Goal: Communication & Community: Answer question/provide support

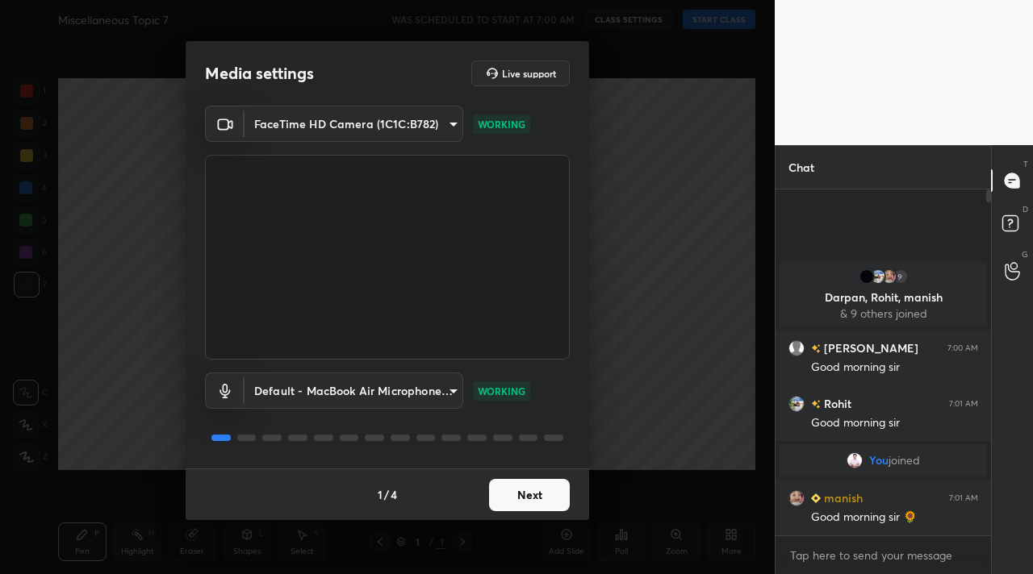
click at [552, 504] on button "Next" at bounding box center [529, 495] width 81 height 32
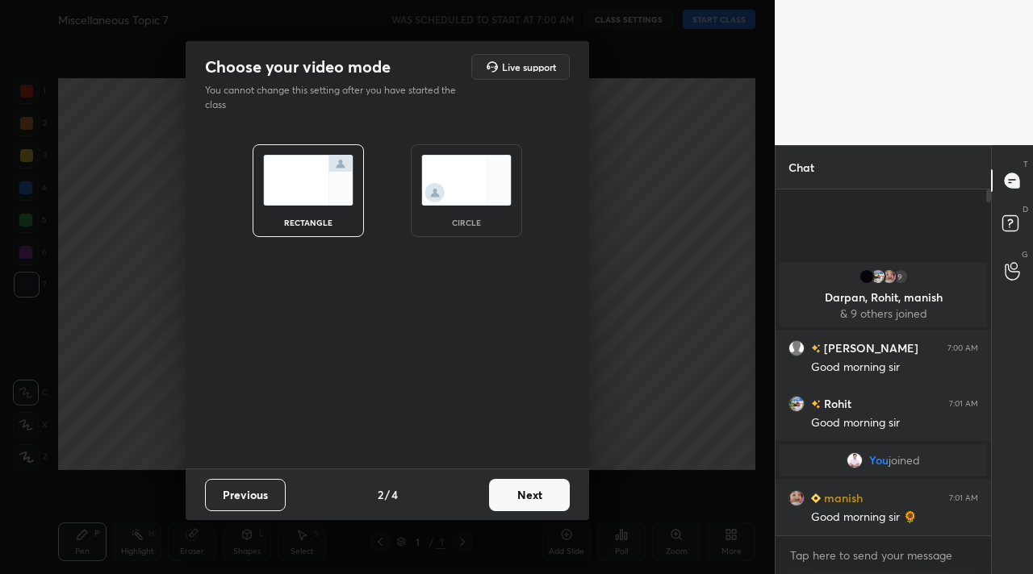
click at [552, 504] on button "Next" at bounding box center [529, 495] width 81 height 32
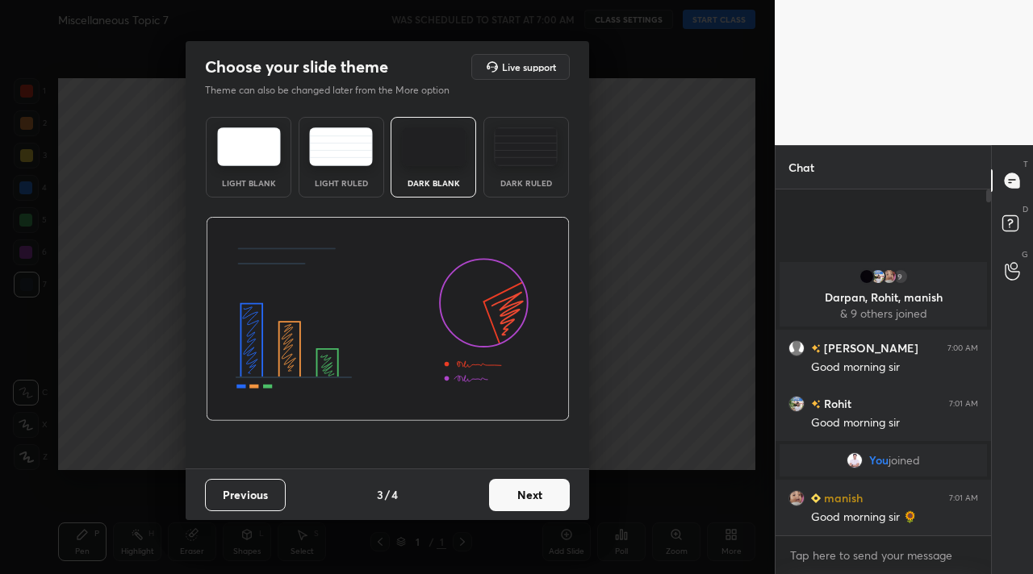
click at [552, 504] on button "Next" at bounding box center [529, 495] width 81 height 32
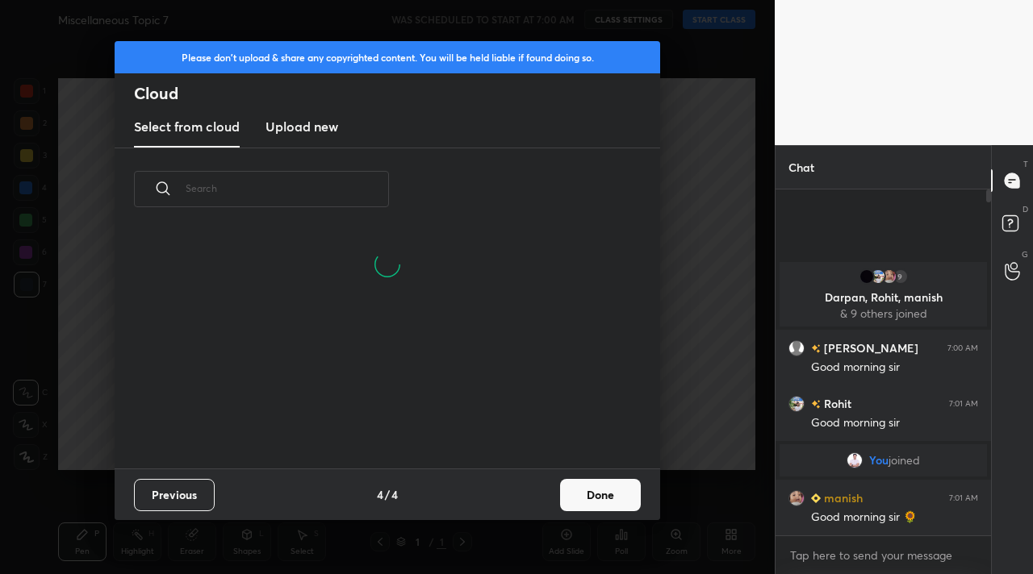
scroll to position [161, 518]
click at [600, 495] on button "Done" at bounding box center [600, 495] width 81 height 32
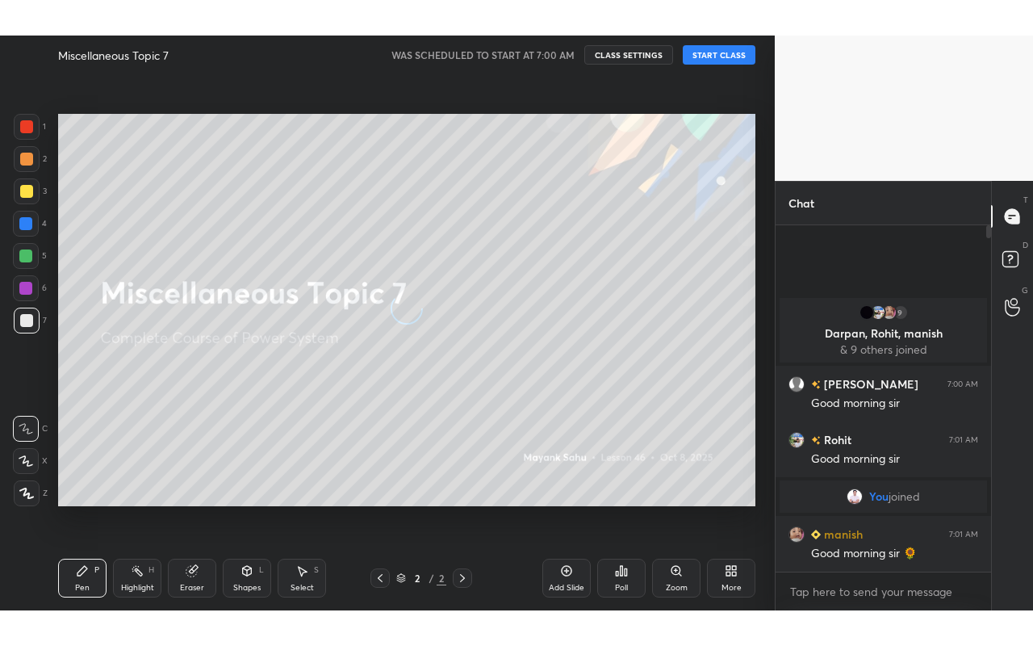
scroll to position [238, 518]
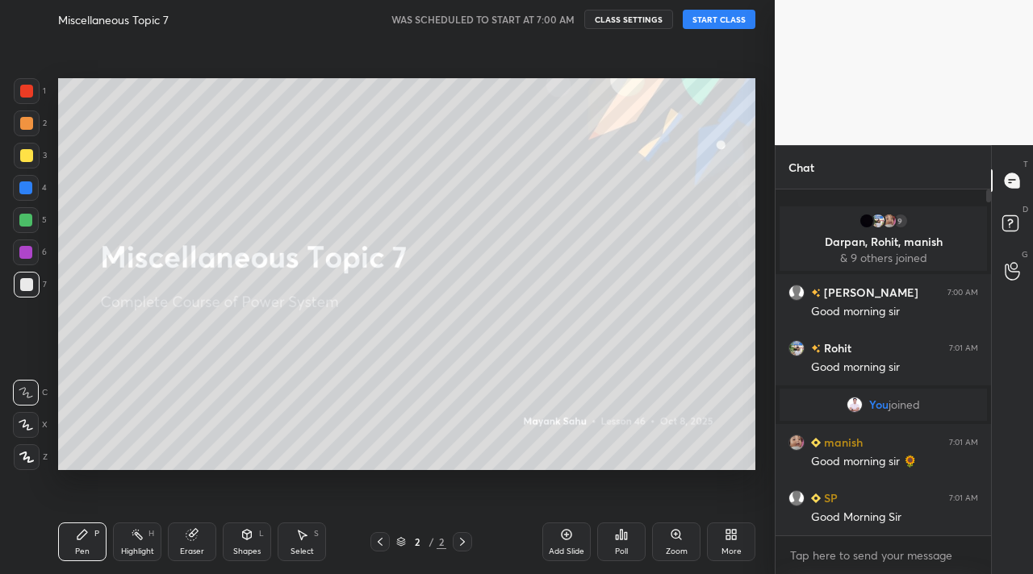
click at [732, 24] on button "START CLASS" at bounding box center [719, 19] width 73 height 19
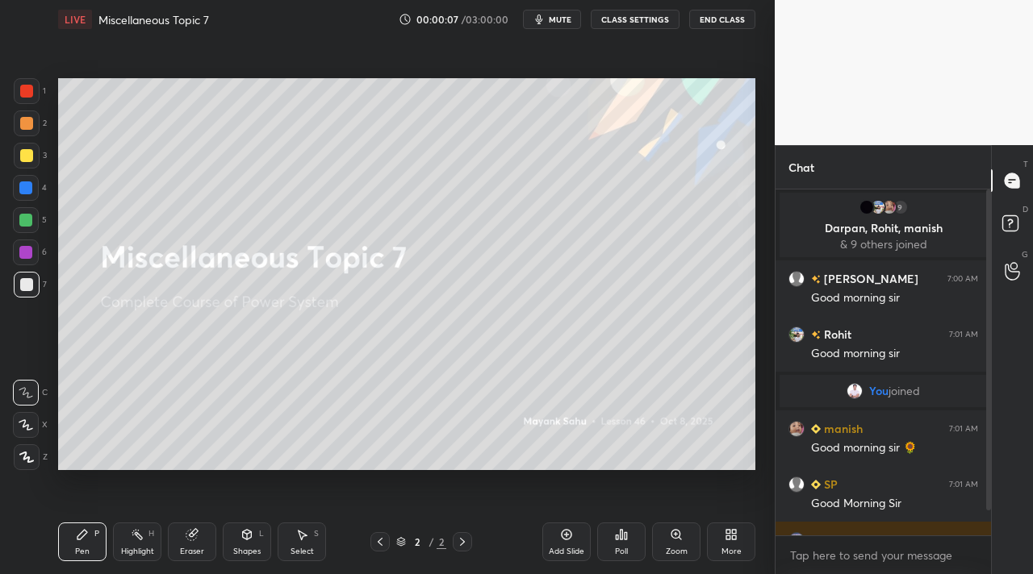
click at [718, 536] on div "More" at bounding box center [731, 542] width 48 height 39
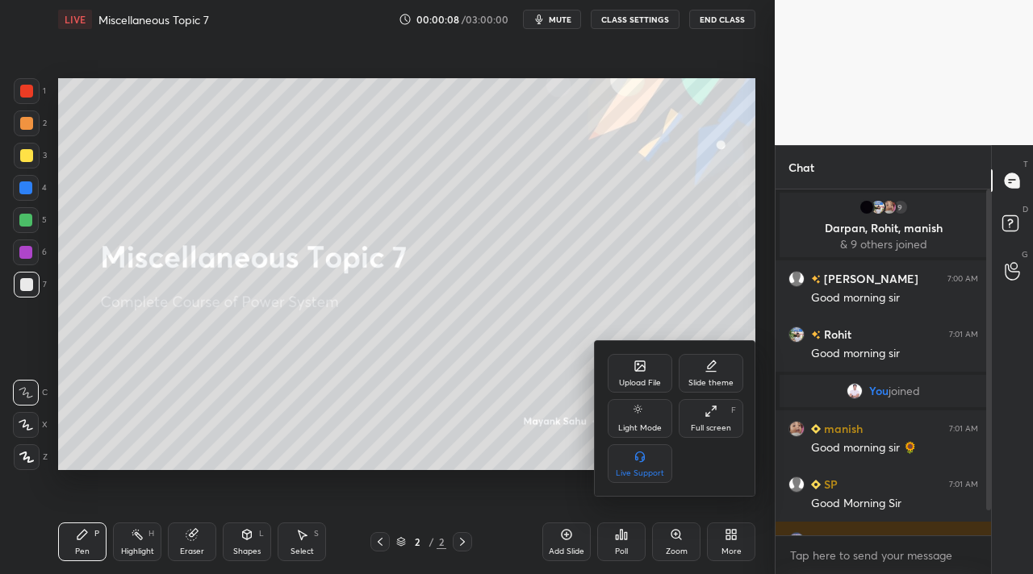
click at [722, 406] on div "Full screen F" at bounding box center [711, 418] width 65 height 39
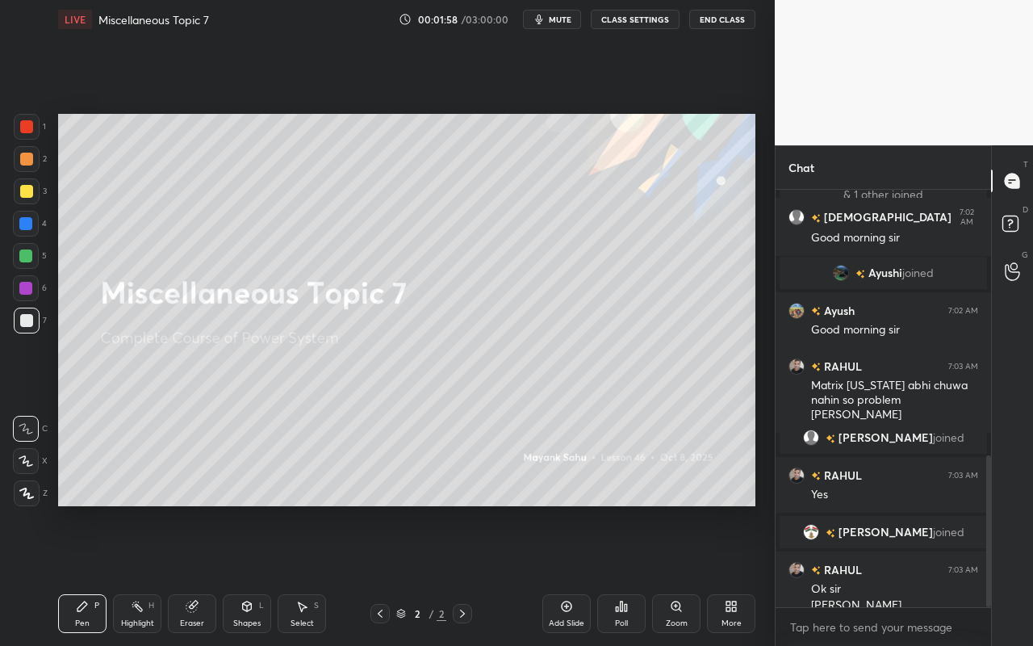
scroll to position [749, 0]
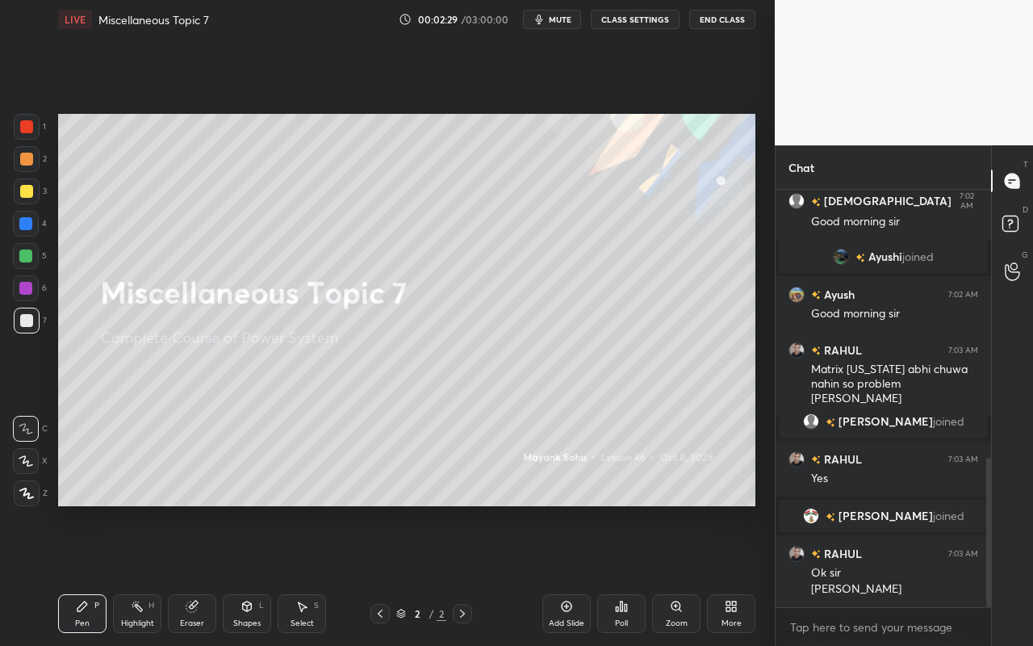
drag, startPoint x: 111, startPoint y: 612, endPoint x: 123, endPoint y: 604, distance: 15.0
click at [111, 574] on div "Pen P Highlight H Eraser Shapes L Select S" at bounding box center [179, 613] width 242 height 39
click at [33, 498] on div at bounding box center [27, 493] width 26 height 26
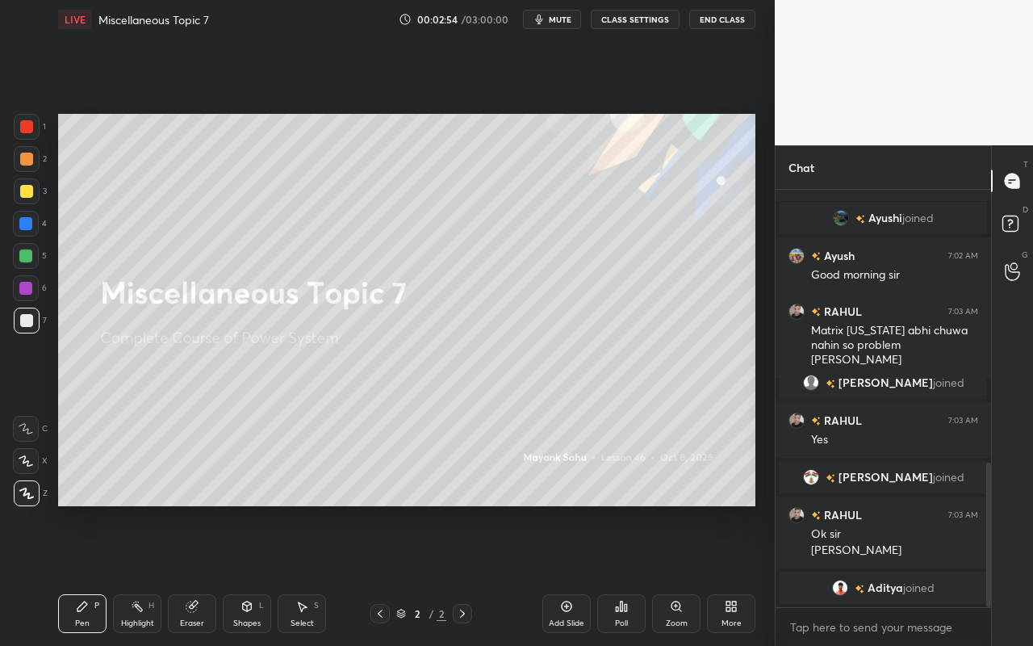
click at [305, 574] on div "Select" at bounding box center [301, 623] width 23 height 8
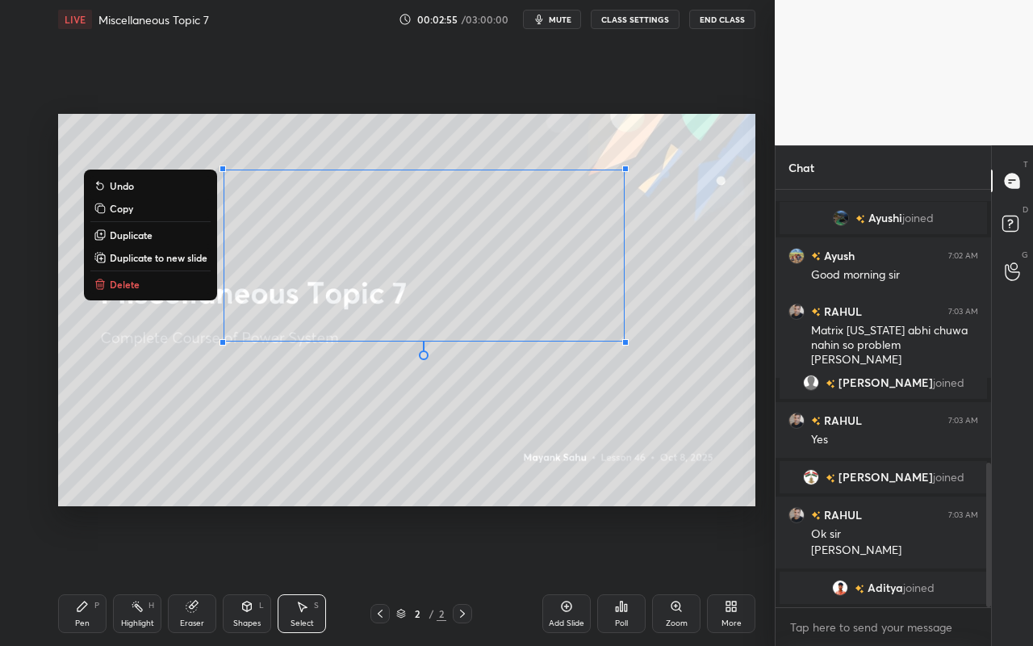
drag, startPoint x: 223, startPoint y: 178, endPoint x: 686, endPoint y: 317, distance: 483.7
click at [754, 347] on div "0 ° Undo Copy Duplicate Duplicate to new slide Delete" at bounding box center [406, 310] width 697 height 392
click at [149, 294] on div "0 ° Undo Copy Duplicate Duplicate to new slide Delete" at bounding box center [406, 310] width 697 height 392
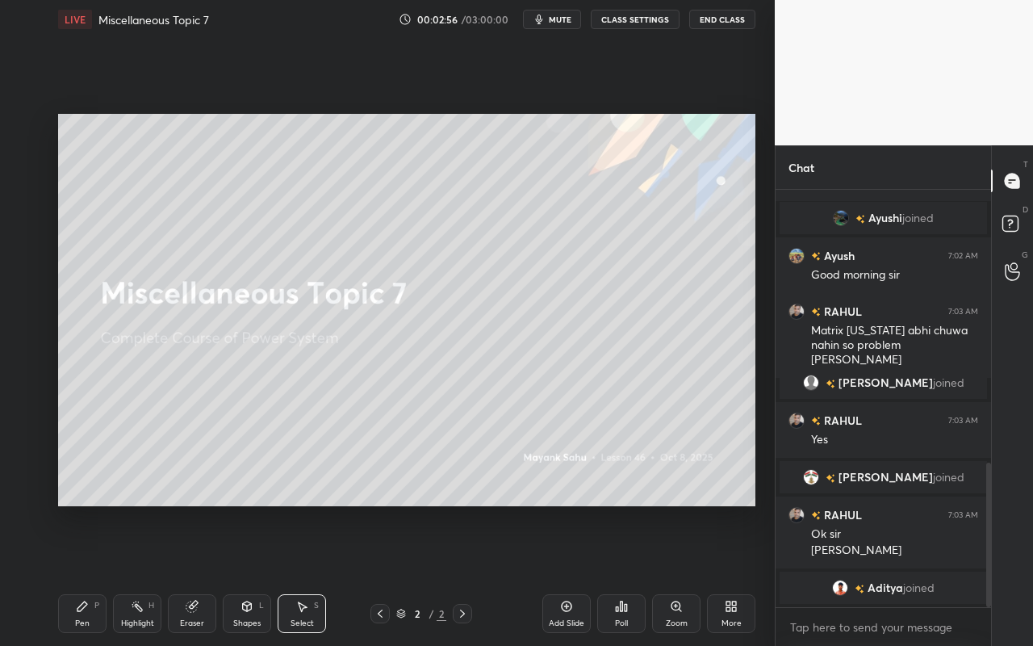
scroll to position [797, 0]
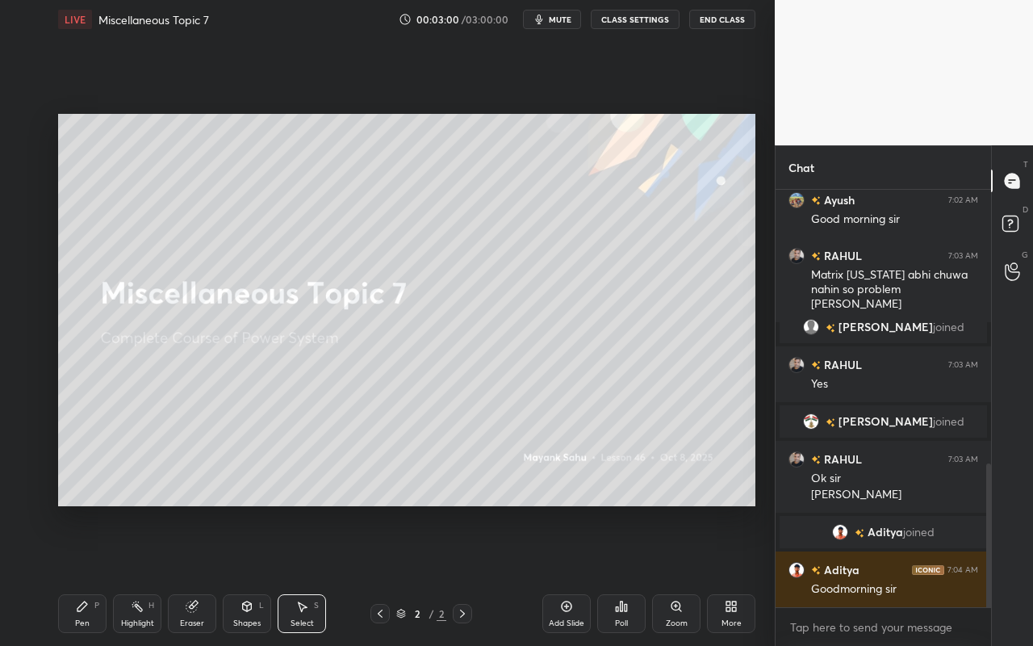
click at [287, 574] on div "Select S" at bounding box center [302, 613] width 48 height 39
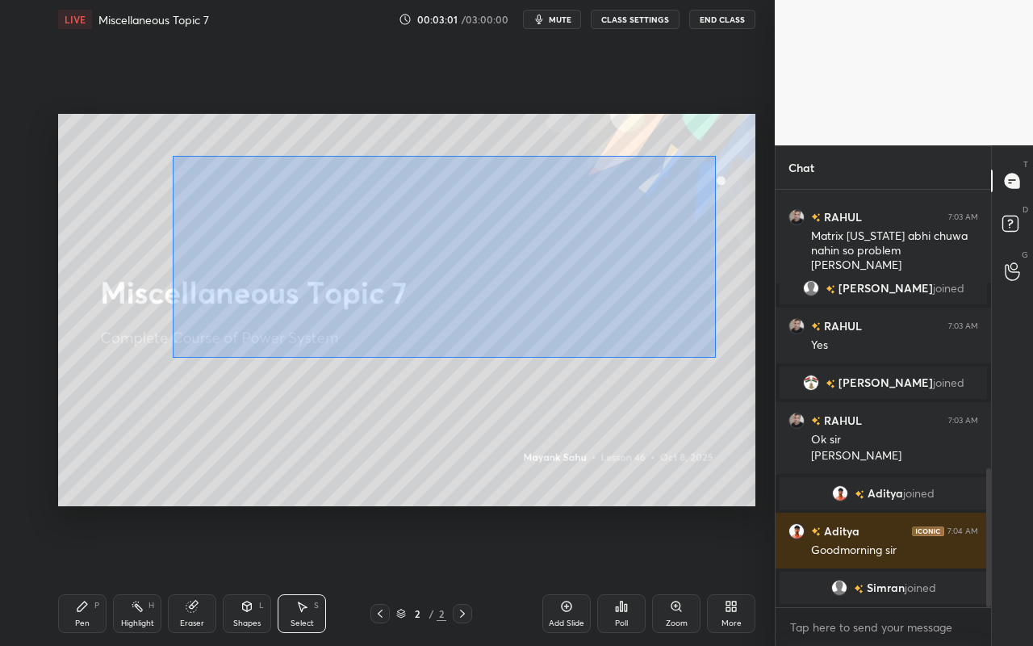
drag, startPoint x: 190, startPoint y: 171, endPoint x: 625, endPoint y: 347, distance: 469.1
click at [712, 357] on div "0 ° Undo Copy Duplicate Duplicate to new slide Delete" at bounding box center [406, 310] width 697 height 392
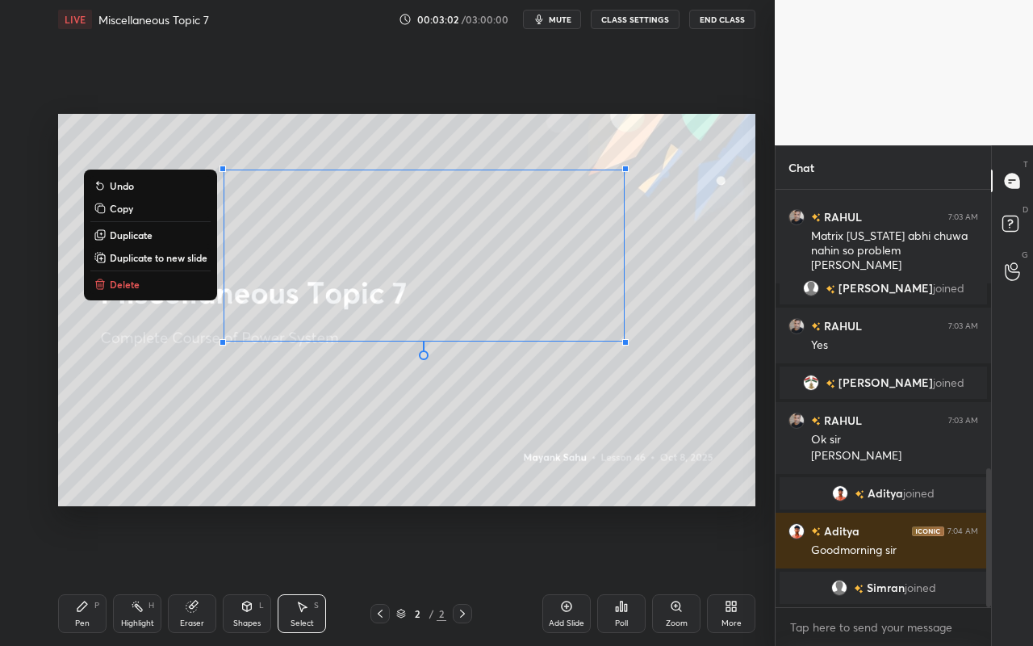
scroll to position [856, 0]
click at [150, 288] on button "Delete" at bounding box center [150, 283] width 120 height 19
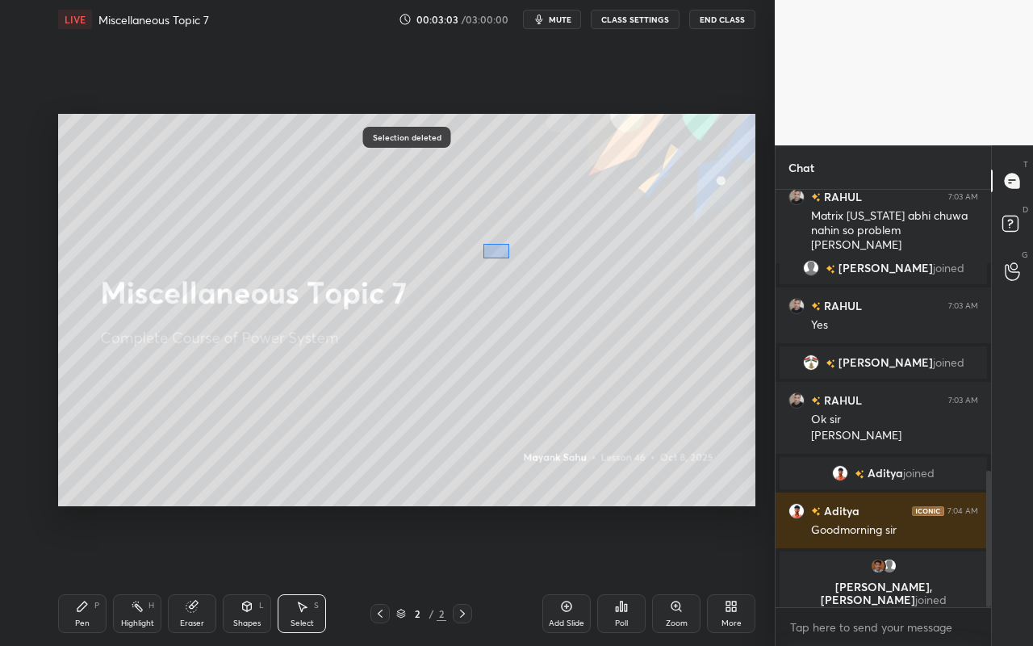
drag, startPoint x: 486, startPoint y: 251, endPoint x: 503, endPoint y: 348, distance: 98.4
click at [508, 337] on div "0 ° Undo Copy Duplicate Duplicate to new slide Delete" at bounding box center [406, 310] width 697 height 392
drag, startPoint x: 74, startPoint y: 617, endPoint x: 84, endPoint y: 602, distance: 18.1
click at [74, 574] on div "Pen P" at bounding box center [82, 613] width 48 height 39
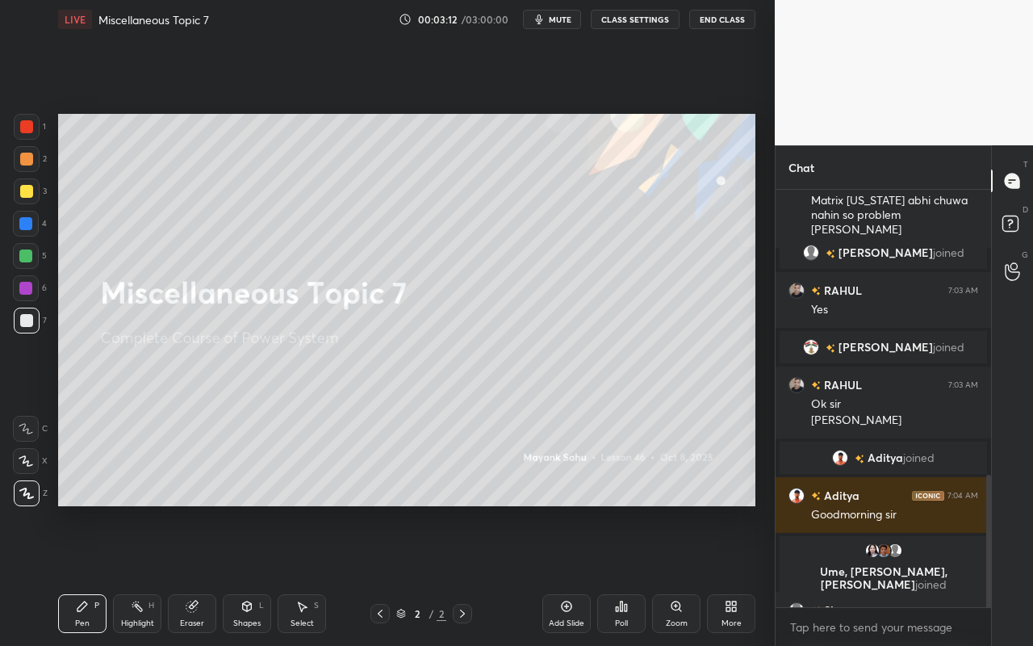
scroll to position [896, 0]
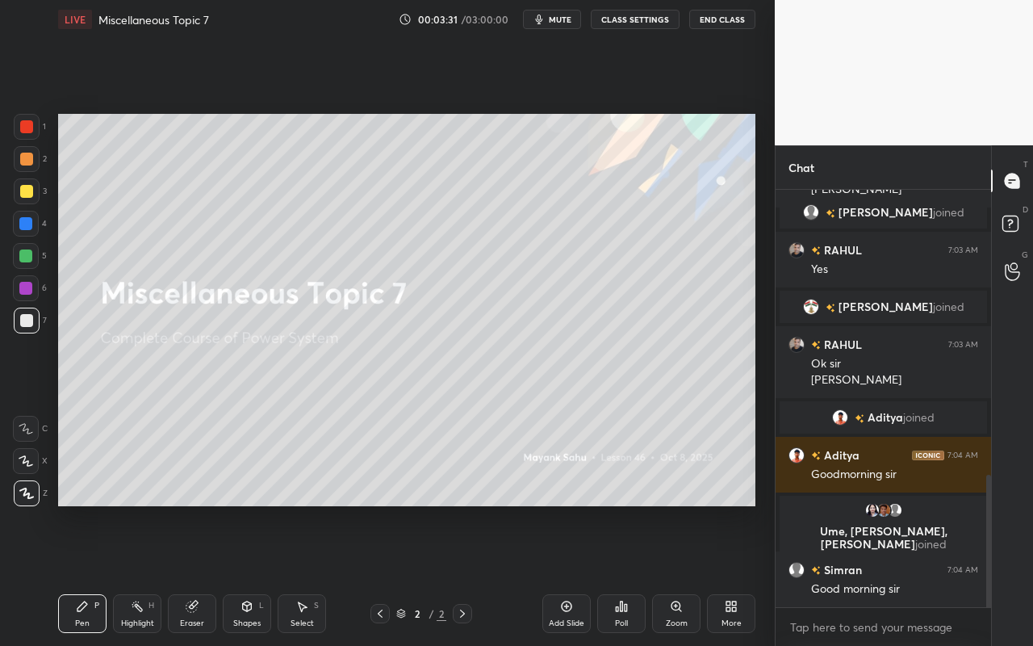
drag, startPoint x: 304, startPoint y: 615, endPoint x: 340, endPoint y: 544, distance: 79.4
click at [307, 574] on div "Select S" at bounding box center [302, 613] width 48 height 39
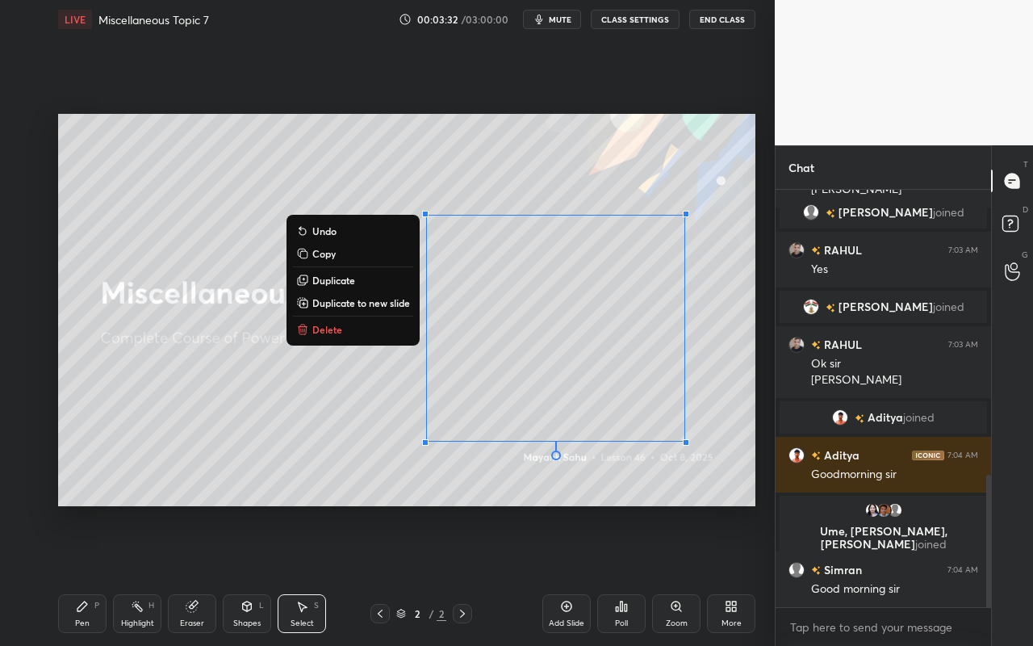
drag, startPoint x: 412, startPoint y: 272, endPoint x: 762, endPoint y: 493, distance: 413.5
click at [762, 493] on div "1 2 3 4 5 6 7 C X Z C X Z E E Erase all H H LIVE Miscellaneous Topic 7 00:03:32…" at bounding box center [387, 323] width 775 height 646
drag, startPoint x: 333, startPoint y: 323, endPoint x: 284, endPoint y: 402, distance: 93.1
click at [333, 323] on p "Delete" at bounding box center [327, 329] width 30 height 13
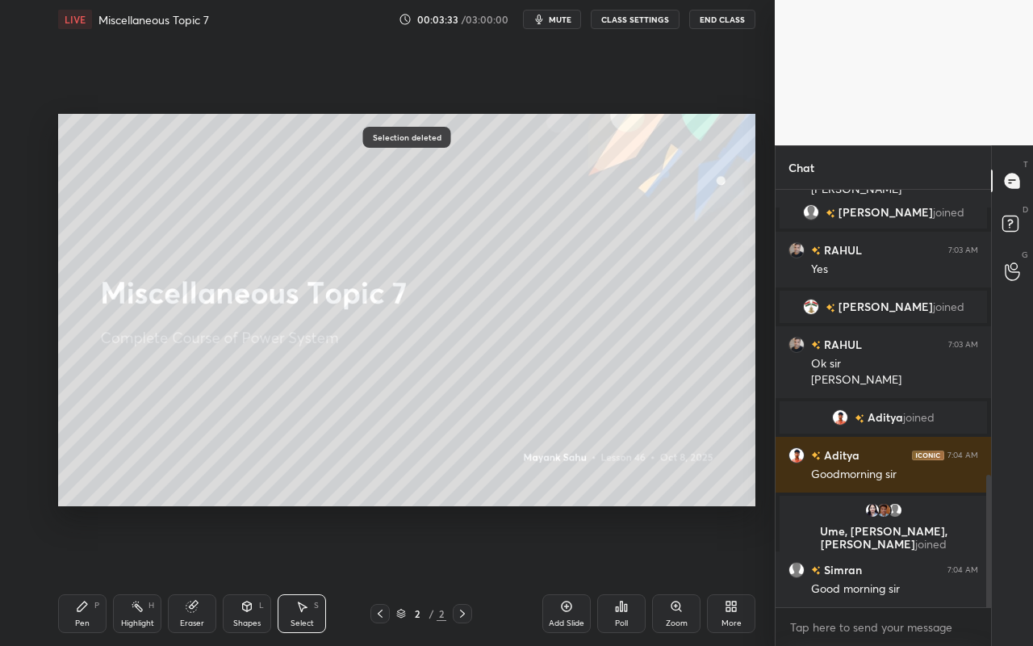
click at [88, 574] on div "Pen P" at bounding box center [82, 613] width 48 height 39
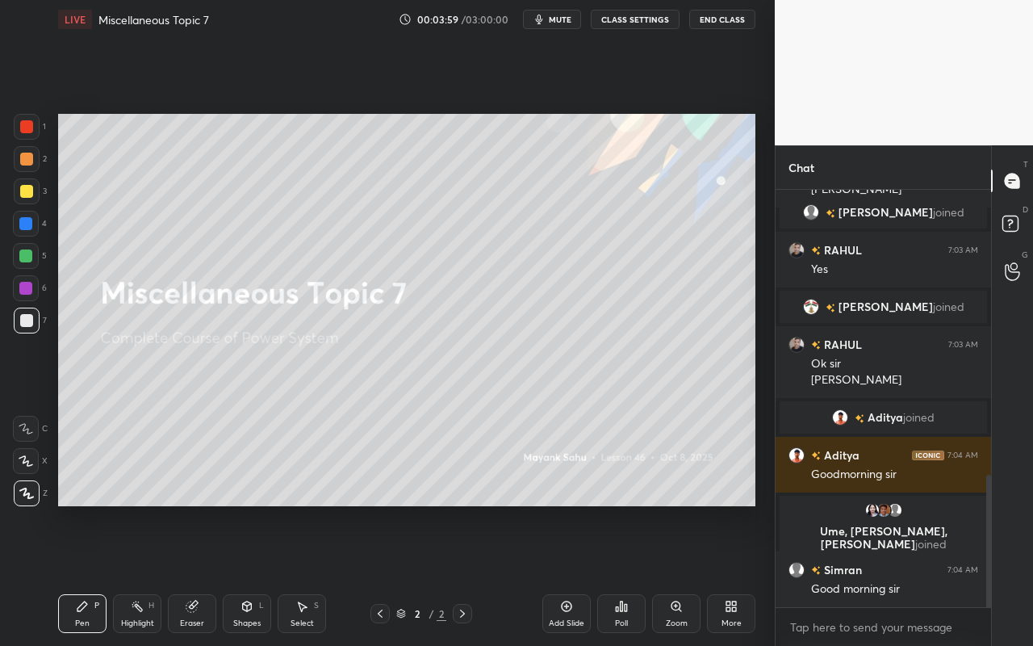
click at [168, 574] on div "Eraser" at bounding box center [192, 613] width 48 height 39
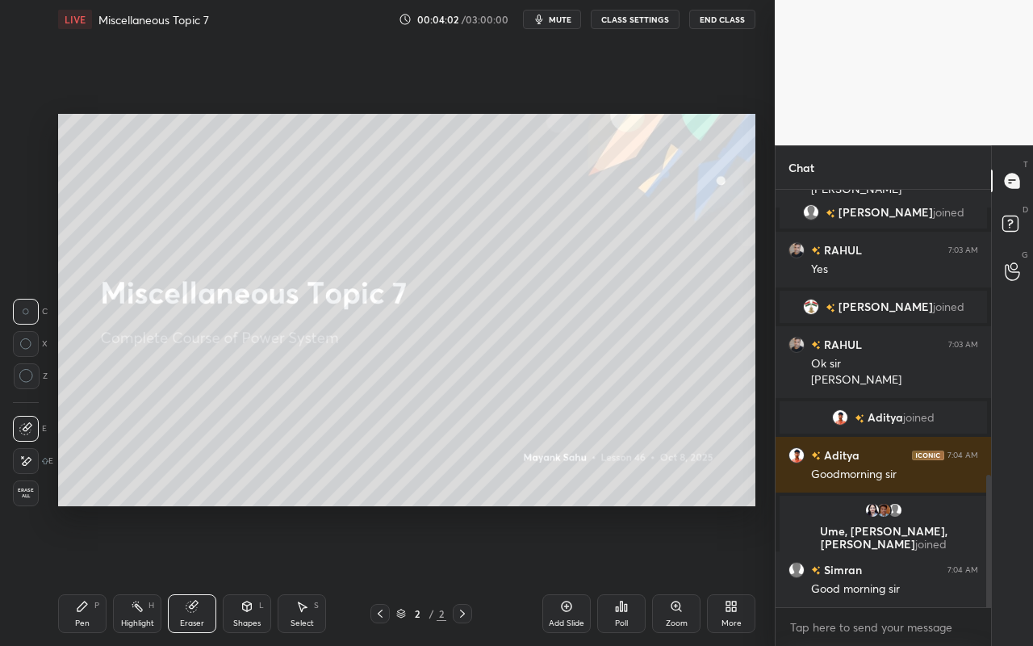
drag, startPoint x: 77, startPoint y: 618, endPoint x: 90, endPoint y: 579, distance: 40.8
click at [78, 574] on div "Pen P" at bounding box center [82, 613] width 48 height 39
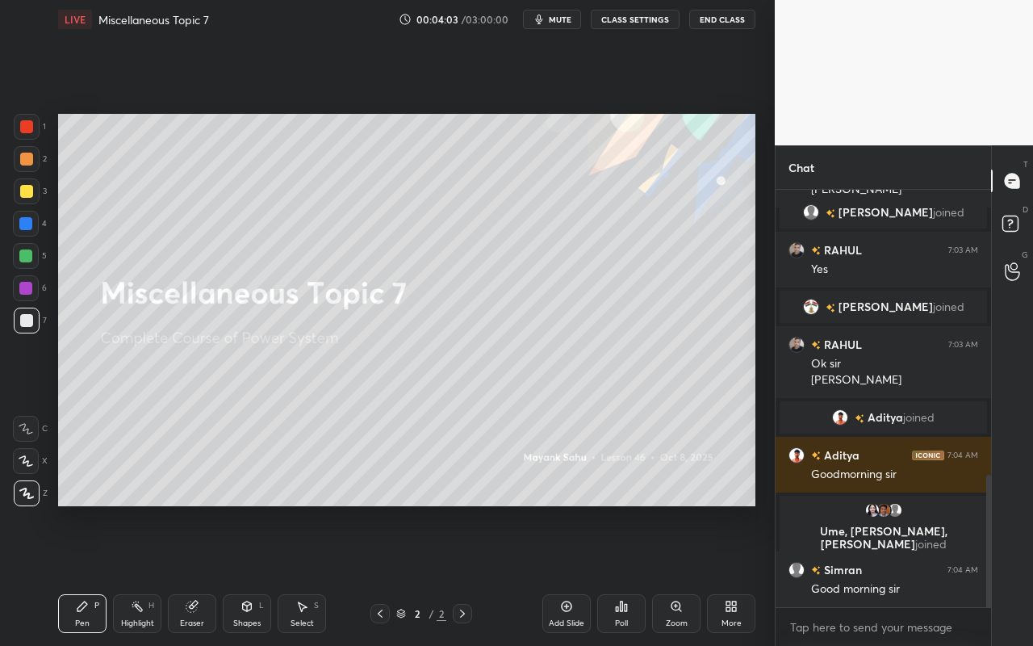
drag, startPoint x: 22, startPoint y: 190, endPoint x: 44, endPoint y: 194, distance: 22.0
click at [25, 192] on div at bounding box center [26, 191] width 13 height 13
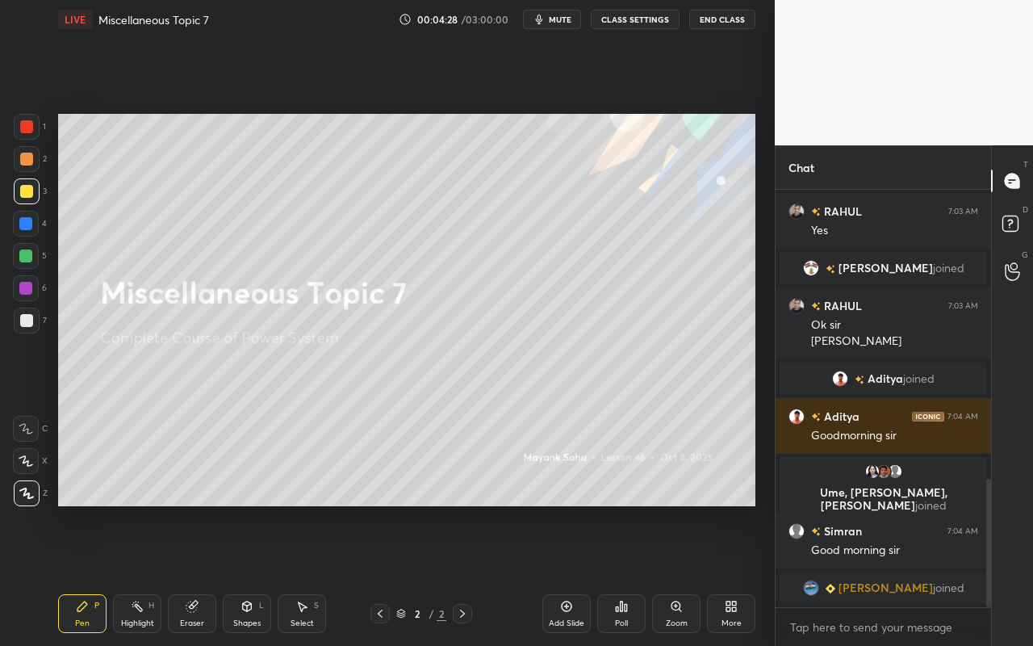
click at [144, 574] on div "Highlight H" at bounding box center [137, 613] width 48 height 39
drag, startPoint x: 85, startPoint y: 620, endPoint x: 133, endPoint y: 574, distance: 66.8
click at [90, 574] on div "Pen P" at bounding box center [82, 613] width 48 height 39
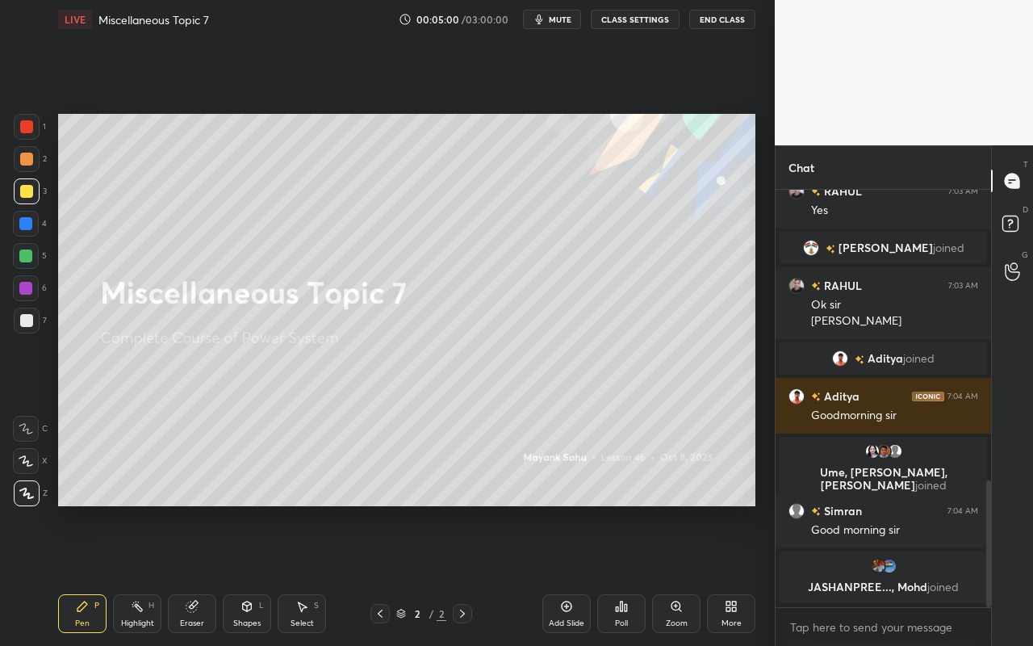
click at [323, 574] on div "Select S" at bounding box center [302, 613] width 48 height 39
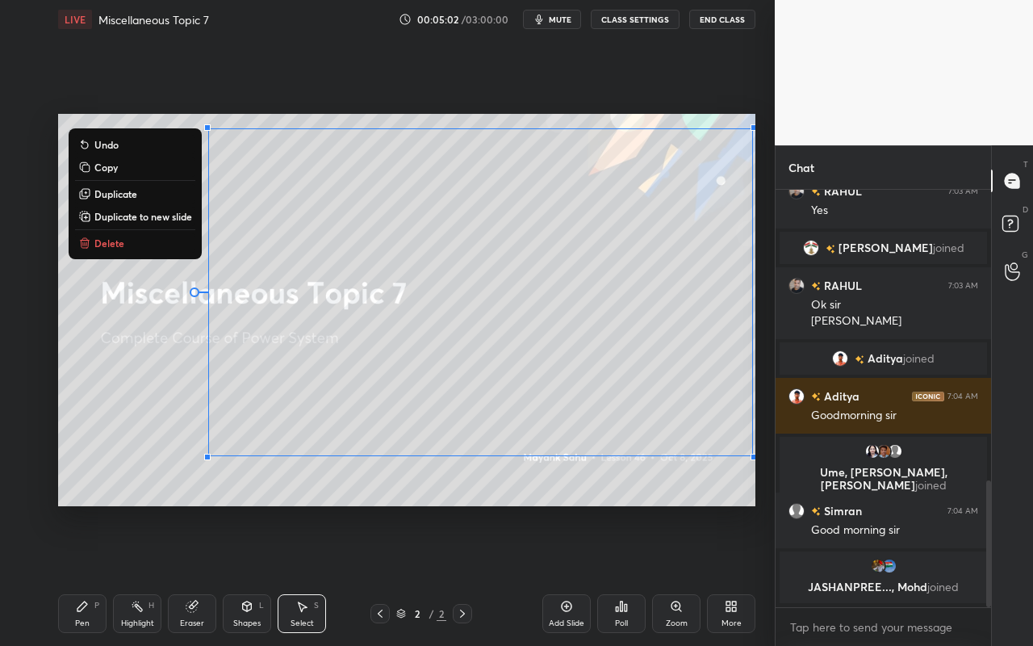
drag, startPoint x: 123, startPoint y: 128, endPoint x: 754, endPoint y: 470, distance: 717.4
click at [757, 485] on div "0 ° Undo Copy Duplicate Duplicate to new slide Delete Setting up your live clas…" at bounding box center [407, 310] width 710 height 542
click at [154, 246] on button "Delete" at bounding box center [135, 242] width 120 height 19
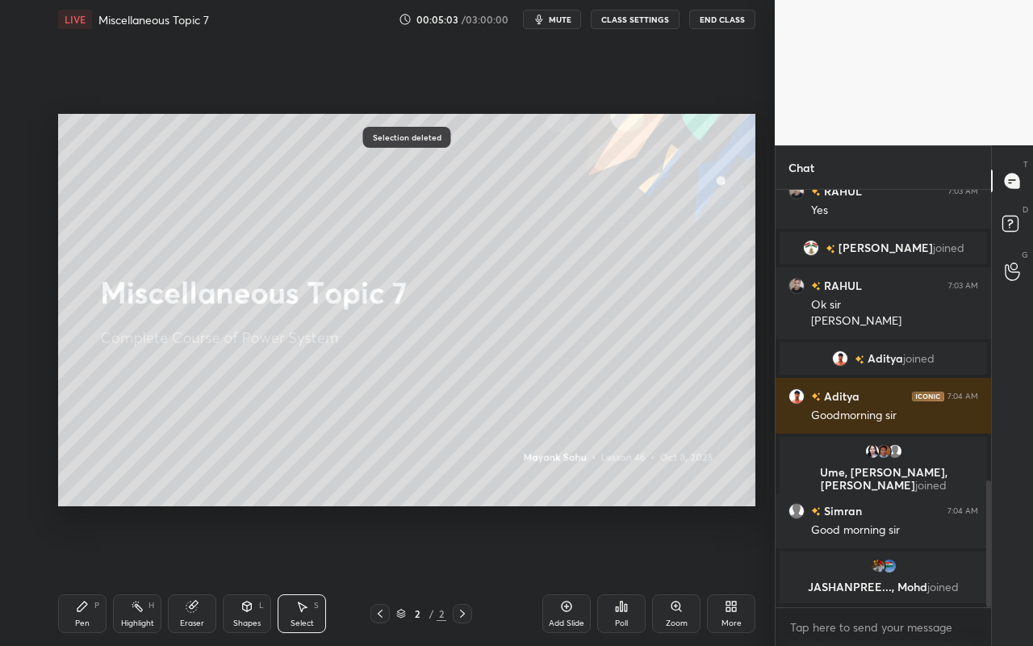
click at [87, 574] on div "Pen" at bounding box center [82, 623] width 15 height 8
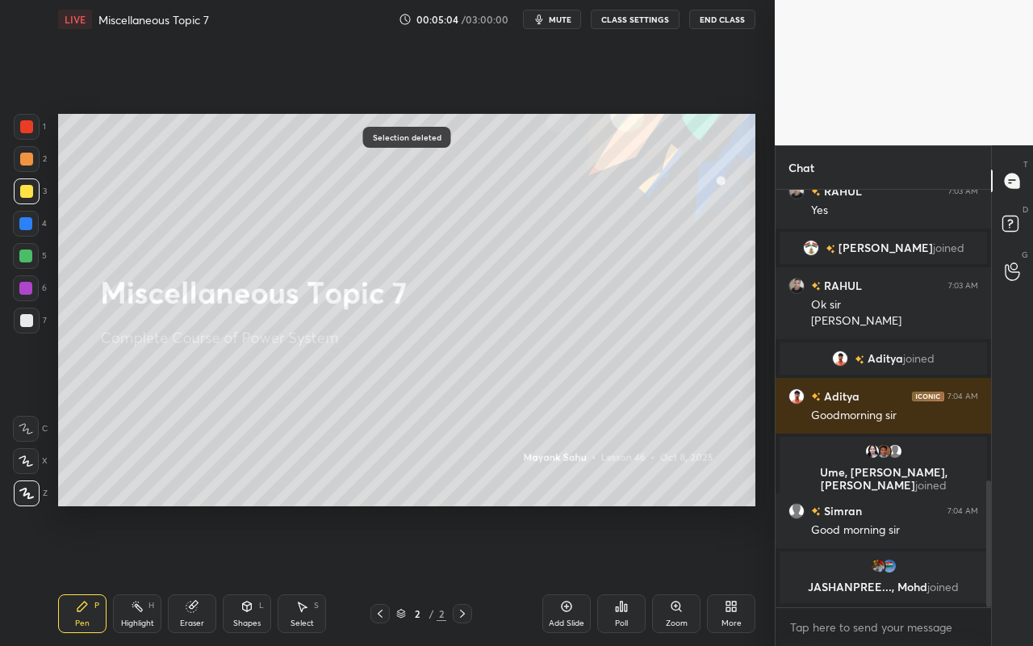
click at [30, 194] on div at bounding box center [26, 191] width 13 height 13
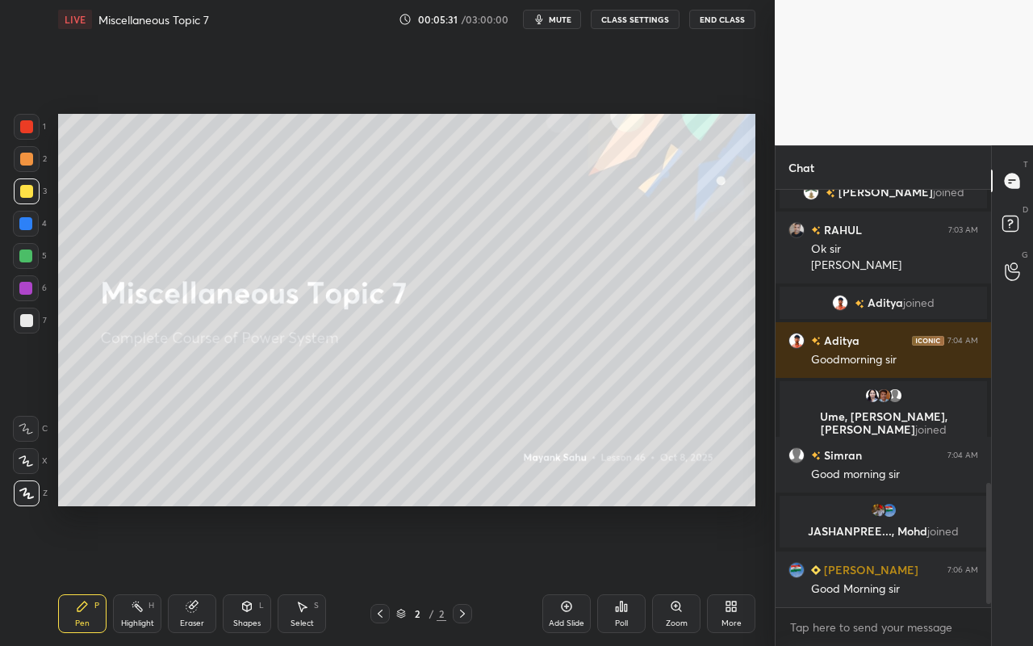
scroll to position [1021, 0]
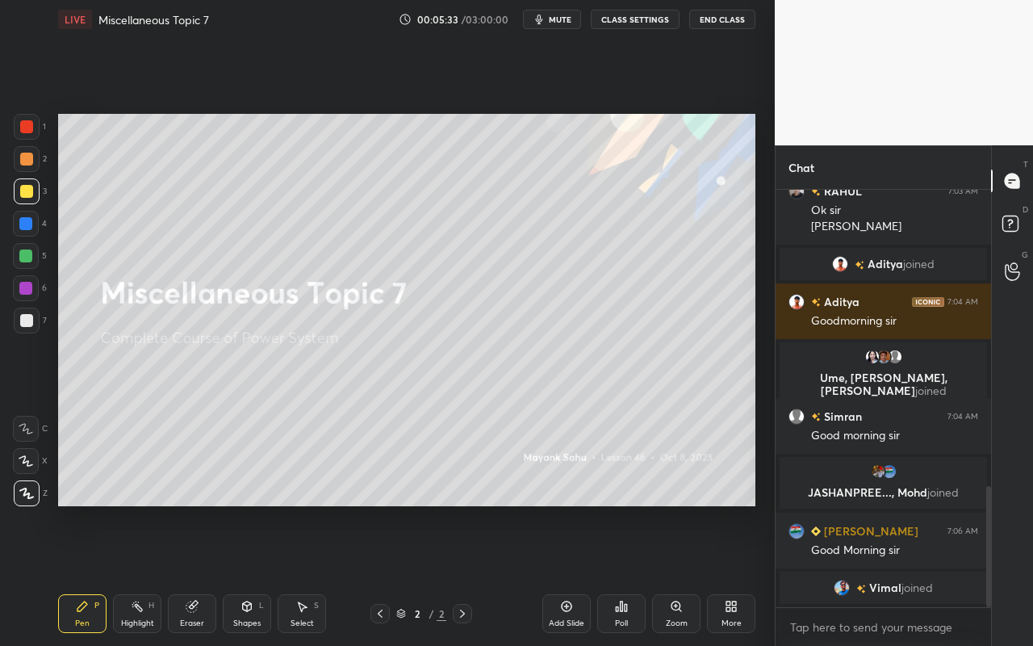
click at [81, 574] on div "Pen P" at bounding box center [82, 613] width 48 height 39
drag, startPoint x: 134, startPoint y: 627, endPoint x: 171, endPoint y: 591, distance: 51.9
click at [139, 574] on div "Highlight" at bounding box center [137, 623] width 33 height 8
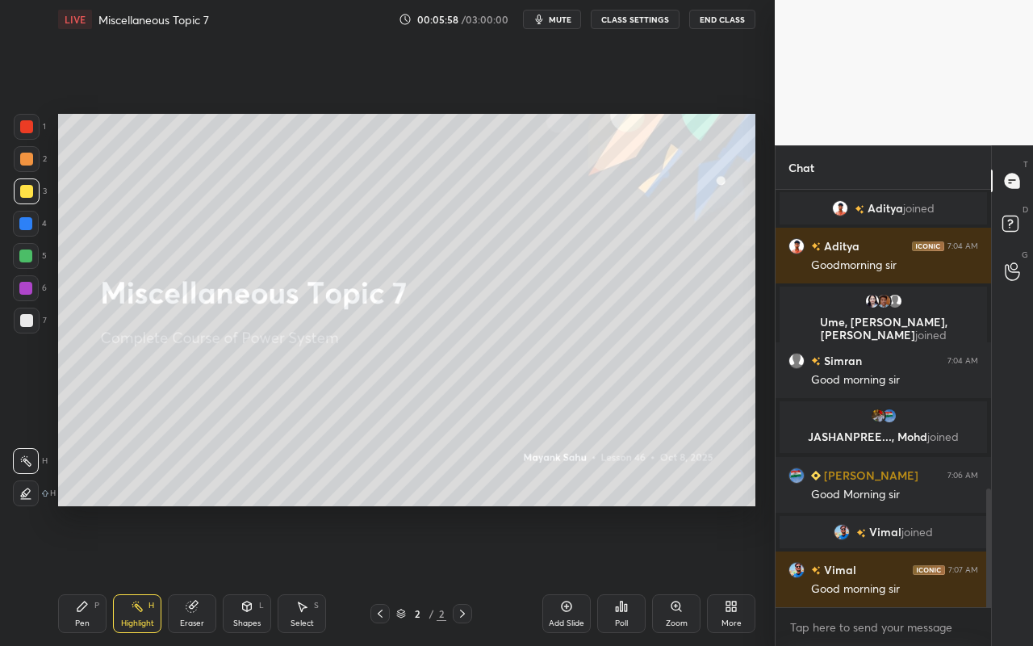
drag, startPoint x: 90, startPoint y: 615, endPoint x: 91, endPoint y: 607, distance: 8.2
click at [91, 574] on div "Pen P" at bounding box center [82, 613] width 48 height 39
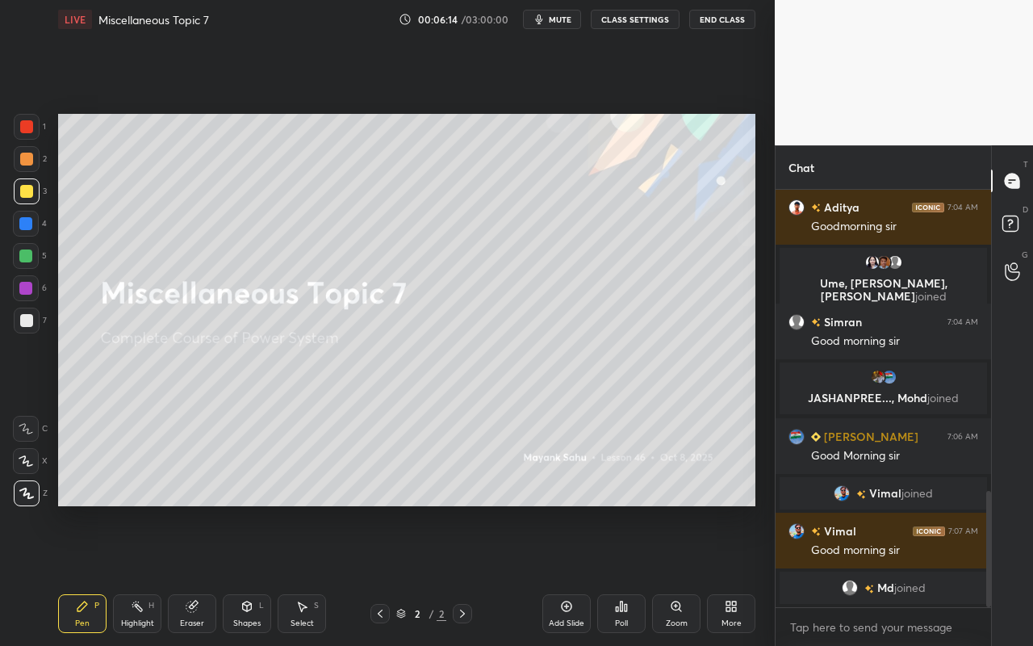
click at [311, 574] on div "Select S" at bounding box center [302, 613] width 48 height 39
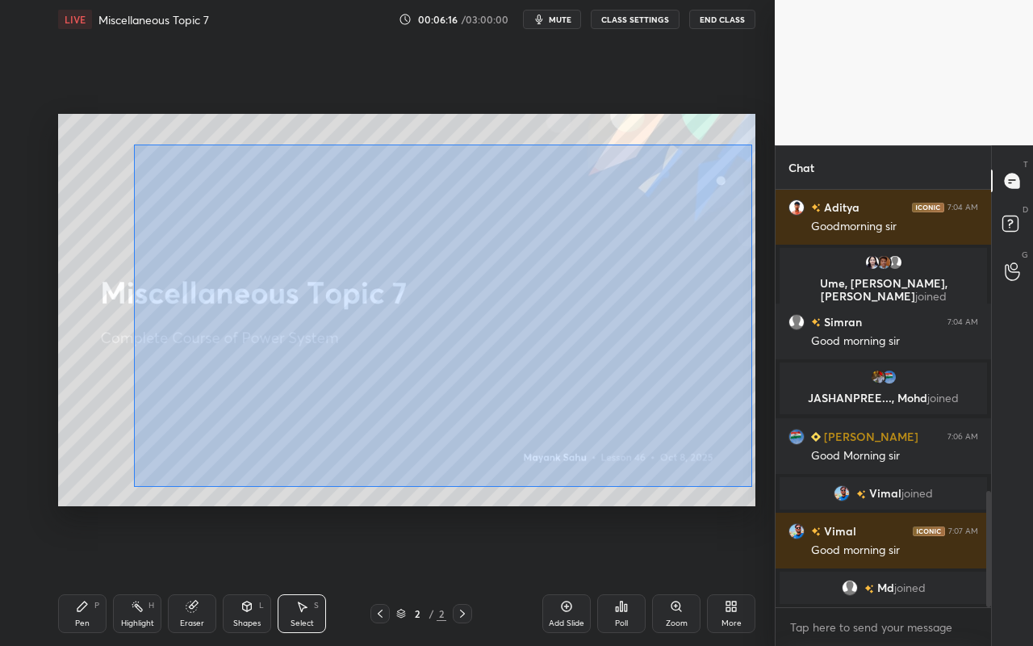
drag, startPoint x: 133, startPoint y: 144, endPoint x: 747, endPoint y: 494, distance: 706.9
click at [750, 498] on div "0 ° Undo Copy Duplicate Duplicate to new slide Delete" at bounding box center [406, 310] width 697 height 392
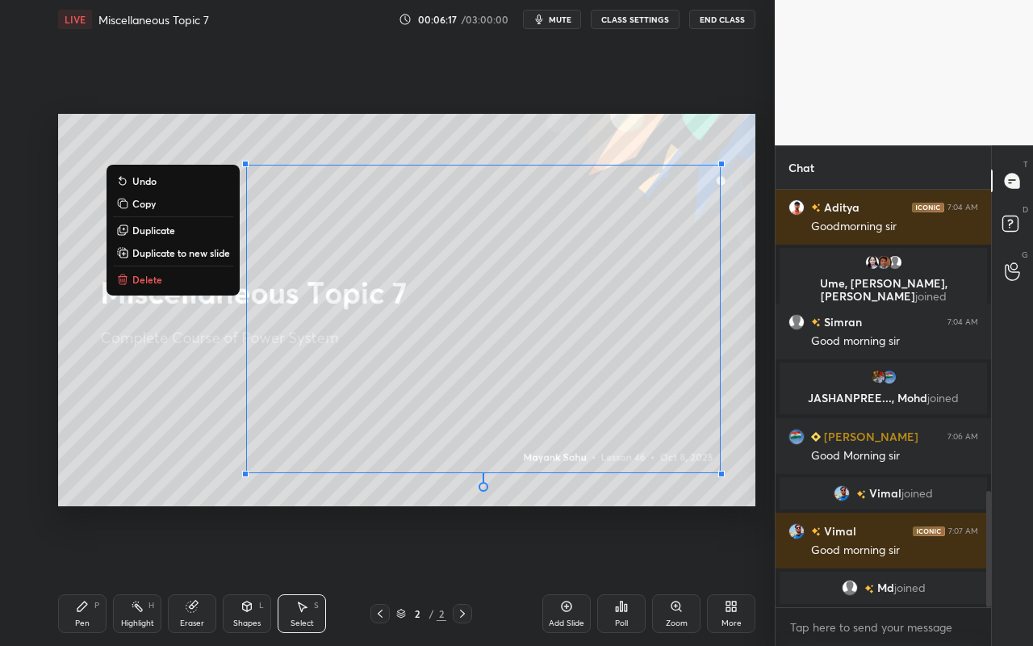
click at [191, 287] on button "Delete" at bounding box center [173, 278] width 120 height 19
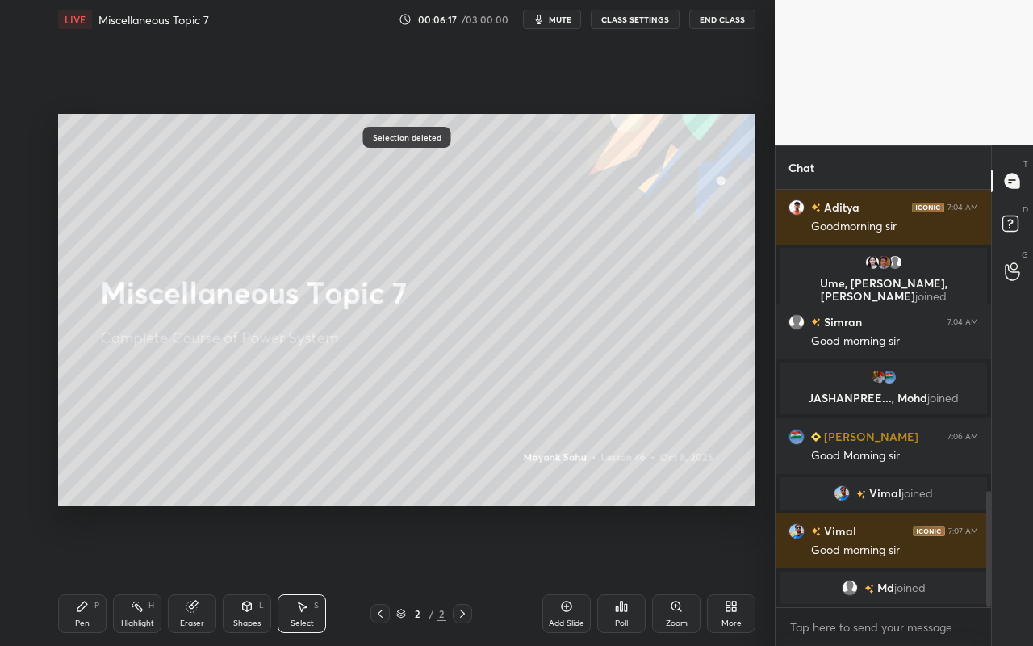
click at [87, 574] on div "Pen P Highlight H Eraser Shapes L Select S 2 / 2 Add Slide Poll Zoom More" at bounding box center [406, 613] width 697 height 65
click at [87, 574] on icon at bounding box center [82, 606] width 13 height 13
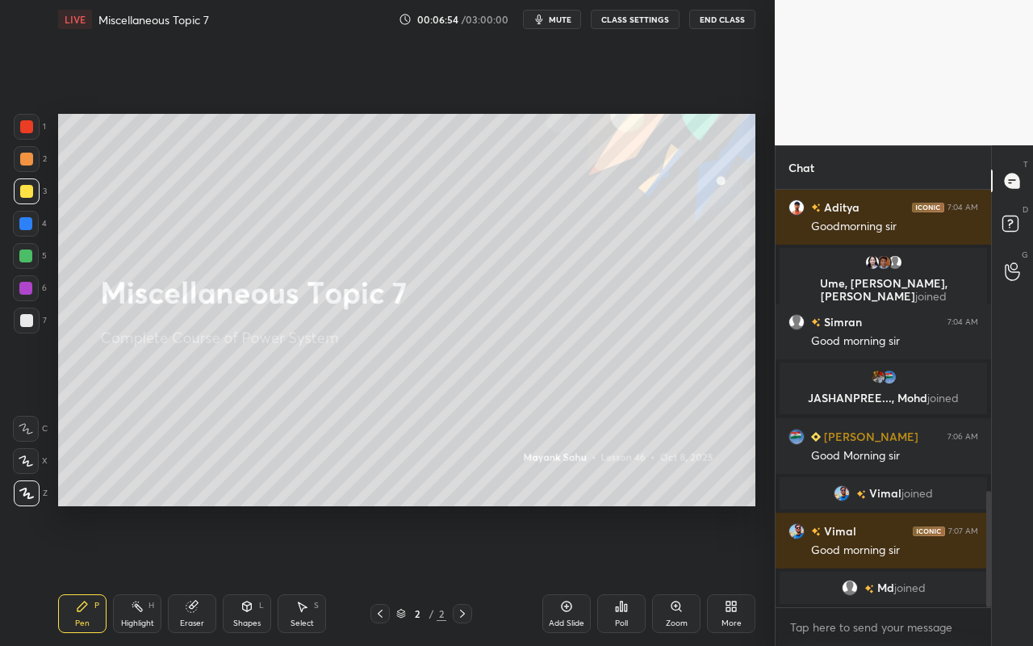
click at [304, 574] on div "Select S" at bounding box center [302, 613] width 48 height 39
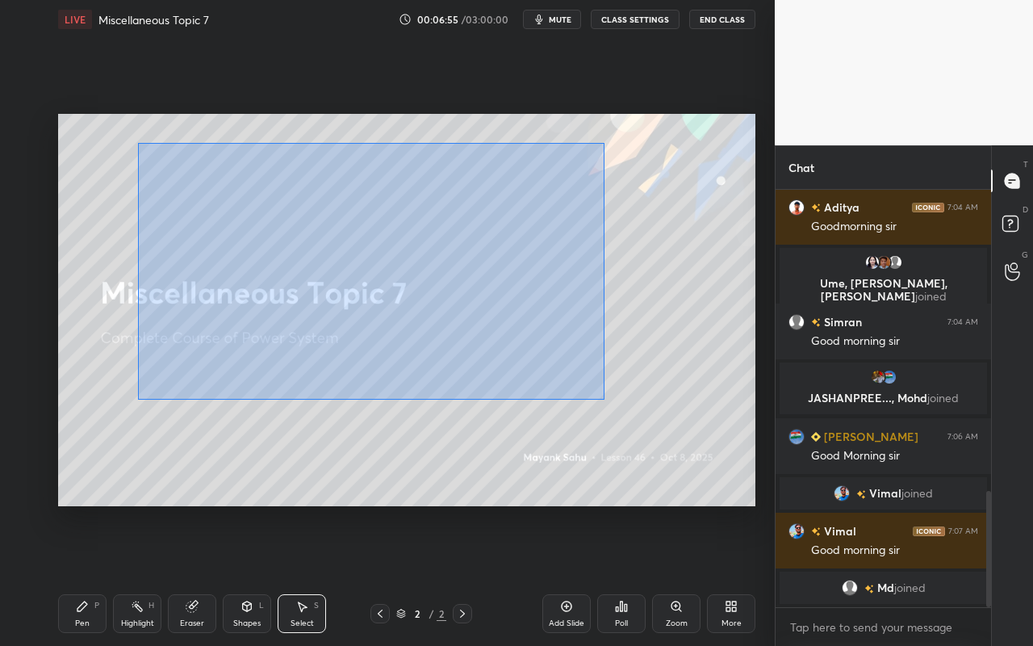
drag, startPoint x: 173, startPoint y: 191, endPoint x: 586, endPoint y: 345, distance: 439.9
click at [604, 397] on div "0 ° Undo Copy Duplicate Duplicate to new slide Delete" at bounding box center [406, 310] width 697 height 392
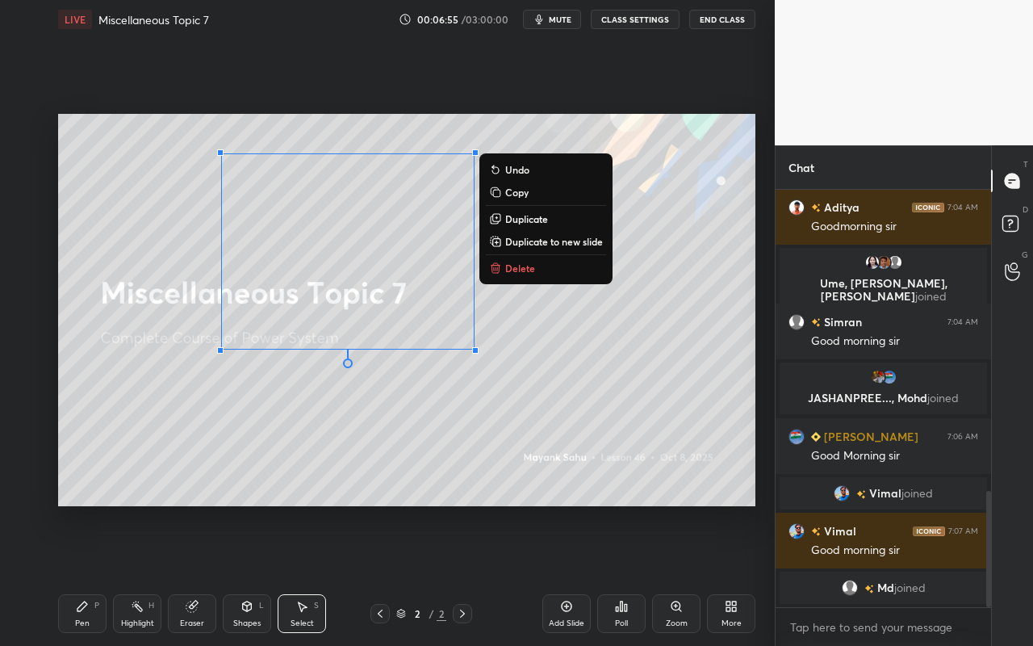
click at [566, 274] on button "Delete" at bounding box center [546, 267] width 120 height 19
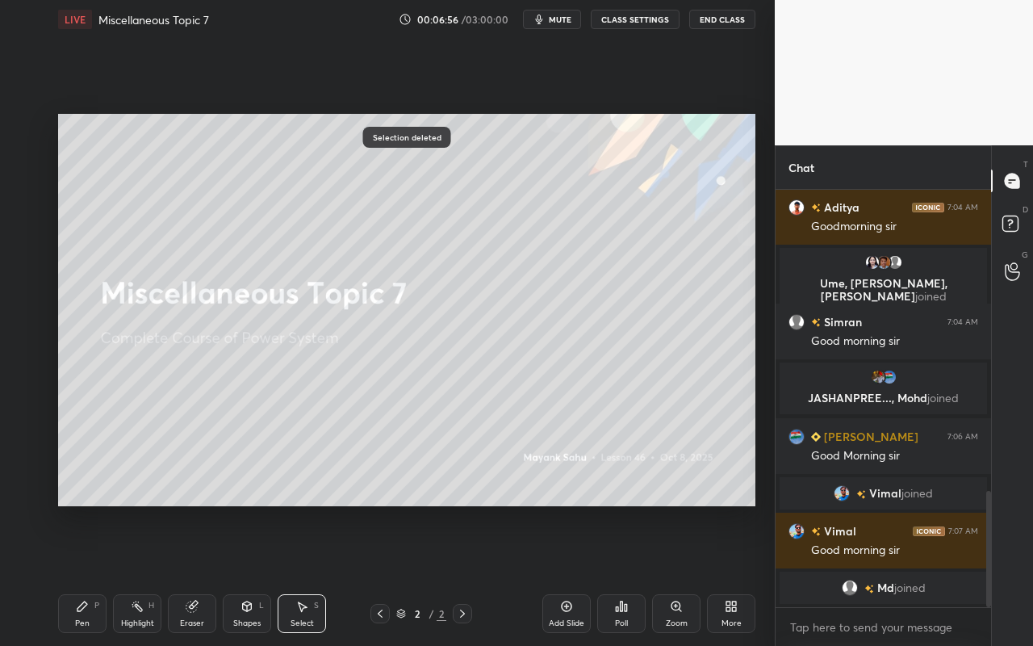
drag, startPoint x: 75, startPoint y: 616, endPoint x: 89, endPoint y: 613, distance: 14.1
click at [81, 574] on div "Pen P" at bounding box center [82, 613] width 48 height 39
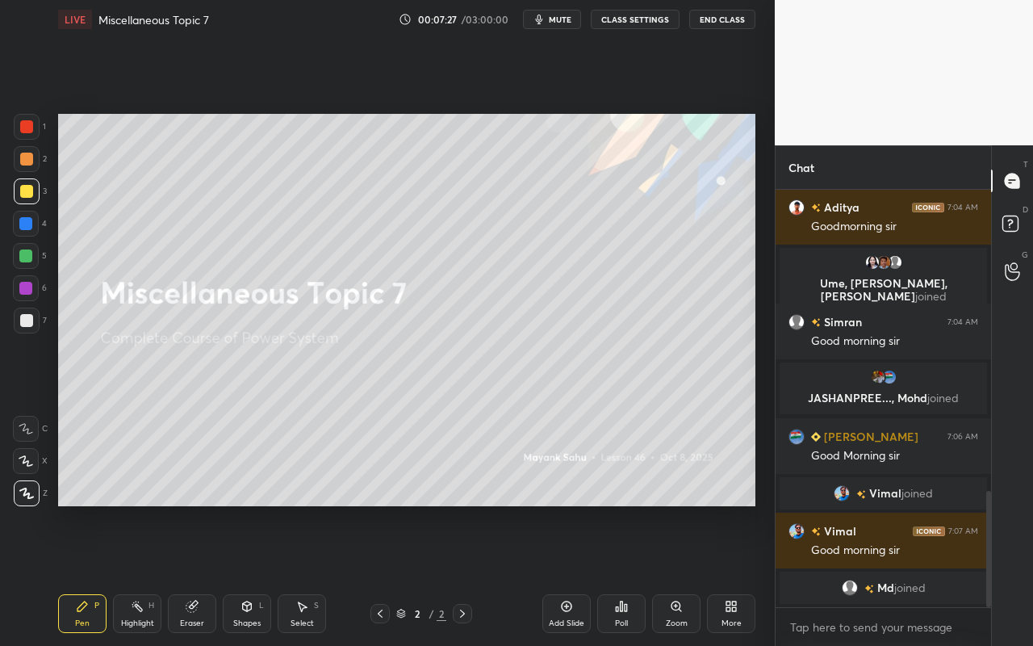
click at [83, 574] on div "Pen" at bounding box center [82, 623] width 15 height 8
drag, startPoint x: 82, startPoint y: 609, endPoint x: 129, endPoint y: 543, distance: 81.0
click at [89, 574] on div "Pen P" at bounding box center [82, 613] width 48 height 39
click at [315, 574] on div "Select S" at bounding box center [302, 613] width 48 height 39
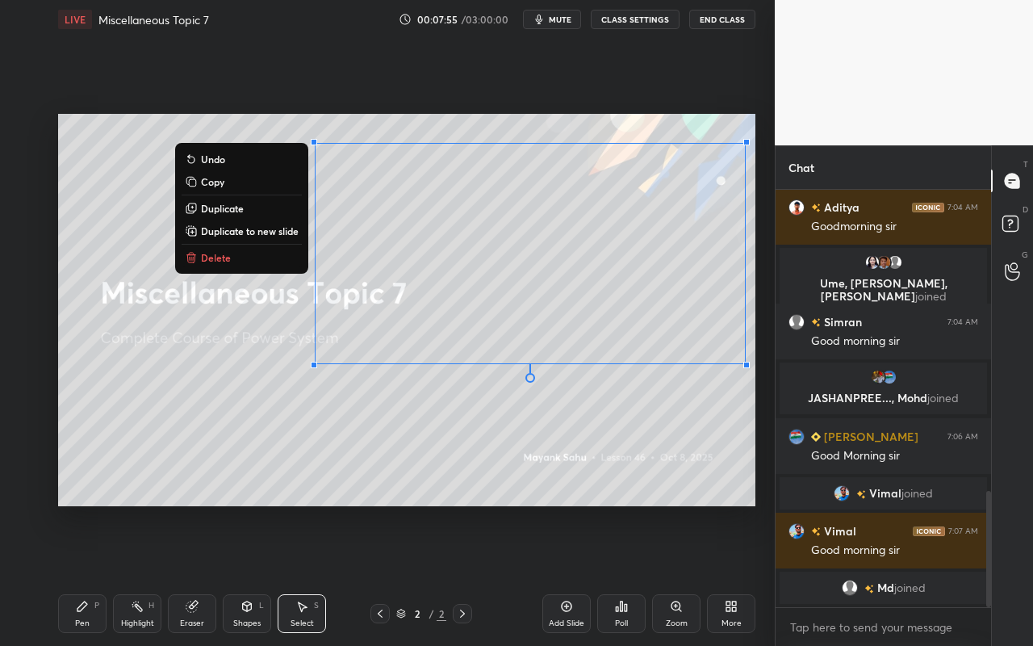
drag, startPoint x: 253, startPoint y: 154, endPoint x: 741, endPoint y: 360, distance: 529.8
click at [758, 364] on div "0 ° Undo Copy Duplicate Duplicate to new slide Delete Setting up your live clas…" at bounding box center [407, 310] width 710 height 542
click at [238, 250] on button "Delete" at bounding box center [242, 257] width 120 height 19
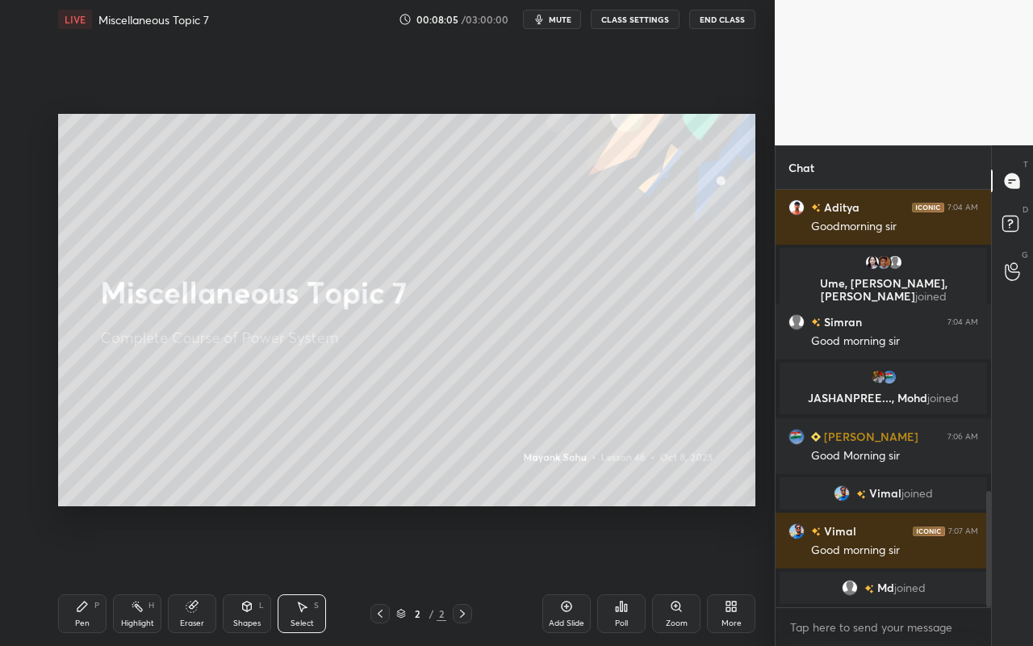
drag, startPoint x: 311, startPoint y: 620, endPoint x: 305, endPoint y: 578, distance: 43.1
click at [312, 574] on div "Select" at bounding box center [301, 623] width 23 height 8
drag, startPoint x: 80, startPoint y: 613, endPoint x: 116, endPoint y: 529, distance: 92.2
click at [82, 574] on div "Pen P" at bounding box center [82, 613] width 48 height 39
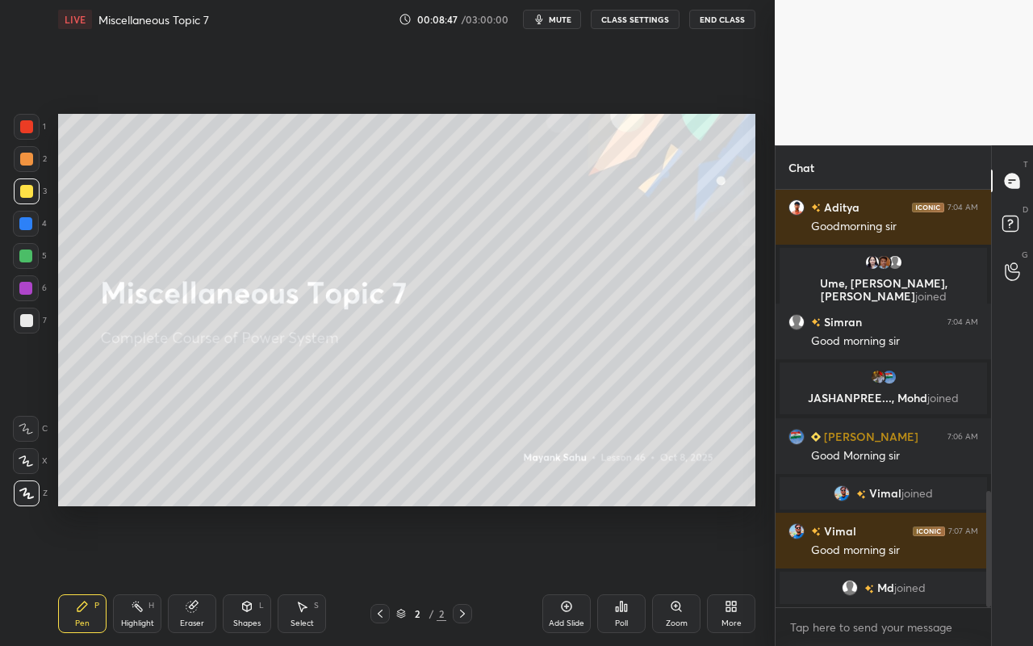
drag, startPoint x: 96, startPoint y: 619, endPoint x: 115, endPoint y: 595, distance: 30.4
click at [96, 574] on div "Pen P" at bounding box center [82, 613] width 48 height 39
click at [275, 512] on div "Setting up your live class Poll for secs No correct answer Start poll" at bounding box center [407, 310] width 710 height 542
click at [80, 574] on div "Pen P" at bounding box center [82, 613] width 48 height 39
drag, startPoint x: 194, startPoint y: 625, endPoint x: 201, endPoint y: 612, distance: 14.1
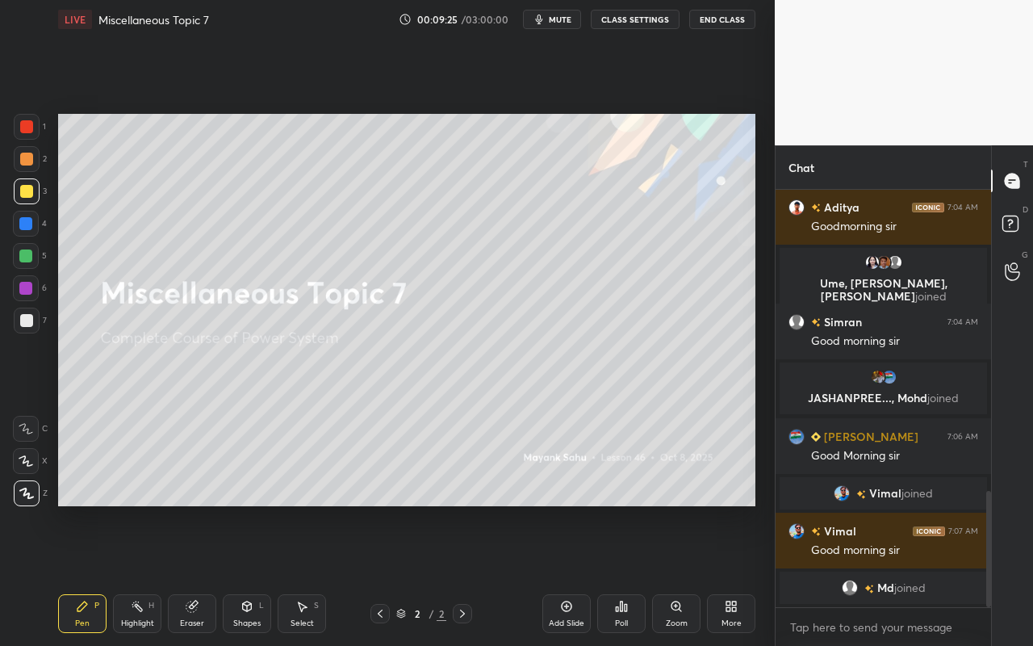
click at [194, 574] on div "Eraser" at bounding box center [192, 623] width 24 height 8
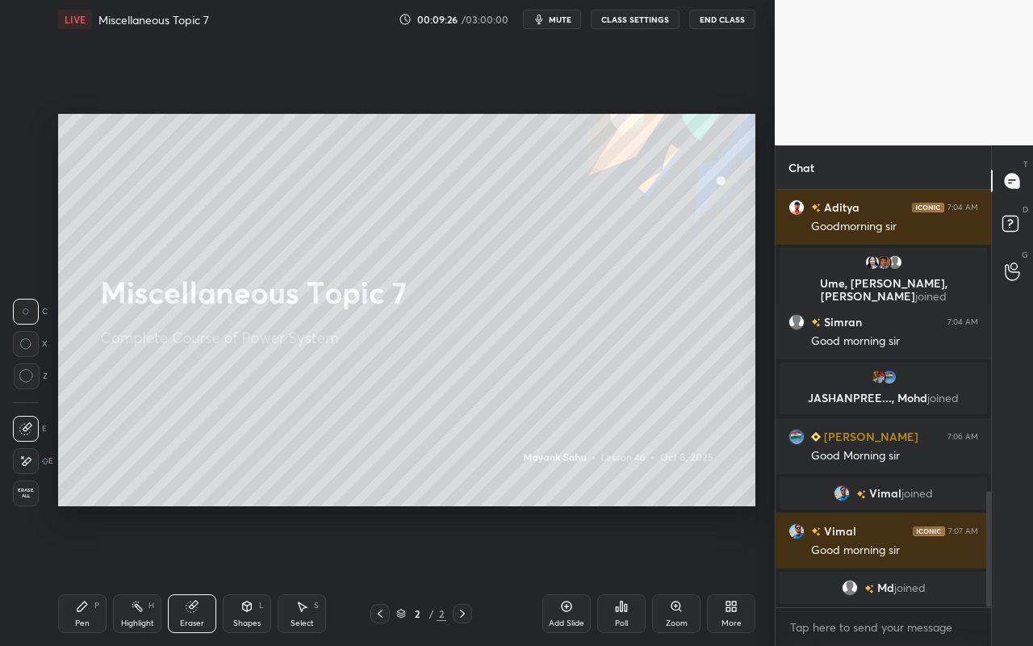
drag, startPoint x: 154, startPoint y: 627, endPoint x: 179, endPoint y: 589, distance: 45.4
click at [156, 574] on div "Highlight H" at bounding box center [137, 613] width 48 height 39
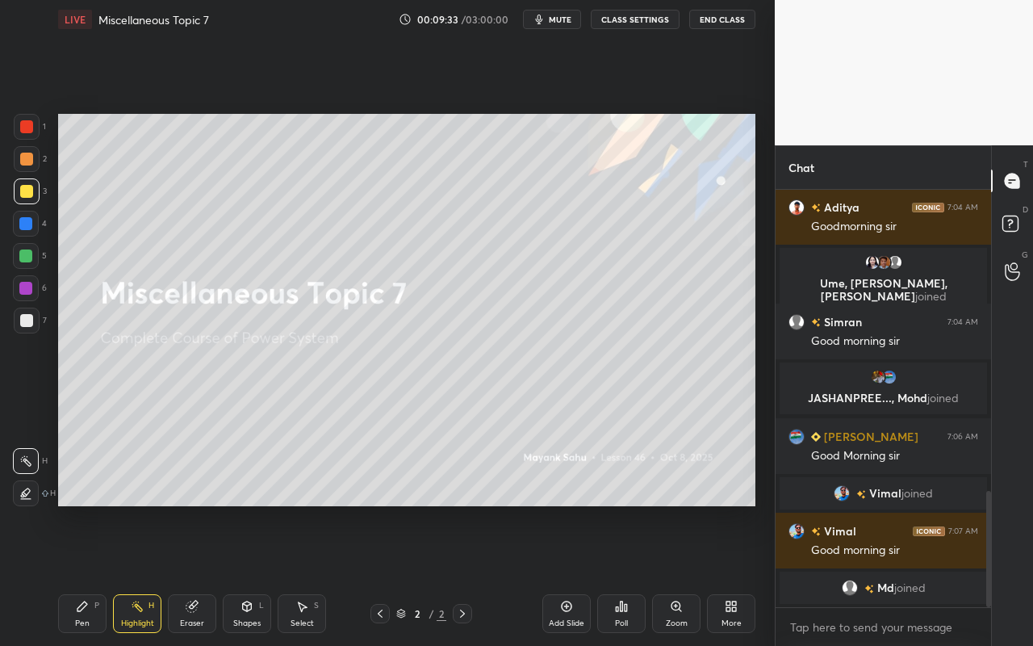
click at [194, 574] on div "Eraser" at bounding box center [192, 613] width 48 height 39
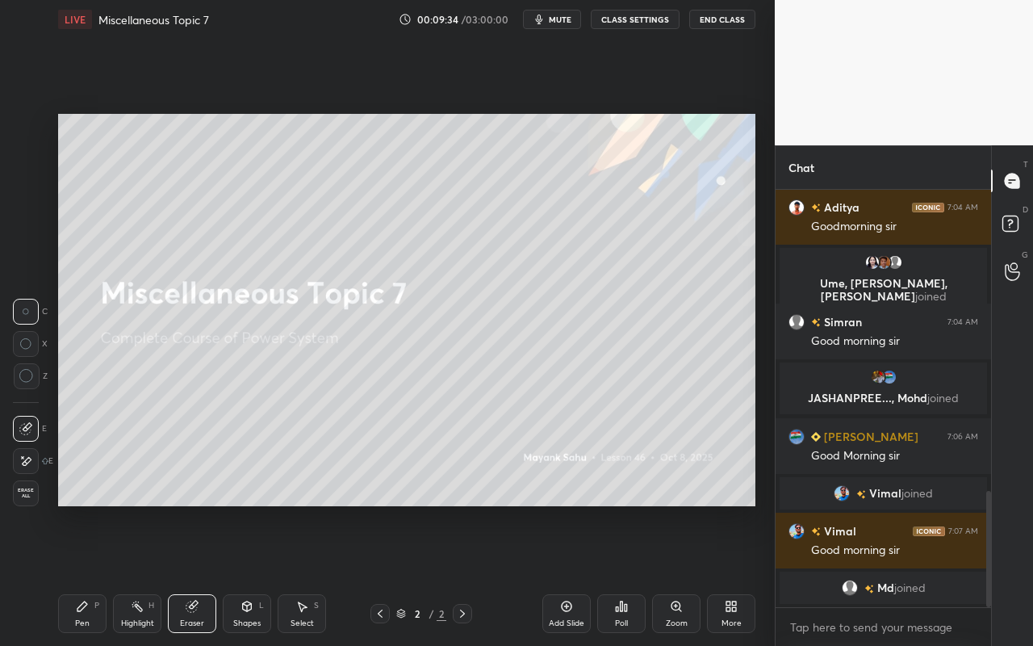
click at [25, 460] on icon at bounding box center [27, 461] width 9 height 8
click at [73, 574] on div "Pen P" at bounding box center [82, 613] width 48 height 39
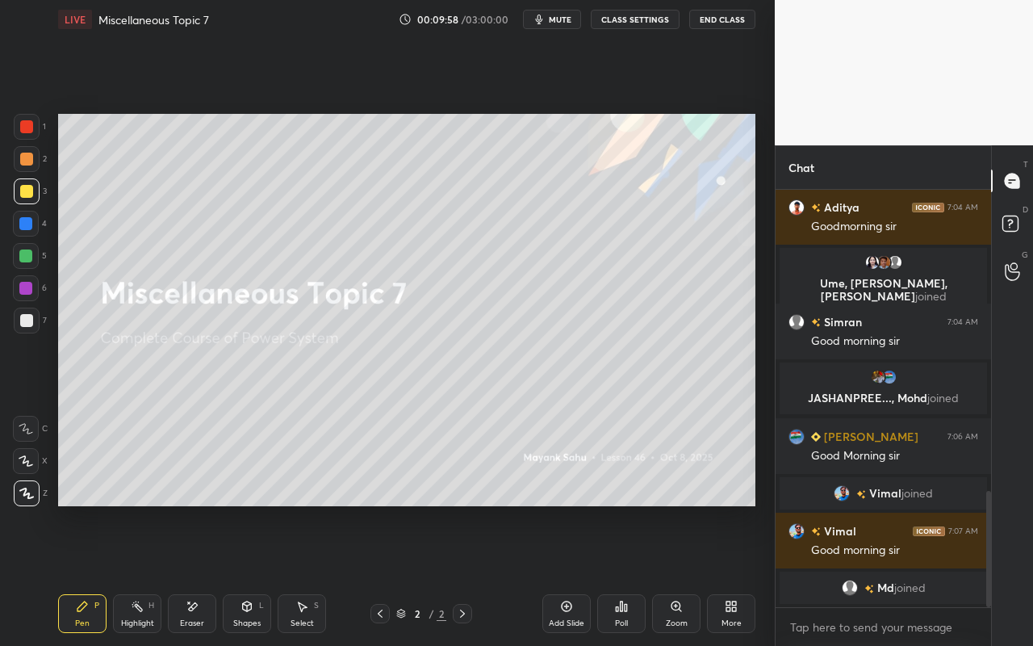
drag, startPoint x: 128, startPoint y: 625, endPoint x: 196, endPoint y: 553, distance: 98.7
click at [129, 574] on div "Highlight" at bounding box center [137, 623] width 33 height 8
click at [314, 574] on div "Select S" at bounding box center [302, 613] width 48 height 39
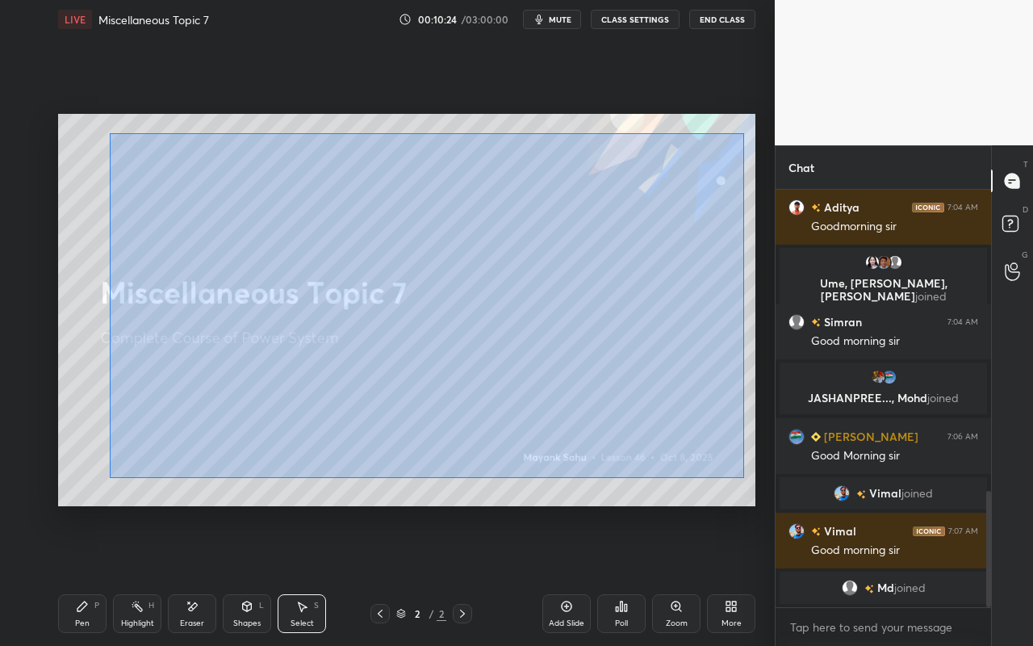
drag, startPoint x: 110, startPoint y: 132, endPoint x: 703, endPoint y: 430, distance: 663.6
click at [744, 476] on div "0 ° Undo Copy Duplicate Duplicate to new slide Delete" at bounding box center [406, 310] width 697 height 392
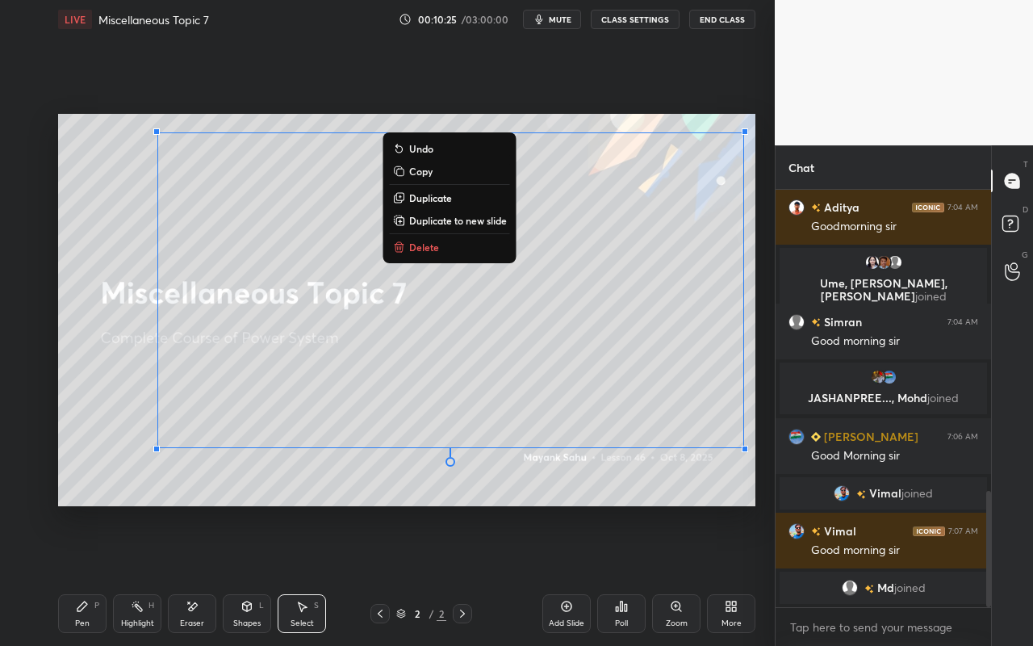
click at [439, 238] on button "Delete" at bounding box center [450, 246] width 120 height 19
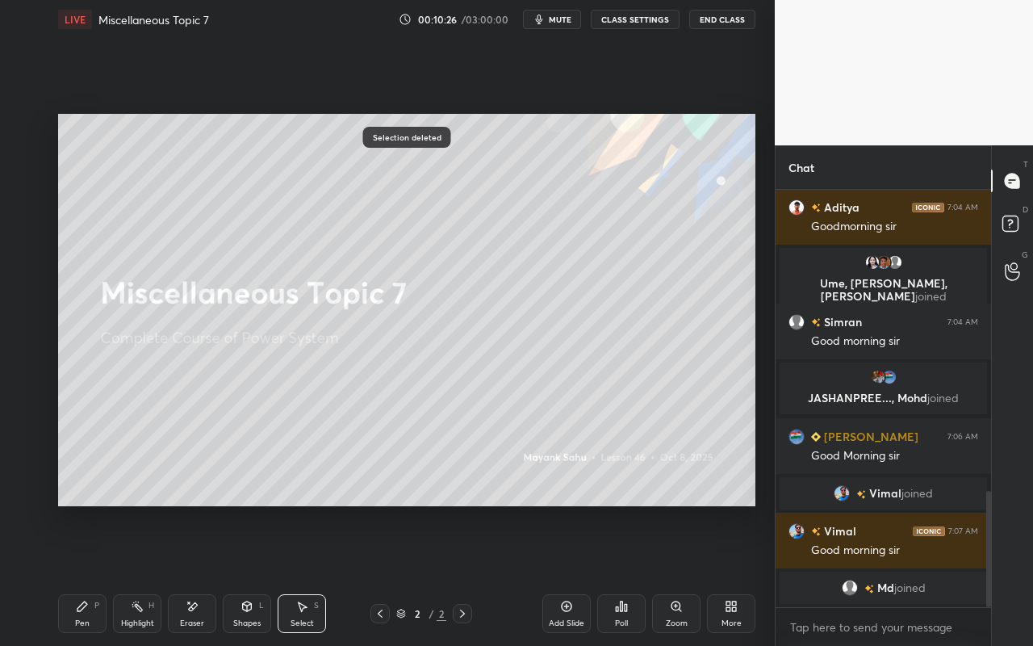
drag, startPoint x: 87, startPoint y: 623, endPoint x: 113, endPoint y: 528, distance: 98.7
click at [88, 574] on div "Pen" at bounding box center [82, 623] width 15 height 8
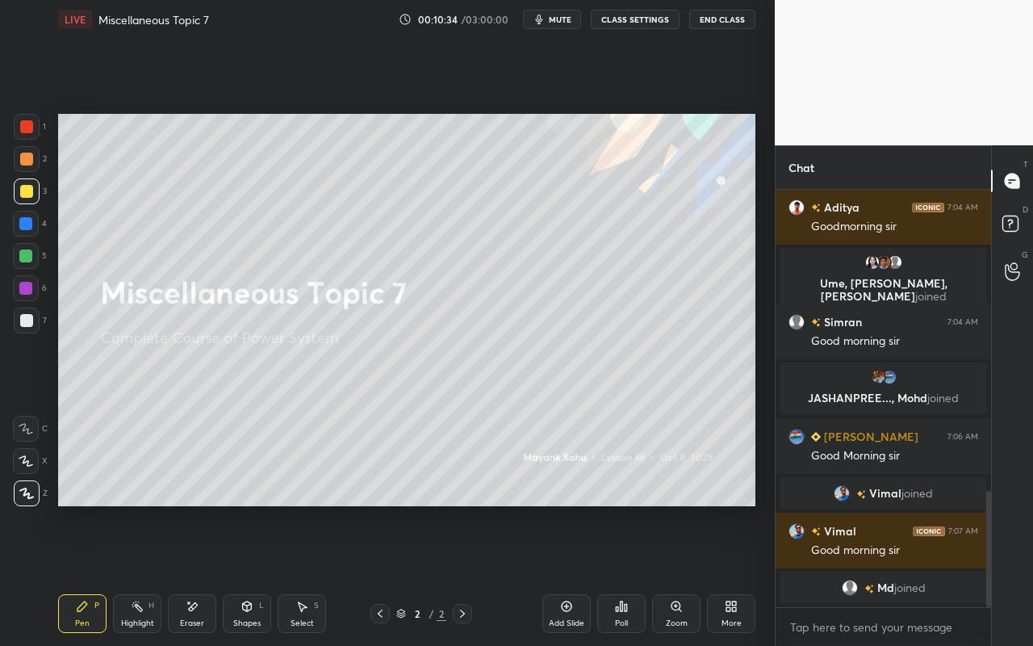
click at [95, 574] on div "Pen P" at bounding box center [82, 613] width 48 height 39
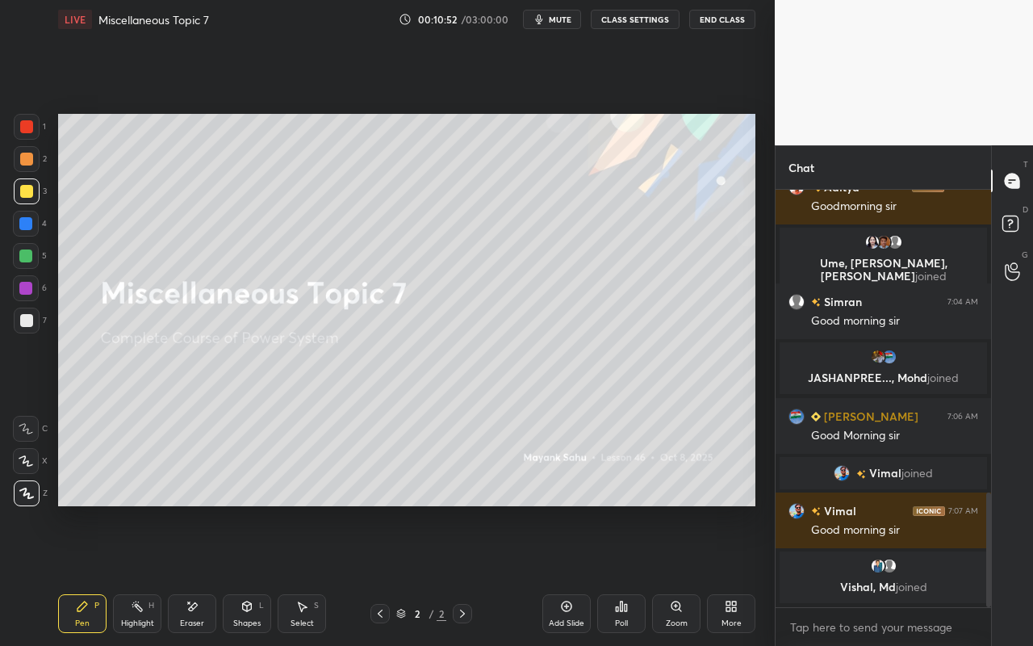
click at [87, 574] on div "Pen P Highlight H Eraser Shapes L Select S 2 / 2 Add Slide Poll Zoom More" at bounding box center [406, 613] width 697 height 65
click at [366, 508] on div "Setting up your live class Poll for secs No correct answer Start poll" at bounding box center [407, 310] width 710 height 542
click at [294, 574] on div "Select S" at bounding box center [302, 613] width 48 height 39
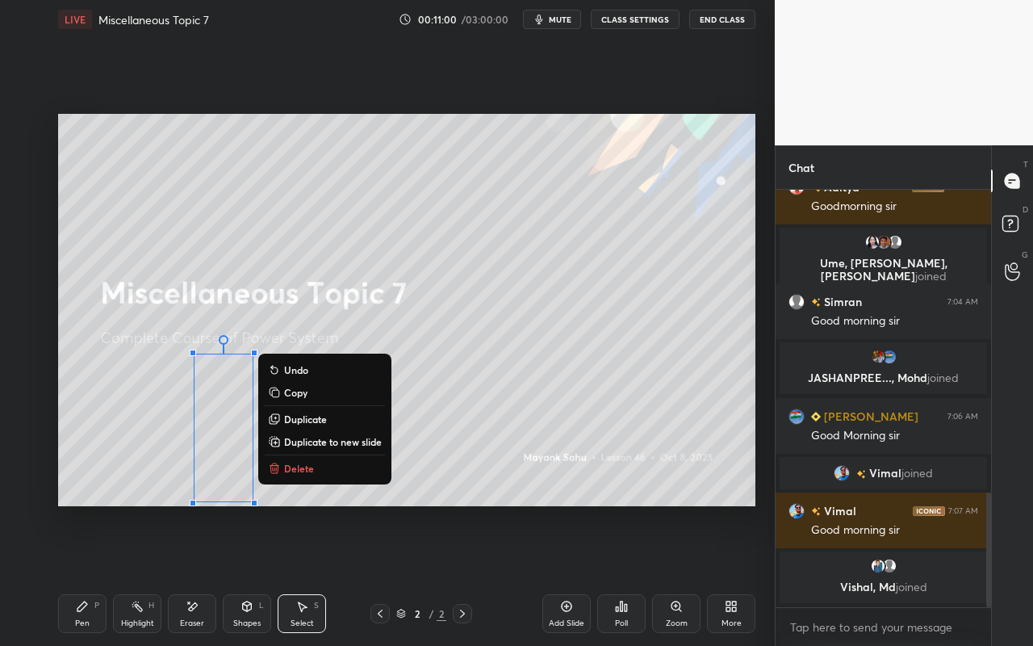
drag, startPoint x: 183, startPoint y: 345, endPoint x: 293, endPoint y: 520, distance: 206.6
click at [293, 520] on div "0 ° Undo Copy Duplicate Duplicate to new slide Delete Setting up your live clas…" at bounding box center [407, 310] width 710 height 542
drag, startPoint x: 315, startPoint y: 456, endPoint x: 292, endPoint y: 487, distance: 38.6
click at [315, 462] on div "0 ° Undo Copy Duplicate Duplicate to new slide Delete" at bounding box center [406, 310] width 697 height 392
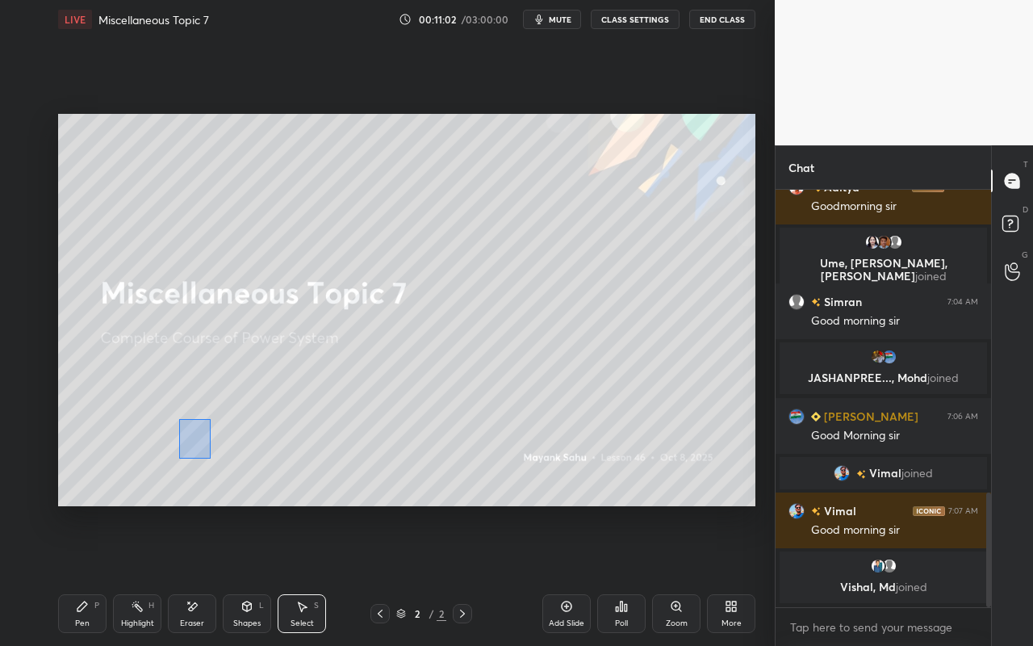
drag, startPoint x: 183, startPoint y: 425, endPoint x: 267, endPoint y: 498, distance: 111.0
click at [267, 498] on div "0 ° Undo Copy Duplicate Duplicate to new slide Delete" at bounding box center [406, 310] width 697 height 392
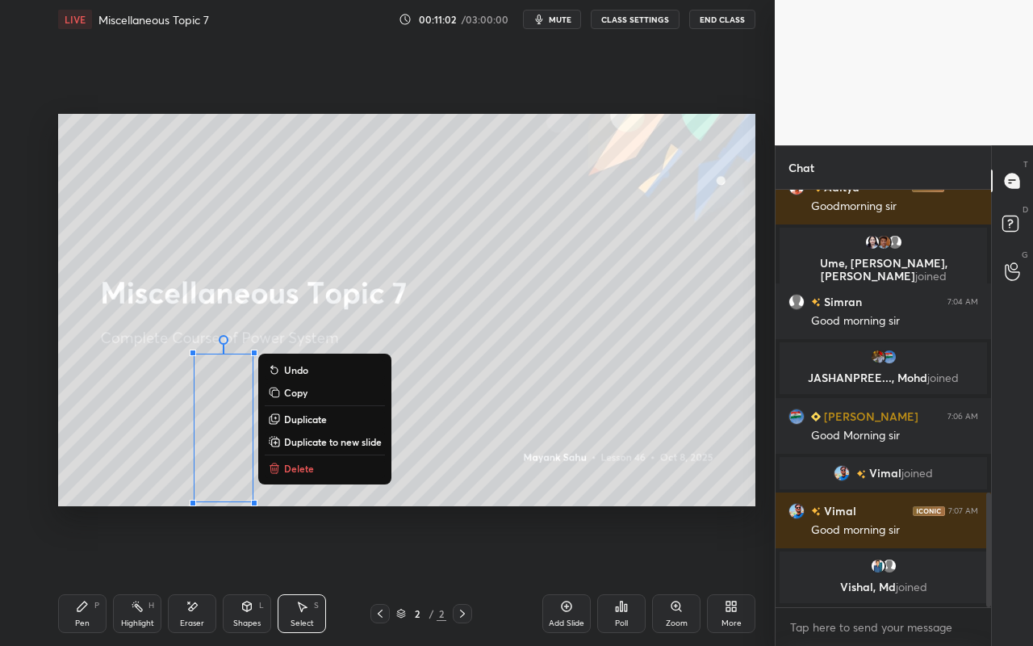
click at [307, 462] on p "Delete" at bounding box center [299, 468] width 30 height 13
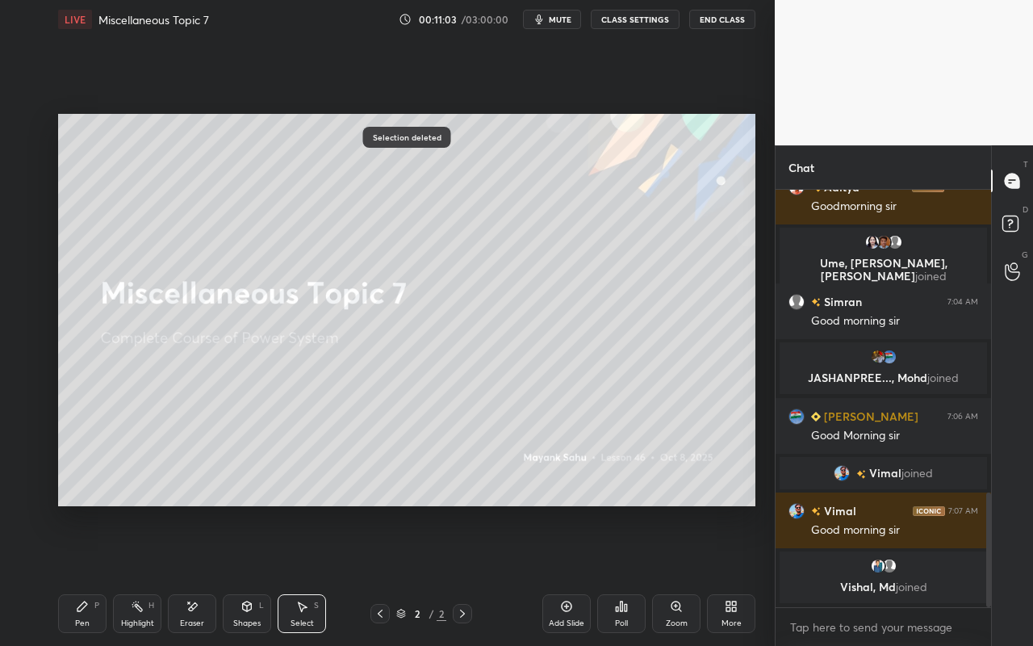
click at [98, 574] on div "Pen P" at bounding box center [82, 613] width 48 height 39
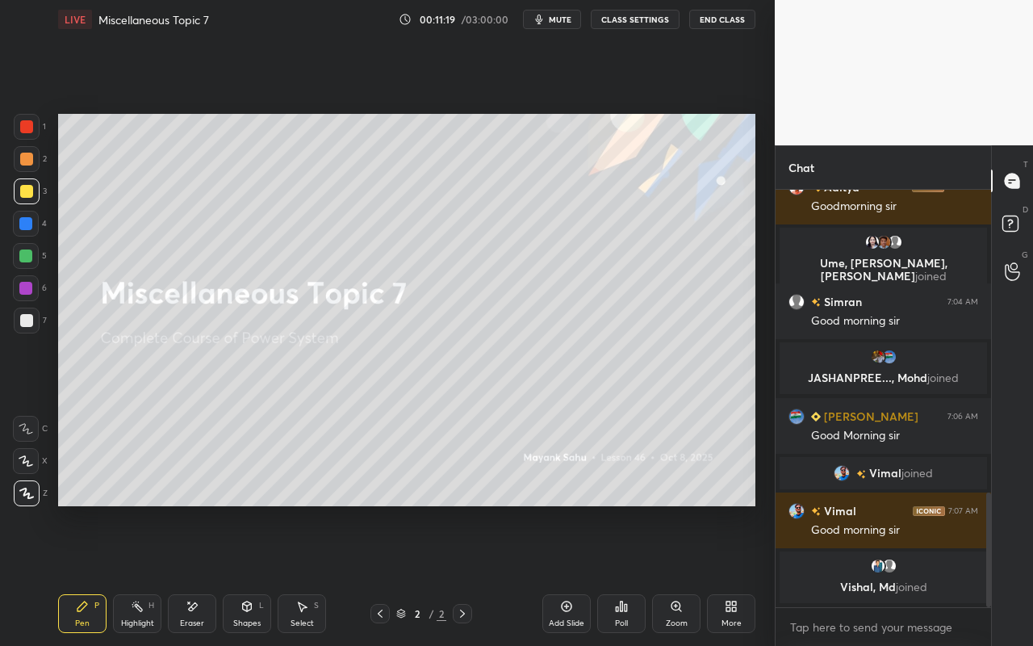
click at [86, 574] on div "Pen P" at bounding box center [82, 613] width 48 height 39
click at [83, 574] on div "Pen P" at bounding box center [82, 613] width 48 height 39
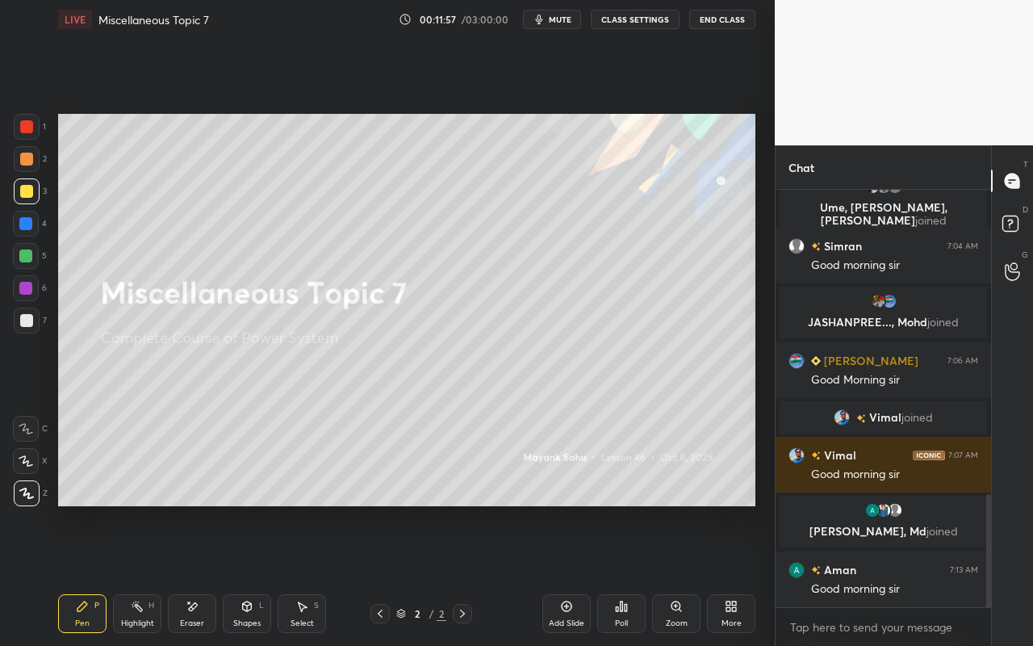
click at [133, 574] on div "Highlight H" at bounding box center [137, 613] width 48 height 39
click at [315, 574] on div "Select S" at bounding box center [302, 613] width 48 height 39
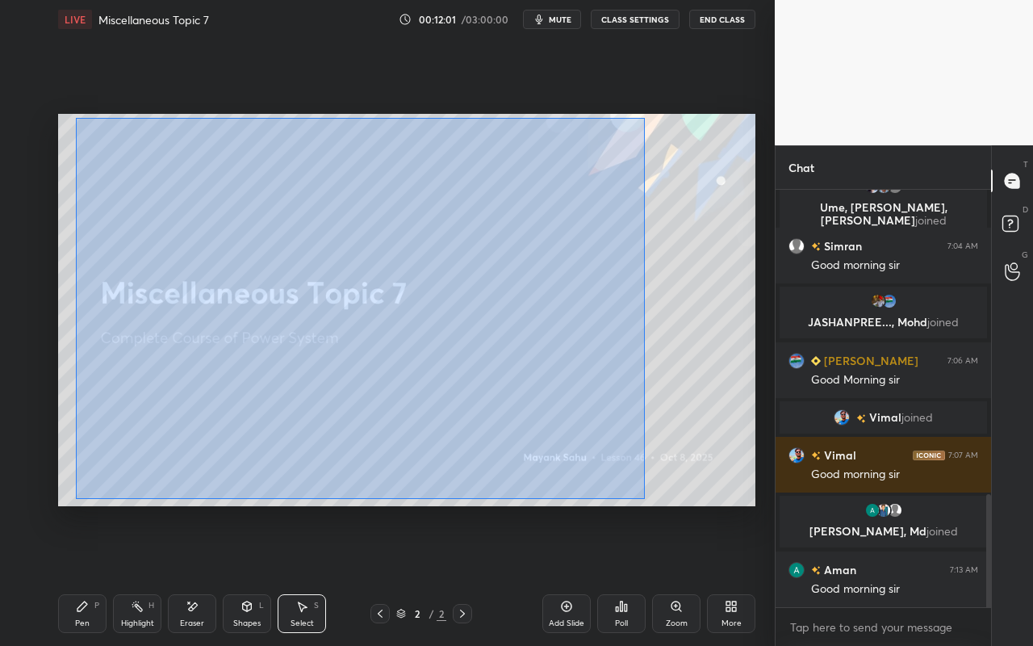
drag, startPoint x: 73, startPoint y: 119, endPoint x: 640, endPoint y: 485, distance: 674.6
click at [643, 498] on div "0 ° Undo Copy Duplicate Duplicate to new slide Delete" at bounding box center [406, 310] width 697 height 392
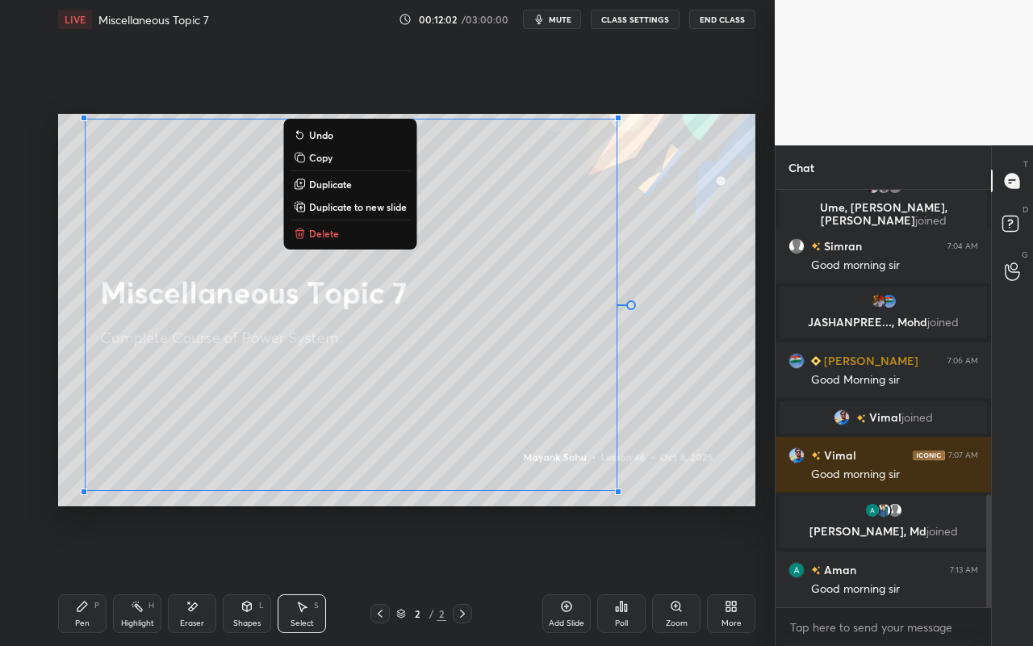
click at [368, 236] on button "Delete" at bounding box center [350, 233] width 120 height 19
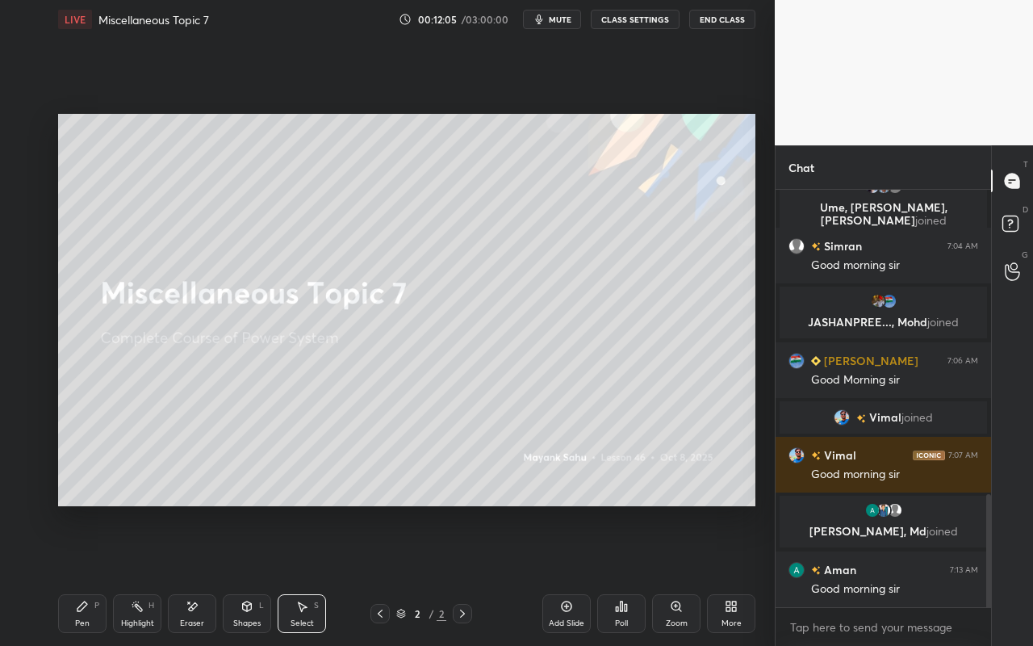
click at [82, 574] on div "Pen P Highlight H Eraser Shapes L Select S 2 / 2 Add Slide Poll Zoom More" at bounding box center [406, 613] width 697 height 65
drag, startPoint x: 86, startPoint y: 615, endPoint x: 87, endPoint y: 602, distance: 13.0
click at [86, 574] on div "Pen P" at bounding box center [82, 613] width 48 height 39
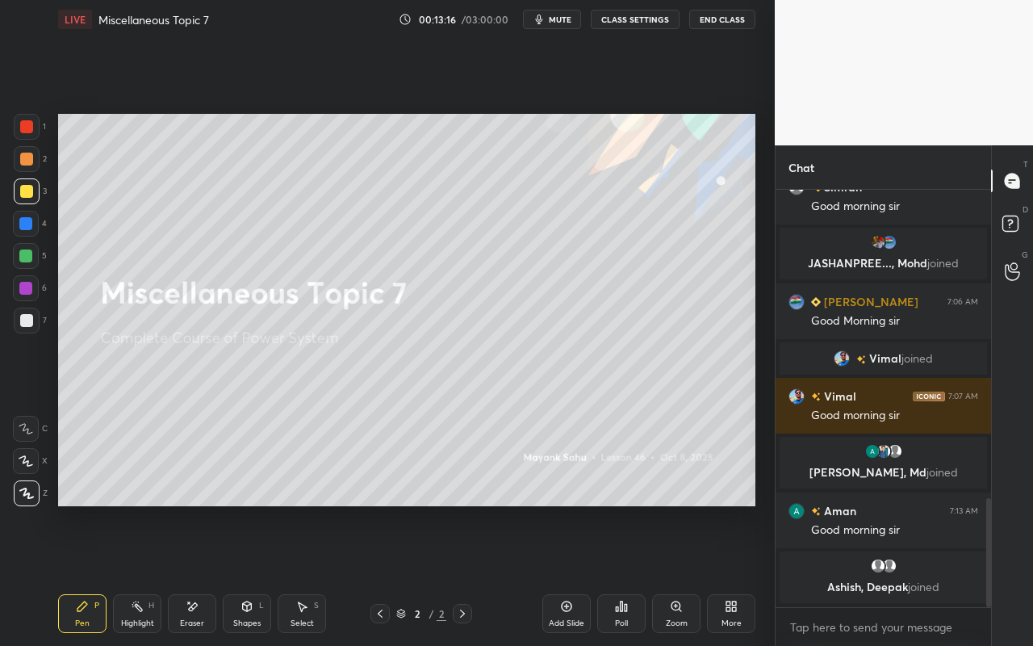
scroll to position [1180, 0]
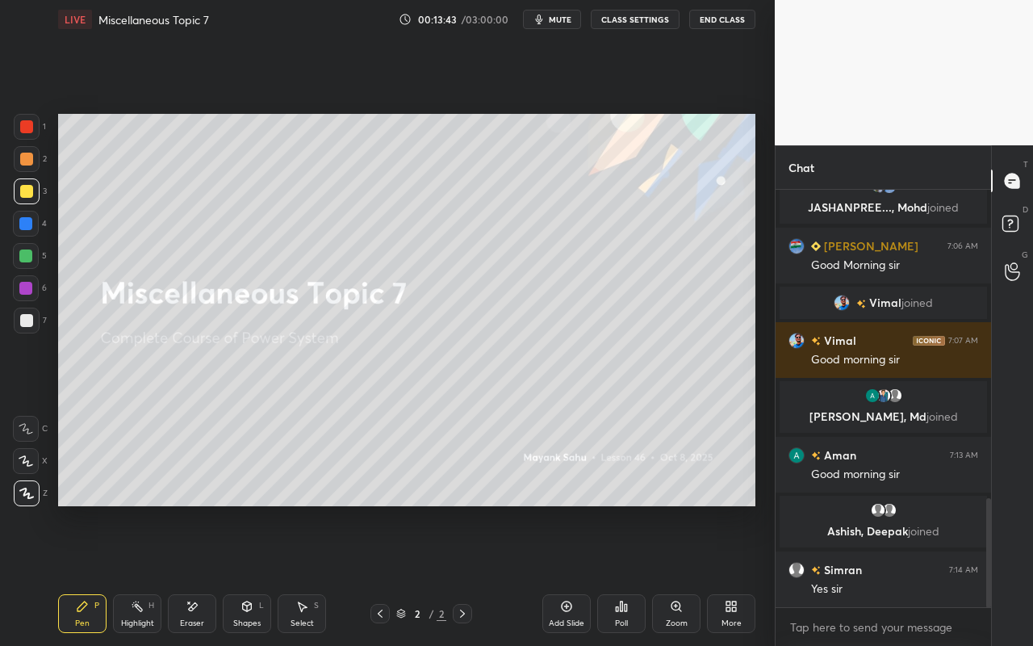
click at [315, 574] on div "Select S" at bounding box center [302, 613] width 48 height 39
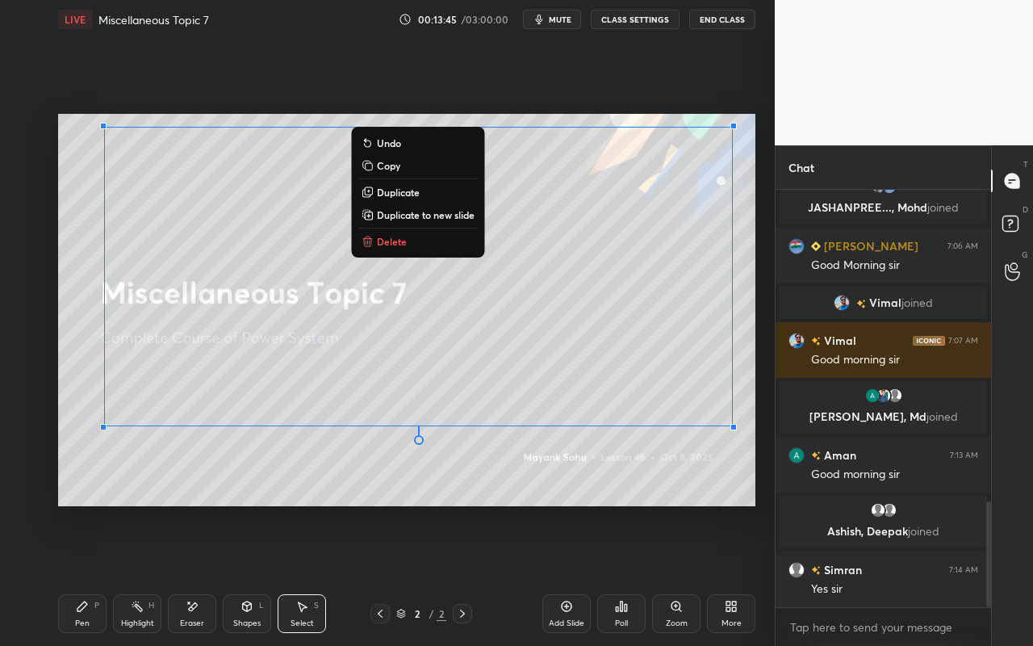
drag, startPoint x: 152, startPoint y: 173, endPoint x: 691, endPoint y: 415, distance: 590.5
click at [763, 467] on div "1 2 3 4 5 6 7 C X Z E E Erase all H H LIVE Miscellaneous Topic 7 00:13:45 / 03:…" at bounding box center [387, 323] width 775 height 646
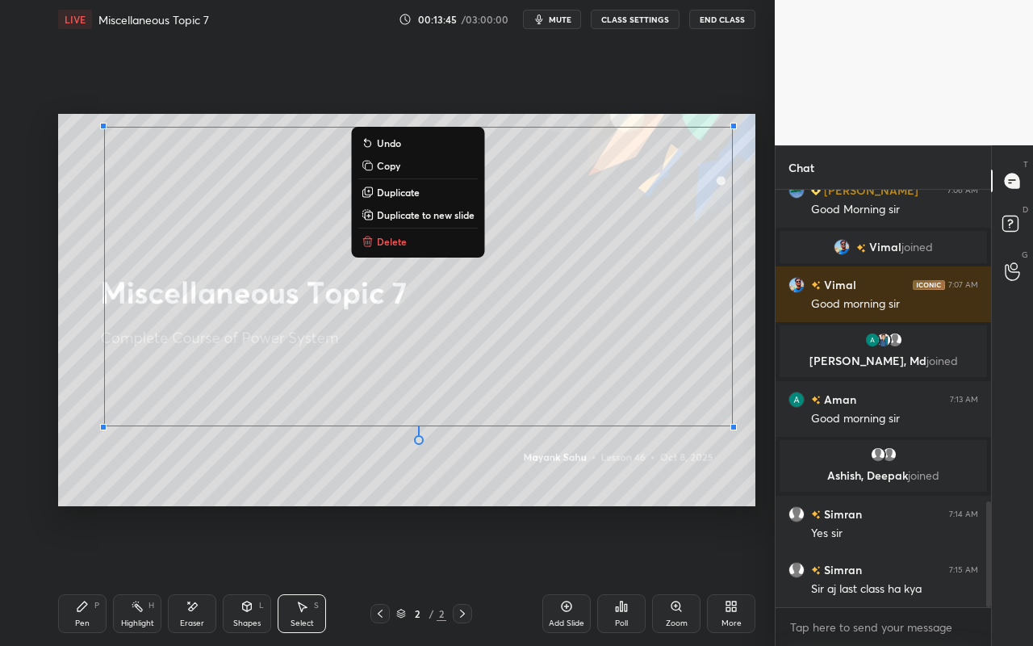
click at [432, 246] on button "Delete" at bounding box center [417, 241] width 120 height 19
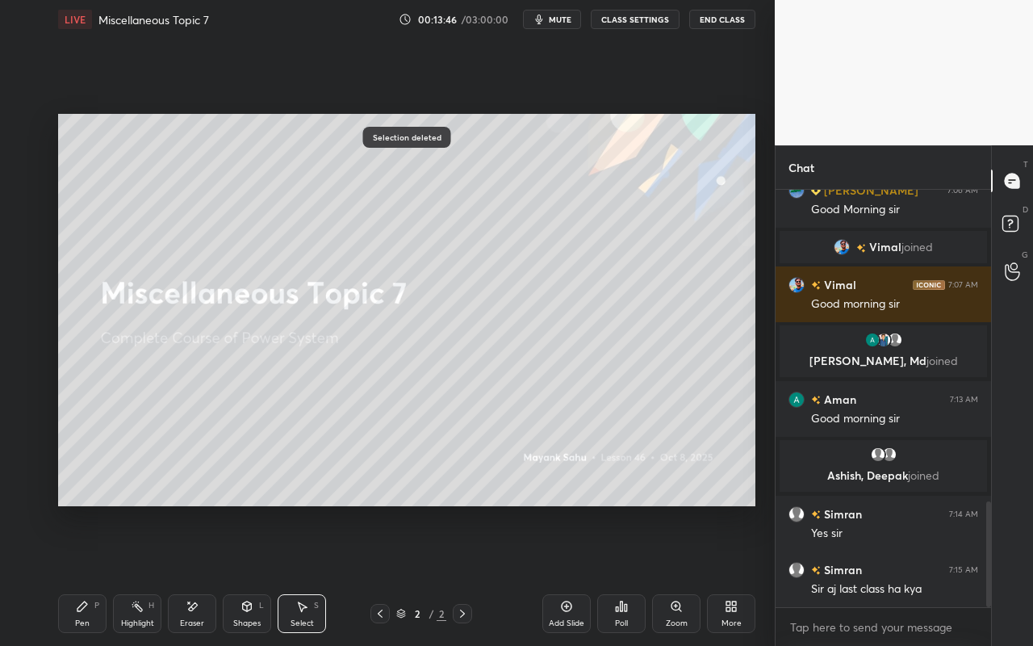
click at [573, 574] on div "Add Slide" at bounding box center [566, 613] width 48 height 39
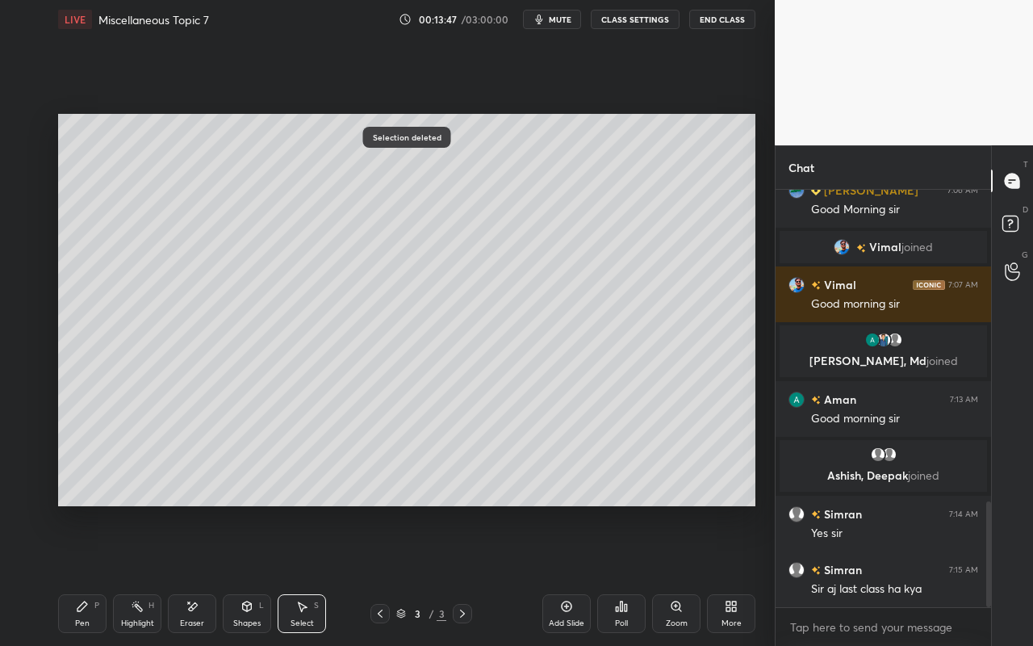
click at [240, 574] on div "Shapes" at bounding box center [246, 623] width 27 height 8
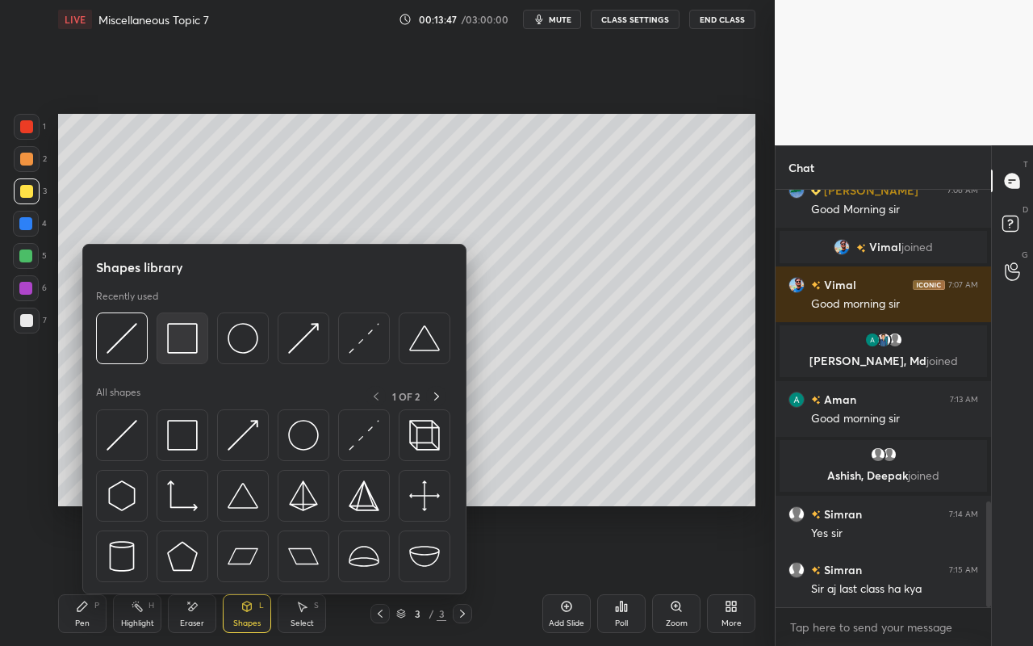
click at [190, 341] on img at bounding box center [182, 338] width 31 height 31
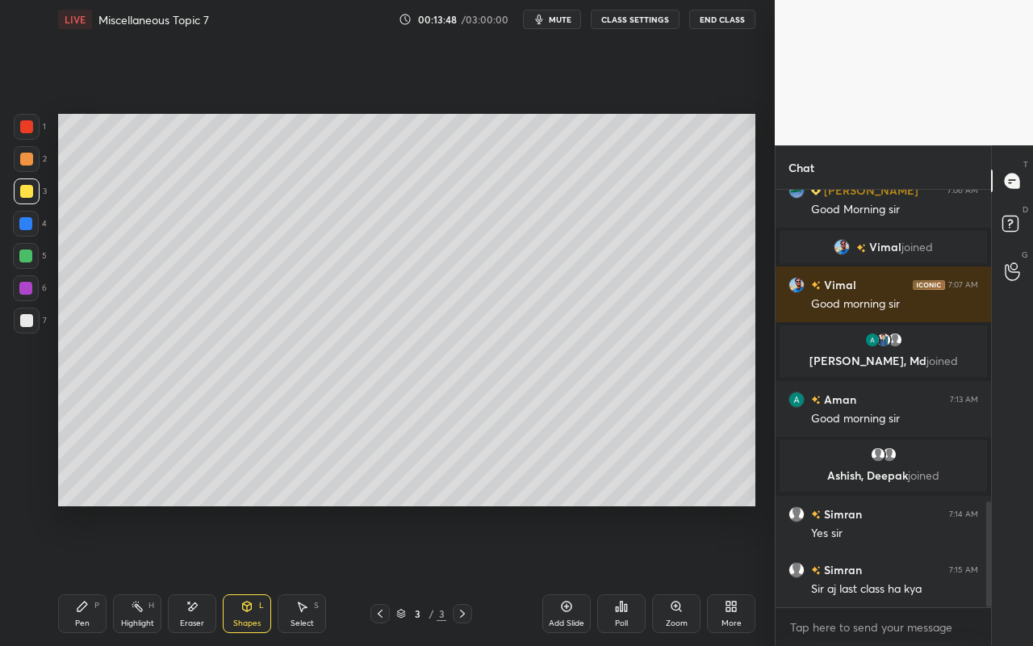
click at [24, 228] on div at bounding box center [25, 223] width 13 height 13
click at [85, 574] on div "Pen P" at bounding box center [82, 613] width 48 height 39
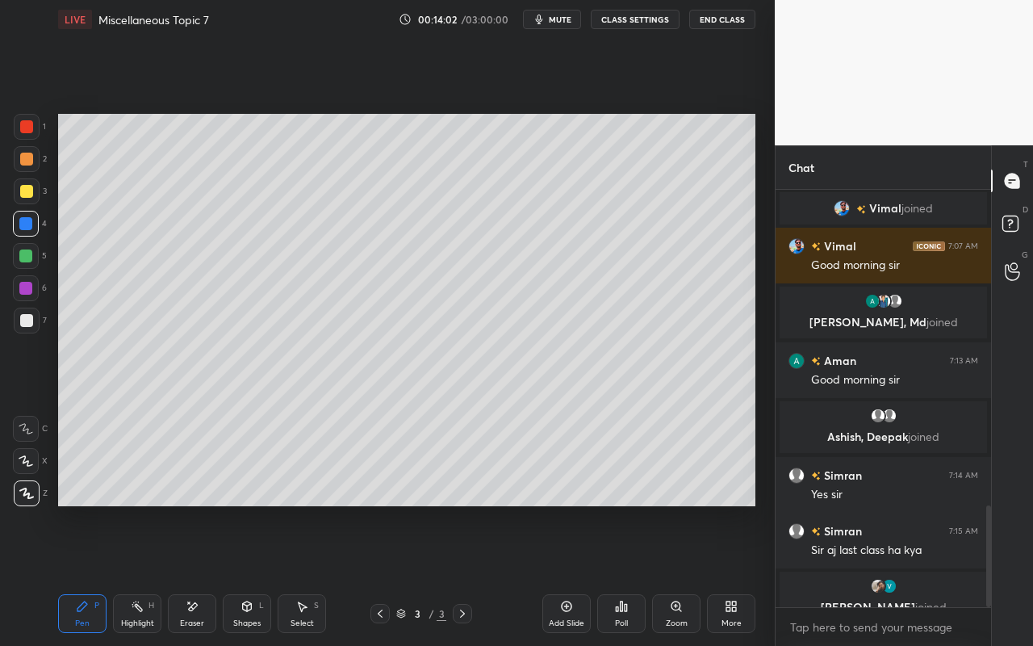
scroll to position [1294, 0]
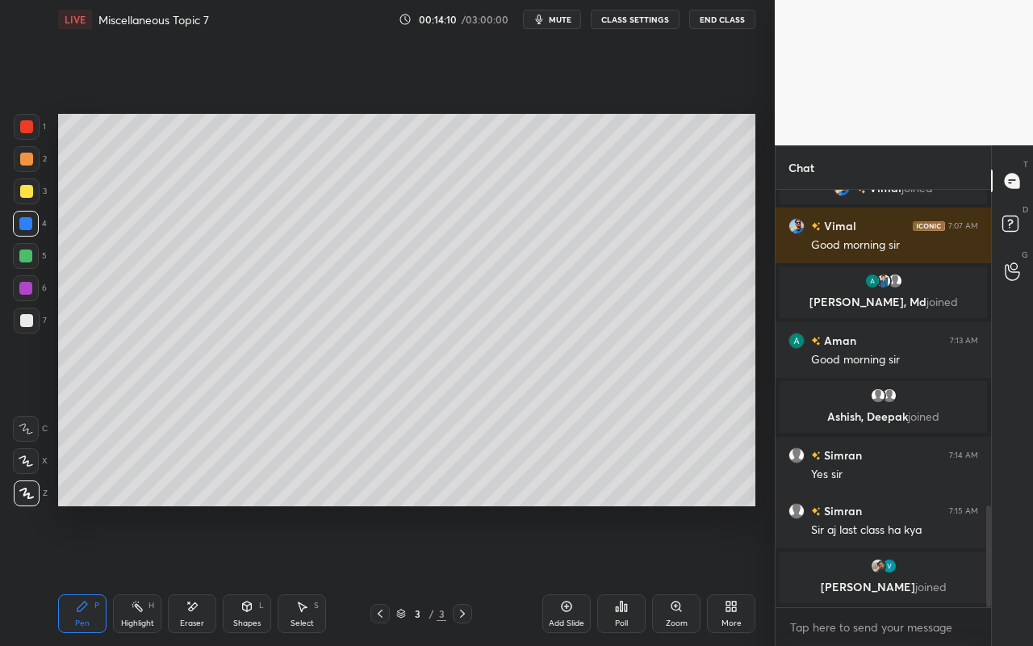
click at [86, 574] on div "Pen" at bounding box center [82, 623] width 15 height 8
drag, startPoint x: 25, startPoint y: 160, endPoint x: 52, endPoint y: 154, distance: 28.0
click at [25, 160] on div at bounding box center [26, 158] width 13 height 13
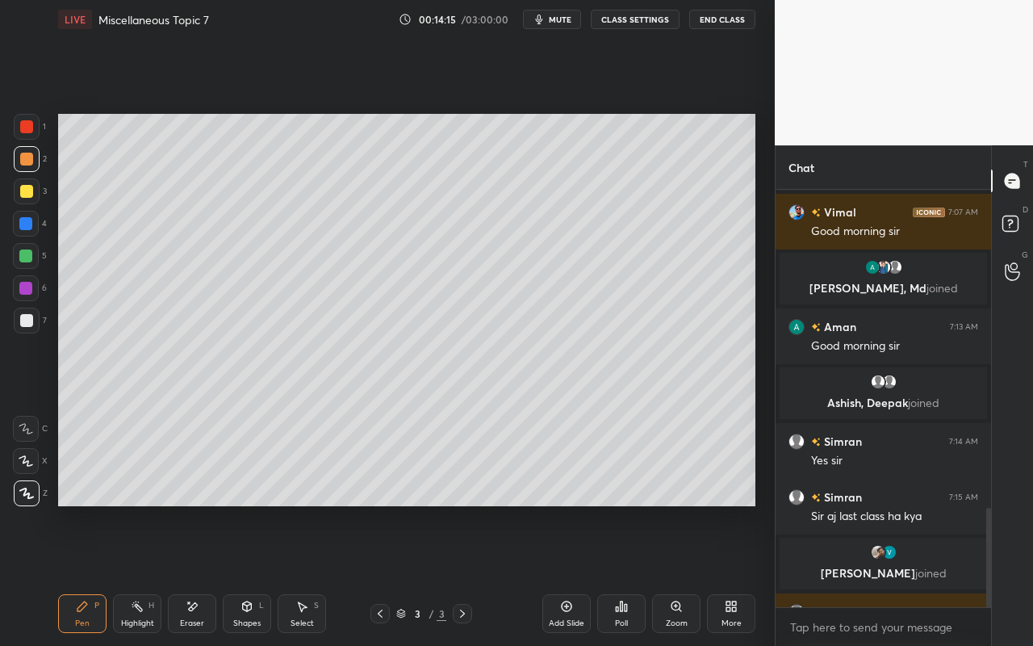
scroll to position [1336, 0]
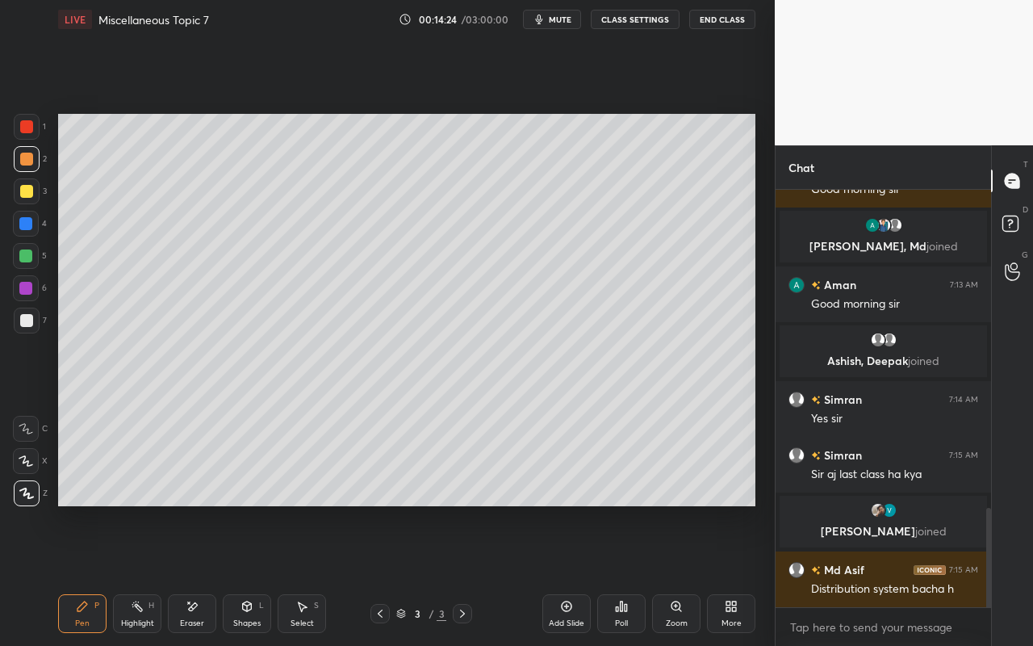
drag, startPoint x: 302, startPoint y: 621, endPoint x: 330, endPoint y: 585, distance: 46.0
click at [303, 574] on div "Select" at bounding box center [301, 623] width 23 height 8
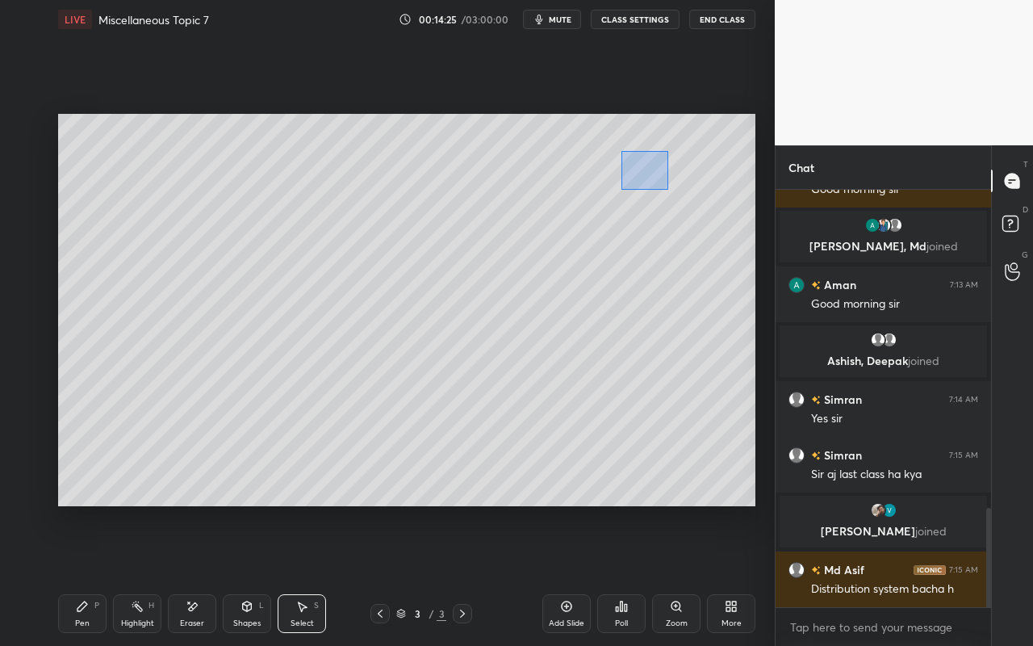
drag, startPoint x: 623, startPoint y: 155, endPoint x: 669, endPoint y: 169, distance: 48.2
click at [667, 188] on div "0 ° Undo Copy Duplicate Duplicate to new slide Delete" at bounding box center [406, 310] width 697 height 392
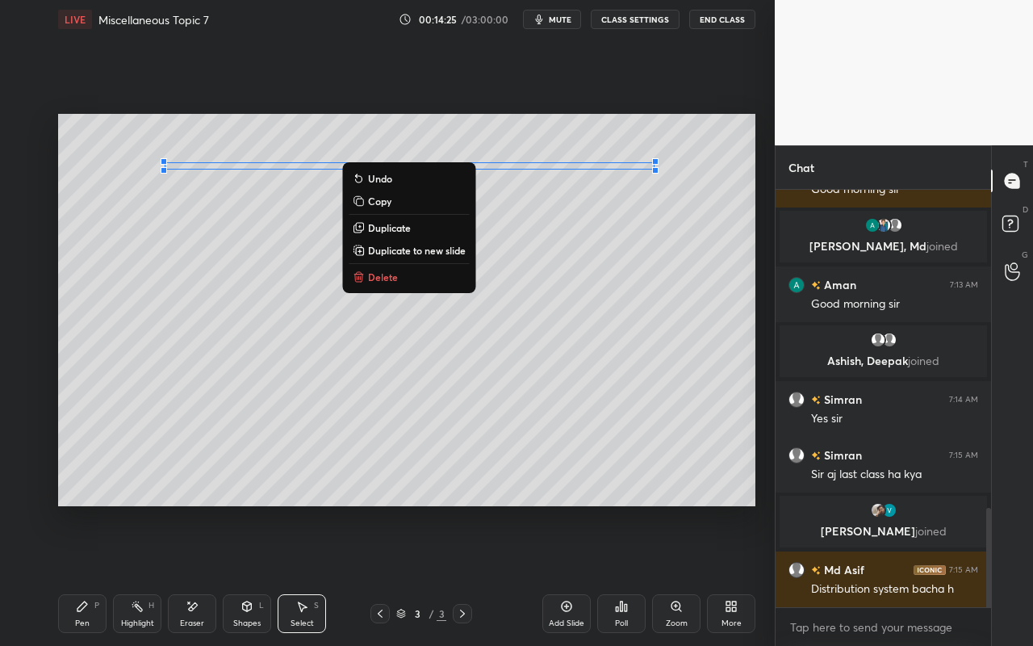
scroll to position [1392, 0]
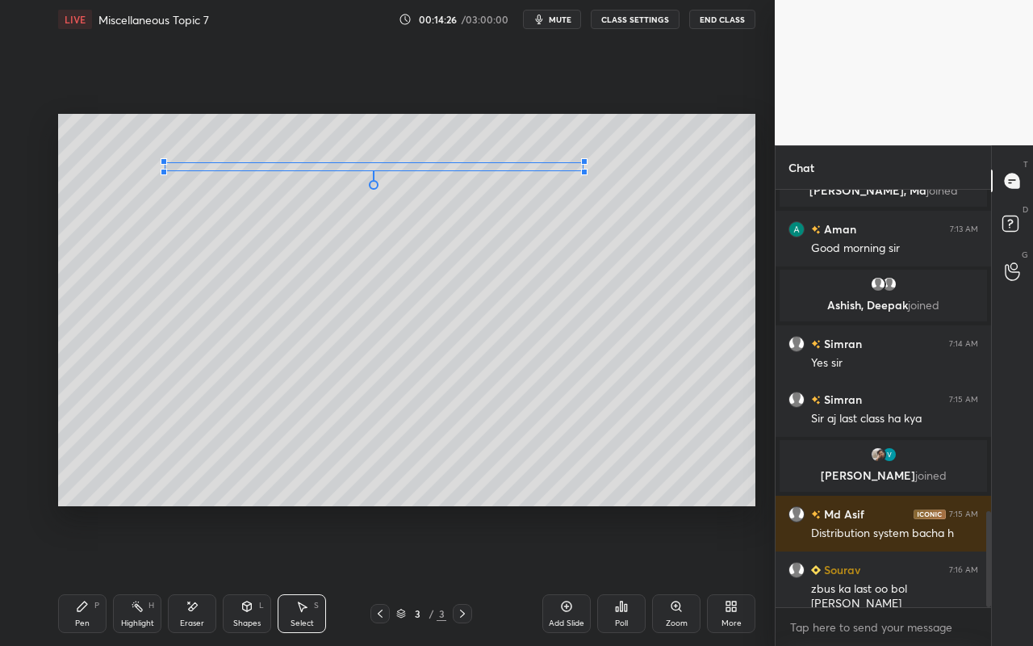
drag, startPoint x: 655, startPoint y: 164, endPoint x: 577, endPoint y: 165, distance: 78.3
click at [582, 163] on div at bounding box center [584, 161] width 6 height 6
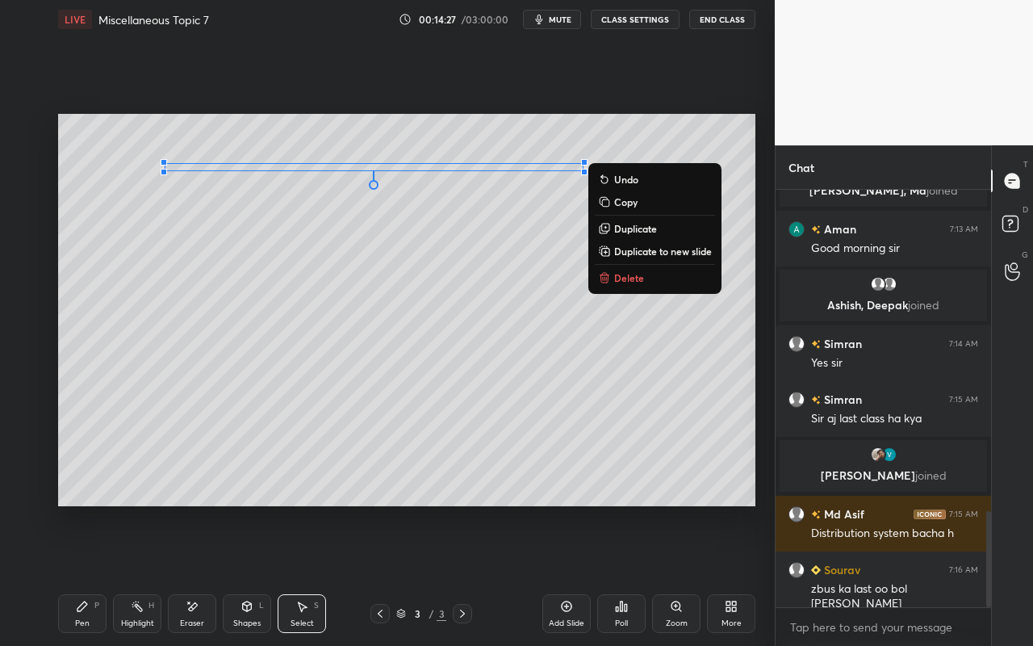
click at [404, 290] on div "0 ° Undo Copy Duplicate Duplicate to new slide Delete" at bounding box center [406, 310] width 697 height 392
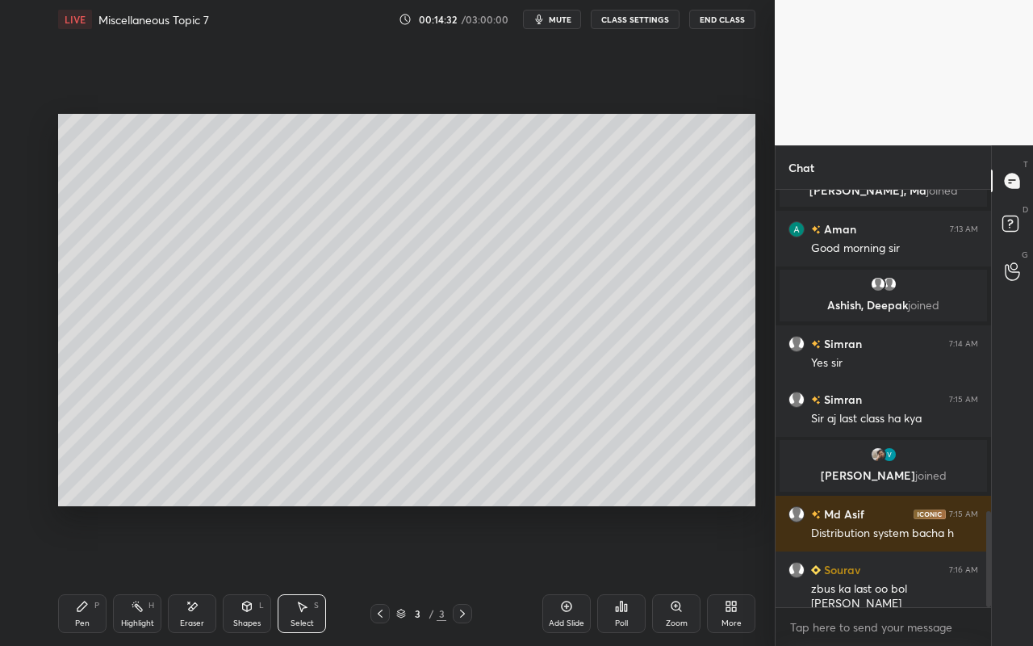
drag, startPoint x: 84, startPoint y: 636, endPoint x: 97, endPoint y: 623, distance: 18.3
click at [84, 574] on div "Pen P Highlight H Eraser Shapes L Select S 3 / 3 Add Slide Poll Zoom More" at bounding box center [406, 613] width 697 height 65
drag, startPoint x: 84, startPoint y: 615, endPoint x: 106, endPoint y: 582, distance: 39.6
click at [85, 574] on div "Pen P" at bounding box center [82, 613] width 48 height 39
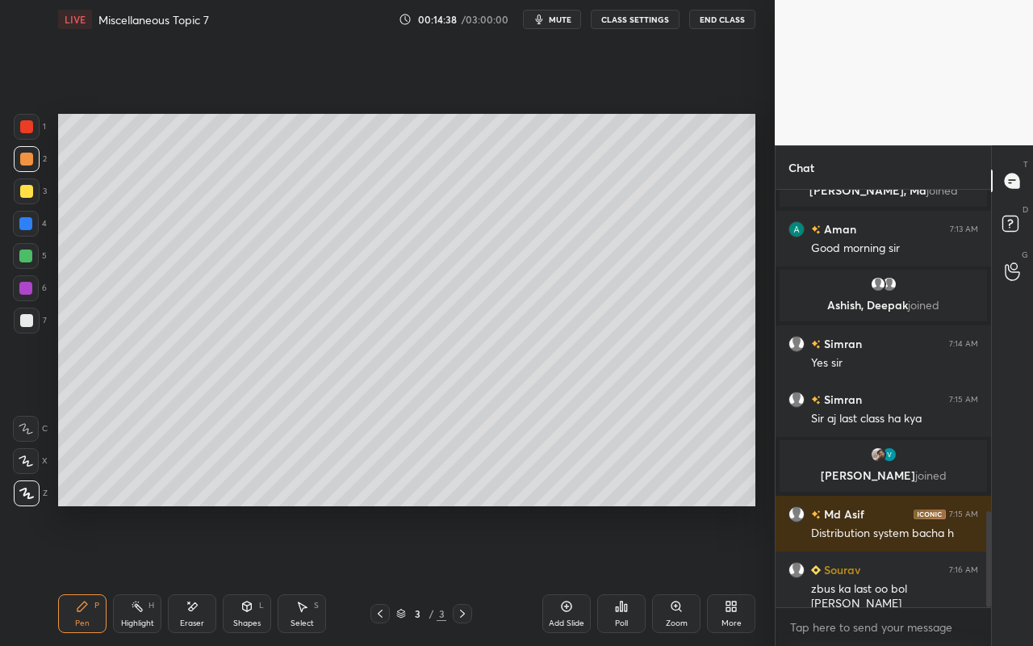
click at [82, 574] on icon at bounding box center [82, 606] width 10 height 10
click at [27, 190] on div at bounding box center [26, 191] width 13 height 13
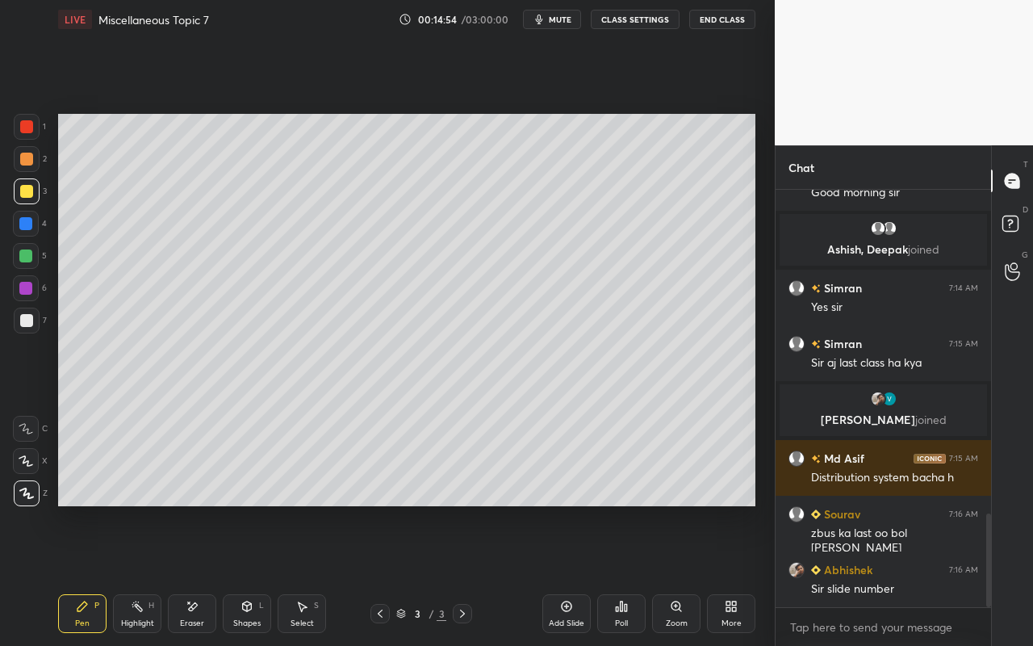
scroll to position [1464, 0]
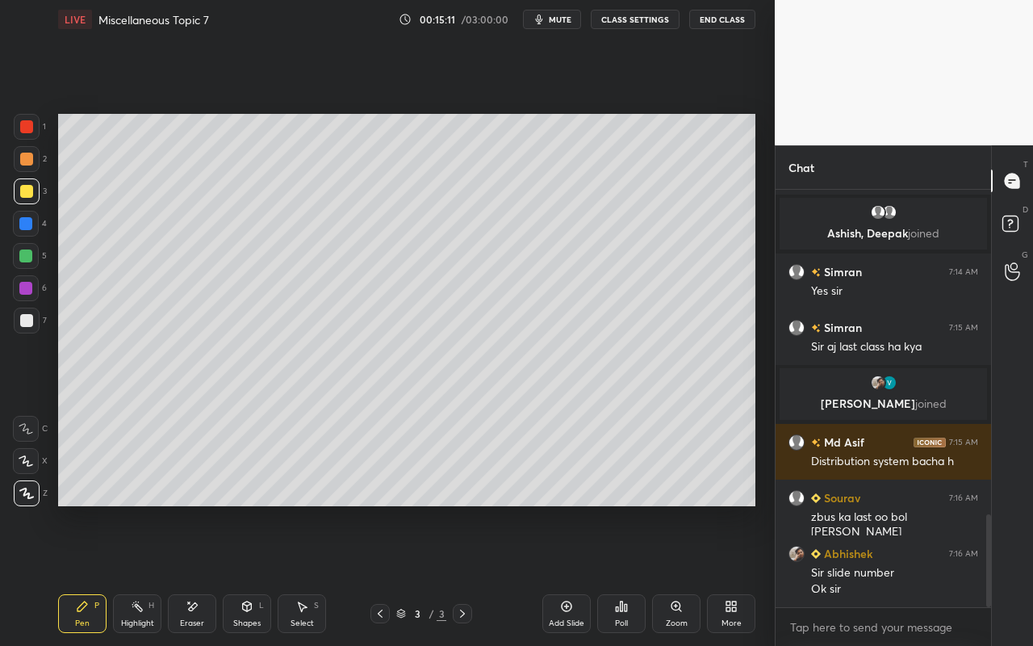
click at [249, 574] on div "Shapes L" at bounding box center [247, 613] width 48 height 39
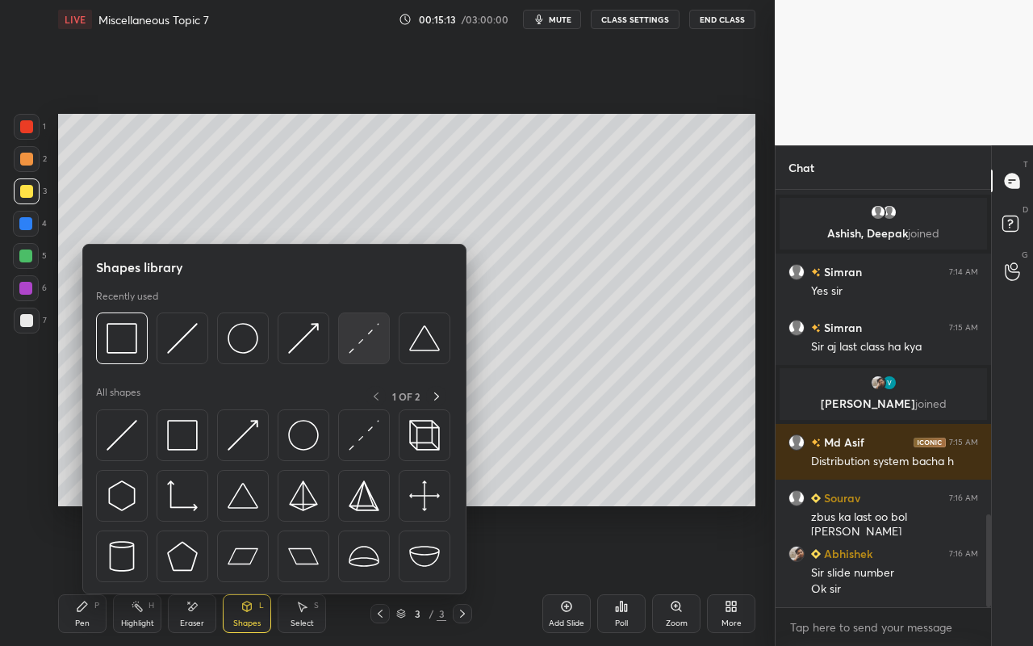
click at [375, 347] on img at bounding box center [364, 338] width 31 height 31
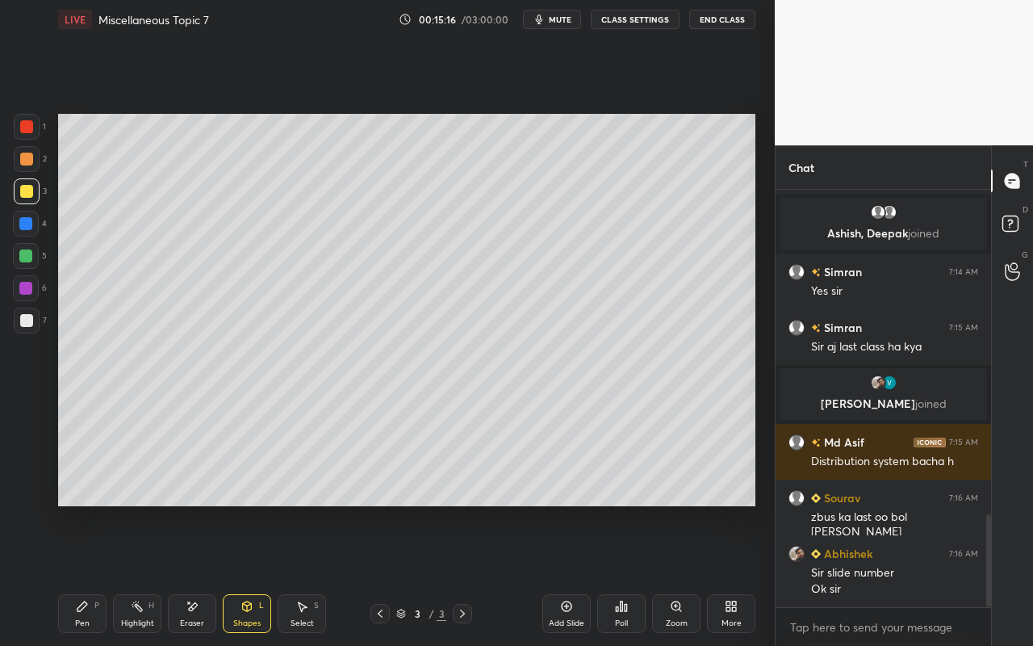
drag, startPoint x: 81, startPoint y: 627, endPoint x: 78, endPoint y: 602, distance: 25.1
click at [81, 574] on div "Pen" at bounding box center [82, 623] width 15 height 8
click at [28, 325] on div at bounding box center [26, 320] width 13 height 13
drag, startPoint x: 83, startPoint y: 619, endPoint x: 86, endPoint y: 611, distance: 8.7
click at [85, 574] on div "Pen P" at bounding box center [82, 613] width 48 height 39
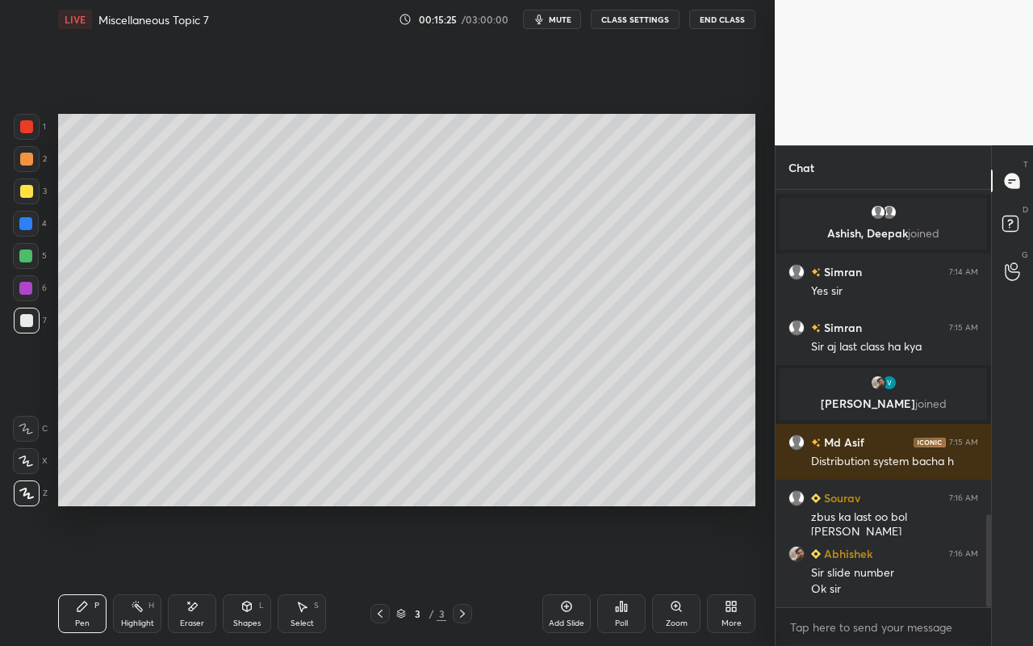
click at [246, 574] on div "Shapes" at bounding box center [246, 623] width 27 height 8
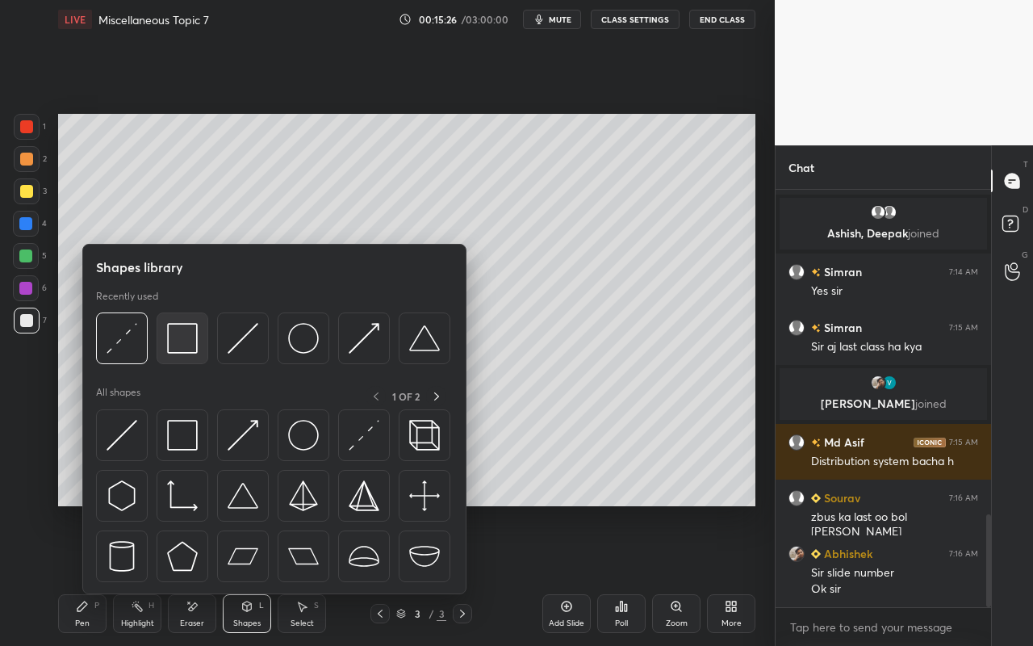
click at [181, 343] on img at bounding box center [182, 338] width 31 height 31
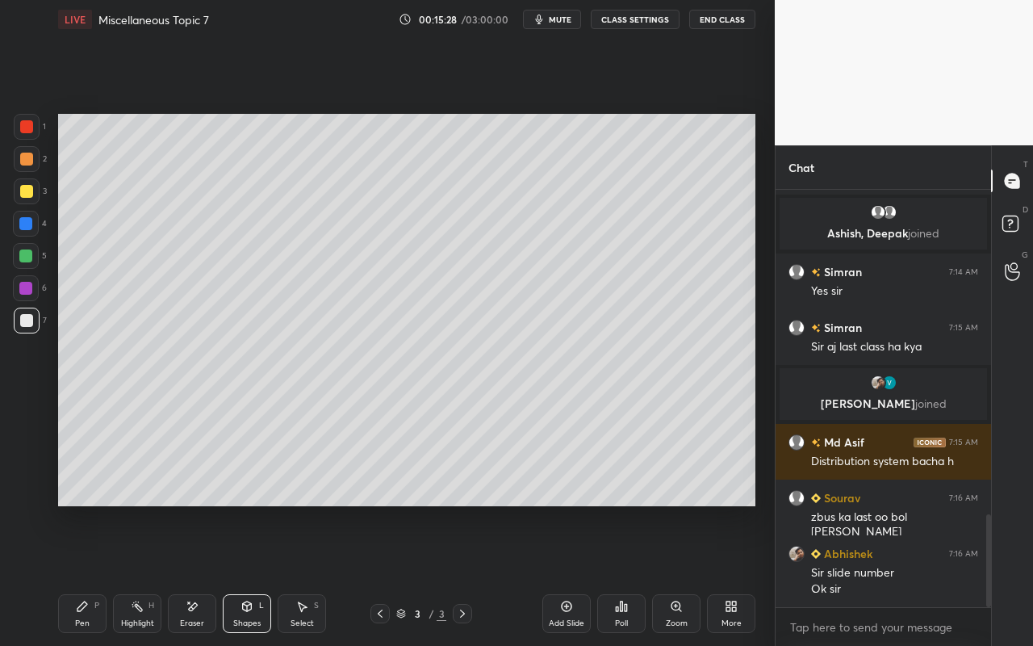
click at [246, 574] on div "Shapes" at bounding box center [246, 623] width 27 height 8
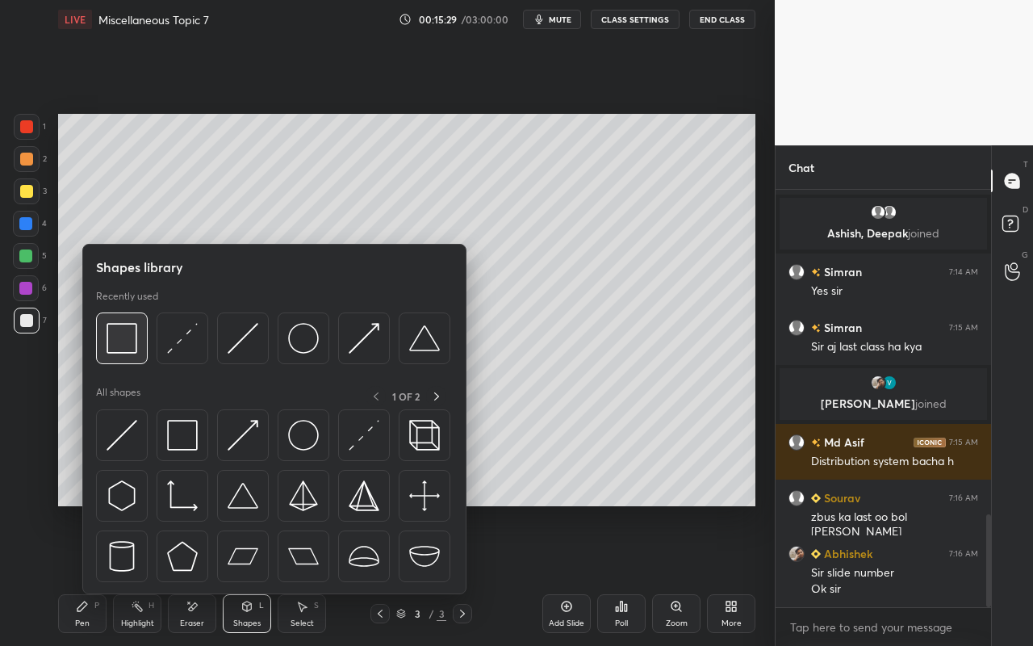
click at [119, 347] on img at bounding box center [122, 338] width 31 height 31
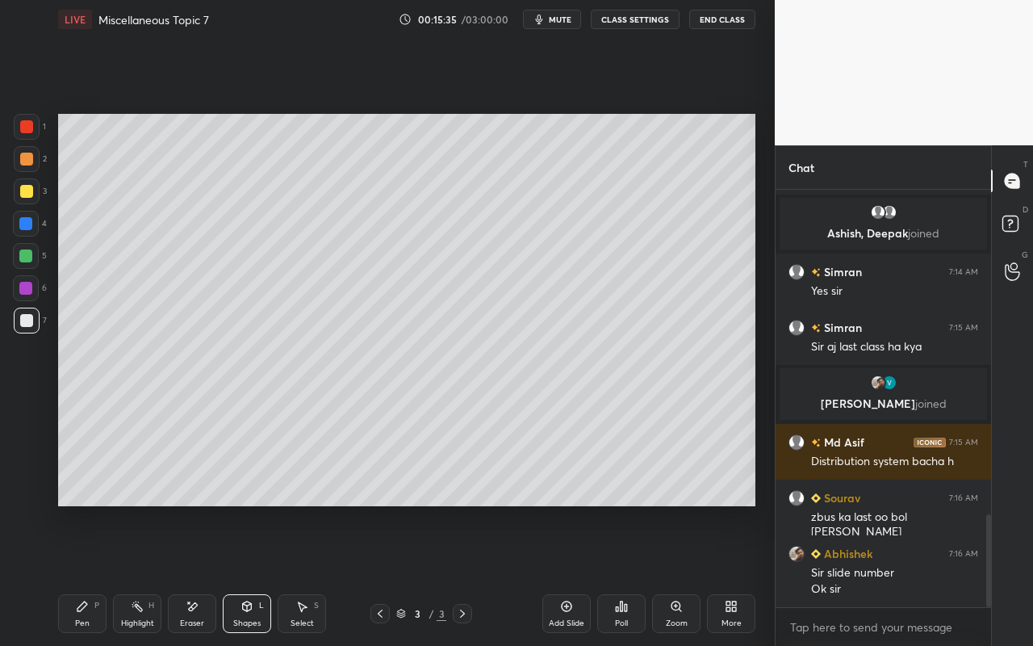
click at [244, 574] on icon at bounding box center [246, 606] width 13 height 13
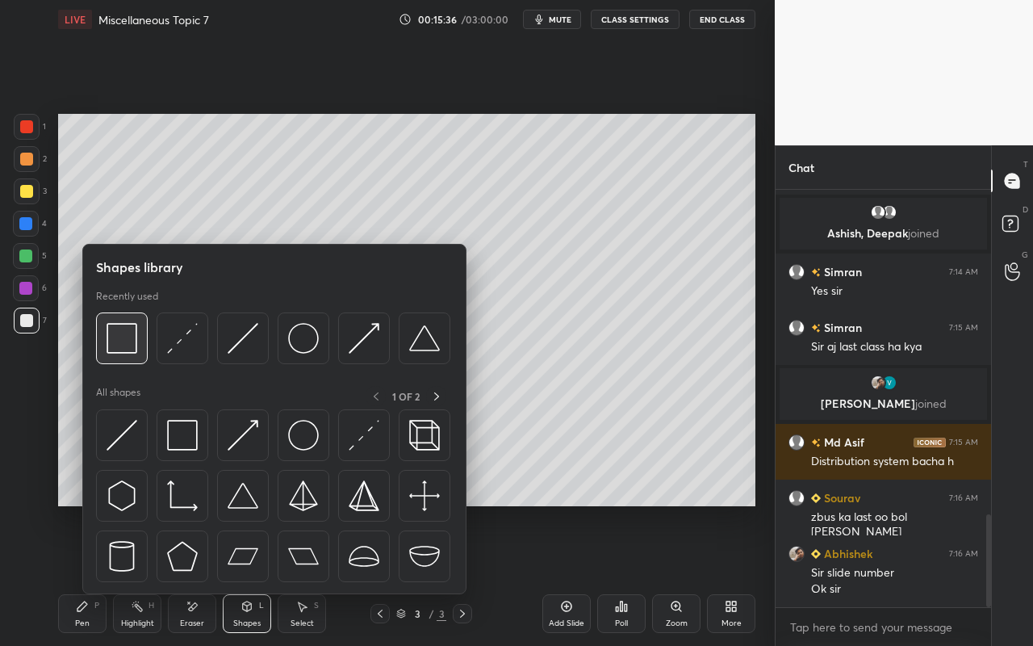
click at [119, 349] on img at bounding box center [122, 338] width 31 height 31
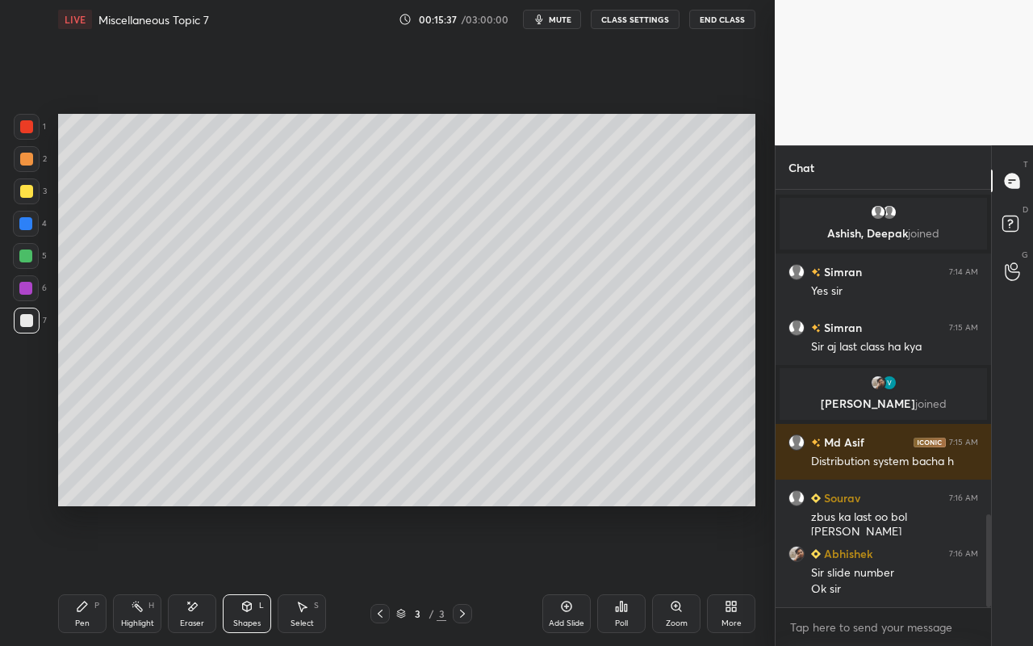
click at [30, 248] on div at bounding box center [26, 256] width 26 height 26
click at [26, 226] on div at bounding box center [25, 223] width 13 height 13
click at [192, 574] on div "Eraser" at bounding box center [192, 623] width 24 height 8
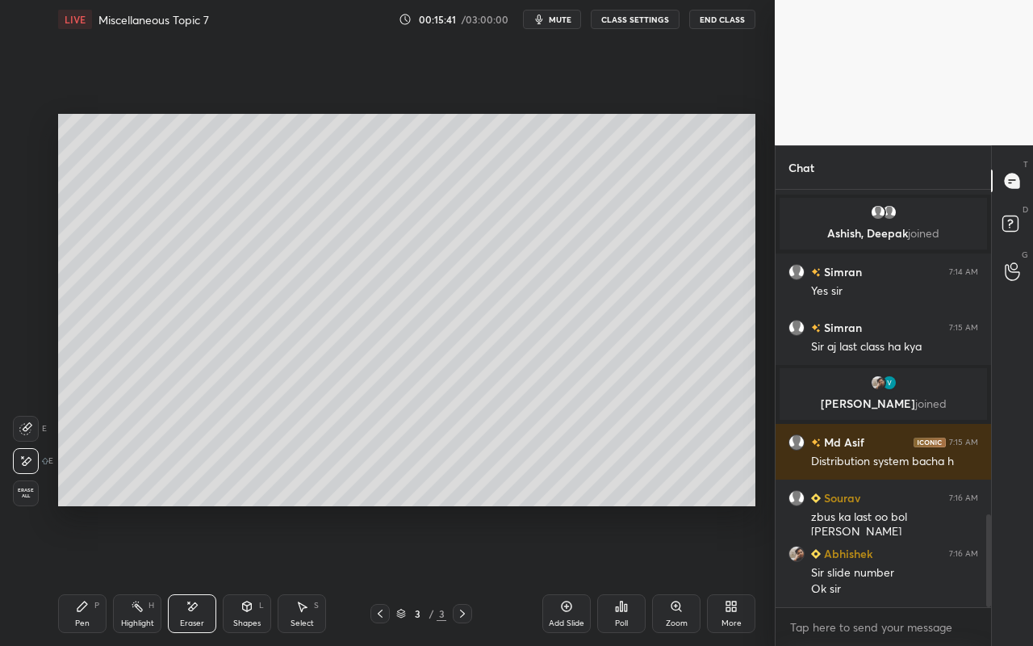
click at [32, 439] on div at bounding box center [26, 429] width 26 height 26
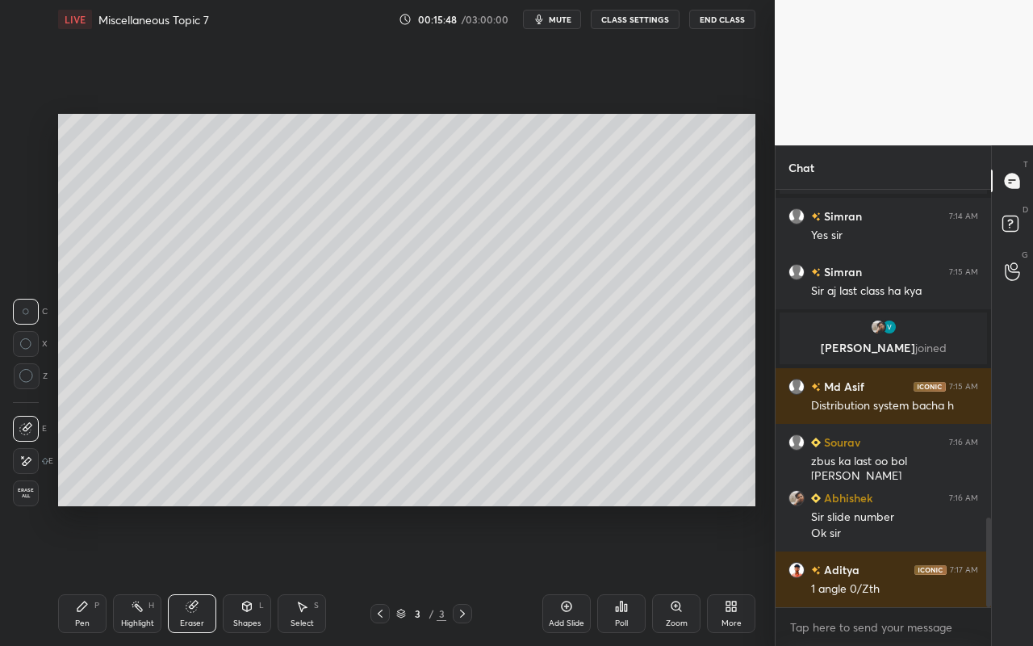
click at [74, 574] on div "Pen P" at bounding box center [82, 613] width 48 height 39
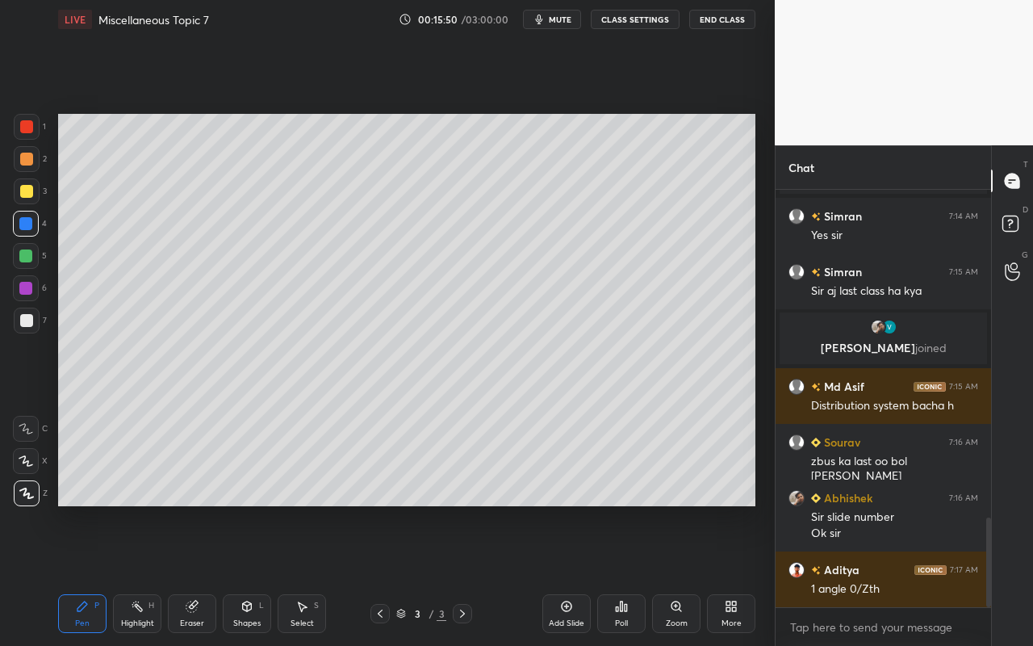
drag, startPoint x: 200, startPoint y: 614, endPoint x: 254, endPoint y: 568, distance: 71.0
click at [200, 574] on div "Eraser" at bounding box center [192, 613] width 48 height 39
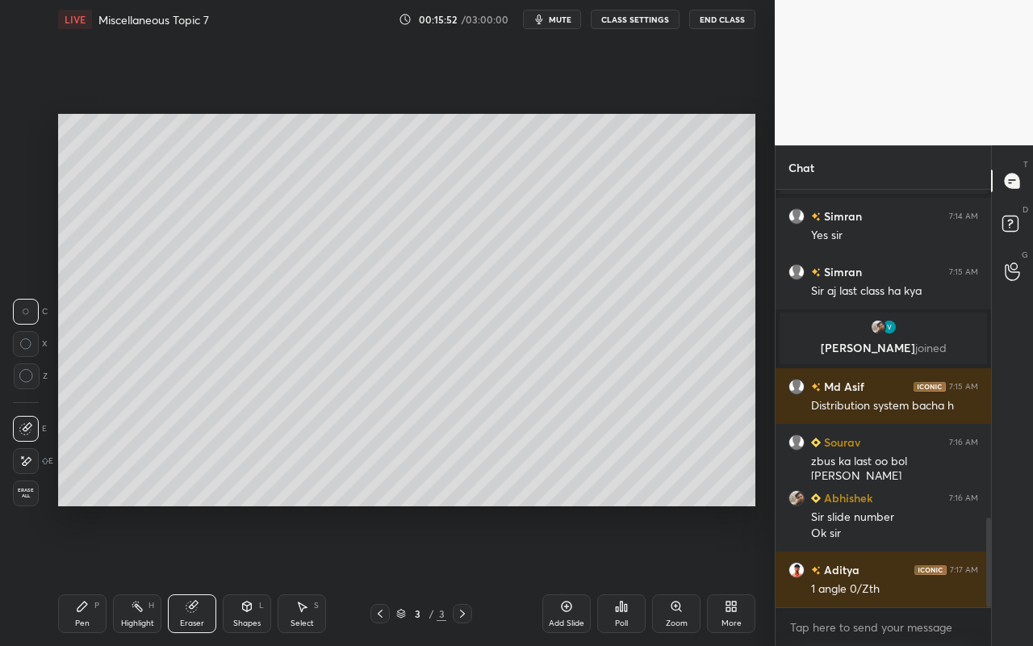
click at [206, 574] on div "Eraser" at bounding box center [192, 613] width 48 height 39
drag, startPoint x: 258, startPoint y: 612, endPoint x: 257, endPoint y: 598, distance: 13.7
click at [258, 574] on div "Shapes L" at bounding box center [247, 613] width 48 height 39
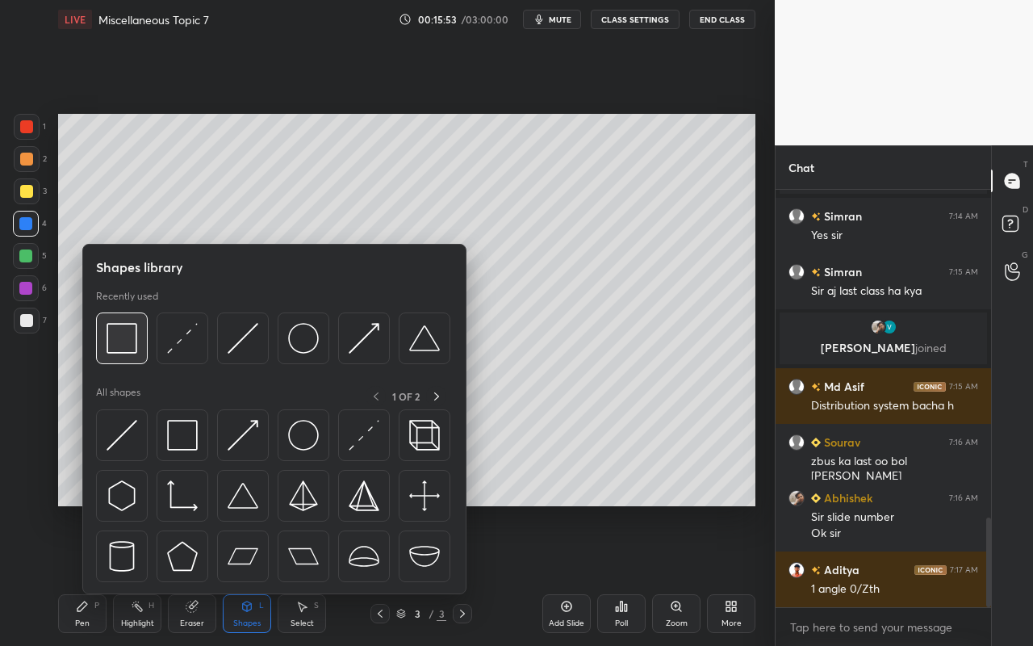
click at [131, 332] on img at bounding box center [122, 338] width 31 height 31
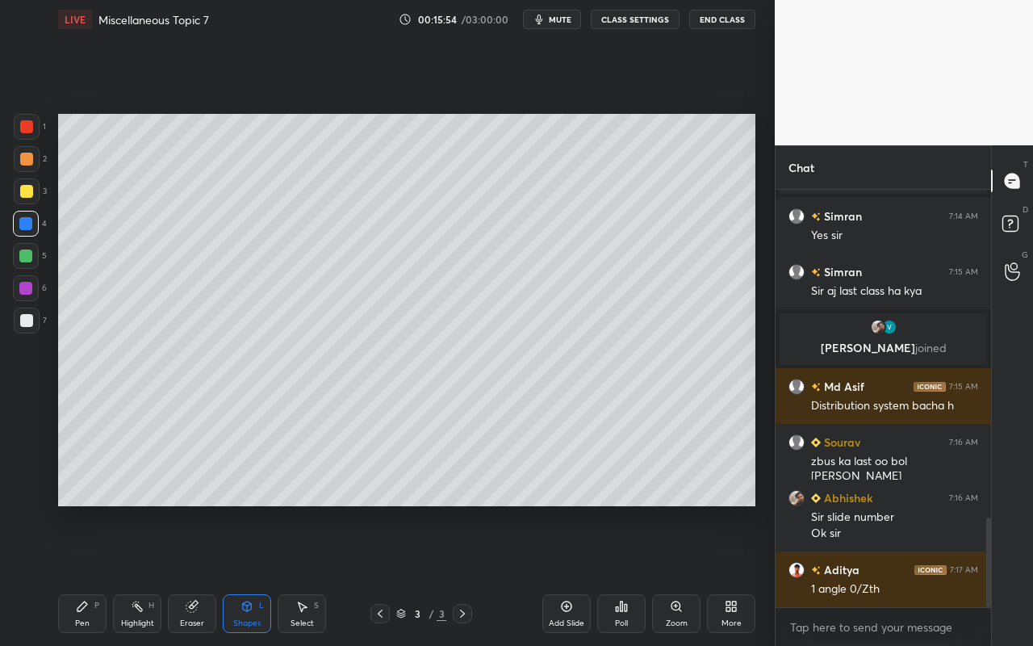
click at [40, 159] on div "2" at bounding box center [30, 159] width 33 height 26
click at [258, 574] on div "Shapes L" at bounding box center [247, 613] width 48 height 39
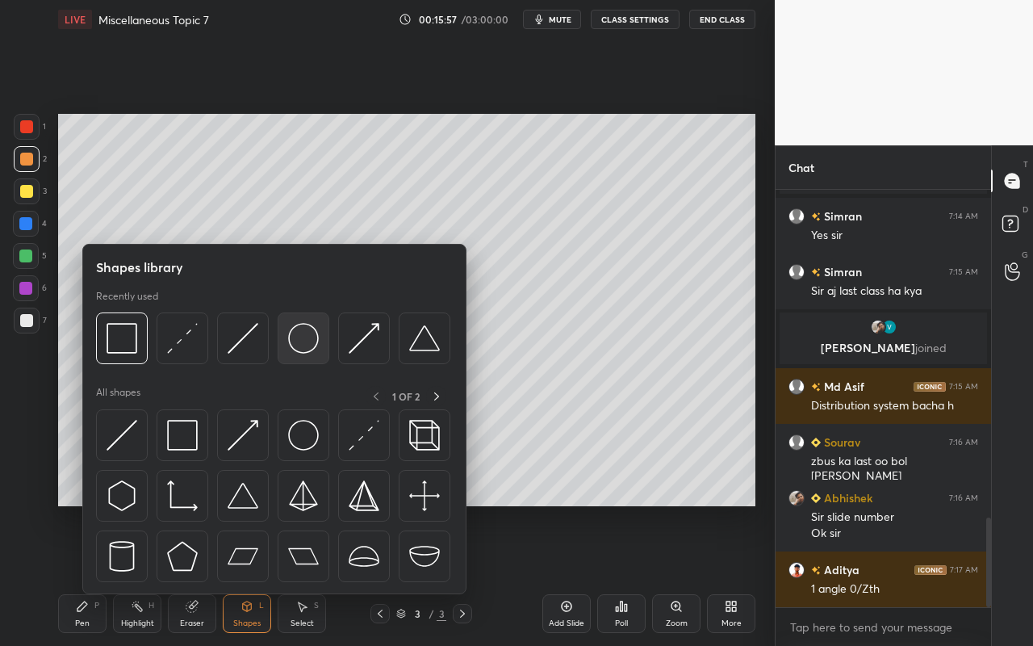
click at [315, 349] on img at bounding box center [303, 338] width 31 height 31
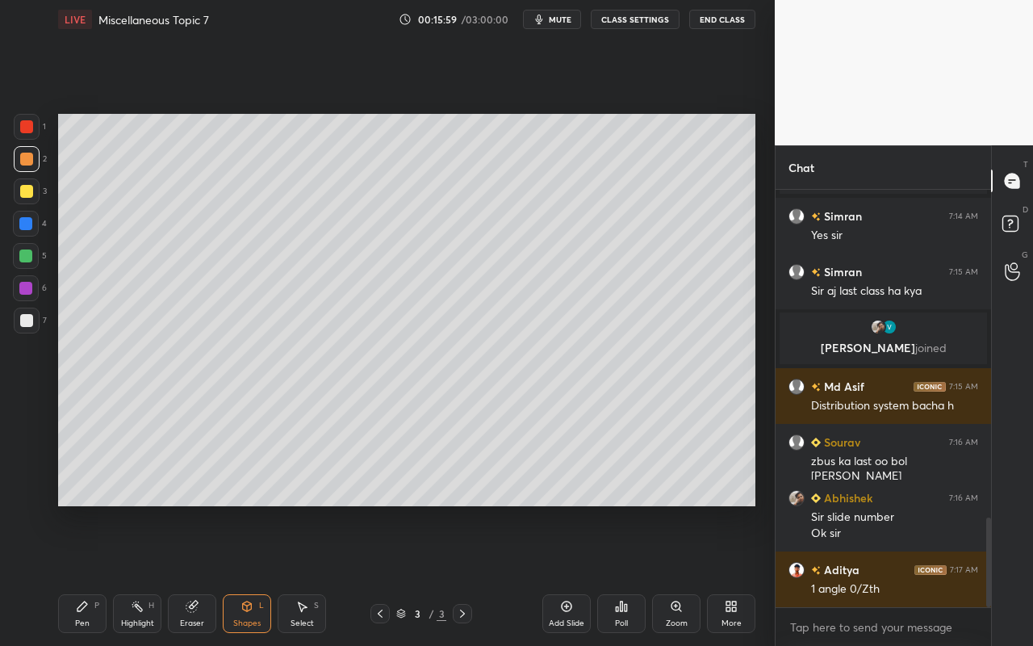
drag, startPoint x: 74, startPoint y: 620, endPoint x: 78, endPoint y: 612, distance: 9.0
click at [76, 574] on div "Pen P" at bounding box center [82, 613] width 48 height 39
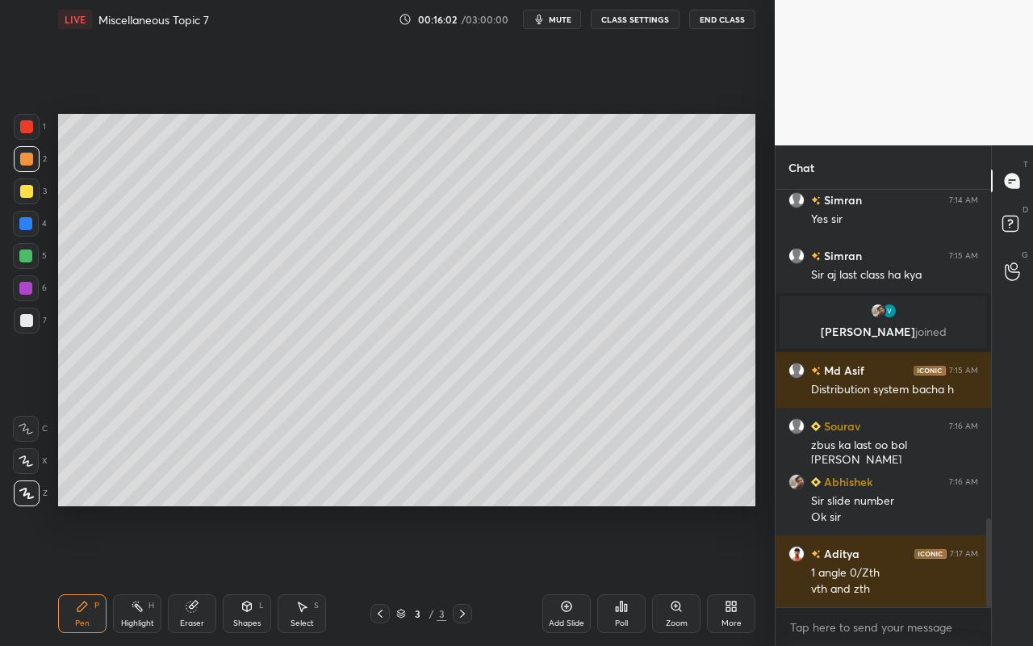
scroll to position [1591, 0]
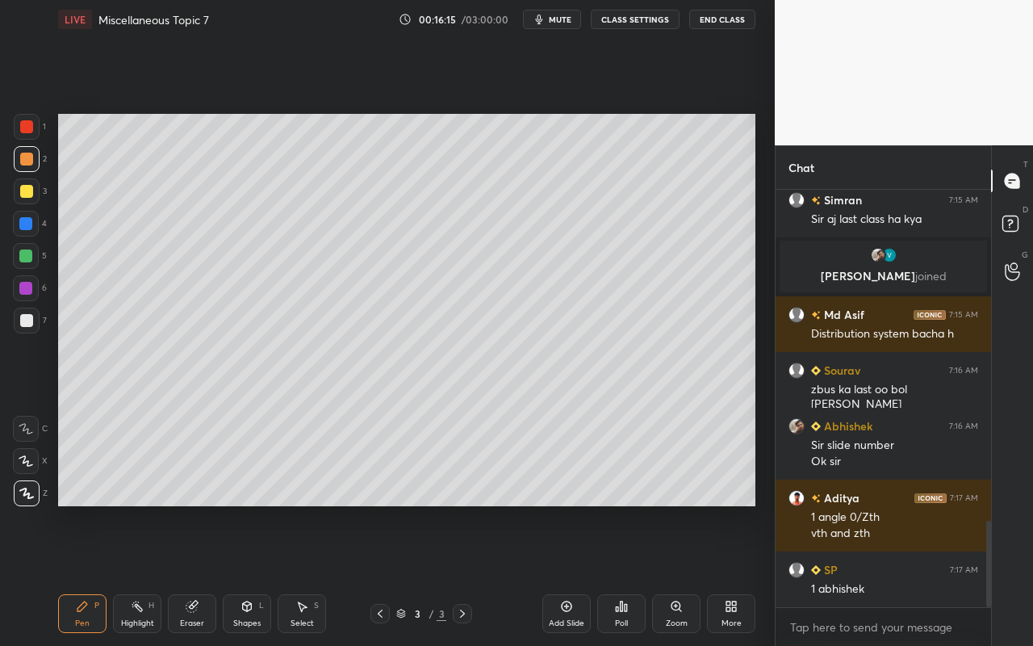
click at [86, 574] on div "Pen P" at bounding box center [82, 613] width 48 height 39
click at [29, 136] on div at bounding box center [27, 127] width 26 height 26
drag, startPoint x: 89, startPoint y: 604, endPoint x: 150, endPoint y: 562, distance: 74.8
click at [89, 574] on div "Pen P" at bounding box center [82, 613] width 48 height 39
click at [197, 574] on div "Eraser" at bounding box center [192, 613] width 48 height 39
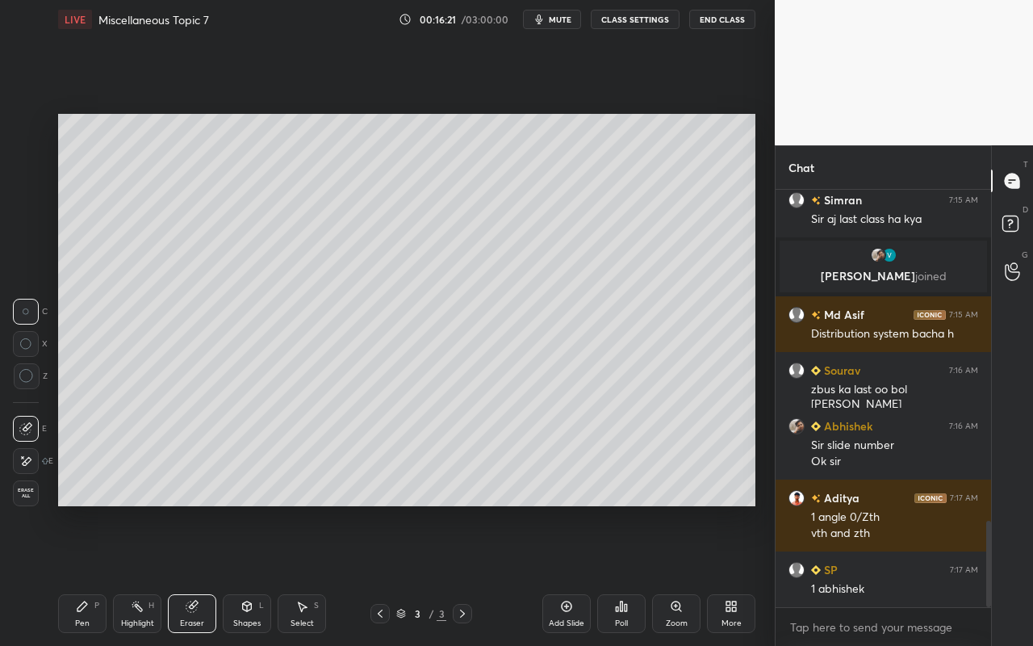
click at [261, 574] on div "Shapes L" at bounding box center [247, 613] width 48 height 39
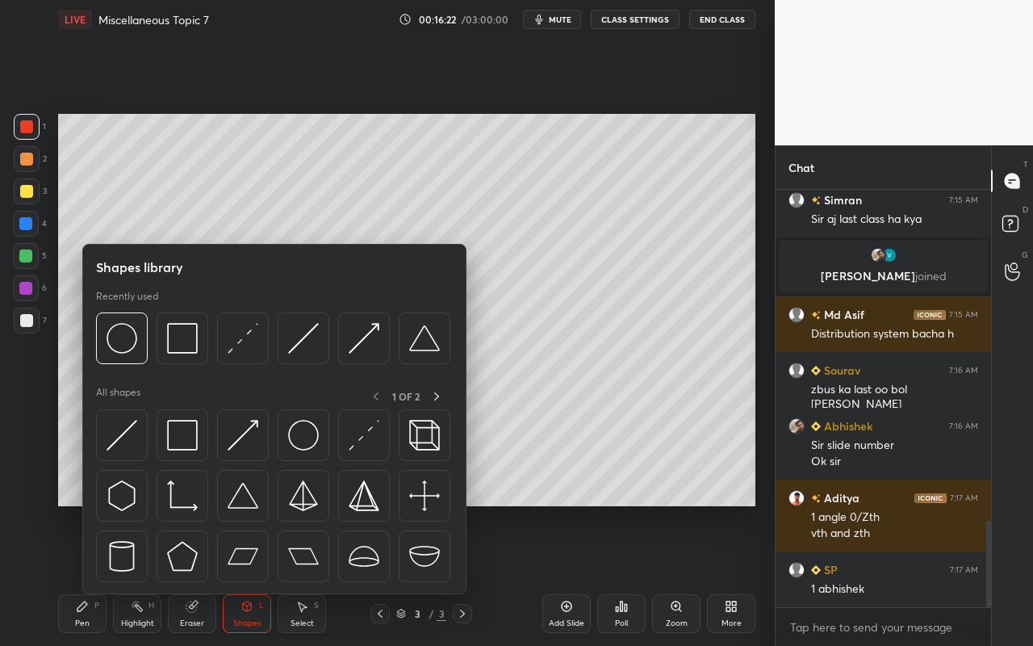
drag, startPoint x: 203, startPoint y: 620, endPoint x: 294, endPoint y: 538, distance: 122.2
click at [203, 574] on div "Eraser" at bounding box center [192, 613] width 48 height 39
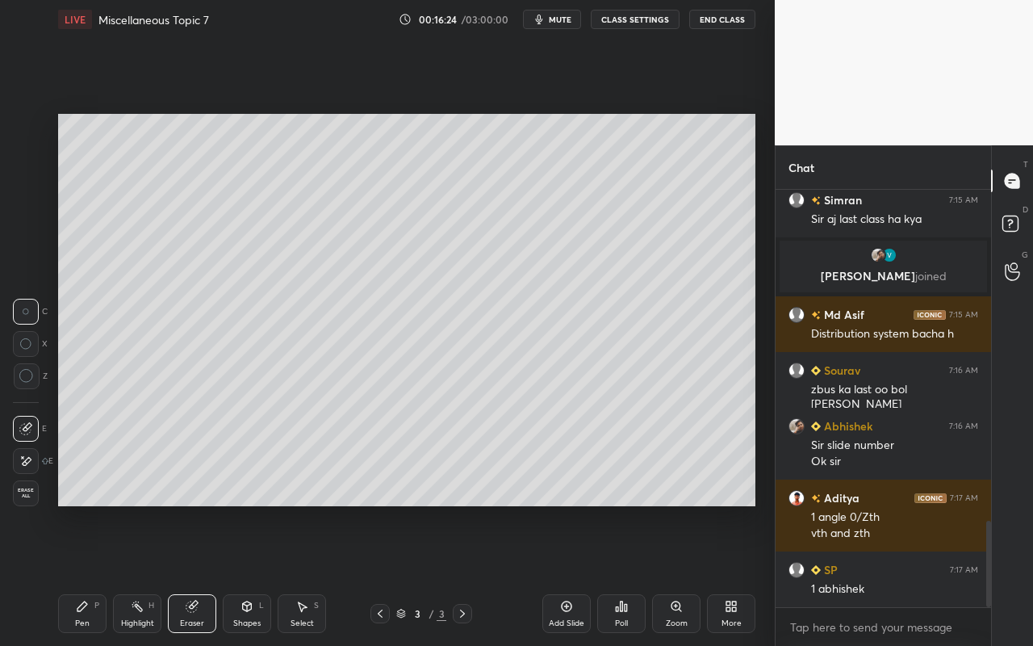
drag, startPoint x: 265, startPoint y: 623, endPoint x: 260, endPoint y: 598, distance: 25.6
click at [264, 574] on div "Shapes L" at bounding box center [247, 613] width 48 height 39
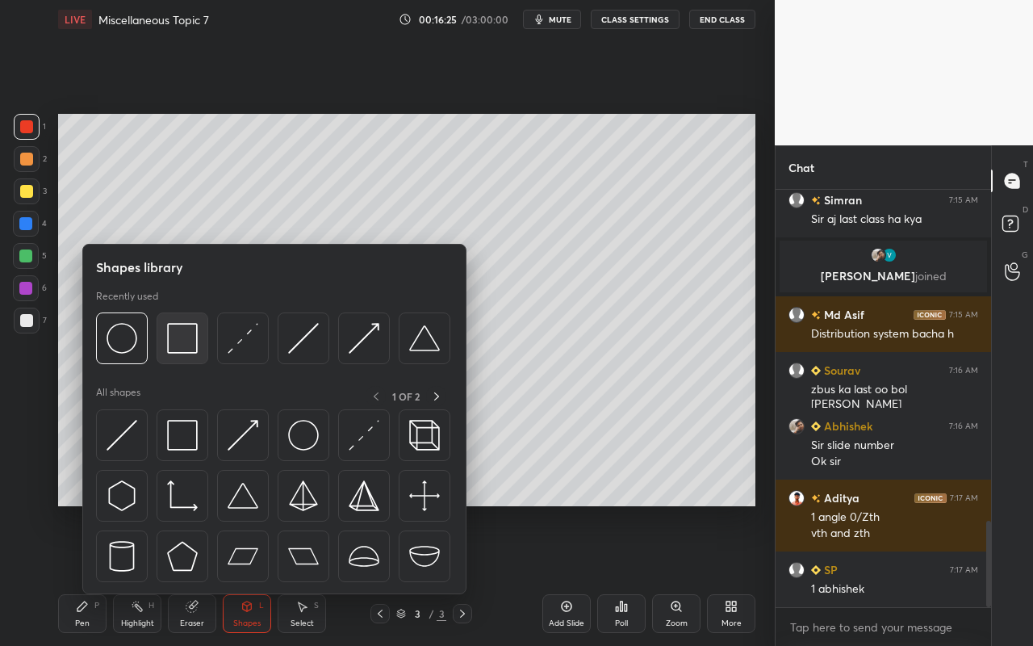
click at [194, 339] on img at bounding box center [182, 338] width 31 height 31
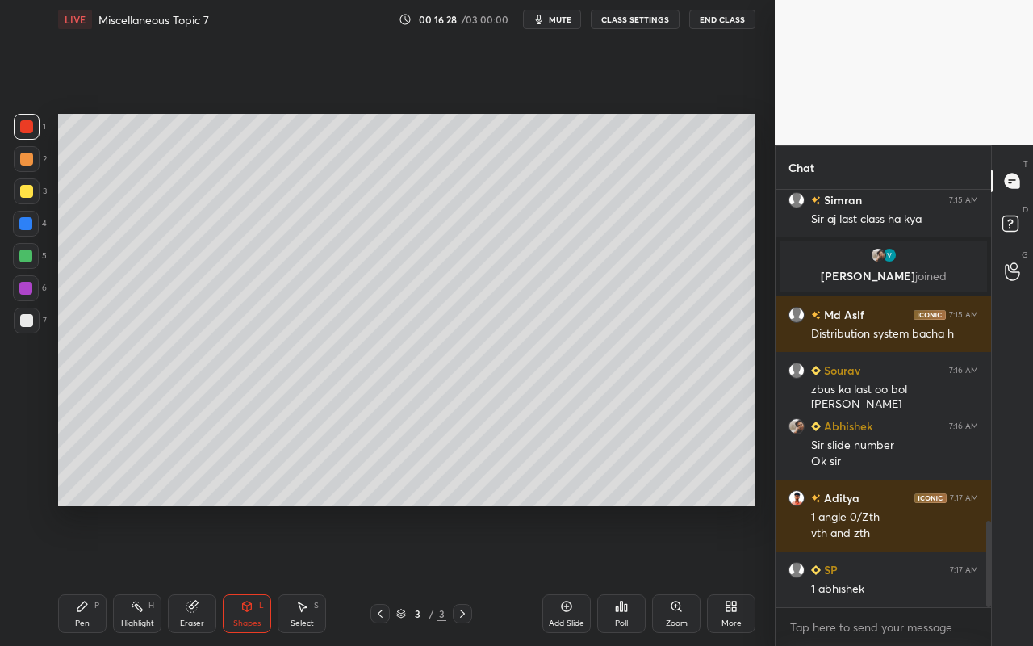
click at [98, 574] on div "Pen P" at bounding box center [82, 613] width 48 height 39
click at [87, 574] on div "Pen P" at bounding box center [82, 613] width 48 height 39
click at [26, 194] on div at bounding box center [26, 191] width 13 height 13
click at [238, 574] on div "Shapes L" at bounding box center [247, 613] width 48 height 39
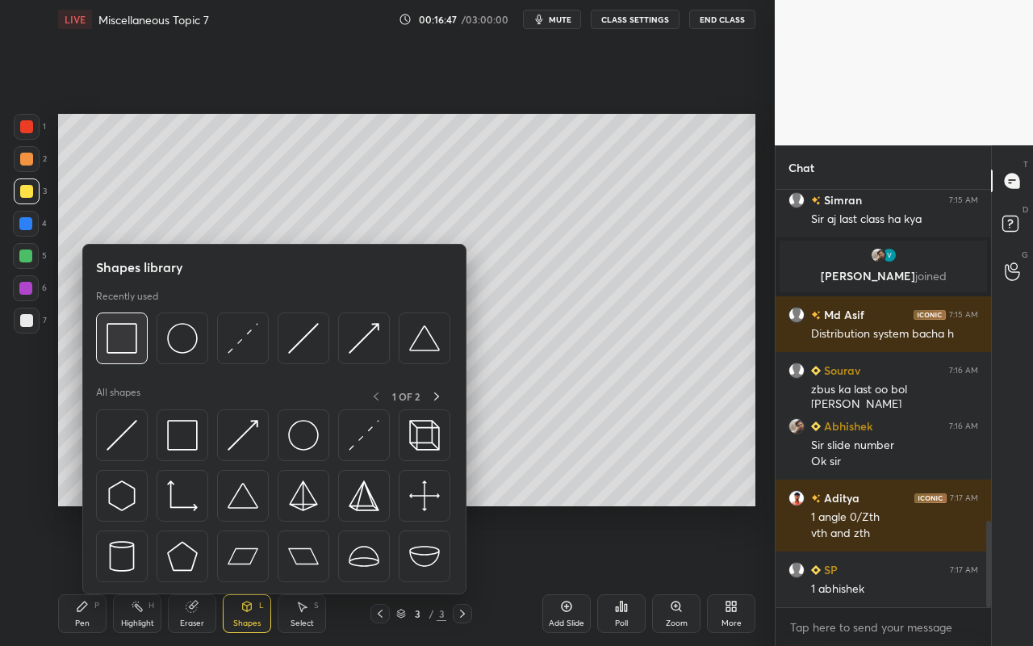
click at [130, 350] on img at bounding box center [122, 338] width 31 height 31
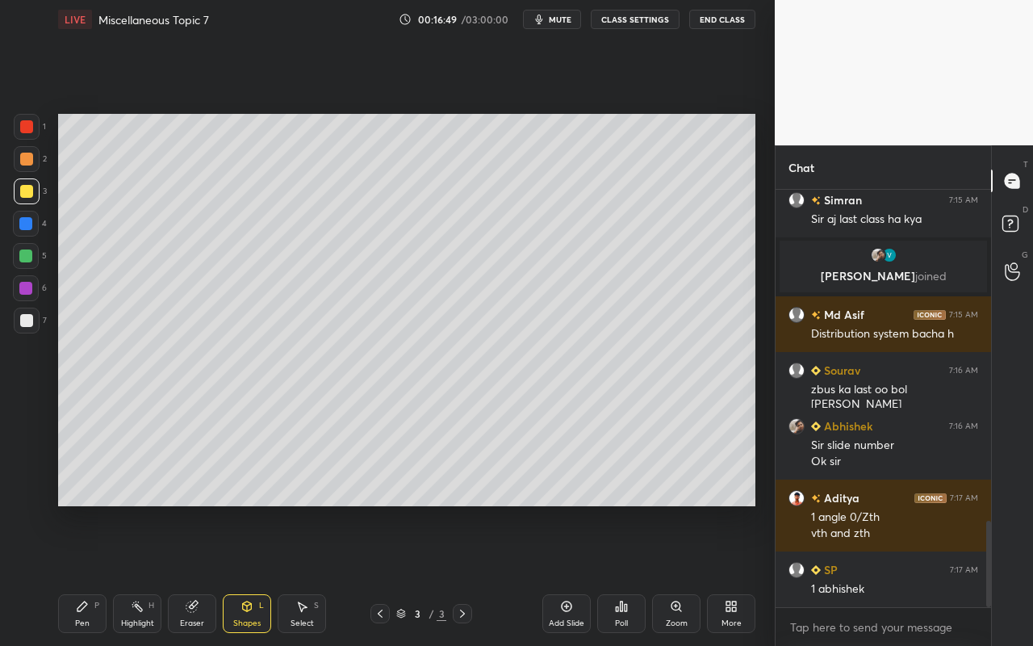
click at [80, 574] on div "Pen" at bounding box center [82, 623] width 15 height 8
click at [253, 574] on div "Shapes L" at bounding box center [247, 613] width 48 height 39
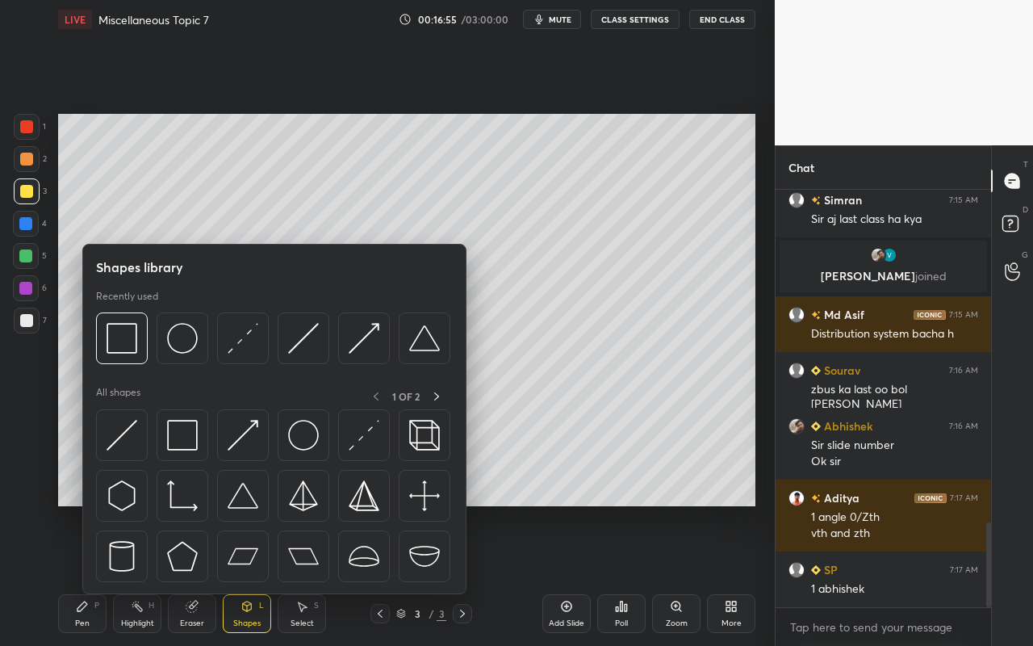
scroll to position [1630, 0]
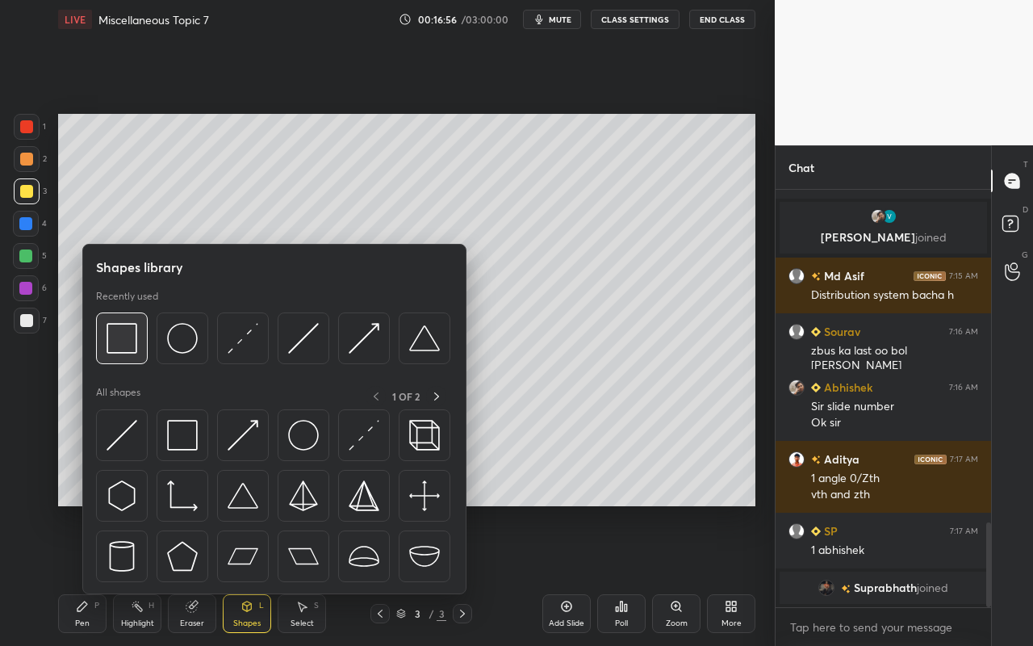
click at [131, 344] on img at bounding box center [122, 338] width 31 height 31
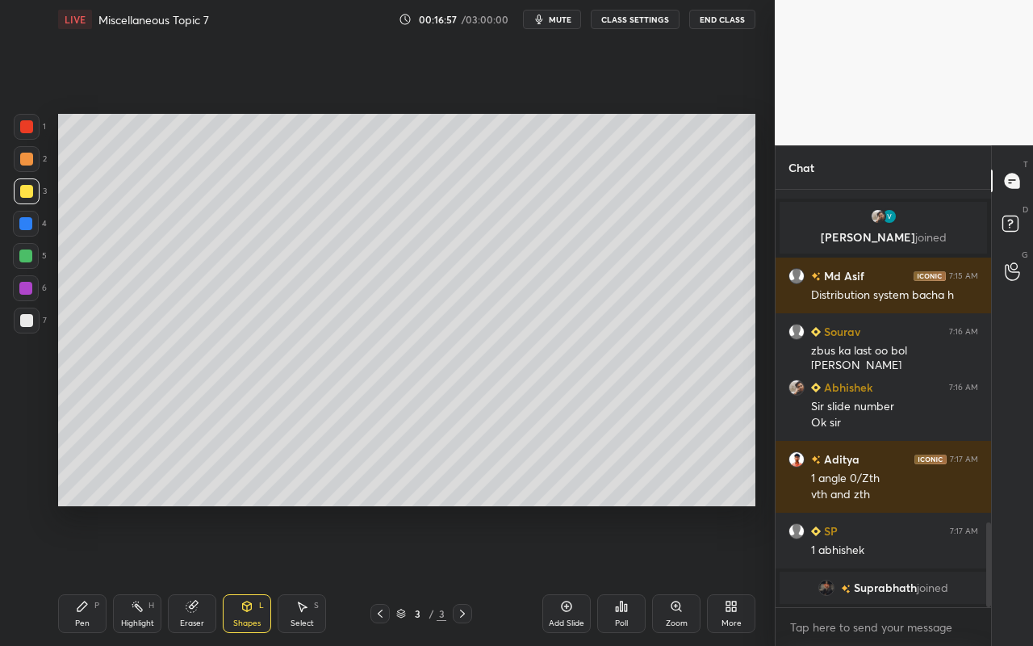
drag, startPoint x: 27, startPoint y: 256, endPoint x: 55, endPoint y: 263, distance: 28.4
click at [27, 256] on div at bounding box center [25, 255] width 13 height 13
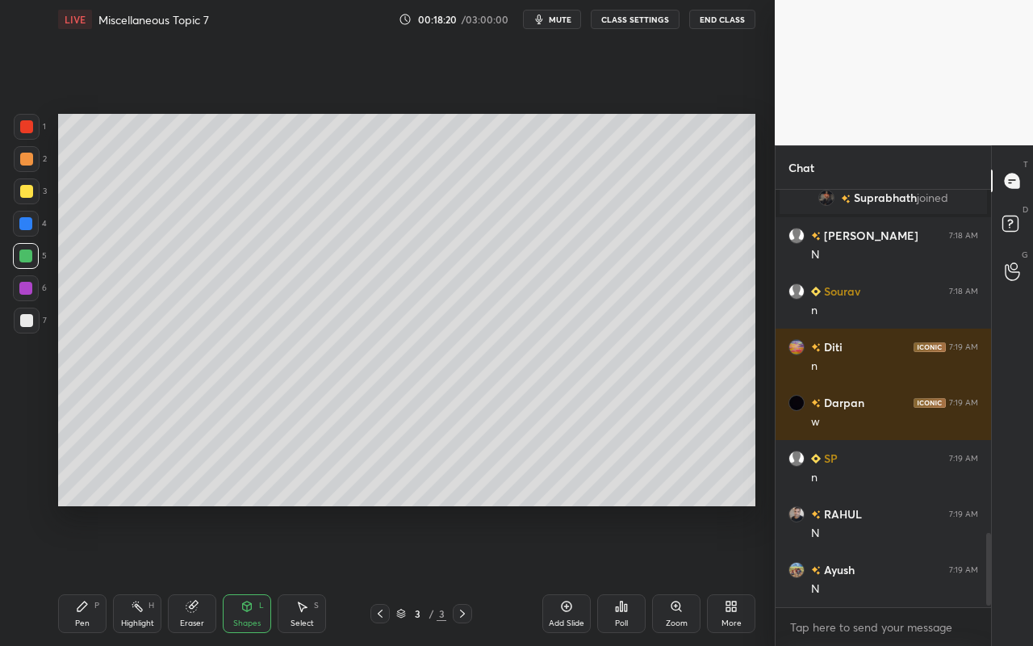
scroll to position [1988, 0]
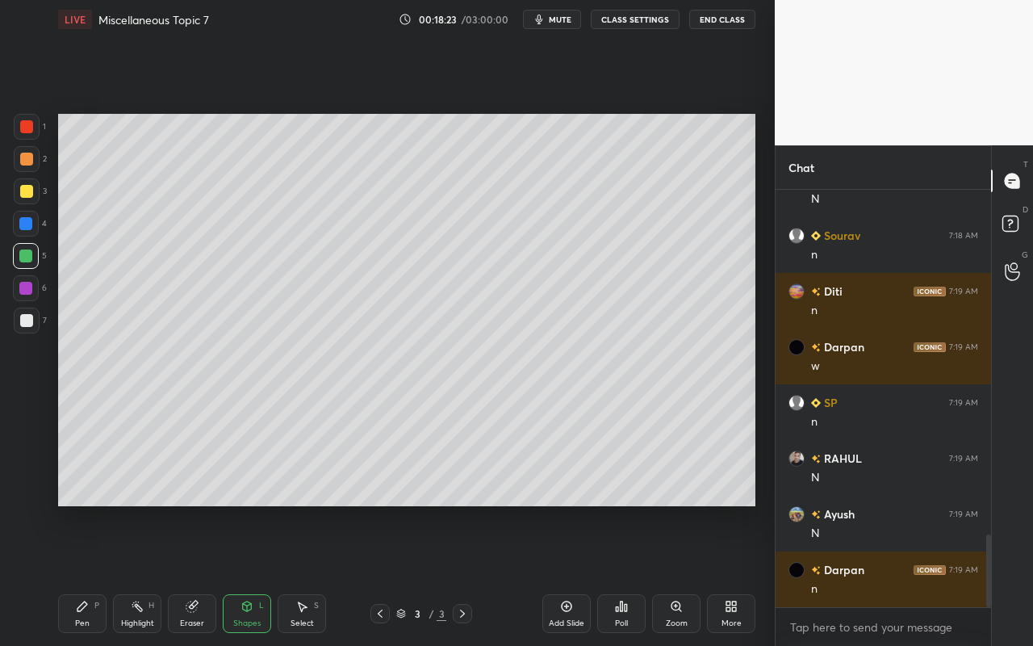
click at [571, 574] on icon at bounding box center [566, 606] width 13 height 13
drag, startPoint x: 84, startPoint y: 619, endPoint x: 93, endPoint y: 569, distance: 50.8
click at [84, 574] on div "Pen" at bounding box center [82, 623] width 15 height 8
drag, startPoint x: 21, startPoint y: 194, endPoint x: 49, endPoint y: 179, distance: 32.1
click at [23, 194] on div at bounding box center [26, 191] width 13 height 13
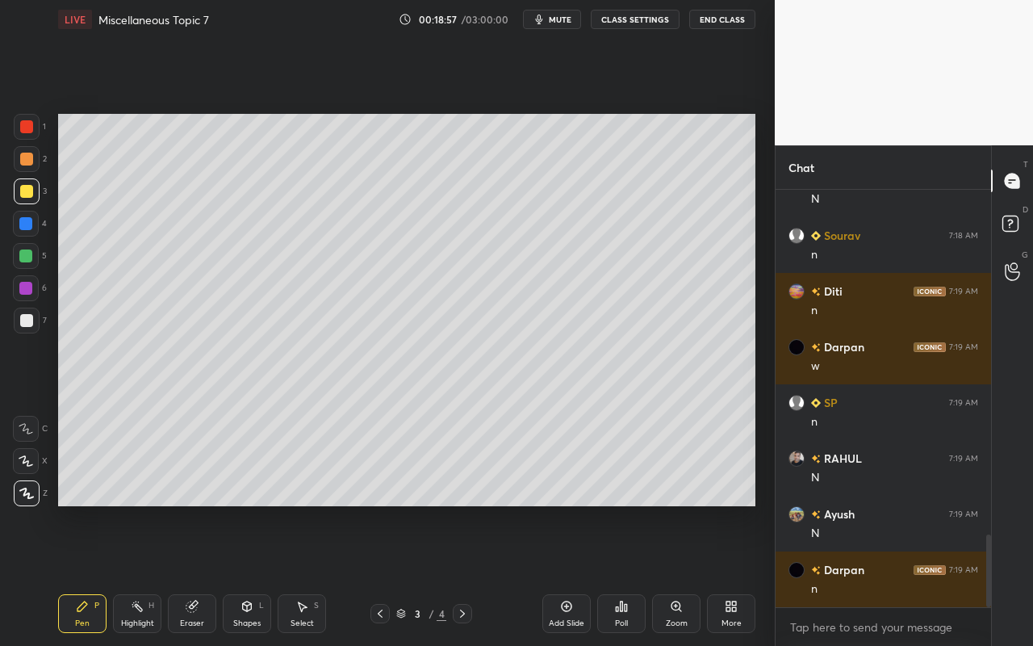
drag, startPoint x: 304, startPoint y: 618, endPoint x: 306, endPoint y: 594, distance: 24.3
click at [306, 574] on div "Select S" at bounding box center [302, 613] width 48 height 39
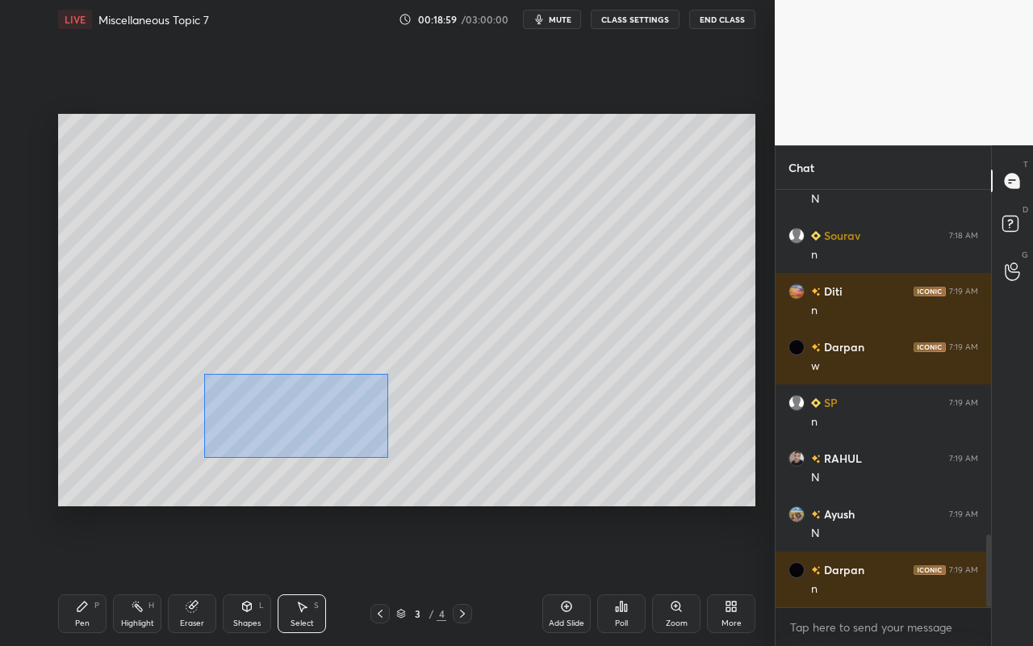
drag, startPoint x: 203, startPoint y: 374, endPoint x: 397, endPoint y: 429, distance: 201.5
click at [387, 457] on div "0 ° Undo Copy Duplicate Duplicate to new slide Delete" at bounding box center [406, 310] width 697 height 392
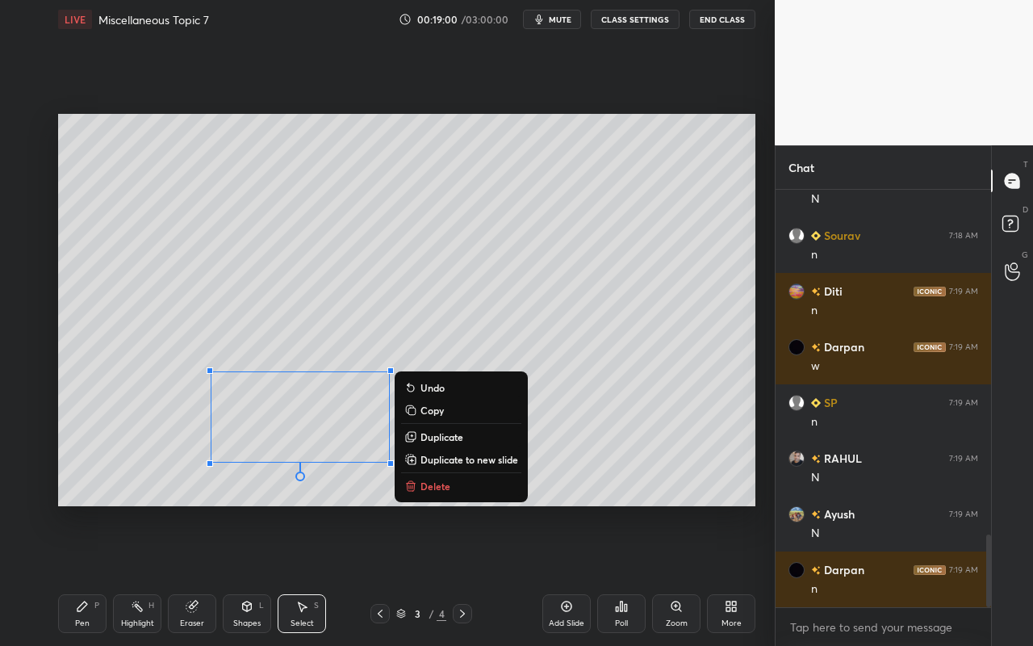
click at [439, 408] on p "Copy" at bounding box center [431, 409] width 23 height 13
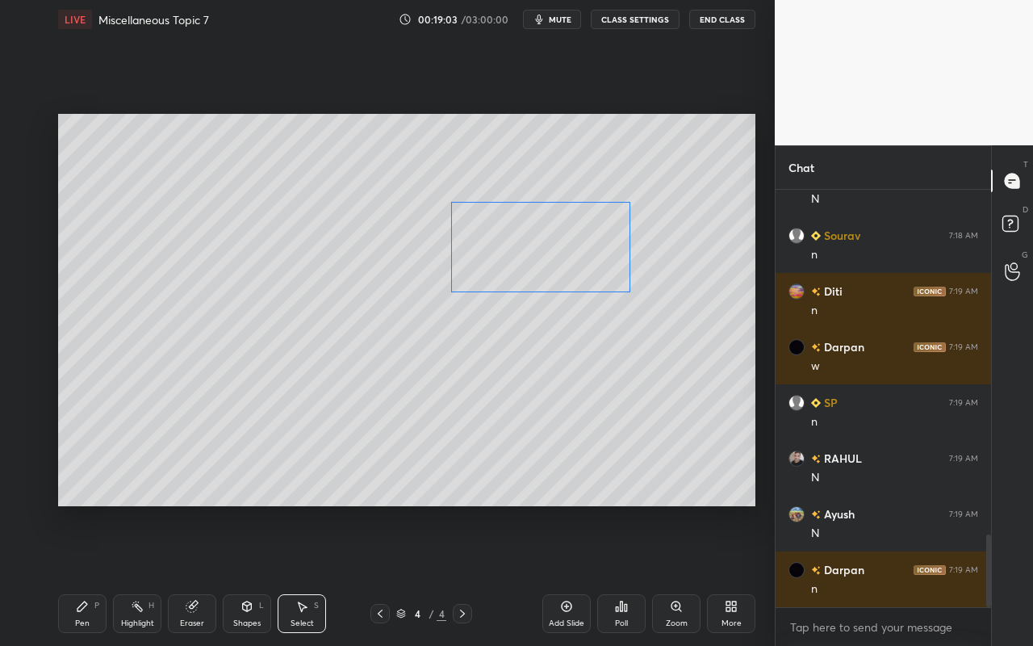
drag, startPoint x: 368, startPoint y: 374, endPoint x: 558, endPoint y: 237, distance: 233.6
click at [558, 236] on div "0 ° Undo Copy Paste here Duplicate Duplicate to new slide Delete" at bounding box center [406, 310] width 697 height 392
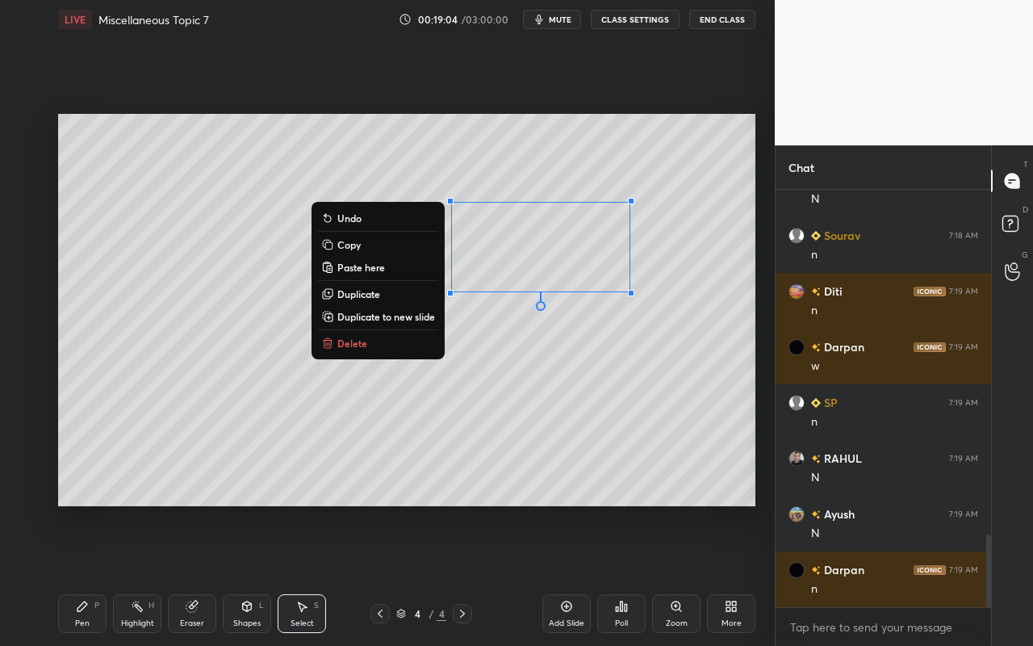
click at [324, 495] on div "0 ° Undo Copy Paste here Duplicate Duplicate to new slide Delete" at bounding box center [406, 310] width 697 height 392
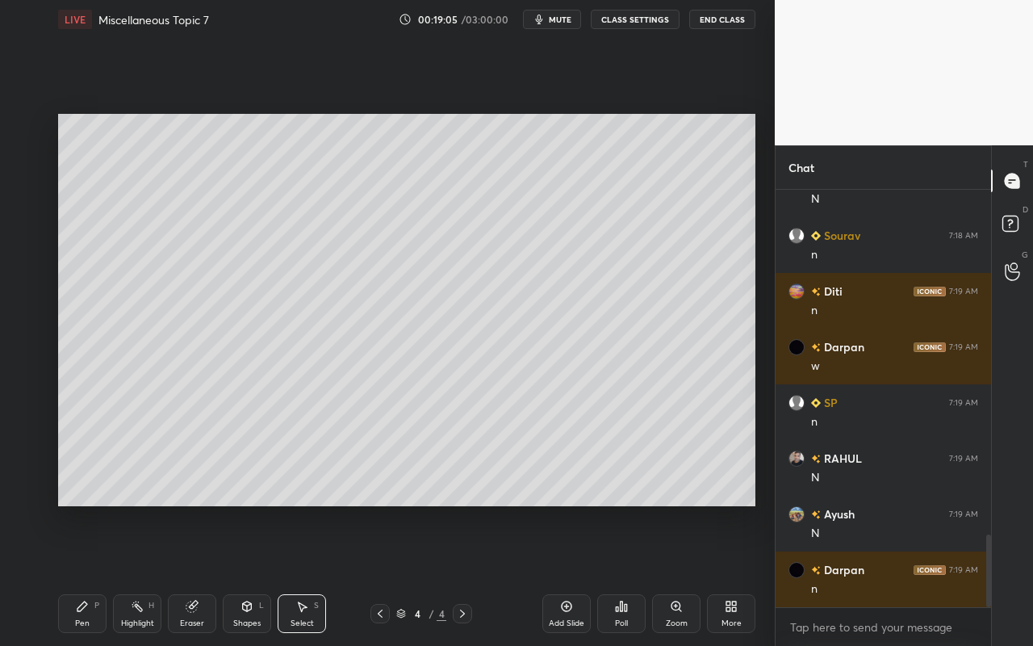
drag, startPoint x: 132, startPoint y: 608, endPoint x: 161, endPoint y: 577, distance: 42.8
click at [134, 574] on div "Highlight H" at bounding box center [137, 613] width 48 height 39
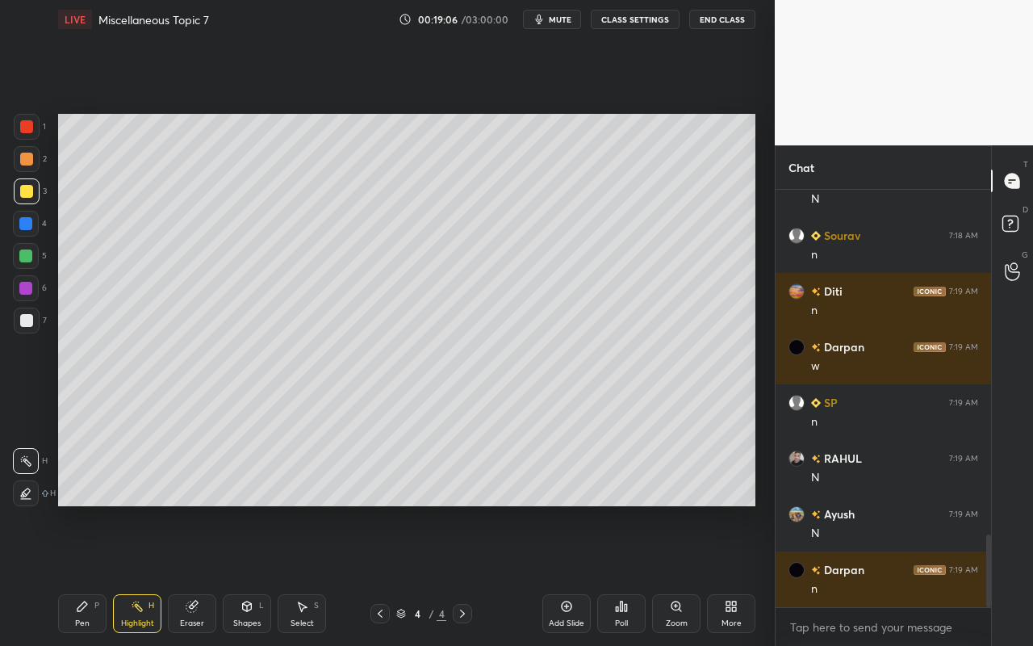
drag, startPoint x: 303, startPoint y: 617, endPoint x: 349, endPoint y: 549, distance: 82.1
click at [303, 574] on div "Select" at bounding box center [301, 623] width 23 height 8
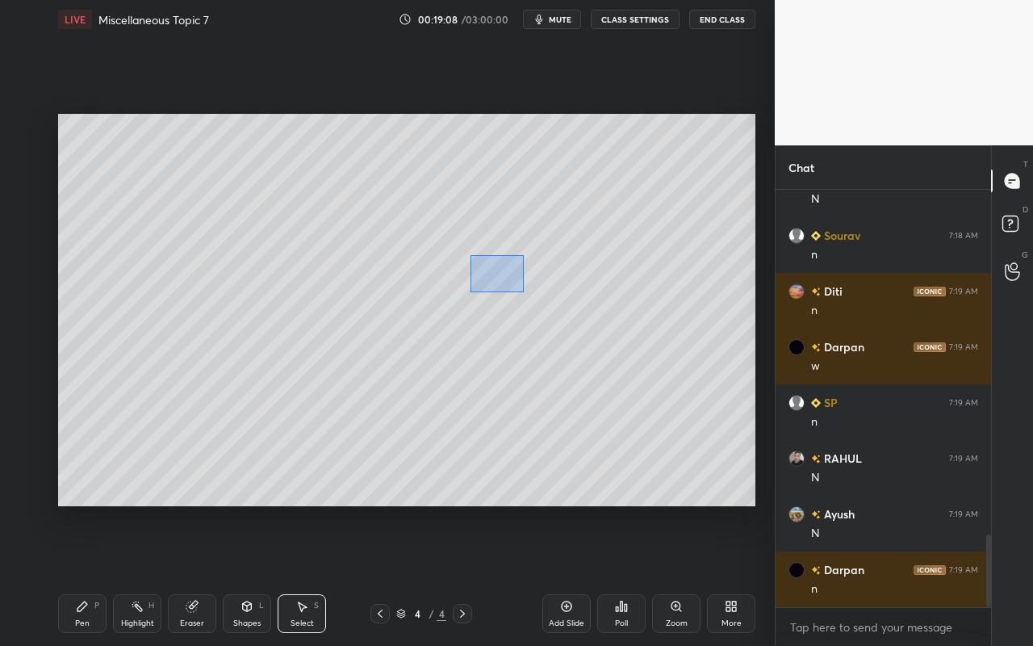
drag, startPoint x: 470, startPoint y: 255, endPoint x: 511, endPoint y: 291, distance: 54.9
click at [519, 290] on div "0 ° Undo Copy Paste here Duplicate Duplicate to new slide Delete" at bounding box center [406, 310] width 697 height 392
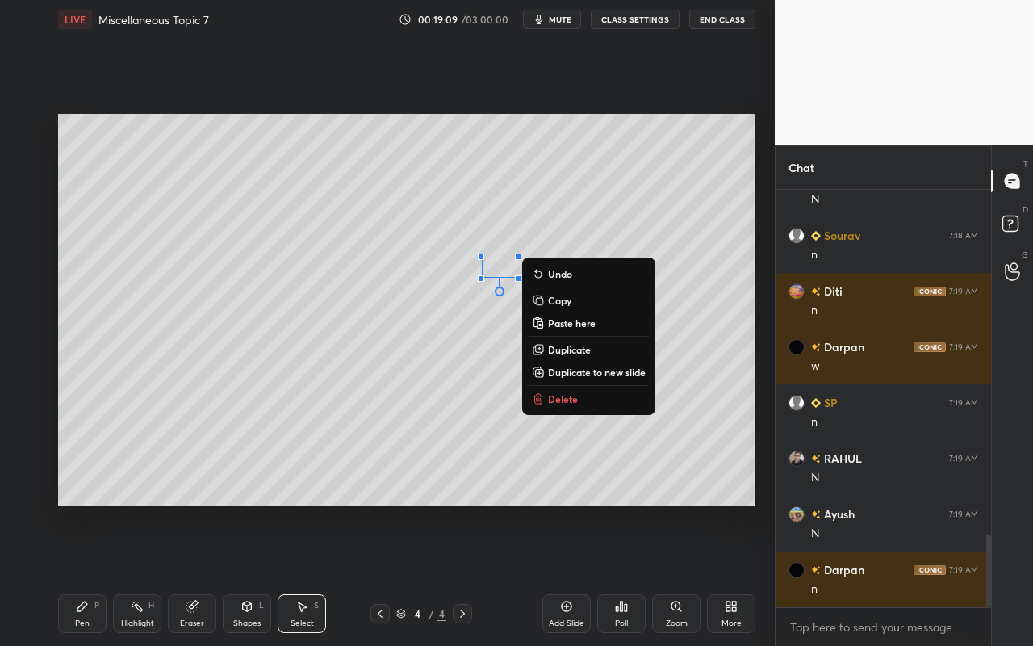
click at [358, 463] on div "0 ° Undo Copy Paste here Duplicate Duplicate to new slide Delete" at bounding box center [406, 310] width 697 height 392
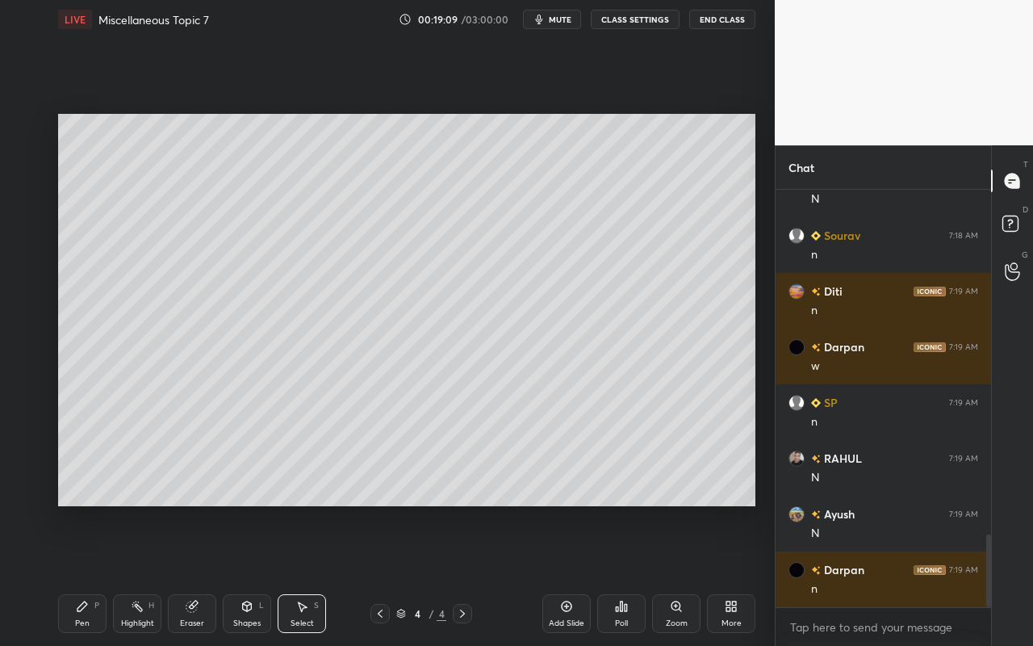
drag, startPoint x: 141, startPoint y: 605, endPoint x: 165, endPoint y: 596, distance: 25.8
click at [144, 574] on div "Highlight H" at bounding box center [137, 613] width 48 height 39
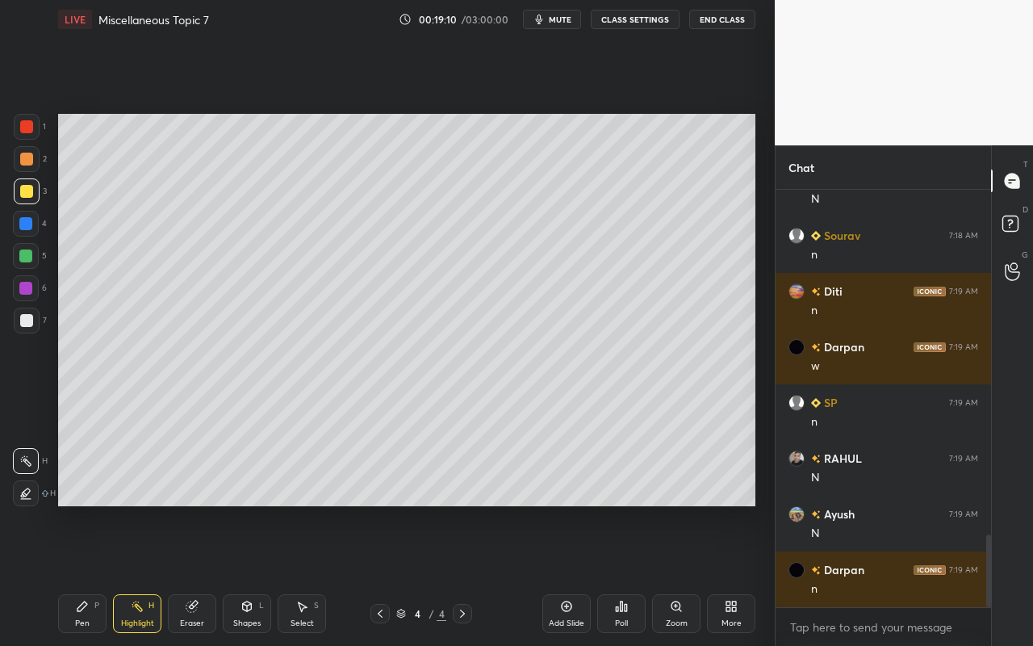
click at [177, 574] on div "Eraser" at bounding box center [192, 613] width 48 height 39
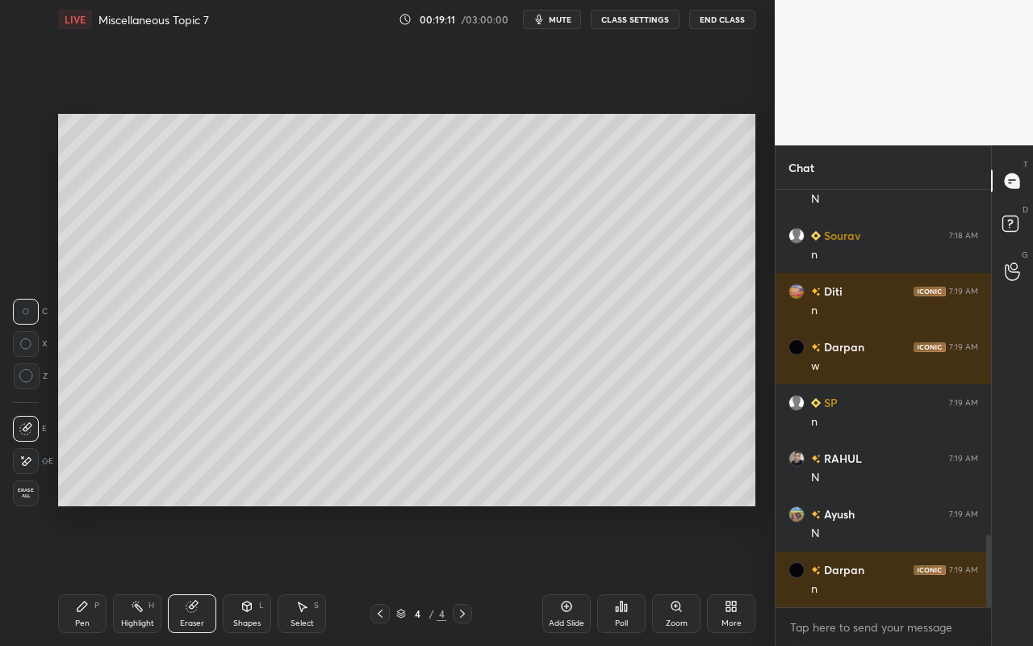
drag, startPoint x: 27, startPoint y: 458, endPoint x: 44, endPoint y: 441, distance: 24.5
click at [27, 458] on icon at bounding box center [27, 461] width 9 height 8
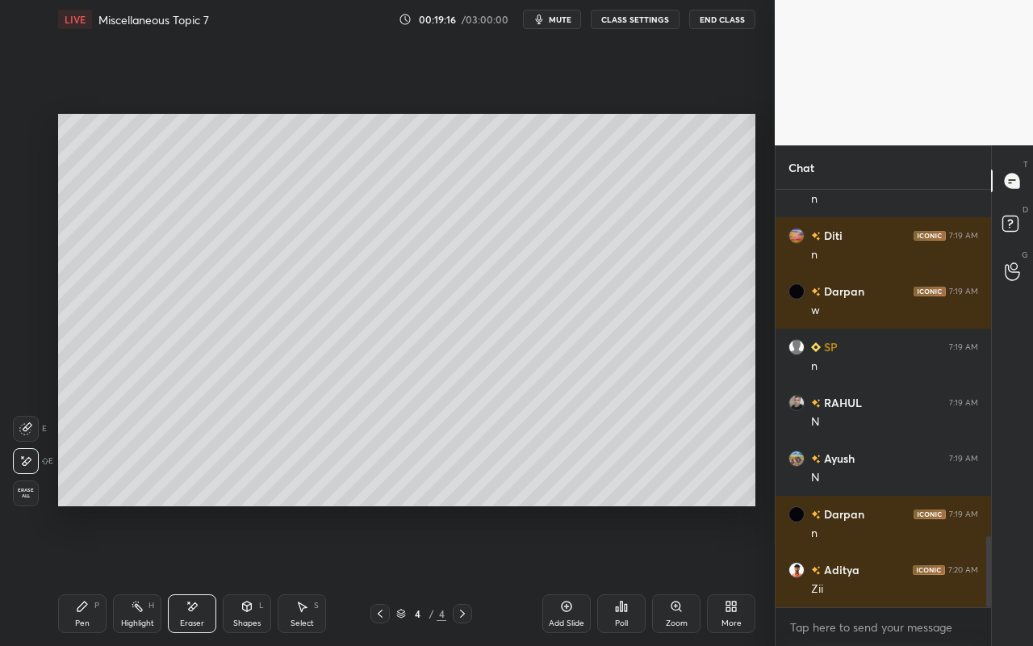
drag, startPoint x: 86, startPoint y: 615, endPoint x: 92, endPoint y: 605, distance: 11.6
click at [86, 574] on div "Pen P" at bounding box center [82, 613] width 48 height 39
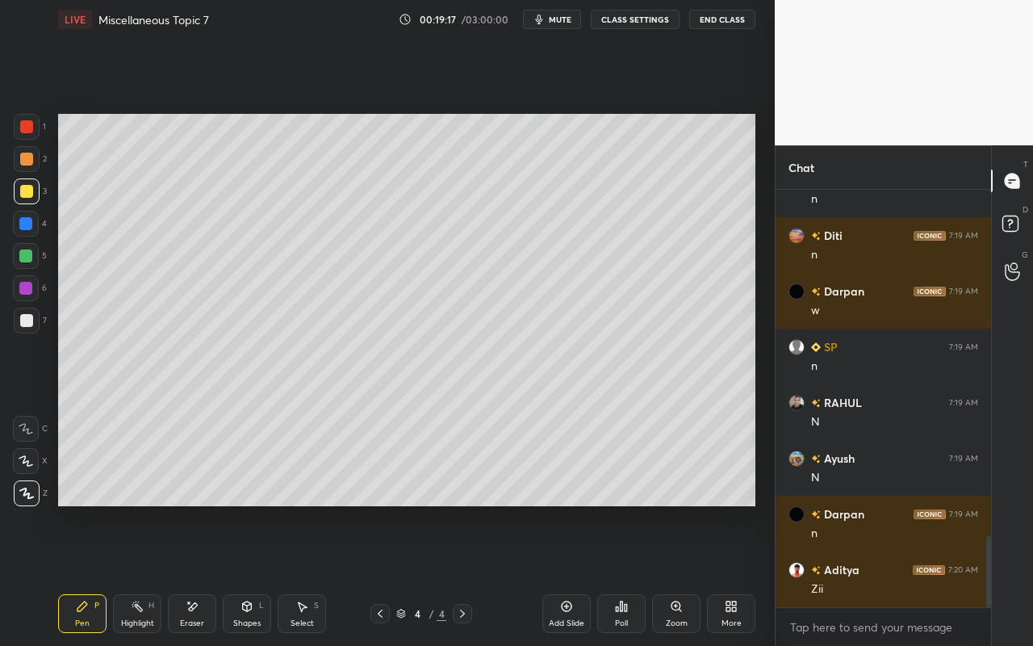
click at [26, 263] on div at bounding box center [26, 256] width 26 height 26
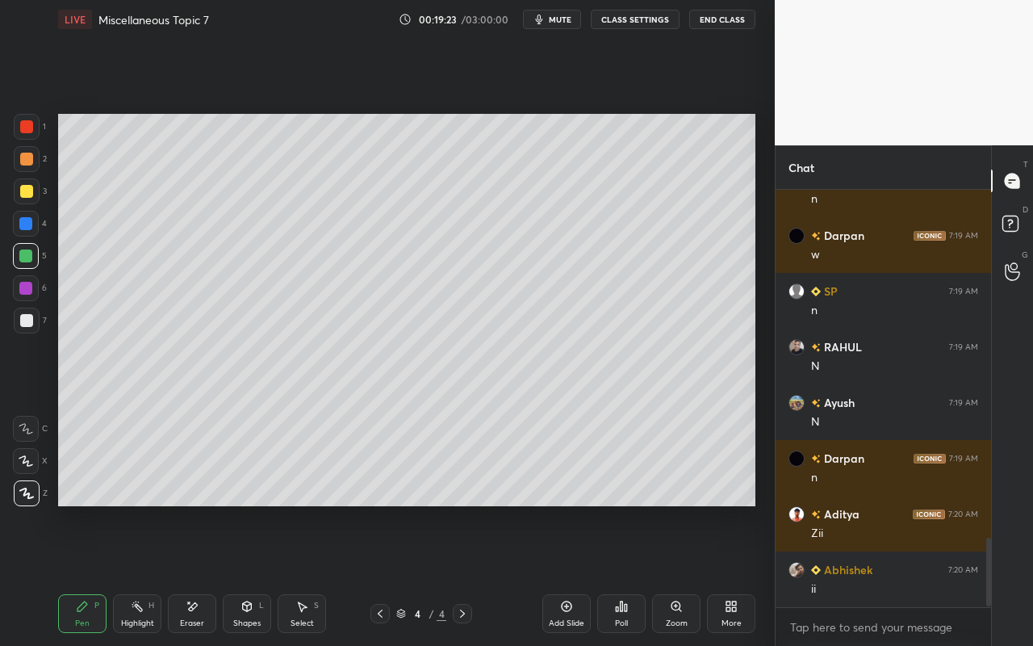
scroll to position [2155, 0]
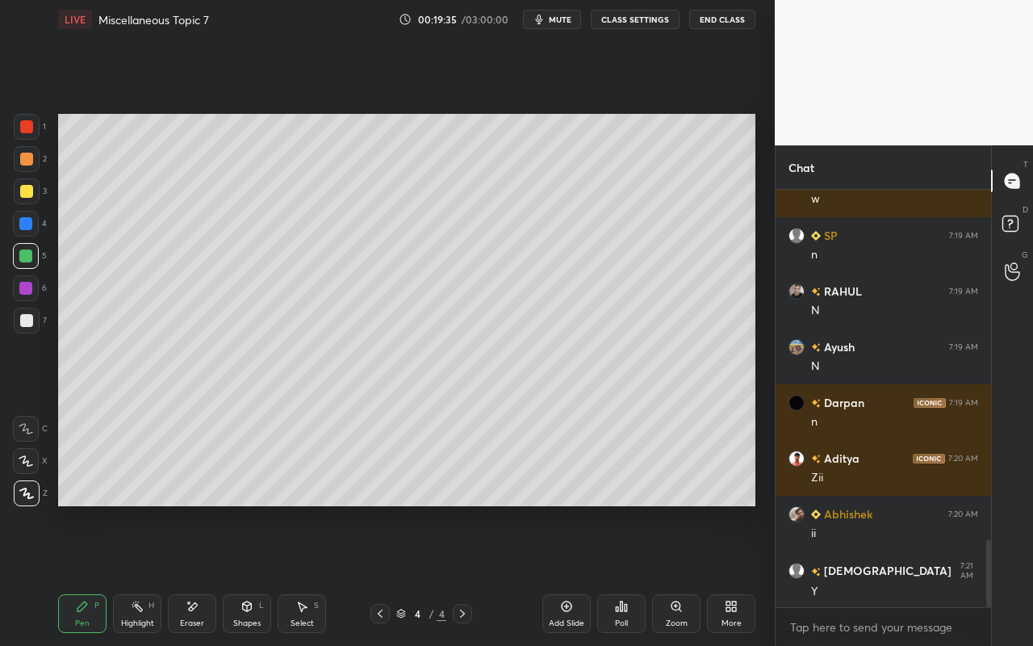
click at [254, 574] on div "Shapes" at bounding box center [246, 623] width 27 height 8
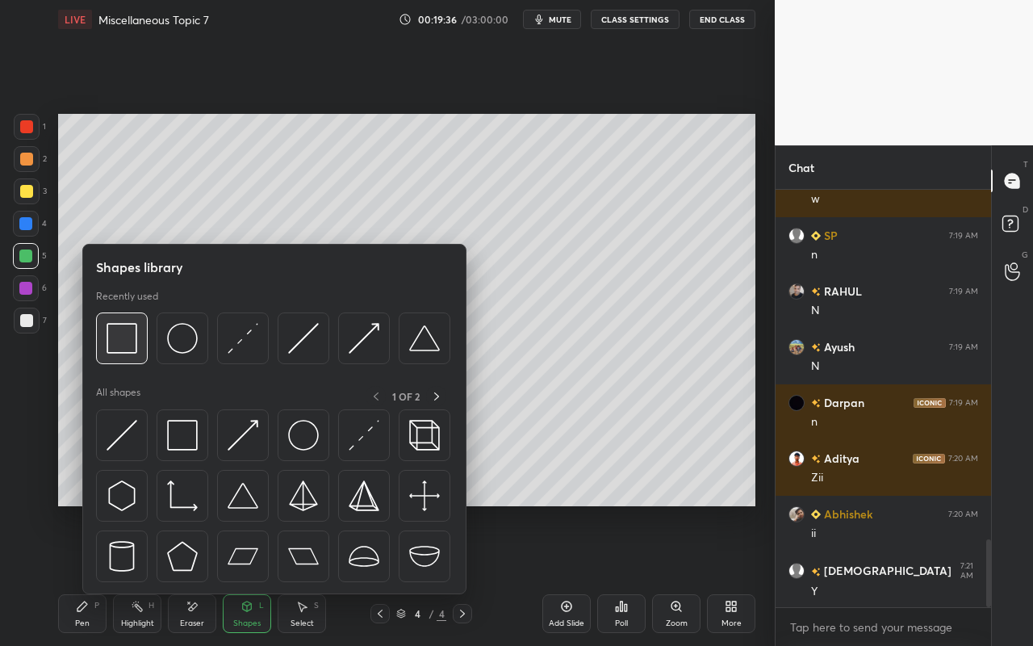
click at [134, 345] on img at bounding box center [122, 338] width 31 height 31
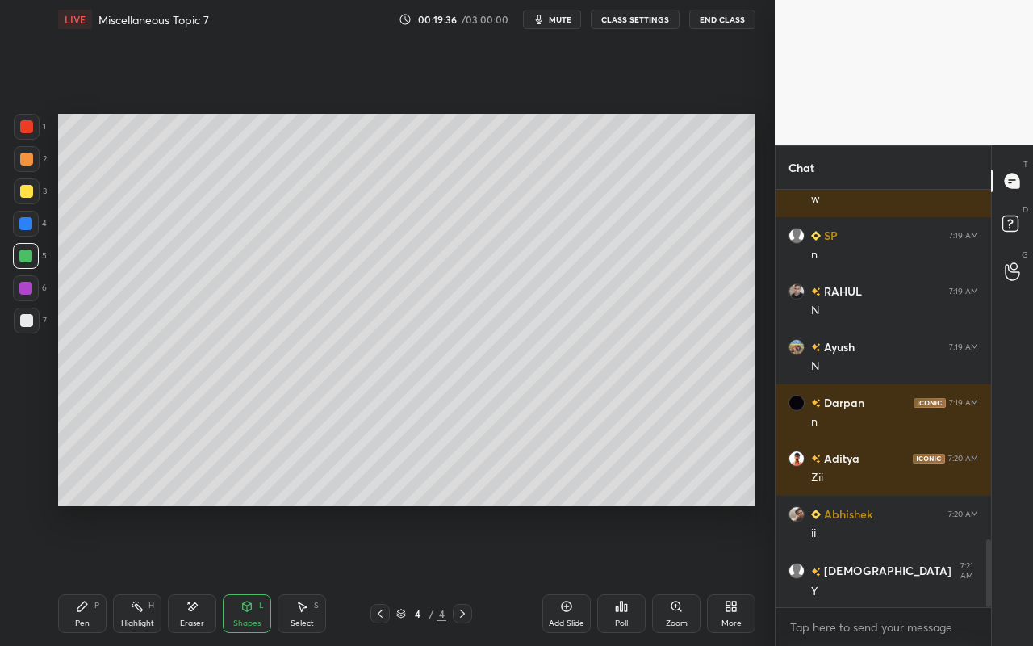
click at [28, 163] on div at bounding box center [26, 158] width 13 height 13
click at [137, 574] on div "Highlight" at bounding box center [137, 623] width 33 height 8
click at [77, 574] on div "Pen P" at bounding box center [82, 613] width 48 height 39
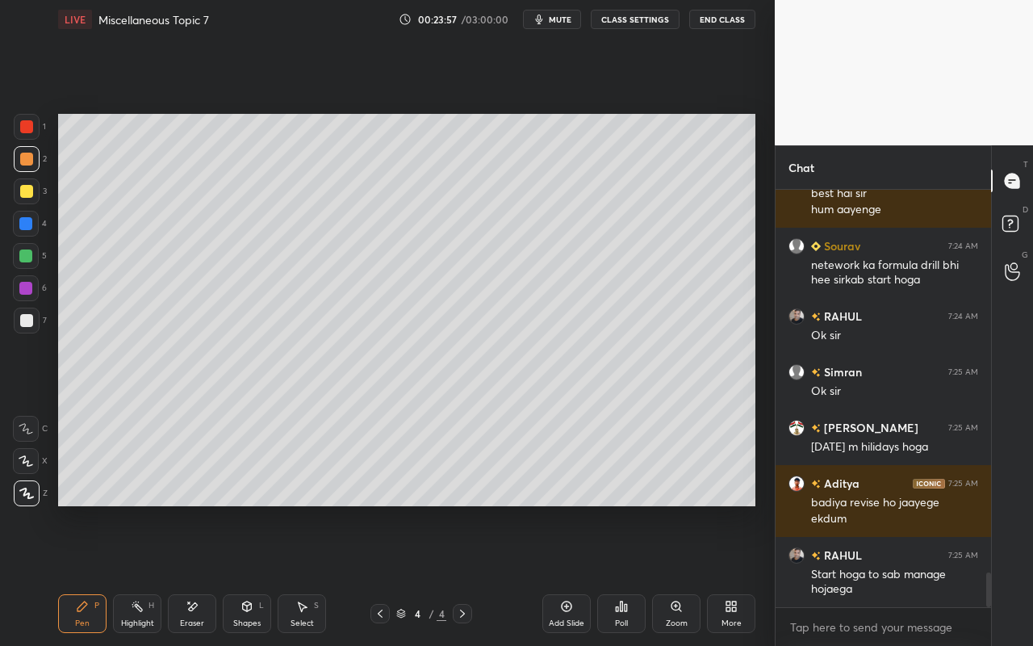
scroll to position [4676, 0]
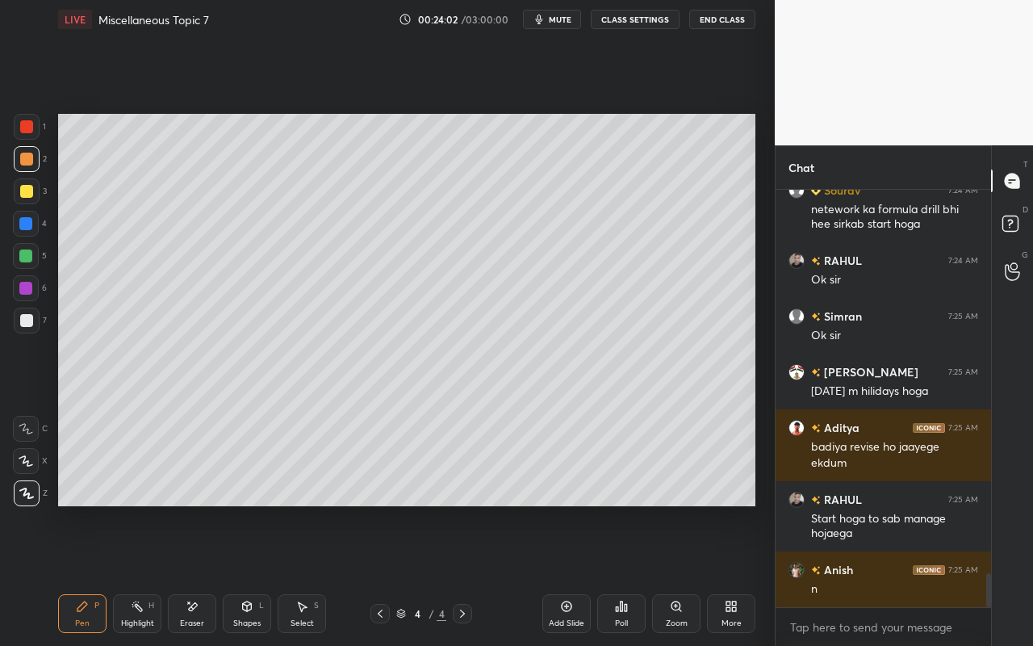
drag, startPoint x: 572, startPoint y: 622, endPoint x: 581, endPoint y: 627, distance: 10.1
click at [572, 574] on div "Add Slide" at bounding box center [567, 623] width 36 height 8
drag, startPoint x: 78, startPoint y: 621, endPoint x: 103, endPoint y: 516, distance: 107.8
click at [81, 574] on div "Pen" at bounding box center [82, 623] width 15 height 8
click at [26, 196] on div at bounding box center [26, 191] width 13 height 13
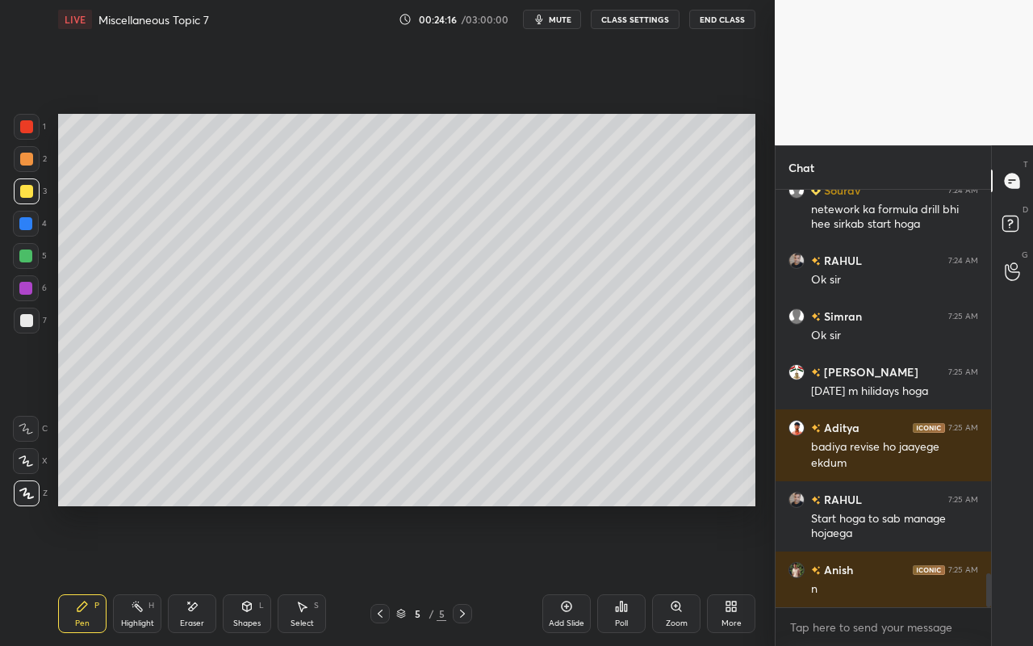
scroll to position [4746, 0]
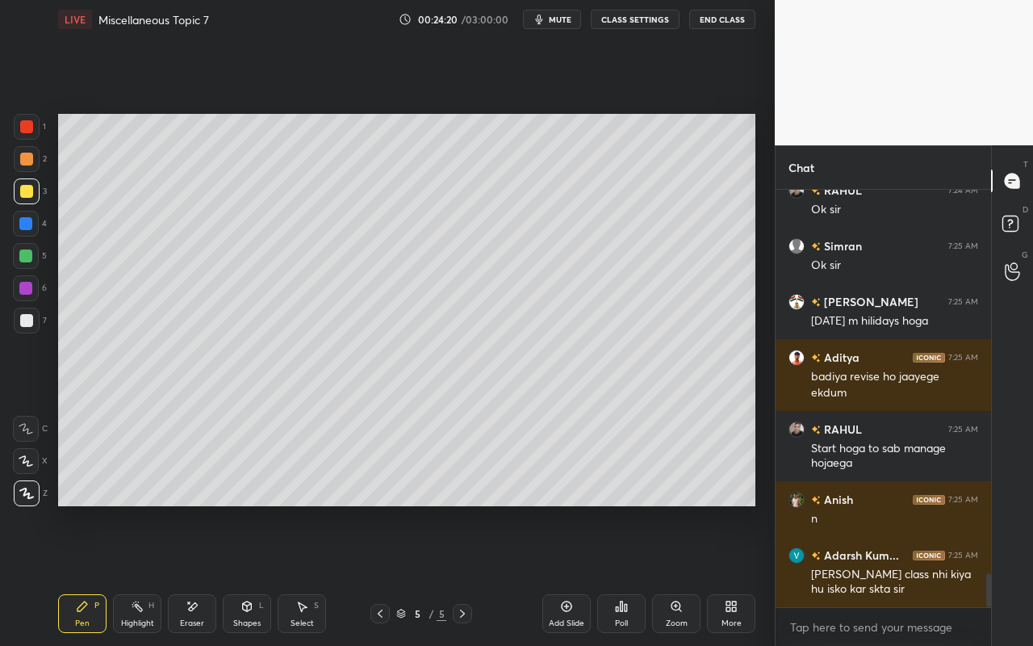
click at [257, 574] on div "Shapes" at bounding box center [246, 623] width 27 height 8
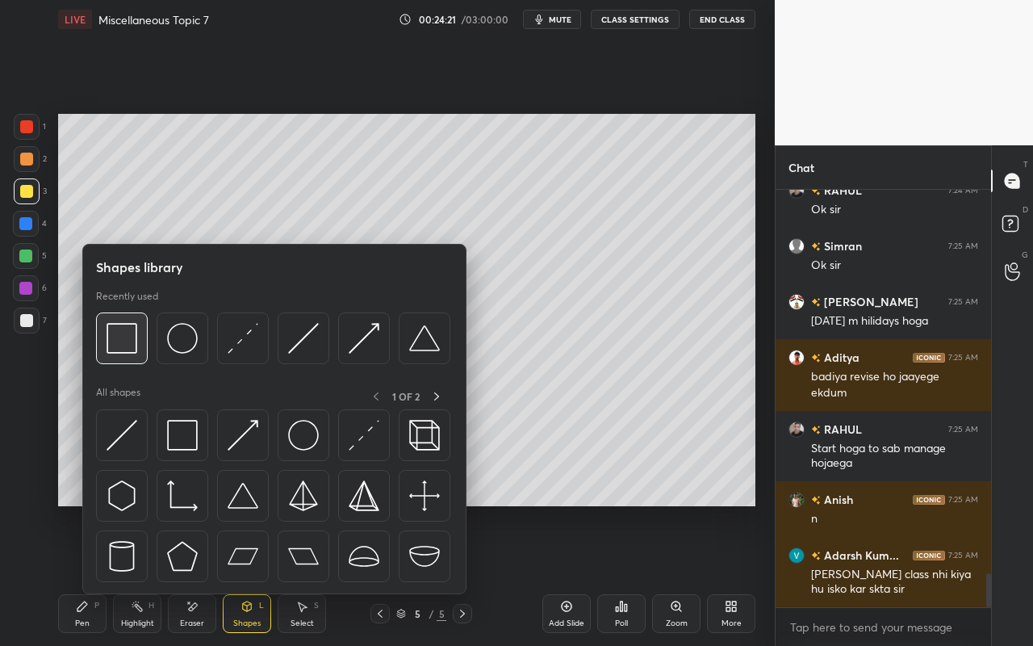
click at [121, 341] on img at bounding box center [122, 338] width 31 height 31
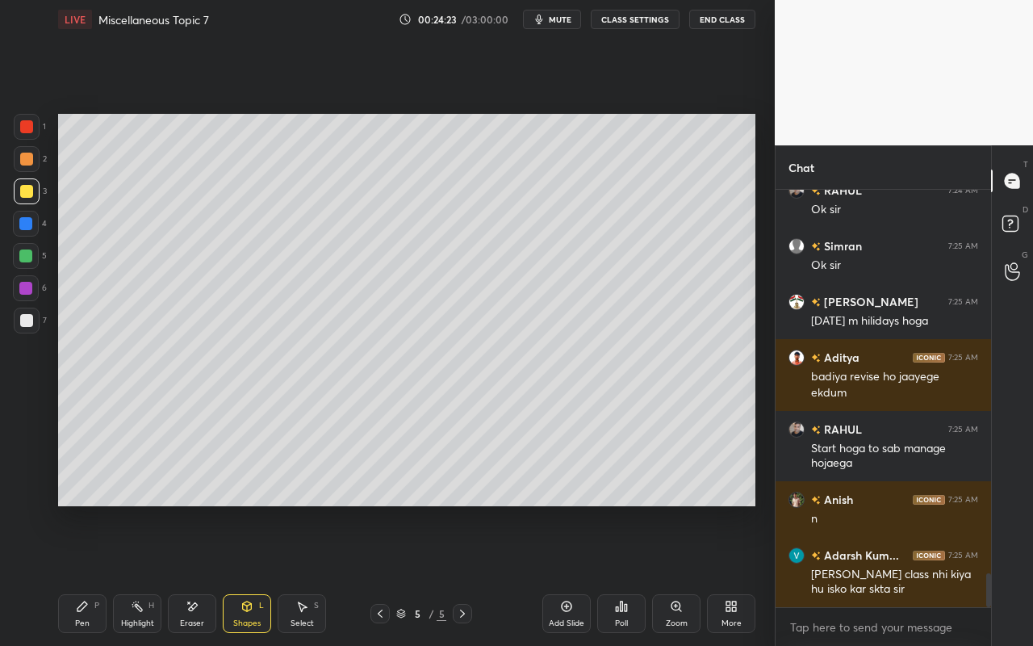
click at [29, 253] on div at bounding box center [25, 255] width 13 height 13
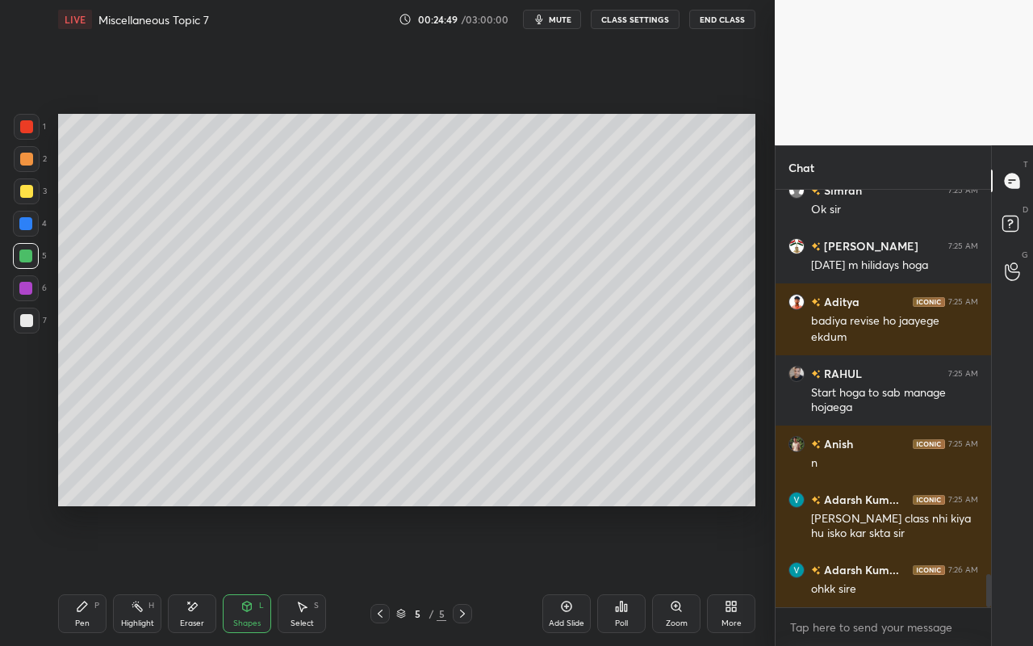
drag, startPoint x: 71, startPoint y: 609, endPoint x: 109, endPoint y: 571, distance: 53.6
click at [74, 574] on div "Pen P" at bounding box center [82, 613] width 48 height 39
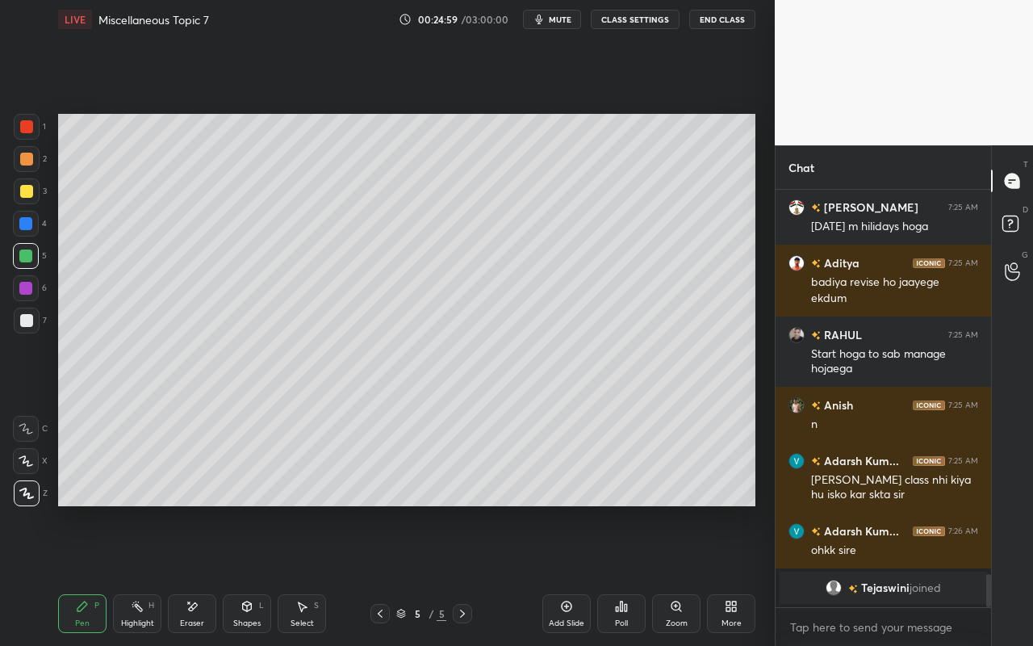
click at [77, 574] on div "Pen P" at bounding box center [82, 613] width 48 height 39
drag, startPoint x: 73, startPoint y: 603, endPoint x: 72, endPoint y: 552, distance: 50.8
click at [74, 574] on div "Pen P" at bounding box center [82, 613] width 48 height 39
click at [23, 315] on div at bounding box center [26, 320] width 13 height 13
drag, startPoint x: 77, startPoint y: 616, endPoint x: 89, endPoint y: 600, distance: 20.4
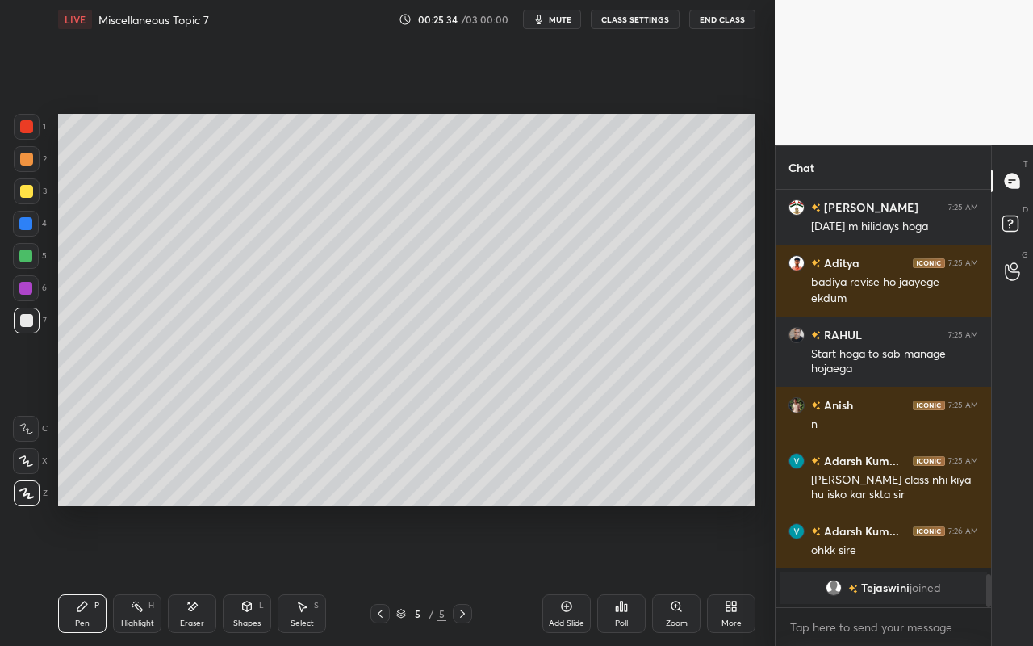
click at [82, 574] on div "Pen P" at bounding box center [82, 613] width 48 height 39
click at [249, 574] on div "Shapes" at bounding box center [246, 623] width 27 height 8
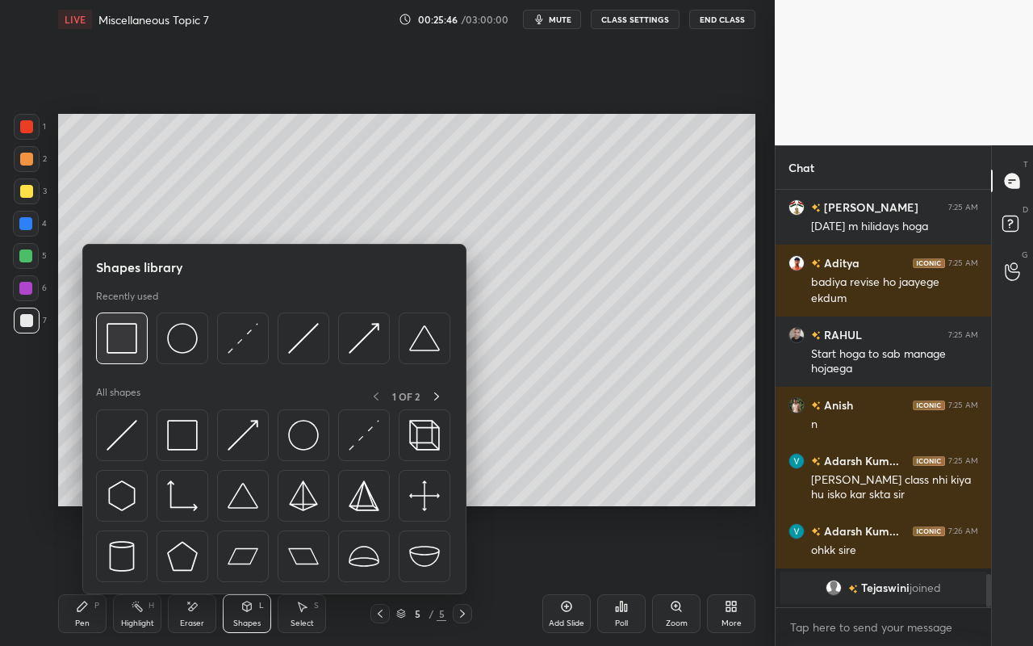
click at [127, 351] on img at bounding box center [122, 338] width 31 height 31
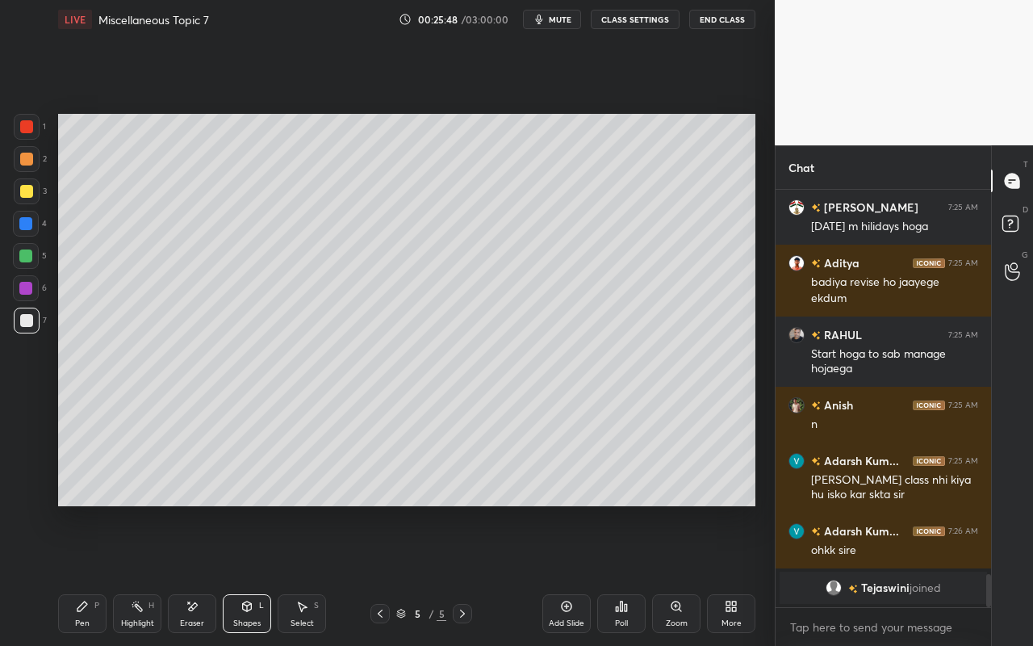
drag, startPoint x: 87, startPoint y: 624, endPoint x: 169, endPoint y: 512, distance: 138.0
click at [87, 574] on div "Pen" at bounding box center [82, 623] width 15 height 8
drag, startPoint x: 82, startPoint y: 612, endPoint x: 97, endPoint y: 582, distance: 33.9
click at [82, 574] on div "Pen P" at bounding box center [82, 613] width 48 height 39
drag, startPoint x: 85, startPoint y: 621, endPoint x: 159, endPoint y: 541, distance: 109.0
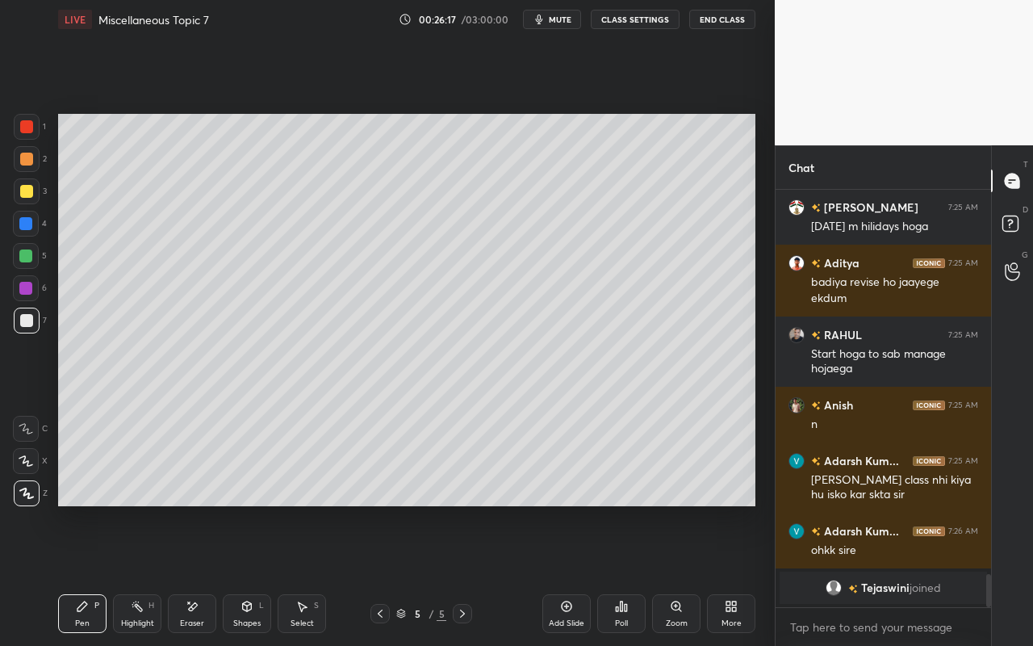
click at [88, 574] on div "Pen" at bounding box center [82, 623] width 15 height 8
drag, startPoint x: 132, startPoint y: 619, endPoint x: 159, endPoint y: 588, distance: 41.1
click at [135, 574] on div "Highlight" at bounding box center [137, 623] width 33 height 8
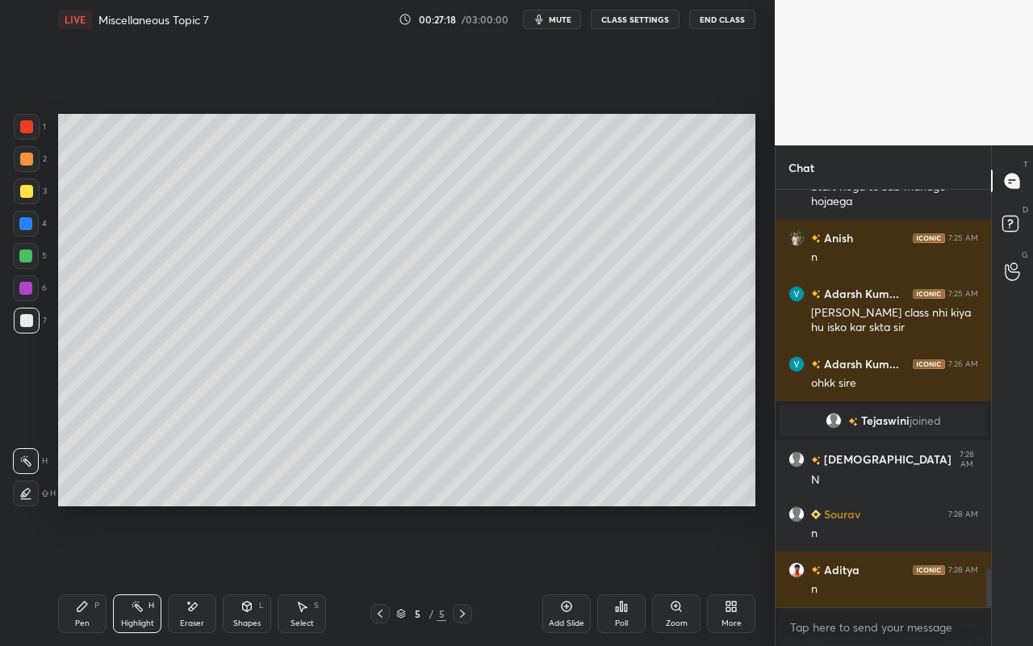
scroll to position [4113, 0]
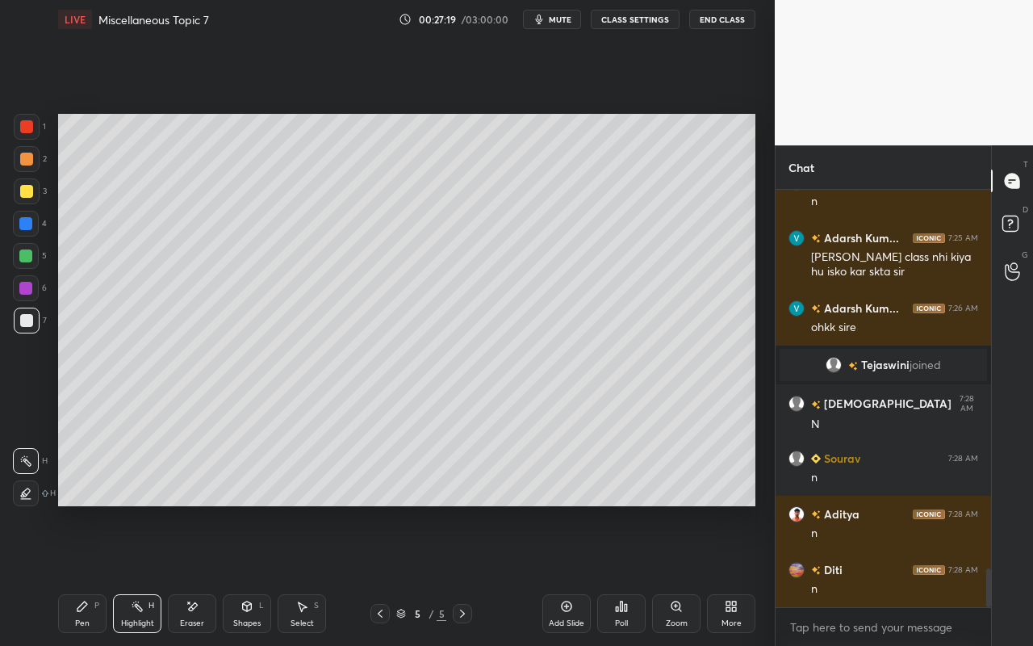
click at [93, 574] on div "Pen P" at bounding box center [82, 613] width 48 height 39
click at [34, 134] on div at bounding box center [27, 127] width 26 height 26
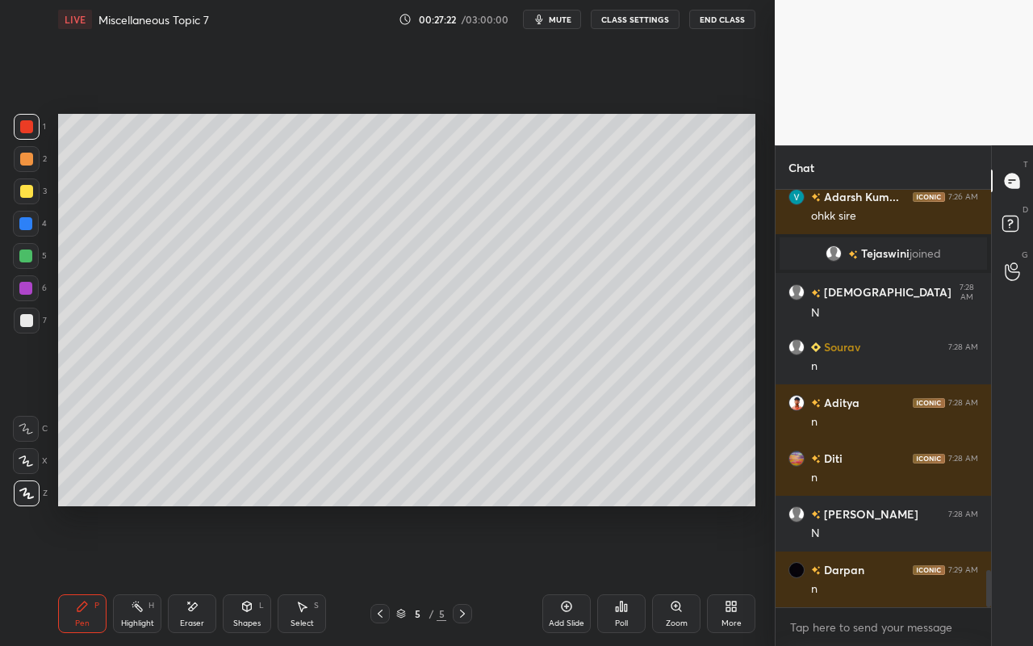
scroll to position [4280, 0]
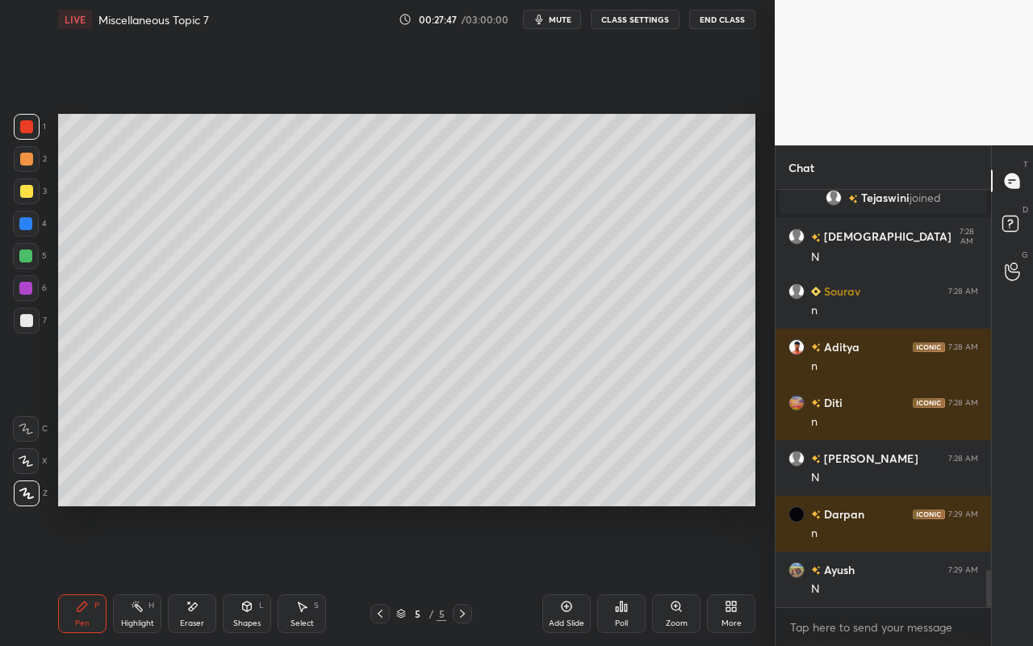
click at [568, 574] on icon at bounding box center [566, 606] width 13 height 13
click at [96, 574] on div "Pen P" at bounding box center [82, 613] width 48 height 39
drag, startPoint x: 31, startPoint y: 191, endPoint x: 45, endPoint y: 182, distance: 16.8
click at [32, 194] on div at bounding box center [27, 191] width 26 height 26
click at [261, 574] on div "L" at bounding box center [261, 605] width 5 height 8
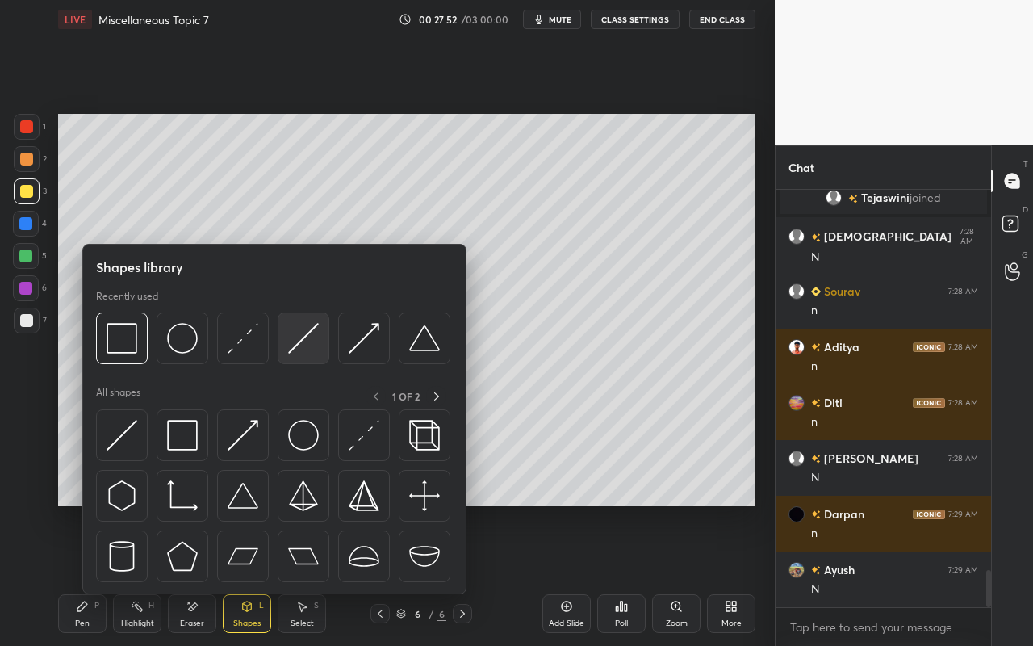
click at [320, 341] on div at bounding box center [304, 338] width 52 height 52
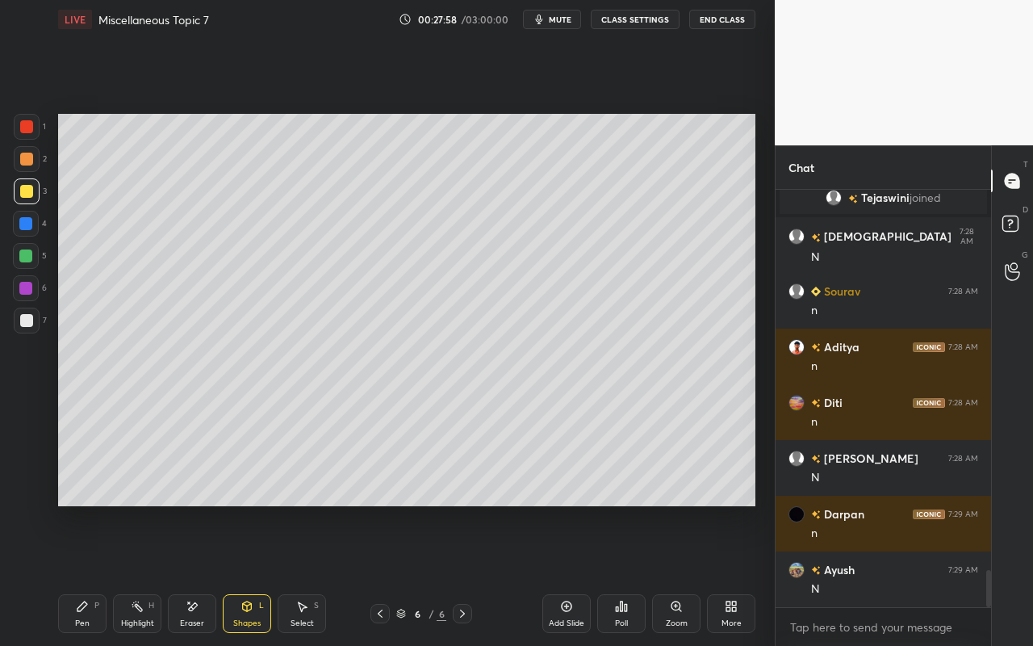
drag, startPoint x: 83, startPoint y: 616, endPoint x: 123, endPoint y: 539, distance: 86.2
click at [86, 574] on div "Pen P" at bounding box center [82, 613] width 48 height 39
drag, startPoint x: 26, startPoint y: 162, endPoint x: 47, endPoint y: 151, distance: 23.8
click at [31, 162] on div at bounding box center [26, 158] width 13 height 13
click at [91, 574] on div "Pen P" at bounding box center [82, 613] width 48 height 39
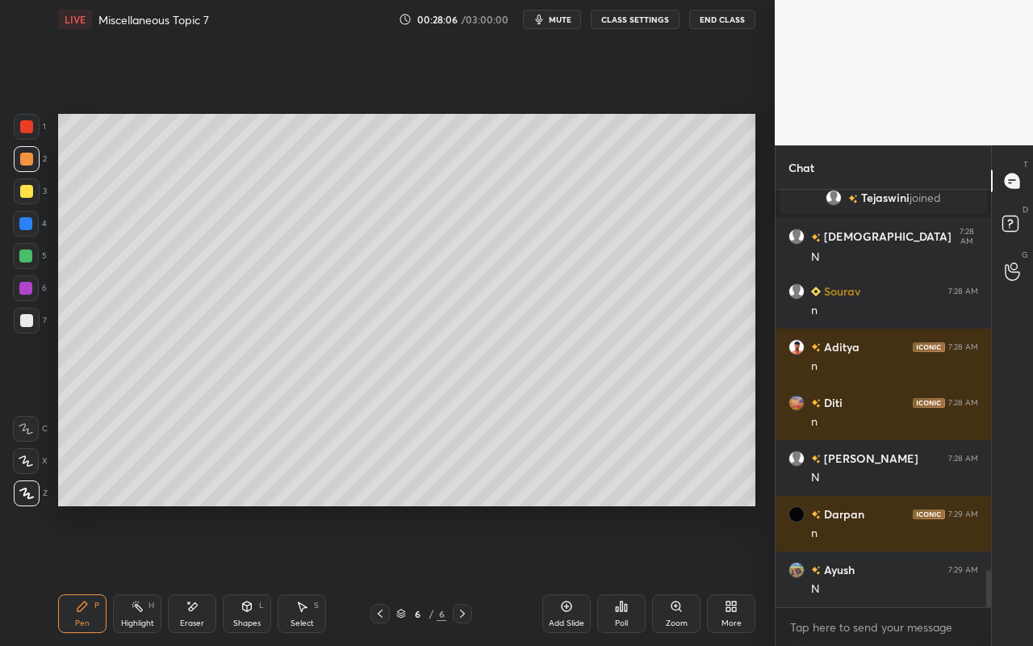
drag, startPoint x: 35, startPoint y: 124, endPoint x: 51, endPoint y: 128, distance: 16.6
click at [36, 127] on div at bounding box center [27, 127] width 26 height 26
click at [135, 574] on icon at bounding box center [137, 606] width 13 height 13
drag, startPoint x: 93, startPoint y: 611, endPoint x: 102, endPoint y: 597, distance: 16.3
click at [98, 574] on div "Pen P" at bounding box center [82, 613] width 48 height 39
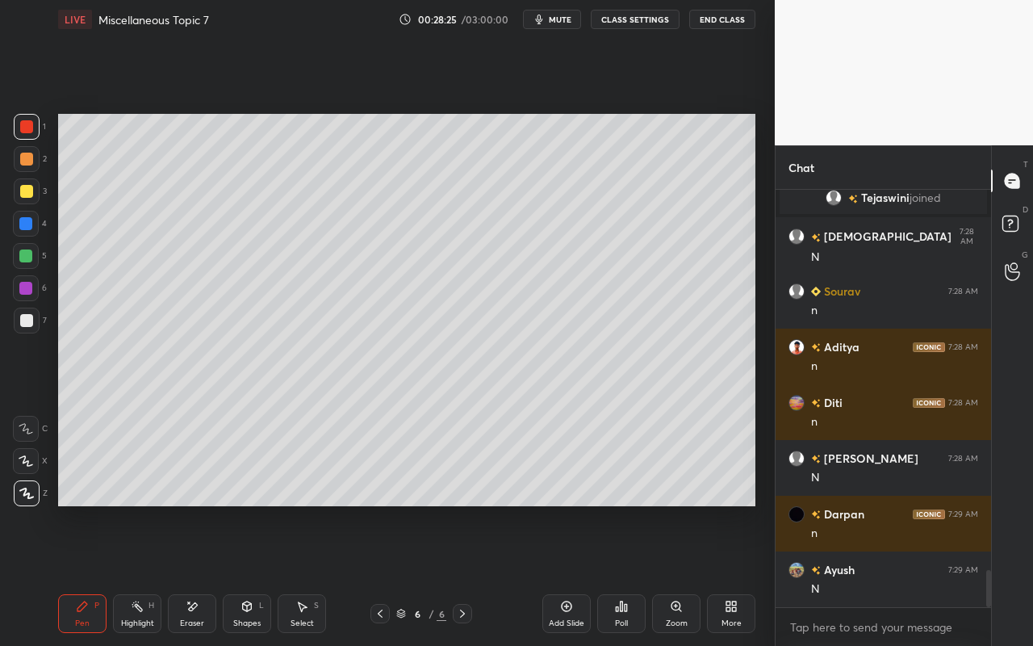
click at [144, 574] on div "Highlight H" at bounding box center [137, 613] width 48 height 39
click at [76, 574] on div "Pen P" at bounding box center [82, 613] width 48 height 39
click at [107, 574] on div "Pen P Highlight H Eraser Shapes L Select S 6 / 6 Add Slide Poll Zoom More" at bounding box center [406, 613] width 697 height 65
drag, startPoint x: 136, startPoint y: 617, endPoint x: 144, endPoint y: 598, distance: 20.7
click at [138, 574] on div "Highlight H" at bounding box center [137, 613] width 48 height 39
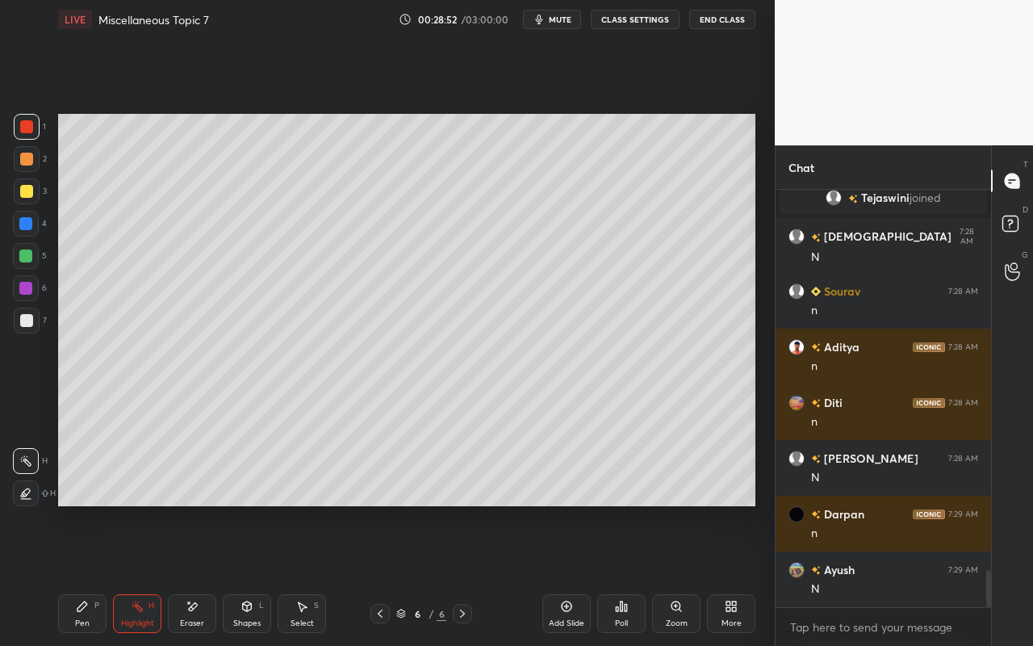
click at [83, 574] on div "Pen" at bounding box center [82, 623] width 15 height 8
click at [27, 201] on div at bounding box center [27, 191] width 26 height 26
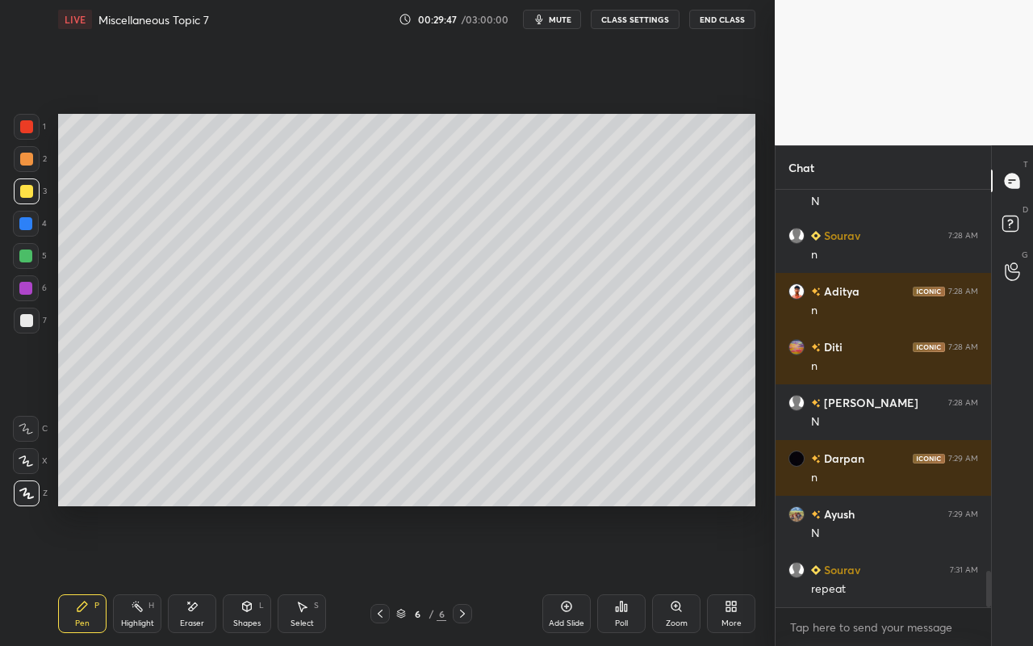
drag, startPoint x: 130, startPoint y: 607, endPoint x: 149, endPoint y: 593, distance: 23.7
click at [128, 574] on div "Highlight H" at bounding box center [137, 613] width 48 height 39
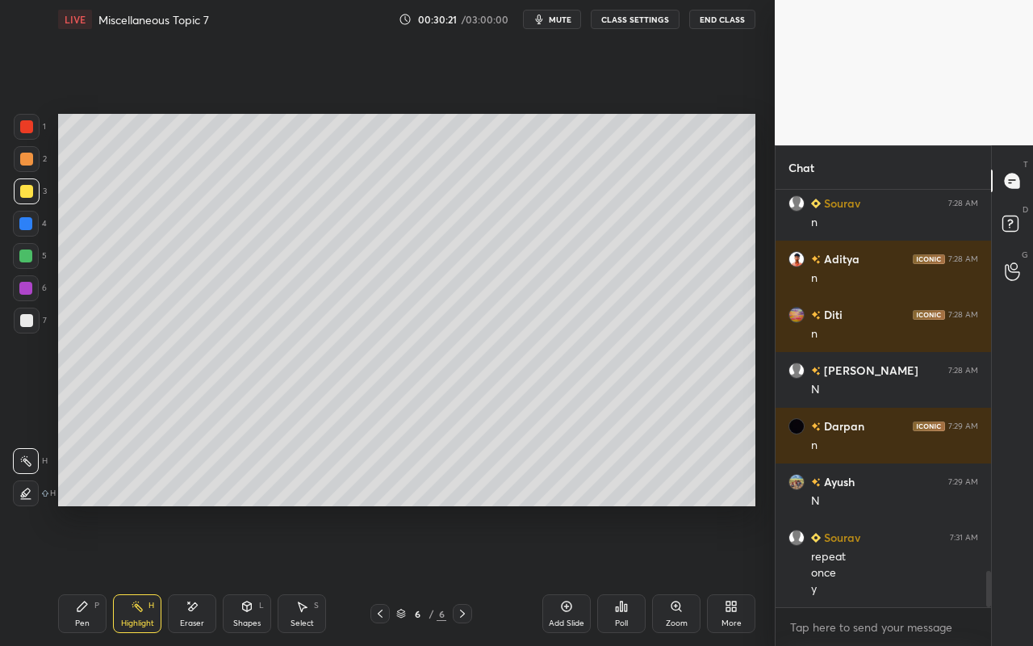
scroll to position [4424, 0]
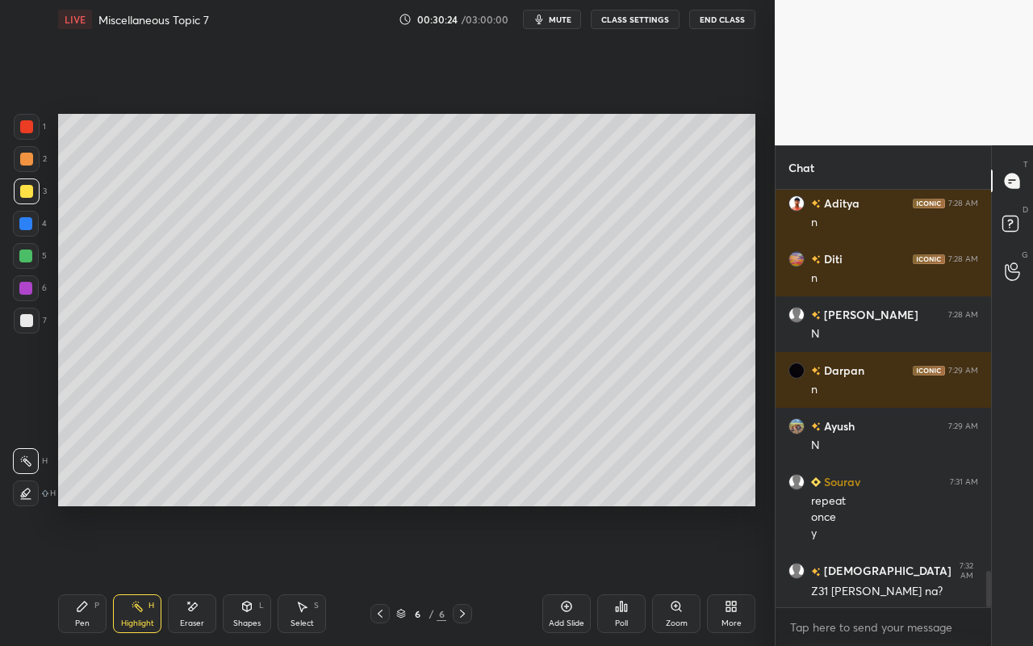
click at [302, 574] on div "Select" at bounding box center [301, 623] width 23 height 8
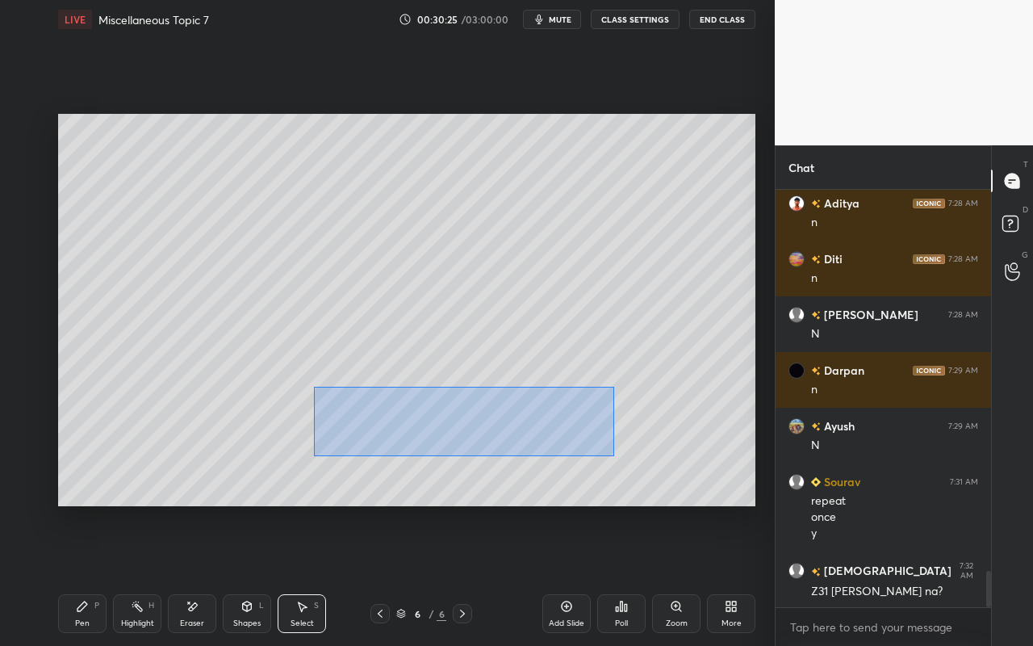
drag, startPoint x: 377, startPoint y: 434, endPoint x: 659, endPoint y: 457, distance: 283.3
click at [670, 462] on div "0 ° Undo Copy Paste here Duplicate Duplicate to new slide Delete" at bounding box center [406, 310] width 697 height 392
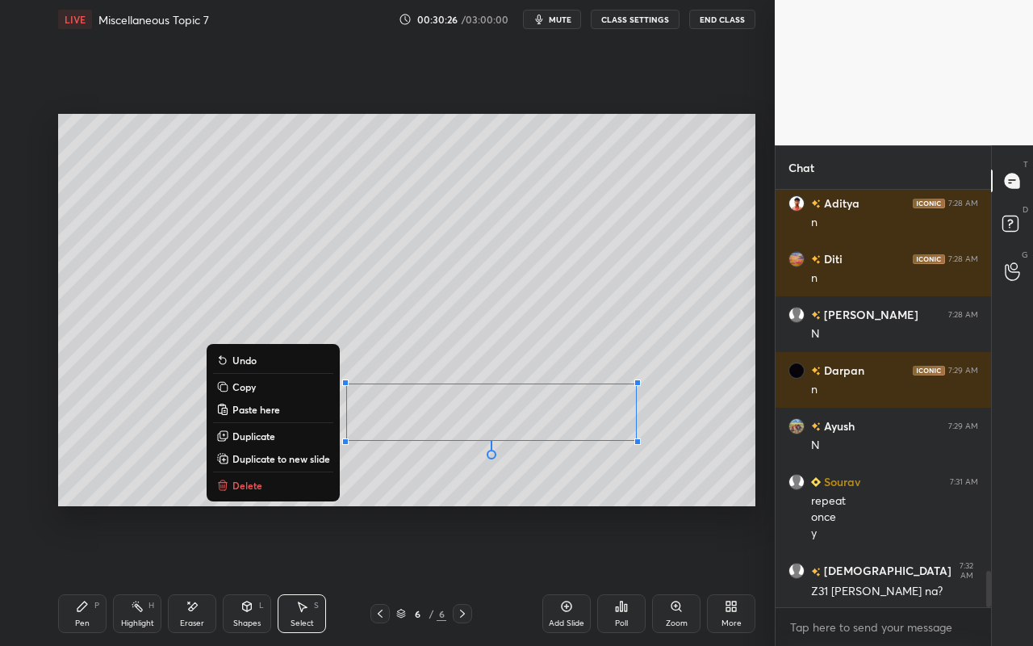
click at [307, 478] on button "Delete" at bounding box center [273, 484] width 120 height 19
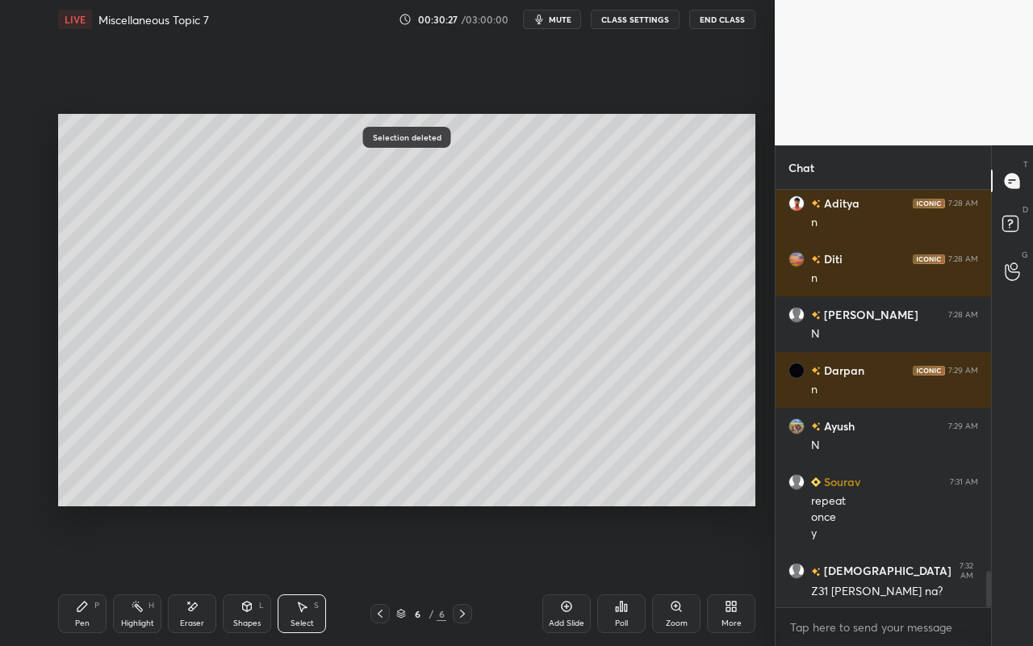
click at [82, 574] on div "Pen P" at bounding box center [82, 613] width 48 height 39
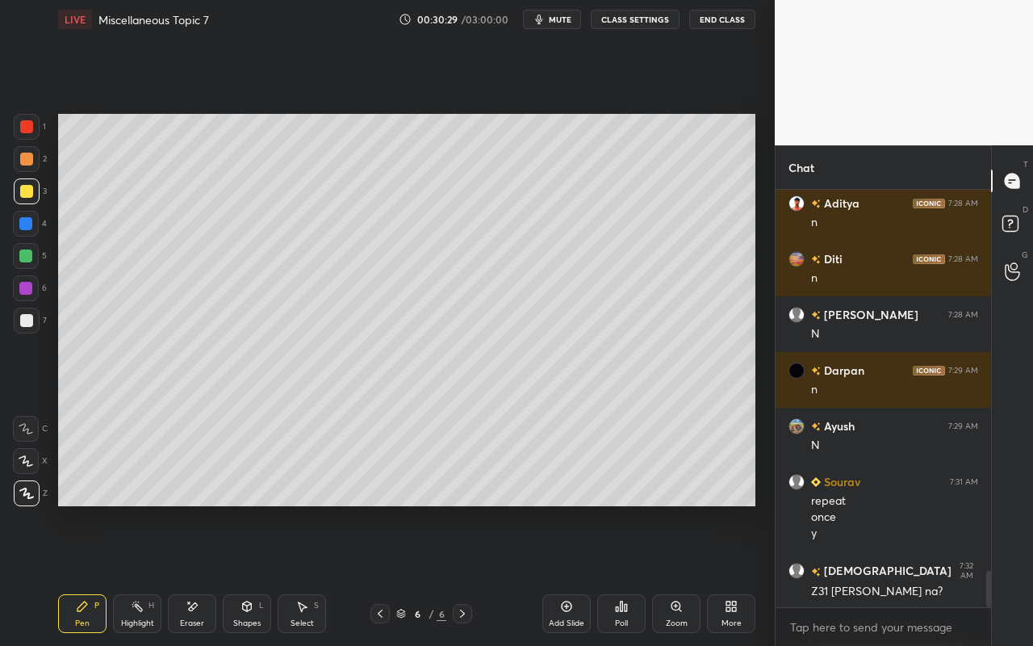
click at [194, 574] on icon at bounding box center [192, 607] width 13 height 14
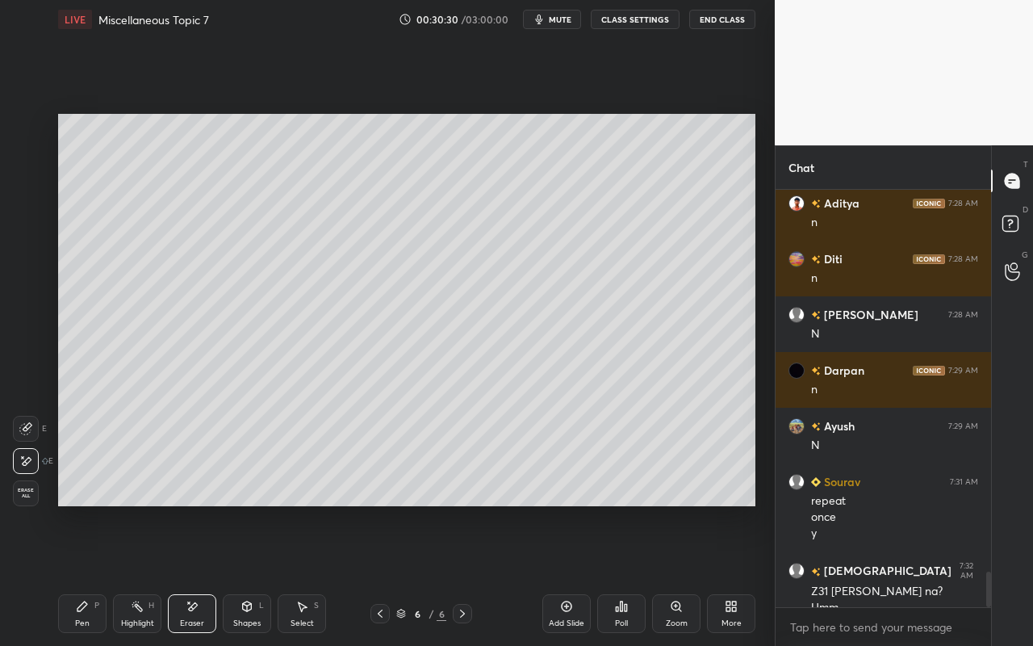
scroll to position [4440, 0]
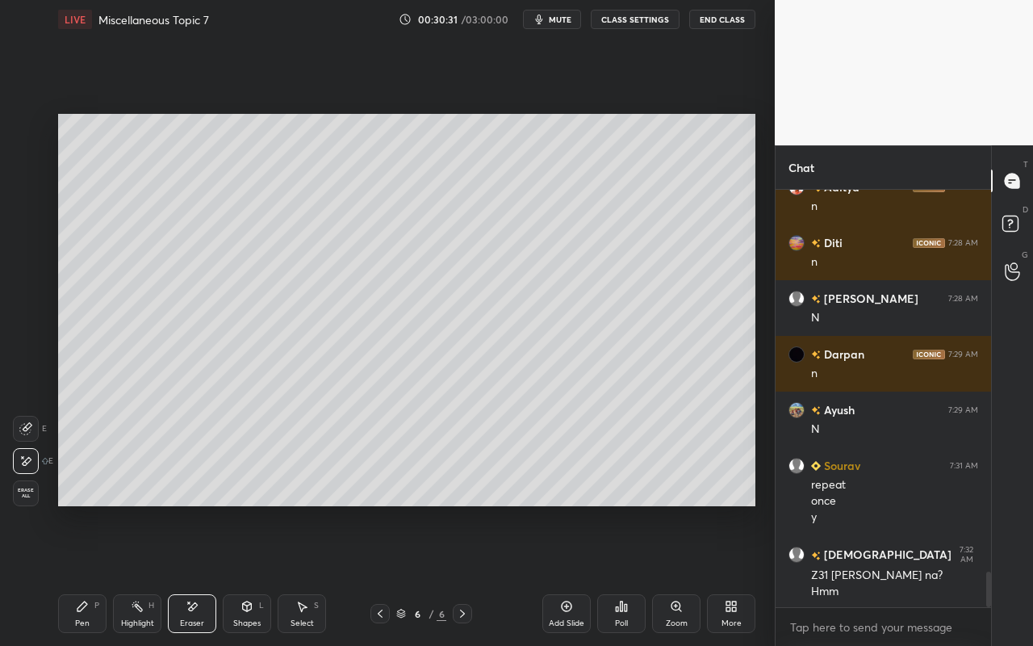
drag, startPoint x: 76, startPoint y: 617, endPoint x: 166, endPoint y: 511, distance: 139.7
click at [78, 574] on div "Pen P" at bounding box center [82, 613] width 48 height 39
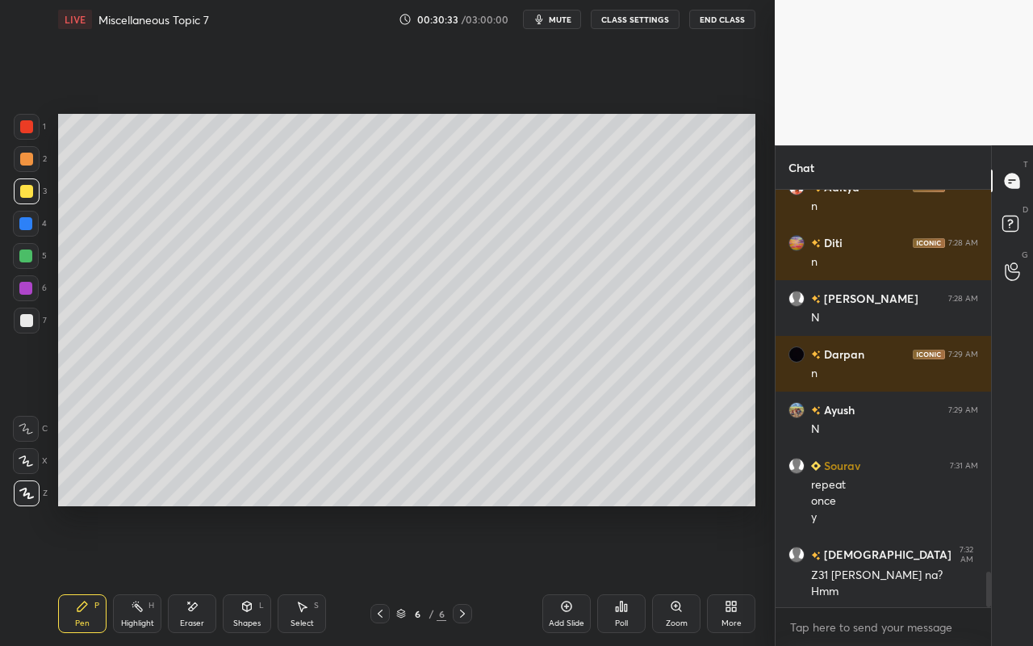
scroll to position [4496, 0]
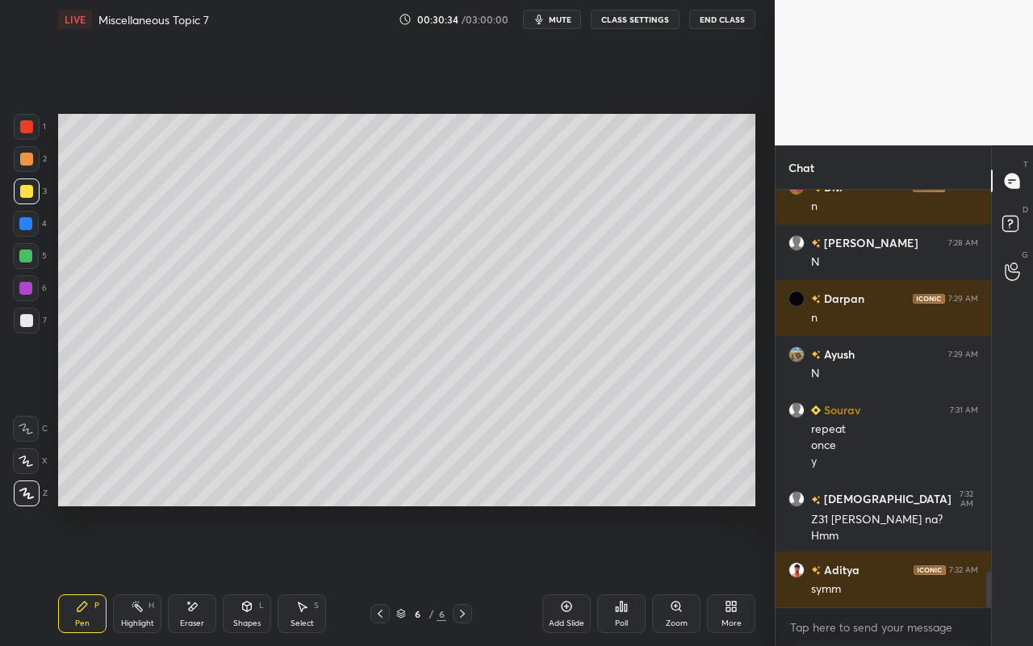
drag, startPoint x: 136, startPoint y: 621, endPoint x: 173, endPoint y: 575, distance: 59.6
click at [136, 574] on div "Highlight" at bounding box center [137, 623] width 33 height 8
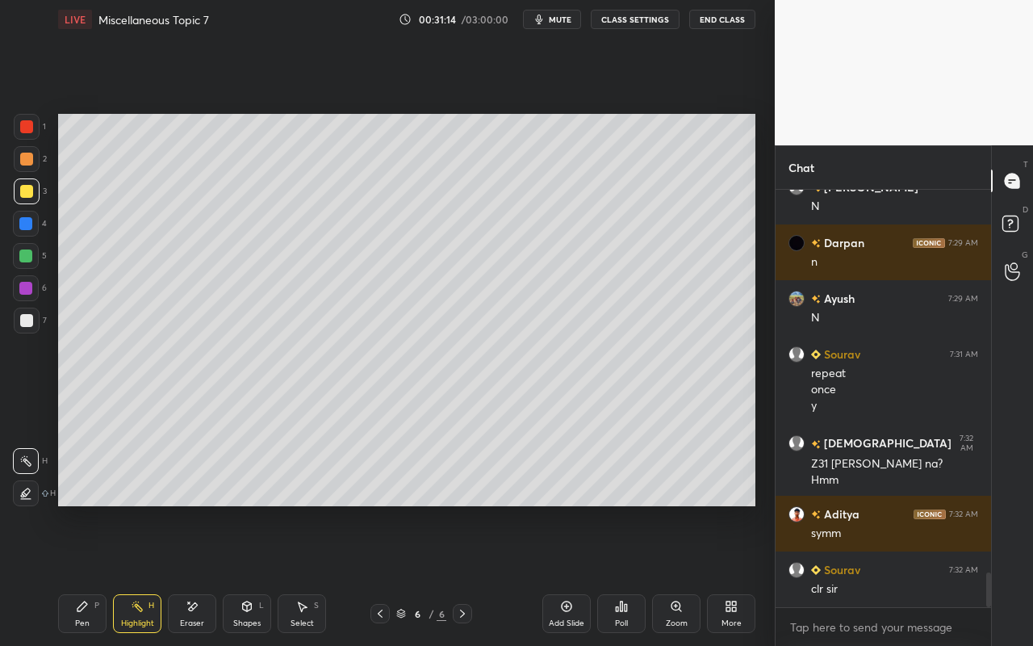
click at [569, 574] on icon at bounding box center [566, 606] width 13 height 13
drag, startPoint x: 102, startPoint y: 619, endPoint x: 109, endPoint y: 593, distance: 26.6
click at [102, 574] on div "Pen P" at bounding box center [82, 613] width 48 height 39
click at [25, 324] on div at bounding box center [26, 320] width 13 height 13
click at [249, 574] on div "Shapes" at bounding box center [246, 623] width 27 height 8
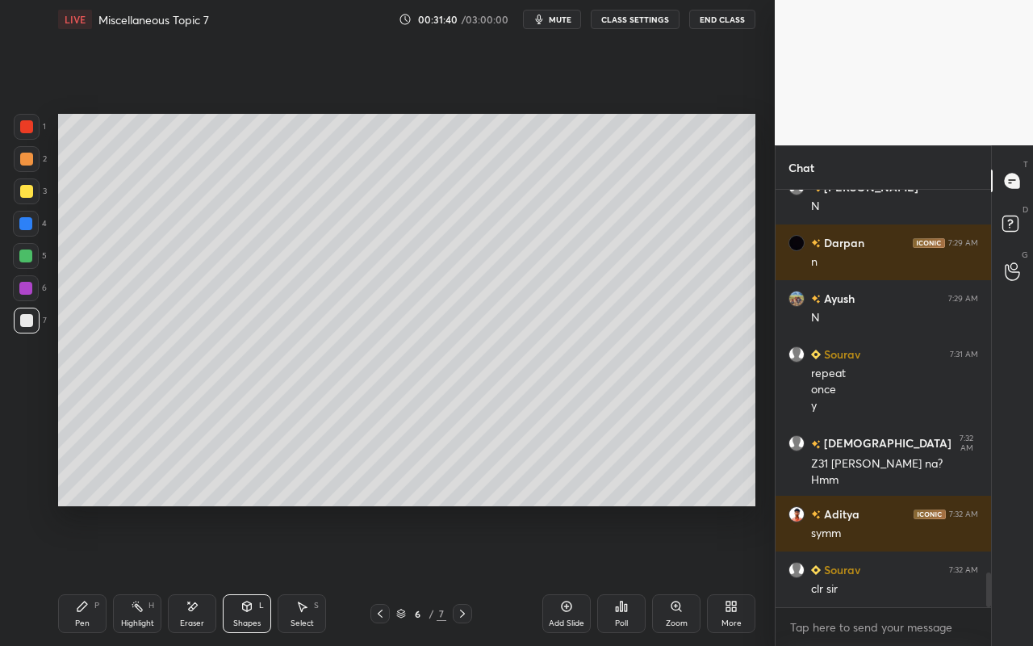
drag, startPoint x: 314, startPoint y: 615, endPoint x: 326, endPoint y: 507, distance: 108.8
click at [314, 574] on div "Select S" at bounding box center [302, 613] width 48 height 39
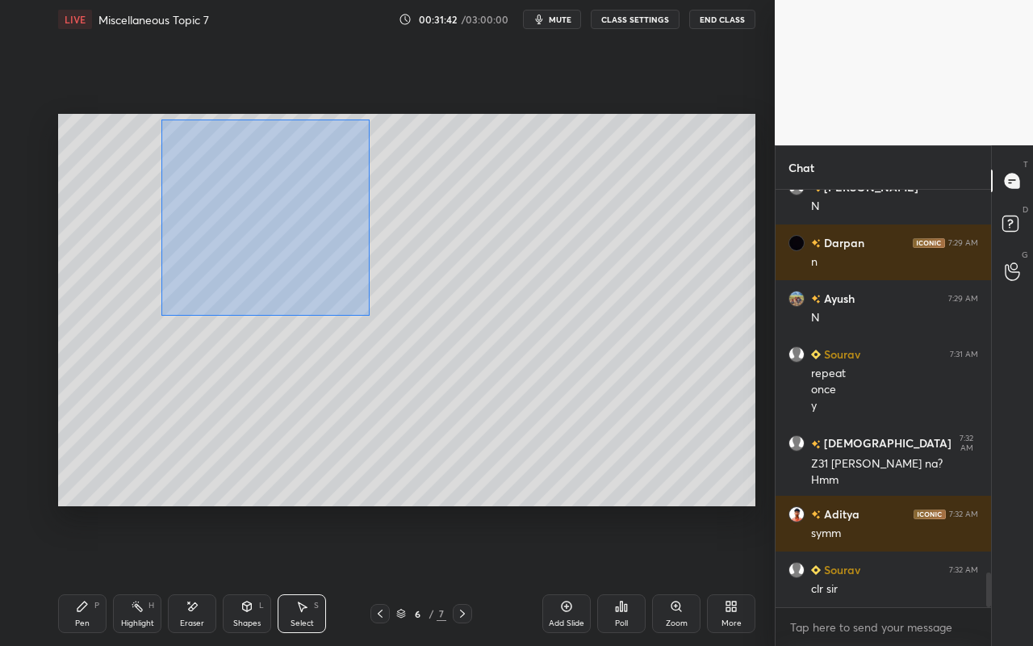
drag, startPoint x: 163, startPoint y: 123, endPoint x: 364, endPoint y: 310, distance: 274.6
click at [366, 315] on div "0 ° Undo Copy Paste here Duplicate Duplicate to new slide Delete" at bounding box center [406, 310] width 697 height 392
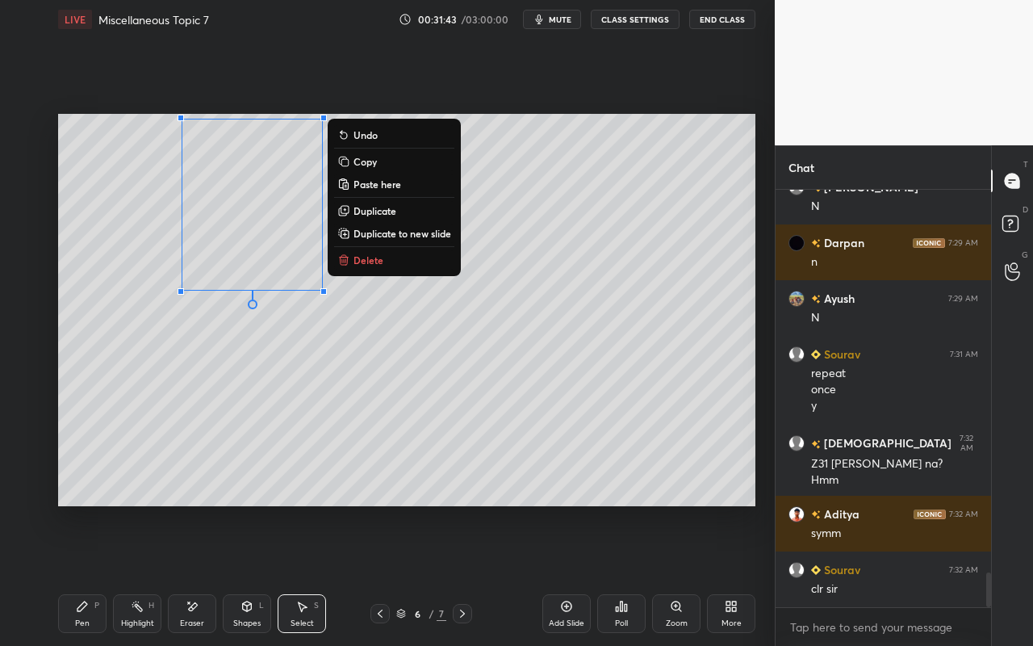
drag, startPoint x: 399, startPoint y: 453, endPoint x: 374, endPoint y: 431, distance: 33.2
click at [393, 453] on div "0 ° Undo Copy Paste here Duplicate Duplicate to new slide Delete" at bounding box center [406, 310] width 697 height 392
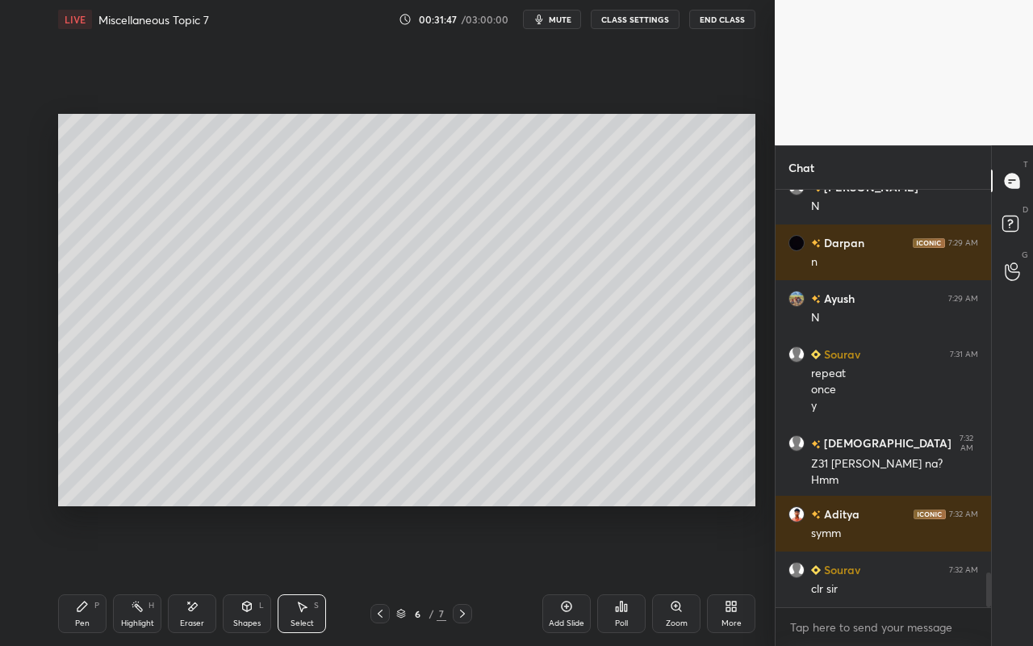
drag, startPoint x: 310, startPoint y: 611, endPoint x: 306, endPoint y: 564, distance: 47.0
click at [311, 574] on div "Select S" at bounding box center [302, 613] width 48 height 39
drag, startPoint x: 169, startPoint y: 127, endPoint x: 322, endPoint y: 282, distance: 218.0
click at [330, 299] on div "0 ° Undo Copy Paste here Duplicate Duplicate to new slide Delete Setting up you…" at bounding box center [407, 310] width 710 height 542
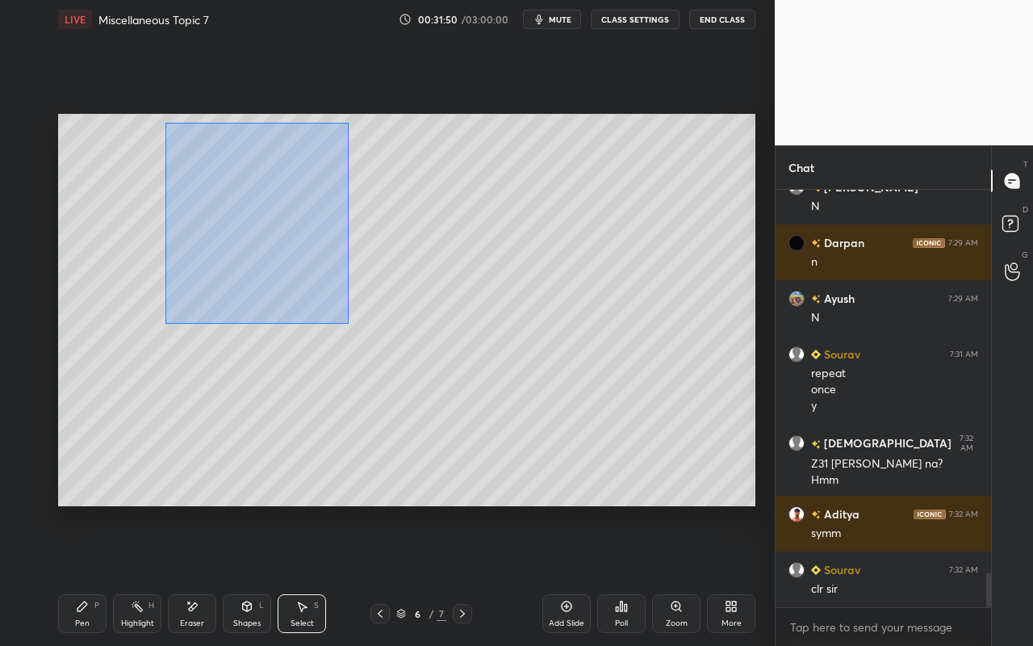
drag, startPoint x: 173, startPoint y: 140, endPoint x: 350, endPoint y: 311, distance: 245.9
click at [353, 324] on div "0 ° Undo Copy Paste here Duplicate Duplicate to new slide Delete" at bounding box center [406, 310] width 697 height 392
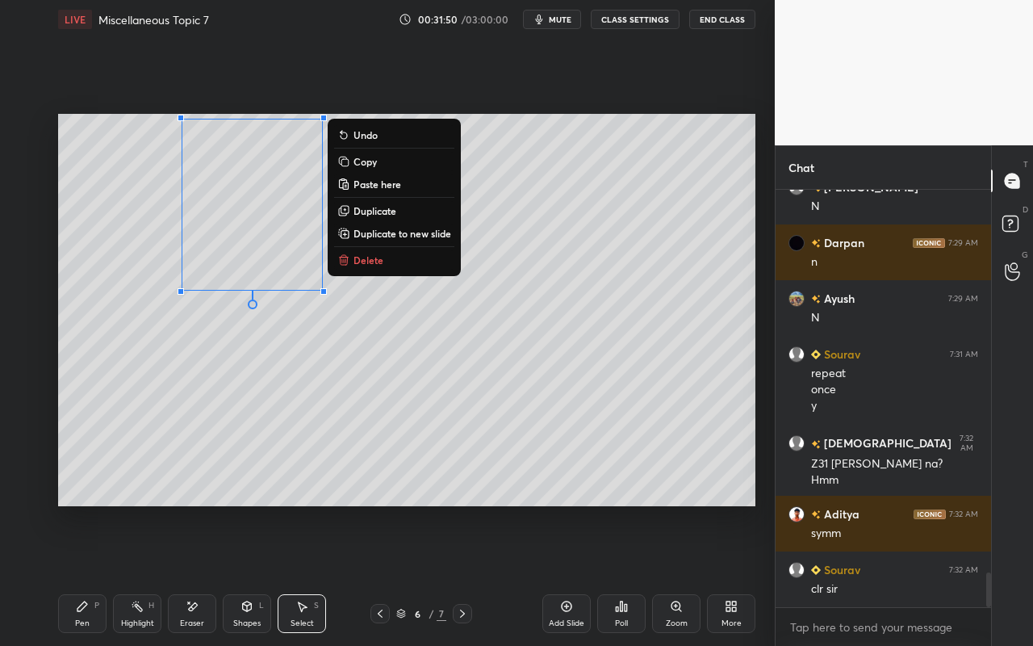
click at [376, 162] on p "Copy" at bounding box center [364, 161] width 23 height 13
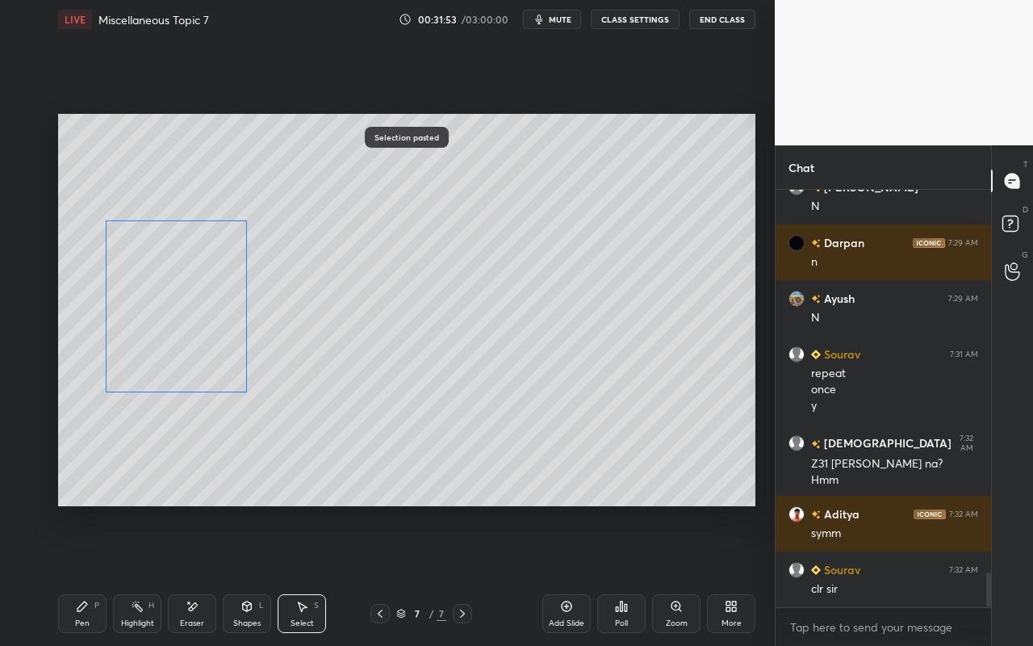
drag, startPoint x: 269, startPoint y: 227, endPoint x: 219, endPoint y: 290, distance: 81.0
click at [201, 296] on div "0 ° Undo Copy Paste here Duplicate Duplicate to new slide Delete" at bounding box center [406, 310] width 697 height 392
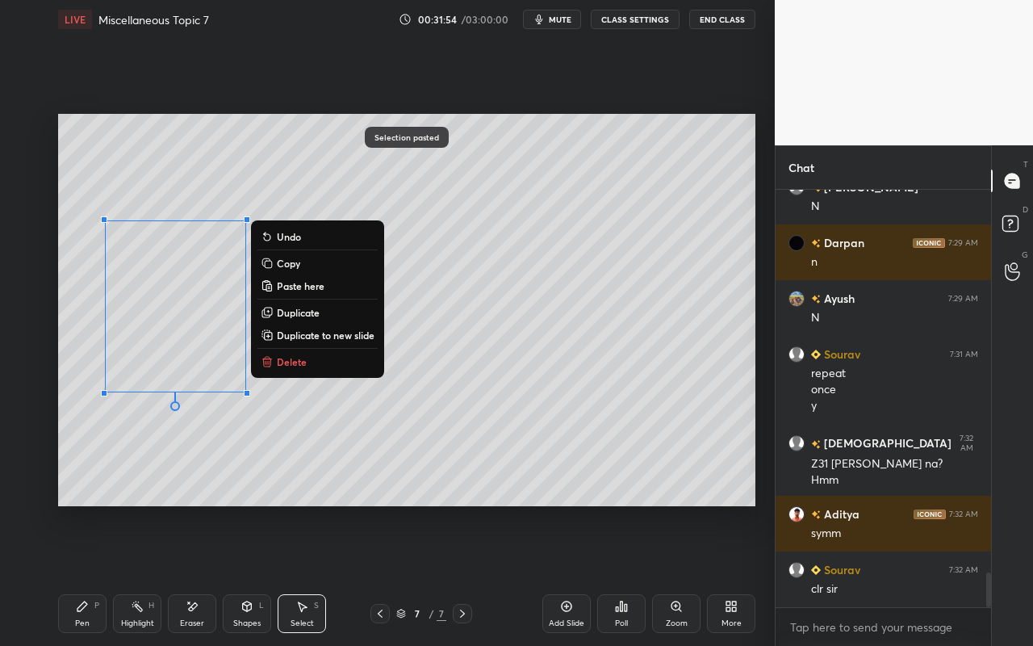
click at [601, 343] on div "0 ° Undo Copy Paste here Duplicate Duplicate to new slide Delete" at bounding box center [406, 310] width 697 height 392
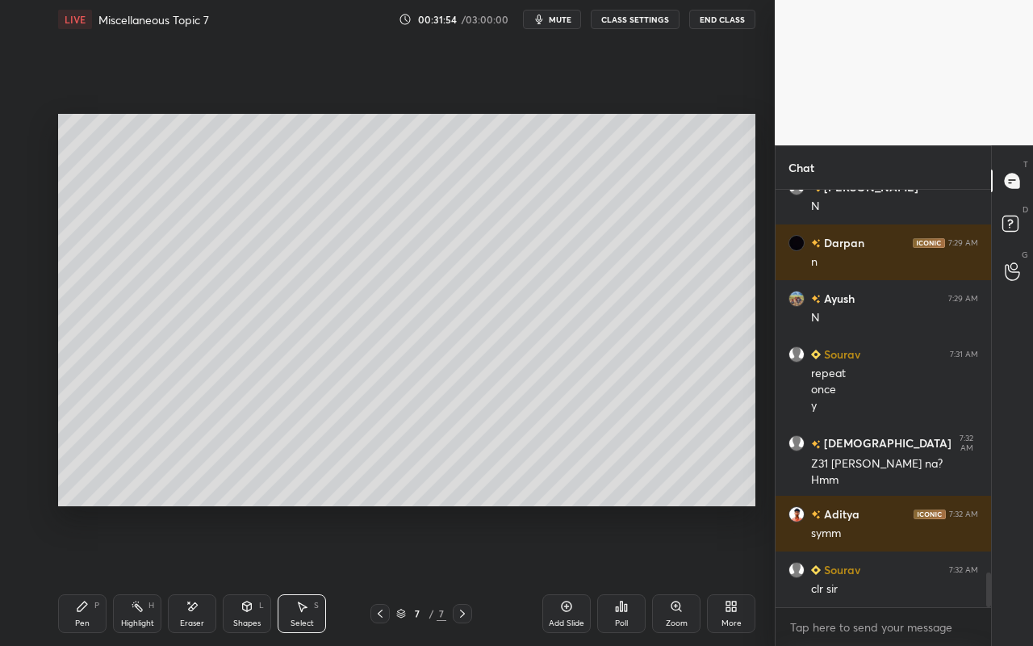
click at [198, 574] on div "Eraser" at bounding box center [192, 613] width 48 height 39
drag, startPoint x: 93, startPoint y: 607, endPoint x: 95, endPoint y: 596, distance: 10.8
click at [95, 574] on div "Pen P" at bounding box center [82, 613] width 48 height 39
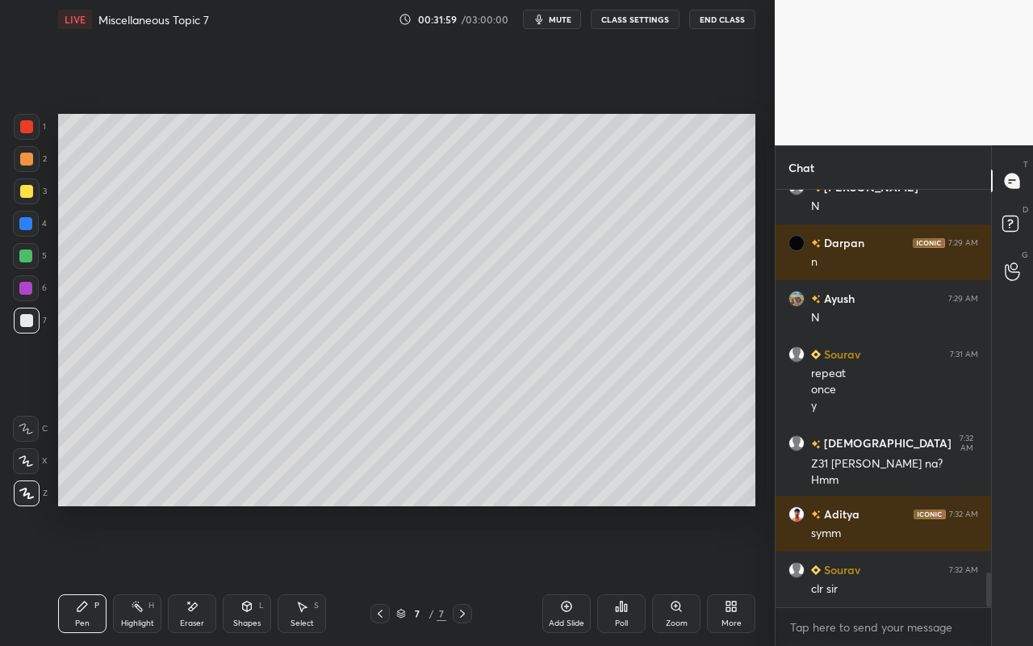
click at [32, 126] on div at bounding box center [26, 126] width 13 height 13
click at [311, 574] on div "Select S" at bounding box center [302, 613] width 48 height 39
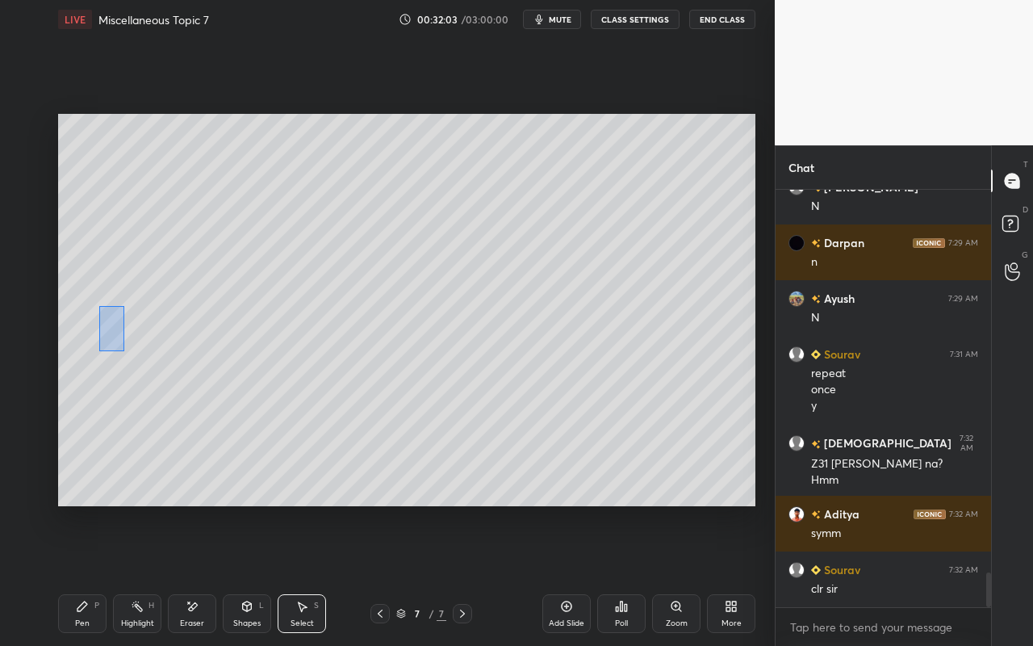
drag, startPoint x: 102, startPoint y: 315, endPoint x: 141, endPoint y: 373, distance: 69.6
click at [141, 373] on div "0 ° Undo Copy Paste here Duplicate Duplicate to new slide Delete" at bounding box center [406, 310] width 697 height 392
drag, startPoint x: 116, startPoint y: 334, endPoint x: 177, endPoint y: 391, distance: 82.8
click at [179, 390] on div "0 ° Undo Copy Paste here Duplicate Duplicate to new slide Delete" at bounding box center [406, 310] width 697 height 392
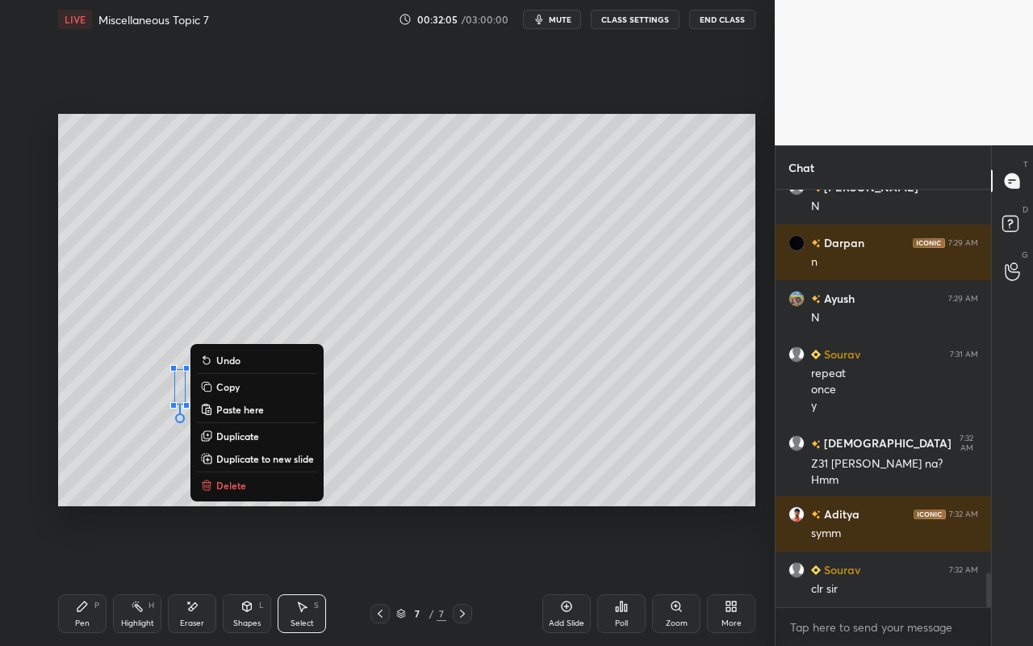
click at [251, 574] on icon at bounding box center [247, 606] width 9 height 10
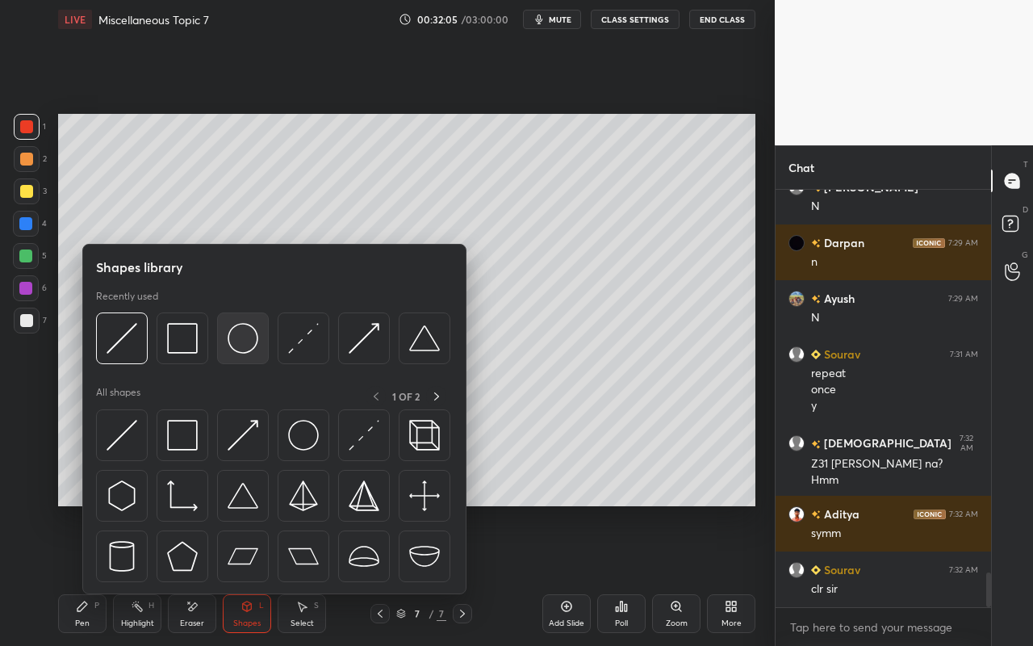
click at [242, 345] on img at bounding box center [243, 338] width 31 height 31
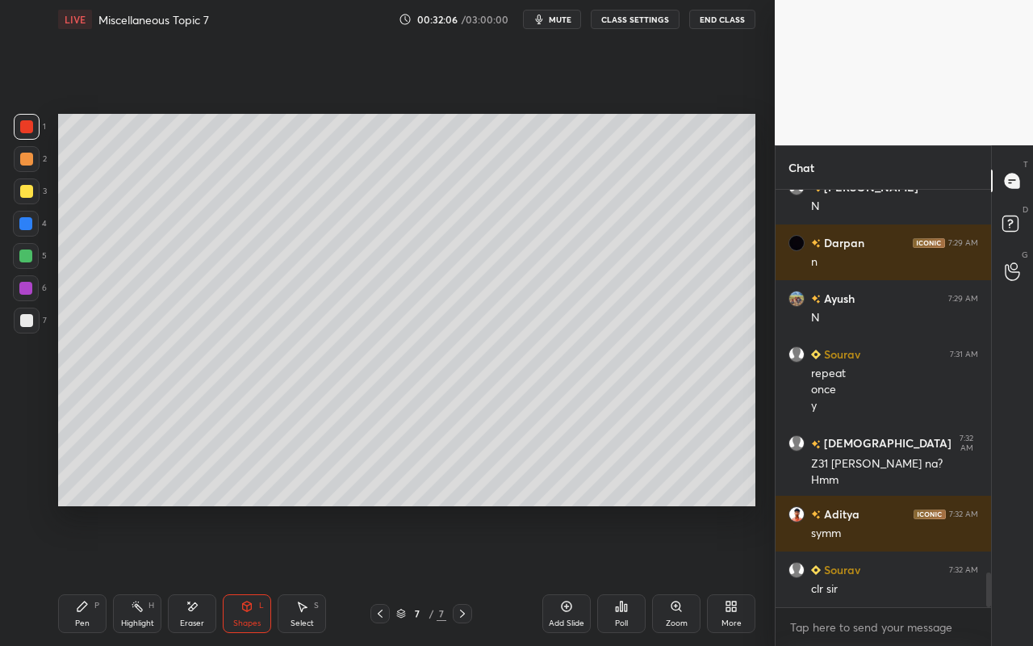
click at [30, 253] on div at bounding box center [25, 255] width 13 height 13
click at [239, 574] on div "Shapes L" at bounding box center [247, 613] width 48 height 39
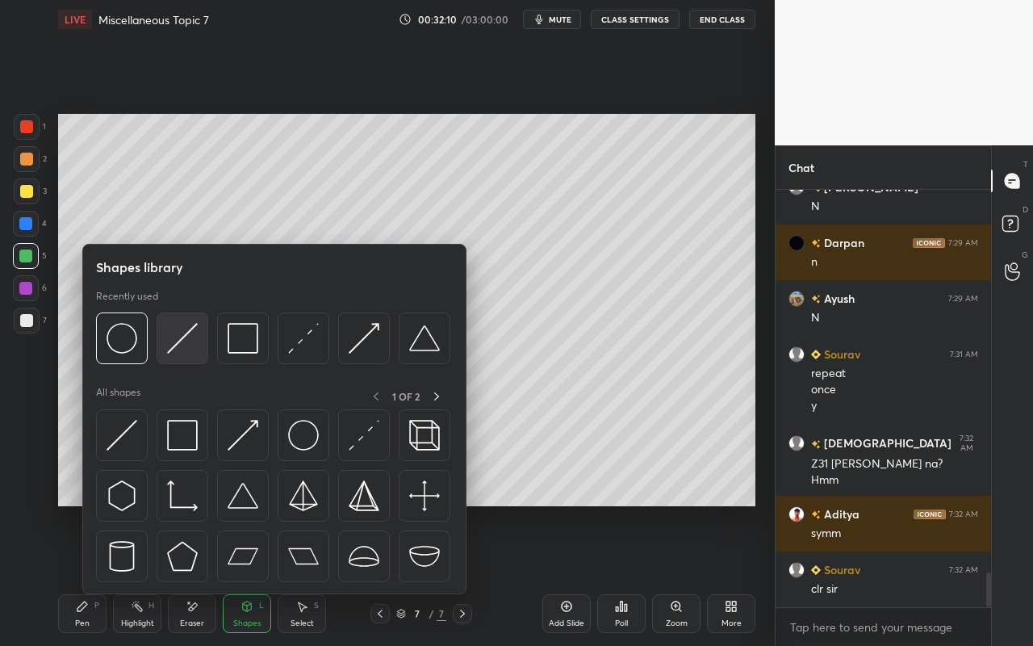
click at [198, 354] on div at bounding box center [183, 338] width 52 height 52
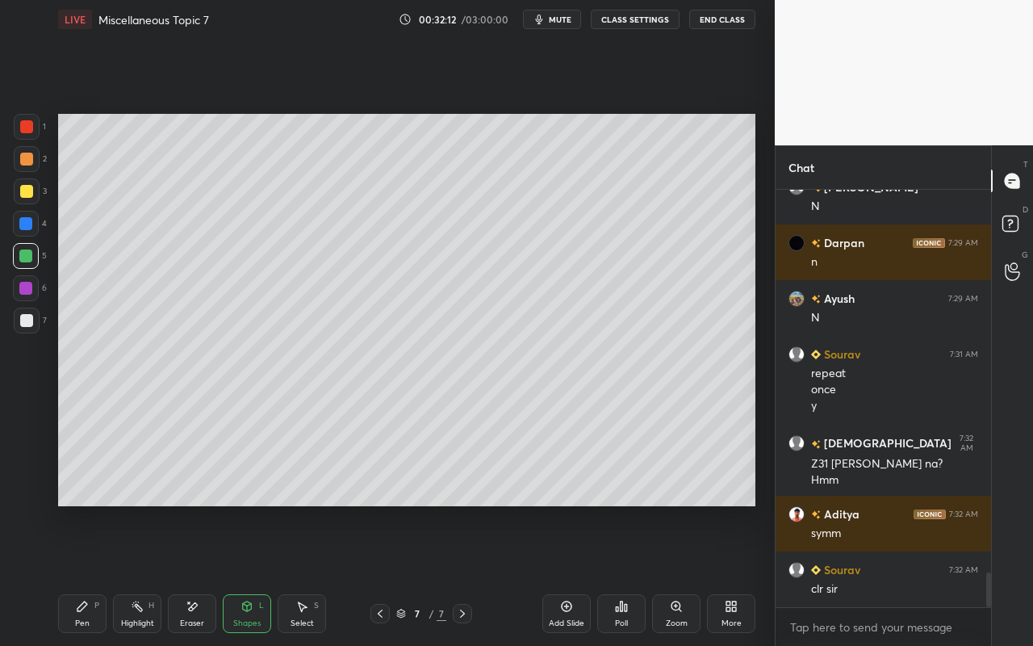
click at [87, 574] on div "Pen P" at bounding box center [82, 613] width 48 height 39
drag, startPoint x: 257, startPoint y: 618, endPoint x: 261, endPoint y: 596, distance: 22.2
click at [260, 574] on div "Shapes L" at bounding box center [247, 613] width 48 height 39
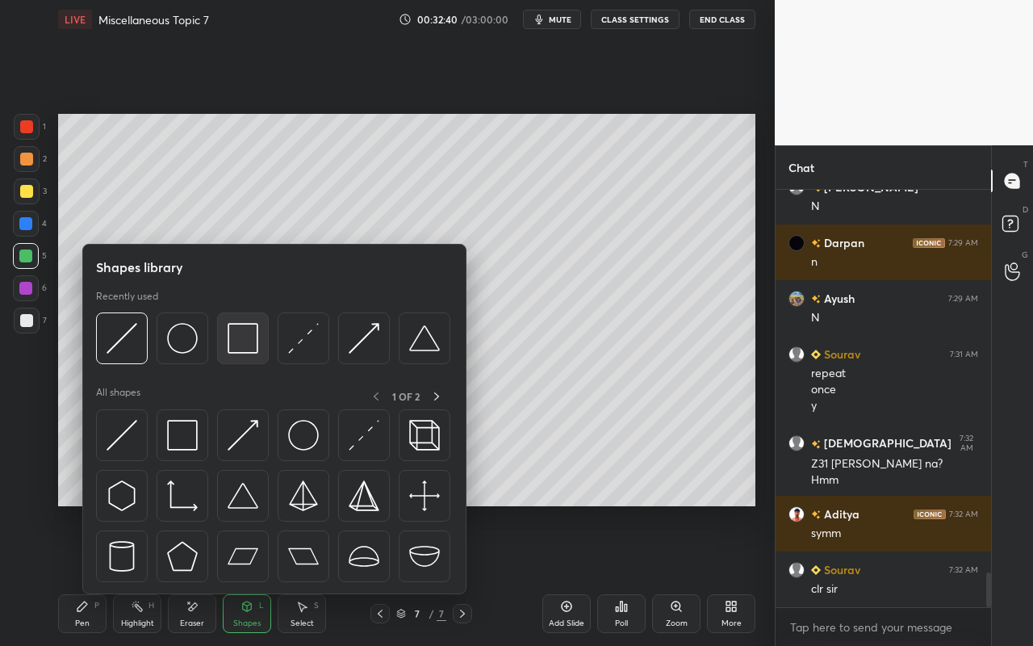
click at [258, 348] on img at bounding box center [243, 338] width 31 height 31
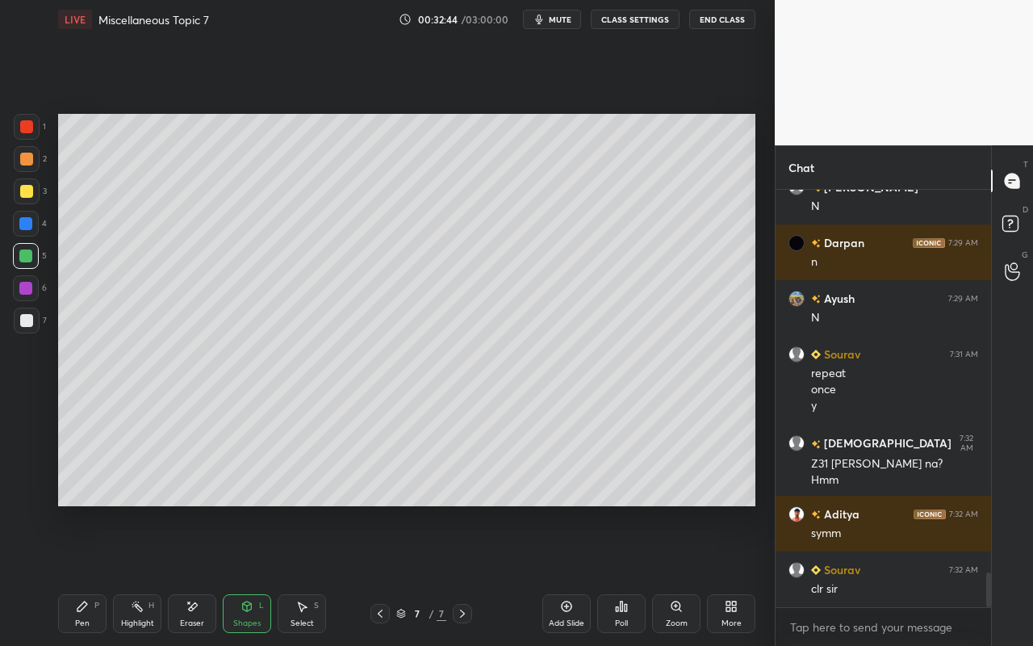
click at [85, 574] on div "Pen P" at bounding box center [82, 613] width 48 height 39
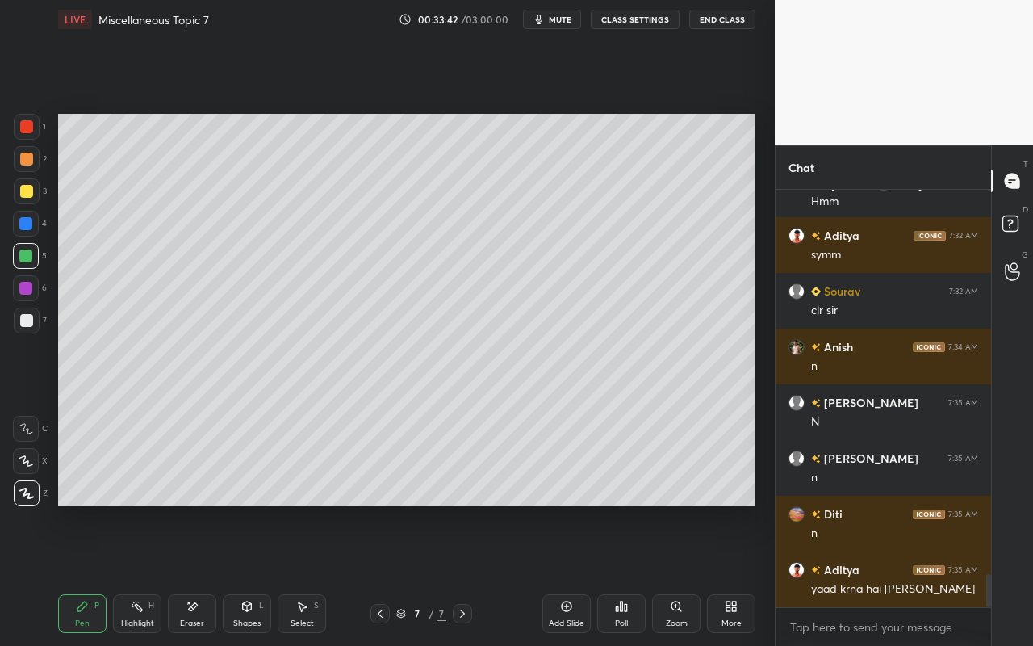
scroll to position [4846, 0]
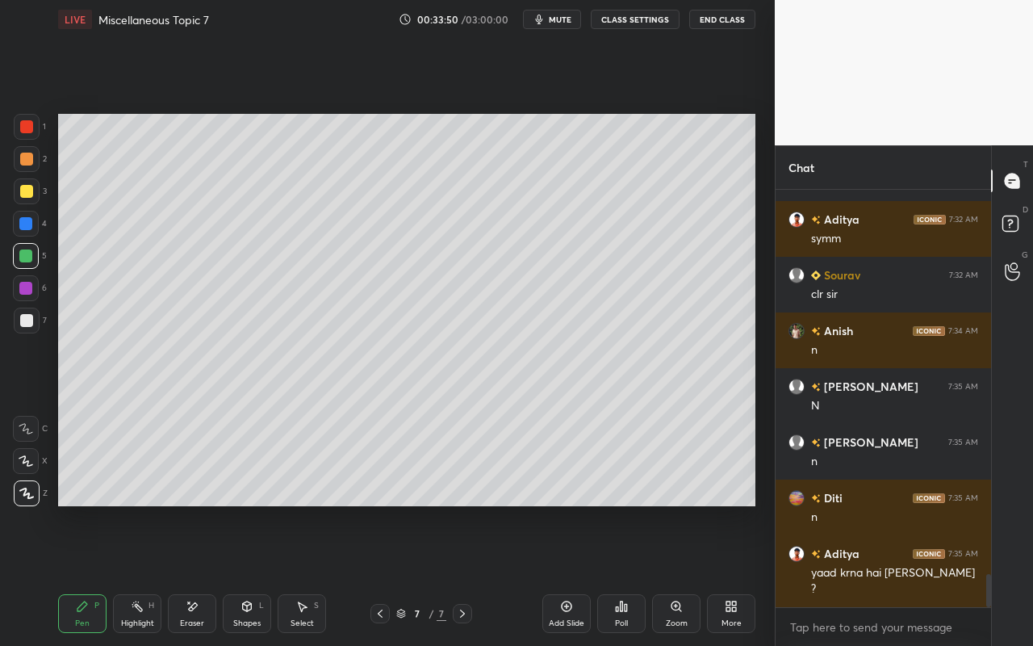
click at [311, 574] on div "Select" at bounding box center [301, 623] width 23 height 8
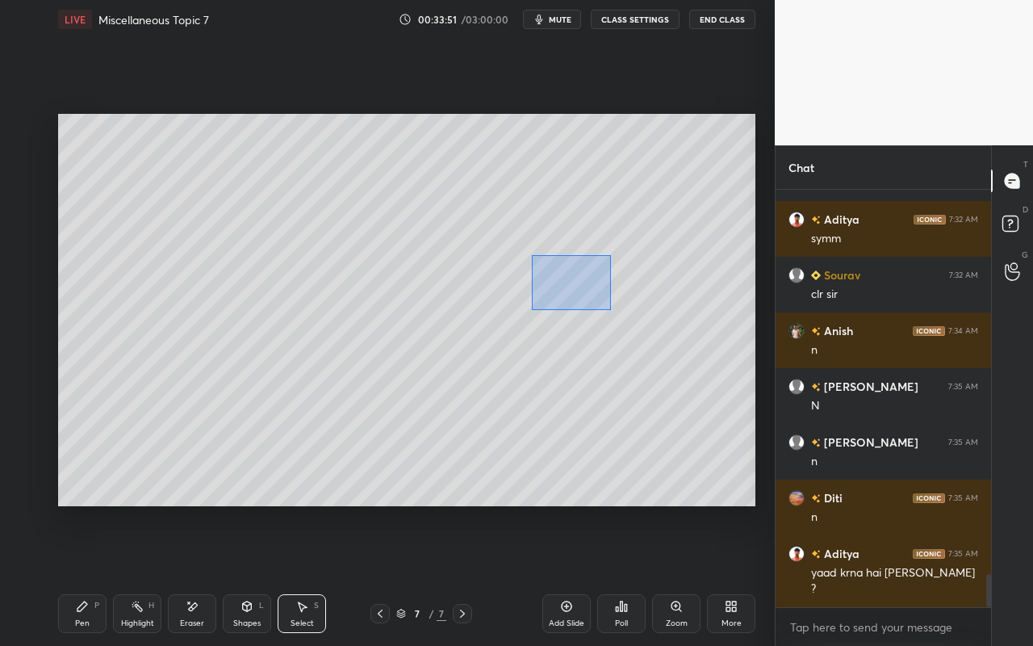
drag, startPoint x: 531, startPoint y: 255, endPoint x: 585, endPoint y: 299, distance: 69.4
click at [608, 307] on div "0 ° Undo Copy Paste here Duplicate Duplicate to new slide Delete" at bounding box center [406, 310] width 697 height 392
drag, startPoint x: 572, startPoint y: 287, endPoint x: 452, endPoint y: 307, distance: 121.9
click at [424, 302] on div "0 ° Undo Copy Paste here Duplicate Duplicate to new slide Delete" at bounding box center [406, 310] width 697 height 392
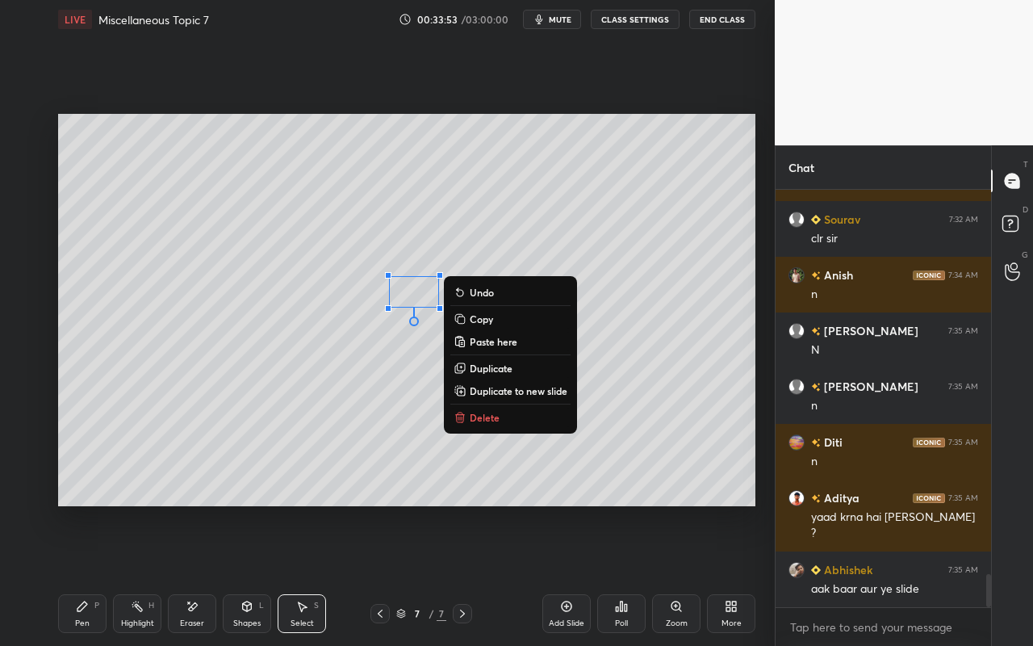
click at [598, 286] on div "0 ° Undo Copy Paste here Duplicate Duplicate to new slide Delete" at bounding box center [406, 310] width 697 height 392
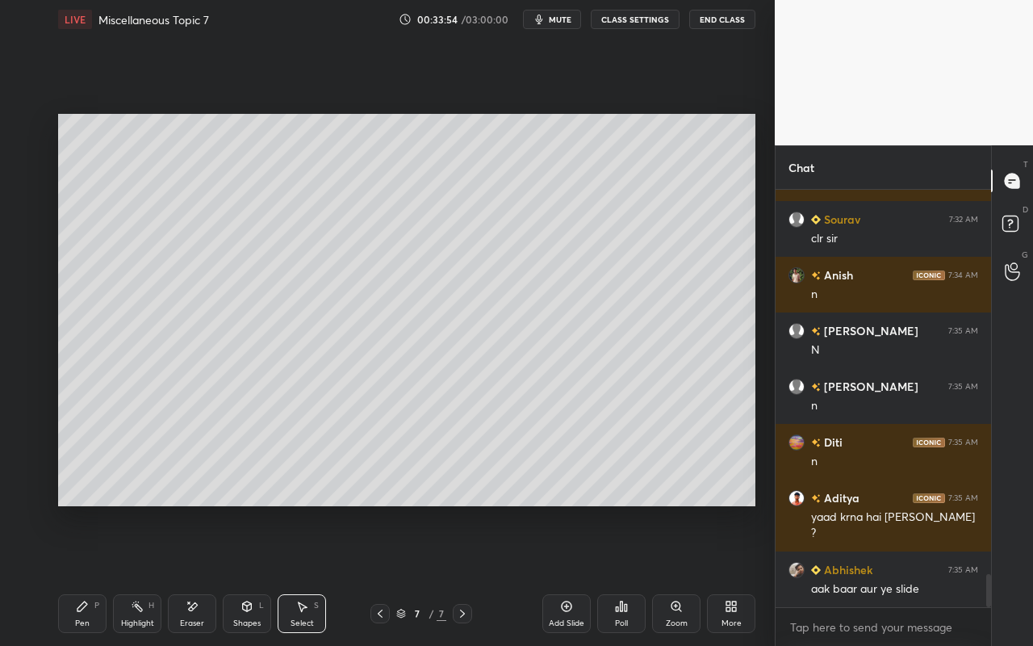
drag, startPoint x: 457, startPoint y: 259, endPoint x: 520, endPoint y: 299, distance: 73.6
click at [522, 300] on div "0 ° Undo Copy Paste here Duplicate Duplicate to new slide Delete" at bounding box center [406, 310] width 697 height 392
drag, startPoint x: 484, startPoint y: 276, endPoint x: 565, endPoint y: 272, distance: 80.8
click at [565, 272] on div "0 ° Undo Copy Paste here Duplicate Duplicate to new slide Delete" at bounding box center [406, 310] width 697 height 392
drag, startPoint x: 383, startPoint y: 274, endPoint x: 416, endPoint y: 303, distance: 44.6
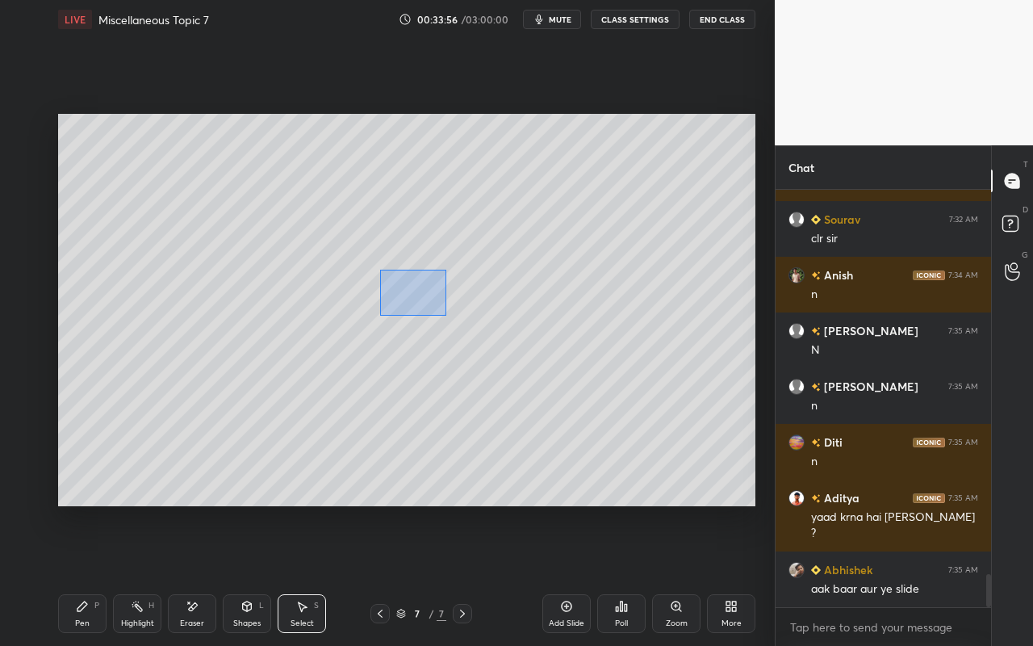
click at [441, 315] on div "0 ° Undo Copy Paste here Duplicate Duplicate to new slide Delete" at bounding box center [406, 310] width 697 height 392
drag, startPoint x: 412, startPoint y: 299, endPoint x: 470, endPoint y: 291, distance: 58.7
click at [486, 283] on div "0 ° Undo Copy Paste here Duplicate Duplicate to new slide Delete" at bounding box center [406, 310] width 697 height 392
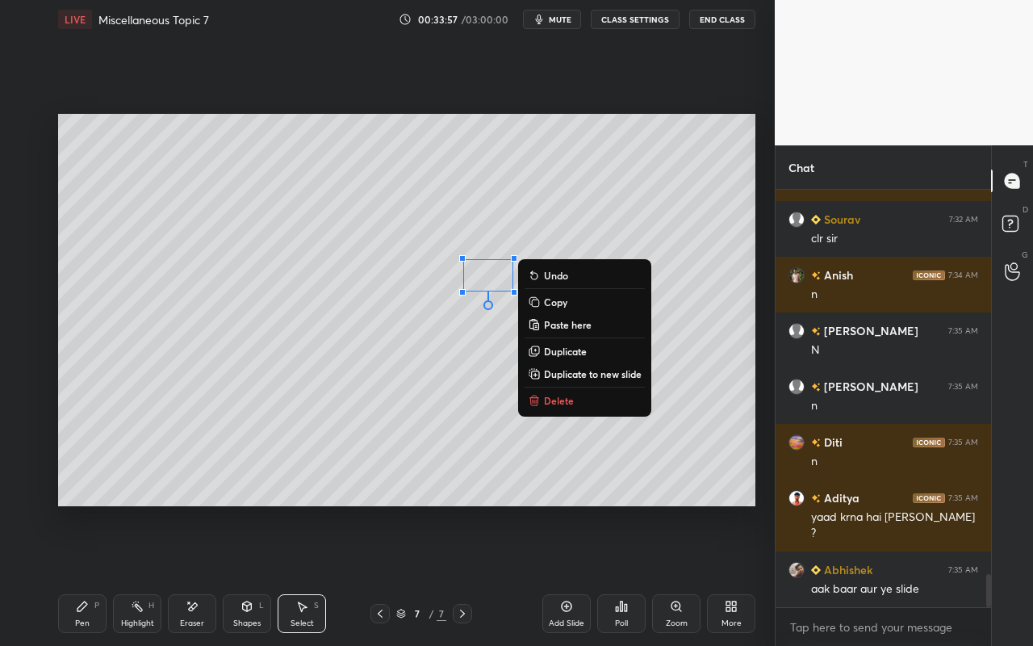
click at [311, 453] on div "0 ° Undo Copy Paste here Duplicate Duplicate to new slide Delete" at bounding box center [406, 310] width 697 height 392
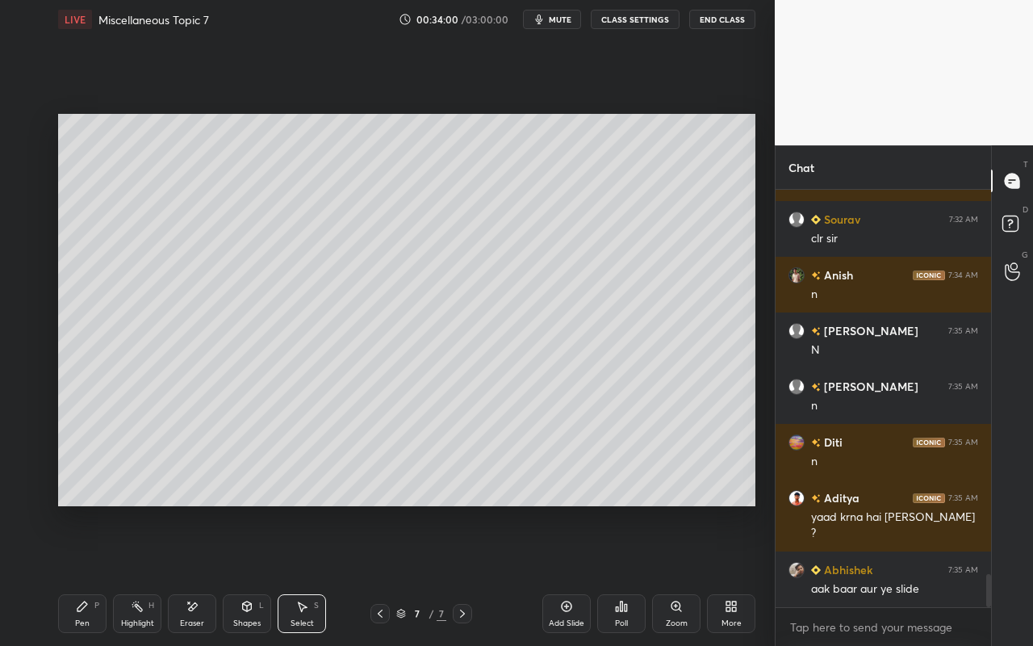
drag, startPoint x: 146, startPoint y: 618, endPoint x: 161, endPoint y: 597, distance: 25.5
click at [146, 574] on div "Highlight" at bounding box center [137, 623] width 33 height 8
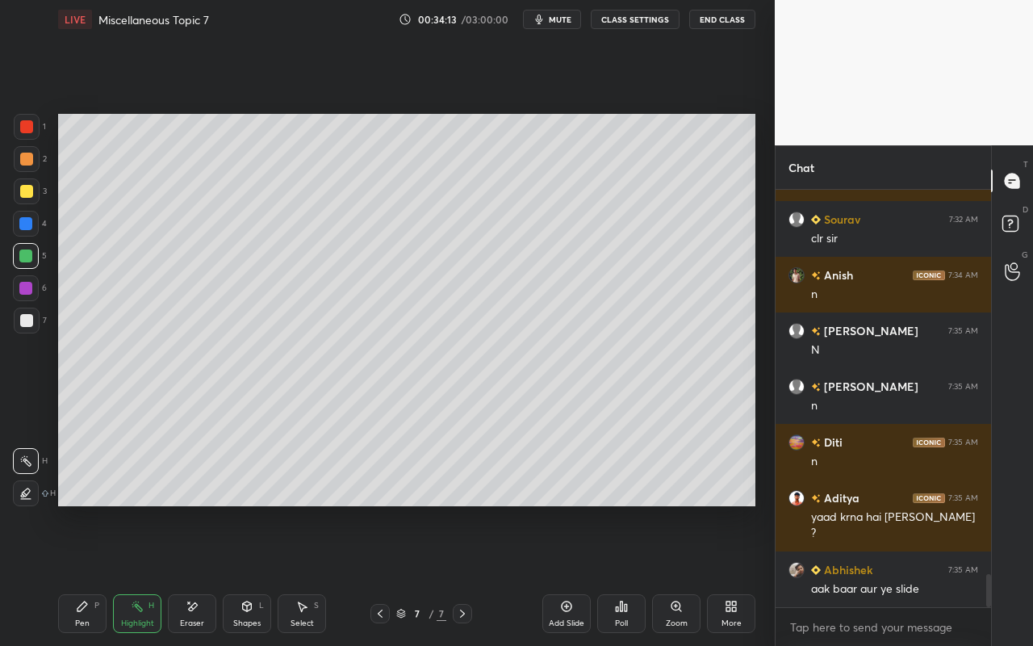
scroll to position [4918, 0]
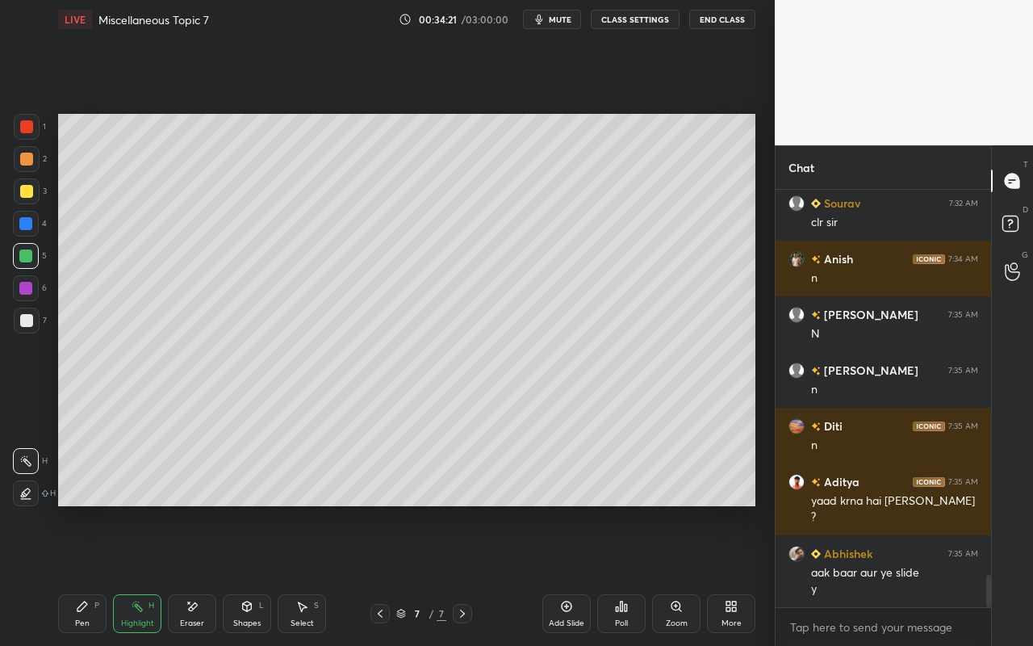
drag, startPoint x: 331, startPoint y: 608, endPoint x: 333, endPoint y: 595, distance: 12.3
click at [330, 574] on div "7 / 7" at bounding box center [421, 613] width 242 height 19
click at [305, 574] on div "Select S" at bounding box center [302, 613] width 48 height 39
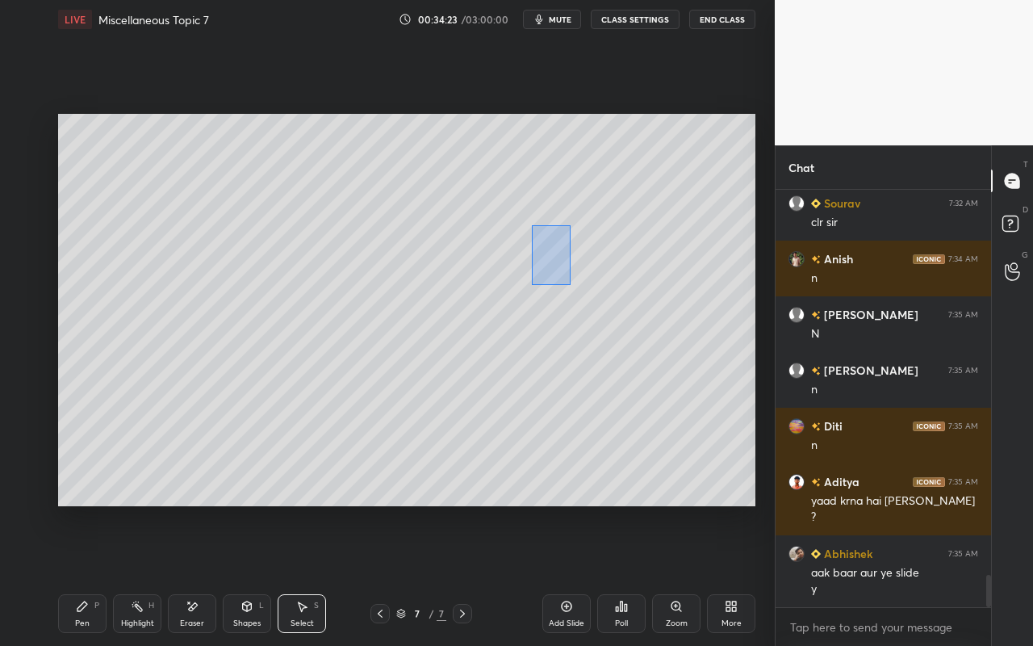
drag, startPoint x: 535, startPoint y: 232, endPoint x: 587, endPoint y: 297, distance: 82.7
click at [591, 300] on div "0 ° Undo Copy Paste here Duplicate Duplicate to new slide Delete" at bounding box center [406, 310] width 697 height 392
drag, startPoint x: 570, startPoint y: 261, endPoint x: 336, endPoint y: 444, distance: 296.0
click at [336, 444] on div "0 ° Undo Copy Paste here Duplicate Duplicate to new slide Delete" at bounding box center [406, 310] width 697 height 392
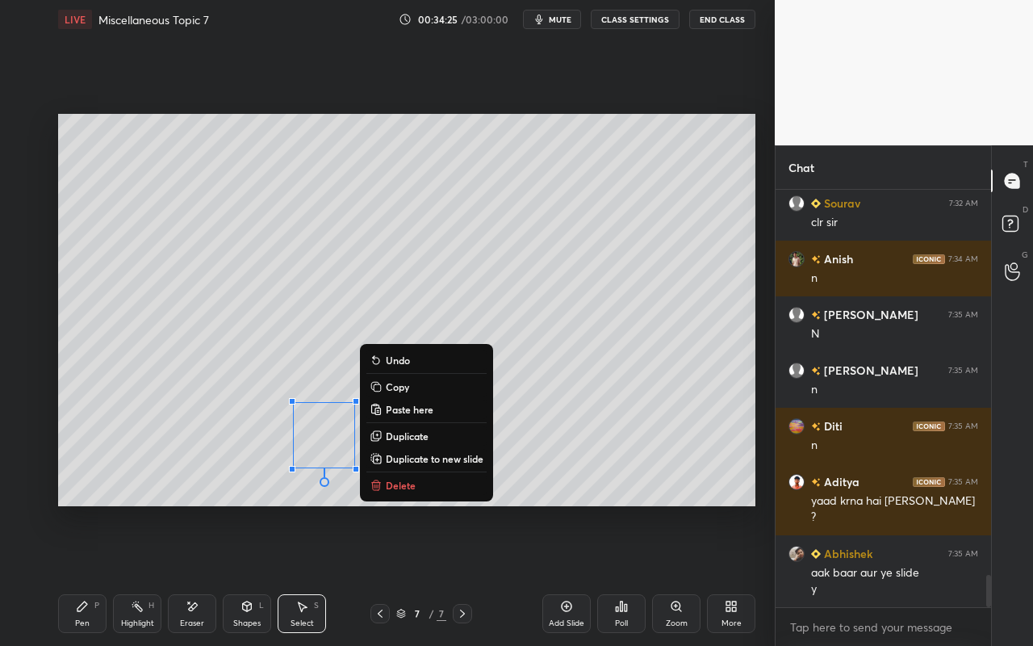
drag, startPoint x: 78, startPoint y: 624, endPoint x: 92, endPoint y: 603, distance: 25.1
click at [78, 574] on div "Pen" at bounding box center [82, 623] width 15 height 8
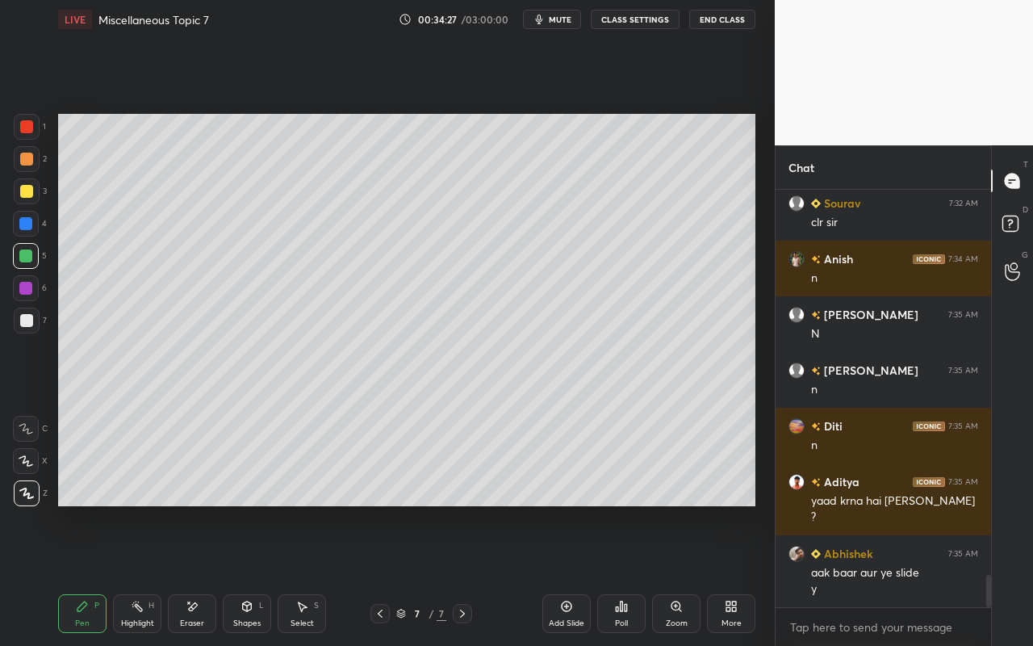
drag, startPoint x: 31, startPoint y: 162, endPoint x: 51, endPoint y: 166, distance: 20.6
click at [32, 162] on div at bounding box center [27, 159] width 26 height 26
click at [255, 574] on div "Shapes L" at bounding box center [247, 613] width 48 height 39
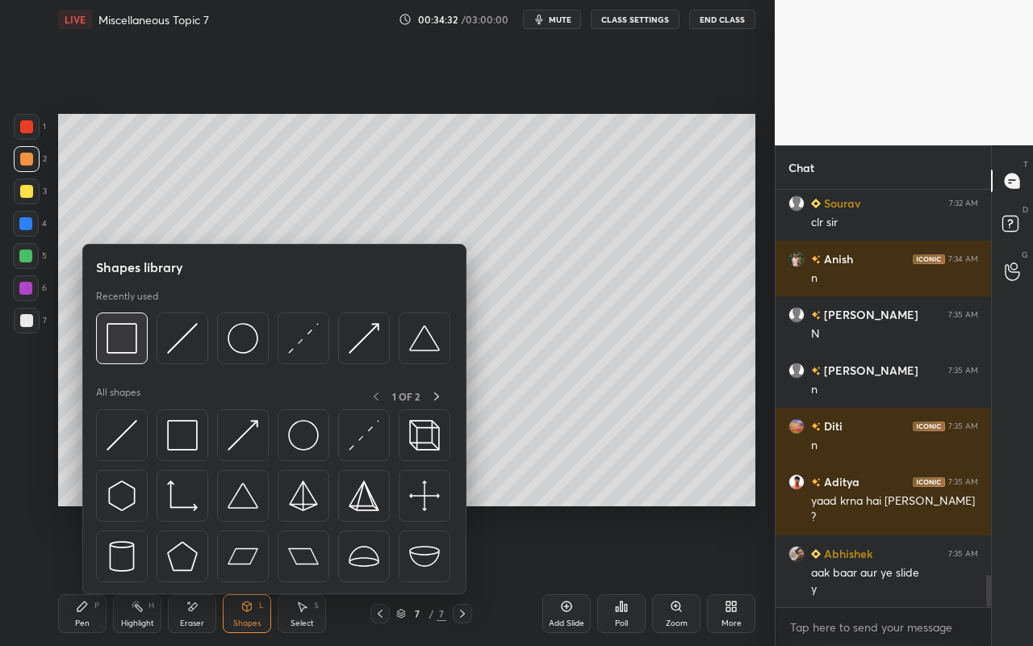
click at [134, 349] on img at bounding box center [122, 338] width 31 height 31
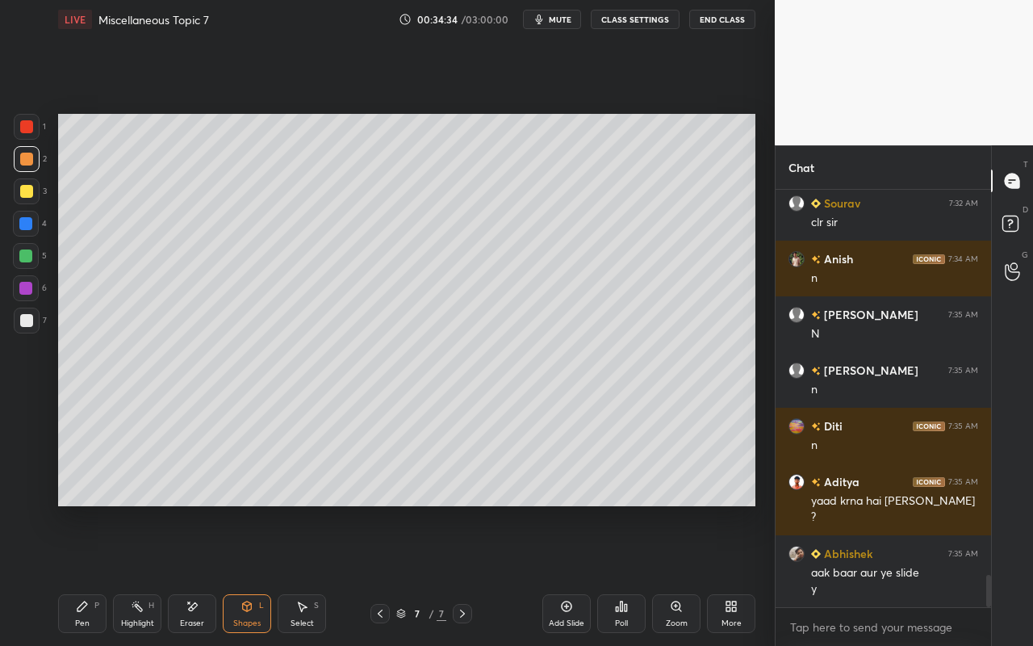
click at [90, 574] on div "Pen P" at bounding box center [82, 613] width 48 height 39
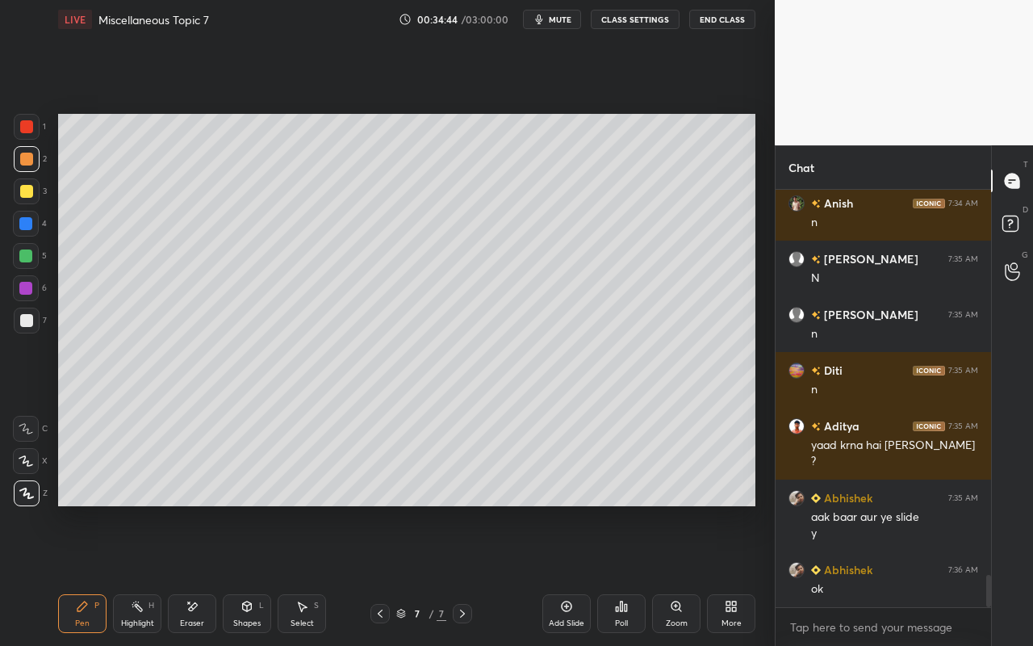
click at [132, 574] on div "Highlight" at bounding box center [137, 623] width 33 height 8
click at [144, 574] on div "Highlight H" at bounding box center [137, 613] width 48 height 39
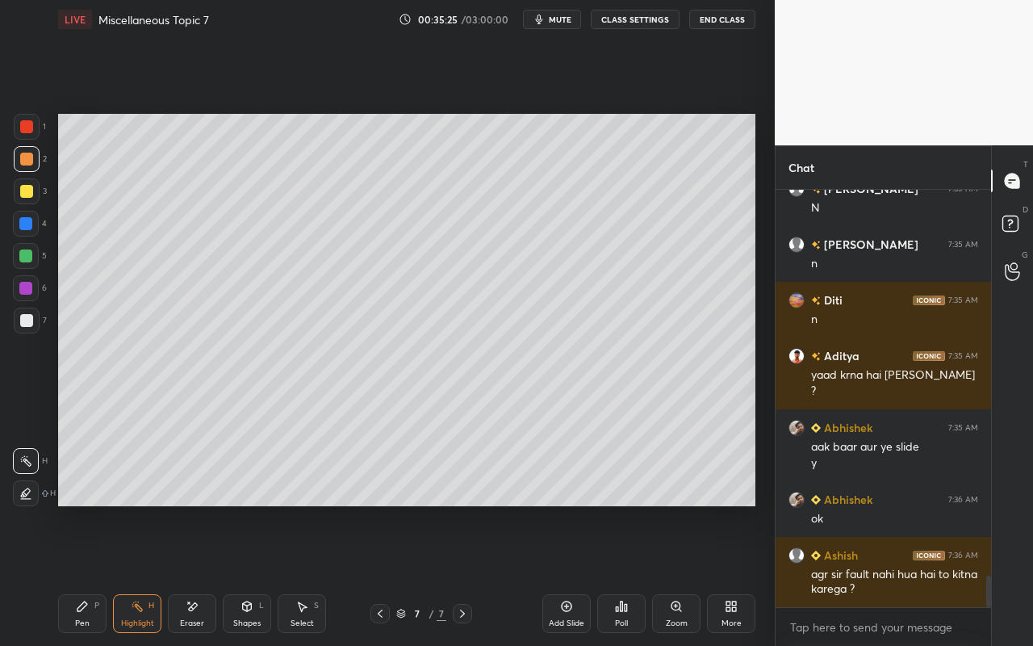
scroll to position [5114, 0]
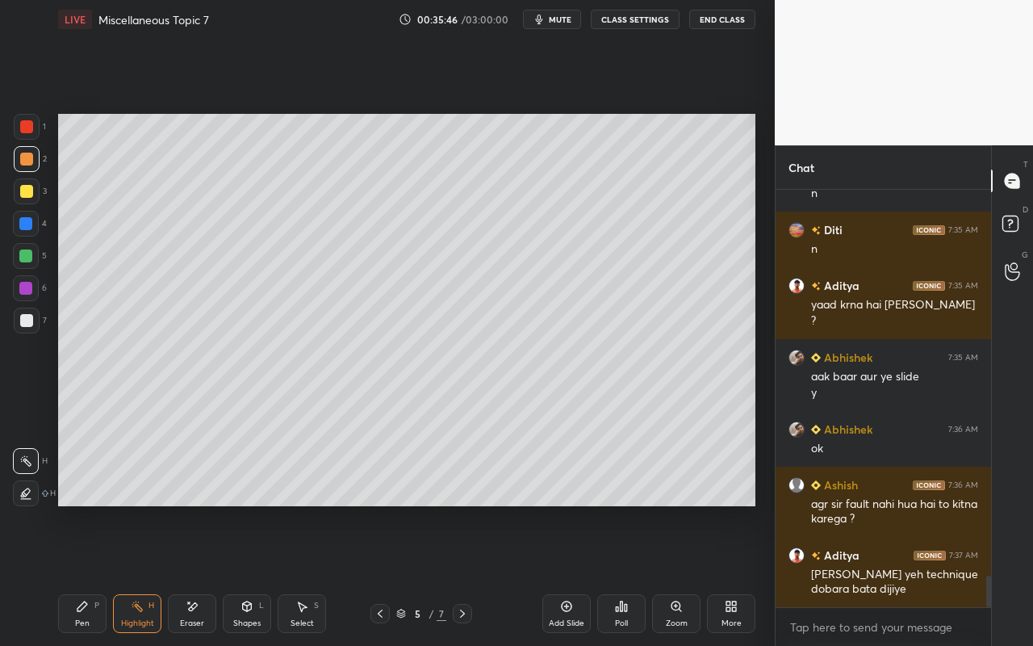
click at [148, 574] on div "Highlight H" at bounding box center [137, 613] width 48 height 39
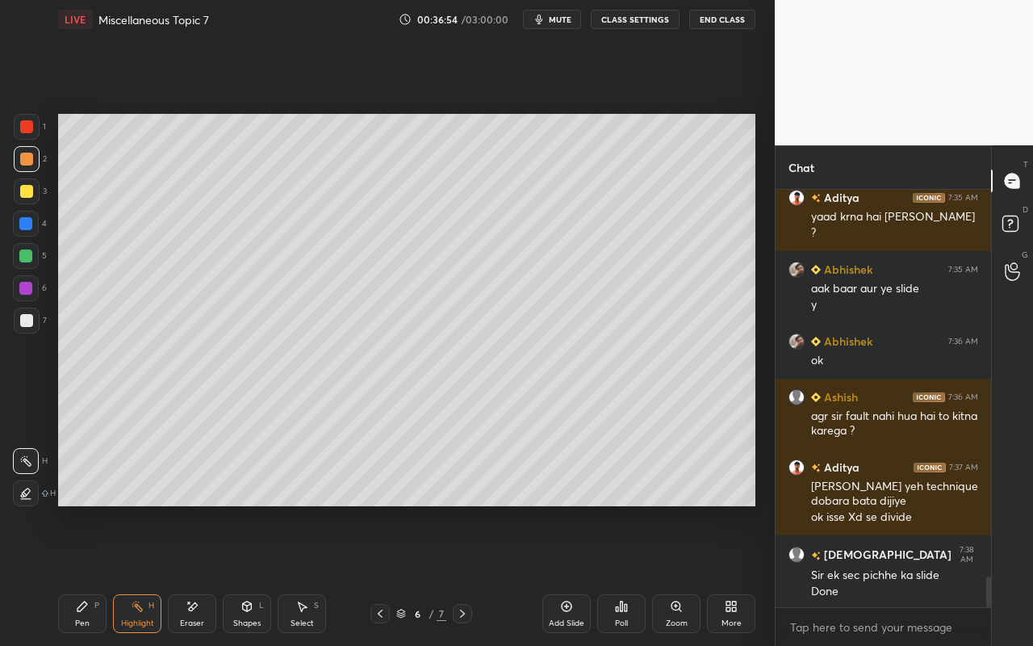
scroll to position [5258, 0]
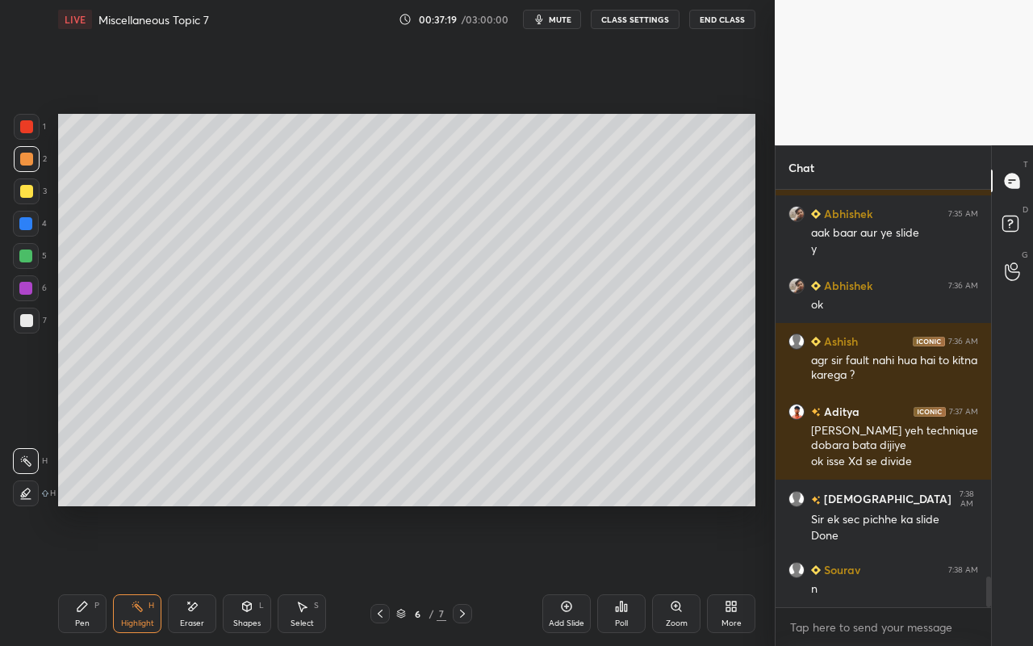
click at [736, 574] on div "More" at bounding box center [731, 623] width 20 height 8
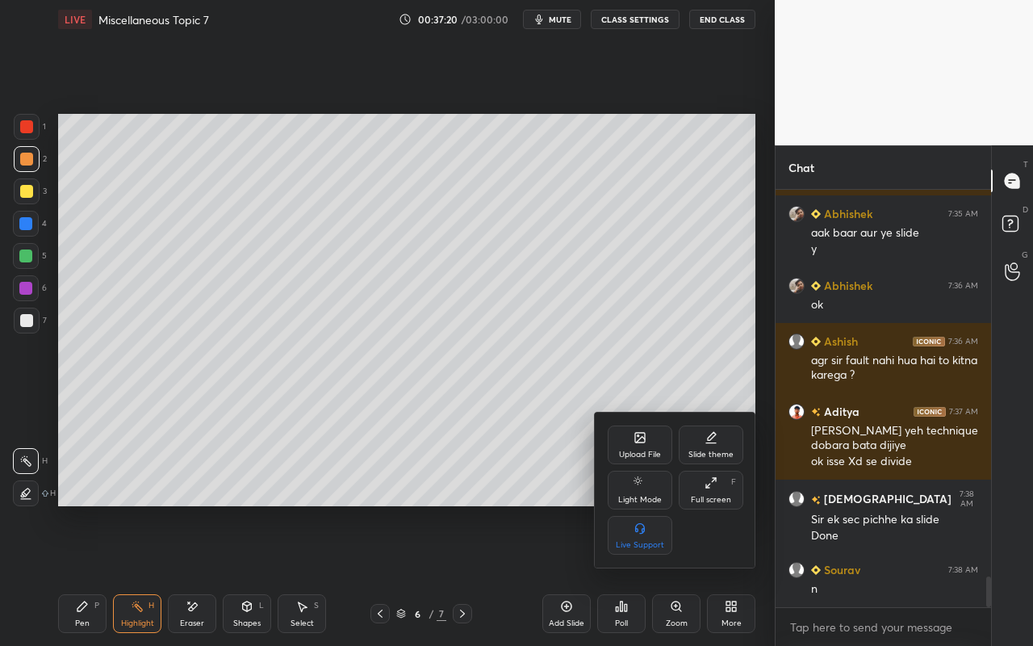
click at [439, 451] on div at bounding box center [516, 323] width 1033 height 646
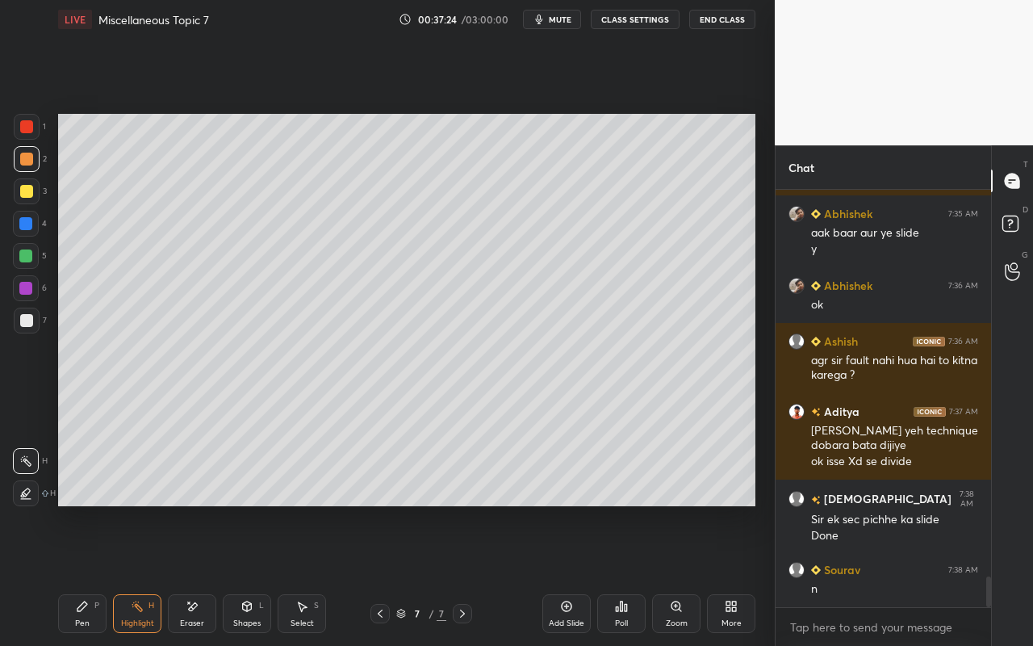
click at [716, 574] on div "More" at bounding box center [731, 613] width 48 height 39
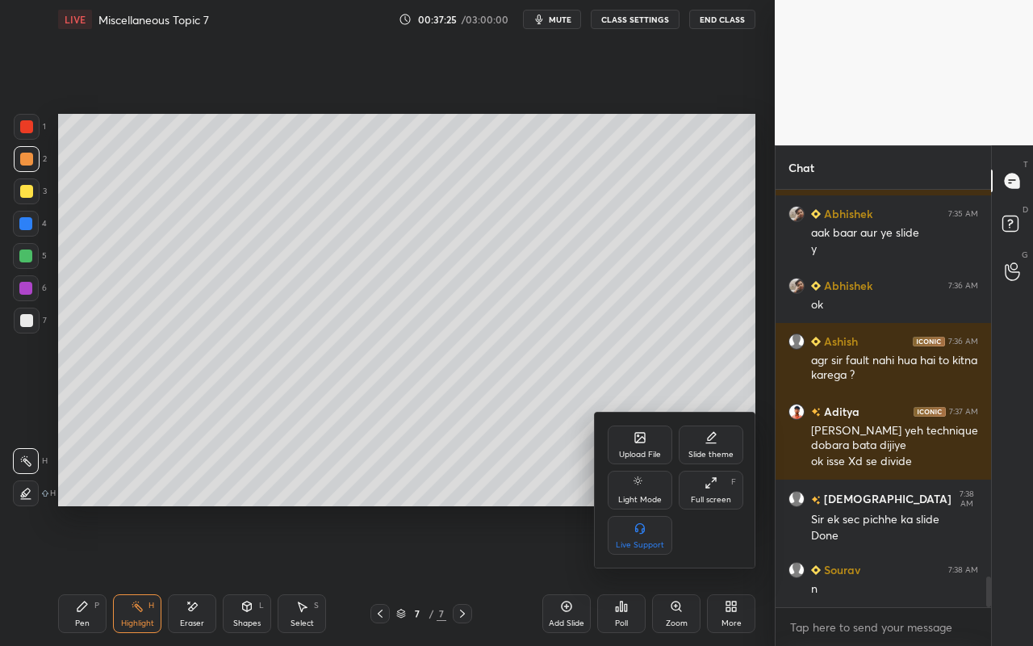
click at [645, 450] on div "Upload File" at bounding box center [640, 454] width 42 height 8
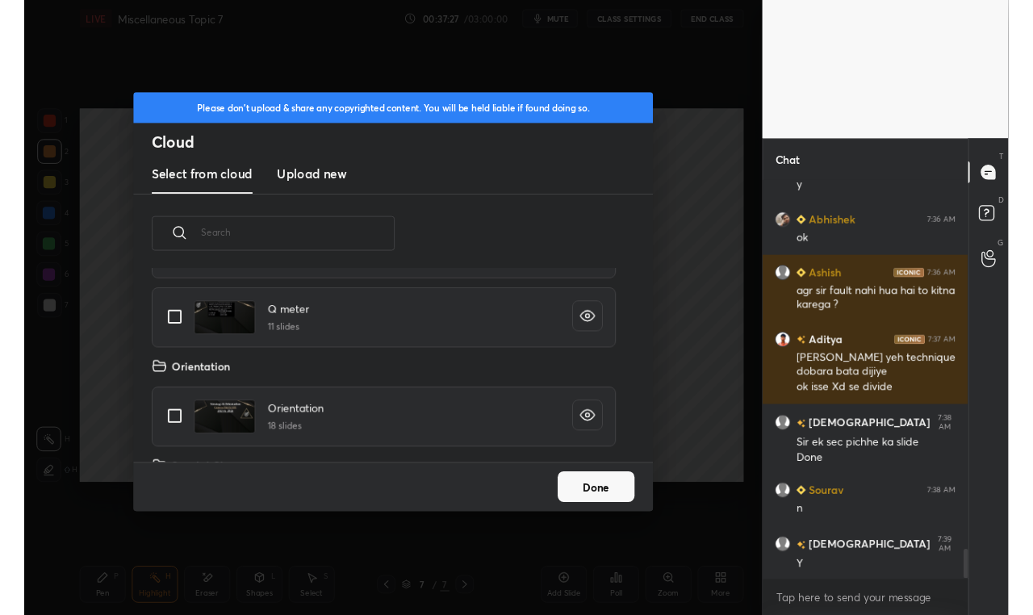
scroll to position [6, 9]
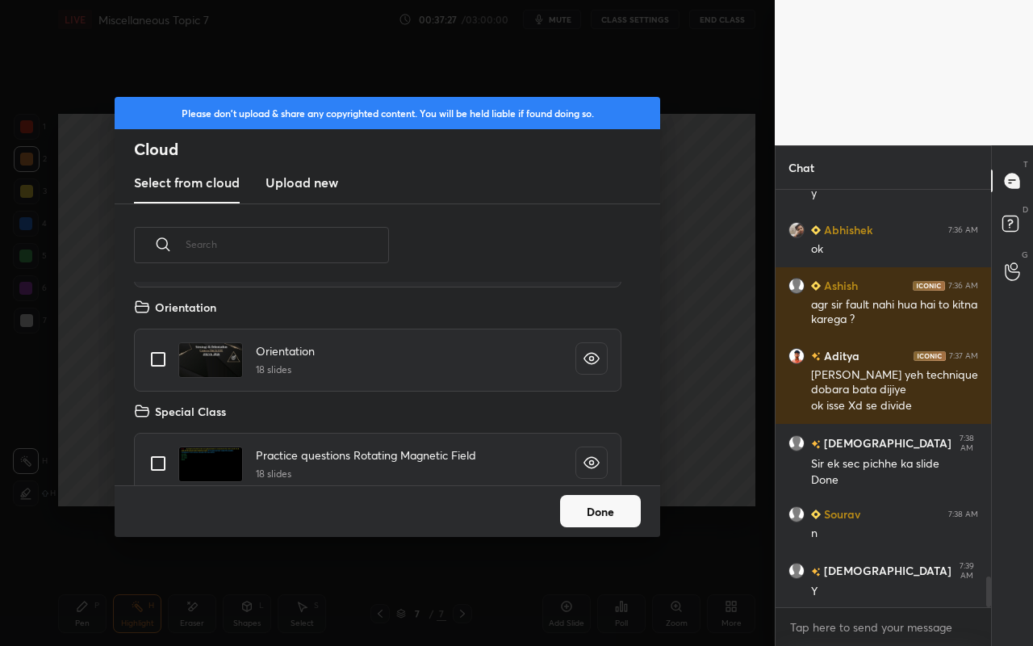
click at [298, 182] on h3 "Upload new" at bounding box center [301, 182] width 73 height 19
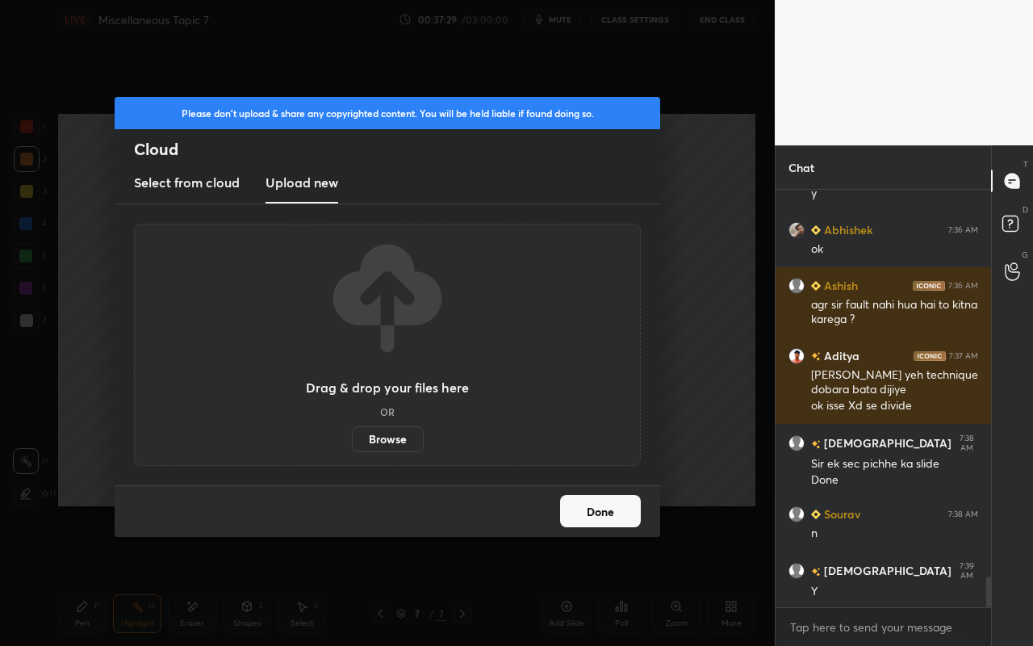
click at [407, 444] on label "Browse" at bounding box center [388, 439] width 72 height 26
click at [352, 444] on input "Browse" at bounding box center [352, 439] width 0 height 26
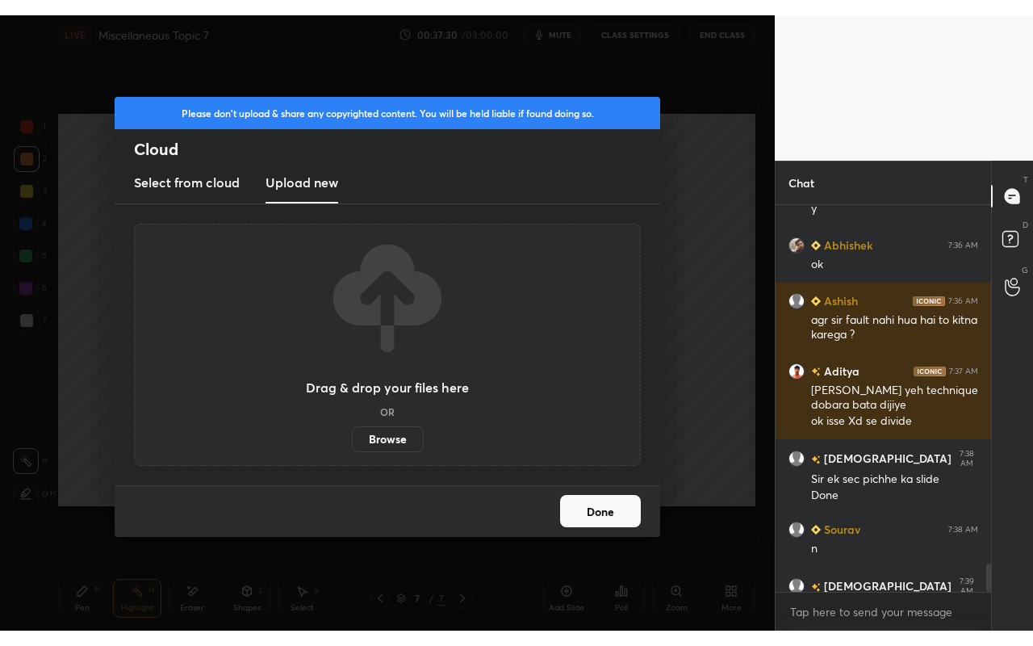
scroll to position [80217, 79978]
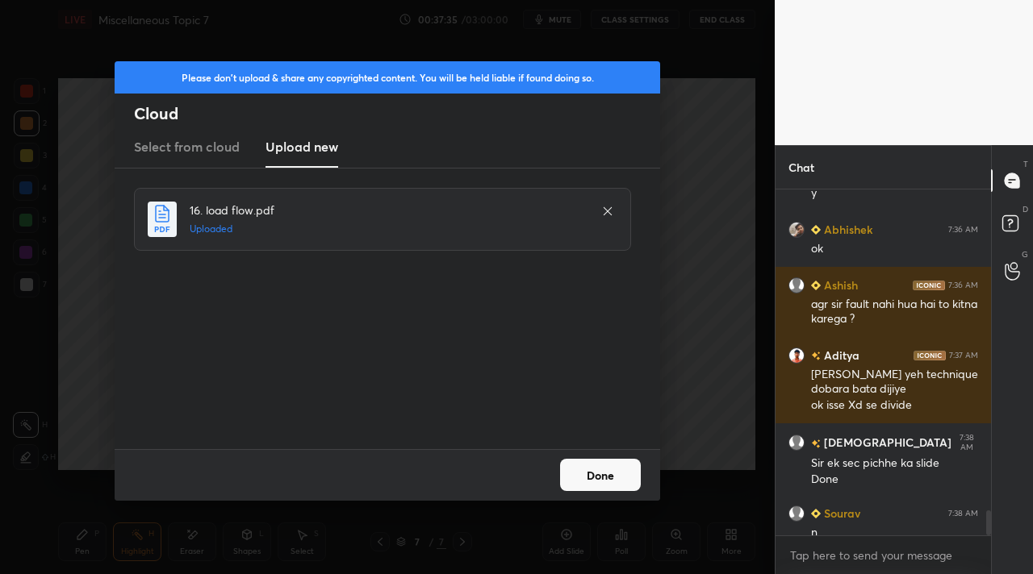
click at [596, 470] on button "Done" at bounding box center [600, 475] width 81 height 32
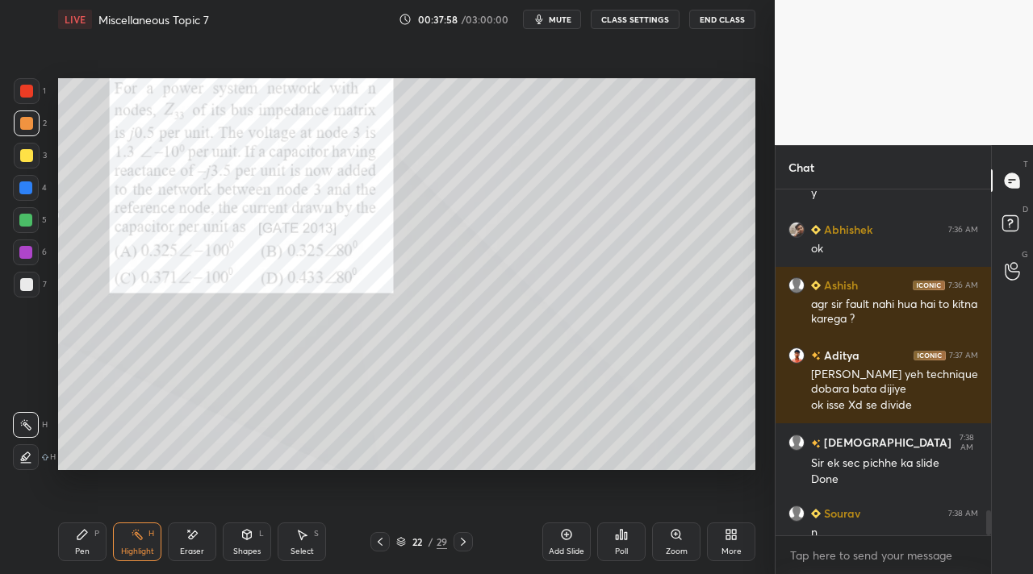
click at [78, 549] on div "Pen" at bounding box center [82, 552] width 15 height 8
click at [733, 541] on div "More" at bounding box center [731, 542] width 48 height 39
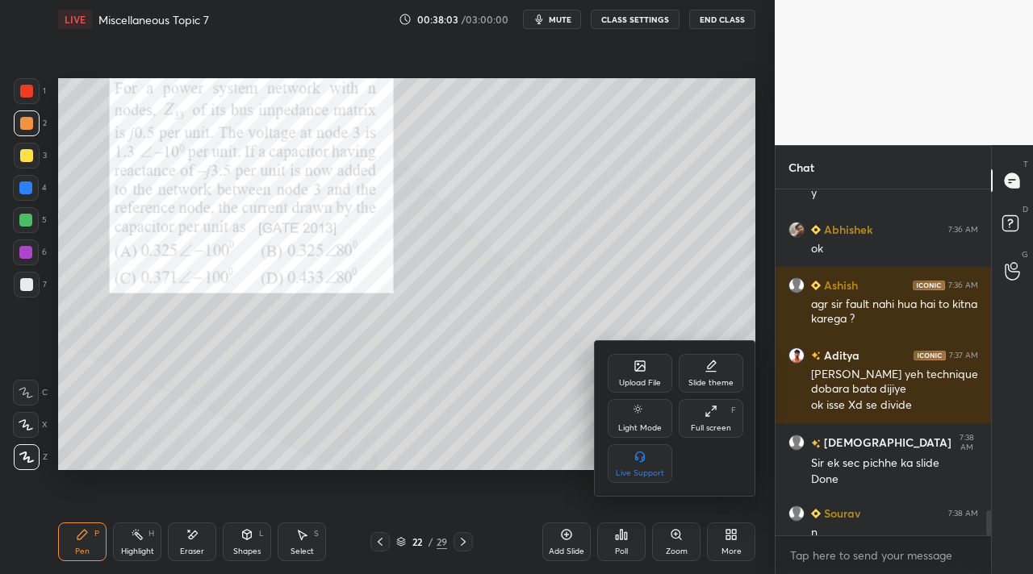
click at [717, 431] on div "Full screen" at bounding box center [711, 428] width 40 height 8
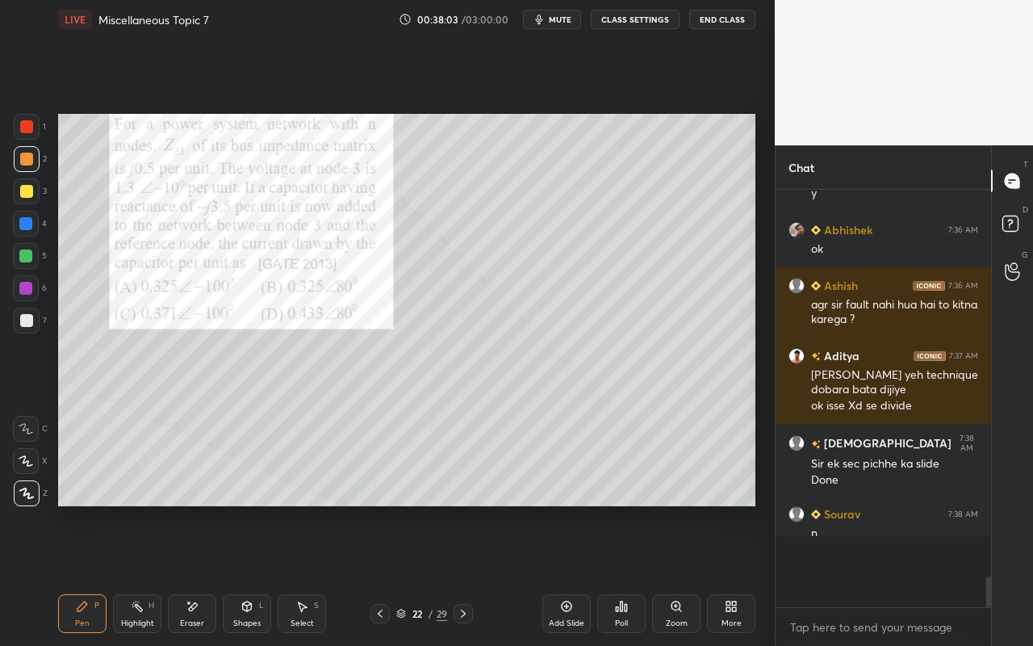
scroll to position [278, 211]
click at [140, 574] on div "Highlight" at bounding box center [137, 623] width 33 height 8
click at [81, 574] on div "Pen P" at bounding box center [82, 613] width 48 height 39
click at [140, 574] on div "Highlight" at bounding box center [137, 623] width 33 height 8
click at [249, 574] on div "Shapes L" at bounding box center [247, 613] width 48 height 39
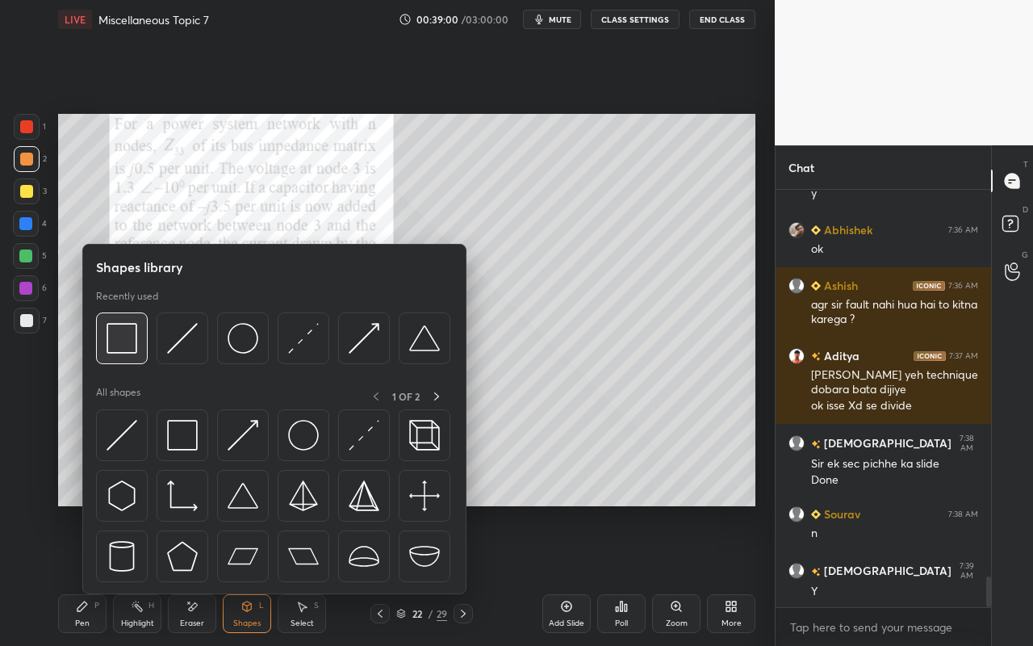
click at [131, 352] on img at bounding box center [122, 338] width 31 height 31
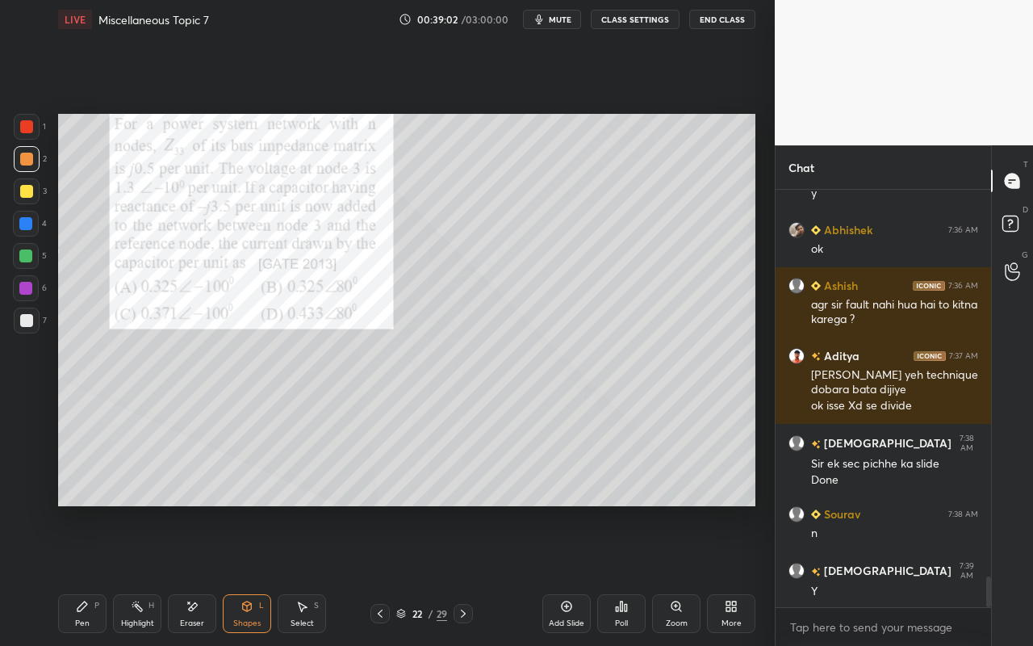
click at [198, 574] on div "Eraser" at bounding box center [192, 613] width 48 height 39
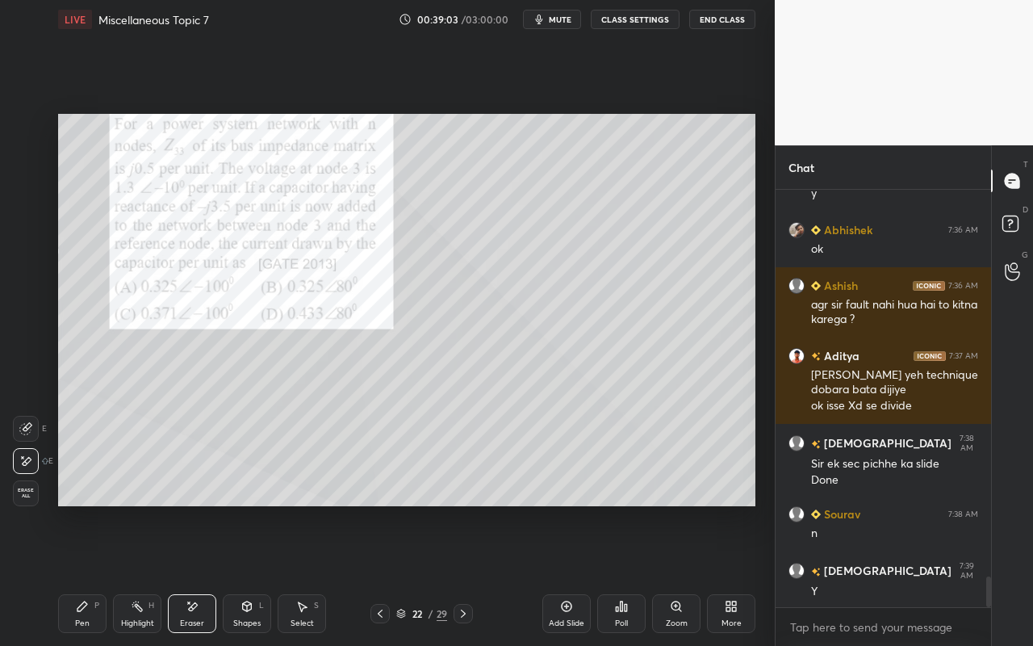
click at [34, 427] on div at bounding box center [26, 429] width 26 height 26
click at [254, 574] on div "Shapes" at bounding box center [246, 623] width 27 height 8
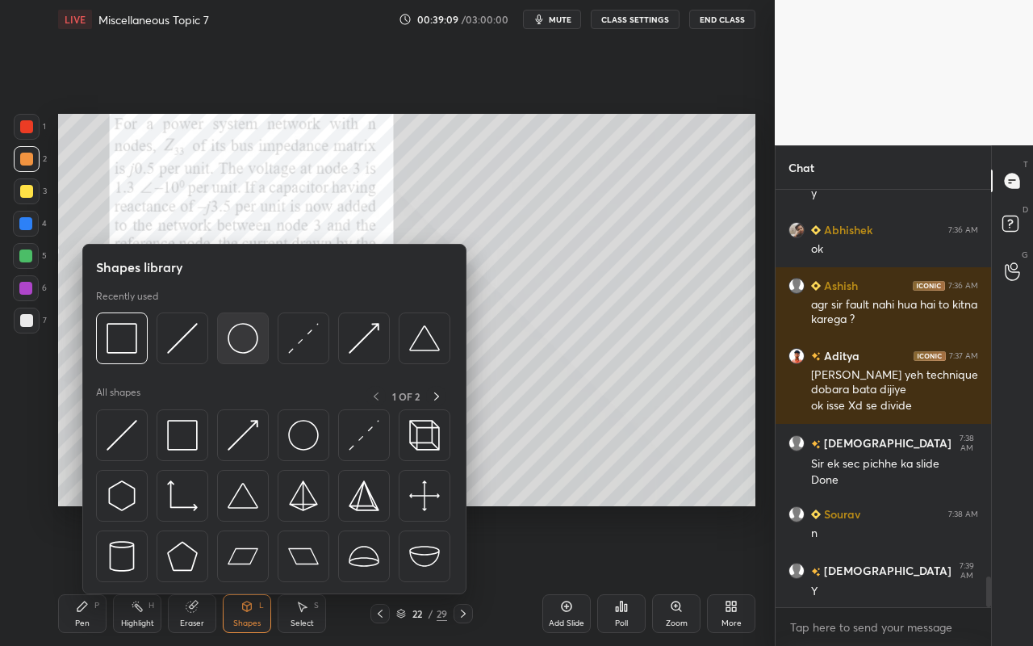
click at [245, 343] on img at bounding box center [243, 338] width 31 height 31
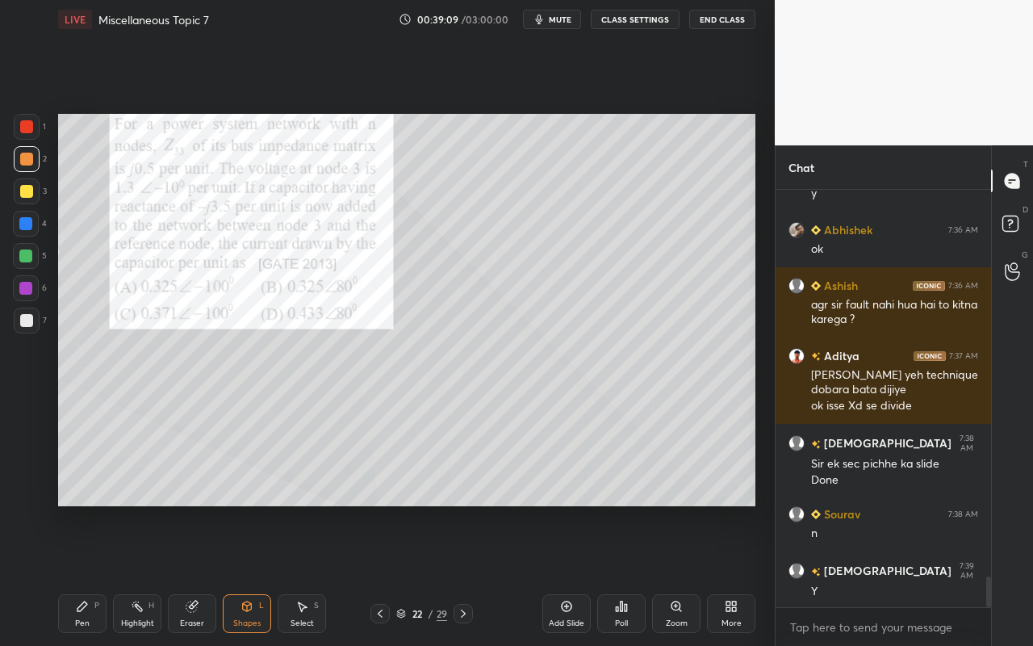
click at [27, 257] on div at bounding box center [25, 255] width 13 height 13
click at [75, 574] on div "Pen P" at bounding box center [82, 613] width 48 height 39
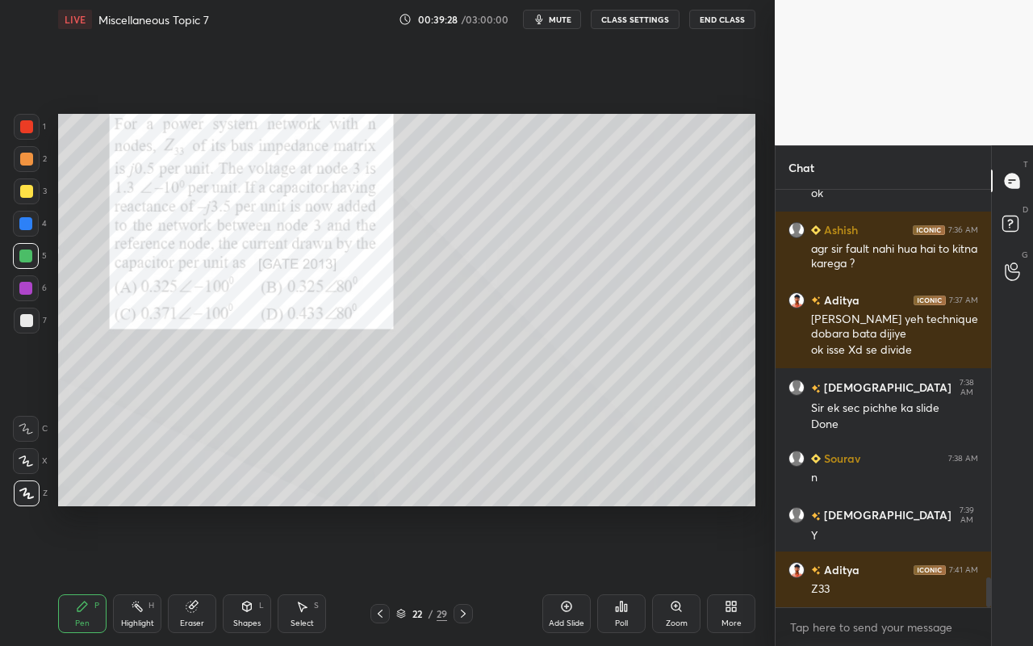
drag, startPoint x: 81, startPoint y: 613, endPoint x: 91, endPoint y: 580, distance: 34.5
click at [81, 574] on div "Pen P" at bounding box center [82, 613] width 48 height 39
click at [33, 327] on div at bounding box center [27, 320] width 26 height 26
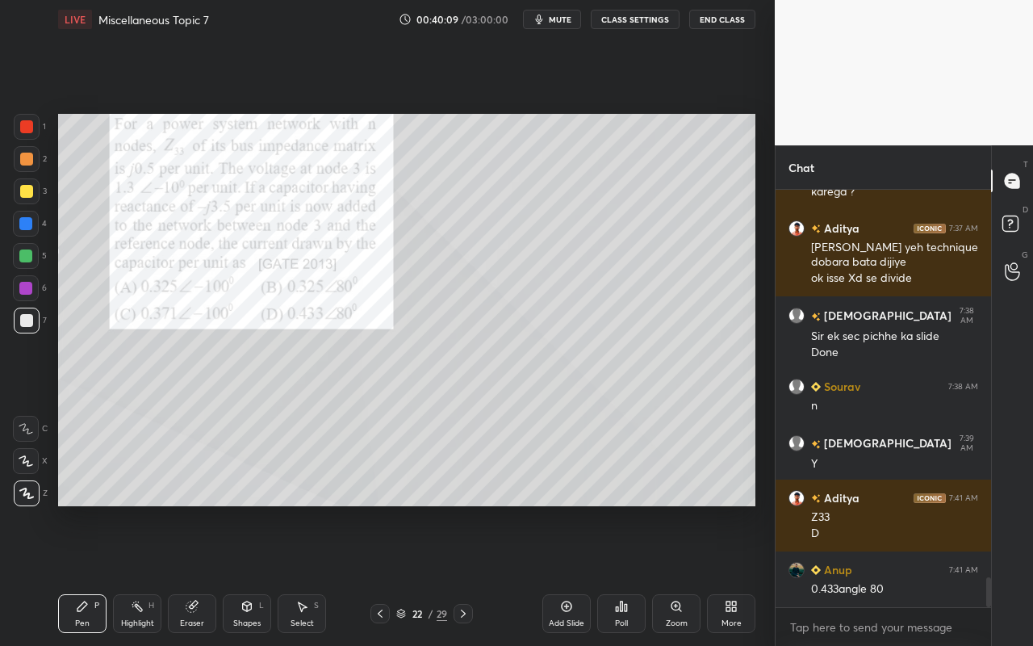
scroll to position [5496, 0]
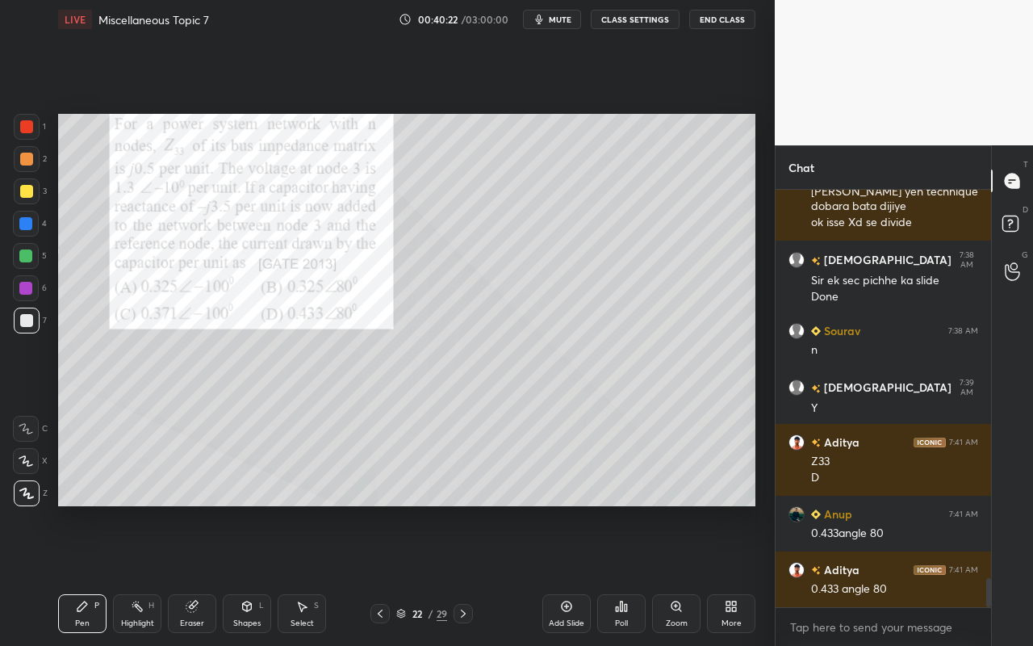
drag, startPoint x: 86, startPoint y: 619, endPoint x: 268, endPoint y: 506, distance: 213.8
click at [94, 574] on div "Pen P" at bounding box center [82, 613] width 48 height 39
click at [27, 161] on div at bounding box center [26, 158] width 13 height 13
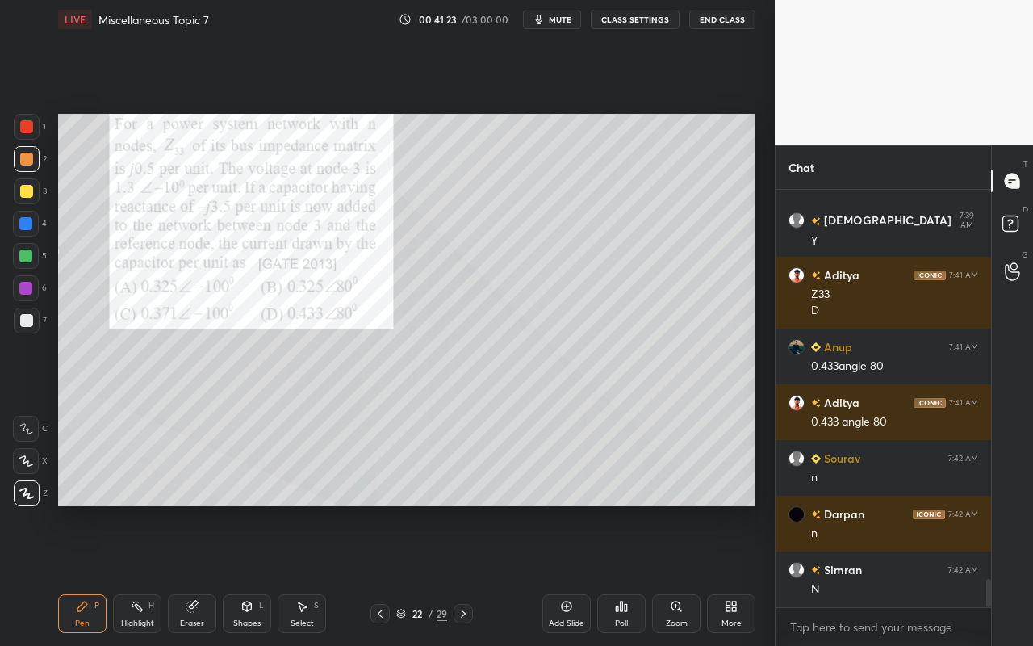
scroll to position [5719, 0]
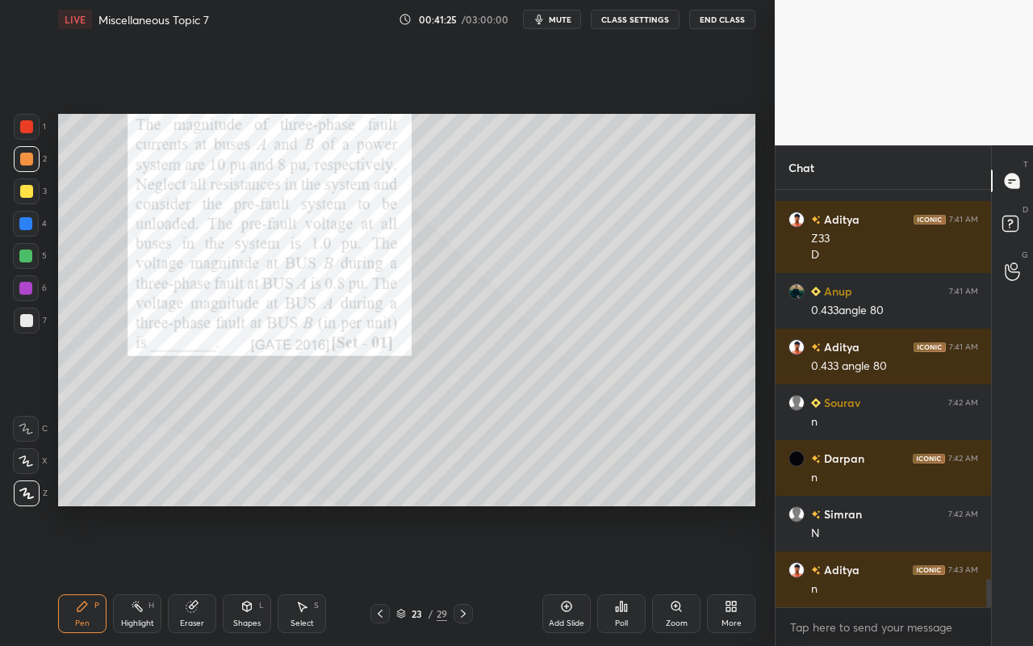
click at [84, 574] on div "Pen" at bounding box center [82, 623] width 15 height 8
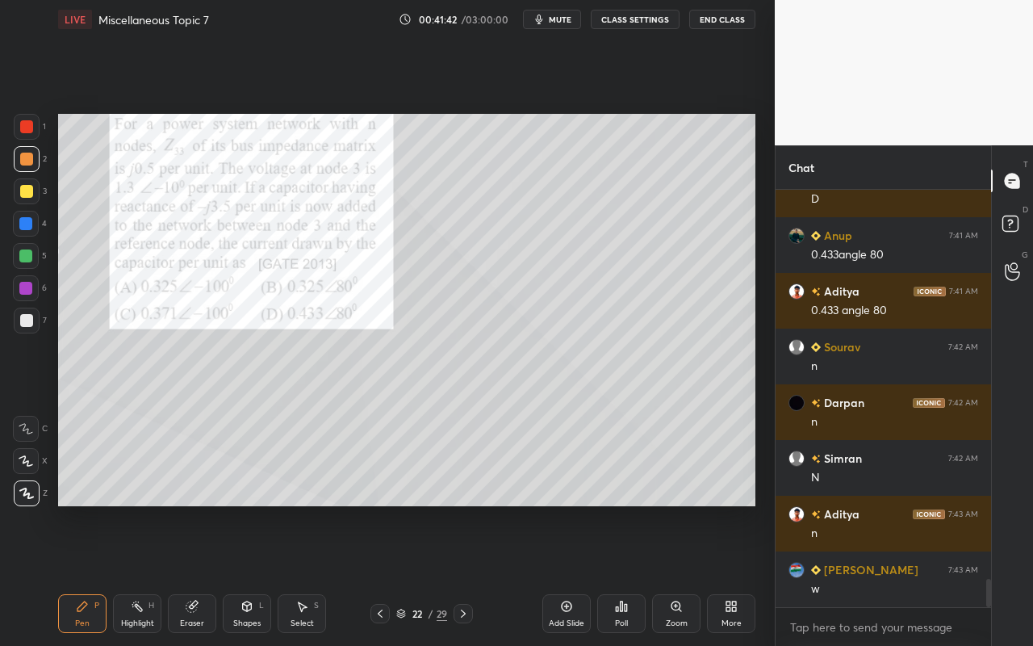
scroll to position [5791, 0]
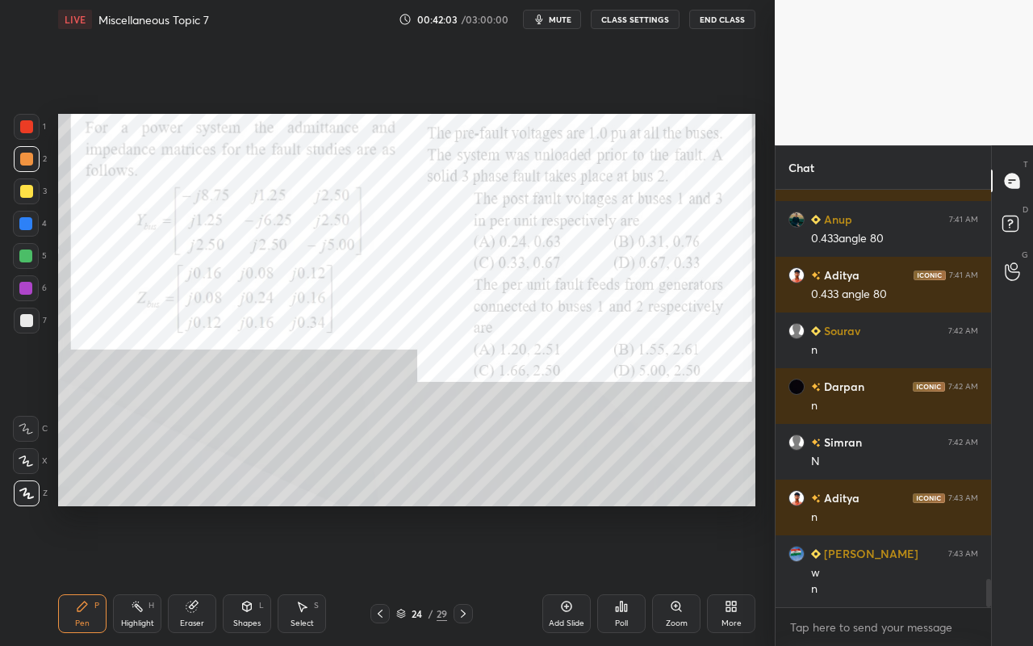
drag, startPoint x: 79, startPoint y: 616, endPoint x: 113, endPoint y: 541, distance: 83.1
click at [79, 574] on div "Pen P" at bounding box center [82, 613] width 48 height 39
click at [618, 574] on icon at bounding box center [617, 609] width 2 height 4
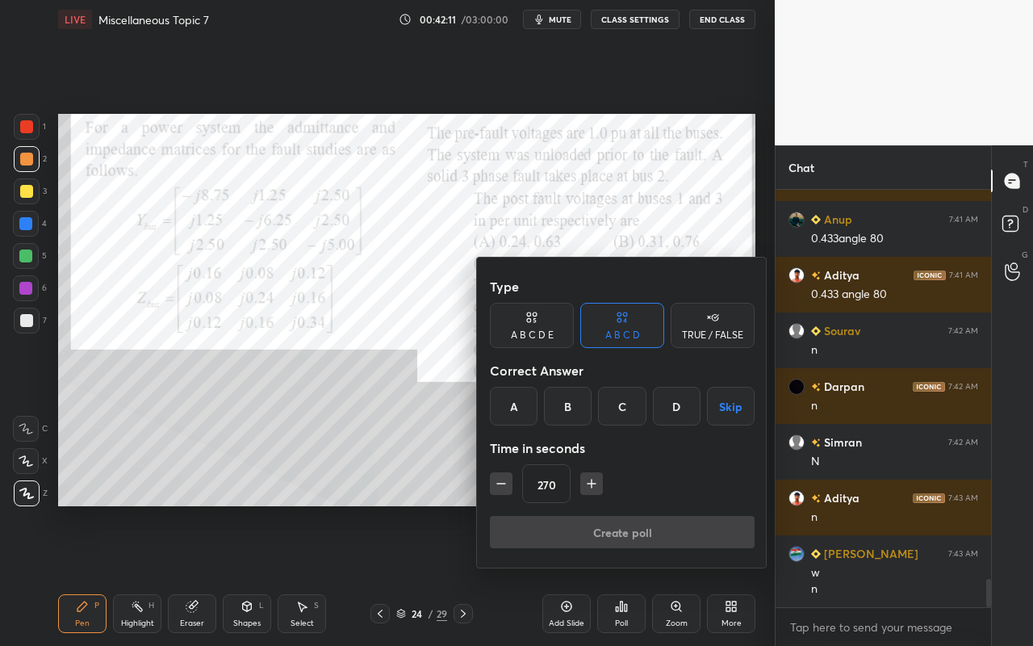
drag, startPoint x: 674, startPoint y: 408, endPoint x: 633, endPoint y: 435, distance: 49.0
click at [674, 411] on div "D" at bounding box center [677, 405] width 48 height 39
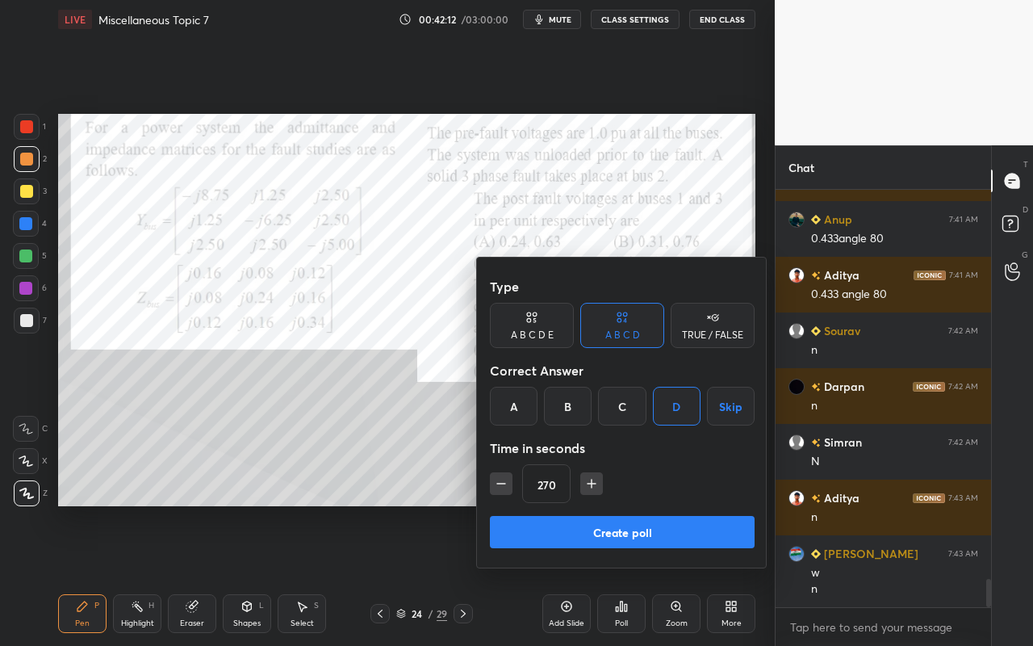
click at [587, 525] on button "Create poll" at bounding box center [622, 532] width 265 height 32
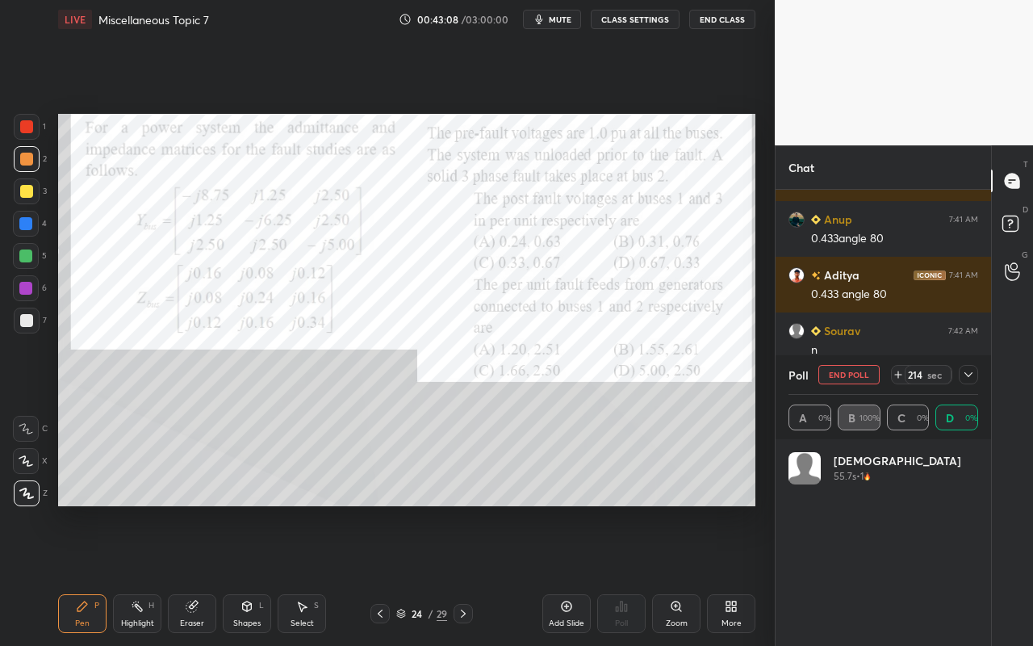
scroll to position [189, 185]
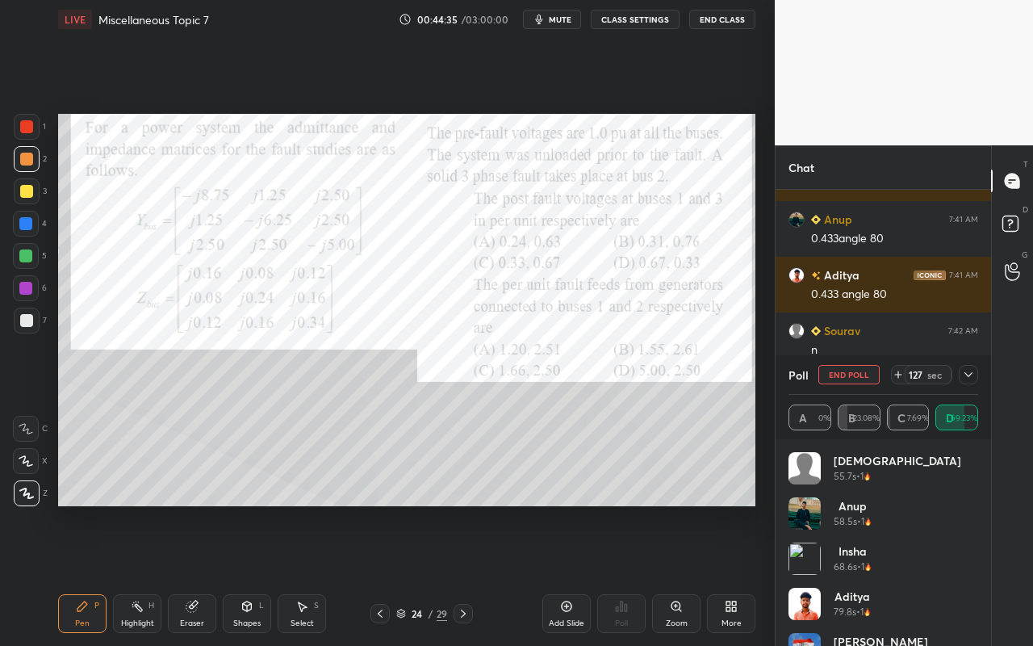
click at [969, 376] on icon at bounding box center [968, 374] width 13 height 13
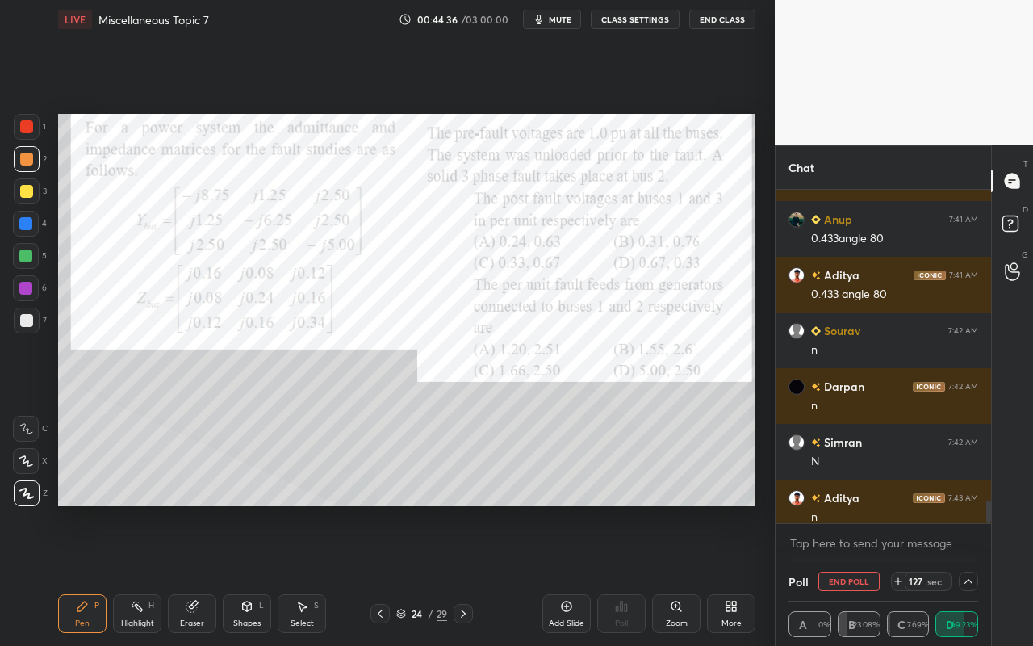
scroll to position [1, 6]
click at [140, 574] on rect at bounding box center [139, 608] width 8 height 8
click at [79, 574] on div "Pen" at bounding box center [82, 623] width 15 height 8
drag, startPoint x: 152, startPoint y: 614, endPoint x: 165, endPoint y: 598, distance: 21.2
click at [154, 574] on div "Highlight H" at bounding box center [137, 613] width 48 height 39
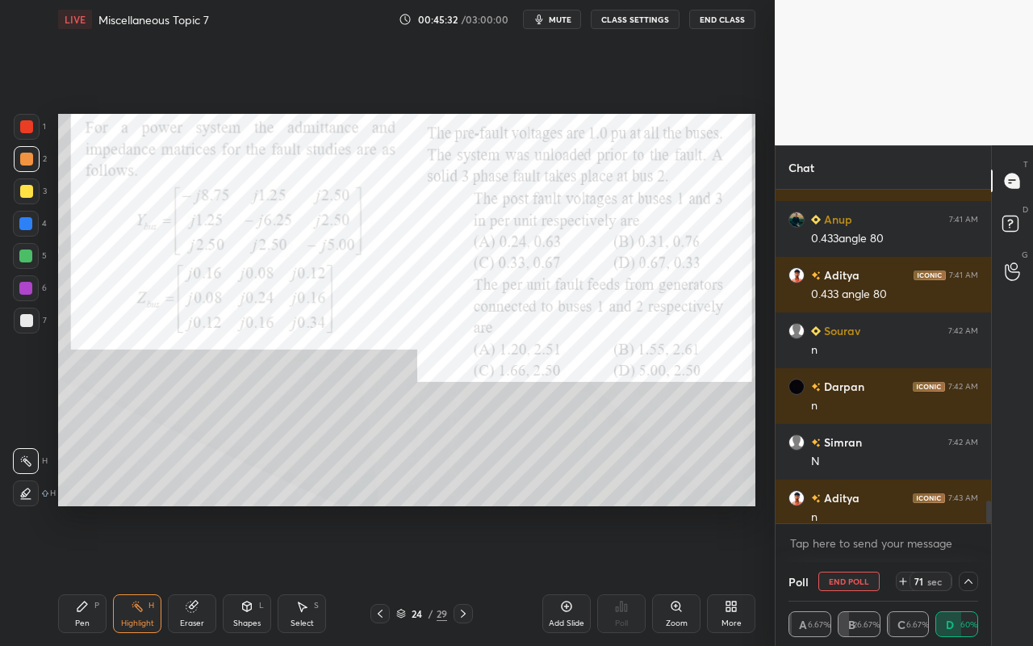
click at [189, 574] on icon at bounding box center [192, 606] width 13 height 13
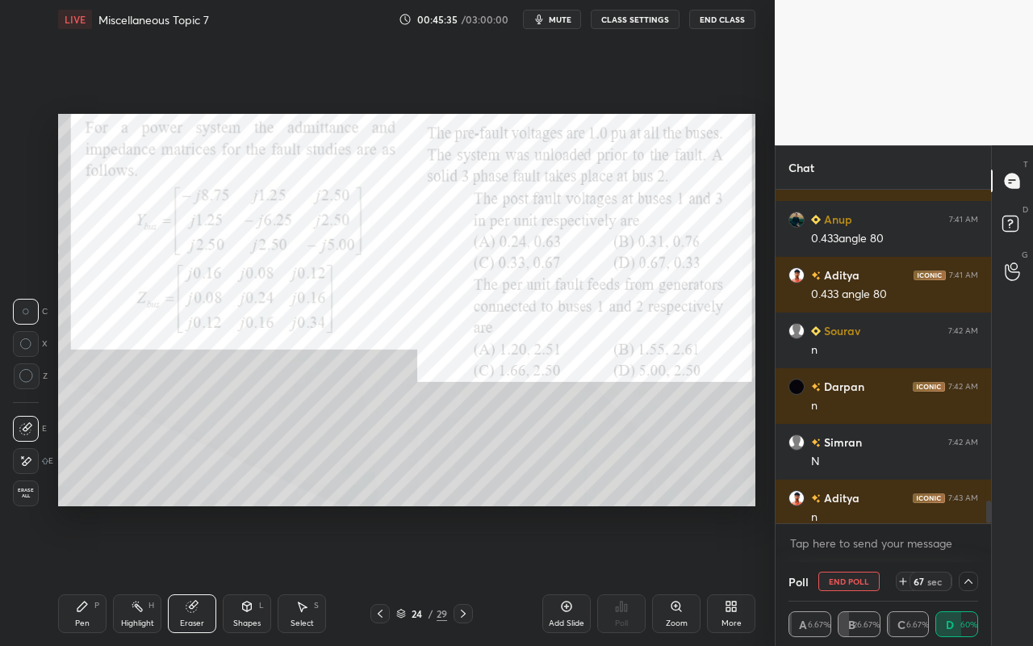
drag, startPoint x: 76, startPoint y: 613, endPoint x: 137, endPoint y: 527, distance: 105.9
click at [76, 574] on div "Pen P" at bounding box center [82, 613] width 48 height 39
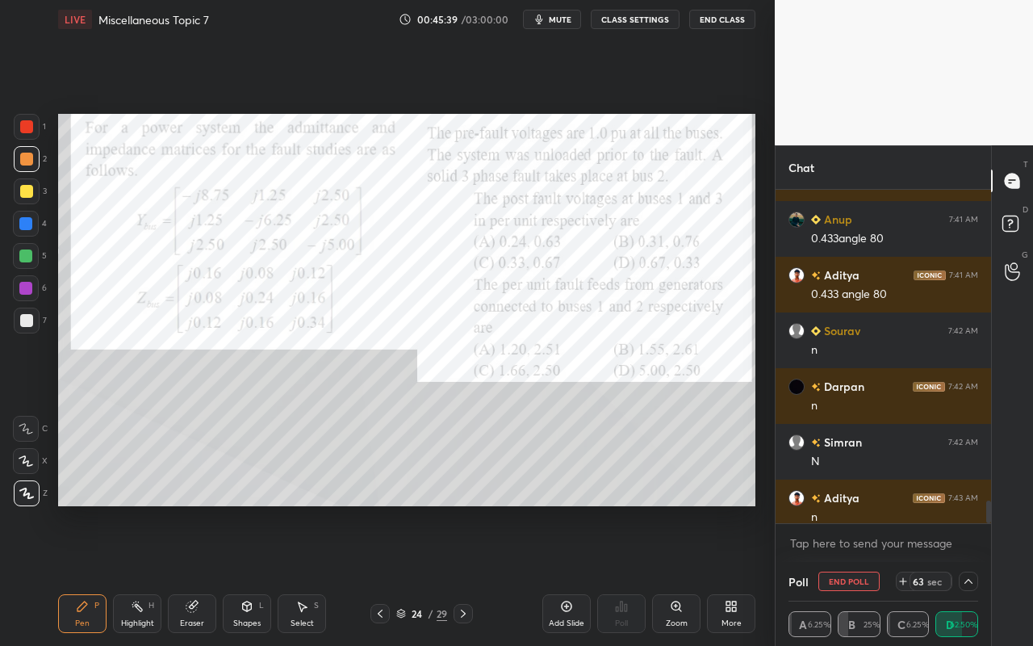
click at [132, 574] on div "Highlight H" at bounding box center [137, 613] width 48 height 39
click at [88, 574] on div "Pen P" at bounding box center [82, 613] width 48 height 39
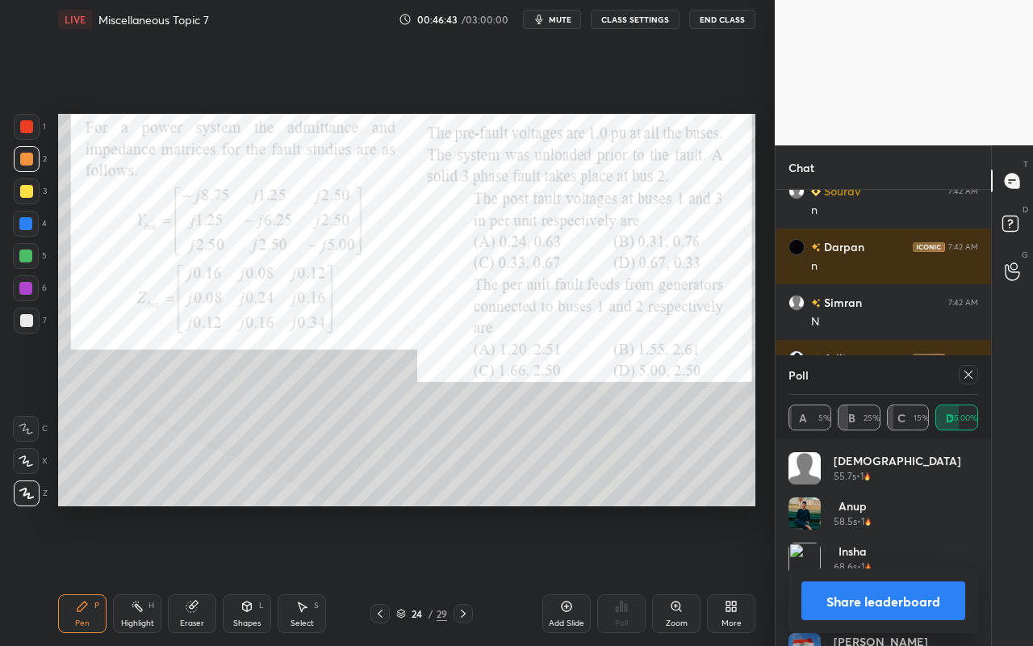
scroll to position [5986, 0]
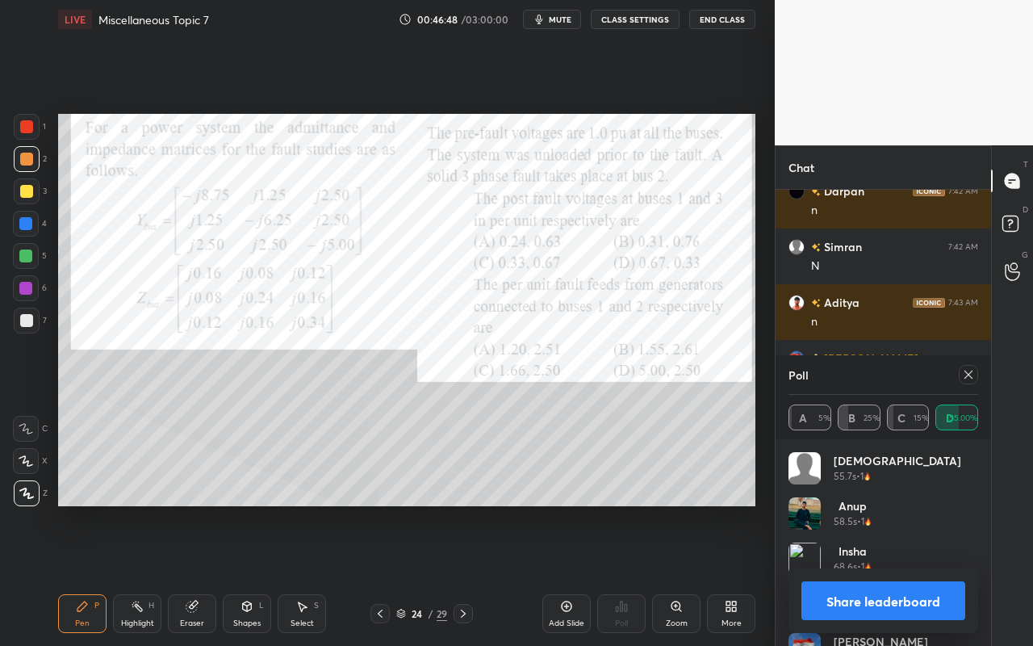
drag, startPoint x: 975, startPoint y: 370, endPoint x: 956, endPoint y: 376, distance: 19.4
click at [975, 370] on div at bounding box center [968, 374] width 19 height 19
type textarea "x"
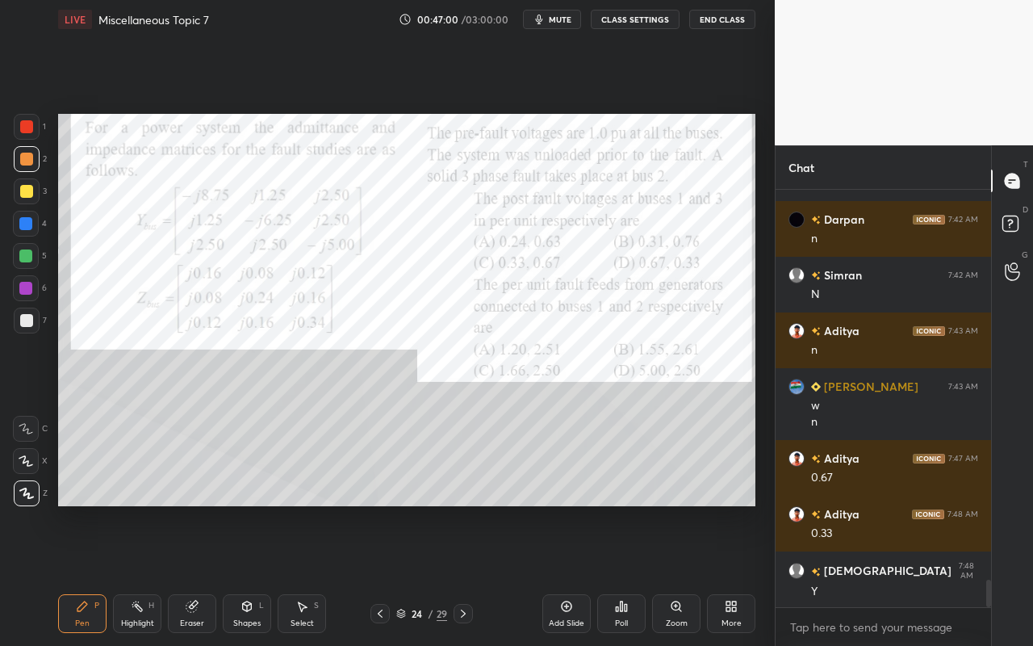
scroll to position [6014, 0]
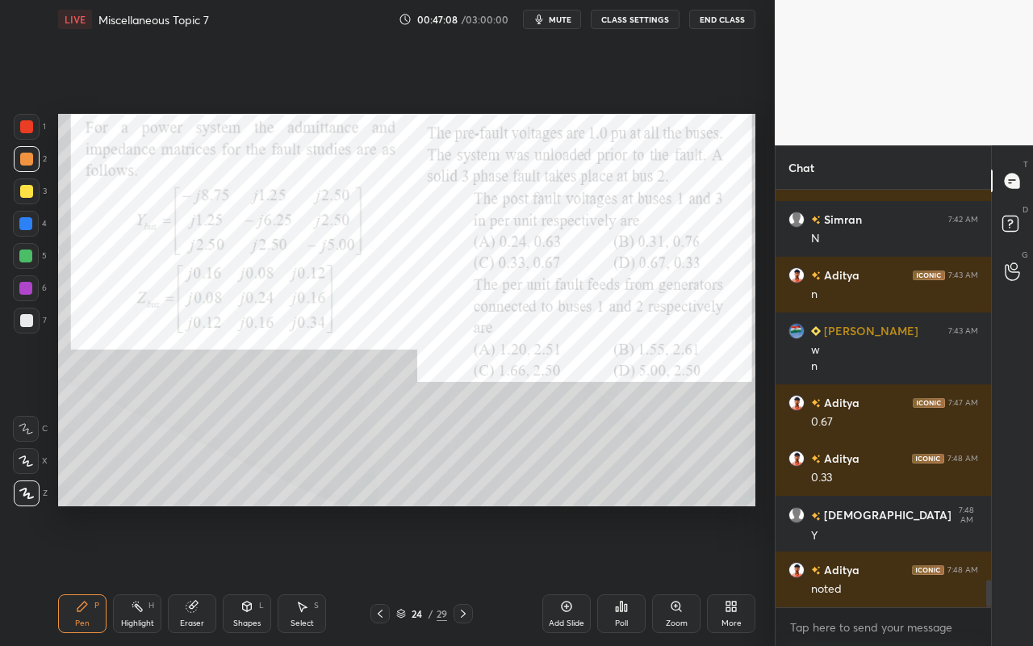
click at [304, 574] on div "Select" at bounding box center [301, 623] width 23 height 8
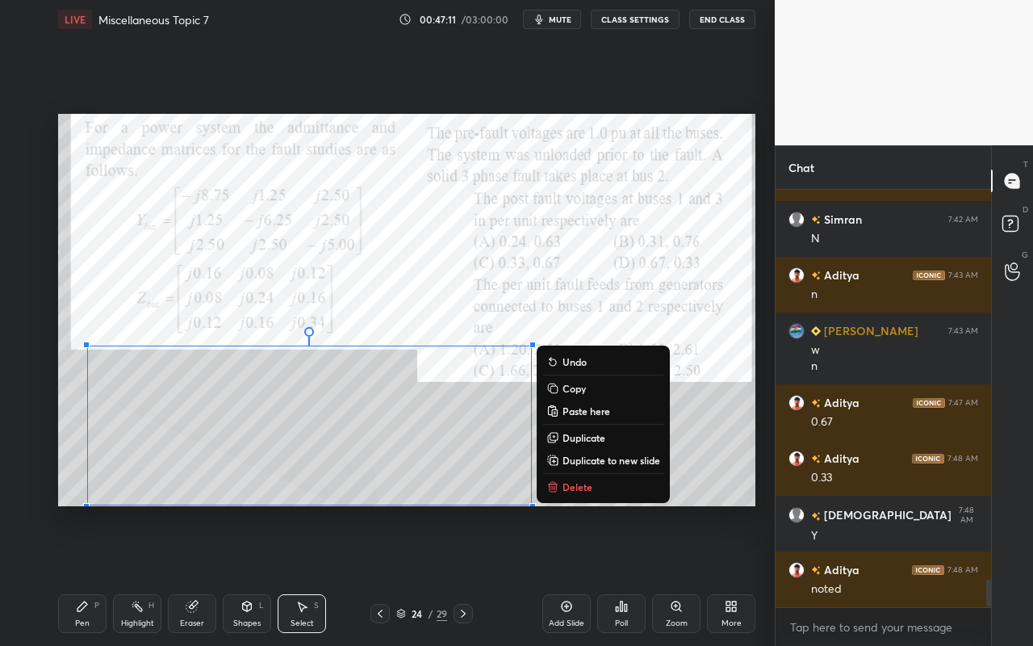
drag, startPoint x: 76, startPoint y: 348, endPoint x: 578, endPoint y: 504, distance: 525.7
click at [578, 504] on div "0 ° Undo Copy Paste here Duplicate Duplicate to new slide Delete" at bounding box center [406, 310] width 697 height 392
drag, startPoint x: 726, startPoint y: 445, endPoint x: 624, endPoint y: 445, distance: 102.5
click at [726, 445] on div "0 ° Undo Copy Paste here Duplicate Duplicate to new slide Delete" at bounding box center [406, 310] width 697 height 392
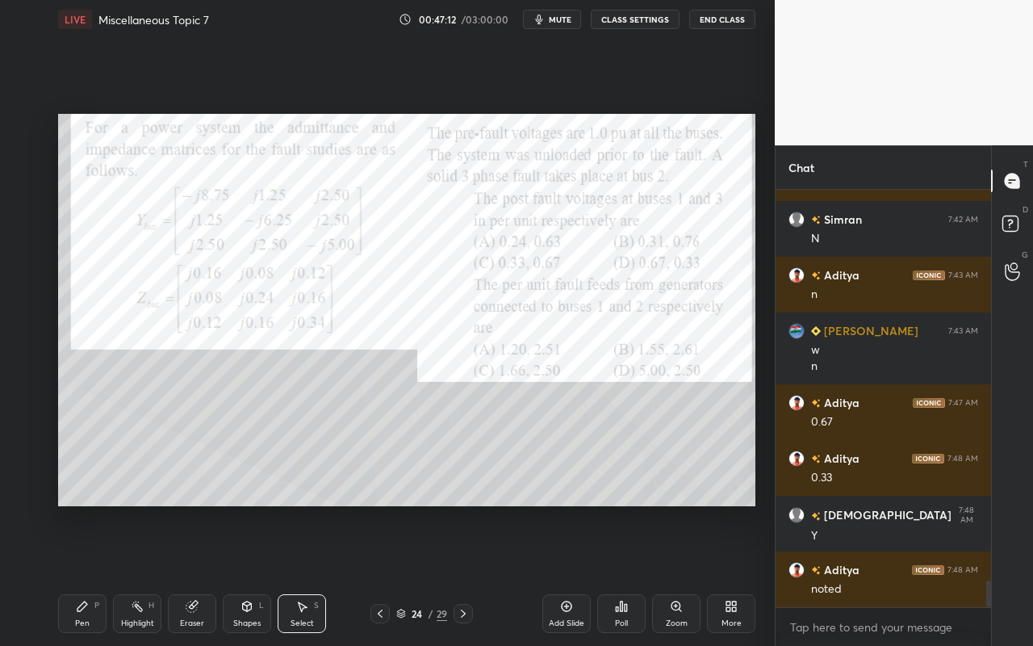
scroll to position [6069, 0]
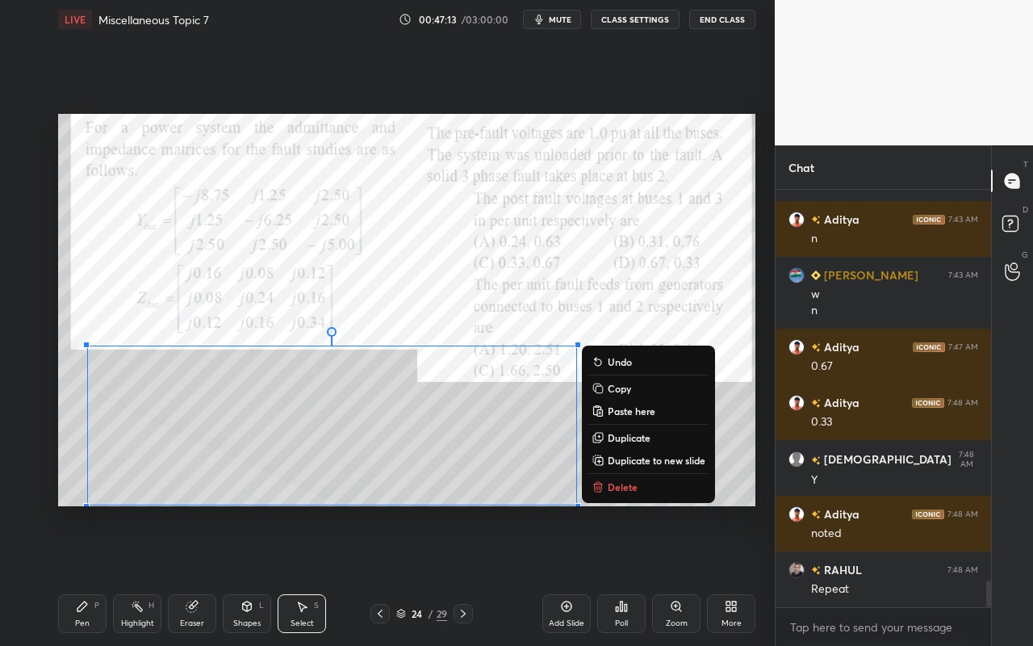
drag, startPoint x: 67, startPoint y: 348, endPoint x: 646, endPoint y: 484, distance: 594.4
click at [611, 502] on div "0 ° Undo Copy Paste here Duplicate Duplicate to new slide Delete" at bounding box center [406, 310] width 697 height 392
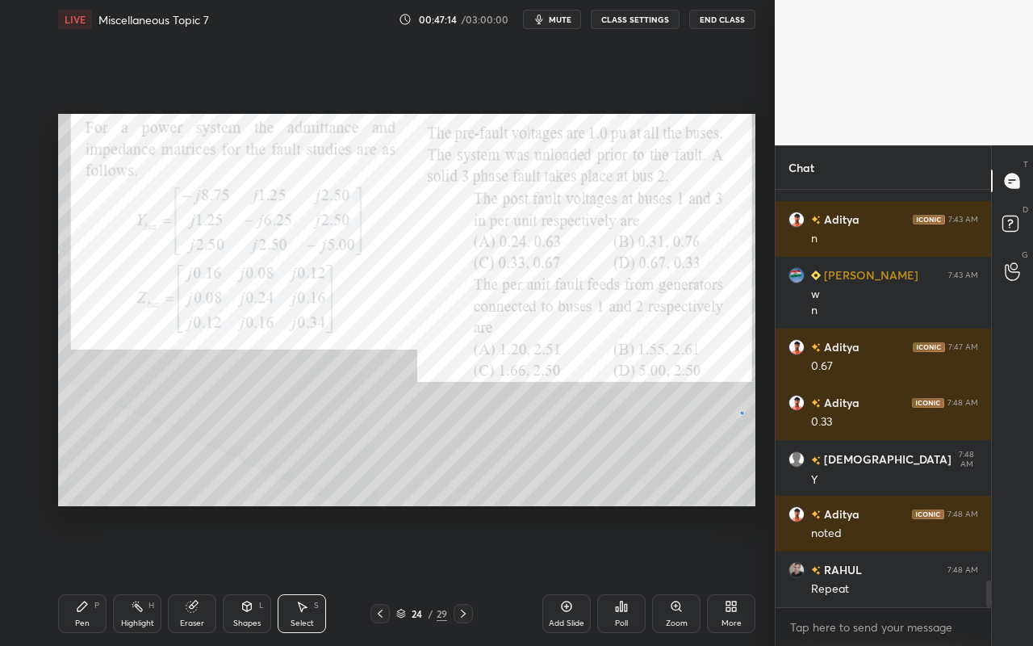
drag, startPoint x: 741, startPoint y: 412, endPoint x: 733, endPoint y: 424, distance: 14.1
click at [741, 412] on div "0 ° Undo Copy Paste here Duplicate Duplicate to new slide Delete" at bounding box center [406, 310] width 697 height 392
click at [133, 574] on div "Highlight H" at bounding box center [137, 613] width 48 height 39
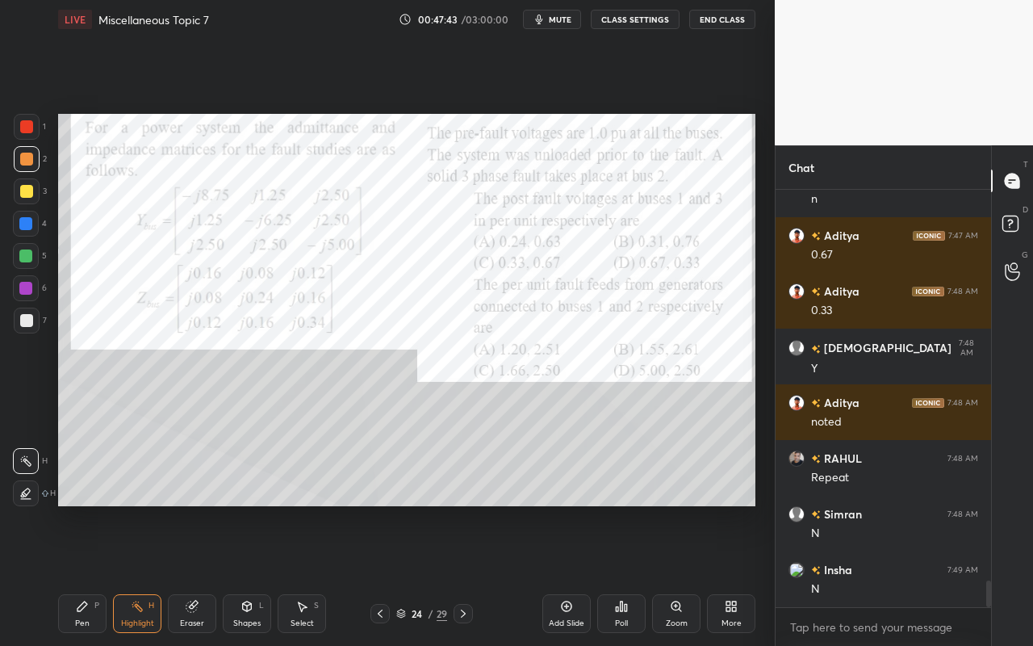
scroll to position [6236, 0]
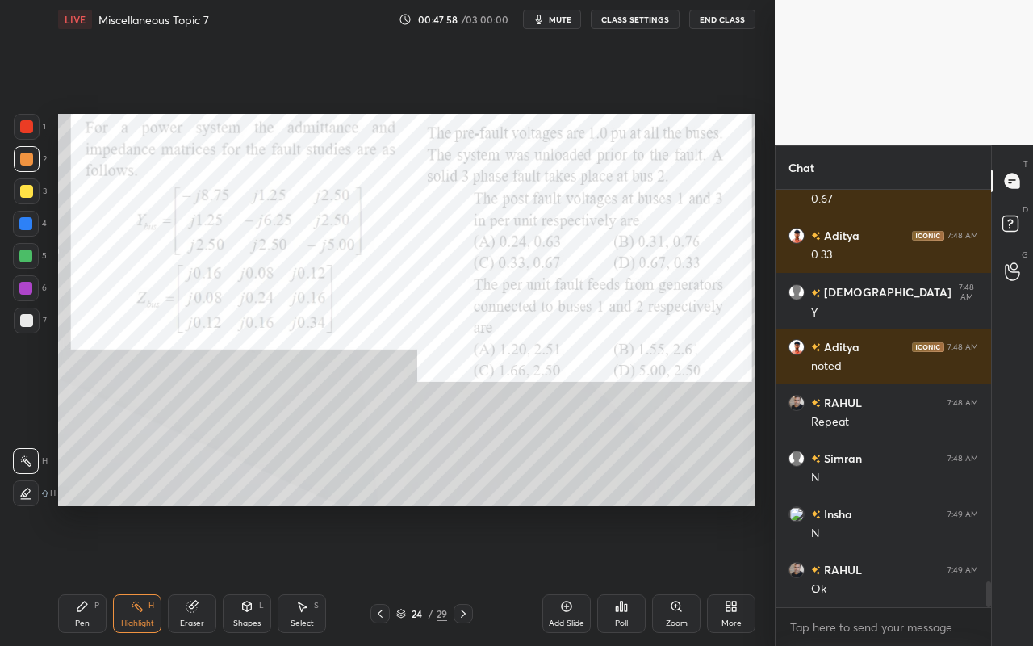
drag, startPoint x: 79, startPoint y: 612, endPoint x: 150, endPoint y: 506, distance: 127.3
click at [80, 574] on icon at bounding box center [82, 606] width 13 height 13
drag, startPoint x: 128, startPoint y: 612, endPoint x: 135, endPoint y: 585, distance: 27.4
click at [132, 574] on div "Highlight H" at bounding box center [137, 613] width 48 height 39
click at [371, 508] on div "Setting up your live class Poll for secs No correct answer Start poll" at bounding box center [407, 310] width 710 height 542
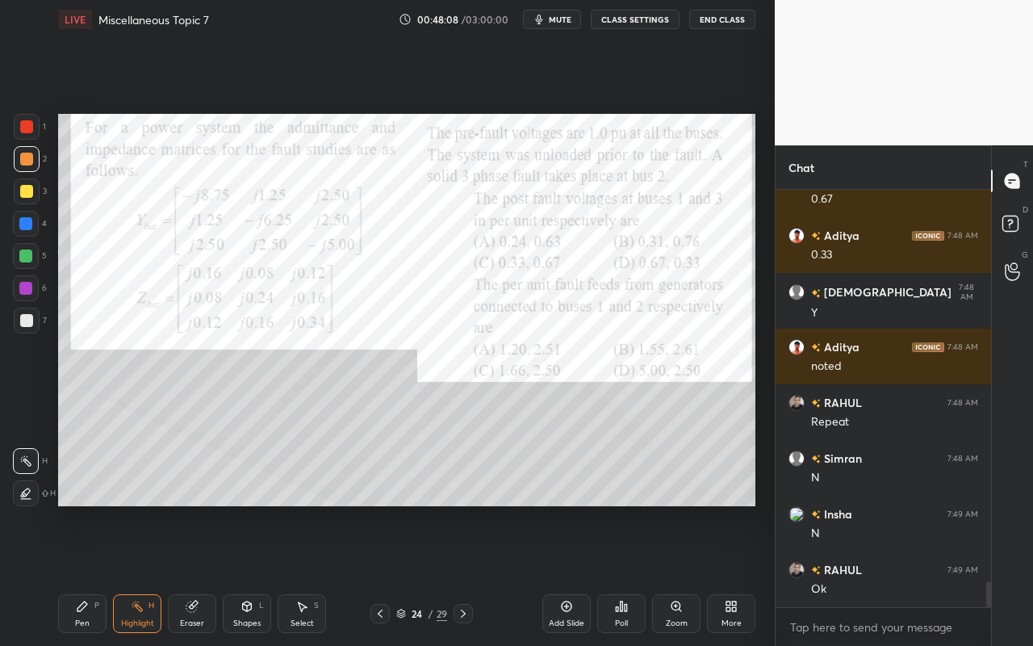
drag, startPoint x: 307, startPoint y: 616, endPoint x: 317, endPoint y: 612, distance: 10.8
click at [307, 574] on div "Select" at bounding box center [301, 623] width 23 height 8
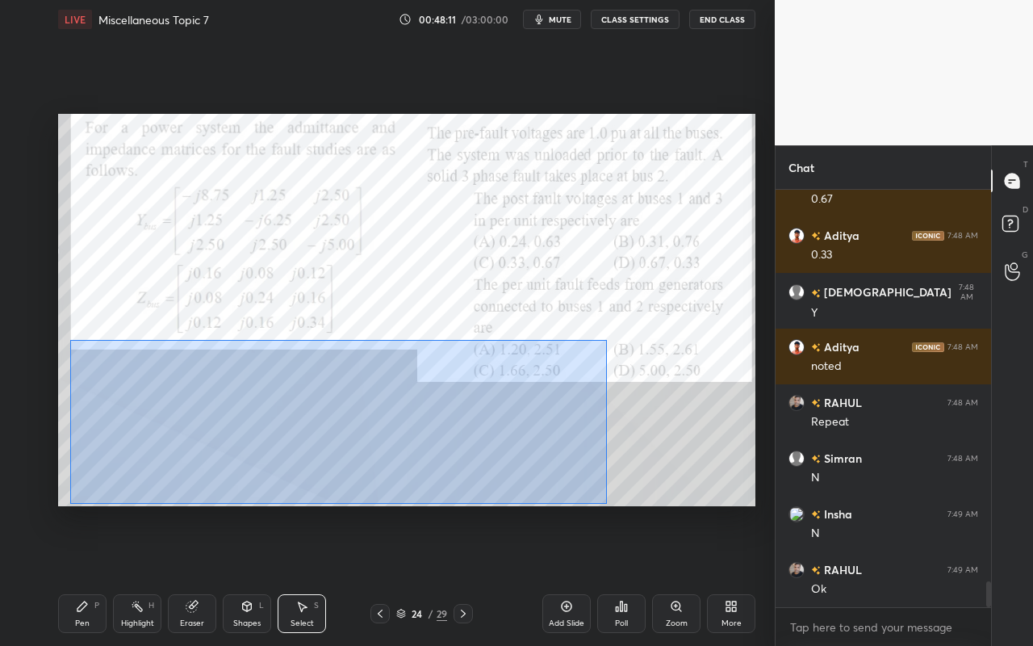
drag, startPoint x: 74, startPoint y: 344, endPoint x: 608, endPoint y: 498, distance: 555.2
click at [606, 505] on div "0 ° Undo Copy Paste here Duplicate Duplicate to new slide Delete" at bounding box center [406, 310] width 697 height 392
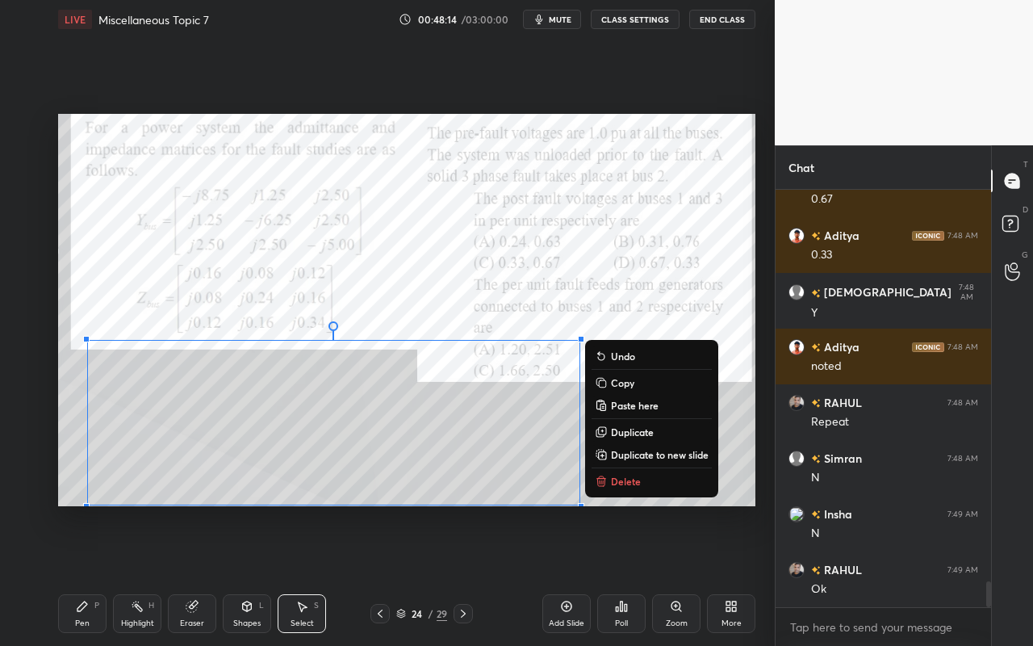
click at [652, 453] on p "Duplicate to new slide" at bounding box center [660, 454] width 98 height 13
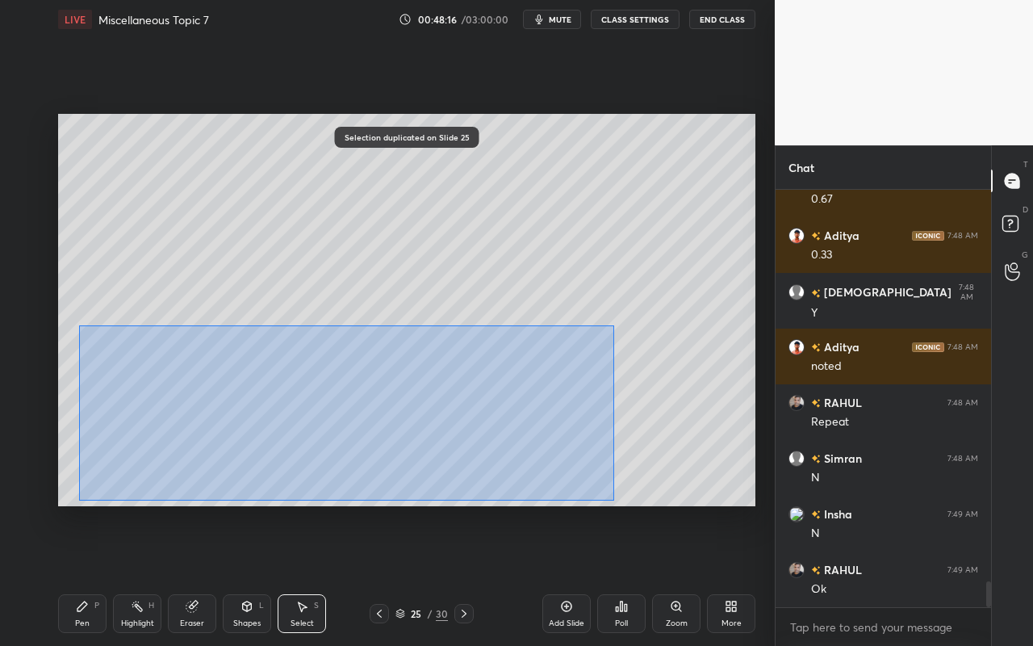
drag, startPoint x: 77, startPoint y: 325, endPoint x: 578, endPoint y: 491, distance: 527.2
click at [612, 504] on div "0 ° Undo Copy Paste here Duplicate Duplicate to new slide Delete" at bounding box center [406, 310] width 697 height 392
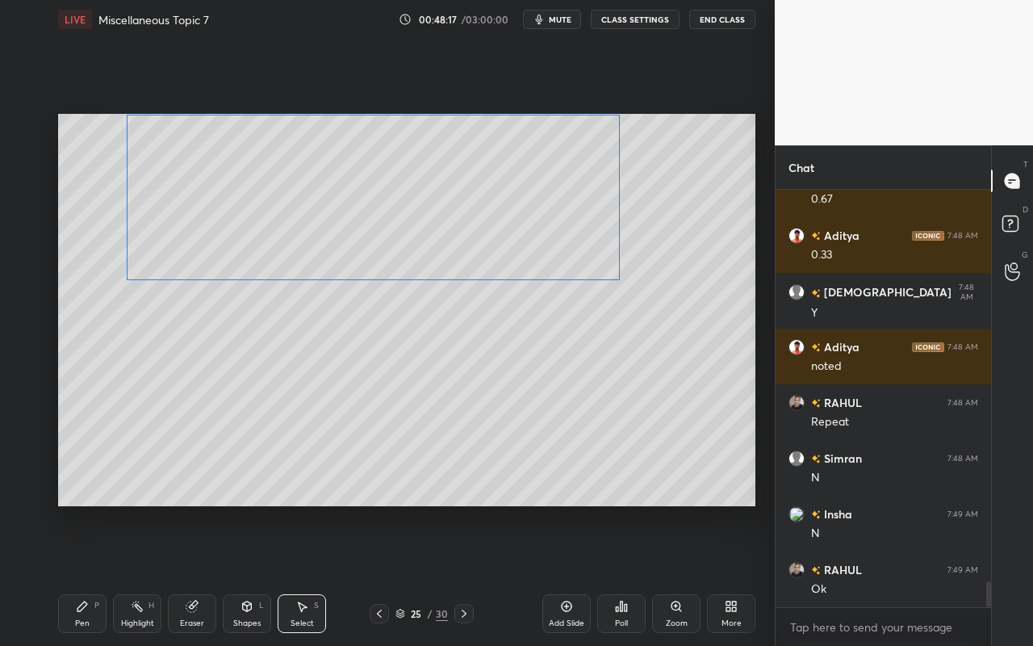
drag, startPoint x: 504, startPoint y: 424, endPoint x: 525, endPoint y: 251, distance: 174.7
click at [541, 224] on div "0 ° Undo Copy Paste here Duplicate Duplicate to new slide Delete" at bounding box center [406, 310] width 697 height 392
drag, startPoint x: 441, startPoint y: 441, endPoint x: 299, endPoint y: 449, distance: 141.5
click at [443, 437] on div "0 ° Undo Copy Paste here Duplicate Duplicate to new slide Delete" at bounding box center [406, 310] width 697 height 392
click at [78, 574] on div "Pen" at bounding box center [82, 623] width 15 height 8
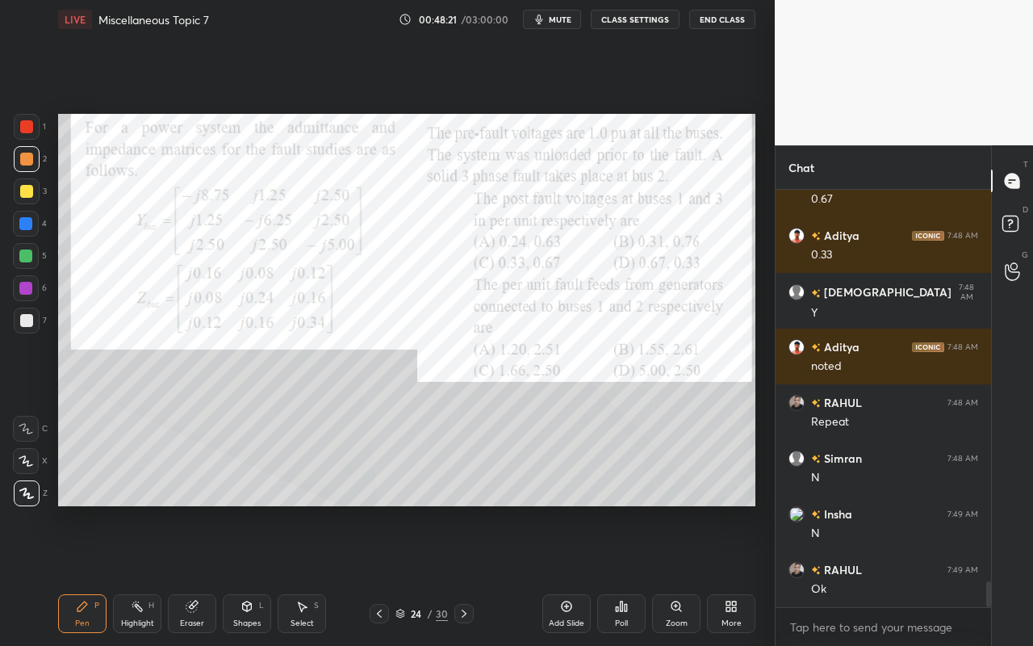
drag, startPoint x: 302, startPoint y: 616, endPoint x: 301, endPoint y: 545, distance: 70.2
click at [300, 574] on div "Select S" at bounding box center [302, 613] width 48 height 39
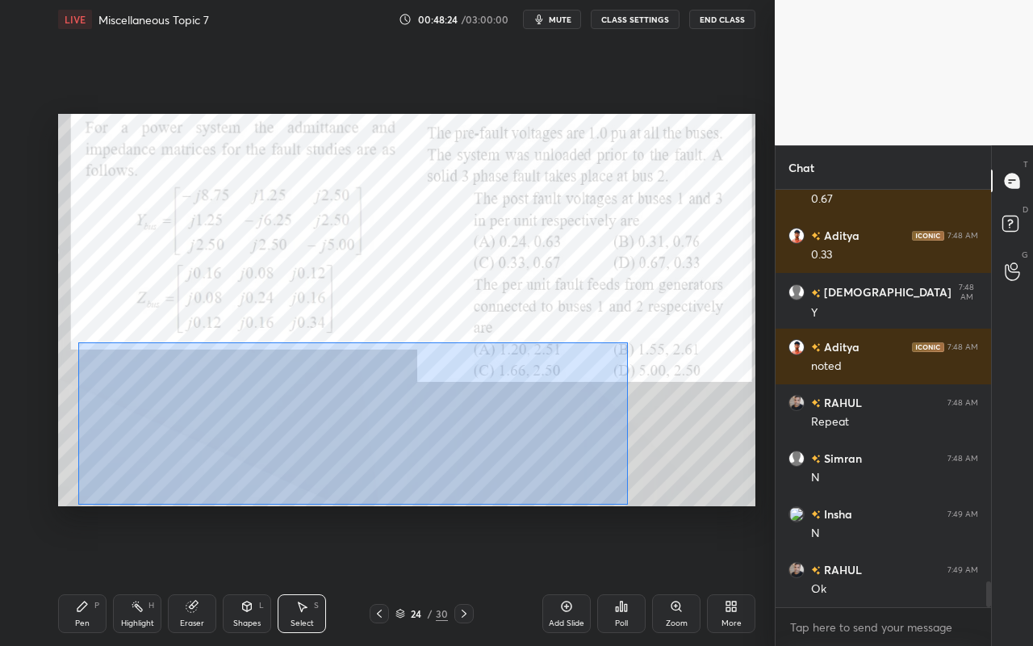
drag, startPoint x: 75, startPoint y: 344, endPoint x: 614, endPoint y: 498, distance: 560.6
click at [626, 504] on div "0 ° Undo Copy Paste here Duplicate Duplicate to new slide Delete" at bounding box center [406, 310] width 697 height 392
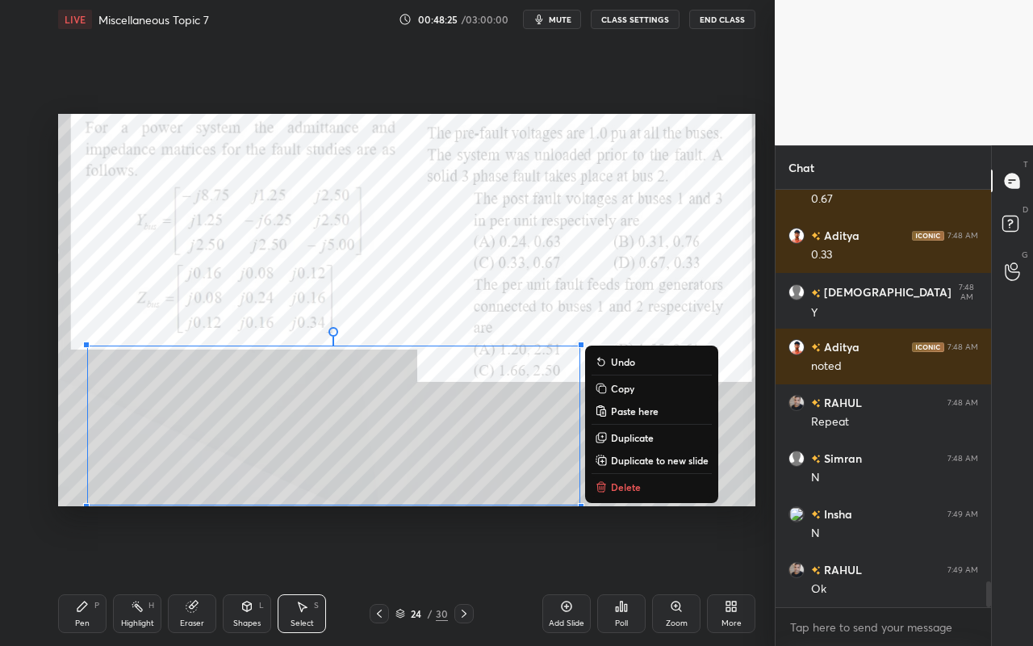
click at [612, 483] on p "Delete" at bounding box center [626, 486] width 30 height 13
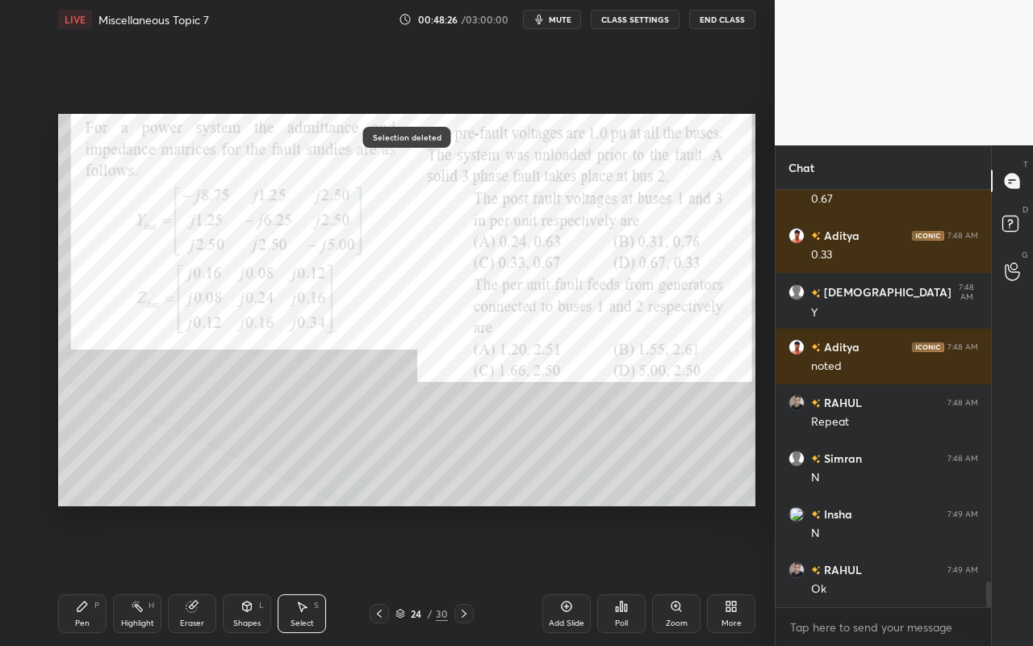
click at [91, 574] on div "Pen P" at bounding box center [82, 613] width 48 height 39
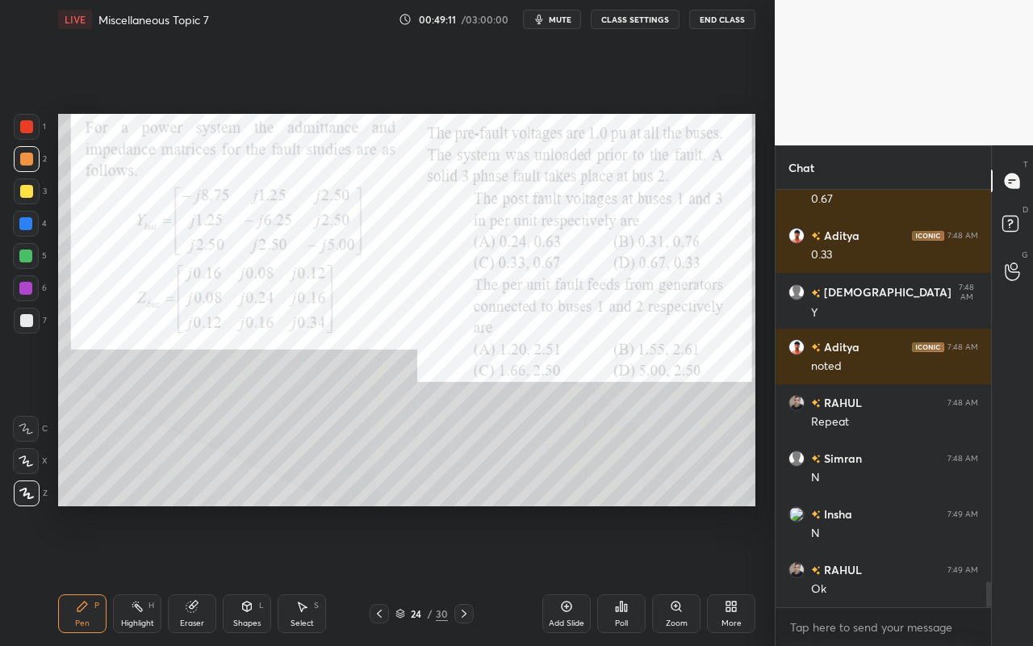
scroll to position [6292, 0]
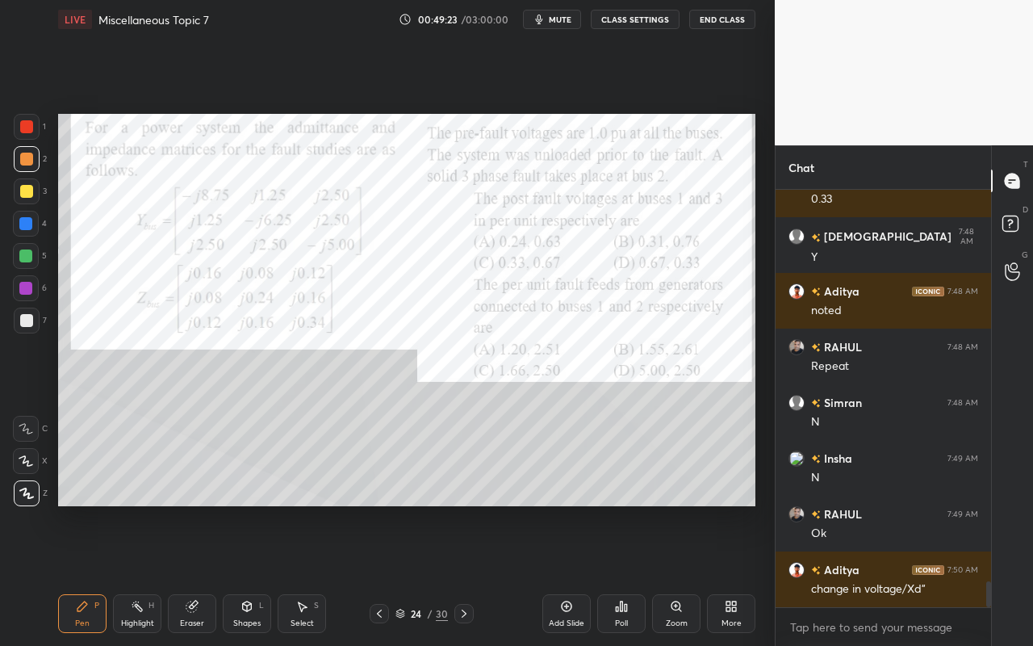
drag, startPoint x: 132, startPoint y: 616, endPoint x: 174, endPoint y: 516, distance: 108.5
click at [134, 574] on div "Highlight H" at bounding box center [137, 613] width 48 height 39
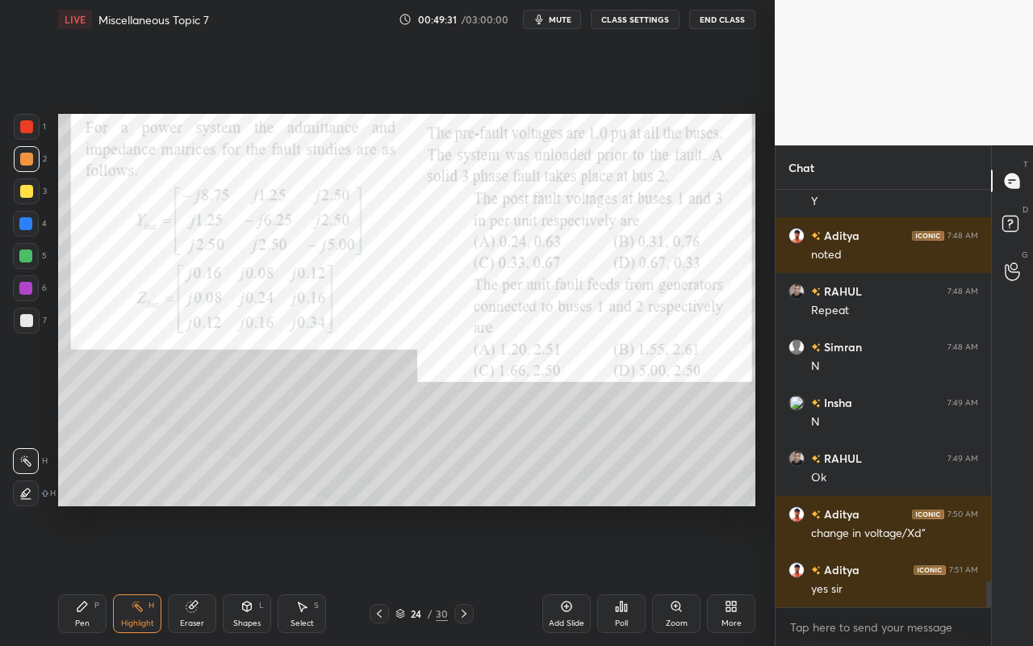
click at [78, 574] on div "Pen P" at bounding box center [82, 613] width 48 height 39
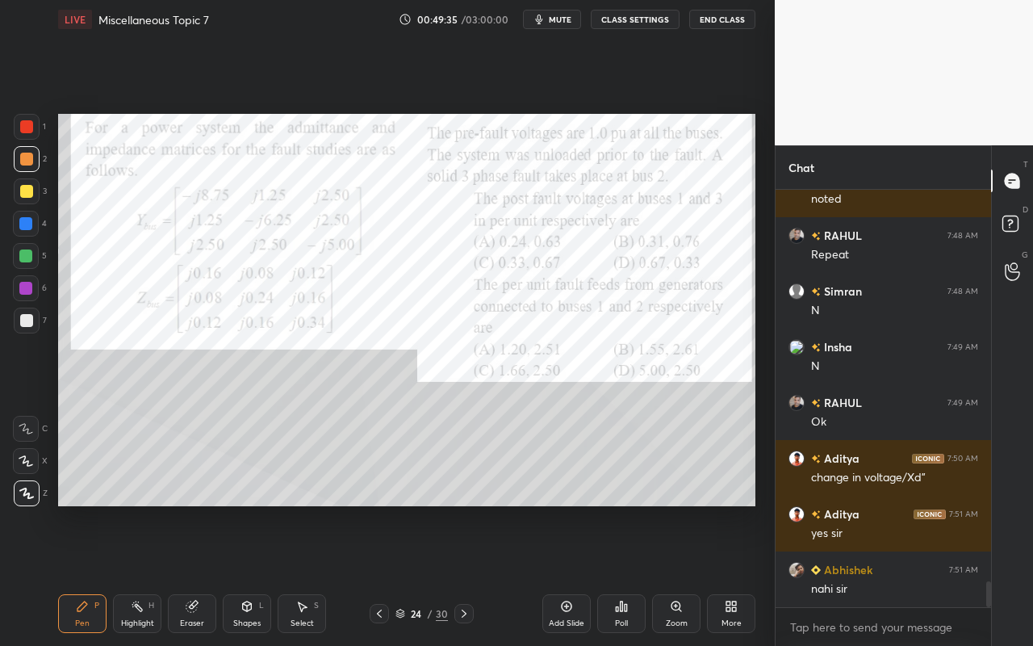
scroll to position [6459, 0]
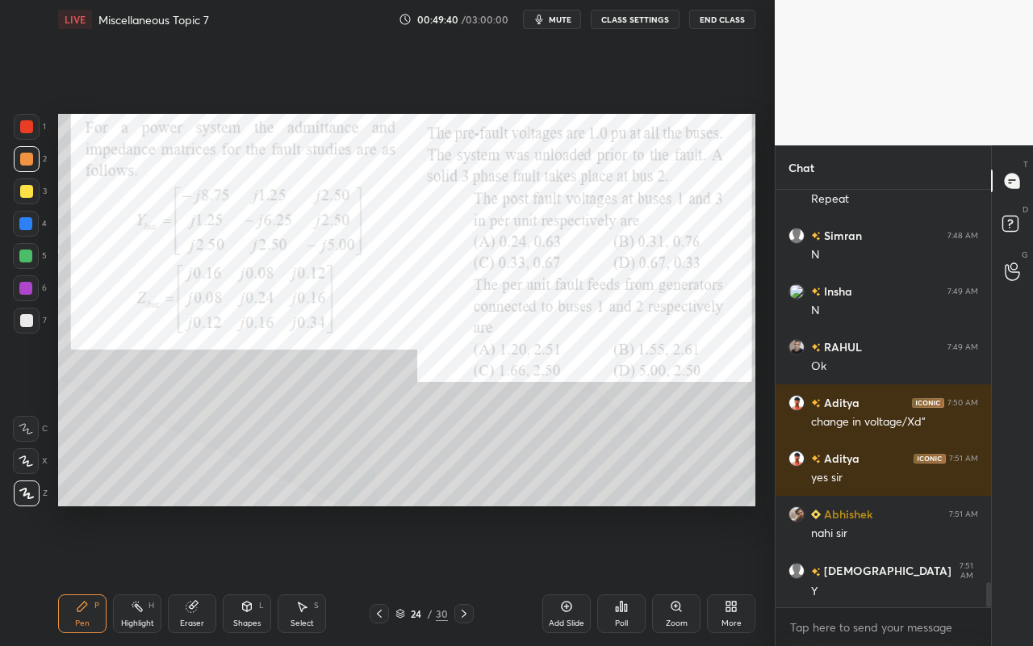
click at [140, 574] on div "Highlight H" at bounding box center [137, 613] width 48 height 39
drag, startPoint x: 83, startPoint y: 630, endPoint x: 147, endPoint y: 542, distance: 108.6
click at [85, 574] on div "Pen P" at bounding box center [82, 613] width 48 height 39
click at [306, 507] on div "Setting up your live class Poll for secs No correct answer Start poll" at bounding box center [407, 310] width 710 height 542
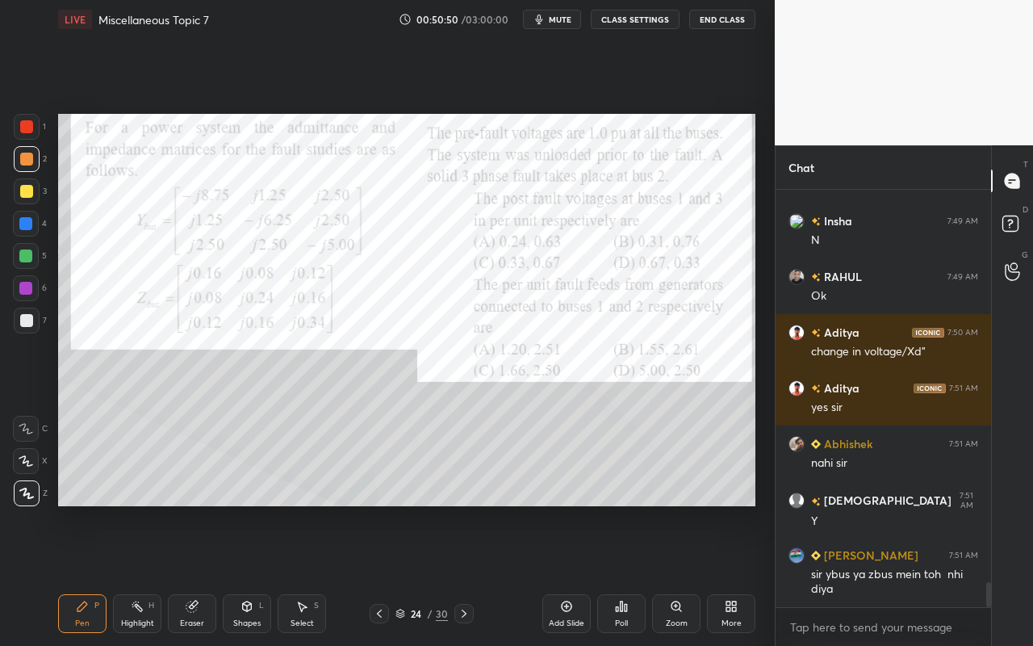
scroll to position [6585, 0]
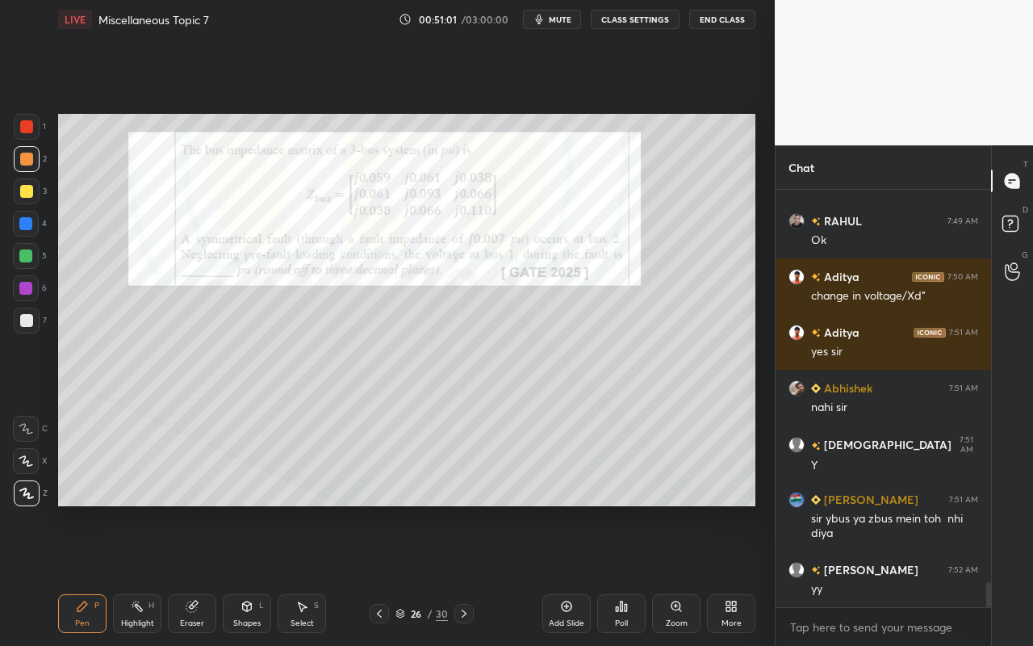
click at [86, 574] on div "Pen" at bounding box center [82, 623] width 15 height 8
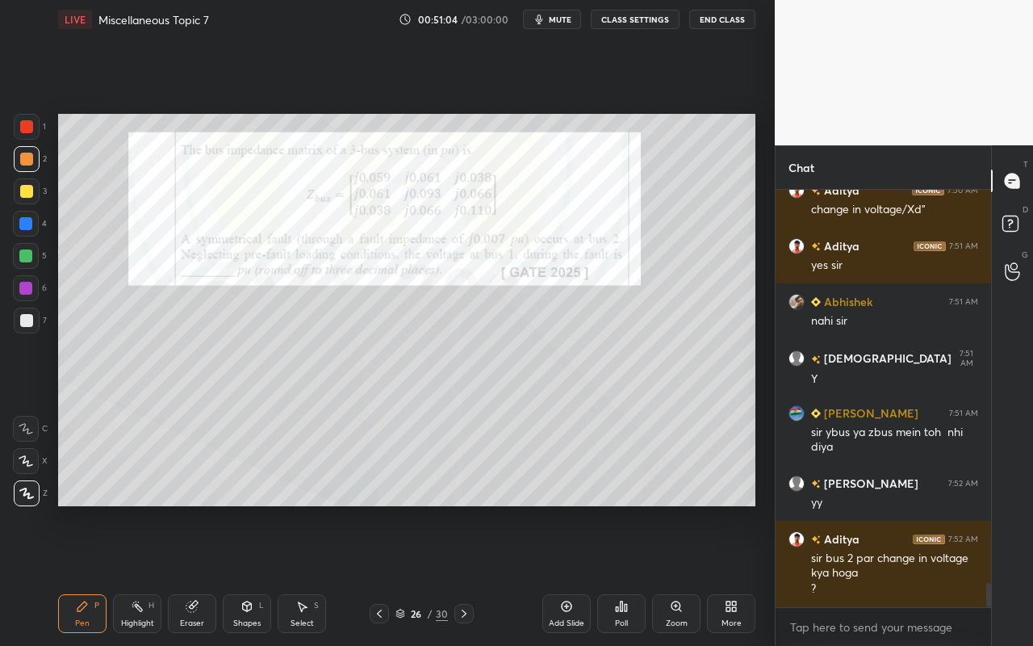
scroll to position [6727, 0]
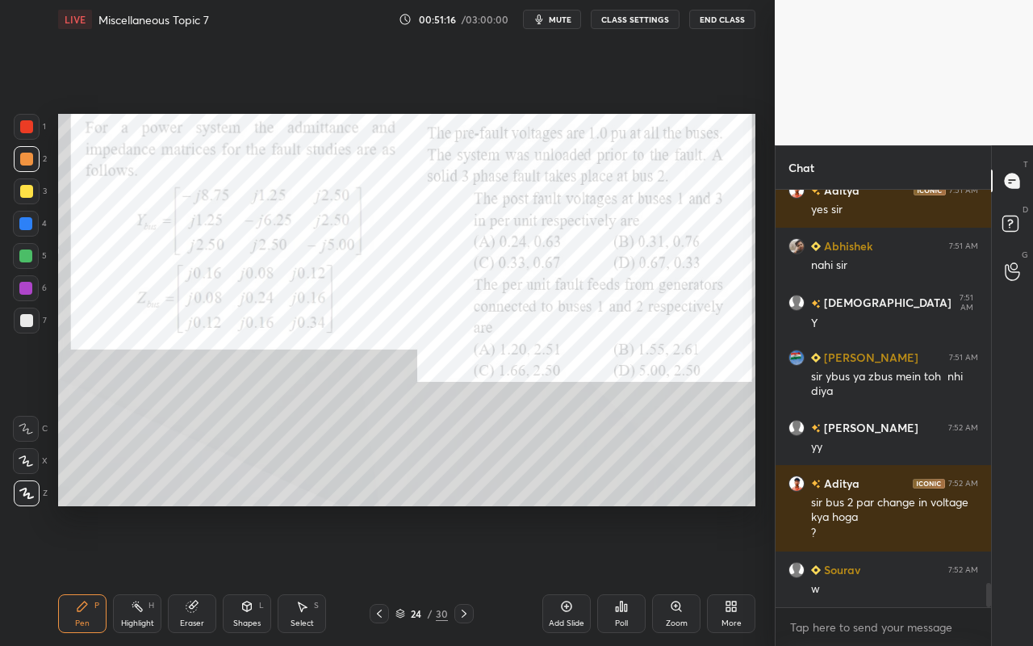
click at [154, 574] on div "Highlight H" at bounding box center [137, 613] width 48 height 39
click at [76, 574] on div "Pen" at bounding box center [82, 623] width 15 height 8
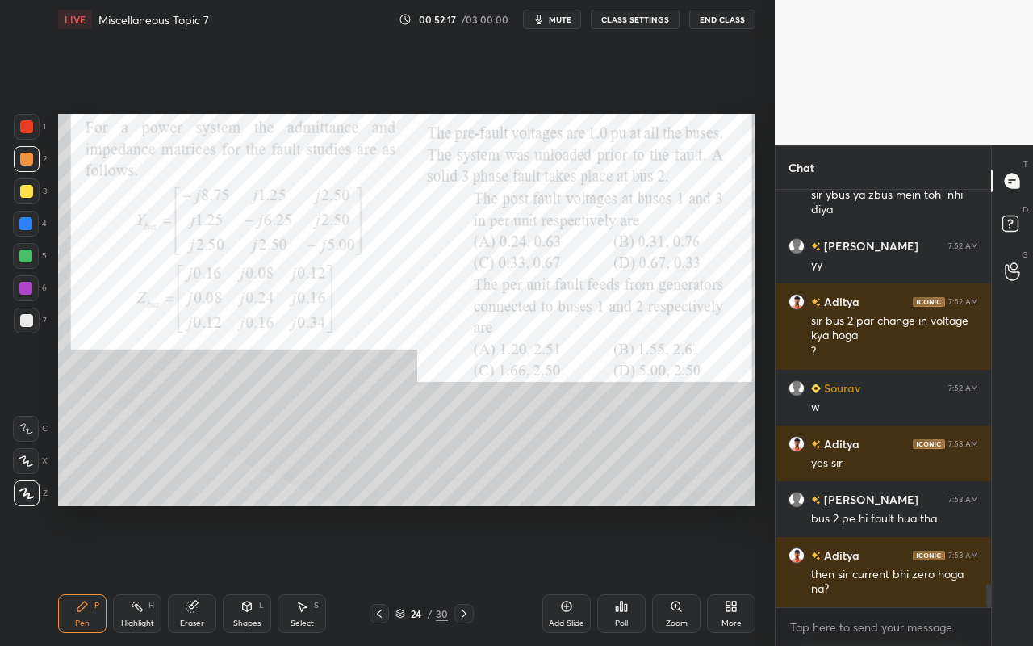
scroll to position [6925, 0]
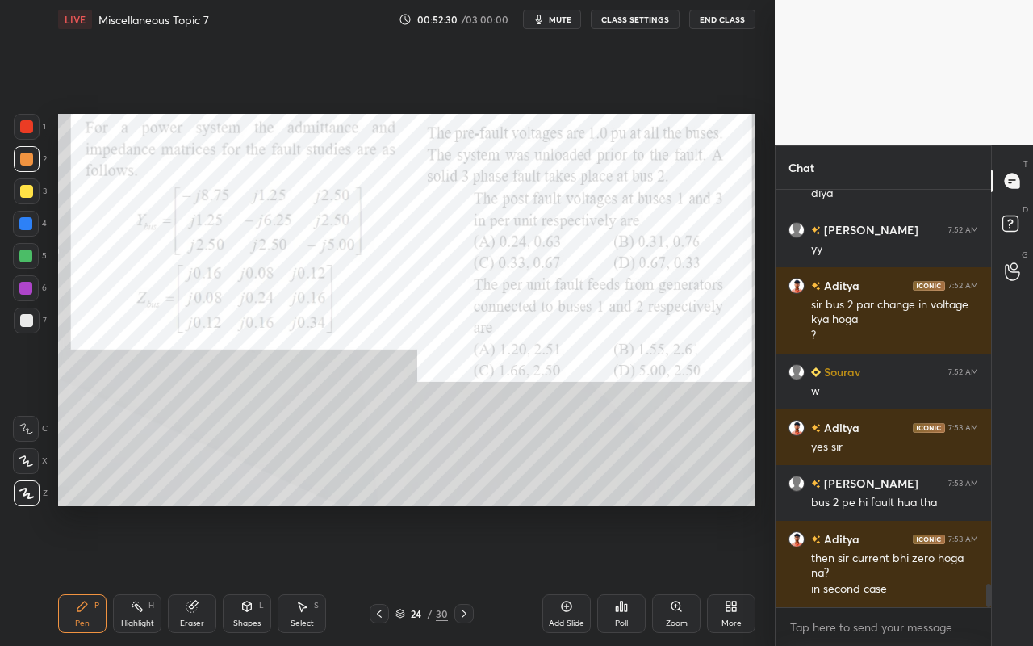
drag, startPoint x: 142, startPoint y: 621, endPoint x: 131, endPoint y: 540, distance: 82.3
click at [142, 574] on div "Highlight" at bounding box center [137, 623] width 33 height 8
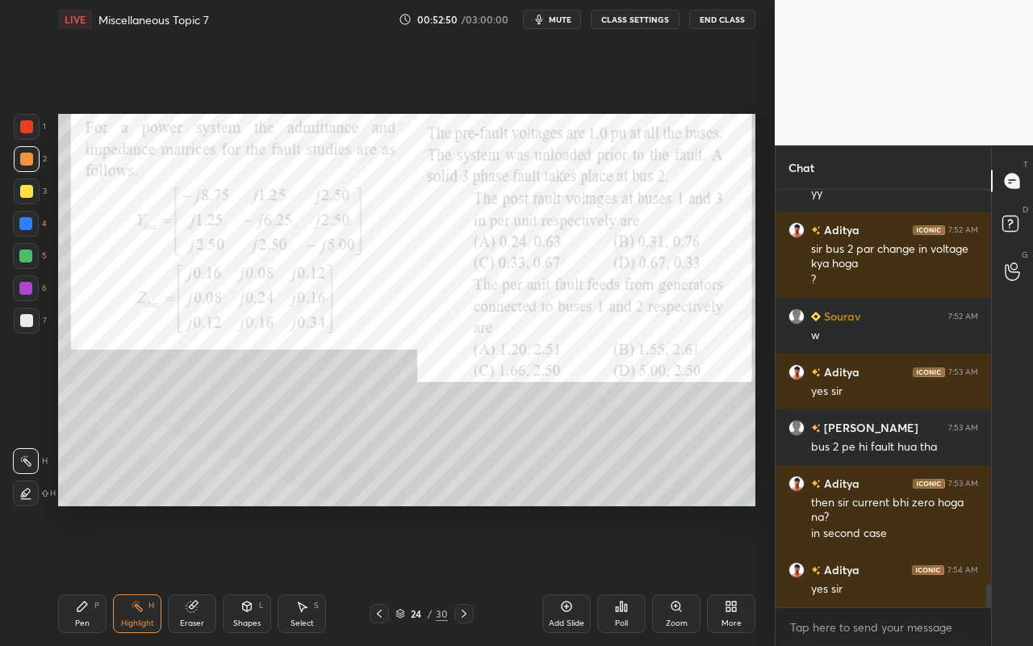
click at [300, 574] on div "Select" at bounding box center [301, 623] width 23 height 8
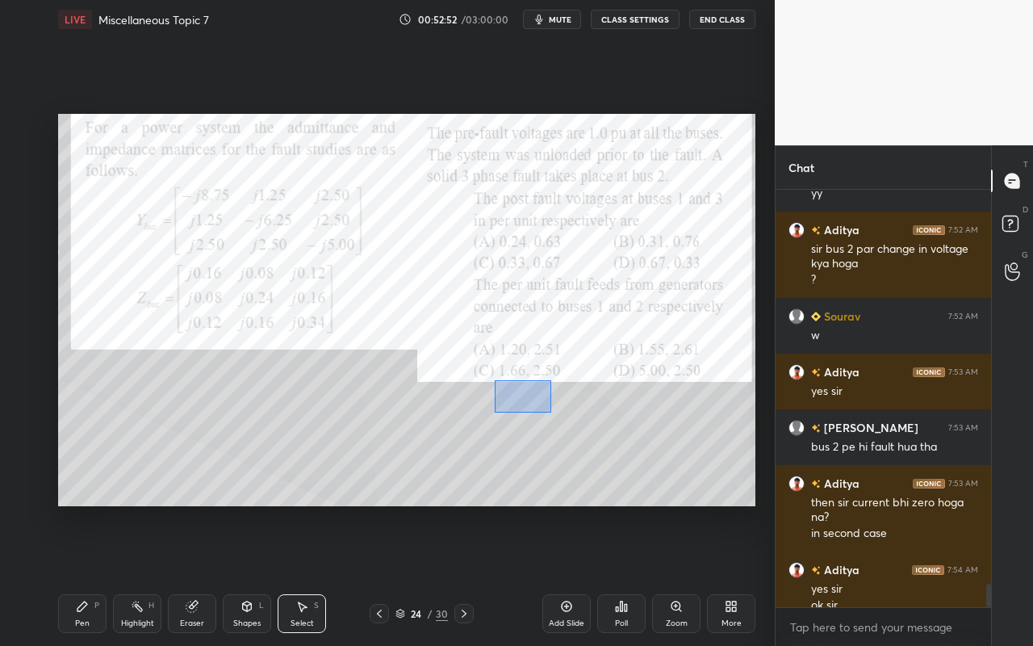
scroll to position [6996, 0]
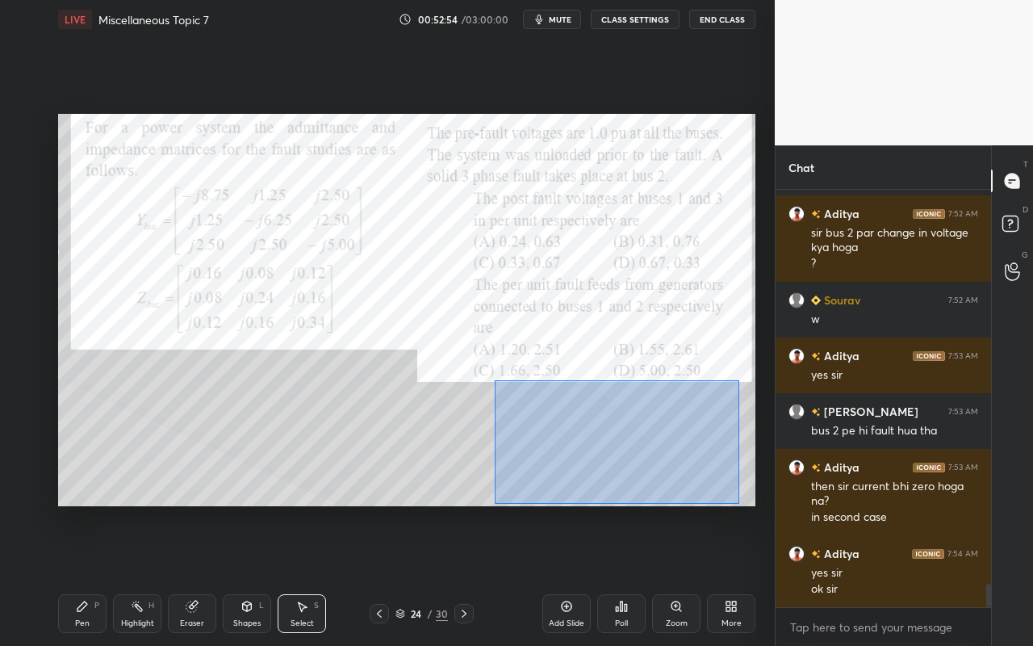
drag, startPoint x: 494, startPoint y: 379, endPoint x: 727, endPoint y: 498, distance: 261.6
click at [737, 502] on div "0 ° Undo Copy Paste here Duplicate Duplicate to new slide Delete" at bounding box center [406, 310] width 697 height 392
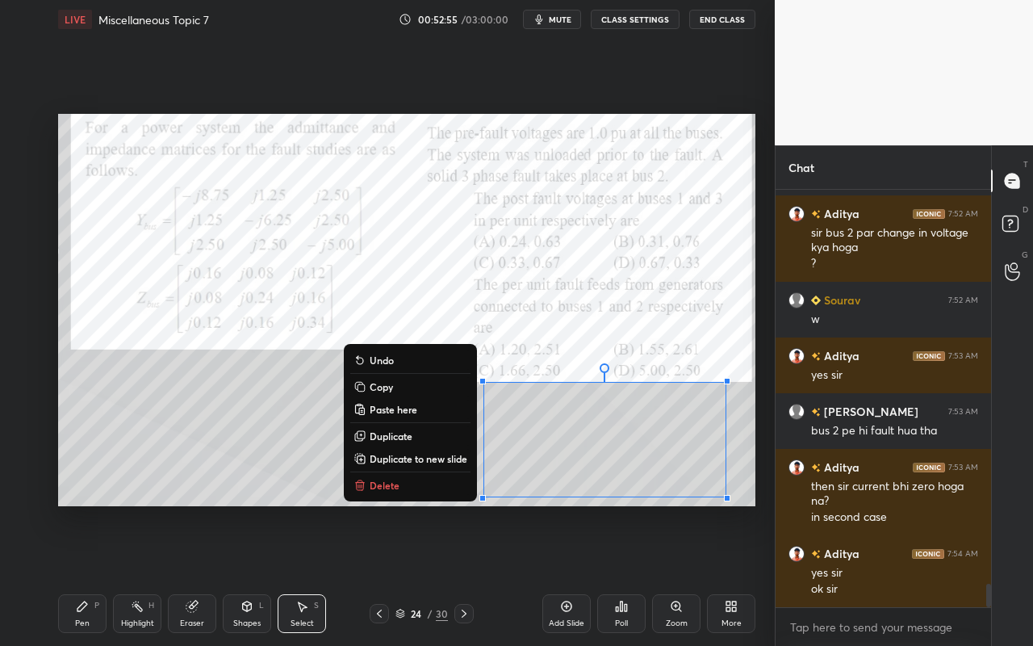
click at [422, 485] on button "Delete" at bounding box center [410, 484] width 120 height 19
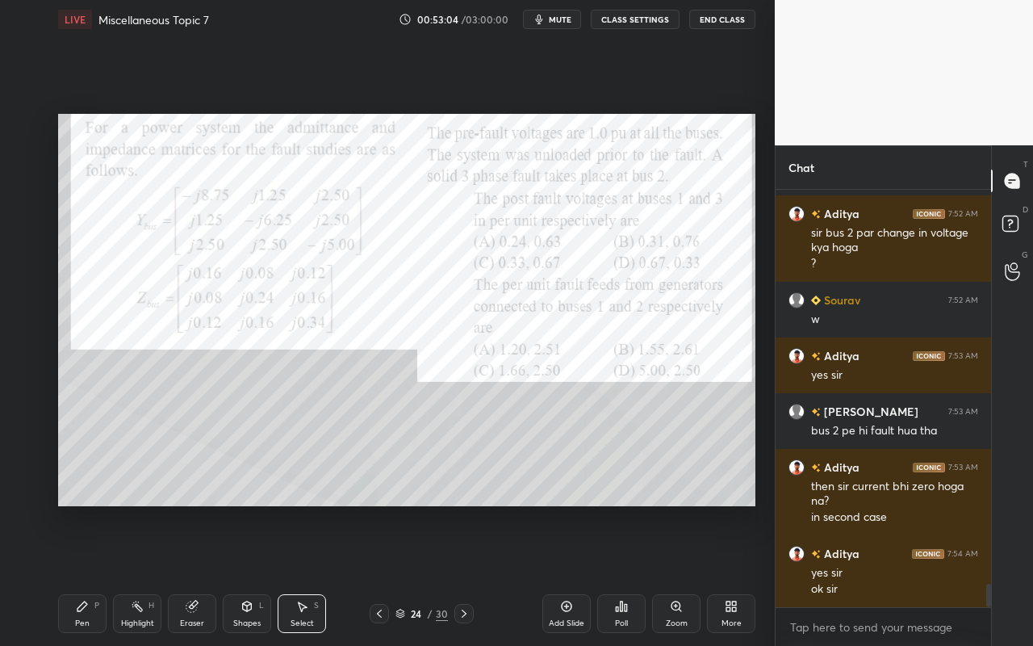
scroll to position [7052, 0]
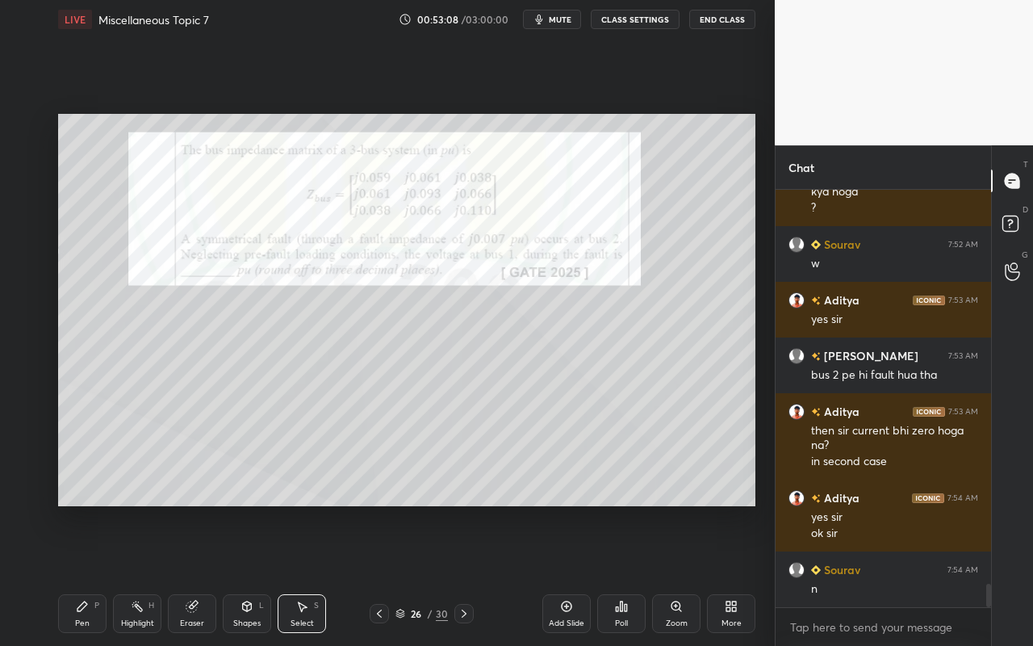
drag, startPoint x: 71, startPoint y: 627, endPoint x: 96, endPoint y: 575, distance: 57.4
click at [71, 574] on div "Pen P" at bounding box center [82, 613] width 48 height 39
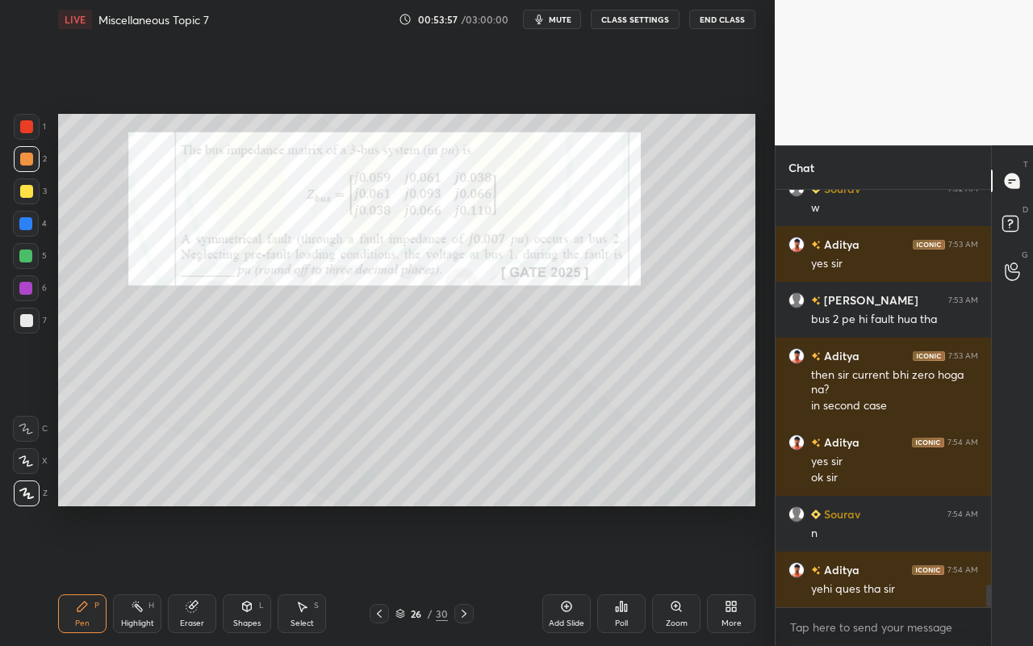
scroll to position [7163, 0]
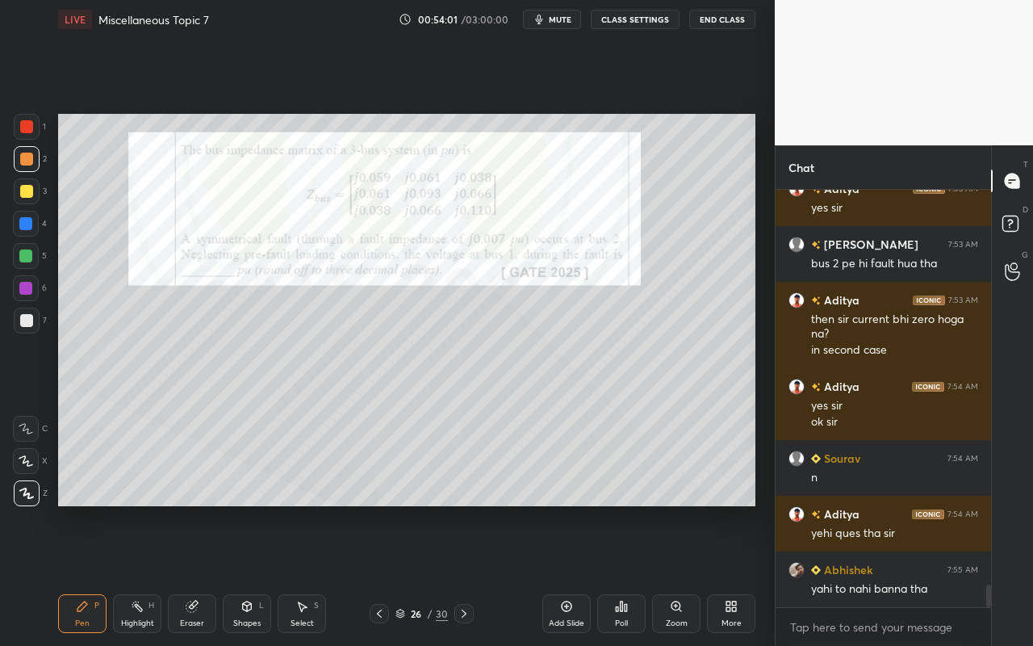
click at [131, 574] on div "Highlight H" at bounding box center [137, 613] width 48 height 39
click at [97, 574] on div "Pen P" at bounding box center [82, 613] width 48 height 39
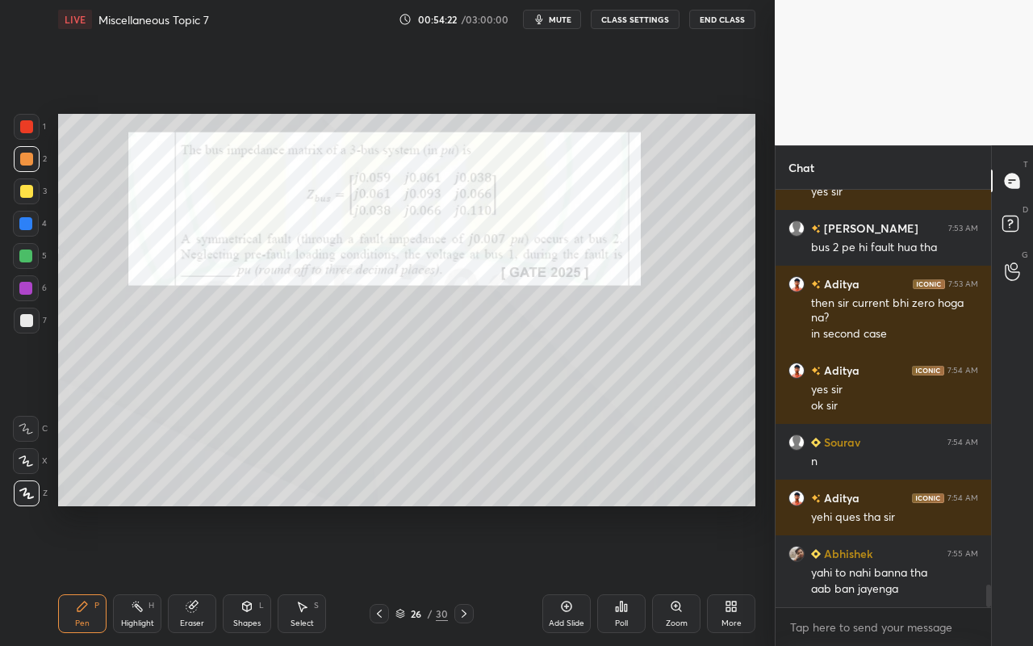
click at [623, 574] on div "Poll" at bounding box center [621, 613] width 48 height 39
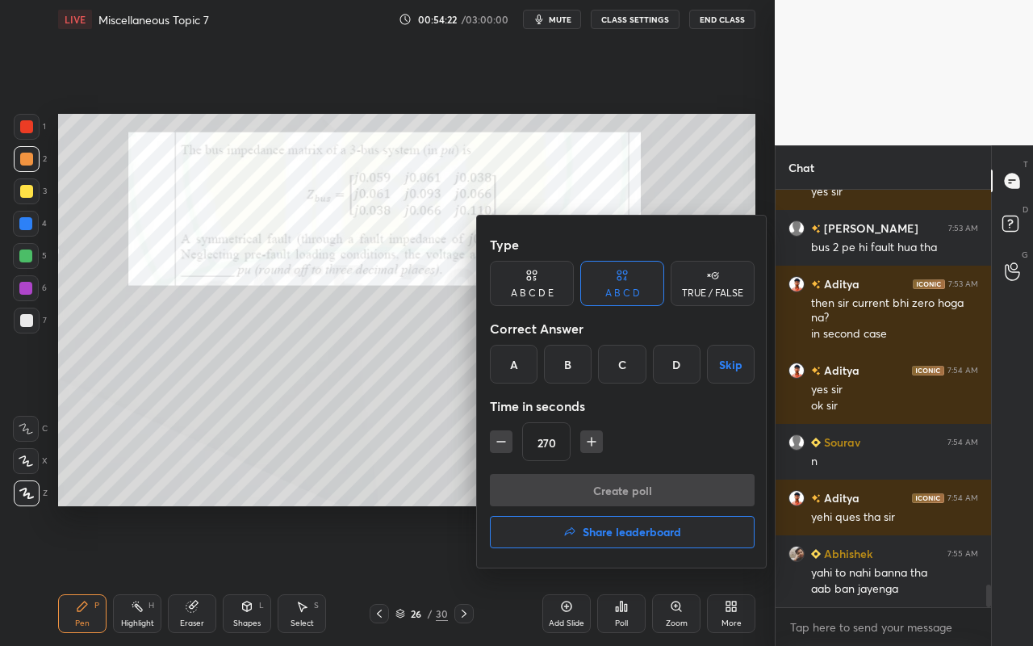
click at [617, 362] on div "C" at bounding box center [622, 364] width 48 height 39
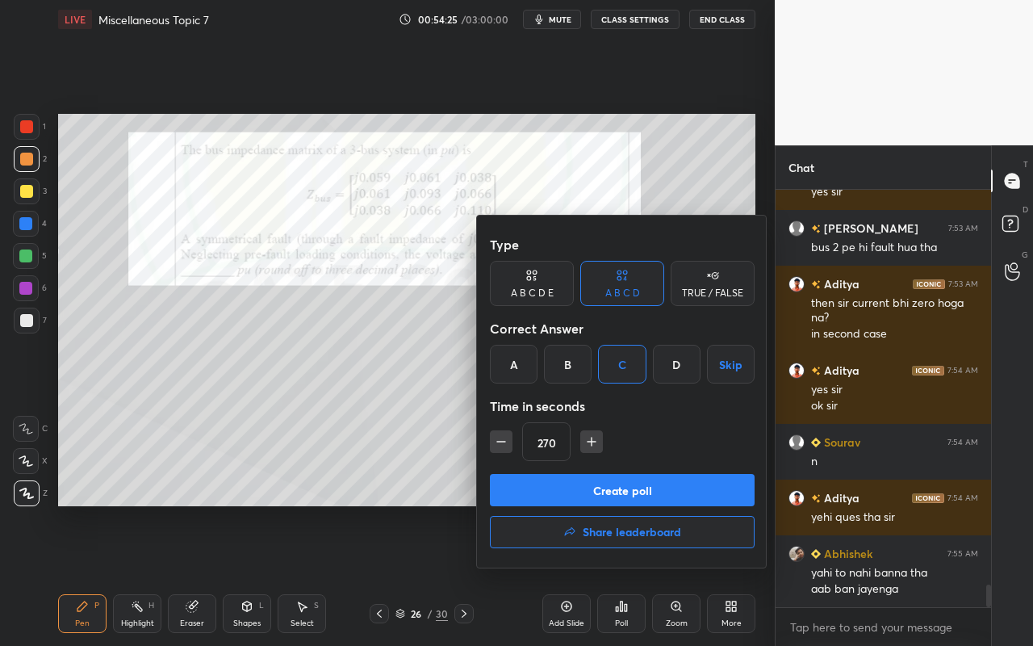
click at [499, 445] on icon "button" at bounding box center [501, 441] width 16 height 16
click at [503, 441] on icon "button" at bounding box center [501, 441] width 16 height 16
click at [503, 441] on icon "button" at bounding box center [501, 441] width 8 height 0
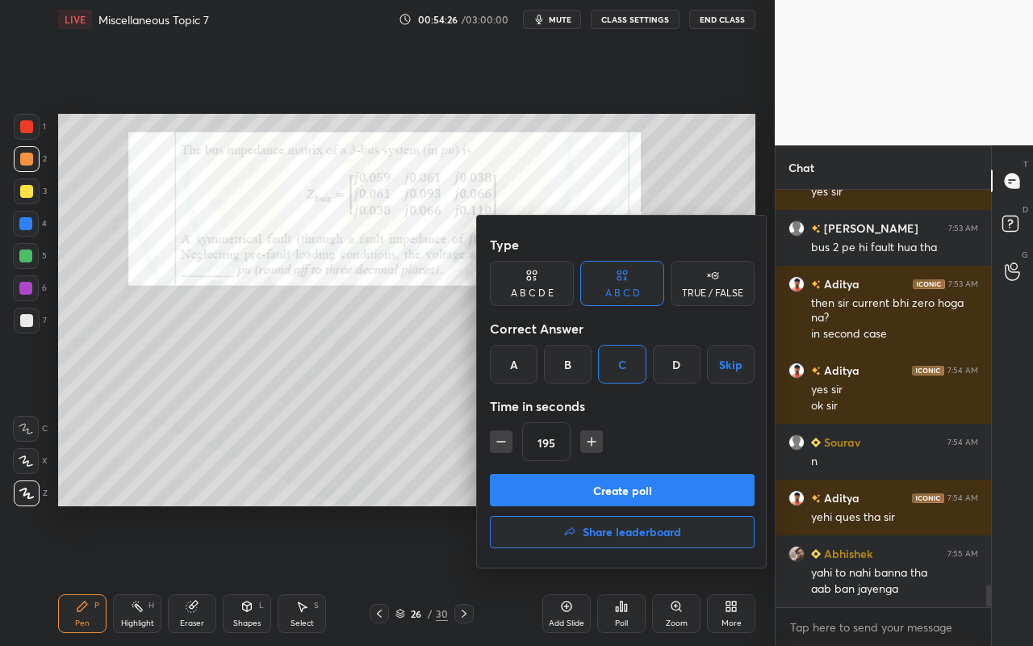
click at [506, 442] on icon "button" at bounding box center [501, 441] width 16 height 16
type input "180"
click at [588, 485] on button "Create poll" at bounding box center [622, 490] width 265 height 32
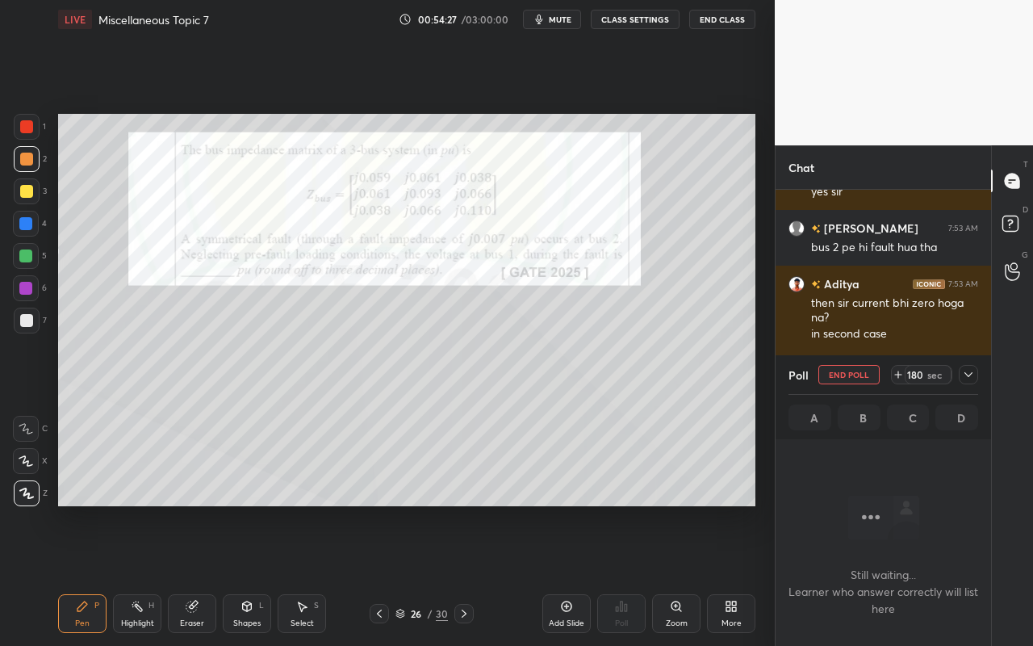
scroll to position [328, 211]
click at [966, 375] on icon at bounding box center [968, 374] width 13 height 13
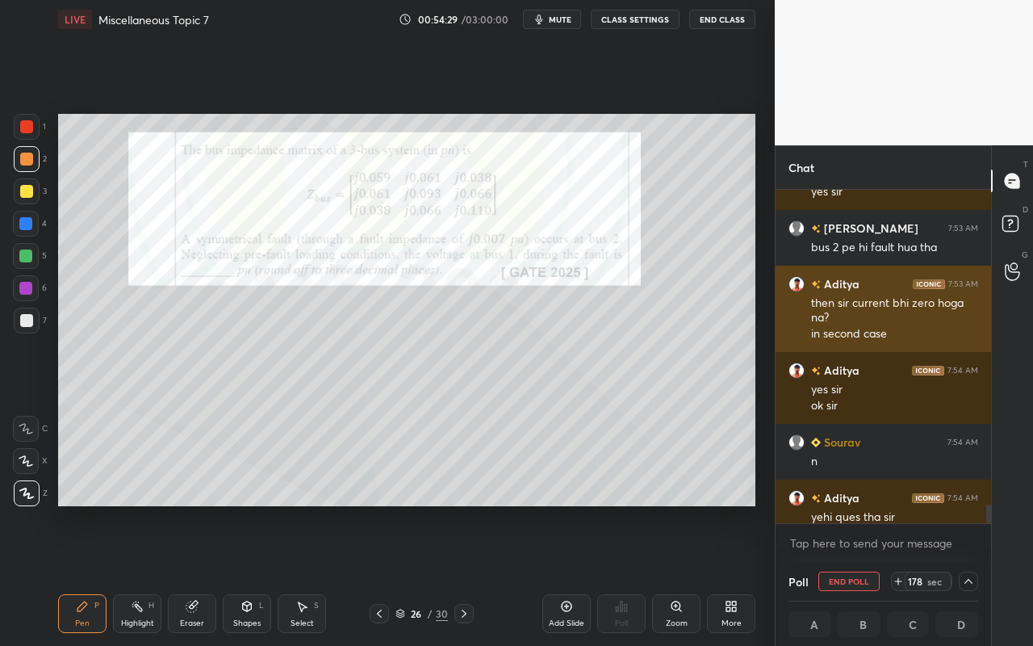
scroll to position [7264, 0]
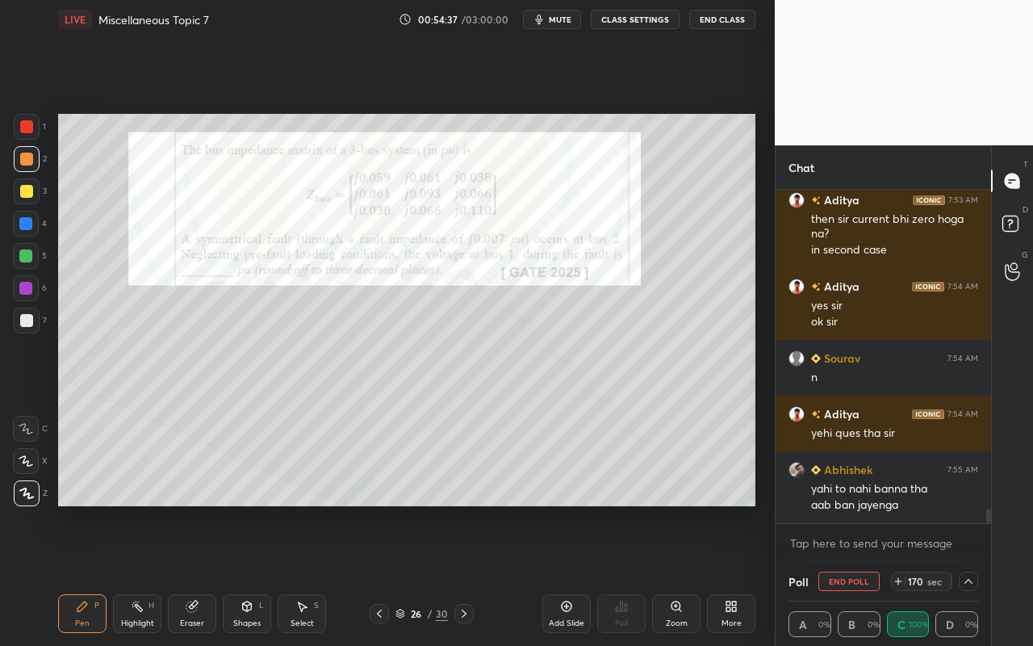
click at [974, 574] on icon at bounding box center [968, 580] width 13 height 13
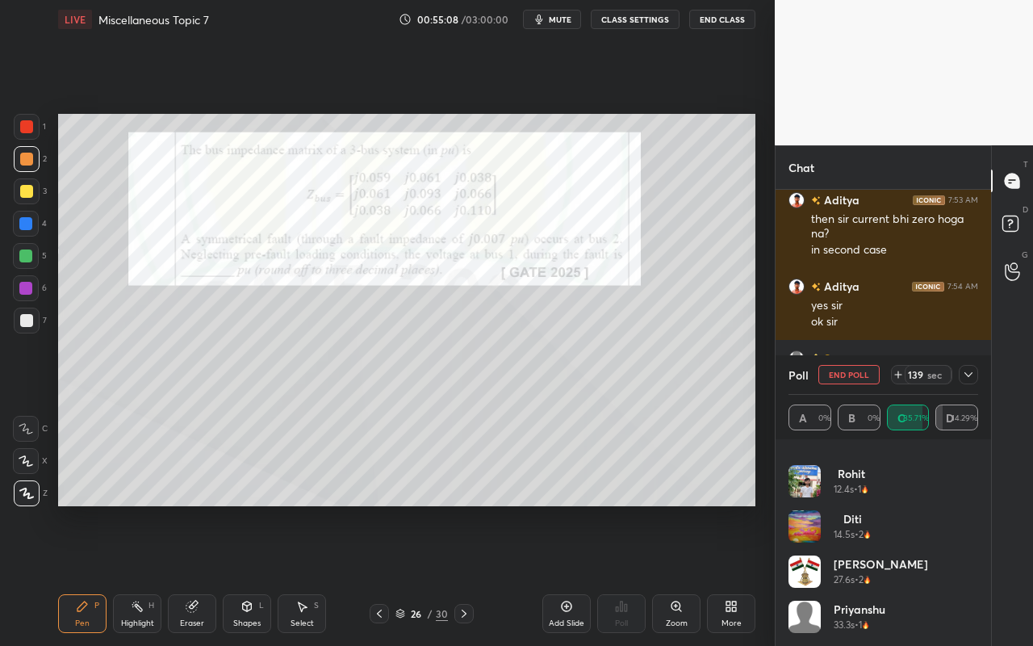
scroll to position [0, 0]
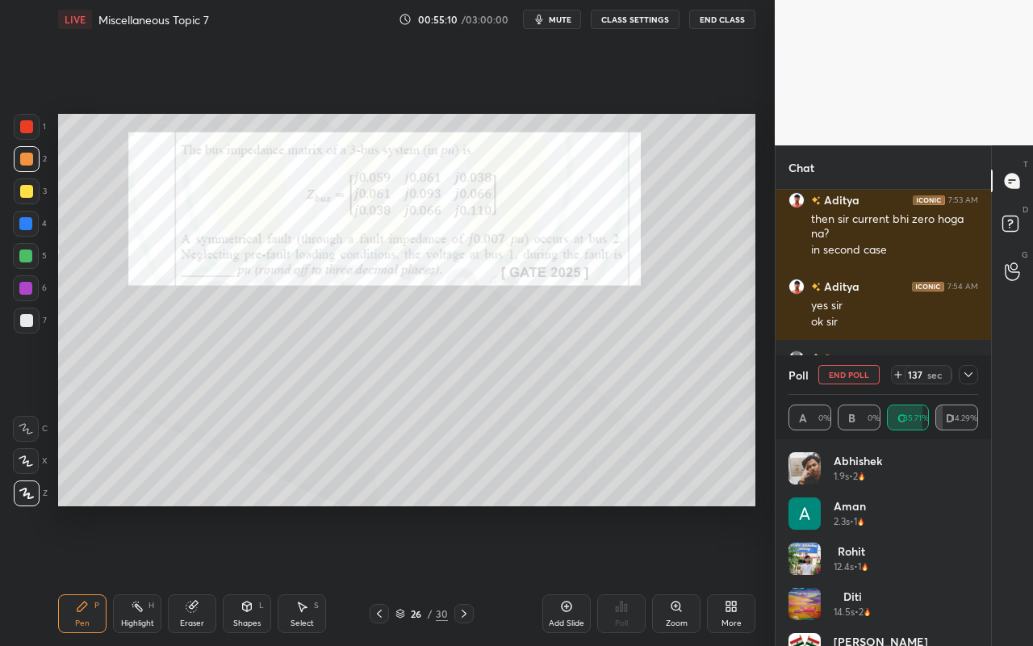
click at [968, 367] on div at bounding box center [968, 374] width 19 height 19
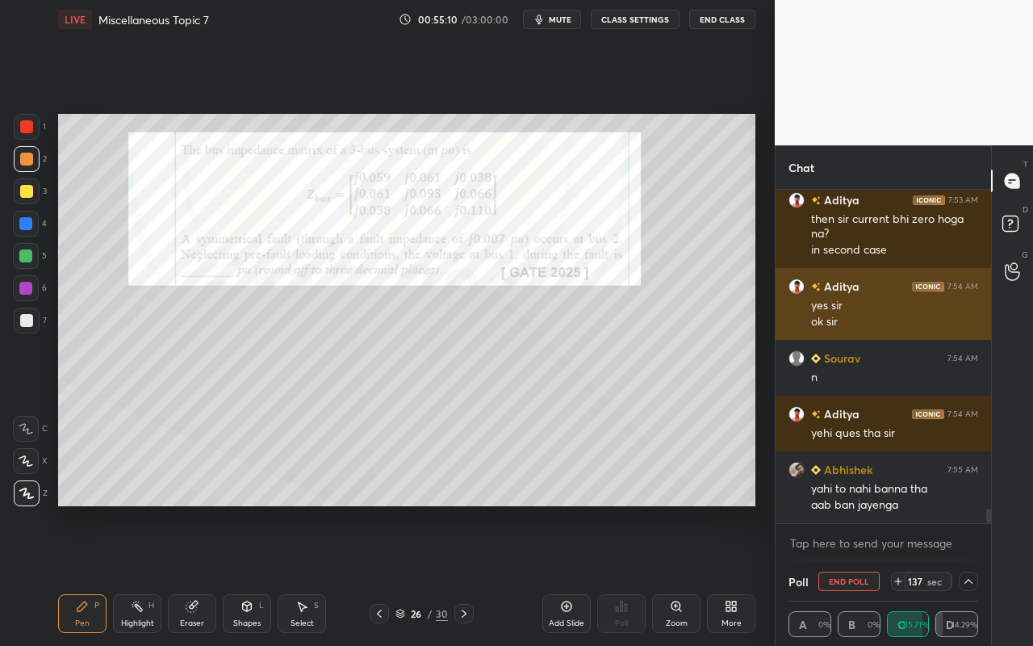
scroll to position [1, 6]
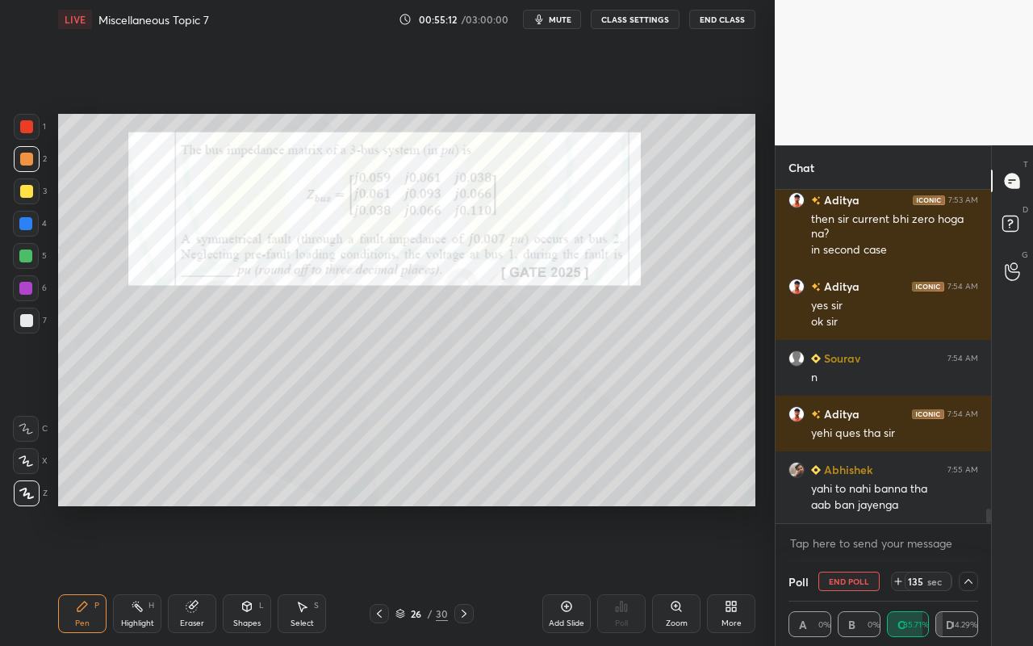
click at [964, 574] on div "Poll End Poll 135 sec" at bounding box center [883, 581] width 190 height 39
click at [968, 574] on icon at bounding box center [968, 580] width 13 height 13
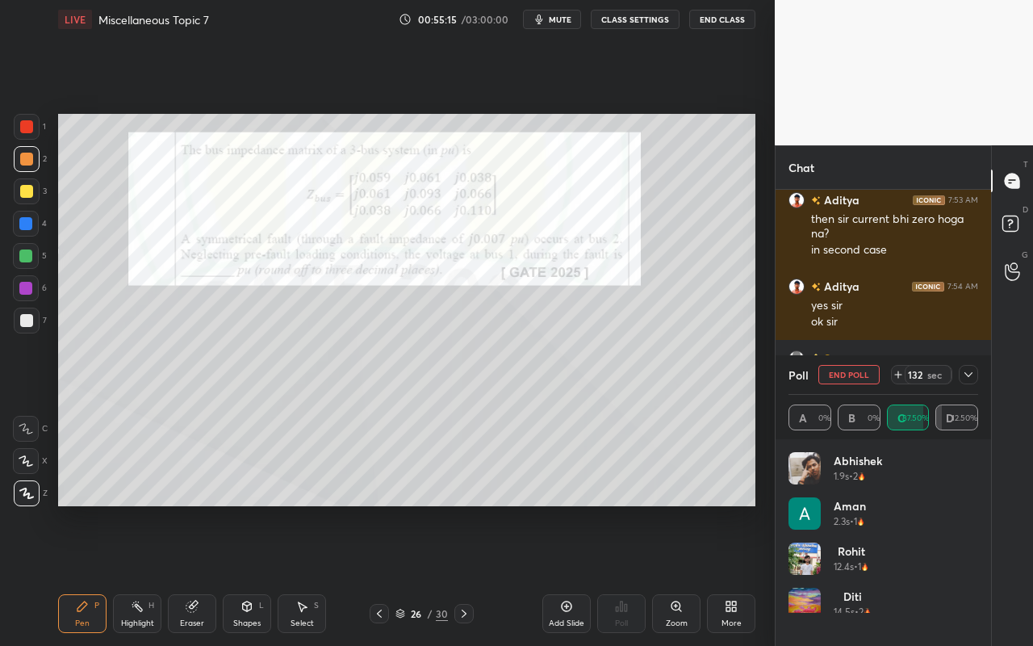
scroll to position [189, 185]
click at [970, 370] on icon at bounding box center [968, 374] width 13 height 13
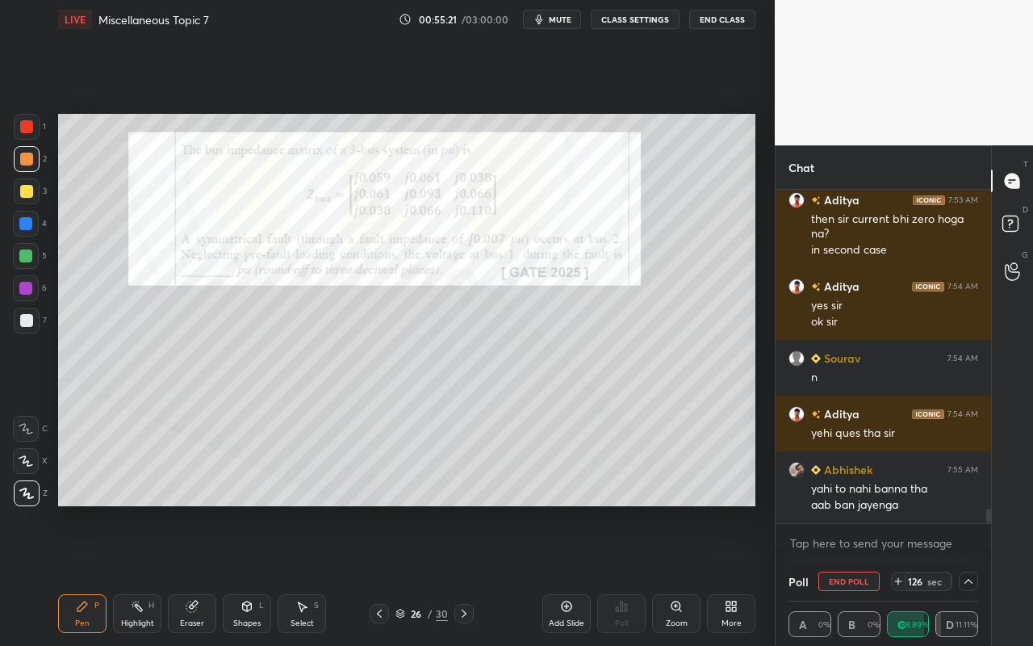
click at [969, 574] on div at bounding box center [968, 580] width 19 height 19
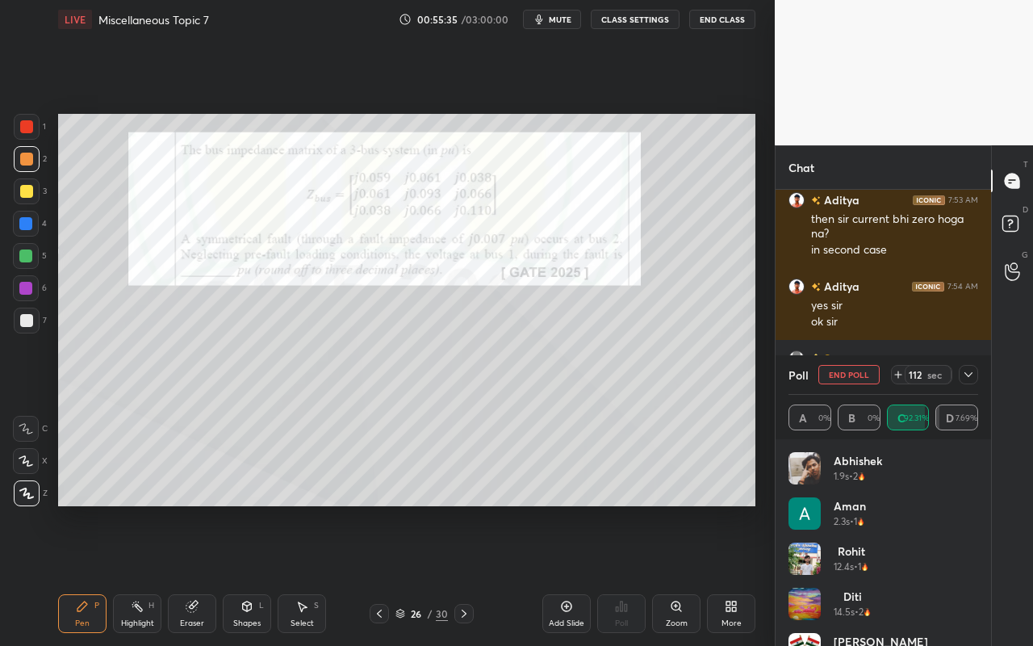
click at [968, 377] on icon at bounding box center [968, 374] width 13 height 13
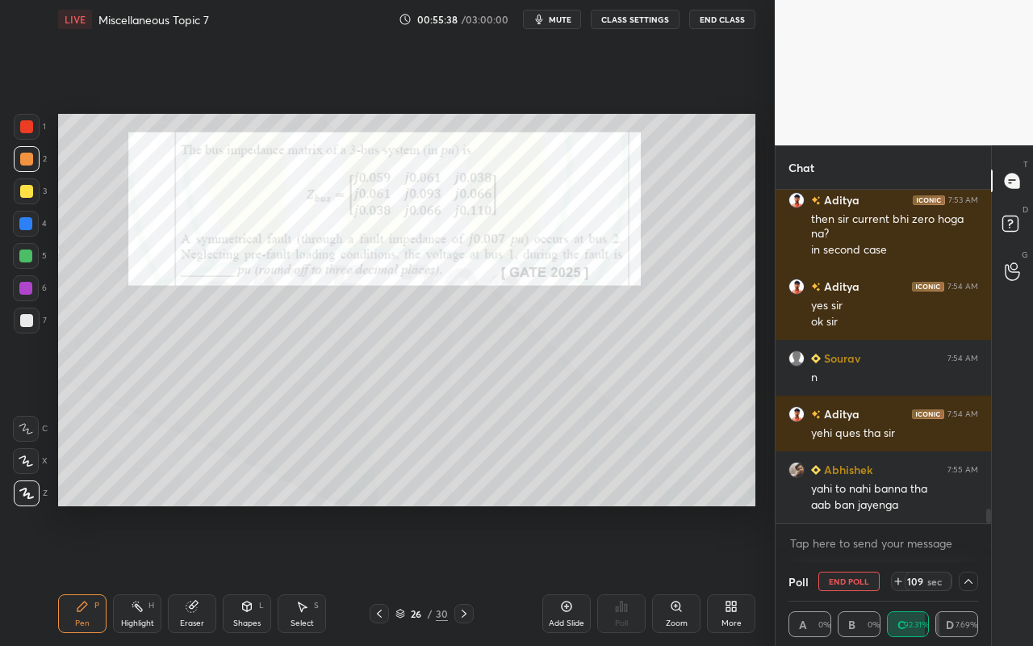
click at [971, 574] on icon at bounding box center [968, 580] width 13 height 13
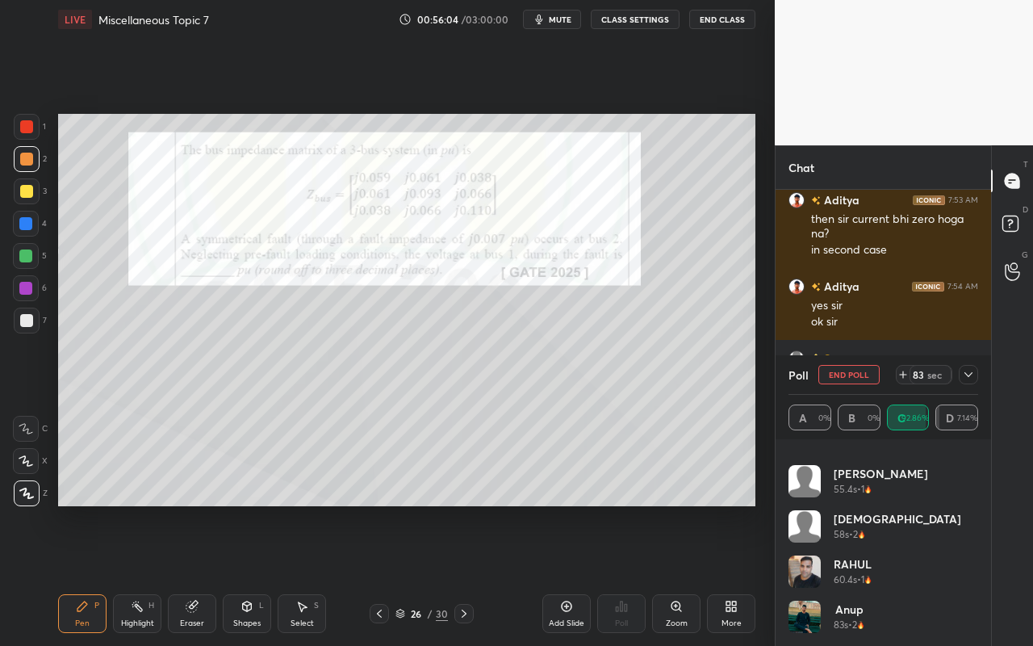
drag, startPoint x: 148, startPoint y: 622, endPoint x: 164, endPoint y: 586, distance: 39.7
click at [145, 574] on div "Highlight" at bounding box center [137, 623] width 33 height 8
click at [82, 574] on div "Pen" at bounding box center [82, 623] width 15 height 8
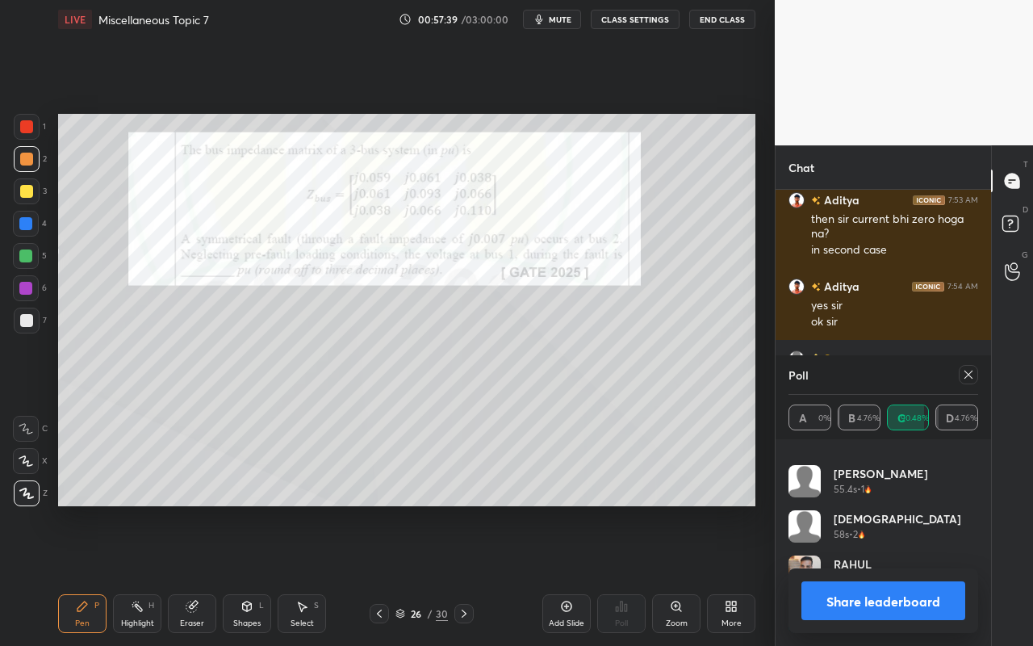
click at [29, 264] on div at bounding box center [26, 256] width 26 height 26
click at [976, 375] on div at bounding box center [968, 374] width 19 height 19
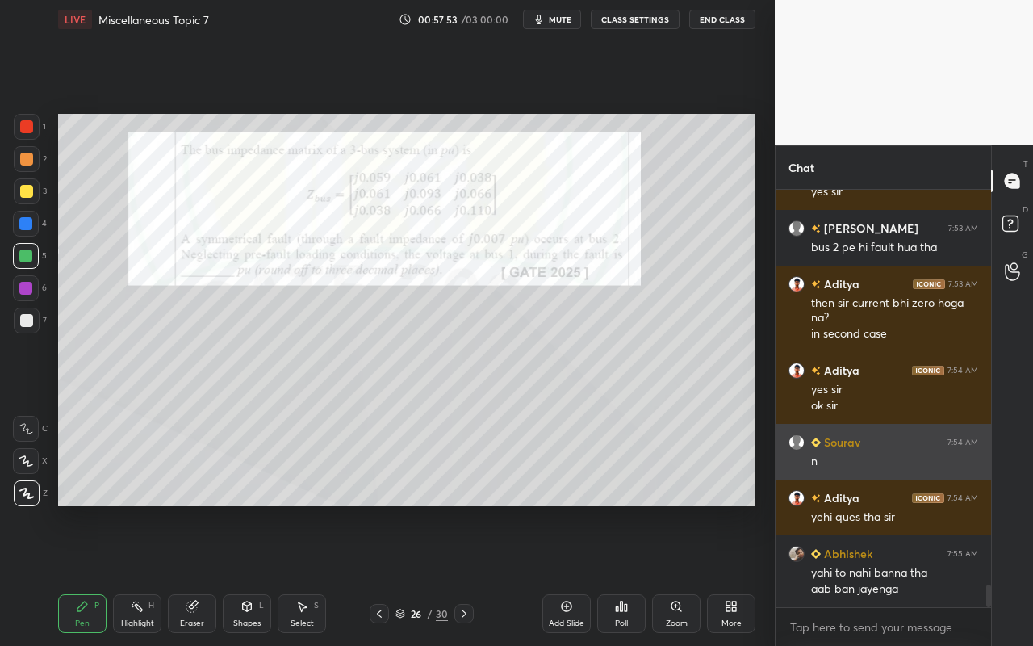
scroll to position [7235, 0]
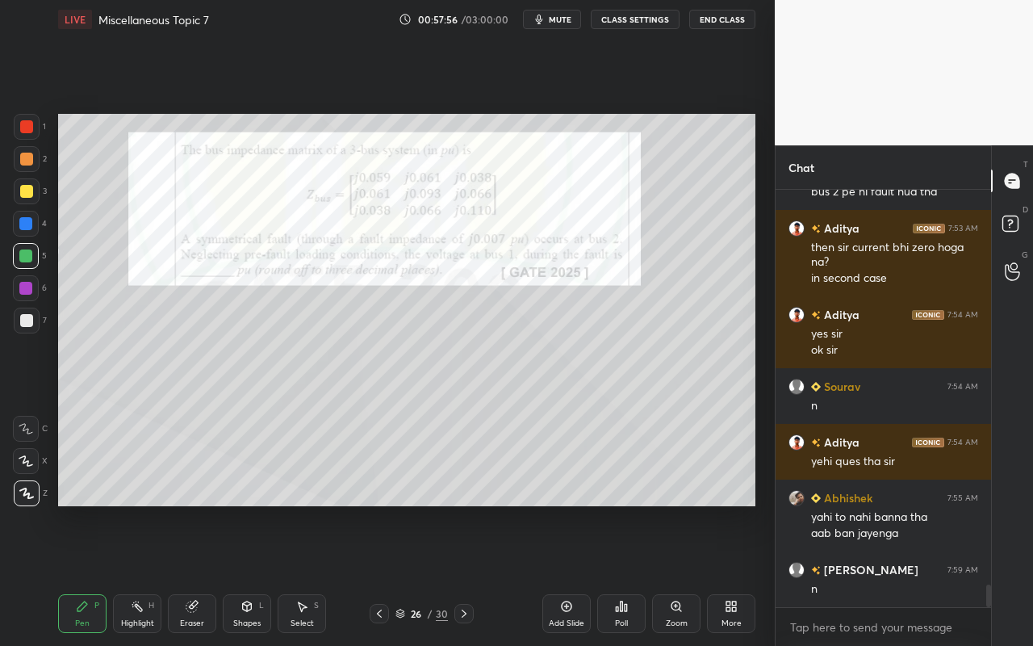
click at [307, 574] on div "Select" at bounding box center [301, 623] width 23 height 8
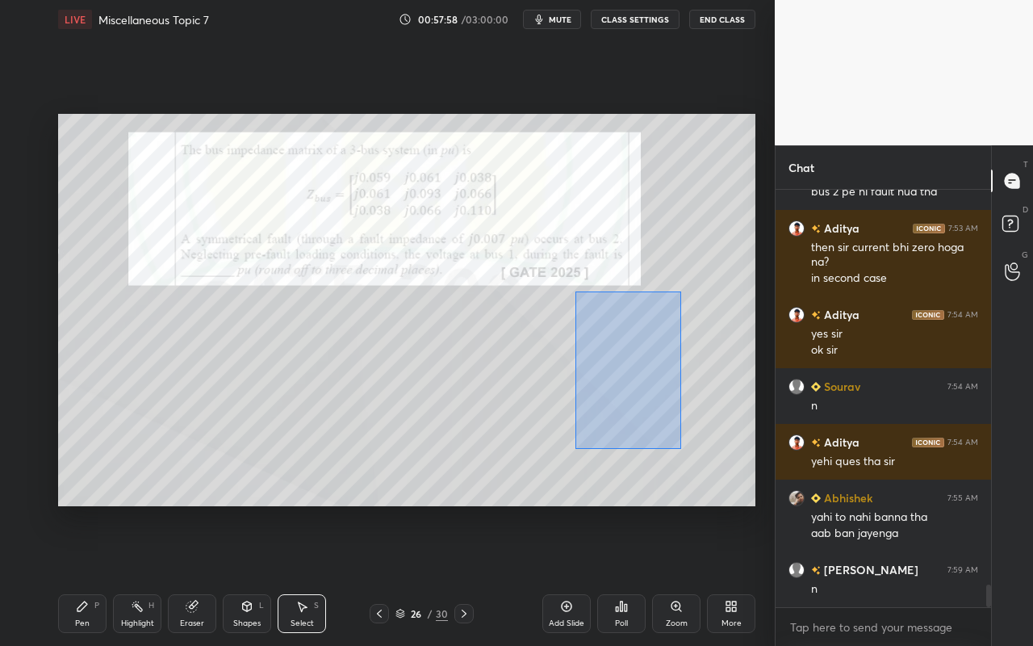
drag, startPoint x: 574, startPoint y: 295, endPoint x: 701, endPoint y: 454, distance: 203.3
click at [704, 459] on div "0 ° Undo Copy Paste here Duplicate Duplicate to new slide Delete" at bounding box center [406, 310] width 697 height 392
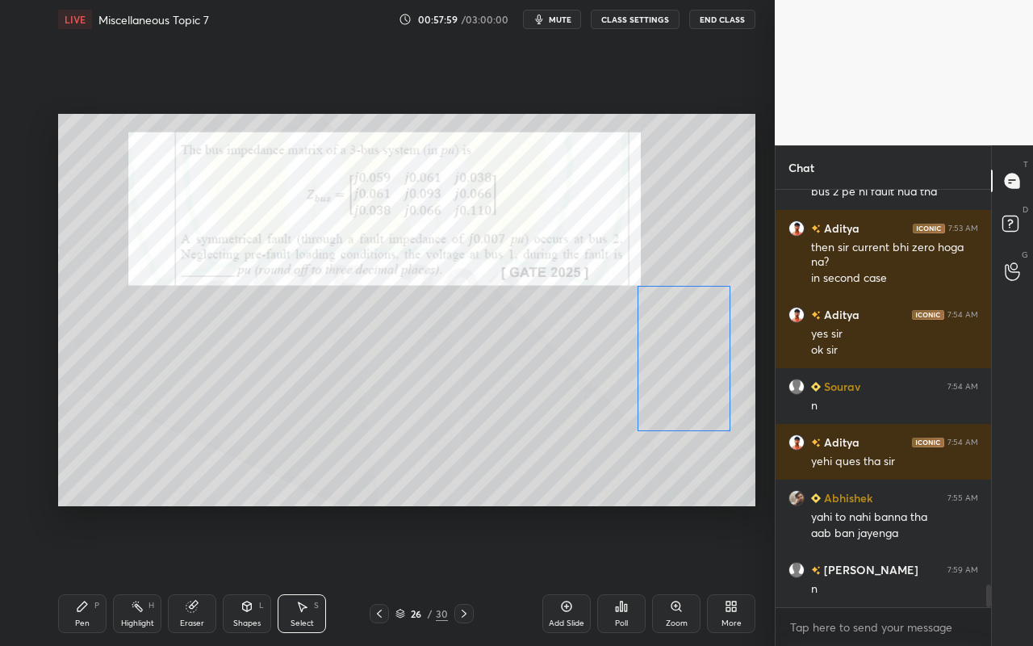
drag, startPoint x: 640, startPoint y: 391, endPoint x: 659, endPoint y: 405, distance: 24.2
click at [700, 380] on div "0 ° Undo Copy Paste here Duplicate Duplicate to new slide Delete" at bounding box center [406, 310] width 697 height 392
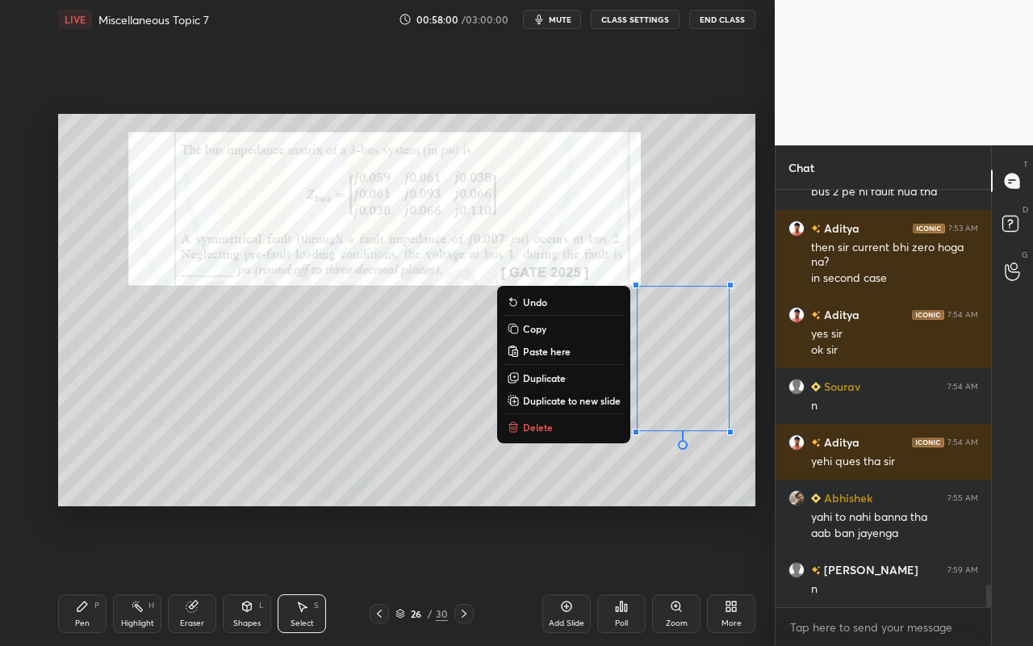
click at [244, 574] on div "Shapes" at bounding box center [246, 623] width 27 height 8
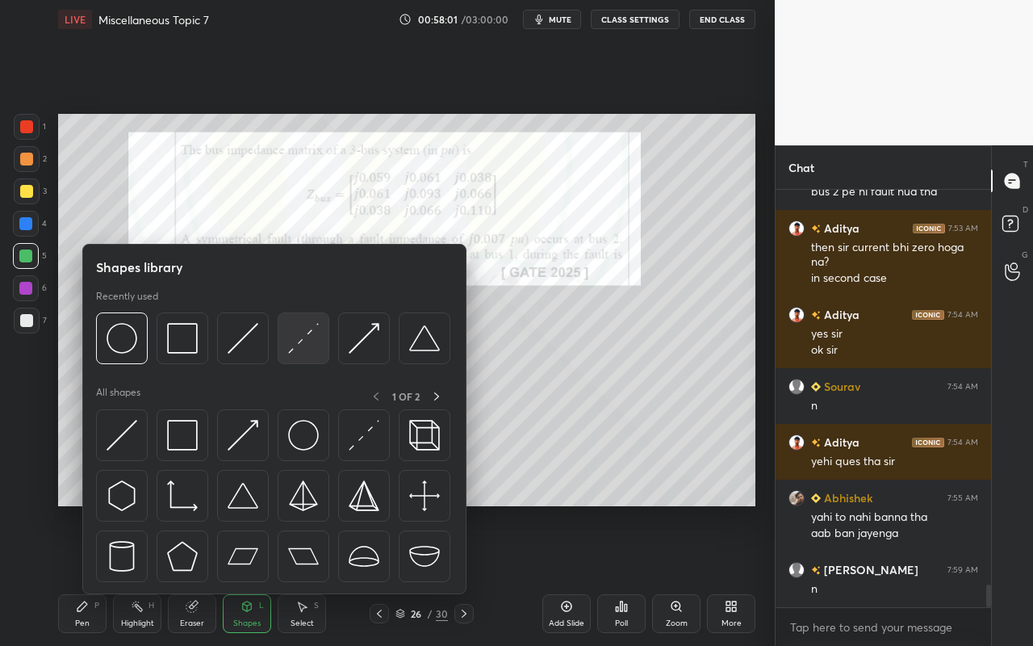
click at [314, 353] on div at bounding box center [304, 338] width 52 height 52
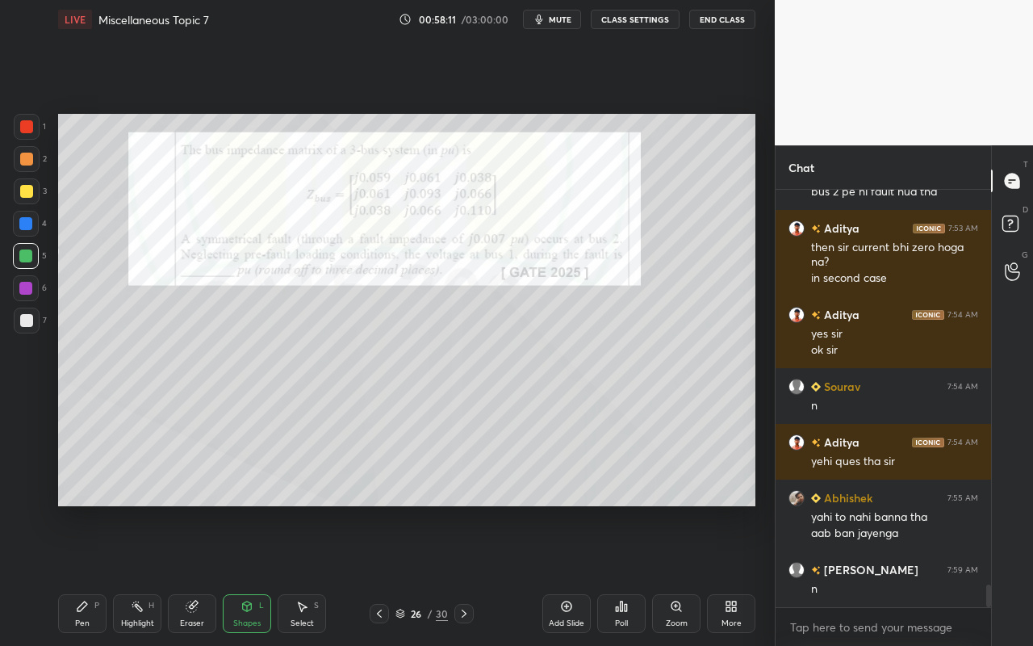
scroll to position [7291, 0]
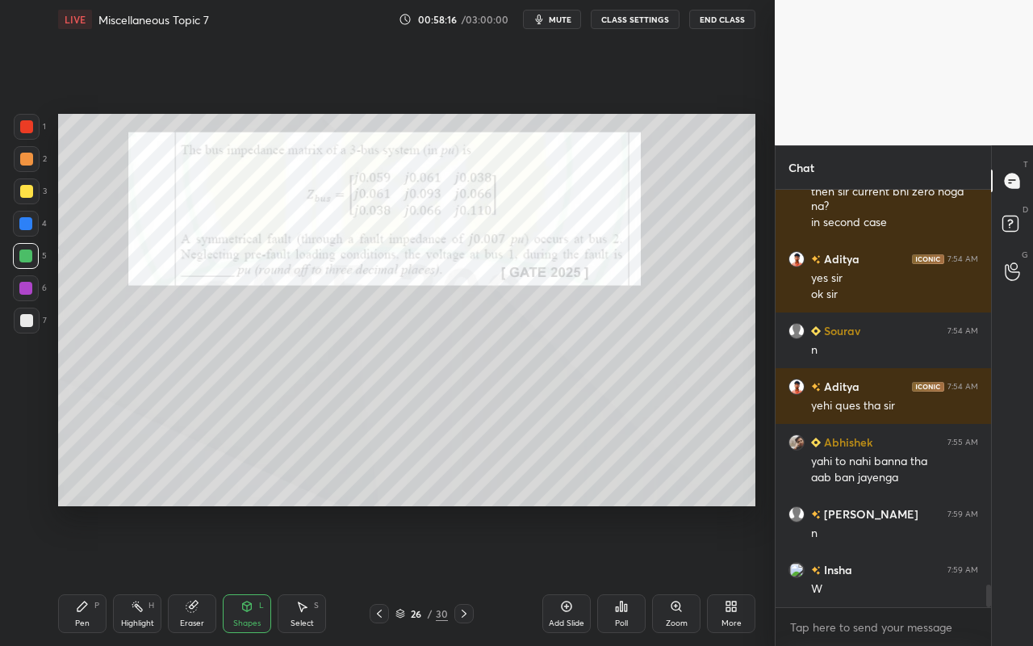
click at [90, 574] on div "Pen P" at bounding box center [82, 613] width 48 height 39
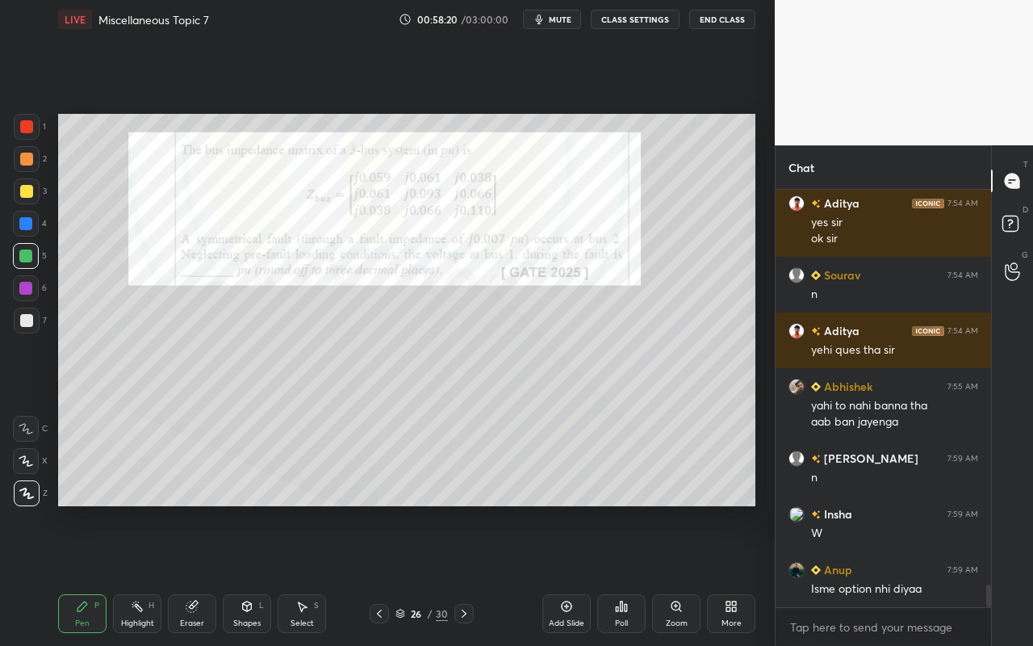
scroll to position [7402, 0]
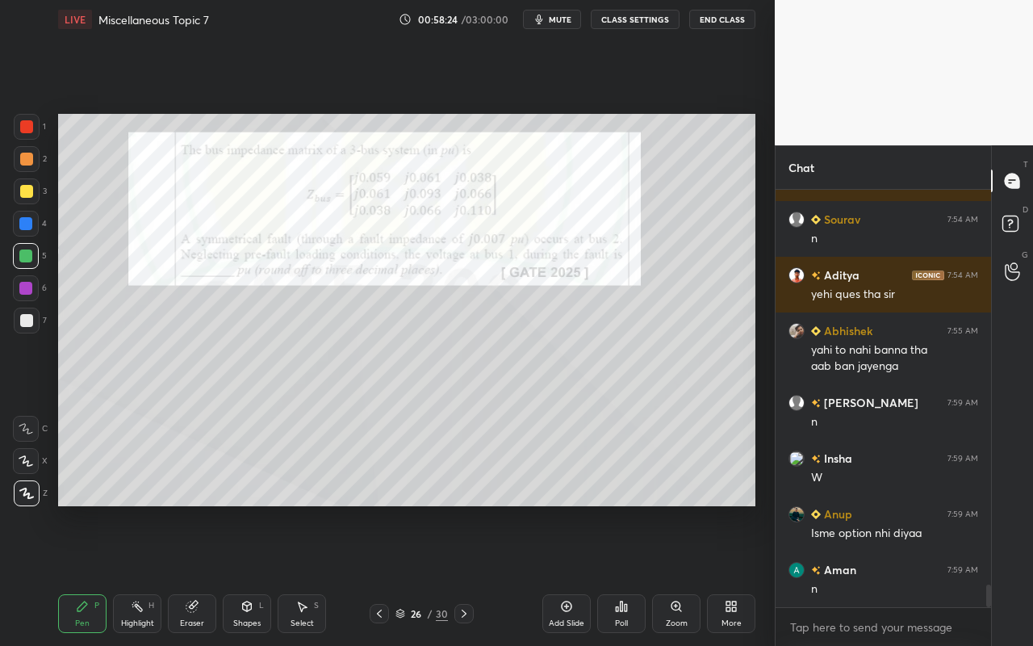
drag, startPoint x: 78, startPoint y: 622, endPoint x: 140, endPoint y: 534, distance: 107.2
click at [78, 574] on div "Pen" at bounding box center [82, 623] width 15 height 8
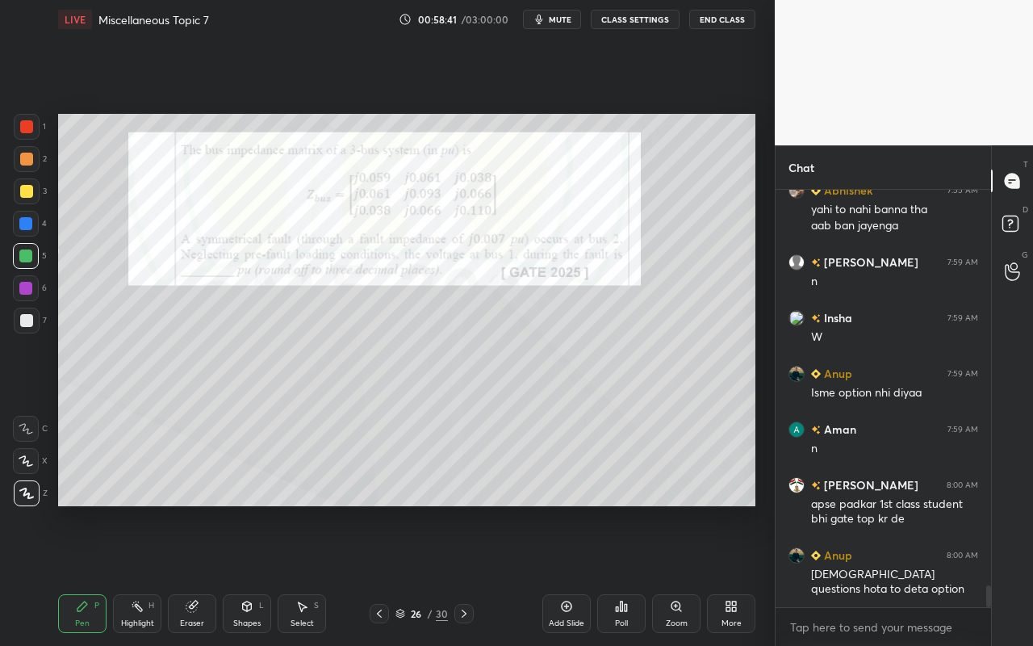
scroll to position [7598, 0]
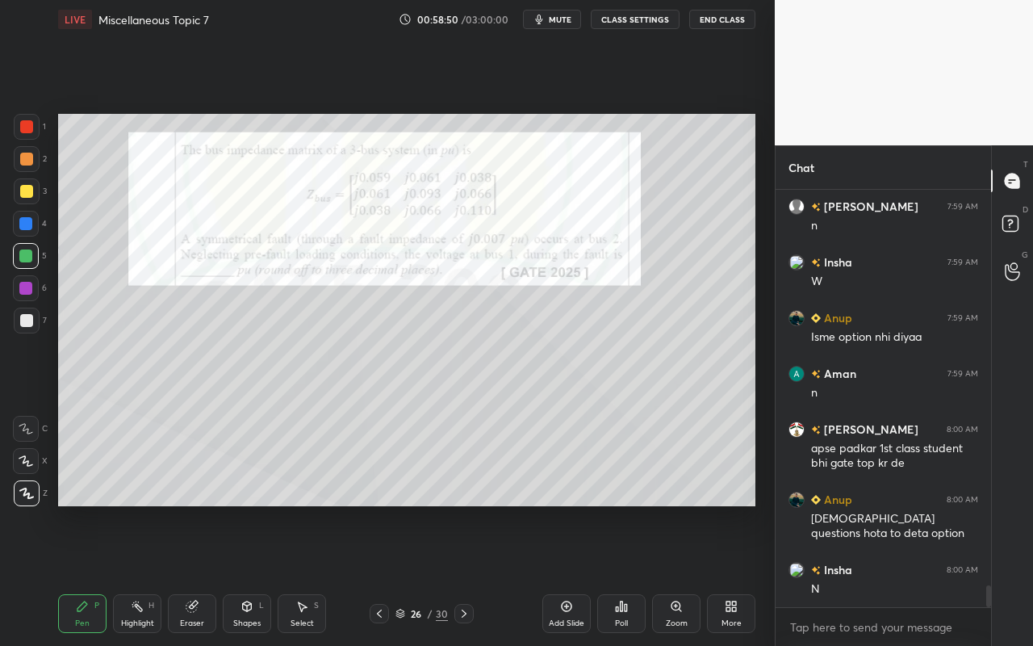
drag, startPoint x: 315, startPoint y: 621, endPoint x: 395, endPoint y: 538, distance: 115.3
click at [318, 574] on div "Select S" at bounding box center [302, 613] width 48 height 39
drag, startPoint x: 579, startPoint y: 487, endPoint x: 623, endPoint y: 503, distance: 47.0
click at [633, 508] on div "0 ° Undo Copy Paste here Duplicate Duplicate to new slide Delete Setting up you…" at bounding box center [407, 310] width 710 height 542
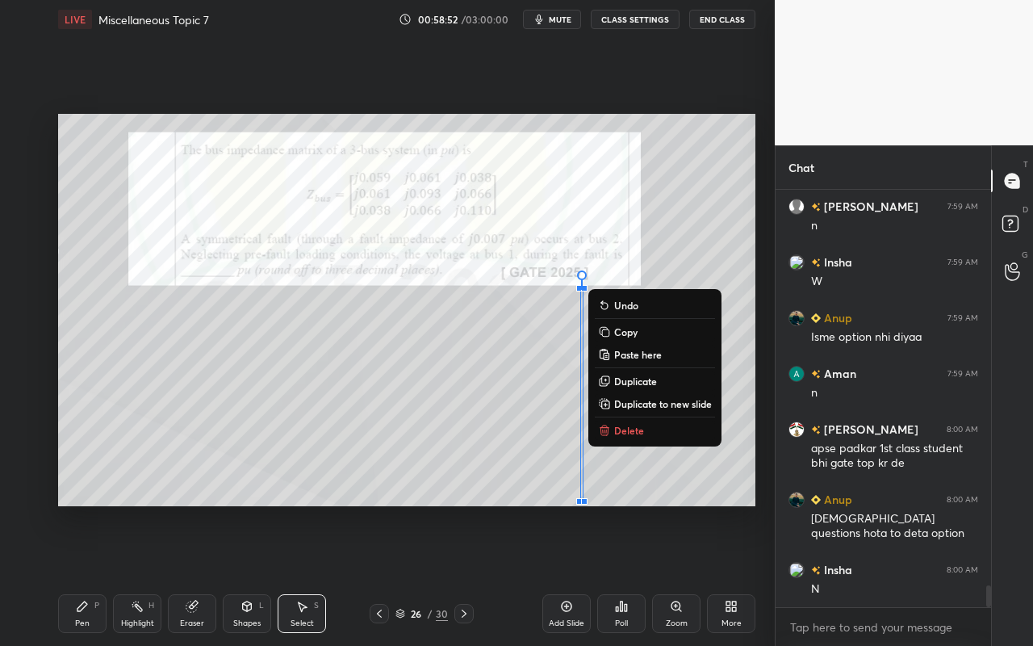
click at [640, 489] on div "0 ° Undo Copy Paste here Duplicate Duplicate to new slide Delete" at bounding box center [406, 310] width 697 height 392
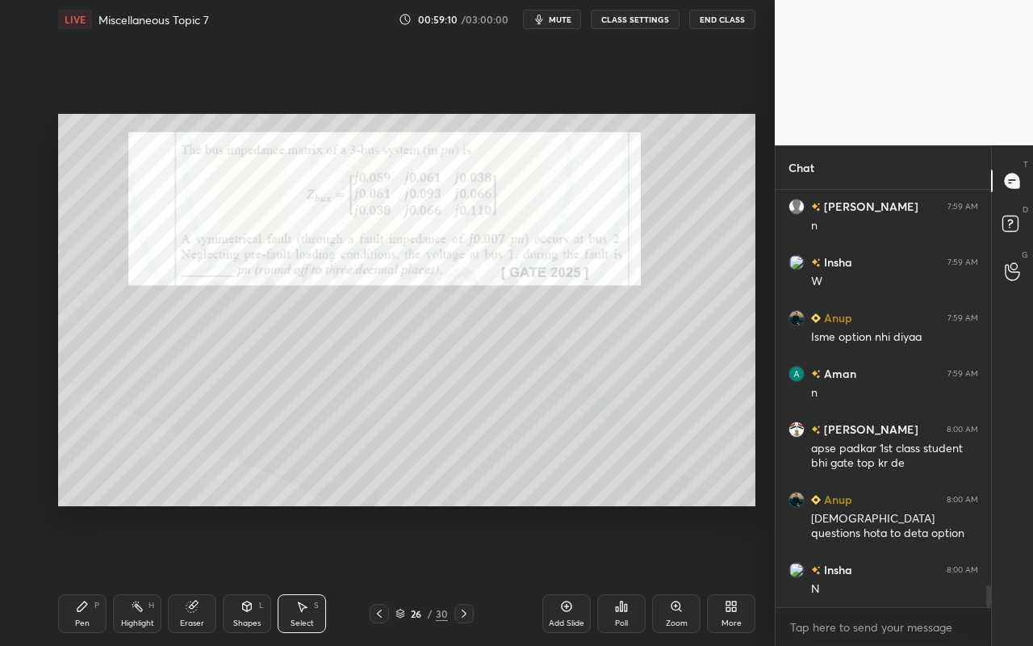
scroll to position [7654, 0]
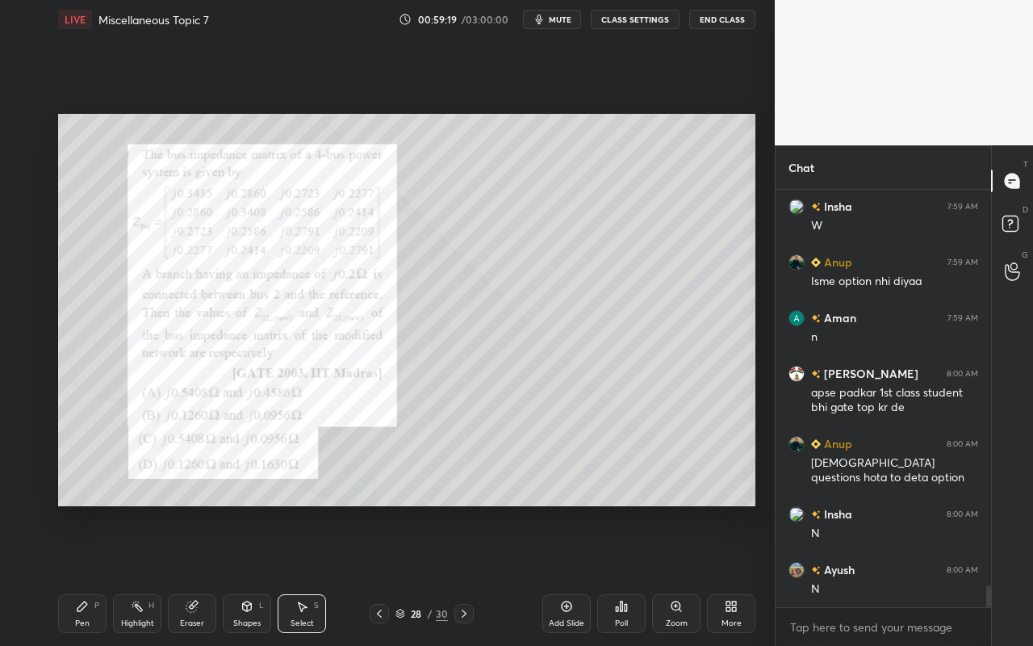
drag, startPoint x: 82, startPoint y: 630, endPoint x: 96, endPoint y: 575, distance: 56.6
click at [82, 574] on div "Pen P" at bounding box center [82, 613] width 48 height 39
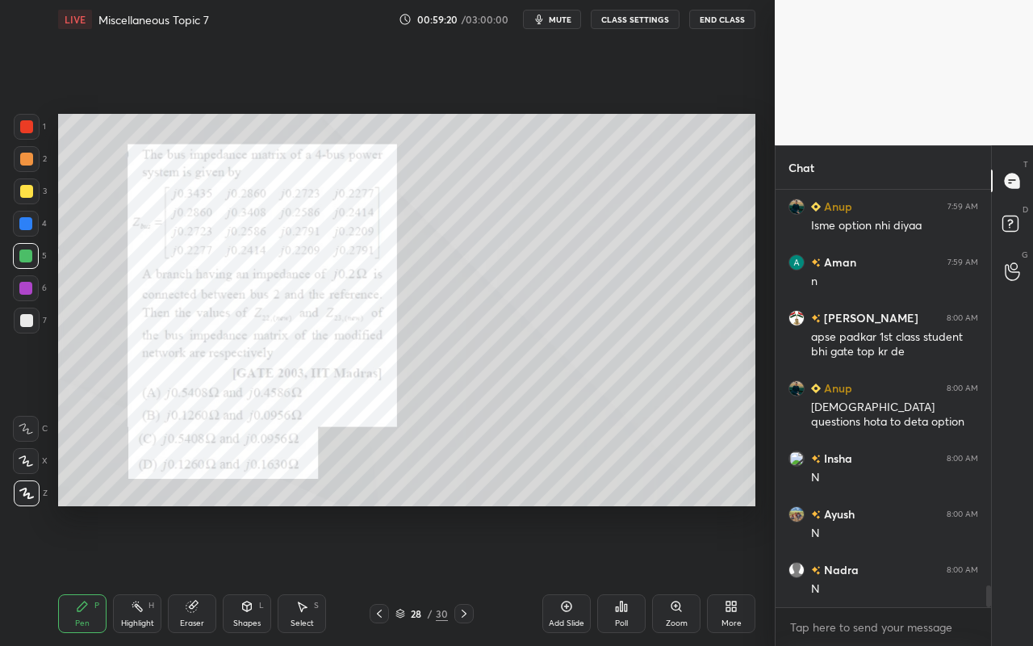
click at [29, 161] on div at bounding box center [26, 158] width 13 height 13
click at [622, 574] on div "Poll" at bounding box center [621, 613] width 48 height 39
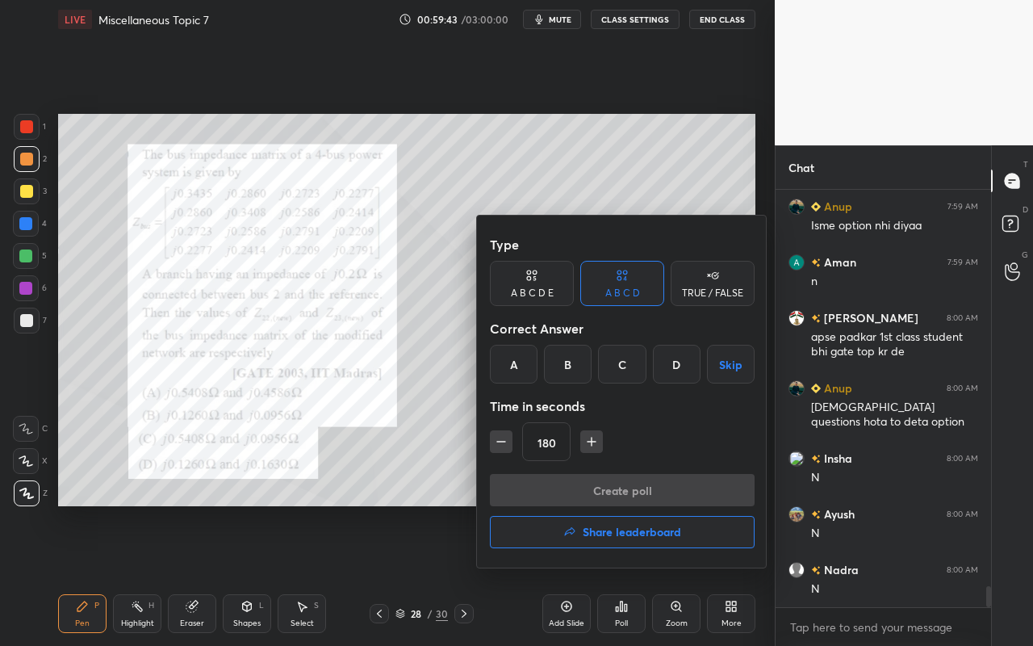
scroll to position [7794, 0]
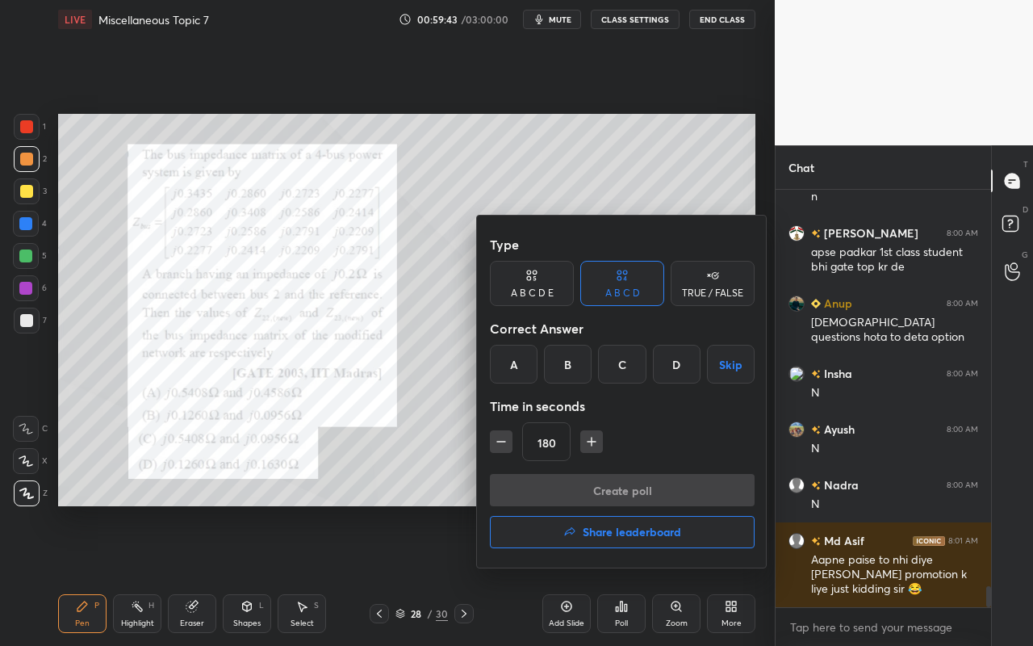
click at [562, 360] on div "B" at bounding box center [568, 364] width 48 height 39
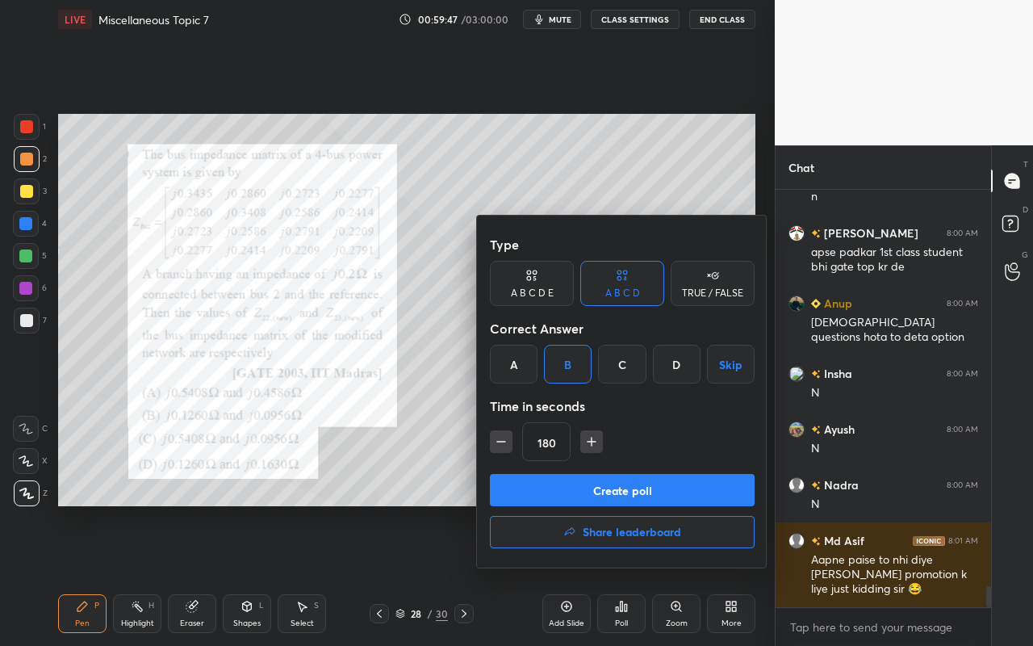
click at [638, 481] on button "Create poll" at bounding box center [622, 490] width 265 height 32
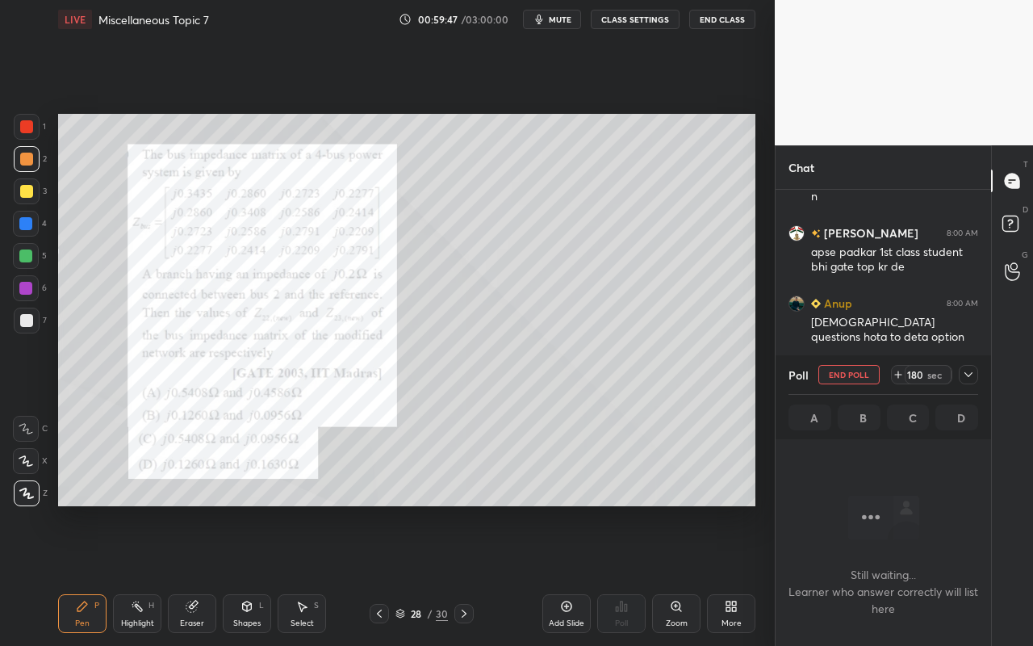
scroll to position [194, 211]
click at [971, 370] on icon at bounding box center [968, 374] width 13 height 13
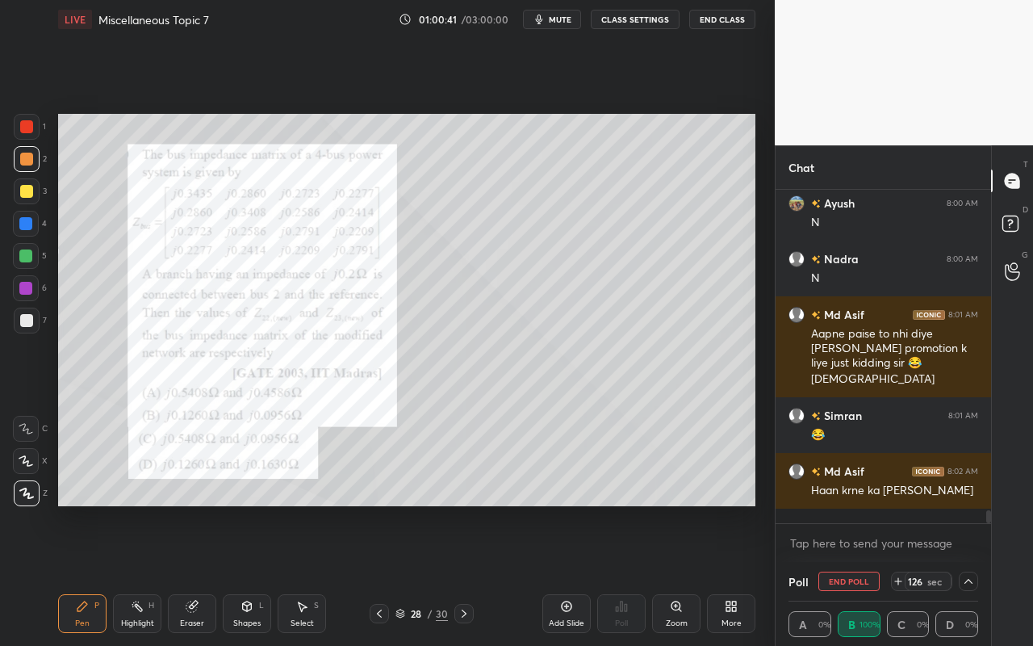
scroll to position [8076, 0]
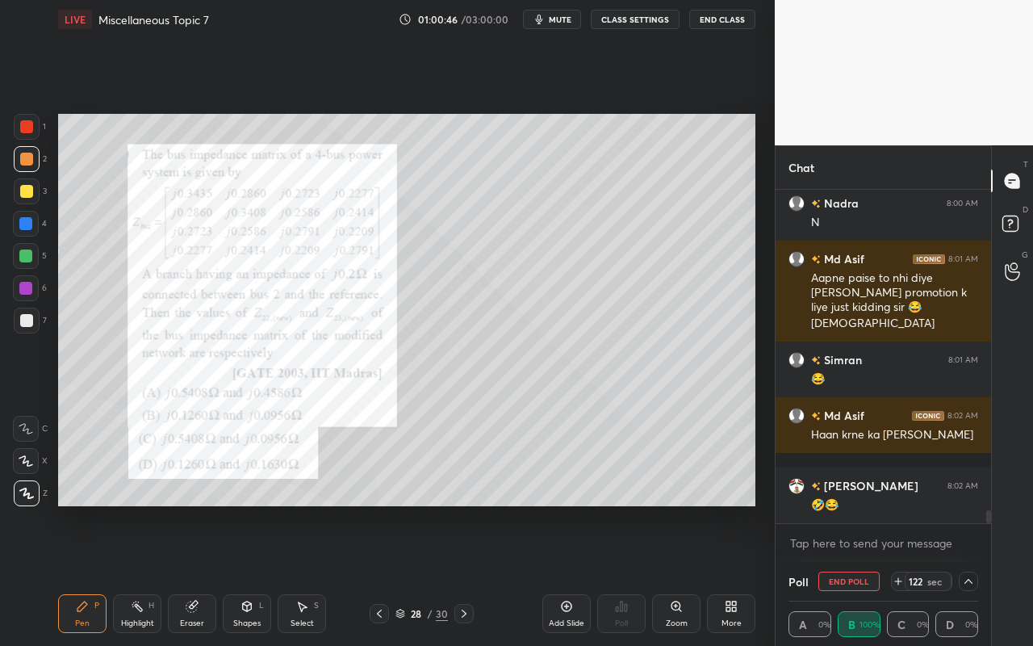
click at [966, 574] on icon at bounding box center [968, 581] width 8 height 5
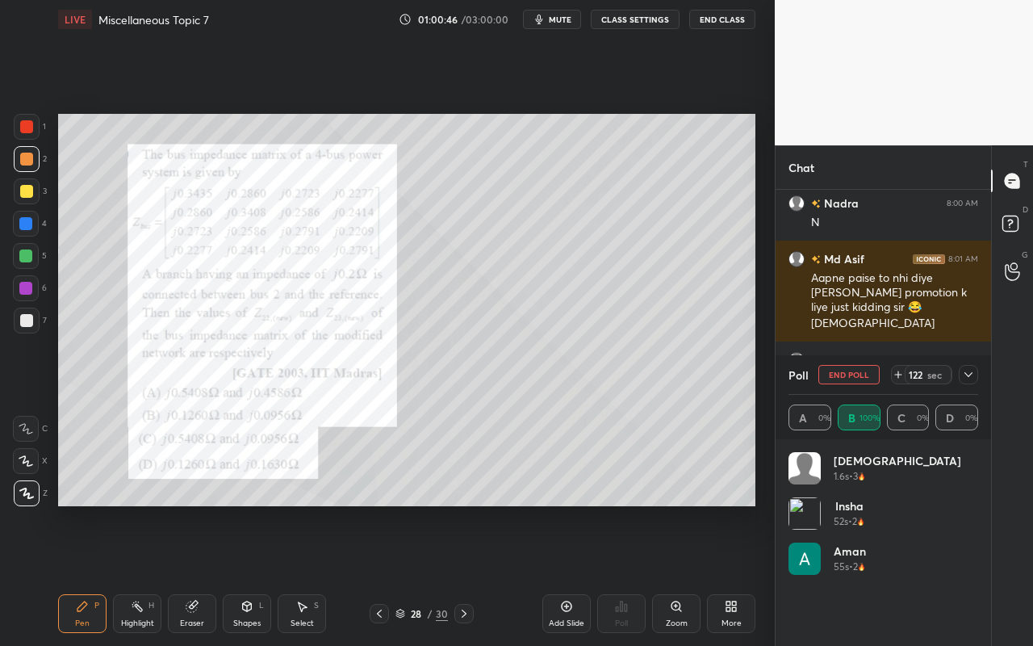
scroll to position [189, 185]
click at [965, 371] on icon at bounding box center [968, 374] width 13 height 13
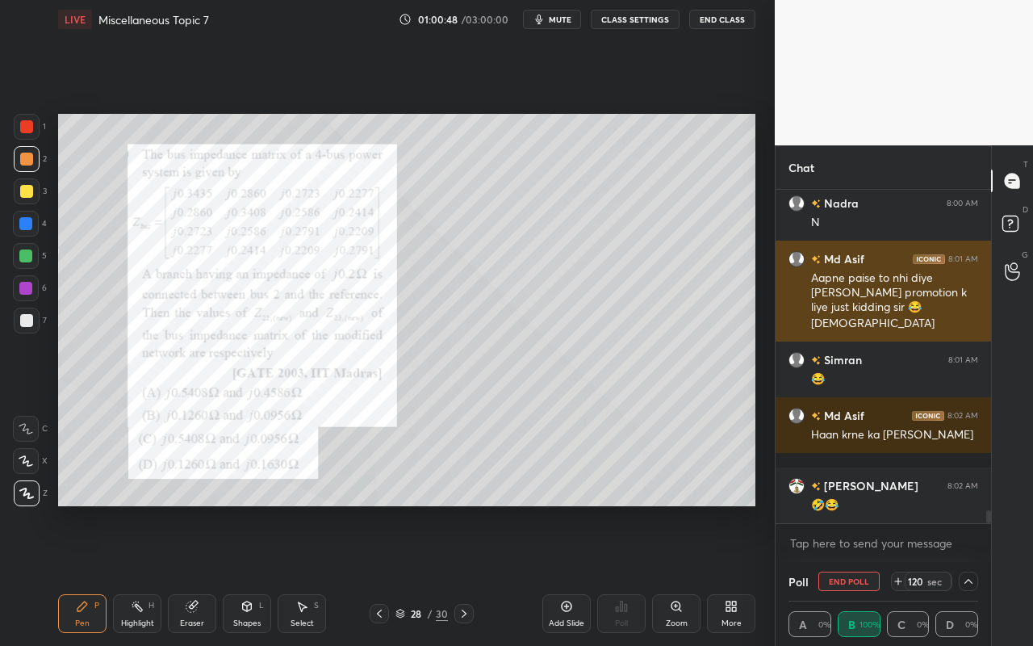
scroll to position [1, 6]
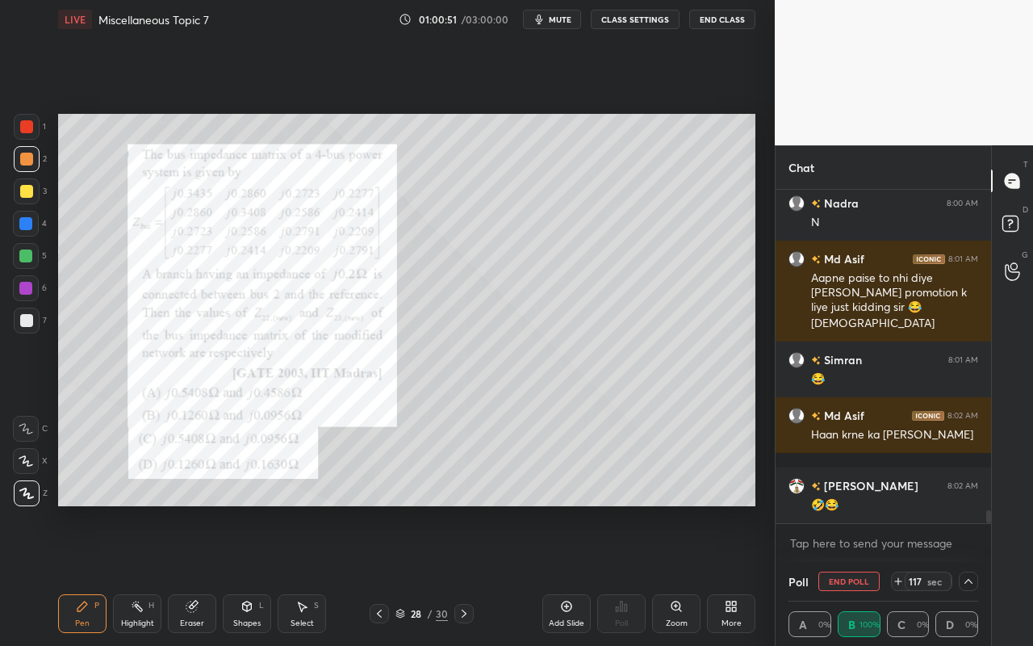
click at [970, 574] on icon at bounding box center [968, 580] width 13 height 13
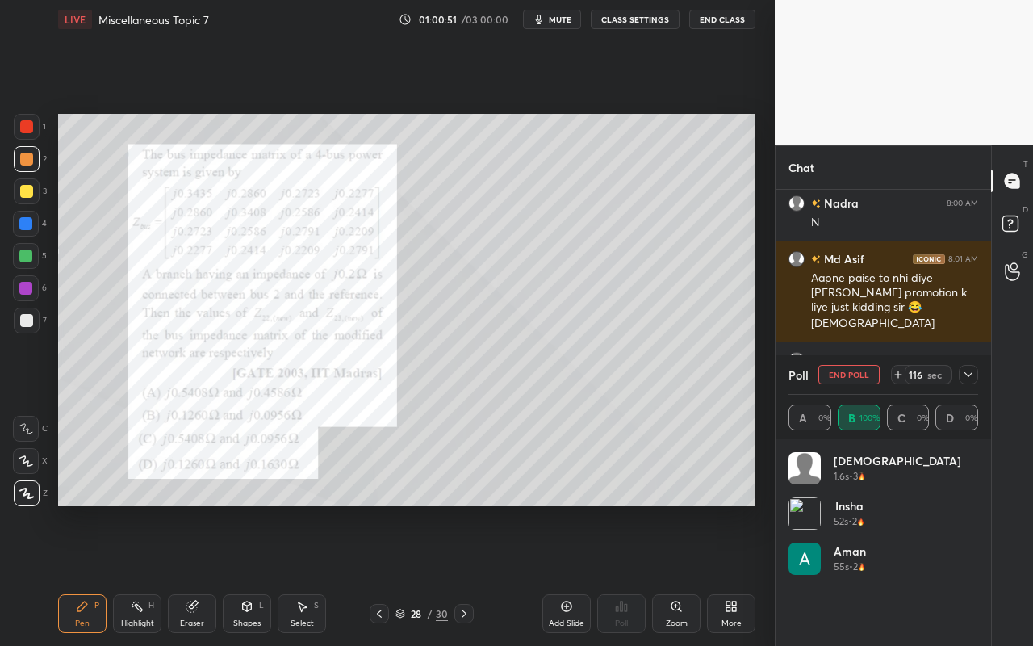
scroll to position [189, 185]
click at [971, 377] on icon at bounding box center [968, 374] width 13 height 13
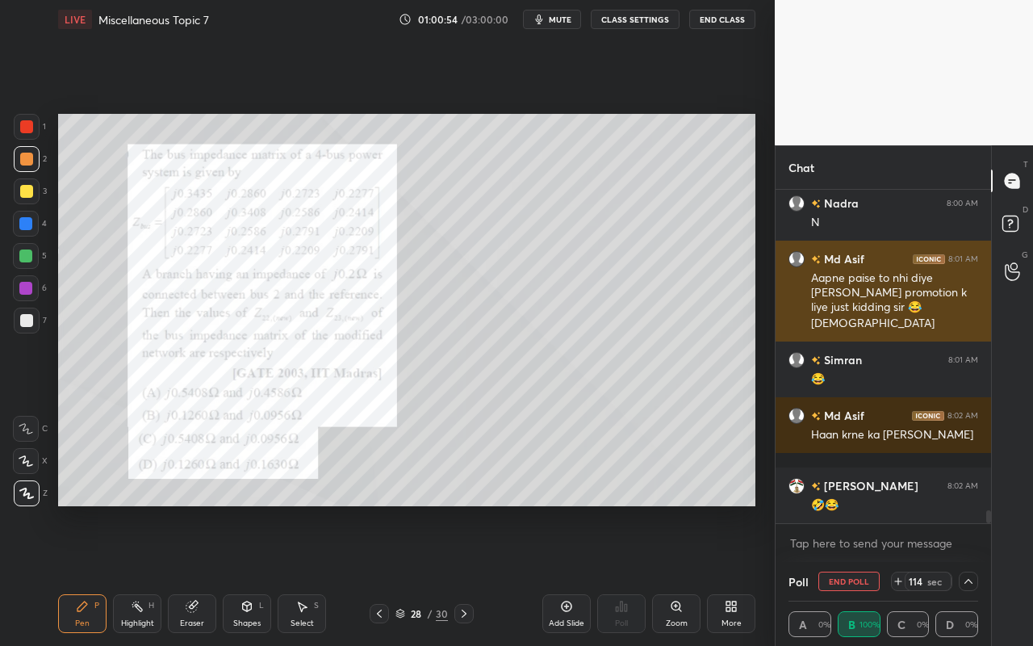
scroll to position [1, 6]
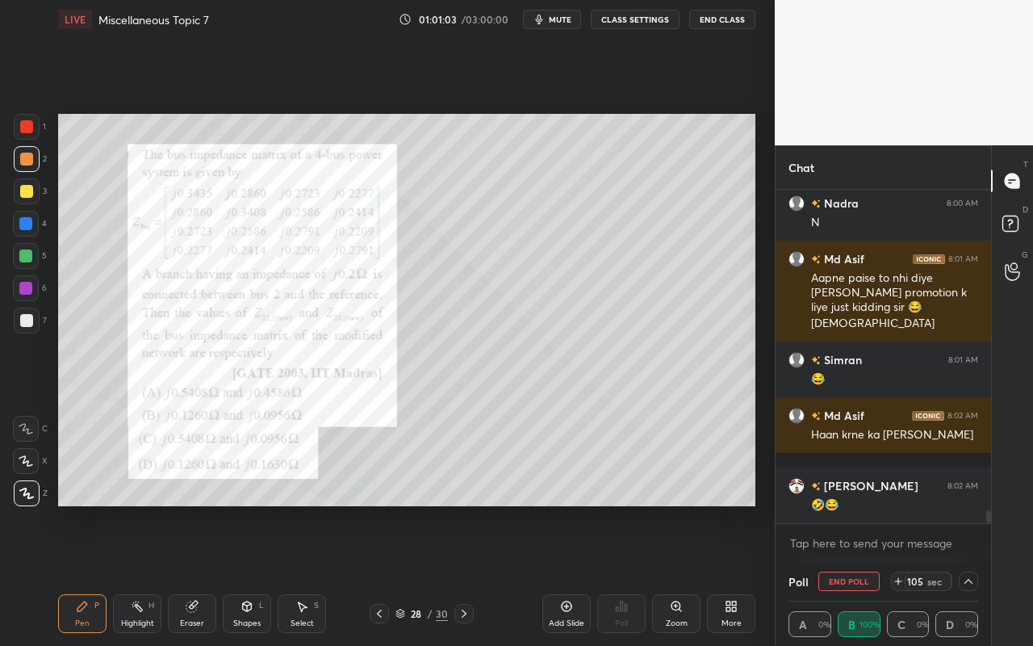
click at [970, 574] on icon at bounding box center [968, 580] width 13 height 13
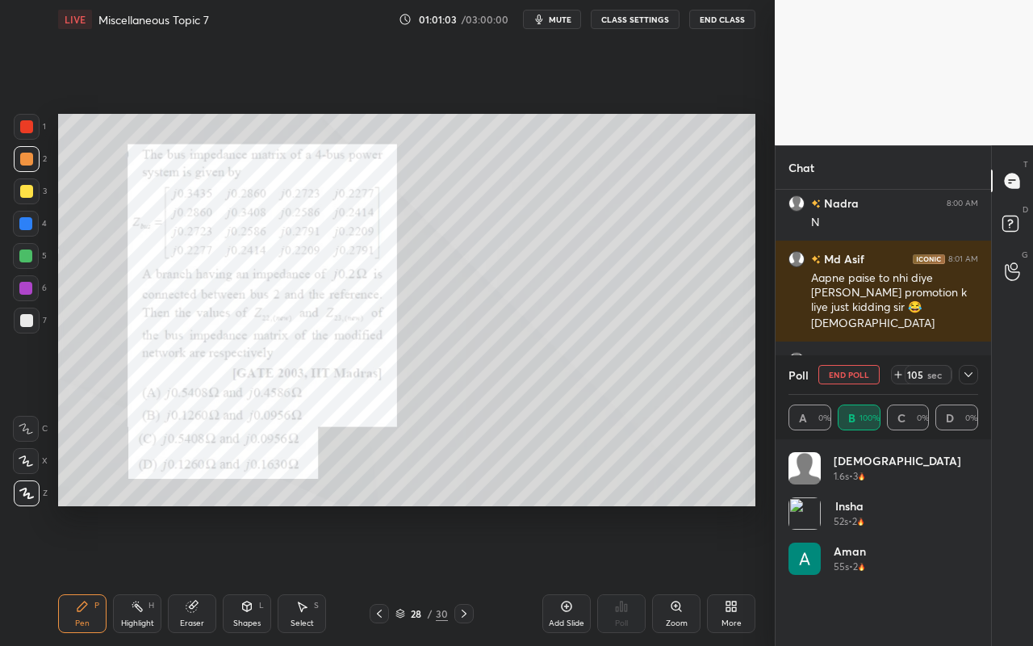
scroll to position [189, 185]
click at [972, 378] on icon at bounding box center [968, 374] width 13 height 13
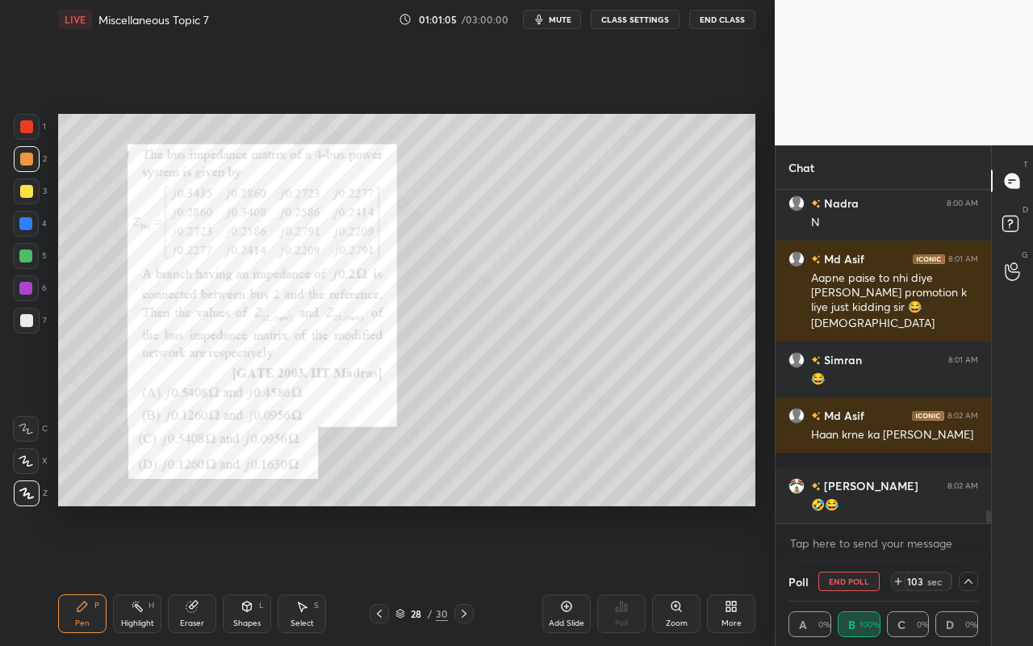
scroll to position [15, 185]
click at [971, 574] on icon at bounding box center [968, 580] width 13 height 13
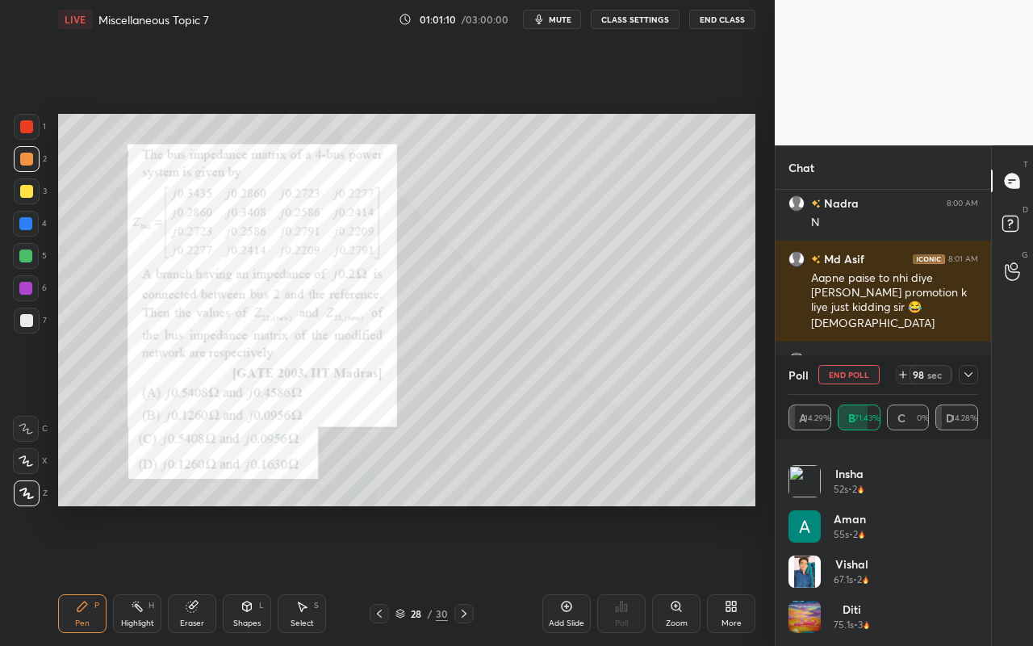
click at [967, 369] on icon at bounding box center [968, 374] width 13 height 13
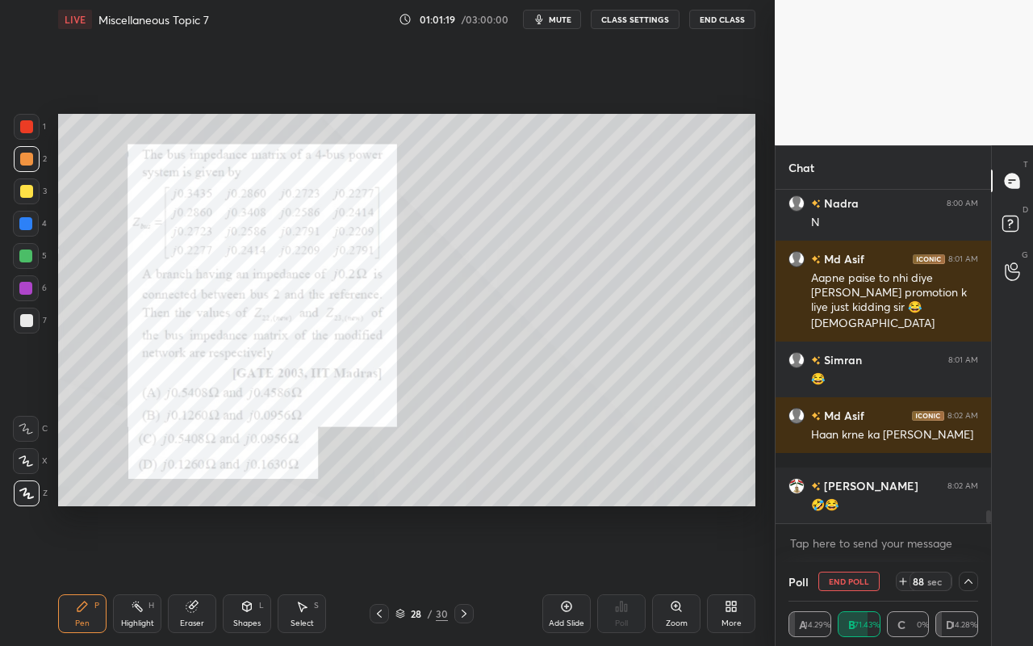
click at [966, 574] on icon at bounding box center [968, 580] width 13 height 13
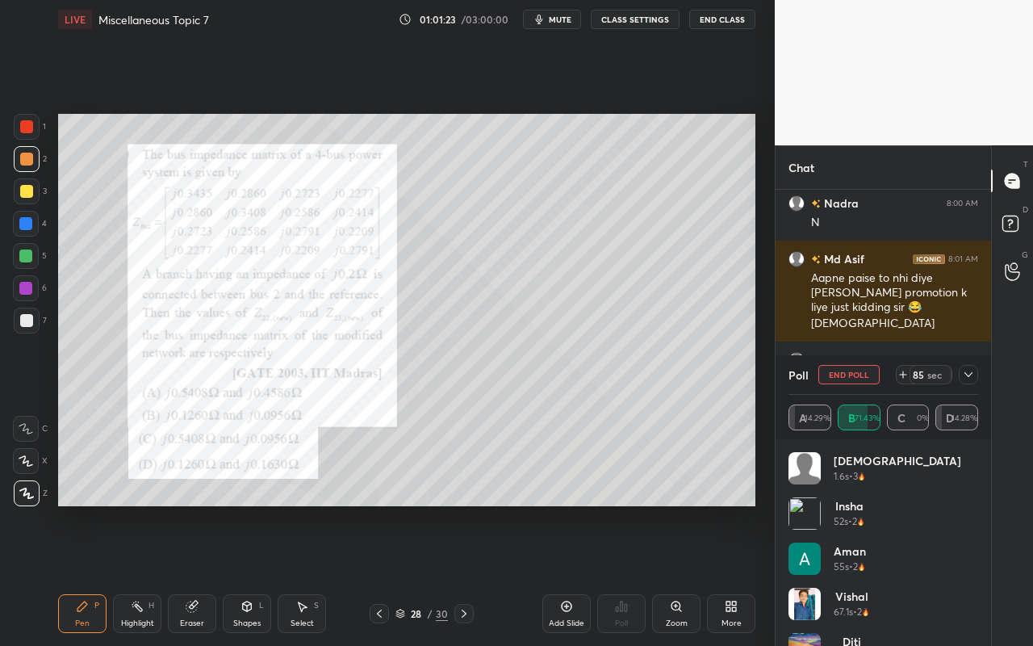
click at [973, 378] on icon at bounding box center [968, 374] width 13 height 13
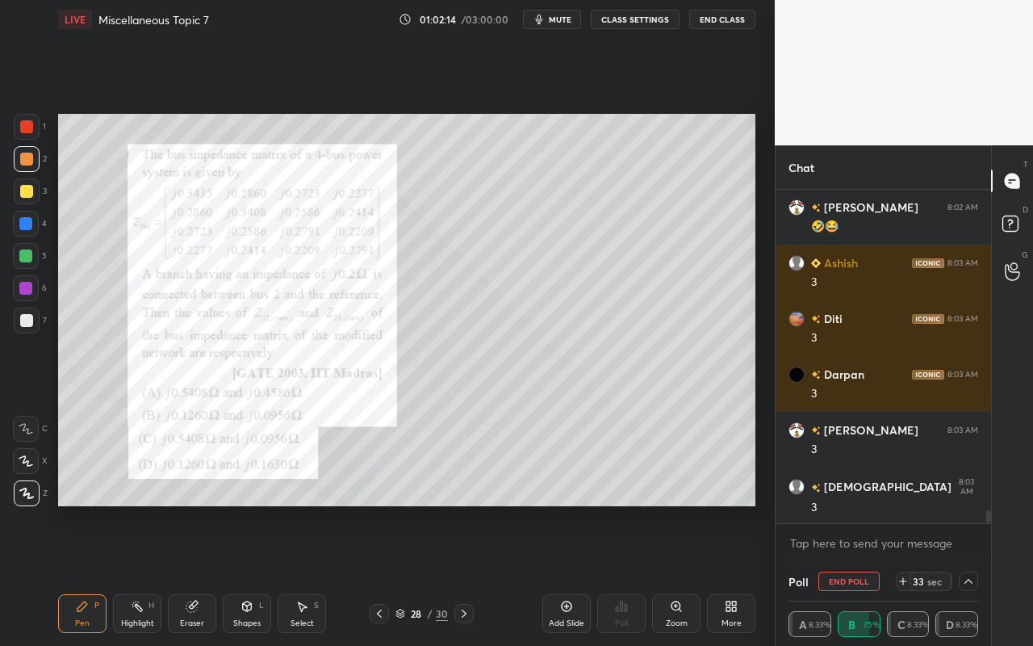
scroll to position [8410, 0]
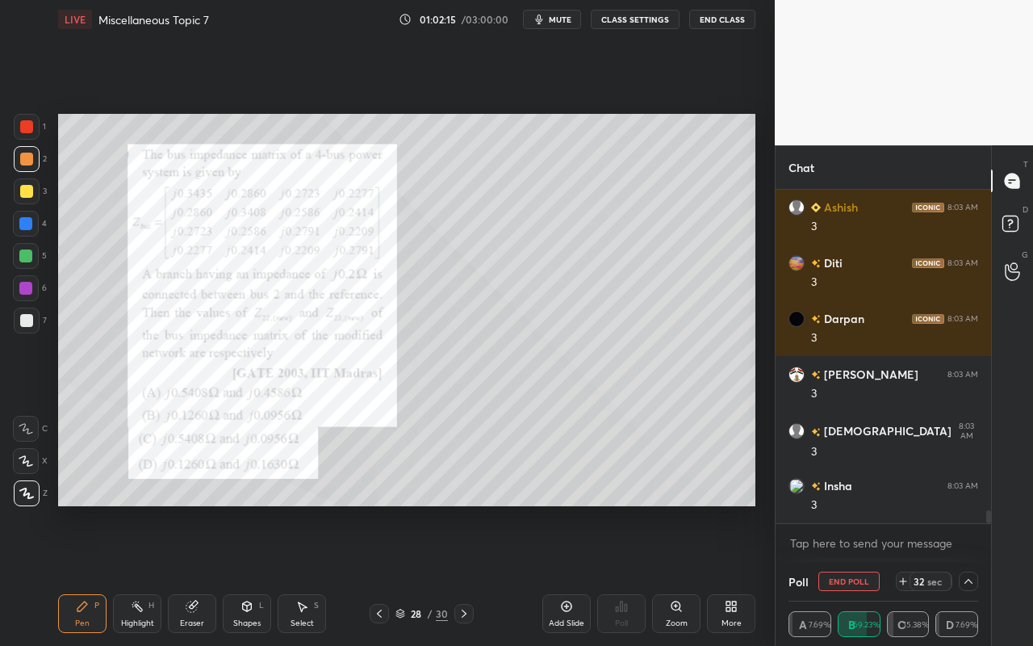
click at [140, 574] on div "Highlight H" at bounding box center [137, 613] width 48 height 39
drag, startPoint x: 86, startPoint y: 633, endPoint x: 90, endPoint y: 615, distance: 18.2
click at [86, 574] on div "Pen P Highlight H Eraser Shapes L Select S 28 / 30 Add Slide Poll Zoom More" at bounding box center [406, 613] width 697 height 65
click at [89, 574] on div "Pen P" at bounding box center [82, 613] width 48 height 39
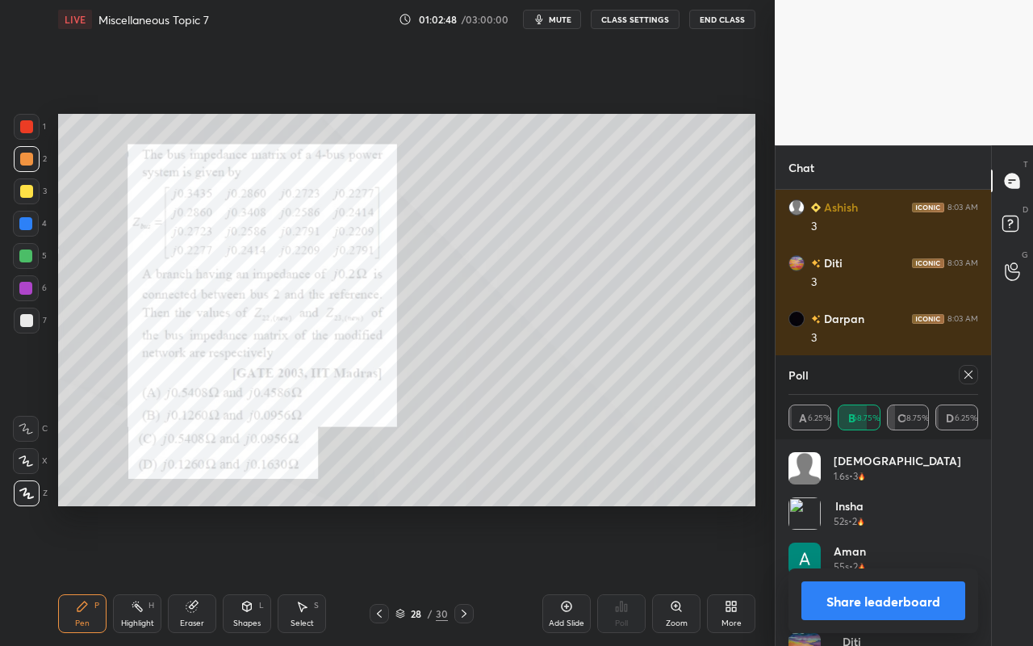
scroll to position [189, 185]
click at [303, 574] on div "Select" at bounding box center [301, 623] width 23 height 8
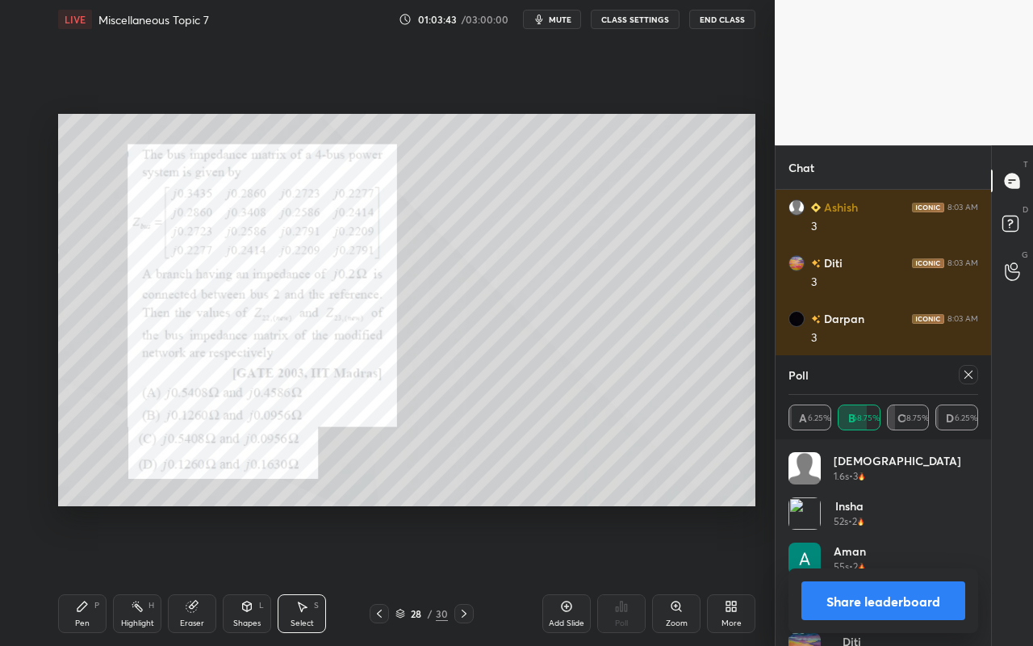
scroll to position [8466, 0]
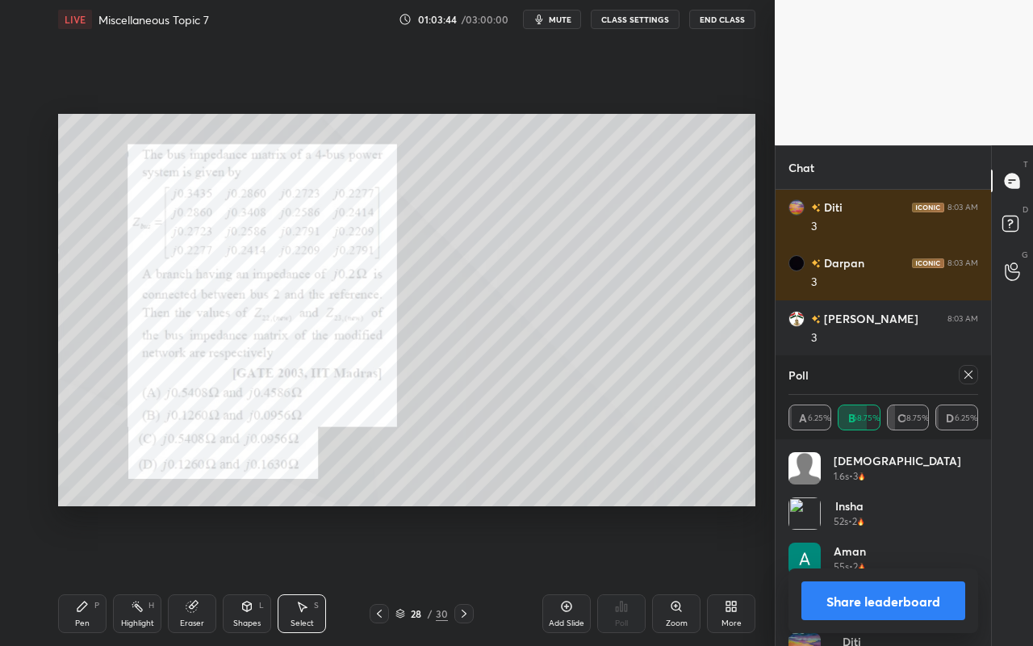
click at [99, 574] on div "Pen P" at bounding box center [82, 613] width 48 height 39
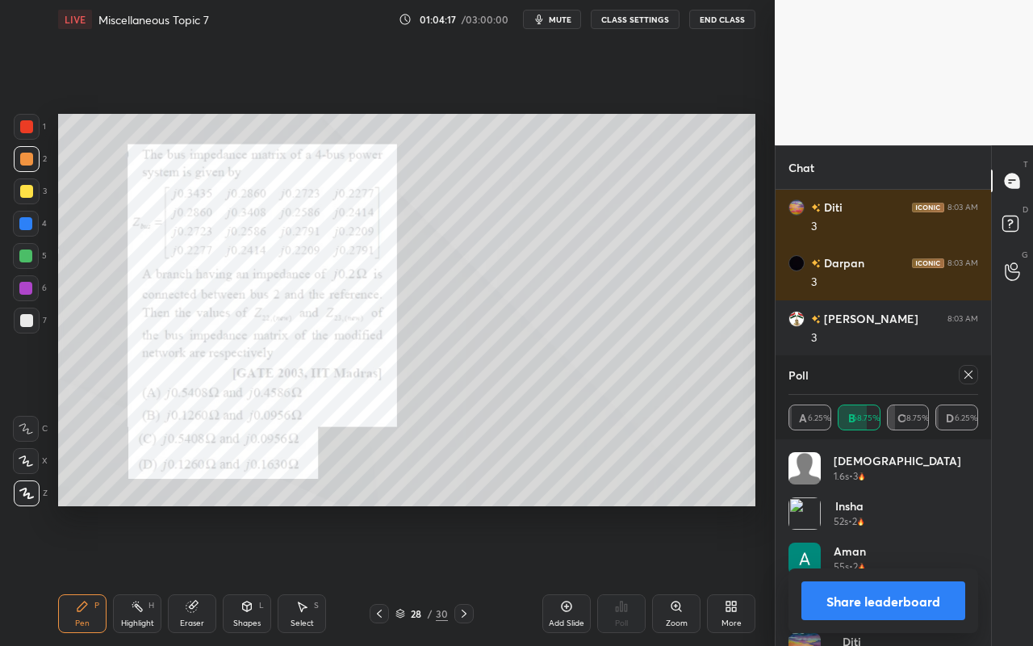
scroll to position [8521, 0]
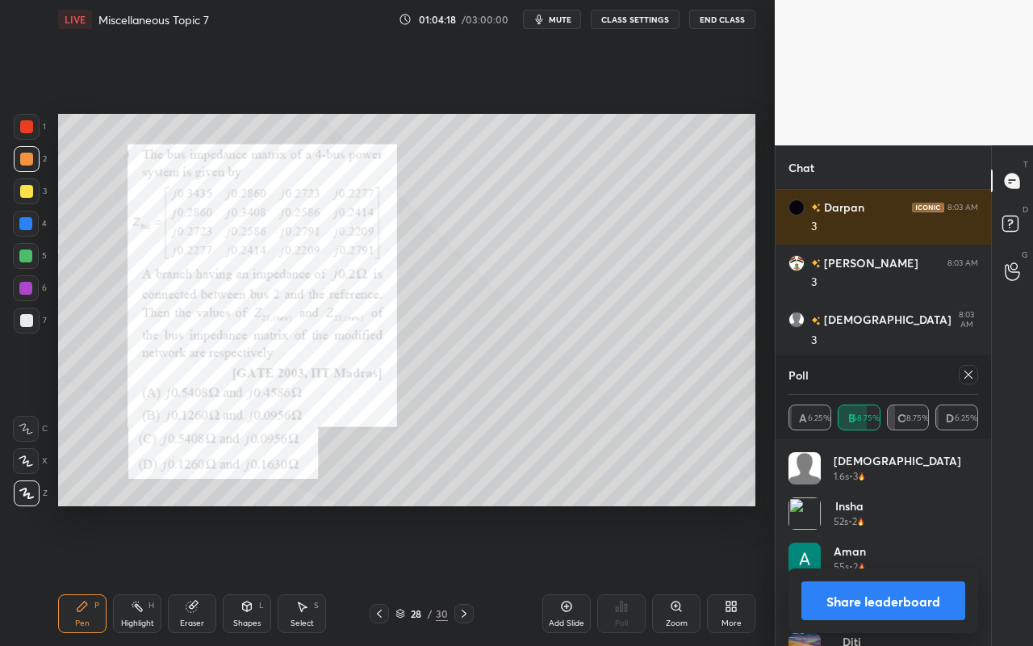
click at [292, 574] on div "Select S" at bounding box center [302, 613] width 48 height 39
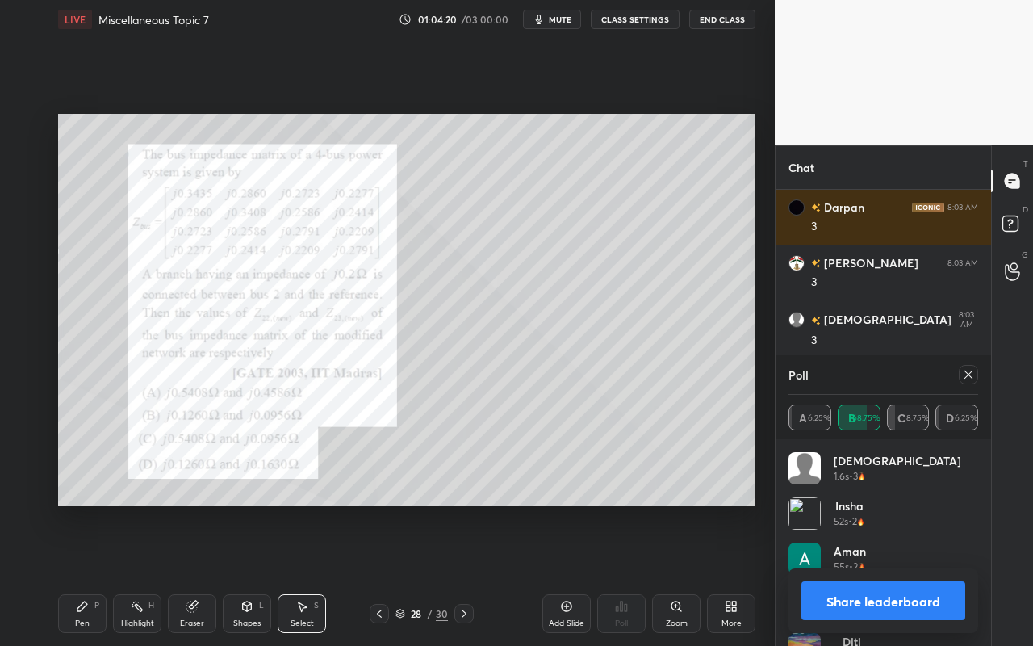
drag, startPoint x: 392, startPoint y: 115, endPoint x: 603, endPoint y: 324, distance: 296.1
click at [670, 401] on div "0 ° Undo Copy Paste here Duplicate Duplicate to new slide Delete" at bounding box center [406, 310] width 697 height 392
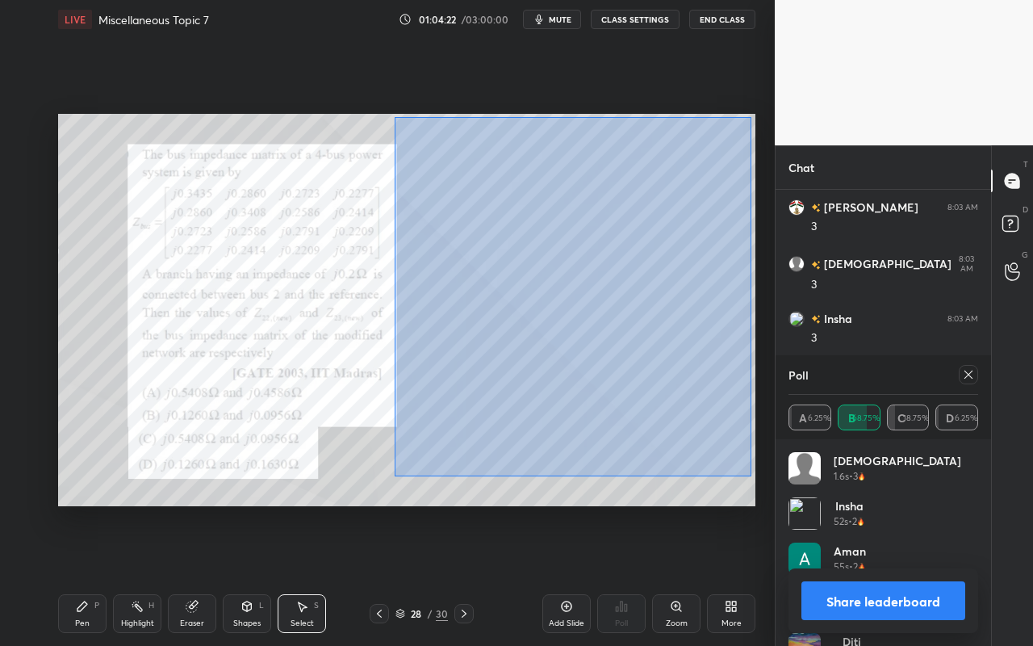
drag, startPoint x: 403, startPoint y: 144, endPoint x: 750, endPoint y: 473, distance: 477.7
click at [750, 476] on div "0 ° Undo Copy Paste here Duplicate Duplicate to new slide Delete" at bounding box center [406, 310] width 697 height 392
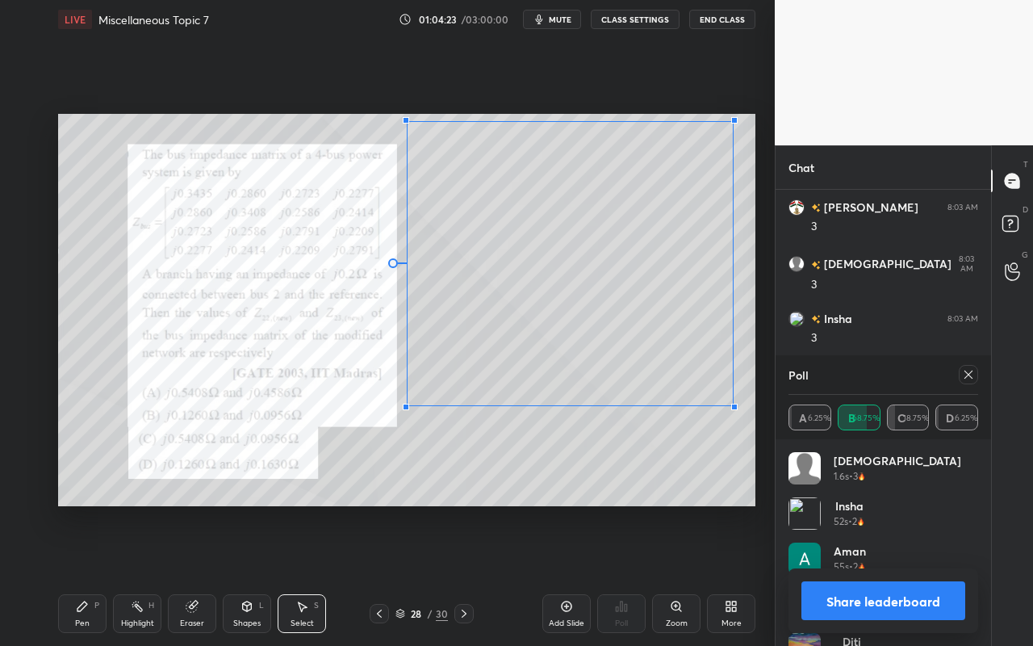
drag, startPoint x: 742, startPoint y: 454, endPoint x: 689, endPoint y: 436, distance: 56.4
click at [731, 403] on div at bounding box center [734, 406] width 6 height 6
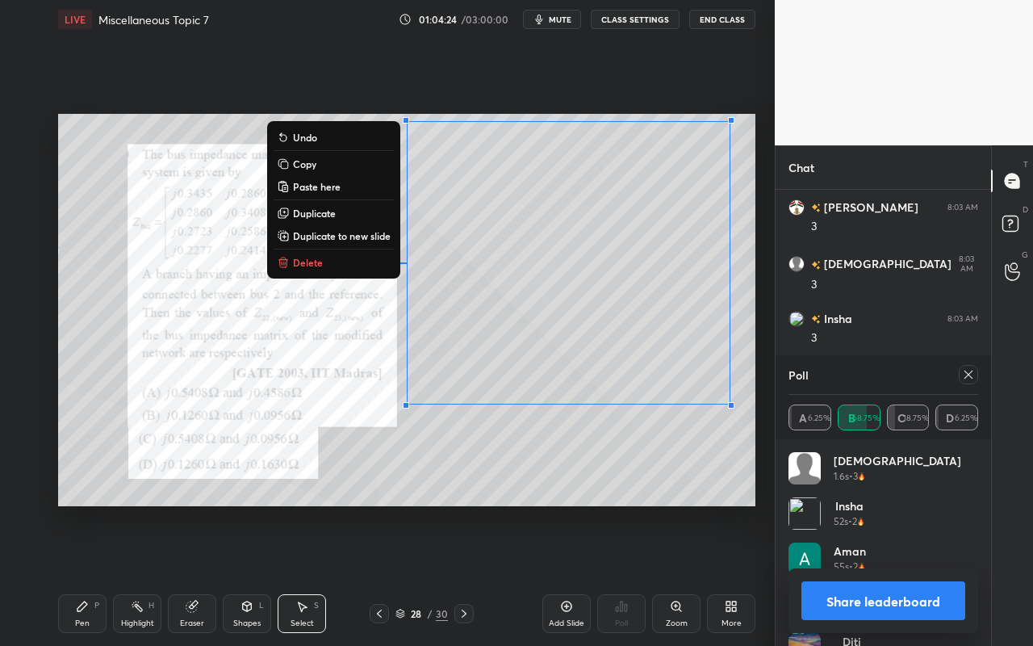
click at [671, 454] on div "0 ° Undo Copy Paste here Duplicate Duplicate to new slide Delete" at bounding box center [406, 310] width 697 height 392
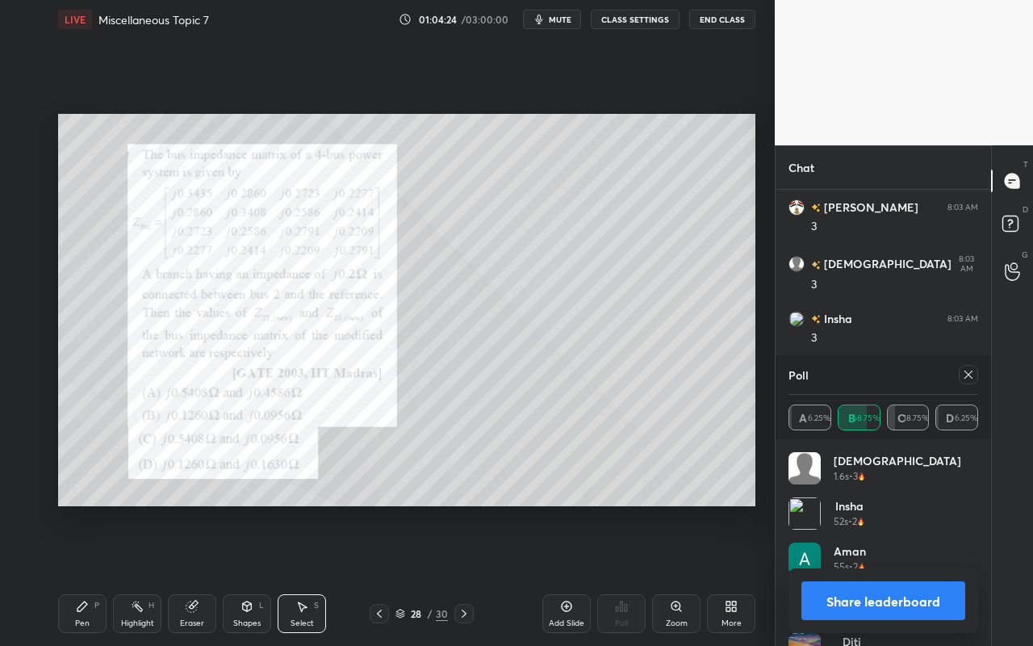
click at [83, 574] on div "Pen P" at bounding box center [82, 613] width 48 height 39
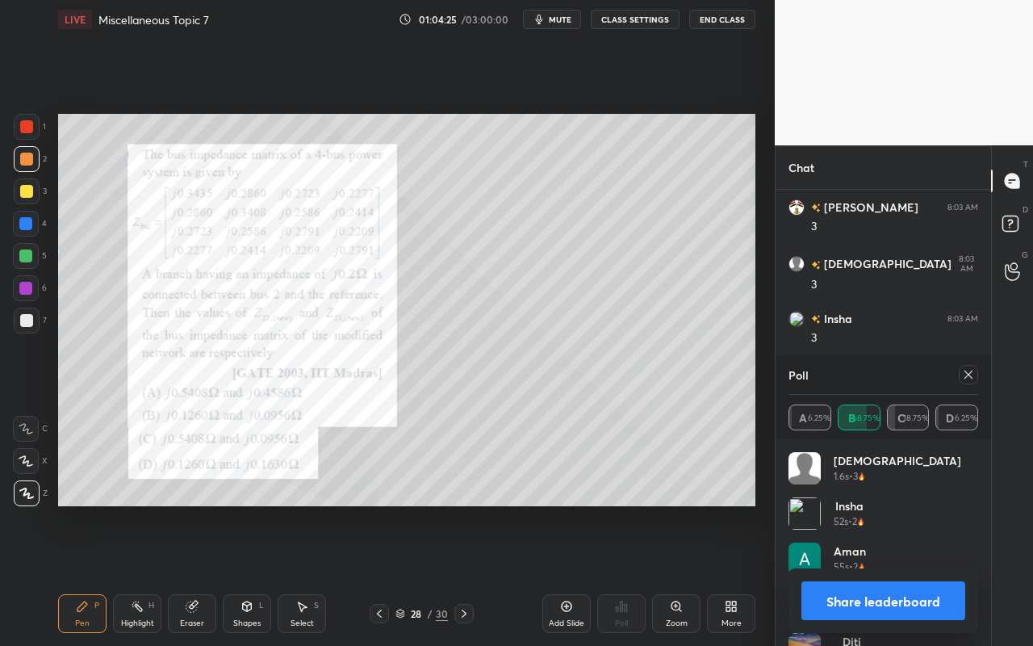
drag, startPoint x: 23, startPoint y: 250, endPoint x: 50, endPoint y: 271, distance: 33.9
click at [25, 253] on div at bounding box center [25, 255] width 13 height 13
click at [194, 574] on div "Eraser" at bounding box center [192, 623] width 24 height 8
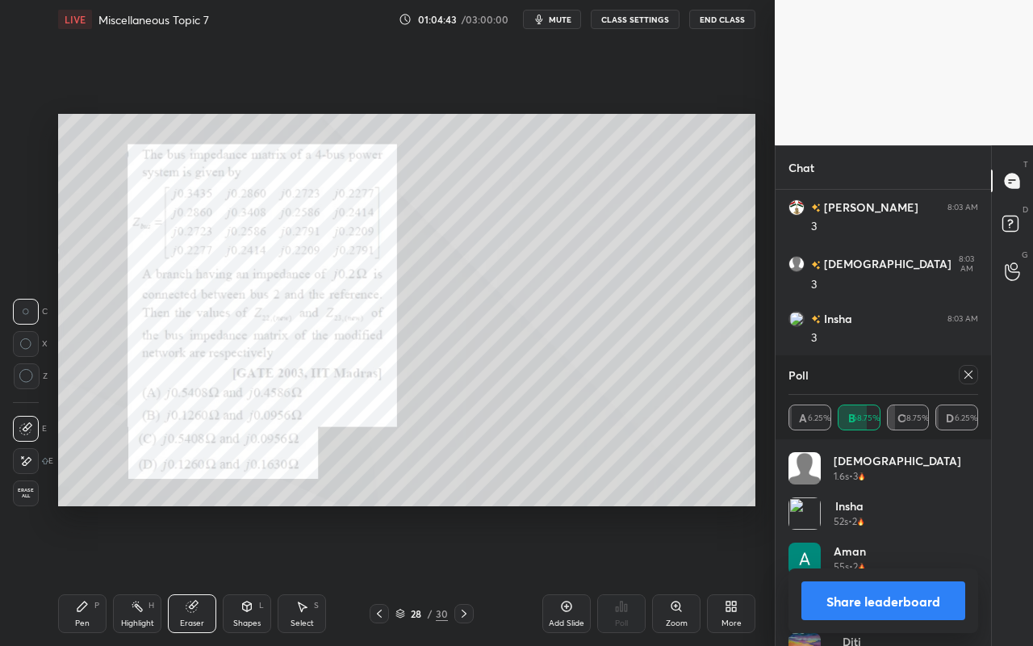
click at [91, 574] on div "Pen P" at bounding box center [82, 613] width 48 height 39
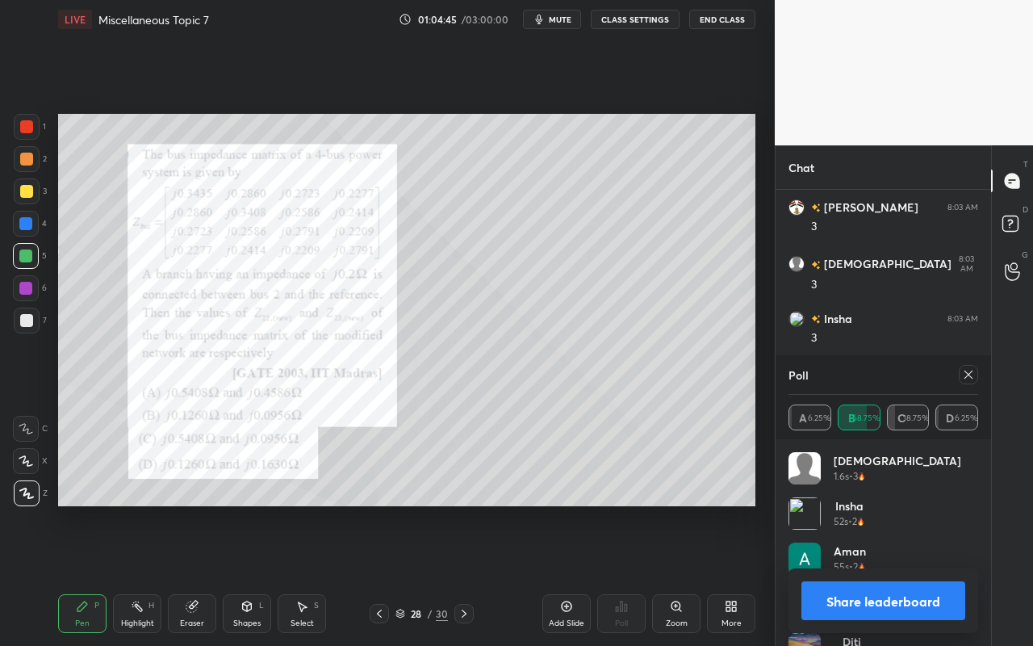
drag, startPoint x: 79, startPoint y: 612, endPoint x: 125, endPoint y: 576, distance: 58.1
click at [82, 574] on icon at bounding box center [82, 606] width 13 height 13
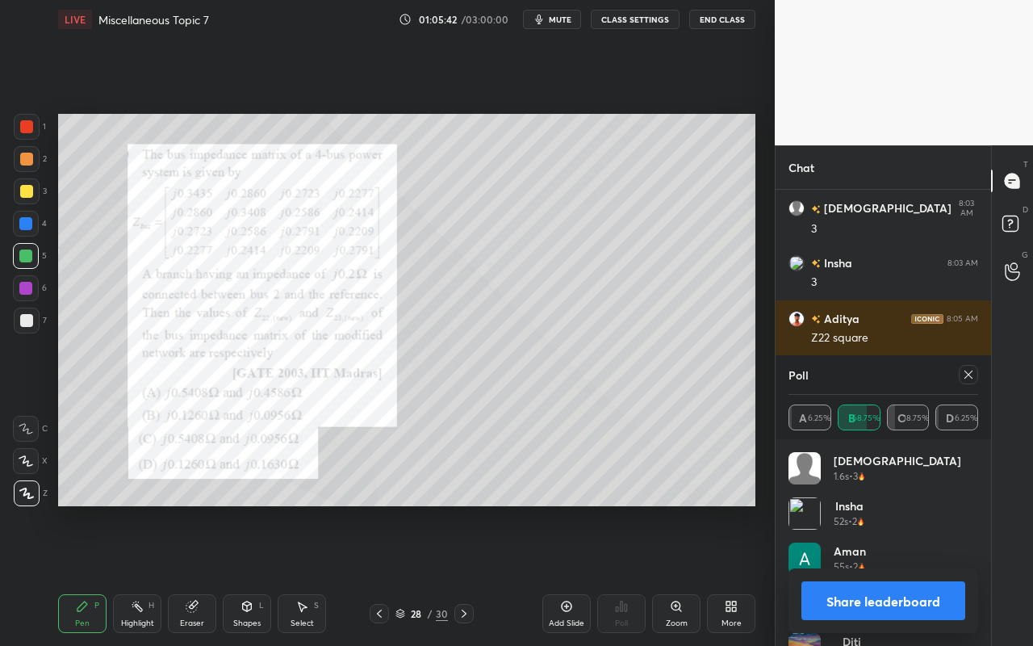
click at [968, 369] on div at bounding box center [968, 374] width 19 height 19
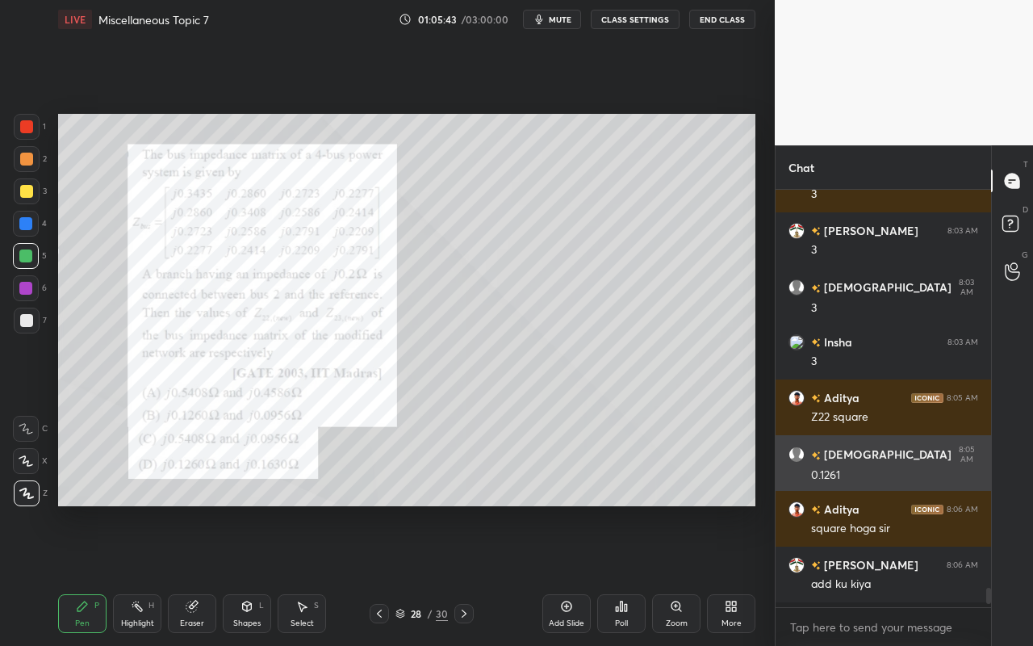
scroll to position [407, 211]
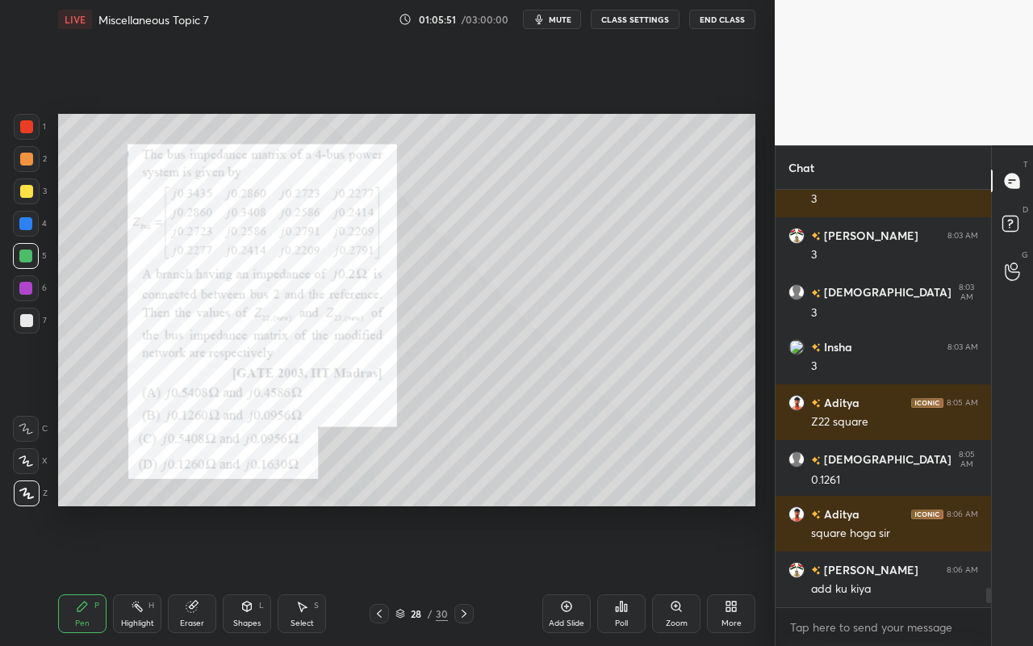
click at [202, 574] on div "Eraser" at bounding box center [192, 613] width 48 height 39
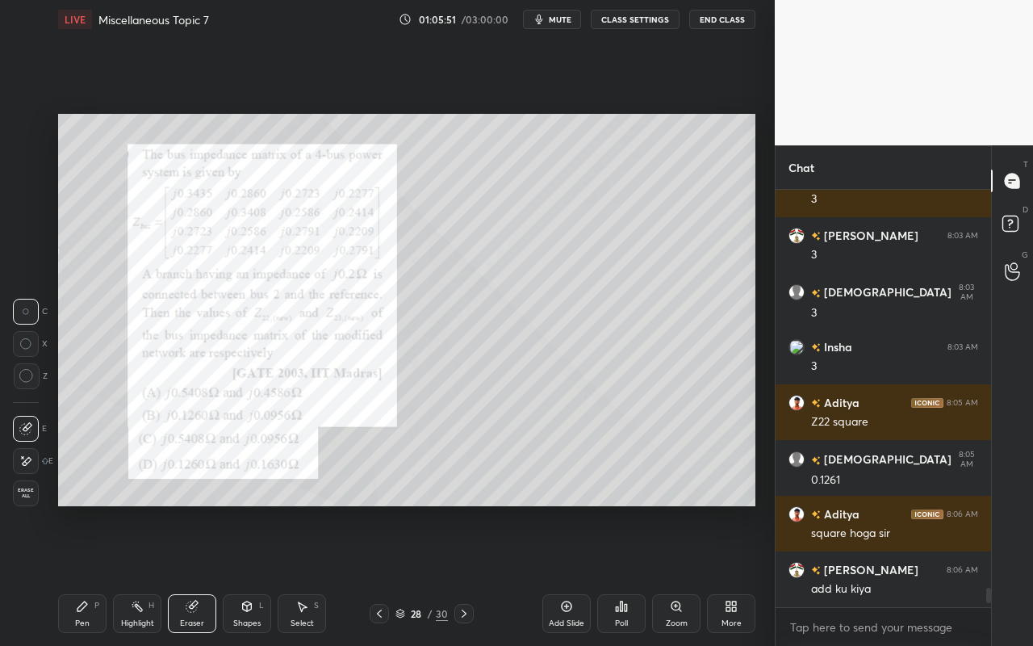
scroll to position [8605, 0]
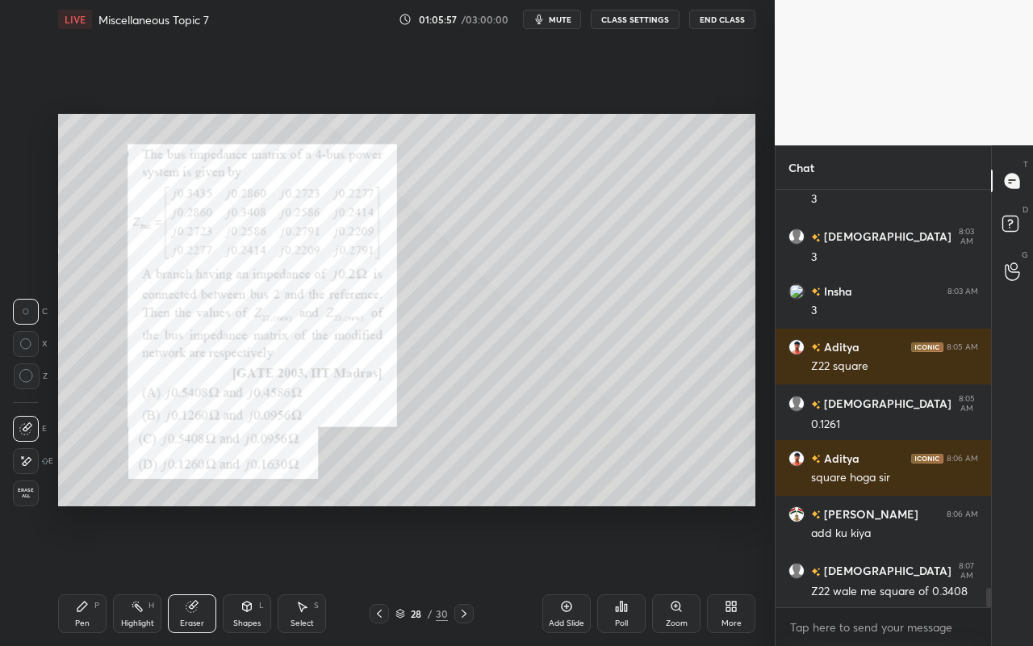
drag, startPoint x: 98, startPoint y: 612, endPoint x: 252, endPoint y: 528, distance: 175.5
click at [105, 574] on div "Pen P" at bounding box center [82, 613] width 48 height 39
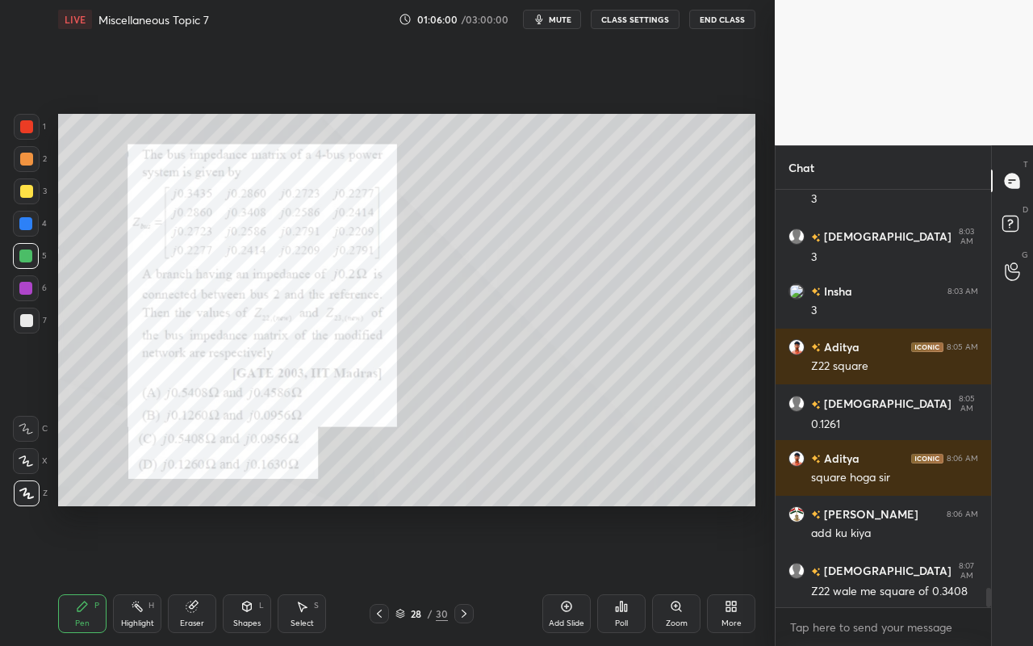
drag, startPoint x: 196, startPoint y: 609, endPoint x: 269, endPoint y: 558, distance: 89.1
click at [202, 574] on div "Eraser" at bounding box center [192, 613] width 48 height 39
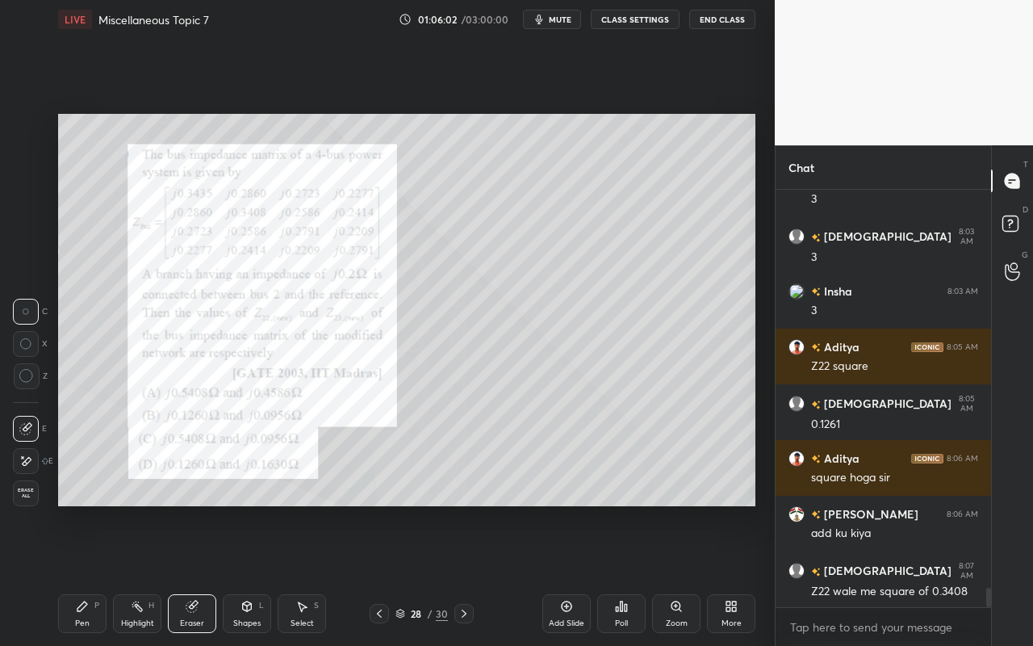
click at [82, 574] on icon at bounding box center [82, 606] width 10 height 10
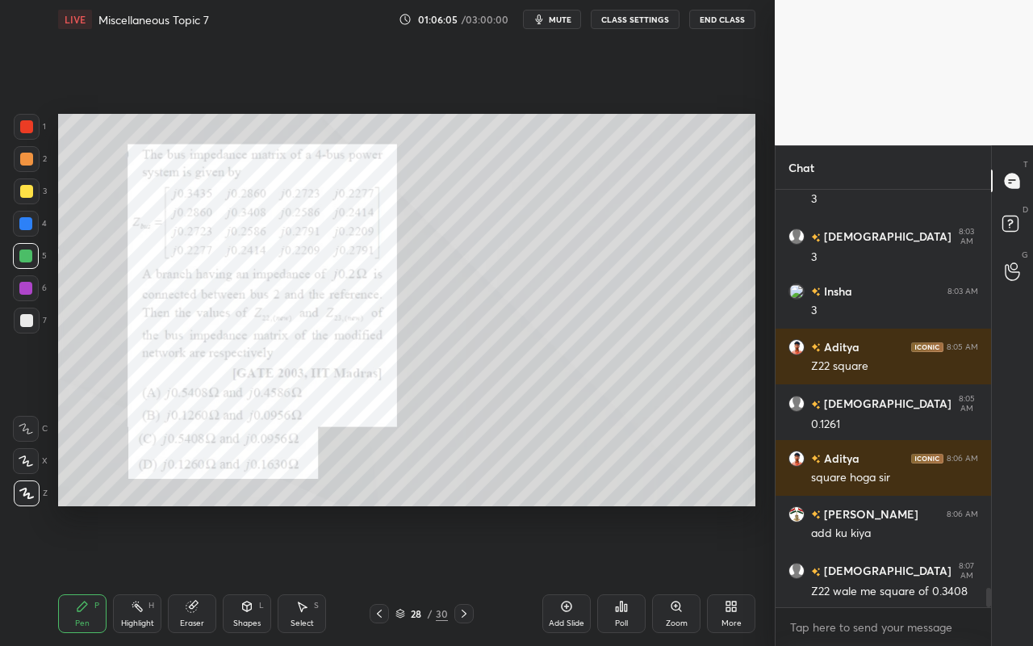
click at [190, 574] on div "Eraser" at bounding box center [192, 613] width 48 height 39
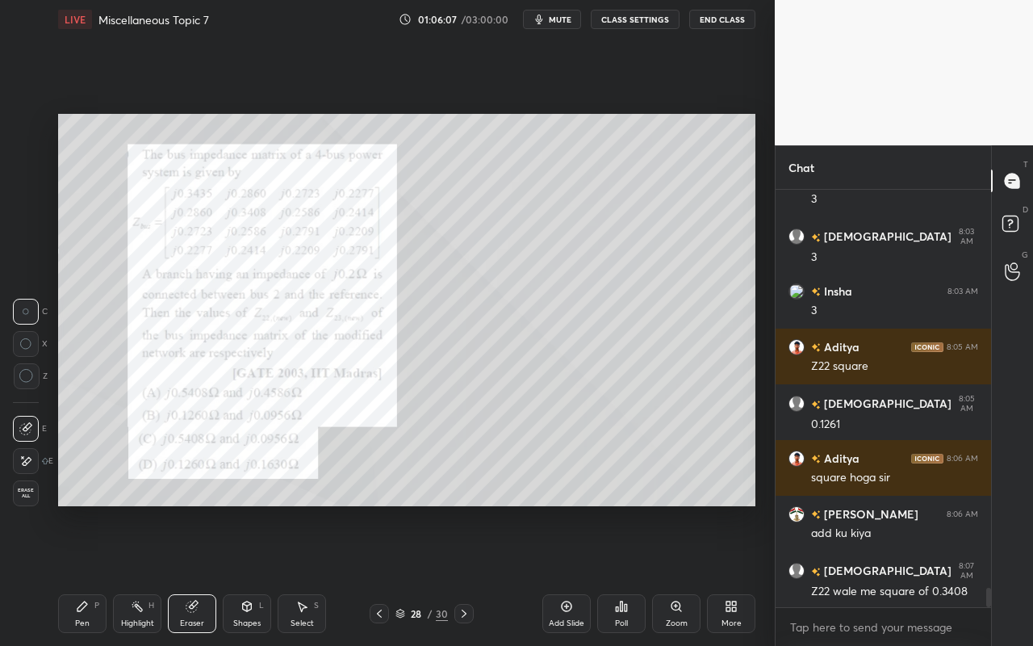
click at [97, 574] on div "Pen P" at bounding box center [82, 613] width 48 height 39
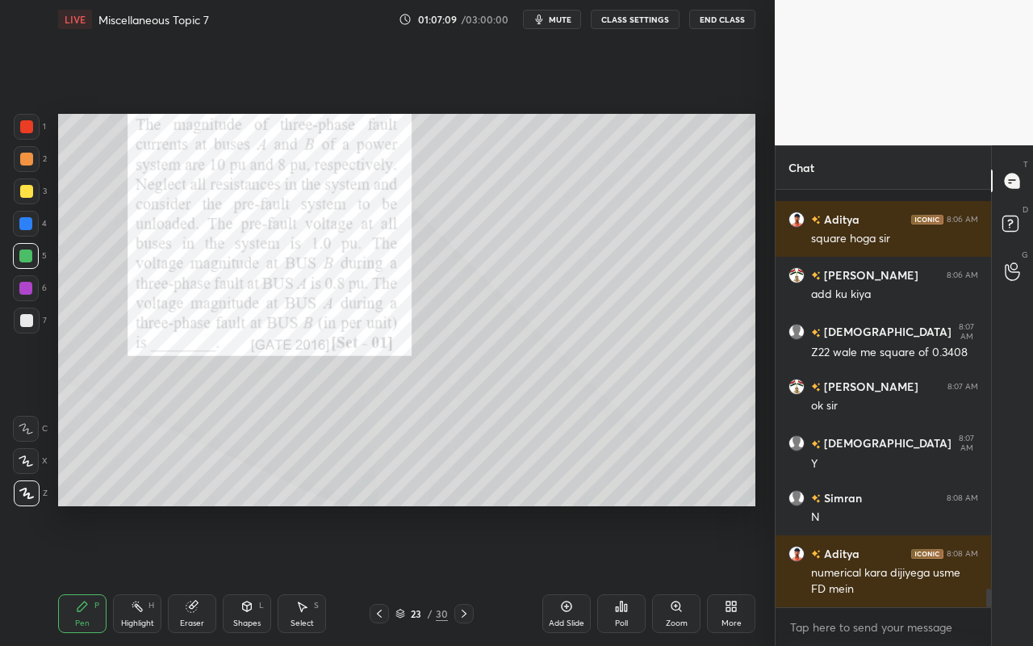
scroll to position [8957, 0]
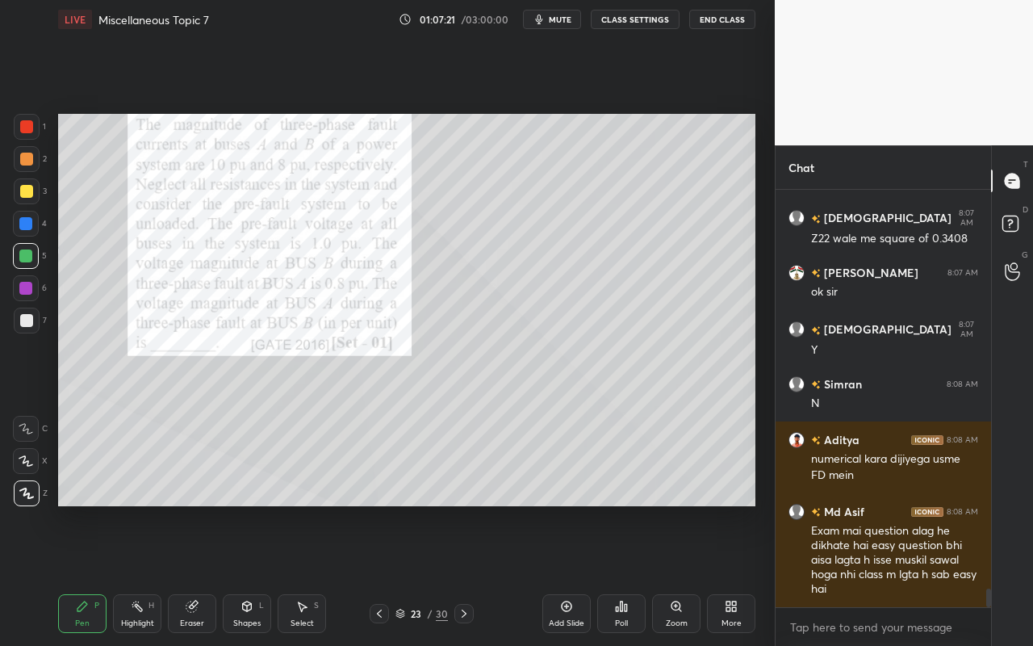
click at [140, 574] on div "Highlight H" at bounding box center [137, 613] width 48 height 39
click at [399, 107] on div "Setting up your live class Poll for secs No correct answer Start poll" at bounding box center [407, 310] width 710 height 542
click at [135, 574] on div "Highlight" at bounding box center [137, 623] width 33 height 8
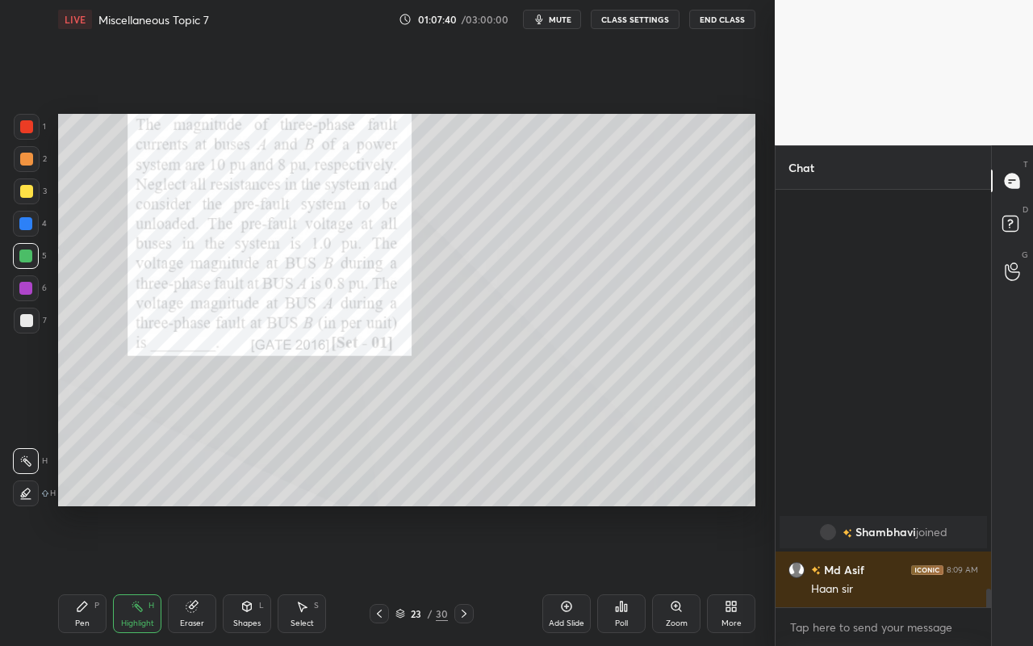
scroll to position [7274, 0]
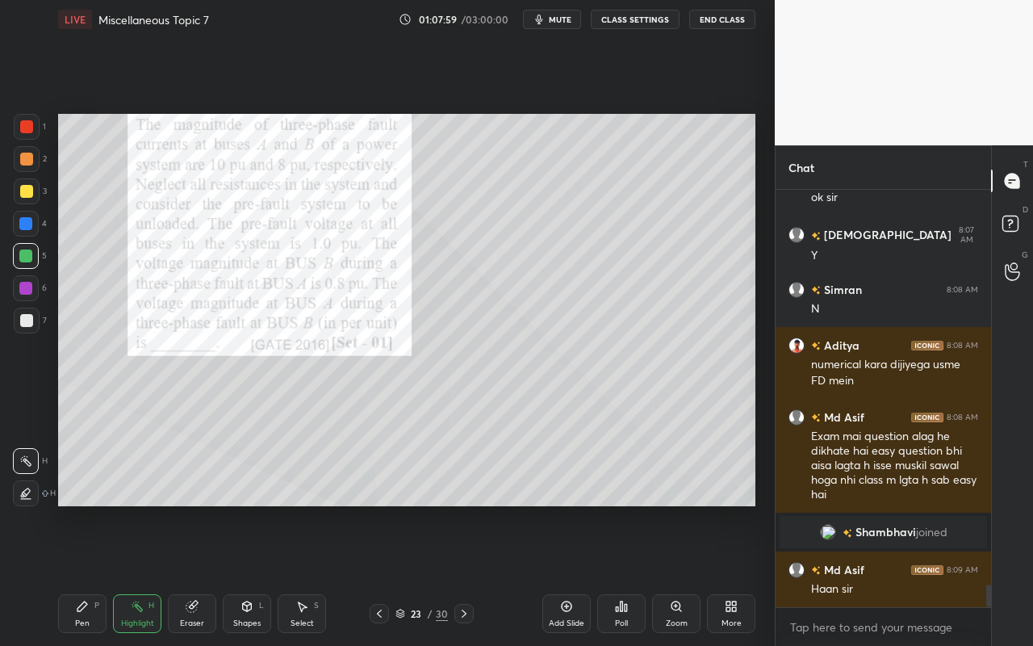
click at [88, 574] on div "Pen P" at bounding box center [82, 613] width 48 height 39
click at [144, 574] on div "Highlight H" at bounding box center [137, 613] width 48 height 39
click at [90, 574] on div "Pen P" at bounding box center [82, 613] width 48 height 39
drag, startPoint x: 140, startPoint y: 616, endPoint x: 151, endPoint y: 590, distance: 28.6
click at [140, 574] on div "Highlight" at bounding box center [137, 623] width 33 height 8
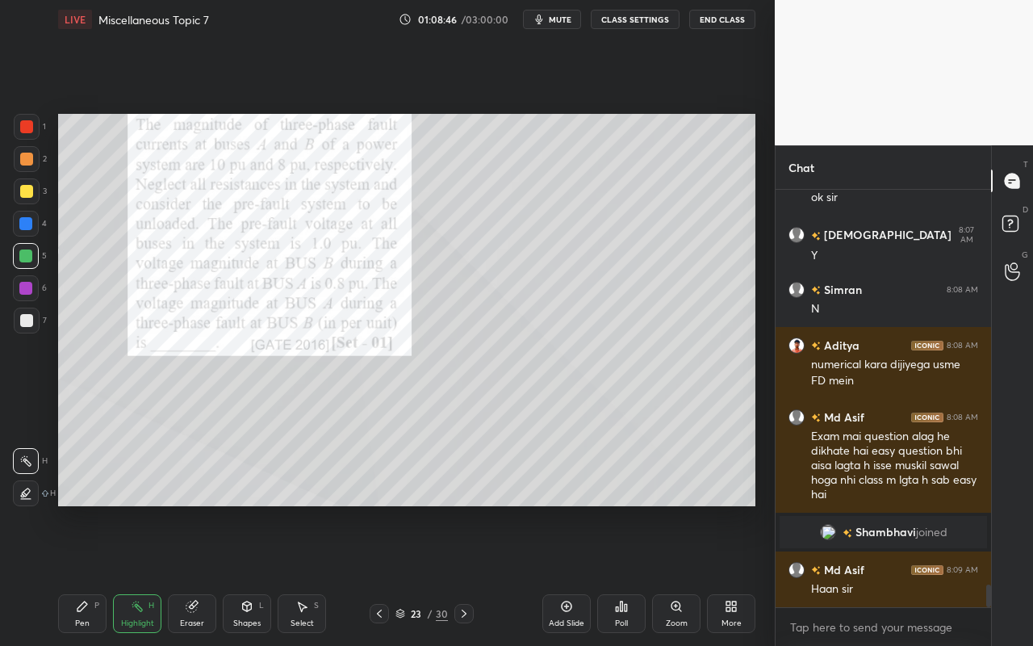
click at [82, 574] on div "Pen" at bounding box center [82, 623] width 15 height 8
click at [140, 574] on icon at bounding box center [137, 606] width 13 height 13
click at [86, 574] on div "Pen" at bounding box center [82, 623] width 15 height 8
drag, startPoint x: 24, startPoint y: 158, endPoint x: 51, endPoint y: 173, distance: 30.3
click at [26, 159] on div at bounding box center [26, 158] width 13 height 13
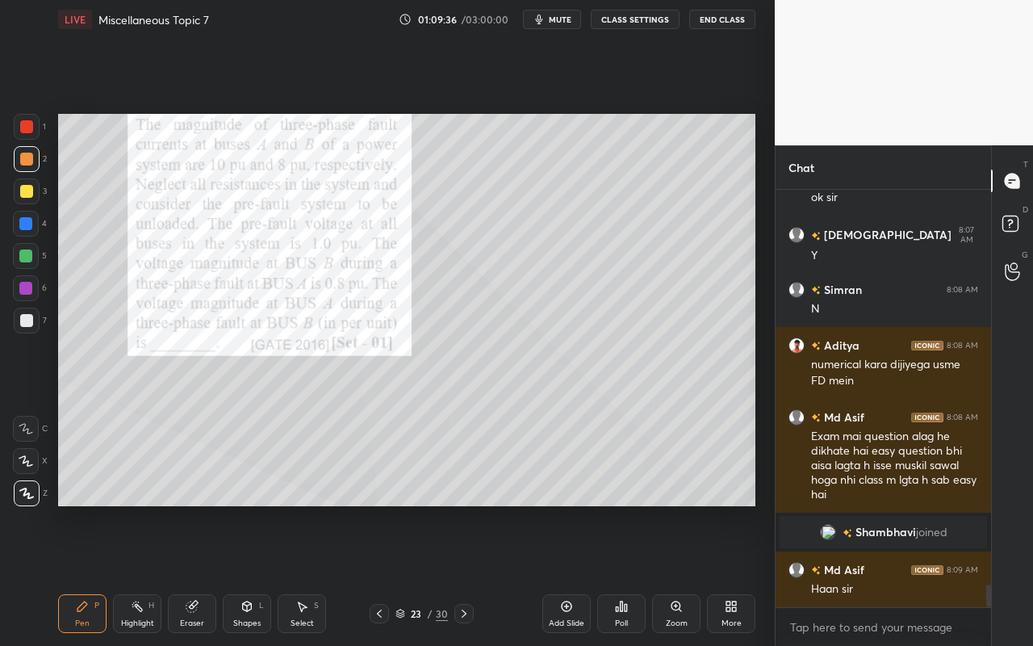
drag, startPoint x: 144, startPoint y: 620, endPoint x: 198, endPoint y: 538, distance: 98.2
click at [144, 574] on div "Highlight" at bounding box center [137, 623] width 33 height 8
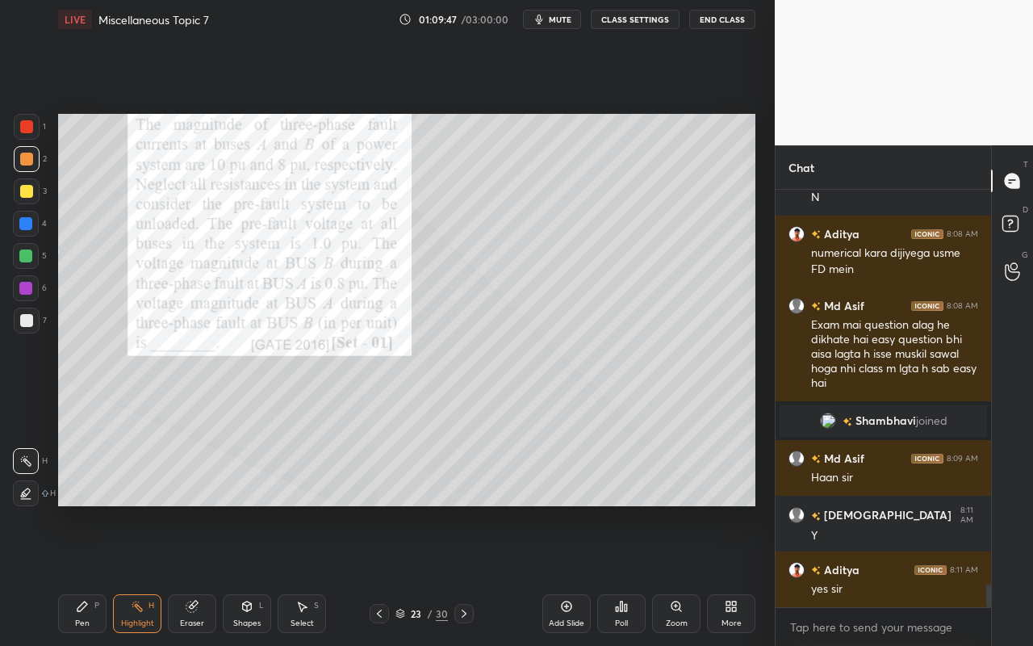
scroll to position [7401, 0]
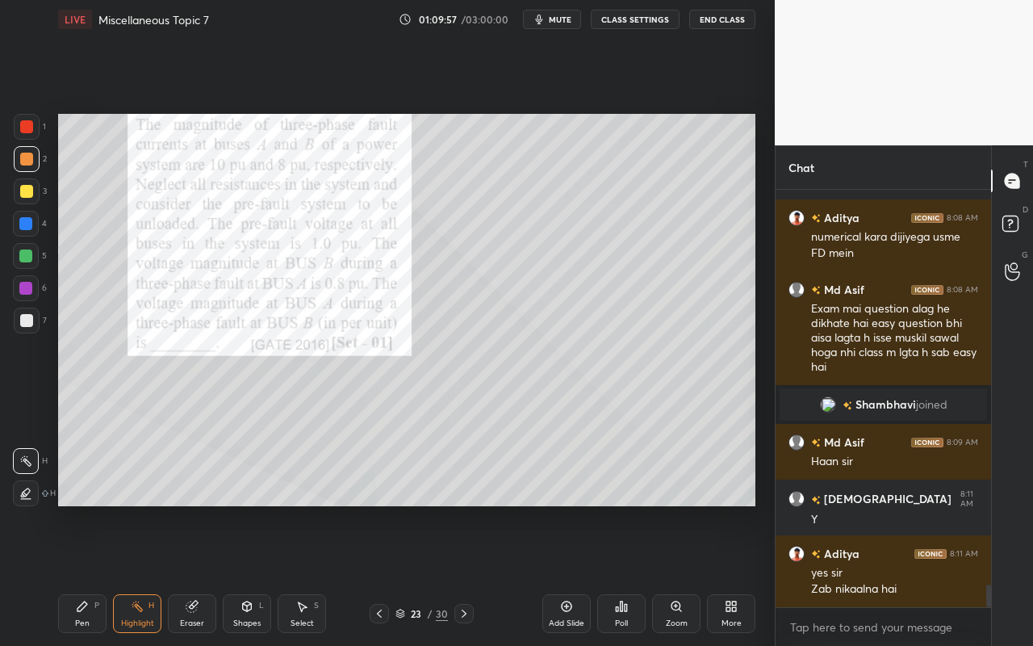
click at [77, 574] on icon at bounding box center [82, 606] width 13 height 13
click at [84, 574] on div "Pen P" at bounding box center [82, 613] width 48 height 39
click at [140, 574] on div "Highlight H" at bounding box center [137, 613] width 48 height 39
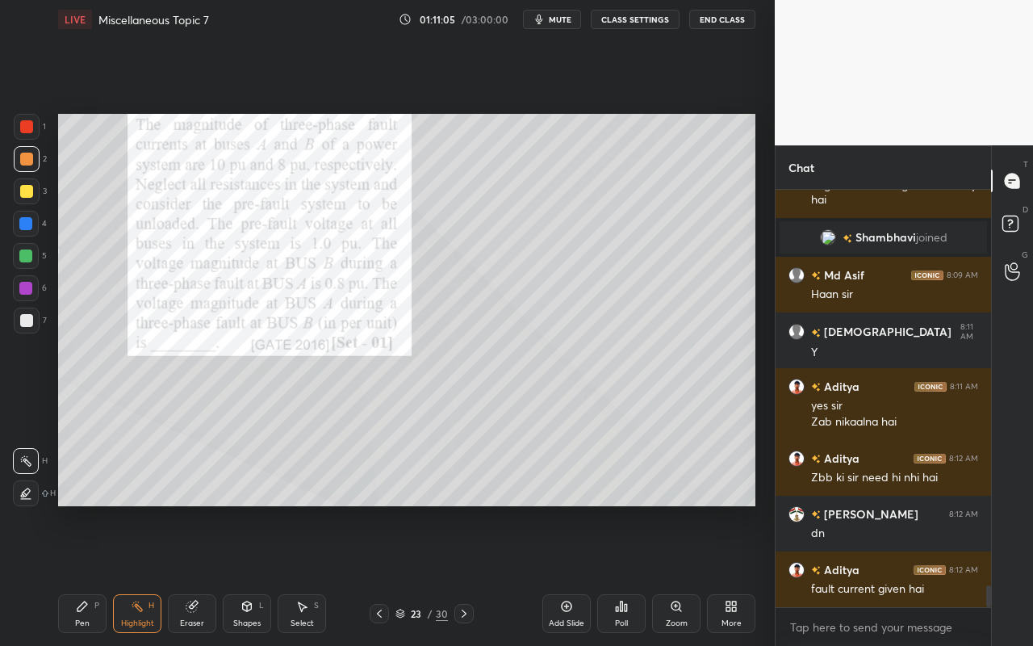
scroll to position [7624, 0]
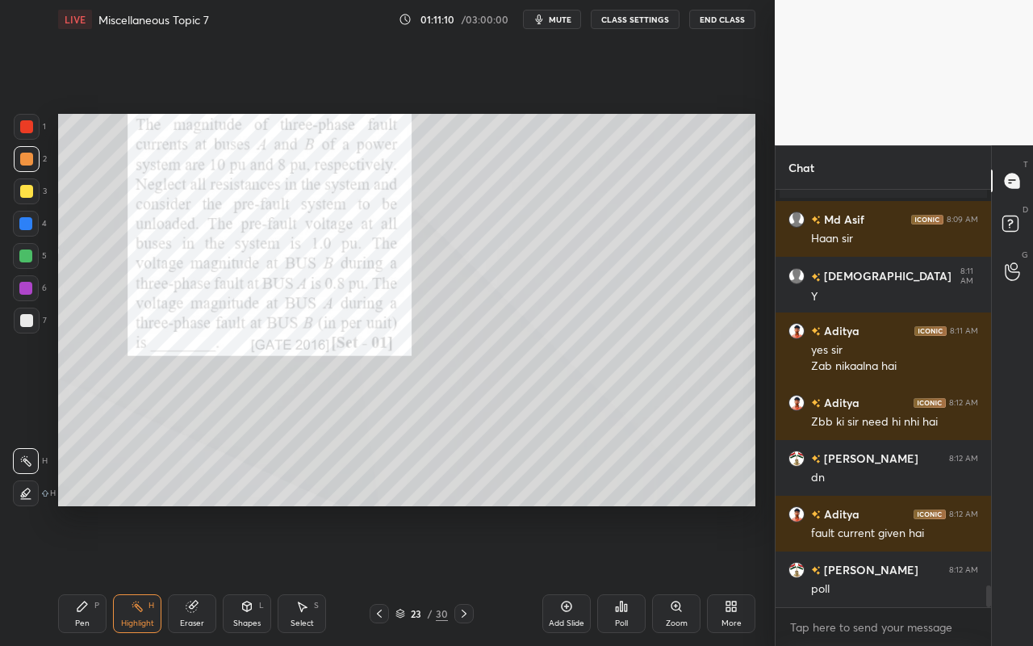
click at [299, 574] on div "Select" at bounding box center [301, 623] width 23 height 8
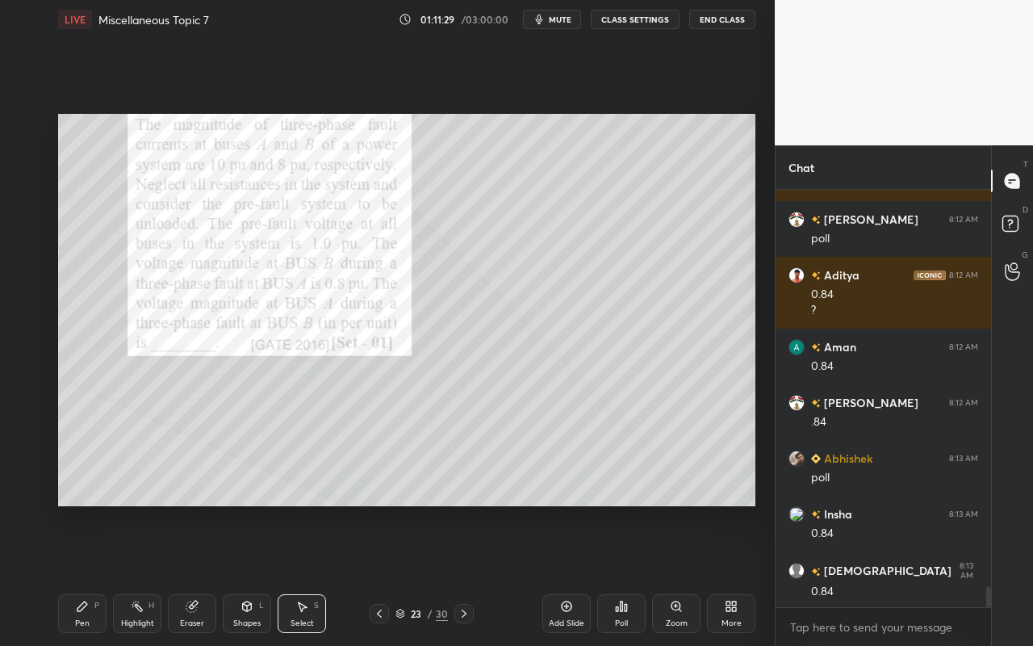
scroll to position [8030, 0]
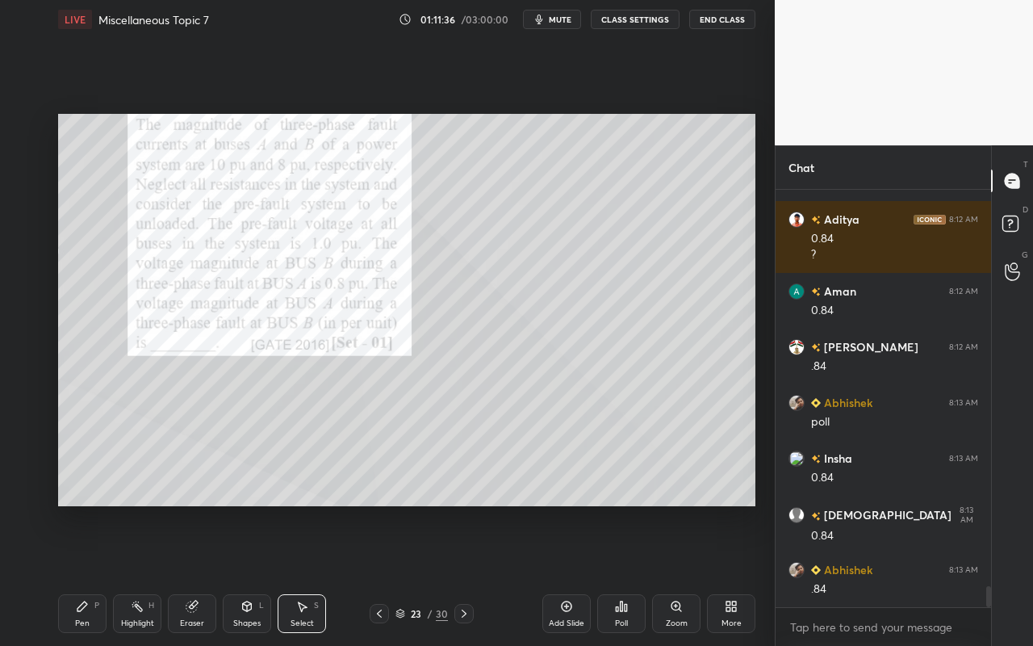
drag, startPoint x: 307, startPoint y: 615, endPoint x: 422, endPoint y: 471, distance: 184.2
click at [307, 574] on div "Select S" at bounding box center [302, 613] width 48 height 39
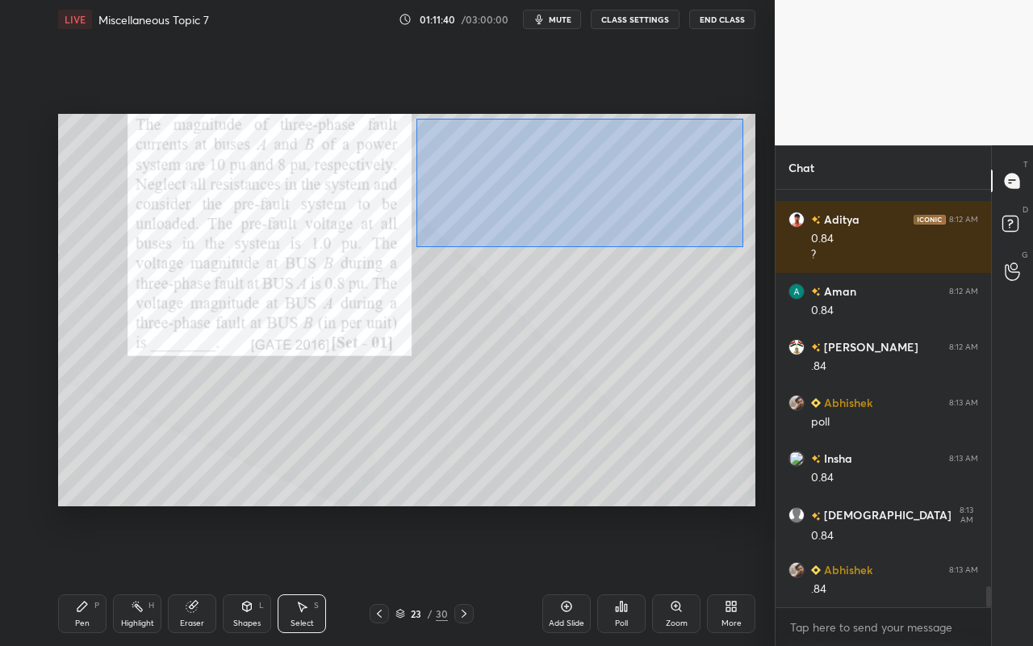
drag, startPoint x: 416, startPoint y: 118, endPoint x: 742, endPoint y: 246, distance: 351.1
click at [742, 246] on div "0 ° Undo Copy Paste here Duplicate Duplicate to new slide Delete" at bounding box center [406, 310] width 697 height 392
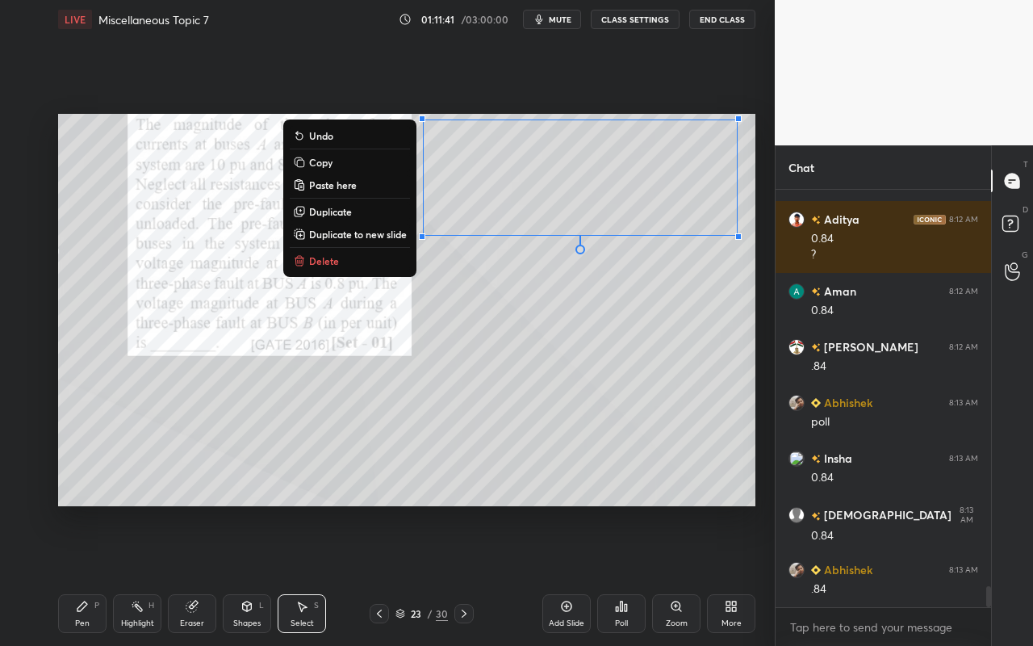
drag, startPoint x: 374, startPoint y: 236, endPoint x: 449, endPoint y: 224, distance: 76.0
click at [374, 236] on p "Duplicate to new slide" at bounding box center [358, 234] width 98 height 13
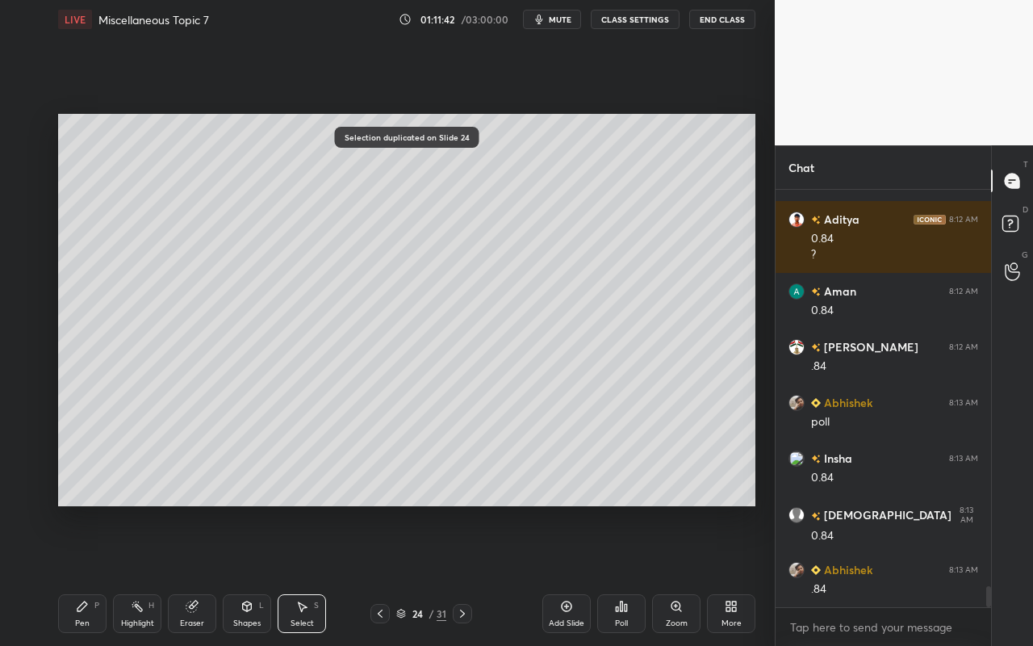
click at [428, 267] on div "0 ° Undo Copy Paste here Duplicate Duplicate to new slide Delete" at bounding box center [406, 310] width 697 height 392
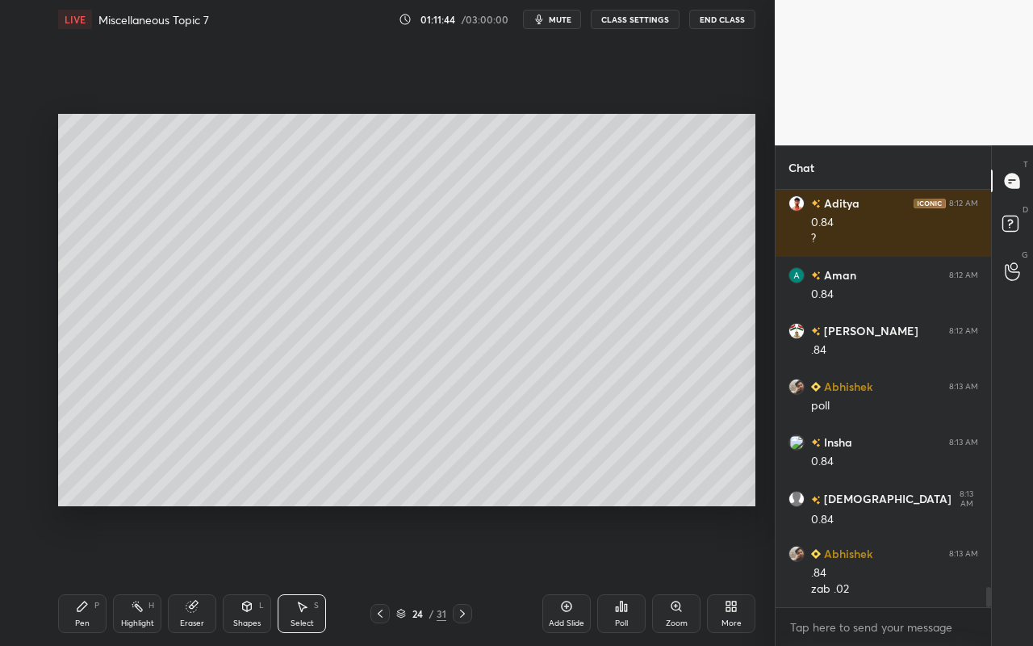
drag, startPoint x: 404, startPoint y: 112, endPoint x: 528, endPoint y: 185, distance: 143.2
click at [609, 233] on div "0 ° Undo Copy Paste here Duplicate Duplicate to new slide Delete Setting up you…" at bounding box center [407, 310] width 710 height 542
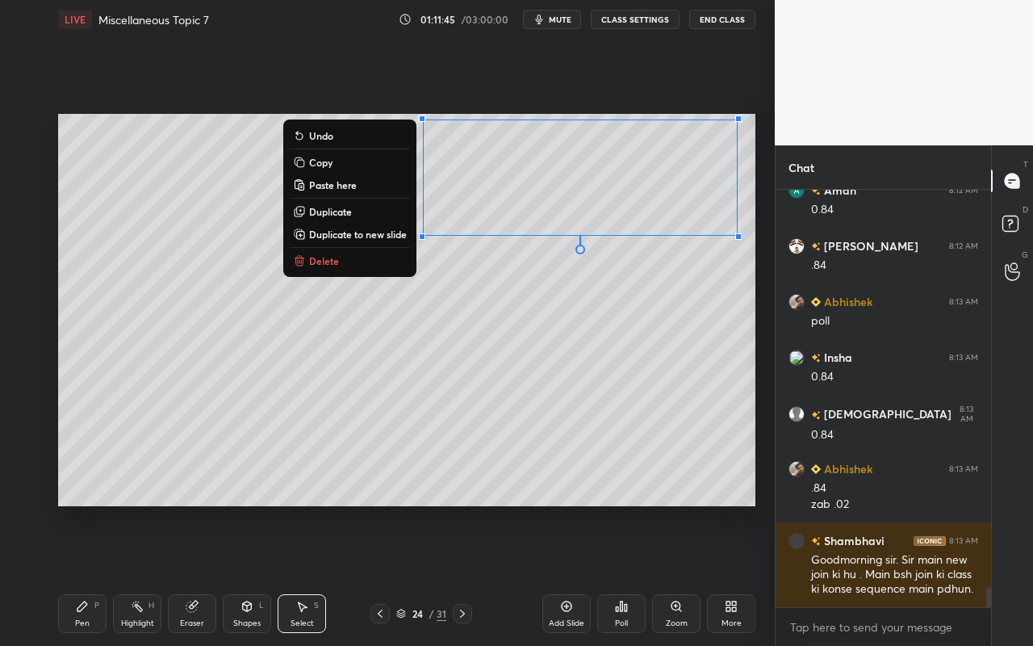
drag, startPoint x: 394, startPoint y: 115, endPoint x: 729, endPoint y: 247, distance: 360.8
click at [750, 272] on div "0 ° Undo Copy Paste here Duplicate Duplicate to new slide Delete" at bounding box center [406, 310] width 697 height 392
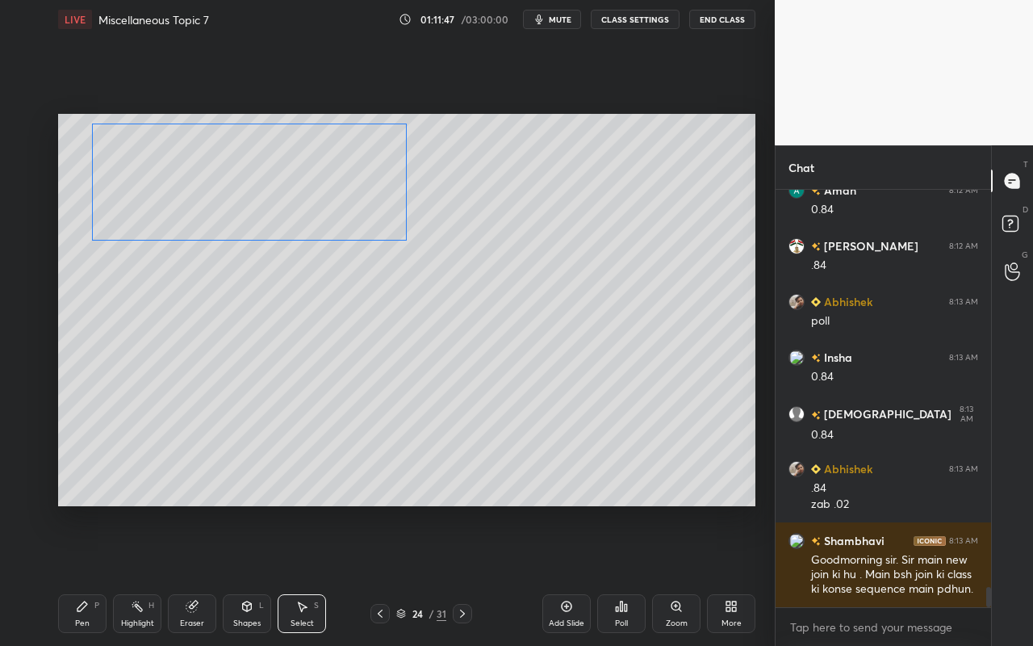
drag, startPoint x: 661, startPoint y: 198, endPoint x: 324, endPoint y: 211, distance: 336.7
click at [329, 203] on div "0 ° Undo Copy Paste here Duplicate Duplicate to new slide Delete" at bounding box center [406, 310] width 697 height 392
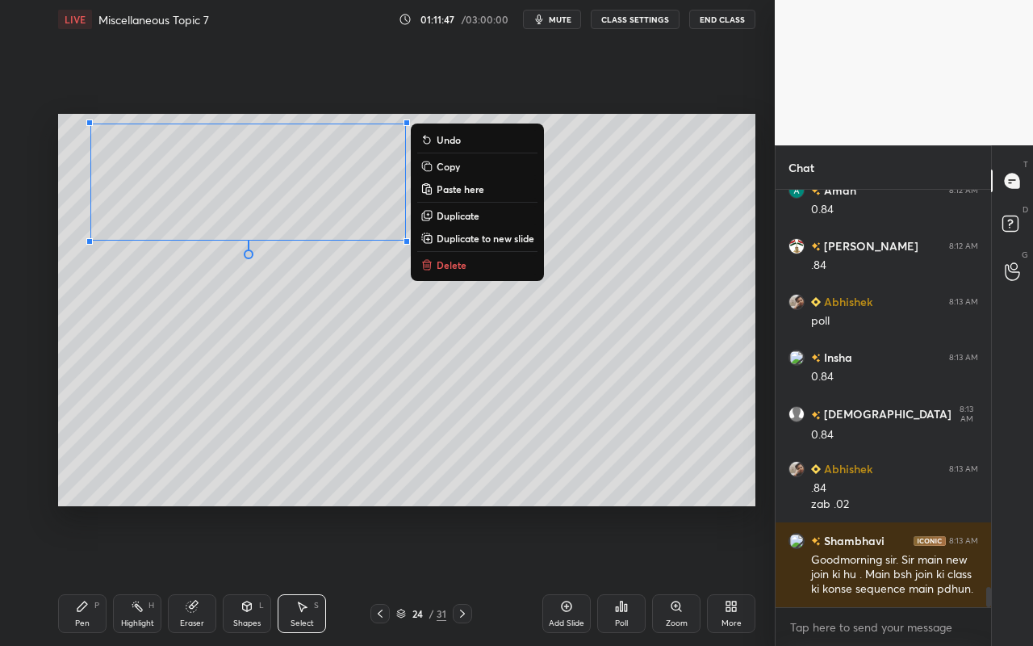
click at [345, 346] on div "0 ° Undo Copy Paste here Duplicate Duplicate to new slide Delete" at bounding box center [406, 310] width 697 height 392
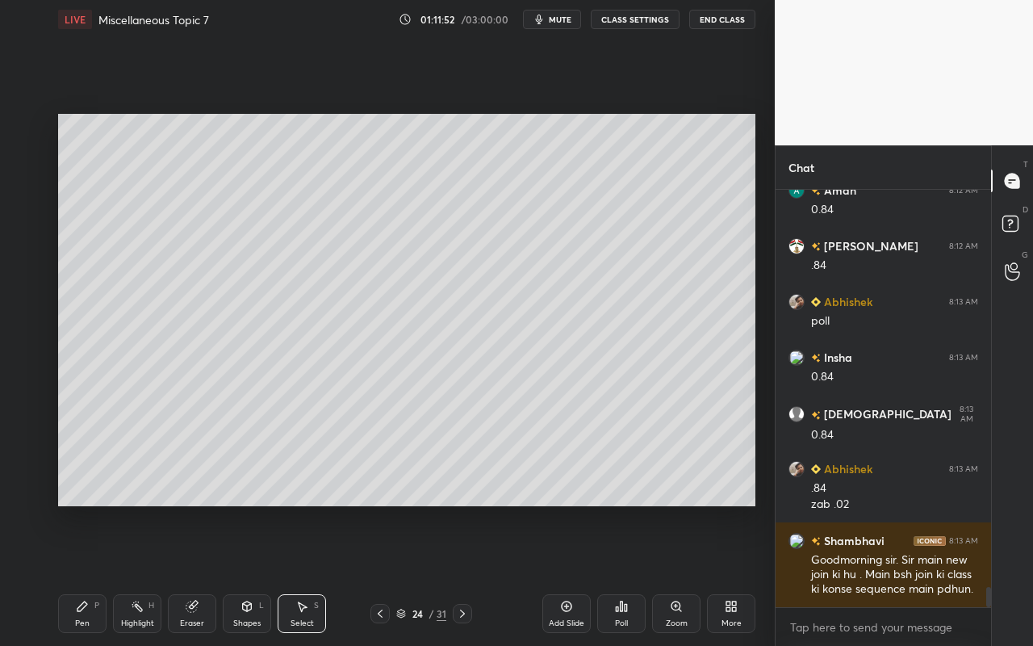
click at [63, 574] on div "Pen P" at bounding box center [82, 613] width 48 height 39
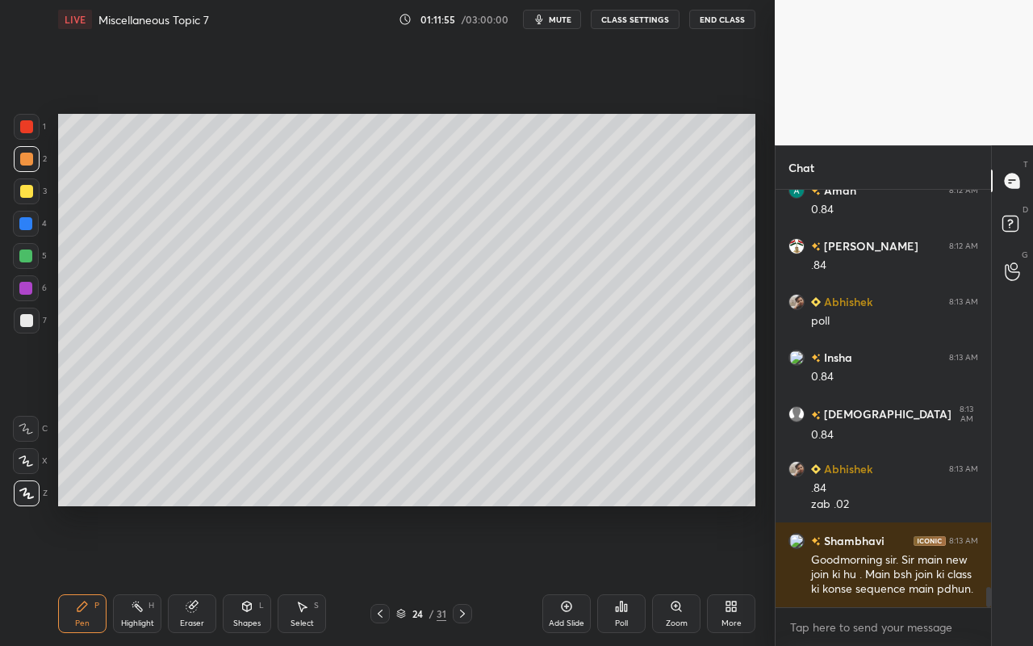
drag, startPoint x: 247, startPoint y: 619, endPoint x: 250, endPoint y: 602, distance: 17.2
click at [247, 574] on div "Shapes" at bounding box center [246, 623] width 27 height 8
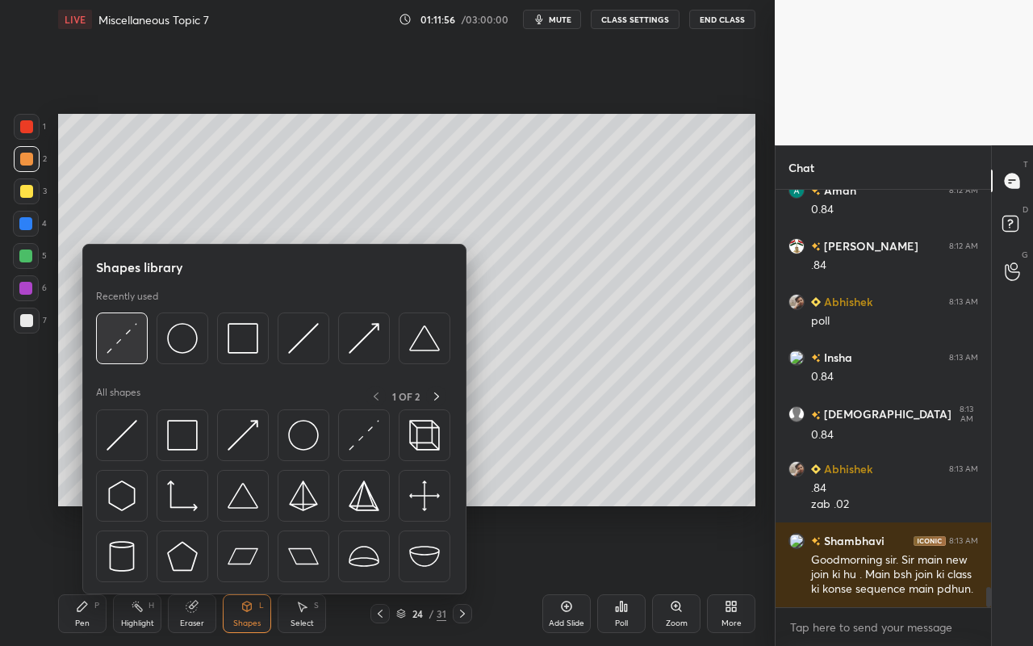
click at [133, 343] on img at bounding box center [122, 338] width 31 height 31
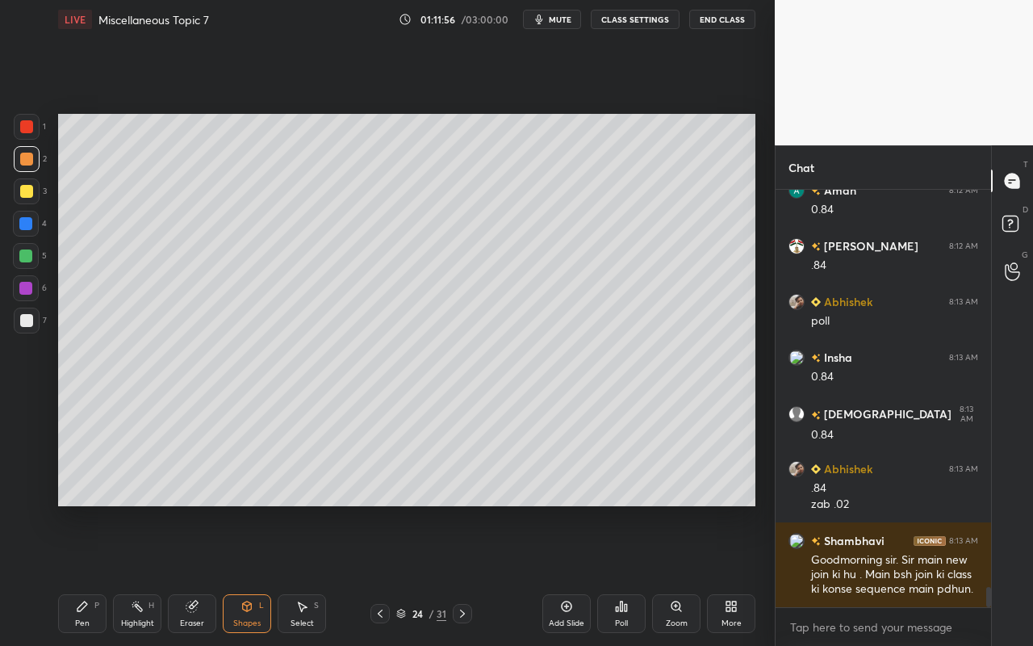
click at [14, 321] on div at bounding box center [27, 320] width 26 height 26
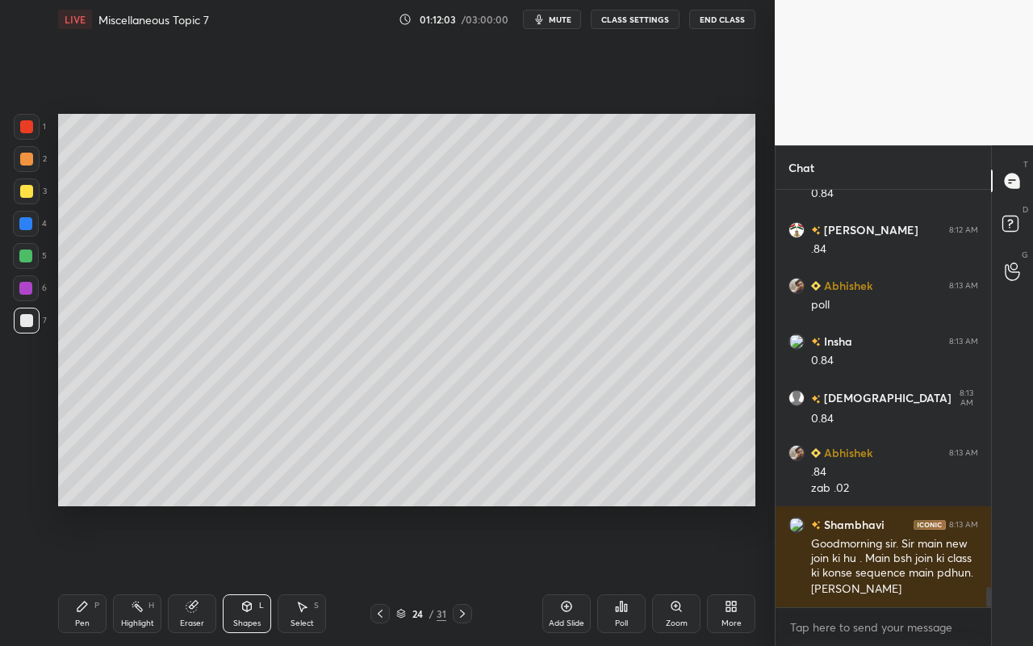
click at [74, 574] on div "Pen P" at bounding box center [82, 613] width 48 height 39
drag, startPoint x: 85, startPoint y: 612, endPoint x: 91, endPoint y: 591, distance: 21.2
click at [85, 574] on icon at bounding box center [82, 606] width 13 height 13
click at [69, 574] on div "Pen P" at bounding box center [82, 613] width 48 height 39
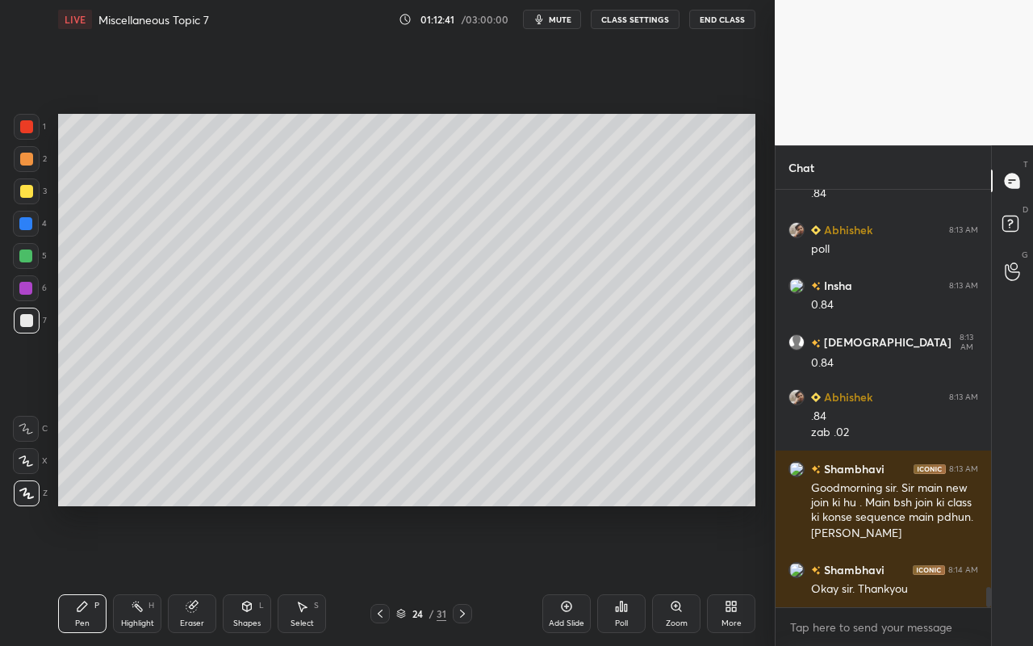
click at [304, 574] on icon at bounding box center [301, 606] width 13 height 13
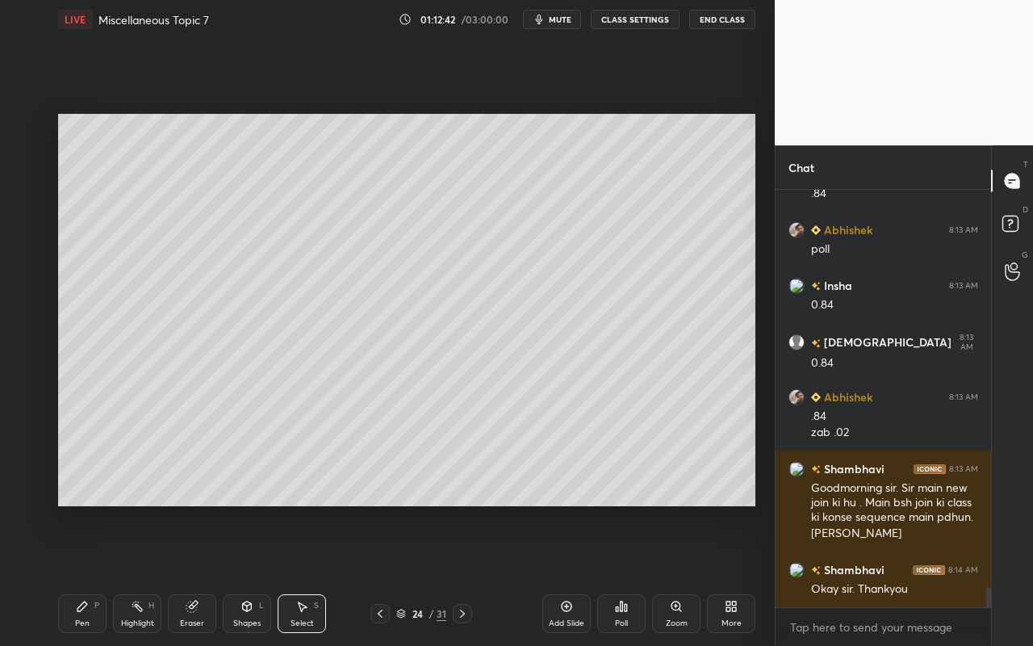
click at [441, 296] on div "0 ° Undo Copy Paste here Duplicate Duplicate to new slide Delete" at bounding box center [406, 310] width 697 height 392
click at [426, 287] on div at bounding box center [428, 290] width 6 height 6
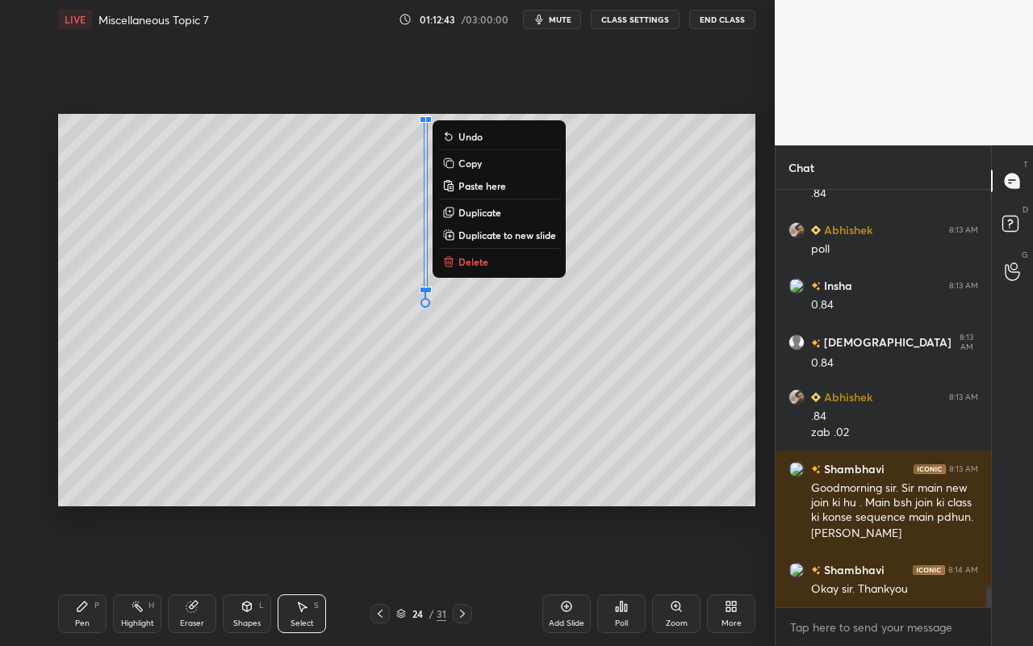
click at [329, 406] on div "0 ° Undo Copy Paste here Duplicate Duplicate to new slide Delete" at bounding box center [406, 310] width 697 height 392
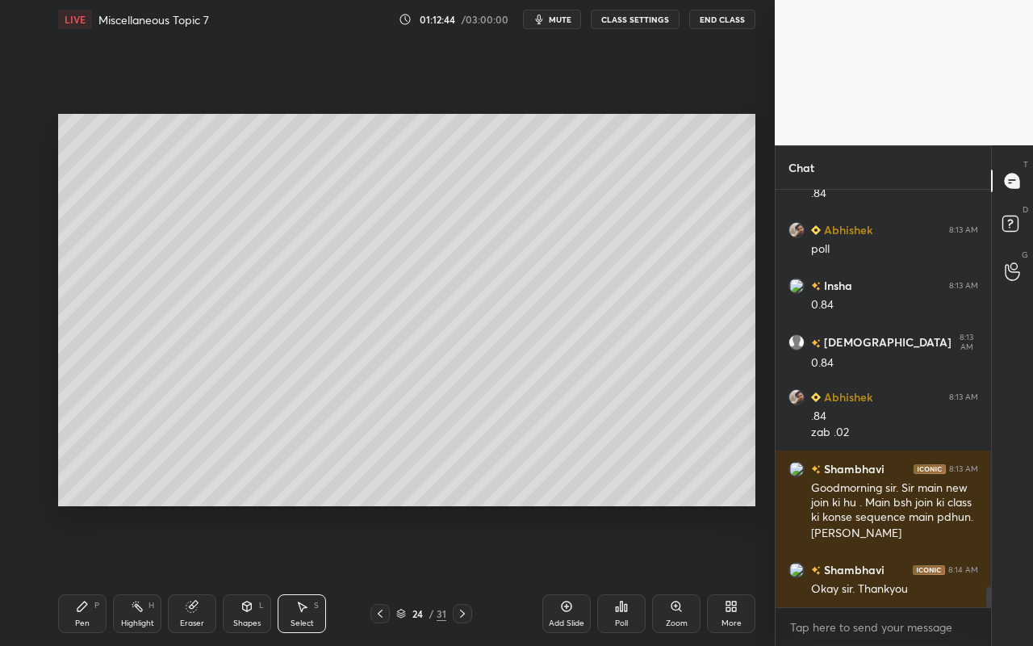
click at [81, 574] on icon at bounding box center [82, 606] width 10 height 10
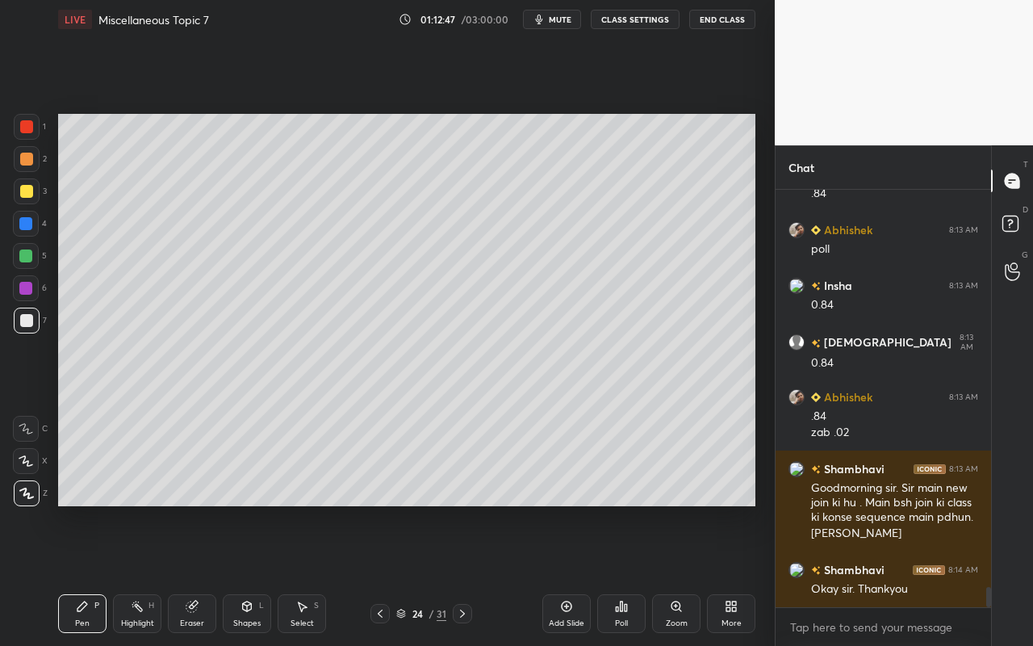
click at [132, 574] on div "Highlight H" at bounding box center [137, 613] width 48 height 39
click at [76, 574] on div "Pen" at bounding box center [82, 623] width 15 height 8
drag, startPoint x: 81, startPoint y: 608, endPoint x: 104, endPoint y: 508, distance: 103.5
click at [82, 574] on icon at bounding box center [82, 606] width 10 height 10
drag, startPoint x: 313, startPoint y: 616, endPoint x: 316, endPoint y: 608, distance: 8.7
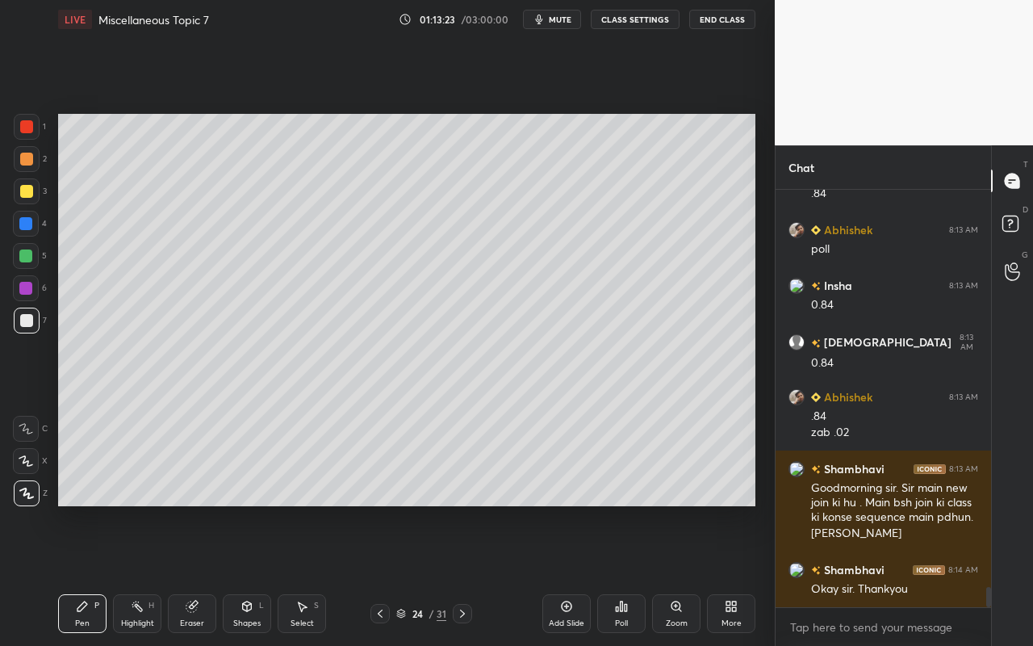
click at [315, 574] on div "Select S" at bounding box center [302, 613] width 48 height 39
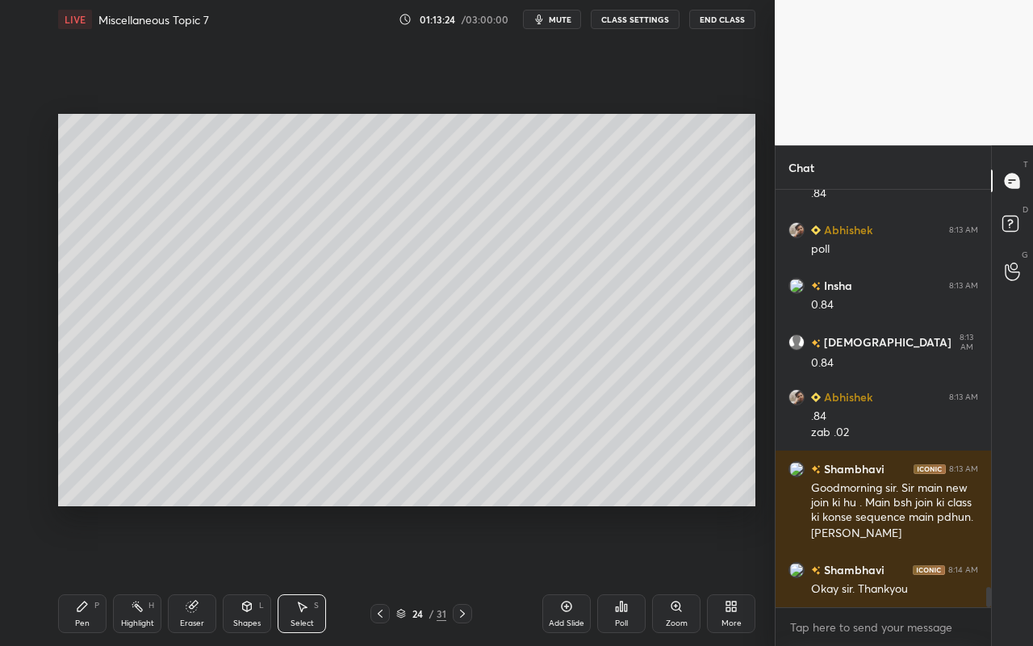
drag, startPoint x: 465, startPoint y: 119, endPoint x: 725, endPoint y: 351, distance: 348.6
click at [730, 361] on div "0 ° Undo Copy Paste here Duplicate Duplicate to new slide Delete Setting up you…" at bounding box center [407, 310] width 710 height 542
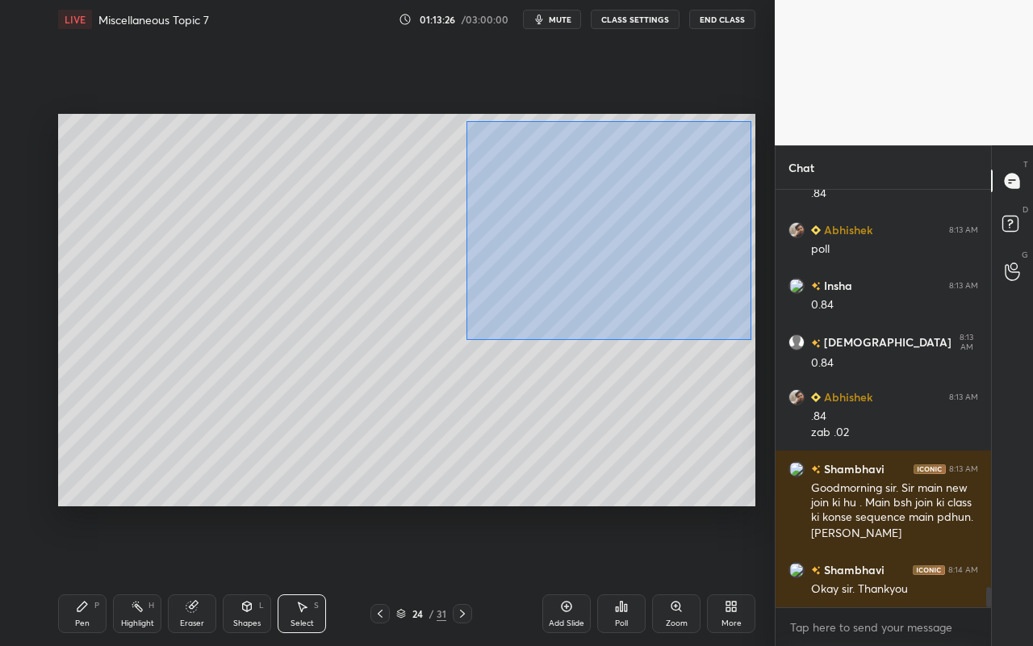
drag, startPoint x: 468, startPoint y: 126, endPoint x: 729, endPoint y: 330, distance: 331.7
click at [746, 337] on div "0 ° Undo Copy Paste here Duplicate Duplicate to new slide Delete" at bounding box center [406, 310] width 697 height 392
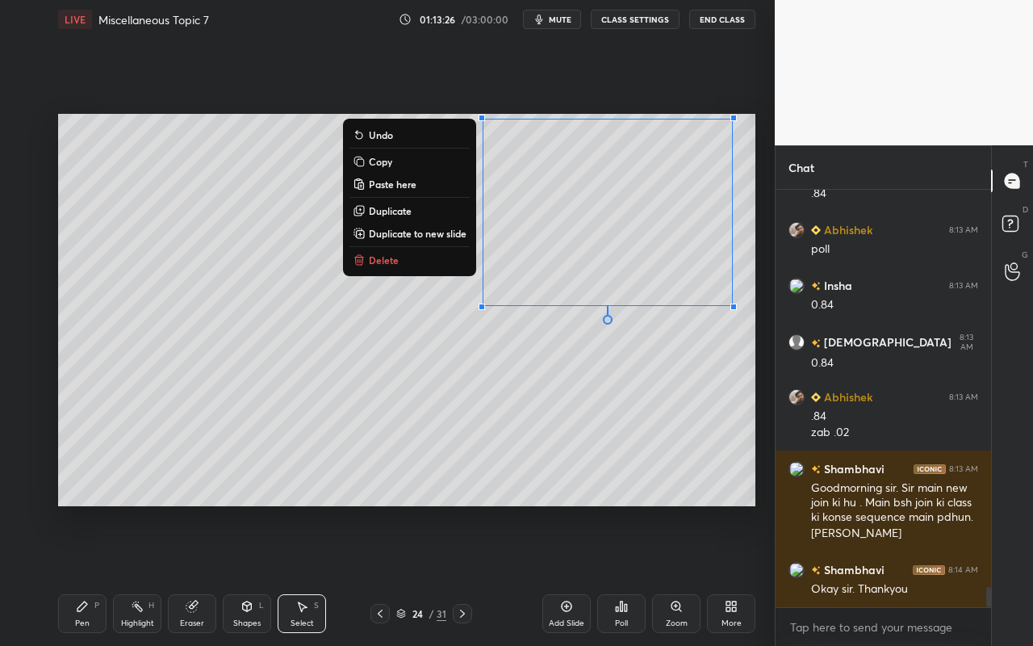
drag, startPoint x: 432, startPoint y: 258, endPoint x: 323, endPoint y: 332, distance: 131.8
click at [432, 258] on button "Delete" at bounding box center [409, 259] width 120 height 19
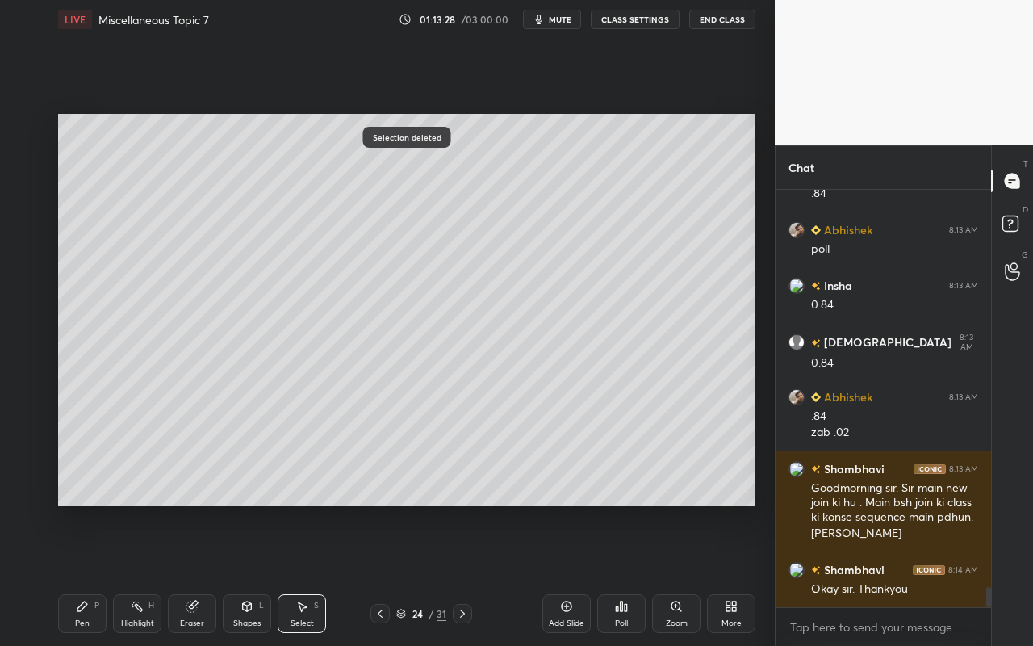
drag, startPoint x: 83, startPoint y: 615, endPoint x: 92, endPoint y: 608, distance: 11.0
click at [89, 574] on div "Pen P" at bounding box center [82, 613] width 48 height 39
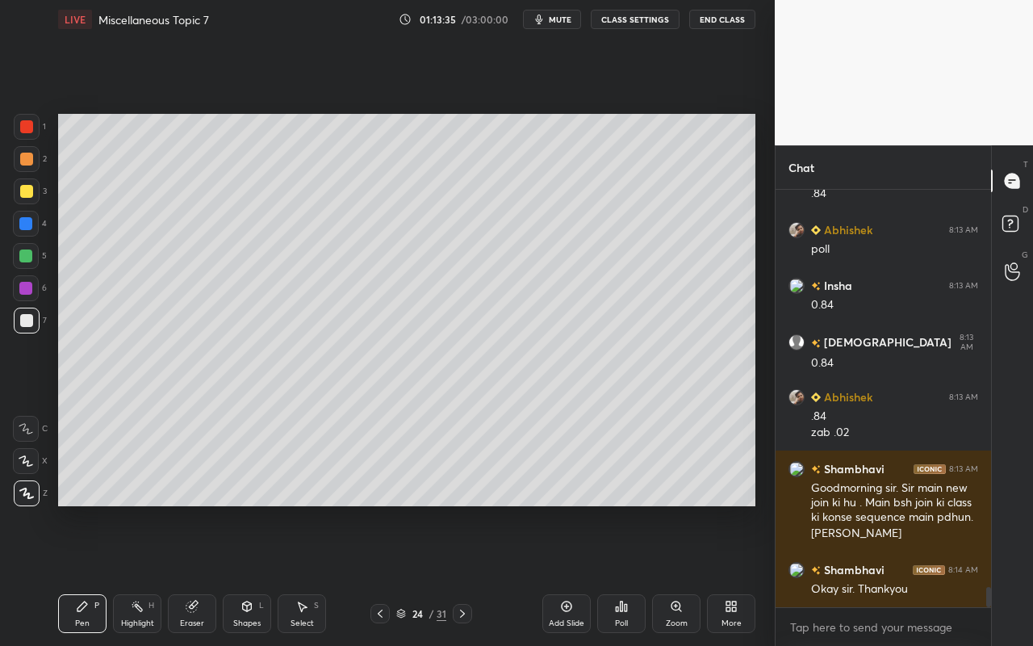
drag, startPoint x: 83, startPoint y: 616, endPoint x: 89, endPoint y: 608, distance: 9.2
click at [86, 574] on div "Pen P" at bounding box center [82, 613] width 48 height 39
click at [258, 574] on div "Shapes L" at bounding box center [247, 613] width 48 height 39
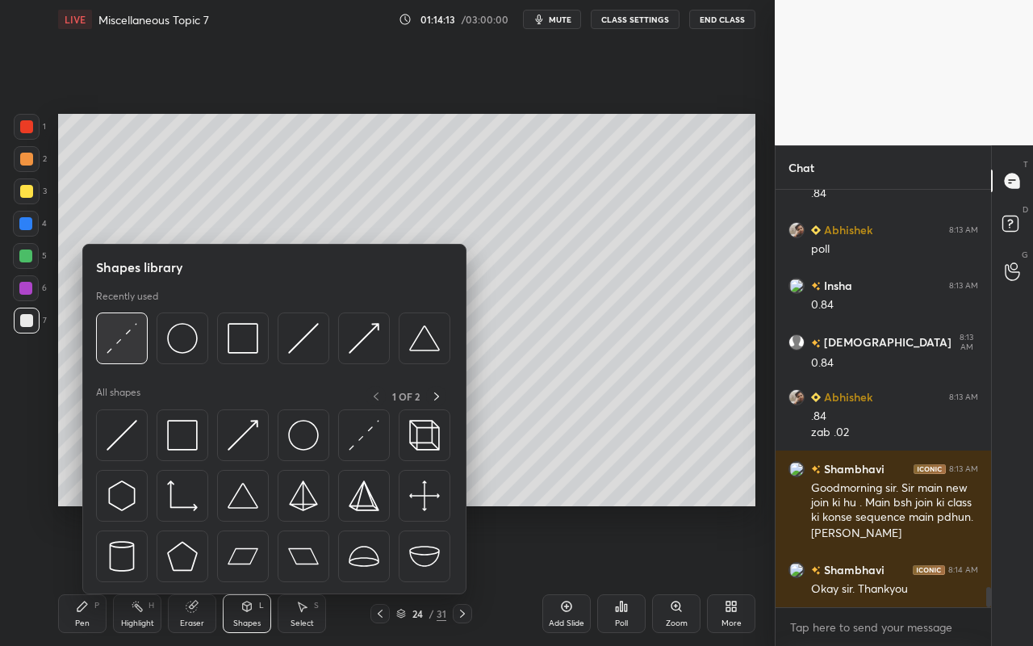
click at [144, 346] on div at bounding box center [122, 338] width 52 height 52
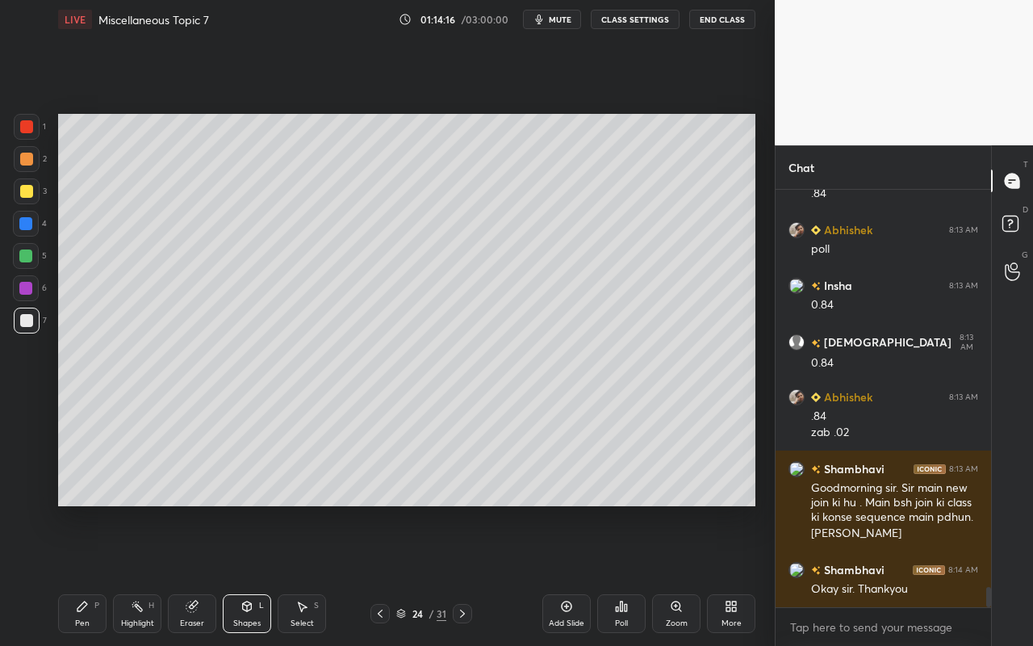
click at [595, 361] on div "Setting up your live class Poll for secs No correct answer Start poll" at bounding box center [407, 310] width 710 height 542
drag, startPoint x: 79, startPoint y: 608, endPoint x: 75, endPoint y: 566, distance: 42.2
click at [79, 574] on icon at bounding box center [82, 606] width 10 height 10
drag, startPoint x: 23, startPoint y: 161, endPoint x: 41, endPoint y: 165, distance: 18.2
click at [27, 171] on div at bounding box center [27, 159] width 26 height 26
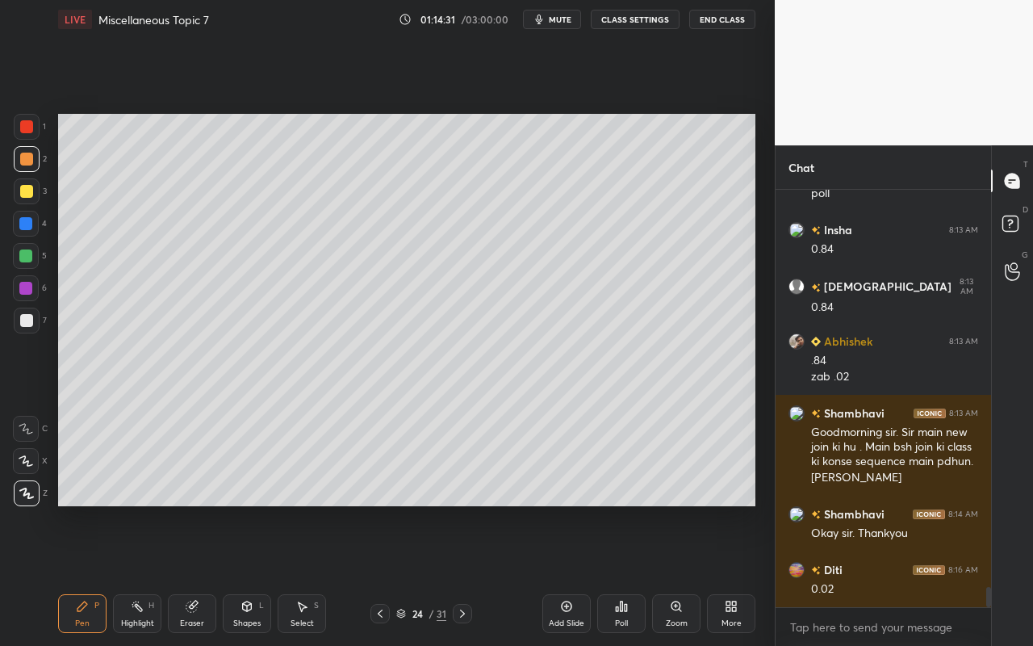
scroll to position [8314, 0]
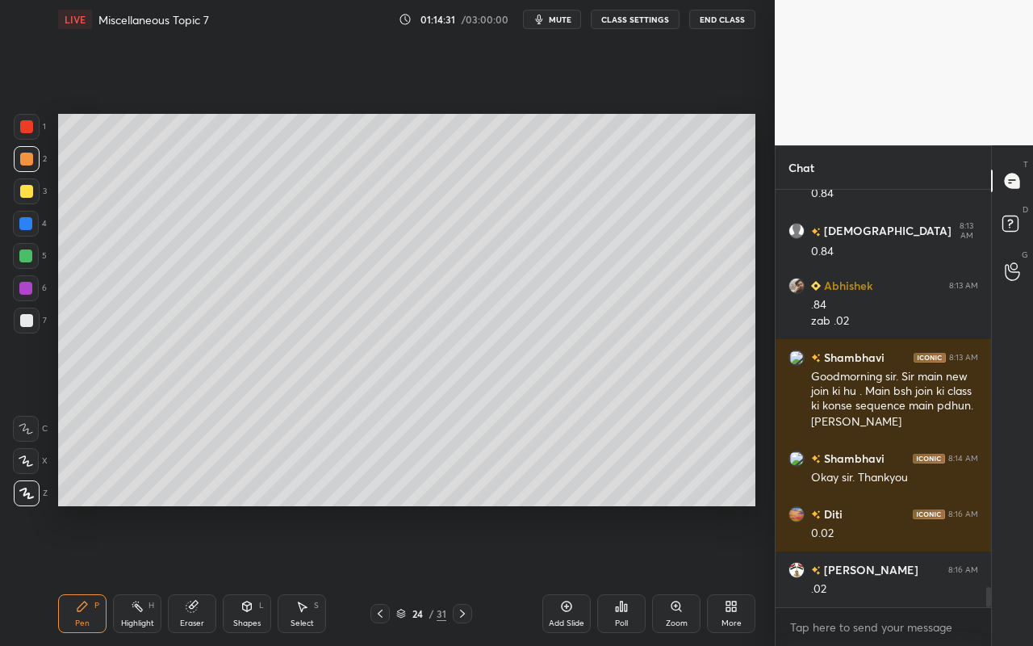
click at [76, 574] on div "Pen P" at bounding box center [82, 613] width 48 height 39
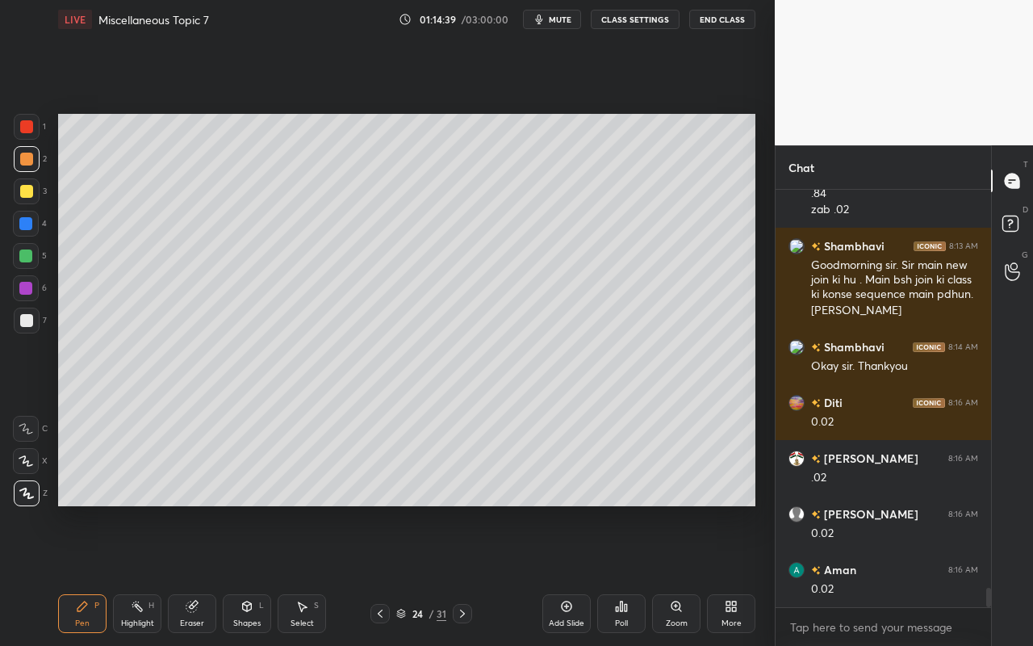
drag, startPoint x: 88, startPoint y: 613, endPoint x: 132, endPoint y: 545, distance: 80.6
click at [90, 574] on div "Pen P" at bounding box center [82, 613] width 48 height 39
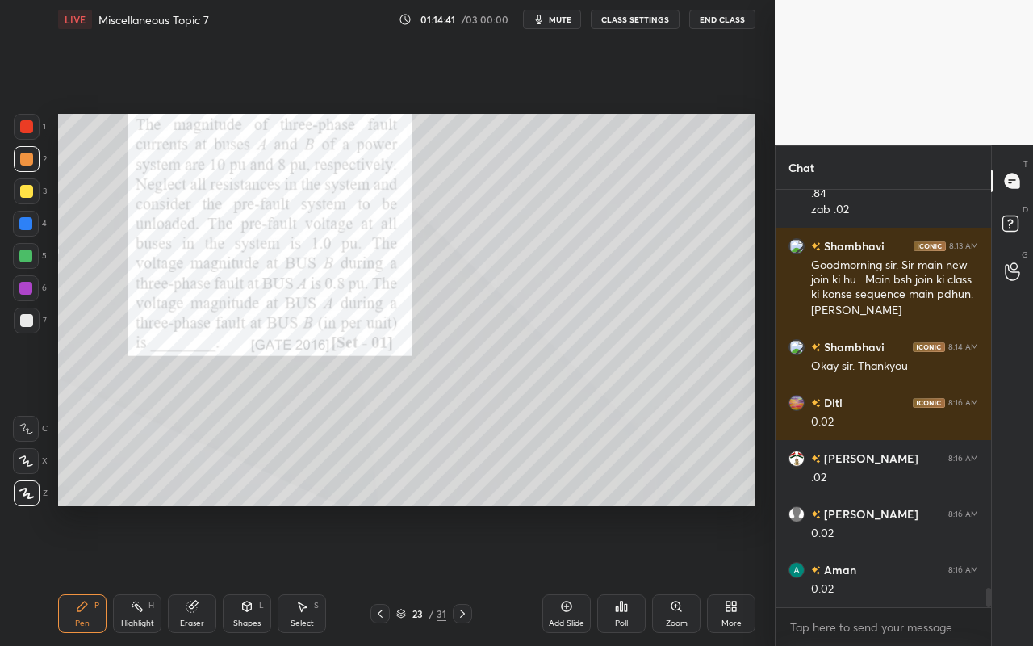
drag, startPoint x: 297, startPoint y: 618, endPoint x: 276, endPoint y: 526, distance: 94.3
click at [297, 574] on div "Select" at bounding box center [301, 623] width 23 height 8
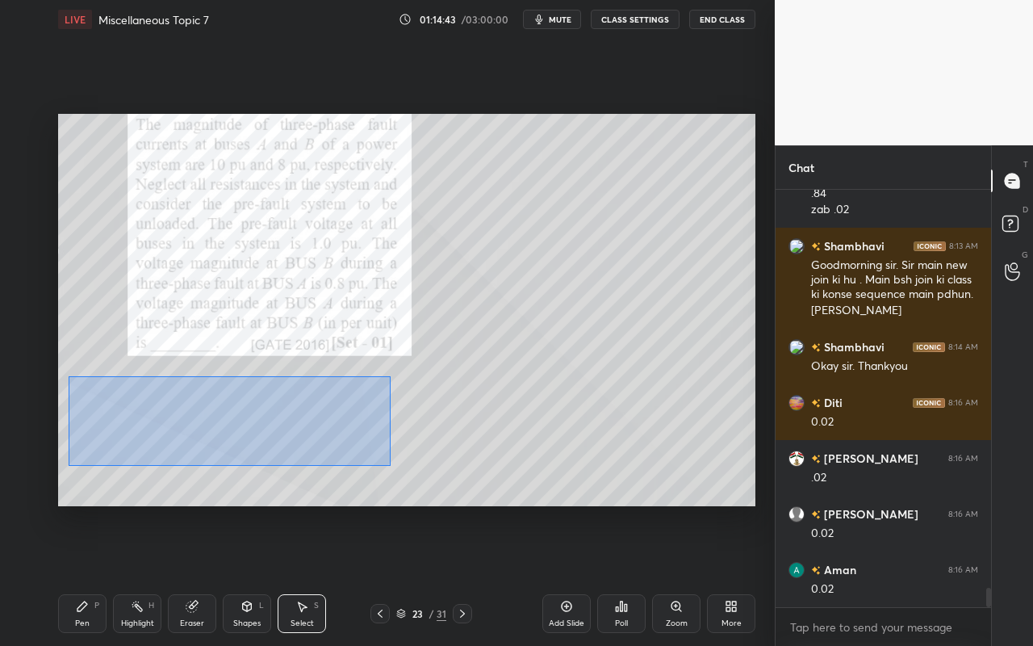
drag, startPoint x: 69, startPoint y: 375, endPoint x: 388, endPoint y: 464, distance: 331.6
click at [389, 466] on div "0 ° Undo Copy Paste here Duplicate Duplicate to new slide Delete" at bounding box center [406, 310] width 697 height 392
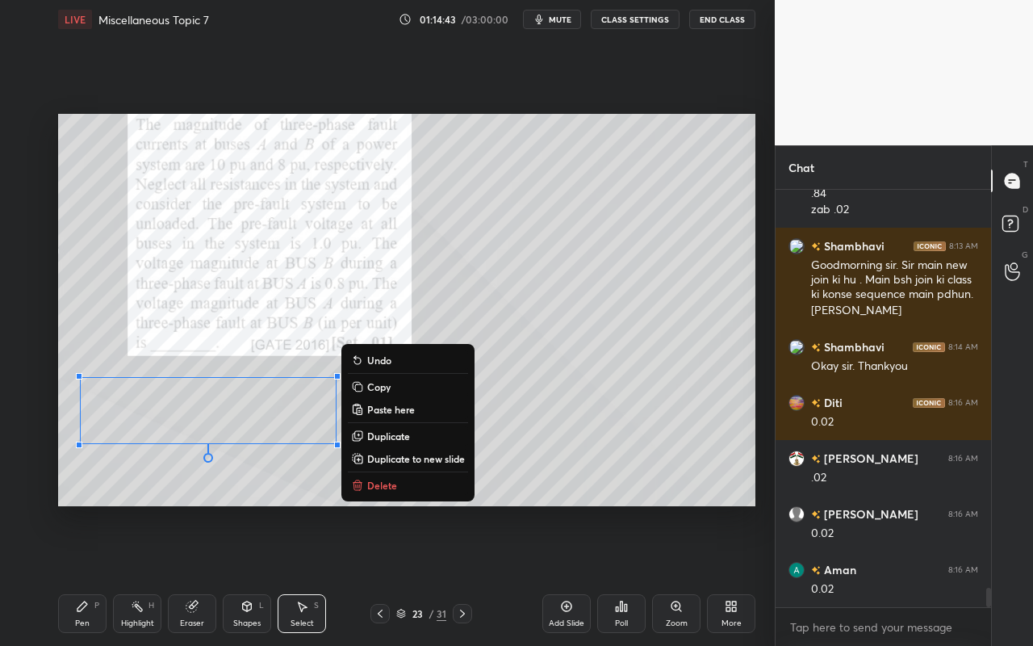
drag, startPoint x: 390, startPoint y: 388, endPoint x: 387, endPoint y: 366, distance: 22.7
click at [390, 388] on p "Copy" at bounding box center [378, 386] width 23 height 13
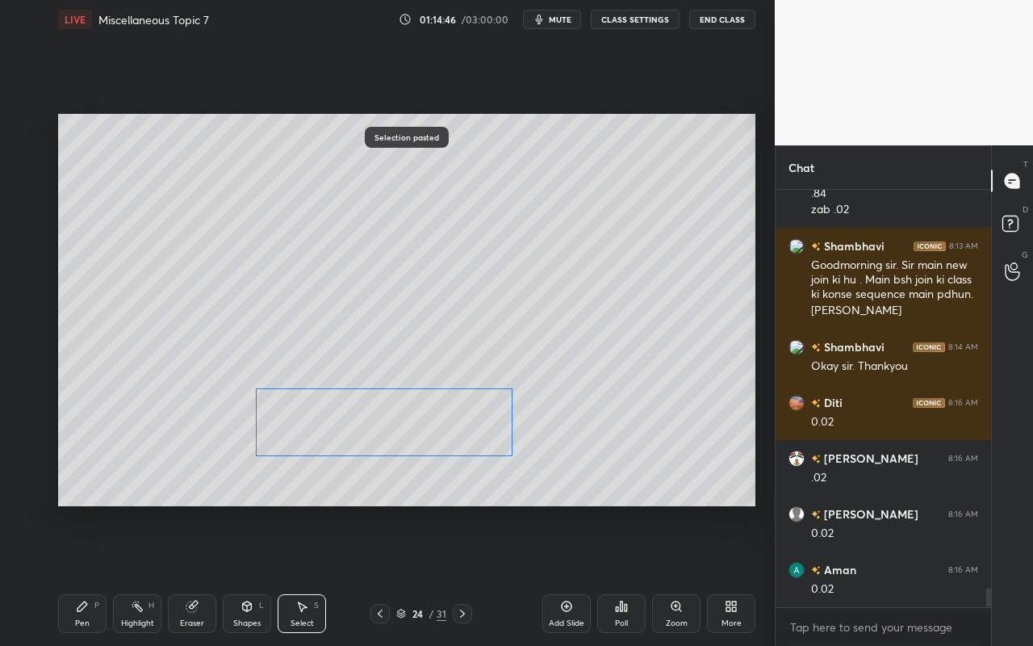
drag, startPoint x: 273, startPoint y: 415, endPoint x: 426, endPoint y: 422, distance: 153.5
click at [424, 420] on div "0 ° Undo Copy Paste here Duplicate Duplicate to new slide Delete" at bounding box center [406, 310] width 697 height 392
drag, startPoint x: 342, startPoint y: 424, endPoint x: 233, endPoint y: 429, distance: 109.1
click at [238, 422] on div "0 ° Undo Copy Paste here Duplicate Duplicate to new slide Delete" at bounding box center [406, 310] width 697 height 392
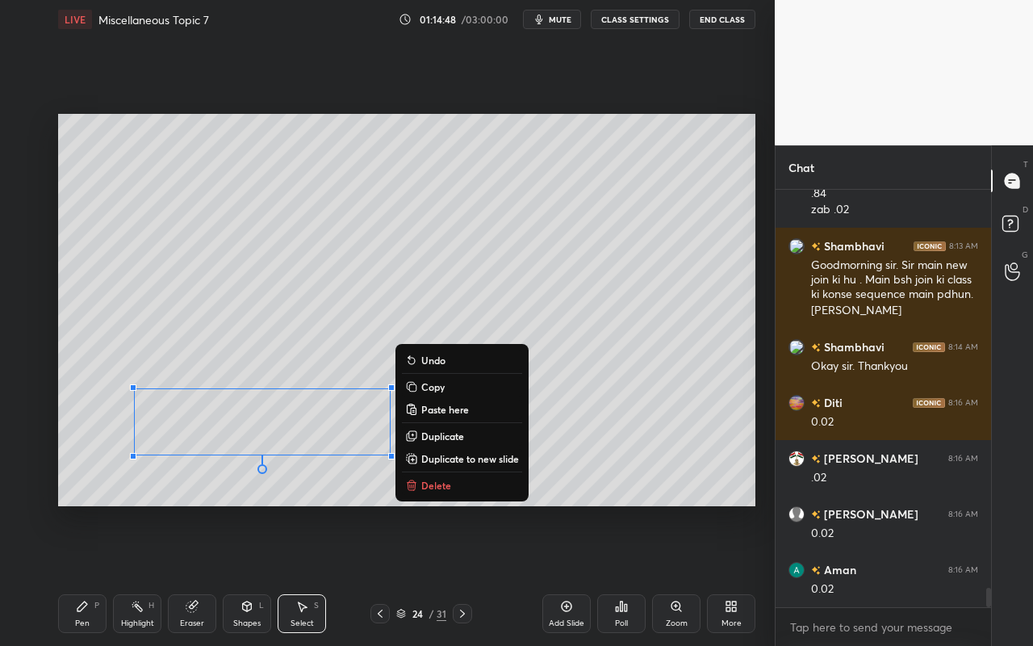
click at [76, 574] on div "Pen P" at bounding box center [82, 613] width 48 height 39
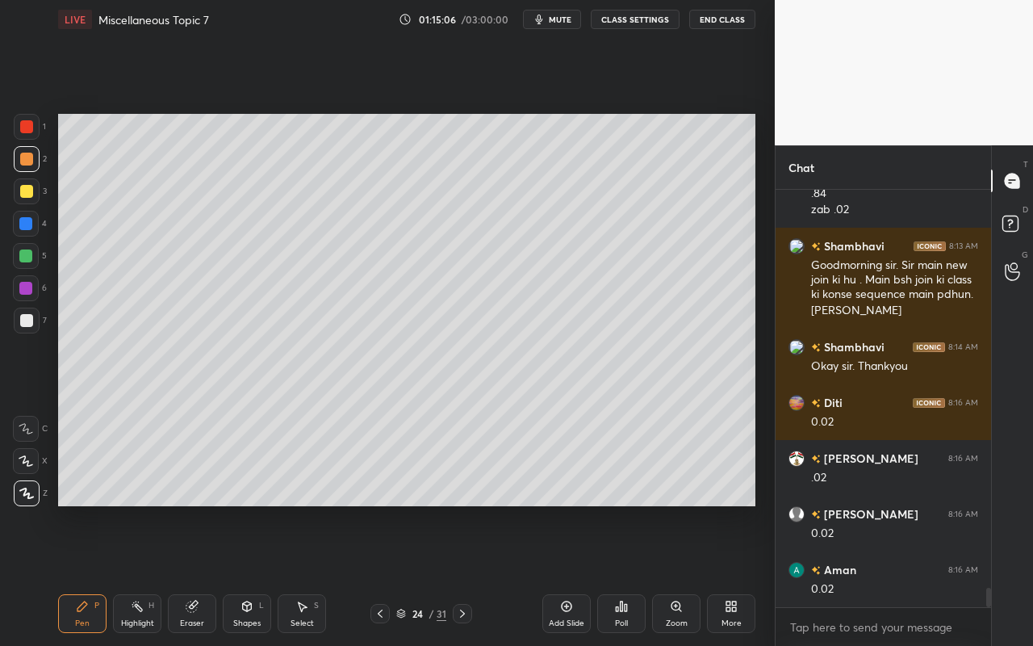
drag, startPoint x: 126, startPoint y: 617, endPoint x: 166, endPoint y: 540, distance: 87.3
click at [136, 574] on div "Highlight H" at bounding box center [137, 613] width 48 height 39
click at [207, 574] on div "Eraser" at bounding box center [192, 613] width 48 height 39
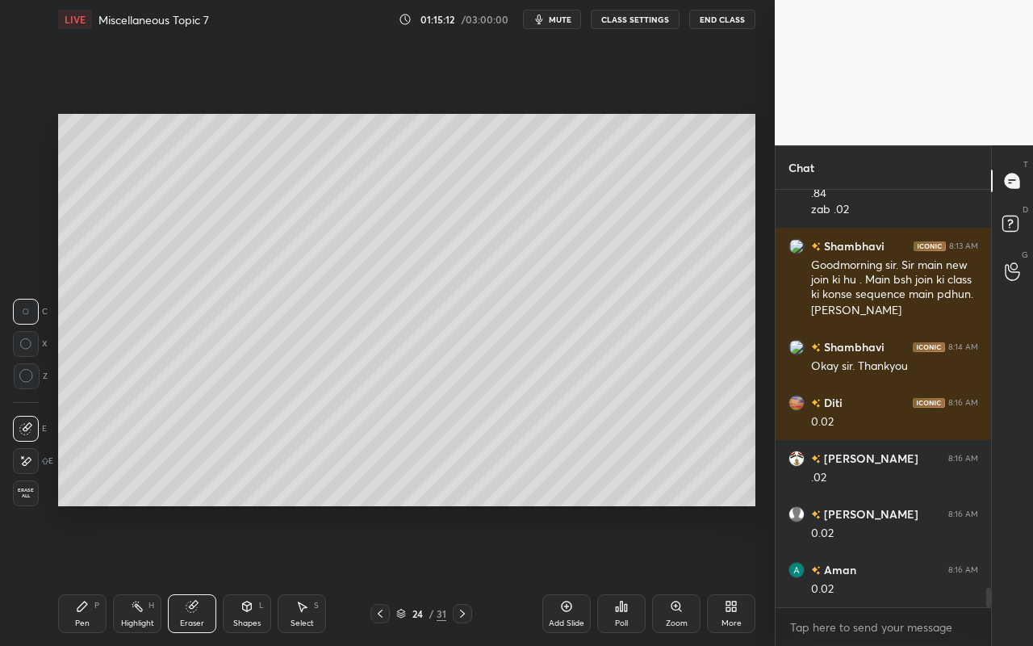
click at [95, 574] on div "Pen P" at bounding box center [82, 613] width 48 height 39
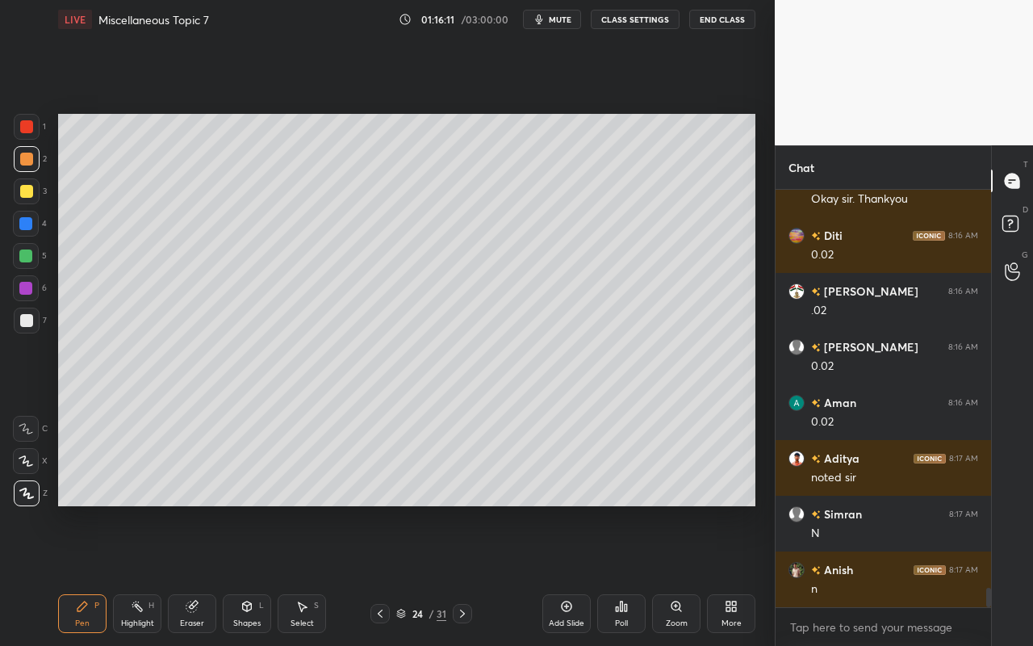
scroll to position [8648, 0]
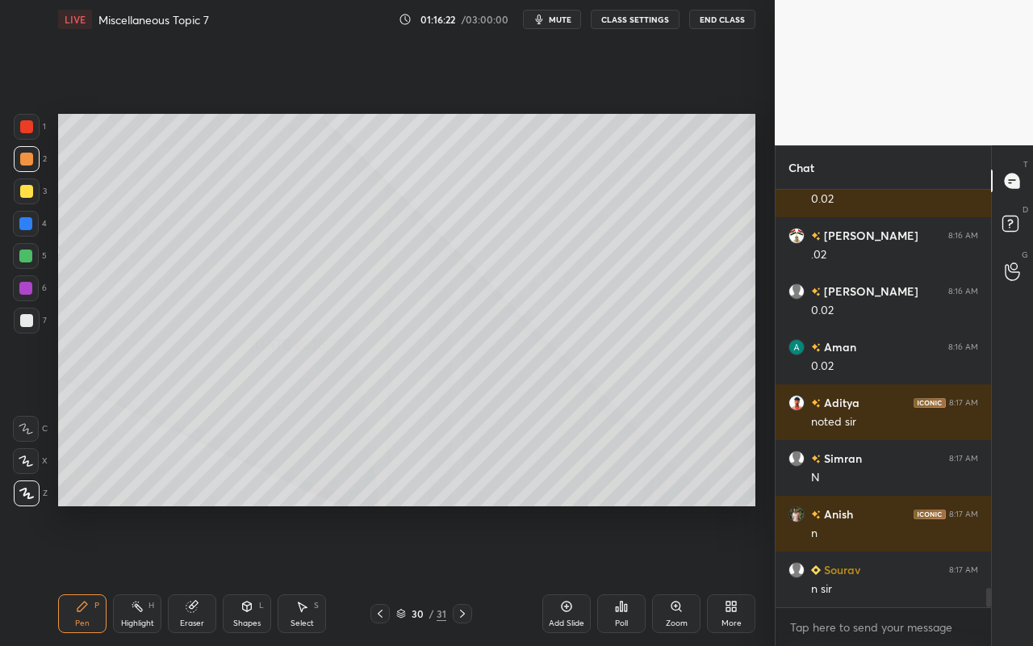
click at [246, 574] on div "Shapes" at bounding box center [246, 623] width 27 height 8
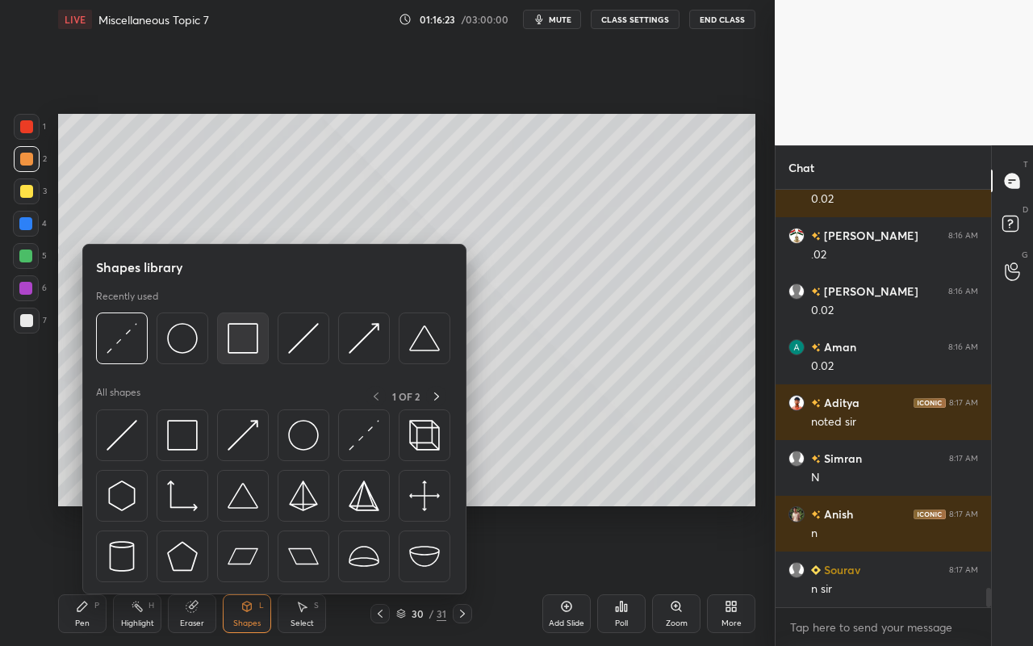
click at [268, 347] on div at bounding box center [243, 338] width 52 height 52
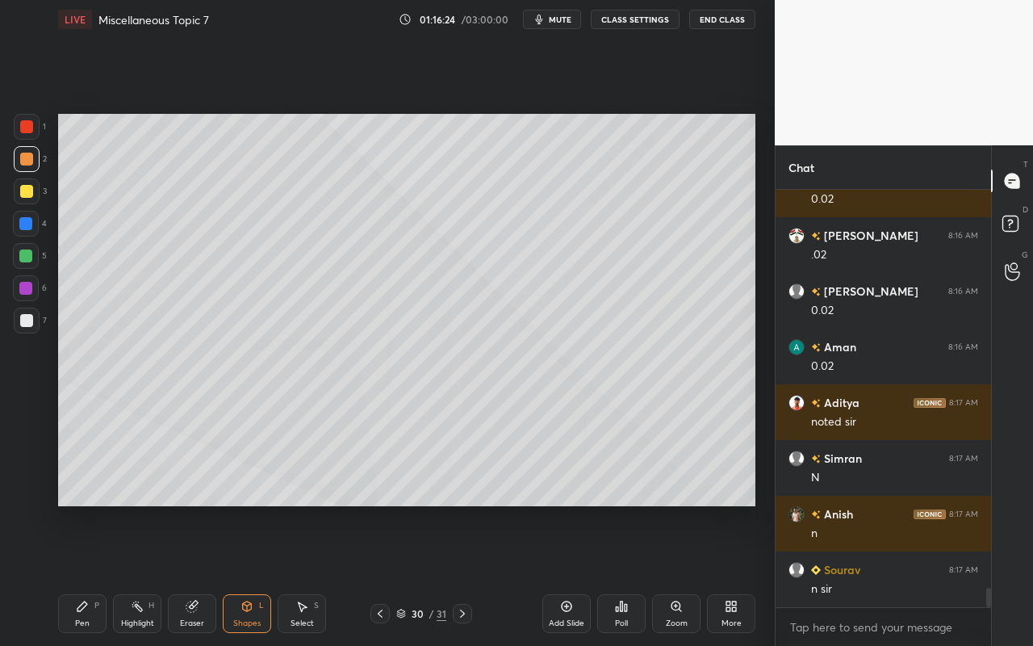
click at [25, 223] on div at bounding box center [25, 223] width 13 height 13
drag, startPoint x: 88, startPoint y: 612, endPoint x: 127, endPoint y: 512, distance: 106.8
click at [88, 574] on icon at bounding box center [82, 606] width 13 height 13
drag, startPoint x: 25, startPoint y: 190, endPoint x: 54, endPoint y: 178, distance: 31.2
click at [27, 191] on div at bounding box center [26, 191] width 13 height 13
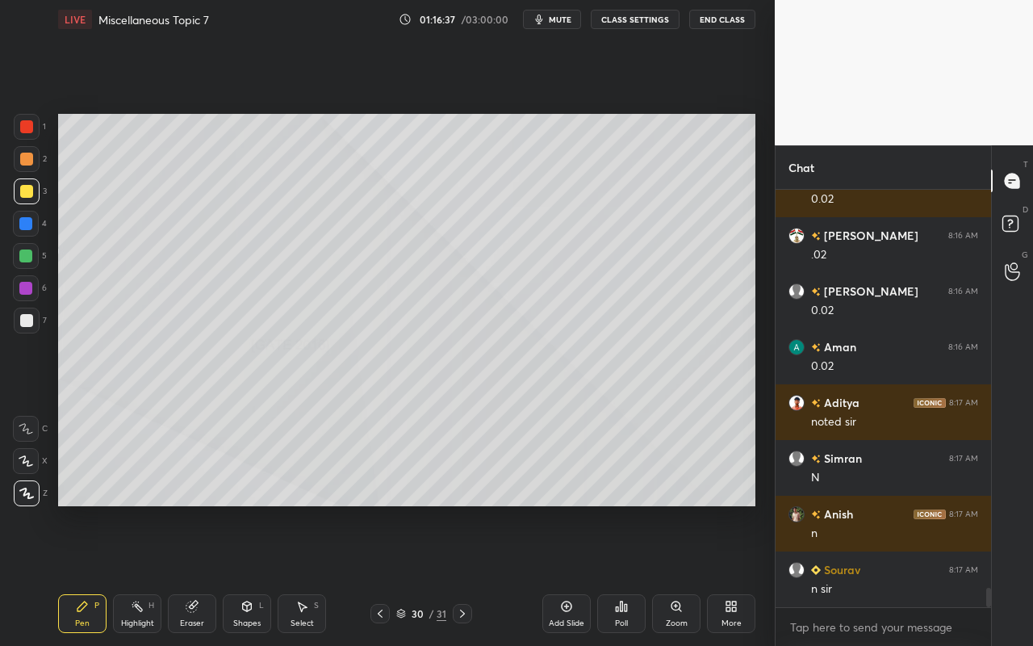
click at [81, 574] on div "Pen P" at bounding box center [82, 613] width 48 height 39
click at [27, 191] on div at bounding box center [26, 191] width 13 height 13
drag, startPoint x: 25, startPoint y: 253, endPoint x: 37, endPoint y: 250, distance: 12.3
click at [25, 253] on div at bounding box center [25, 255] width 13 height 13
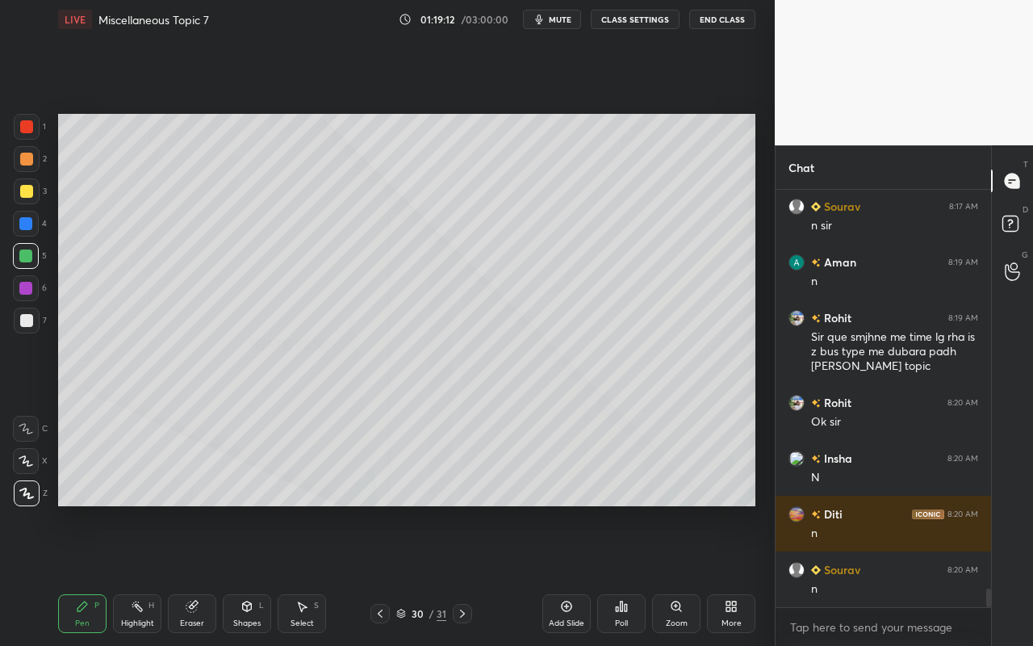
scroll to position [9067, 0]
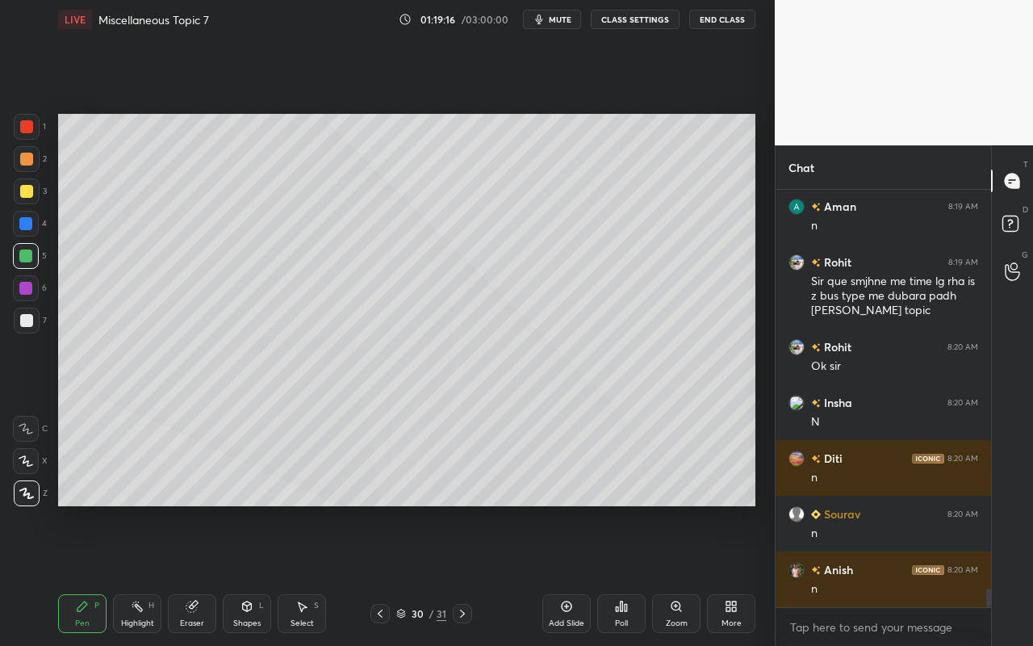
click at [145, 574] on div "Highlight H" at bounding box center [137, 613] width 48 height 39
click at [576, 574] on div "Add Slide" at bounding box center [566, 613] width 48 height 39
drag, startPoint x: 83, startPoint y: 620, endPoint x: 96, endPoint y: 609, distance: 17.2
click at [83, 574] on div "Pen" at bounding box center [82, 623] width 15 height 8
click at [30, 200] on div at bounding box center [27, 191] width 26 height 26
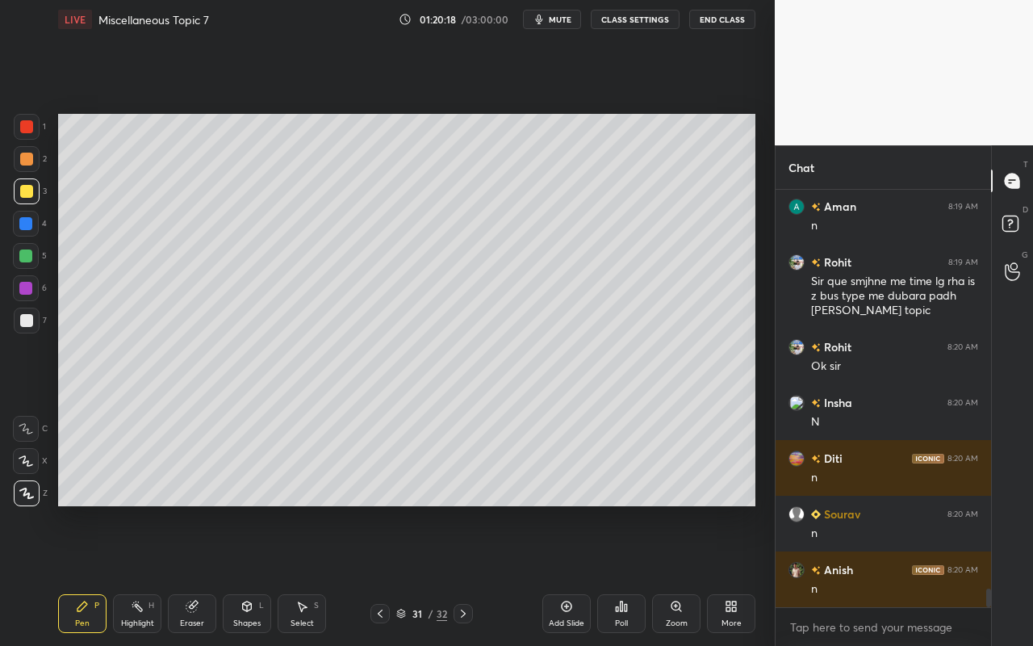
click at [91, 574] on div "Pen P" at bounding box center [82, 613] width 48 height 39
drag, startPoint x: 23, startPoint y: 253, endPoint x: 53, endPoint y: 242, distance: 31.9
click at [27, 252] on div at bounding box center [25, 255] width 13 height 13
click at [251, 574] on div "Shapes L" at bounding box center [247, 613] width 48 height 39
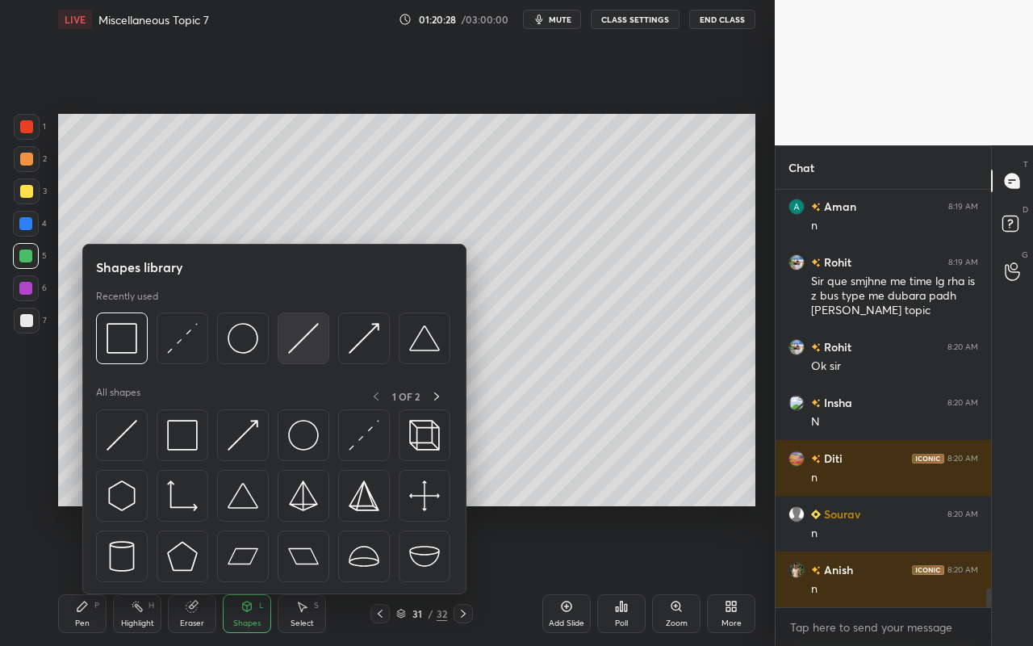
click at [314, 347] on img at bounding box center [303, 338] width 31 height 31
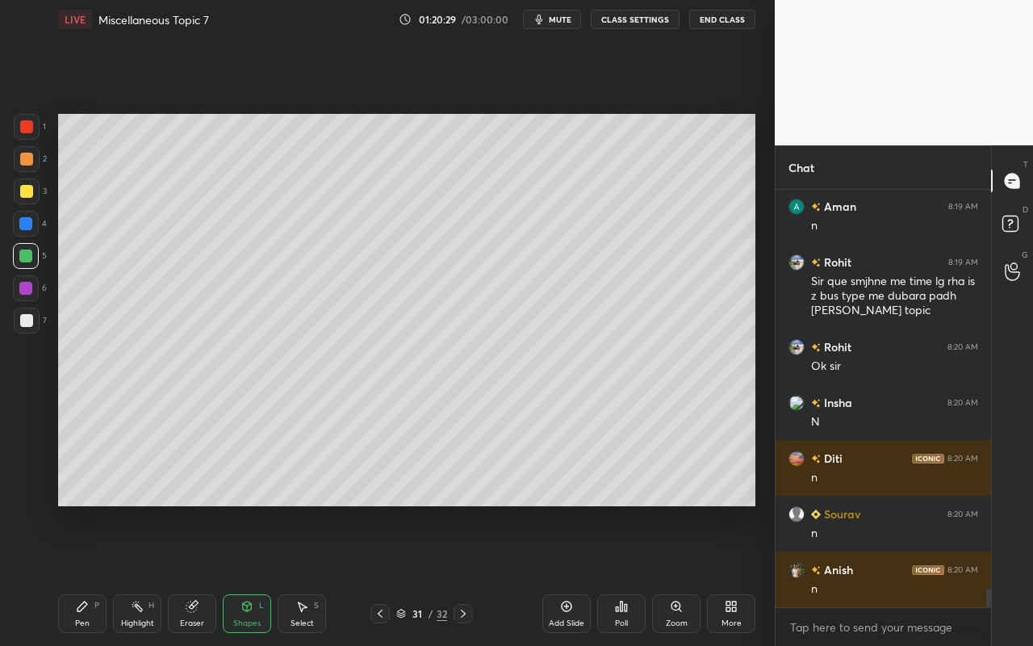
click at [26, 190] on div at bounding box center [26, 191] width 13 height 13
click at [241, 574] on icon at bounding box center [246, 606] width 13 height 13
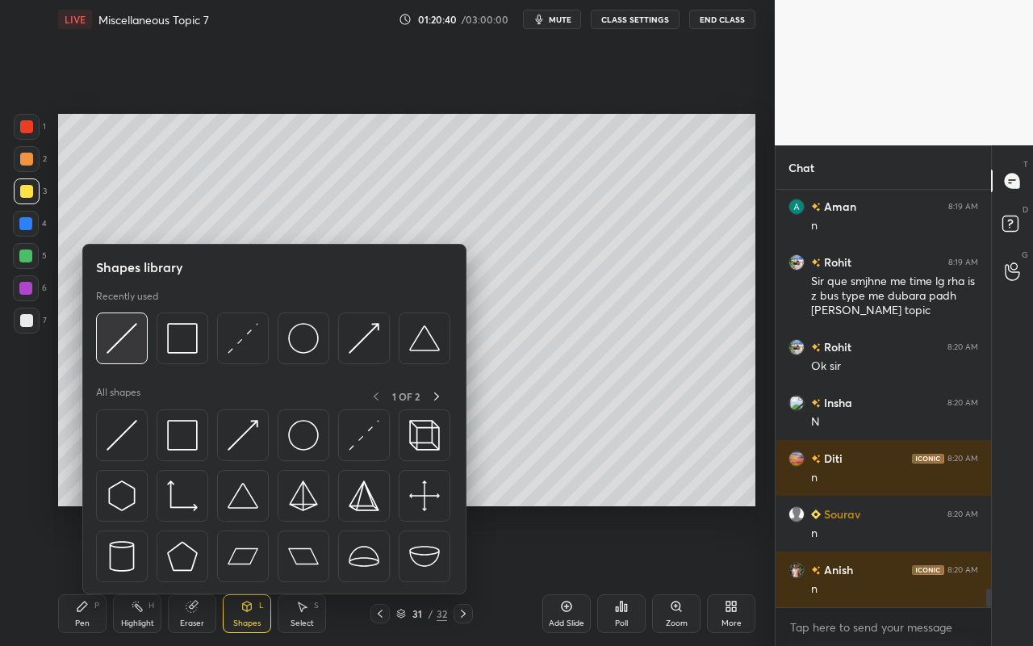
click at [116, 346] on img at bounding box center [122, 338] width 31 height 31
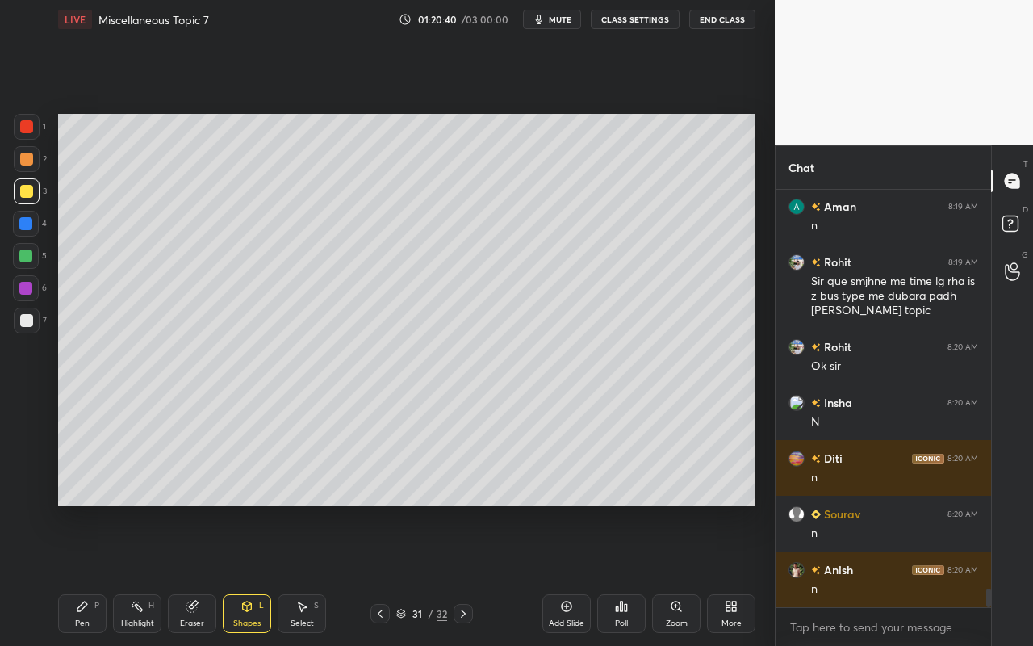
click at [23, 249] on div at bounding box center [25, 255] width 13 height 13
drag, startPoint x: 256, startPoint y: 623, endPoint x: 261, endPoint y: 600, distance: 24.1
click at [256, 574] on div "Shapes" at bounding box center [246, 623] width 27 height 8
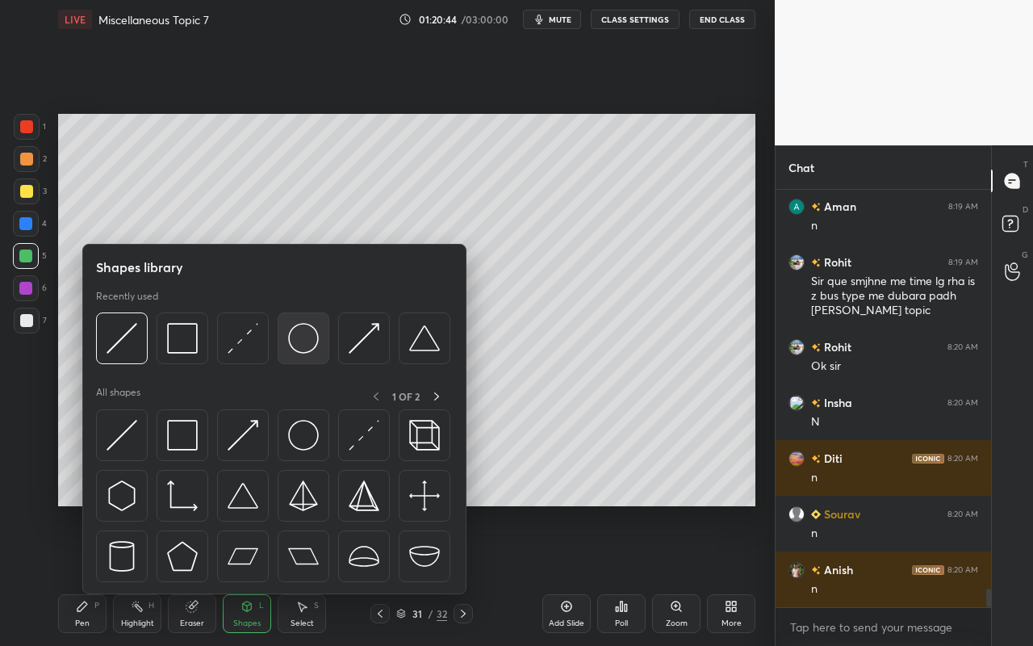
click at [303, 348] on img at bounding box center [303, 338] width 31 height 31
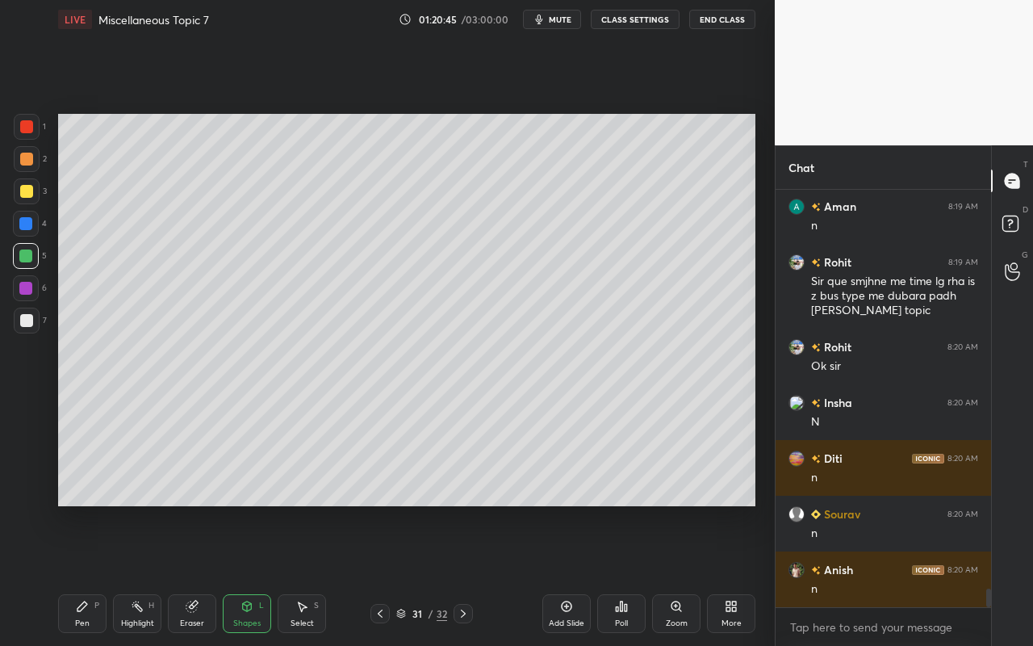
drag, startPoint x: 24, startPoint y: 318, endPoint x: 30, endPoint y: 305, distance: 14.1
click at [24, 318] on div at bounding box center [26, 320] width 13 height 13
click at [253, 574] on div "Shapes" at bounding box center [246, 623] width 27 height 8
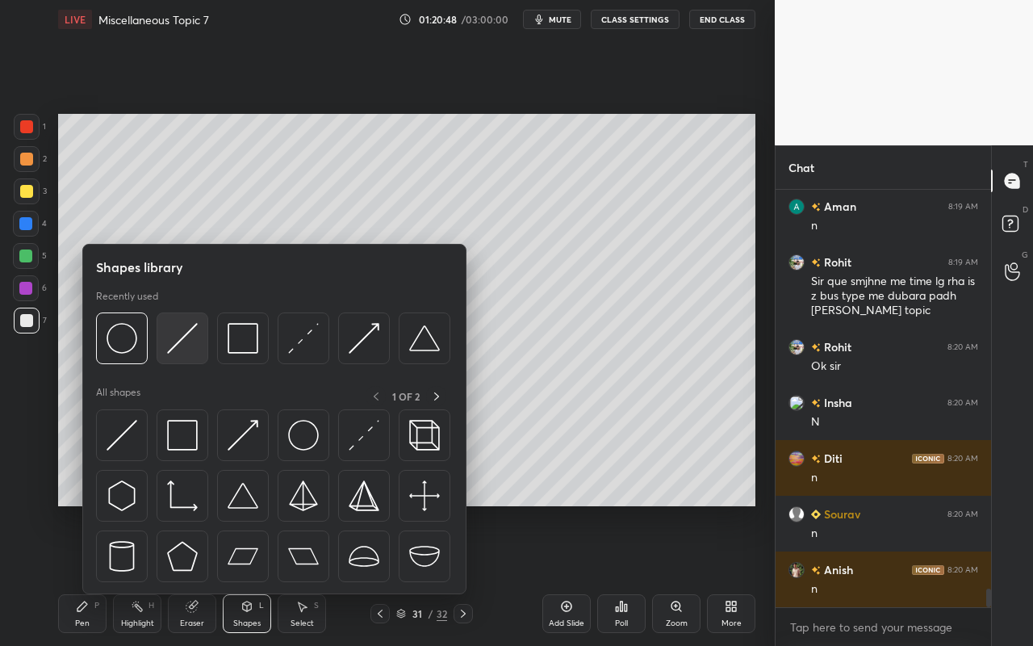
click at [188, 345] on img at bounding box center [182, 338] width 31 height 31
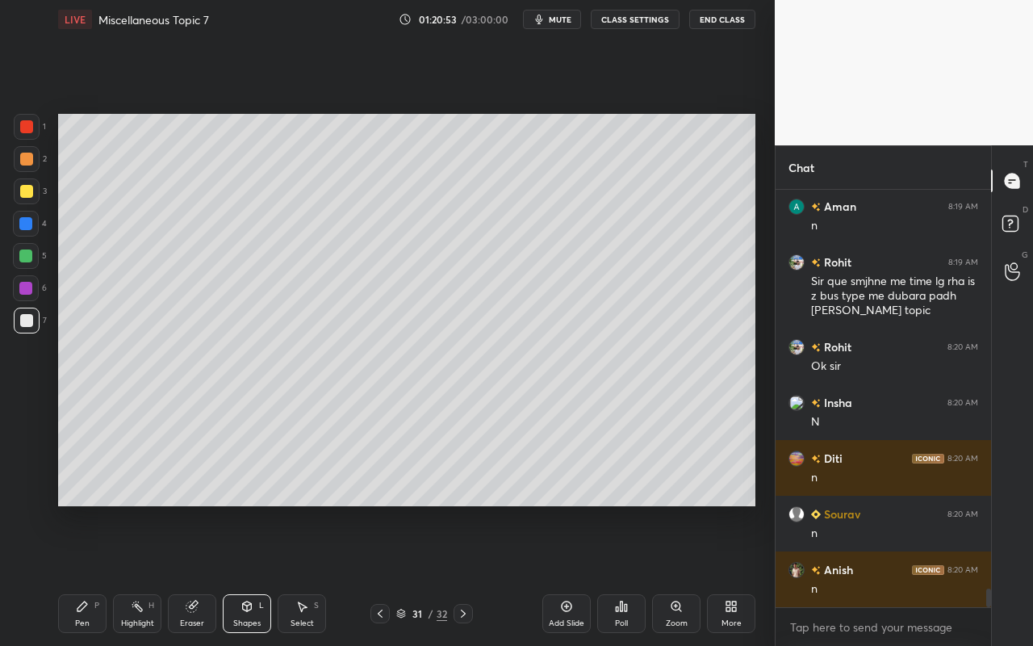
drag, startPoint x: 310, startPoint y: 608, endPoint x: 312, endPoint y: 575, distance: 32.4
click at [311, 574] on div "Select S" at bounding box center [302, 613] width 48 height 39
drag, startPoint x: 393, startPoint y: 264, endPoint x: 415, endPoint y: 290, distance: 33.8
click at [414, 295] on div "0 ° Undo Copy Paste here Duplicate Duplicate to new slide Delete" at bounding box center [406, 310] width 697 height 392
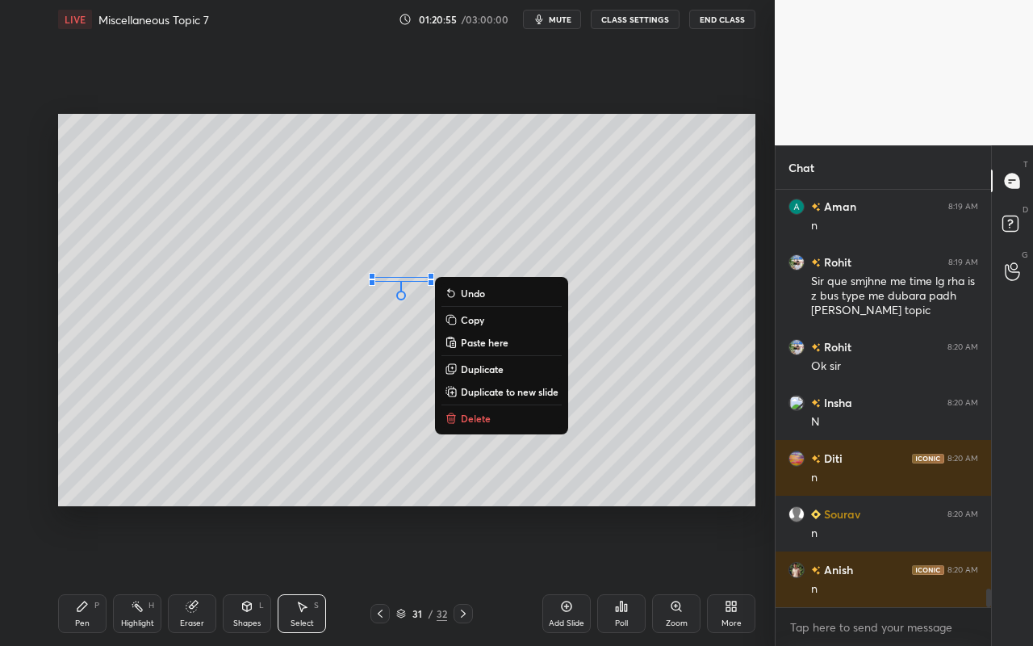
scroll to position [9123, 0]
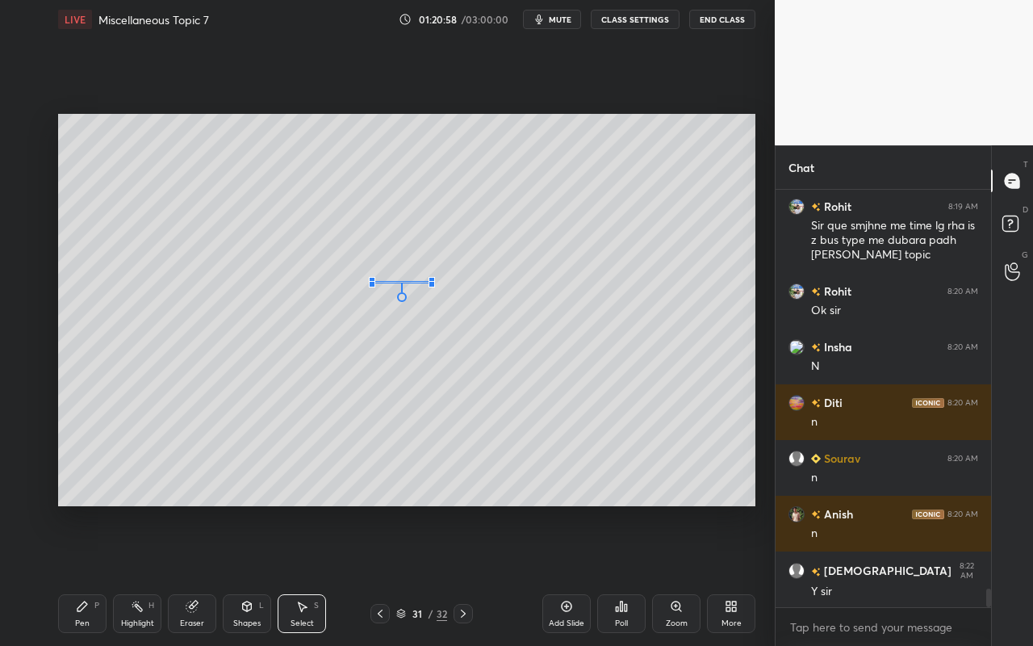
drag, startPoint x: 430, startPoint y: 277, endPoint x: 426, endPoint y: 284, distance: 8.3
click at [429, 282] on div "0 °" at bounding box center [402, 282] width 58 height 2
click at [344, 390] on div "0 ° Undo Copy Paste here Duplicate Duplicate to new slide Delete" at bounding box center [406, 310] width 697 height 392
drag, startPoint x: 90, startPoint y: 616, endPoint x: 182, endPoint y: 511, distance: 139.5
click at [90, 574] on div "Pen P" at bounding box center [82, 613] width 48 height 39
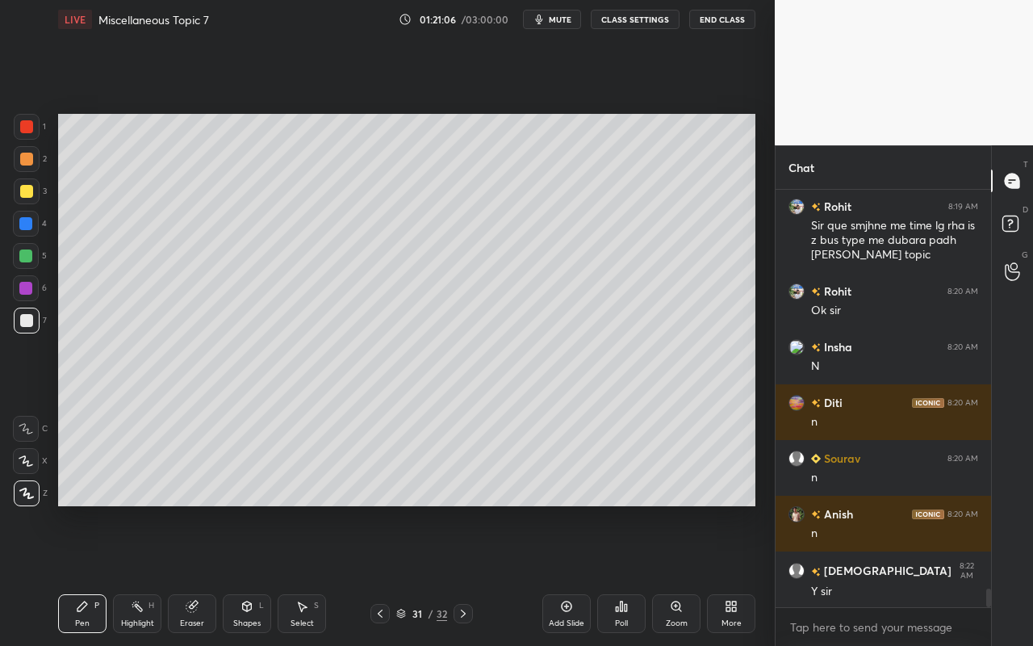
click at [310, 574] on div "Select S" at bounding box center [302, 613] width 48 height 39
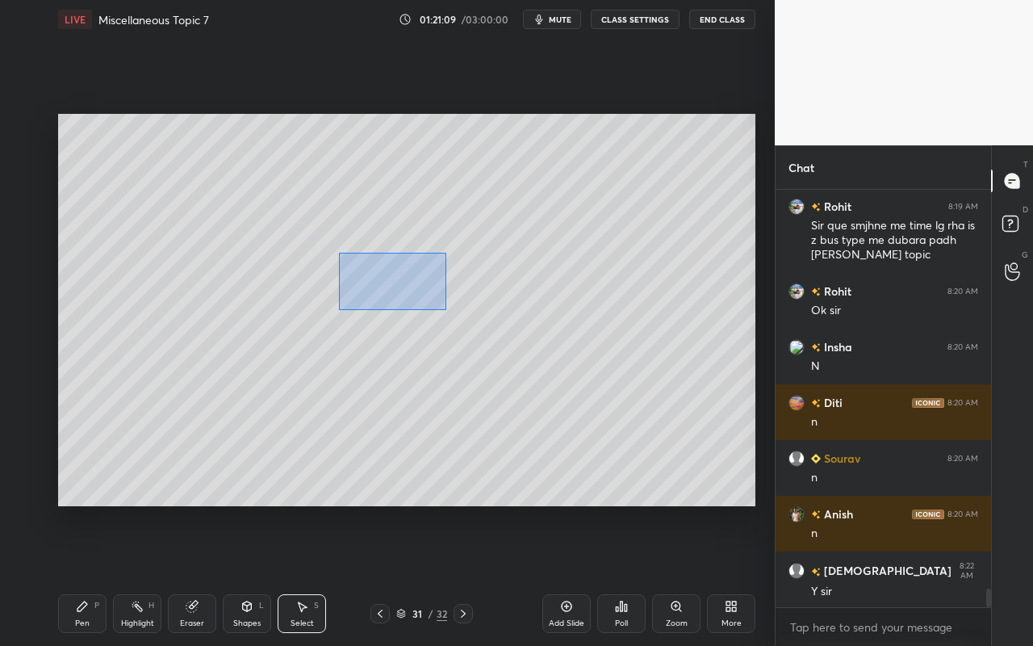
drag, startPoint x: 341, startPoint y: 257, endPoint x: 448, endPoint y: 309, distance: 119.4
click at [448, 309] on div "0 ° Undo Copy Paste here Duplicate Duplicate to new slide Delete" at bounding box center [406, 310] width 697 height 392
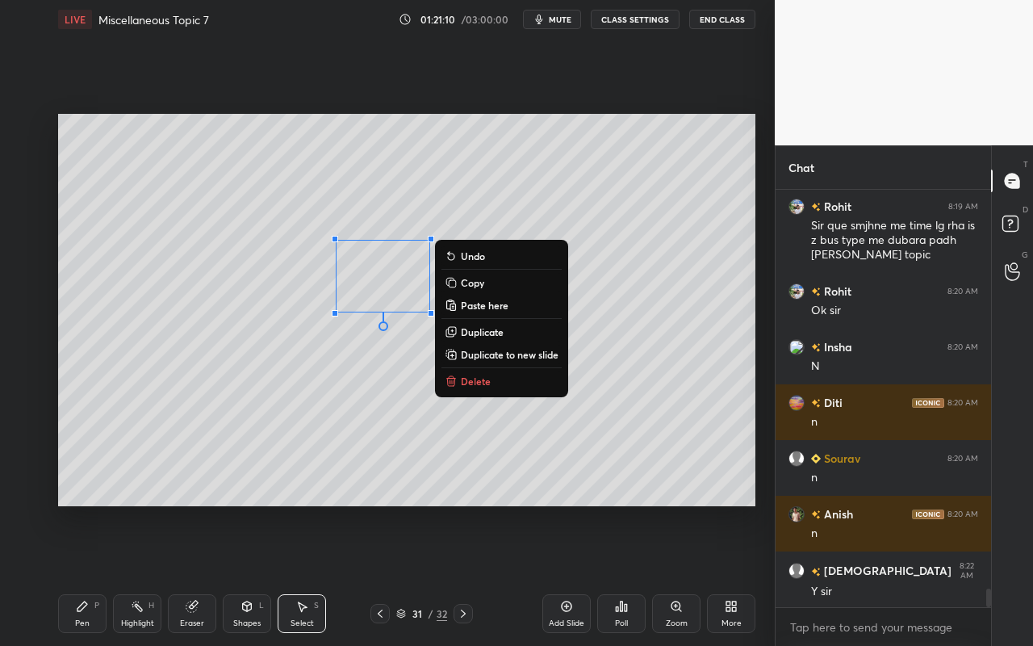
click at [488, 326] on p "Duplicate" at bounding box center [482, 331] width 43 height 13
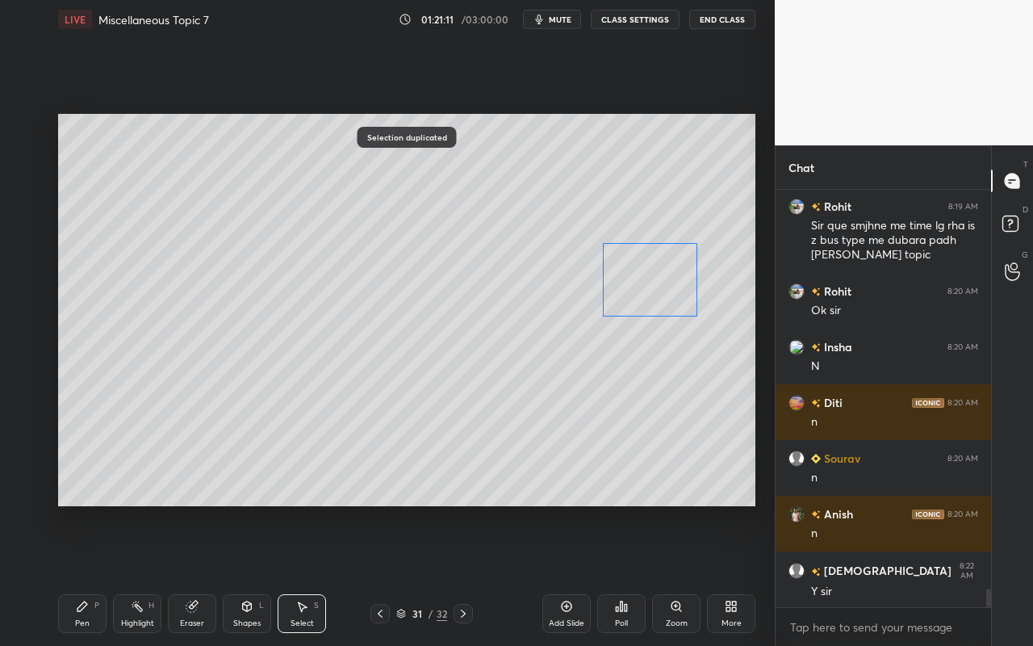
drag, startPoint x: 419, startPoint y: 305, endPoint x: 675, endPoint y: 294, distance: 256.0
click at [675, 294] on div "0 ° Undo Copy Paste here Duplicate Duplicate to new slide Delete" at bounding box center [406, 310] width 697 height 392
drag, startPoint x: 656, startPoint y: 329, endPoint x: 655, endPoint y: 257, distance: 71.8
click at [654, 257] on div "0 ° Undo Copy Paste here Duplicate Duplicate to new slide Delete" at bounding box center [406, 310] width 697 height 392
drag, startPoint x: 652, startPoint y: 293, endPoint x: 686, endPoint y: 286, distance: 34.5
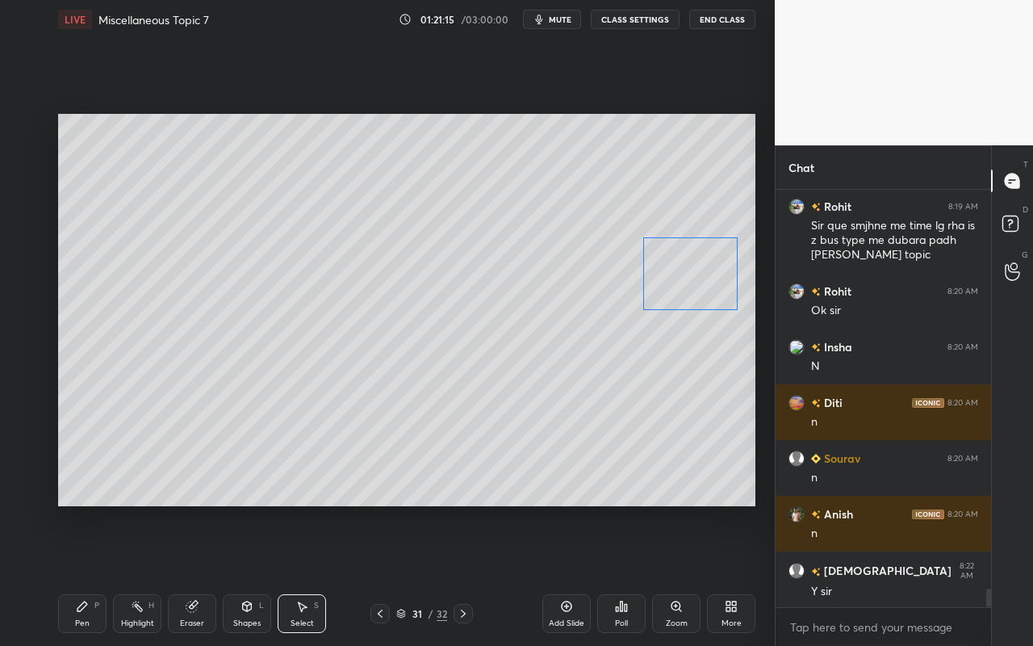
click at [687, 286] on div "0 ° Undo Copy Paste here Duplicate Duplicate to new slide Delete" at bounding box center [406, 310] width 697 height 392
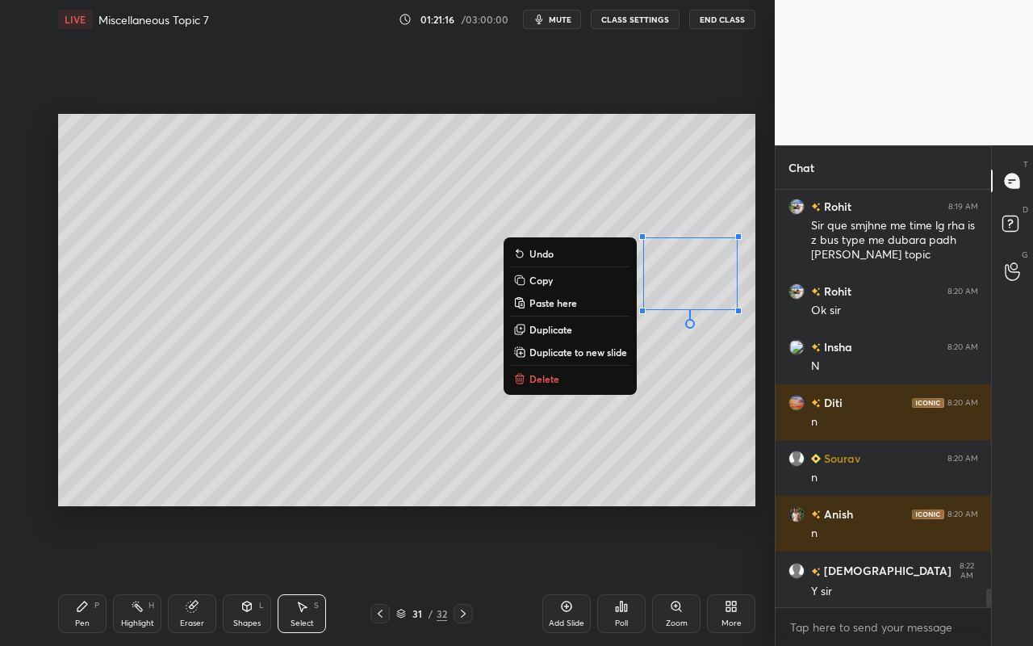
click at [587, 453] on div "0 ° Undo Copy Paste here Duplicate Duplicate to new slide Delete" at bounding box center [406, 310] width 697 height 392
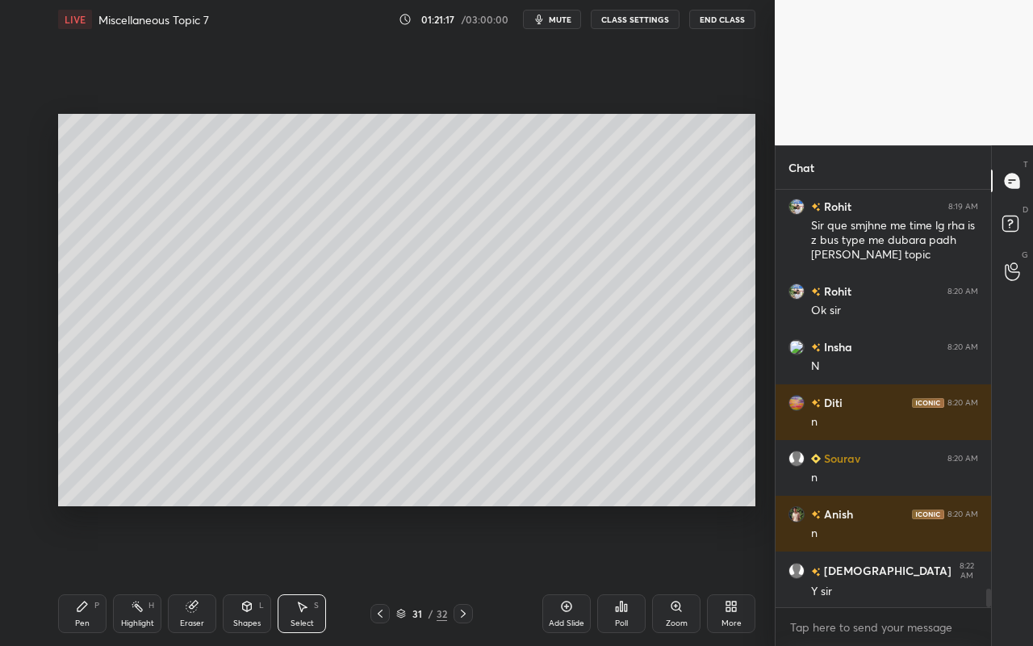
click at [89, 574] on div "Pen" at bounding box center [82, 623] width 15 height 8
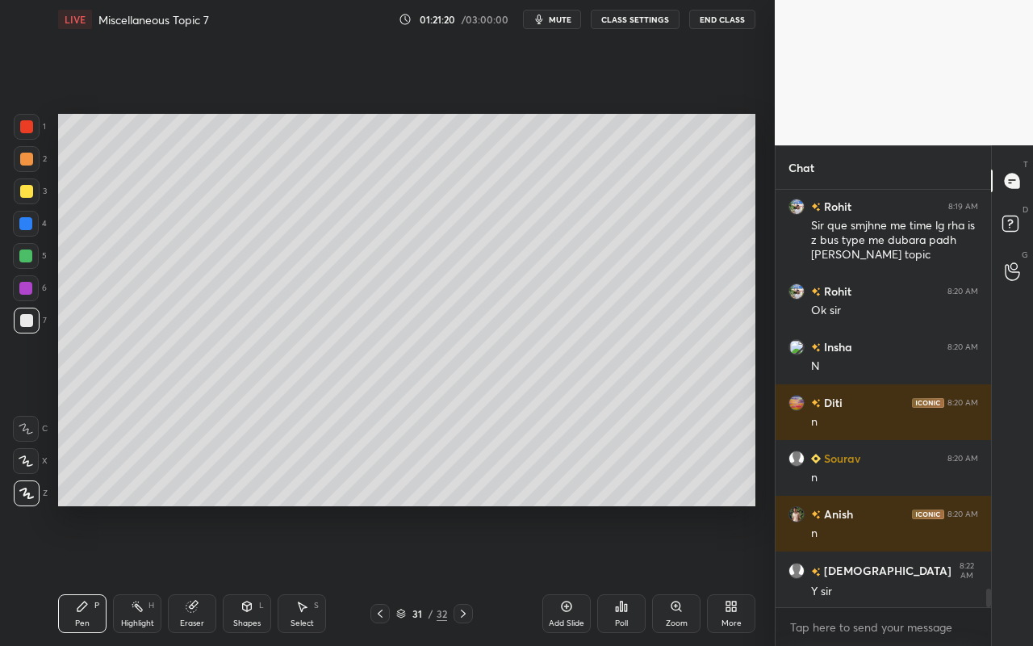
click at [244, 574] on div "Shapes L" at bounding box center [247, 613] width 48 height 39
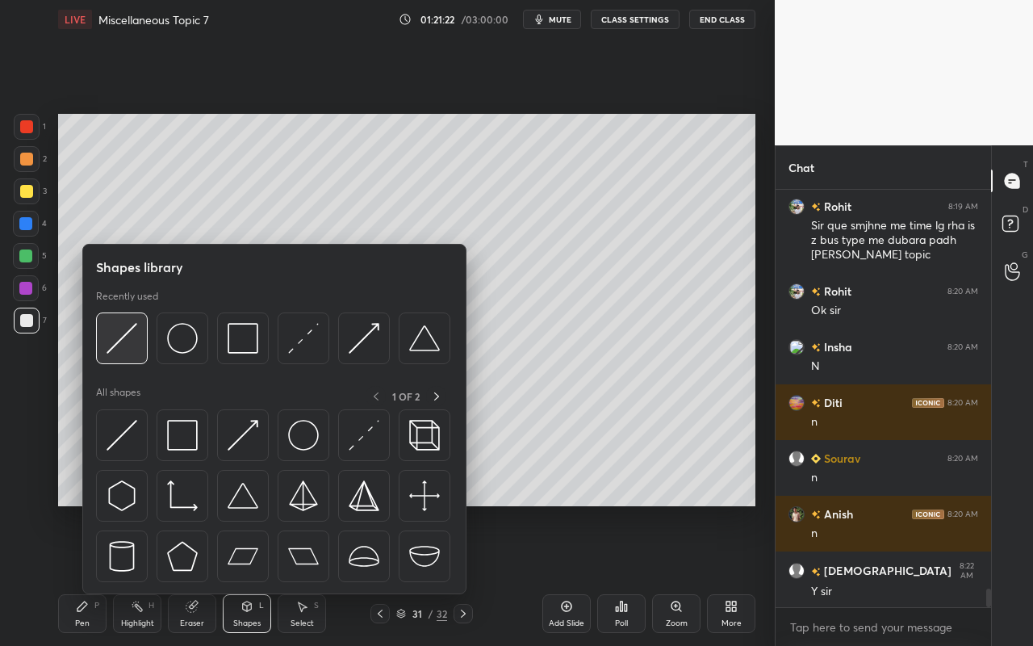
click at [132, 350] on img at bounding box center [122, 338] width 31 height 31
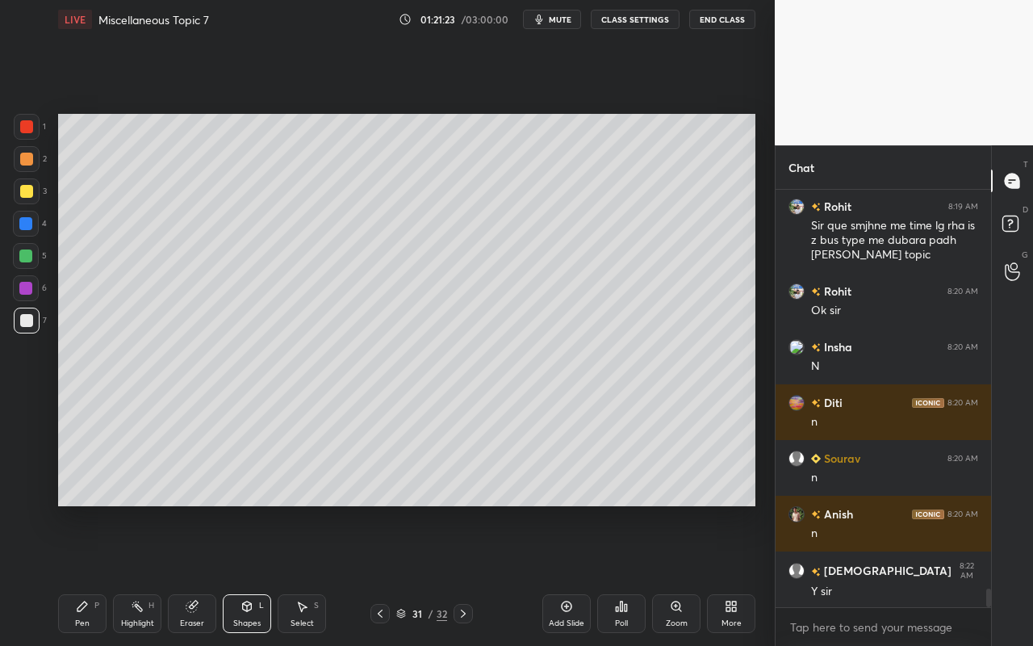
click at [26, 286] on div at bounding box center [25, 288] width 13 height 13
click at [86, 574] on div "Pen P" at bounding box center [82, 613] width 48 height 39
click at [31, 190] on div at bounding box center [26, 191] width 13 height 13
drag, startPoint x: 258, startPoint y: 617, endPoint x: 270, endPoint y: 598, distance: 22.8
click at [258, 574] on div "Shapes" at bounding box center [246, 623] width 27 height 8
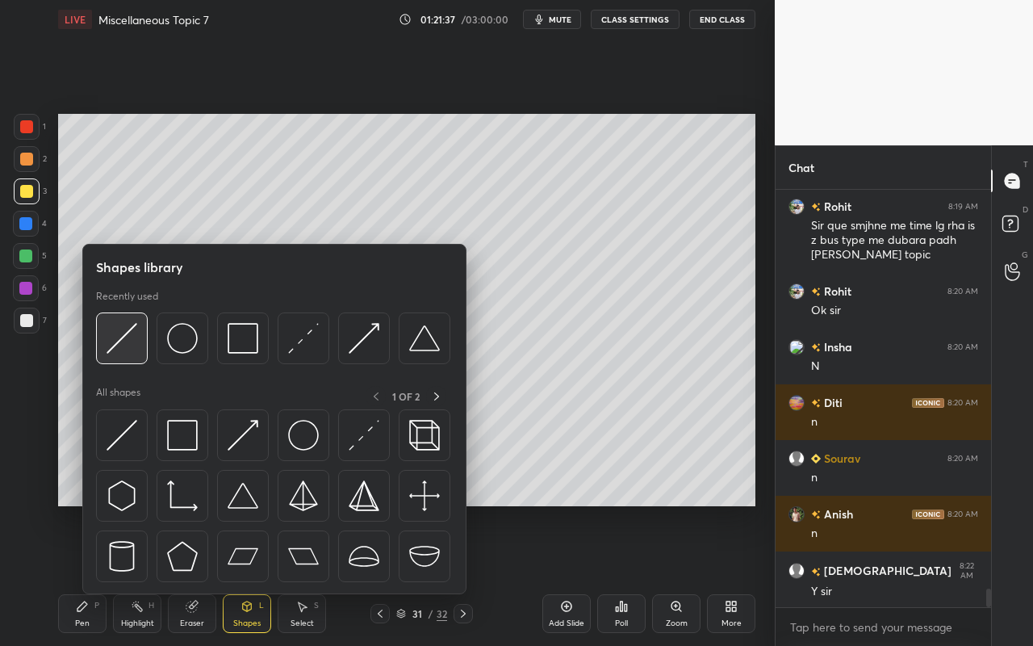
click at [136, 359] on div at bounding box center [122, 338] width 52 height 52
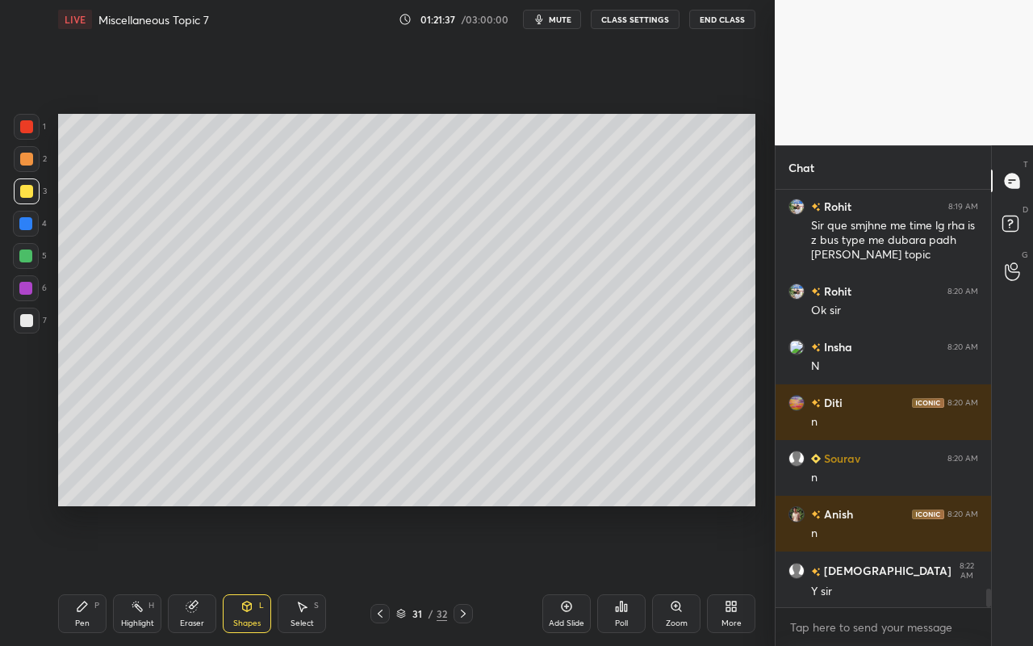
click at [29, 196] on div at bounding box center [26, 191] width 13 height 13
drag, startPoint x: 254, startPoint y: 619, endPoint x: 257, endPoint y: 607, distance: 12.5
click at [256, 574] on div "Shapes L" at bounding box center [247, 613] width 48 height 39
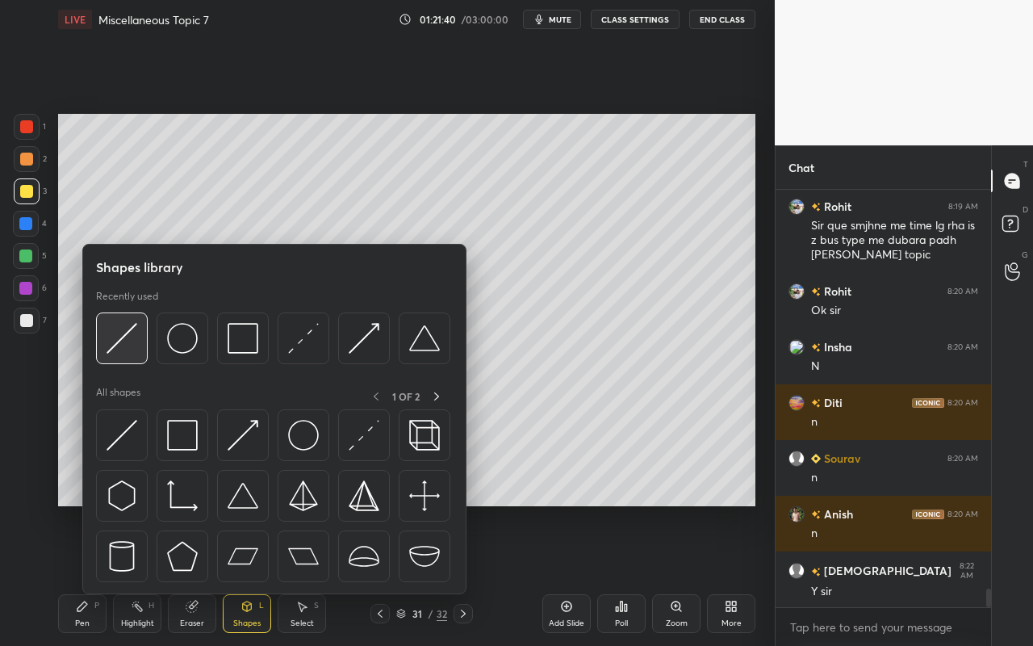
click at [138, 348] on div at bounding box center [122, 338] width 52 height 52
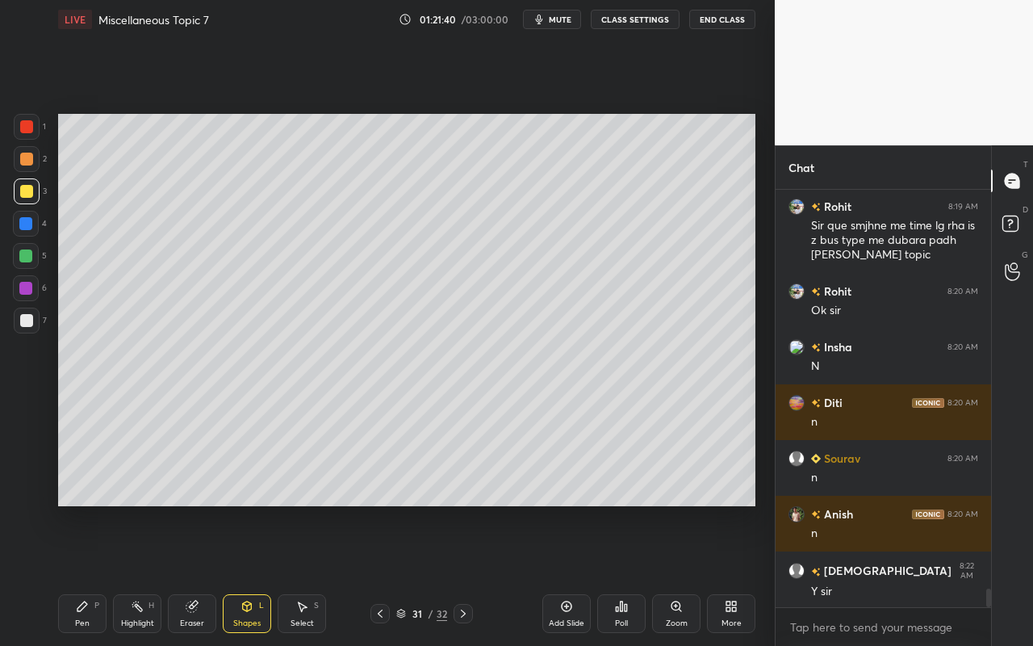
click at [35, 196] on div at bounding box center [27, 191] width 26 height 26
click at [255, 574] on div "Shapes L" at bounding box center [247, 613] width 48 height 39
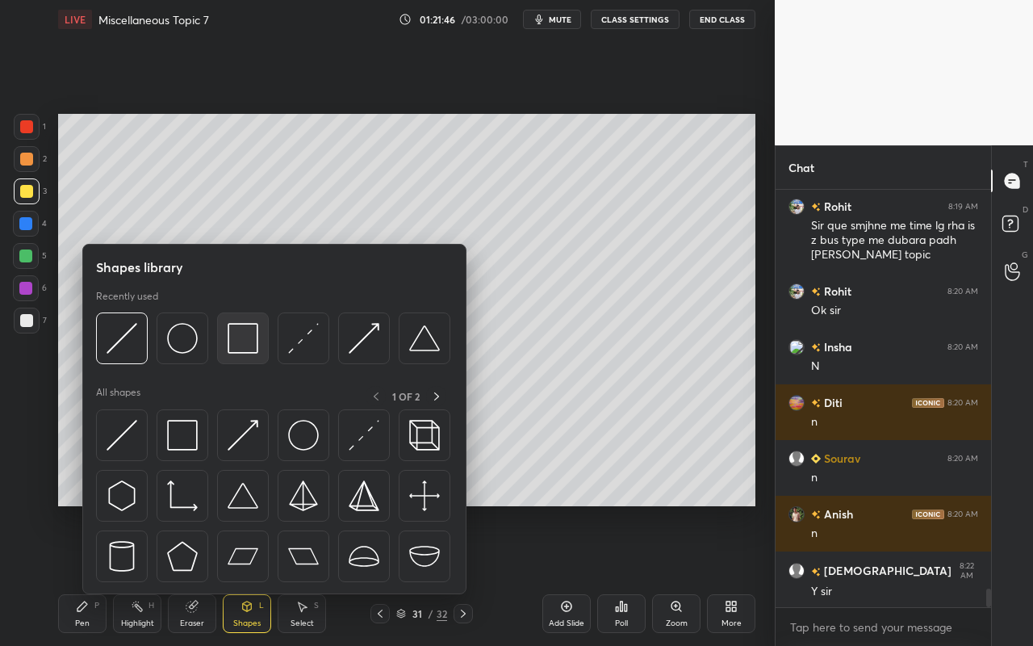
click at [244, 342] on img at bounding box center [243, 338] width 31 height 31
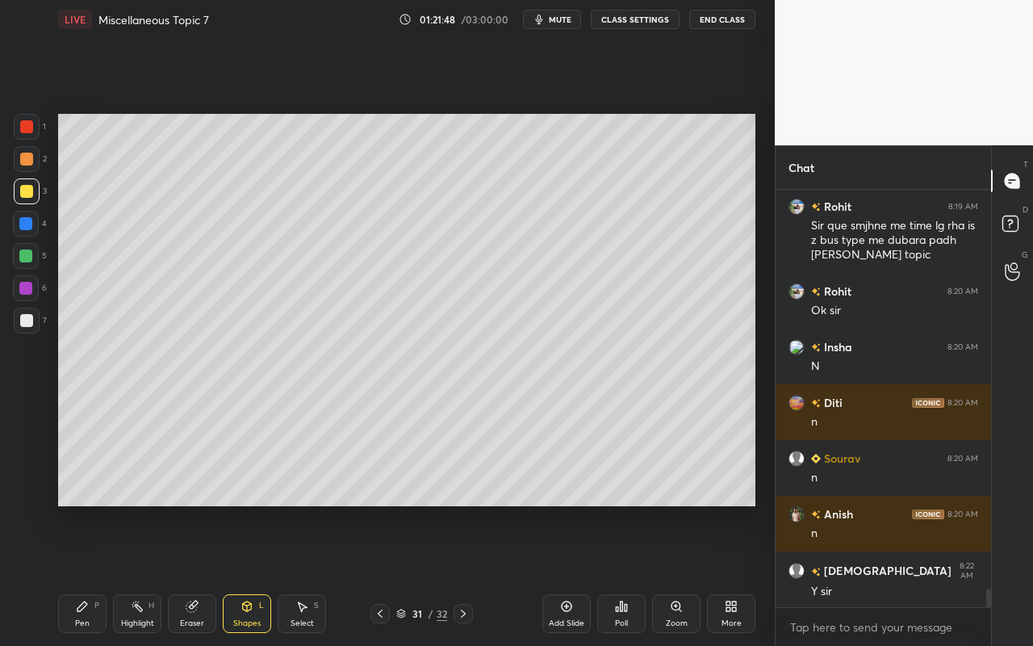
drag, startPoint x: 255, startPoint y: 613, endPoint x: 262, endPoint y: 597, distance: 17.7
click at [255, 574] on div "Shapes L" at bounding box center [247, 613] width 48 height 39
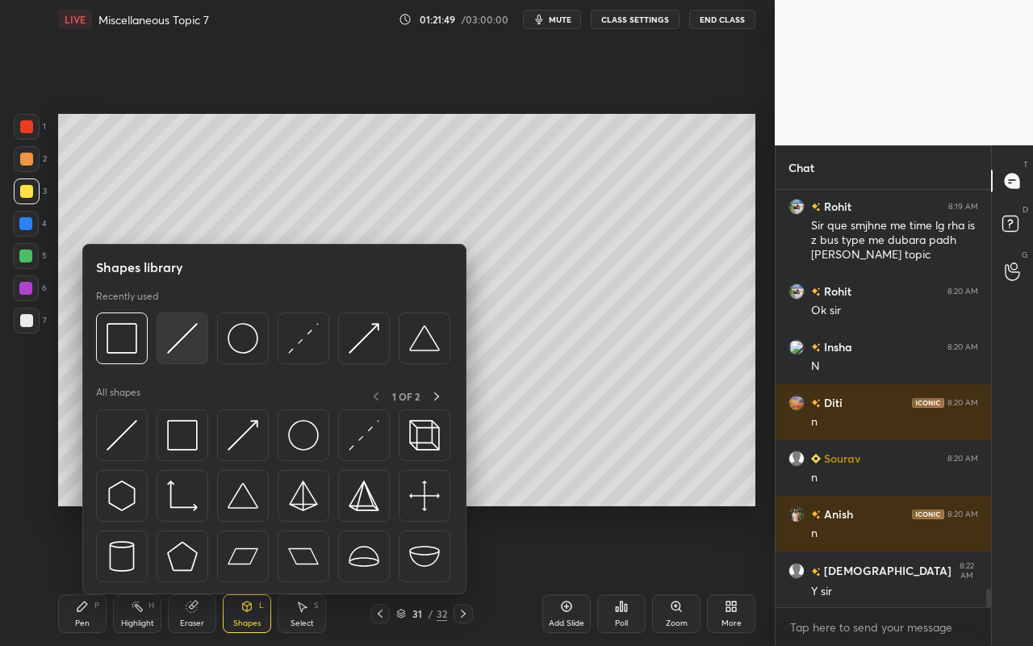
click at [182, 345] on img at bounding box center [182, 338] width 31 height 31
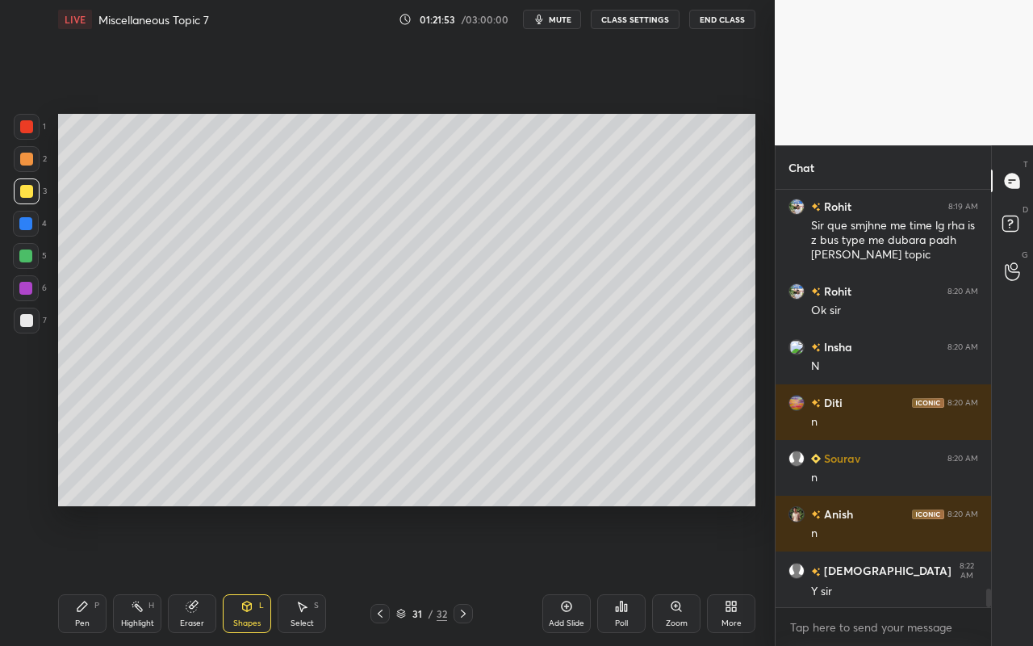
click at [85, 574] on div "Pen" at bounding box center [82, 623] width 15 height 8
click at [261, 574] on div "Shapes L" at bounding box center [247, 613] width 48 height 39
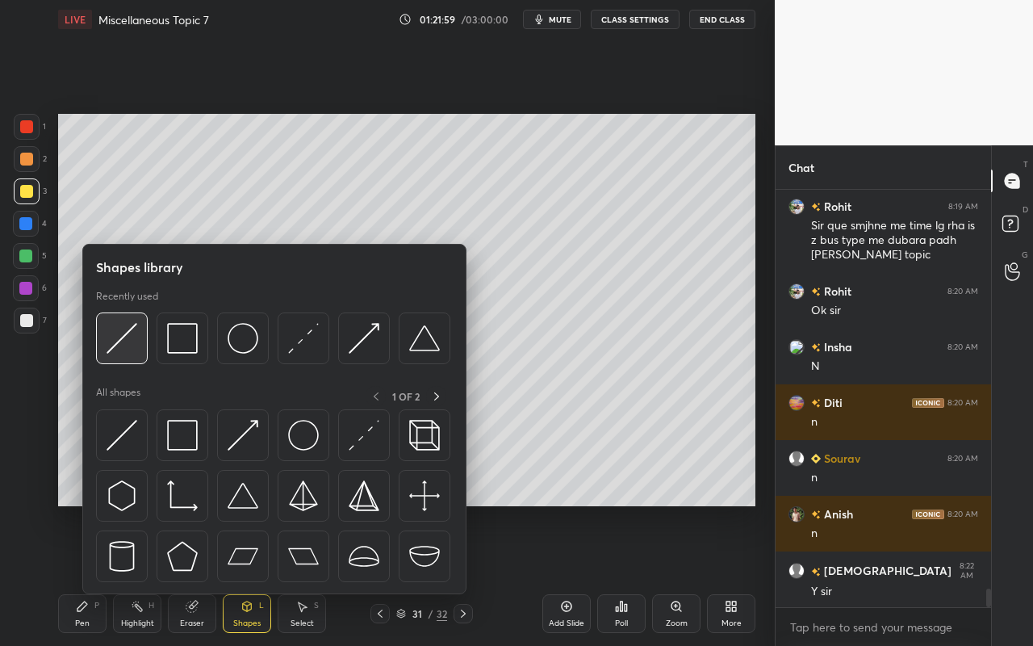
click at [133, 353] on div at bounding box center [122, 338] width 52 height 52
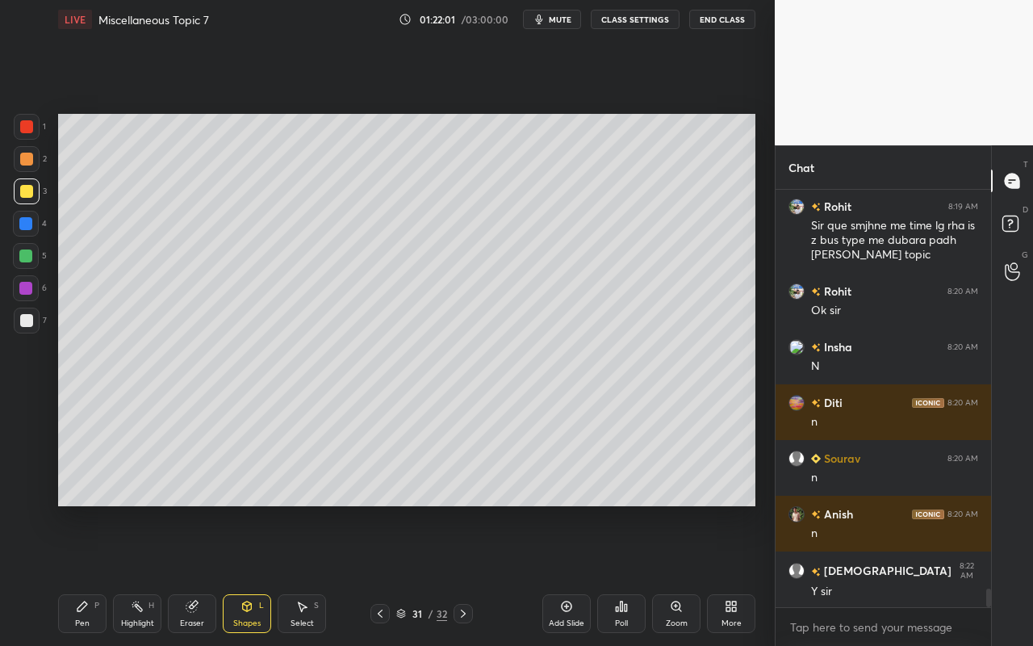
click at [314, 574] on div "Select S" at bounding box center [302, 613] width 48 height 39
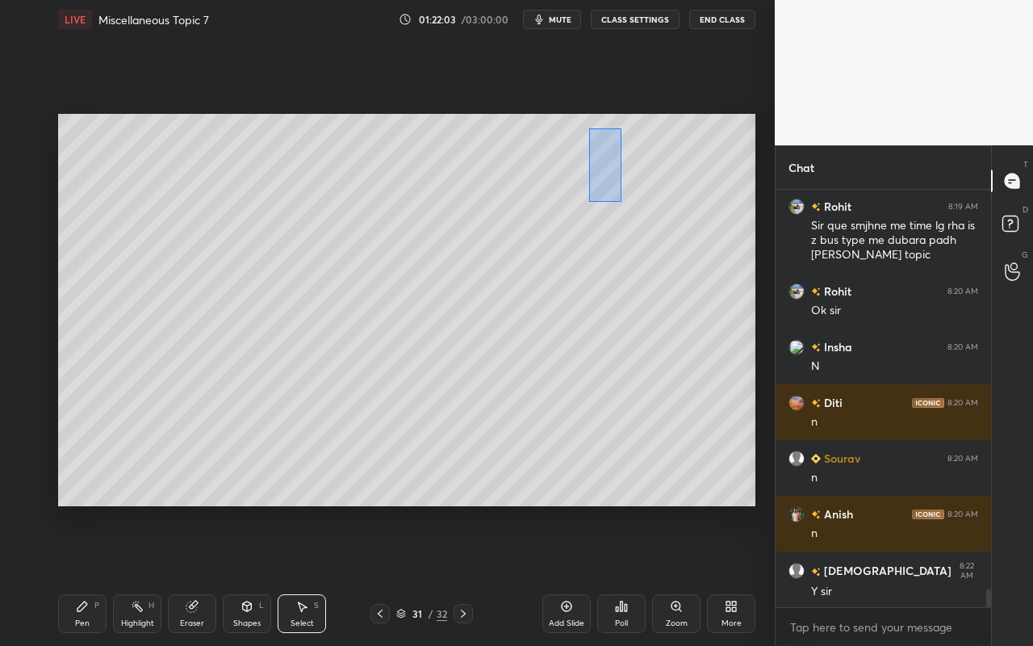
drag, startPoint x: 591, startPoint y: 145, endPoint x: 625, endPoint y: 195, distance: 60.4
click at [621, 201] on div "0 ° Undo Copy Paste here Duplicate Duplicate to new slide Delete" at bounding box center [406, 310] width 697 height 392
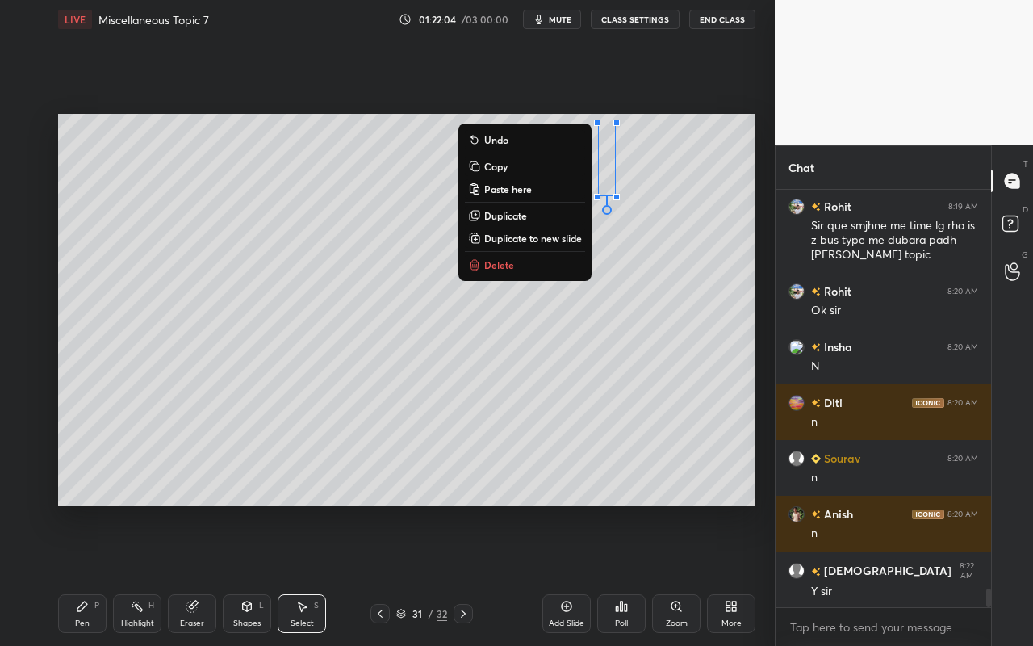
click at [531, 215] on button "Duplicate" at bounding box center [525, 215] width 120 height 19
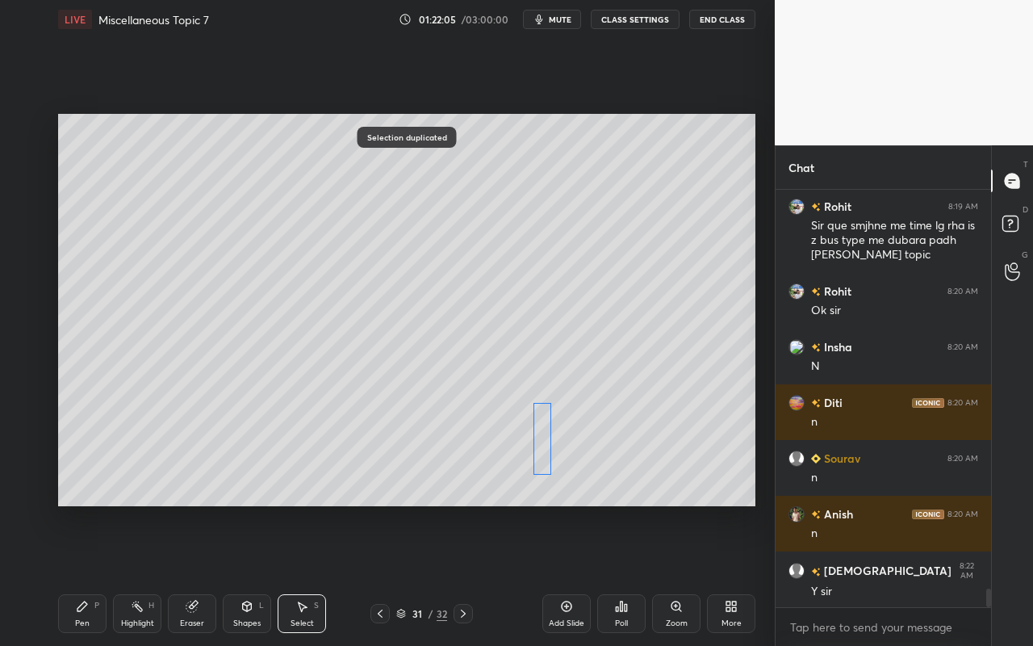
drag, startPoint x: 623, startPoint y: 183, endPoint x: 542, endPoint y: 446, distance: 275.1
click at [542, 446] on div "0 ° Undo Copy Paste here Duplicate Duplicate to new slide Delete" at bounding box center [406, 310] width 697 height 392
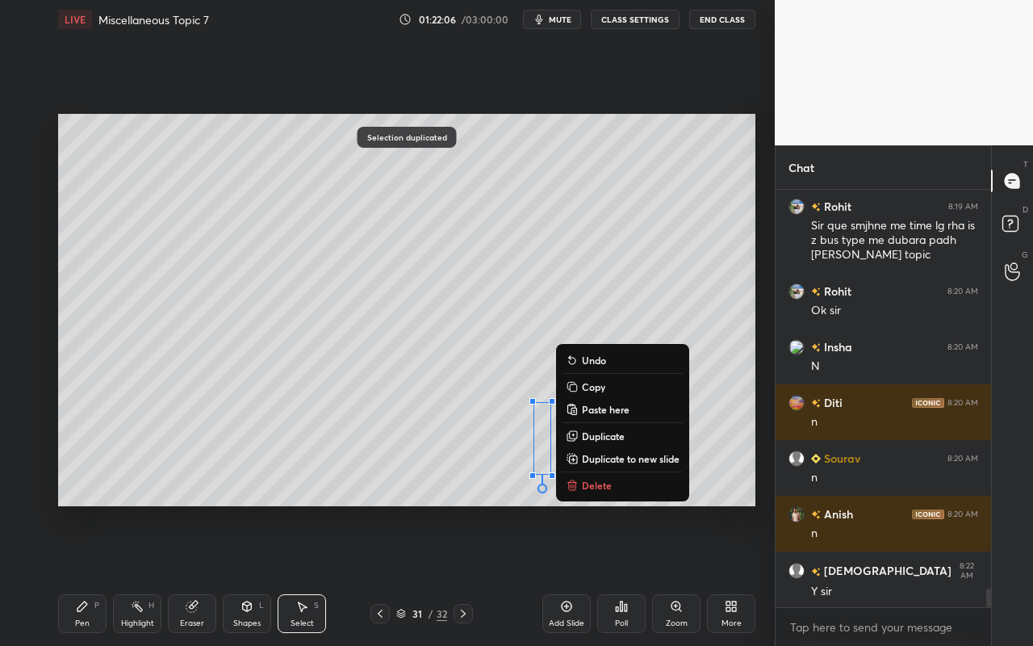
click at [696, 416] on div "0 ° Undo Copy Paste here Duplicate Duplicate to new slide Delete" at bounding box center [406, 310] width 697 height 392
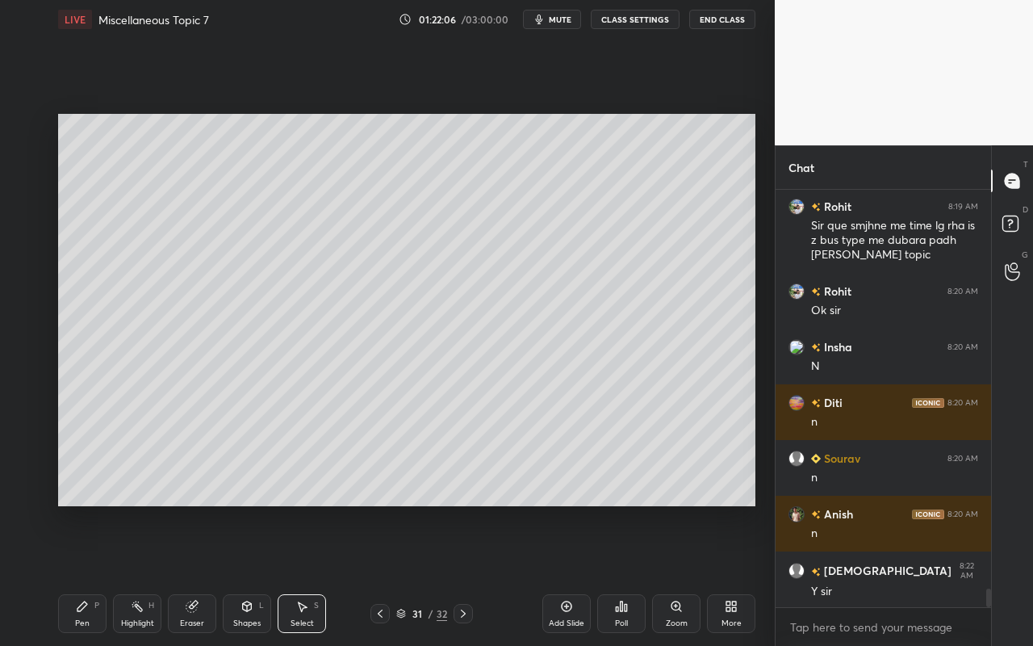
click at [91, 574] on div "Pen P" at bounding box center [82, 613] width 48 height 39
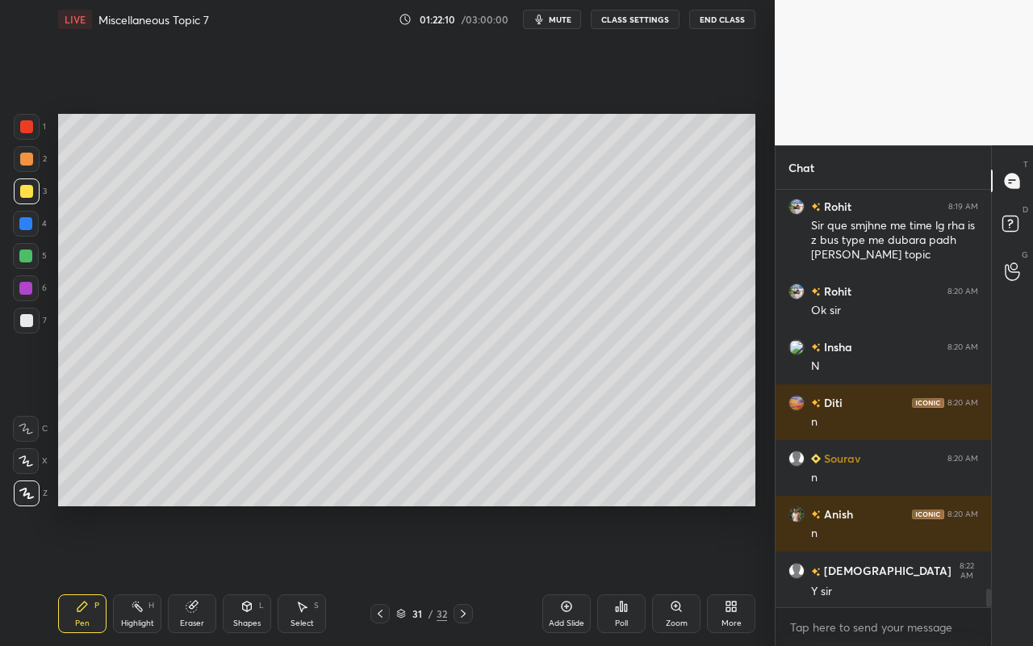
drag, startPoint x: 140, startPoint y: 622, endPoint x: 157, endPoint y: 576, distance: 49.0
click at [140, 574] on div "Highlight" at bounding box center [137, 623] width 33 height 8
drag, startPoint x: 251, startPoint y: 619, endPoint x: 254, endPoint y: 598, distance: 21.2
click at [251, 574] on div "Shapes" at bounding box center [246, 623] width 27 height 8
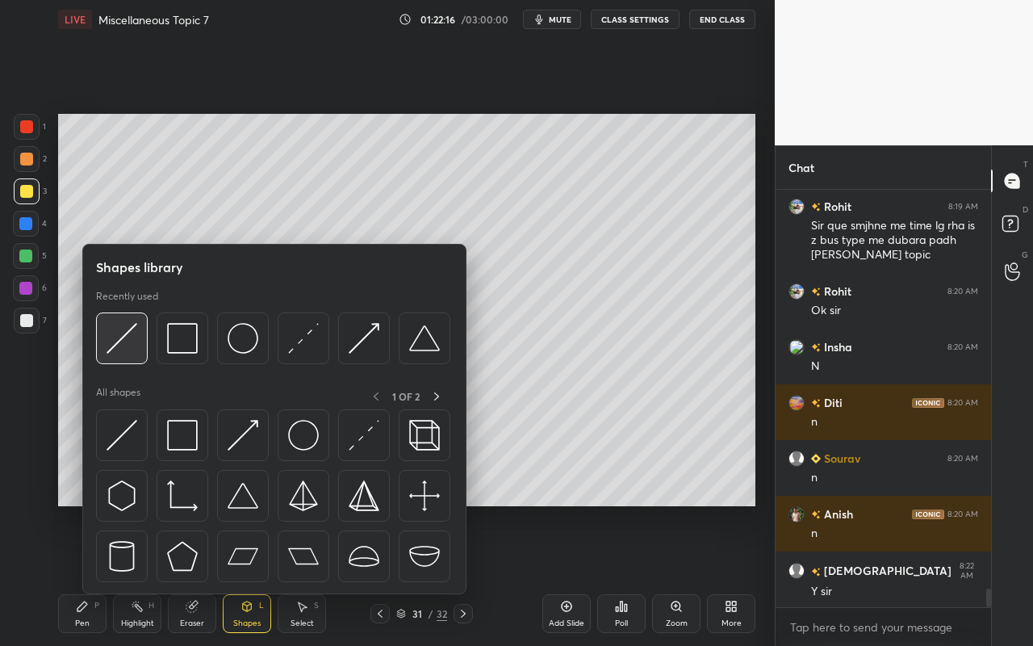
click at [129, 345] on img at bounding box center [122, 338] width 31 height 31
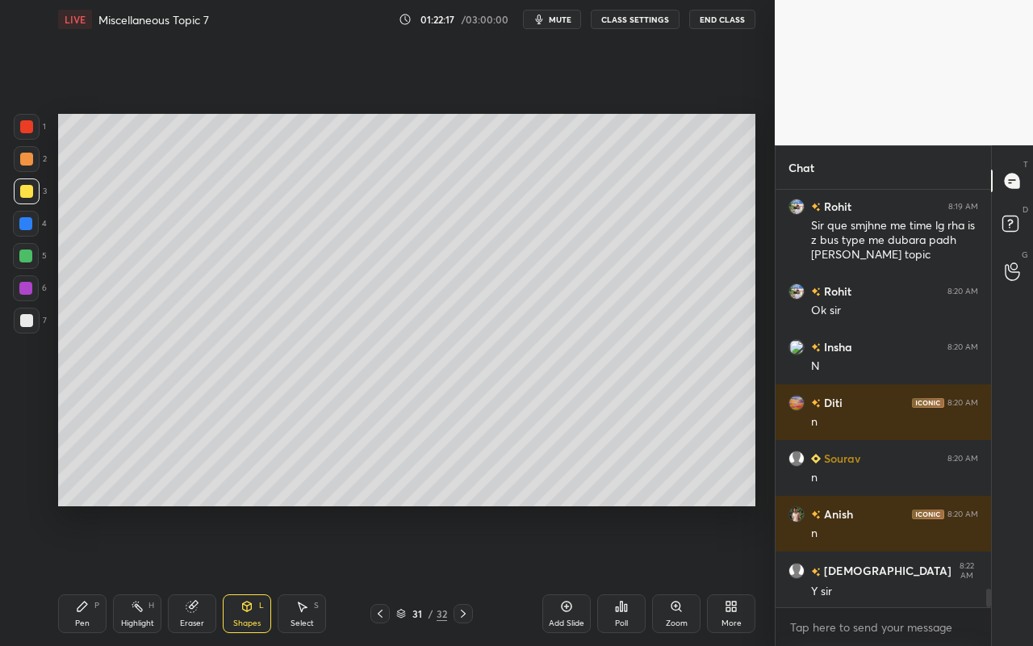
drag, startPoint x: 28, startPoint y: 163, endPoint x: 39, endPoint y: 162, distance: 10.5
click at [28, 163] on div at bounding box center [26, 158] width 13 height 13
click at [140, 574] on div "Highlight H" at bounding box center [137, 613] width 48 height 39
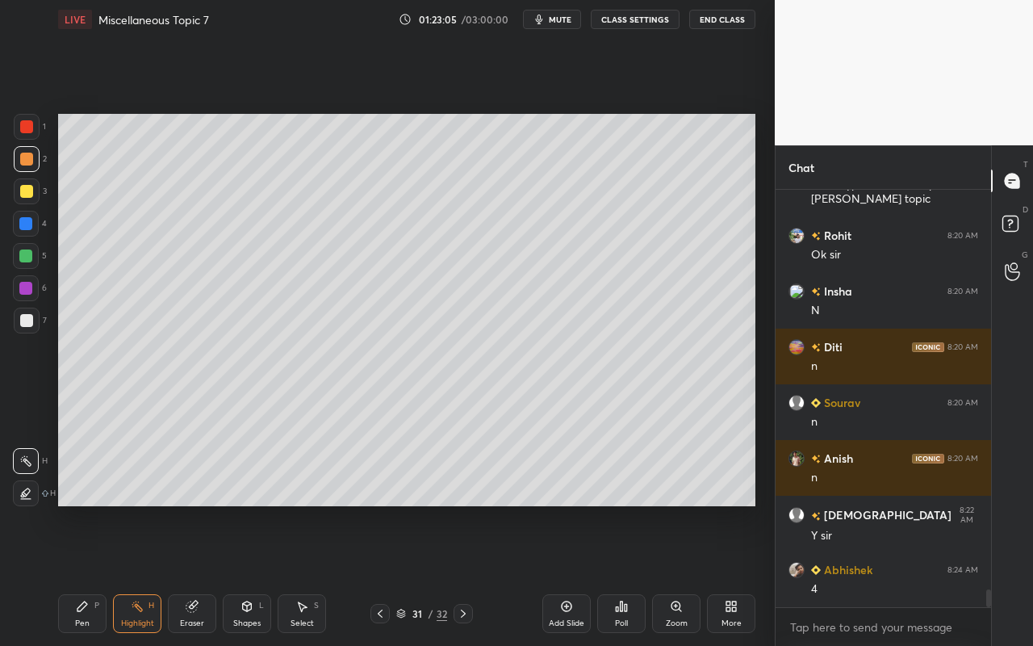
click at [77, 574] on div "Pen P" at bounding box center [82, 613] width 48 height 39
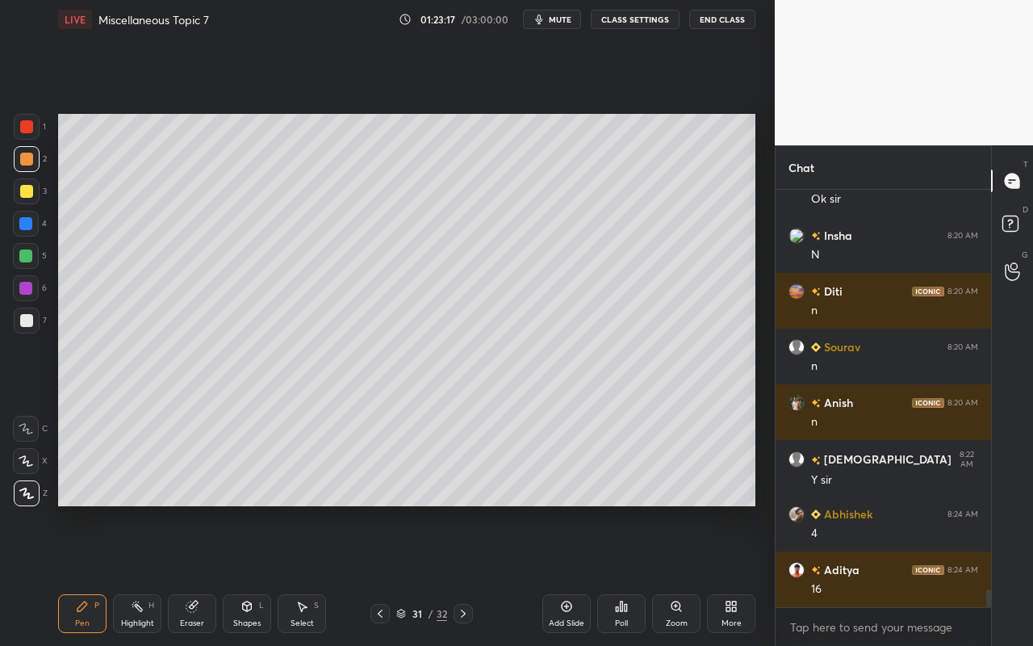
scroll to position [9290, 0]
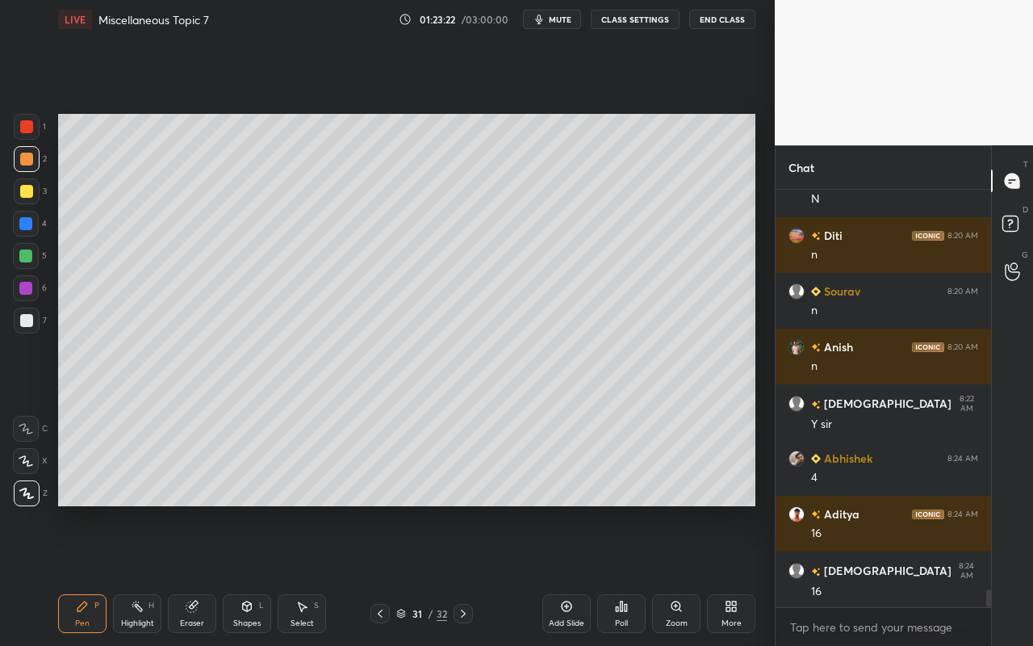
click at [26, 322] on div at bounding box center [26, 320] width 13 height 13
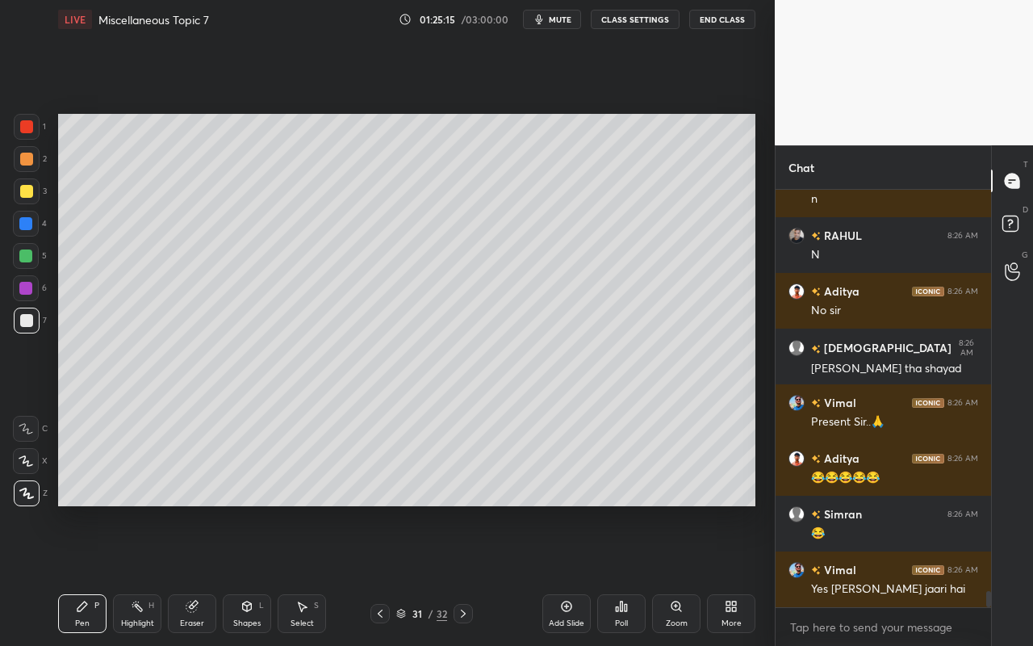
scroll to position [10236, 0]
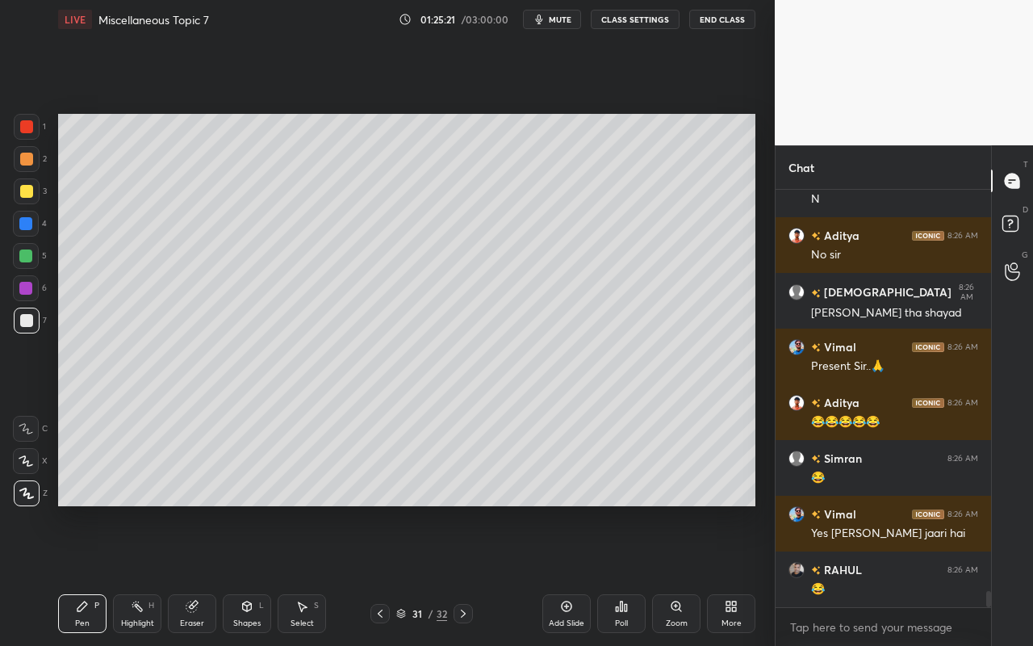
click at [293, 574] on div "Select" at bounding box center [301, 623] width 23 height 8
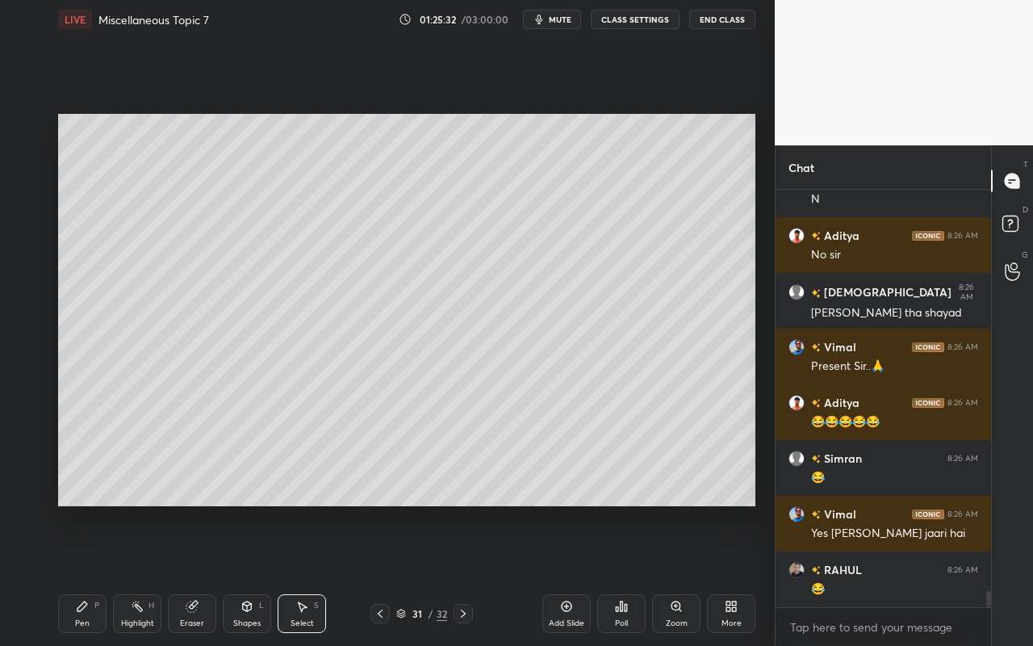
click at [573, 574] on div "Add Slide" at bounding box center [567, 623] width 36 height 8
click at [86, 574] on icon at bounding box center [82, 606] width 13 height 13
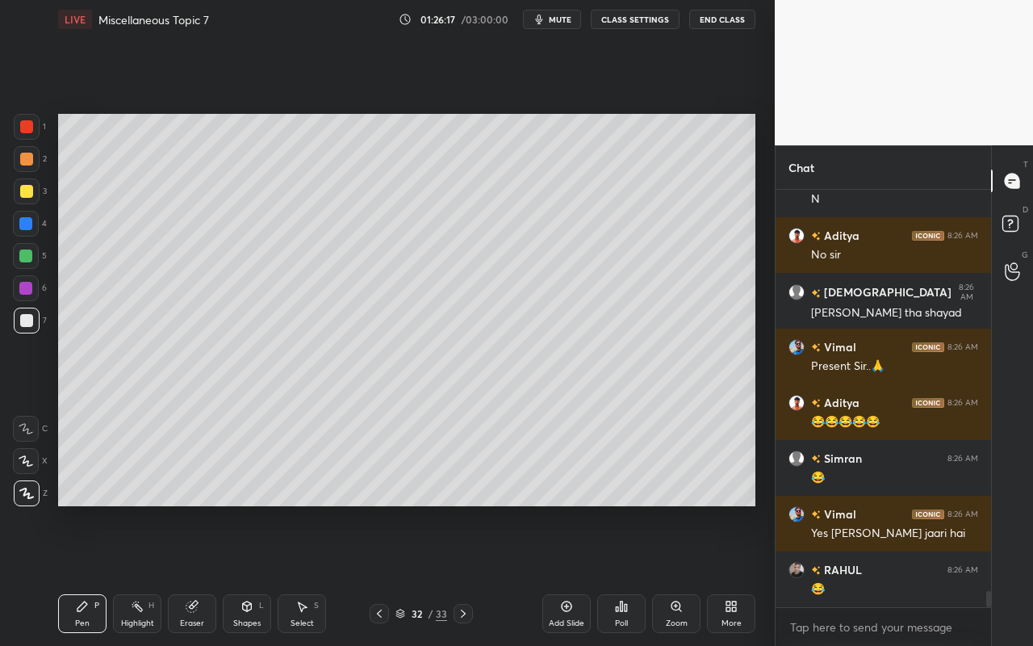
click at [243, 574] on div "Shapes" at bounding box center [246, 623] width 27 height 8
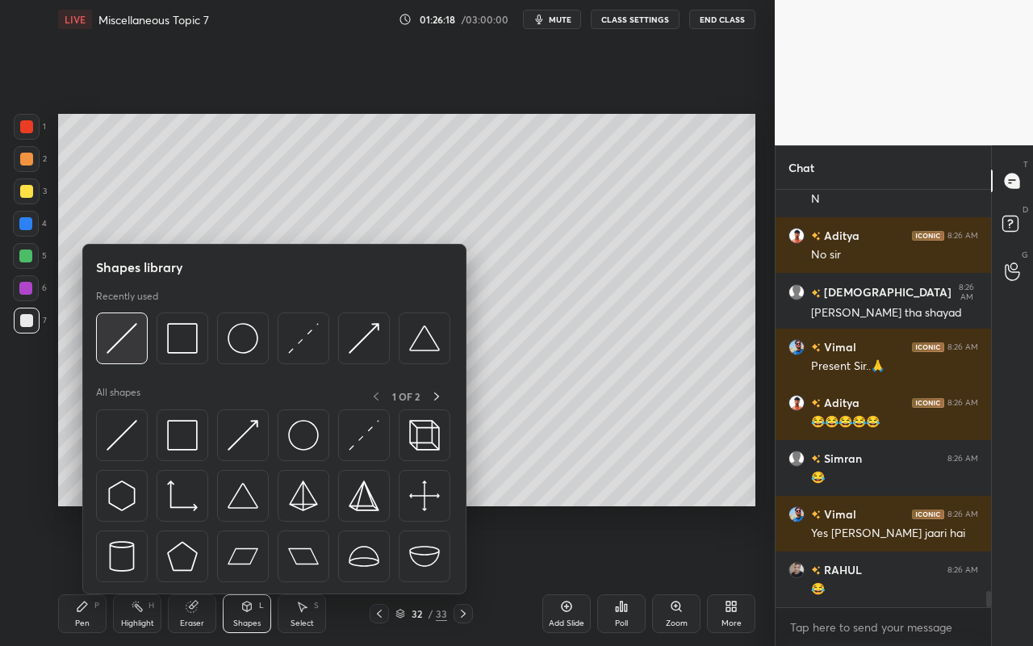
click at [136, 348] on img at bounding box center [122, 338] width 31 height 31
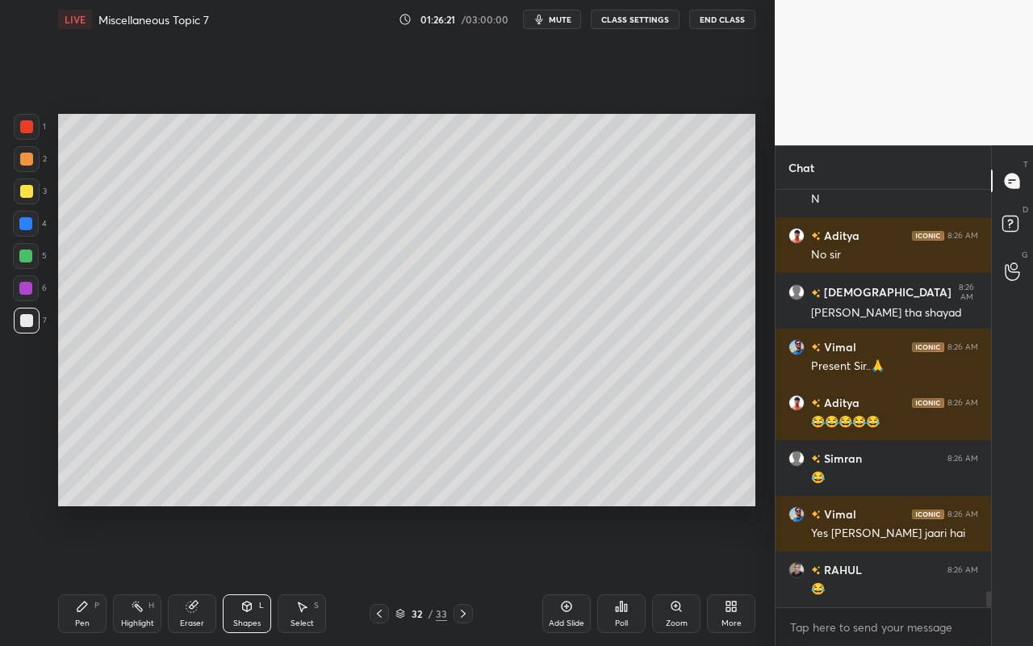
drag, startPoint x: 66, startPoint y: 600, endPoint x: 116, endPoint y: 554, distance: 68.0
click at [70, 574] on div "Pen P" at bounding box center [82, 613] width 48 height 39
click at [249, 574] on icon at bounding box center [247, 606] width 9 height 10
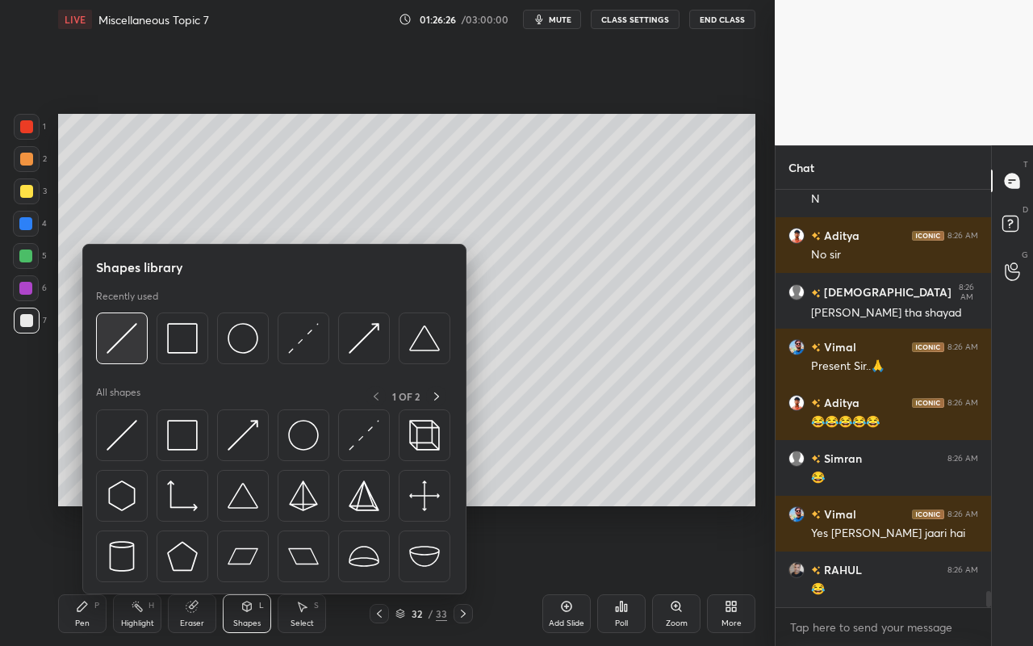
click at [131, 354] on div at bounding box center [122, 338] width 52 height 52
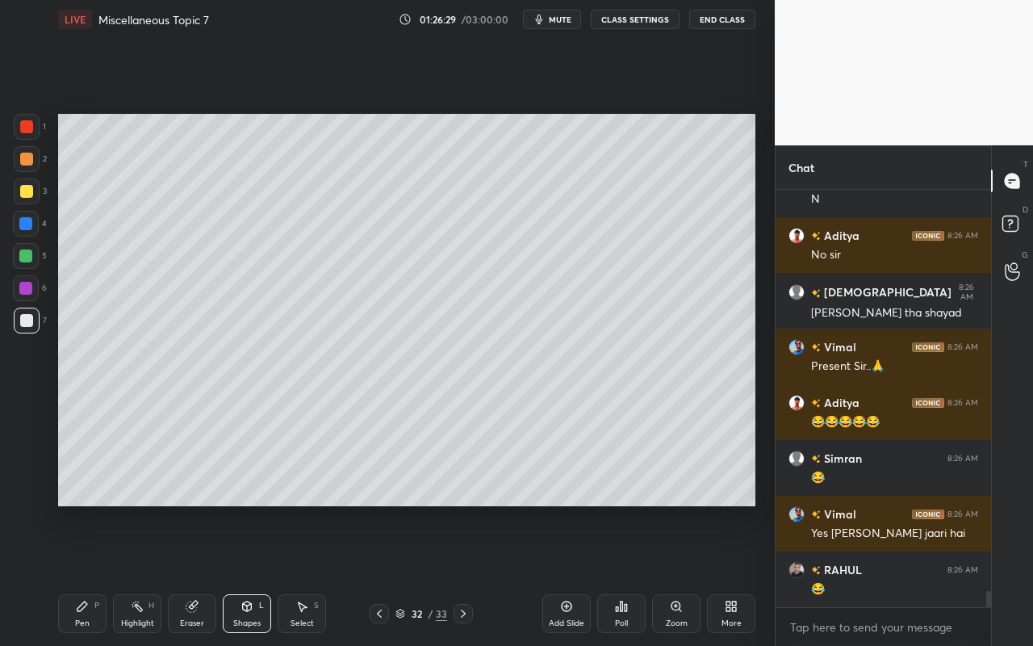
drag, startPoint x: 91, startPoint y: 620, endPoint x: 109, endPoint y: 570, distance: 53.1
click at [91, 574] on div "Pen P" at bounding box center [82, 613] width 48 height 39
click at [29, 195] on div at bounding box center [26, 191] width 13 height 13
click at [137, 574] on icon at bounding box center [137, 606] width 13 height 13
click at [83, 574] on div "Pen P" at bounding box center [82, 613] width 48 height 39
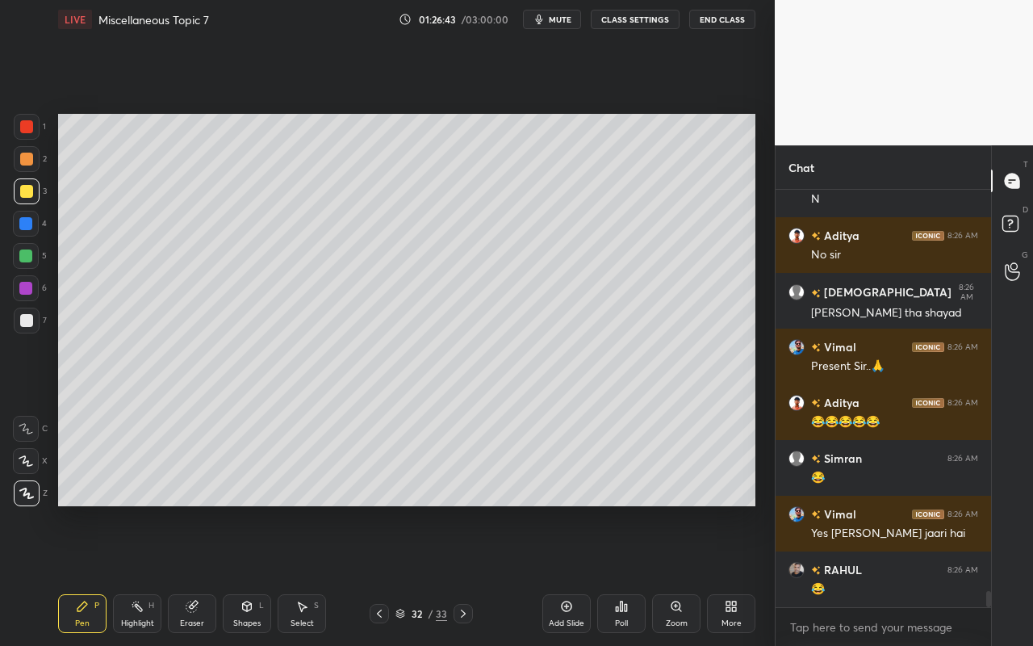
drag, startPoint x: 136, startPoint y: 614, endPoint x: 144, endPoint y: 607, distance: 10.3
click at [142, 574] on div "Highlight H" at bounding box center [137, 613] width 48 height 39
click at [95, 574] on div "Pen P" at bounding box center [82, 613] width 48 height 39
click at [85, 574] on div "Pen" at bounding box center [82, 623] width 15 height 8
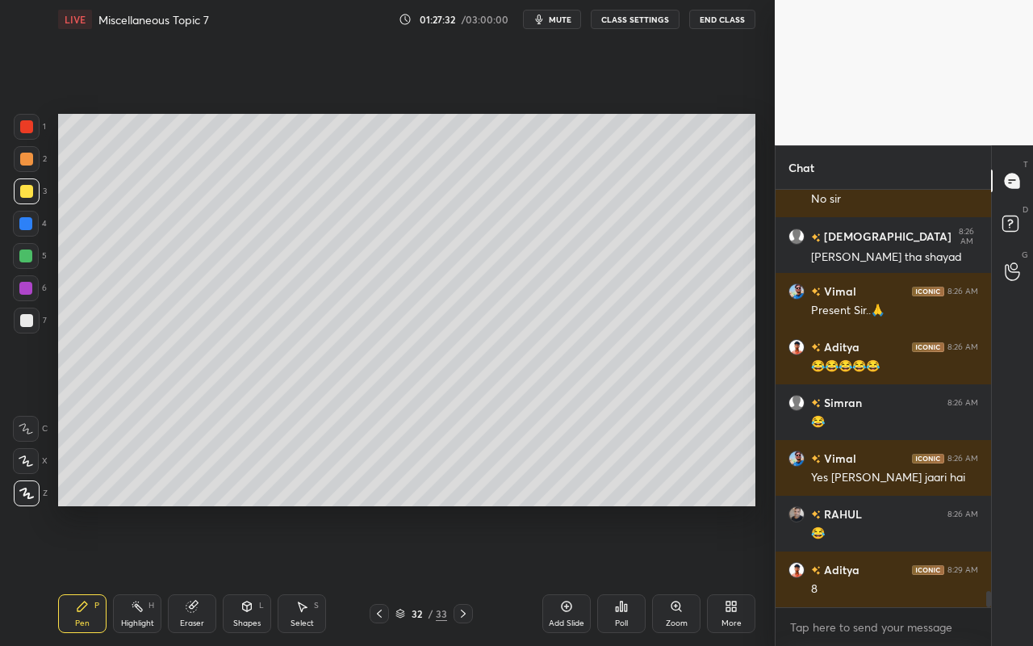
scroll to position [10347, 0]
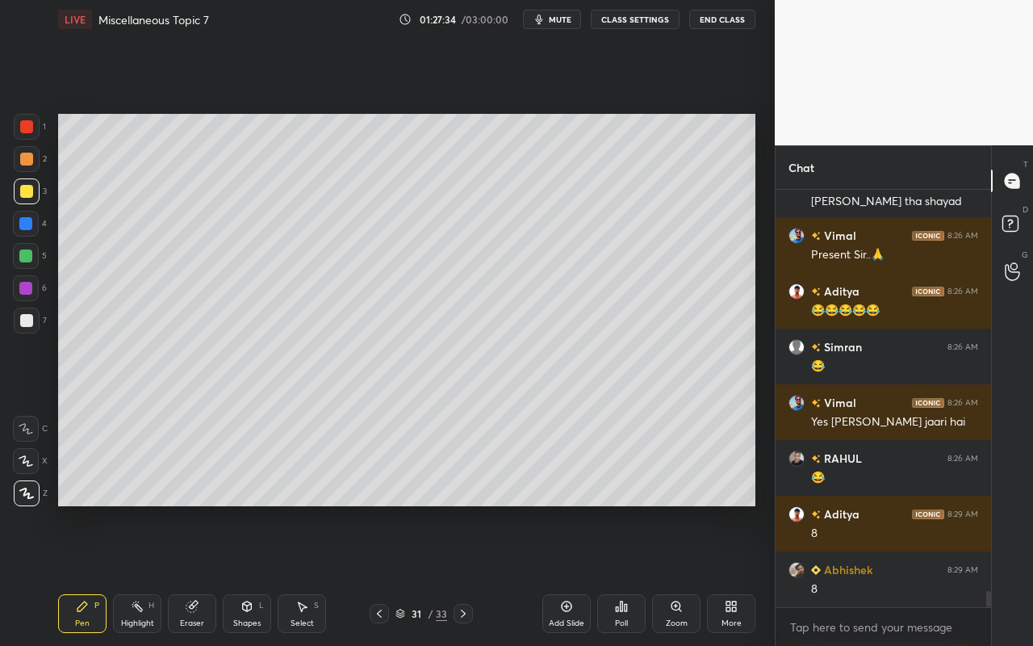
drag, startPoint x: 143, startPoint y: 615, endPoint x: 186, endPoint y: 545, distance: 82.2
click at [145, 574] on div "Highlight H" at bounding box center [137, 613] width 48 height 39
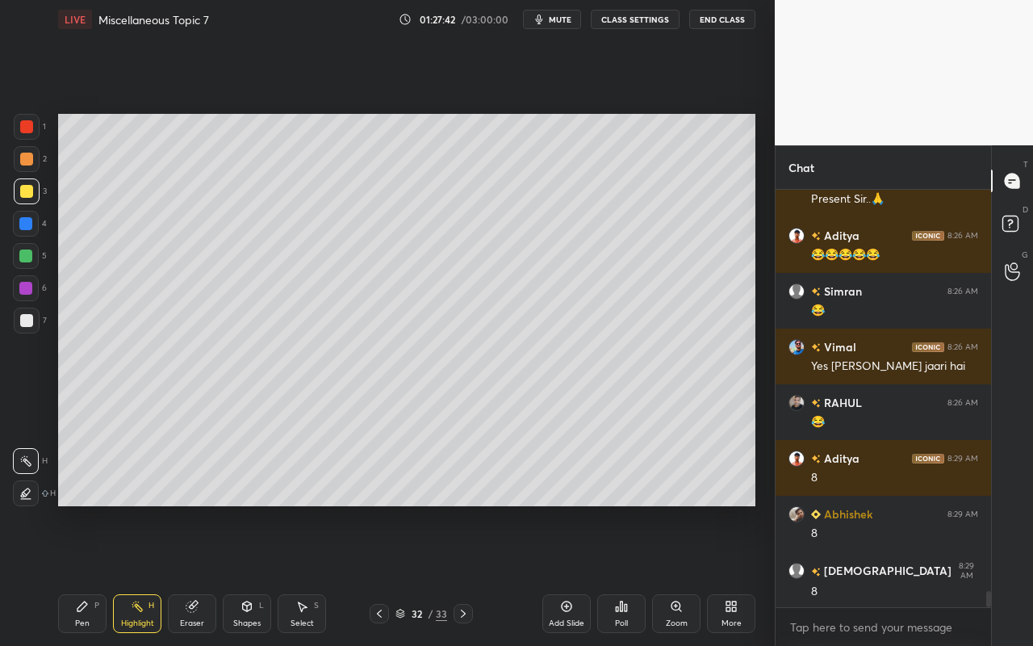
drag, startPoint x: 83, startPoint y: 625, endPoint x: 200, endPoint y: 512, distance: 162.1
click at [89, 574] on div "Pen" at bounding box center [82, 623] width 15 height 8
click at [0, 256] on div "1 2 3 4 5 6 7 C X Z C X Z E E Erase all H H" at bounding box center [26, 310] width 52 height 392
click at [31, 255] on div at bounding box center [25, 255] width 13 height 13
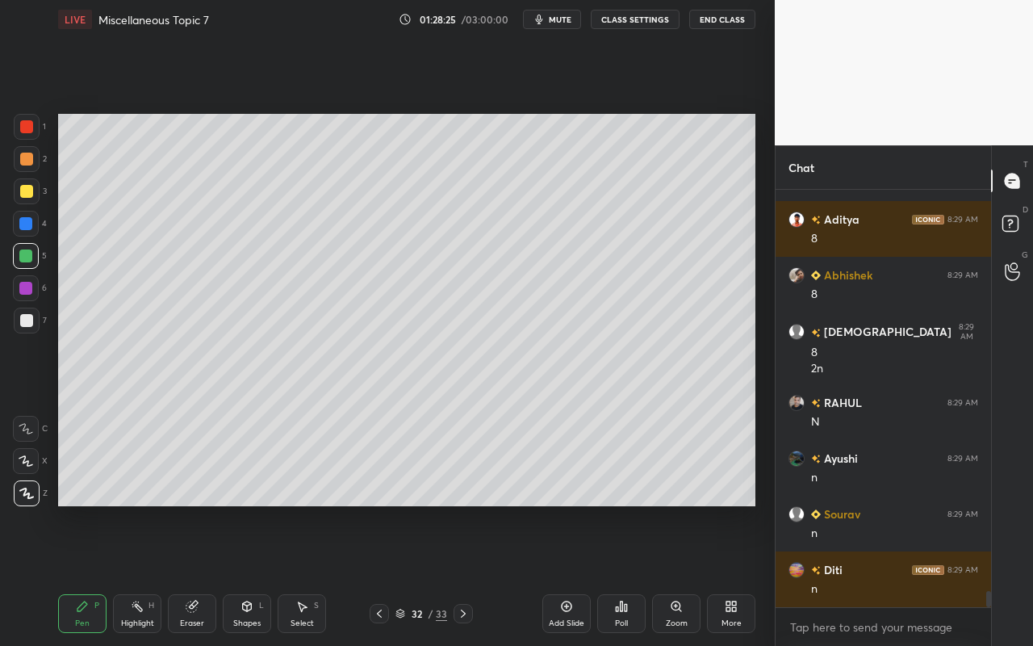
scroll to position [10698, 0]
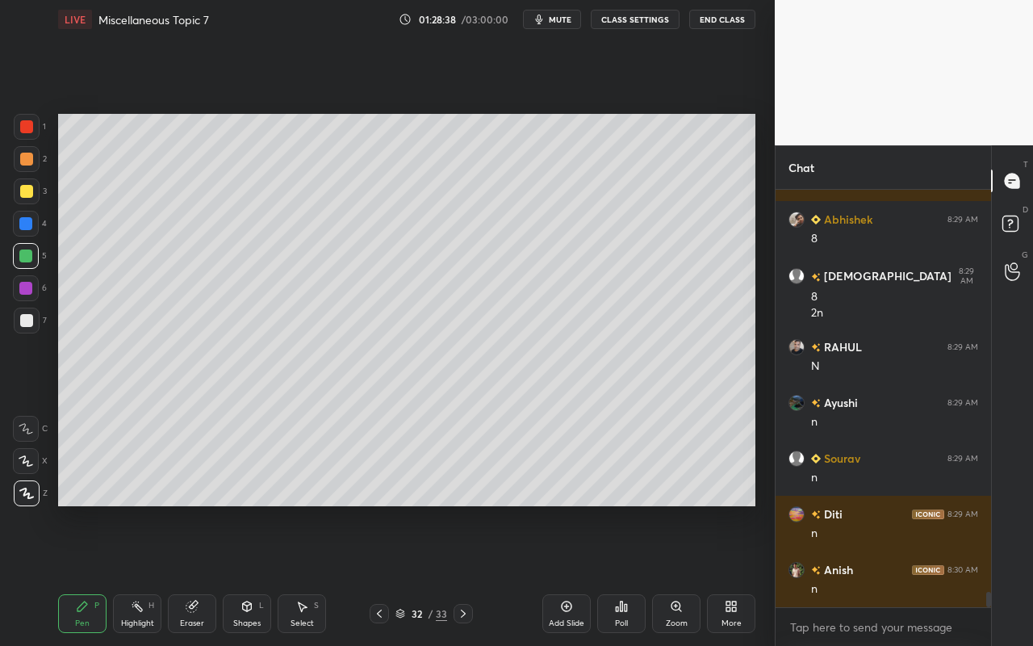
click at [565, 574] on icon at bounding box center [567, 606] width 10 height 10
click at [81, 574] on div "Pen P" at bounding box center [82, 613] width 48 height 39
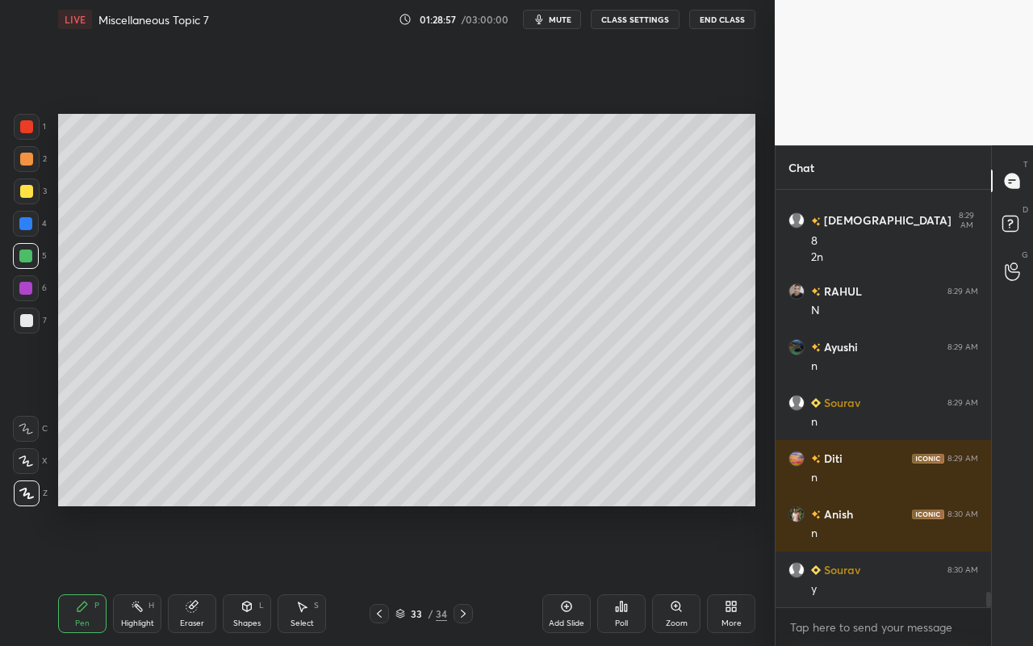
click at [132, 574] on div "Highlight H" at bounding box center [137, 613] width 48 height 39
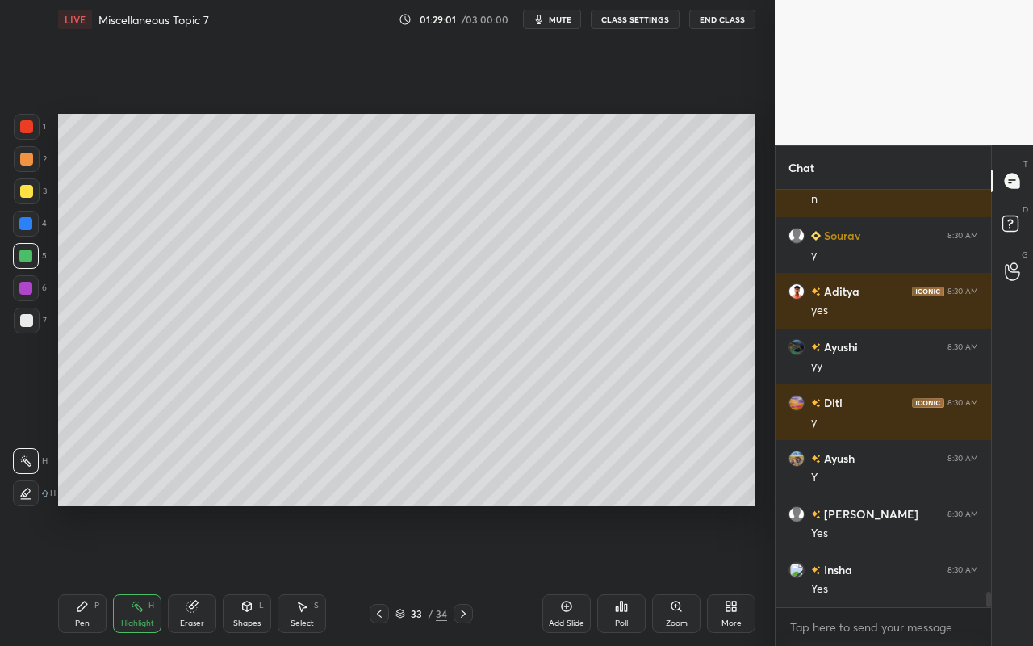
scroll to position [11143, 0]
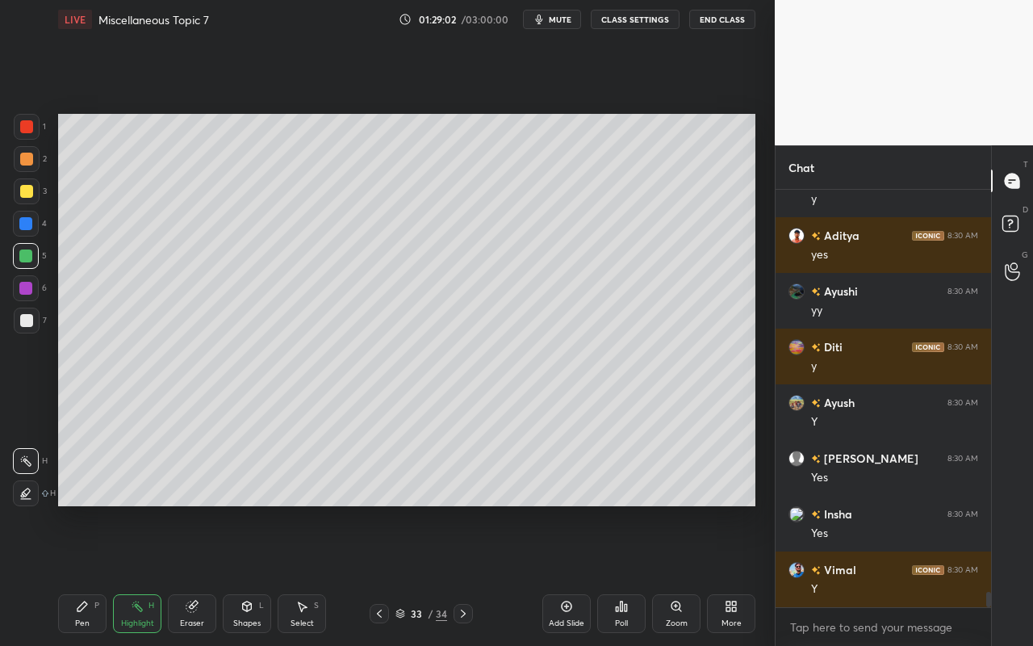
click at [93, 574] on div "Pen P" at bounding box center [82, 613] width 48 height 39
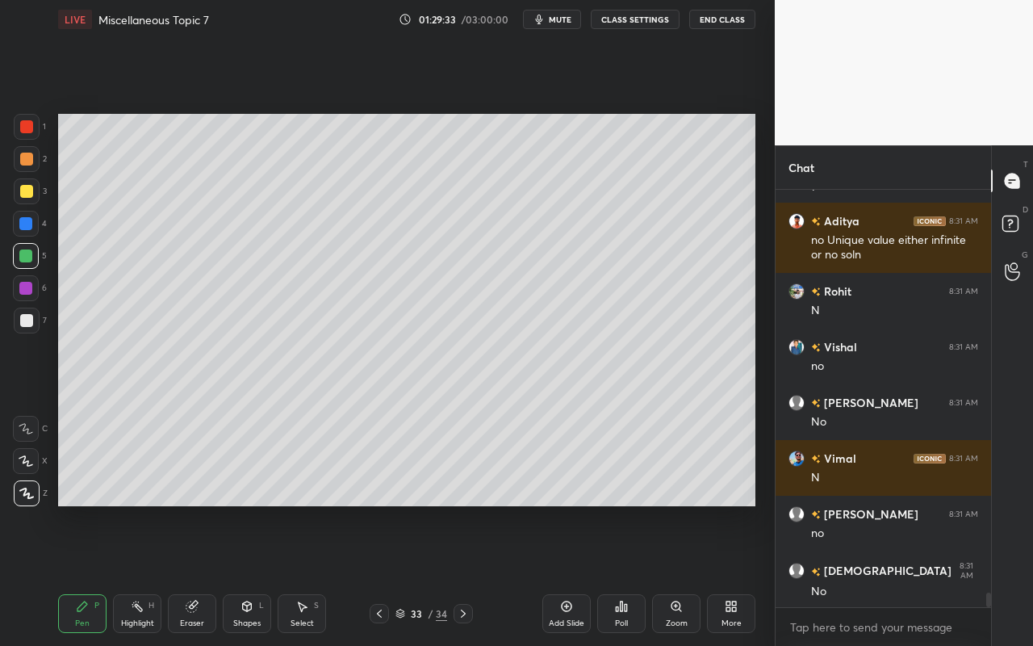
scroll to position [11659, 0]
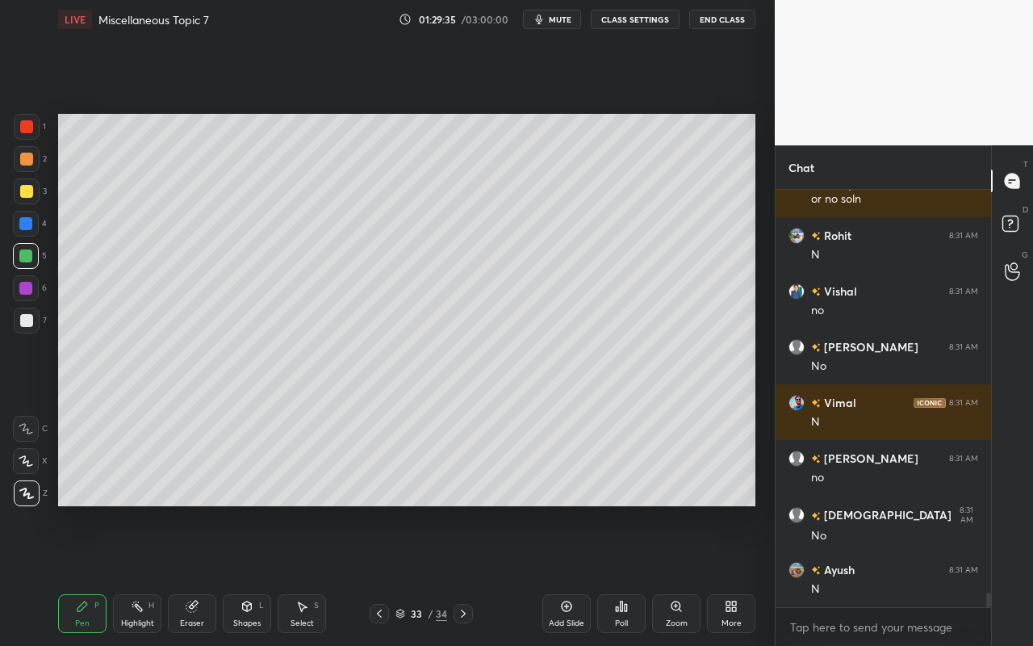
drag, startPoint x: 76, startPoint y: 620, endPoint x: 124, endPoint y: 539, distance: 94.8
click at [80, 574] on div "Pen P" at bounding box center [82, 613] width 48 height 39
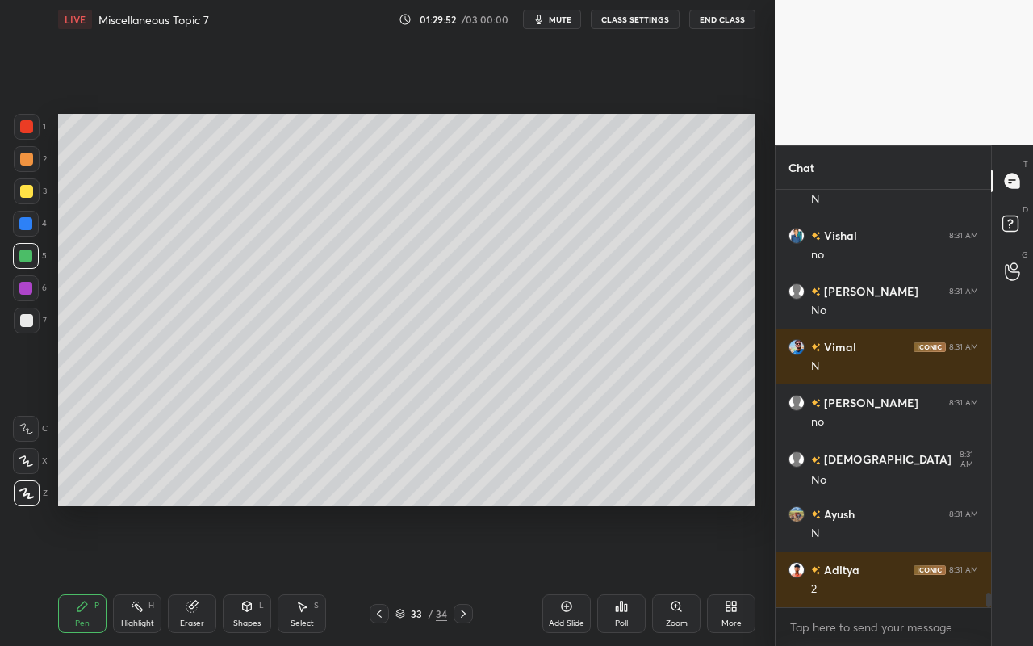
drag, startPoint x: 20, startPoint y: 327, endPoint x: 40, endPoint y: 329, distance: 19.5
click at [24, 327] on div at bounding box center [27, 320] width 26 height 26
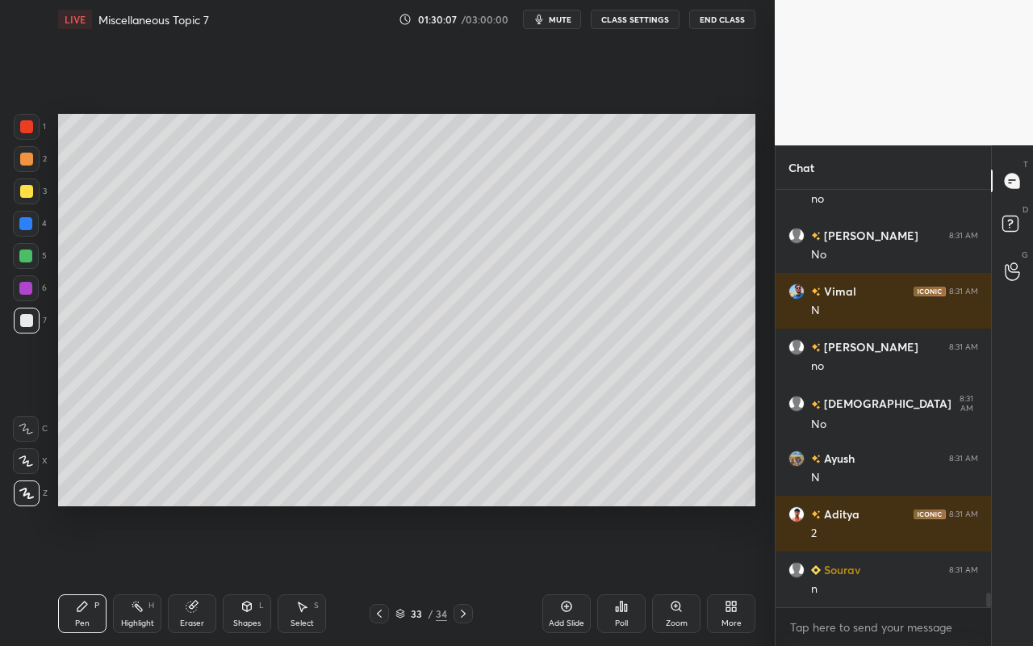
scroll to position [11826, 0]
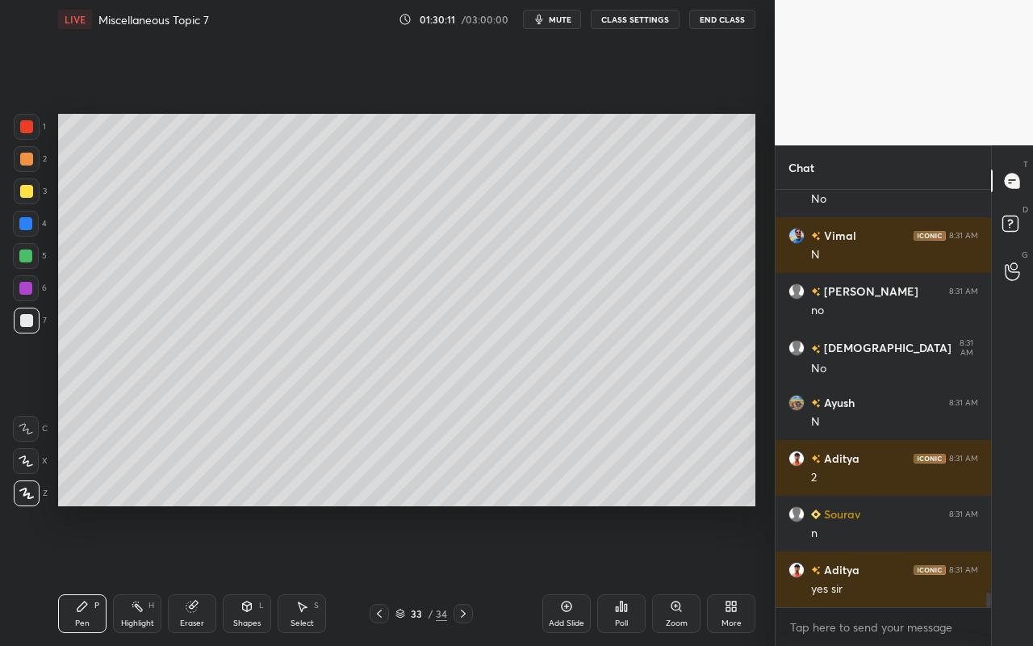
click at [297, 574] on div "Select S" at bounding box center [302, 613] width 48 height 39
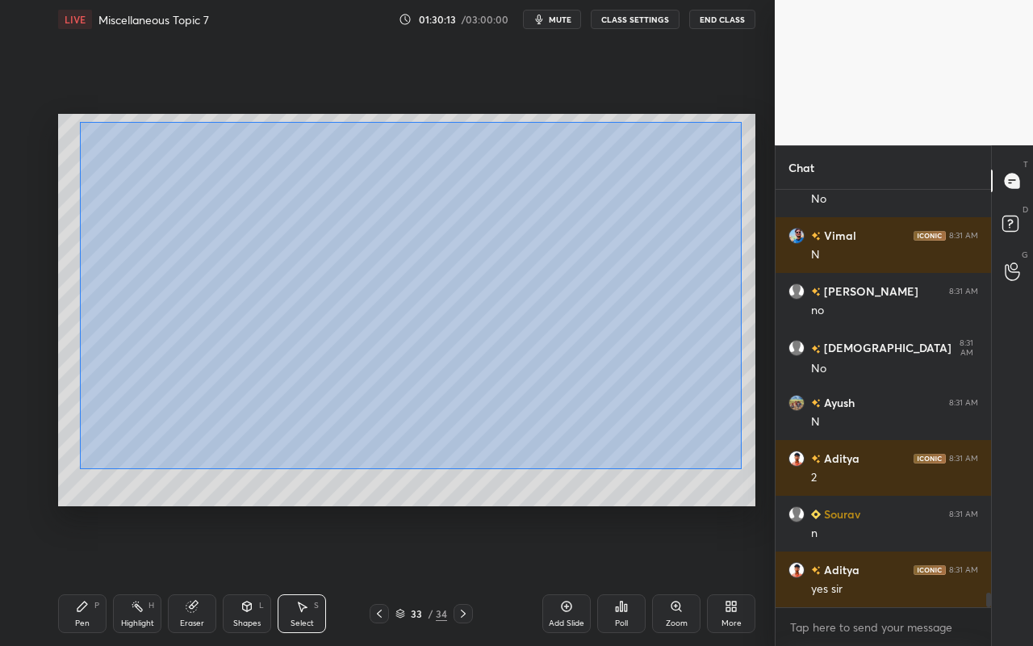
drag, startPoint x: 79, startPoint y: 121, endPoint x: 716, endPoint y: 424, distance: 704.9
click at [741, 466] on div "0 ° Undo Copy Paste here Duplicate Duplicate to new slide Delete" at bounding box center [406, 310] width 697 height 392
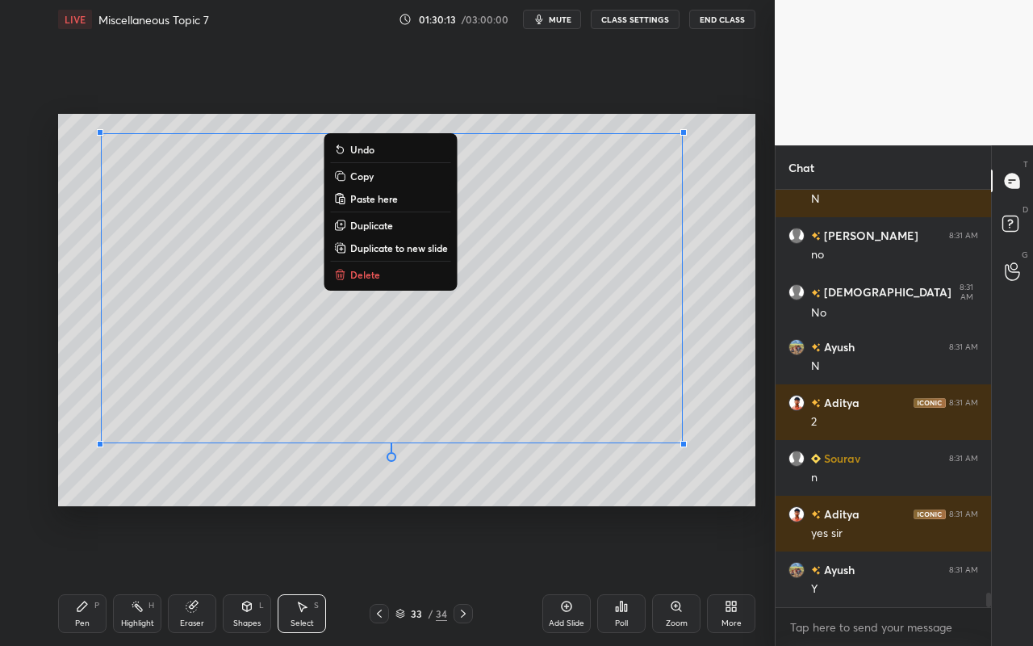
click at [395, 276] on button "Delete" at bounding box center [391, 274] width 120 height 19
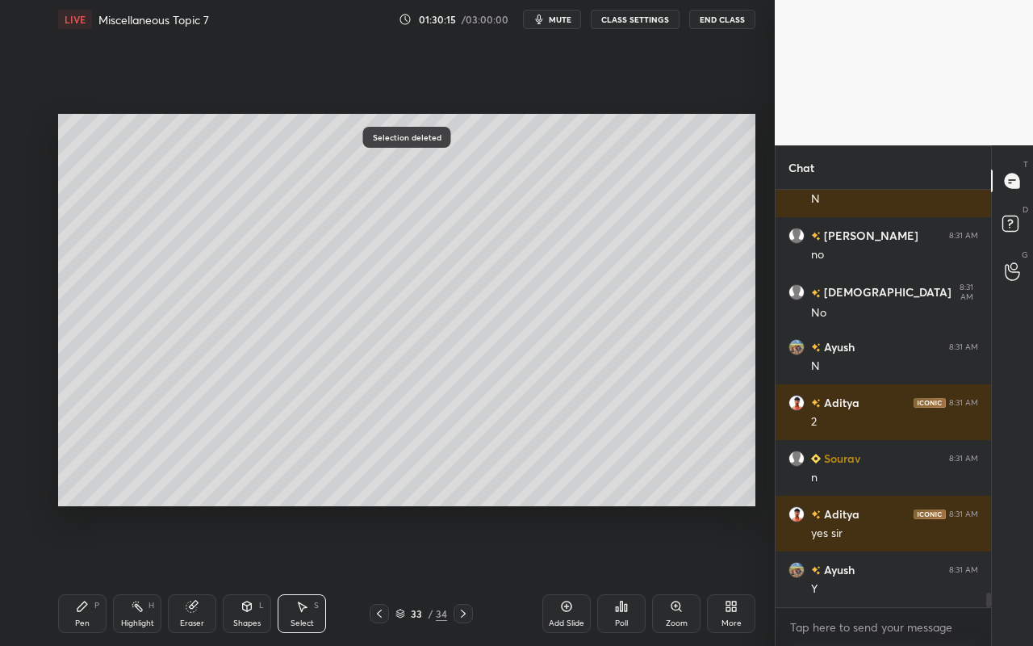
click at [234, 574] on div "Shapes L" at bounding box center [247, 613] width 48 height 39
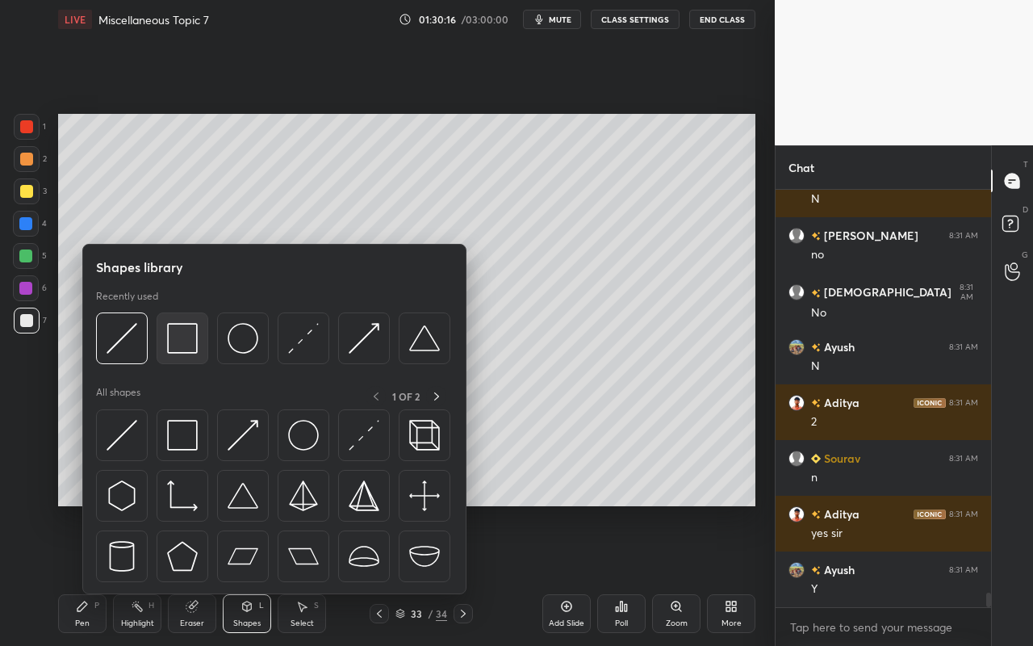
click at [190, 350] on img at bounding box center [182, 338] width 31 height 31
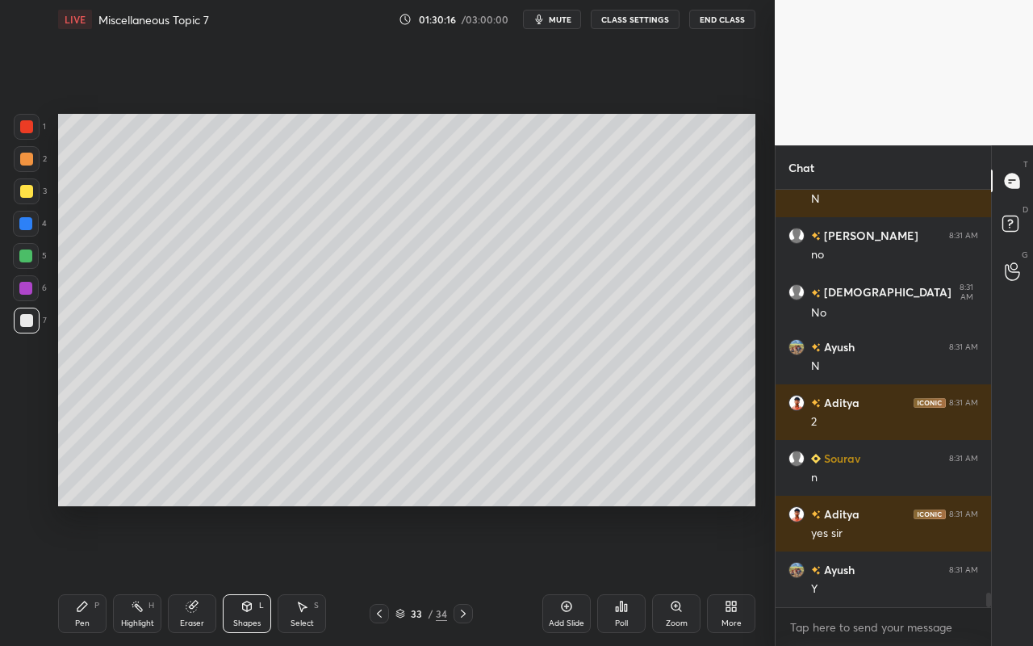
scroll to position [11937, 0]
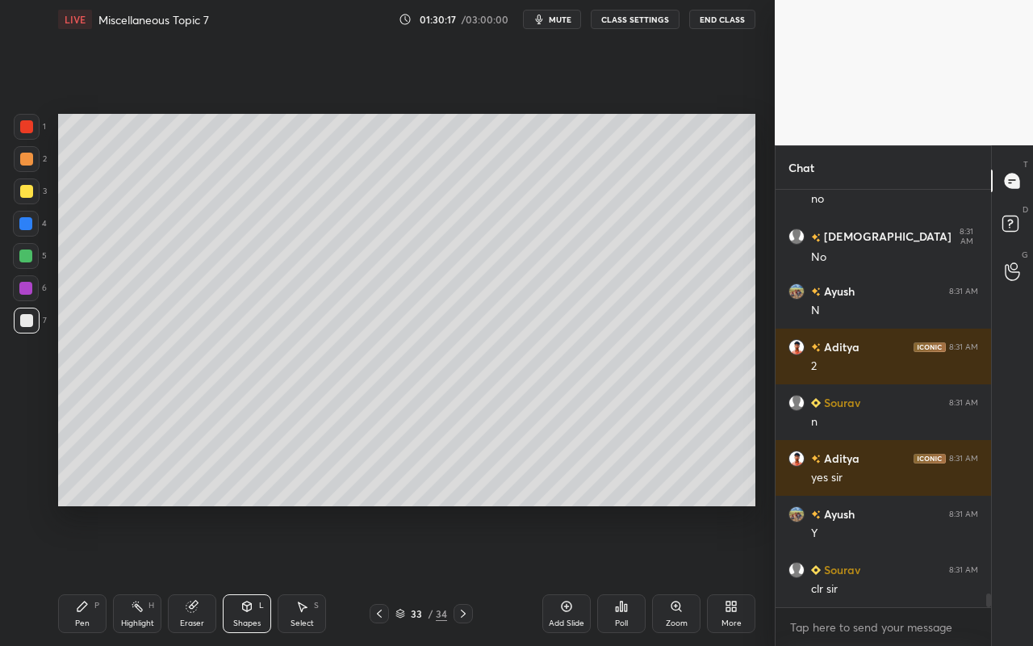
click at [30, 222] on div at bounding box center [25, 223] width 13 height 13
click at [83, 574] on div "Pen" at bounding box center [82, 623] width 15 height 8
click at [19, 195] on div at bounding box center [27, 191] width 26 height 26
click at [255, 574] on div "Shapes" at bounding box center [246, 623] width 27 height 8
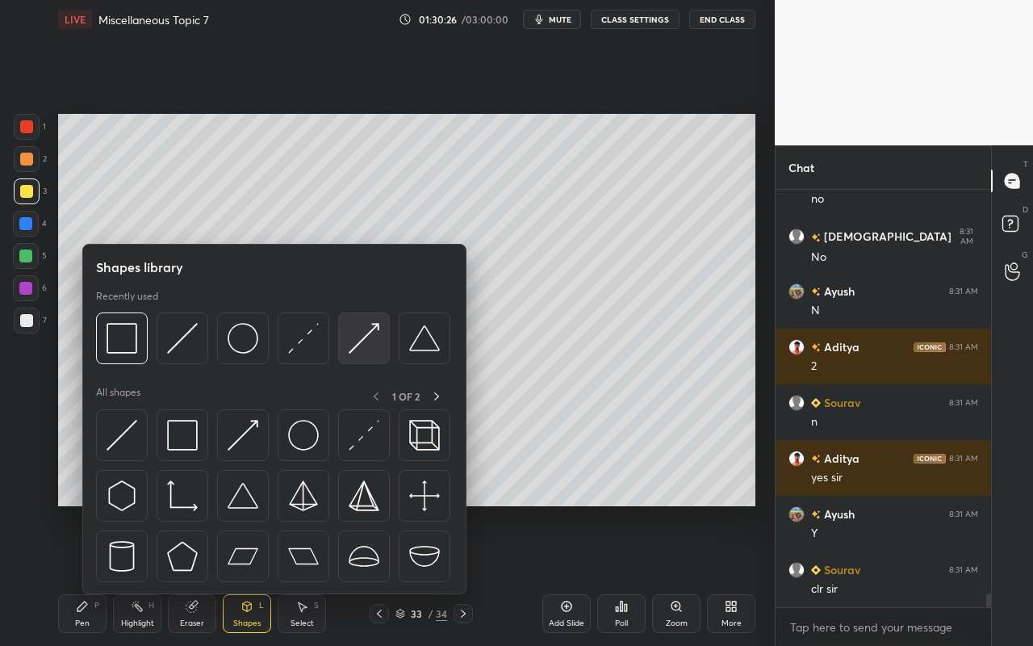
click at [361, 345] on img at bounding box center [364, 338] width 31 height 31
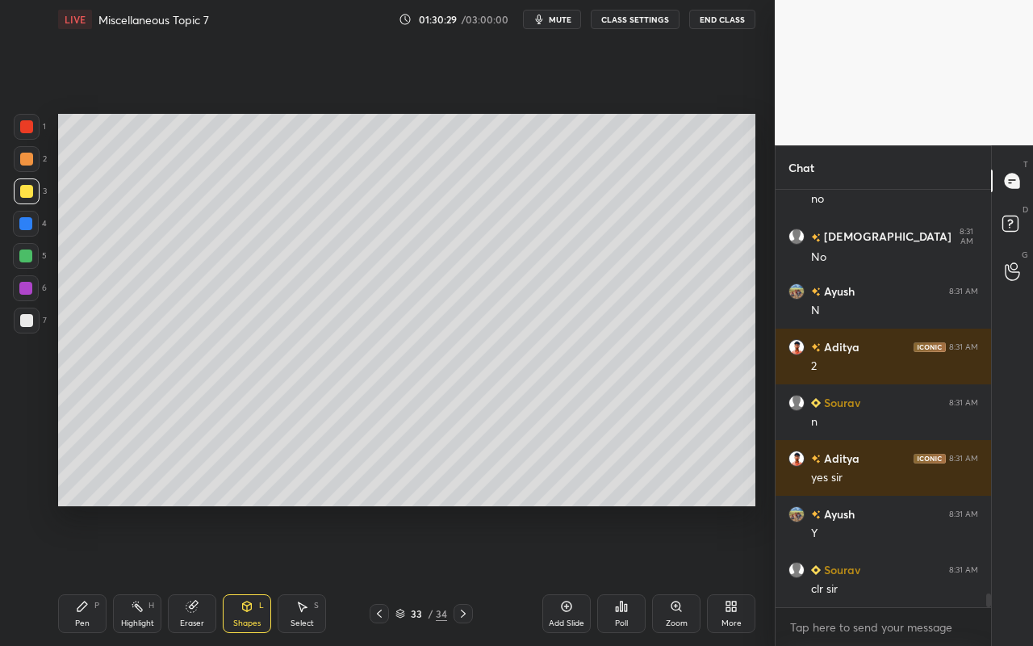
drag, startPoint x: 87, startPoint y: 619, endPoint x: 94, endPoint y: 577, distance: 42.5
click at [87, 574] on div "Pen" at bounding box center [82, 623] width 15 height 8
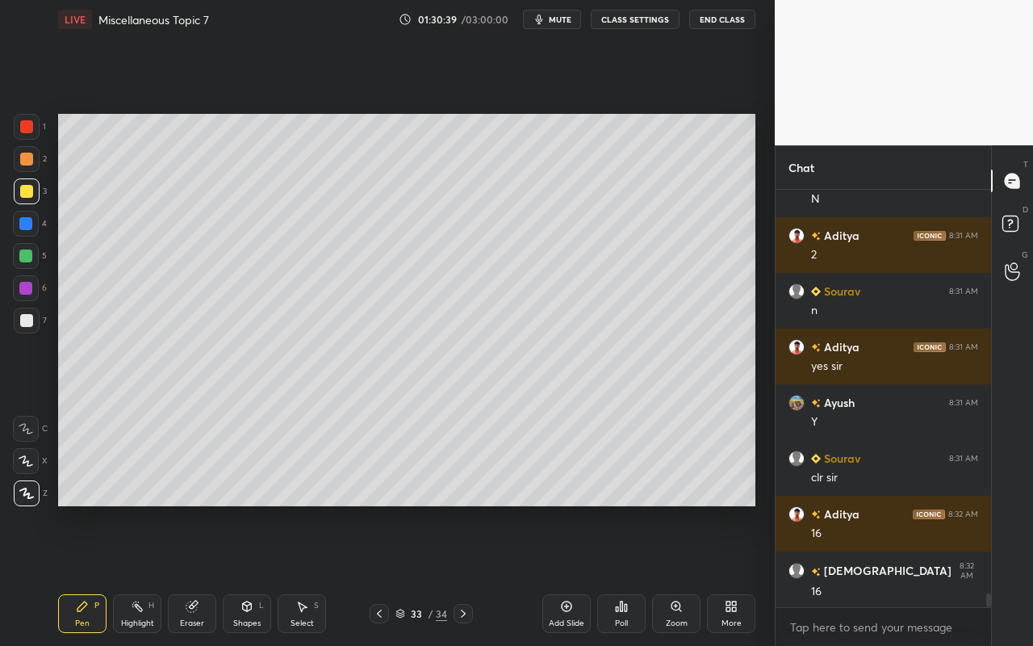
scroll to position [12064, 0]
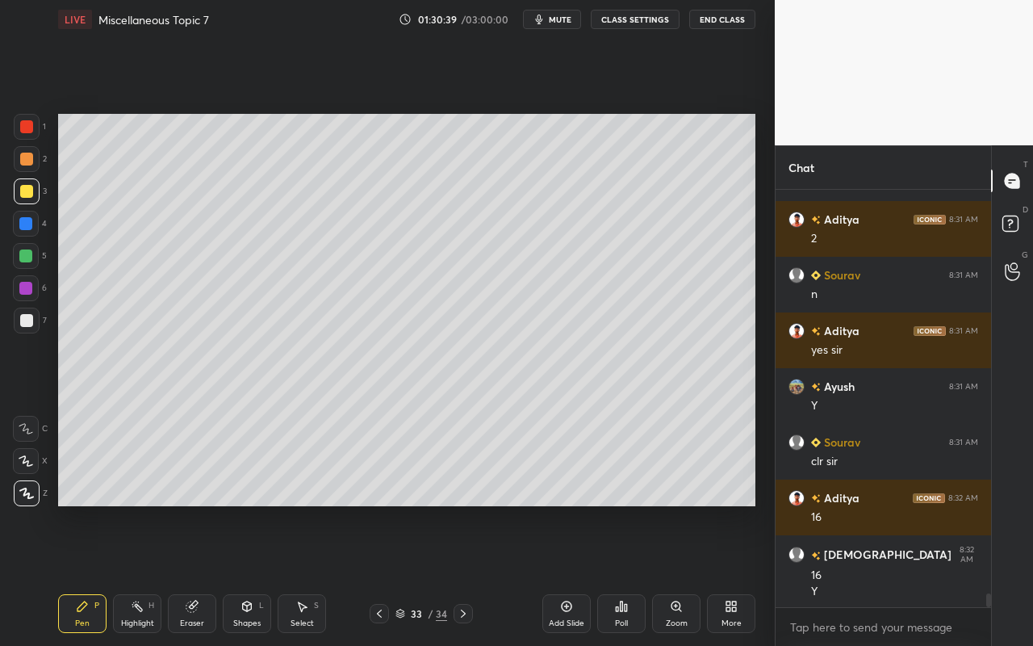
click at [247, 574] on icon at bounding box center [246, 606] width 13 height 13
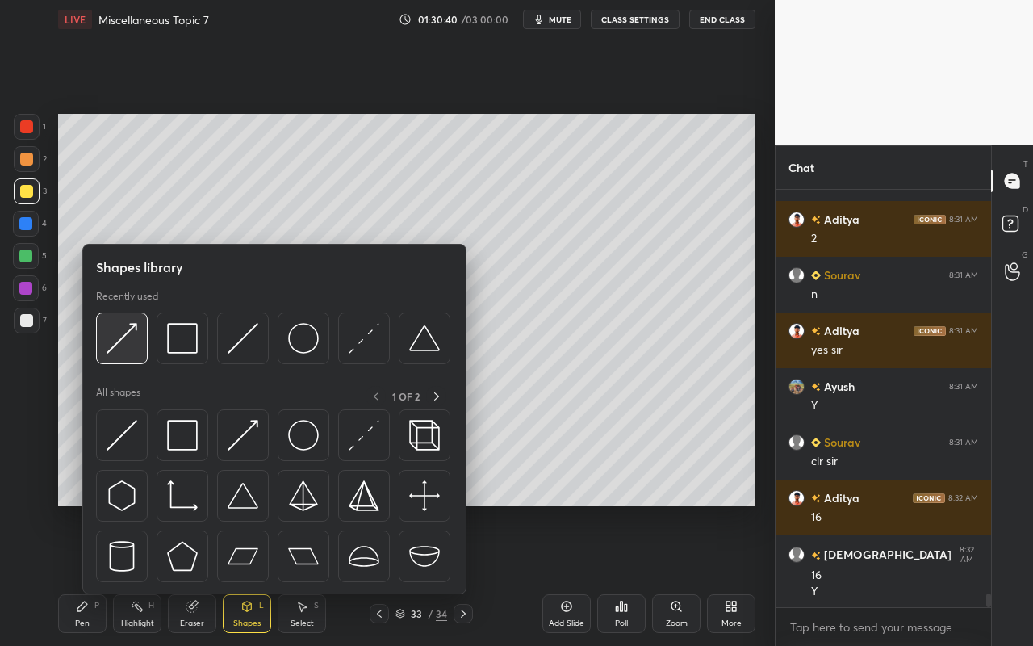
click at [132, 354] on div at bounding box center [122, 338] width 52 height 52
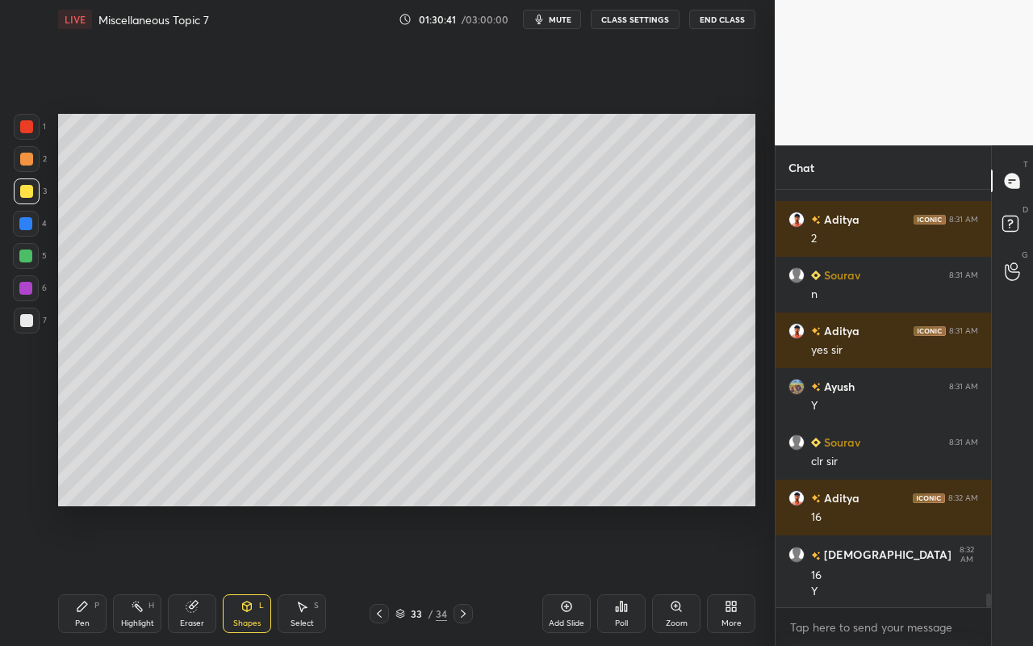
scroll to position [12120, 0]
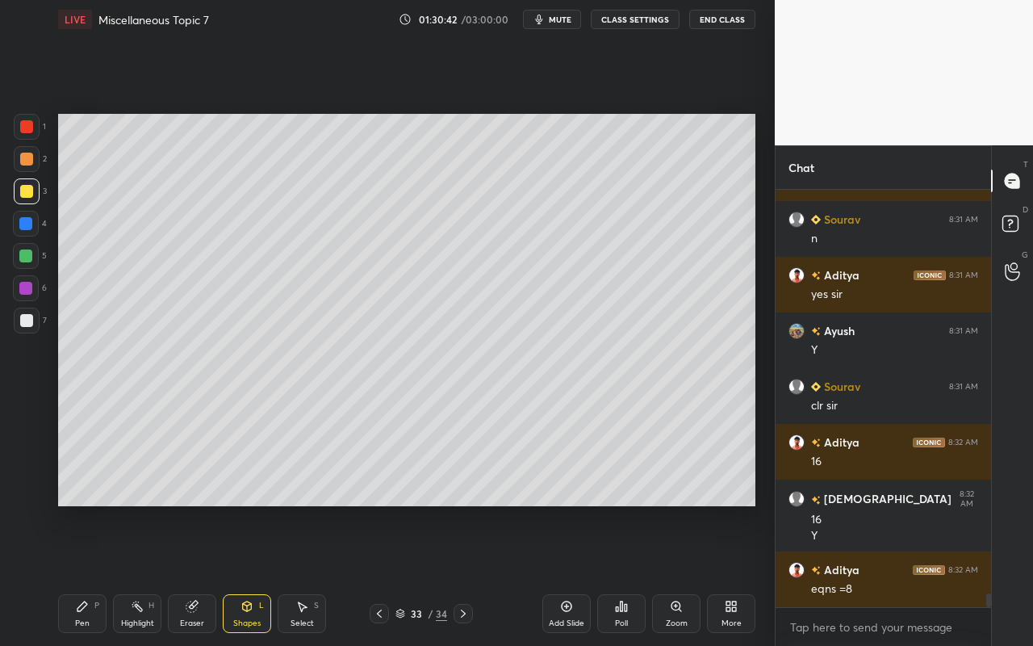
click at [87, 574] on div "Pen P" at bounding box center [82, 613] width 48 height 39
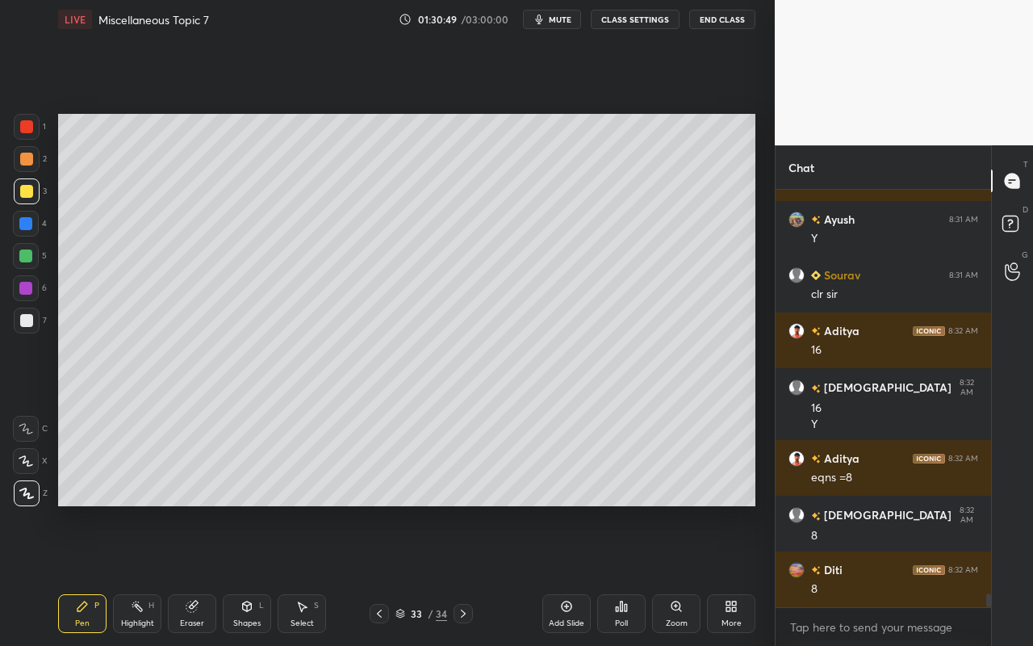
scroll to position [12287, 0]
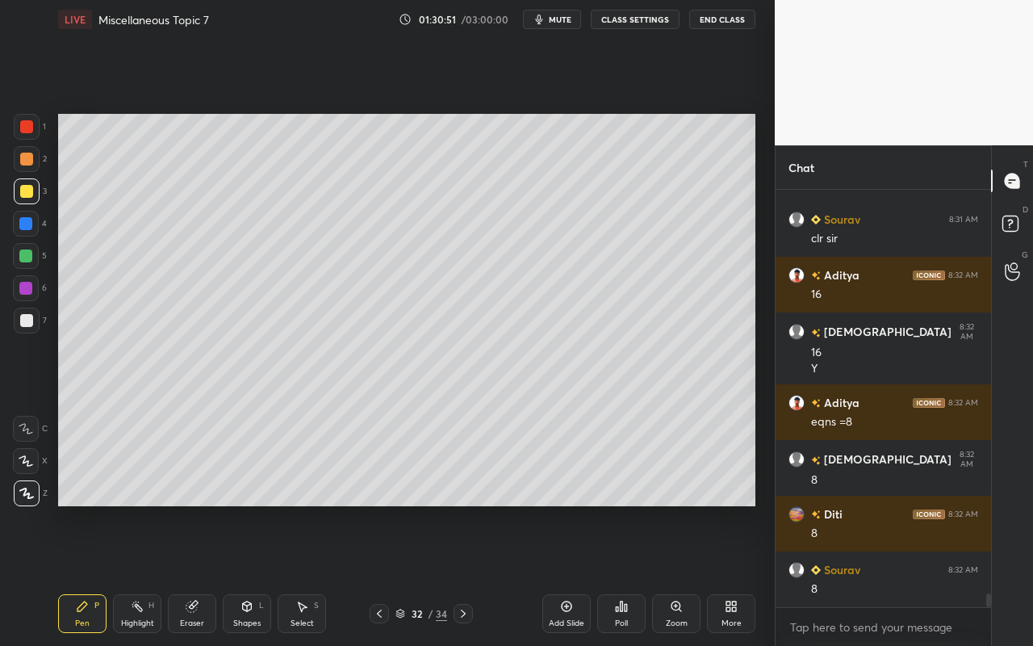
click at [211, 574] on div "Eraser" at bounding box center [192, 613] width 48 height 39
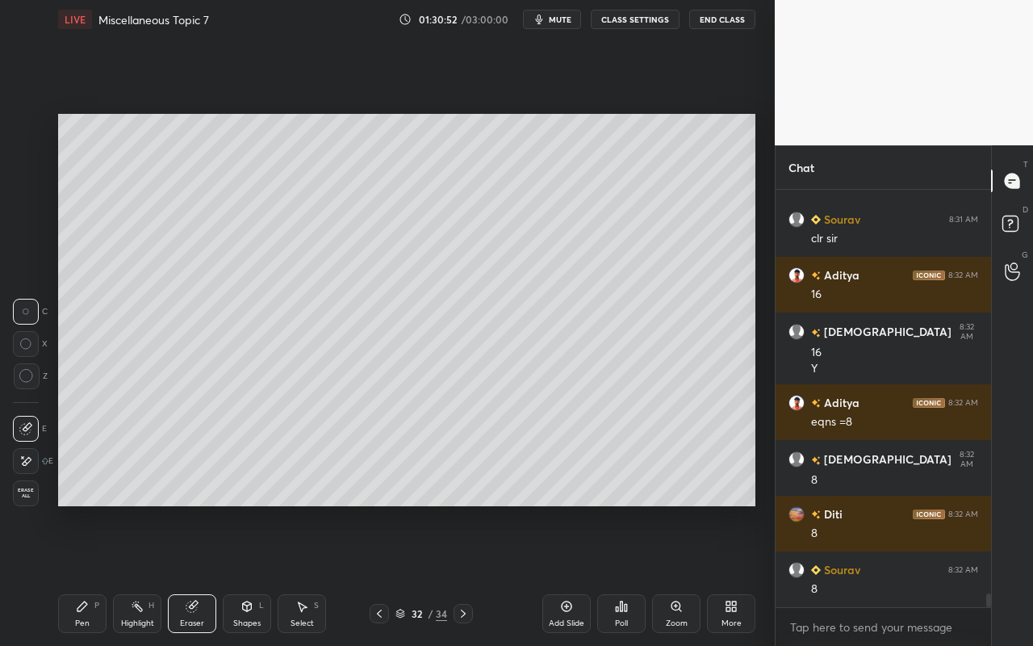
click at [136, 574] on div "Highlight H" at bounding box center [137, 613] width 48 height 39
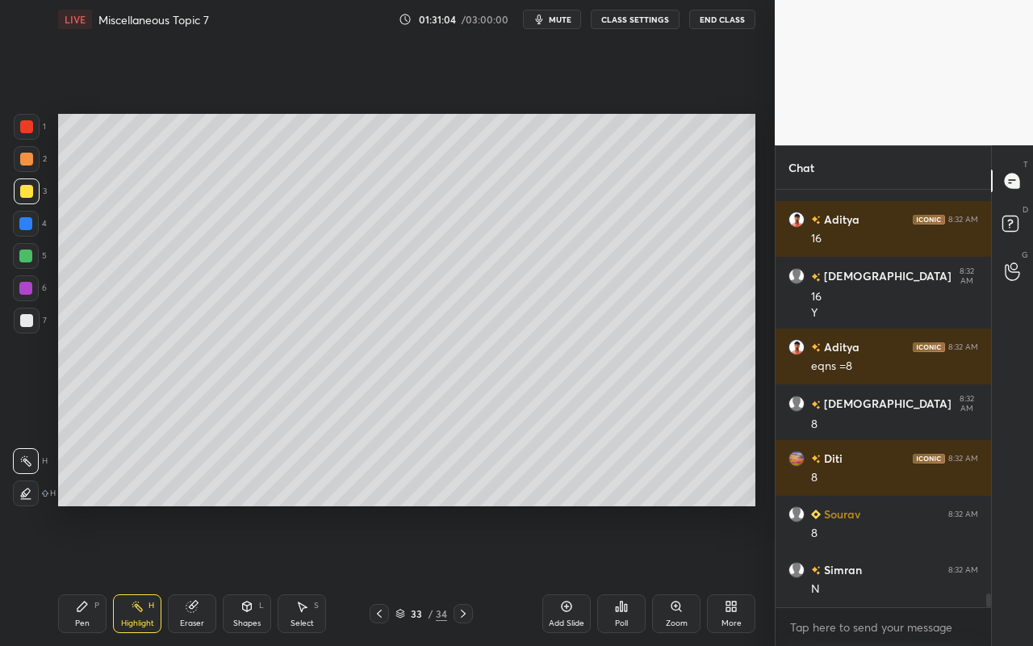
scroll to position [12398, 0]
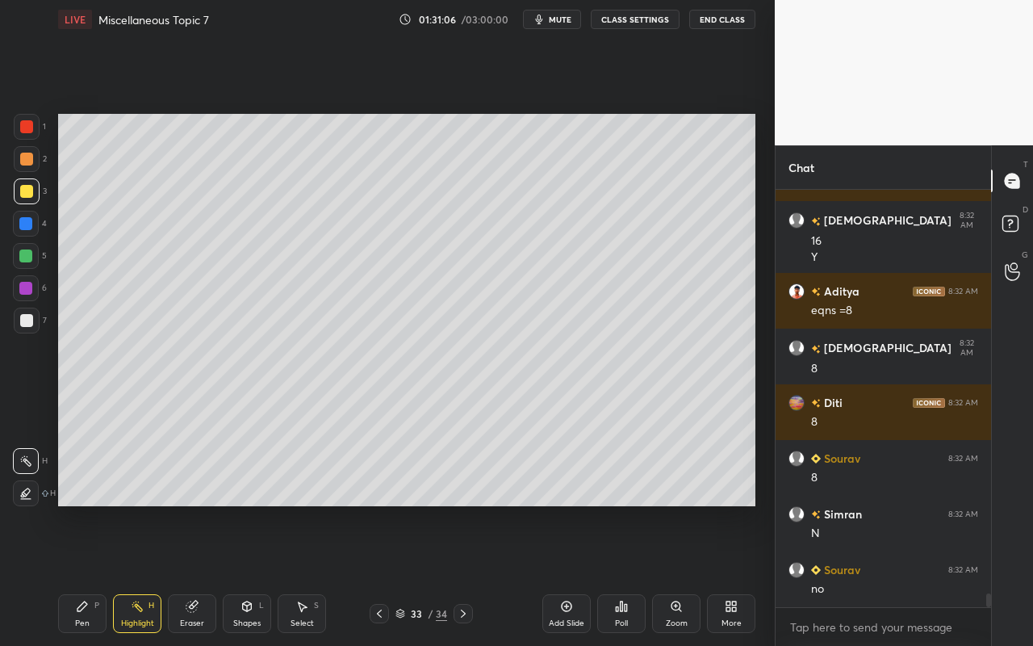
click at [236, 574] on div "Shapes L" at bounding box center [247, 613] width 48 height 39
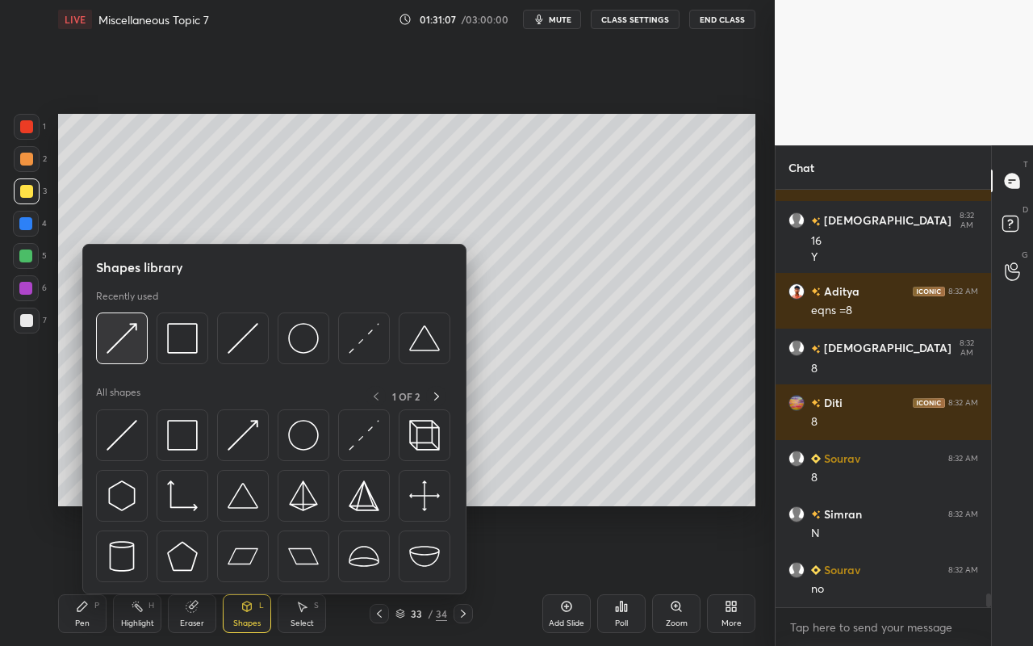
click at [134, 356] on div at bounding box center [122, 338] width 52 height 52
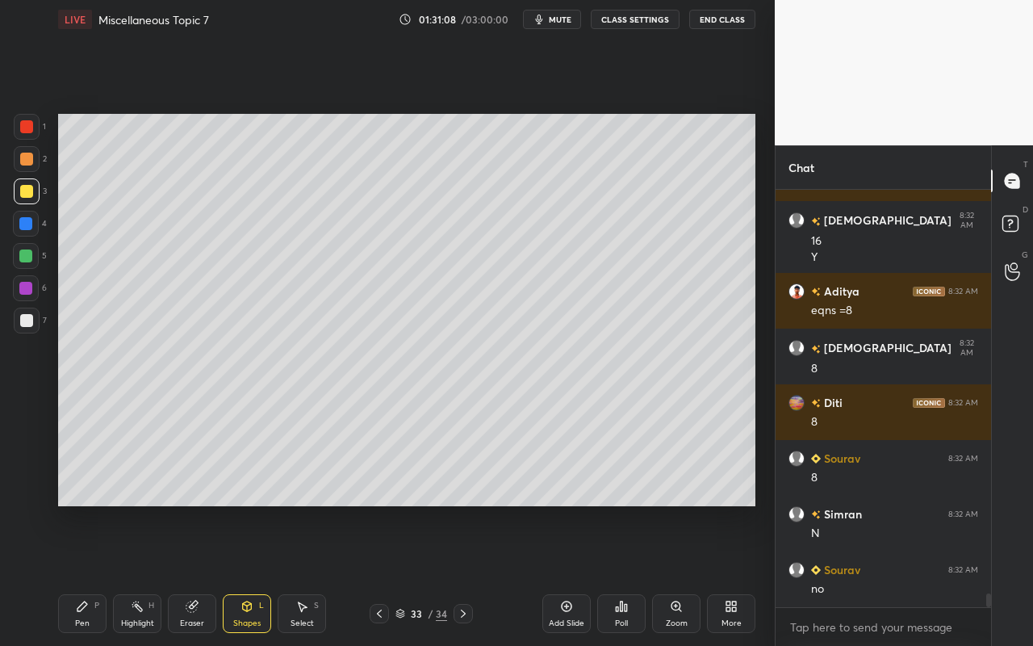
drag, startPoint x: 28, startPoint y: 323, endPoint x: 41, endPoint y: 318, distance: 13.8
click at [28, 323] on div at bounding box center [26, 320] width 13 height 13
click at [86, 574] on div "Pen P" at bounding box center [82, 613] width 48 height 39
click at [24, 256] on div at bounding box center [25, 255] width 13 height 13
click at [140, 574] on div "Highlight H" at bounding box center [137, 613] width 48 height 39
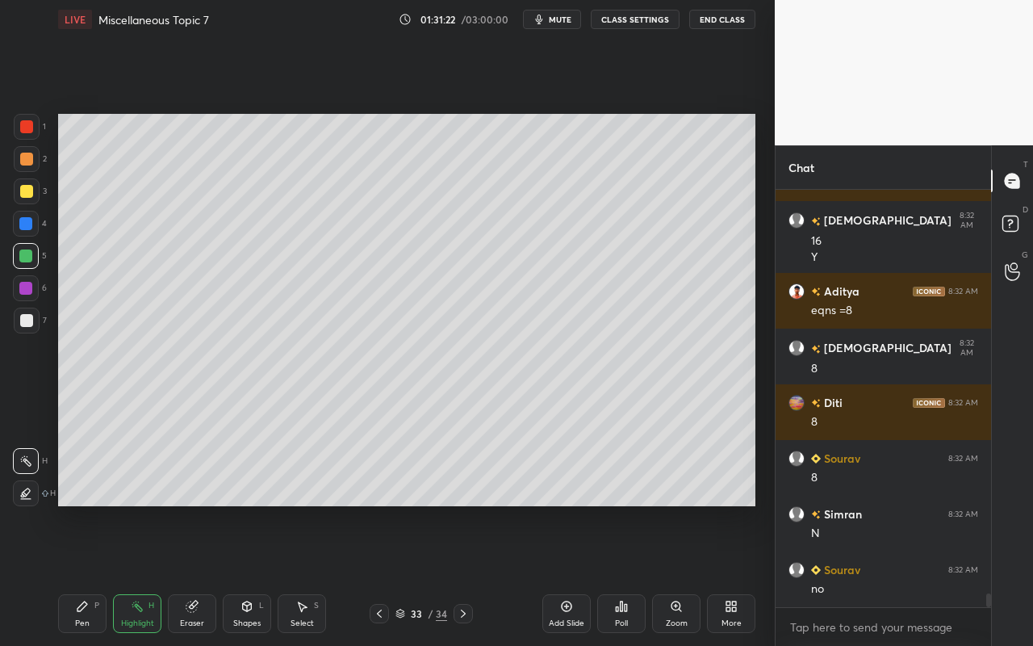
click at [73, 574] on div "Pen P" at bounding box center [82, 613] width 48 height 39
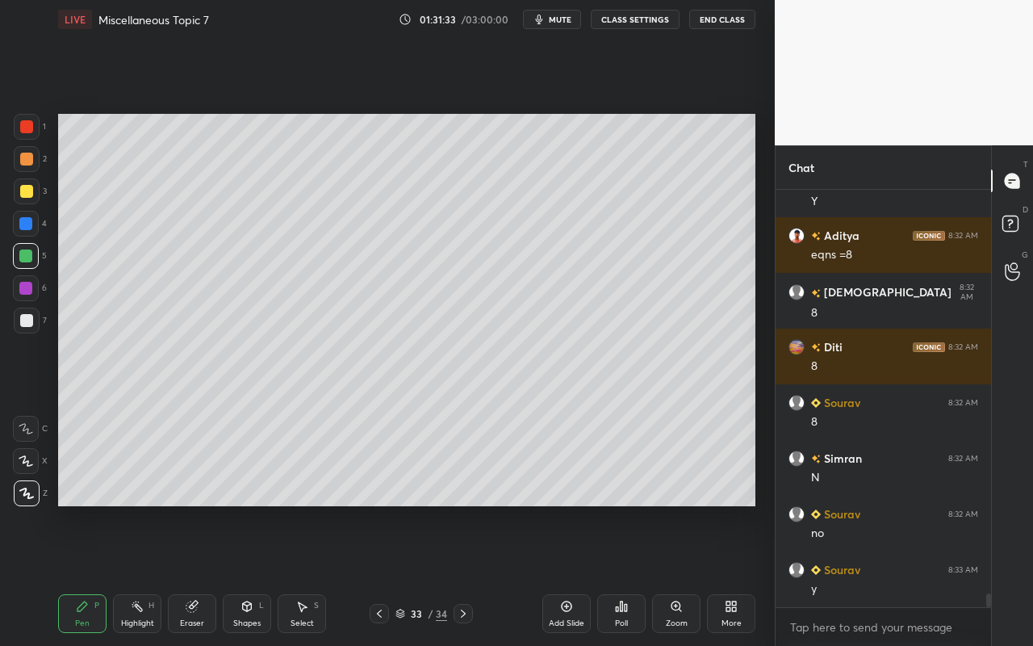
click at [240, 574] on div "Shapes" at bounding box center [246, 623] width 27 height 8
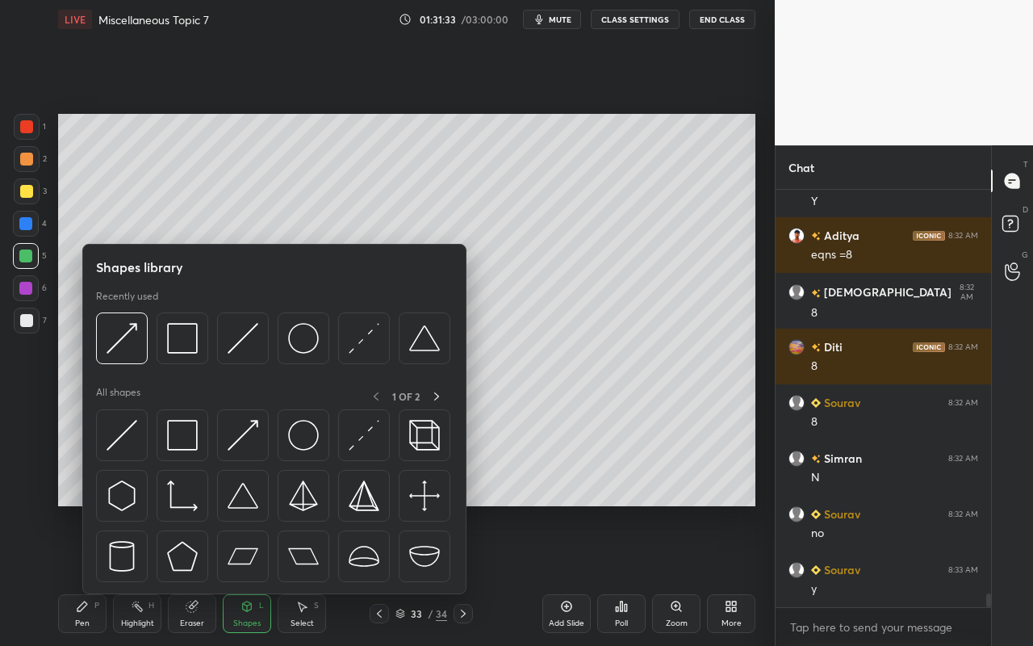
click at [316, 574] on div "S" at bounding box center [316, 605] width 5 height 8
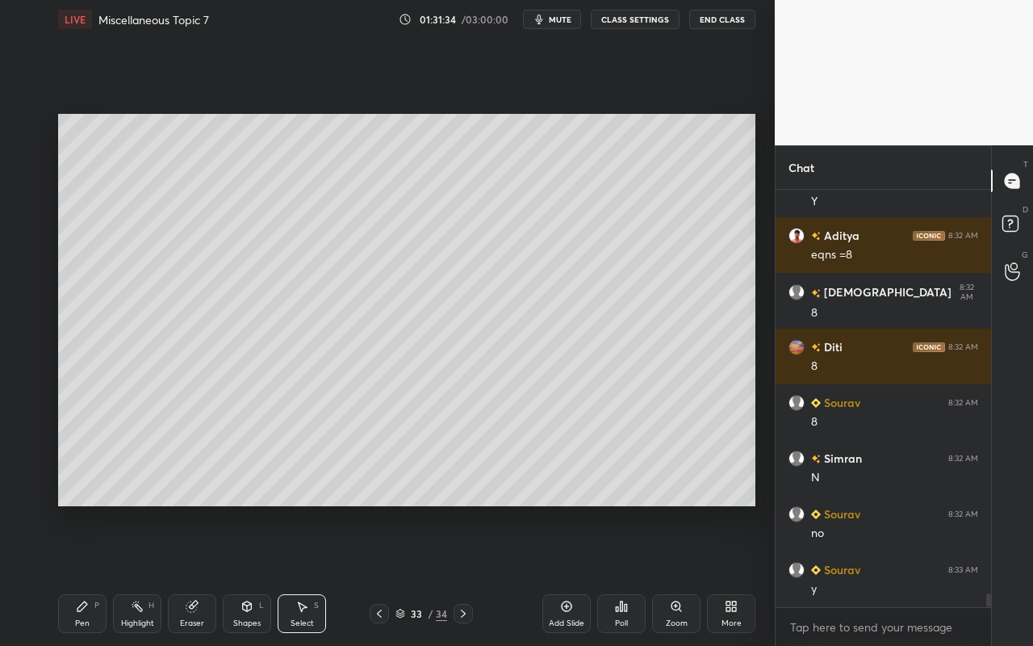
scroll to position [12510, 0]
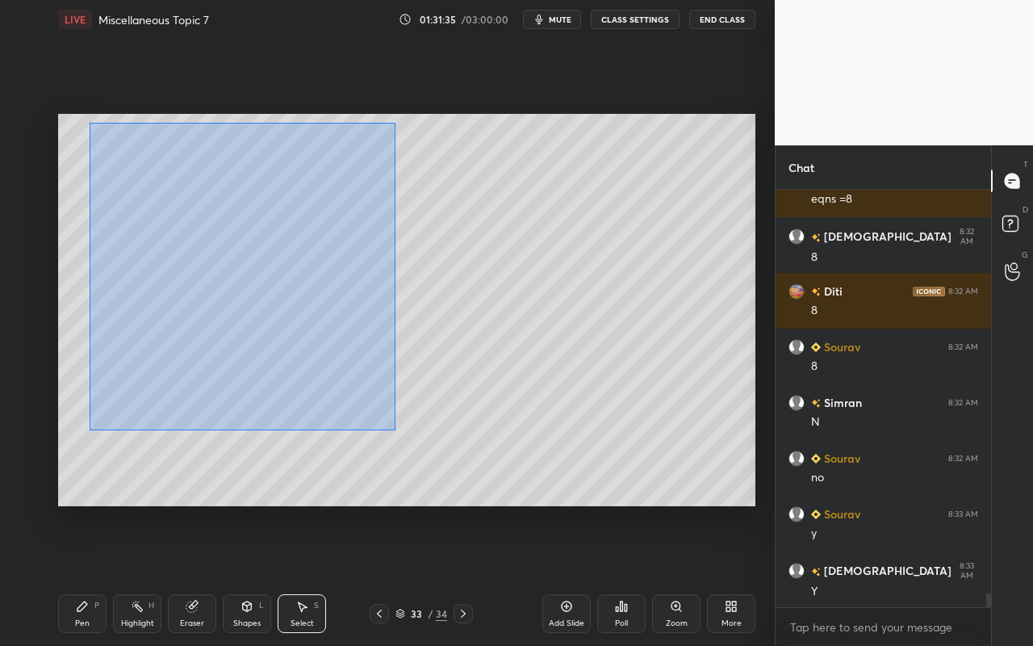
drag, startPoint x: 90, startPoint y: 127, endPoint x: 389, endPoint y: 431, distance: 426.8
click at [392, 430] on div "0 ° Undo Copy Paste here Duplicate Duplicate to new slide Delete" at bounding box center [406, 310] width 697 height 392
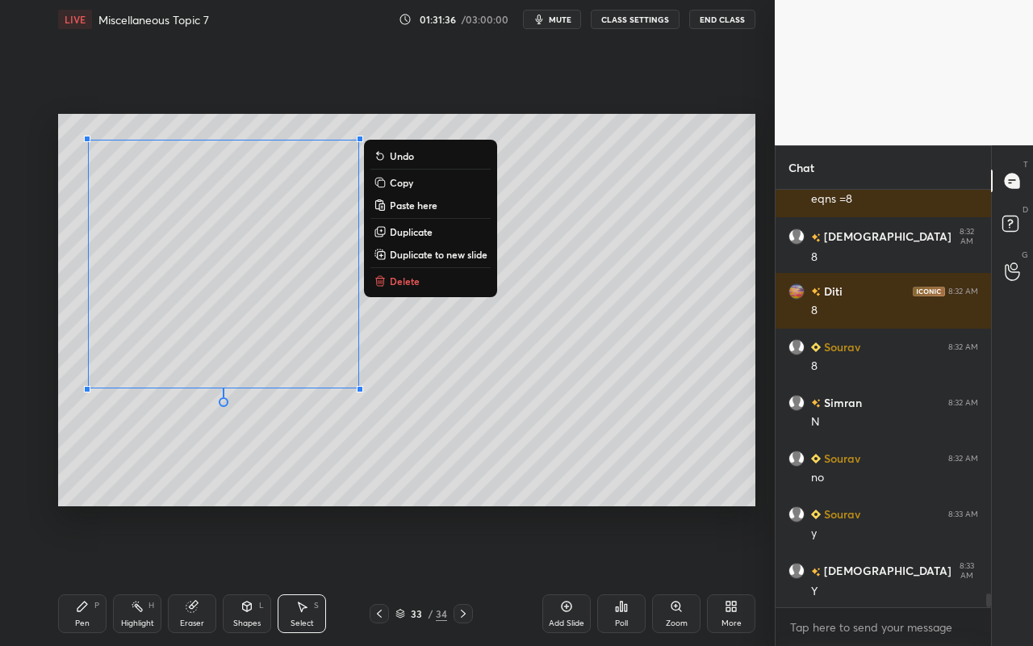
click at [358, 482] on div "0 ° Undo Copy Paste here Duplicate Duplicate to new slide Delete" at bounding box center [406, 310] width 697 height 392
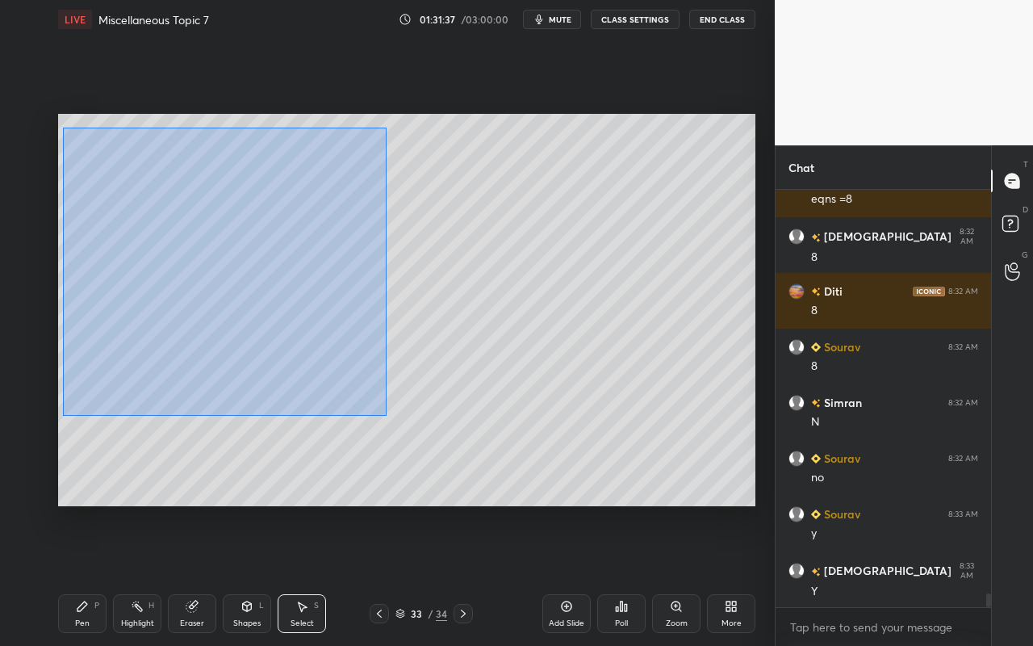
scroll to position [12566, 0]
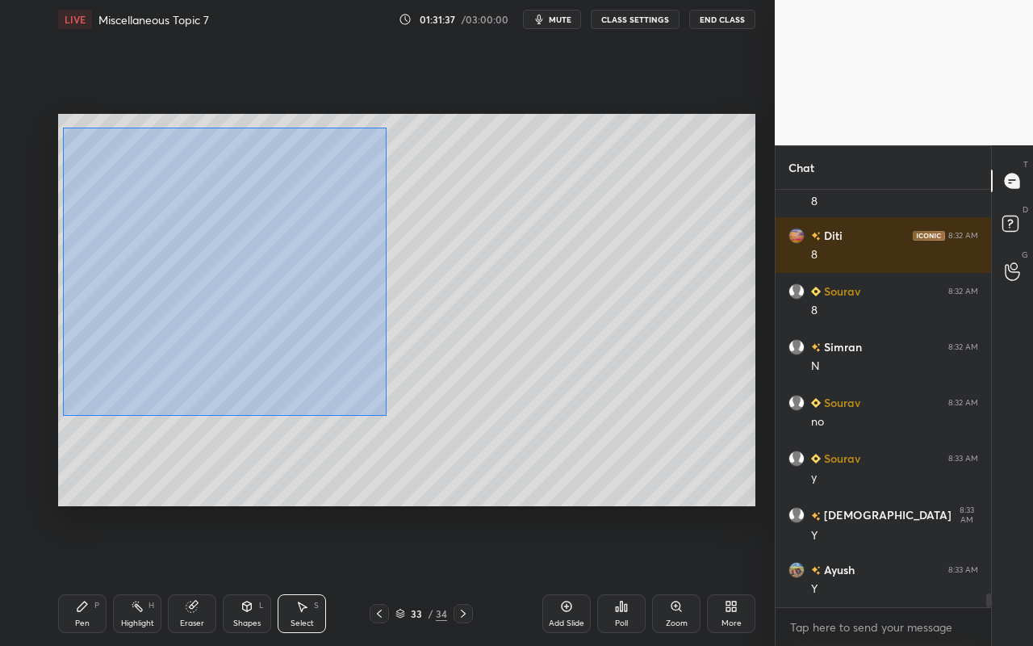
drag, startPoint x: 63, startPoint y: 127, endPoint x: 391, endPoint y: 429, distance: 446.5
click at [395, 428] on div "0 ° Undo Copy Paste here Duplicate Duplicate to new slide Delete" at bounding box center [406, 310] width 697 height 392
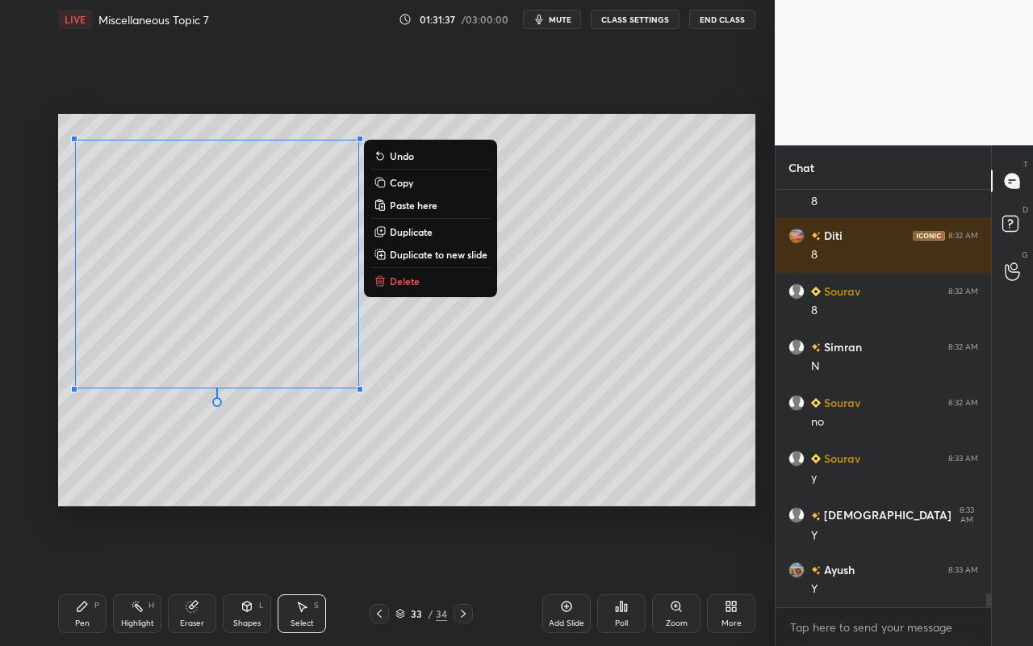
click at [371, 479] on div "0 ° Undo Copy Paste here Duplicate Duplicate to new slide Delete" at bounding box center [406, 310] width 697 height 392
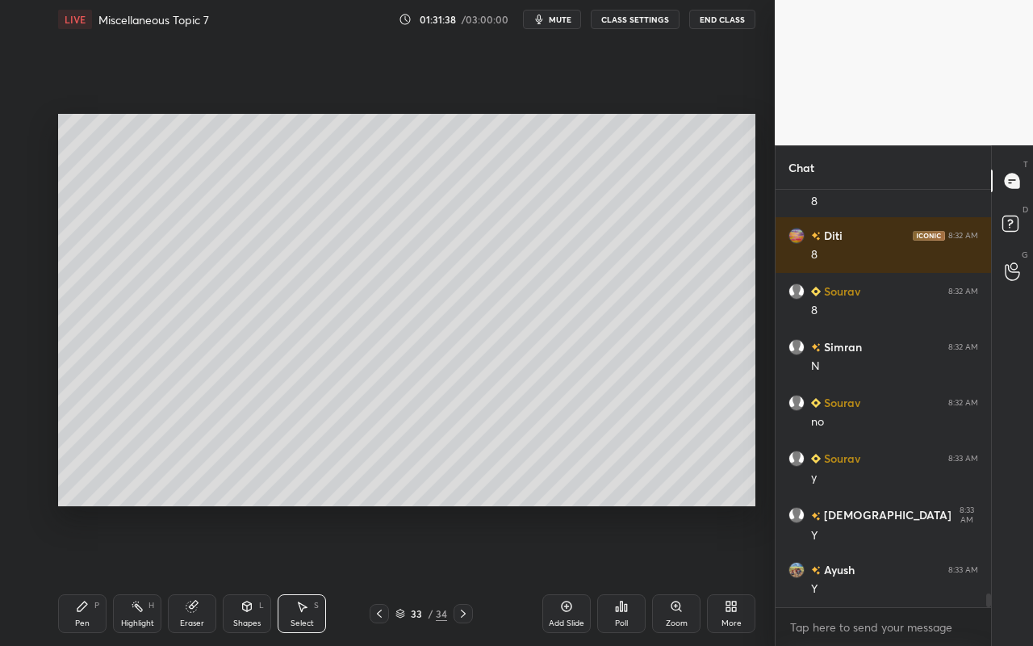
drag, startPoint x: 137, startPoint y: 610, endPoint x: 166, endPoint y: 542, distance: 73.7
click at [143, 574] on icon at bounding box center [137, 606] width 13 height 13
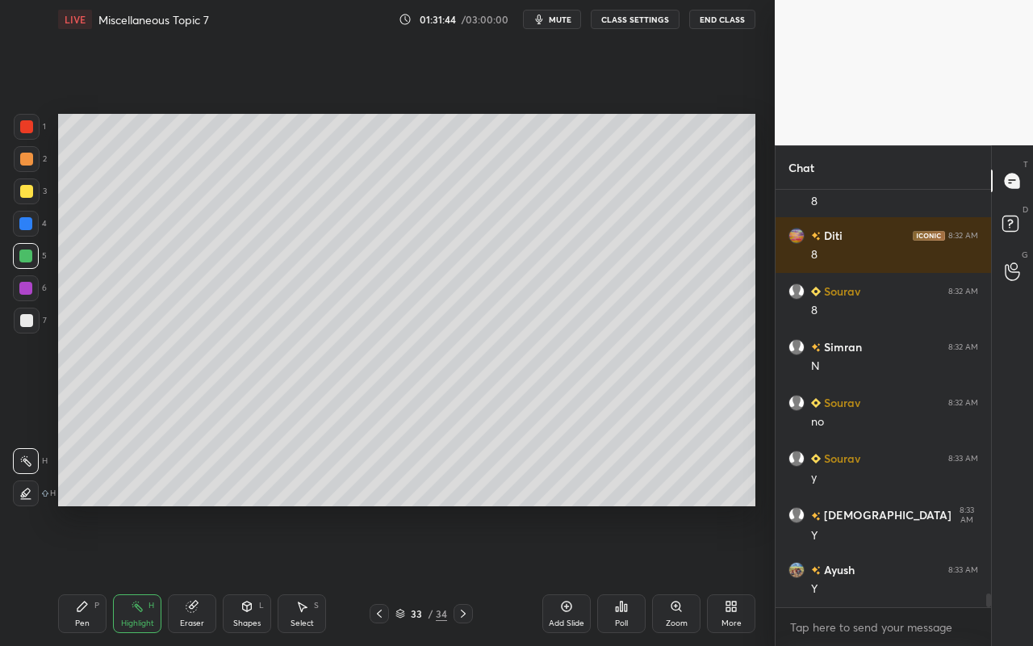
drag, startPoint x: 300, startPoint y: 621, endPoint x: 323, endPoint y: 518, distance: 105.7
click at [302, 574] on div "Select" at bounding box center [301, 623] width 23 height 8
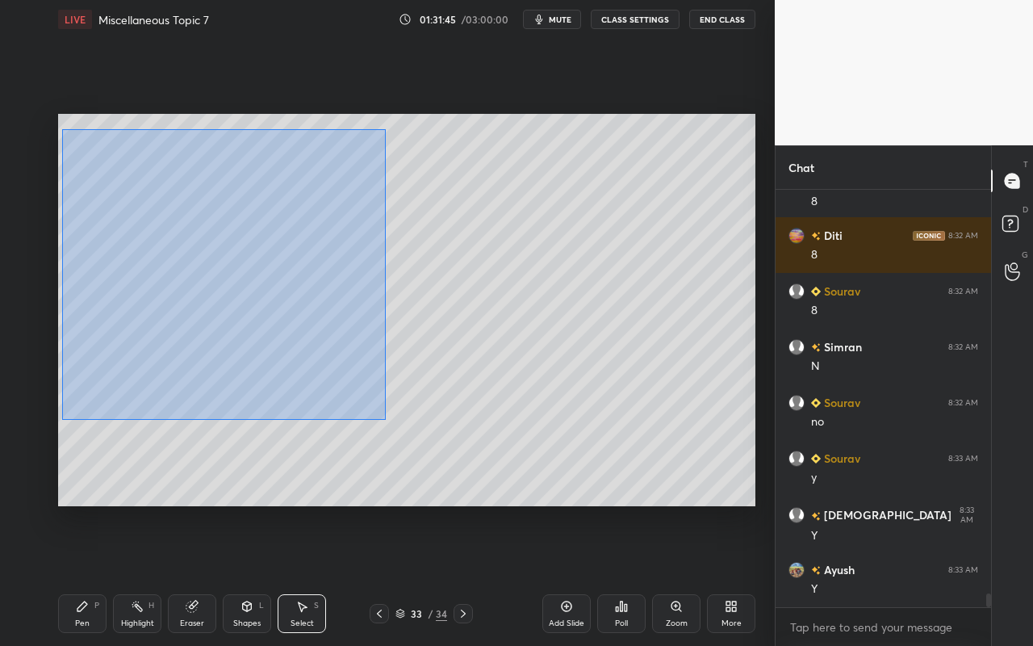
drag, startPoint x: 81, startPoint y: 163, endPoint x: 383, endPoint y: 416, distance: 394.0
click at [384, 419] on div "0 ° Undo Copy Paste here Duplicate Duplicate to new slide Delete" at bounding box center [406, 310] width 697 height 392
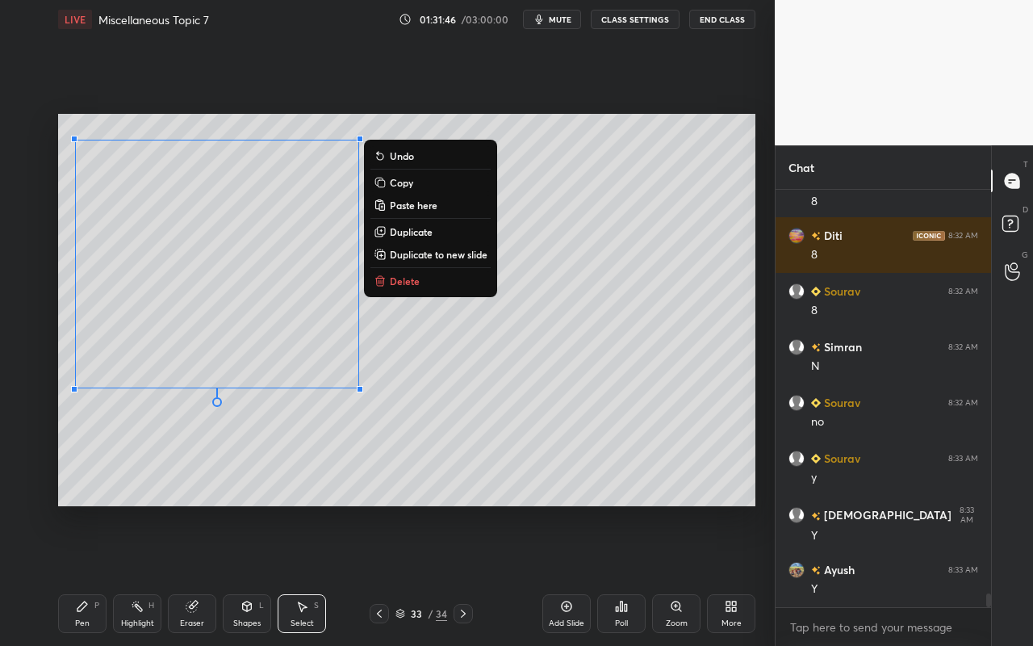
click at [426, 232] on p "Duplicate" at bounding box center [411, 231] width 43 height 13
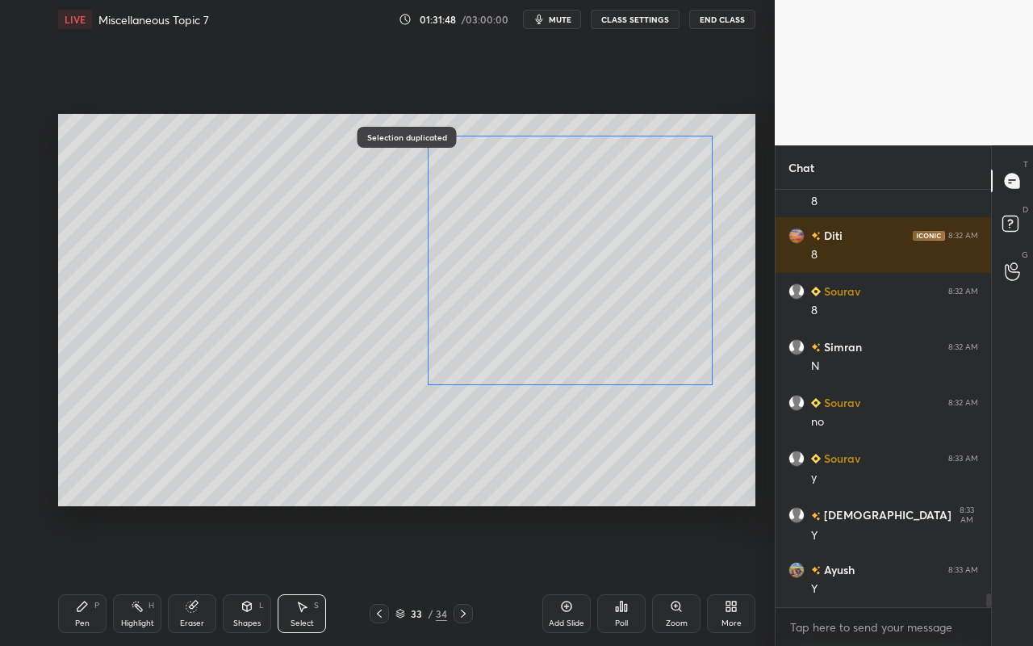
drag, startPoint x: 315, startPoint y: 294, endPoint x: 623, endPoint y: 275, distance: 308.8
click at [625, 275] on div "0 ° Undo Copy Paste here Duplicate Duplicate to new slide Delete" at bounding box center [406, 310] width 697 height 392
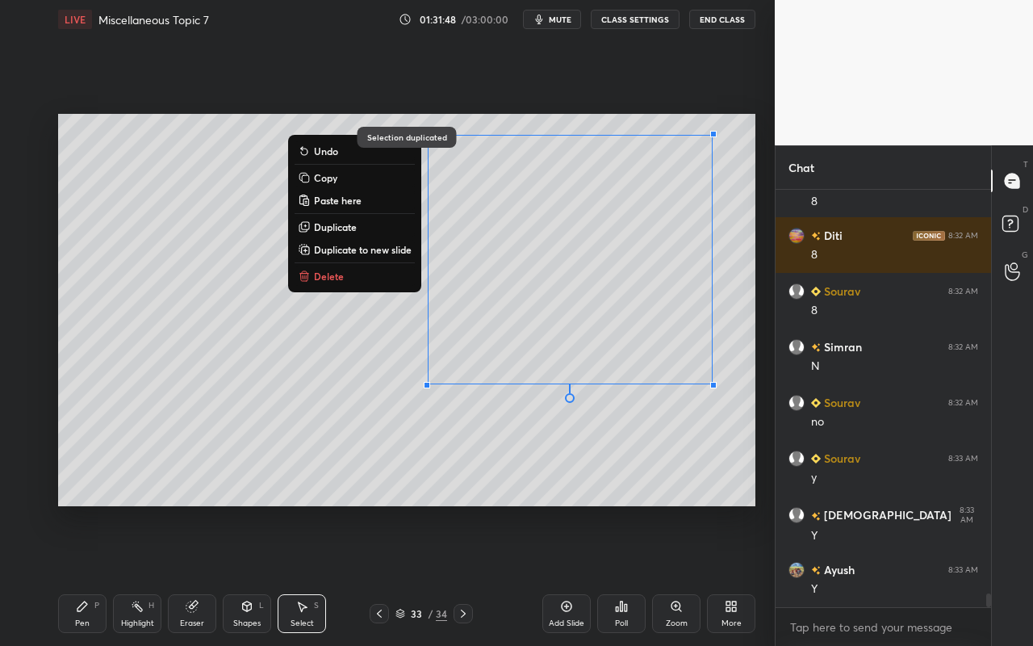
click at [413, 503] on div "0 ° Undo Copy Paste here Duplicate Duplicate to new slide Delete" at bounding box center [406, 310] width 697 height 392
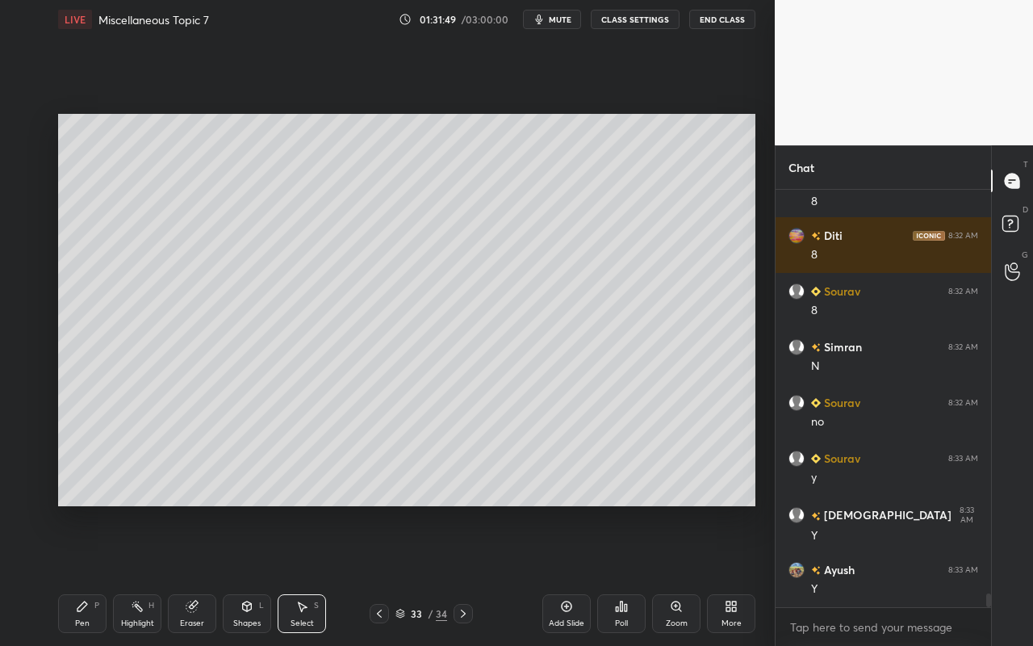
click at [194, 574] on div "Eraser" at bounding box center [192, 613] width 48 height 39
click at [32, 464] on div at bounding box center [26, 461] width 26 height 26
click at [84, 574] on icon at bounding box center [82, 606] width 13 height 13
click at [26, 157] on div at bounding box center [26, 158] width 13 height 13
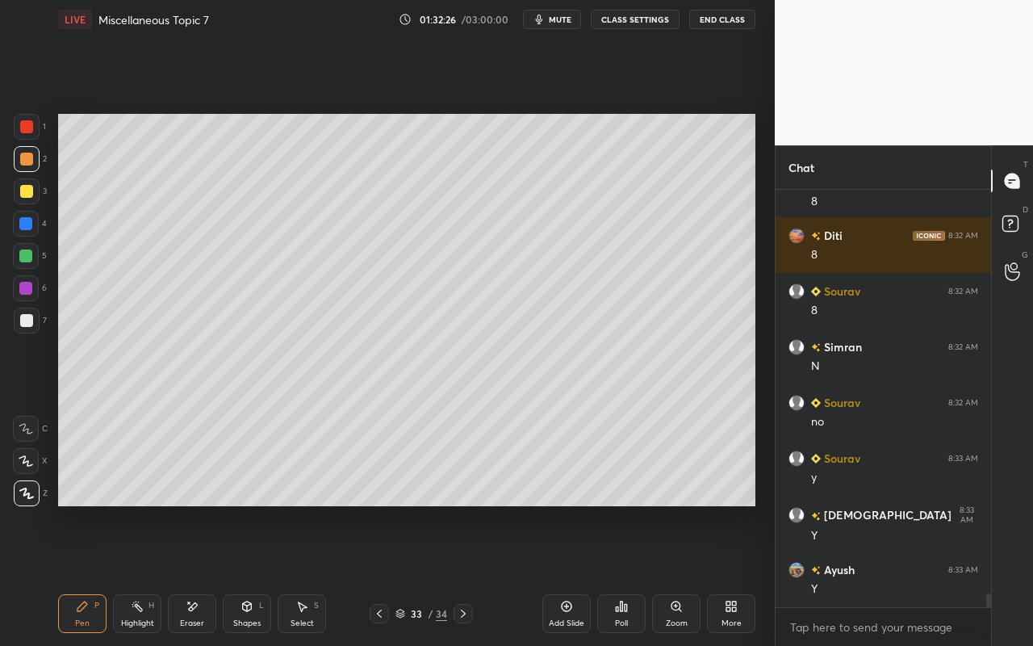
click at [295, 574] on div "Select S" at bounding box center [302, 613] width 48 height 39
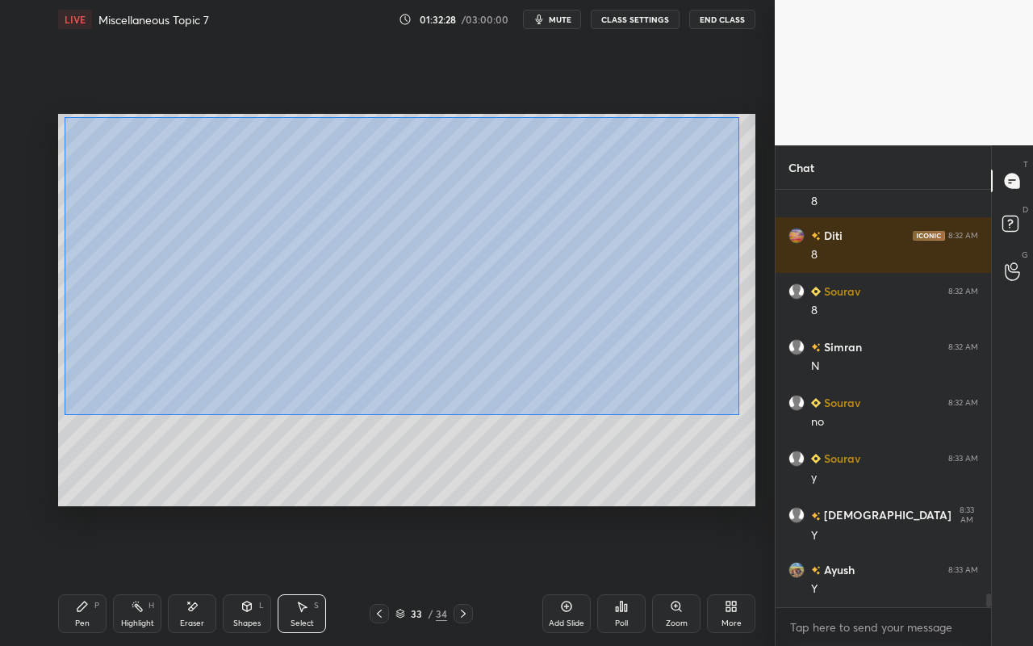
drag, startPoint x: 65, startPoint y: 119, endPoint x: 735, endPoint y: 412, distance: 732.0
click at [729, 412] on div "0 ° Undo Copy Paste here Duplicate Duplicate to new slide Delete" at bounding box center [406, 310] width 697 height 392
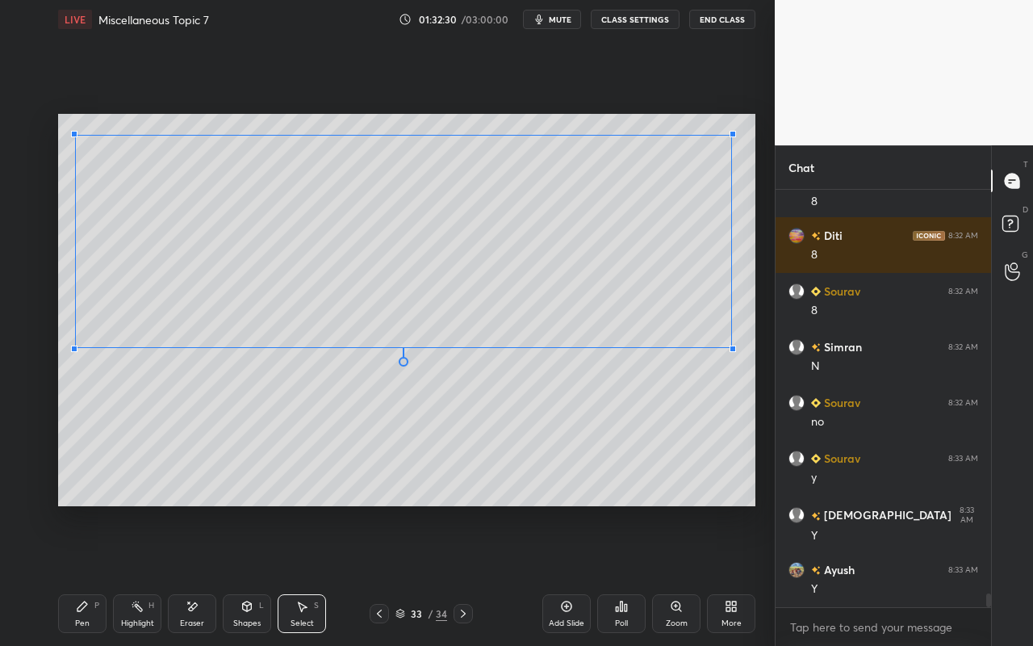
drag, startPoint x: 717, startPoint y: 386, endPoint x: 700, endPoint y: 381, distance: 17.9
click at [730, 345] on div at bounding box center [732, 348] width 6 height 6
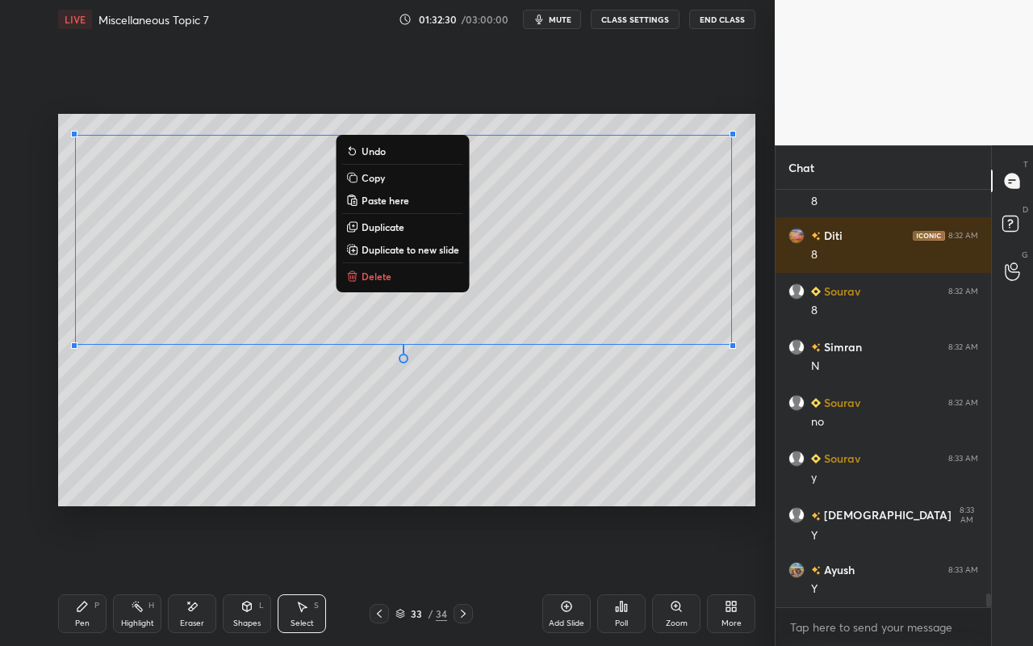
drag, startPoint x: 669, startPoint y: 406, endPoint x: 620, endPoint y: 405, distance: 49.2
click at [669, 406] on div "0 ° Undo Copy Paste here Duplicate Duplicate to new slide Delete" at bounding box center [406, 310] width 697 height 392
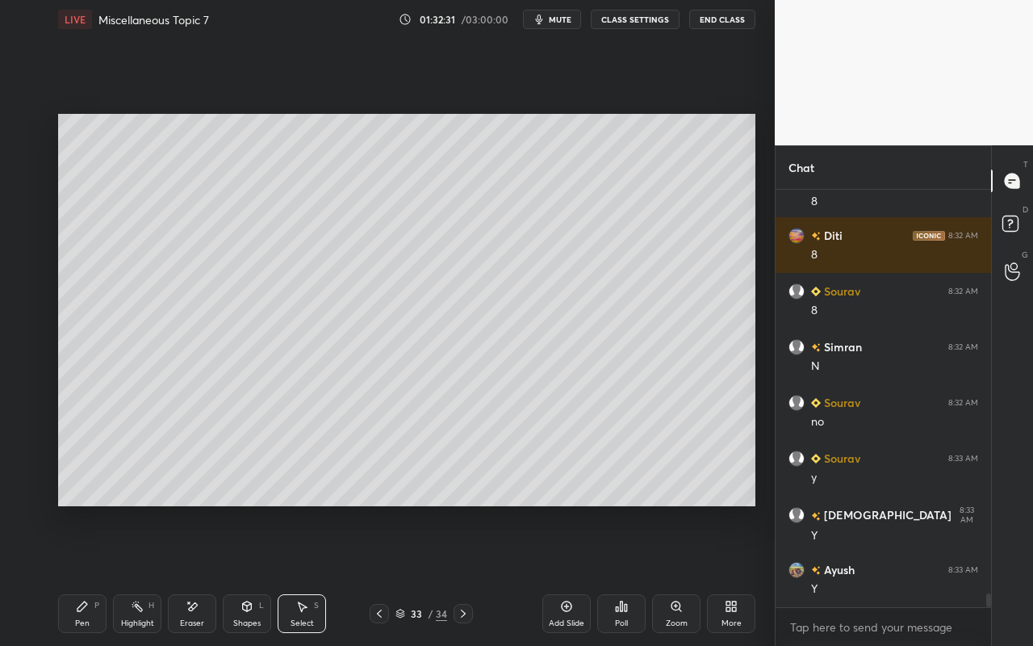
drag, startPoint x: 86, startPoint y: 617, endPoint x: 79, endPoint y: 555, distance: 62.6
click at [89, 574] on div "Pen P" at bounding box center [82, 613] width 48 height 39
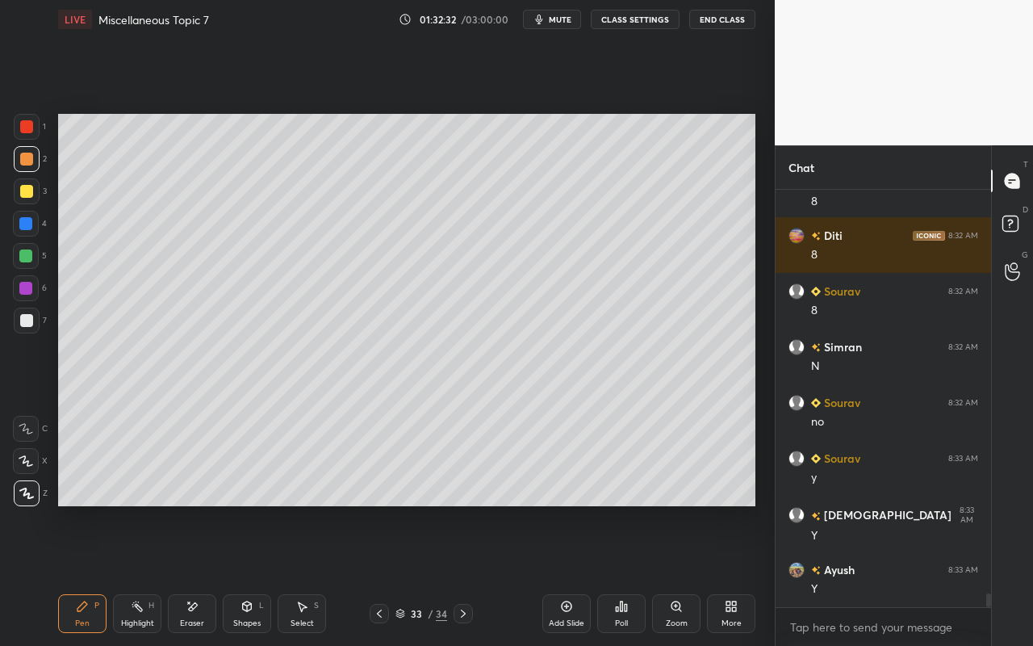
scroll to position [12621, 0]
click at [33, 327] on div at bounding box center [27, 320] width 26 height 26
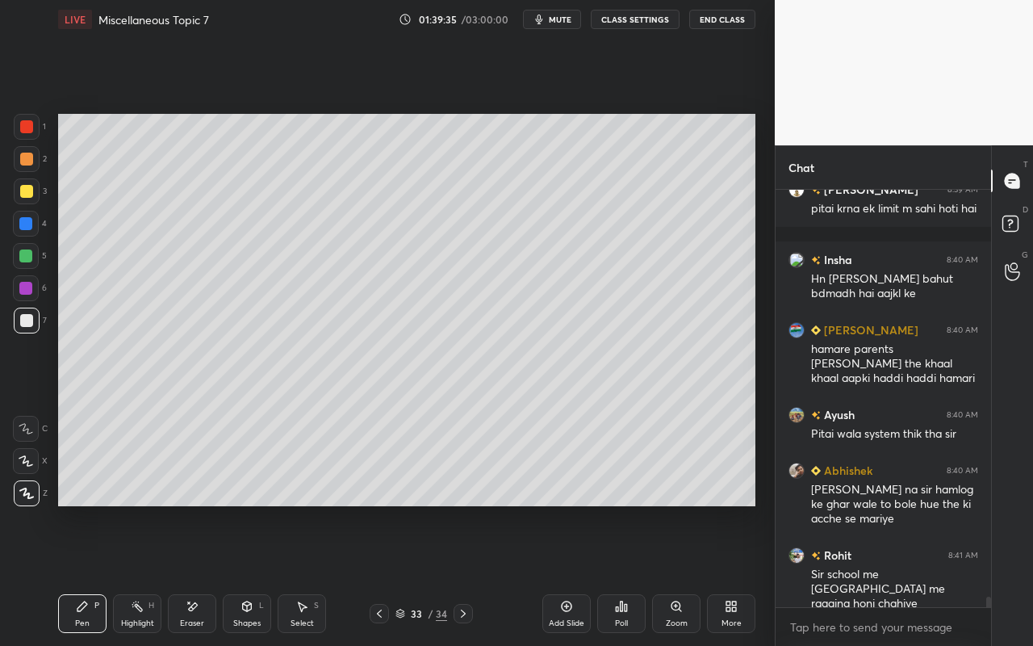
scroll to position [15854, 0]
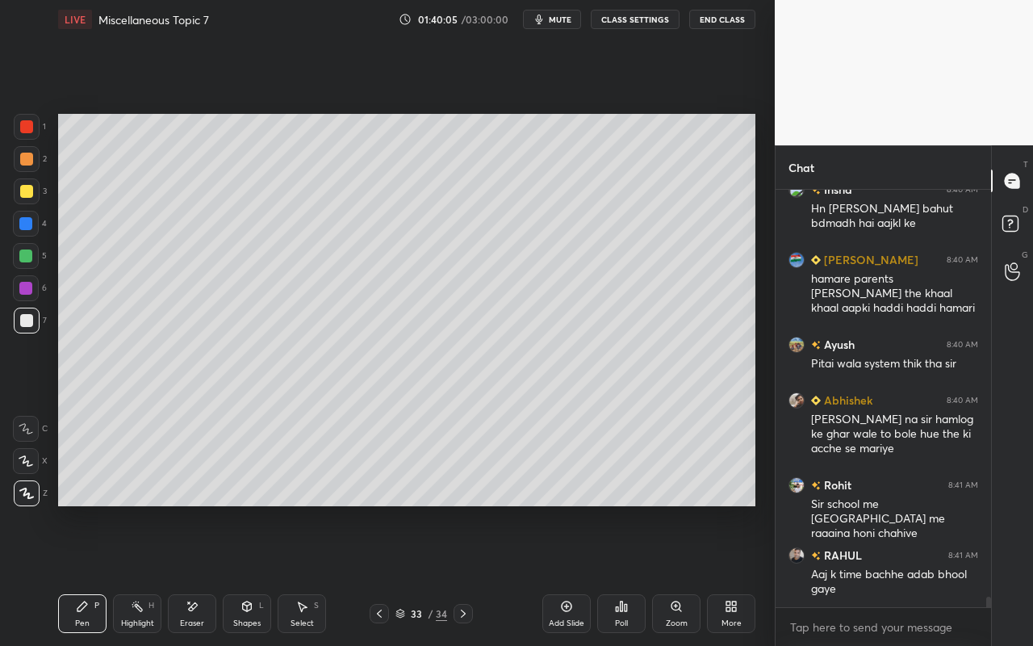
click at [149, 574] on div "Highlight H" at bounding box center [137, 613] width 48 height 39
click at [558, 574] on div "Add Slide" at bounding box center [566, 613] width 48 height 39
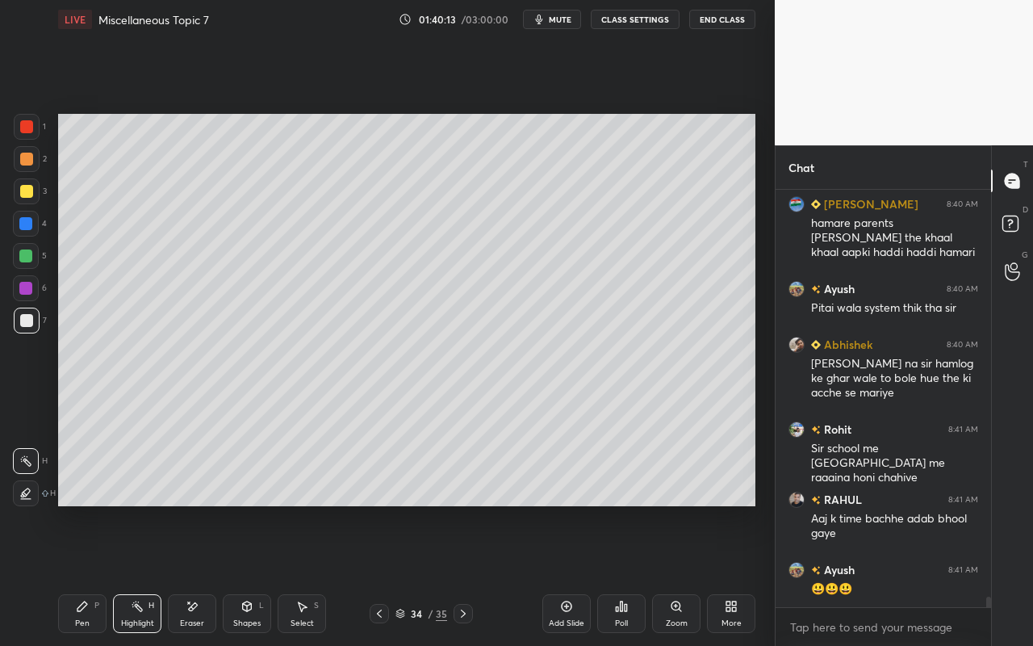
click at [251, 574] on icon at bounding box center [246, 606] width 13 height 13
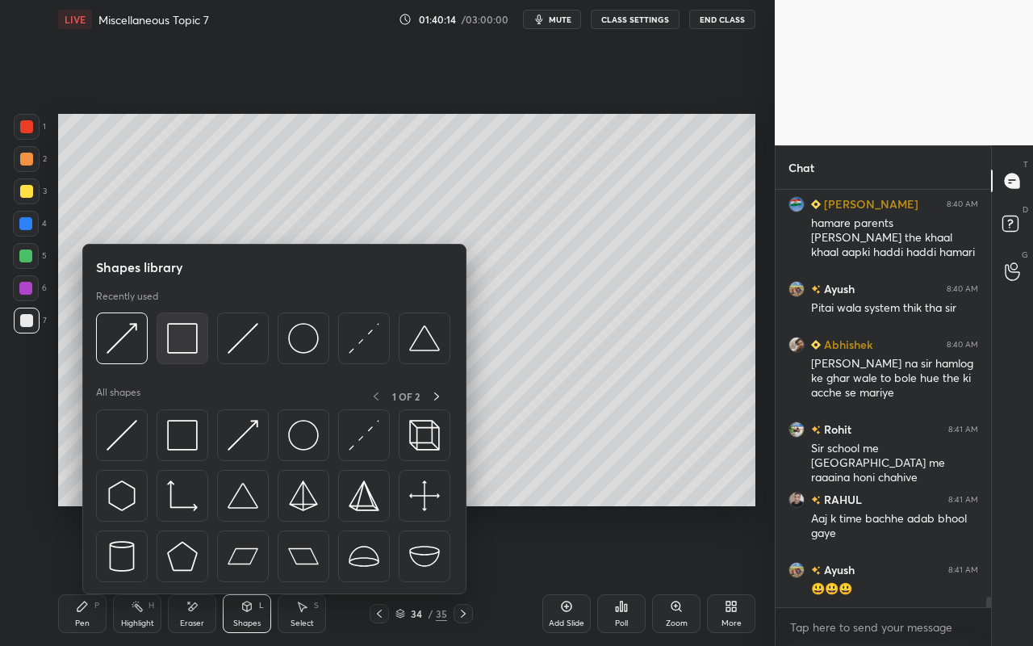
click at [204, 353] on div at bounding box center [183, 338] width 52 height 52
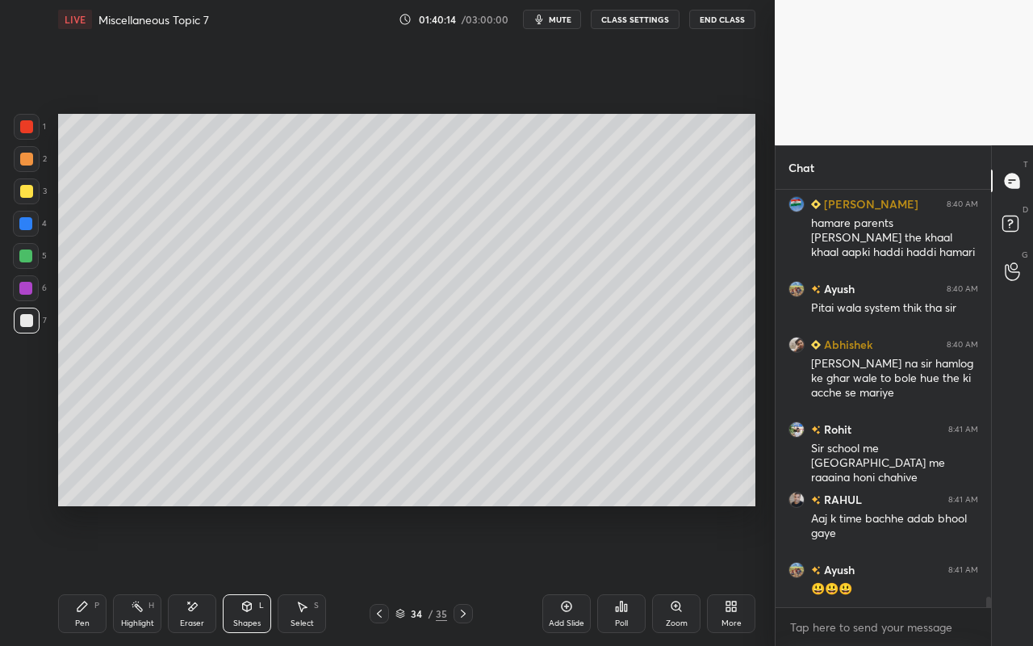
scroll to position [15966, 0]
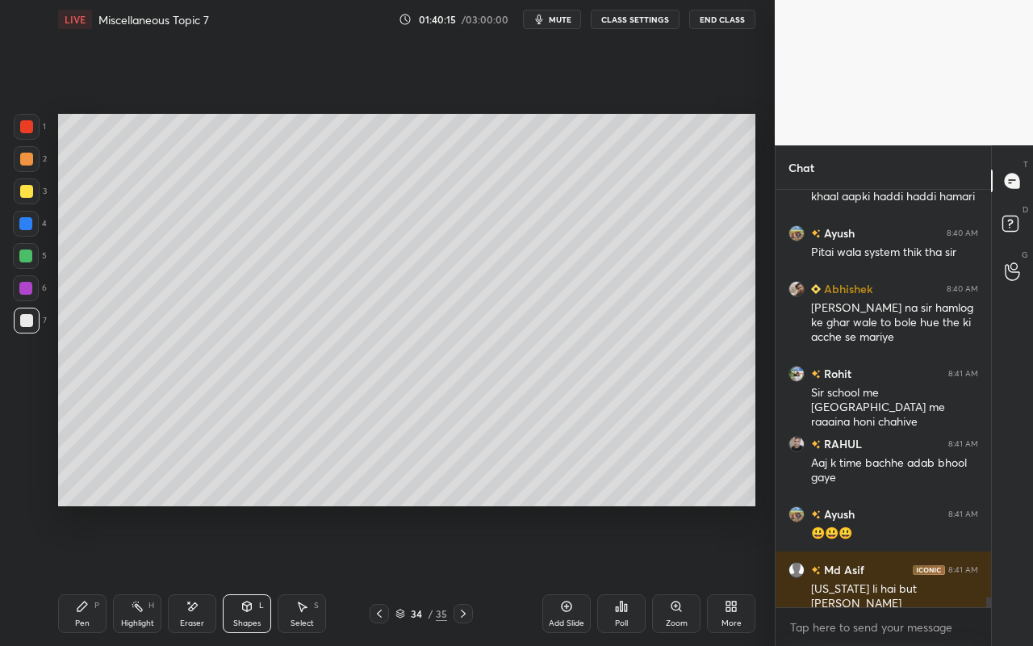
click at [94, 574] on div "Pen P" at bounding box center [82, 613] width 48 height 39
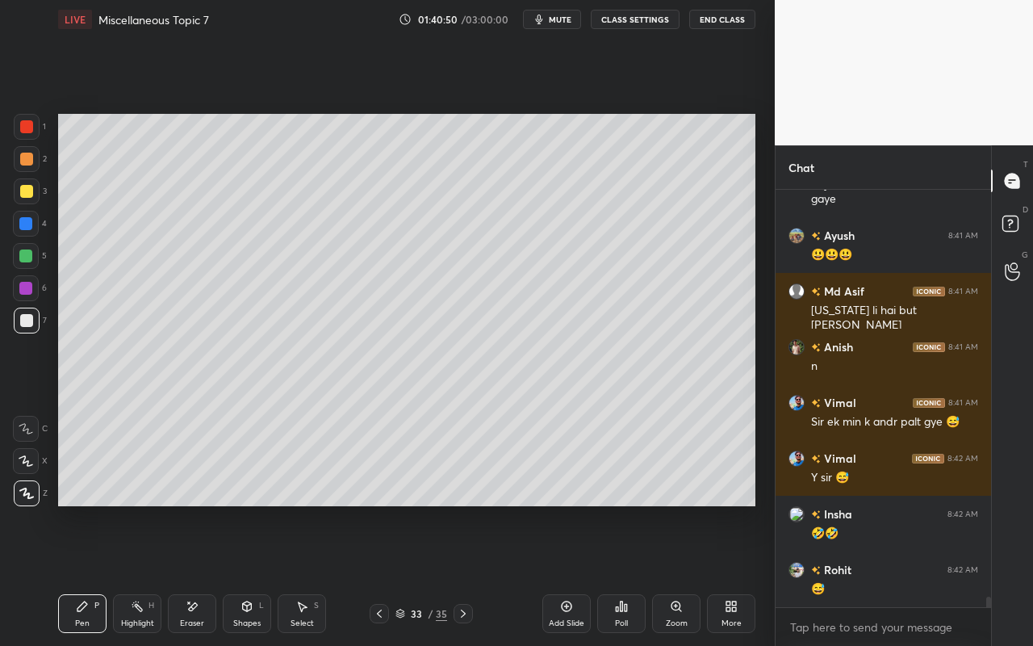
scroll to position [16300, 0]
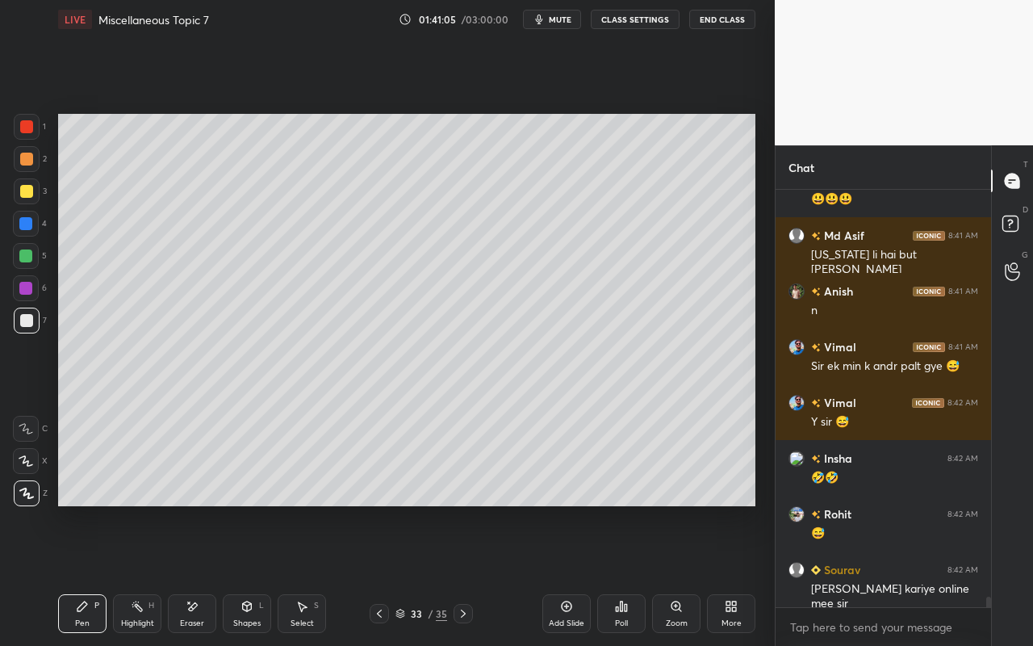
click at [568, 574] on div "Add Slide" at bounding box center [566, 613] width 48 height 39
drag, startPoint x: 86, startPoint y: 616, endPoint x: 99, endPoint y: 536, distance: 81.1
click at [87, 574] on div "Pen P" at bounding box center [82, 613] width 48 height 39
click at [24, 190] on div at bounding box center [26, 191] width 13 height 13
drag, startPoint x: 139, startPoint y: 619, endPoint x: 254, endPoint y: 515, distance: 155.4
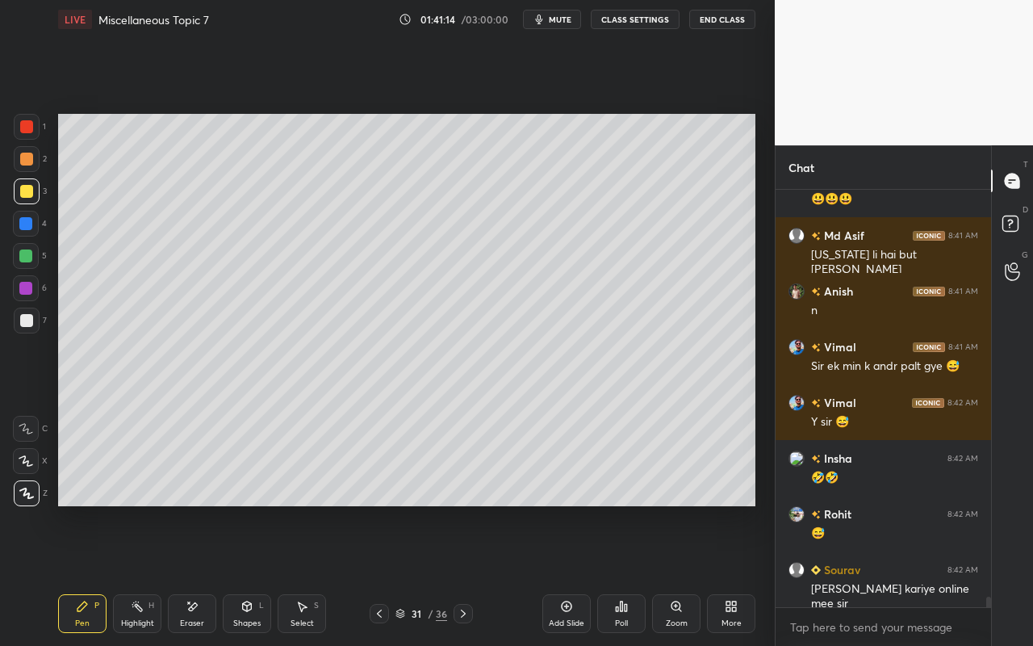
click at [139, 574] on div "Highlight" at bounding box center [137, 623] width 33 height 8
click at [62, 574] on div "Pen P" at bounding box center [82, 613] width 48 height 39
click at [249, 574] on icon at bounding box center [247, 606] width 9 height 10
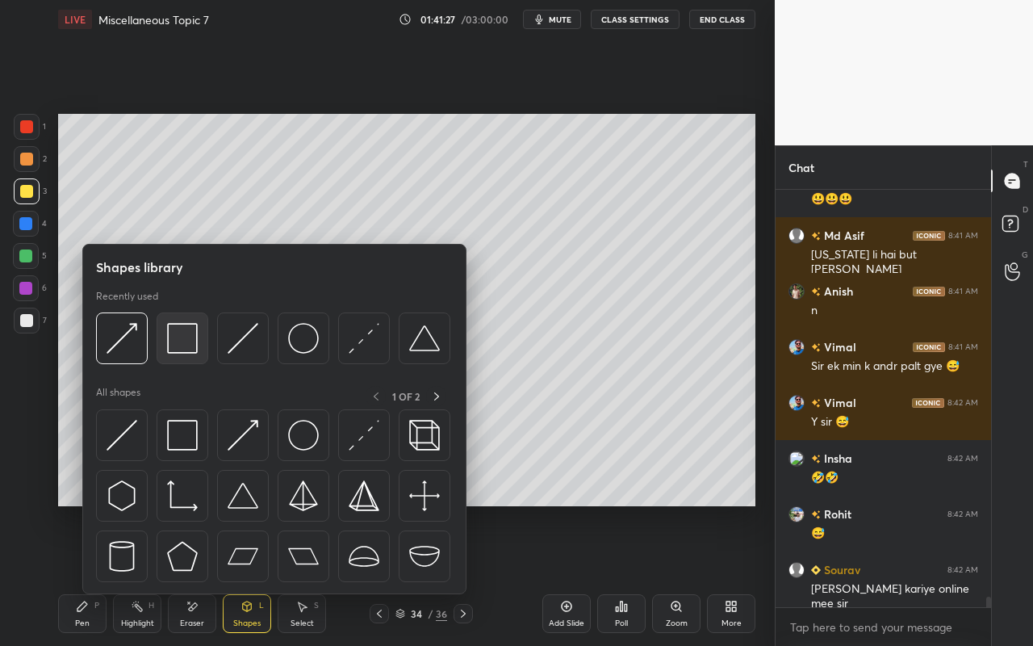
click at [190, 349] on div at bounding box center [183, 338] width 52 height 52
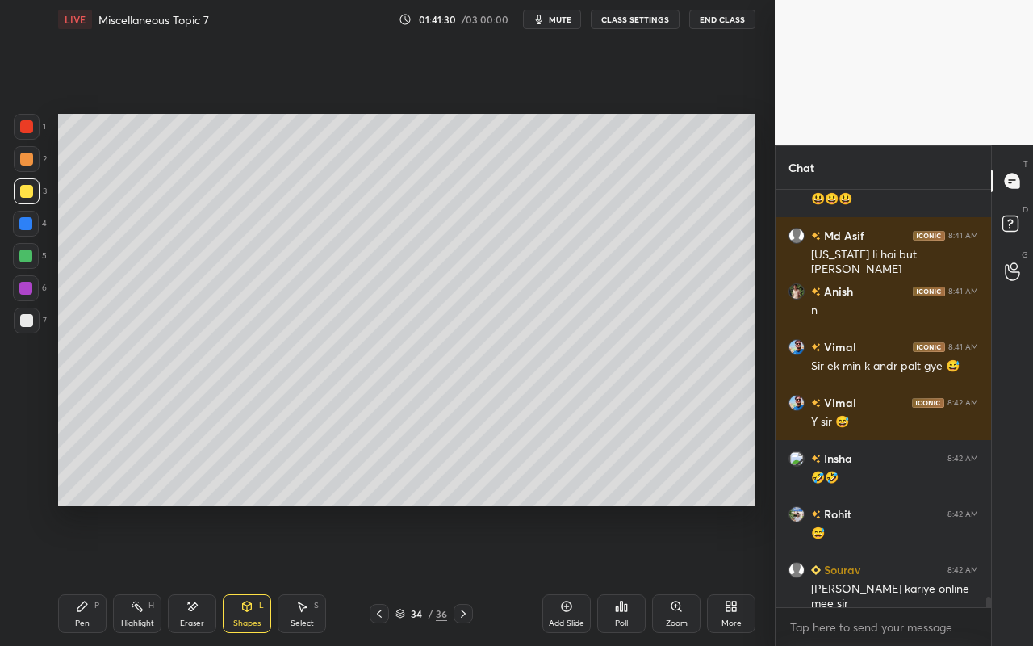
click at [98, 574] on div "Pen P" at bounding box center [82, 613] width 48 height 39
click at [72, 574] on div "Pen P" at bounding box center [82, 613] width 48 height 39
click at [90, 574] on div "Pen P" at bounding box center [82, 613] width 48 height 39
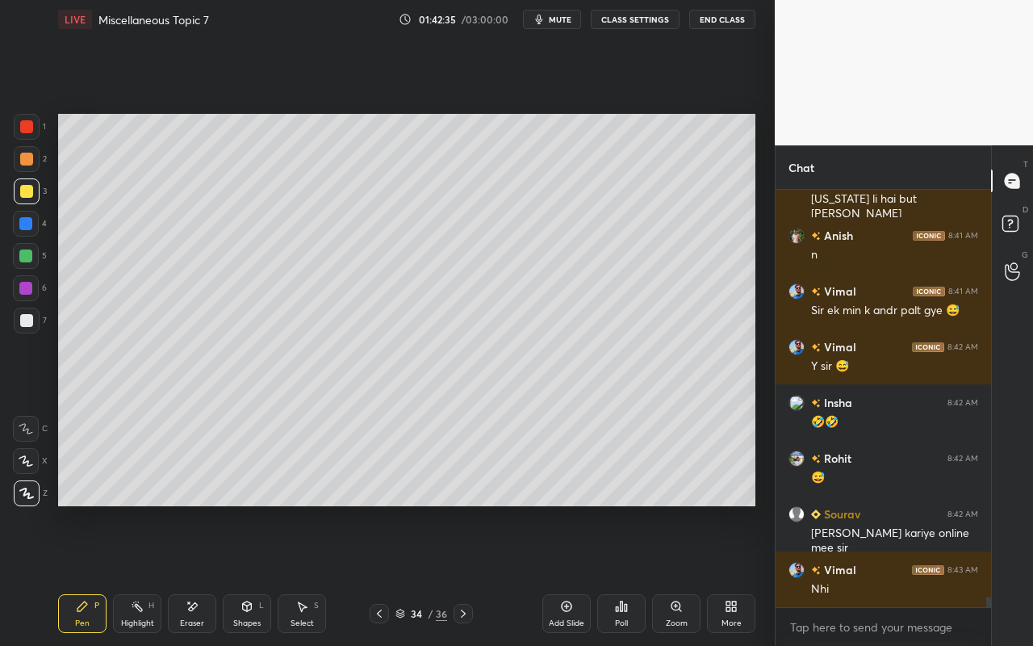
drag, startPoint x: 81, startPoint y: 616, endPoint x: 163, endPoint y: 528, distance: 119.9
click at [85, 574] on div "Pen P" at bounding box center [82, 613] width 48 height 39
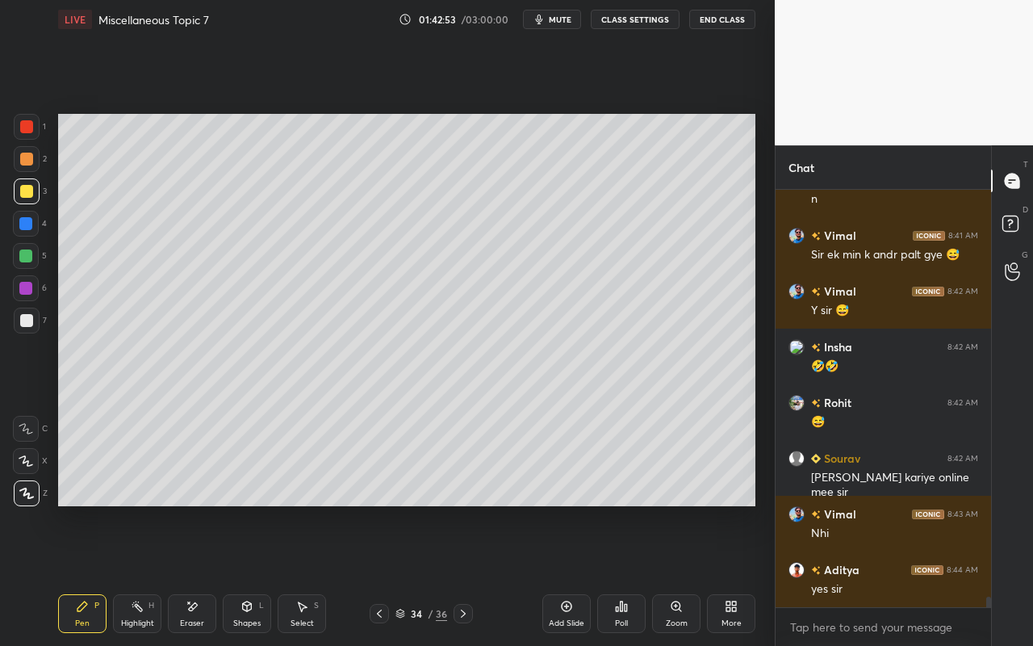
drag, startPoint x: 94, startPoint y: 625, endPoint x: 132, endPoint y: 562, distance: 73.5
click at [94, 574] on div "Pen P" at bounding box center [82, 613] width 48 height 39
click at [140, 574] on div "Highlight H" at bounding box center [137, 613] width 48 height 39
drag, startPoint x: 136, startPoint y: 613, endPoint x: 157, endPoint y: 579, distance: 40.5
click at [139, 574] on div "Highlight H" at bounding box center [137, 613] width 48 height 39
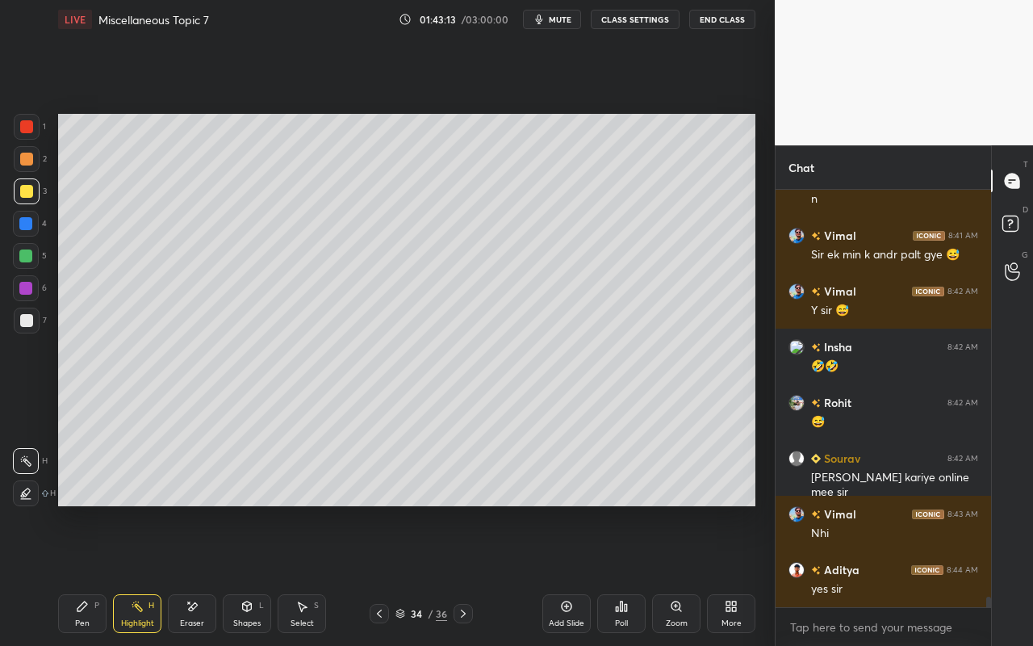
drag, startPoint x: 76, startPoint y: 620, endPoint x: 106, endPoint y: 572, distance: 56.9
click at [76, 574] on div "Pen" at bounding box center [82, 623] width 15 height 8
drag, startPoint x: 27, startPoint y: 323, endPoint x: 40, endPoint y: 306, distance: 21.3
click at [27, 323] on div at bounding box center [26, 320] width 13 height 13
drag, startPoint x: 86, startPoint y: 616, endPoint x: 106, endPoint y: 514, distance: 104.3
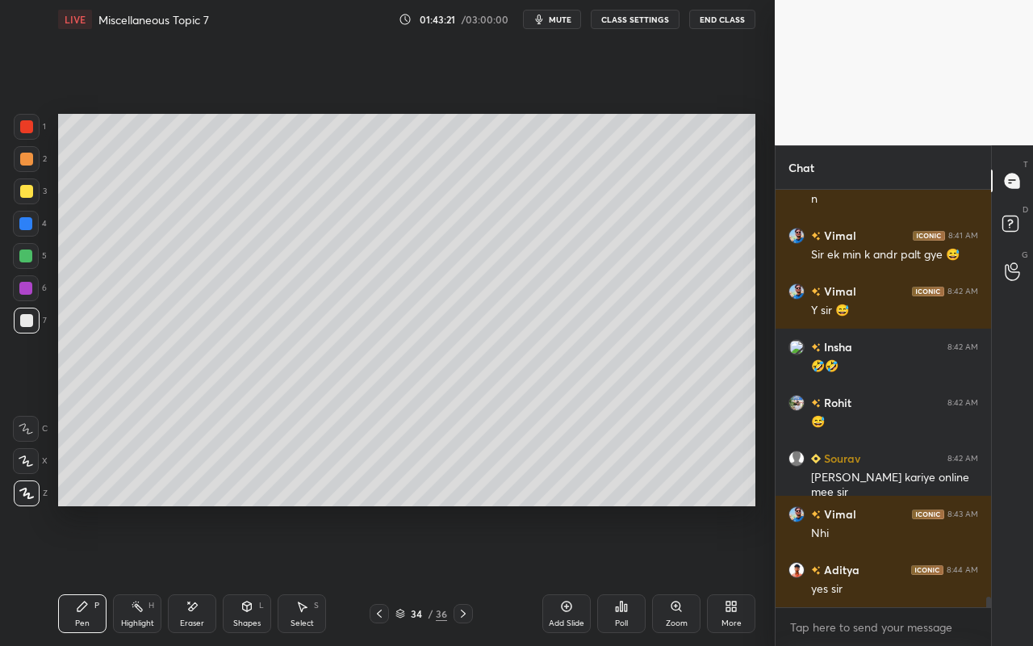
click at [86, 574] on div "Pen" at bounding box center [82, 623] width 15 height 8
drag, startPoint x: 29, startPoint y: 196, endPoint x: 37, endPoint y: 201, distance: 9.4
click at [29, 195] on div at bounding box center [26, 191] width 13 height 13
drag, startPoint x: 88, startPoint y: 624, endPoint x: 135, endPoint y: 529, distance: 106.1
click at [89, 574] on div "Pen" at bounding box center [82, 623] width 15 height 8
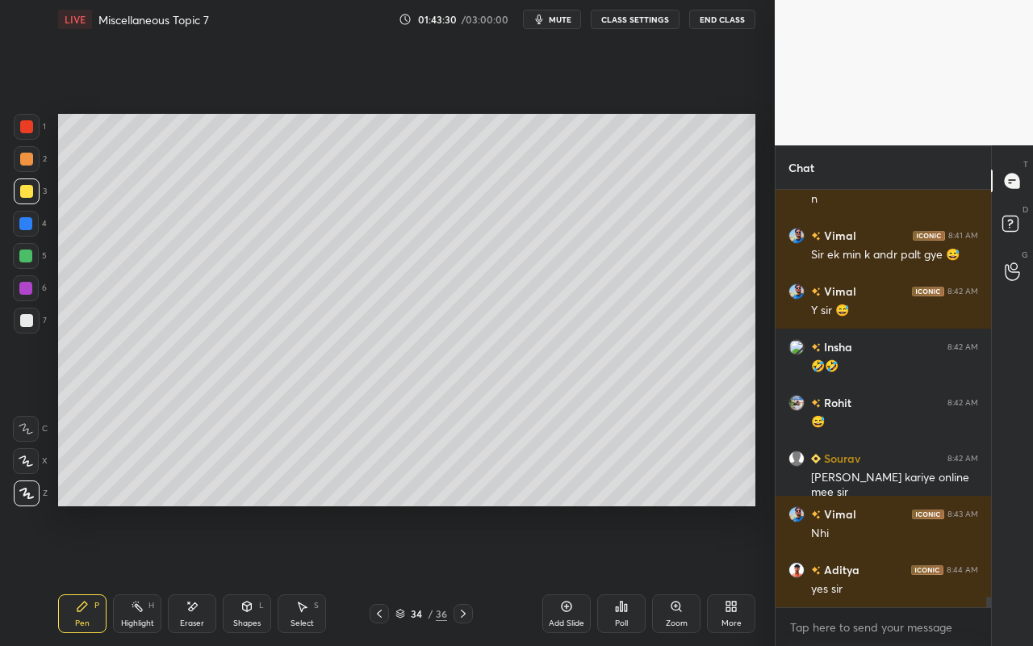
click at [250, 574] on div "Shapes L" at bounding box center [247, 613] width 48 height 39
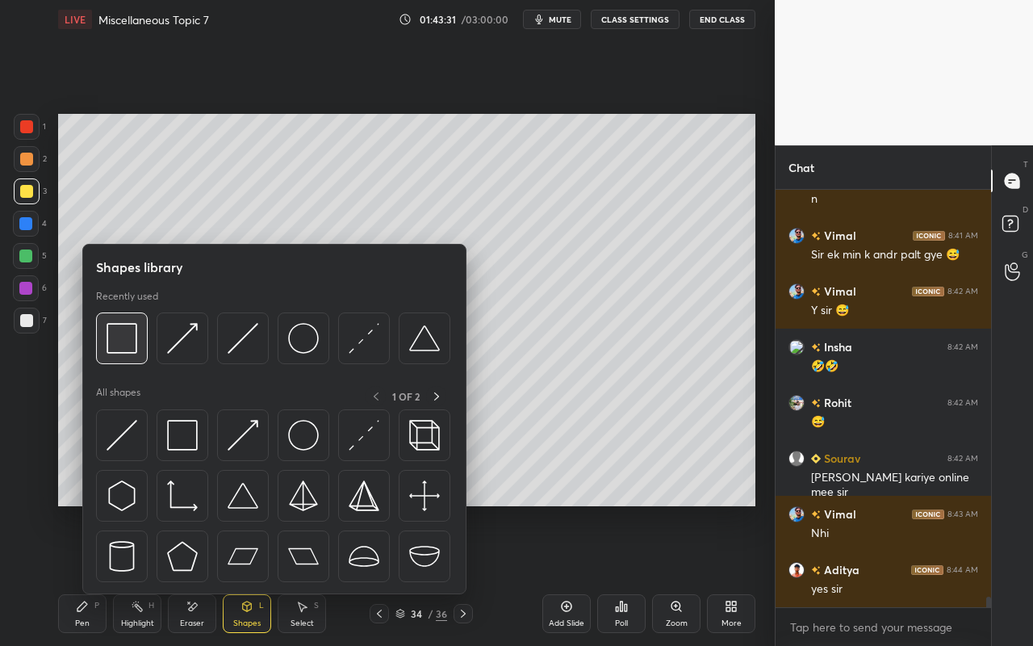
click at [121, 342] on img at bounding box center [122, 338] width 31 height 31
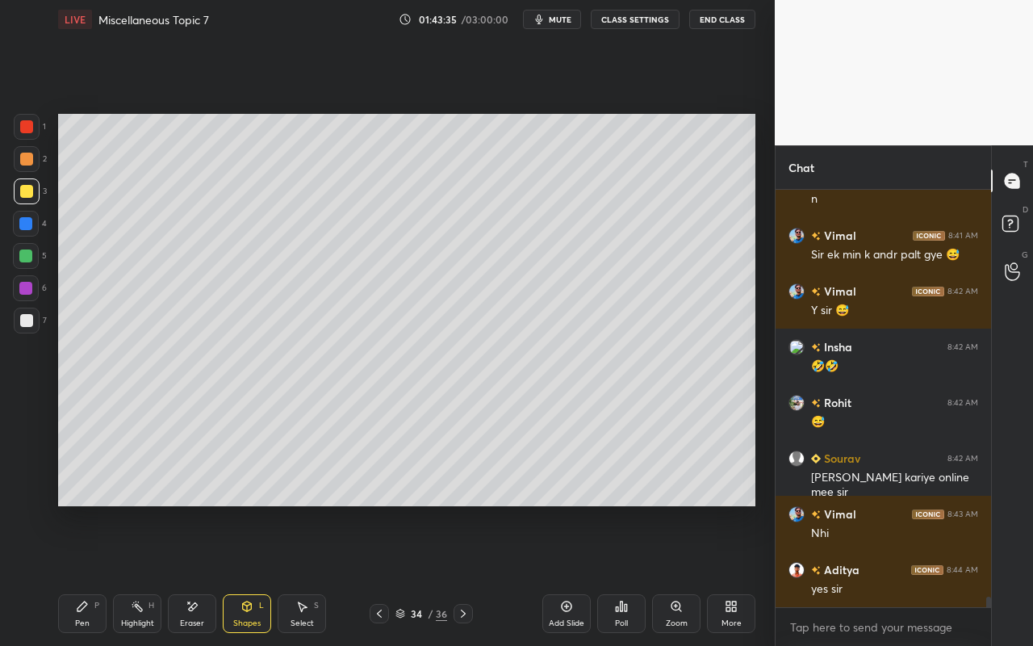
scroll to position [16481, 0]
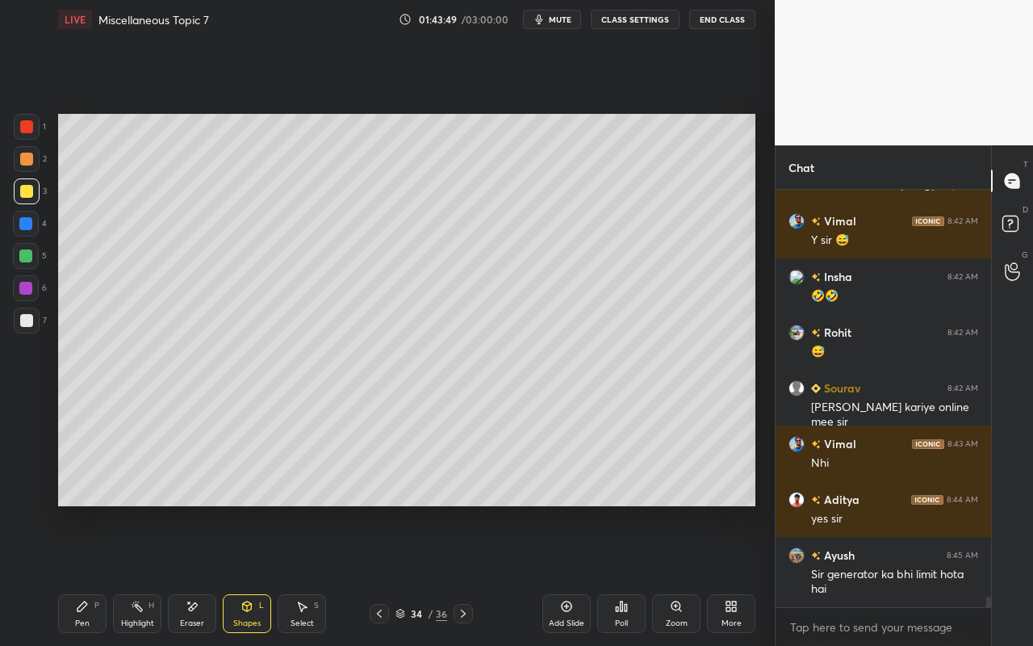
click at [138, 574] on div "Highlight H" at bounding box center [137, 613] width 48 height 39
click at [84, 574] on div "Pen" at bounding box center [82, 623] width 15 height 8
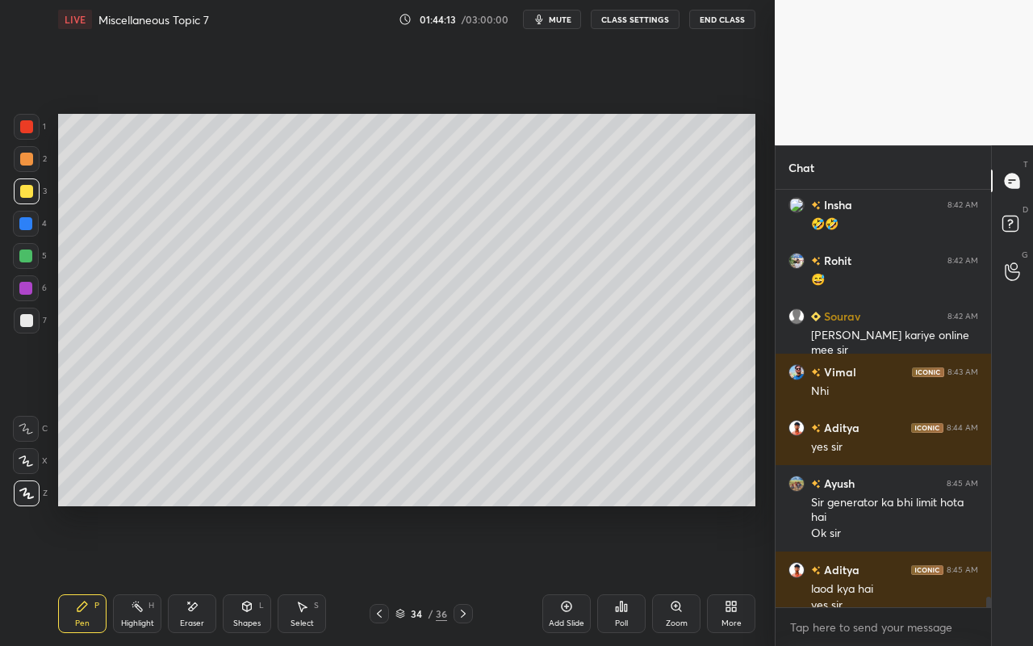
scroll to position [16569, 0]
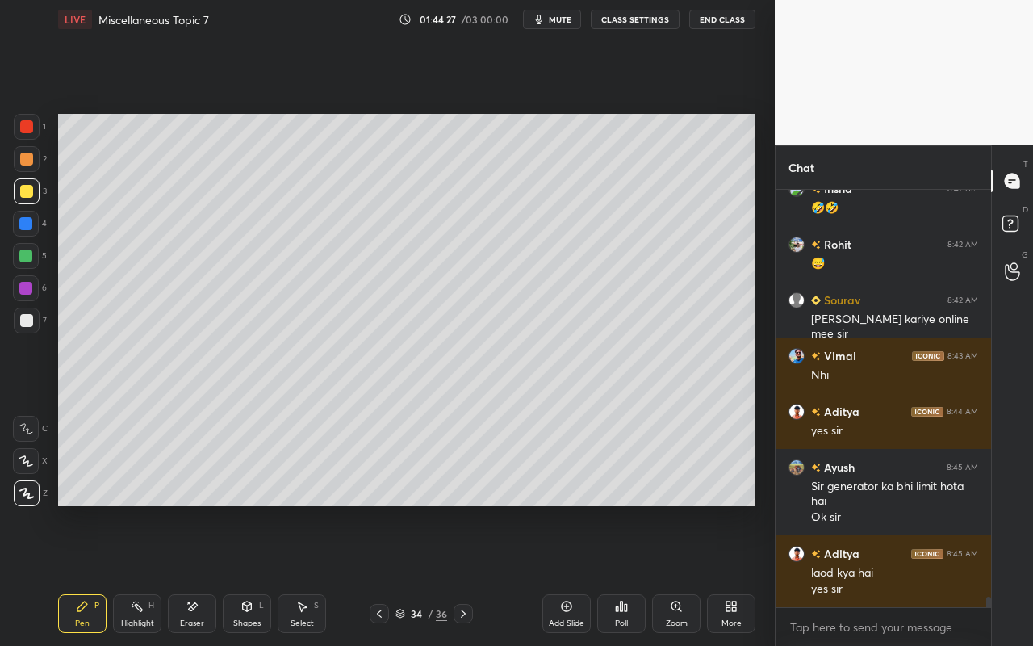
click at [75, 574] on div "Pen" at bounding box center [82, 623] width 15 height 8
drag, startPoint x: 73, startPoint y: 618, endPoint x: 243, endPoint y: 510, distance: 201.7
click at [77, 574] on div "Pen P" at bounding box center [82, 613] width 48 height 39
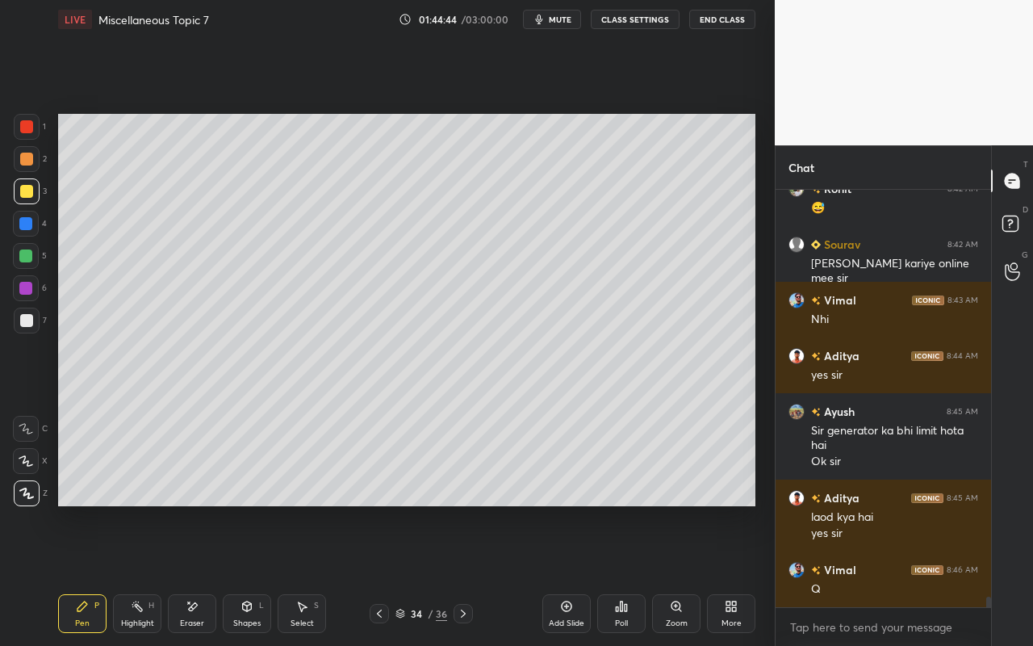
drag, startPoint x: 94, startPoint y: 623, endPoint x: 216, endPoint y: 512, distance: 165.1
click at [98, 574] on div "Pen P" at bounding box center [82, 613] width 48 height 39
drag, startPoint x: 136, startPoint y: 617, endPoint x: 274, endPoint y: 519, distance: 170.1
click at [140, 574] on div "Highlight H" at bounding box center [137, 613] width 48 height 39
click at [90, 574] on div "Pen P" at bounding box center [82, 613] width 48 height 39
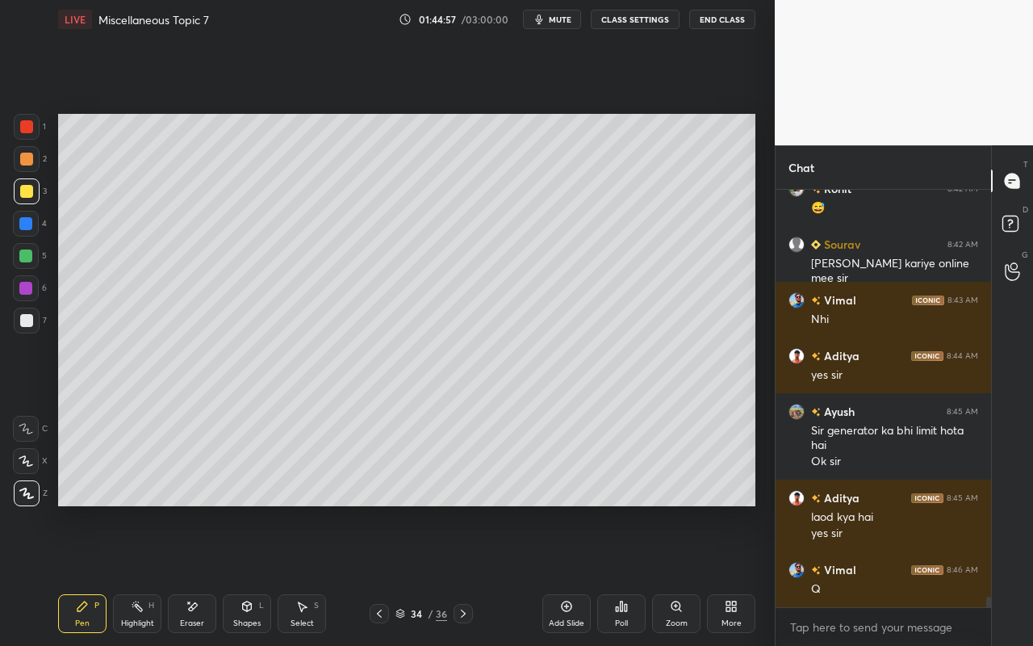
drag, startPoint x: 30, startPoint y: 324, endPoint x: 40, endPoint y: 320, distance: 10.5
click at [30, 324] on div at bounding box center [26, 320] width 13 height 13
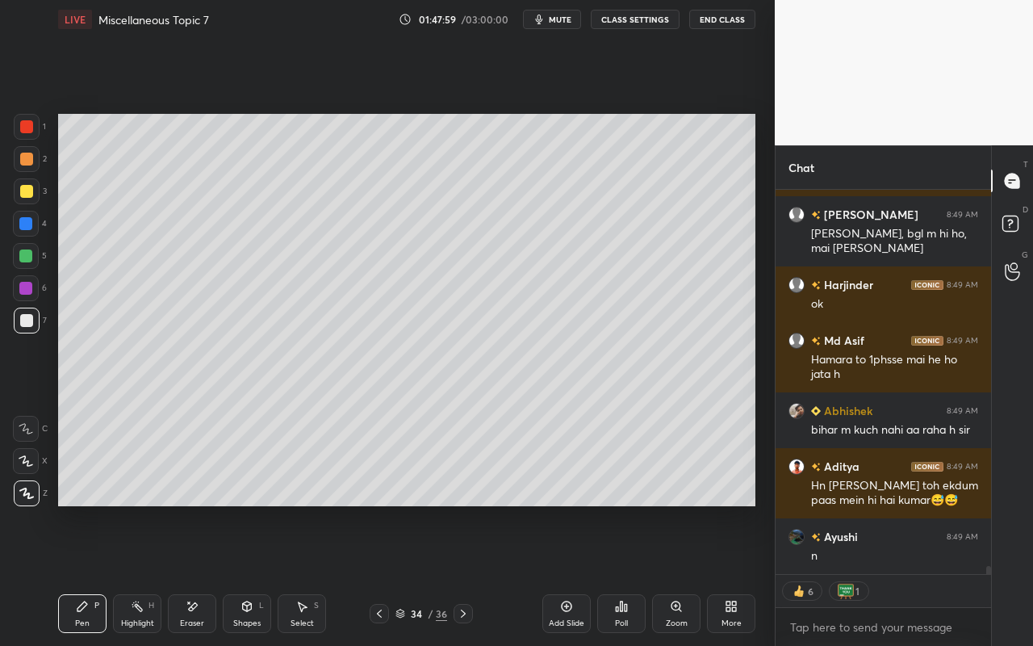
scroll to position [18211, 0]
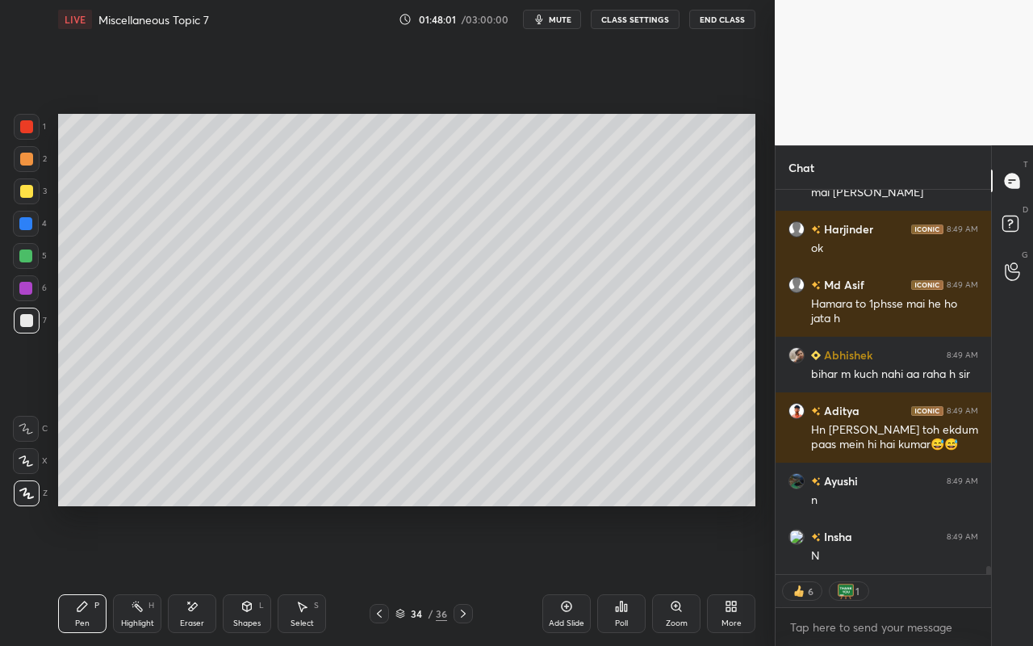
click at [581, 574] on div "Add Slide" at bounding box center [566, 613] width 48 height 39
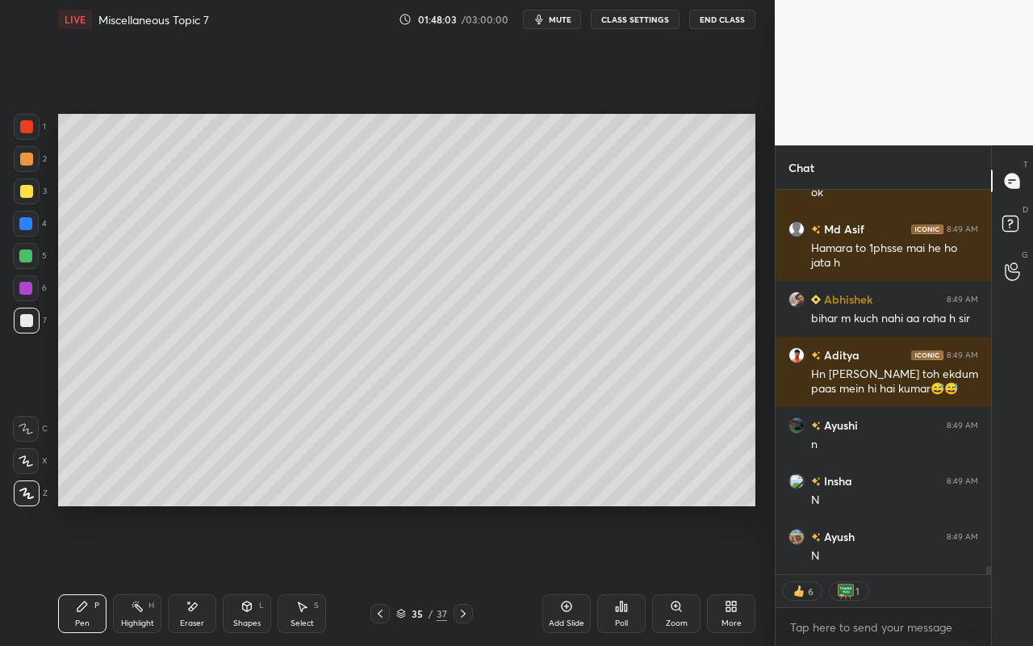
click at [250, 574] on icon at bounding box center [246, 606] width 13 height 13
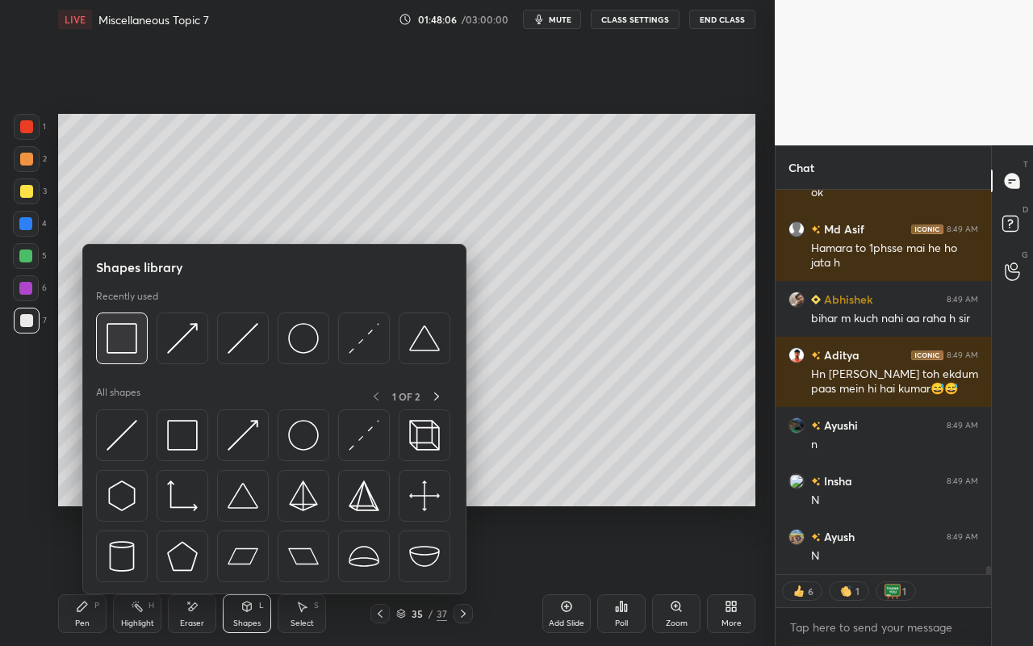
click at [128, 353] on img at bounding box center [122, 338] width 31 height 31
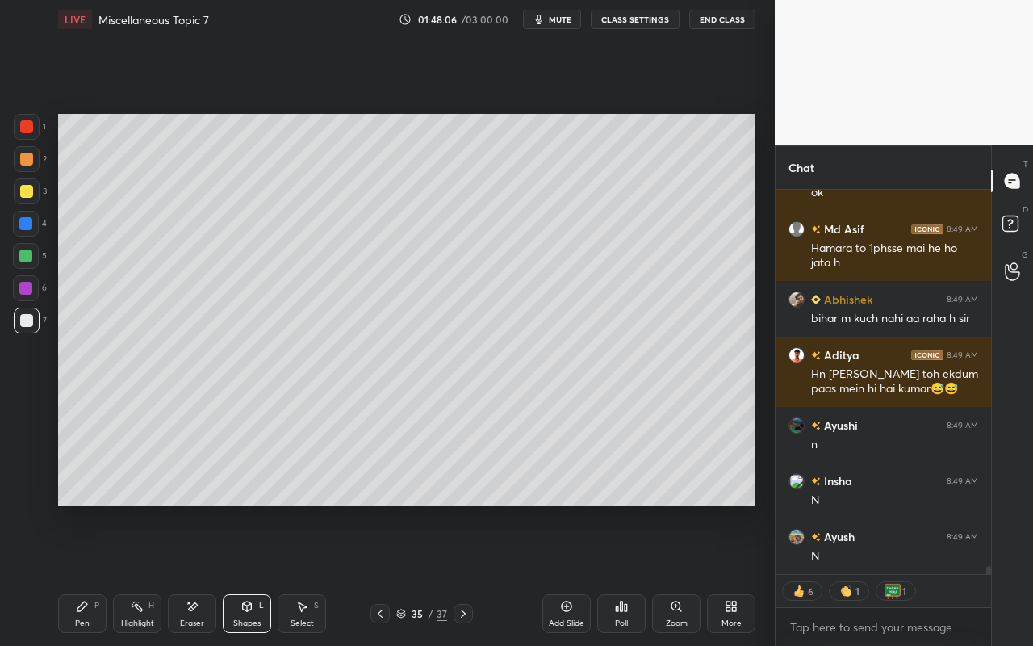
click at [27, 222] on div at bounding box center [25, 223] width 13 height 13
click at [91, 574] on div "Pen P" at bounding box center [82, 613] width 48 height 39
click at [22, 190] on div at bounding box center [26, 191] width 13 height 13
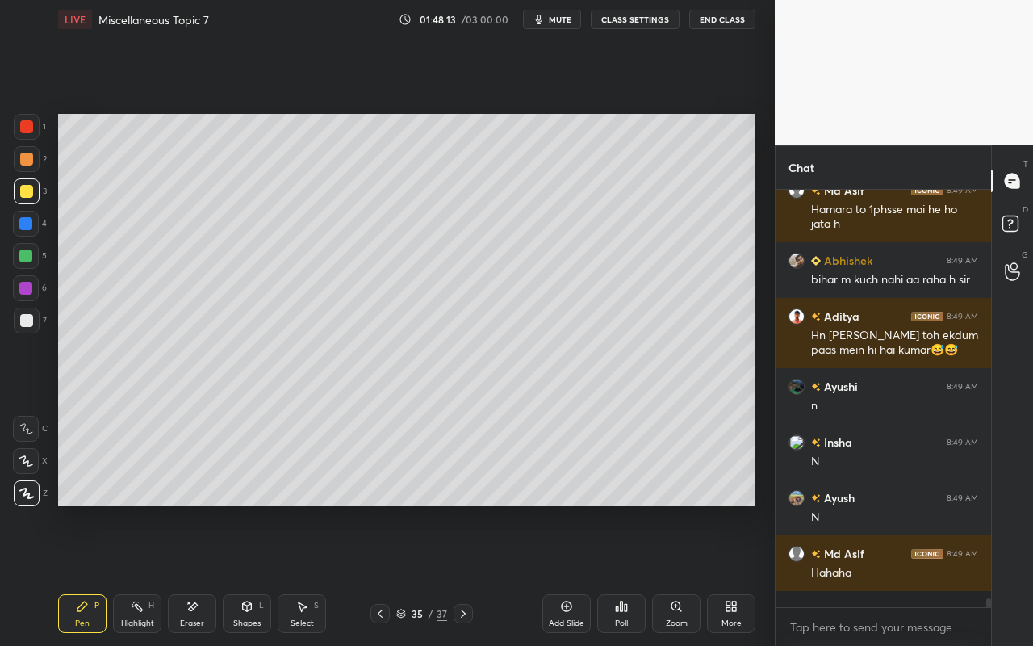
scroll to position [18290, 0]
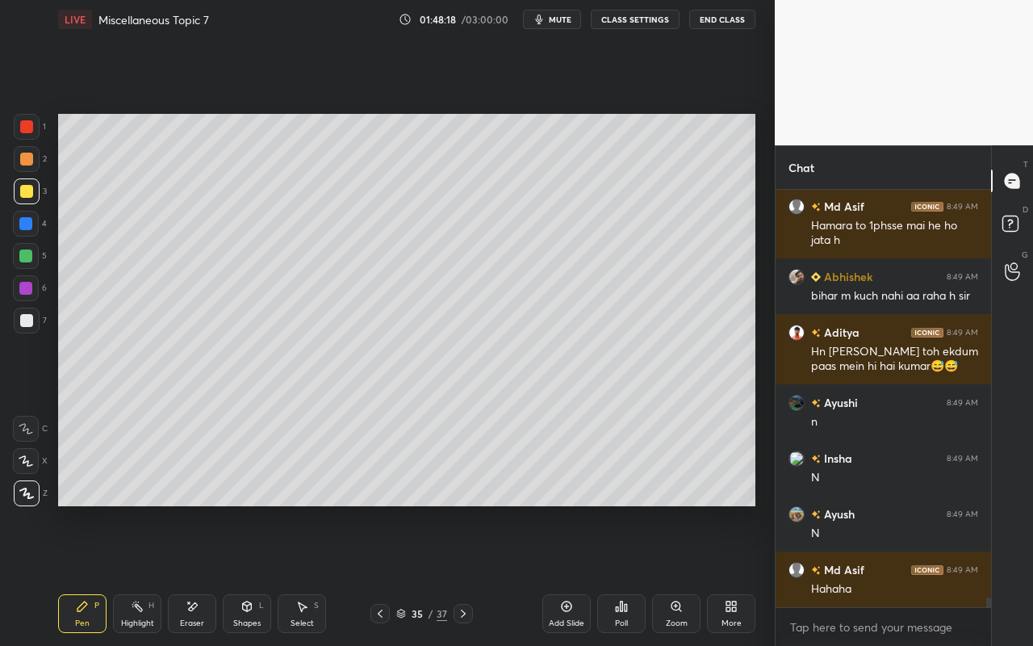
click at [252, 574] on icon at bounding box center [246, 606] width 13 height 13
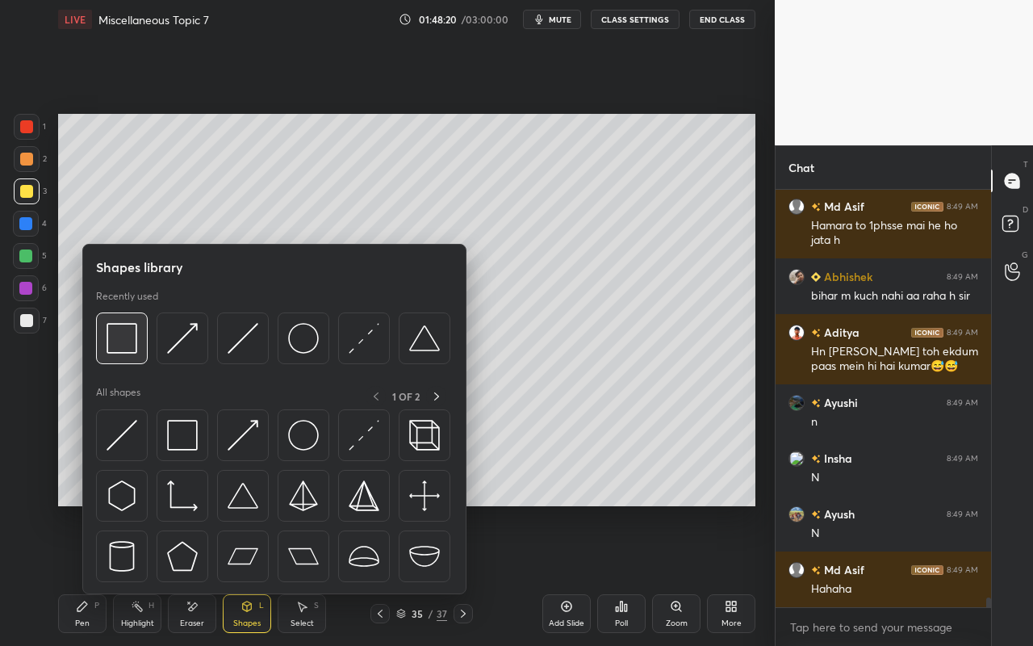
scroll to position [18345, 0]
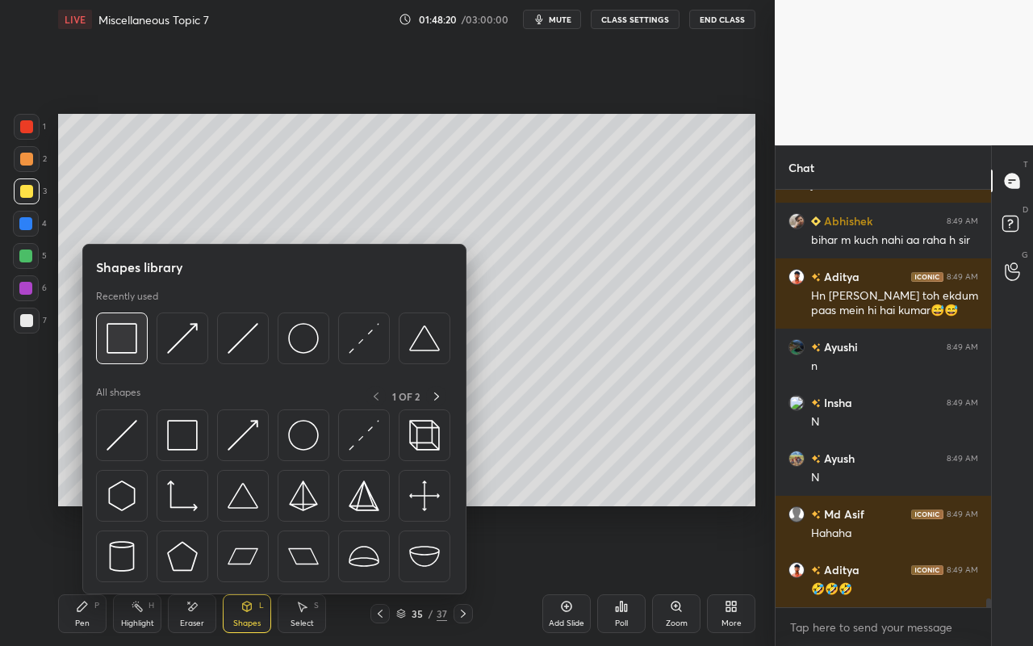
click at [133, 344] on img at bounding box center [122, 338] width 31 height 31
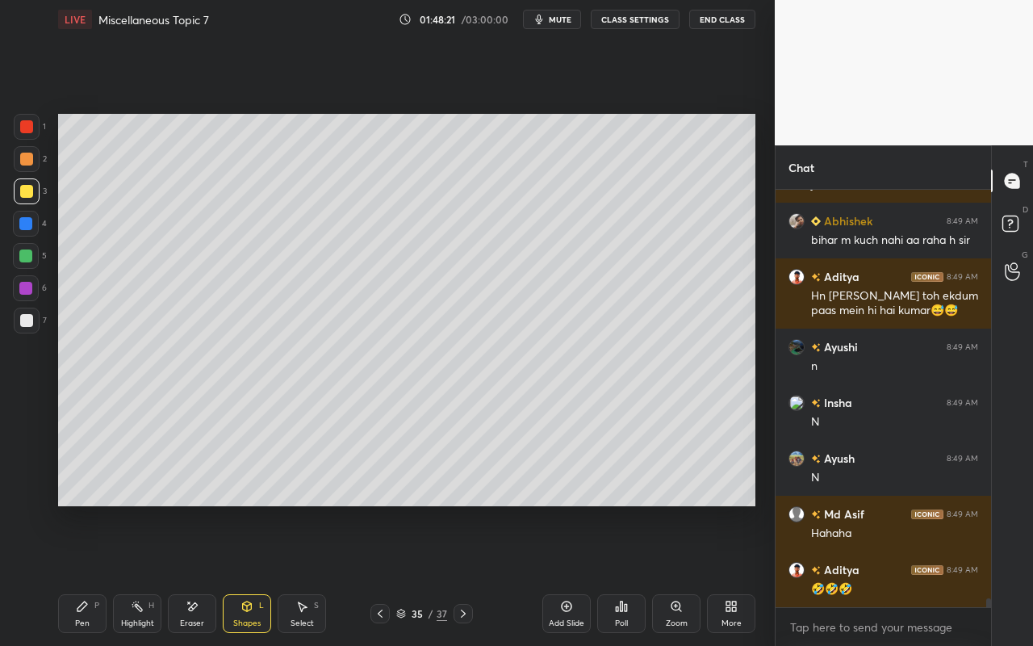
click at [27, 187] on div at bounding box center [26, 191] width 13 height 13
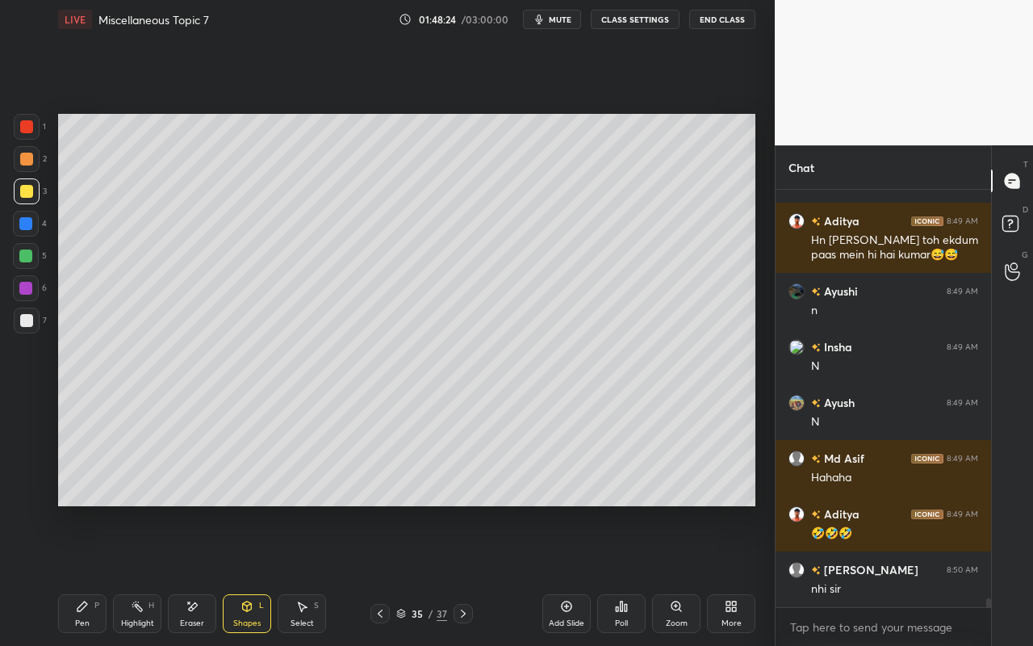
drag, startPoint x: 313, startPoint y: 616, endPoint x: 311, endPoint y: 597, distance: 19.4
click at [313, 574] on div "Select S" at bounding box center [302, 613] width 48 height 39
drag, startPoint x: 147, startPoint y: 260, endPoint x: 154, endPoint y: 268, distance: 10.9
click at [157, 269] on div "0 ° Undo Copy Paste here Duplicate Duplicate to new slide Delete" at bounding box center [406, 310] width 697 height 392
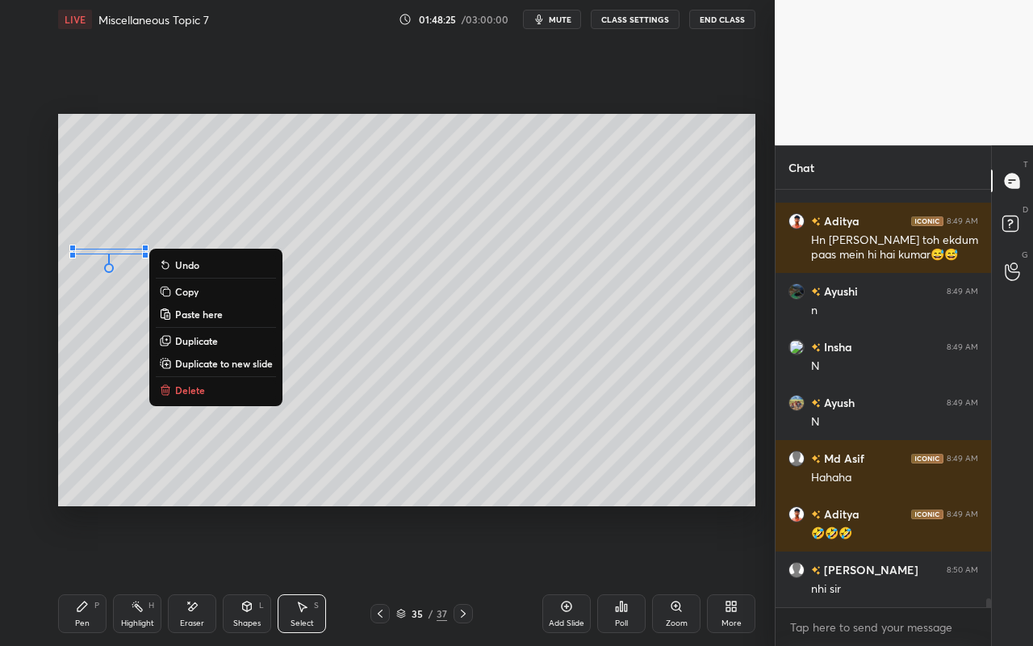
click at [197, 339] on p "Duplicate" at bounding box center [196, 340] width 43 height 13
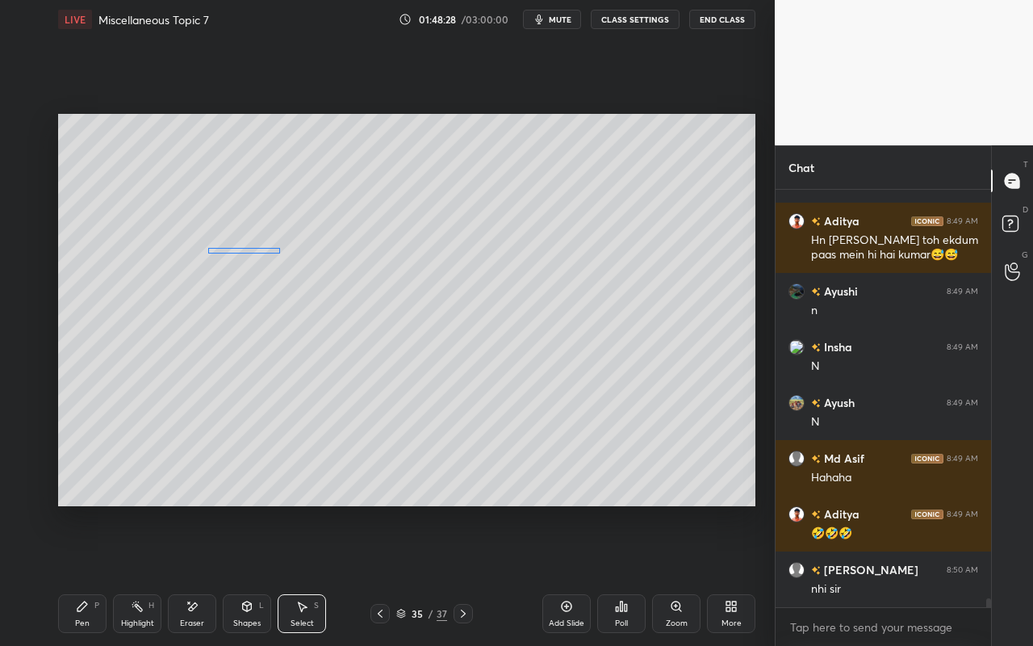
drag, startPoint x: 154, startPoint y: 268, endPoint x: 267, endPoint y: 251, distance: 114.2
click at [269, 251] on div "0 ° Undo Copy Paste here Duplicate Duplicate to new slide Delete" at bounding box center [406, 310] width 697 height 392
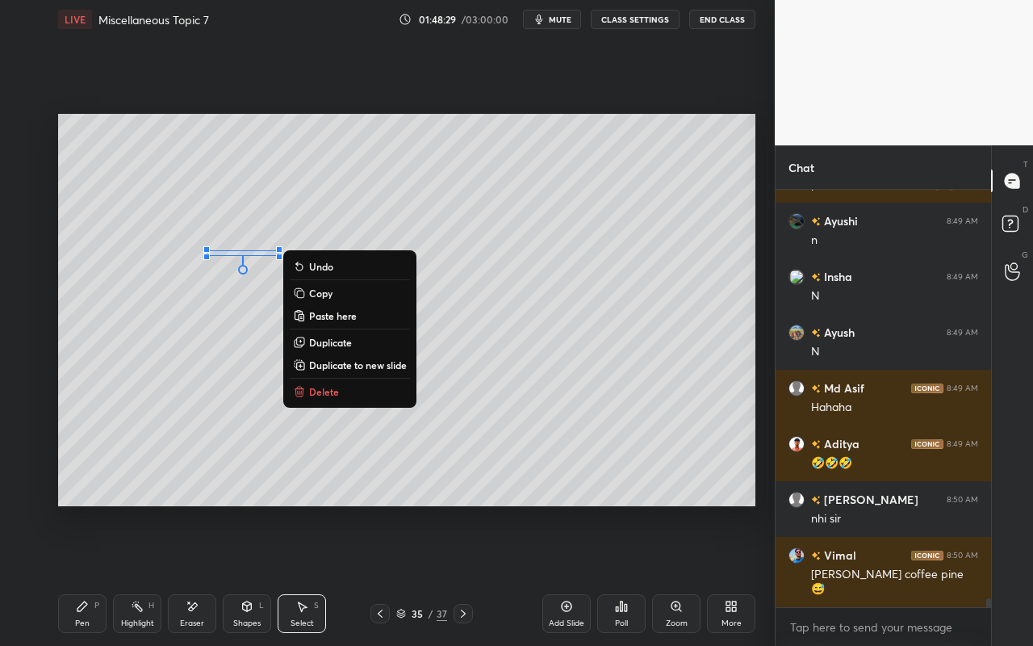
scroll to position [18527, 0]
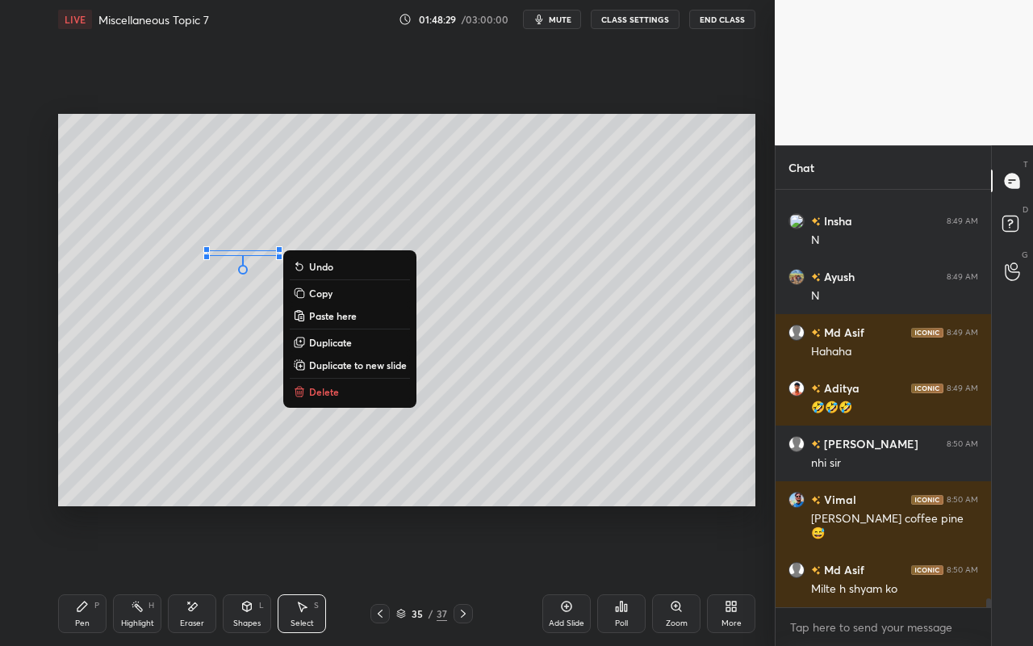
click at [342, 334] on div "0 ° Undo Copy Paste here Duplicate Duplicate to new slide Delete" at bounding box center [406, 310] width 697 height 392
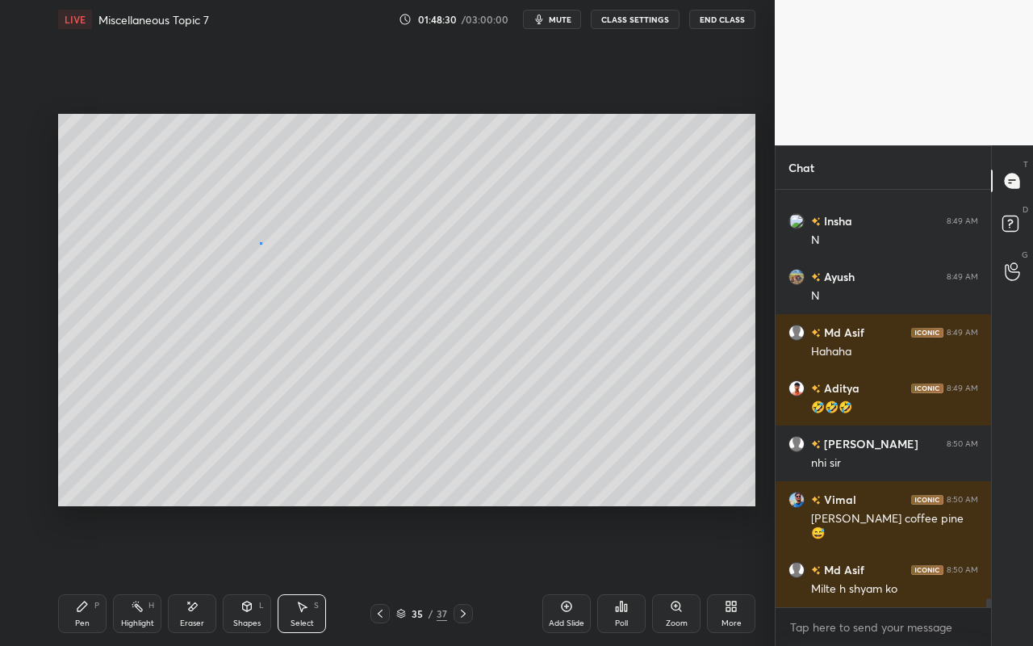
drag, startPoint x: 259, startPoint y: 242, endPoint x: 286, endPoint y: 269, distance: 38.2
click at [288, 268] on div "0 ° Undo Copy Paste here Duplicate Duplicate to new slide Delete" at bounding box center [406, 310] width 697 height 392
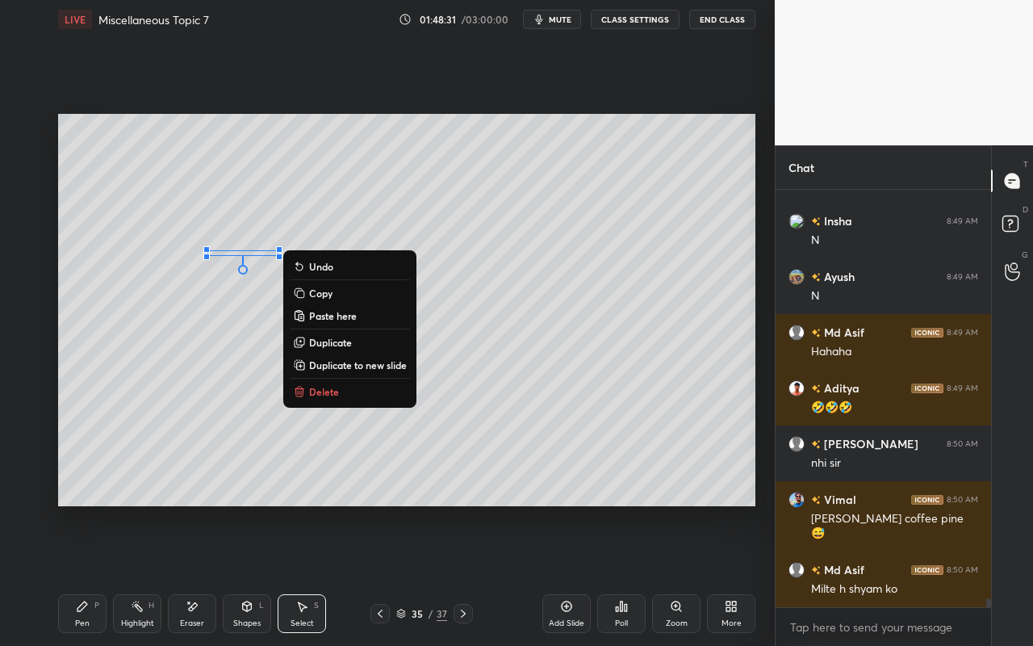
click at [321, 345] on p "Duplicate" at bounding box center [330, 342] width 43 height 13
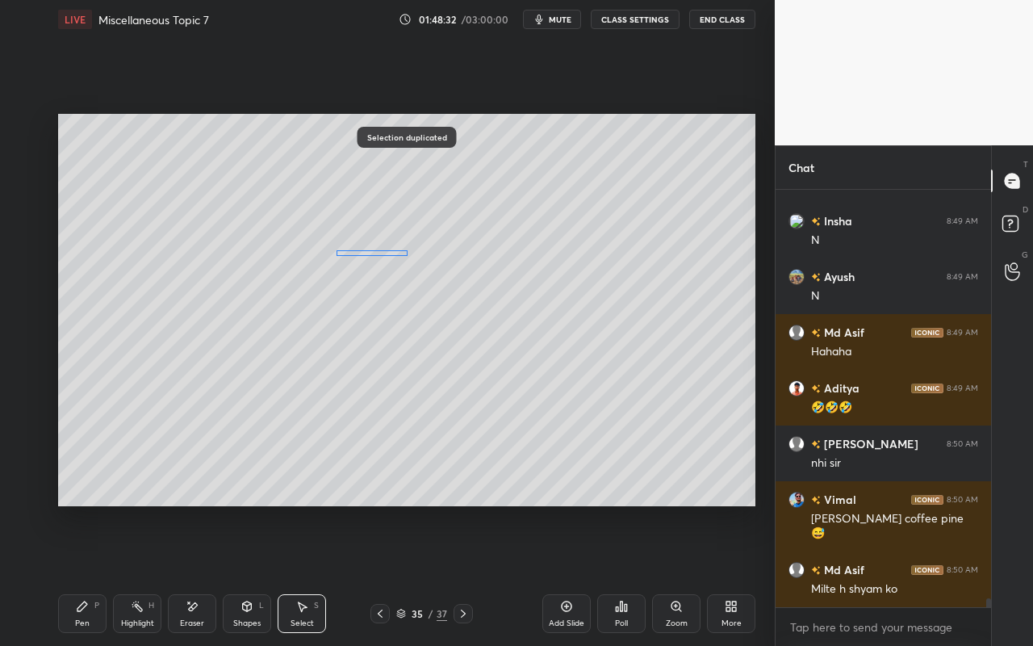
drag, startPoint x: 280, startPoint y: 268, endPoint x: 385, endPoint y: 272, distance: 105.0
click at [390, 254] on div "0 ° Undo Copy Paste here Duplicate Duplicate to new slide Delete" at bounding box center [406, 310] width 697 height 392
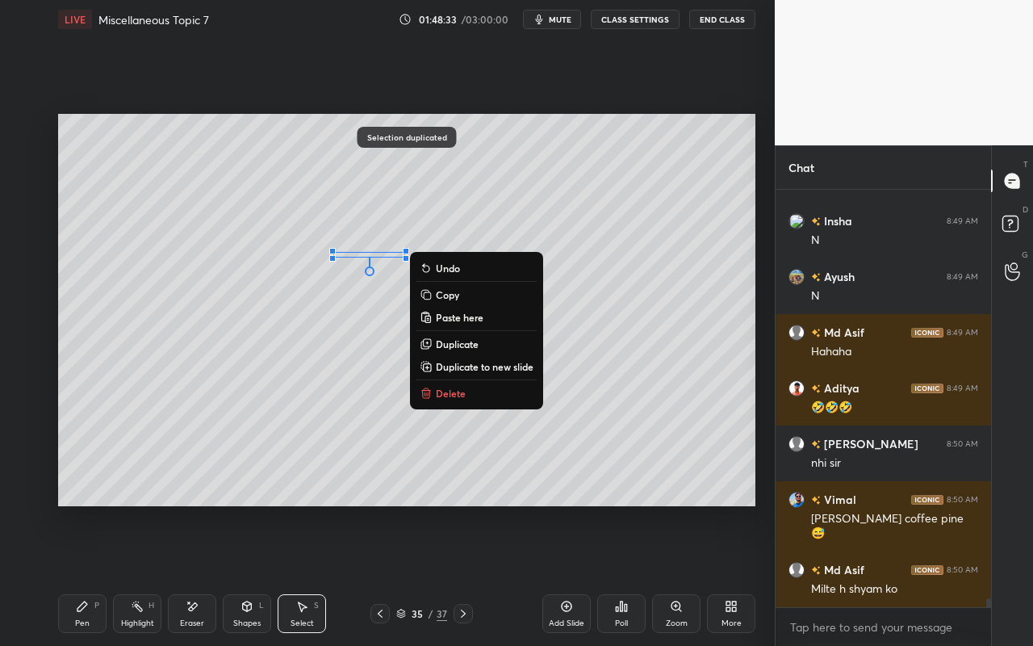
click at [211, 410] on div "0 ° Undo Copy Paste here Duplicate Duplicate to new slide Delete" at bounding box center [406, 310] width 697 height 392
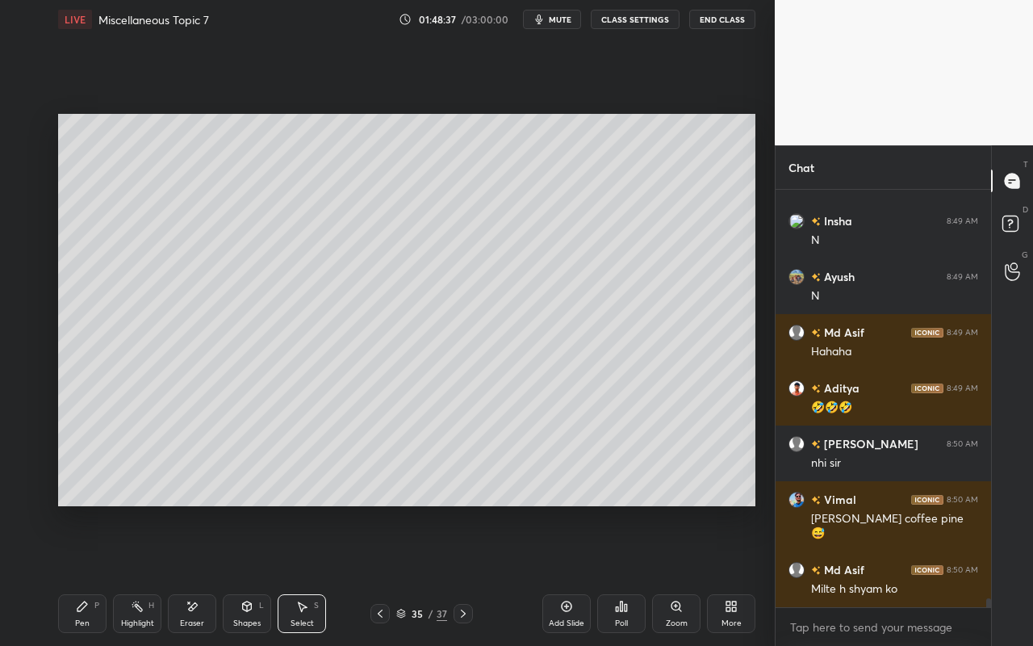
scroll to position [18582, 0]
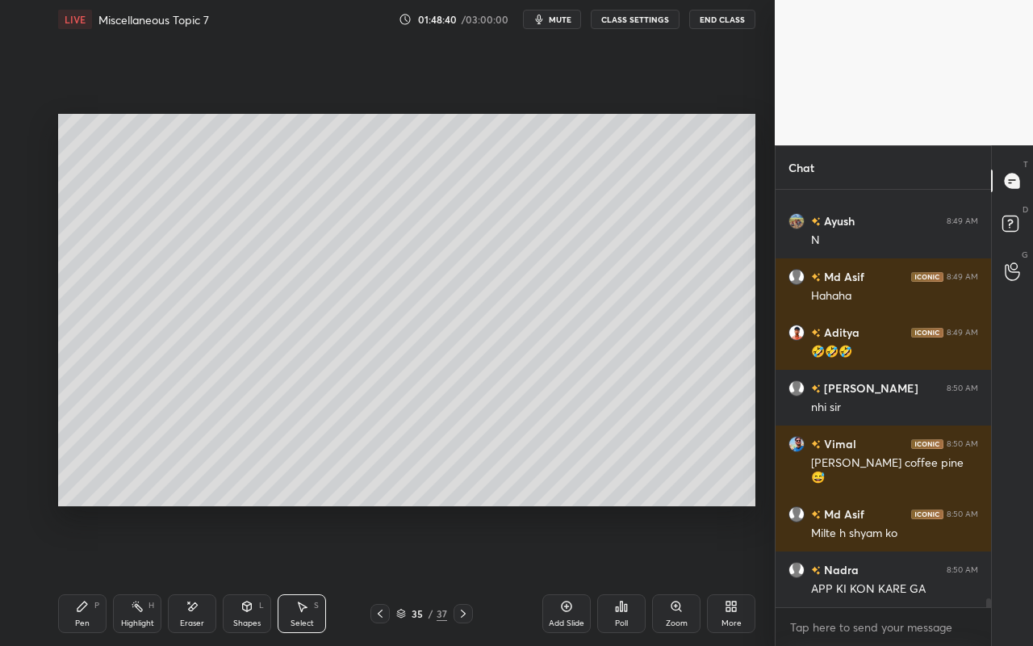
drag, startPoint x: 90, startPoint y: 620, endPoint x: 106, endPoint y: 598, distance: 27.3
click at [93, 574] on div "Pen P" at bounding box center [82, 613] width 48 height 39
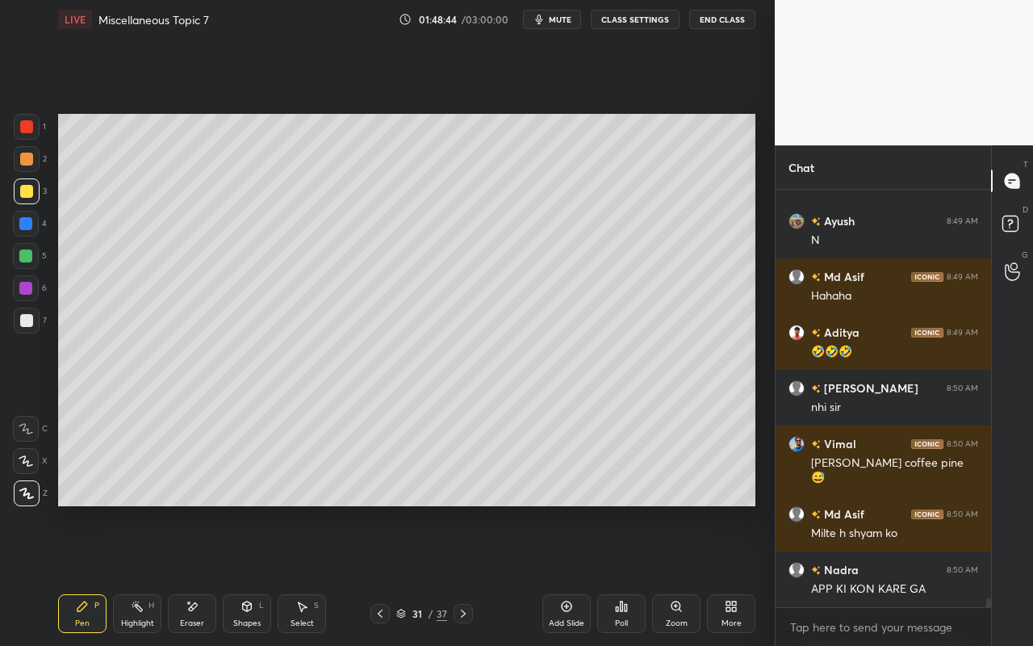
drag, startPoint x: 299, startPoint y: 608, endPoint x: 314, endPoint y: 592, distance: 22.3
click at [307, 574] on icon at bounding box center [301, 606] width 13 height 13
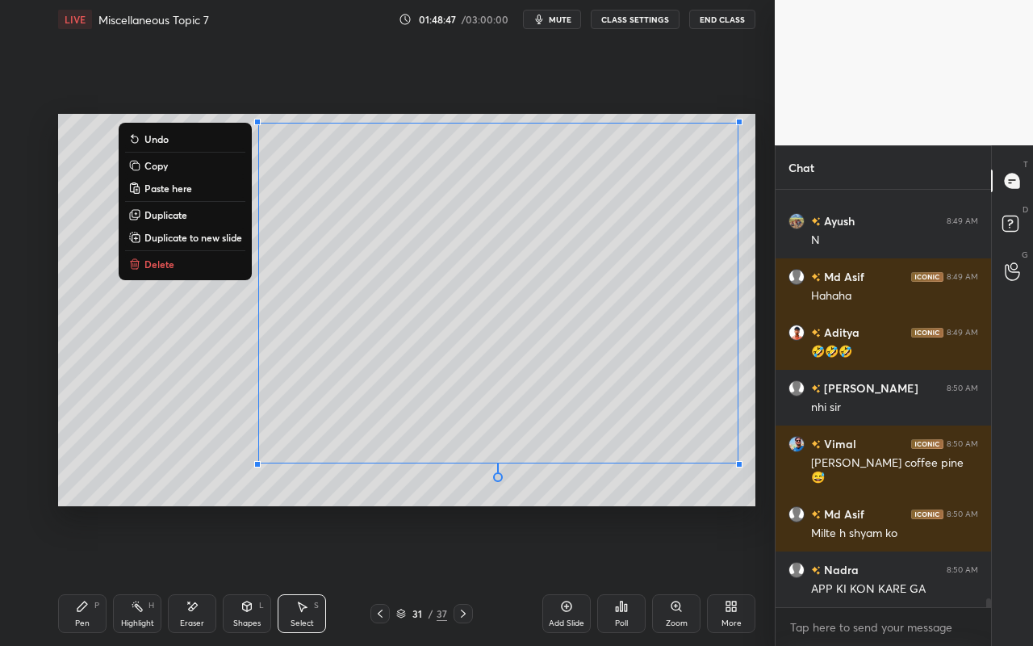
drag, startPoint x: 270, startPoint y: 123, endPoint x: 766, endPoint y: 487, distance: 615.2
click at [767, 499] on div "1 2 3 4 5 6 7 C X Z E E Erase all H H LIVE Miscellaneous Topic 7 01:48:47 / 03:…" at bounding box center [387, 323] width 775 height 646
drag, startPoint x: 606, startPoint y: 500, endPoint x: 559, endPoint y: 390, distance: 120.0
click at [596, 495] on div "0 ° Undo Copy Paste here Duplicate Duplicate to new slide Delete" at bounding box center [406, 310] width 697 height 392
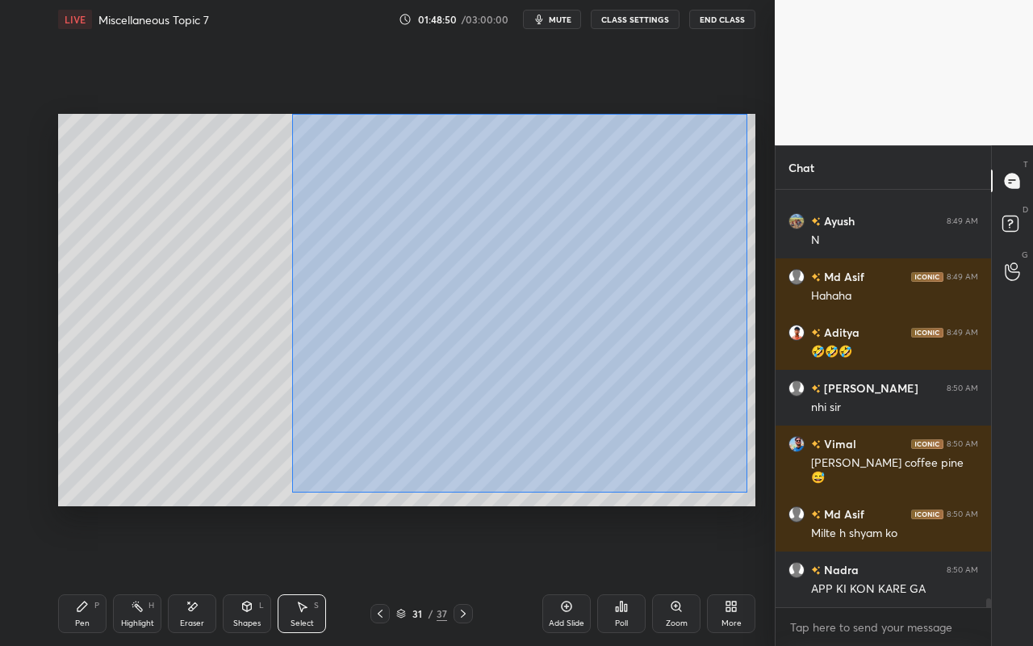
drag, startPoint x: 291, startPoint y: 116, endPoint x: 746, endPoint y: 493, distance: 590.8
click at [747, 494] on div "0 ° Undo Copy Paste here Duplicate Duplicate to new slide Delete" at bounding box center [406, 310] width 697 height 392
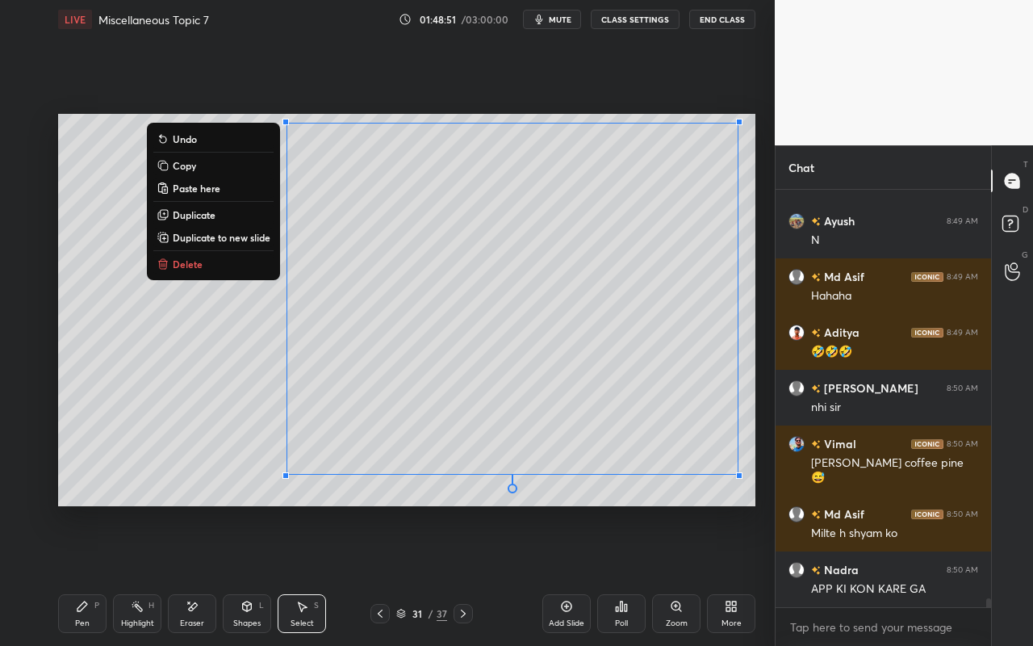
drag, startPoint x: 215, startPoint y: 168, endPoint x: 216, endPoint y: 156, distance: 12.2
click at [215, 168] on button "Copy" at bounding box center [213, 165] width 120 height 19
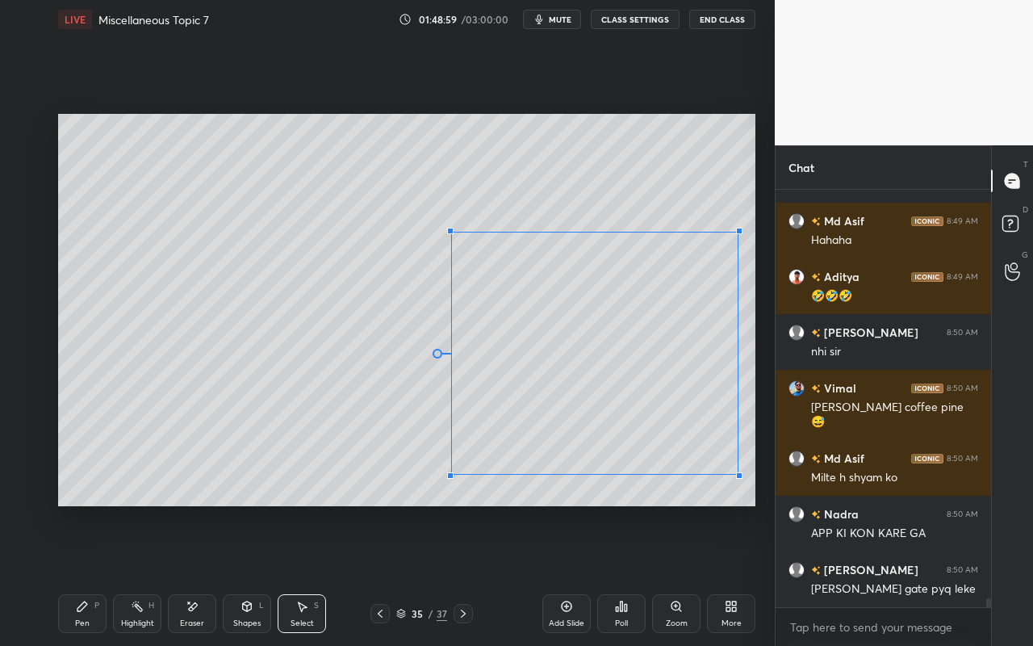
scroll to position [18694, 0]
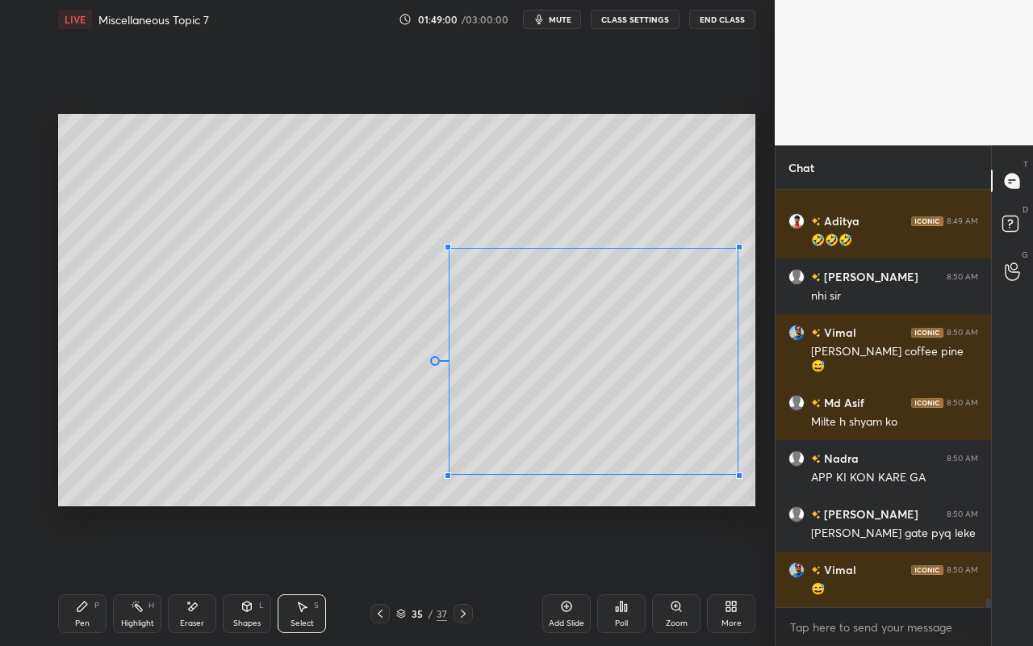
drag, startPoint x: 284, startPoint y: 121, endPoint x: 441, endPoint y: 255, distance: 206.6
click at [447, 249] on div at bounding box center [448, 247] width 6 height 6
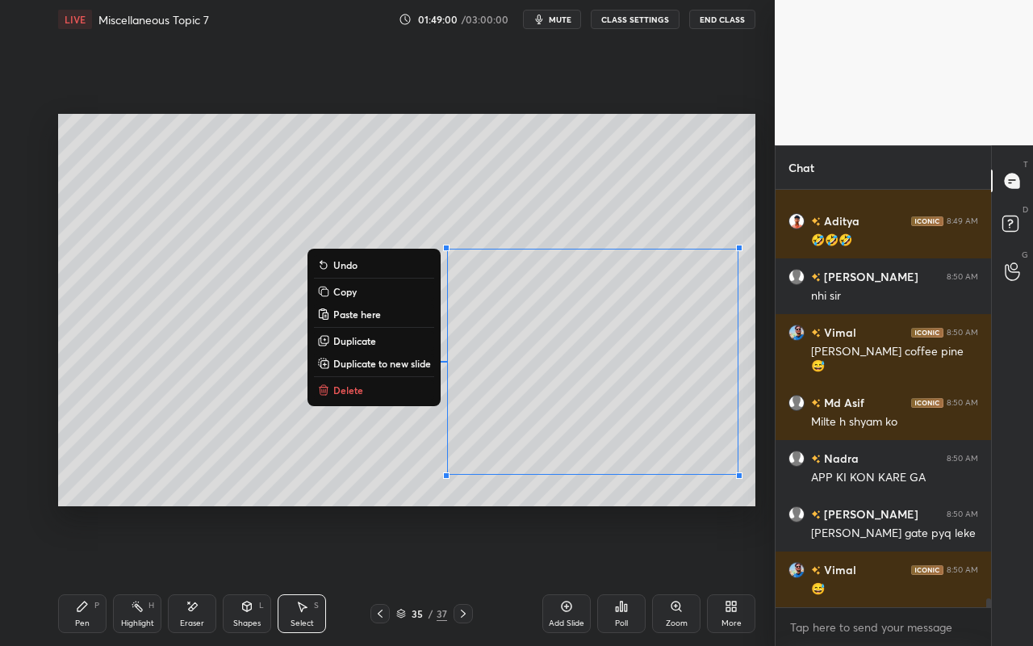
click at [257, 441] on div "0 ° Undo Copy Paste here Duplicate Duplicate to new slide Delete" at bounding box center [406, 310] width 697 height 392
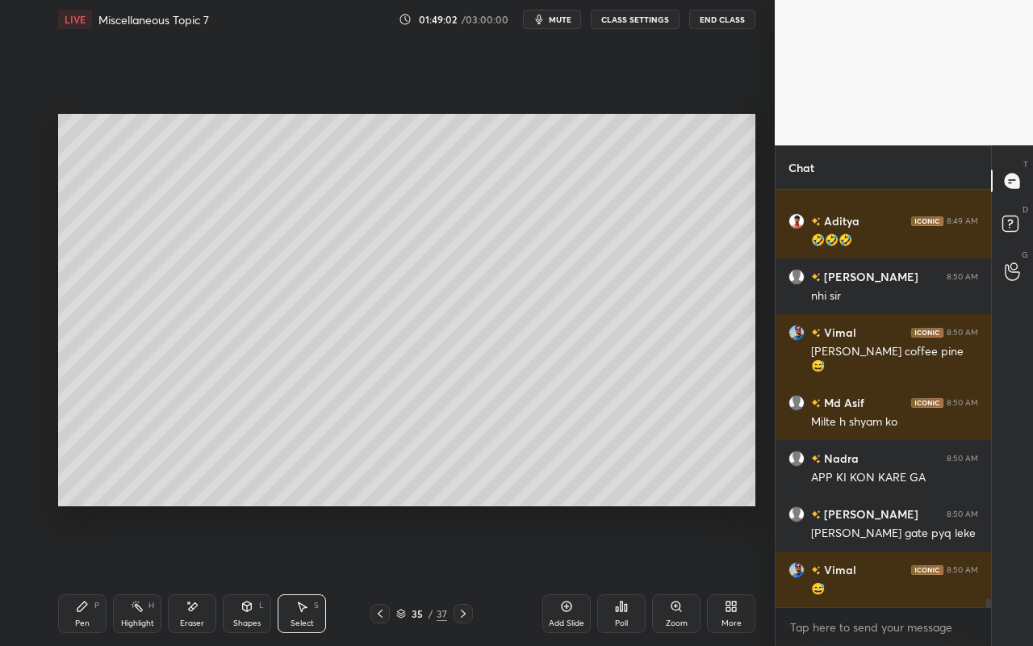
click at [194, 574] on icon at bounding box center [193, 606] width 9 height 8
click at [81, 574] on div "Pen P" at bounding box center [82, 613] width 48 height 39
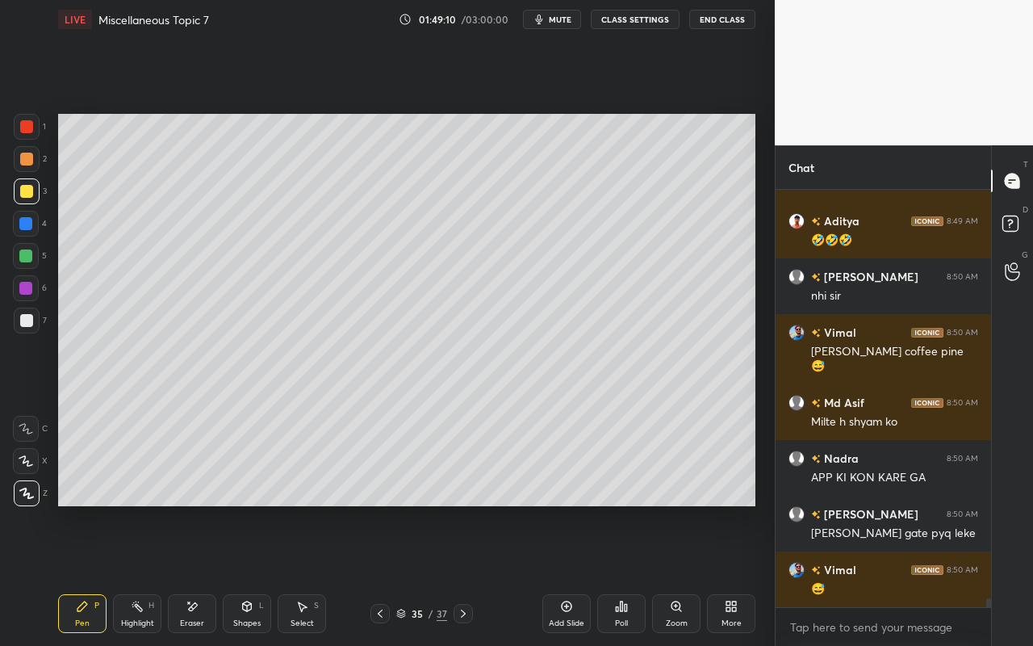
click at [97, 574] on div "Pen P" at bounding box center [82, 613] width 48 height 39
click at [23, 191] on div at bounding box center [26, 191] width 13 height 13
click at [98, 574] on div "Pen P" at bounding box center [82, 613] width 48 height 39
drag, startPoint x: 25, startPoint y: 320, endPoint x: 48, endPoint y: 324, distance: 22.9
click at [25, 320] on div at bounding box center [26, 320] width 13 height 13
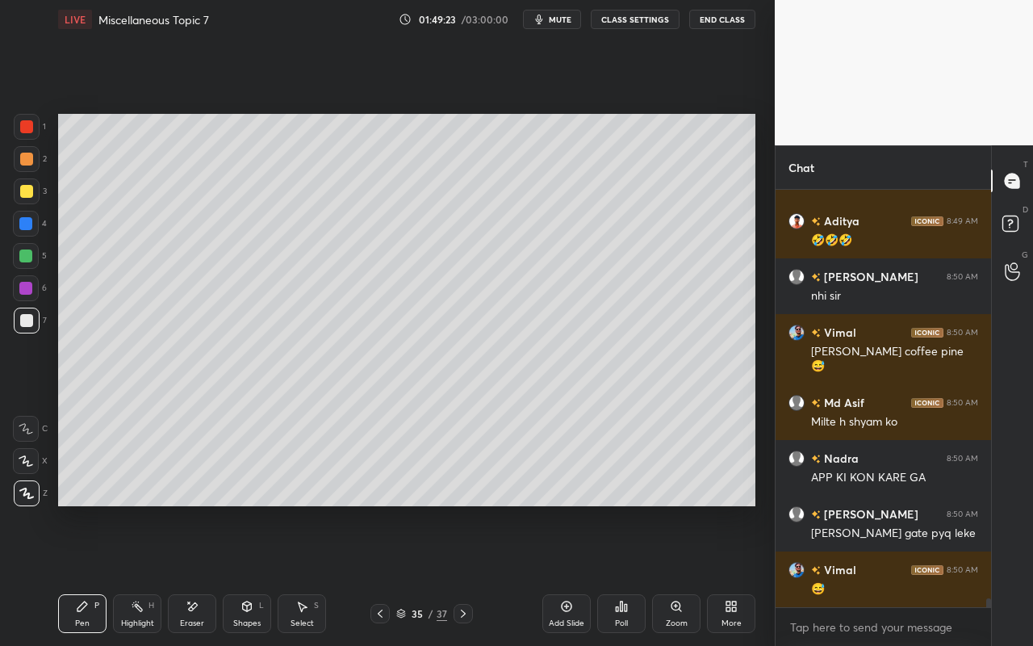
drag, startPoint x: 140, startPoint y: 612, endPoint x: 271, endPoint y: 507, distance: 168.2
click at [145, 574] on div "Highlight H" at bounding box center [137, 613] width 48 height 39
click at [63, 574] on div "Pen P" at bounding box center [82, 613] width 48 height 39
drag, startPoint x: 30, startPoint y: 257, endPoint x: 48, endPoint y: 269, distance: 22.2
click at [31, 259] on div at bounding box center [25, 255] width 13 height 13
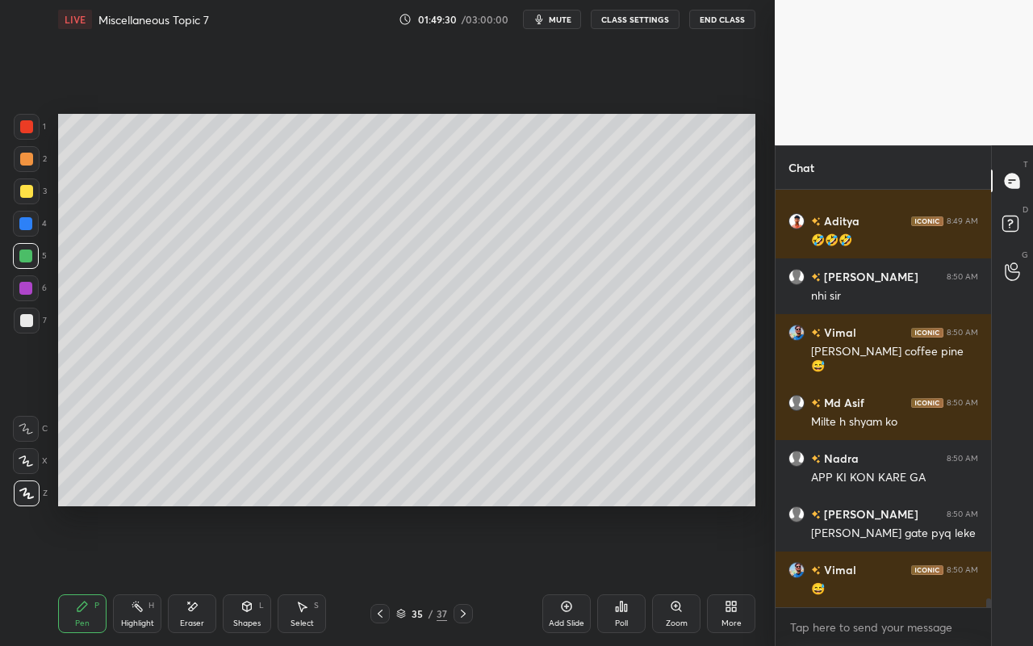
drag, startPoint x: 134, startPoint y: 617, endPoint x: 263, endPoint y: 520, distance: 161.4
click at [144, 574] on div "Highlight H" at bounding box center [137, 613] width 48 height 39
drag, startPoint x: 84, startPoint y: 616, endPoint x: 86, endPoint y: 604, distance: 12.3
click at [86, 574] on div "Pen P" at bounding box center [82, 613] width 48 height 39
click at [144, 574] on div "Highlight H" at bounding box center [137, 613] width 48 height 39
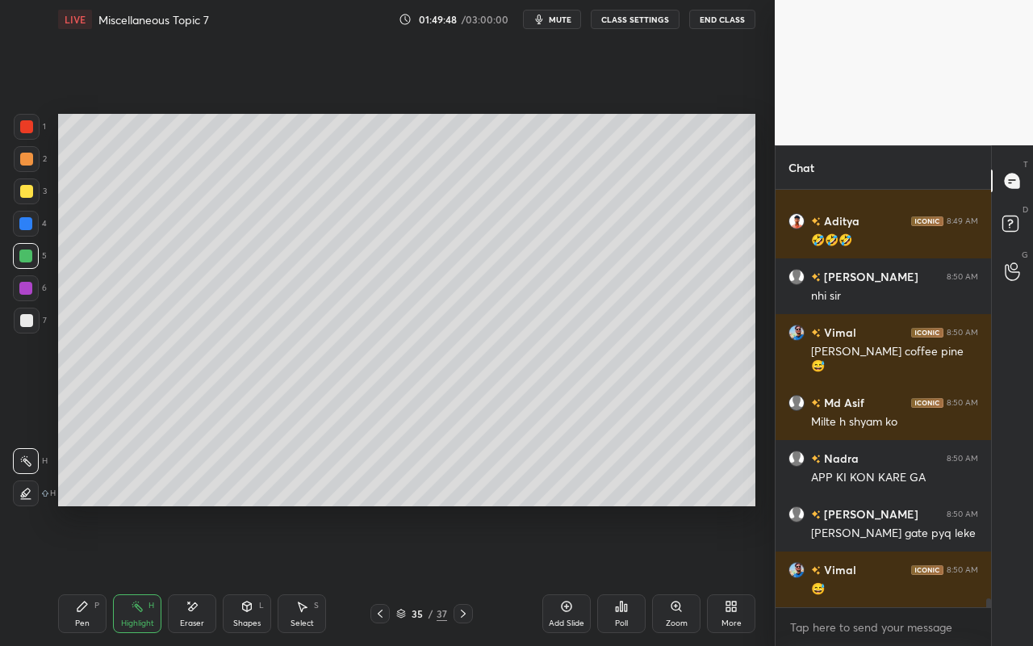
drag, startPoint x: 90, startPoint y: 617, endPoint x: 91, endPoint y: 602, distance: 15.4
click at [93, 574] on div "Pen P" at bounding box center [82, 613] width 48 height 39
click at [24, 320] on div at bounding box center [26, 320] width 13 height 13
drag, startPoint x: 144, startPoint y: 610, endPoint x: 215, endPoint y: 537, distance: 101.6
click at [148, 574] on div "Highlight H" at bounding box center [137, 613] width 48 height 39
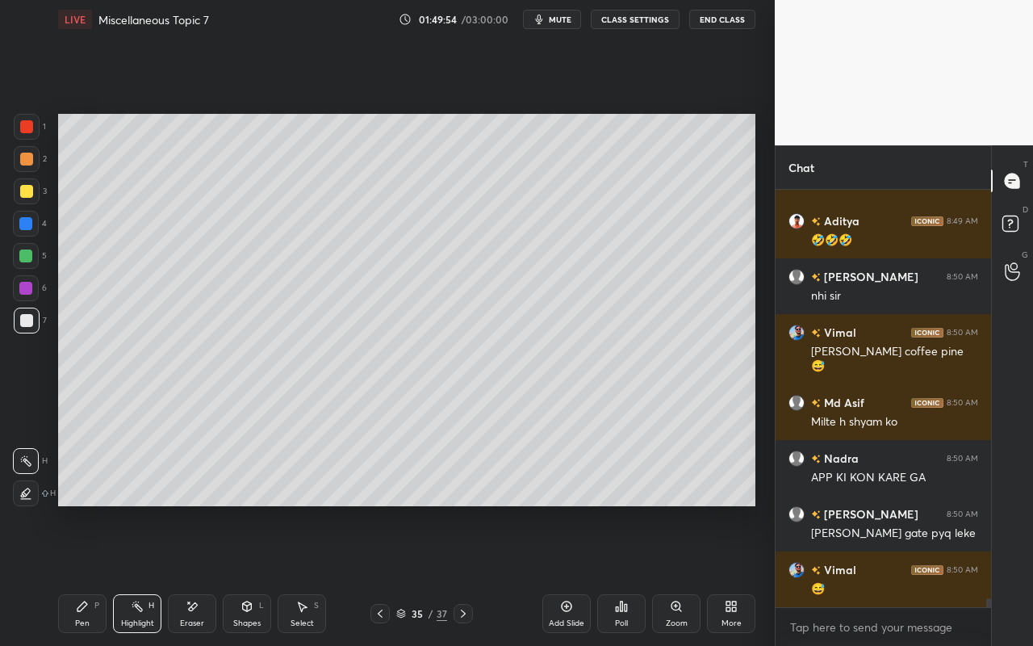
click at [89, 574] on div "Pen P" at bounding box center [82, 613] width 48 height 39
drag, startPoint x: 93, startPoint y: 615, endPoint x: 118, endPoint y: 534, distance: 84.5
click at [92, 574] on div "Pen P" at bounding box center [82, 613] width 48 height 39
click at [29, 260] on div at bounding box center [25, 255] width 13 height 13
click at [29, 194] on div at bounding box center [26, 191] width 13 height 13
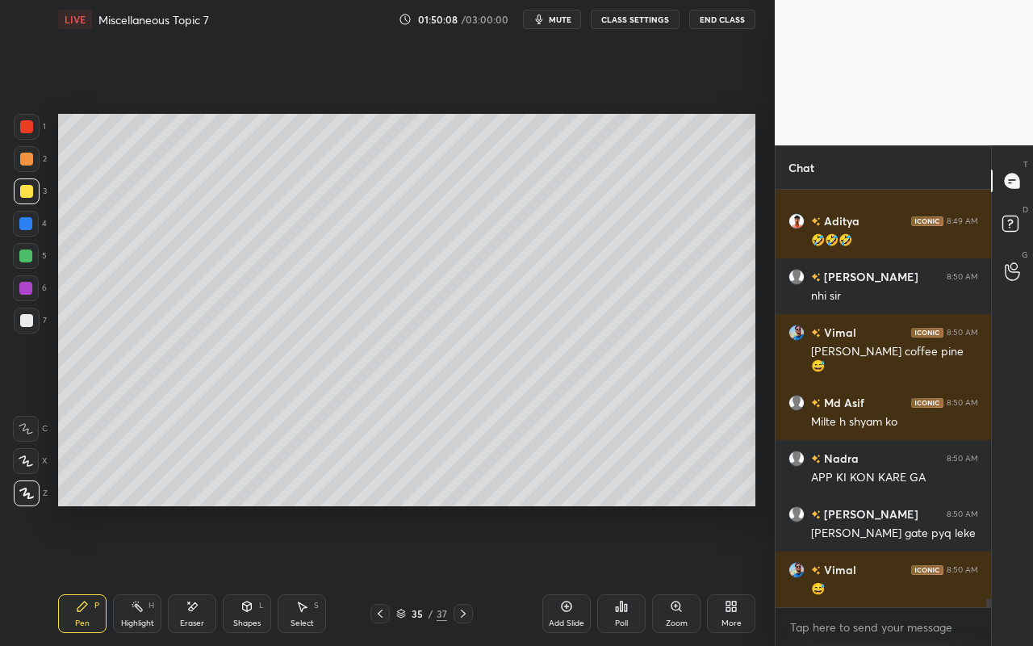
drag, startPoint x: 31, startPoint y: 330, endPoint x: 49, endPoint y: 324, distance: 19.4
click at [31, 330] on div at bounding box center [27, 320] width 26 height 26
click at [148, 574] on div "Highlight H" at bounding box center [137, 613] width 48 height 39
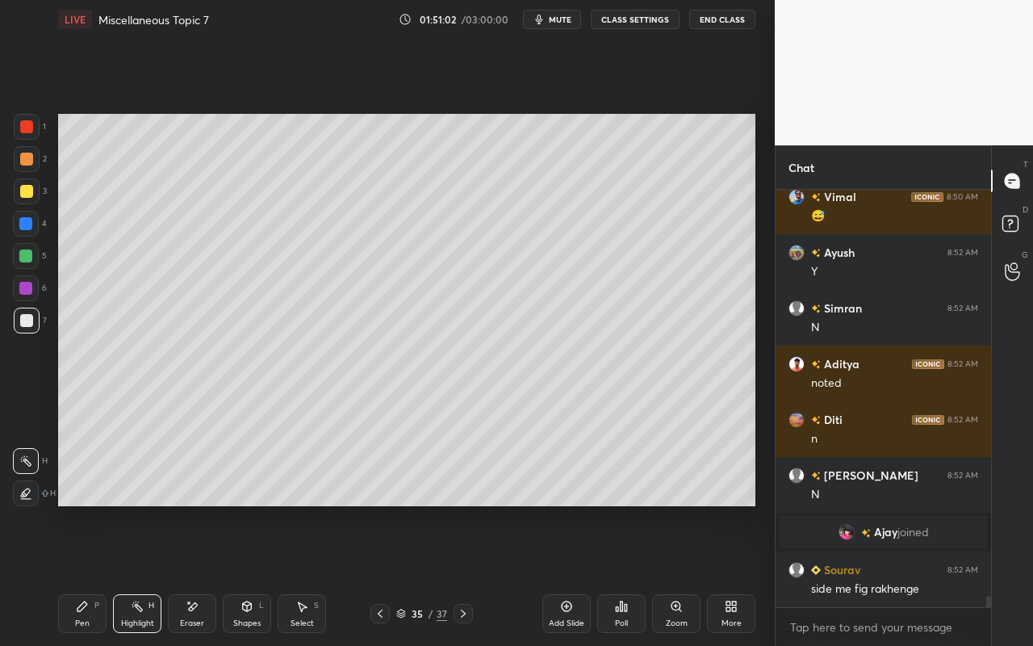
scroll to position [15318, 0]
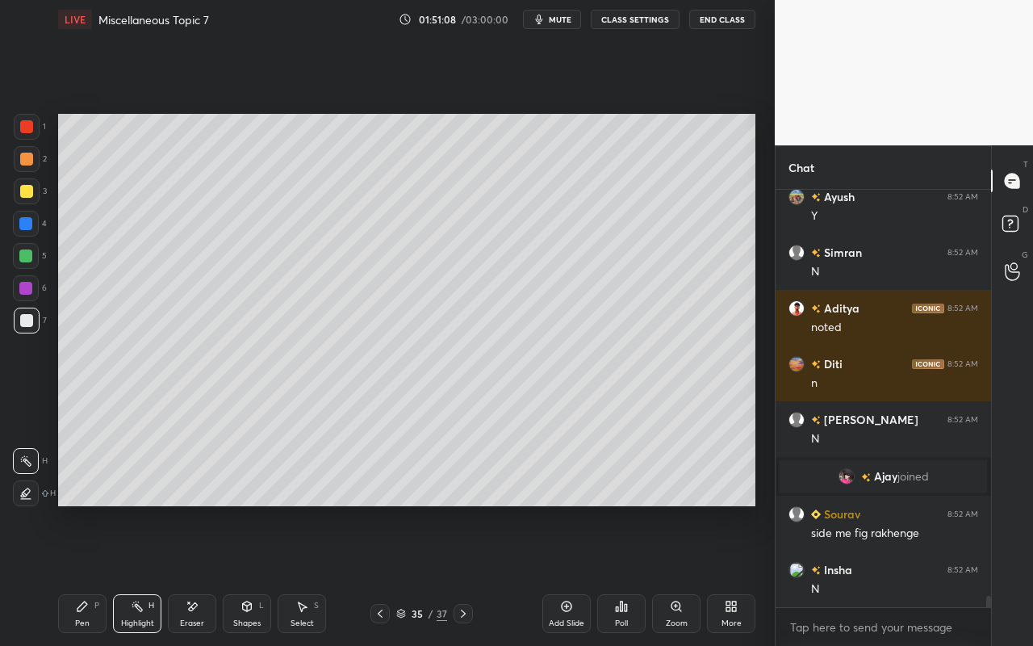
drag, startPoint x: 137, startPoint y: 617, endPoint x: 225, endPoint y: 522, distance: 129.6
click at [144, 574] on div "Highlight H" at bounding box center [137, 613] width 48 height 39
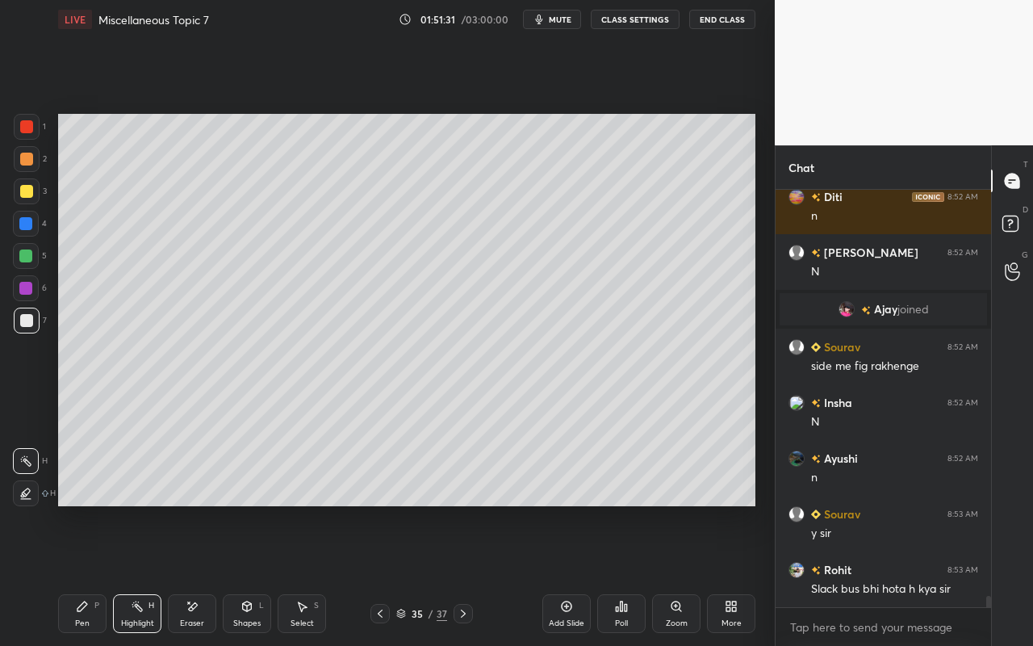
scroll to position [15540, 0]
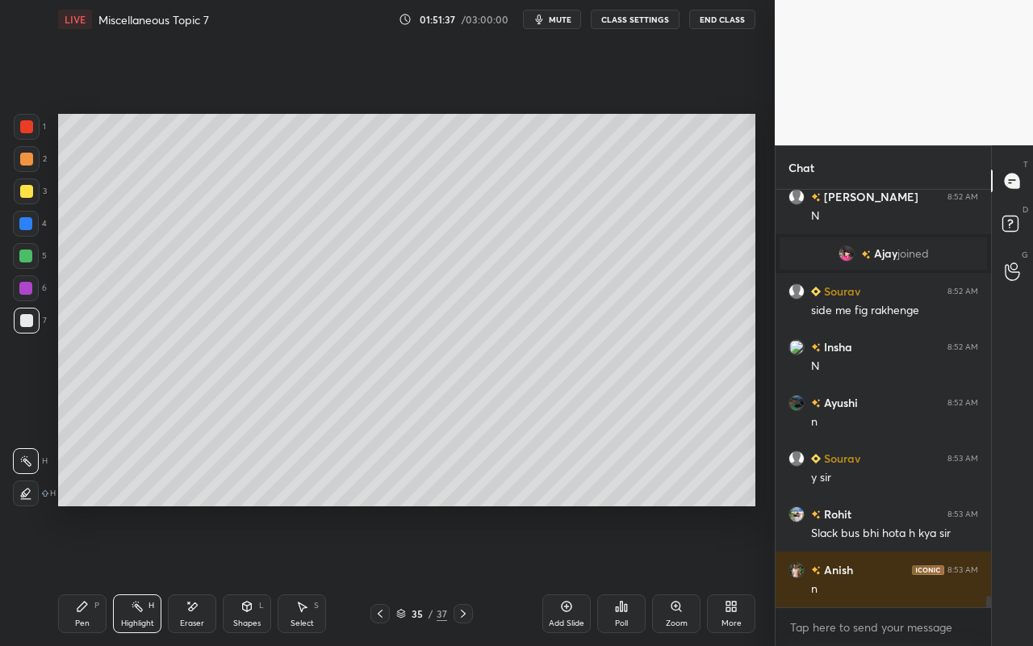
click at [296, 574] on div "Select" at bounding box center [301, 623] width 23 height 8
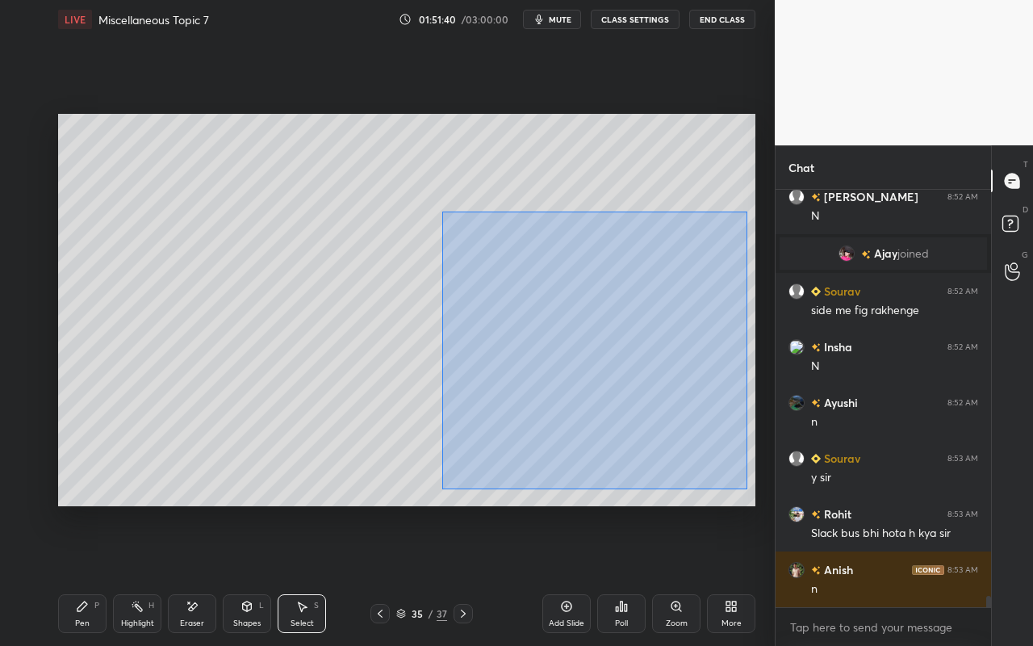
drag, startPoint x: 451, startPoint y: 219, endPoint x: 748, endPoint y: 485, distance: 398.8
click at [746, 489] on div "0 ° Undo Copy Paste here Duplicate Duplicate to new slide Delete" at bounding box center [406, 310] width 697 height 392
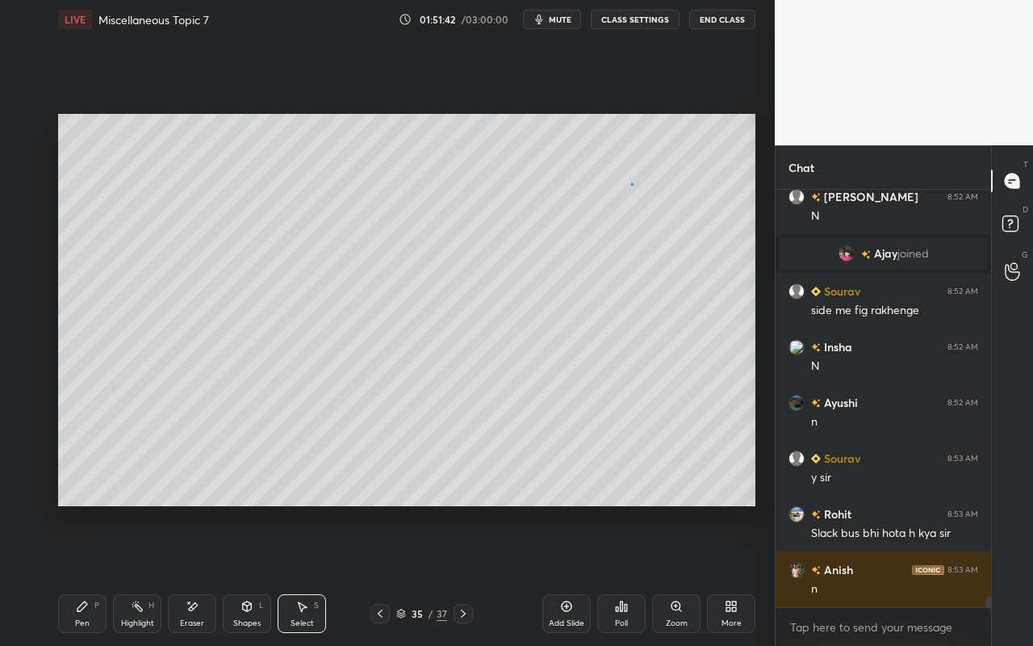
drag, startPoint x: 631, startPoint y: 183, endPoint x: 638, endPoint y: 178, distance: 8.7
click at [634, 183] on div "0 ° Undo Copy Paste here Duplicate Duplicate to new slide Delete" at bounding box center [406, 310] width 697 height 392
drag, startPoint x: 298, startPoint y: 620, endPoint x: 303, endPoint y: 609, distance: 12.6
click at [301, 574] on div "Select S" at bounding box center [302, 613] width 48 height 39
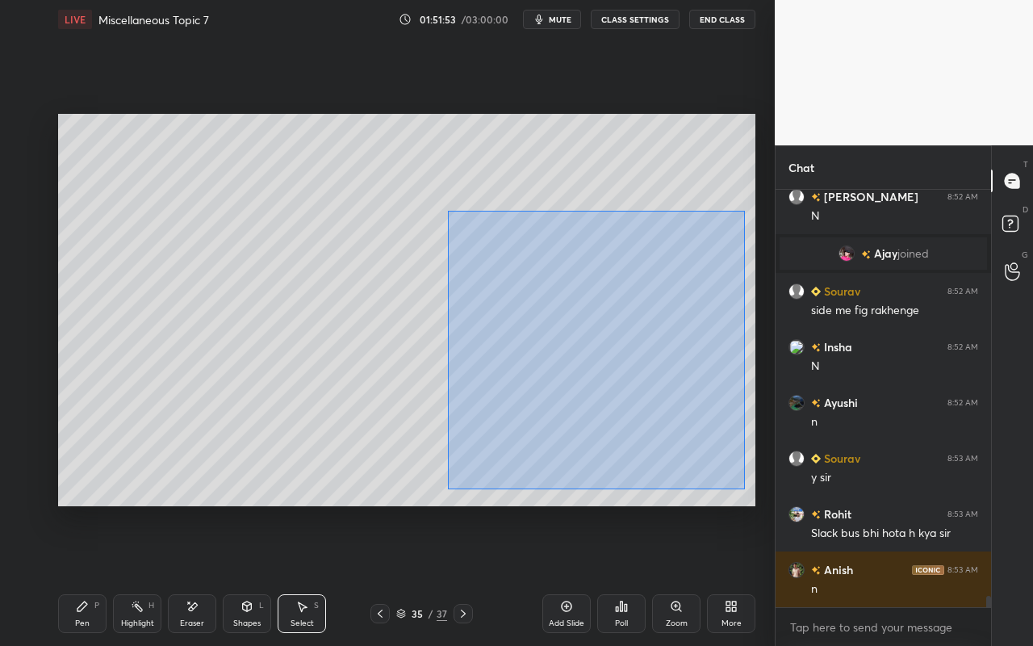
drag, startPoint x: 448, startPoint y: 210, endPoint x: 736, endPoint y: 466, distance: 385.2
click at [744, 489] on div "0 ° Undo Copy Paste here Duplicate Duplicate to new slide Delete" at bounding box center [406, 310] width 697 height 392
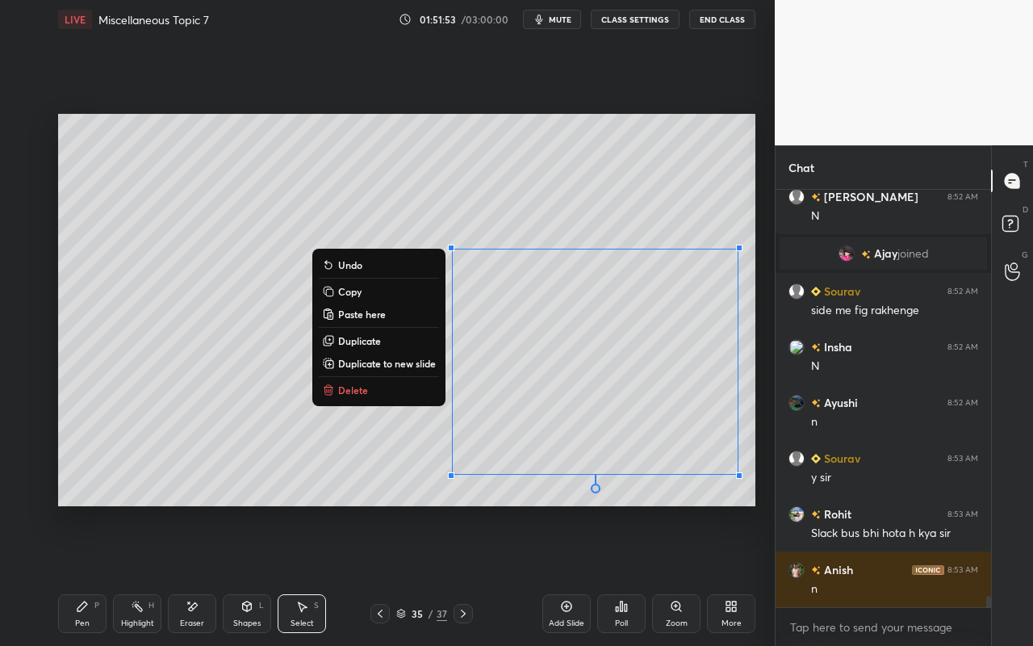
scroll to position [15596, 0]
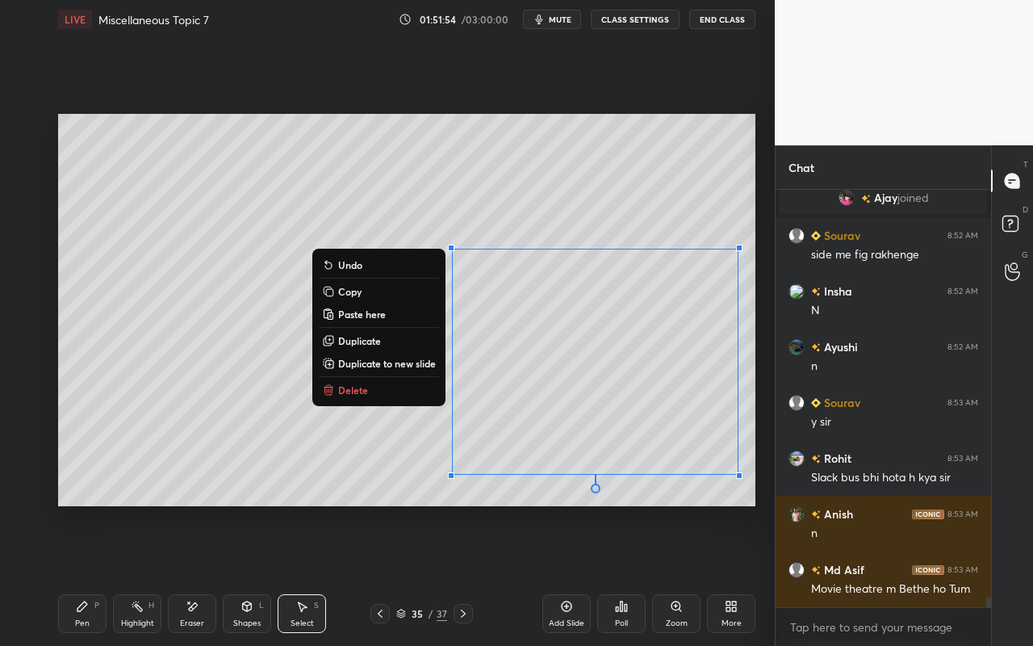
drag, startPoint x: 412, startPoint y: 359, endPoint x: 503, endPoint y: 320, distance: 99.4
click at [412, 359] on p "Duplicate to new slide" at bounding box center [387, 363] width 98 height 13
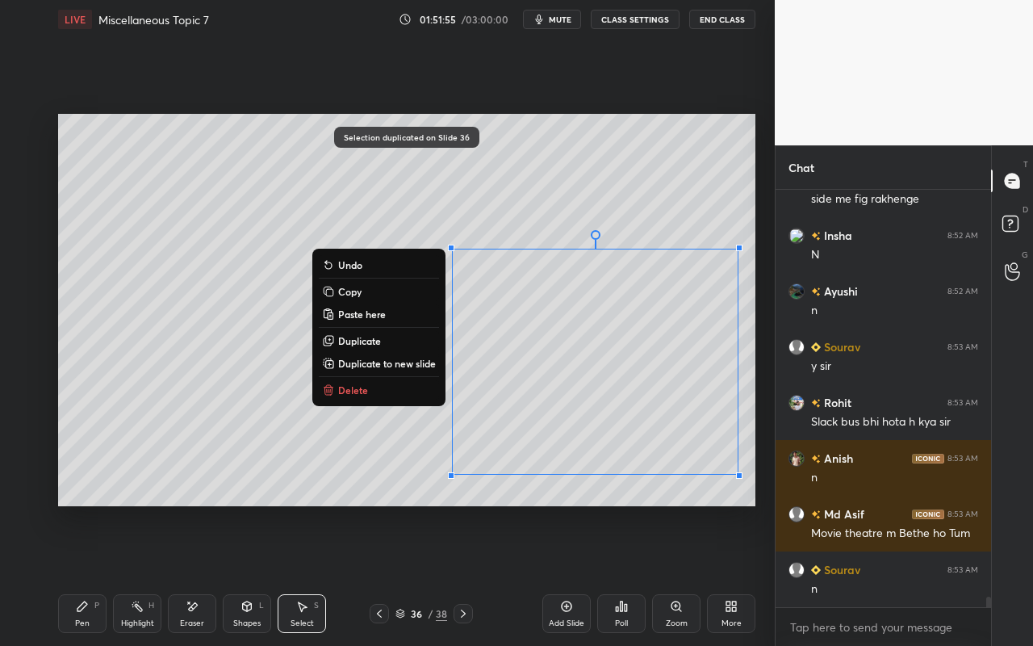
scroll to position [15707, 0]
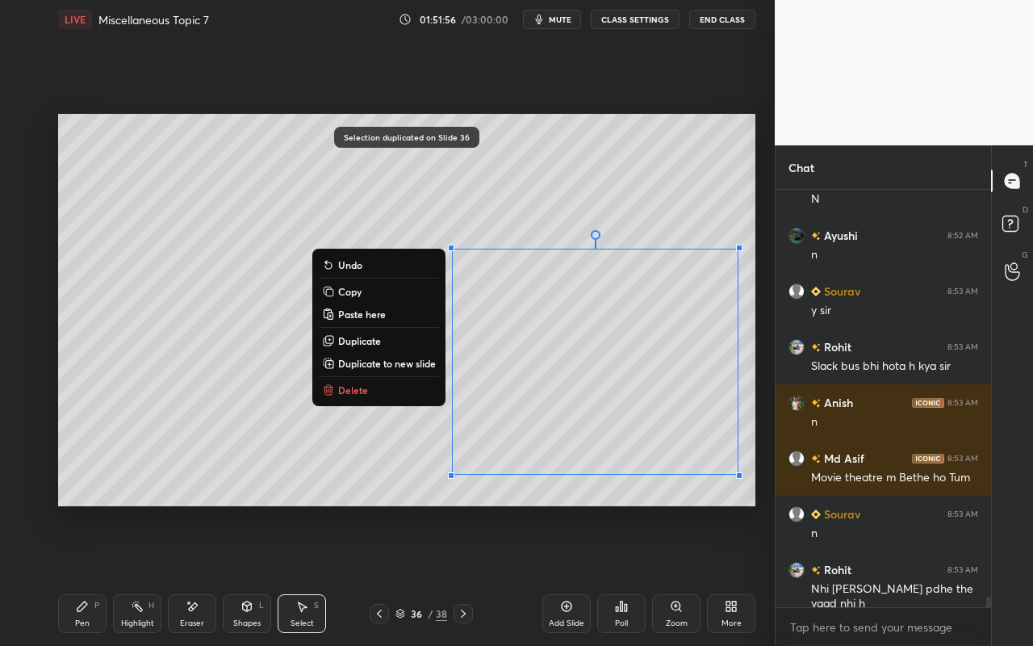
drag, startPoint x: 419, startPoint y: 213, endPoint x: 734, endPoint y: 450, distance: 394.7
click at [762, 496] on div "1 2 3 4 5 6 7 C X Z E E Erase all H H LIVE Miscellaneous Topic 7 01:51:56 / 03:…" at bounding box center [387, 323] width 775 height 646
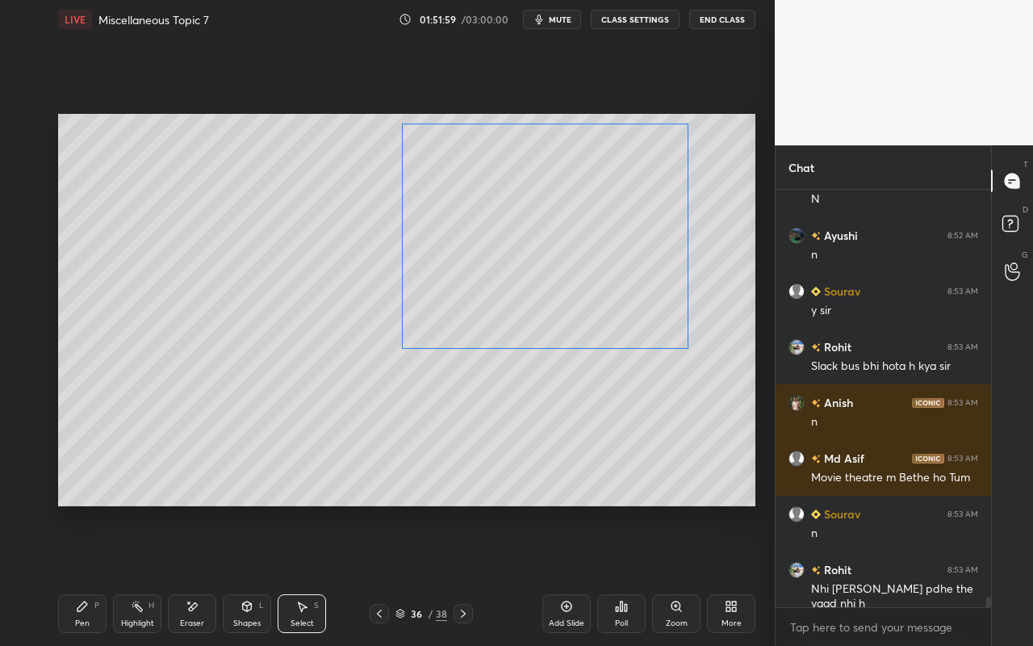
drag, startPoint x: 644, startPoint y: 385, endPoint x: 626, endPoint y: 306, distance: 81.0
click at [608, 293] on div "0 ° Undo Copy Paste here Duplicate Duplicate to new slide Delete" at bounding box center [406, 310] width 697 height 392
drag, startPoint x: 691, startPoint y: 353, endPoint x: 721, endPoint y: 381, distance: 41.1
click at [729, 382] on div at bounding box center [731, 384] width 6 height 6
click at [683, 457] on div "0 ° Undo Copy Paste here Duplicate Duplicate to new slide Delete" at bounding box center [406, 310] width 697 height 392
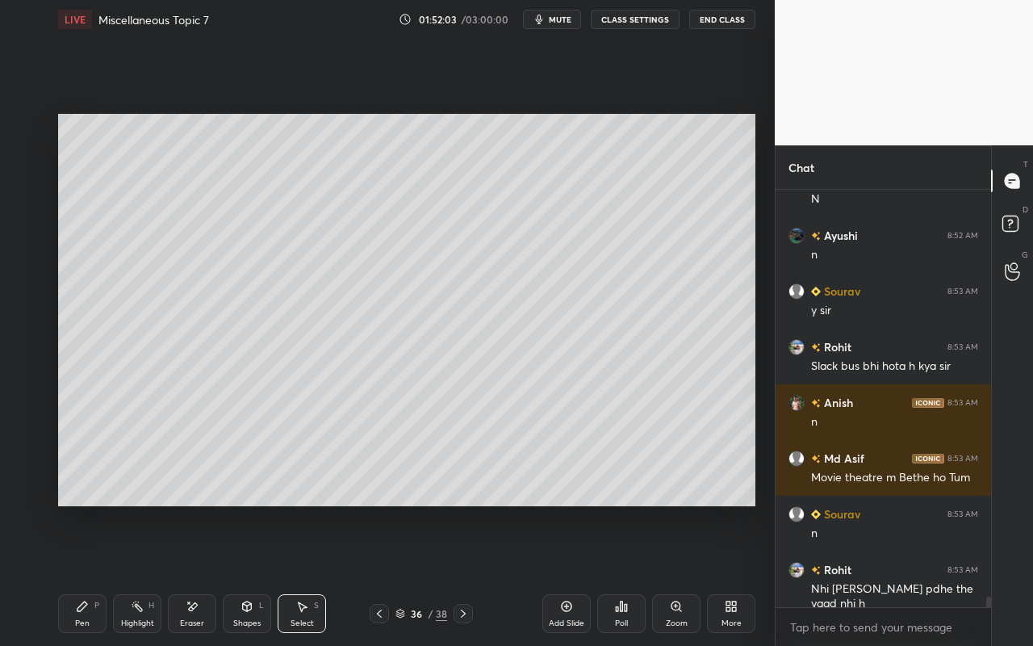
click at [81, 574] on div "Pen P" at bounding box center [82, 613] width 48 height 39
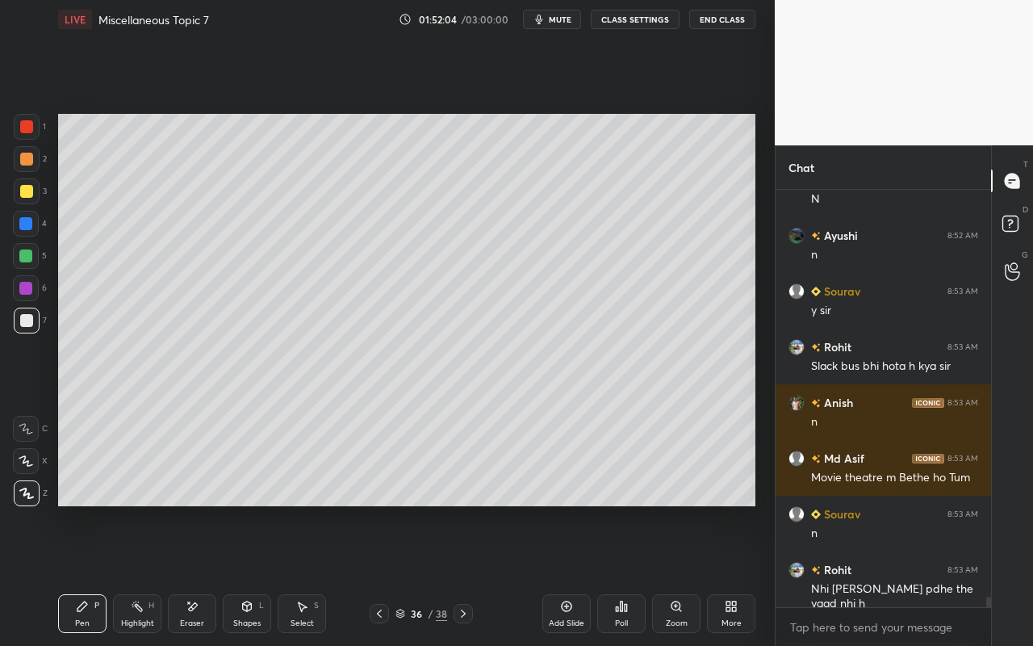
click at [135, 574] on icon at bounding box center [137, 606] width 13 height 13
drag, startPoint x: 73, startPoint y: 621, endPoint x: 97, endPoint y: 555, distance: 70.5
click at [71, 574] on div "Pen P" at bounding box center [82, 613] width 48 height 39
click at [26, 187] on div at bounding box center [26, 191] width 13 height 13
click at [21, 253] on div at bounding box center [25, 255] width 13 height 13
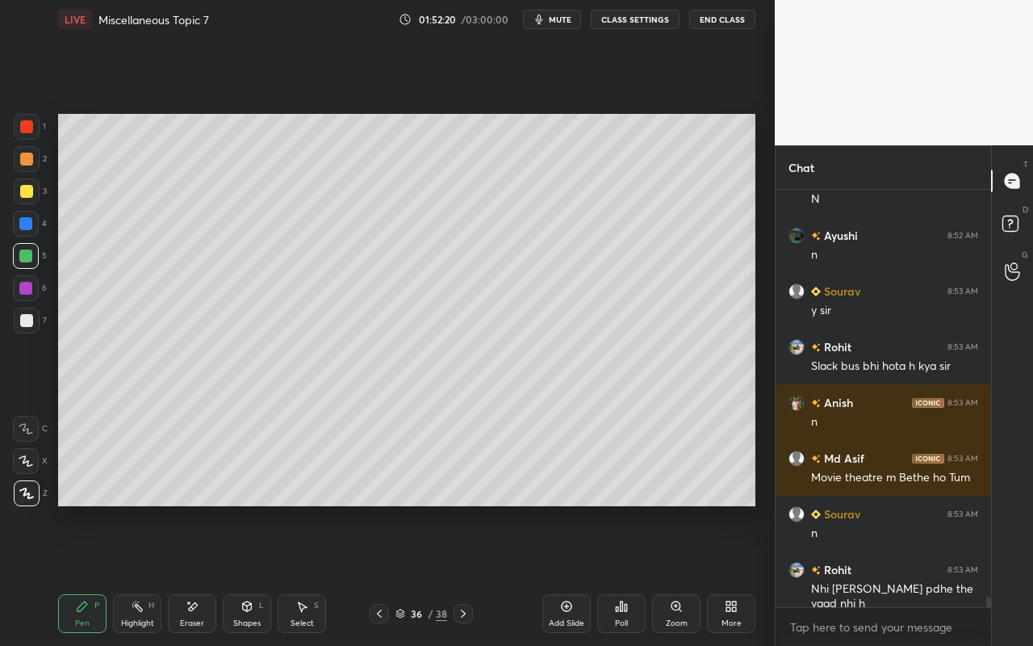
drag, startPoint x: 137, startPoint y: 614, endPoint x: 164, endPoint y: 574, distance: 47.7
click at [141, 574] on div "Highlight H" at bounding box center [137, 613] width 48 height 39
drag, startPoint x: 84, startPoint y: 616, endPoint x: 119, endPoint y: 580, distance: 50.2
click at [84, 574] on div "Pen P" at bounding box center [82, 613] width 48 height 39
click at [123, 574] on div "Pen P Highlight H Eraser Shapes L Select S 36 / 38 Add Slide Poll Zoom More" at bounding box center [406, 613] width 697 height 65
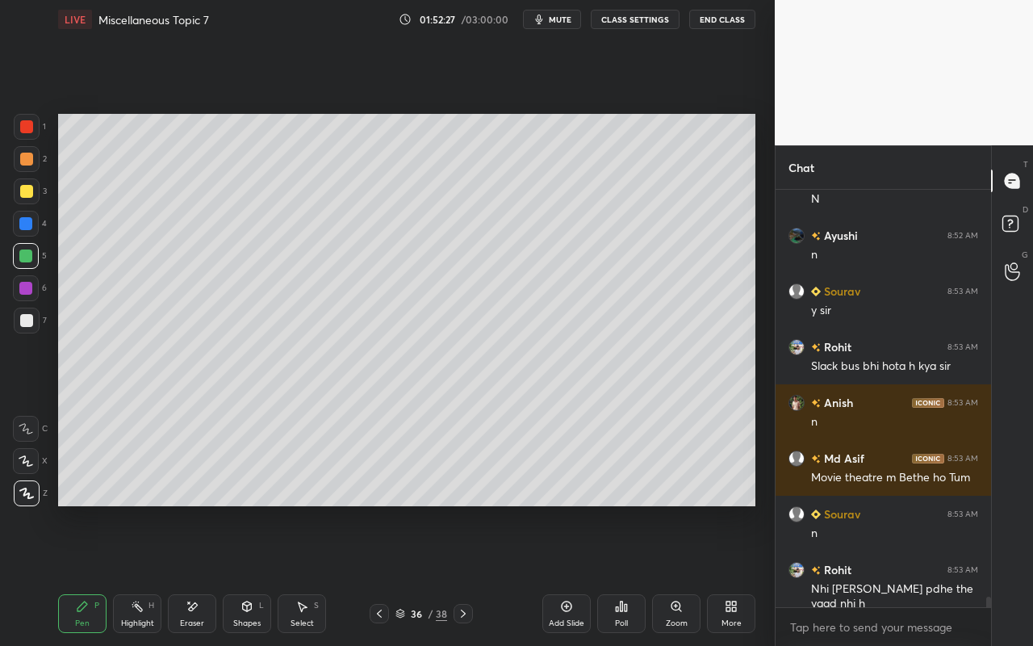
click at [114, 574] on div "Highlight H" at bounding box center [137, 613] width 48 height 39
click at [90, 574] on div "Pen P" at bounding box center [82, 613] width 48 height 39
drag, startPoint x: 136, startPoint y: 621, endPoint x: 198, endPoint y: 558, distance: 87.9
click at [136, 574] on div "Highlight" at bounding box center [137, 623] width 33 height 8
click at [145, 574] on div "Highlight H" at bounding box center [137, 613] width 48 height 39
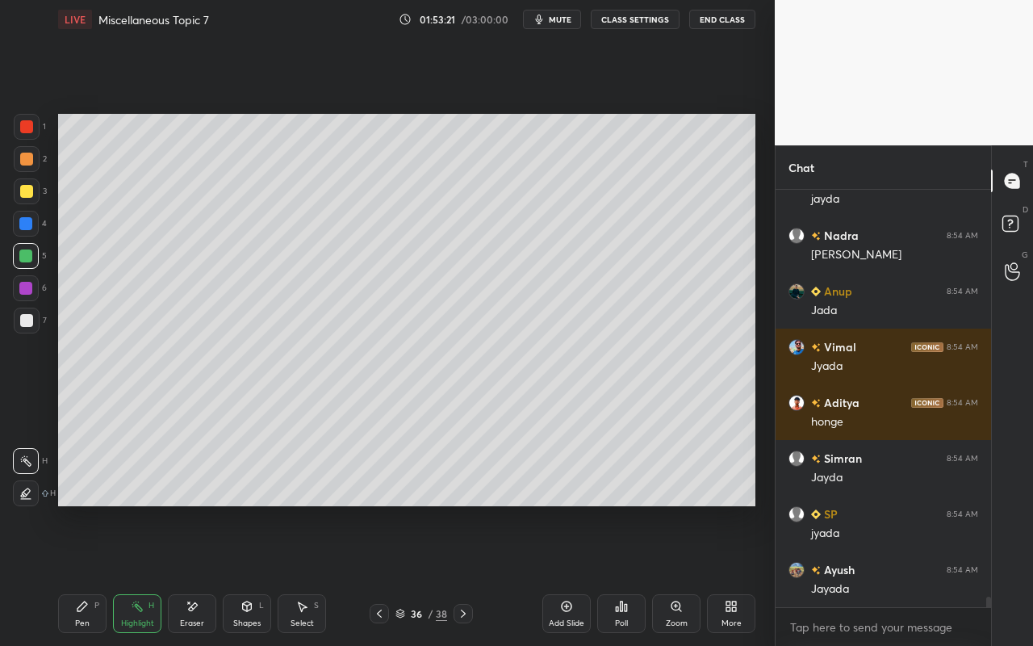
scroll to position [16431, 0]
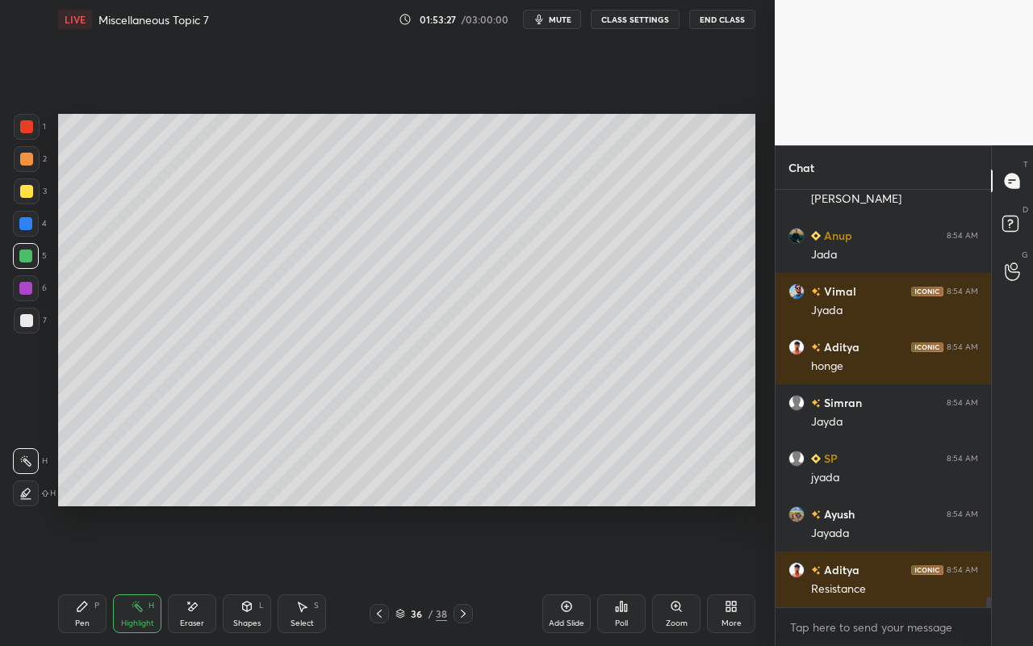
click at [132, 574] on div "Highlight H" at bounding box center [137, 613] width 48 height 39
click at [86, 574] on div "Pen P" at bounding box center [82, 613] width 48 height 39
click at [135, 574] on div "Highlight" at bounding box center [137, 623] width 33 height 8
click at [213, 525] on div "Setting up your live class Poll for secs No correct answer Start poll" at bounding box center [407, 310] width 710 height 542
click at [77, 574] on div "Pen" at bounding box center [82, 623] width 15 height 8
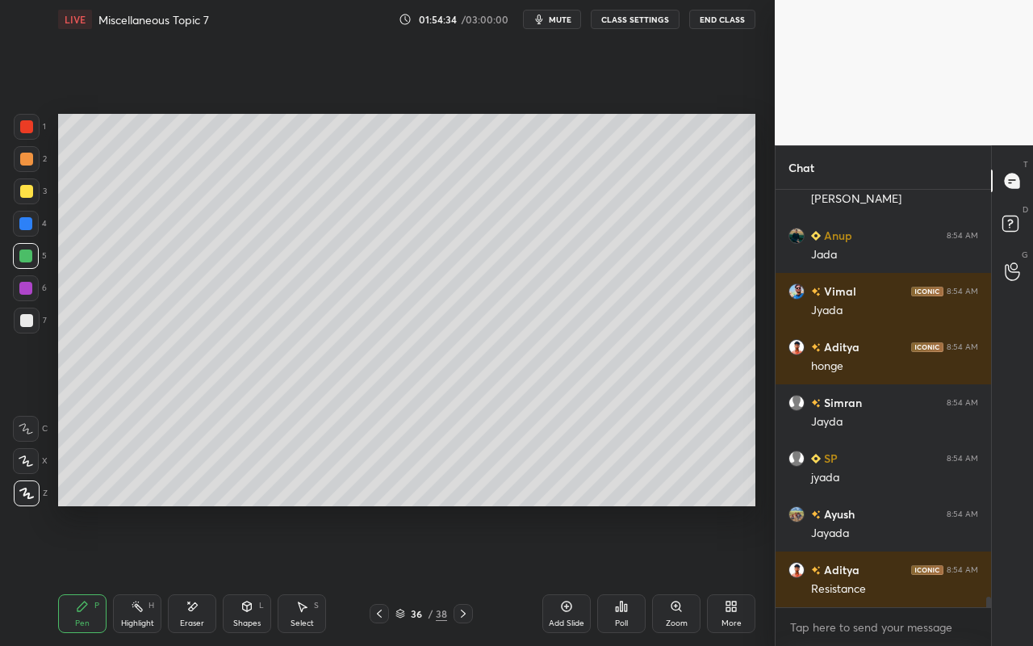
click at [28, 194] on div at bounding box center [26, 191] width 13 height 13
click at [127, 574] on div "Highlight" at bounding box center [137, 623] width 33 height 8
click at [81, 574] on div "Pen P" at bounding box center [82, 613] width 48 height 39
click at [30, 328] on div at bounding box center [27, 320] width 26 height 26
drag, startPoint x: 144, startPoint y: 608, endPoint x: 248, endPoint y: 516, distance: 138.4
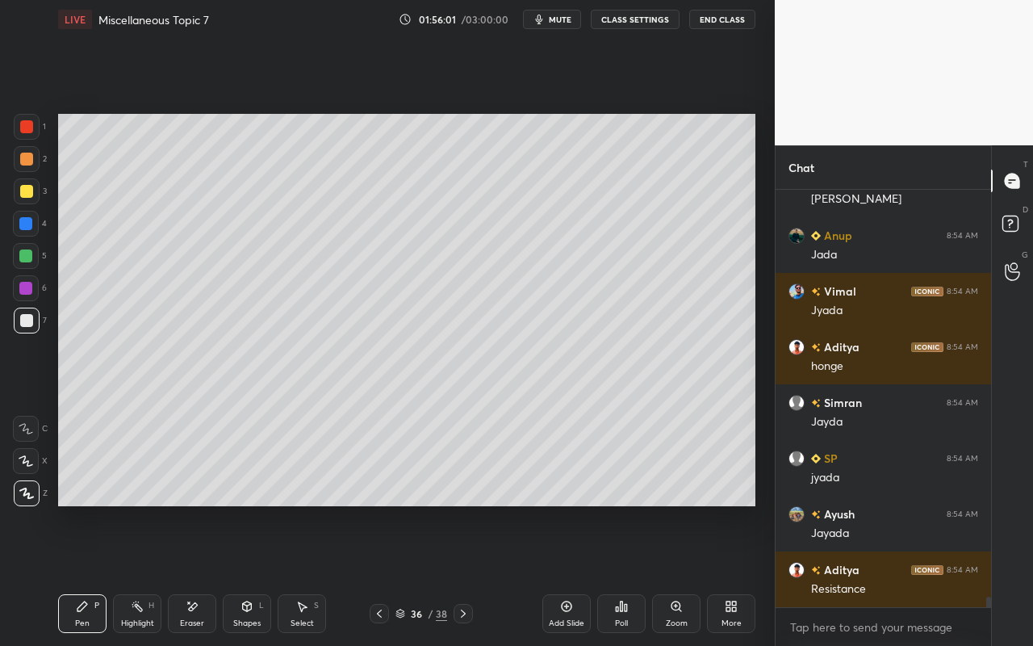
click at [145, 574] on div "Highlight H" at bounding box center [137, 613] width 48 height 39
click at [190, 574] on div "Eraser" at bounding box center [192, 613] width 48 height 39
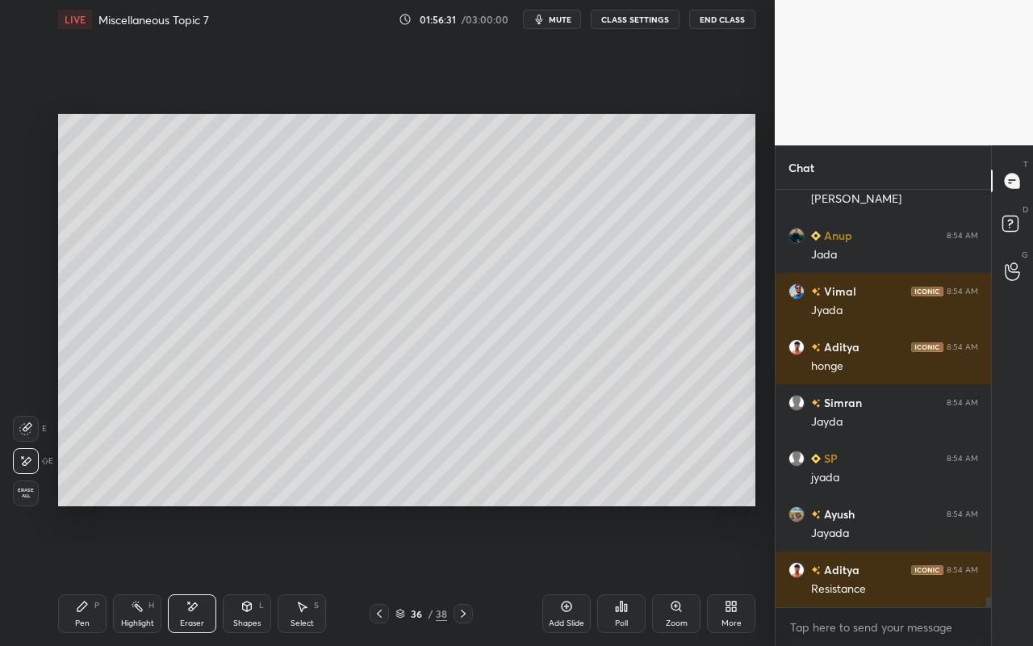
click at [141, 574] on div "Highlight H" at bounding box center [137, 613] width 48 height 39
click at [84, 574] on div "Pen" at bounding box center [82, 623] width 15 height 8
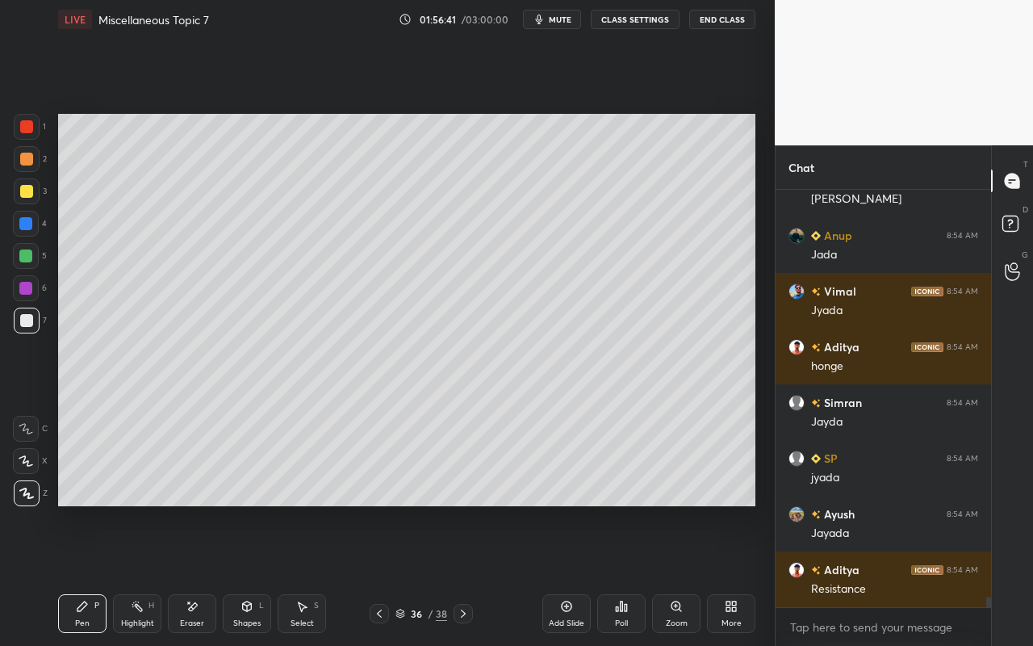
click at [144, 574] on div "Highlight" at bounding box center [137, 623] width 33 height 8
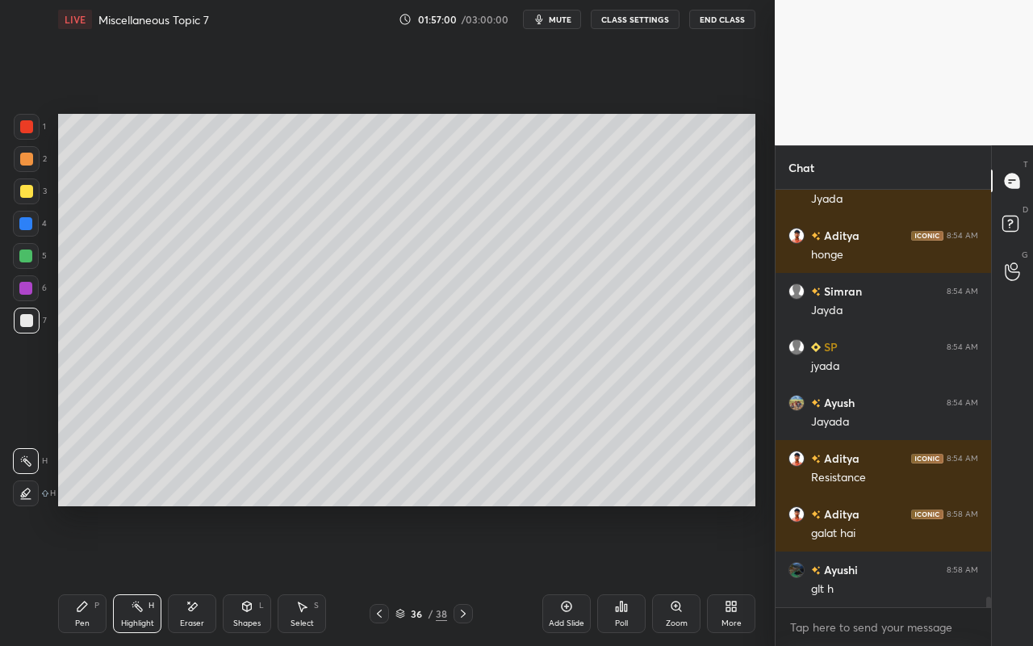
scroll to position [16598, 0]
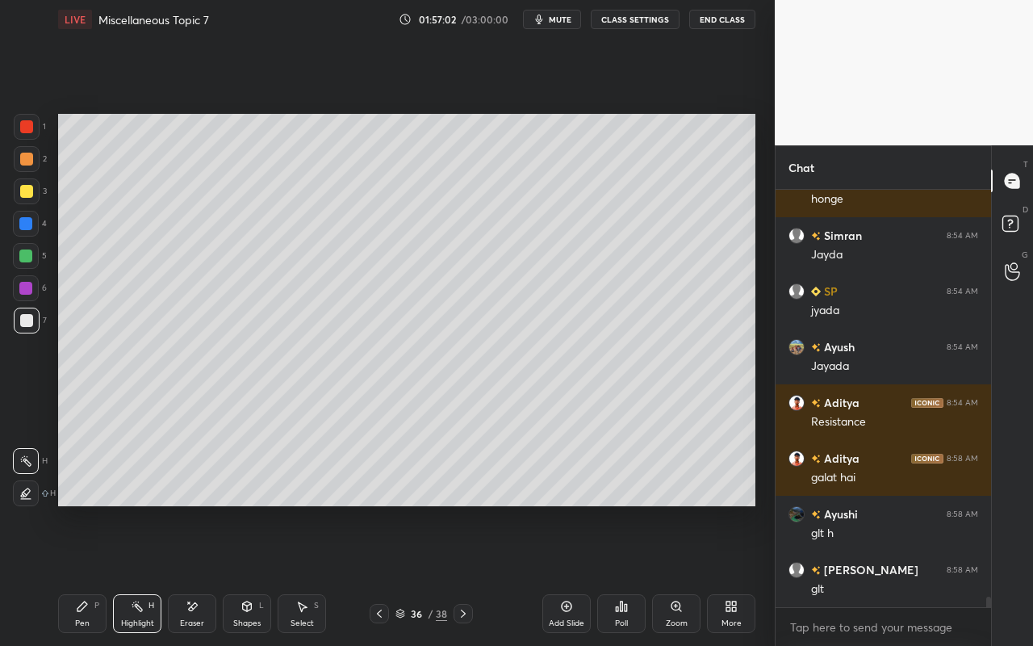
drag, startPoint x: 190, startPoint y: 621, endPoint x: 384, endPoint y: 511, distance: 223.7
click at [198, 574] on div "Eraser" at bounding box center [192, 623] width 24 height 8
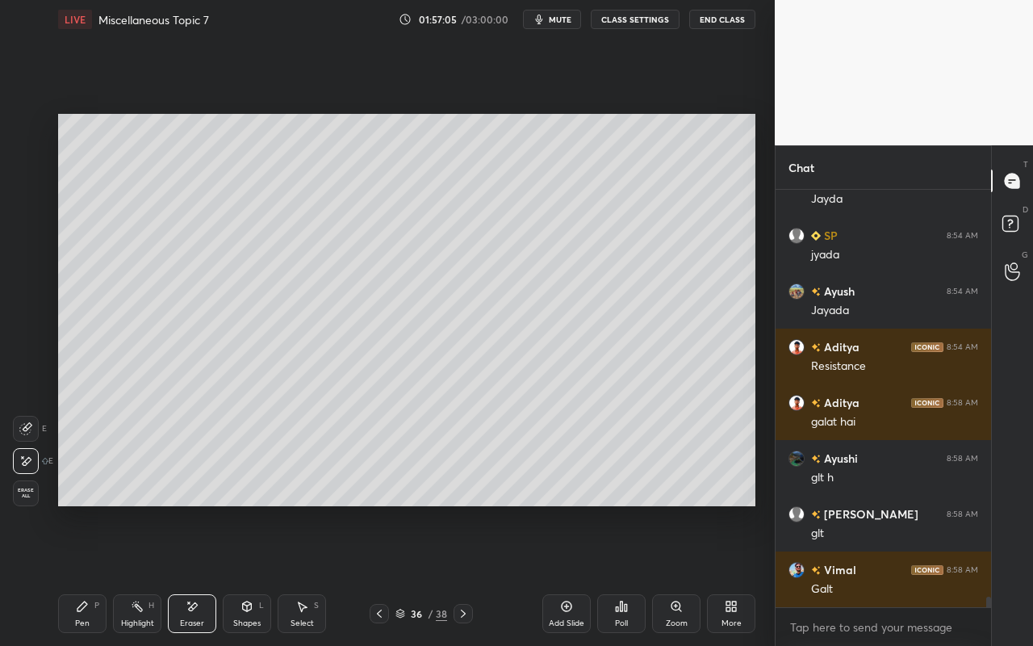
click at [79, 574] on div "Pen P" at bounding box center [82, 613] width 48 height 39
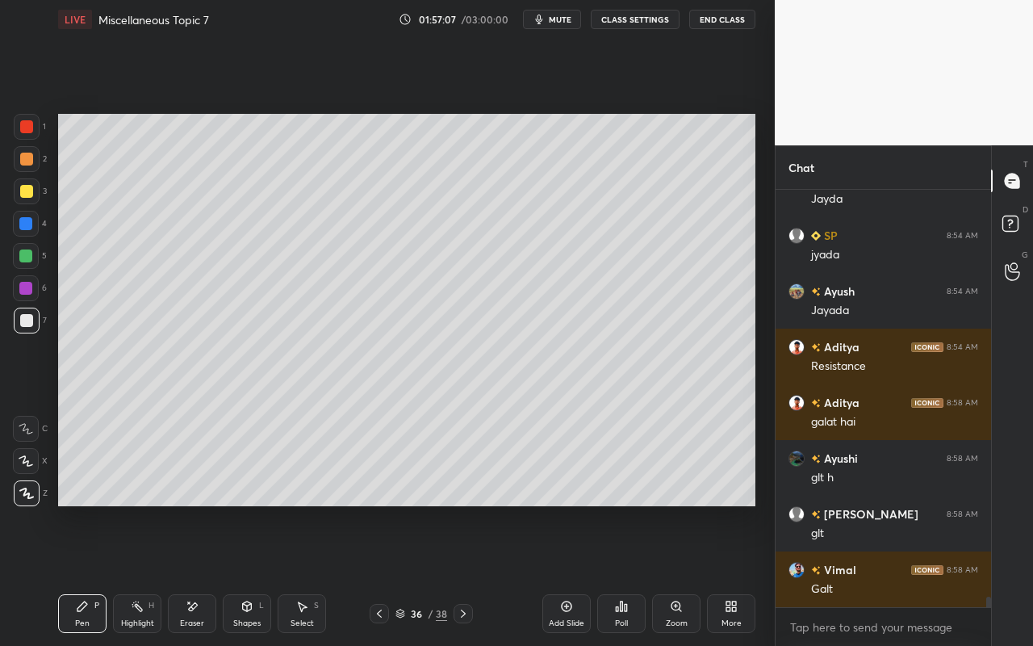
scroll to position [16710, 0]
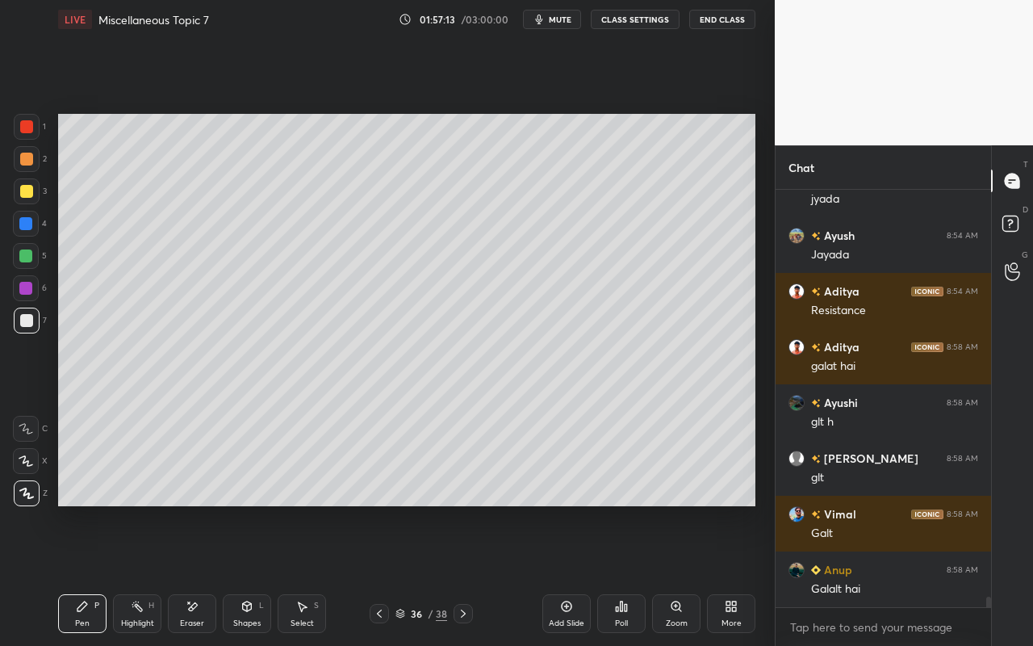
drag, startPoint x: 203, startPoint y: 616, endPoint x: 226, endPoint y: 576, distance: 45.5
click at [204, 574] on div "Eraser" at bounding box center [192, 613] width 48 height 39
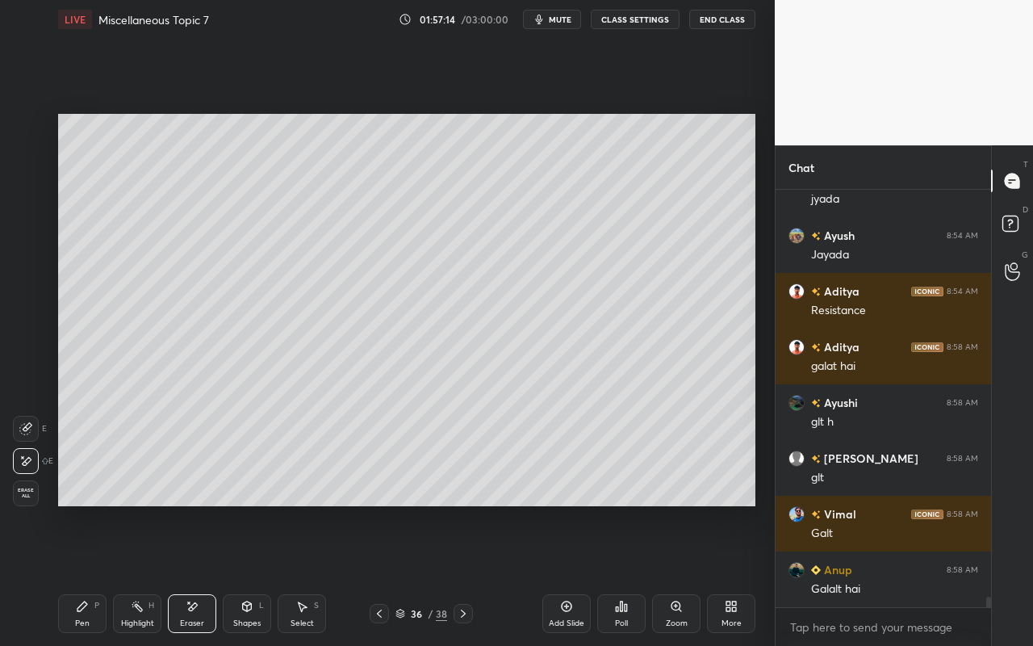
click at [138, 574] on div "Highlight" at bounding box center [137, 623] width 33 height 8
click at [77, 574] on div "Pen P" at bounding box center [82, 613] width 48 height 39
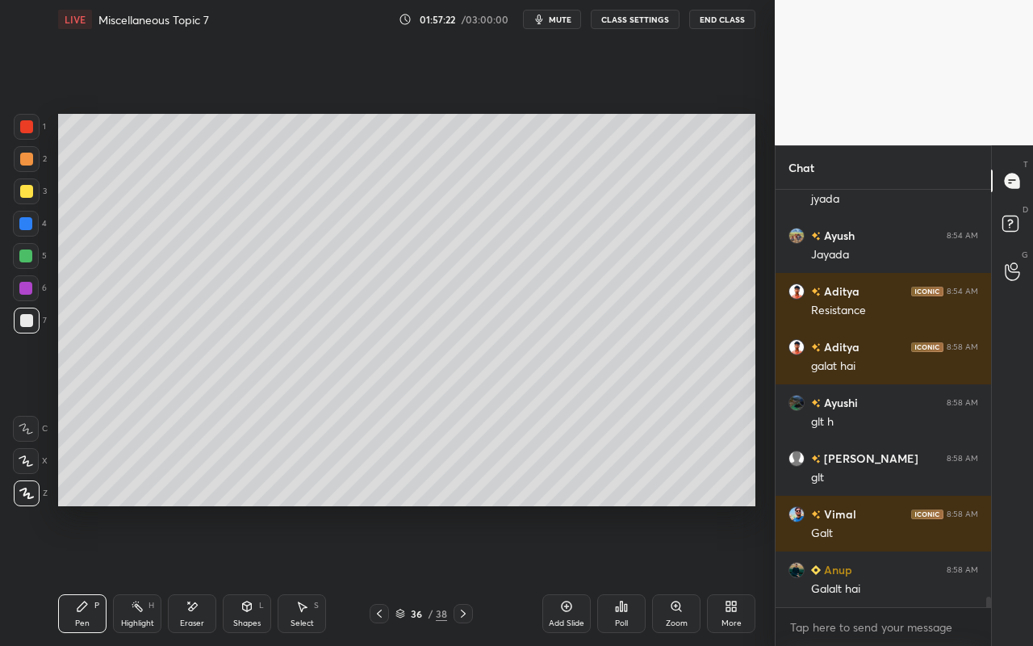
click at [146, 574] on div "Highlight" at bounding box center [137, 623] width 33 height 8
click at [147, 574] on div "Highlight H" at bounding box center [137, 613] width 48 height 39
click at [81, 574] on div "Pen P" at bounding box center [82, 613] width 48 height 39
drag, startPoint x: 84, startPoint y: 625, endPoint x: 112, endPoint y: 524, distance: 104.7
click at [85, 574] on div "Pen" at bounding box center [82, 623] width 15 height 8
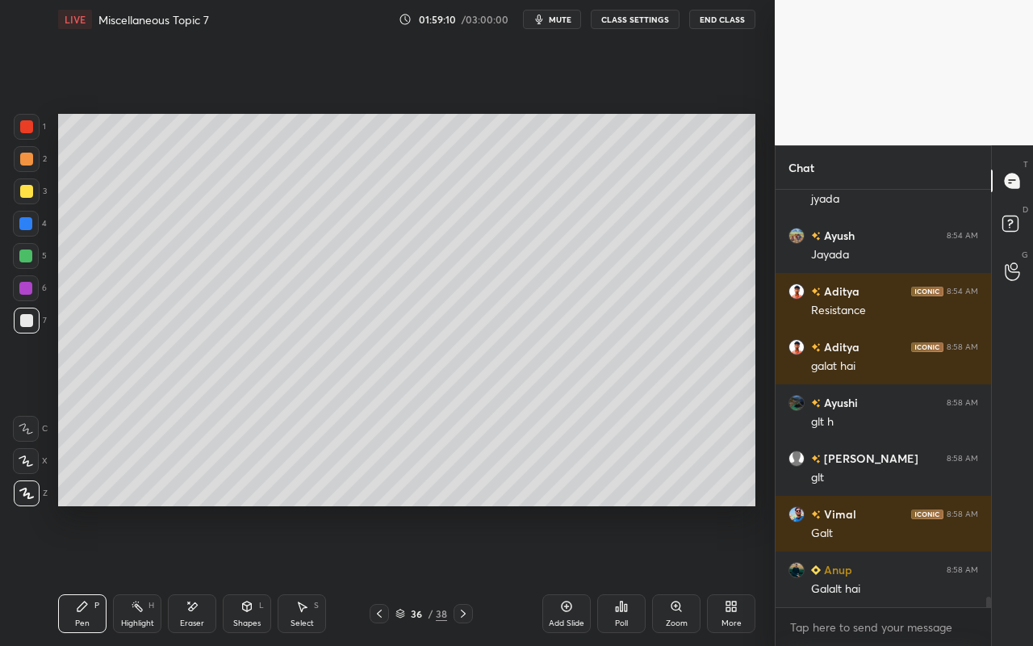
drag, startPoint x: 138, startPoint y: 608, endPoint x: 217, endPoint y: 523, distance: 115.9
click at [142, 574] on icon at bounding box center [137, 606] width 13 height 13
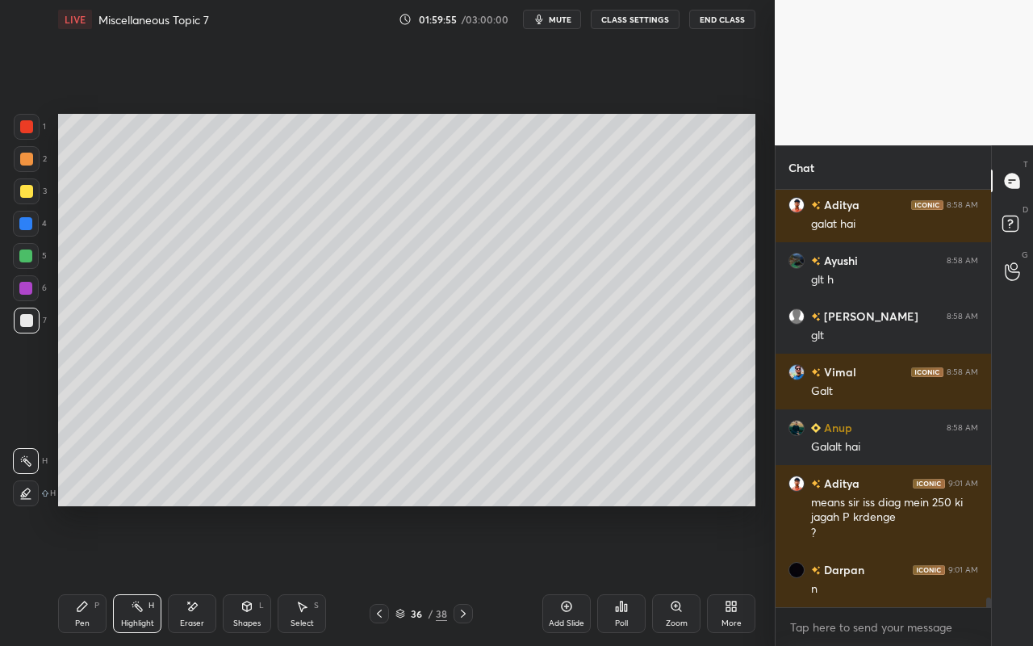
scroll to position [16907, 0]
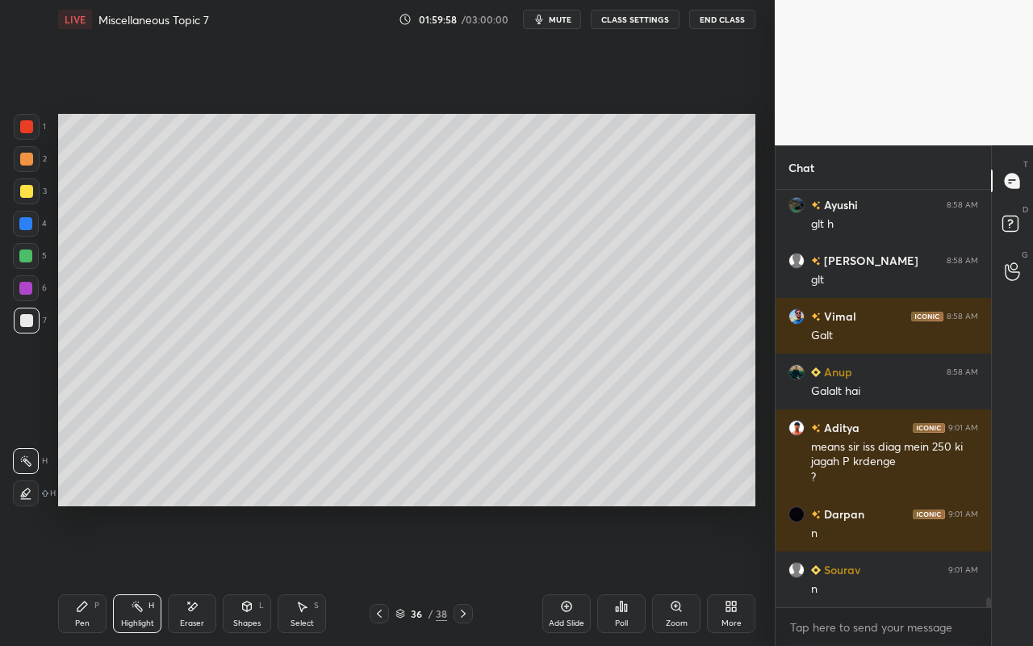
click at [190, 574] on div "Eraser" at bounding box center [192, 613] width 48 height 39
drag, startPoint x: 73, startPoint y: 614, endPoint x: 136, endPoint y: 513, distance: 118.9
click at [73, 574] on div "Pen P" at bounding box center [82, 613] width 48 height 39
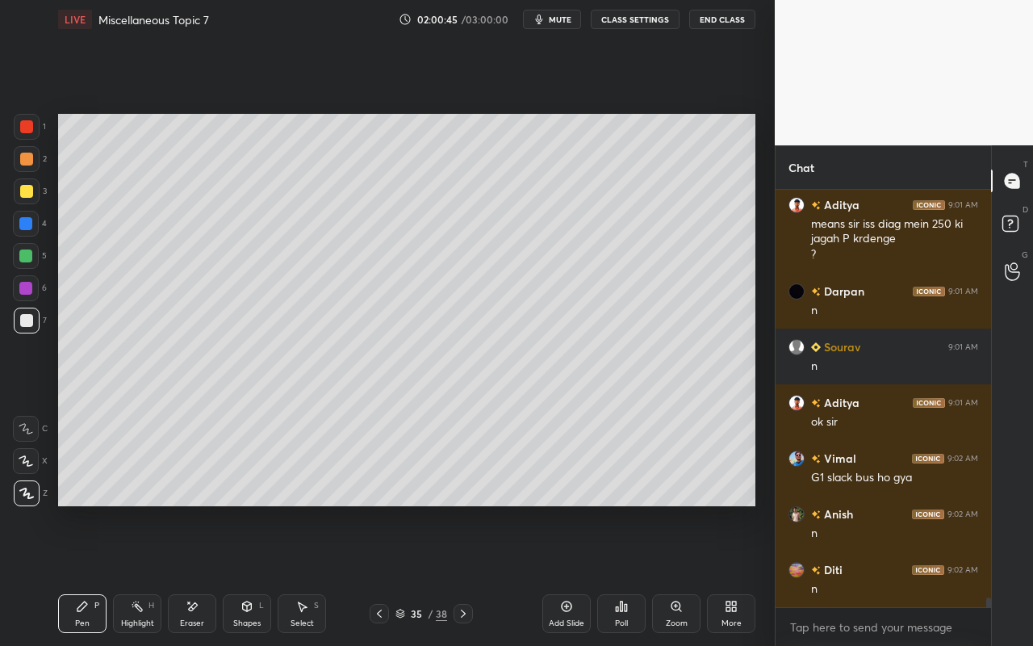
scroll to position [17186, 0]
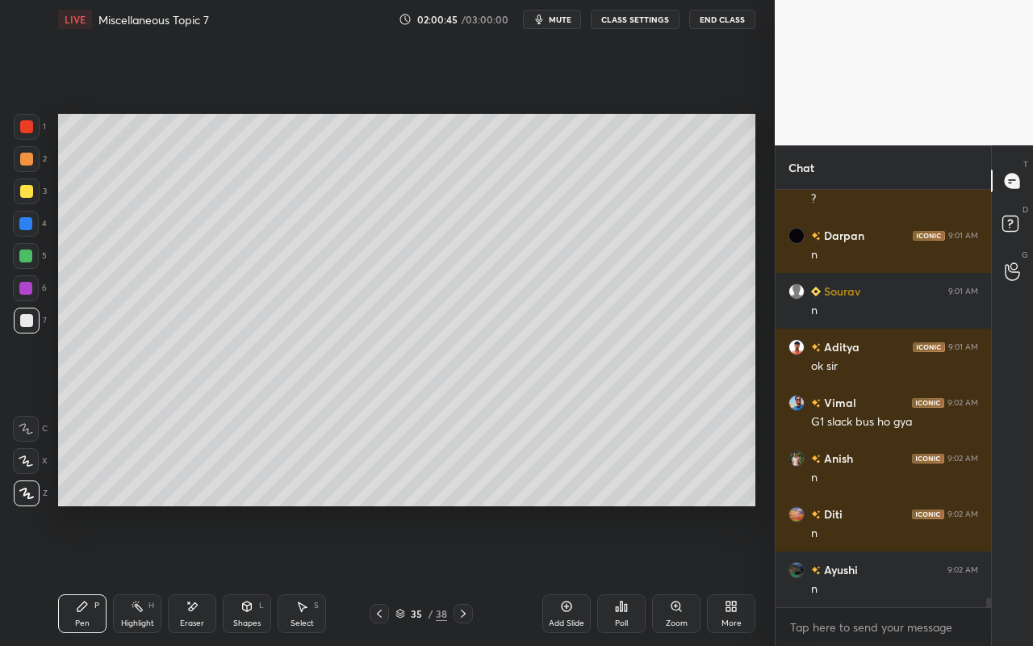
click at [321, 574] on div "Select S" at bounding box center [302, 613] width 48 height 39
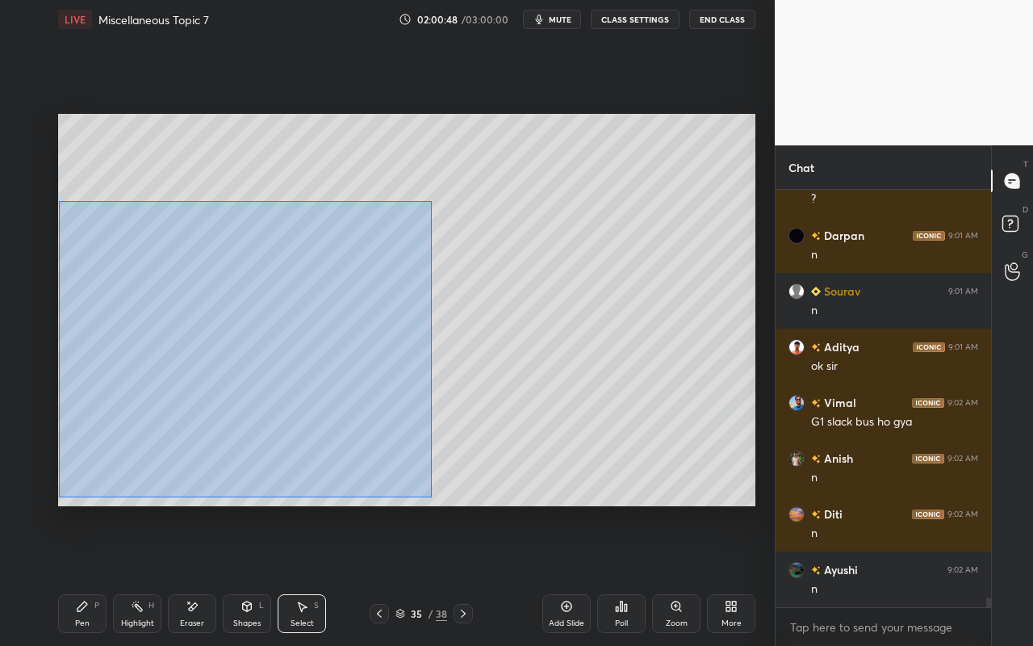
drag, startPoint x: 62, startPoint y: 219, endPoint x: 435, endPoint y: 483, distance: 456.7
click at [430, 497] on div "0 ° Undo Copy Paste here Duplicate Duplicate to new slide Delete" at bounding box center [406, 310] width 697 height 392
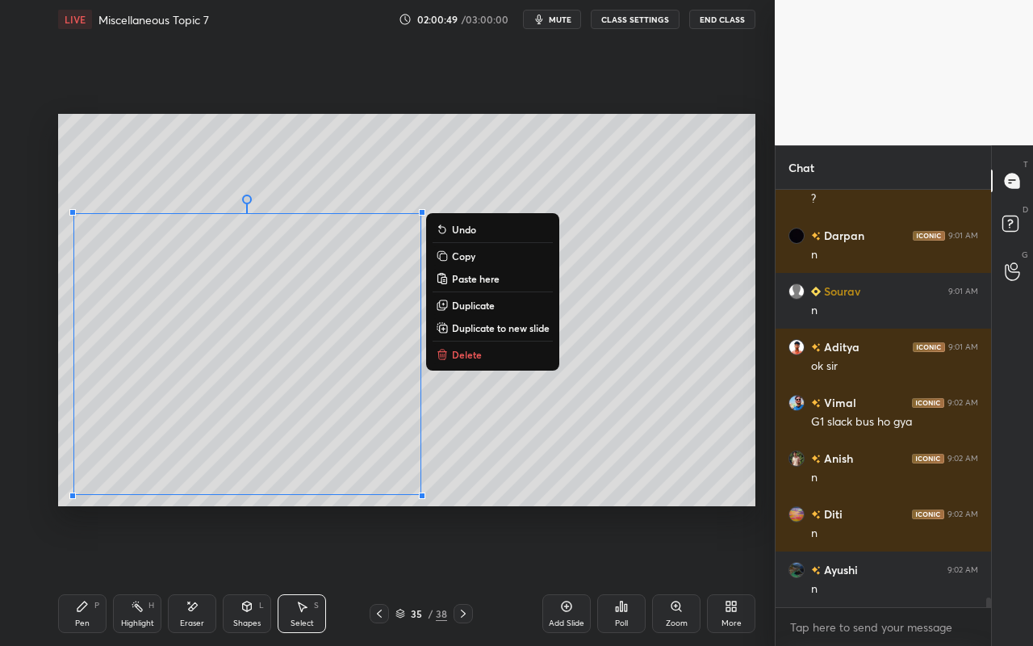
click at [488, 259] on button "Copy" at bounding box center [492, 255] width 120 height 19
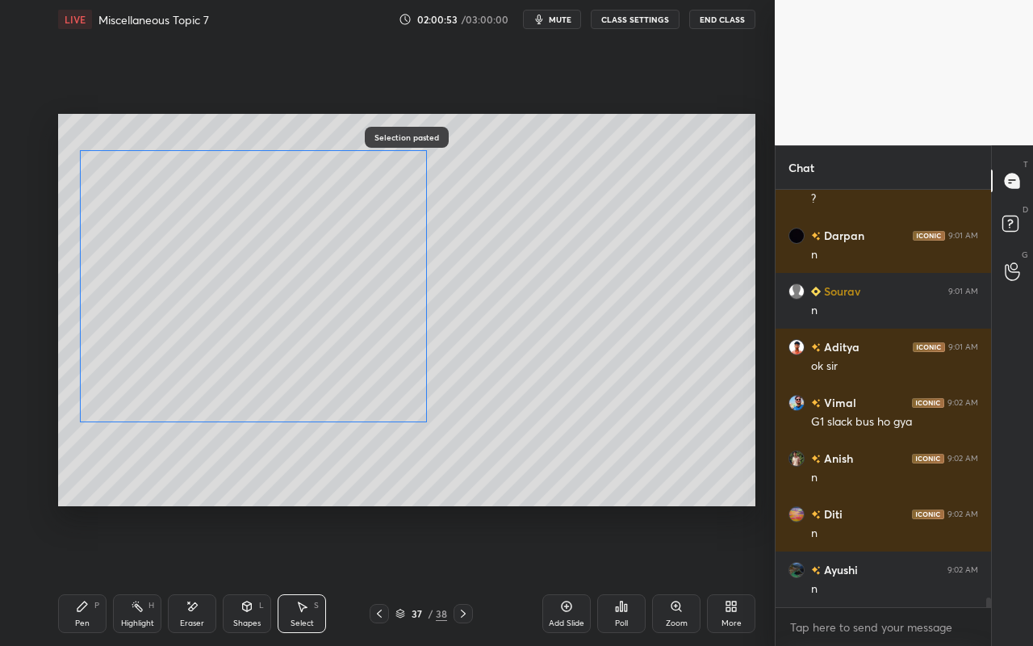
drag, startPoint x: 340, startPoint y: 376, endPoint x: 344, endPoint y: 320, distance: 55.8
click at [344, 320] on div "0 ° Undo Copy Paste here Duplicate Duplicate to new slide Delete" at bounding box center [406, 310] width 697 height 392
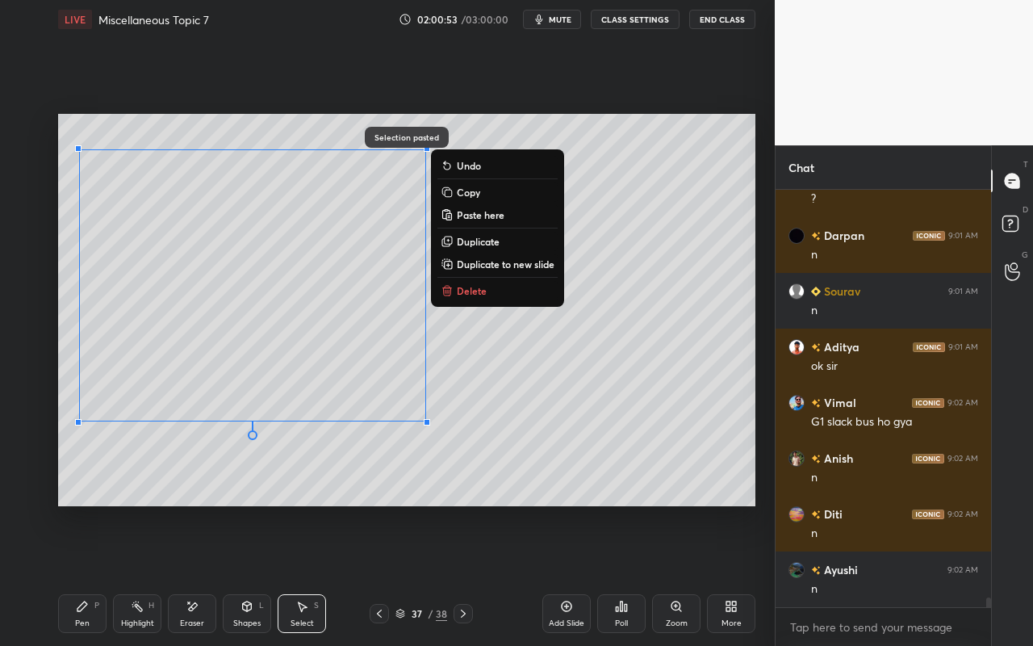
click at [662, 361] on div "0 ° Undo Copy Paste here Duplicate Duplicate to new slide Delete" at bounding box center [406, 310] width 697 height 392
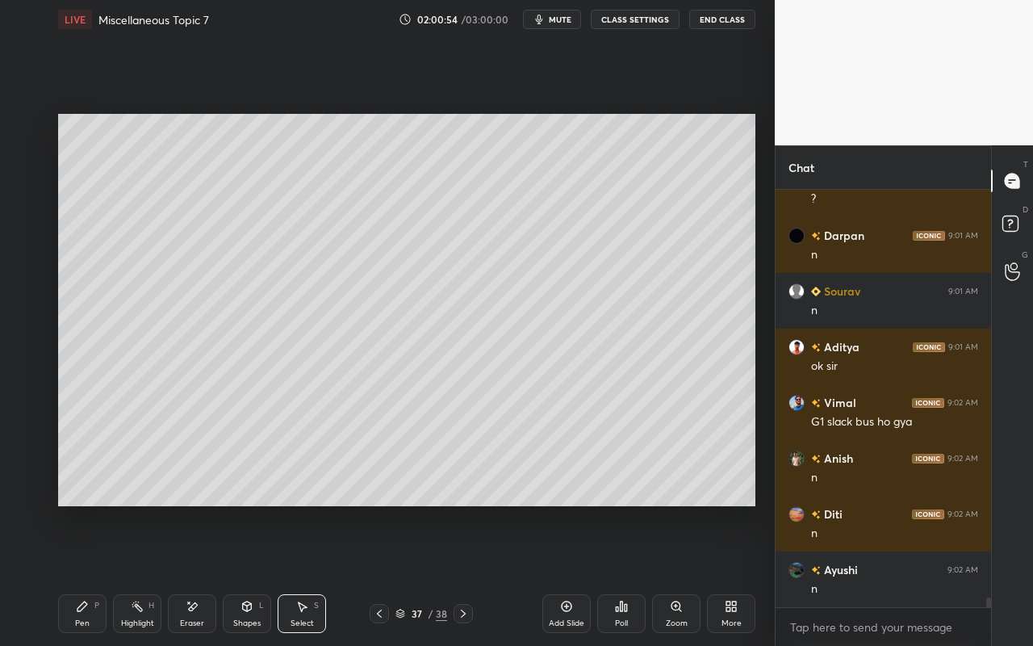
click at [194, 574] on div "Eraser" at bounding box center [192, 623] width 24 height 8
click at [88, 574] on div "Pen P" at bounding box center [82, 613] width 48 height 39
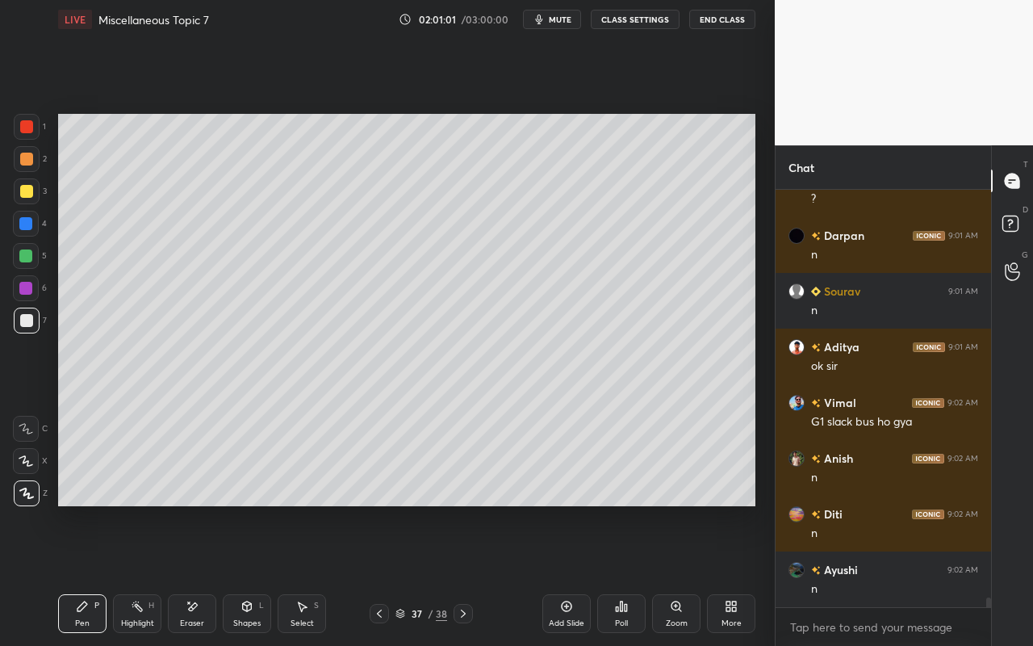
drag, startPoint x: 144, startPoint y: 616, endPoint x: 174, endPoint y: 508, distance: 112.4
click at [144, 574] on div "Highlight H" at bounding box center [137, 613] width 48 height 39
drag, startPoint x: 255, startPoint y: 610, endPoint x: 257, endPoint y: 596, distance: 13.9
click at [255, 574] on div "Shapes L" at bounding box center [247, 613] width 48 height 39
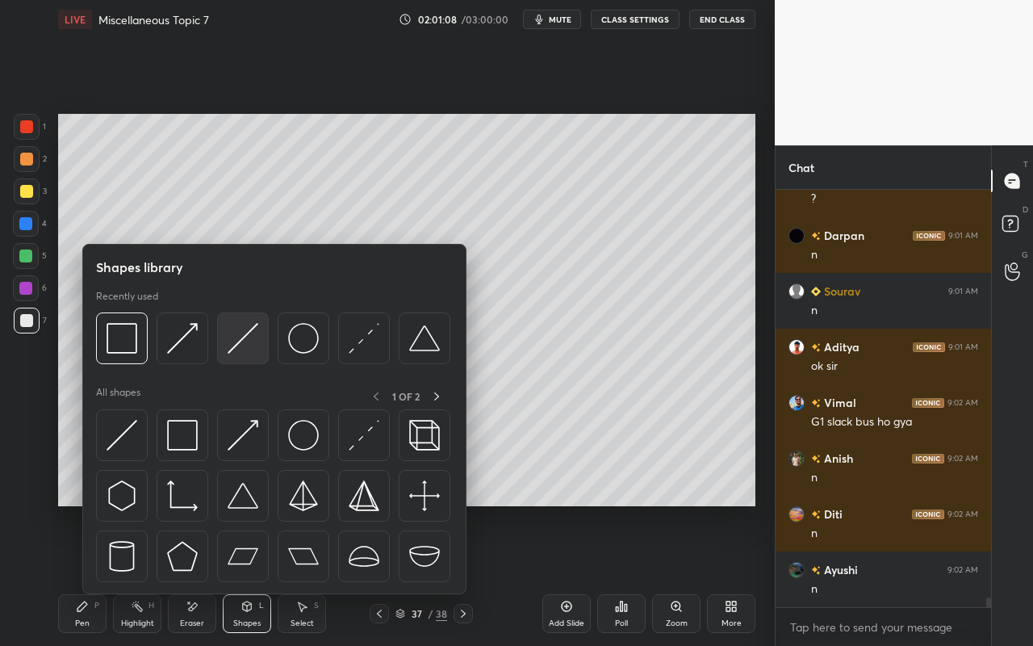
click at [251, 352] on img at bounding box center [243, 338] width 31 height 31
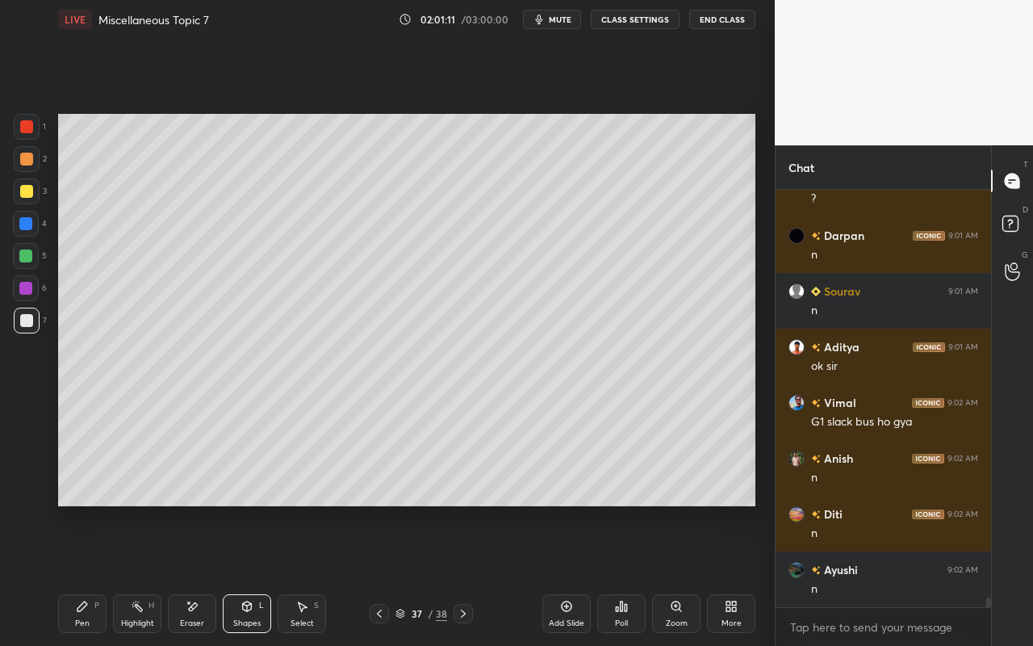
drag, startPoint x: 136, startPoint y: 616, endPoint x: 188, endPoint y: 524, distance: 105.5
click at [139, 574] on div "Highlight H" at bounding box center [137, 613] width 48 height 39
click at [82, 574] on icon at bounding box center [82, 606] width 13 height 13
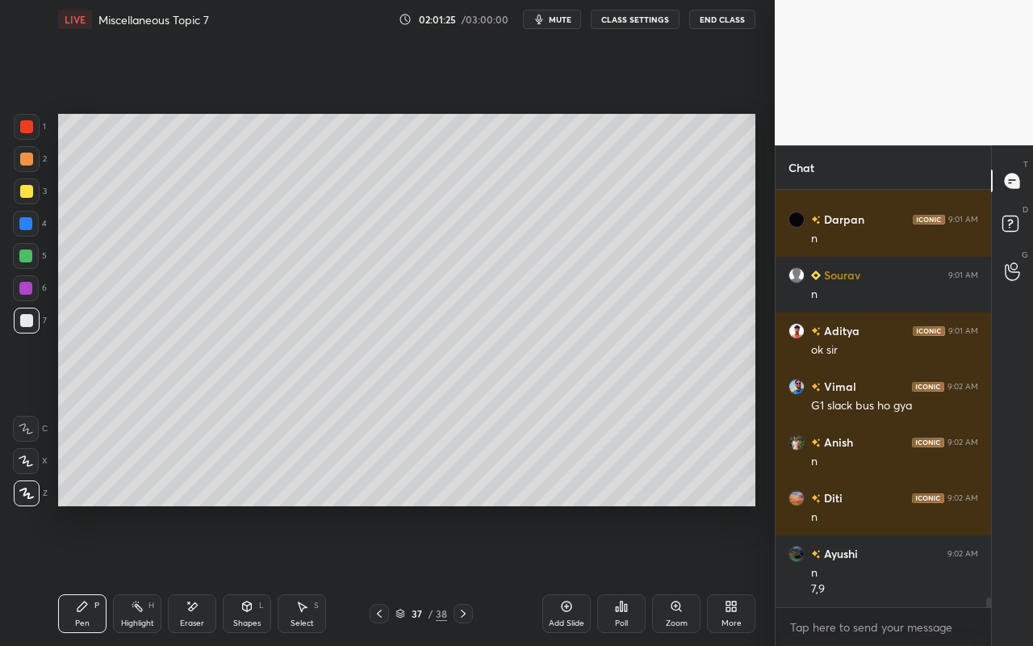
drag, startPoint x: 141, startPoint y: 619, endPoint x: 147, endPoint y: 605, distance: 14.8
click at [144, 574] on div "Highlight H" at bounding box center [137, 613] width 48 height 39
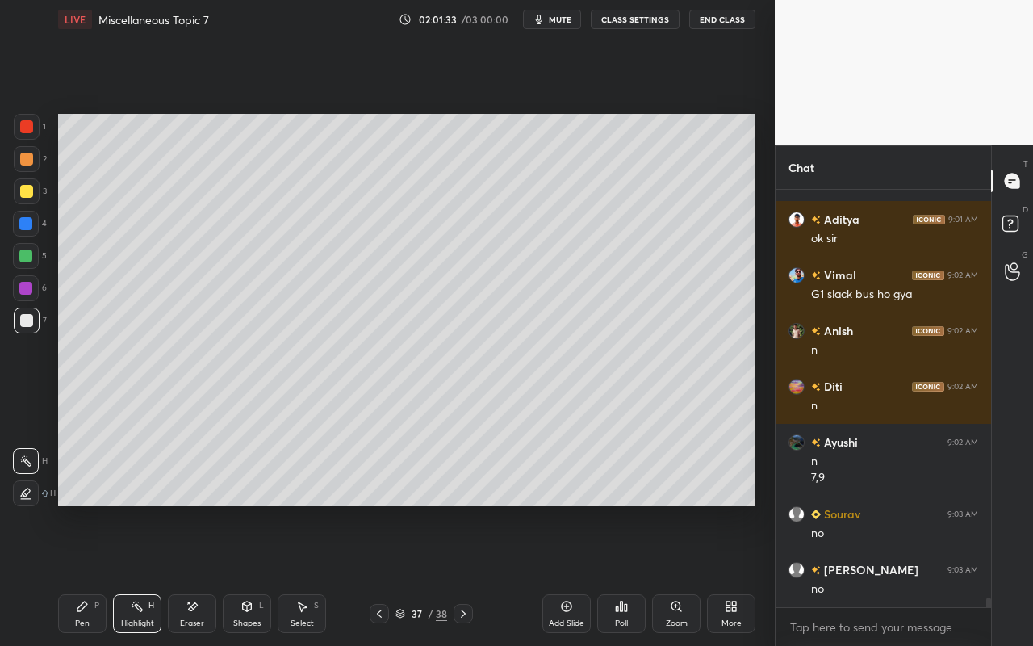
scroll to position [17425, 0]
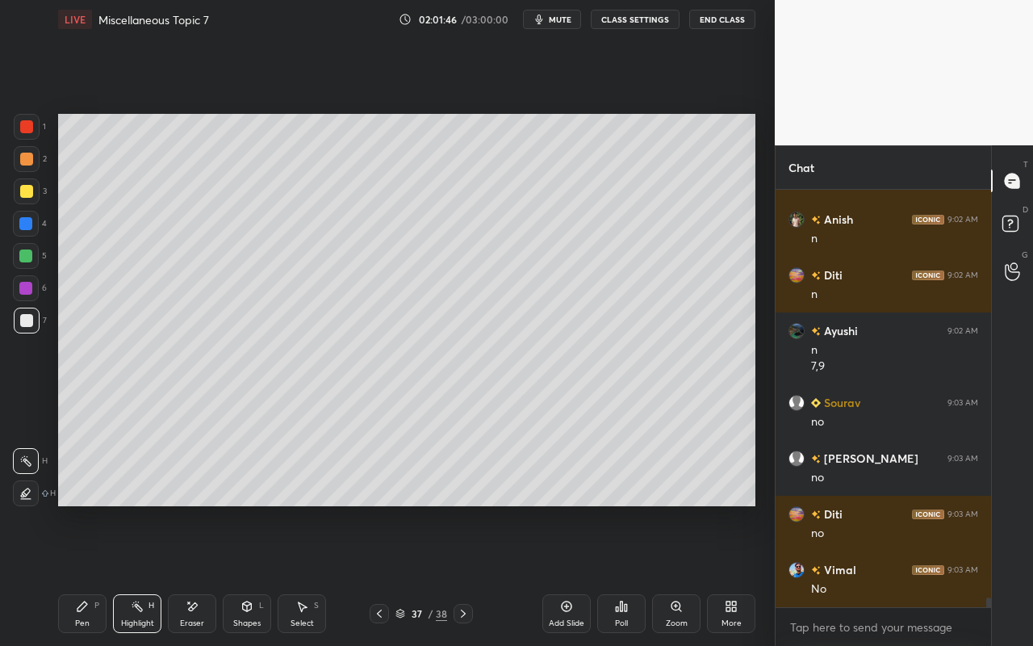
click at [252, 574] on div "Shapes L" at bounding box center [247, 613] width 48 height 39
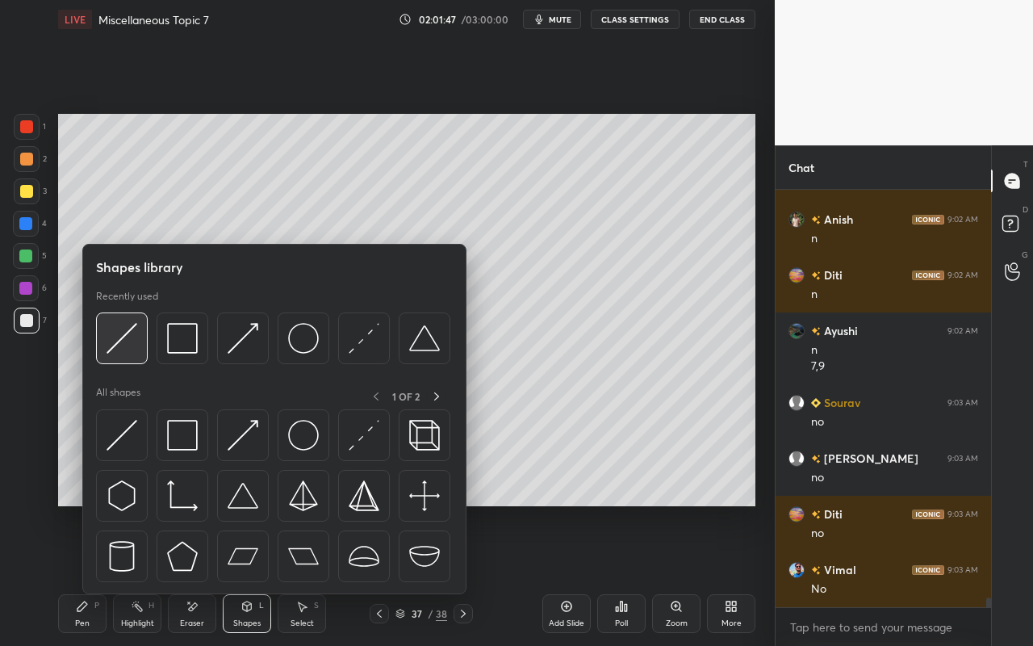
click at [132, 349] on img at bounding box center [122, 338] width 31 height 31
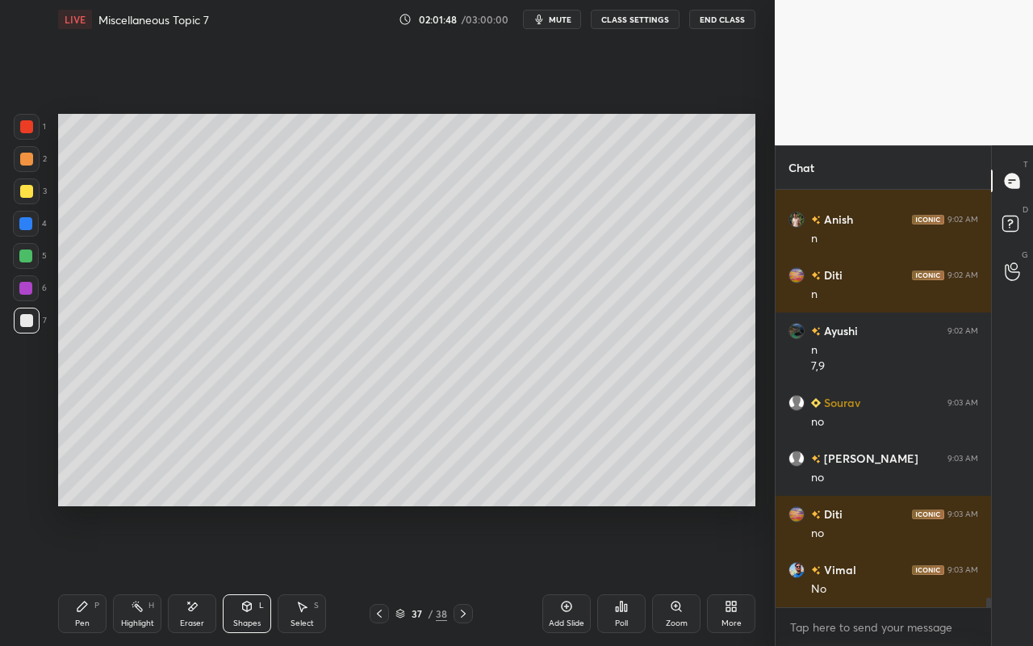
click at [27, 322] on div at bounding box center [26, 320] width 13 height 13
click at [85, 574] on div "Pen" at bounding box center [82, 623] width 15 height 8
click at [25, 319] on div at bounding box center [26, 320] width 13 height 13
click at [24, 194] on div at bounding box center [26, 191] width 13 height 13
click at [133, 574] on div "Highlight H" at bounding box center [137, 613] width 48 height 39
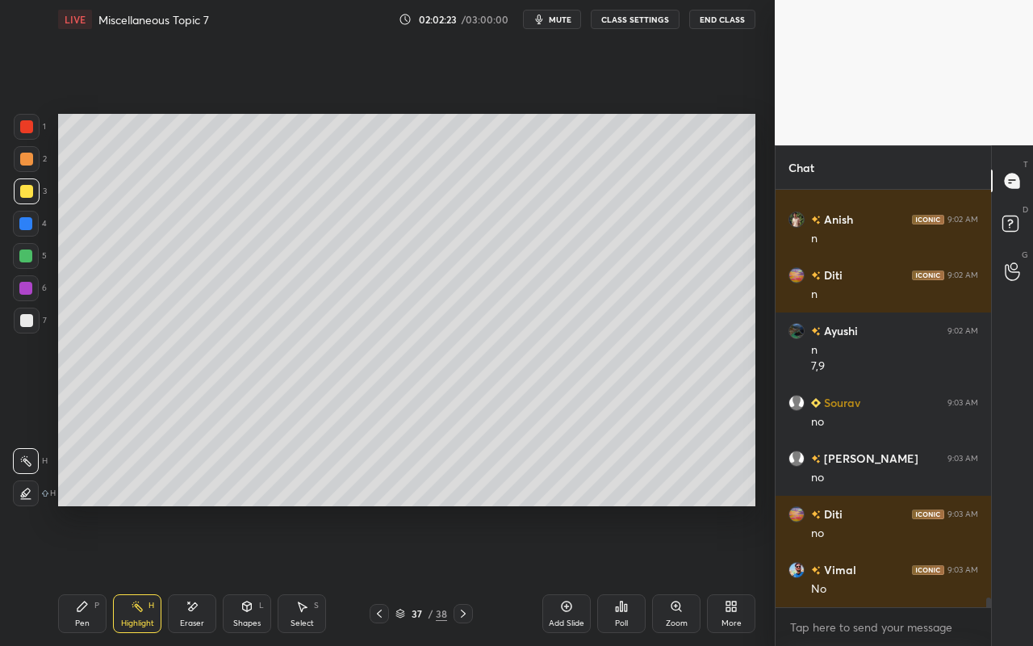
click at [83, 574] on div "Pen" at bounding box center [82, 623] width 15 height 8
click at [92, 574] on div "Pen P" at bounding box center [82, 613] width 48 height 39
click at [27, 132] on div at bounding box center [26, 126] width 13 height 13
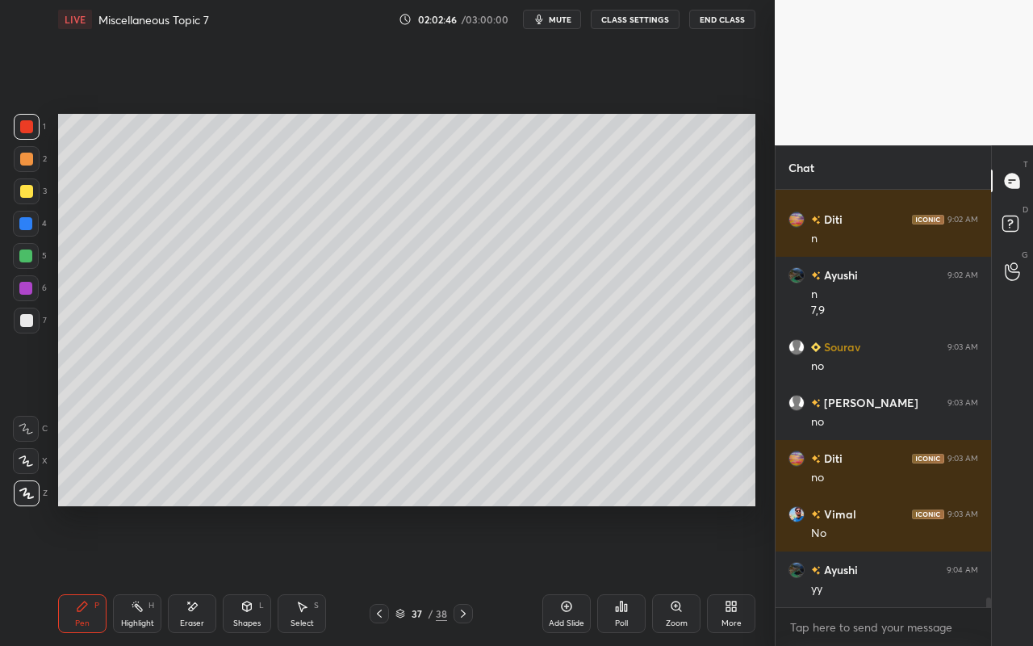
scroll to position [17536, 0]
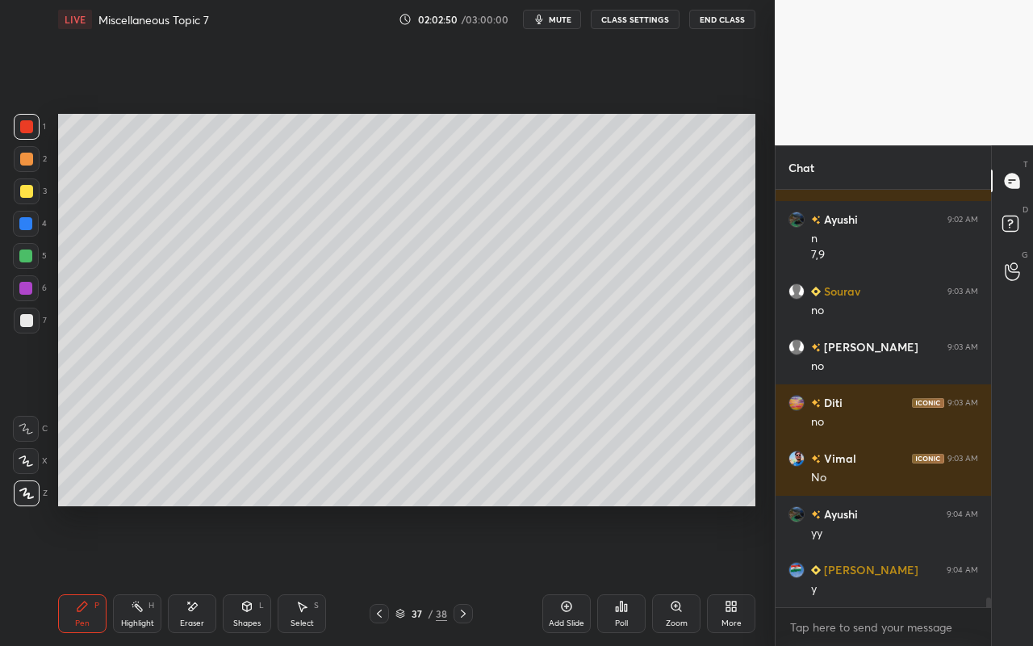
drag, startPoint x: 136, startPoint y: 620, endPoint x: 168, endPoint y: 558, distance: 70.7
click at [136, 574] on div "Highlight" at bounding box center [137, 623] width 33 height 8
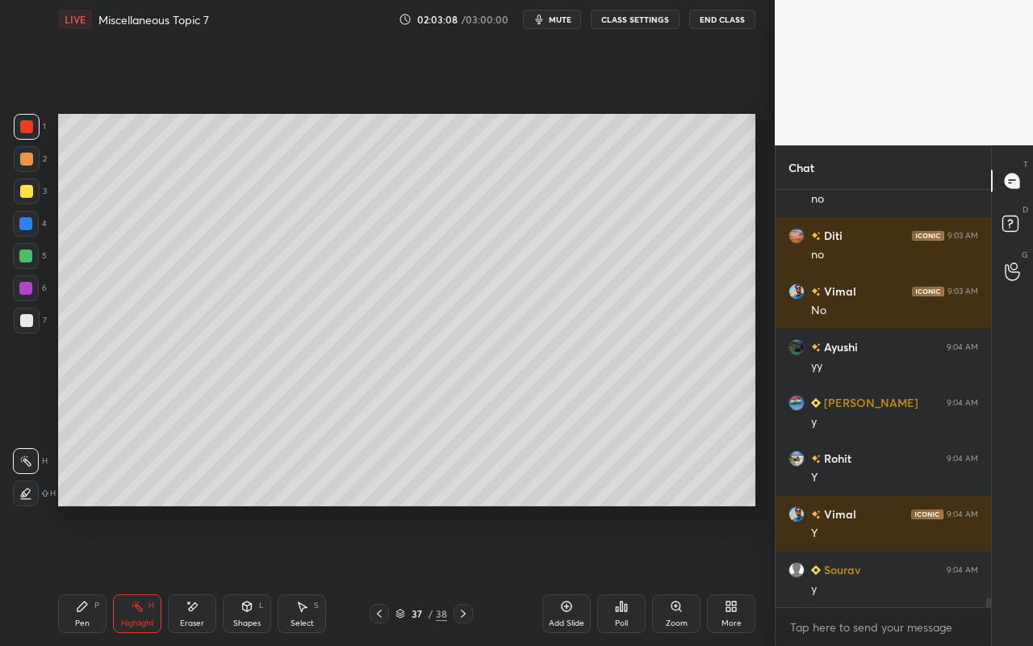
scroll to position [17759, 0]
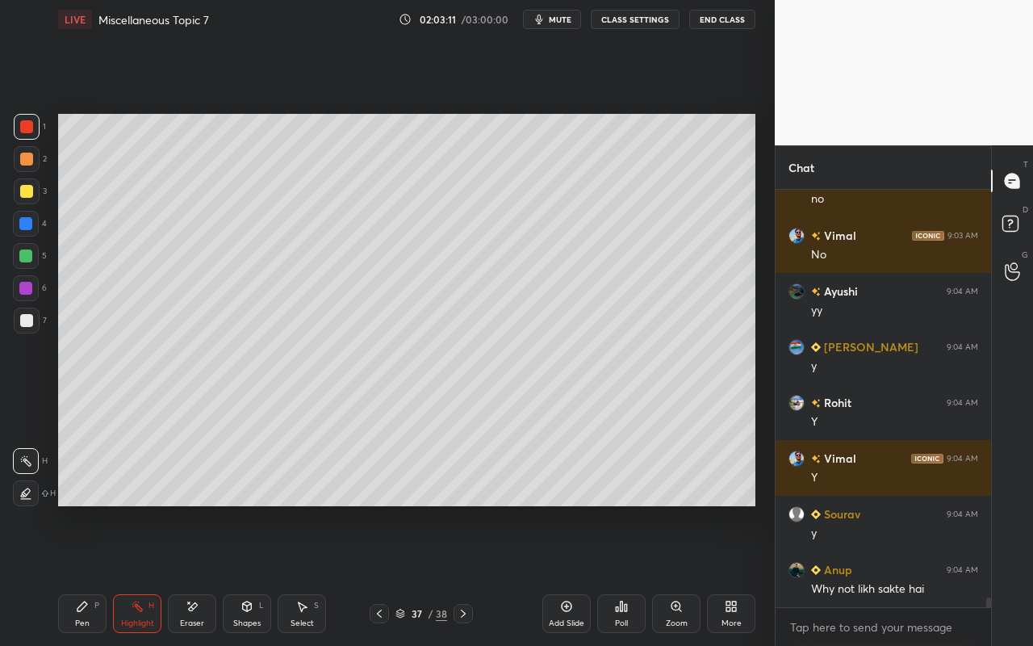
drag, startPoint x: 260, startPoint y: 612, endPoint x: 261, endPoint y: 599, distance: 13.7
click at [260, 574] on div "Shapes L" at bounding box center [247, 613] width 48 height 39
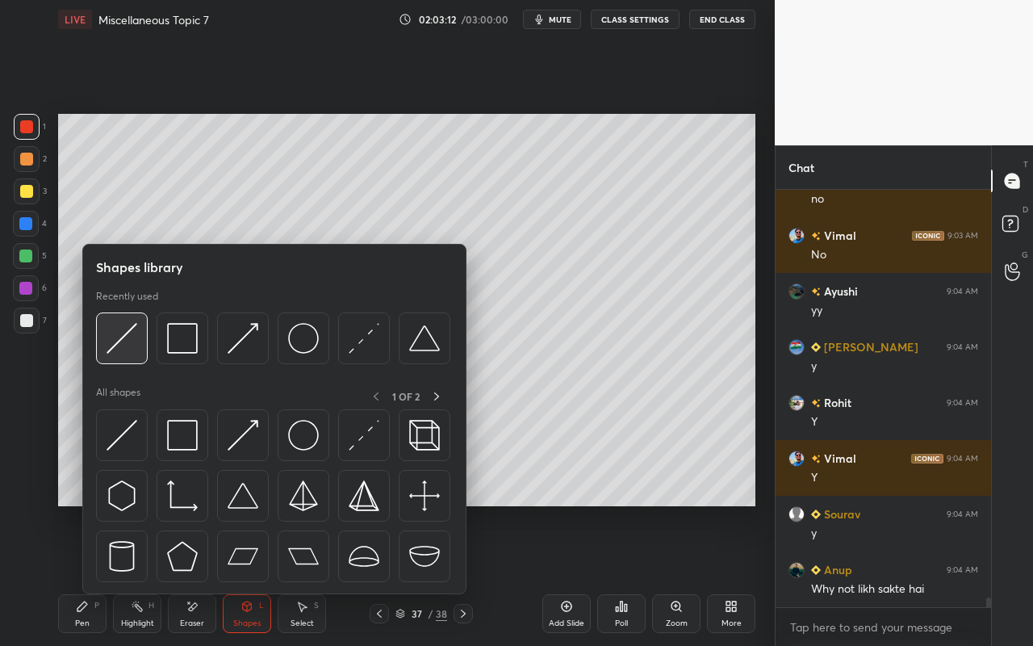
click at [141, 347] on div at bounding box center [122, 338] width 52 height 52
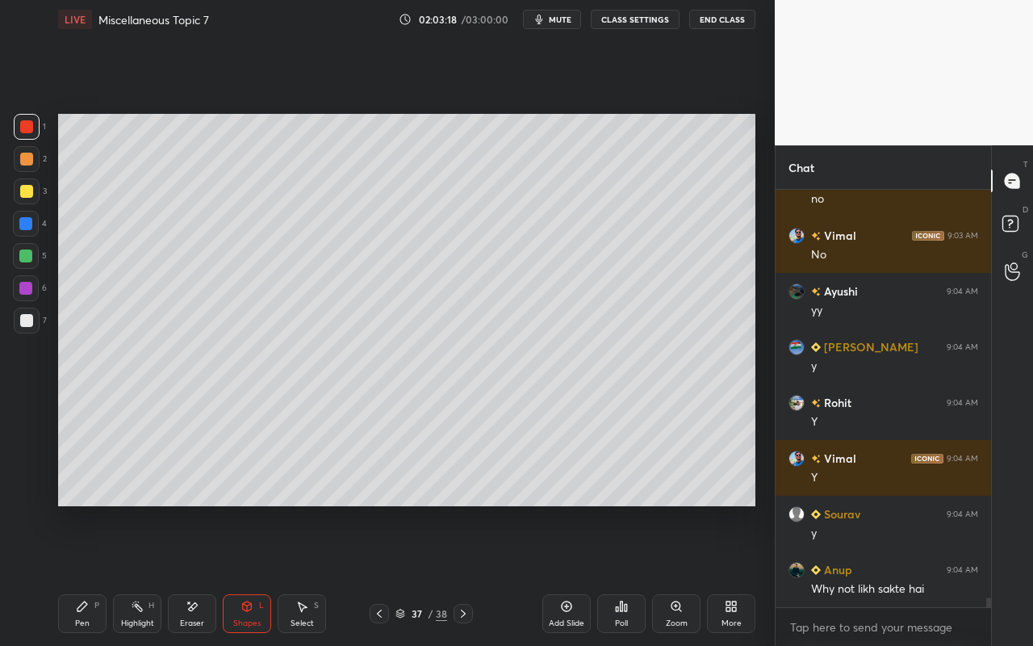
click at [253, 574] on div "Shapes" at bounding box center [246, 623] width 27 height 8
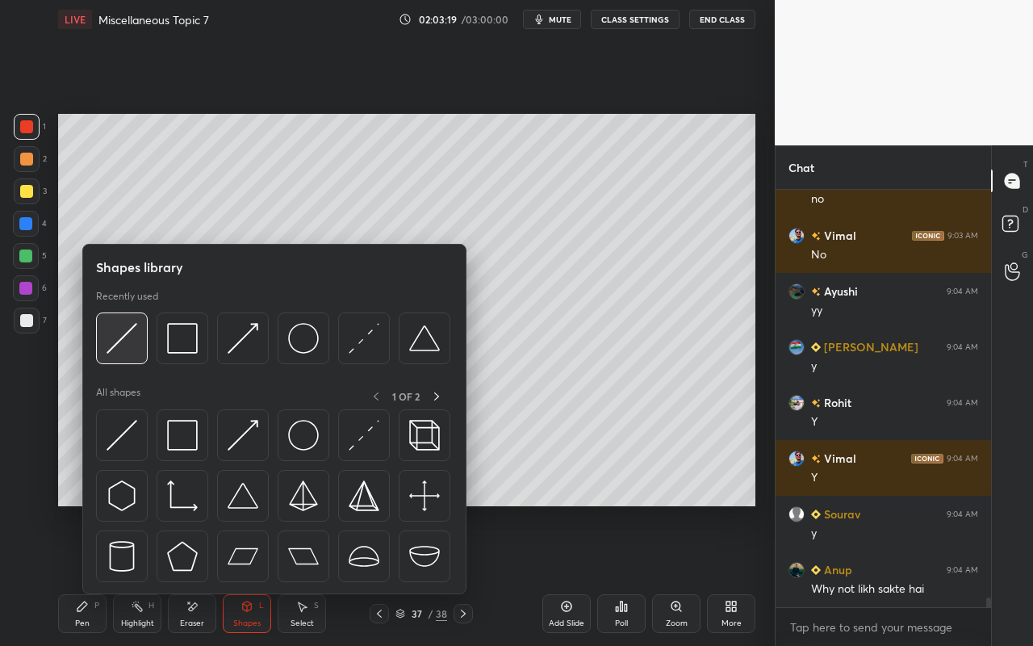
click at [135, 348] on img at bounding box center [122, 338] width 31 height 31
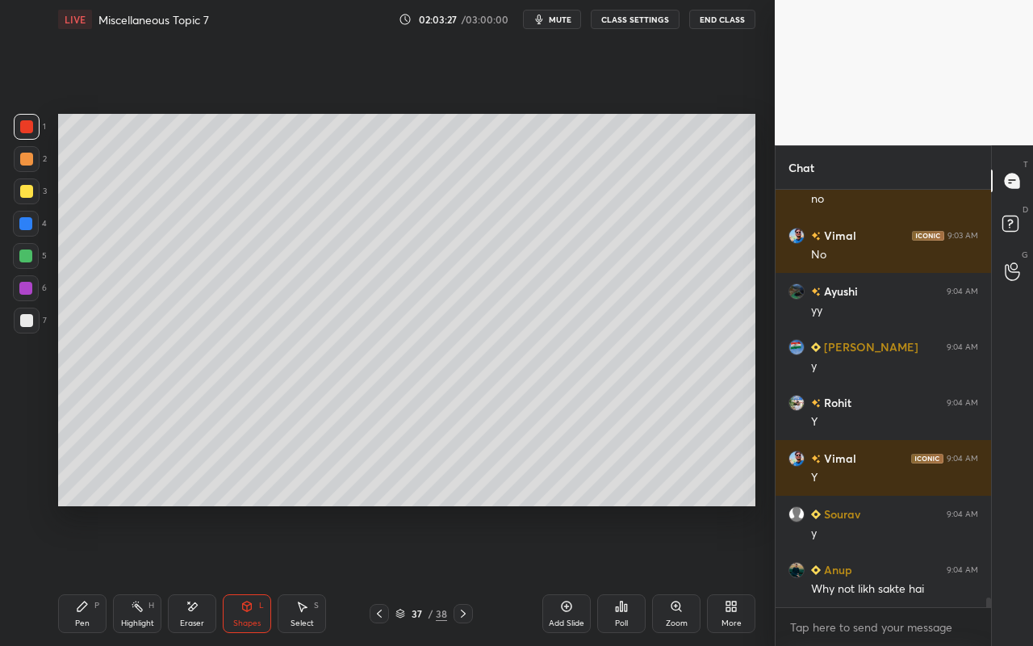
click at [247, 574] on div "Shapes L" at bounding box center [247, 613] width 48 height 39
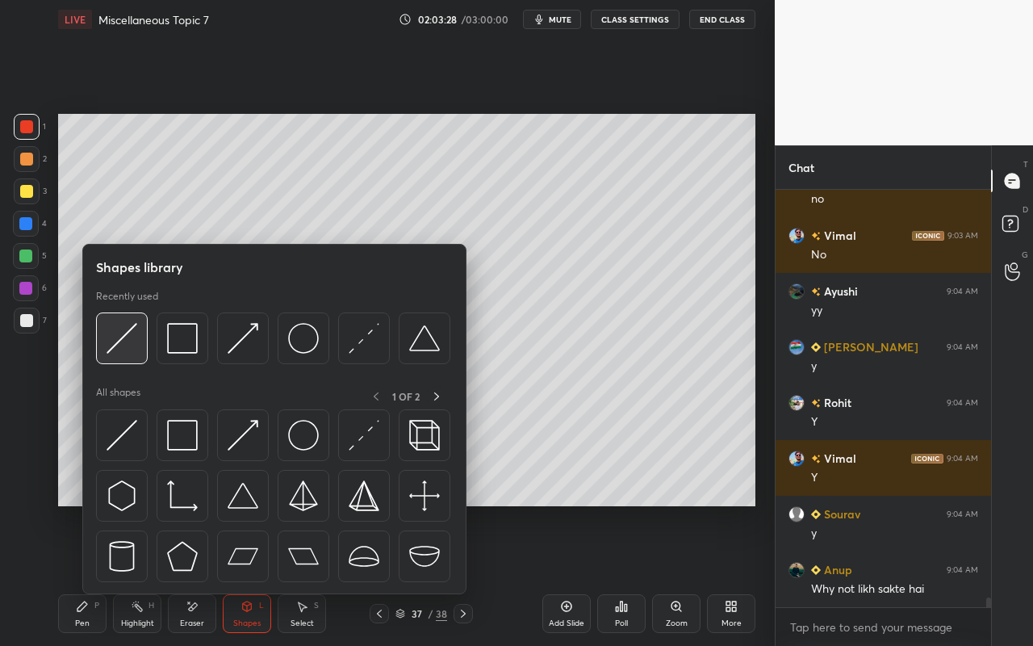
click at [130, 349] on img at bounding box center [122, 338] width 31 height 31
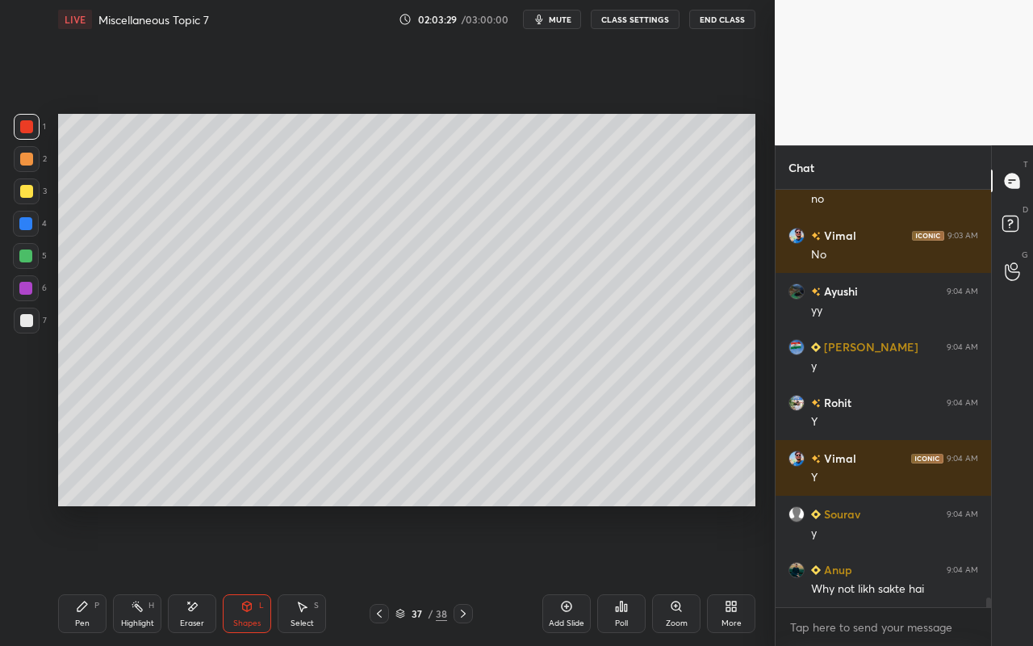
click at [27, 191] on div at bounding box center [26, 191] width 13 height 13
click at [86, 574] on div "Pen" at bounding box center [82, 623] width 15 height 8
drag, startPoint x: 28, startPoint y: 159, endPoint x: 33, endPoint y: 167, distance: 9.4
click at [28, 159] on div at bounding box center [26, 158] width 13 height 13
click at [136, 574] on div "Highlight" at bounding box center [137, 623] width 33 height 8
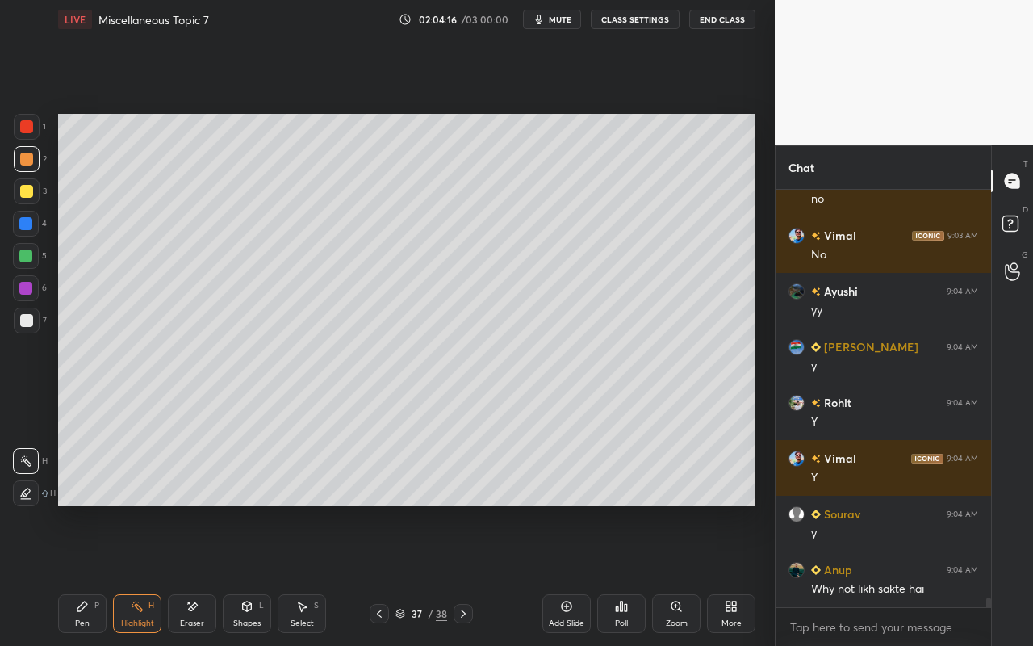
click at [79, 574] on div "Pen P Highlight H Eraser Shapes L Select S 37 / 38 Add Slide Poll Zoom More" at bounding box center [406, 613] width 697 height 65
click at [84, 574] on icon at bounding box center [82, 606] width 13 height 13
drag, startPoint x: 32, startPoint y: 127, endPoint x: 55, endPoint y: 136, distance: 24.3
click at [32, 127] on div at bounding box center [26, 126] width 13 height 13
click at [140, 574] on div "Highlight H" at bounding box center [137, 613] width 48 height 39
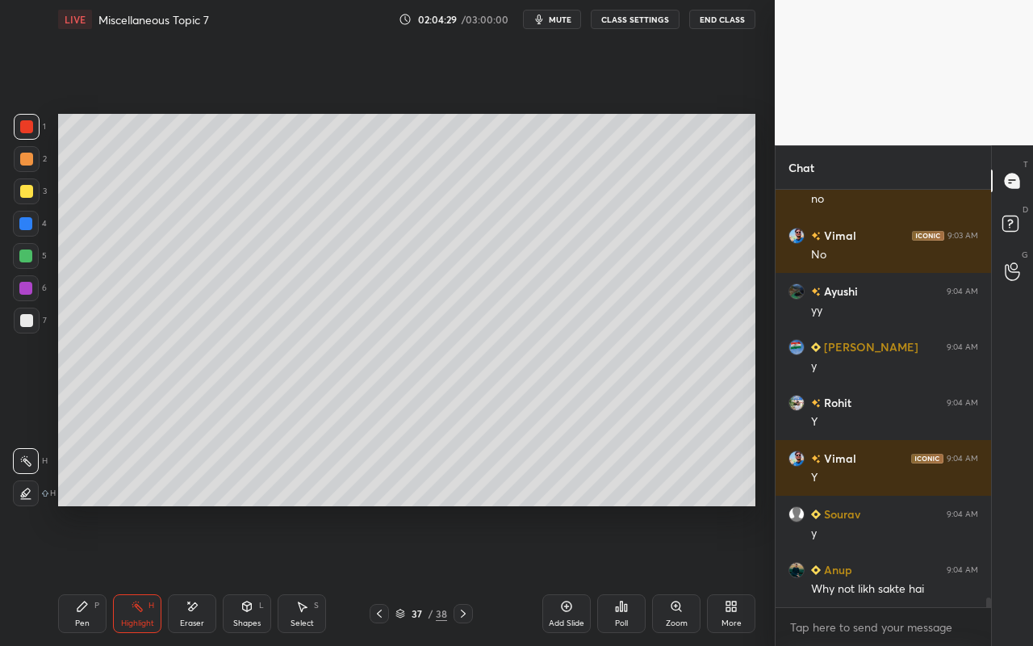
drag, startPoint x: 94, startPoint y: 622, endPoint x: 102, endPoint y: 614, distance: 11.4
click at [98, 574] on div "Pen P" at bounding box center [82, 613] width 48 height 39
click at [144, 574] on div "Highlight" at bounding box center [137, 623] width 33 height 8
click at [86, 574] on div "Pen P" at bounding box center [82, 613] width 48 height 39
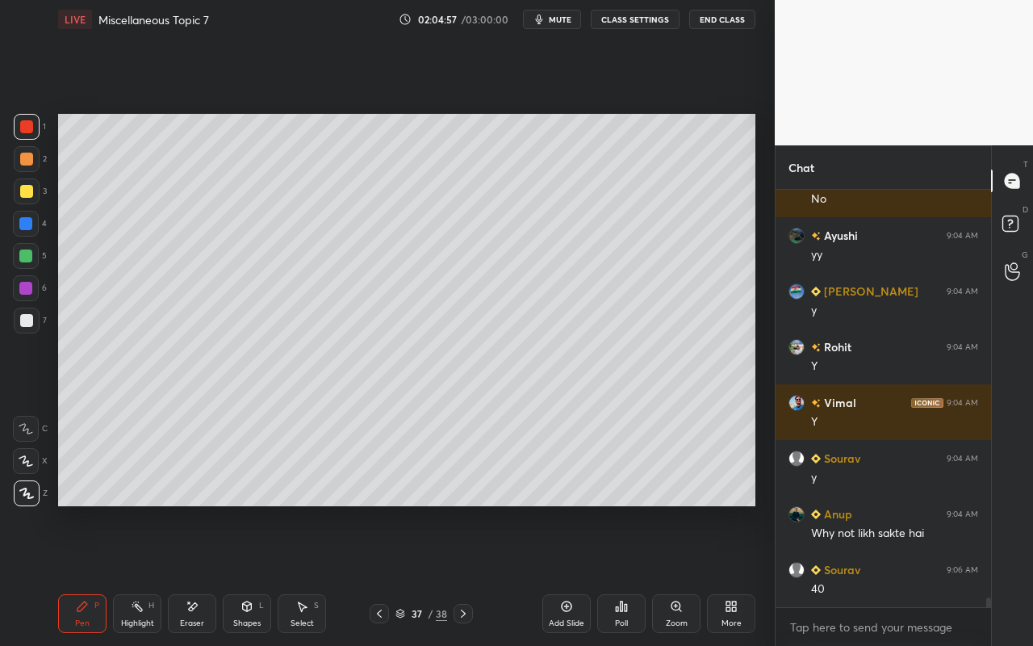
click at [136, 574] on div "Highlight" at bounding box center [137, 623] width 33 height 8
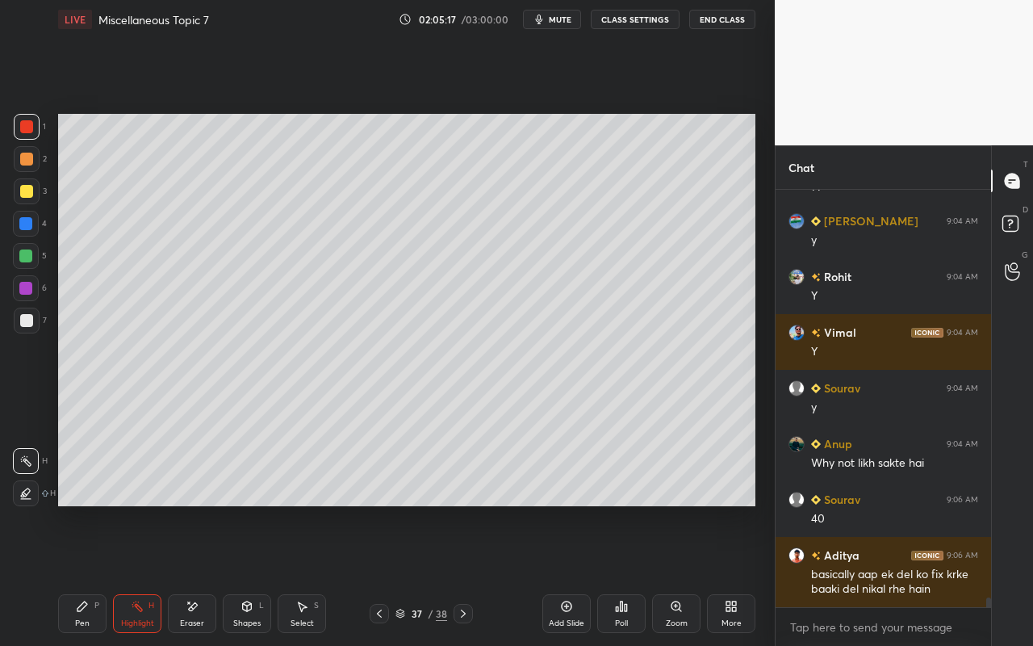
scroll to position [17901, 0]
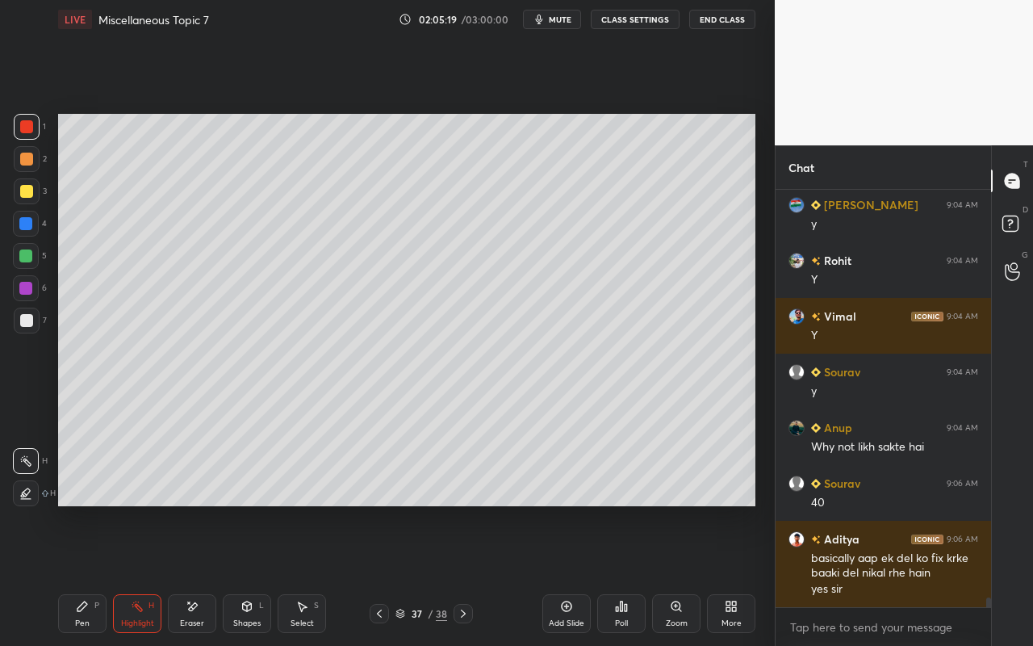
click at [309, 574] on div "Select" at bounding box center [301, 623] width 23 height 8
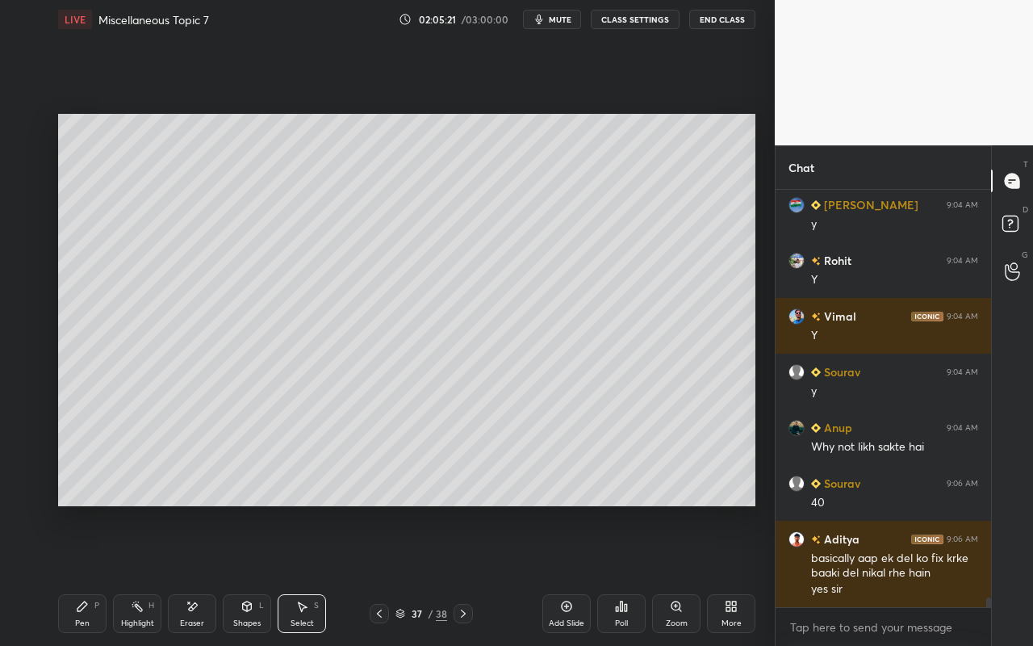
drag, startPoint x: 138, startPoint y: 621, endPoint x: 258, endPoint y: 522, distance: 155.9
click at [140, 574] on div "Highlight H" at bounding box center [137, 613] width 48 height 39
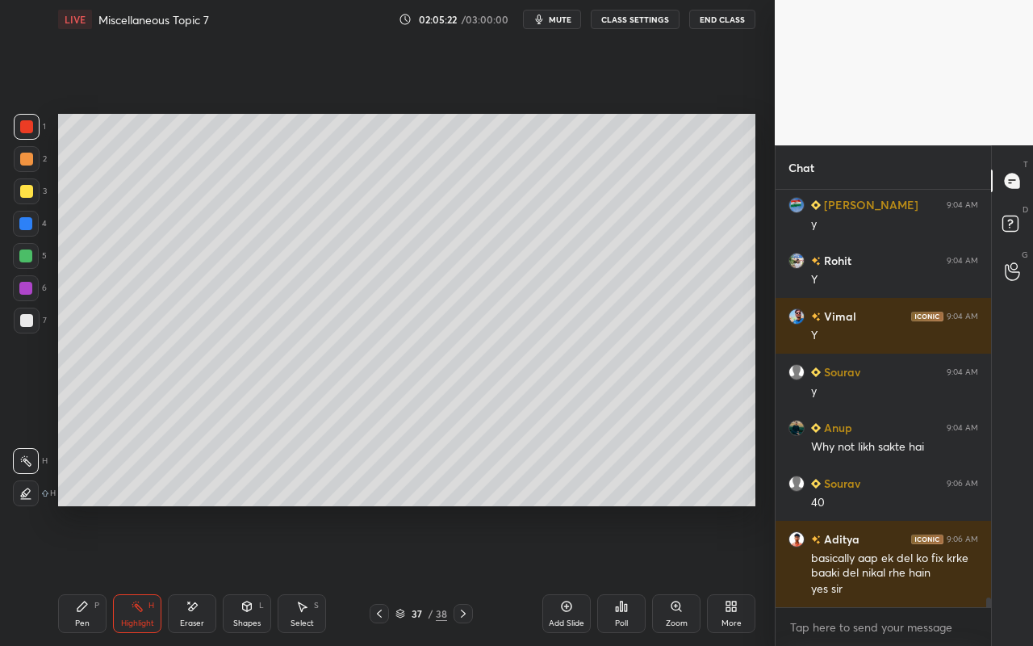
scroll to position [17956, 0]
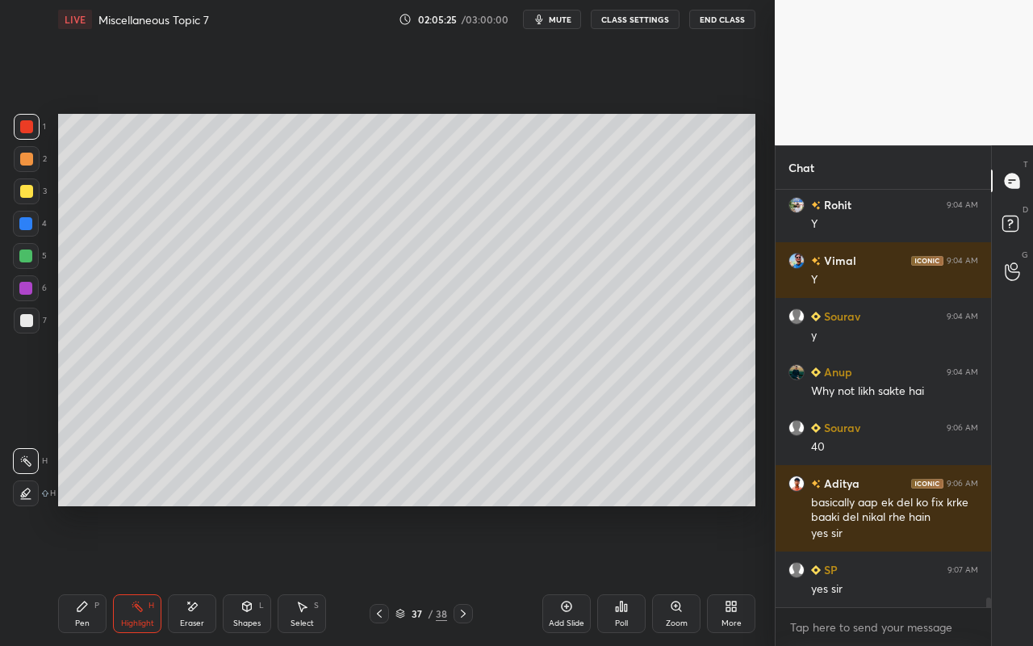
click at [317, 574] on div "Select S" at bounding box center [302, 613] width 48 height 39
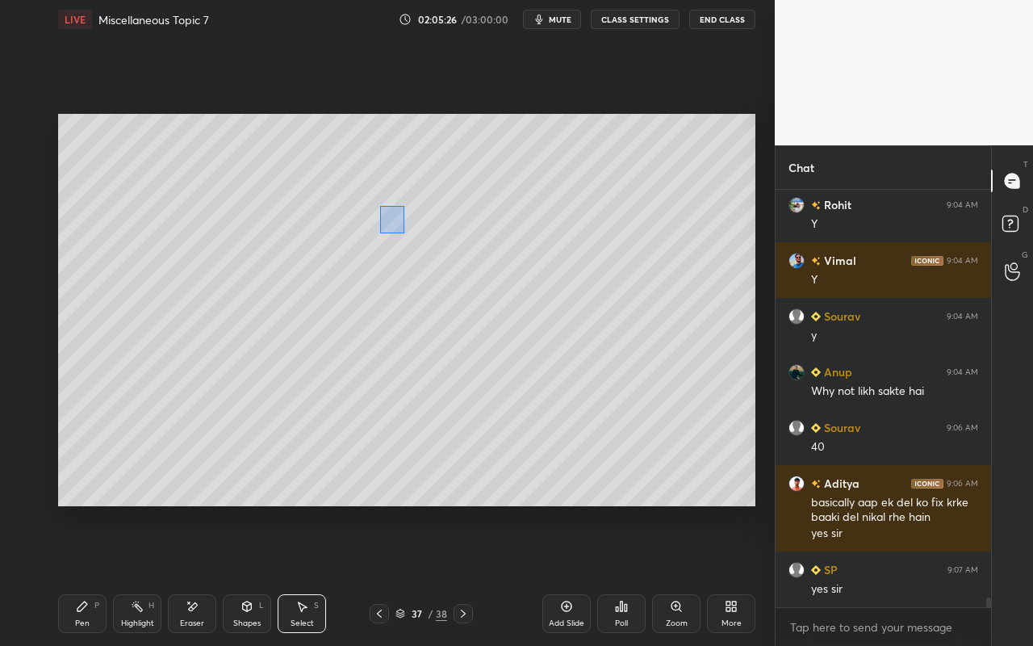
drag, startPoint x: 380, startPoint y: 206, endPoint x: 397, endPoint y: 232, distance: 31.6
click at [403, 232] on div "0 ° Undo Copy Paste here Duplicate Duplicate to new slide Delete" at bounding box center [406, 310] width 697 height 392
drag, startPoint x: 394, startPoint y: 227, endPoint x: 193, endPoint y: 218, distance: 201.1
click at [194, 218] on div "0 ° Undo Copy Paste here Duplicate Duplicate to new slide Delete" at bounding box center [406, 310] width 697 height 392
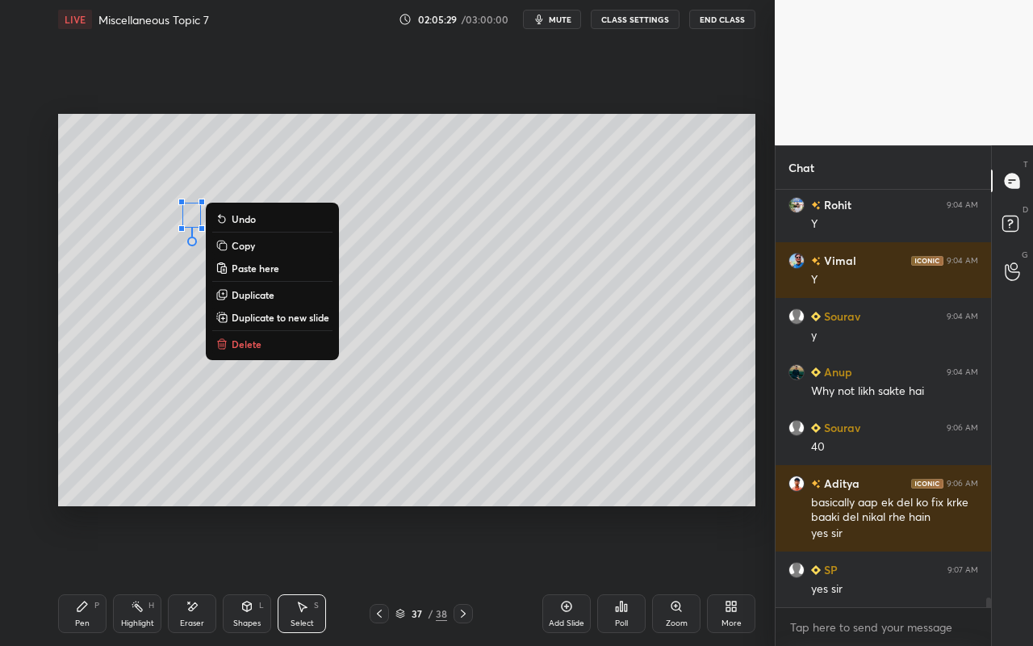
click at [76, 574] on div "Pen P" at bounding box center [82, 613] width 48 height 39
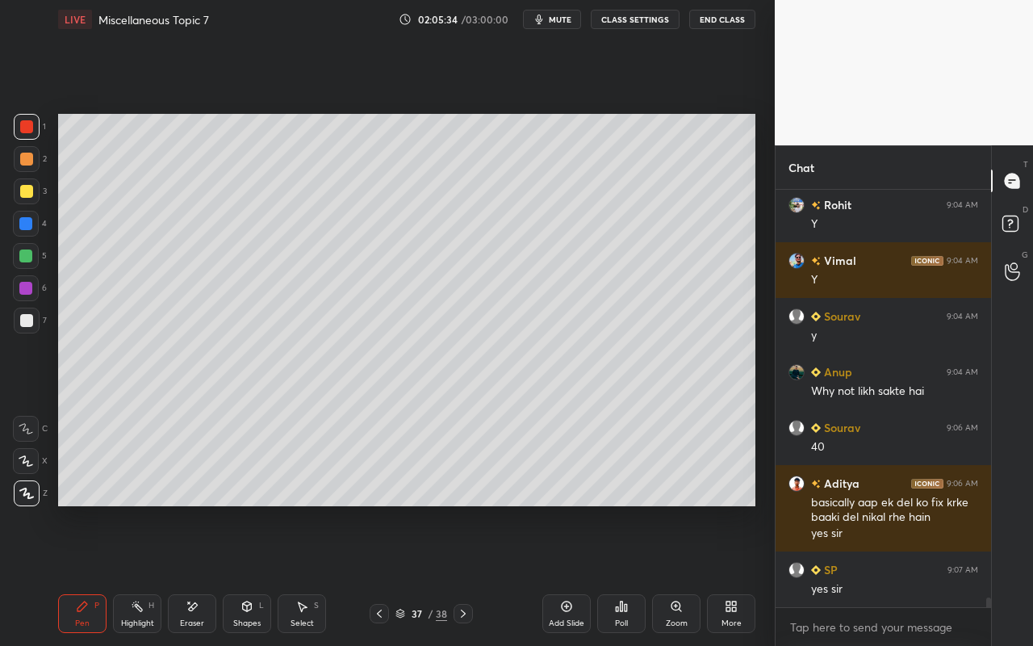
click at [304, 574] on icon at bounding box center [301, 606] width 13 height 13
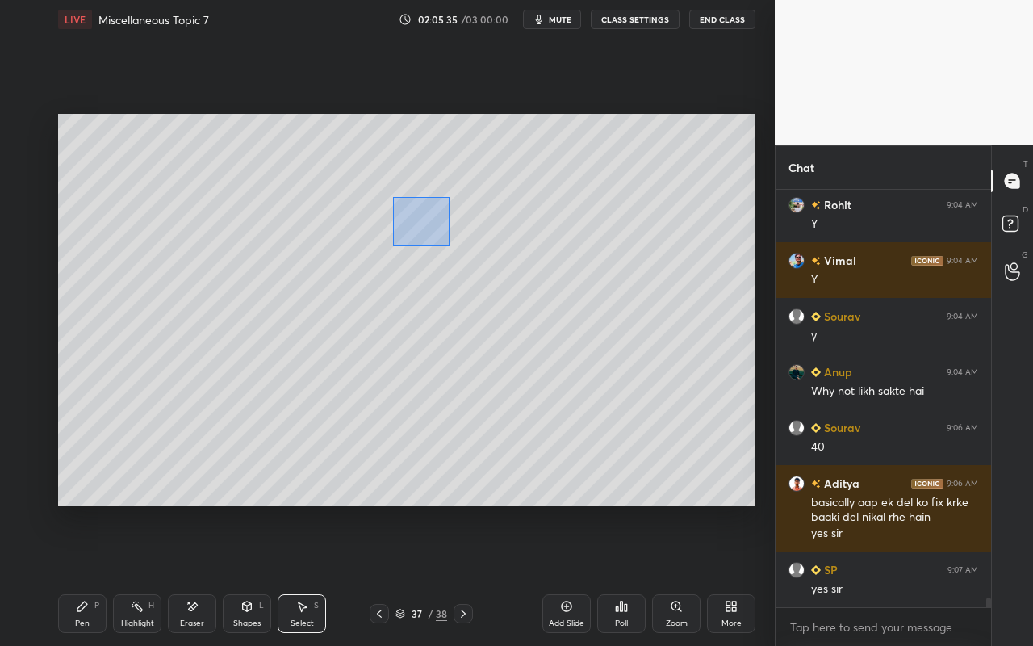
click at [449, 246] on div "0 ° Undo Copy Paste here Duplicate Duplicate to new slide Delete" at bounding box center [406, 310] width 697 height 392
drag, startPoint x: 430, startPoint y: 227, endPoint x: 414, endPoint y: 221, distance: 17.1
click at [405, 227] on div "0 ° Undo Copy Paste here Duplicate Duplicate to new slide Delete" at bounding box center [406, 310] width 697 height 392
drag, startPoint x: 394, startPoint y: 207, endPoint x: 436, endPoint y: 237, distance: 52.0
click at [440, 246] on div "0 ° Undo Copy Paste here Duplicate Duplicate to new slide Delete" at bounding box center [406, 310] width 697 height 392
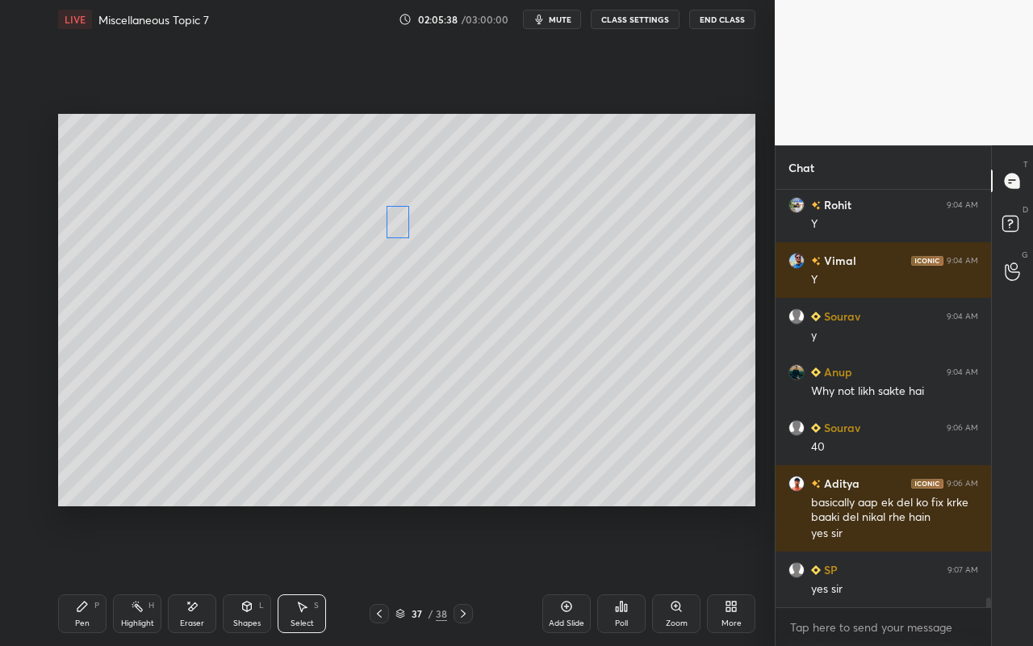
drag, startPoint x: 423, startPoint y: 225, endPoint x: 394, endPoint y: 253, distance: 40.5
click at [400, 224] on div "0 ° Undo Copy Paste here Duplicate Duplicate to new slide Delete" at bounding box center [406, 310] width 697 height 392
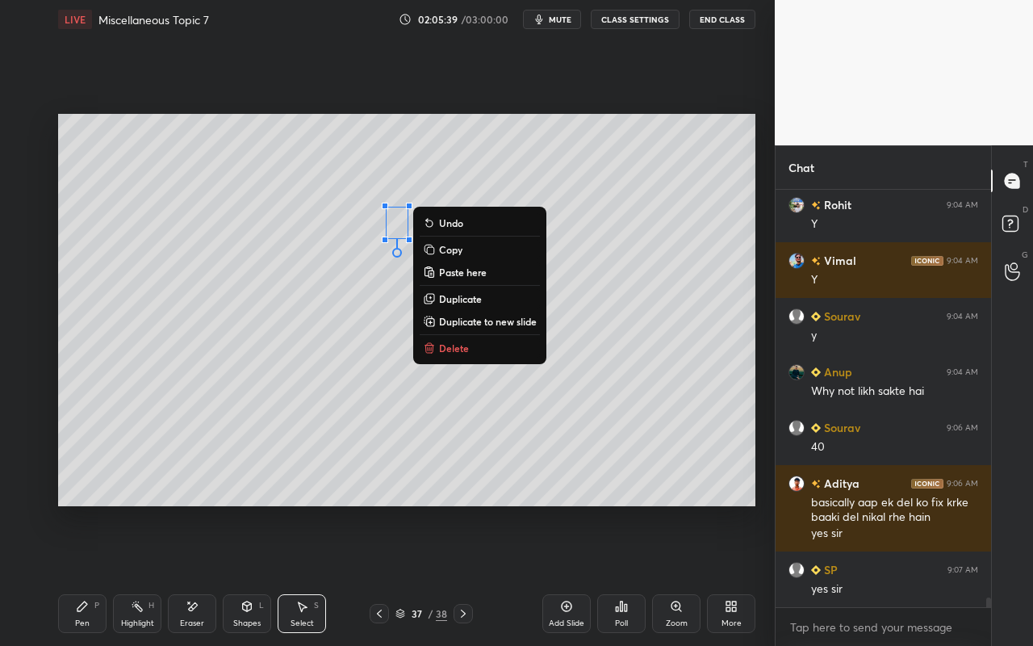
click at [303, 247] on div "0 ° Undo Copy Paste here Duplicate Duplicate to new slide Delete" at bounding box center [406, 310] width 697 height 392
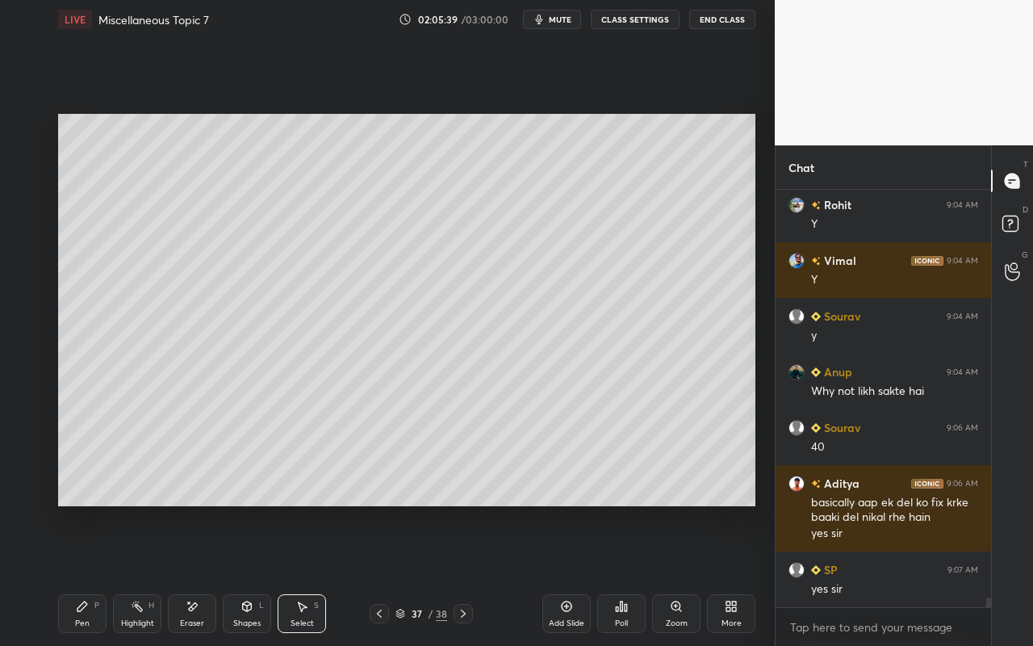
drag, startPoint x: 136, startPoint y: 622, endPoint x: 178, endPoint y: 518, distance: 112.5
click at [136, 574] on div "Highlight" at bounding box center [137, 623] width 33 height 8
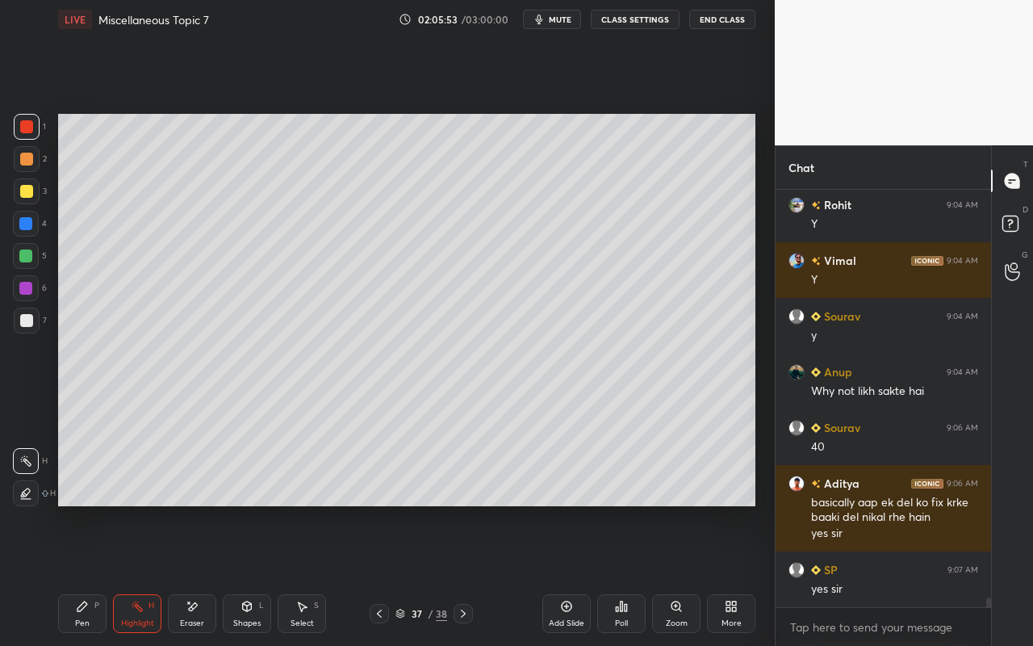
click at [82, 574] on div "Pen" at bounding box center [82, 623] width 15 height 8
drag, startPoint x: 132, startPoint y: 610, endPoint x: 162, endPoint y: 522, distance: 93.1
click at [138, 574] on icon at bounding box center [137, 606] width 13 height 13
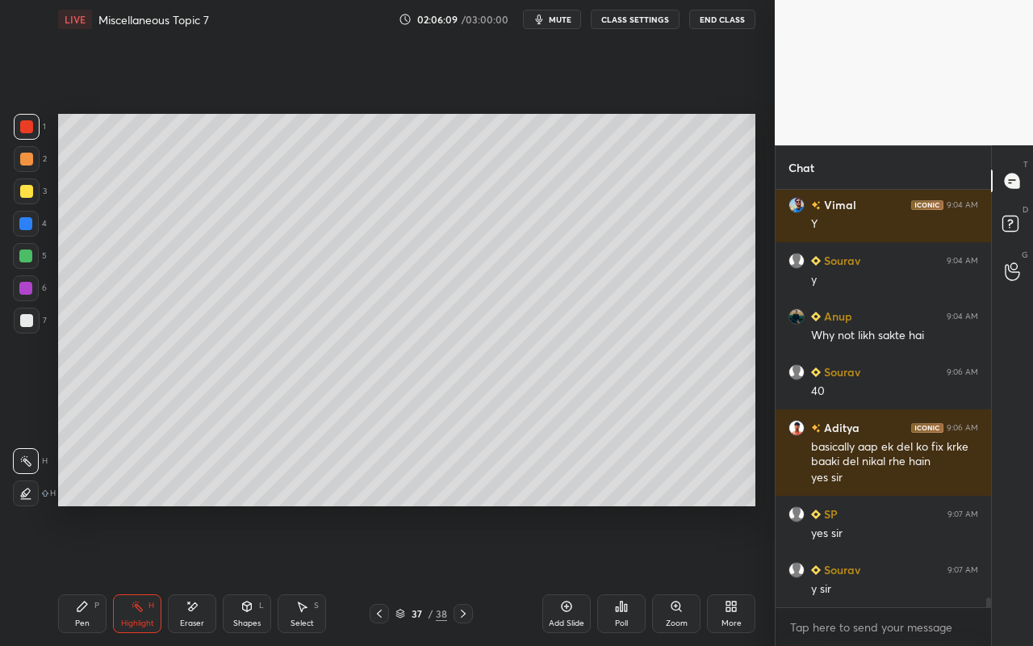
click at [308, 574] on div "Select" at bounding box center [301, 623] width 23 height 8
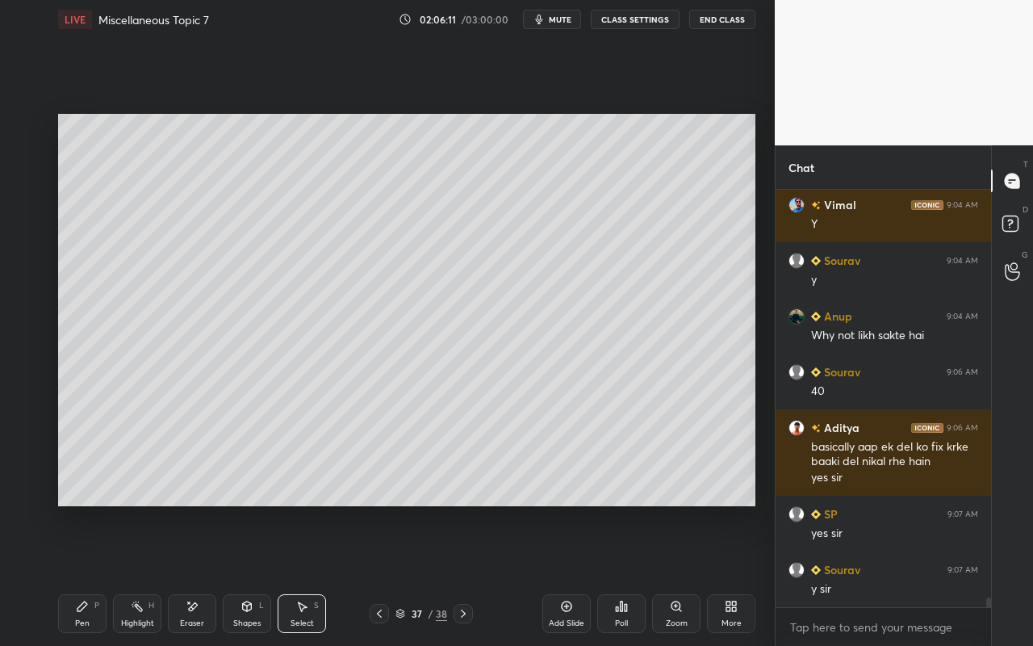
drag, startPoint x: 68, startPoint y: 112, endPoint x: 414, endPoint y: 329, distance: 408.6
click at [425, 336] on div "0 ° Undo Copy Paste here Duplicate Duplicate to new slide Delete Setting up you…" at bounding box center [407, 310] width 710 height 542
drag, startPoint x: 76, startPoint y: 136, endPoint x: 157, endPoint y: 198, distance: 102.5
click at [174, 214] on div "0 ° Undo Copy Paste here Duplicate Duplicate to new slide Delete Setting up you…" at bounding box center [407, 310] width 710 height 542
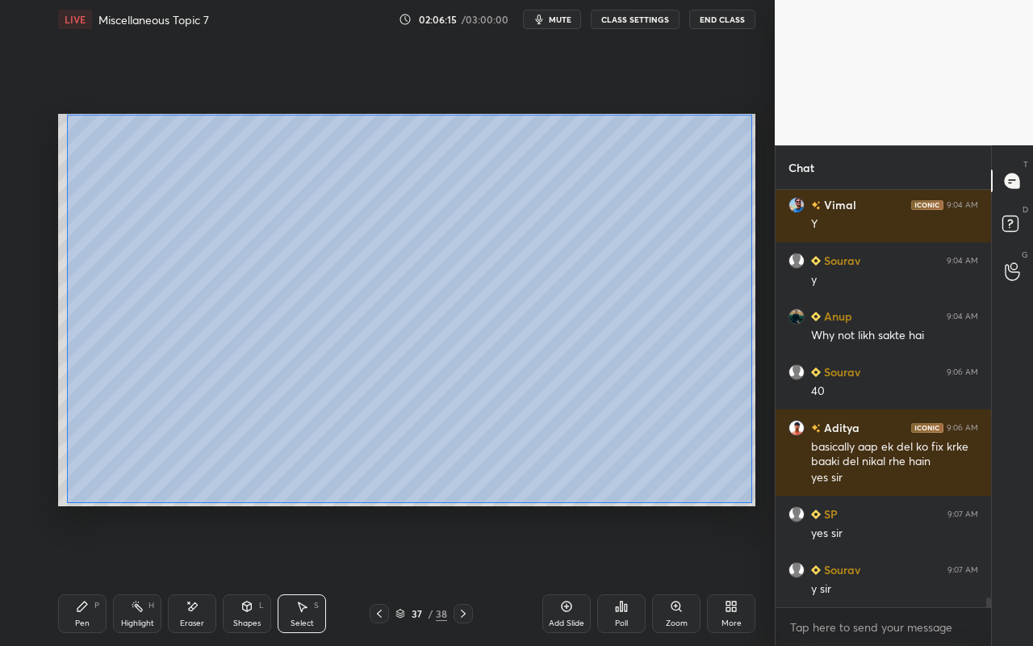
drag, startPoint x: 66, startPoint y: 115, endPoint x: 751, endPoint y: 502, distance: 786.9
click at [751, 502] on div "0 ° Undo Copy Paste here Duplicate Duplicate to new slide Delete" at bounding box center [406, 310] width 697 height 392
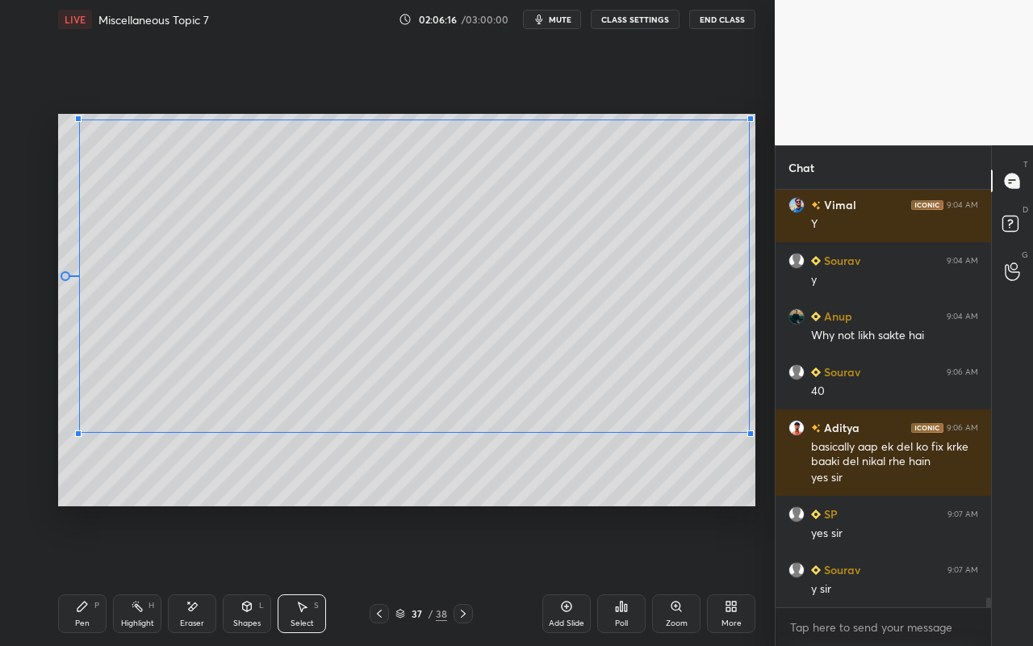
drag, startPoint x: 749, startPoint y: 479, endPoint x: 749, endPoint y: 430, distance: 49.2
click at [748, 432] on div at bounding box center [750, 433] width 6 height 6
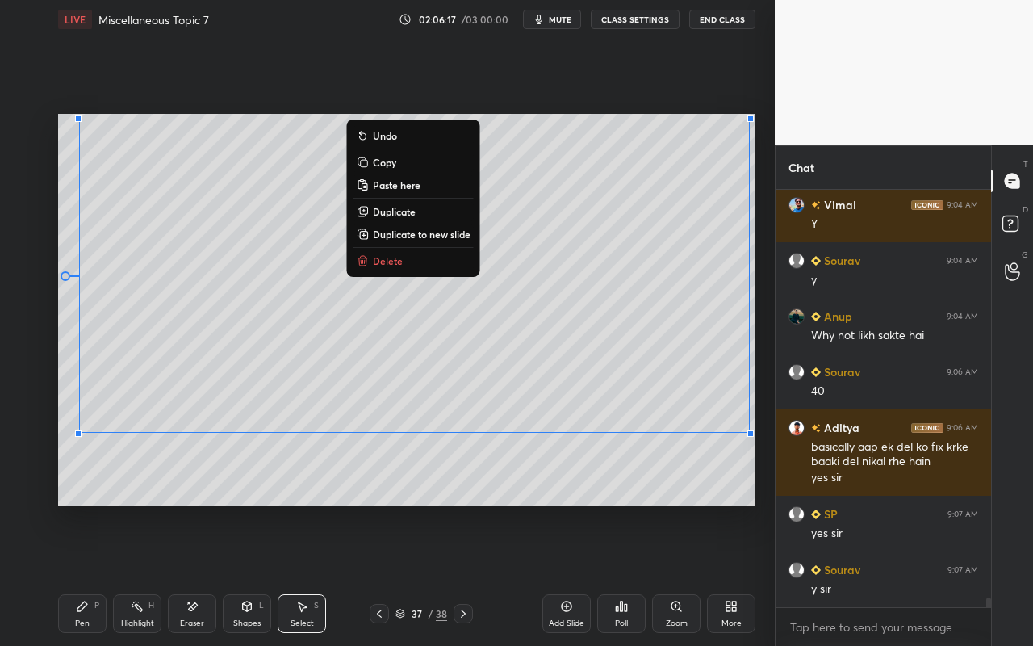
drag, startPoint x: 87, startPoint y: 612, endPoint x: 114, endPoint y: 520, distance: 95.8
click at [87, 574] on icon at bounding box center [82, 606] width 13 height 13
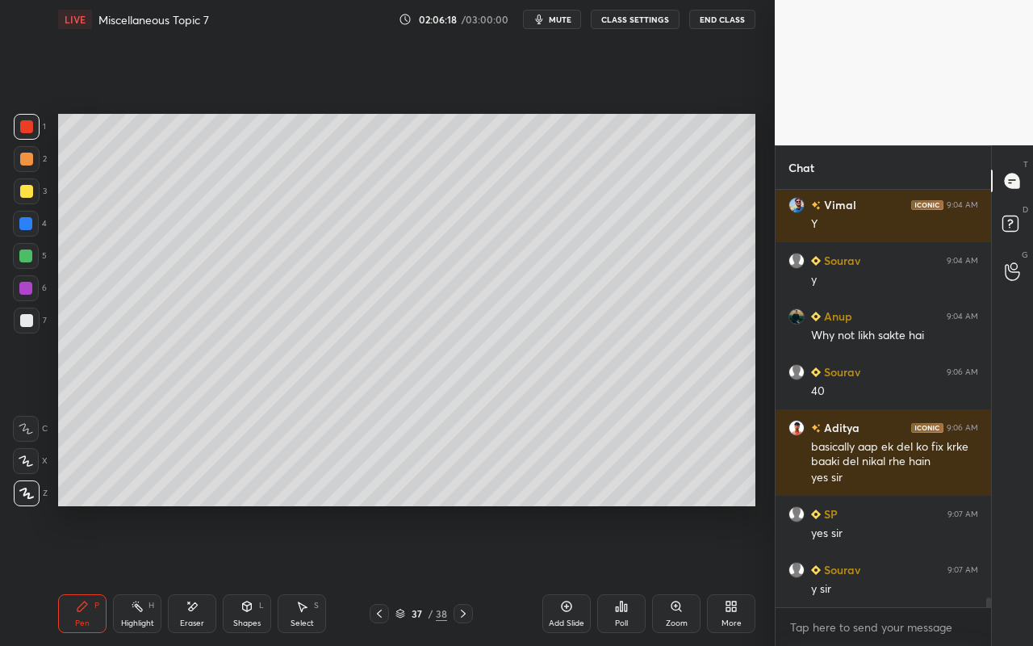
scroll to position [18068, 0]
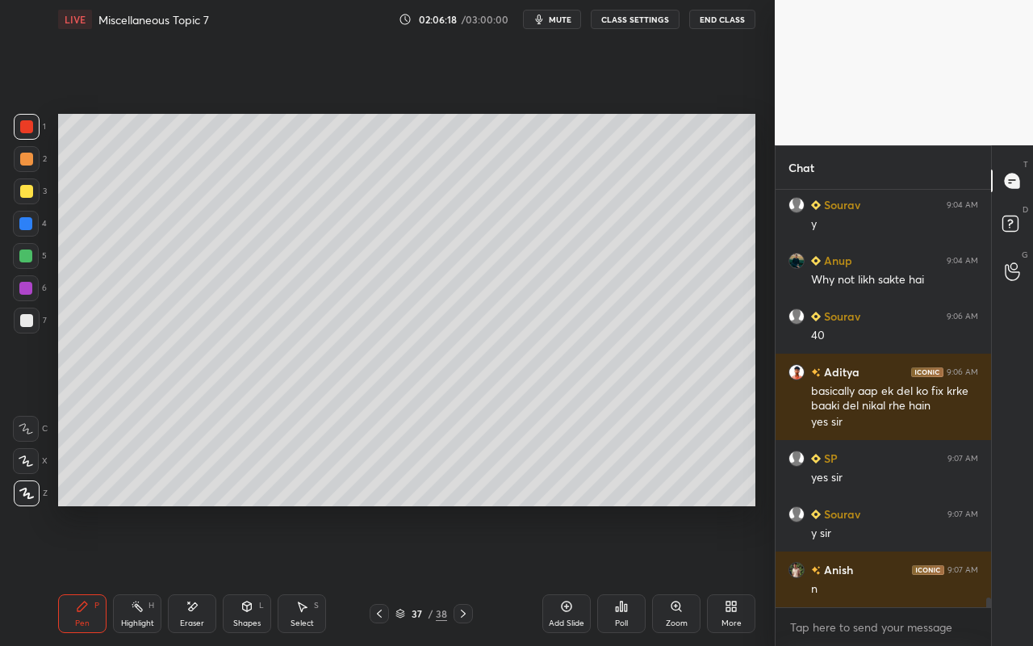
click at [24, 327] on div at bounding box center [27, 320] width 26 height 26
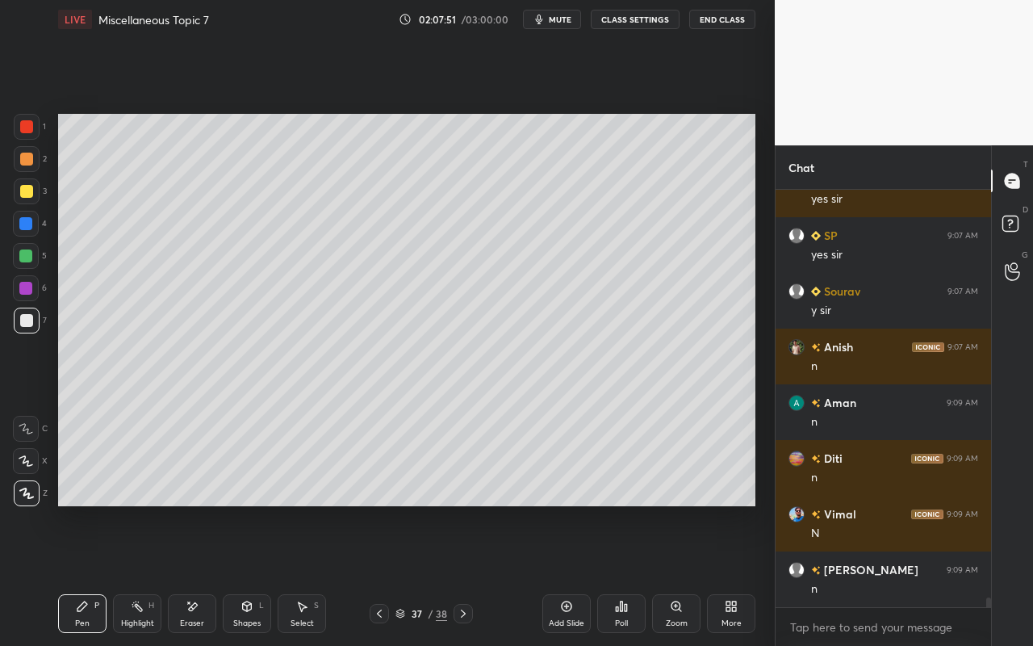
scroll to position [18346, 0]
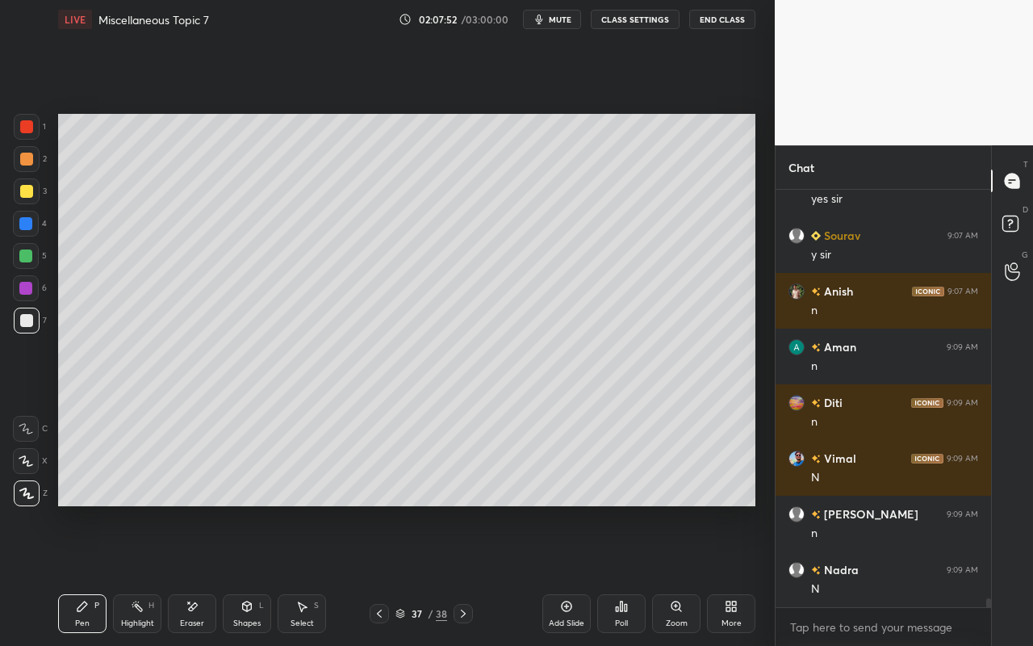
click at [569, 574] on icon at bounding box center [567, 606] width 10 height 10
click at [66, 574] on div "Pen P" at bounding box center [82, 613] width 48 height 39
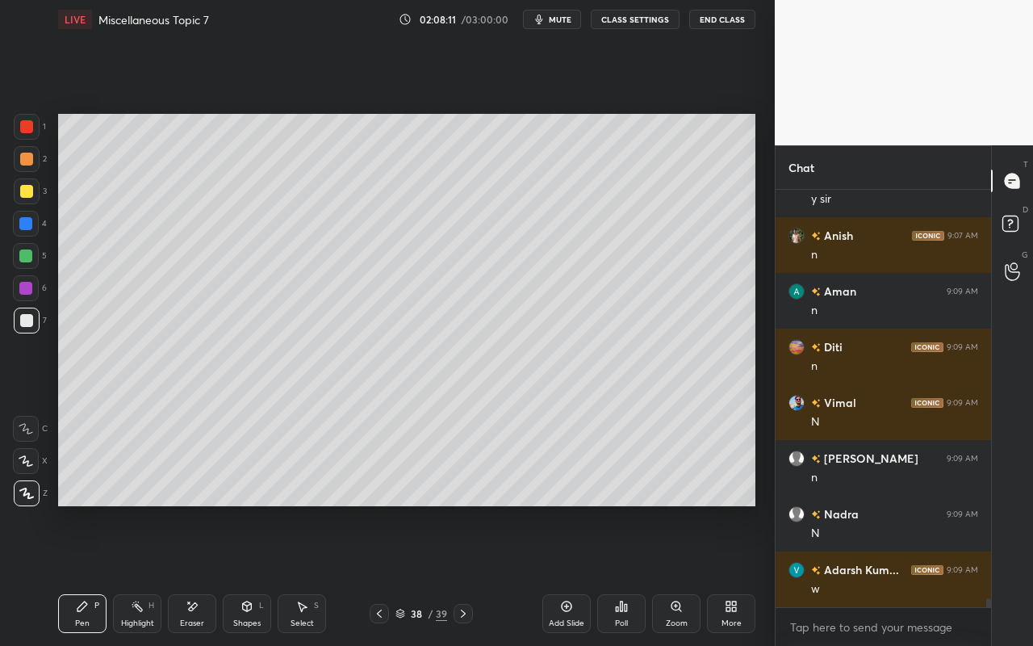
drag, startPoint x: 247, startPoint y: 611, endPoint x: 265, endPoint y: 595, distance: 24.6
click at [247, 574] on icon at bounding box center [246, 606] width 13 height 13
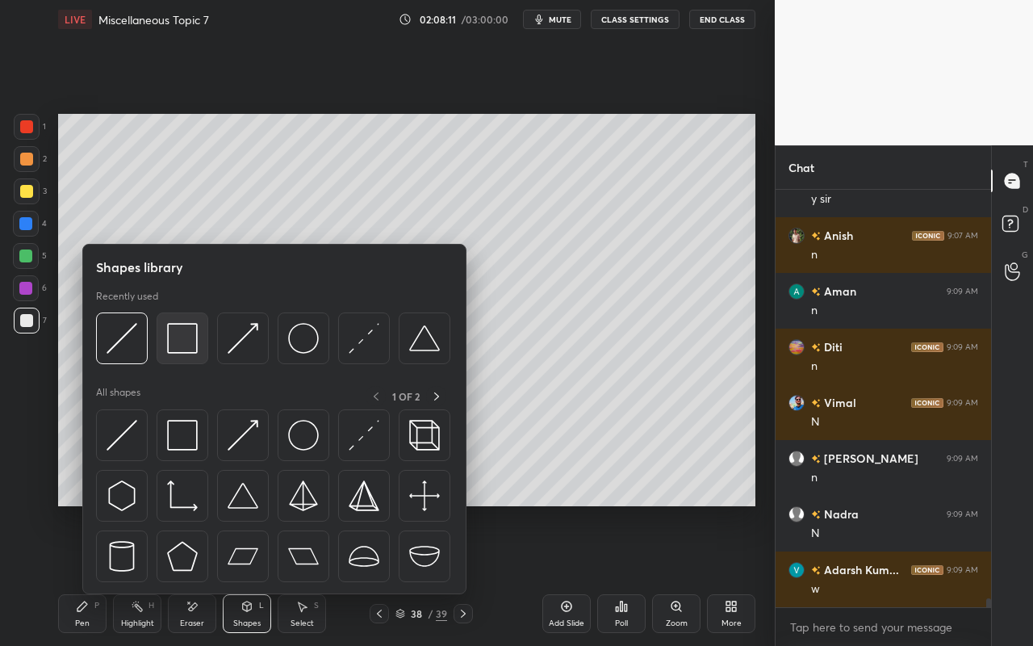
click at [185, 351] on img at bounding box center [182, 338] width 31 height 31
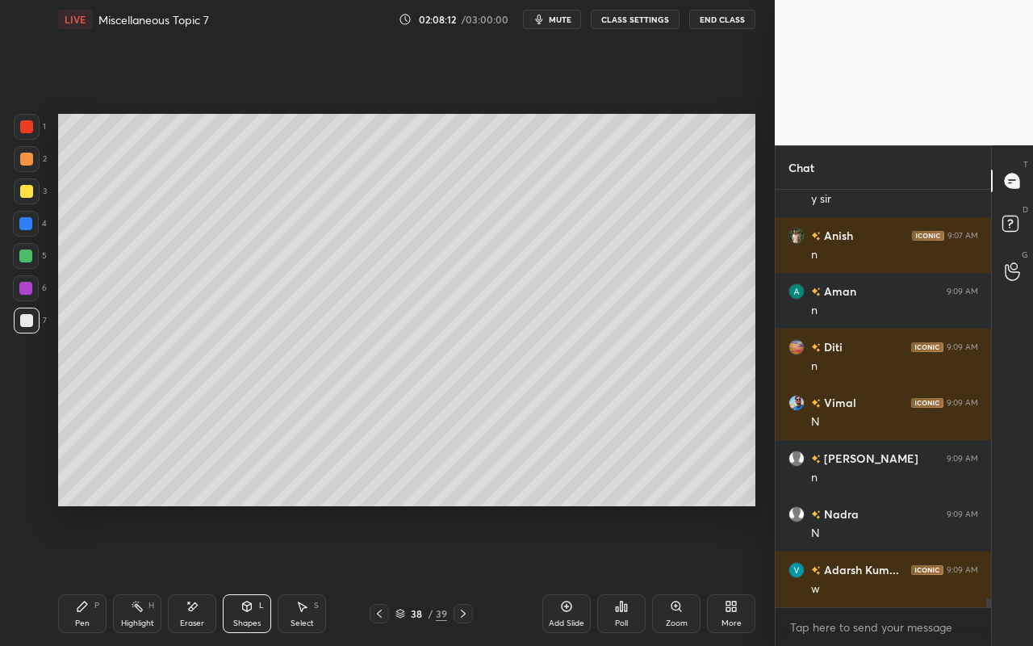
drag, startPoint x: 27, startPoint y: 226, endPoint x: 48, endPoint y: 209, distance: 26.3
click at [27, 229] on div at bounding box center [25, 223] width 13 height 13
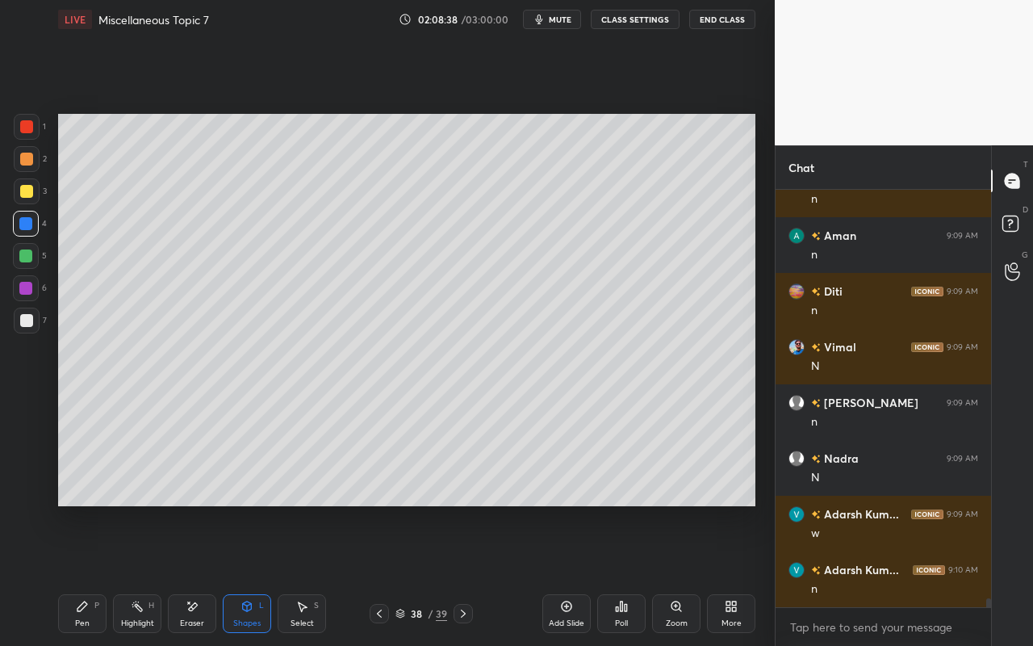
click at [71, 574] on div "Pen P" at bounding box center [82, 613] width 48 height 39
drag, startPoint x: 26, startPoint y: 188, endPoint x: 38, endPoint y: 190, distance: 12.3
click at [30, 190] on div at bounding box center [26, 191] width 13 height 13
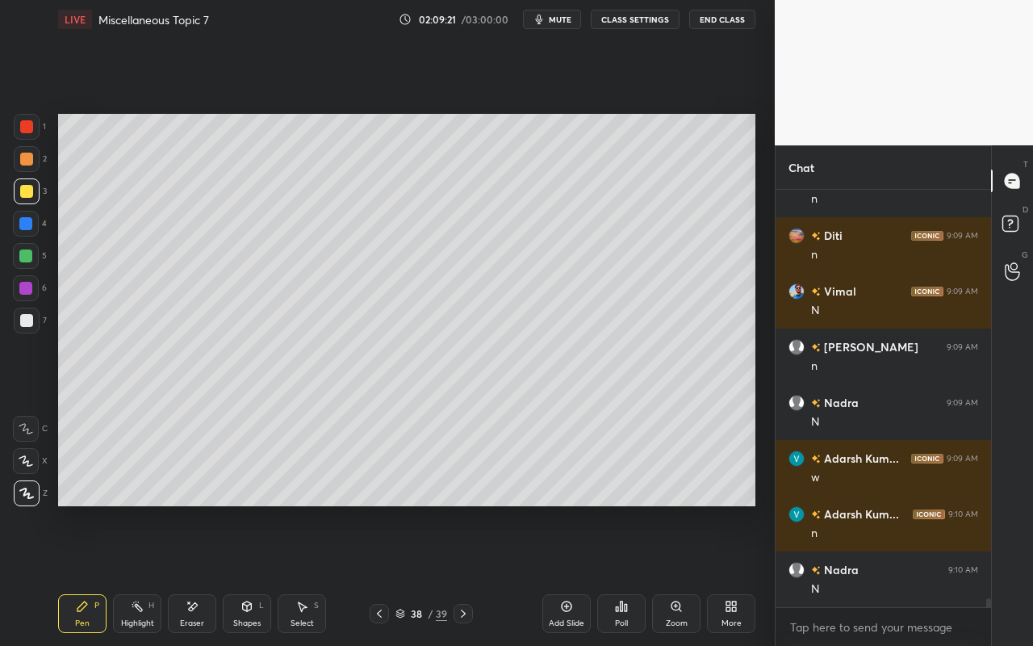
click at [564, 574] on icon at bounding box center [566, 606] width 13 height 13
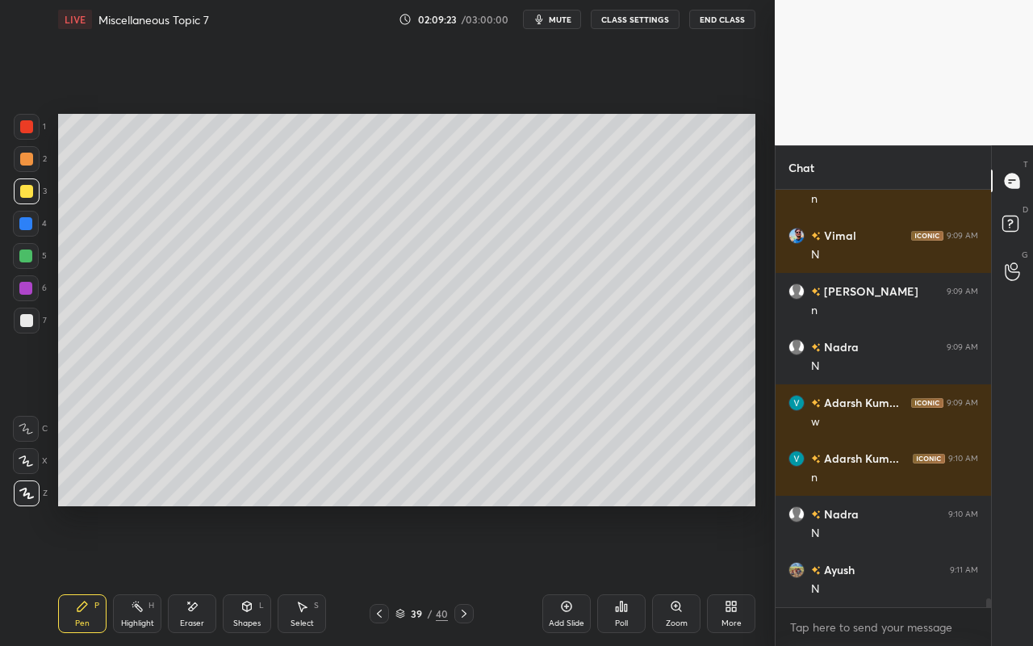
drag, startPoint x: 257, startPoint y: 616, endPoint x: 262, endPoint y: 595, distance: 21.5
click at [257, 574] on div "Shapes L" at bounding box center [247, 613] width 48 height 39
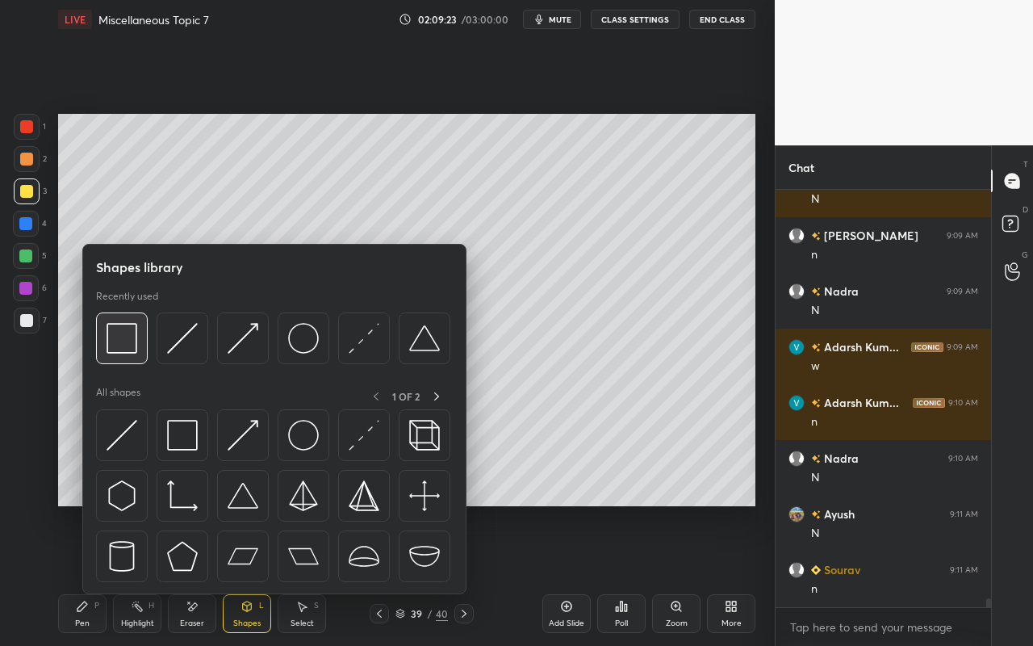
click at [133, 357] on div at bounding box center [122, 338] width 52 height 52
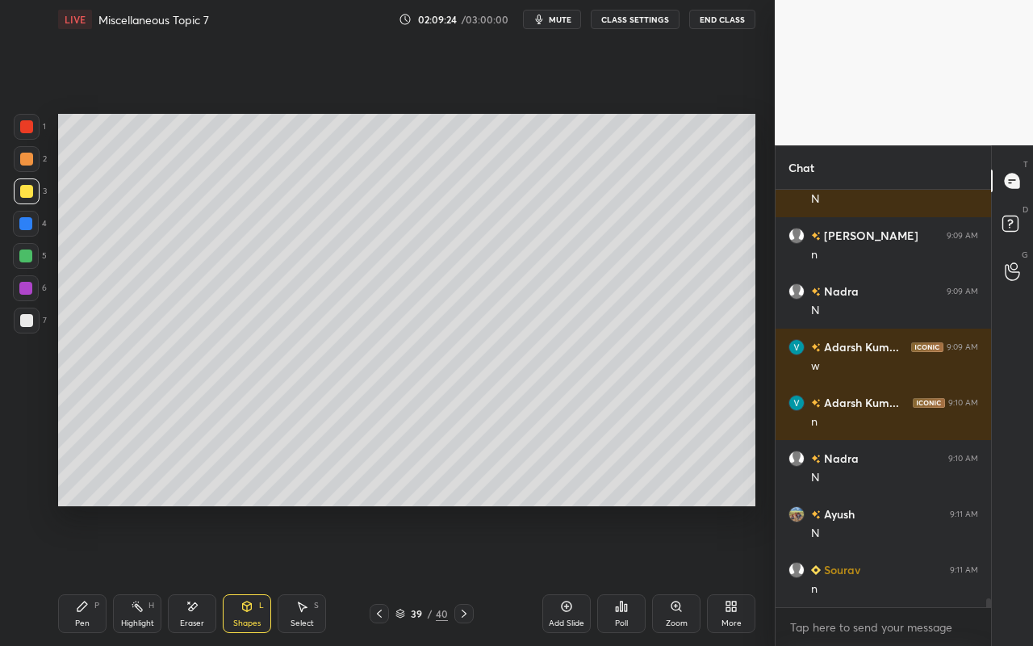
scroll to position [18680, 0]
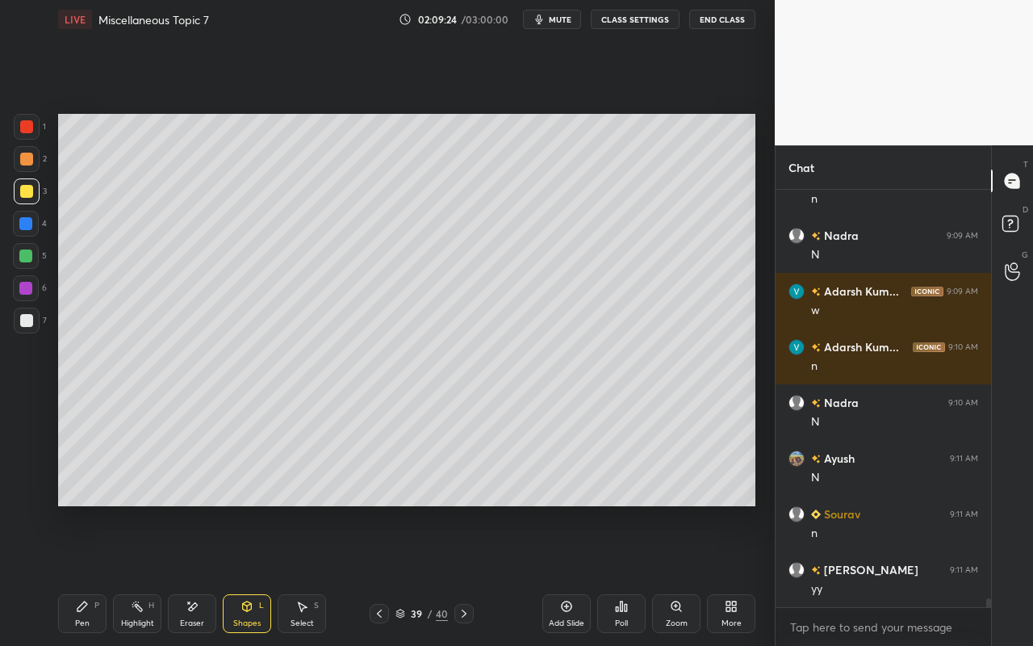
click at [26, 163] on div at bounding box center [26, 158] width 13 height 13
click at [78, 574] on div "Pen" at bounding box center [82, 623] width 15 height 8
drag, startPoint x: 25, startPoint y: 191, endPoint x: 48, endPoint y: 179, distance: 26.3
click at [25, 191] on div at bounding box center [26, 191] width 13 height 13
click at [193, 574] on div "Eraser" at bounding box center [192, 613] width 48 height 39
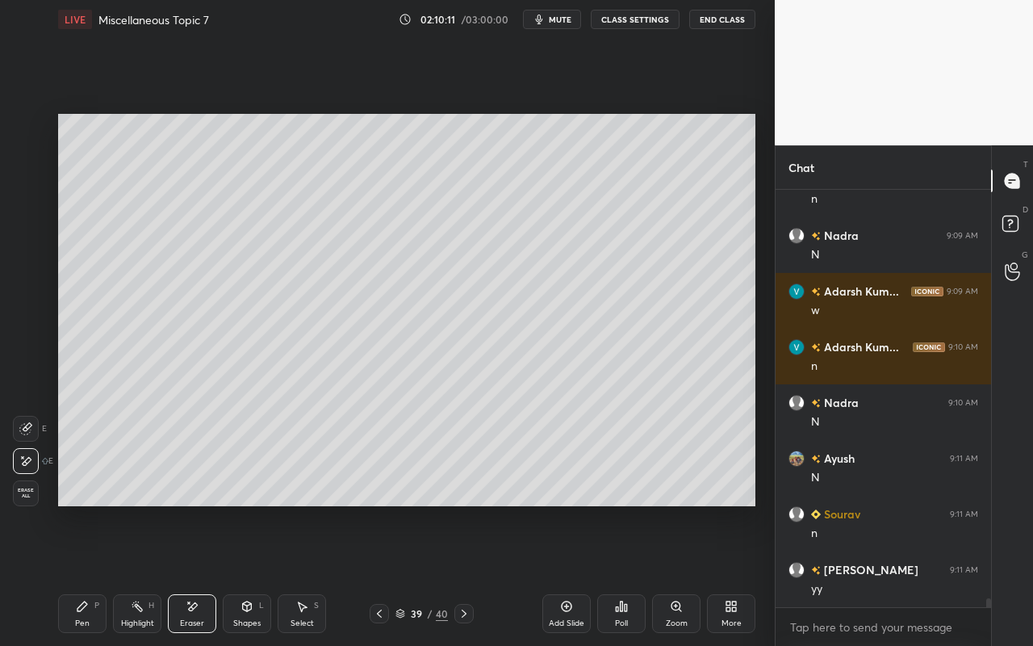
click at [86, 574] on div "Pen P" at bounding box center [82, 613] width 48 height 39
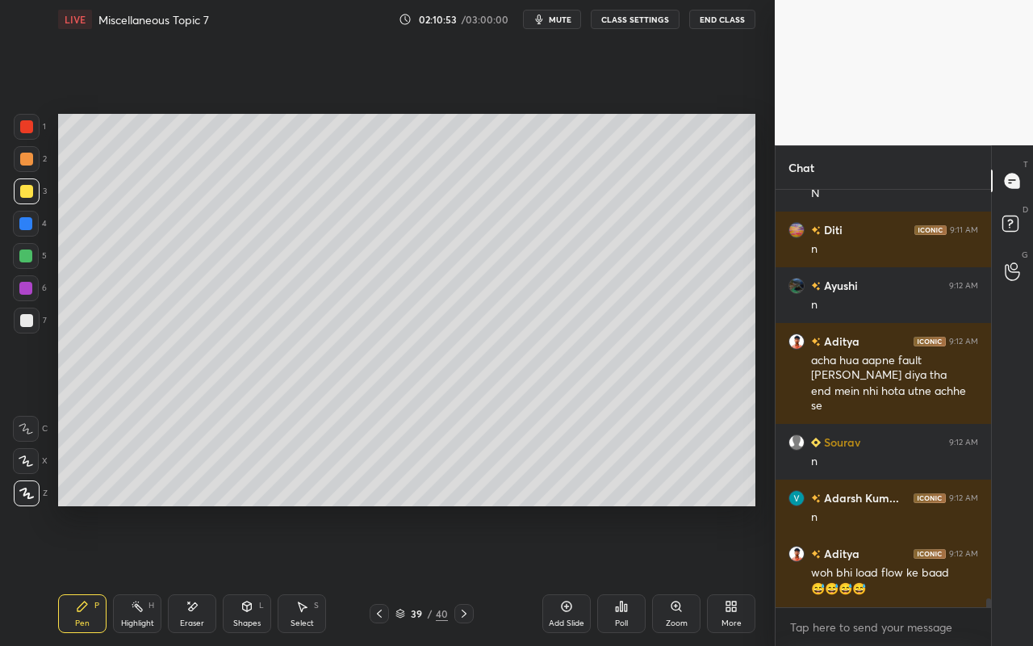
scroll to position [19203, 0]
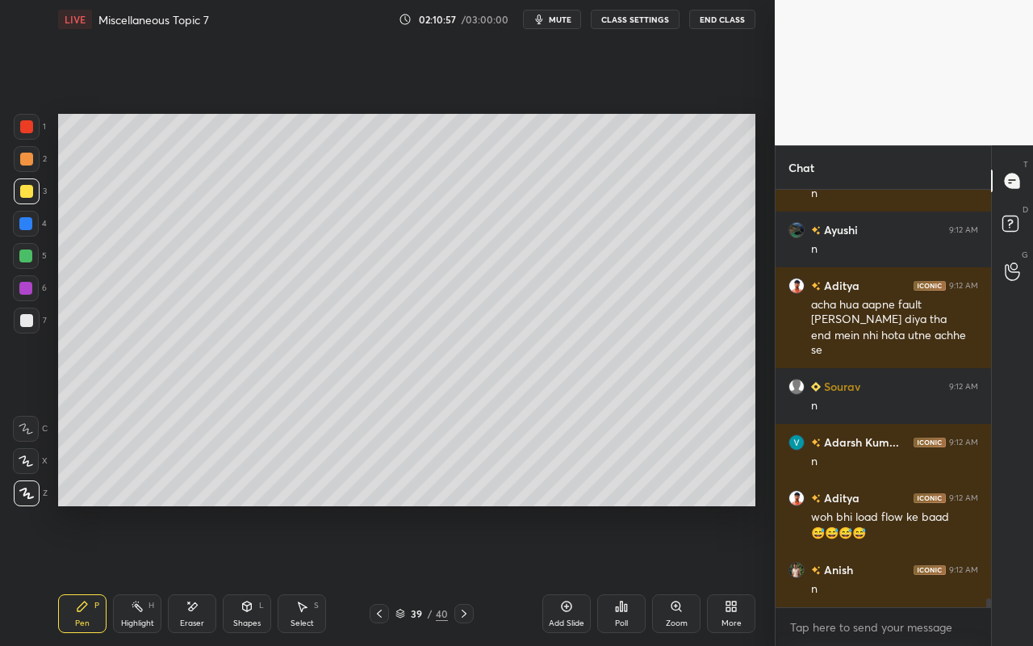
drag, startPoint x: 566, startPoint y: 612, endPoint x: 574, endPoint y: 596, distance: 17.3
click at [566, 574] on icon at bounding box center [566, 606] width 13 height 13
click at [91, 574] on div "Pen P" at bounding box center [82, 613] width 48 height 39
drag, startPoint x: 28, startPoint y: 325, endPoint x: 33, endPoint y: 311, distance: 14.5
click at [30, 325] on div at bounding box center [26, 320] width 13 height 13
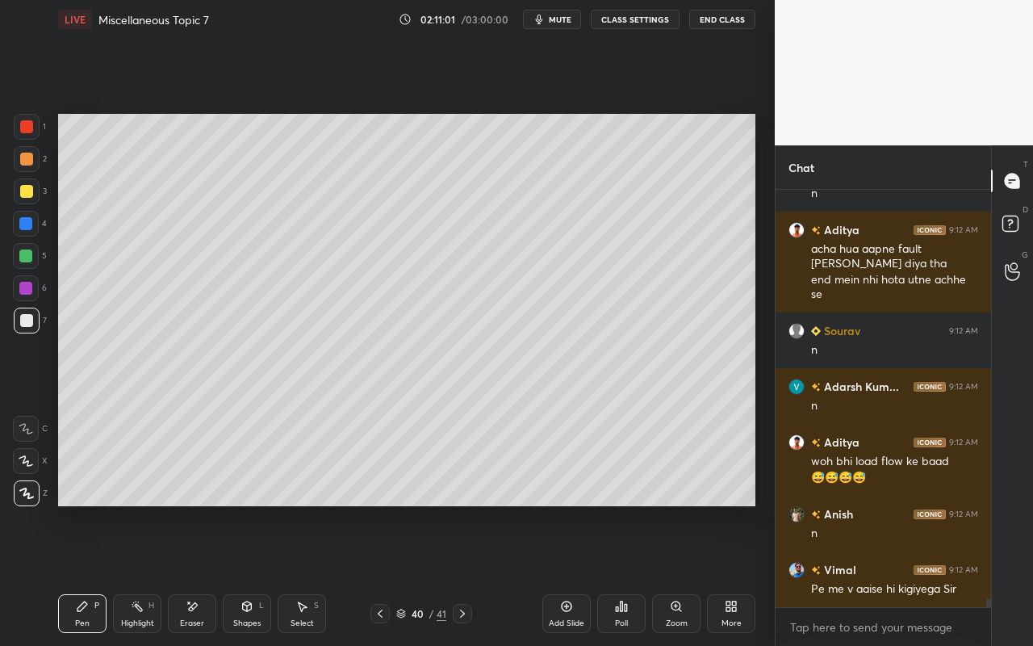
scroll to position [19314, 0]
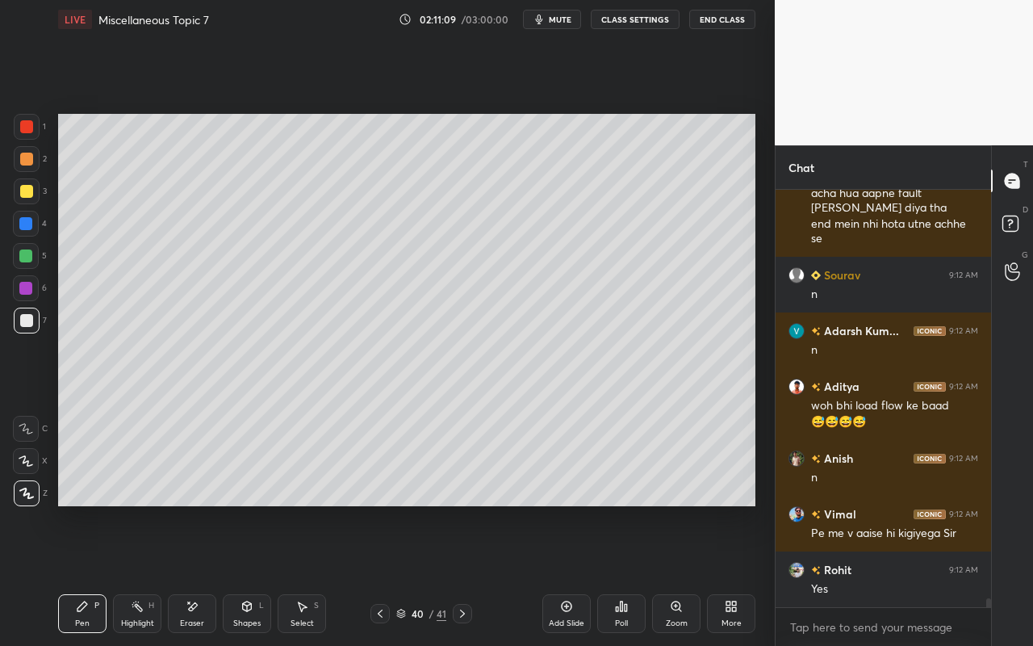
click at [248, 574] on div "Shapes L" at bounding box center [247, 613] width 48 height 39
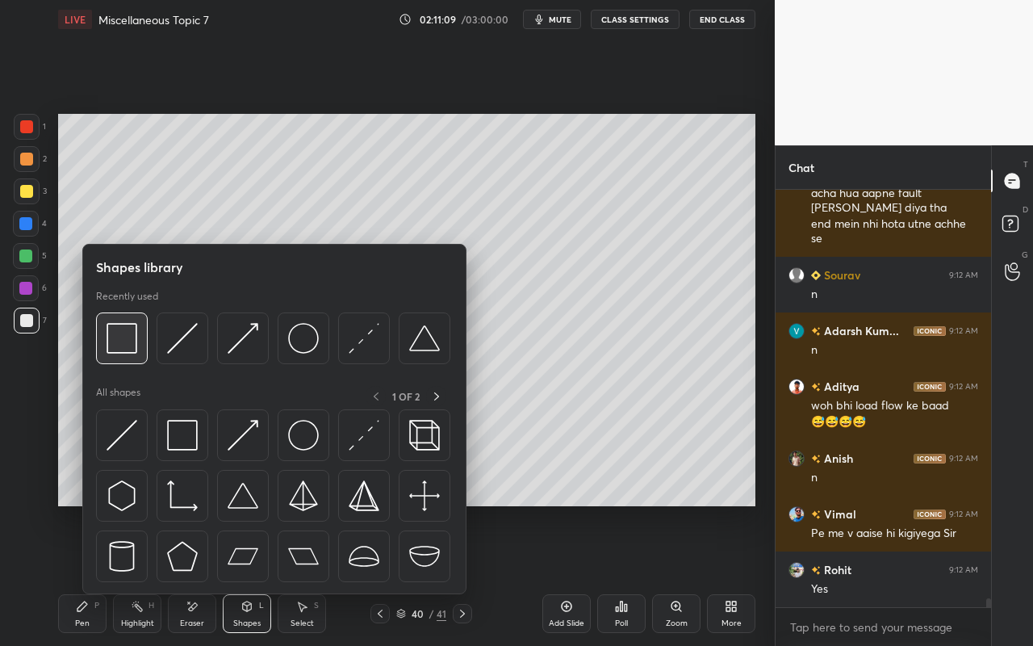
click at [132, 345] on img at bounding box center [122, 338] width 31 height 31
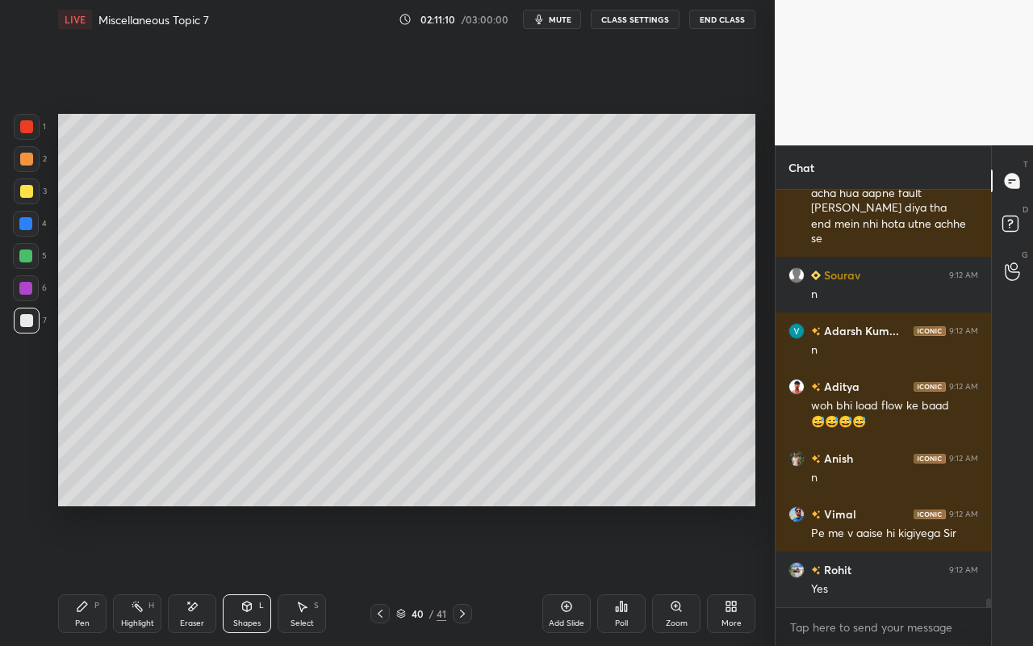
click at [31, 229] on div at bounding box center [26, 224] width 26 height 26
click at [79, 574] on icon at bounding box center [82, 606] width 13 height 13
drag, startPoint x: 29, startPoint y: 191, endPoint x: 47, endPoint y: 207, distance: 23.5
click at [29, 191] on div at bounding box center [26, 191] width 13 height 13
click at [88, 574] on div "Pen" at bounding box center [82, 623] width 15 height 8
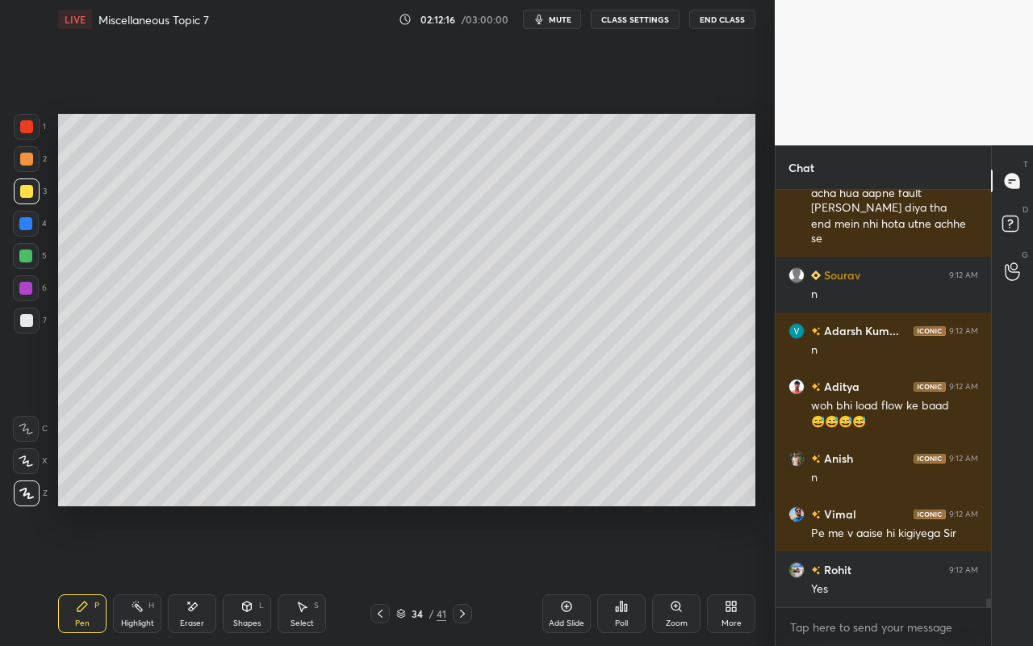
click at [309, 574] on div "Select" at bounding box center [301, 623] width 23 height 8
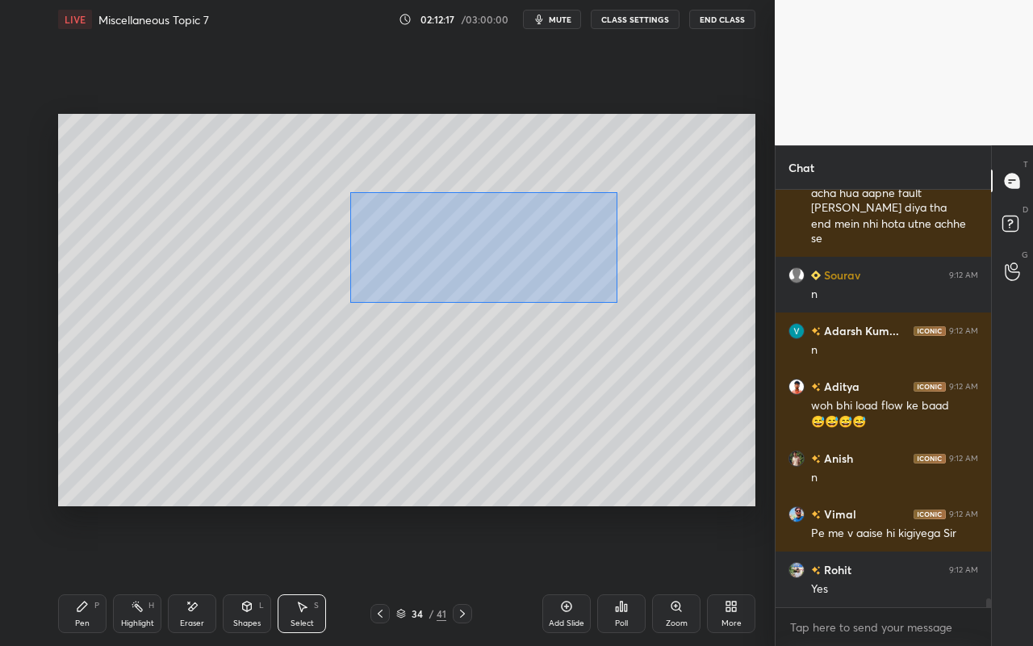
drag, startPoint x: 349, startPoint y: 191, endPoint x: 611, endPoint y: 296, distance: 281.7
click at [614, 300] on div "0 ° Undo Copy Paste here Duplicate Duplicate to new slide Delete" at bounding box center [406, 310] width 697 height 392
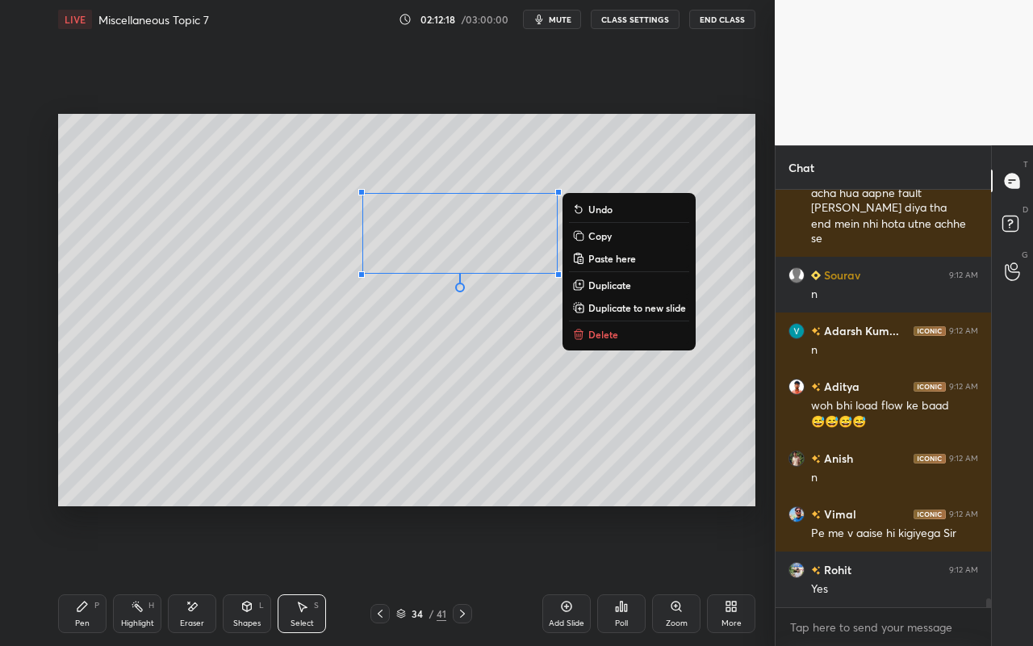
click at [595, 238] on p "Copy" at bounding box center [599, 235] width 23 height 13
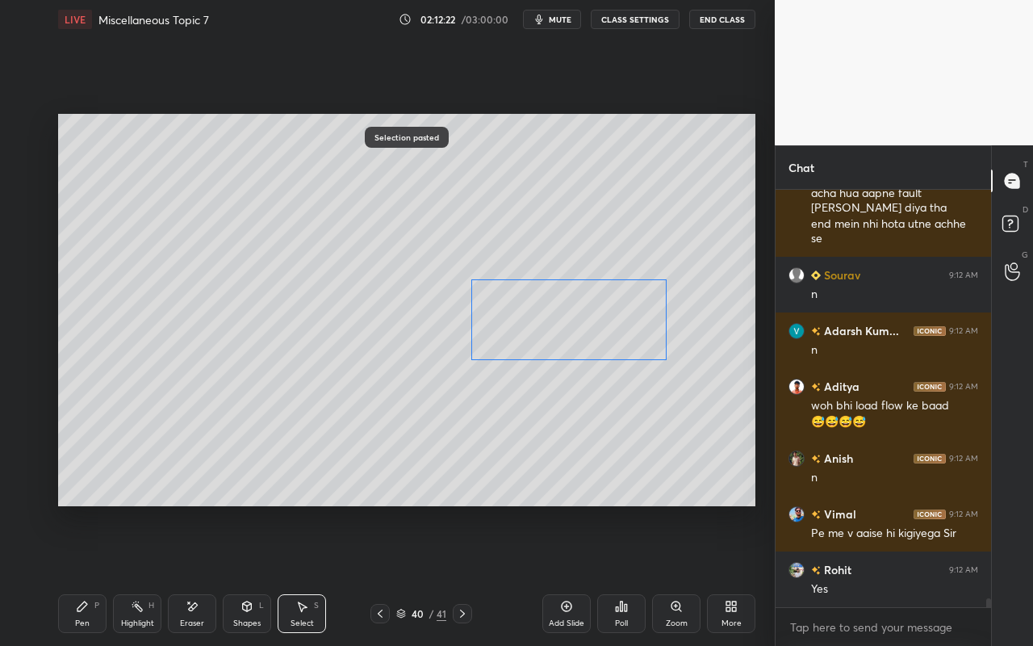
drag, startPoint x: 490, startPoint y: 223, endPoint x: 599, endPoint y: 313, distance: 141.5
click at [599, 312] on div "0 ° Undo Copy Paste here Duplicate Duplicate to new slide Delete" at bounding box center [406, 310] width 697 height 392
drag, startPoint x: 668, startPoint y: 366, endPoint x: 580, endPoint y: 324, distance: 97.1
click at [619, 346] on div at bounding box center [622, 349] width 6 height 6
drag, startPoint x: 507, startPoint y: 326, endPoint x: 249, endPoint y: 327, distance: 257.4
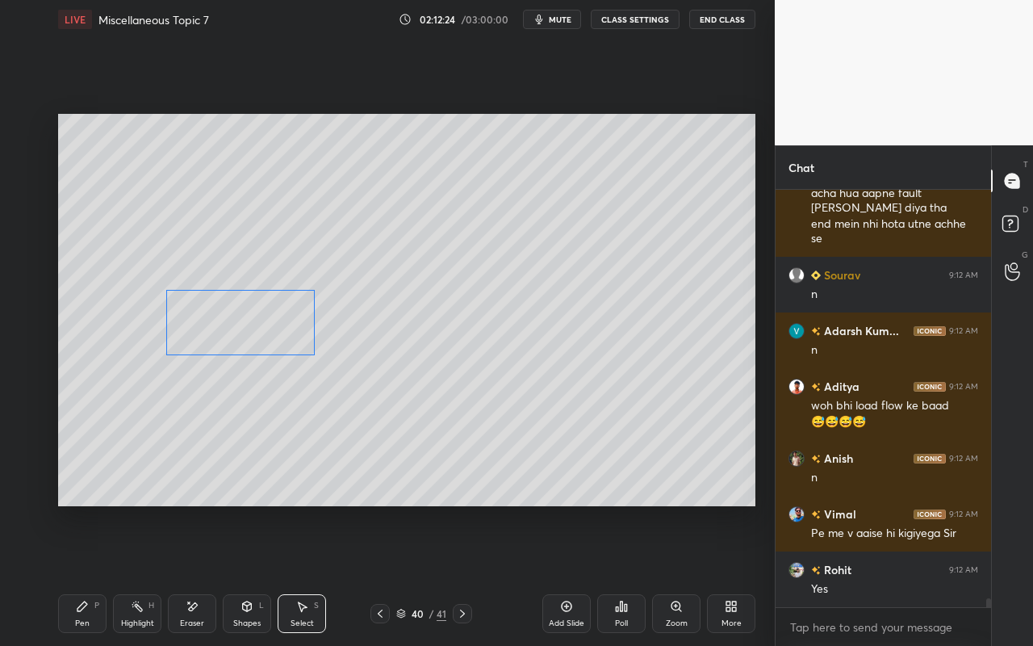
click at [249, 325] on div "0 ° Undo Copy Paste here Duplicate Duplicate to new slide Delete" at bounding box center [406, 310] width 697 height 392
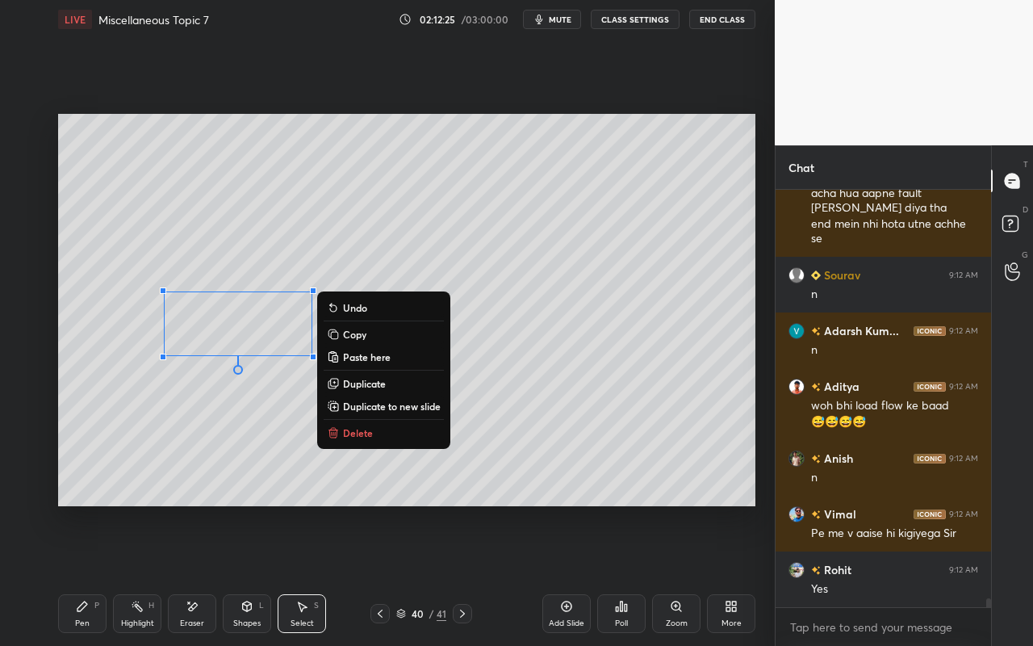
click at [241, 574] on div "Shapes L" at bounding box center [247, 613] width 48 height 39
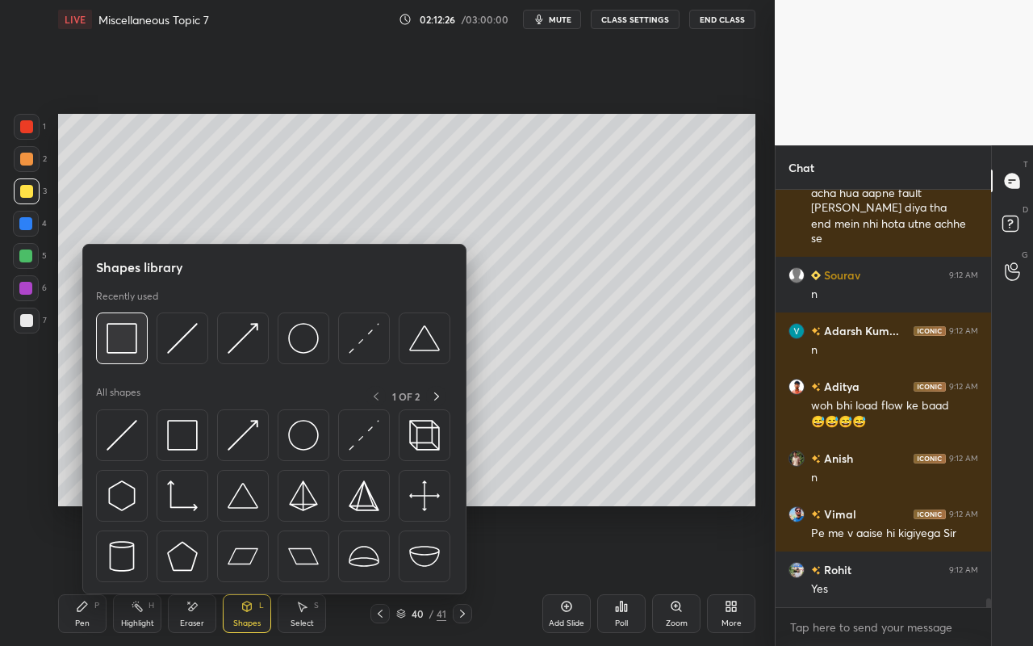
click at [134, 362] on div at bounding box center [122, 338] width 52 height 52
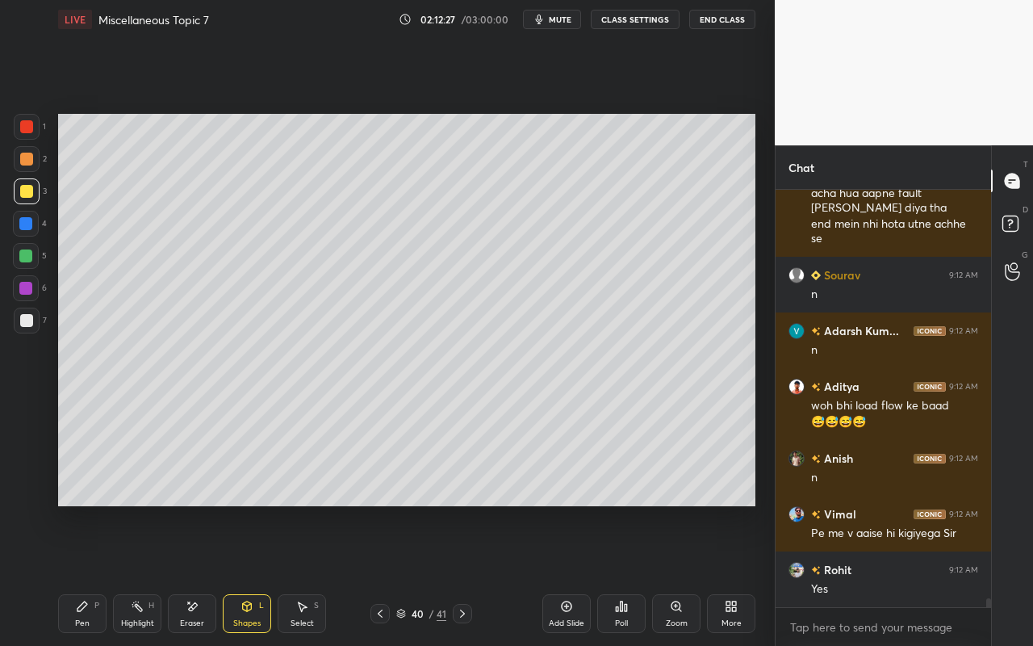
drag, startPoint x: 28, startPoint y: 156, endPoint x: 36, endPoint y: 161, distance: 9.4
click at [29, 158] on div at bounding box center [26, 158] width 13 height 13
drag, startPoint x: 71, startPoint y: 606, endPoint x: 85, endPoint y: 583, distance: 27.1
click at [77, 574] on div "Pen P" at bounding box center [82, 613] width 48 height 39
click at [26, 259] on div at bounding box center [25, 255] width 13 height 13
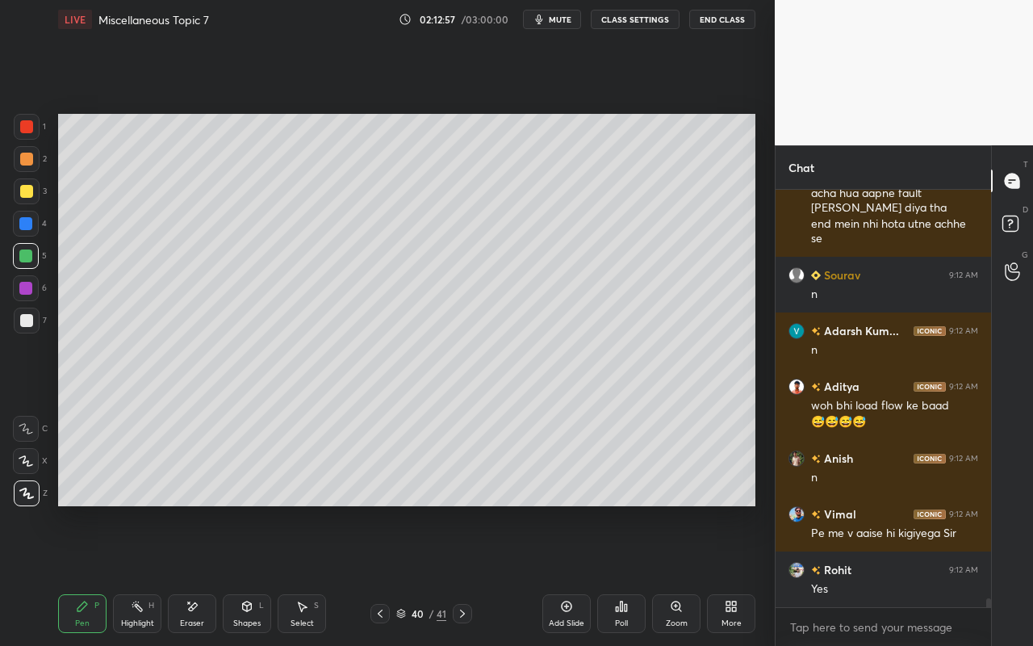
click at [307, 574] on icon at bounding box center [301, 606] width 13 height 13
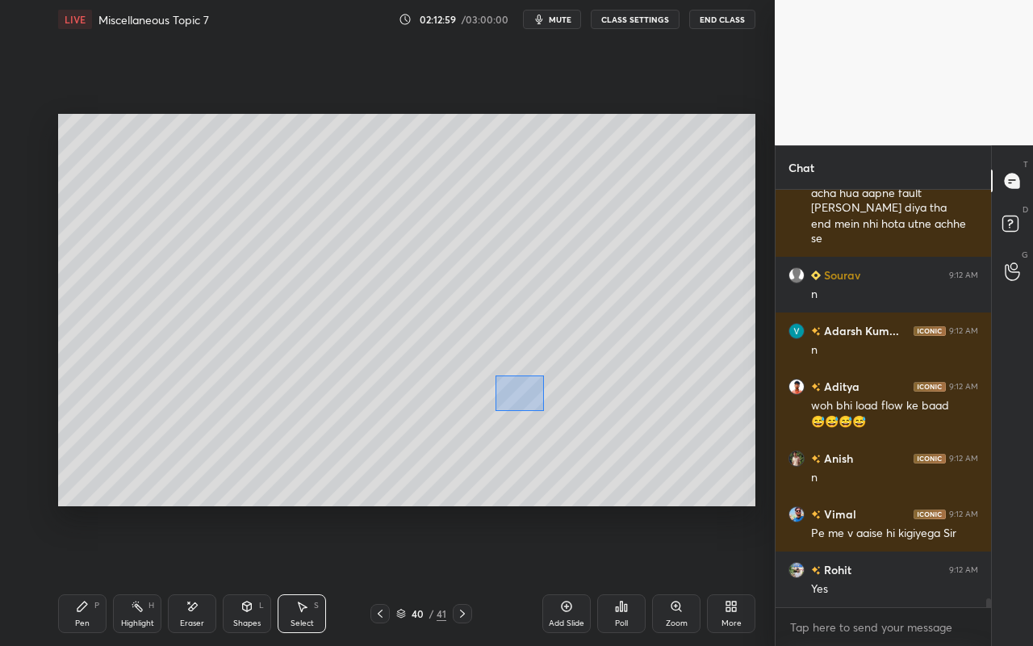
drag, startPoint x: 495, startPoint y: 375, endPoint x: 540, endPoint y: 413, distance: 58.4
click at [541, 408] on div "0 ° Undo Copy Paste here Duplicate Duplicate to new slide Delete" at bounding box center [406, 310] width 697 height 392
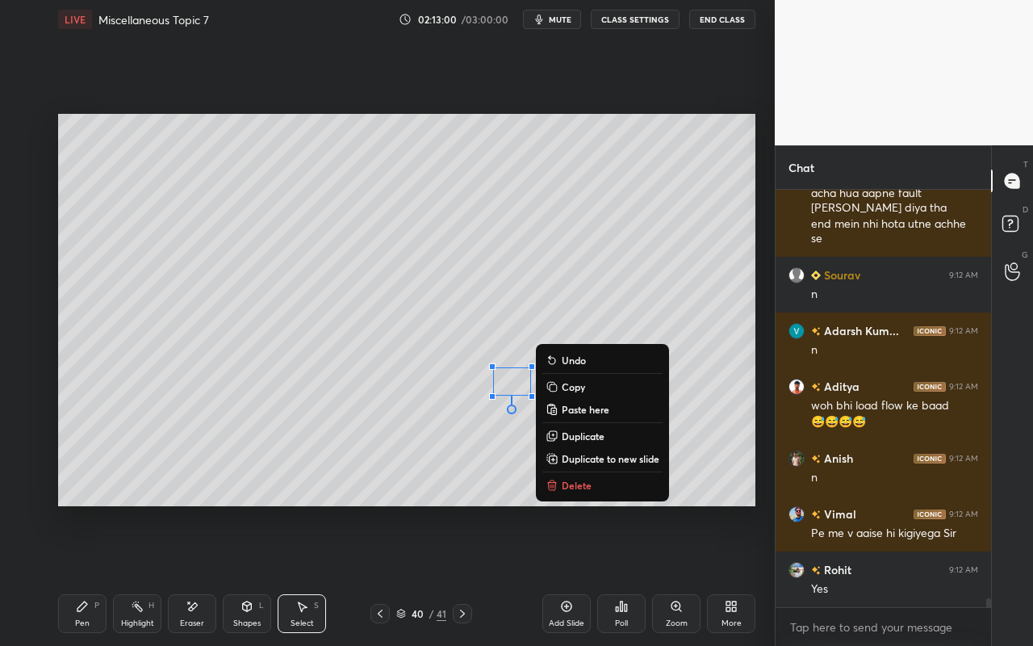
drag, startPoint x: 554, startPoint y: 485, endPoint x: 510, endPoint y: 478, distance: 44.0
click at [554, 485] on icon at bounding box center [551, 486] width 7 height 7
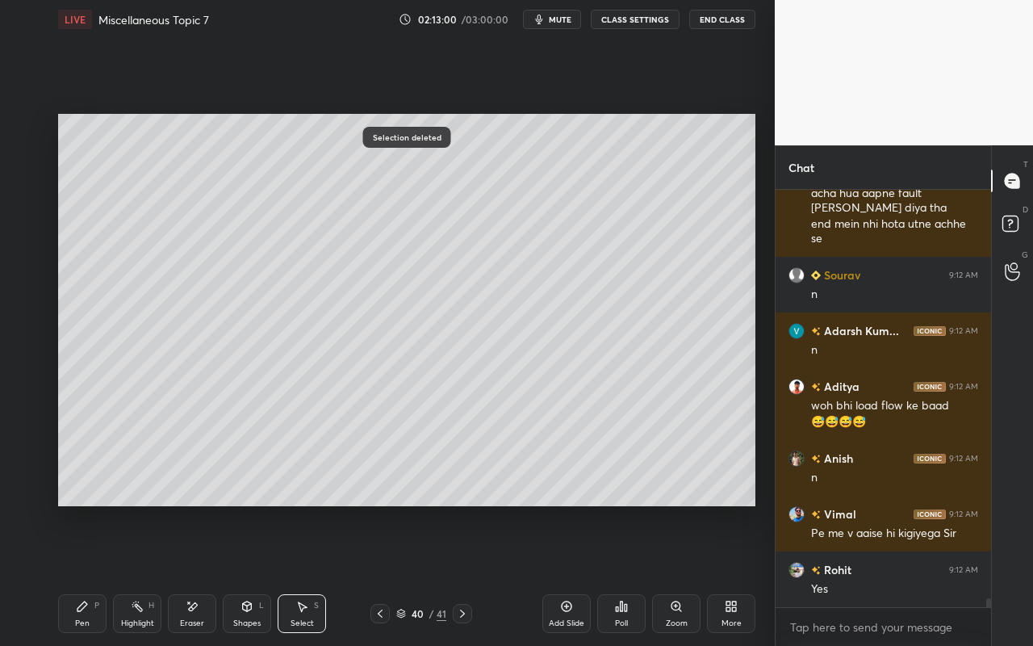
drag, startPoint x: 78, startPoint y: 615, endPoint x: 163, endPoint y: 534, distance: 117.0
click at [84, 574] on div "Pen P" at bounding box center [82, 613] width 48 height 39
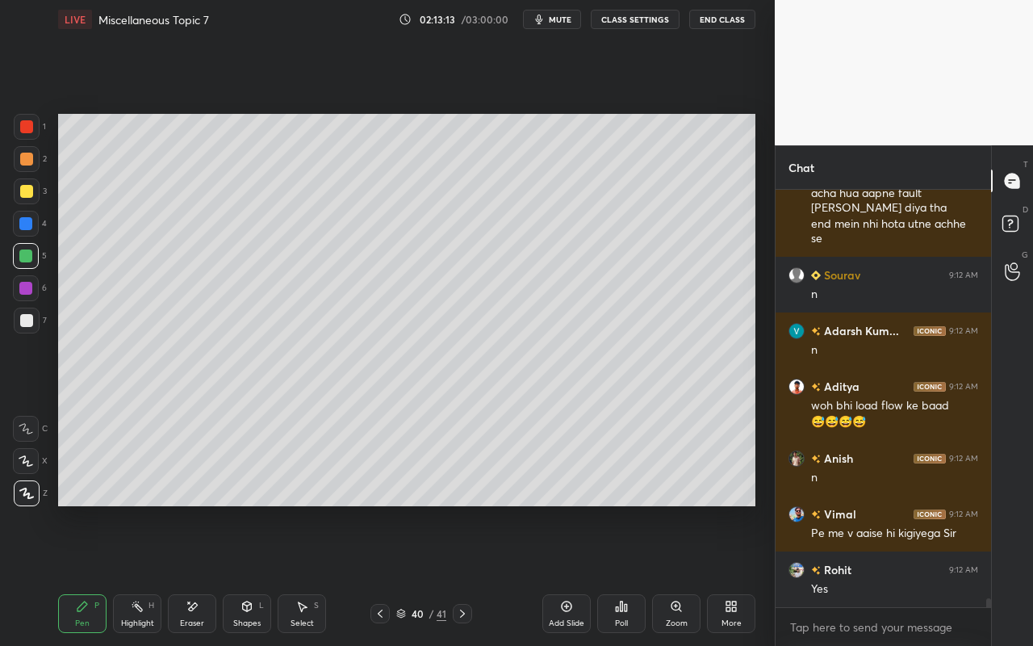
click at [90, 574] on div "Pen P" at bounding box center [82, 613] width 48 height 39
drag, startPoint x: 295, startPoint y: 617, endPoint x: 319, endPoint y: 562, distance: 60.7
click at [295, 574] on div "Select" at bounding box center [301, 623] width 23 height 8
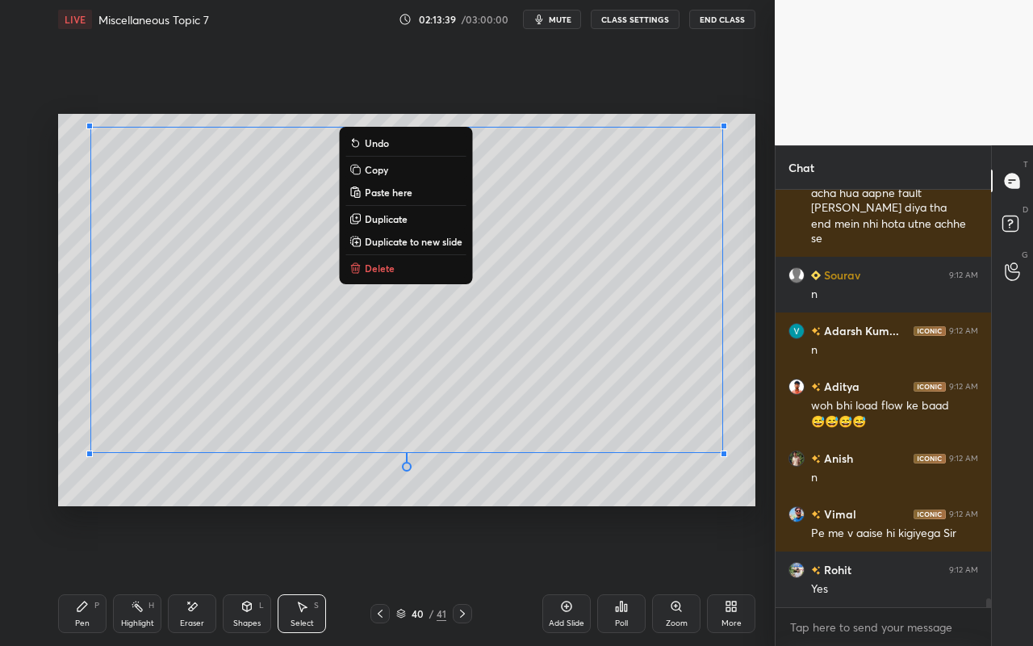
drag, startPoint x: 81, startPoint y: 143, endPoint x: 759, endPoint y: 470, distance: 753.2
click at [759, 470] on div "0 ° Undo Copy Paste here Duplicate Duplicate to new slide Delete Setting up you…" at bounding box center [407, 310] width 710 height 542
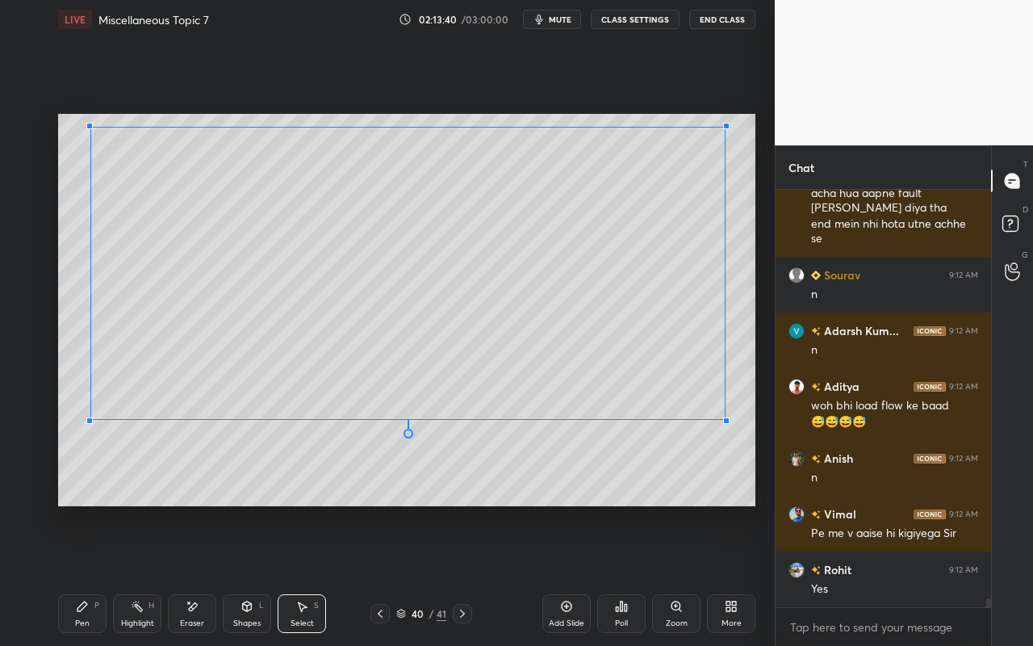
drag, startPoint x: 725, startPoint y: 452, endPoint x: 720, endPoint y: 407, distance: 44.6
click at [723, 417] on div at bounding box center [726, 420] width 6 height 6
click at [696, 377] on div "0 ° Undo Copy Paste here Duplicate Duplicate to new slide Delete" at bounding box center [406, 310] width 697 height 392
drag, startPoint x: 662, startPoint y: 449, endPoint x: 654, endPoint y: 458, distance: 13.1
click at [662, 449] on div "0 ° Undo Copy Paste here Duplicate Duplicate to new slide Delete" at bounding box center [406, 310] width 697 height 392
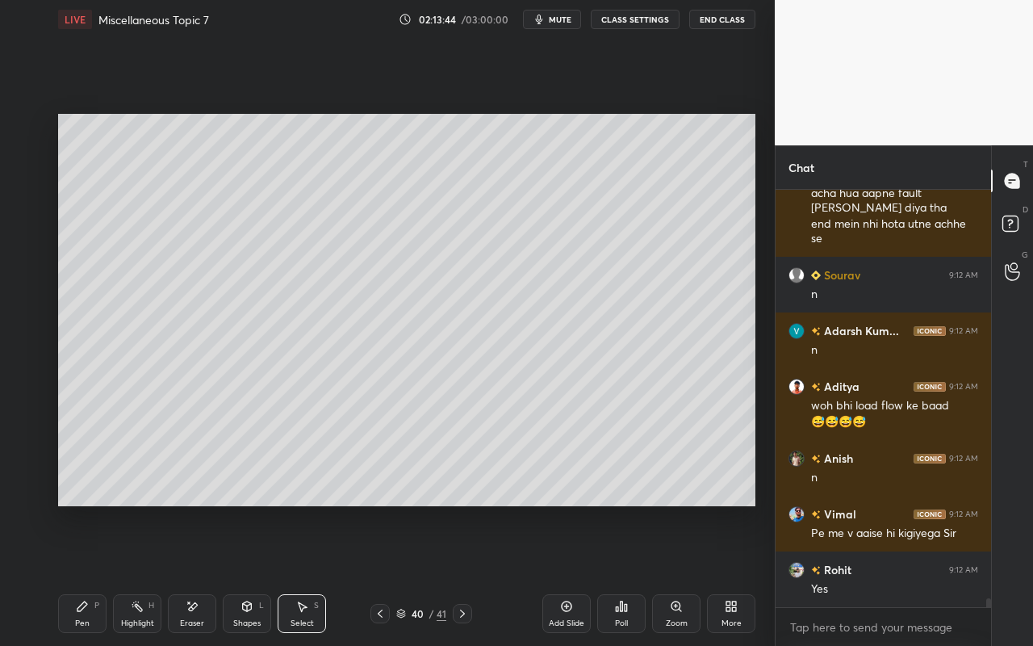
click at [87, 574] on div "Pen P" at bounding box center [82, 613] width 48 height 39
drag, startPoint x: 31, startPoint y: 324, endPoint x: 47, endPoint y: 345, distance: 26.5
click at [31, 324] on div at bounding box center [26, 320] width 13 height 13
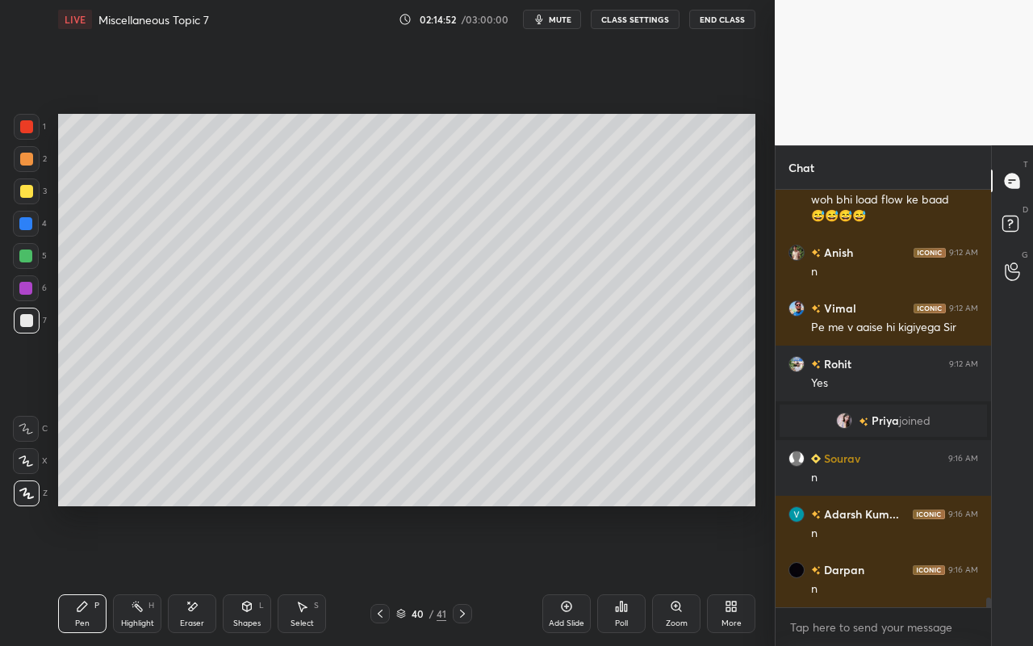
scroll to position [18352, 0]
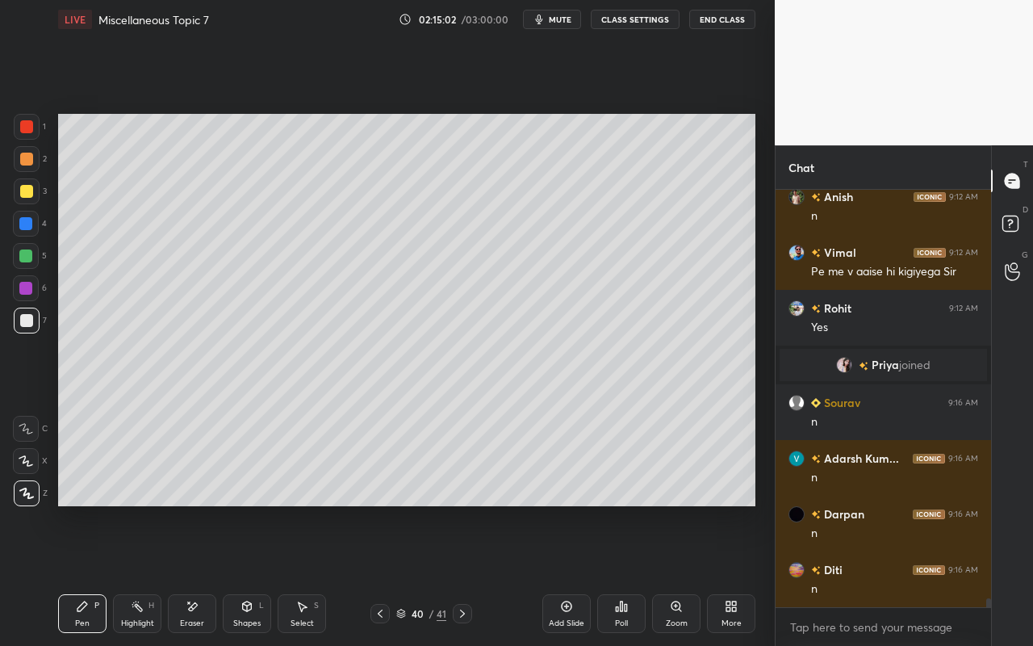
click at [248, 574] on div "Shapes L" at bounding box center [247, 613] width 48 height 39
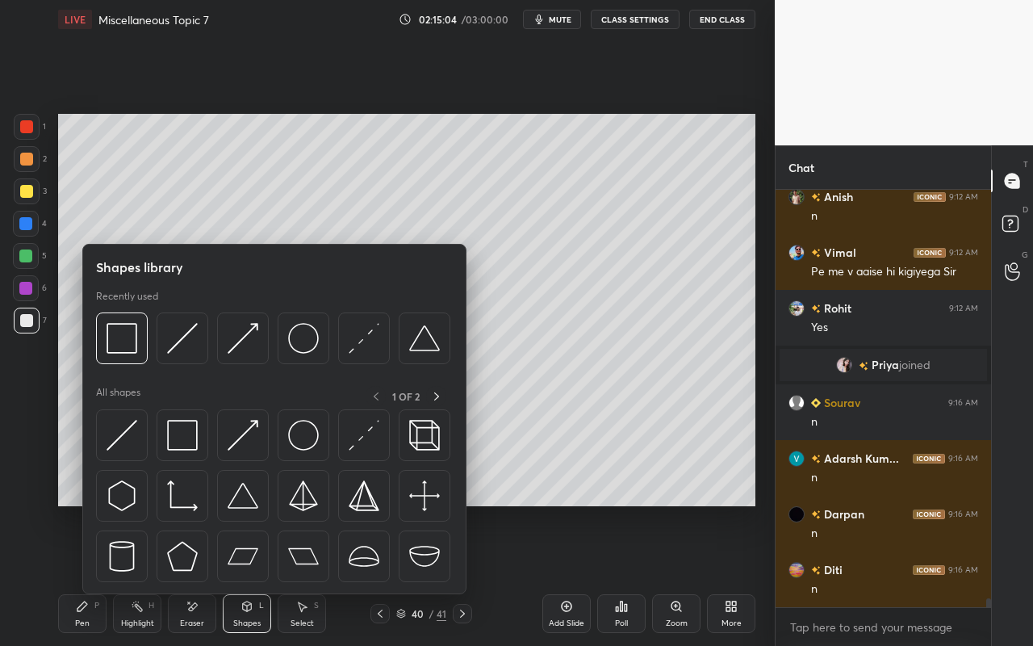
click at [569, 574] on icon at bounding box center [566, 606] width 13 height 13
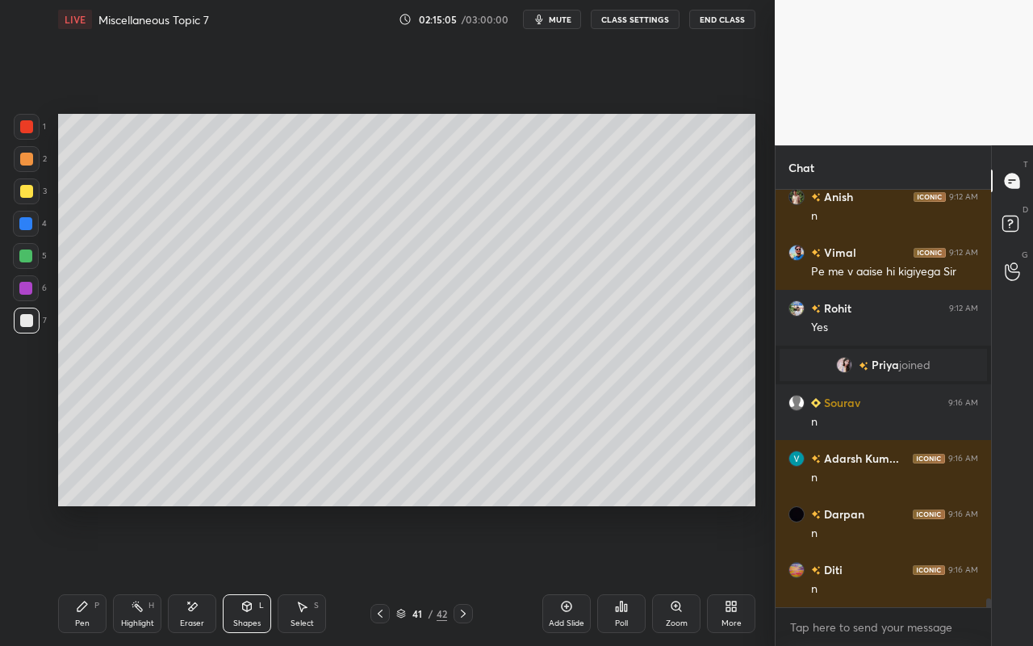
click at [77, 574] on icon at bounding box center [82, 606] width 13 height 13
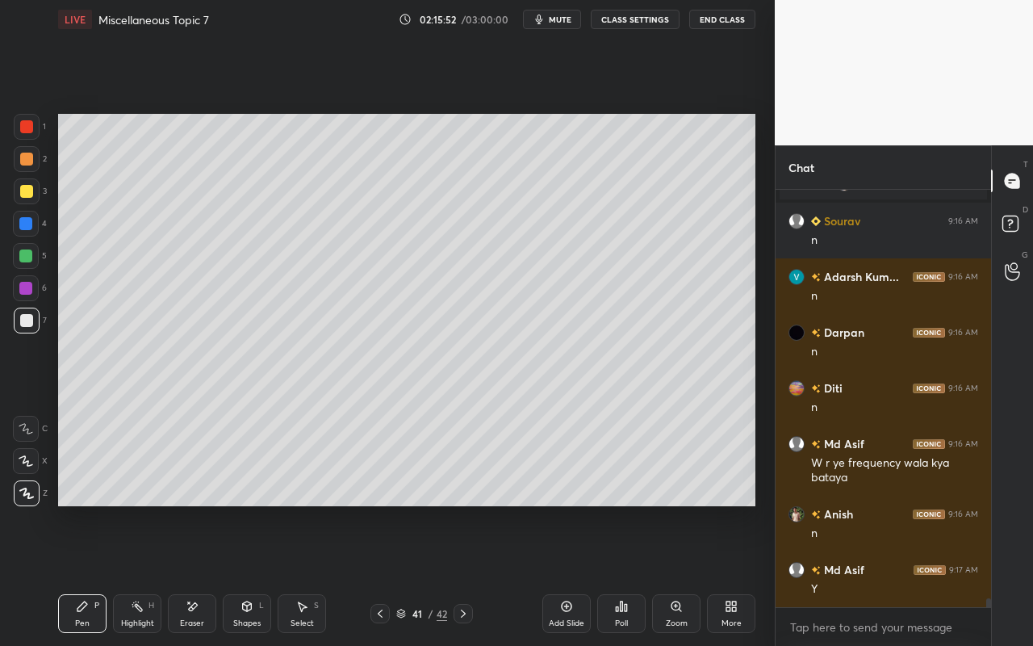
scroll to position [18550, 0]
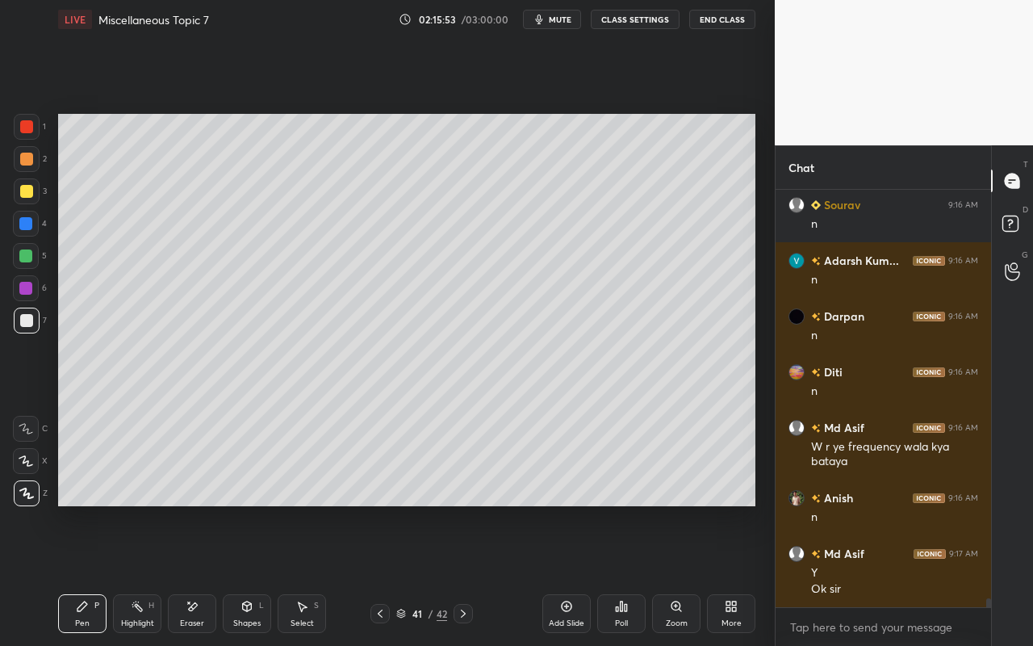
click at [90, 574] on div "Pen P" at bounding box center [82, 613] width 48 height 39
click at [141, 574] on div "Highlight H" at bounding box center [137, 613] width 48 height 39
click at [91, 574] on div "Pen P" at bounding box center [82, 613] width 48 height 39
drag, startPoint x: 29, startPoint y: 194, endPoint x: 52, endPoint y: 197, distance: 23.6
click at [29, 194] on div at bounding box center [26, 191] width 13 height 13
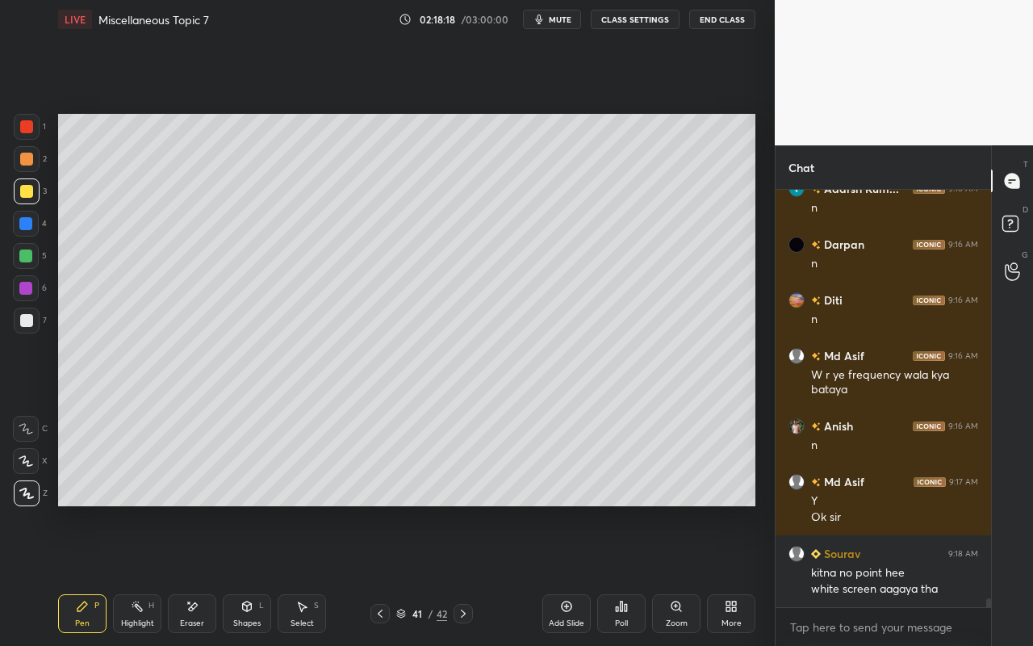
scroll to position [18692, 0]
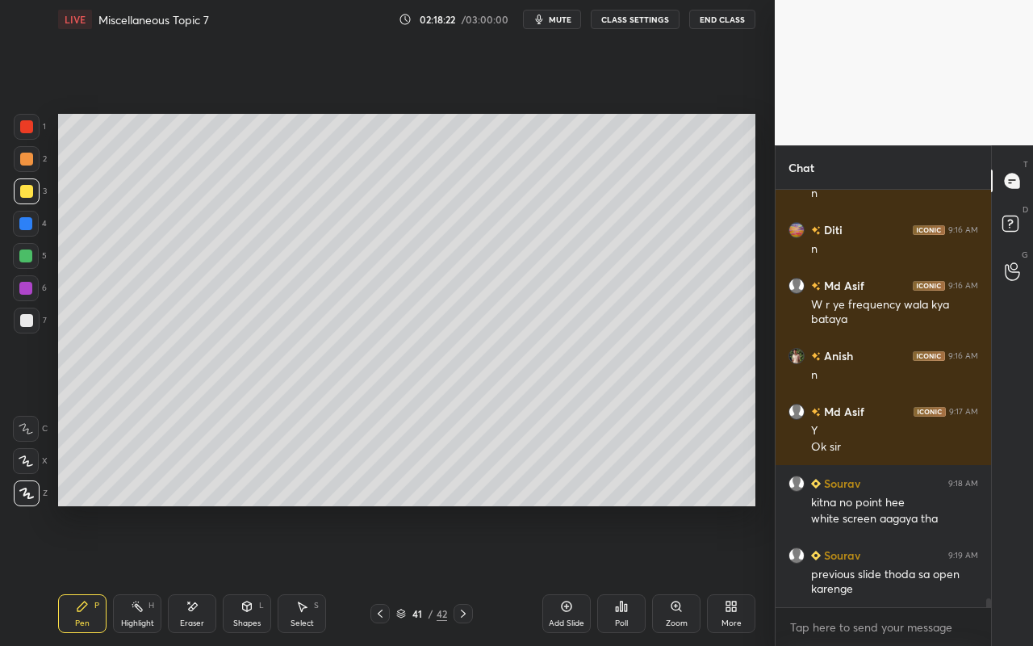
click at [76, 574] on icon at bounding box center [82, 606] width 13 height 13
click at [26, 257] on div at bounding box center [25, 255] width 13 height 13
click at [300, 574] on div "Select" at bounding box center [301, 623] width 23 height 8
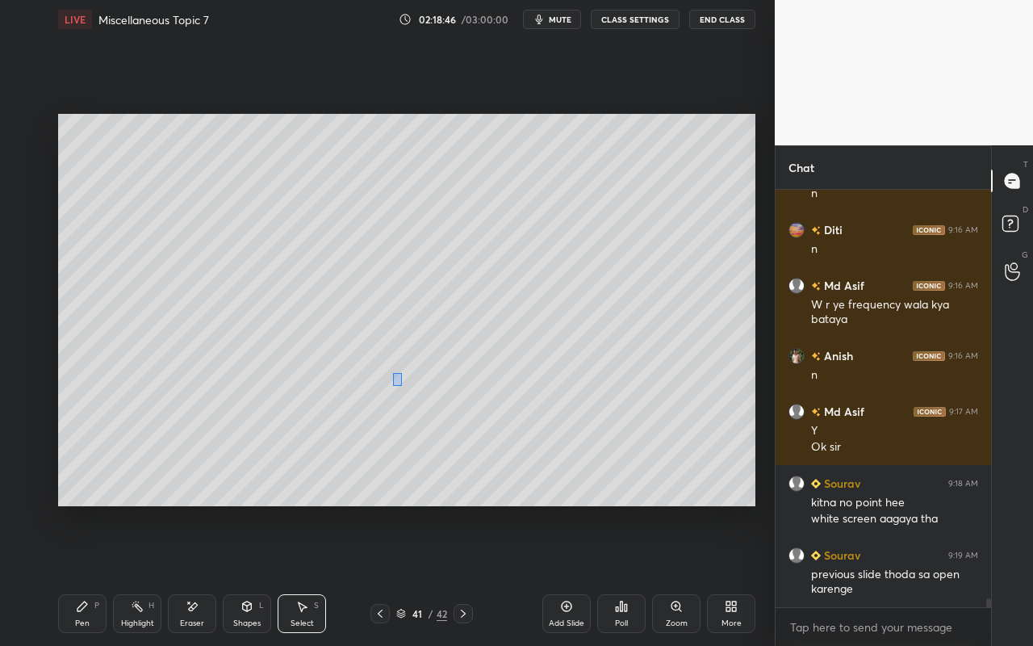
drag, startPoint x: 395, startPoint y: 379, endPoint x: 417, endPoint y: 398, distance: 28.6
click at [420, 405] on div "0 ° Undo Copy Paste here Duplicate Duplicate to new slide Delete" at bounding box center [406, 310] width 697 height 392
drag, startPoint x: 410, startPoint y: 393, endPoint x: 386, endPoint y: 392, distance: 23.4
click at [386, 394] on div "0 ° Undo Copy Paste here Duplicate Duplicate to new slide Delete" at bounding box center [406, 310] width 697 height 392
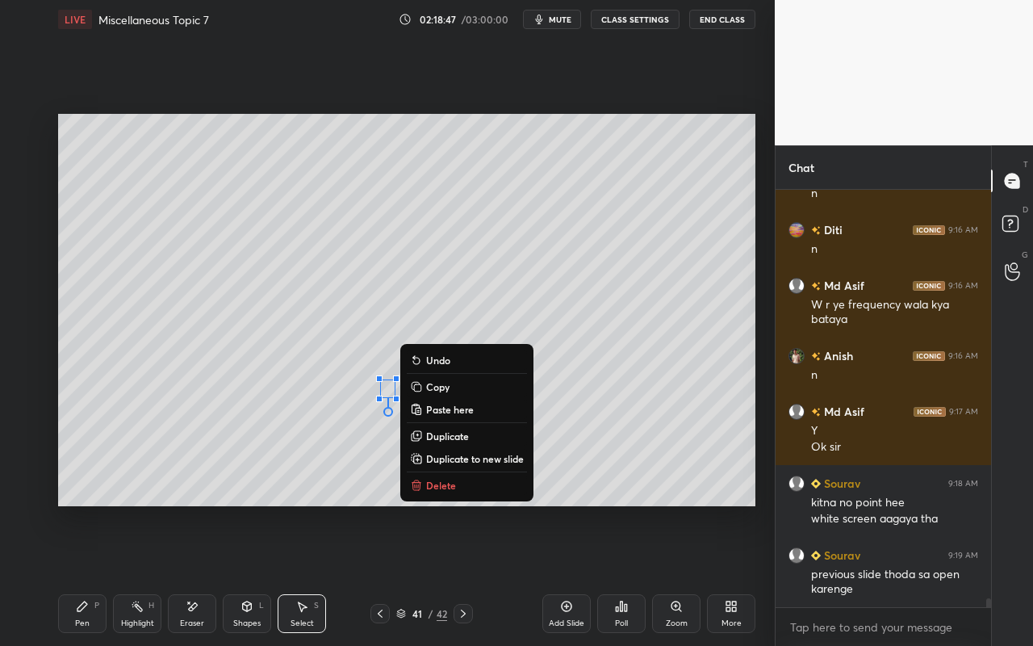
drag, startPoint x: 84, startPoint y: 609, endPoint x: 184, endPoint y: 524, distance: 131.6
click at [84, 574] on icon at bounding box center [82, 606] width 13 height 13
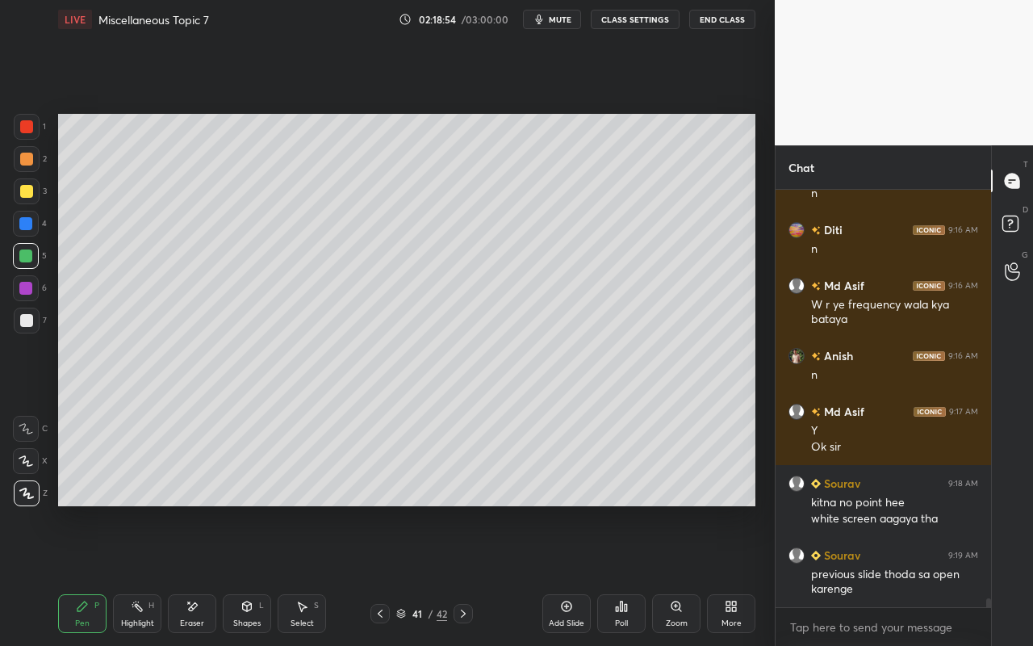
drag, startPoint x: 80, startPoint y: 623, endPoint x: 100, endPoint y: 625, distance: 20.3
click at [80, 574] on div "Pen" at bounding box center [82, 623] width 15 height 8
click at [30, 192] on div at bounding box center [26, 191] width 13 height 13
drag, startPoint x: 146, startPoint y: 613, endPoint x: 195, endPoint y: 545, distance: 83.8
click at [151, 574] on div "Highlight H" at bounding box center [137, 613] width 48 height 39
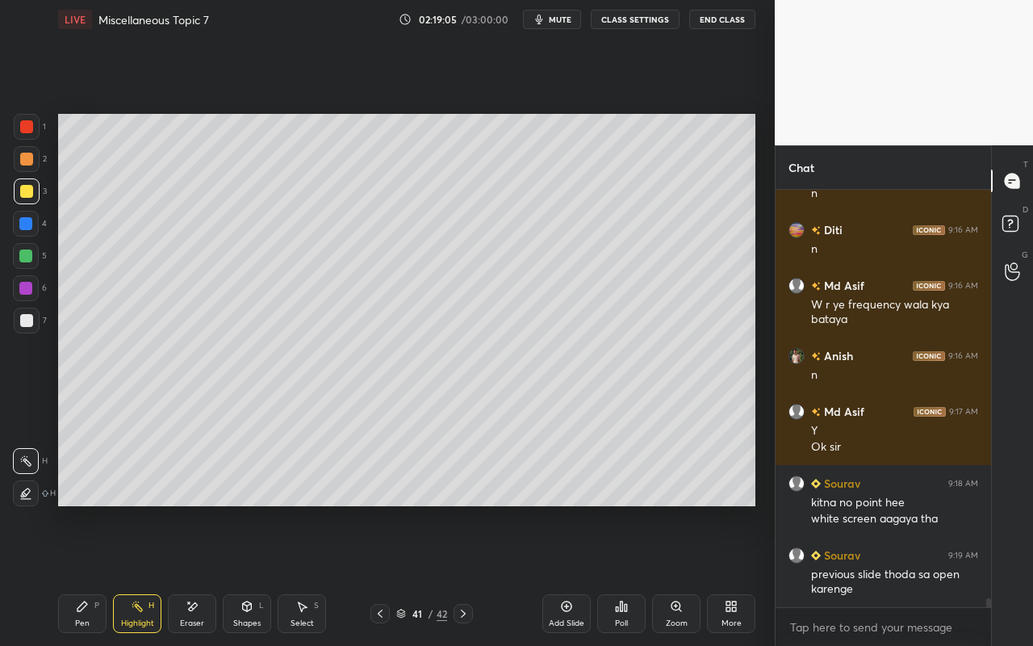
scroll to position [18731, 0]
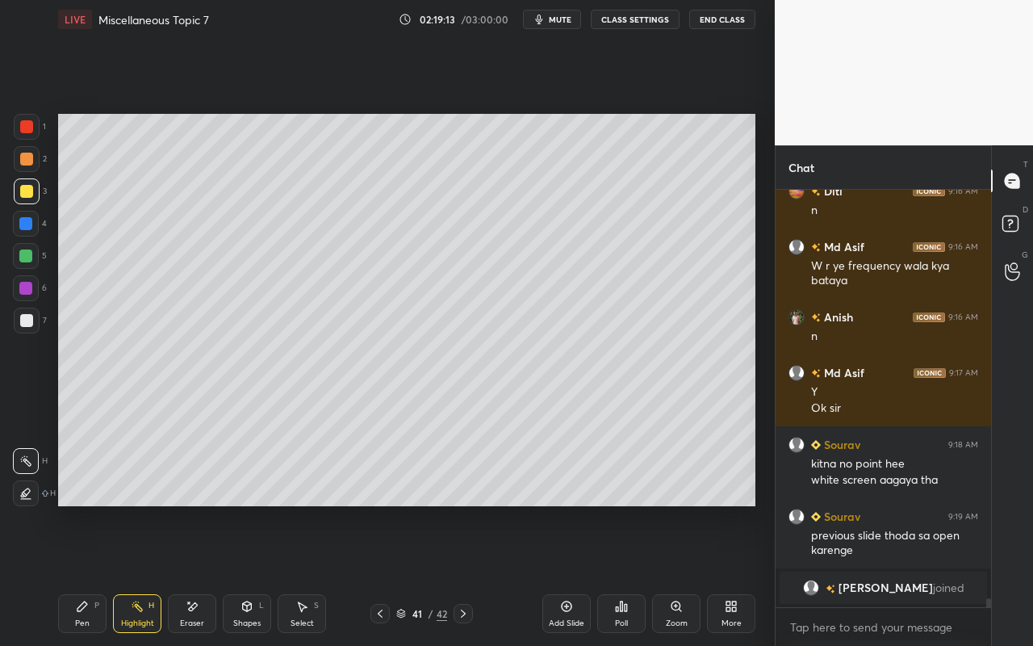
drag, startPoint x: 90, startPoint y: 612, endPoint x: 99, endPoint y: 604, distance: 11.5
click at [98, 574] on div "Pen P" at bounding box center [82, 613] width 48 height 39
drag, startPoint x: 24, startPoint y: 161, endPoint x: 36, endPoint y: 225, distance: 64.9
click at [24, 161] on div at bounding box center [26, 158] width 13 height 13
click at [143, 574] on div "Highlight H" at bounding box center [137, 613] width 48 height 39
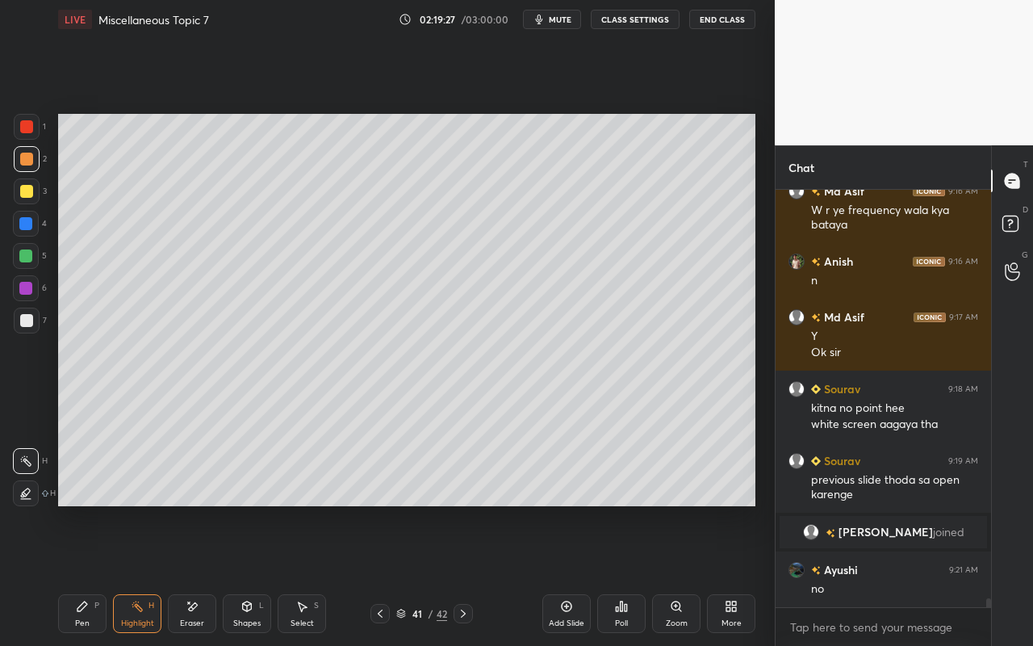
scroll to position [18688, 0]
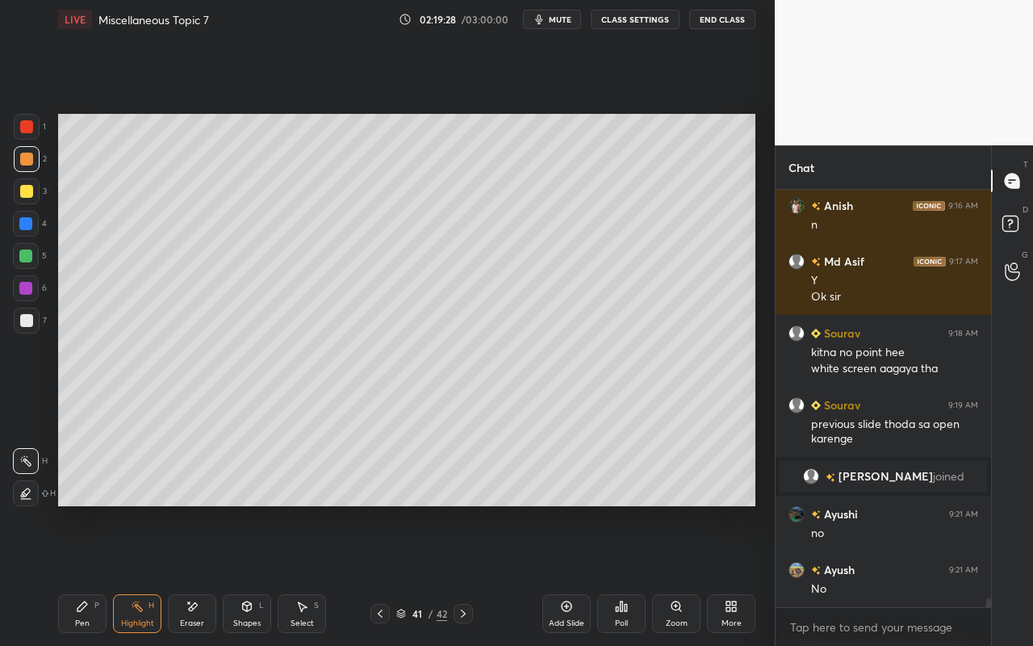
drag, startPoint x: 80, startPoint y: 620, endPoint x: 208, endPoint y: 526, distance: 159.3
click at [86, 574] on div "Pen" at bounding box center [82, 623] width 15 height 8
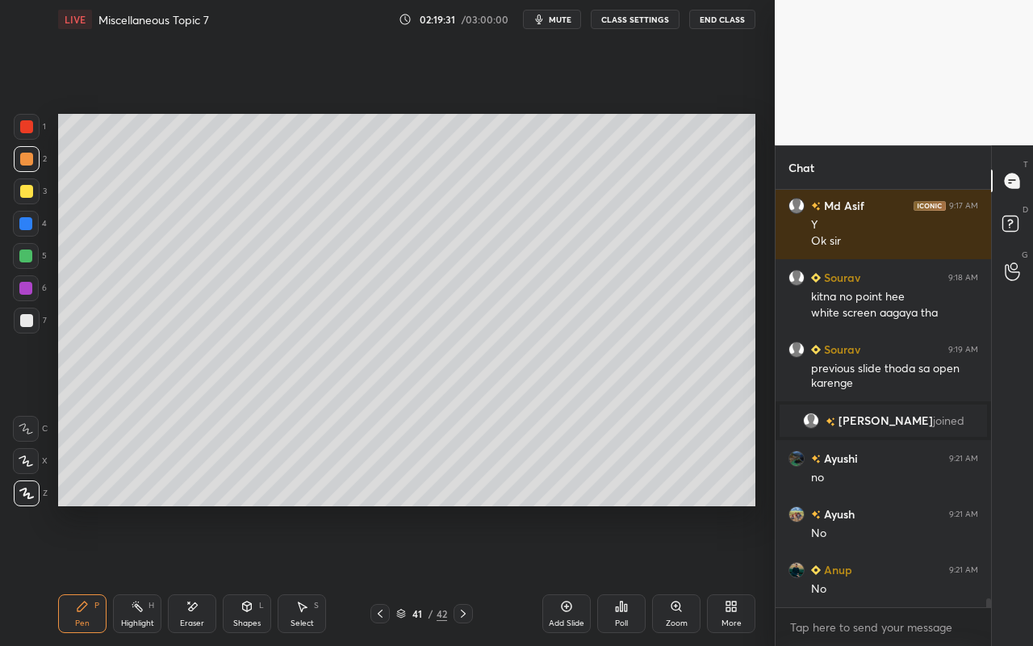
drag, startPoint x: 137, startPoint y: 625, endPoint x: 187, endPoint y: 513, distance: 122.1
click at [137, 574] on div "Highlight" at bounding box center [137, 623] width 33 height 8
click at [80, 574] on div "Pen P" at bounding box center [82, 613] width 48 height 39
drag, startPoint x: 303, startPoint y: 618, endPoint x: 331, endPoint y: 523, distance: 99.1
click at [305, 574] on div "Select S" at bounding box center [302, 613] width 48 height 39
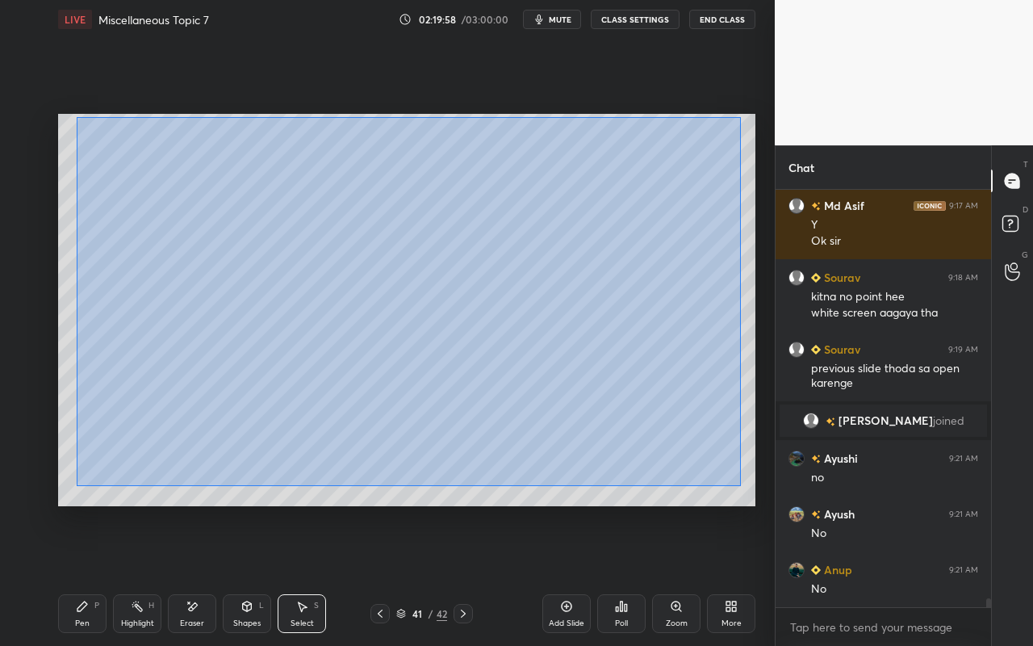
drag, startPoint x: 76, startPoint y: 120, endPoint x: 730, endPoint y: 479, distance: 746.4
click at [739, 485] on div "0 ° Undo Copy Paste here Duplicate Duplicate to new slide Delete" at bounding box center [406, 310] width 697 height 392
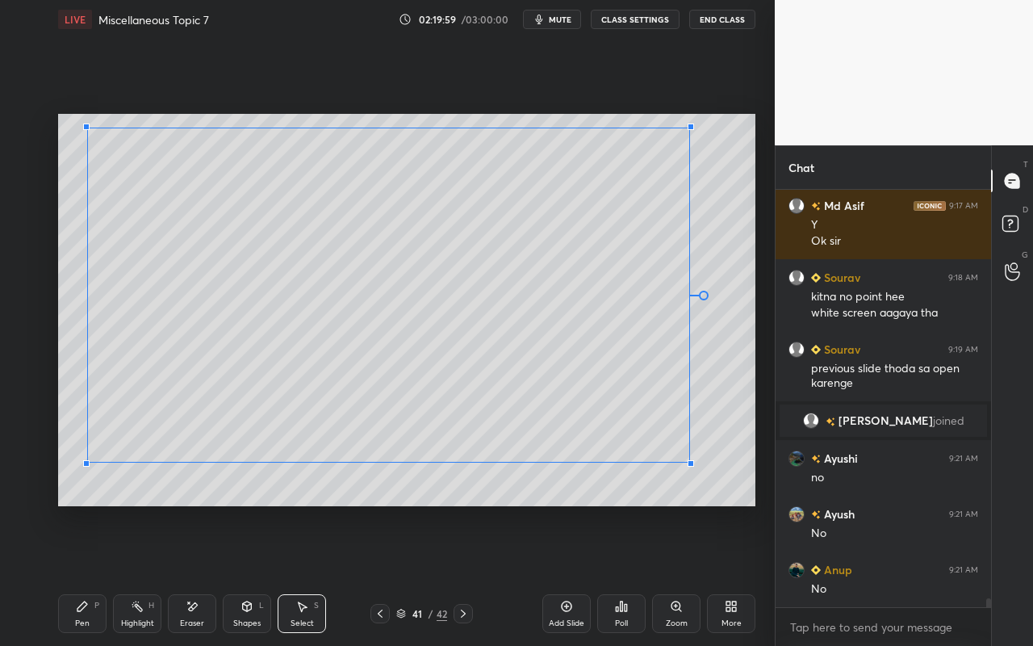
drag, startPoint x: 711, startPoint y: 478, endPoint x: 661, endPoint y: 475, distance: 50.1
click at [687, 461] on div at bounding box center [690, 463] width 6 height 6
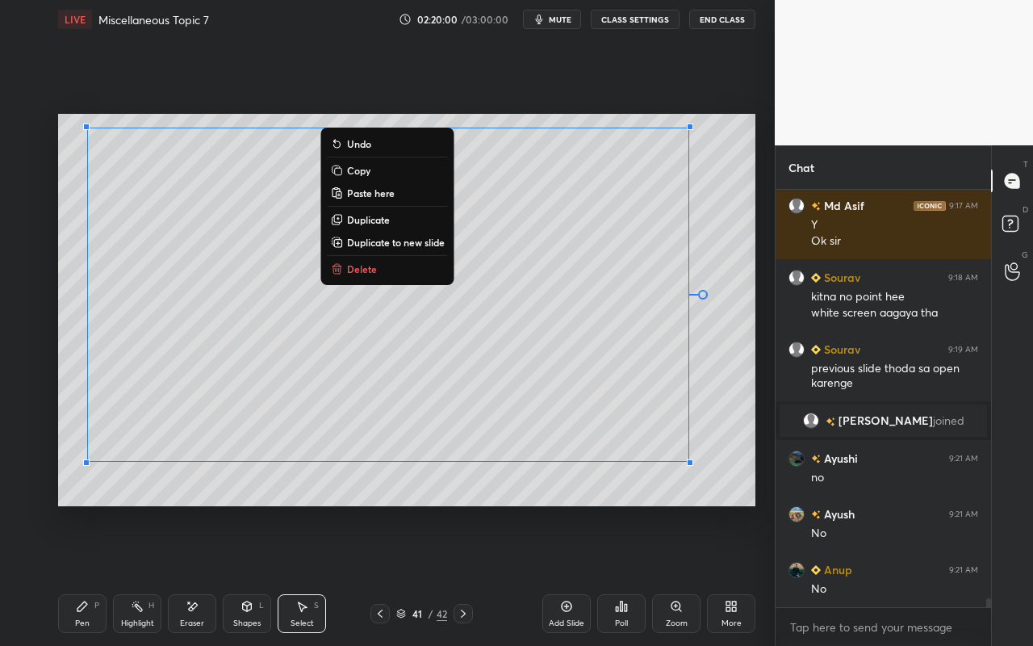
click at [97, 574] on div "Pen P" at bounding box center [82, 613] width 48 height 39
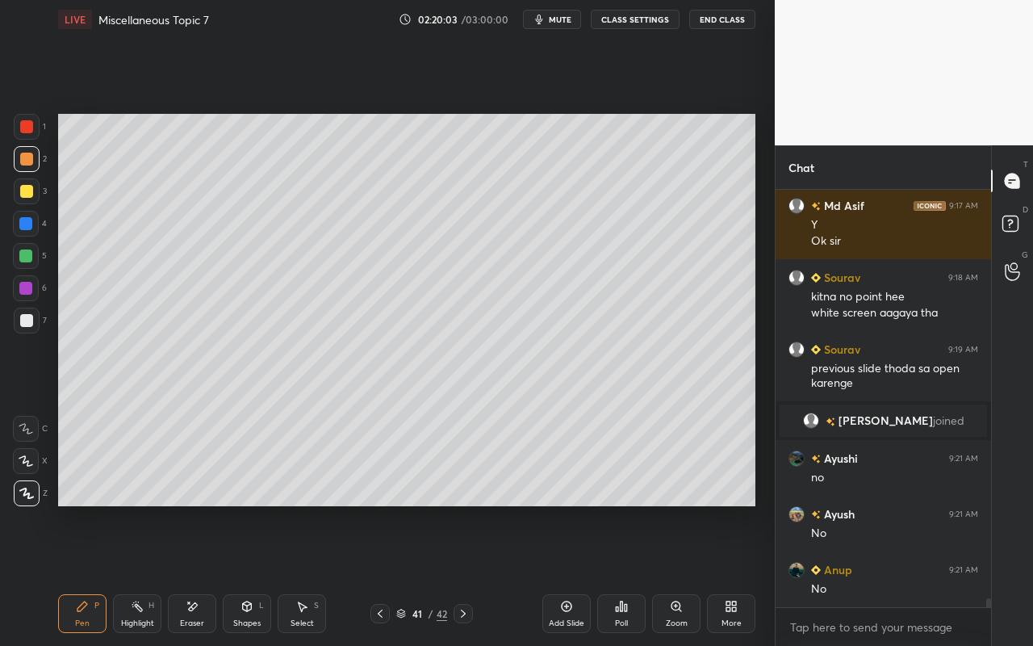
scroll to position [18760, 0]
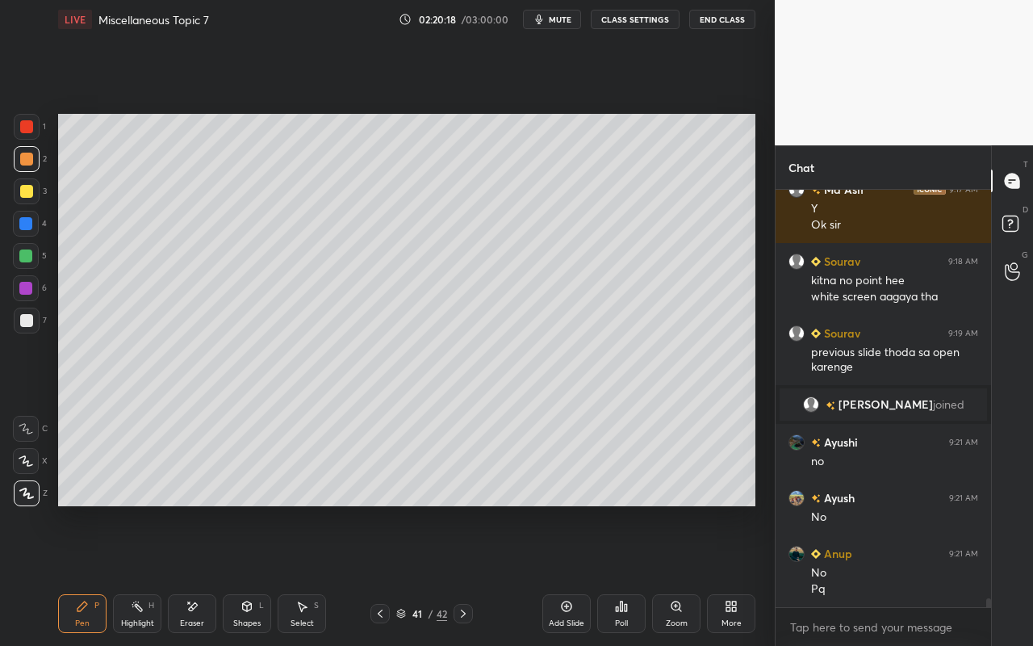
drag, startPoint x: 140, startPoint y: 609, endPoint x: 190, endPoint y: 529, distance: 95.4
click at [144, 574] on div "Highlight H" at bounding box center [137, 613] width 48 height 39
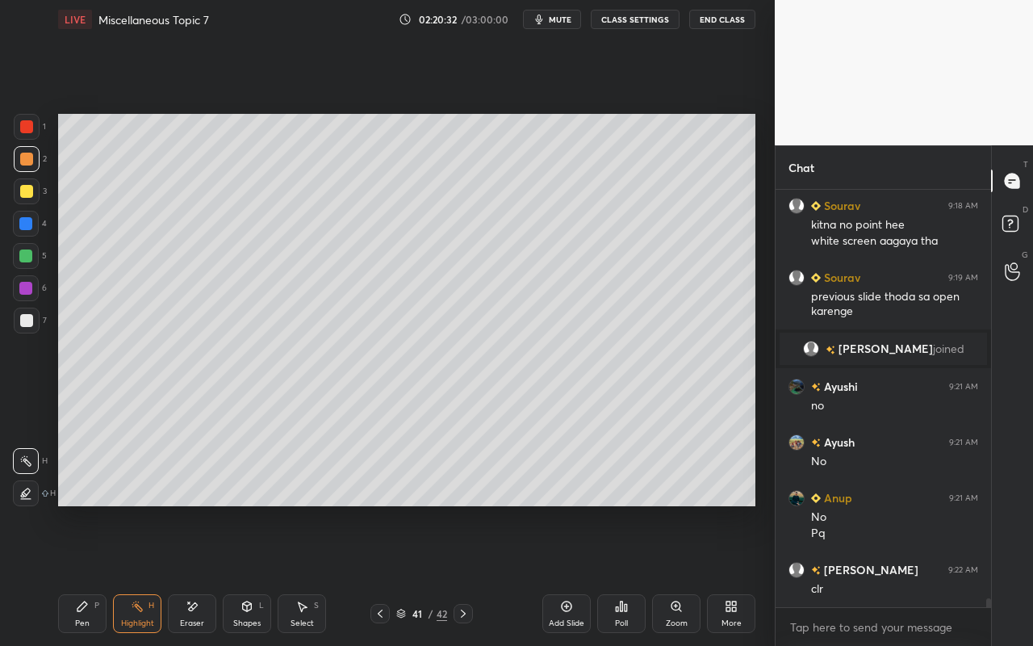
click at [256, 574] on div "Shapes" at bounding box center [246, 623] width 27 height 8
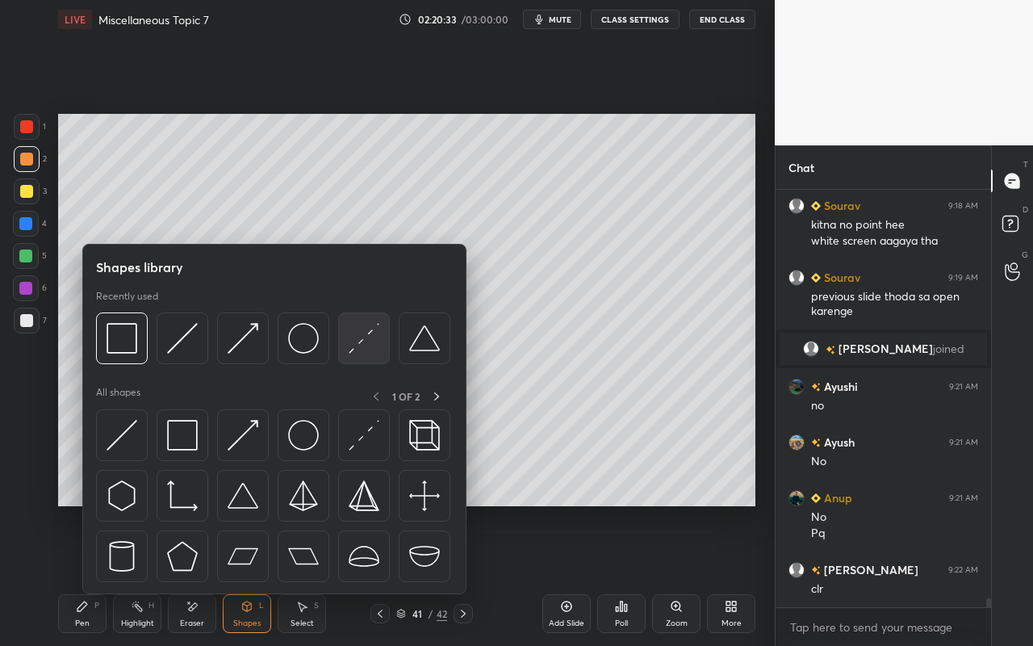
click at [356, 339] on img at bounding box center [364, 338] width 31 height 31
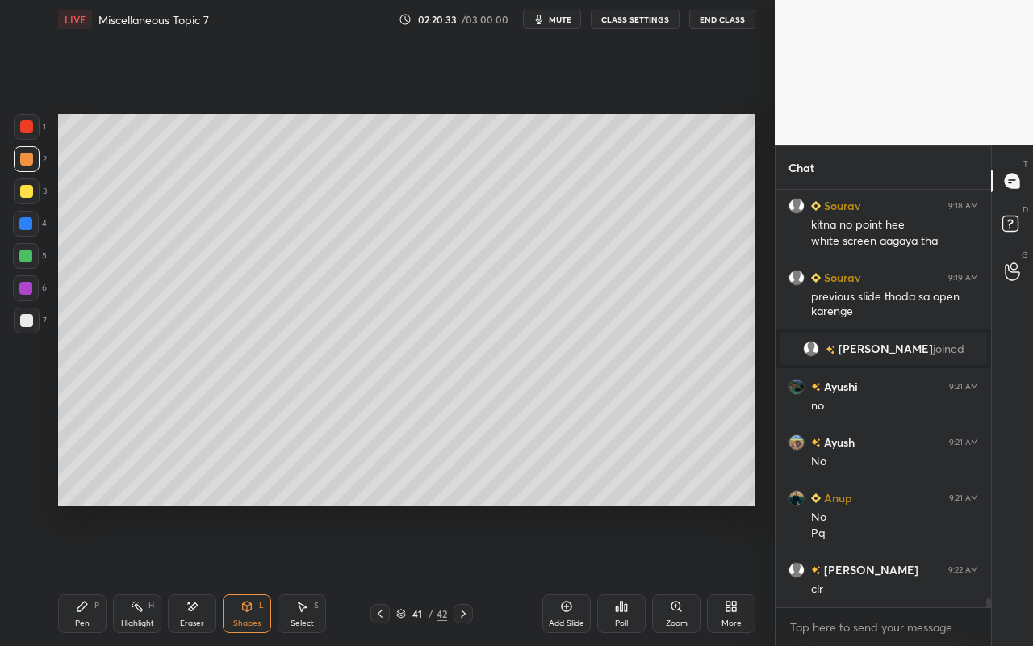
click at [32, 321] on div at bounding box center [26, 320] width 13 height 13
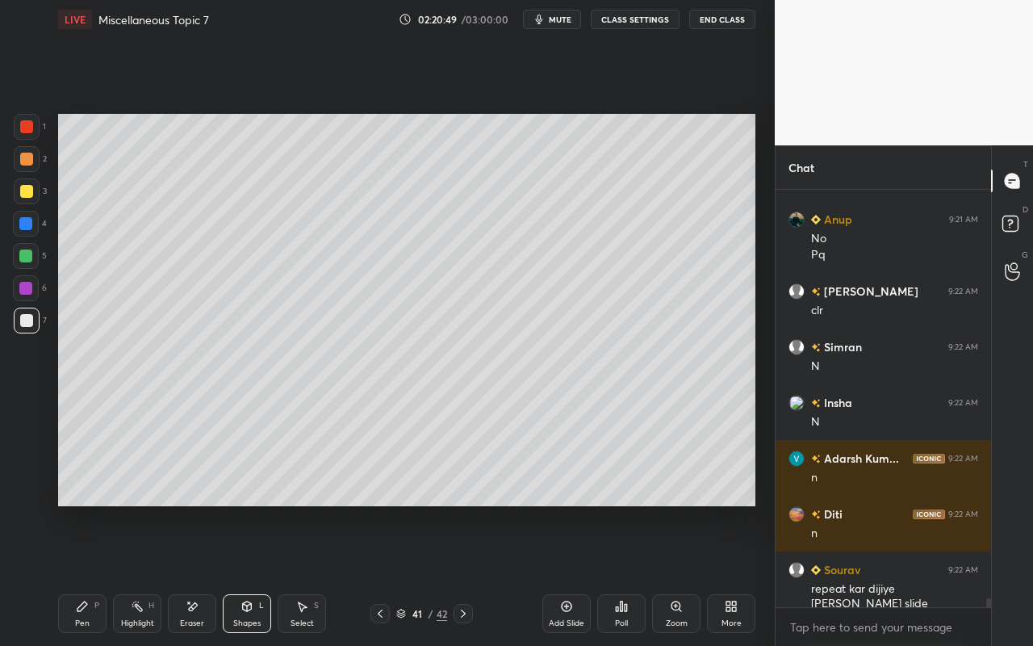
scroll to position [19150, 0]
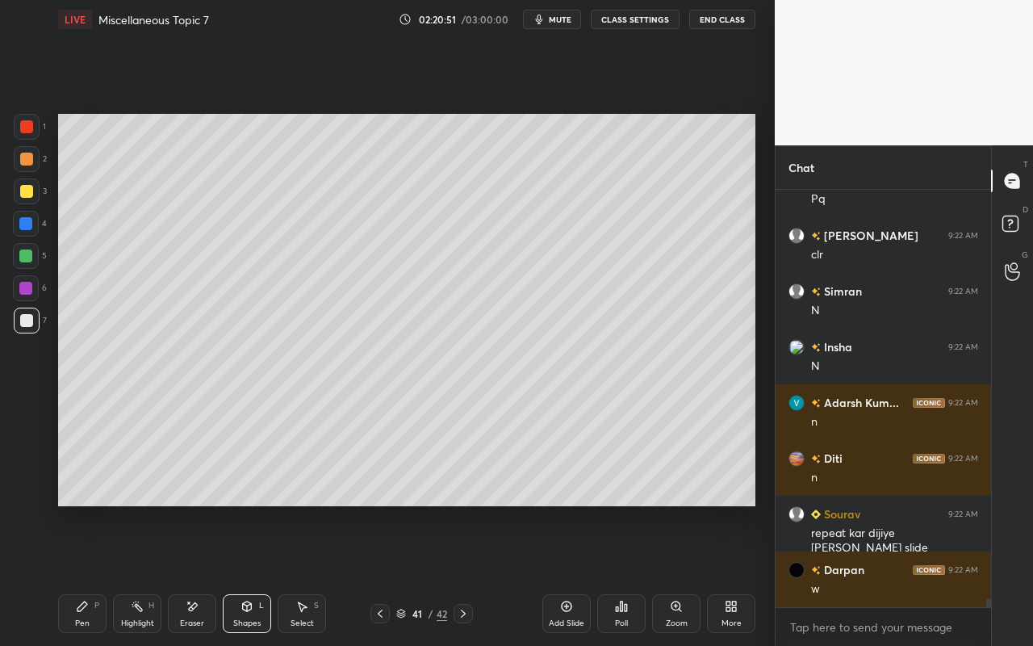
click at [135, 574] on div "Highlight H" at bounding box center [137, 613] width 48 height 39
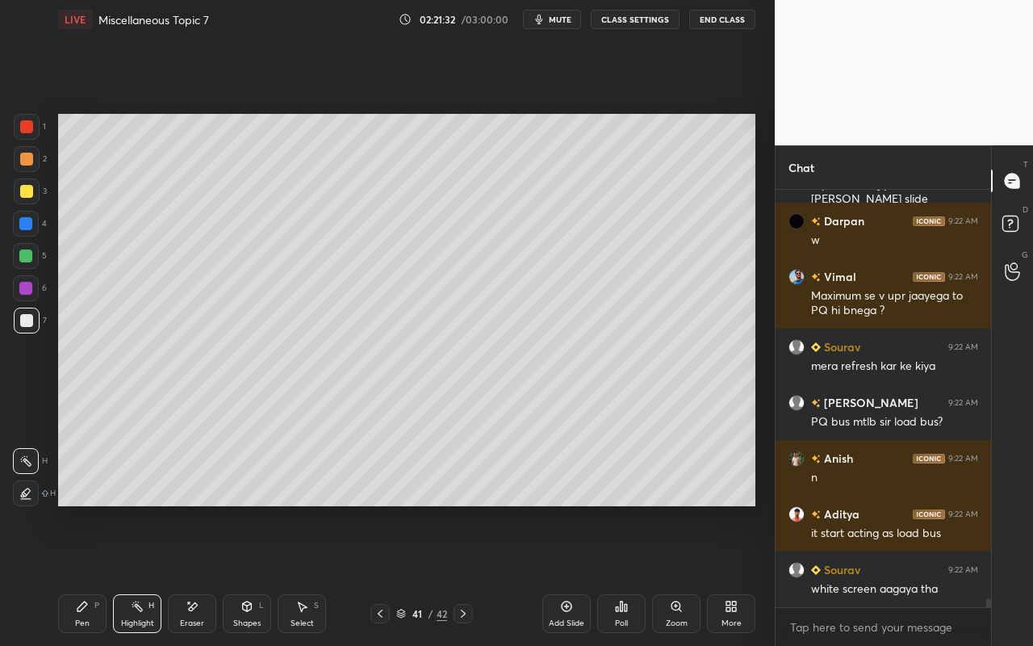
scroll to position [19554, 0]
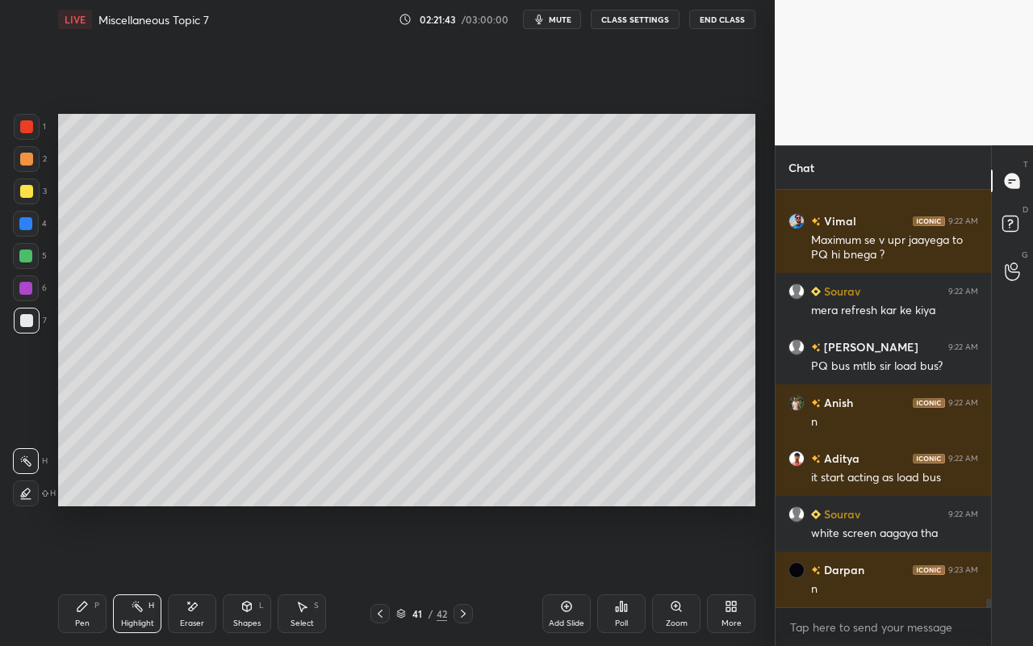
drag, startPoint x: 132, startPoint y: 619, endPoint x: 211, endPoint y: 507, distance: 136.8
click at [144, 574] on div "Highlight H" at bounding box center [137, 613] width 48 height 39
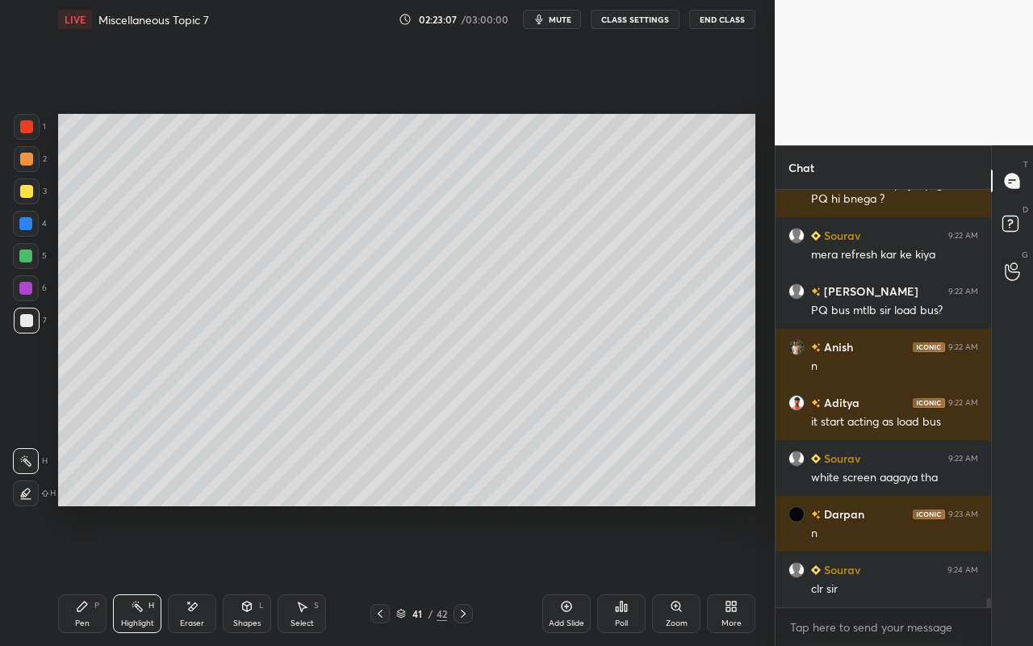
drag, startPoint x: 296, startPoint y: 601, endPoint x: 300, endPoint y: 593, distance: 9.0
click at [296, 574] on icon at bounding box center [301, 606] width 13 height 13
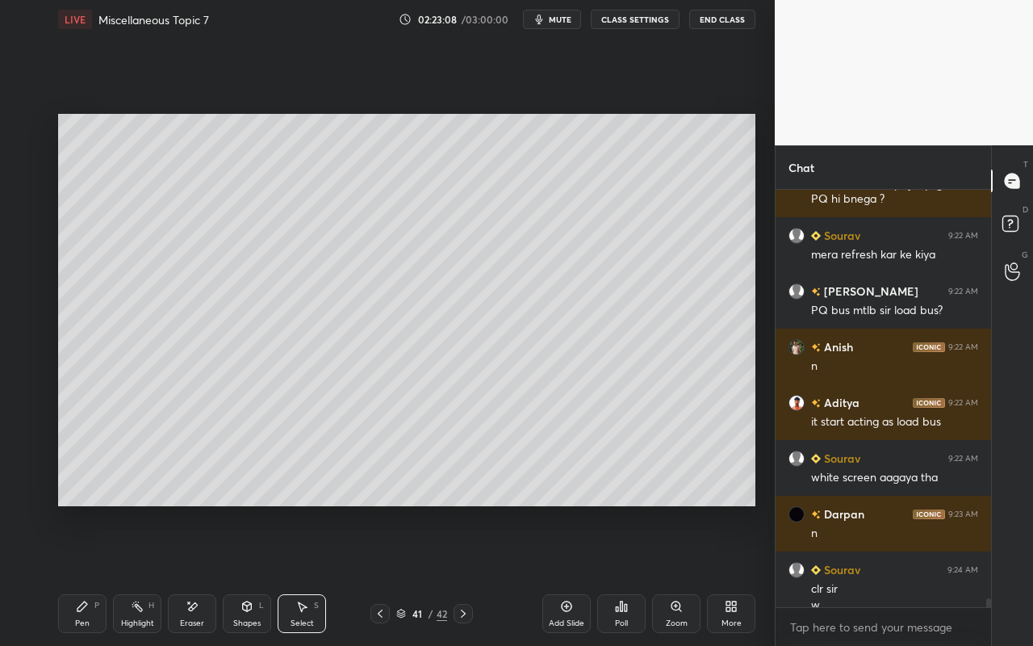
scroll to position [19626, 0]
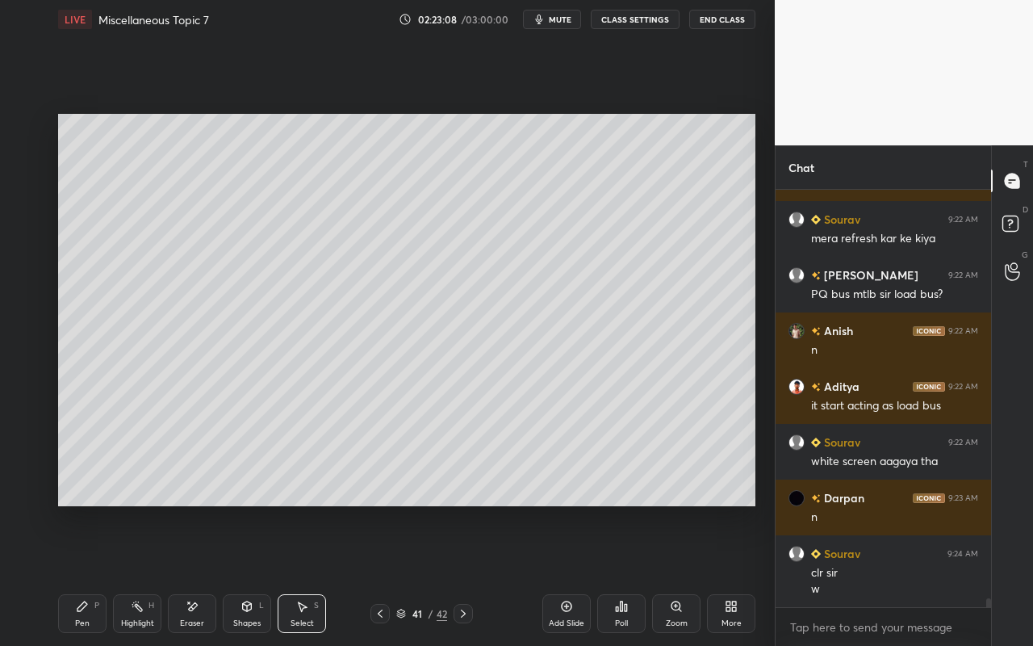
click at [641, 368] on div "0 ° Undo Copy Paste here Duplicate Duplicate to new slide Delete" at bounding box center [406, 310] width 697 height 392
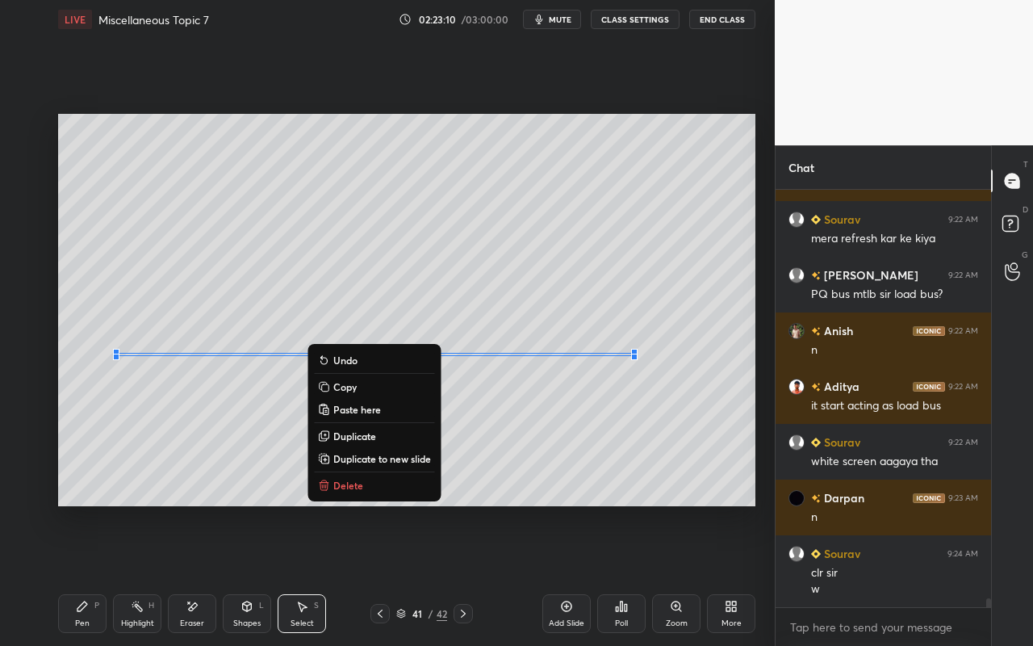
click at [696, 342] on div "0 ° Undo Copy Paste here Duplicate Duplicate to new slide Delete" at bounding box center [406, 310] width 697 height 392
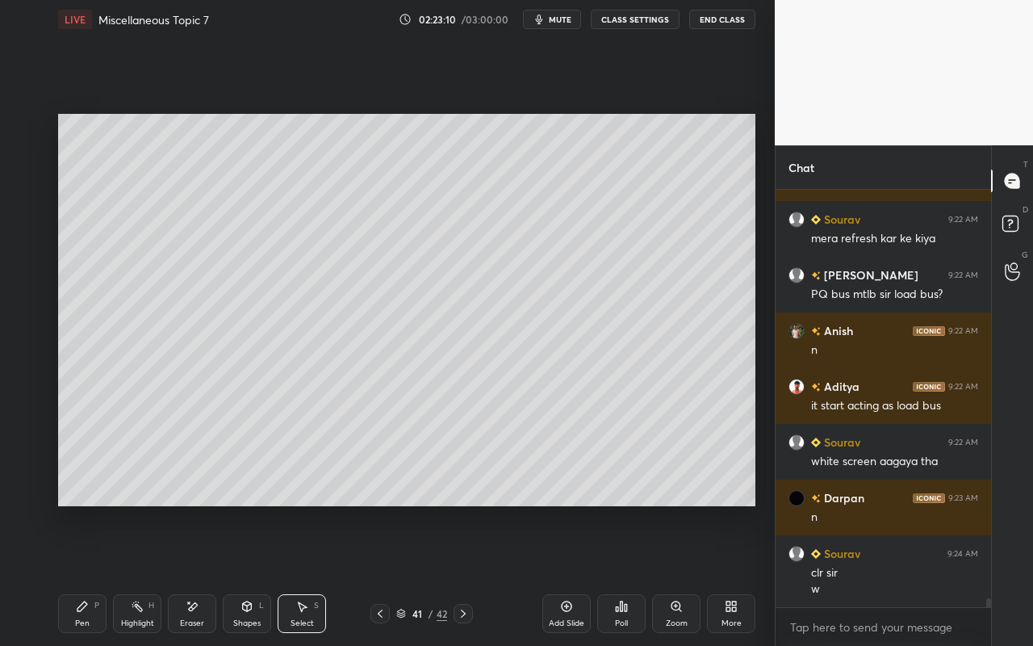
scroll to position [19681, 0]
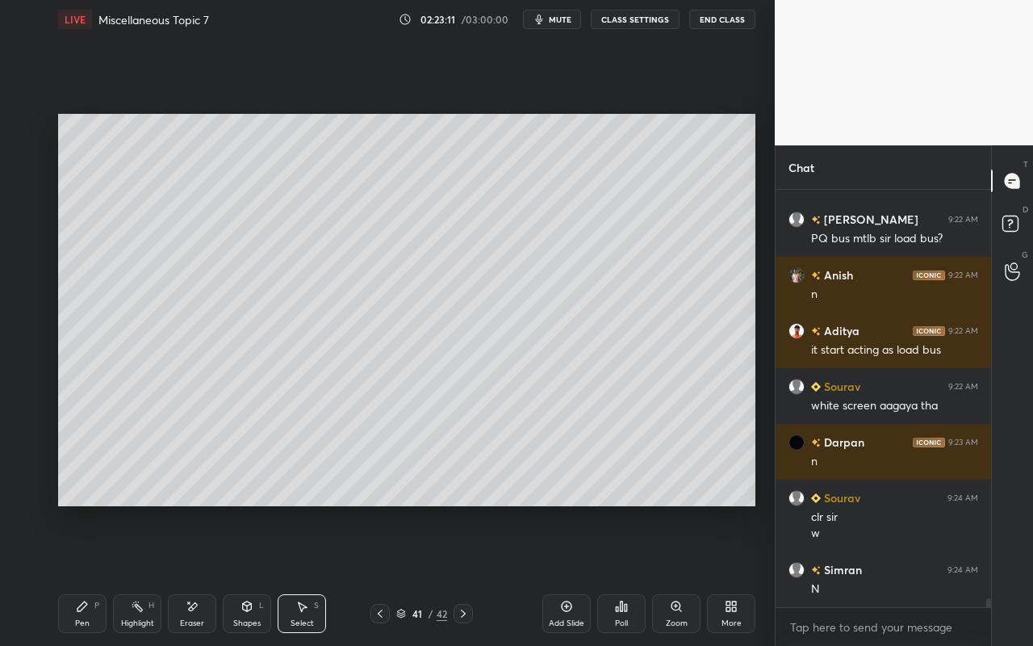
drag, startPoint x: 121, startPoint y: 620, endPoint x: 173, endPoint y: 570, distance: 71.3
click at [124, 574] on div "Highlight H" at bounding box center [137, 613] width 48 height 39
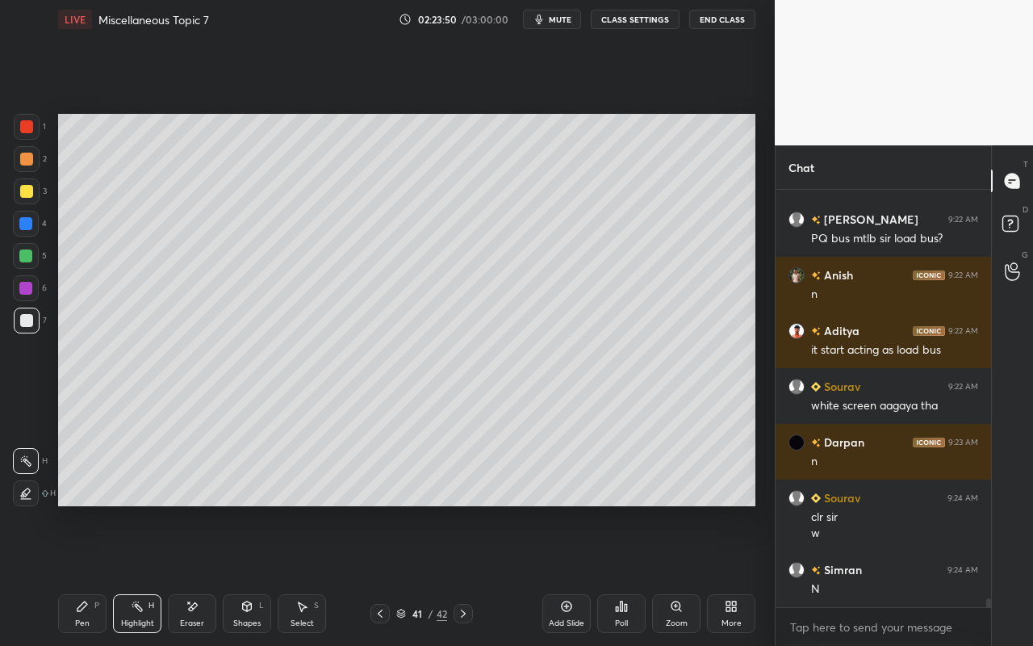
click at [301, 574] on div "Select S" at bounding box center [302, 613] width 48 height 39
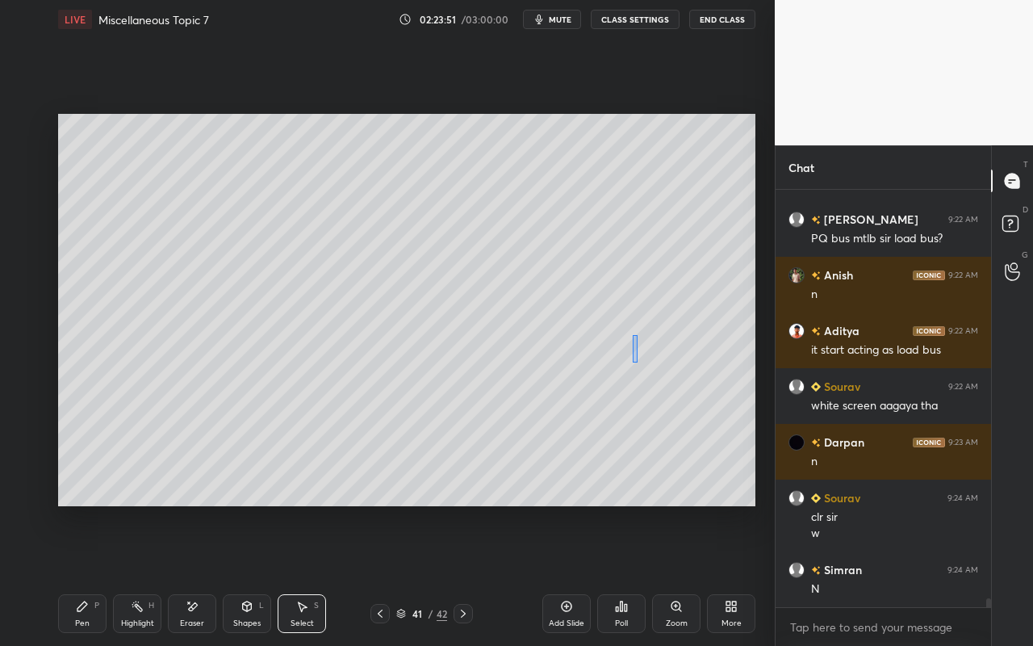
drag, startPoint x: 632, startPoint y: 334, endPoint x: 636, endPoint y: 361, distance: 26.9
click at [637, 361] on div "0 ° Undo Copy Paste here Duplicate Duplicate to new slide Delete" at bounding box center [406, 310] width 697 height 392
drag, startPoint x: 617, startPoint y: 342, endPoint x: 636, endPoint y: 361, distance: 26.2
click at [636, 361] on div "0 ° Undo Copy Paste here Duplicate Duplicate to new slide Delete" at bounding box center [406, 310] width 697 height 392
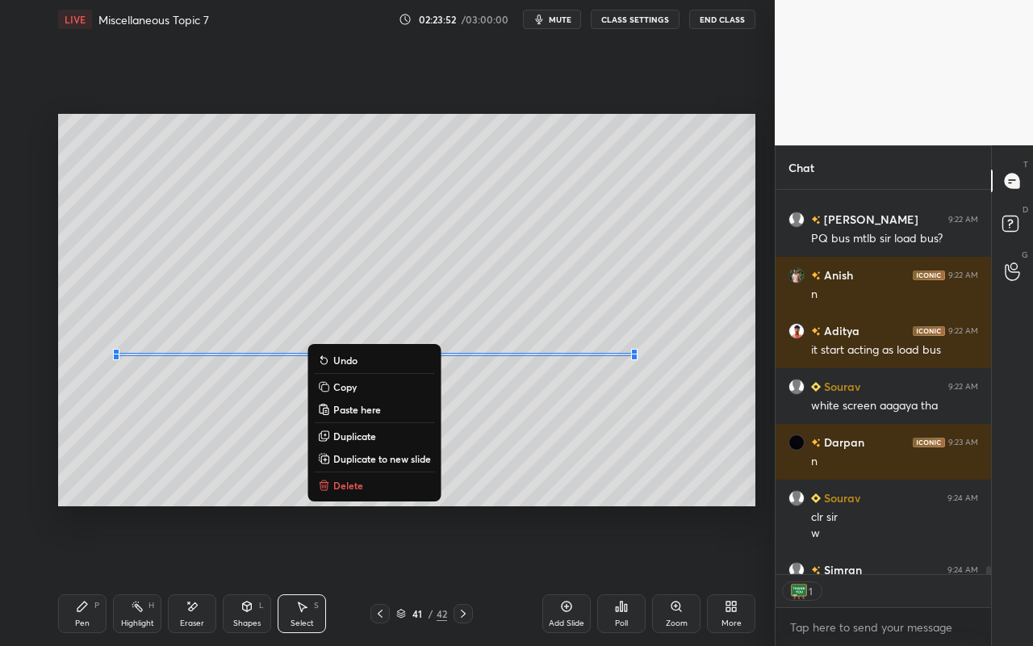
scroll to position [379, 211]
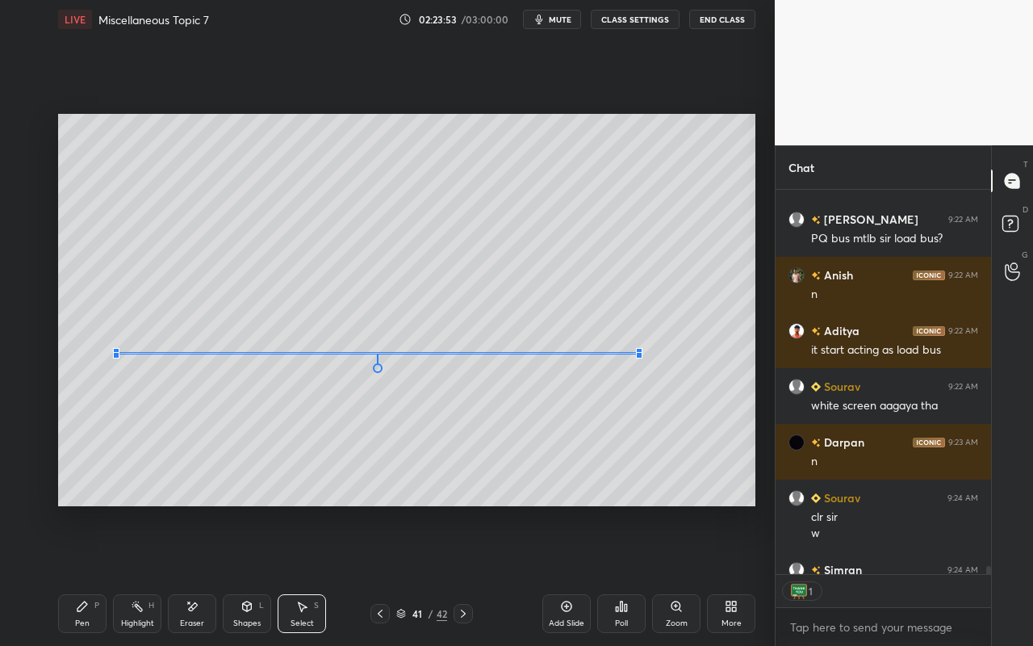
click at [637, 353] on div at bounding box center [639, 355] width 6 height 6
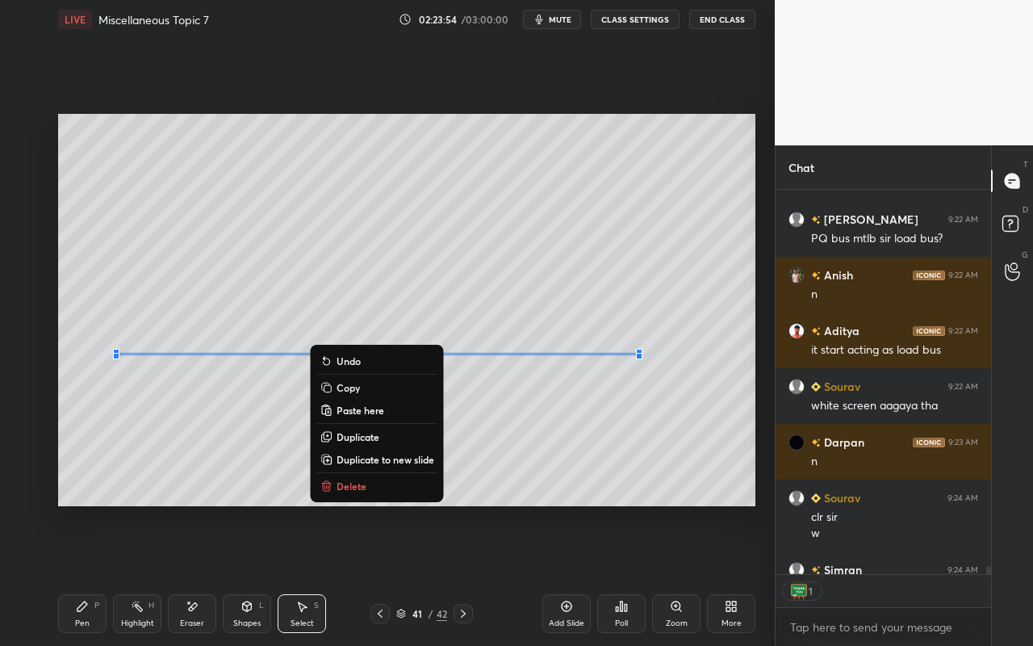
click at [686, 327] on div "0 ° Undo Copy Paste here Duplicate Duplicate to new slide Delete" at bounding box center [406, 310] width 697 height 392
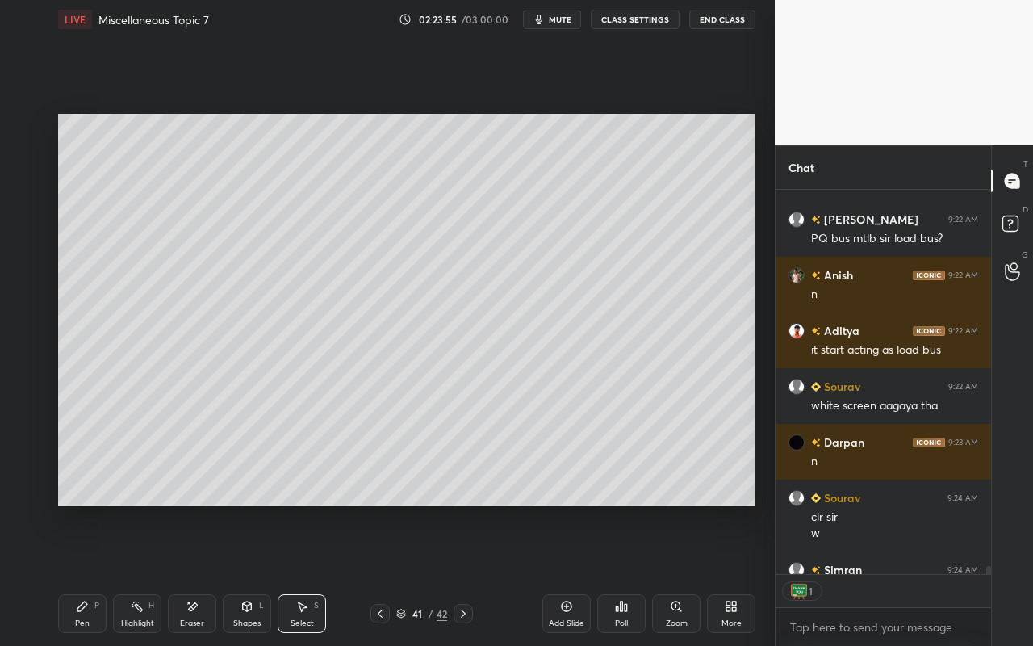
scroll to position [19770, 0]
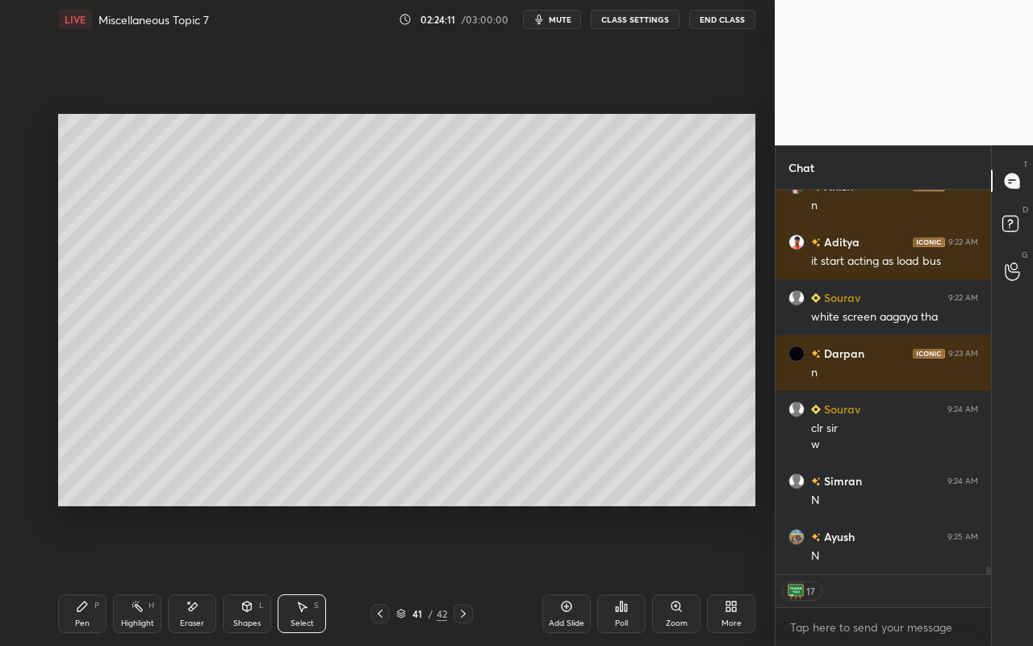
drag, startPoint x: 89, startPoint y: 621, endPoint x: 104, endPoint y: 618, distance: 15.7
click at [89, 574] on div "Pen P" at bounding box center [82, 613] width 48 height 39
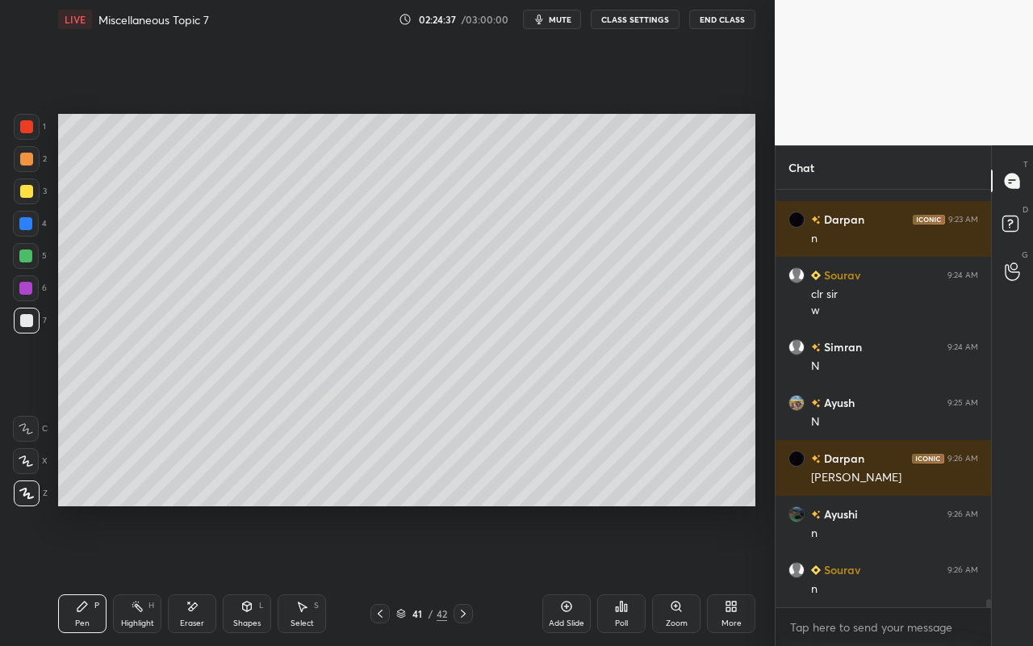
scroll to position [19904, 0]
click at [558, 574] on div "Add Slide" at bounding box center [566, 613] width 48 height 39
click at [86, 574] on div "Pen P" at bounding box center [82, 613] width 48 height 39
click at [25, 191] on div at bounding box center [26, 191] width 13 height 13
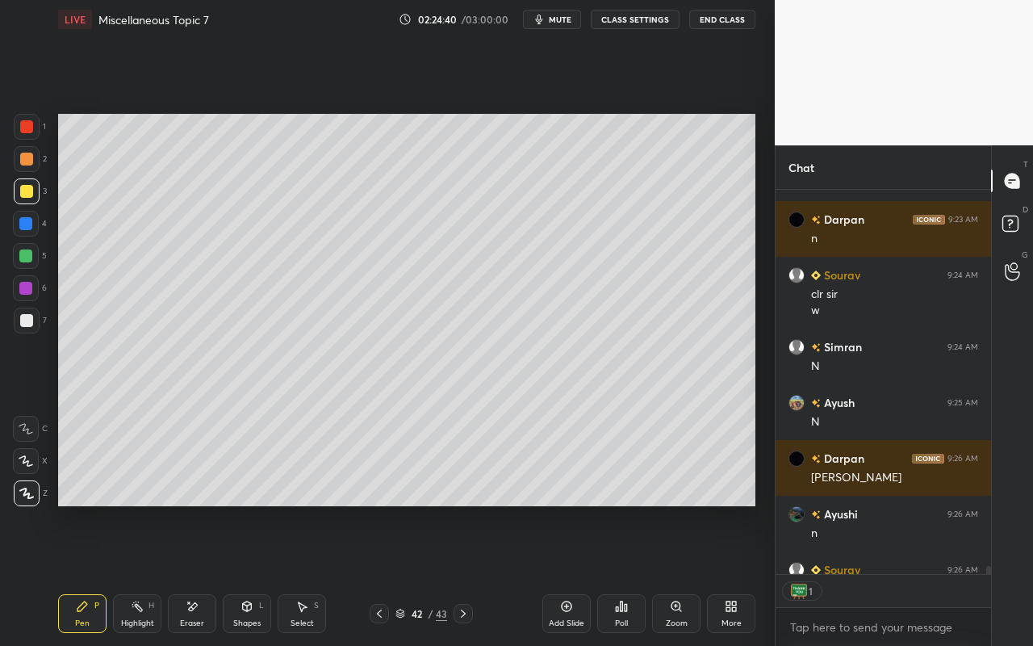
scroll to position [379, 211]
click at [230, 574] on div "Pen P Highlight H Eraser Shapes L Select S 42 / 43 Add Slide Poll Zoom More" at bounding box center [406, 613] width 697 height 65
click at [249, 574] on icon at bounding box center [247, 606] width 9 height 10
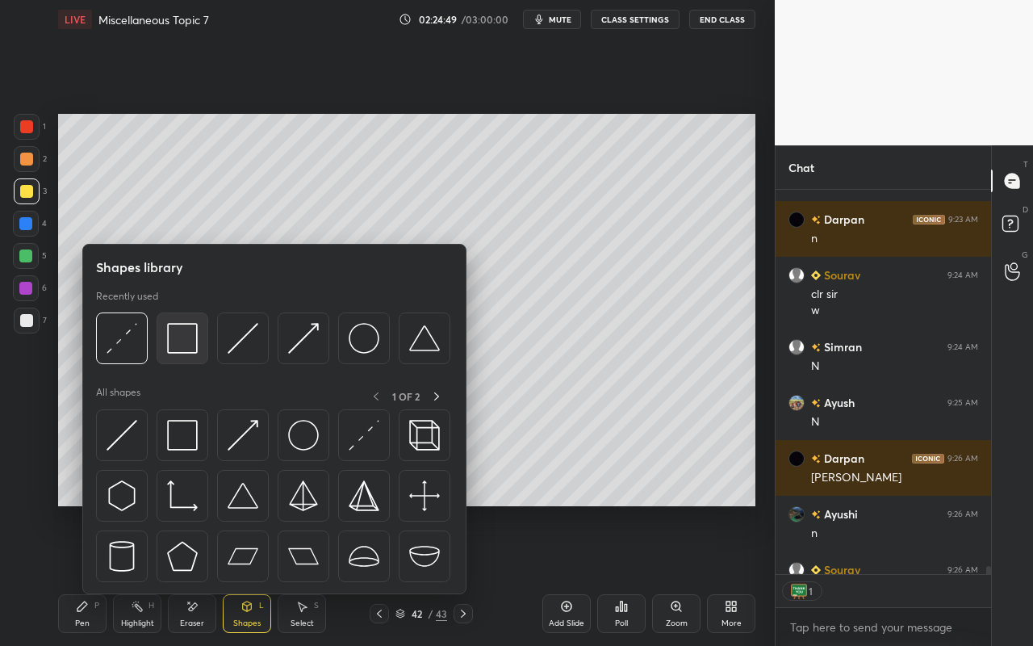
click at [183, 340] on img at bounding box center [182, 338] width 31 height 31
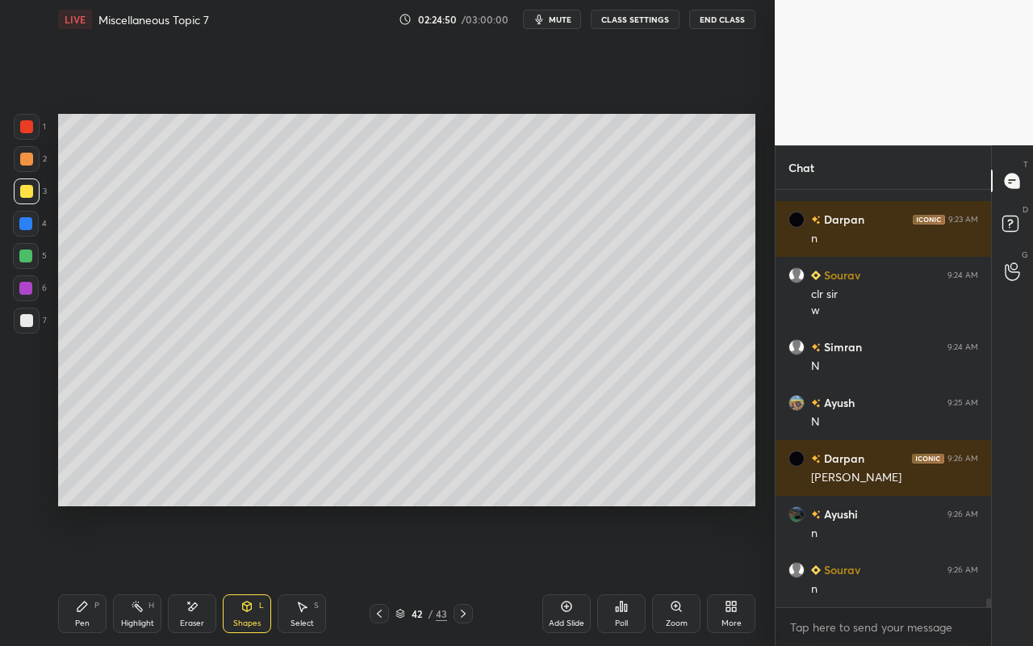
scroll to position [412, 211]
click at [24, 224] on div at bounding box center [25, 223] width 13 height 13
click at [304, 574] on div "Select" at bounding box center [301, 623] width 23 height 8
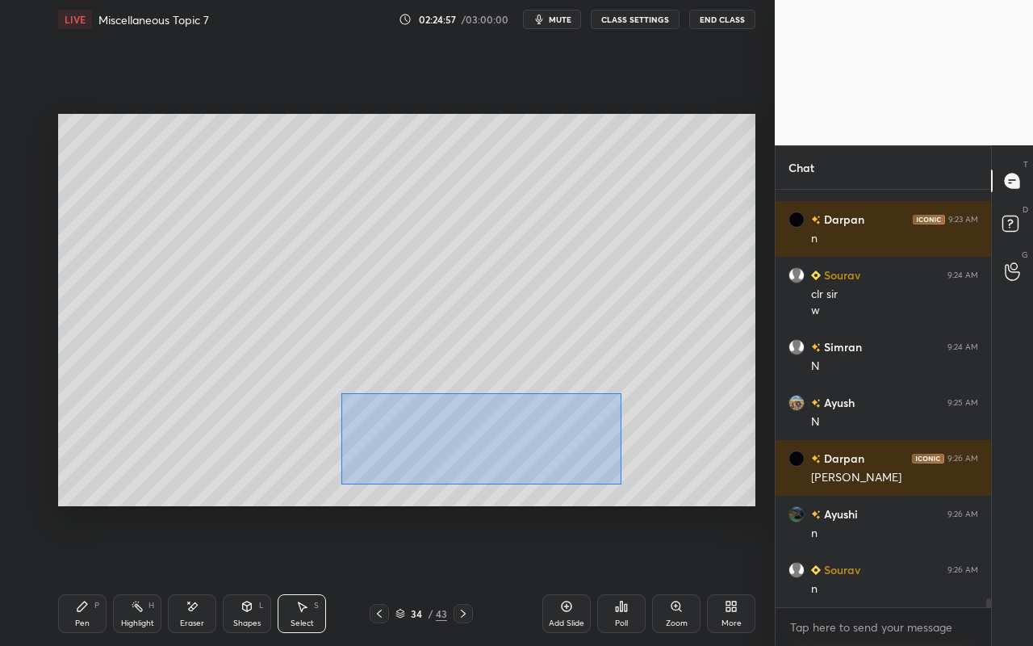
drag, startPoint x: 341, startPoint y: 392, endPoint x: 583, endPoint y: 437, distance: 246.1
click at [619, 484] on div "0 ° Undo Copy Paste here Duplicate Duplicate to new slide Delete" at bounding box center [406, 310] width 697 height 392
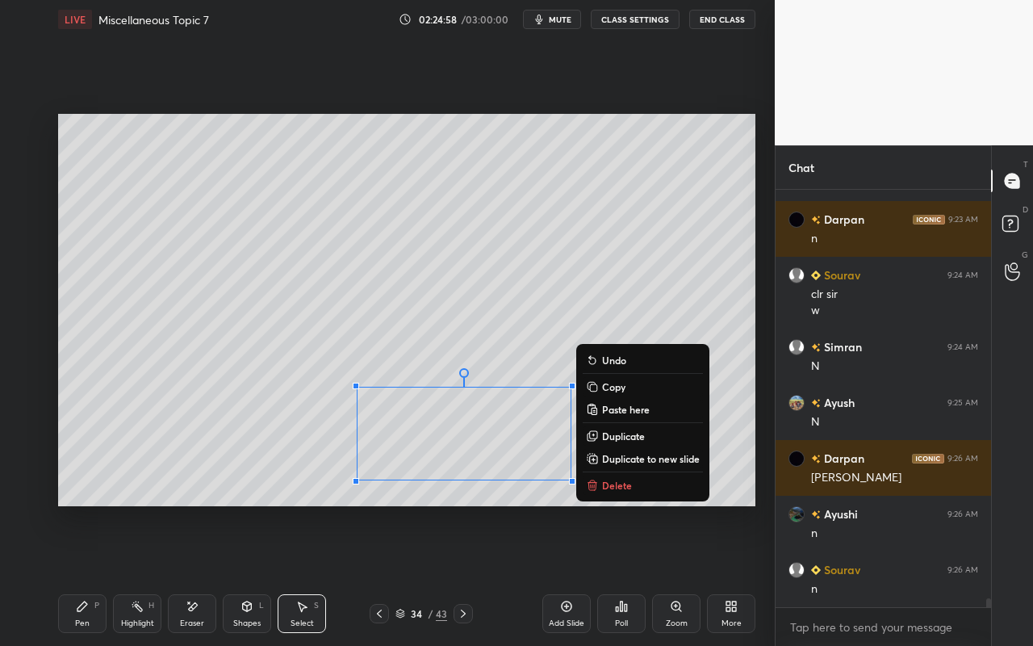
click at [609, 383] on p "Copy" at bounding box center [613, 386] width 23 height 13
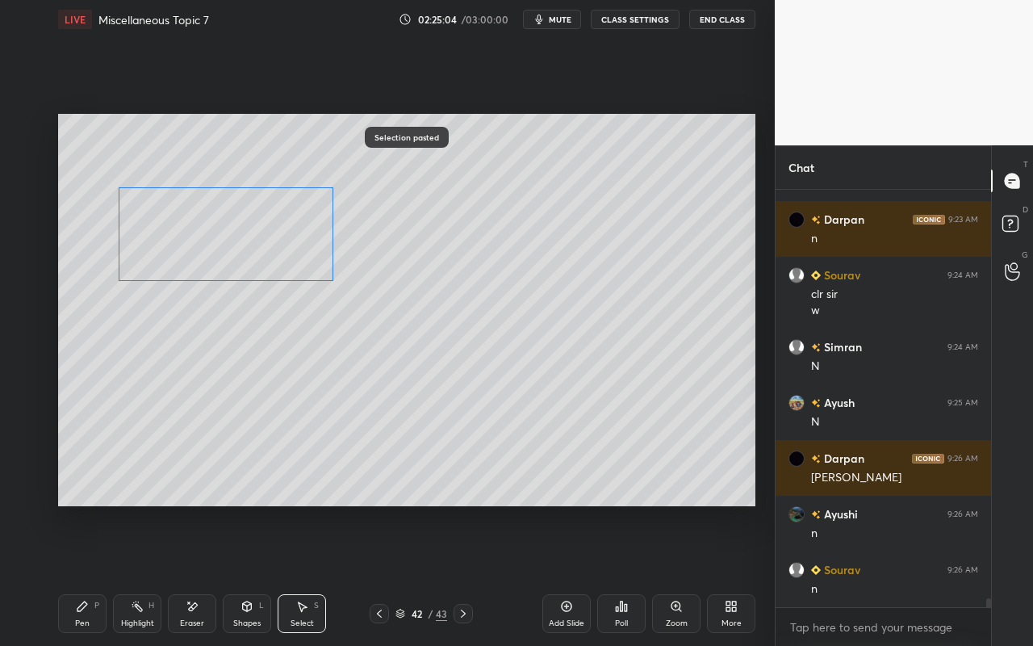
drag, startPoint x: 495, startPoint y: 441, endPoint x: 271, endPoint y: 282, distance: 274.3
click at [257, 240] on div "0 ° Undo Copy Paste here Duplicate Duplicate to new slide Delete" at bounding box center [406, 310] width 697 height 392
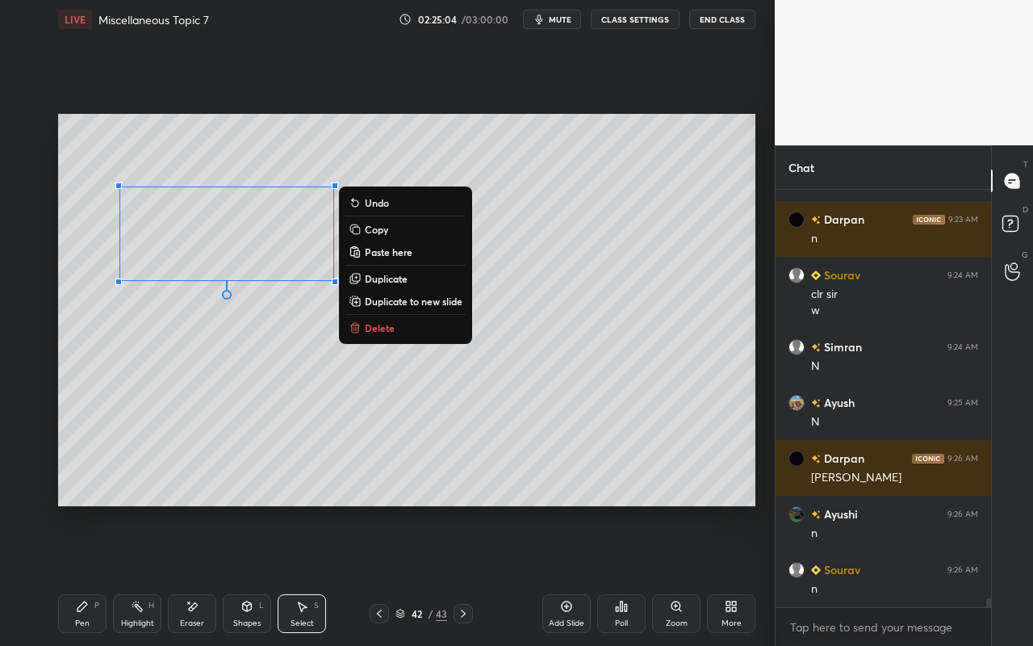
click at [293, 413] on div "0 ° Undo Copy Paste here Duplicate Duplicate to new slide Delete" at bounding box center [406, 310] width 697 height 392
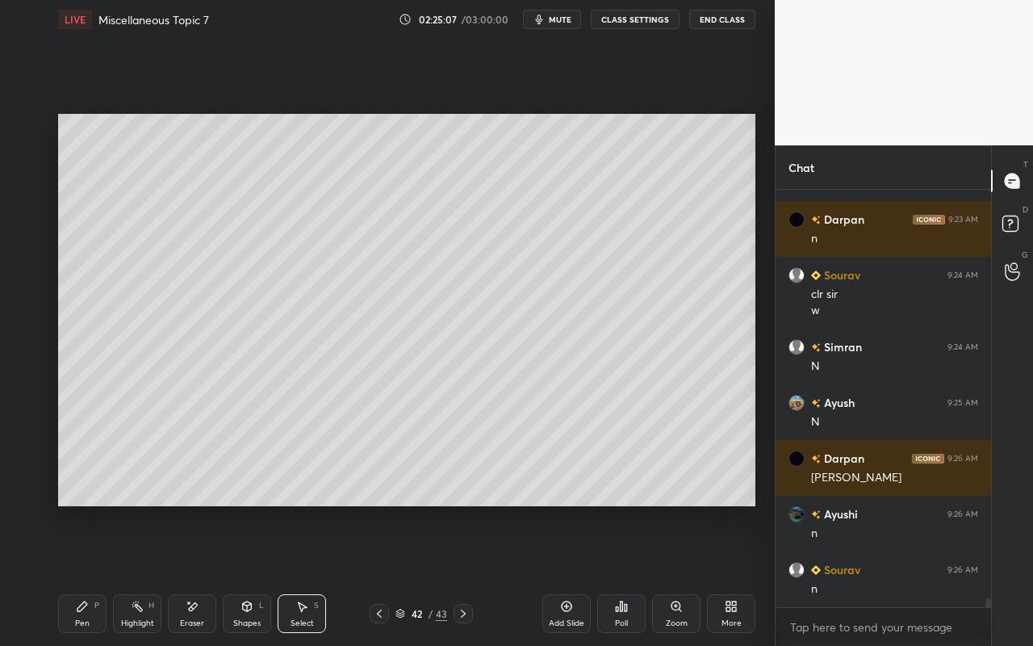
click at [90, 574] on div "Pen P" at bounding box center [82, 613] width 48 height 39
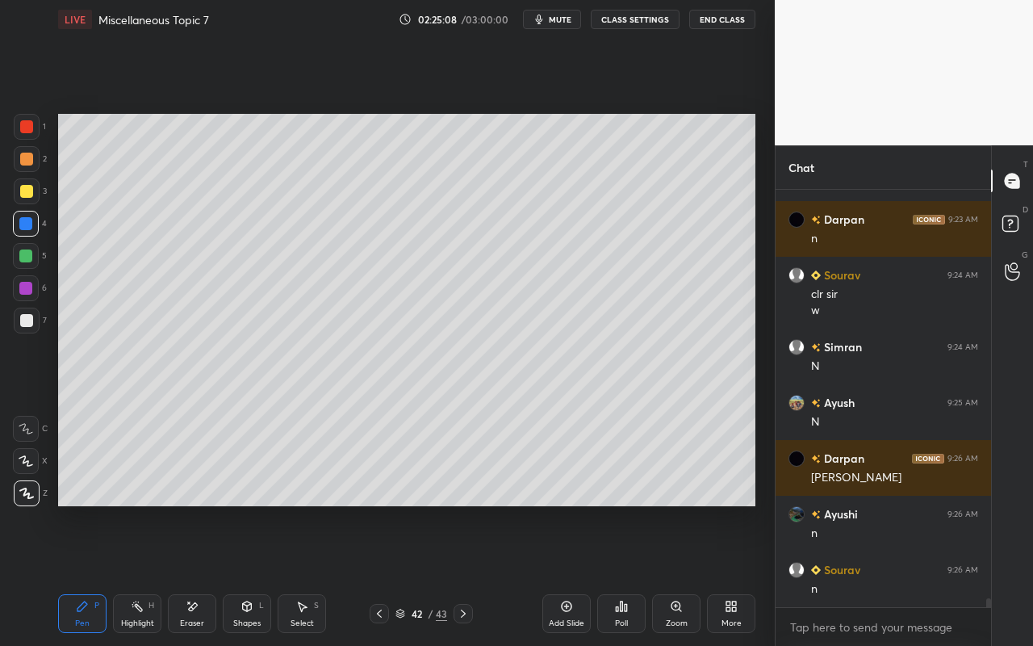
click at [29, 190] on div at bounding box center [26, 191] width 13 height 13
click at [139, 574] on div "Highlight H" at bounding box center [137, 613] width 48 height 39
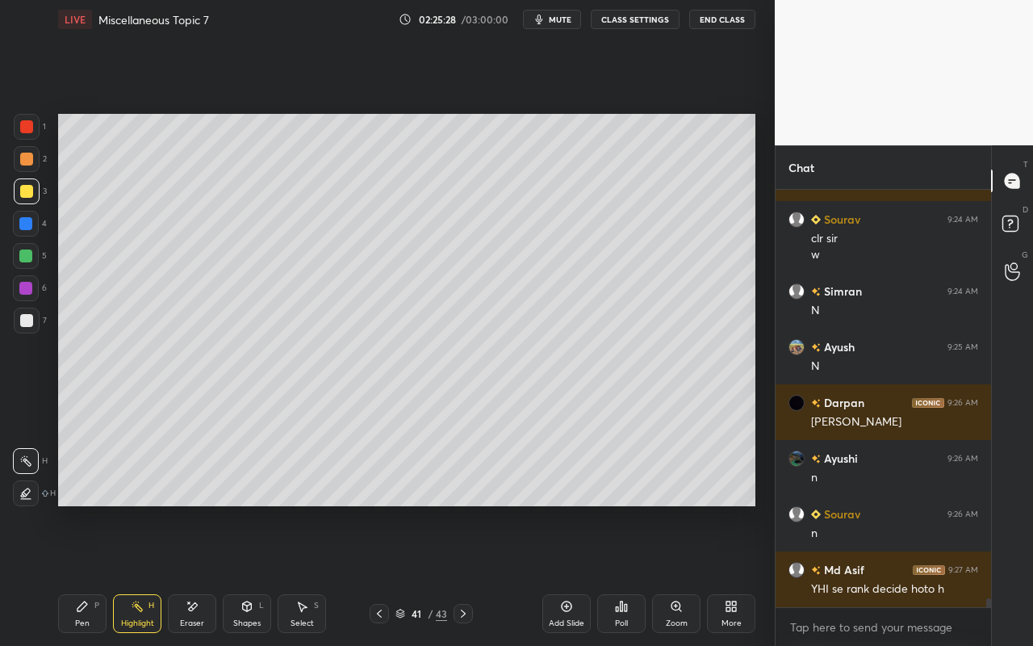
drag, startPoint x: 316, startPoint y: 621, endPoint x: 302, endPoint y: 541, distance: 81.2
click at [316, 574] on div "Select S" at bounding box center [302, 613] width 48 height 39
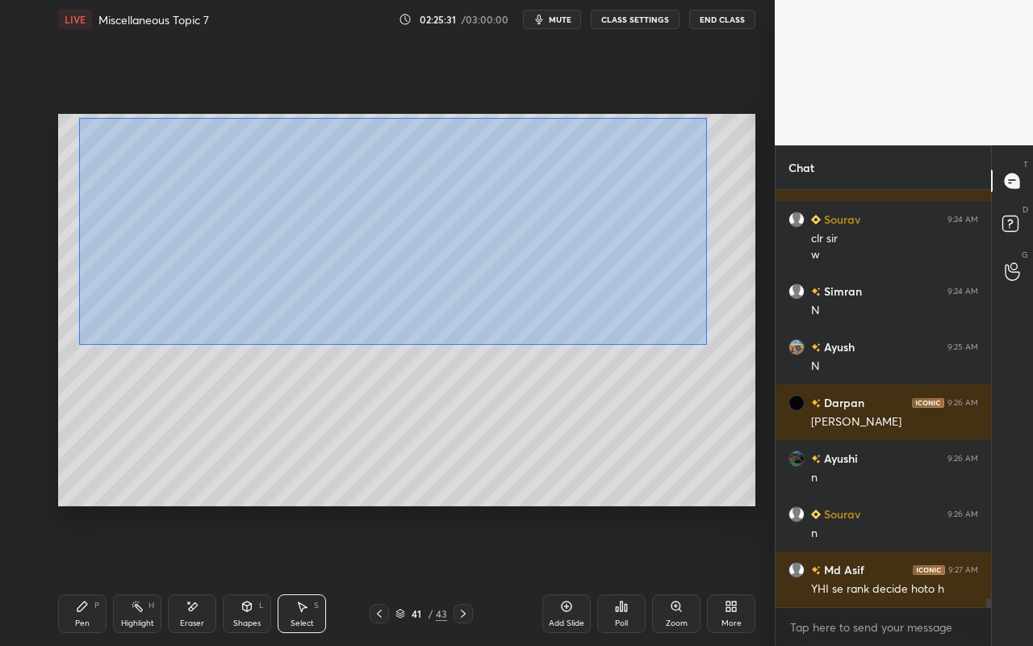
drag, startPoint x: 95, startPoint y: 149, endPoint x: 701, endPoint y: 342, distance: 635.9
click at [707, 345] on div "0 ° Undo Copy Paste here Duplicate Duplicate to new slide Delete" at bounding box center [406, 310] width 697 height 392
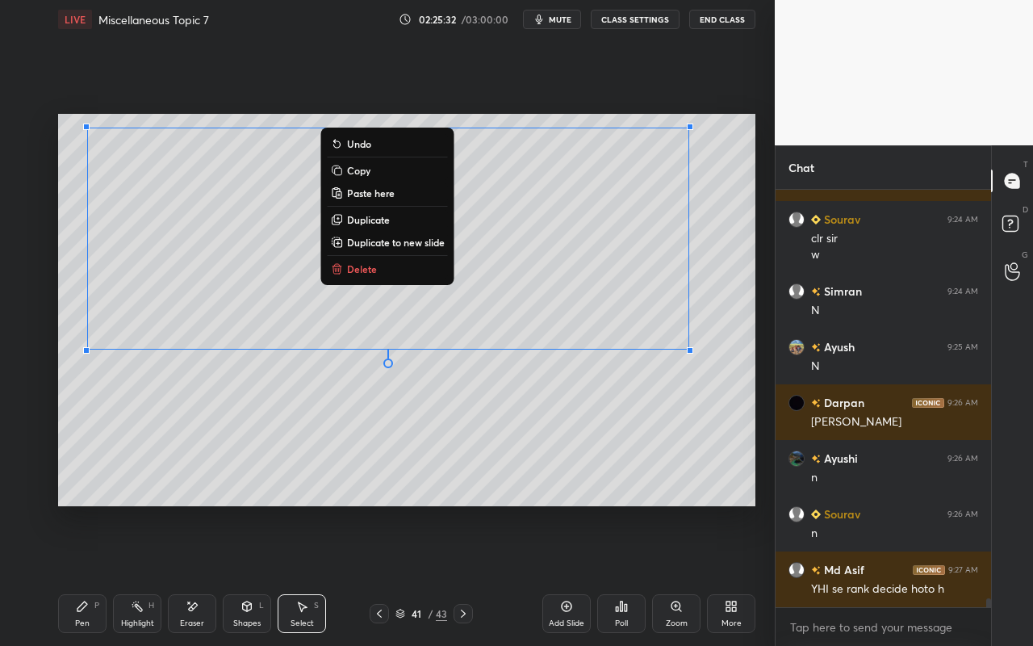
click at [392, 169] on button "Copy" at bounding box center [388, 170] width 120 height 19
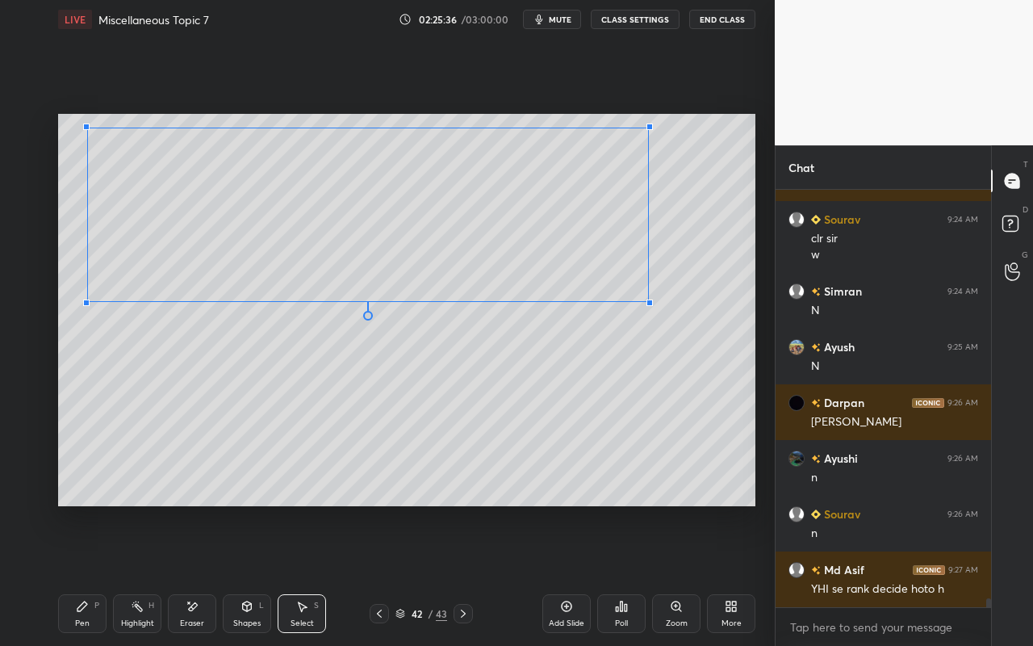
drag, startPoint x: 690, startPoint y: 350, endPoint x: 616, endPoint y: 281, distance: 101.6
click at [646, 299] on div at bounding box center [649, 302] width 6 height 6
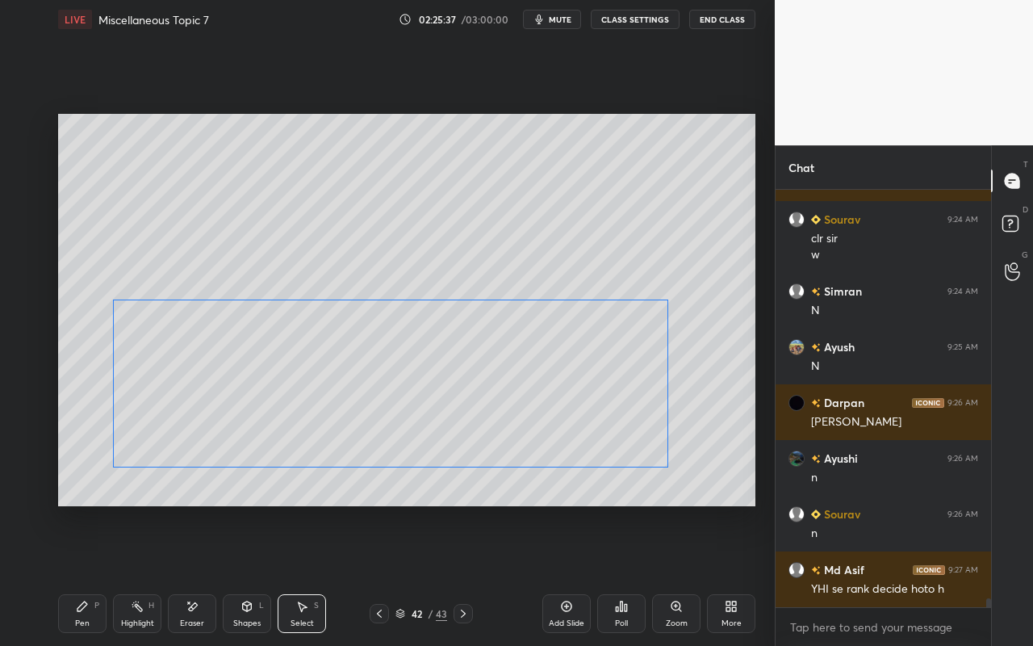
drag, startPoint x: 589, startPoint y: 232, endPoint x: 616, endPoint y: 395, distance: 165.2
click at [615, 400] on div "0 ° Undo Copy Paste here Duplicate Duplicate to new slide Delete" at bounding box center [406, 310] width 697 height 392
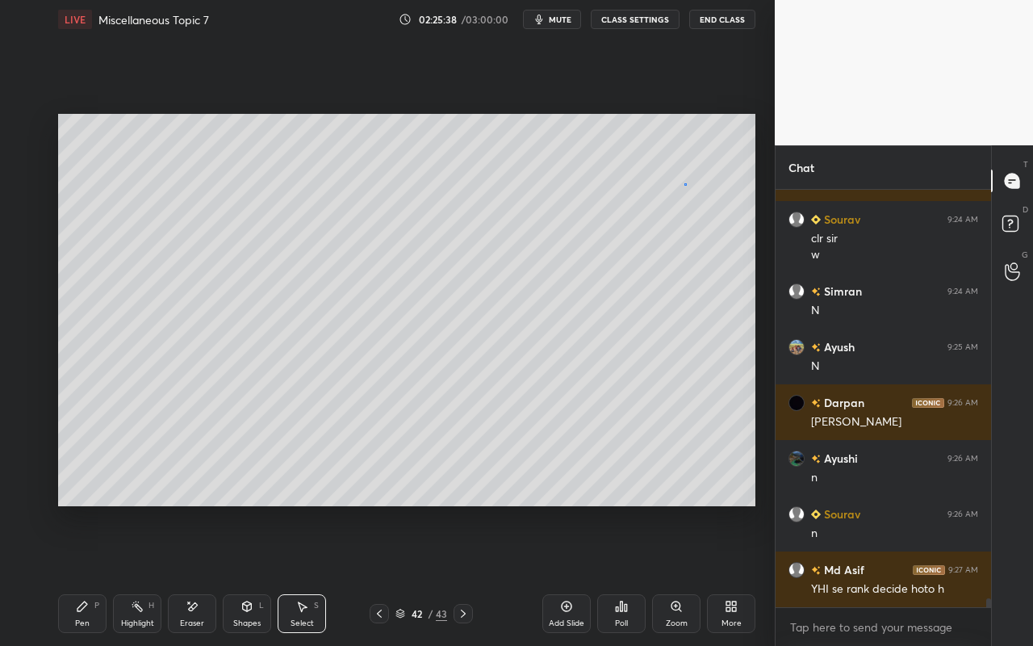
drag, startPoint x: 685, startPoint y: 184, endPoint x: 664, endPoint y: 211, distance: 33.9
click at [685, 184] on div "0 ° Undo Copy Paste here Duplicate Duplicate to new slide Delete" at bounding box center [406, 310] width 697 height 392
click at [190, 574] on div "Eraser" at bounding box center [192, 623] width 24 height 8
click at [81, 574] on div "Pen P" at bounding box center [82, 613] width 48 height 39
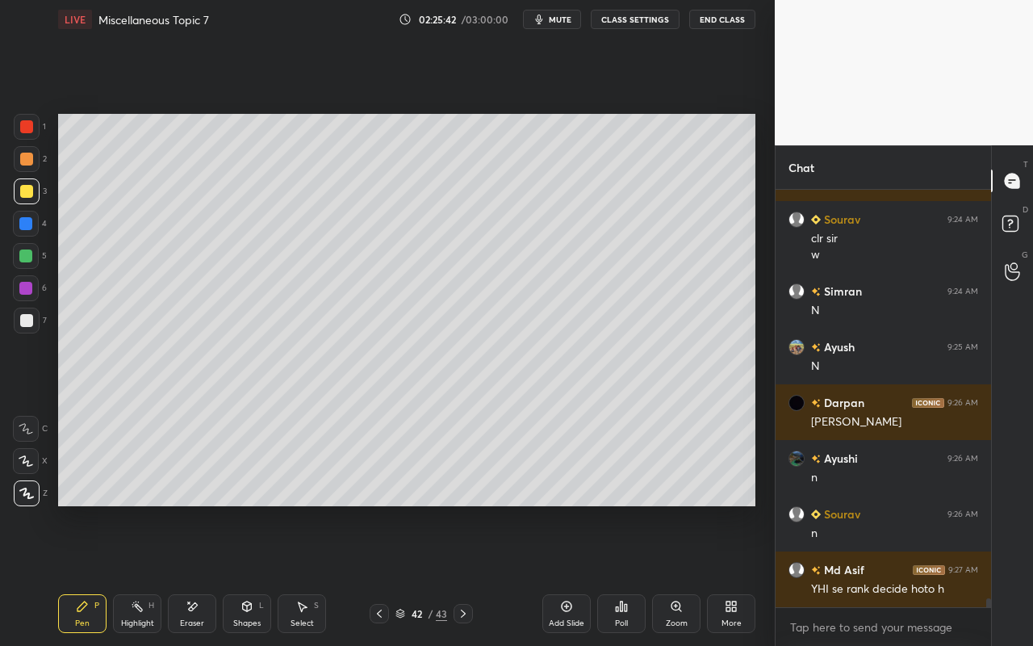
drag, startPoint x: 128, startPoint y: 629, endPoint x: 194, endPoint y: 537, distance: 112.7
click at [135, 574] on div "Highlight H" at bounding box center [137, 613] width 48 height 39
click at [301, 574] on div "Select S" at bounding box center [302, 613] width 48 height 39
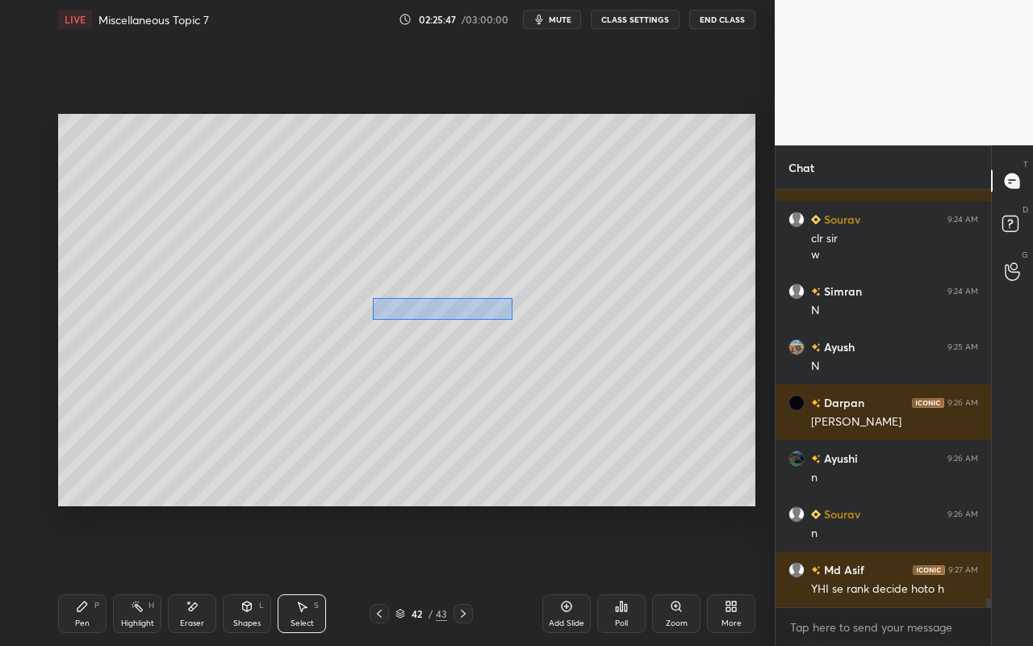
drag, startPoint x: 372, startPoint y: 298, endPoint x: 512, endPoint y: 320, distance: 141.4
click at [512, 320] on div "0 ° Undo Copy Paste here Duplicate Duplicate to new slide Delete" at bounding box center [406, 310] width 697 height 392
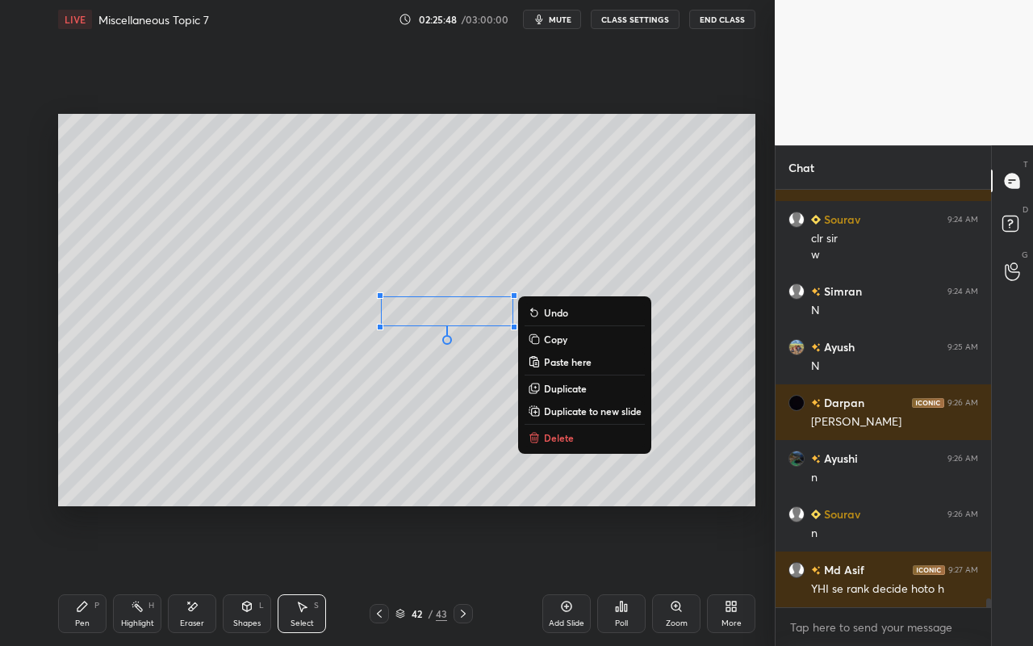
click at [561, 440] on p "Delete" at bounding box center [559, 437] width 30 height 13
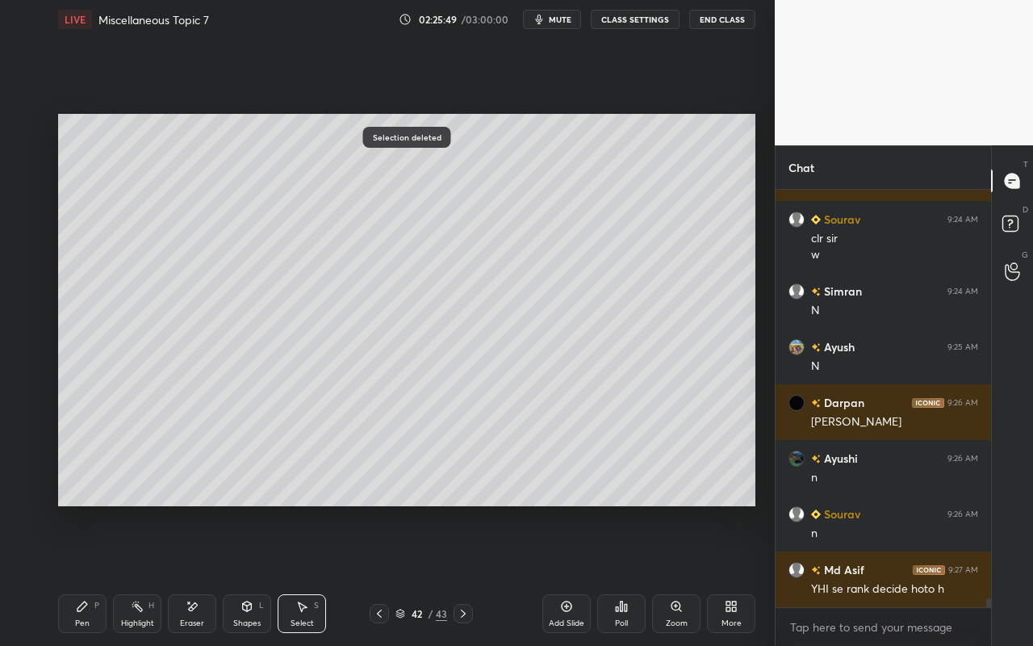
click at [81, 574] on div "Pen P" at bounding box center [82, 613] width 48 height 39
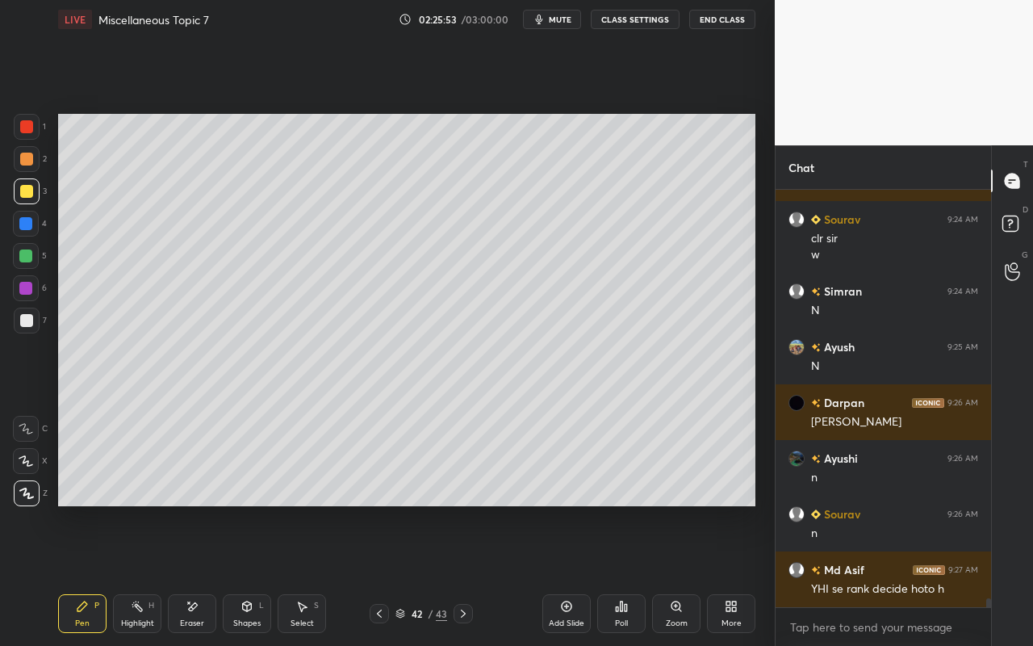
click at [189, 574] on div "Eraser" at bounding box center [192, 613] width 48 height 39
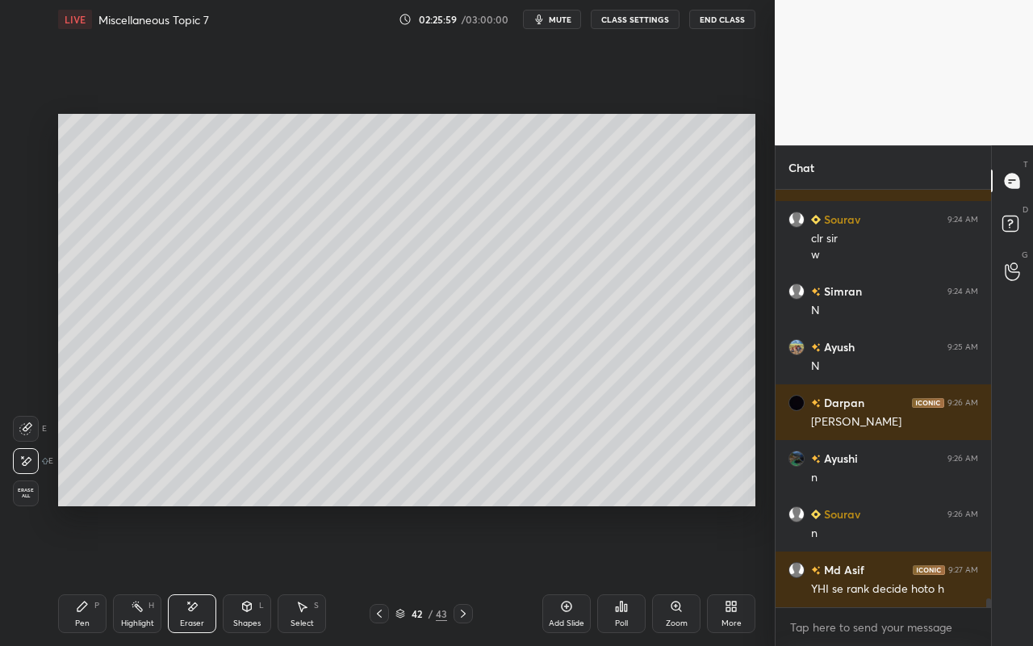
drag, startPoint x: 87, startPoint y: 618, endPoint x: 104, endPoint y: 593, distance: 30.2
click at [98, 574] on div "Pen P" at bounding box center [82, 613] width 48 height 39
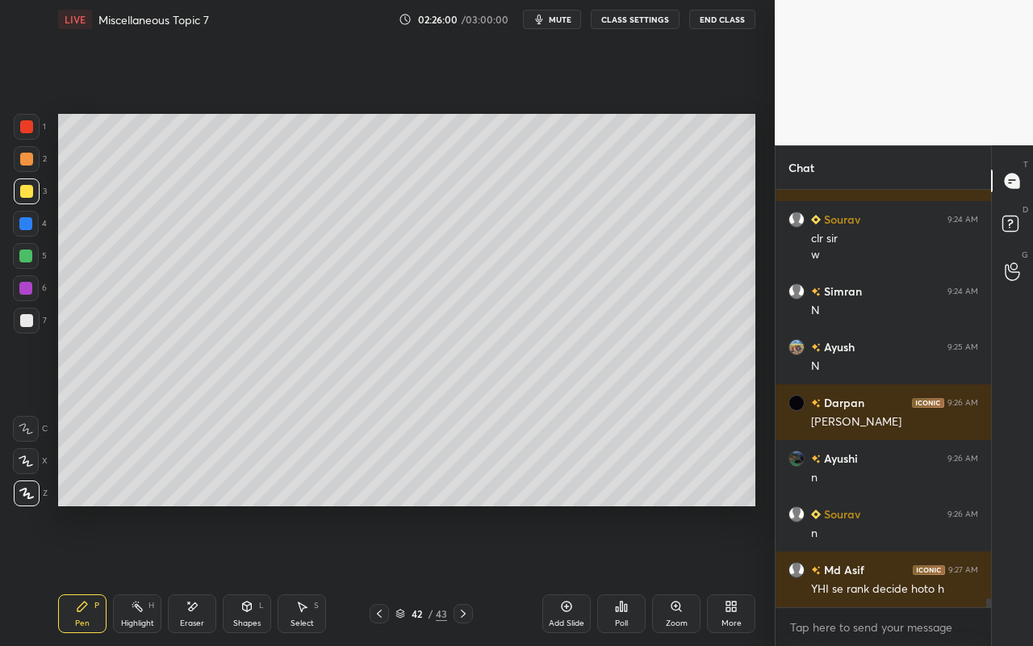
click at [25, 165] on div at bounding box center [26, 158] width 13 height 13
drag, startPoint x: 194, startPoint y: 612, endPoint x: 196, endPoint y: 553, distance: 59.8
click at [194, 574] on div "Eraser" at bounding box center [192, 613] width 48 height 39
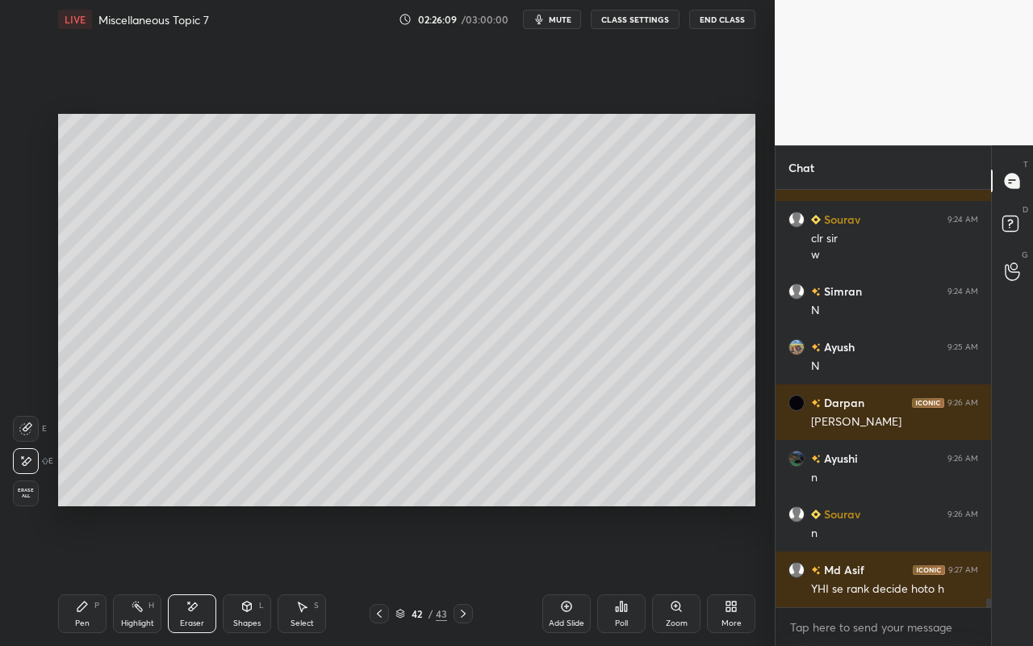
drag, startPoint x: 75, startPoint y: 614, endPoint x: 163, endPoint y: 514, distance: 133.2
click at [77, 574] on div "Pen P" at bounding box center [82, 613] width 48 height 39
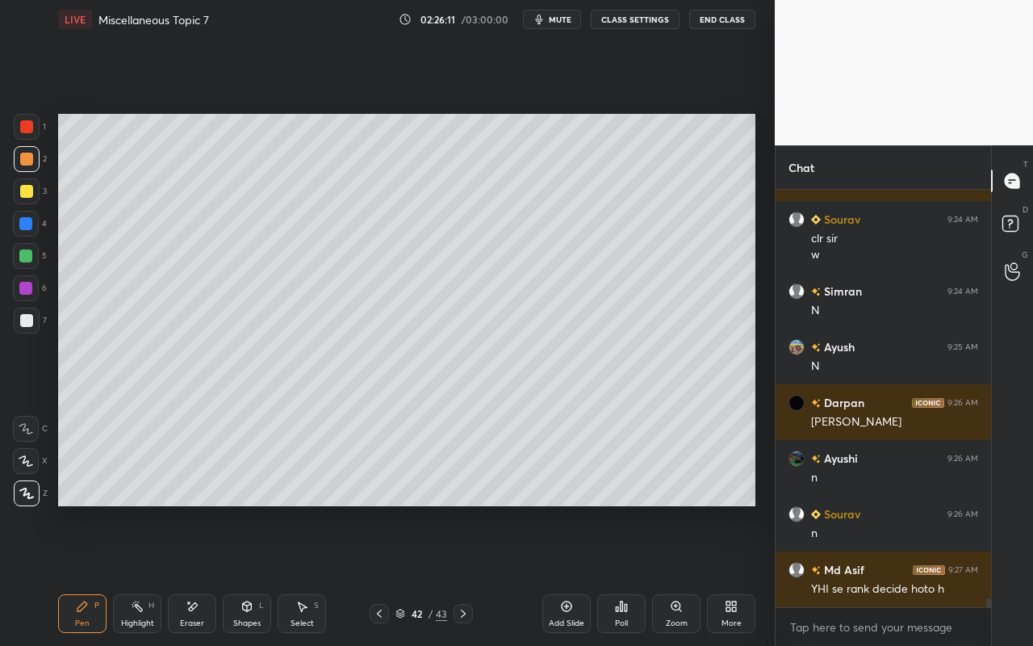
drag, startPoint x: 140, startPoint y: 611, endPoint x: 224, endPoint y: 511, distance: 130.6
click at [144, 574] on div "Highlight H" at bounding box center [137, 613] width 48 height 39
click at [303, 574] on div "Select S" at bounding box center [302, 613] width 48 height 39
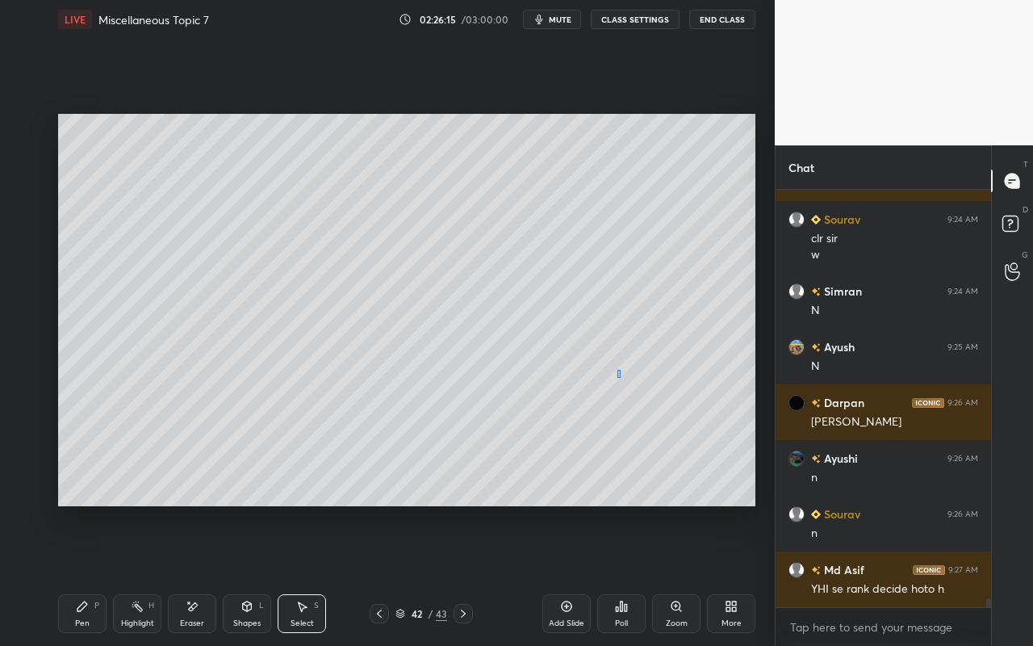
drag, startPoint x: 618, startPoint y: 373, endPoint x: 632, endPoint y: 395, distance: 26.4
click at [633, 395] on div "0 ° Undo Copy Paste here Duplicate Duplicate to new slide Delete" at bounding box center [406, 310] width 697 height 392
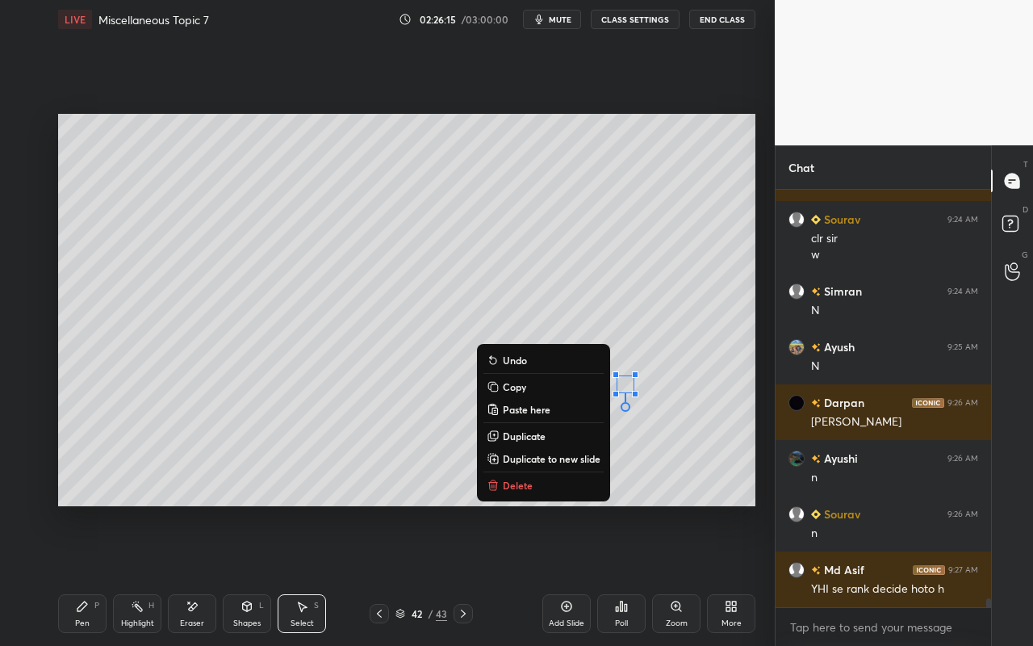
click at [549, 485] on button "Delete" at bounding box center [543, 484] width 120 height 19
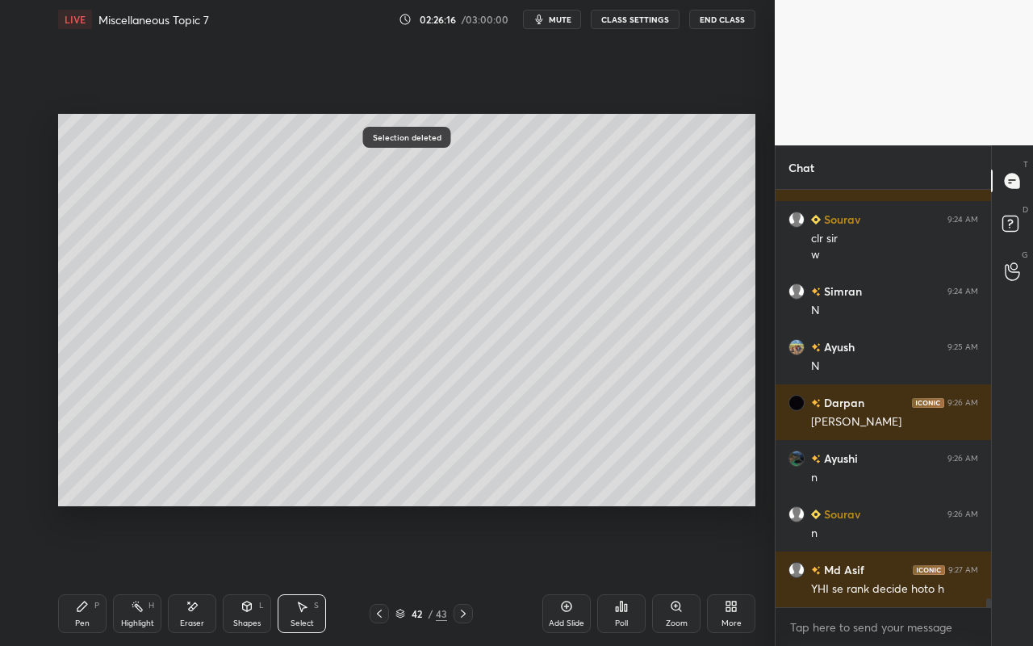
click at [77, 574] on div "Pen P" at bounding box center [82, 613] width 48 height 39
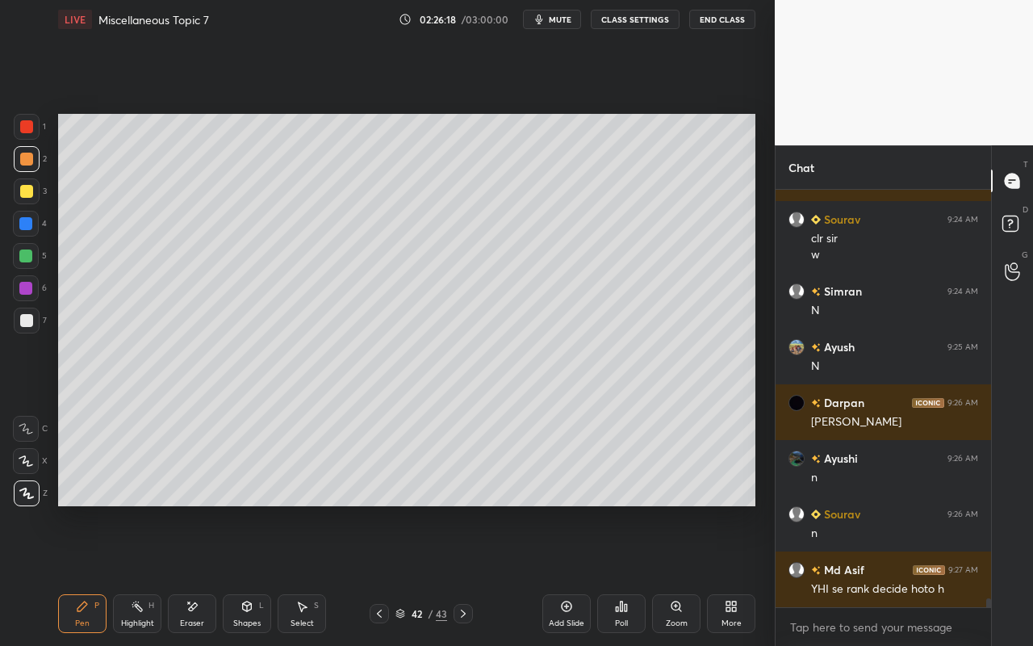
click at [140, 574] on div "Highlight H" at bounding box center [137, 613] width 48 height 39
drag, startPoint x: 185, startPoint y: 609, endPoint x: 330, endPoint y: 554, distance: 155.3
click at [185, 574] on div "Eraser" at bounding box center [192, 613] width 48 height 39
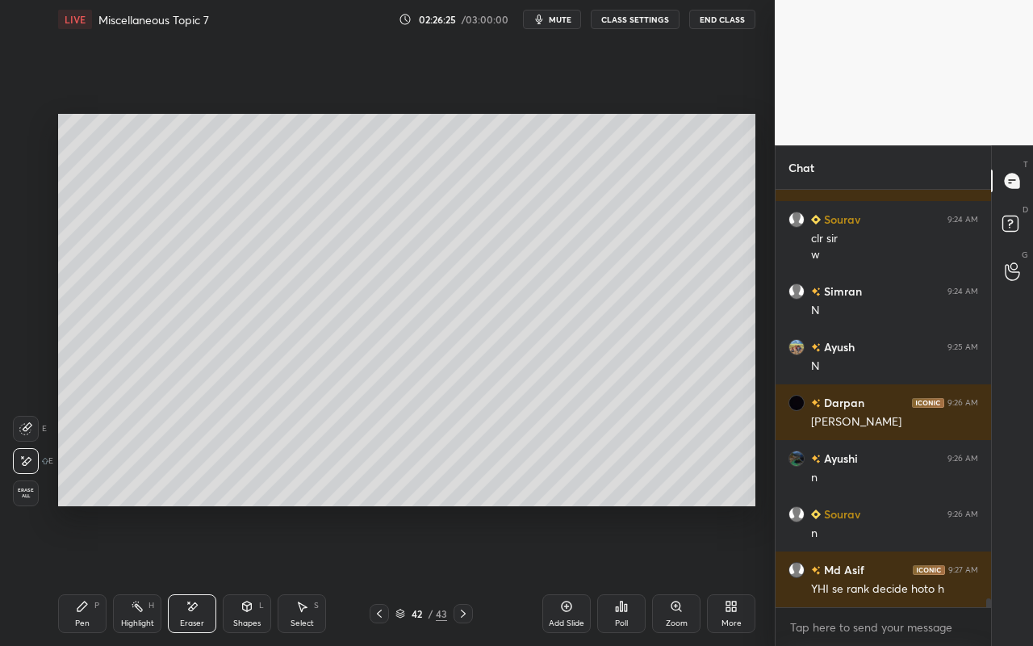
click at [86, 574] on div "Pen" at bounding box center [82, 623] width 15 height 8
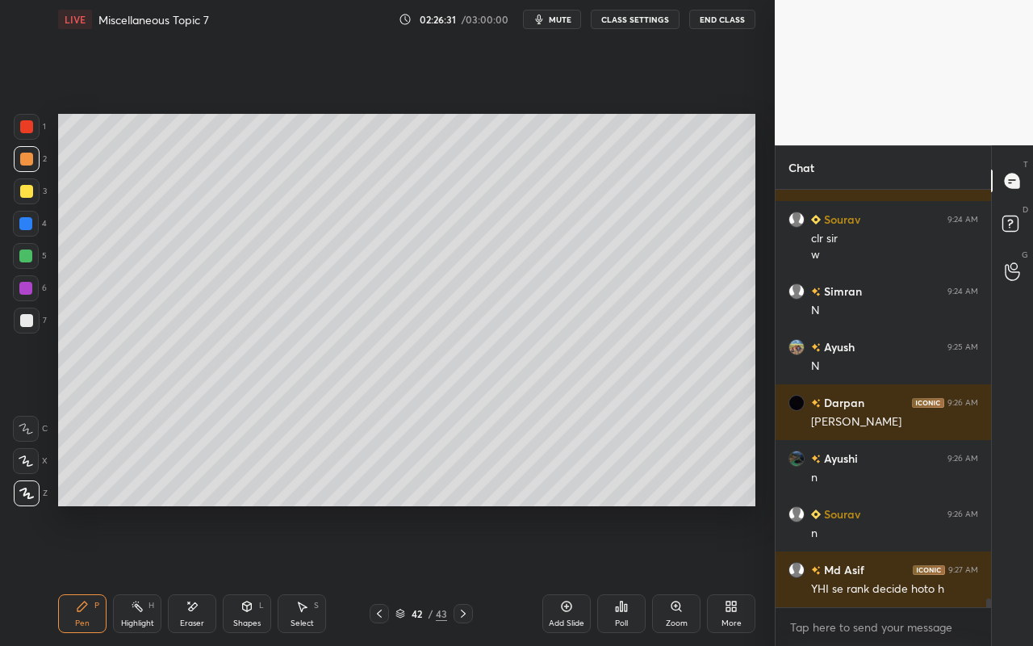
click at [310, 574] on div "Select S" at bounding box center [302, 613] width 48 height 39
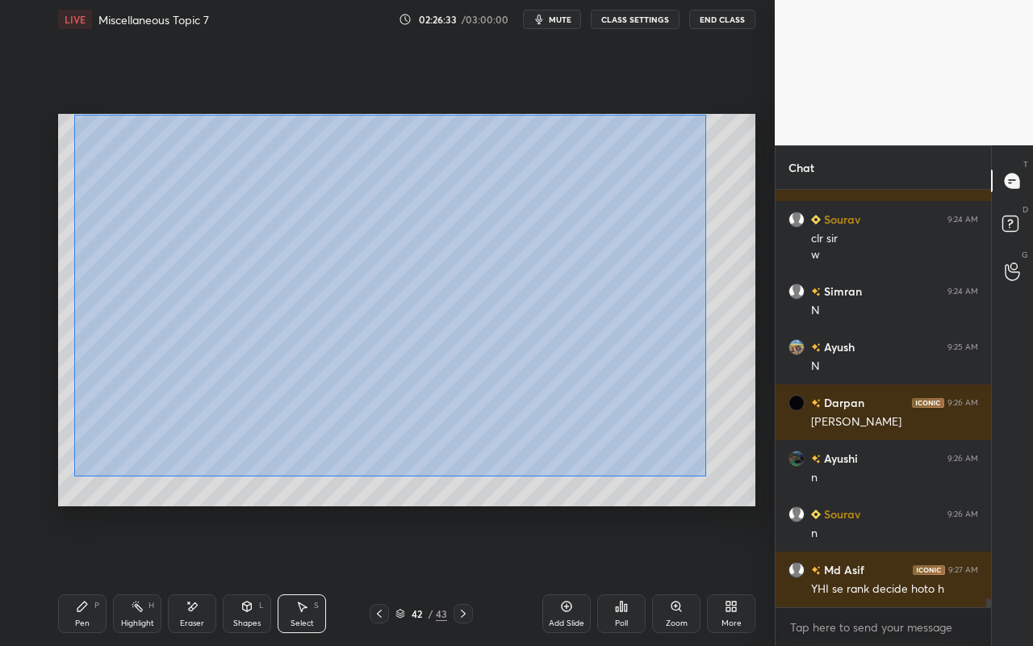
drag, startPoint x: 73, startPoint y: 116, endPoint x: 695, endPoint y: 474, distance: 716.8
click at [704, 475] on div "0 ° Undo Copy Paste here Duplicate Duplicate to new slide Delete" at bounding box center [406, 310] width 697 height 392
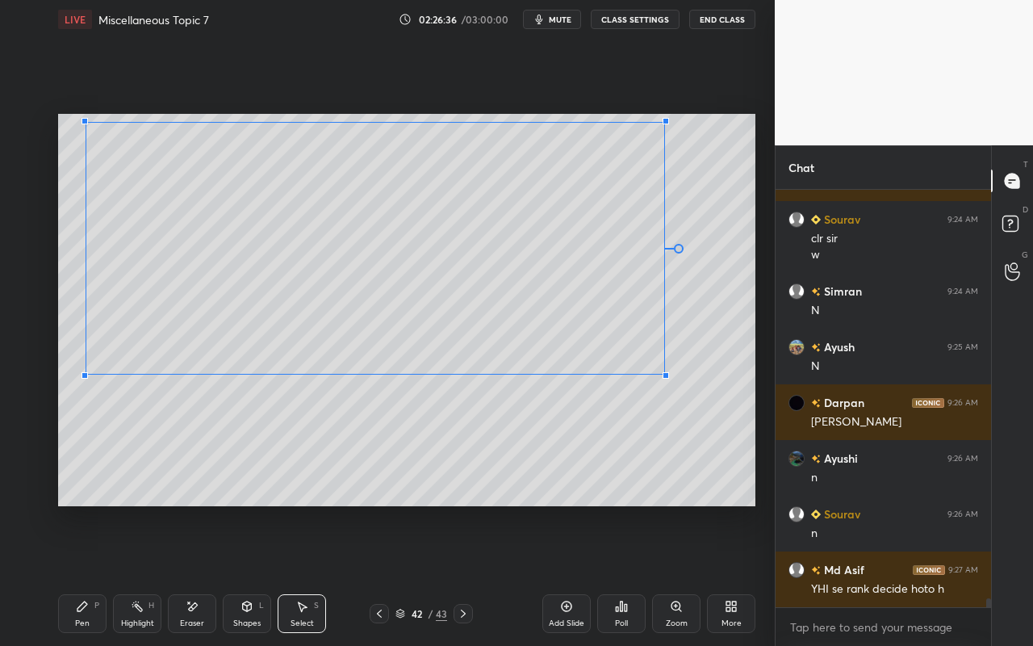
drag, startPoint x: 665, startPoint y: 462, endPoint x: 662, endPoint y: 370, distance: 92.8
click at [662, 372] on div at bounding box center [665, 375] width 6 height 6
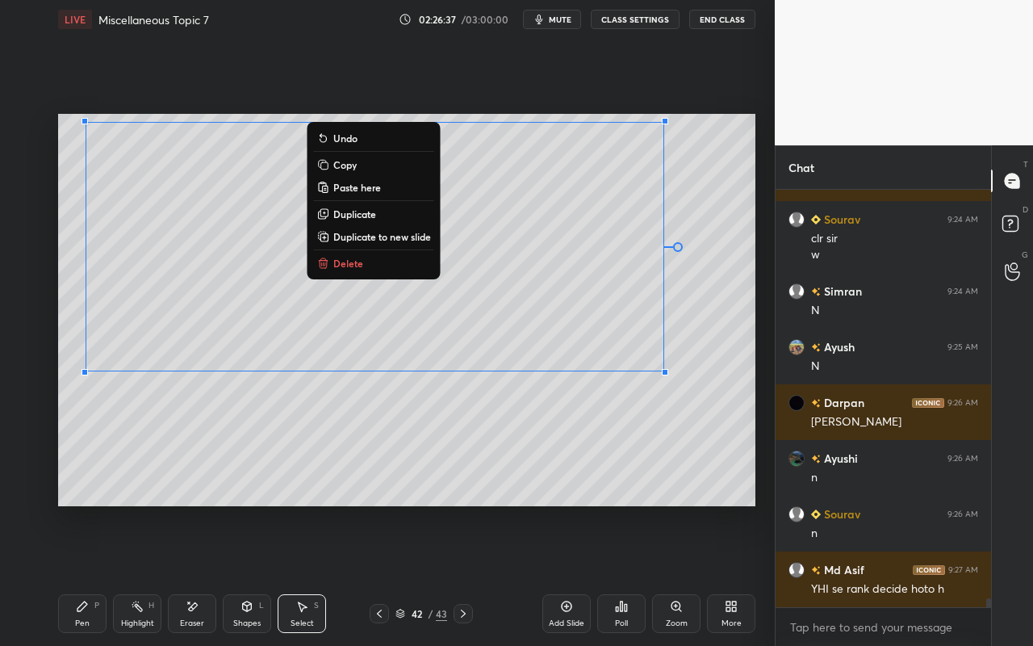
drag, startPoint x: 431, startPoint y: 437, endPoint x: 392, endPoint y: 458, distance: 44.0
click at [431, 437] on div "0 ° Undo Copy Paste here Duplicate Duplicate to new slide Delete" at bounding box center [406, 310] width 697 height 392
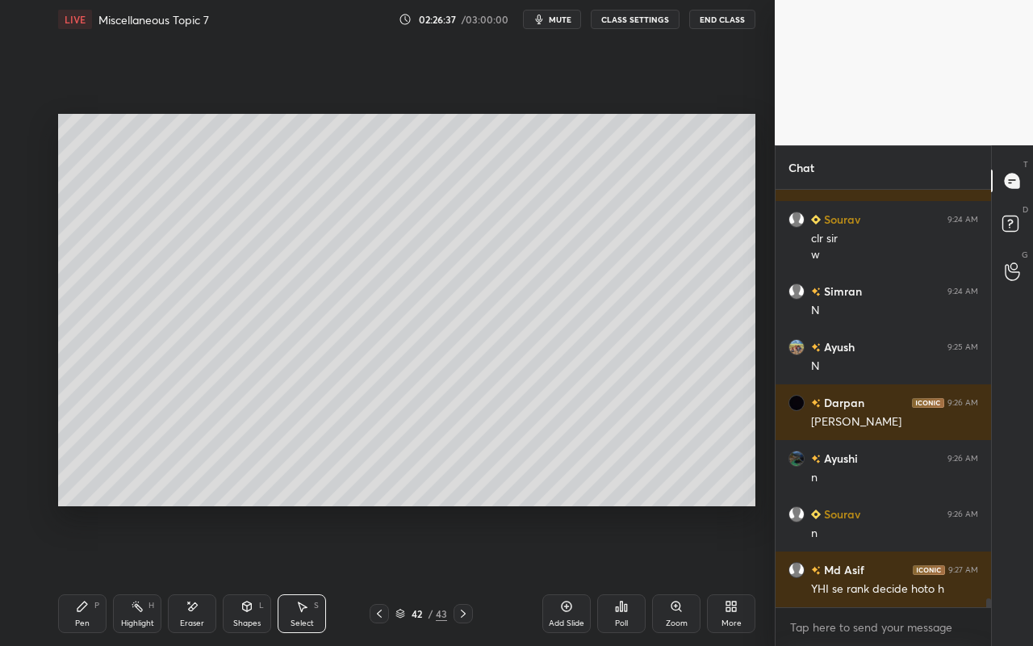
drag, startPoint x: 73, startPoint y: 620, endPoint x: 95, endPoint y: 545, distance: 78.1
click at [73, 574] on div "Pen P" at bounding box center [82, 613] width 48 height 39
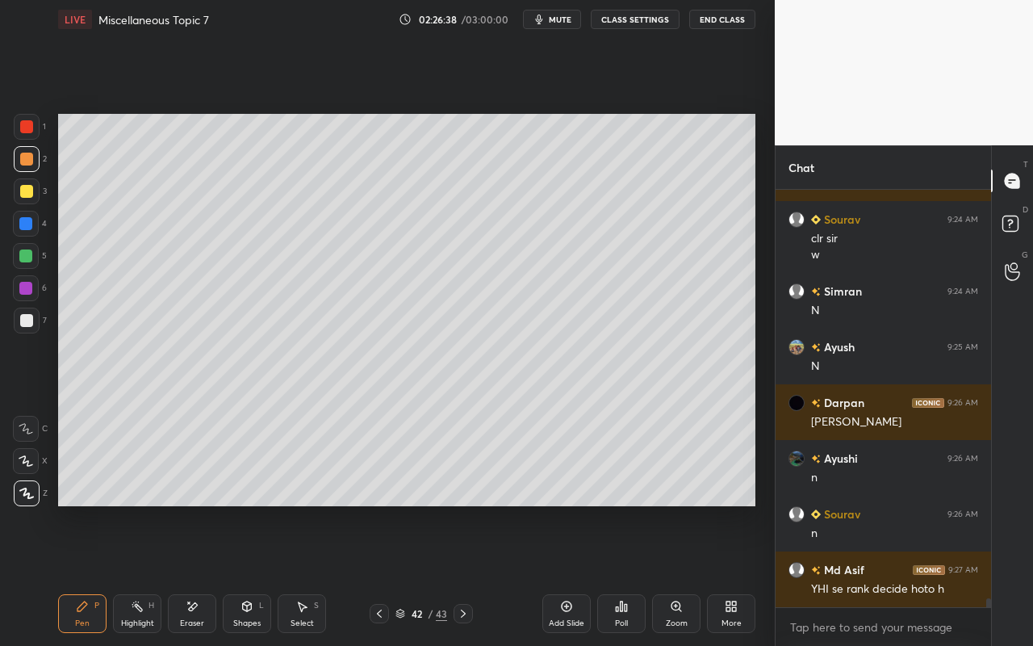
drag, startPoint x: 27, startPoint y: 314, endPoint x: 53, endPoint y: 346, distance: 41.3
click at [27, 313] on div at bounding box center [27, 320] width 26 height 26
drag, startPoint x: 133, startPoint y: 615, endPoint x: 154, endPoint y: 571, distance: 48.4
click at [140, 574] on div "Highlight H" at bounding box center [137, 613] width 48 height 39
click at [106, 574] on div "Pen P" at bounding box center [82, 613] width 48 height 39
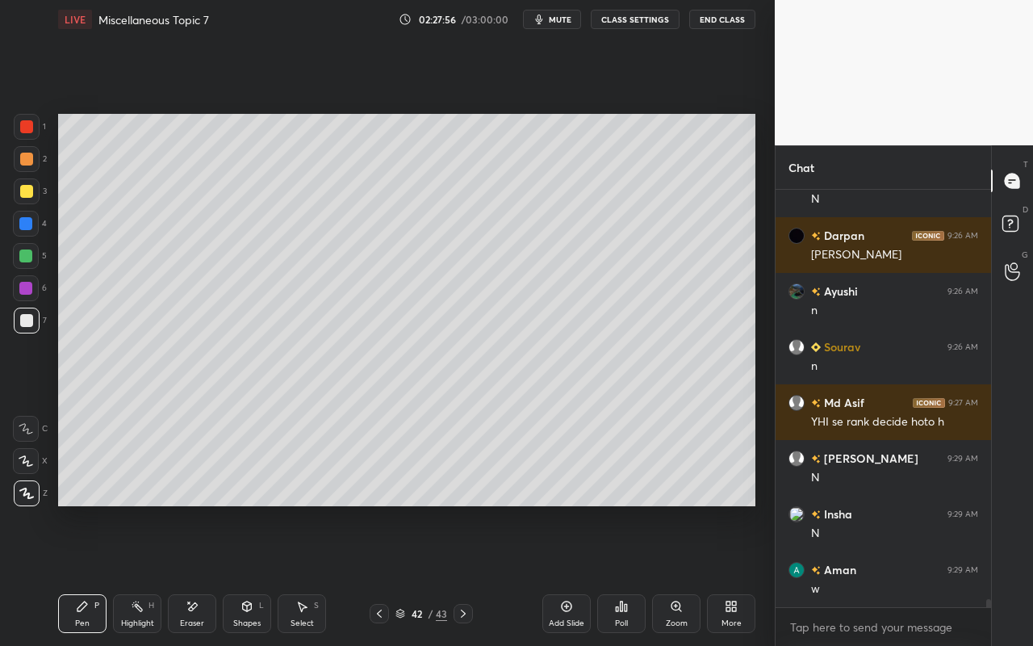
scroll to position [20182, 0]
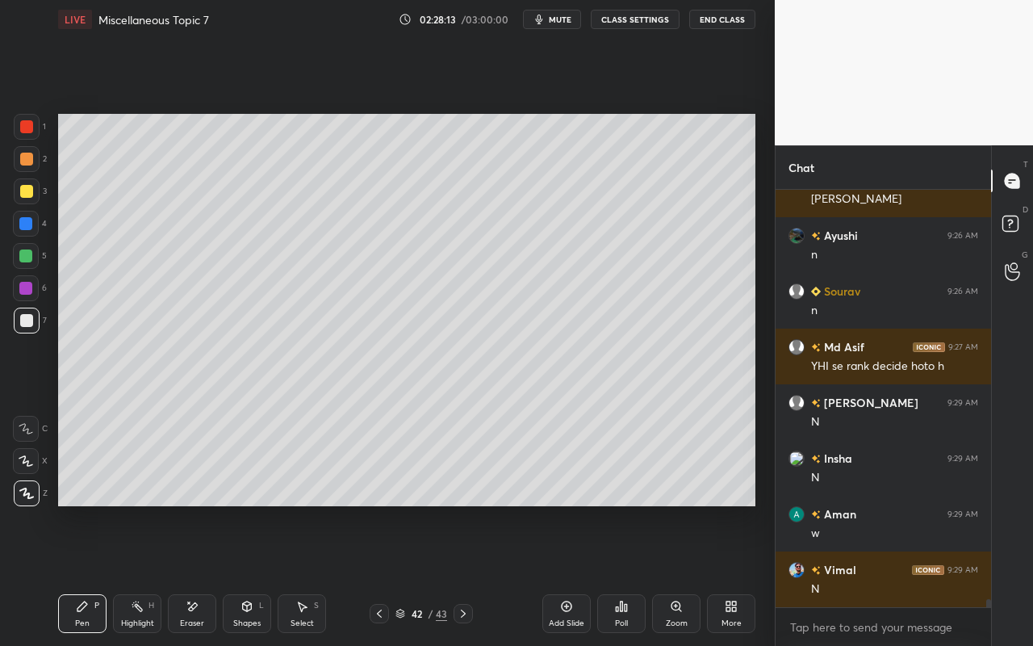
drag, startPoint x: 253, startPoint y: 623, endPoint x: 250, endPoint y: 601, distance: 22.0
click at [253, 574] on div "Shapes" at bounding box center [246, 623] width 27 height 8
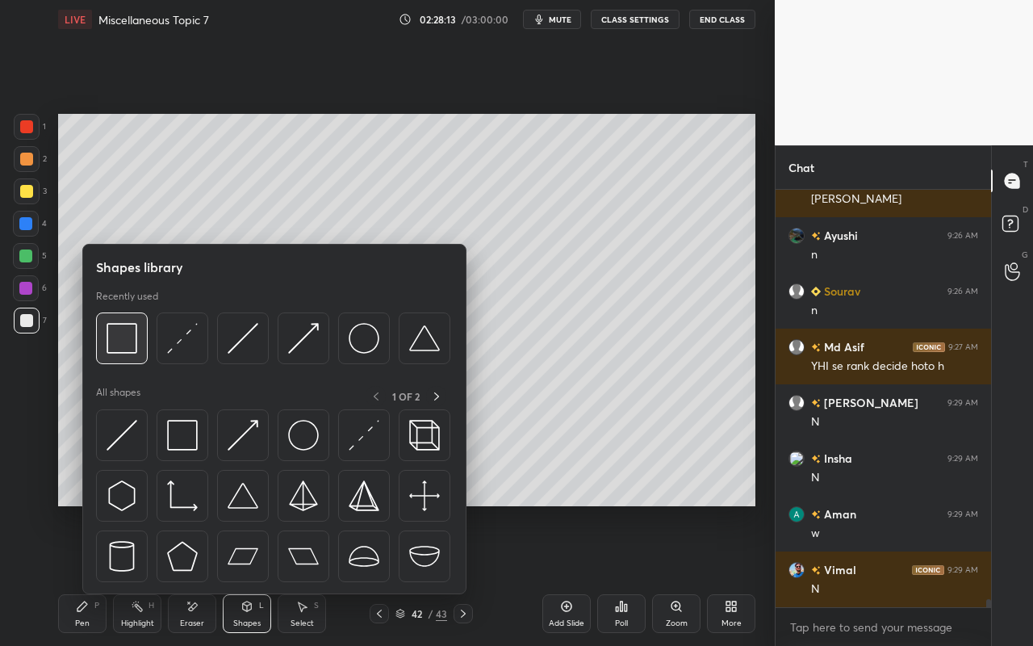
scroll to position [20267, 0]
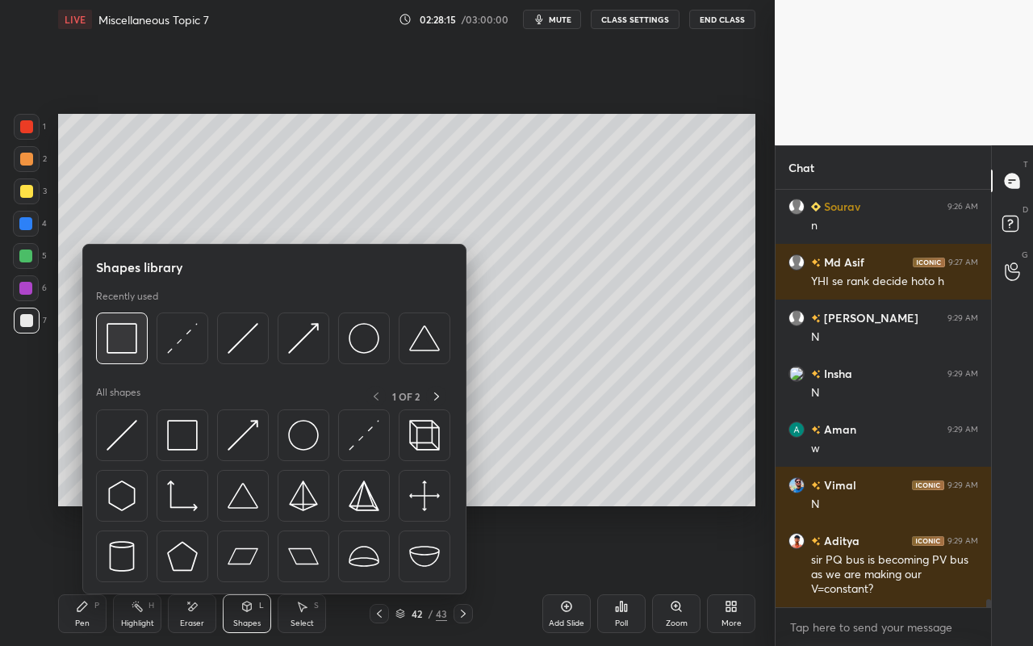
click at [136, 349] on img at bounding box center [122, 338] width 31 height 31
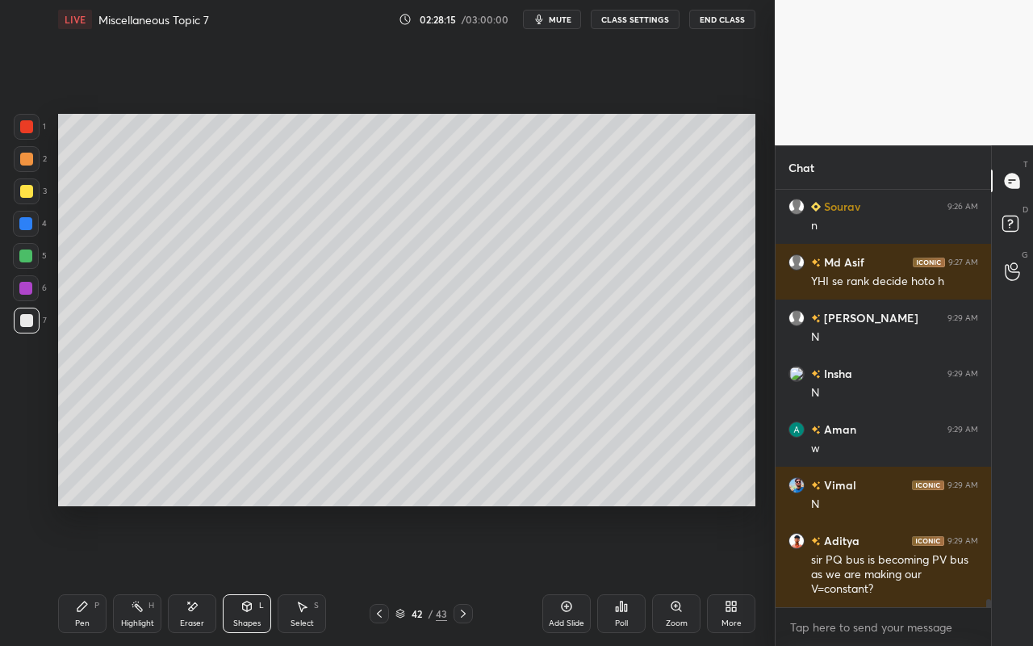
click at [23, 126] on div at bounding box center [26, 126] width 13 height 13
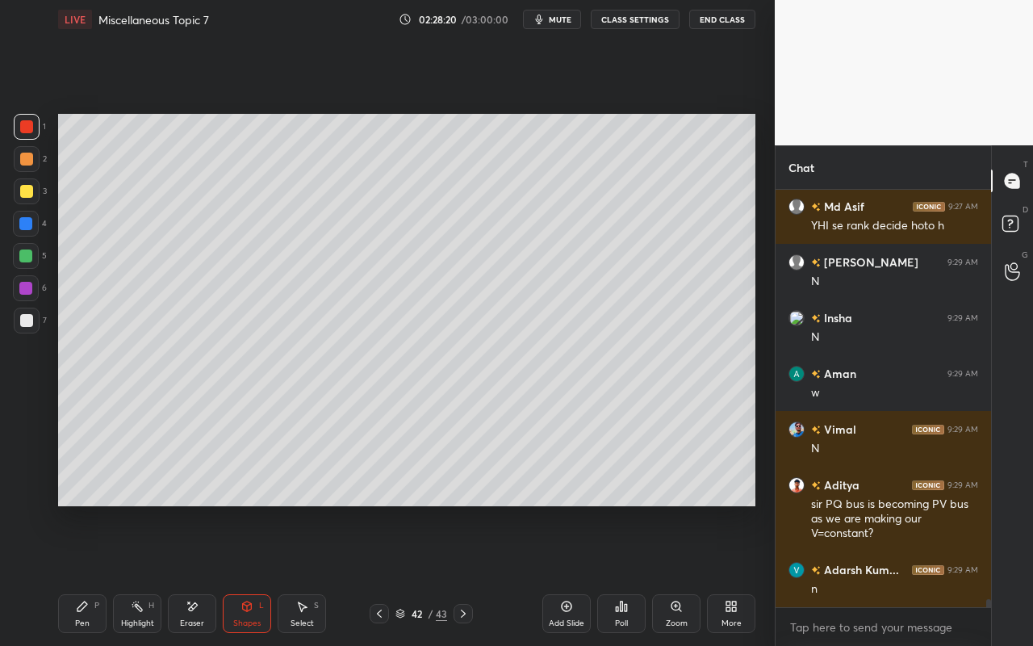
drag, startPoint x: 202, startPoint y: 620, endPoint x: 269, endPoint y: 539, distance: 106.0
click at [202, 574] on div "Eraser" at bounding box center [192, 623] width 24 height 8
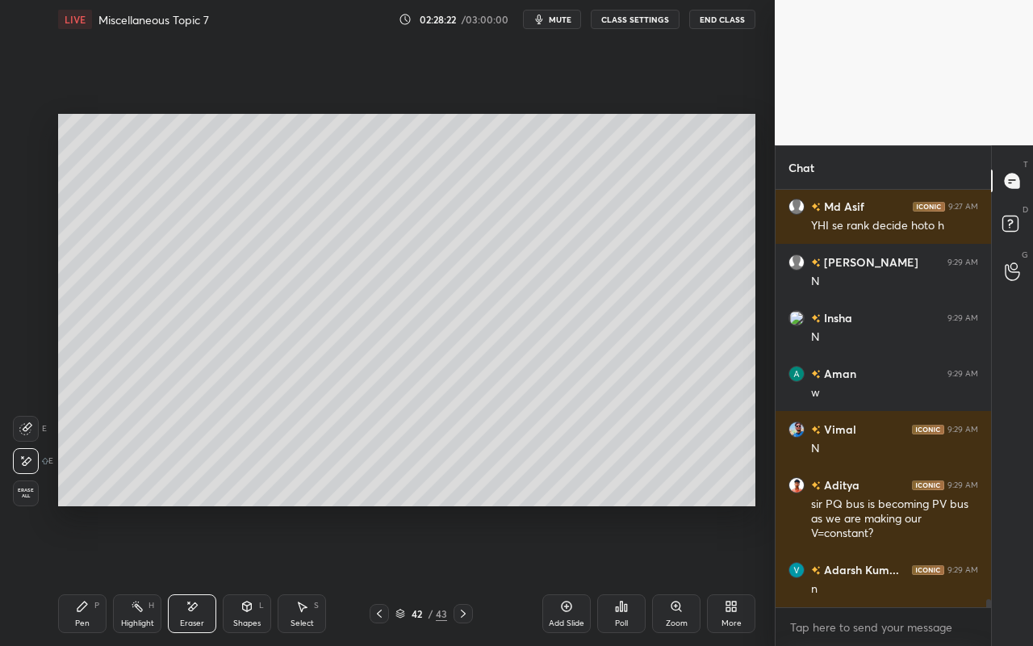
click at [252, 574] on div "Shapes" at bounding box center [246, 623] width 27 height 8
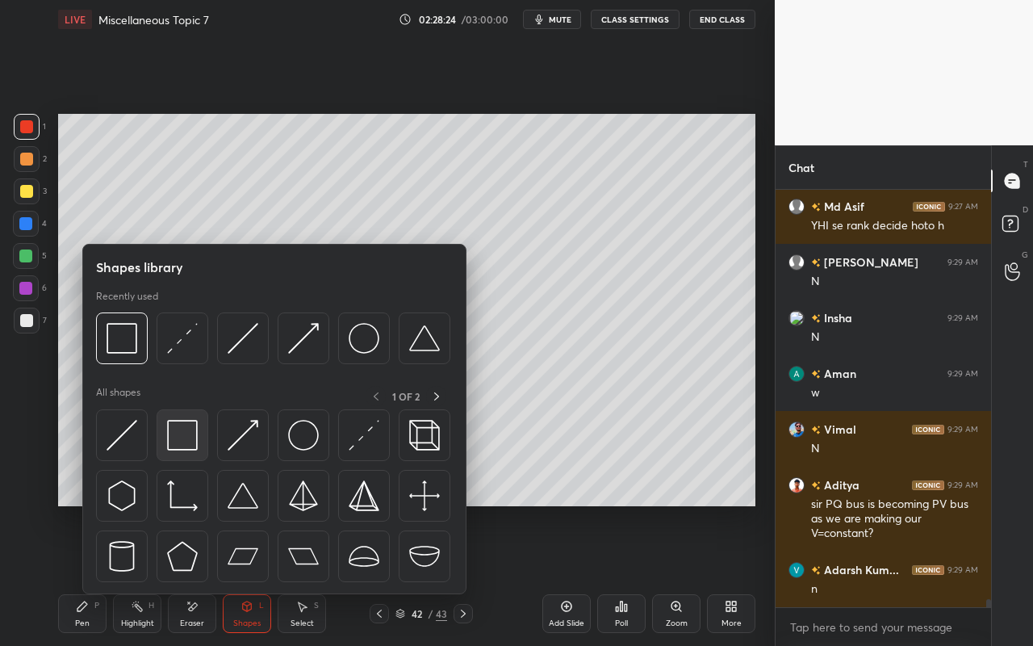
click at [194, 447] on img at bounding box center [182, 435] width 31 height 31
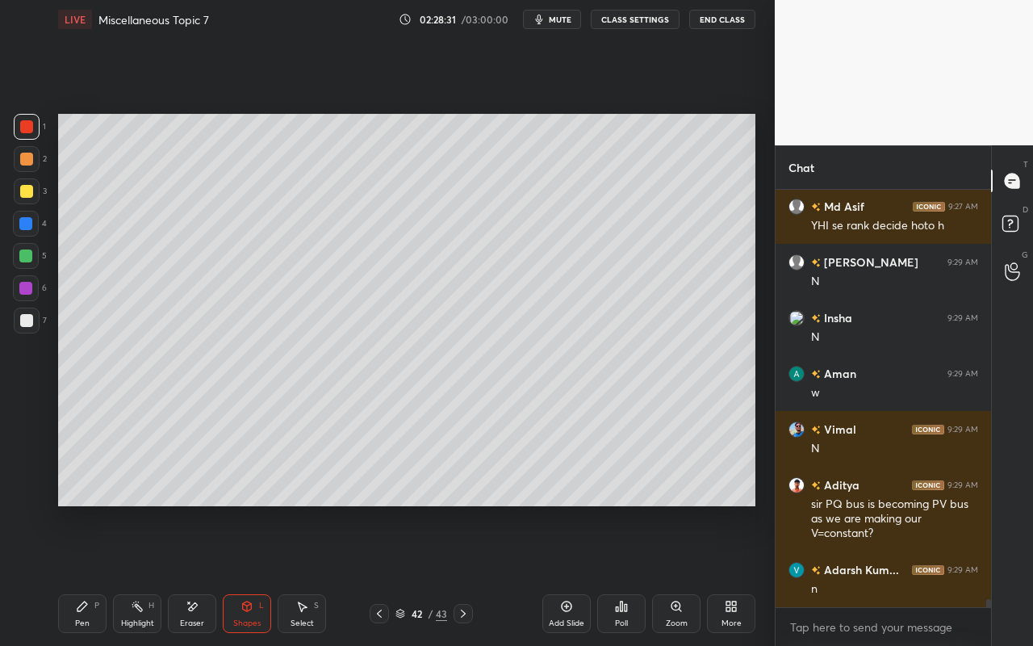
click at [203, 574] on div "Eraser" at bounding box center [192, 613] width 48 height 39
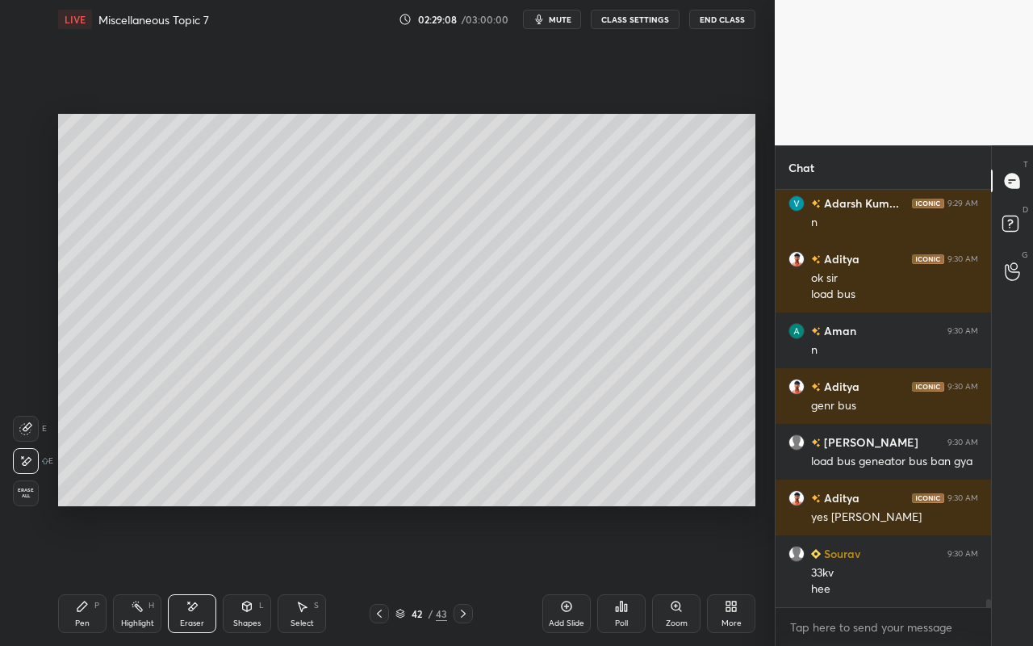
scroll to position [20745, 0]
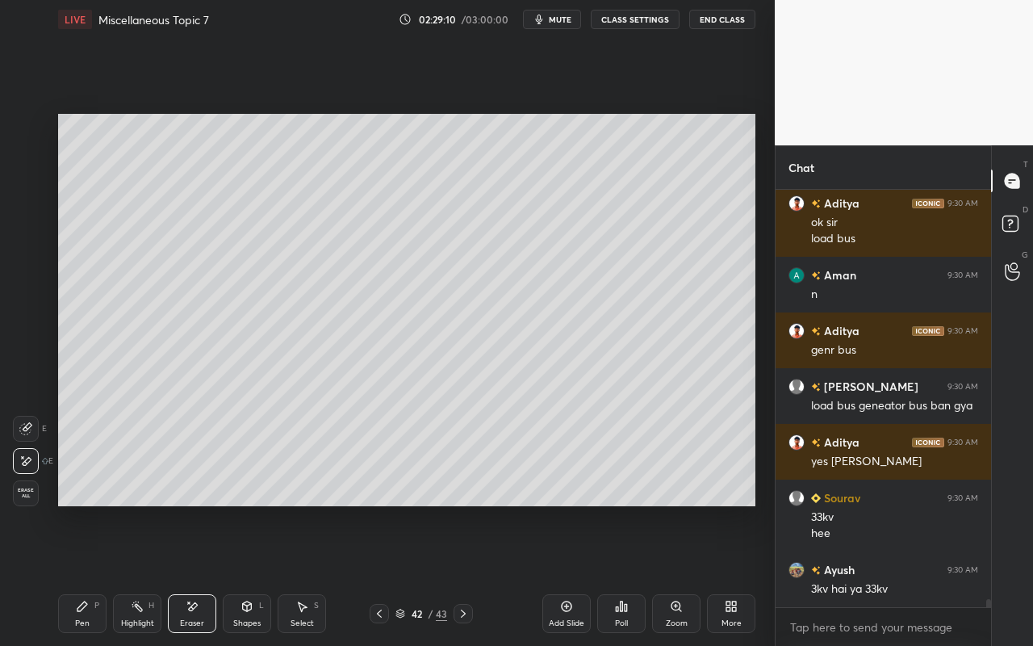
click at [77, 574] on div "Pen" at bounding box center [82, 623] width 15 height 8
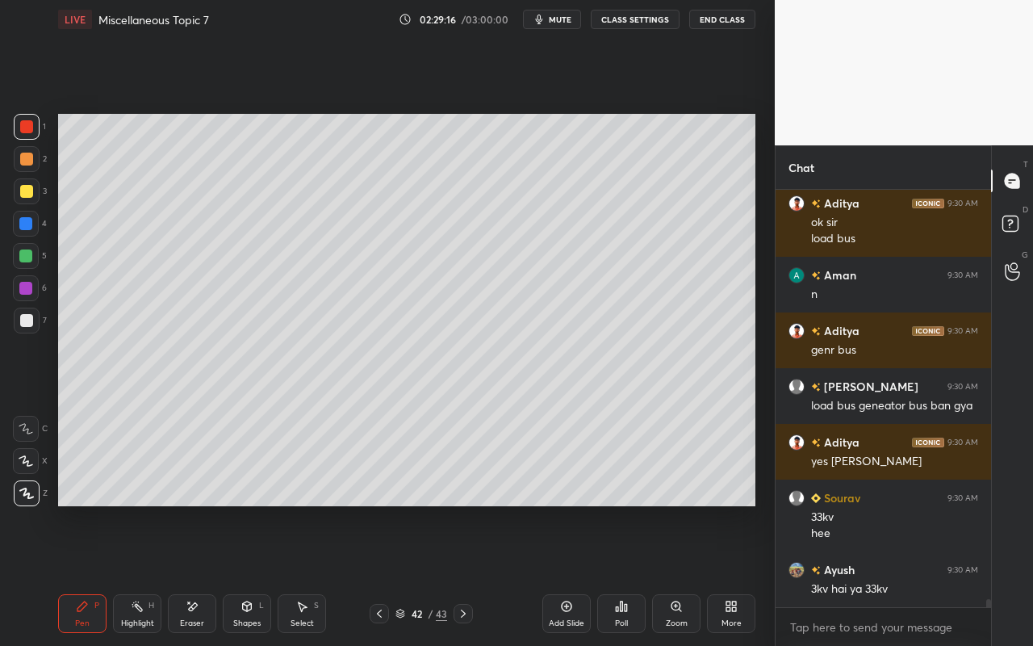
scroll to position [20801, 0]
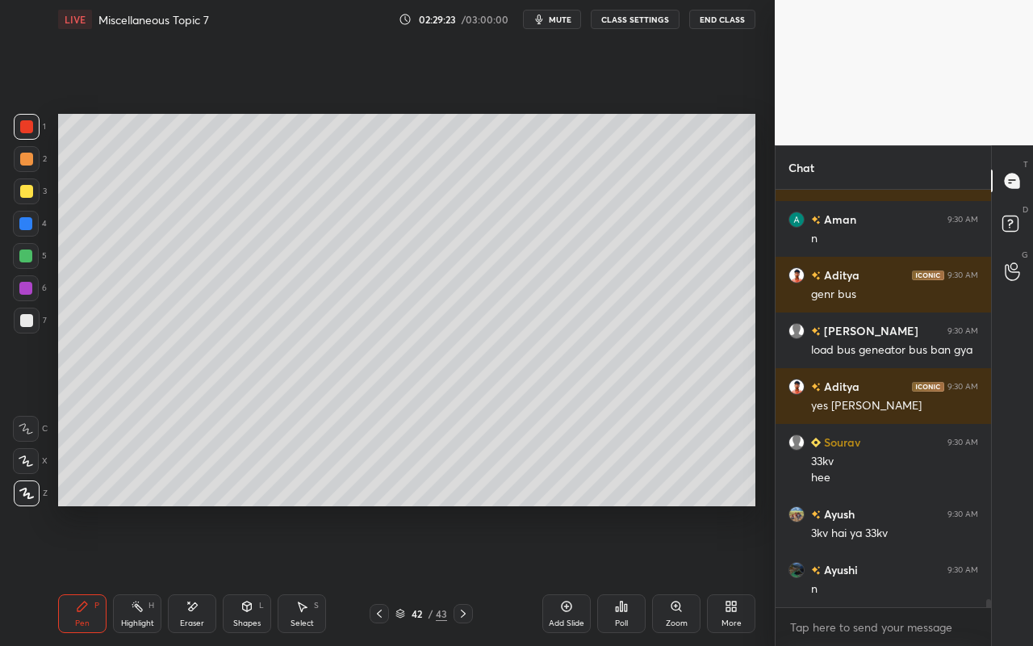
click at [303, 574] on div "Select" at bounding box center [301, 623] width 23 height 8
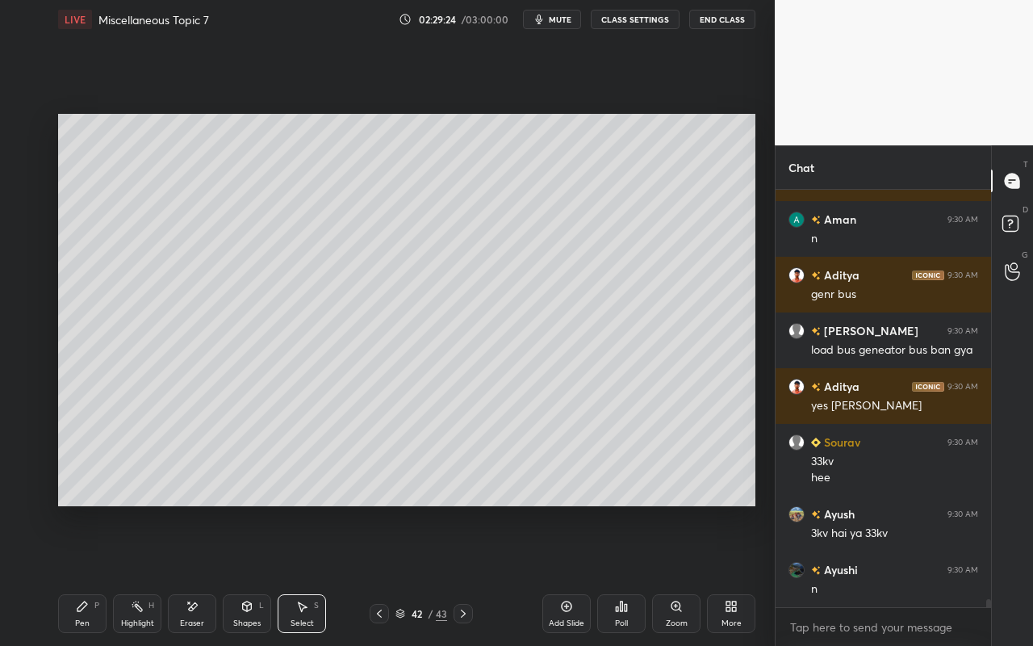
click at [561, 574] on icon at bounding box center [566, 606] width 13 height 13
drag, startPoint x: 86, startPoint y: 620, endPoint x: 111, endPoint y: 556, distance: 68.2
click at [86, 574] on div "Pen" at bounding box center [82, 623] width 15 height 8
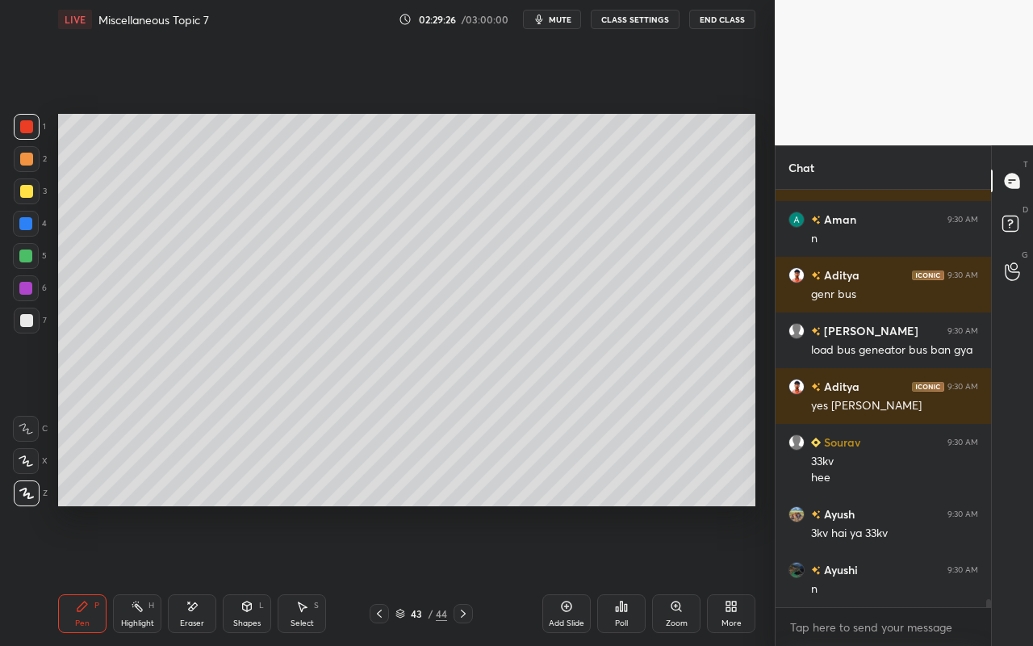
click at [30, 193] on div at bounding box center [26, 191] width 13 height 13
click at [264, 574] on div "Shapes L" at bounding box center [247, 613] width 48 height 39
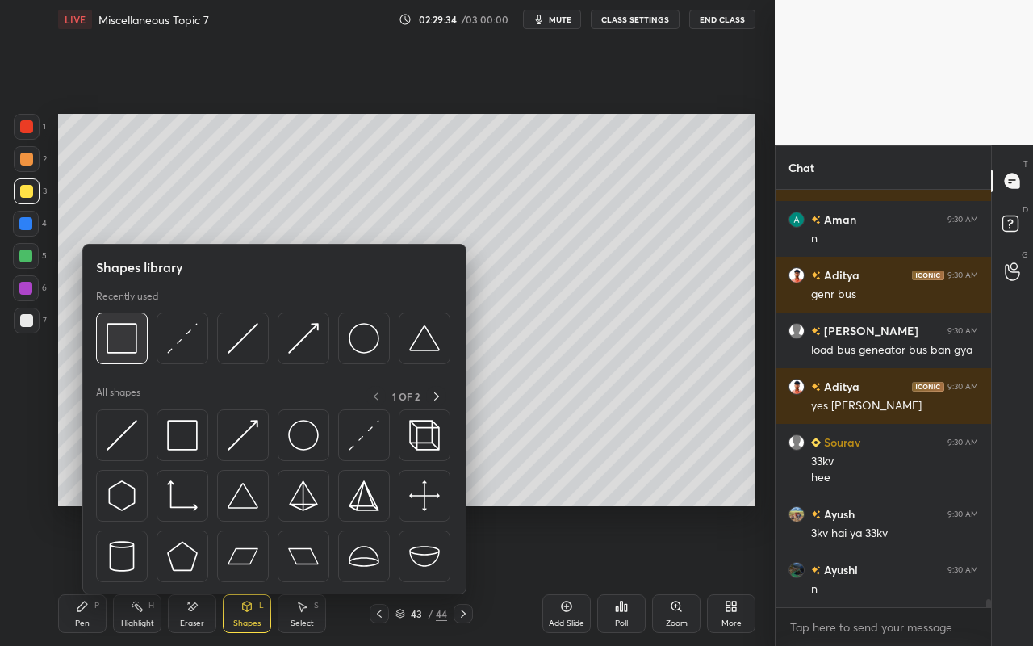
click at [124, 342] on img at bounding box center [122, 338] width 31 height 31
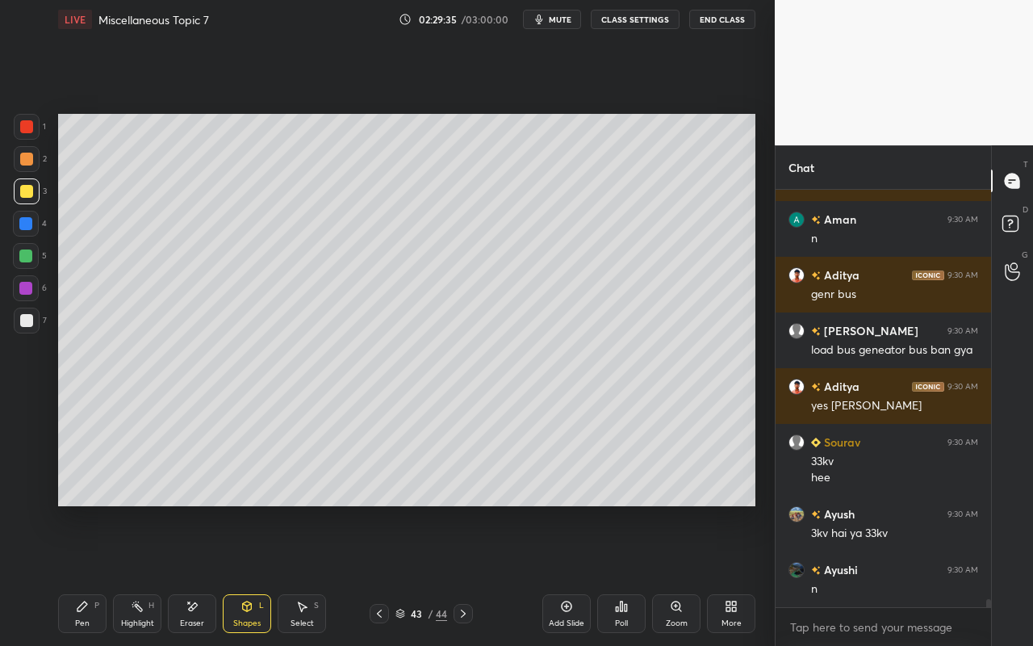
drag, startPoint x: 21, startPoint y: 229, endPoint x: 48, endPoint y: 212, distance: 31.6
click at [21, 231] on div at bounding box center [26, 224] width 26 height 26
click at [86, 574] on div "Pen P" at bounding box center [82, 613] width 48 height 39
click at [224, 574] on div "Shapes L" at bounding box center [247, 613] width 48 height 39
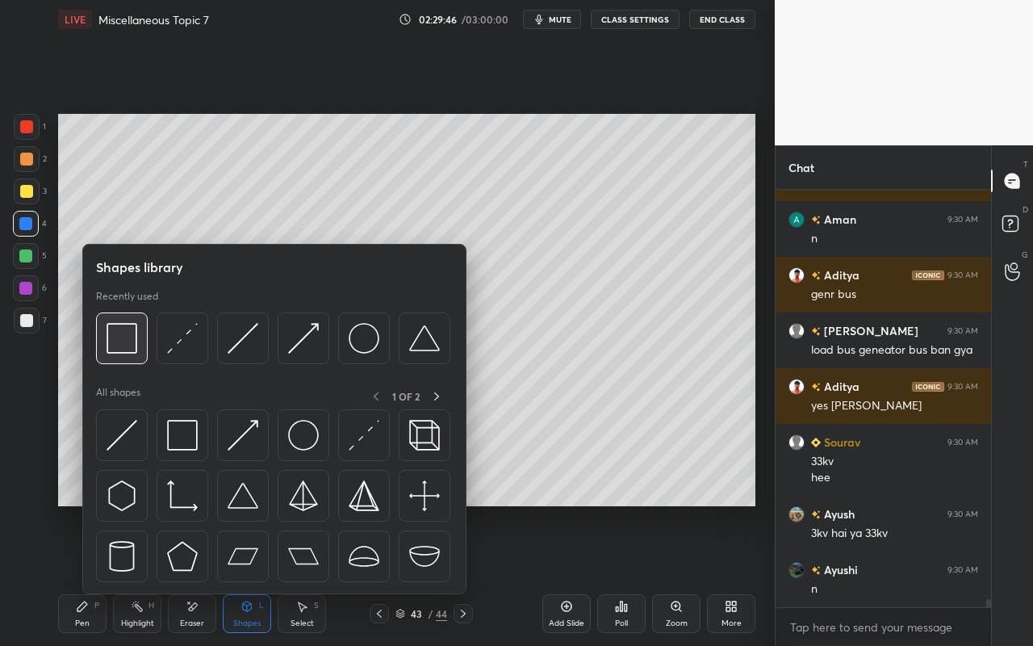
click at [100, 348] on div at bounding box center [122, 338] width 52 height 52
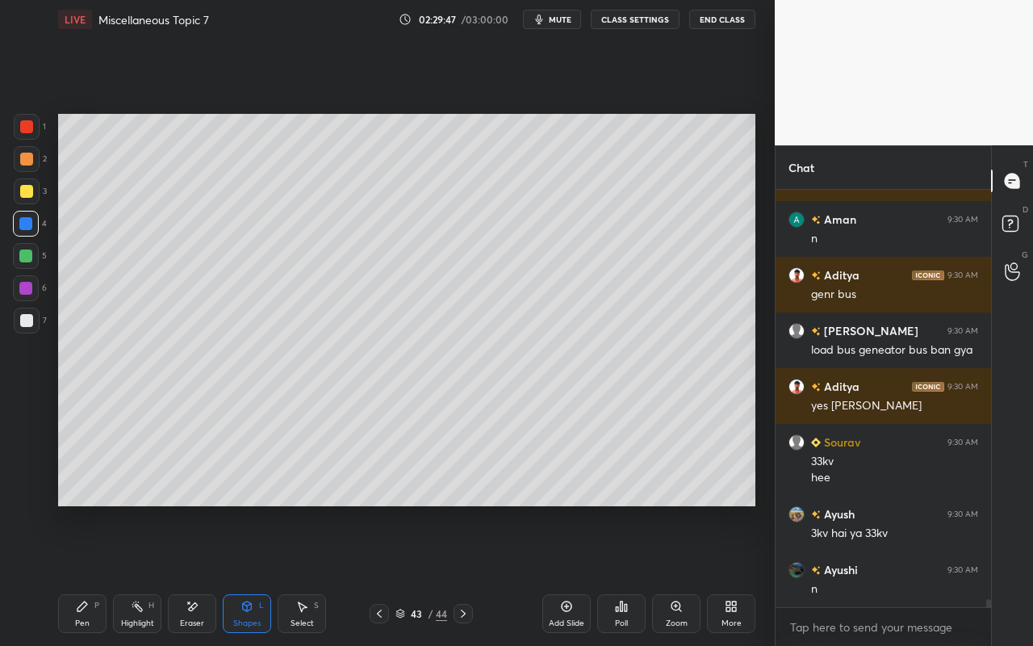
click at [316, 574] on div "Pen P Highlight H Eraser Shapes L Select S 43 / 44 Add Slide Poll Zoom More" at bounding box center [406, 613] width 697 height 65
drag, startPoint x: 291, startPoint y: 605, endPoint x: 295, endPoint y: 569, distance: 36.5
click at [291, 574] on div "Select S" at bounding box center [302, 613] width 48 height 39
drag, startPoint x: 269, startPoint y: 161, endPoint x: 295, endPoint y: 174, distance: 28.9
click at [289, 177] on div "0 ° Undo Copy Paste here Duplicate Duplicate to new slide Delete" at bounding box center [406, 310] width 697 height 392
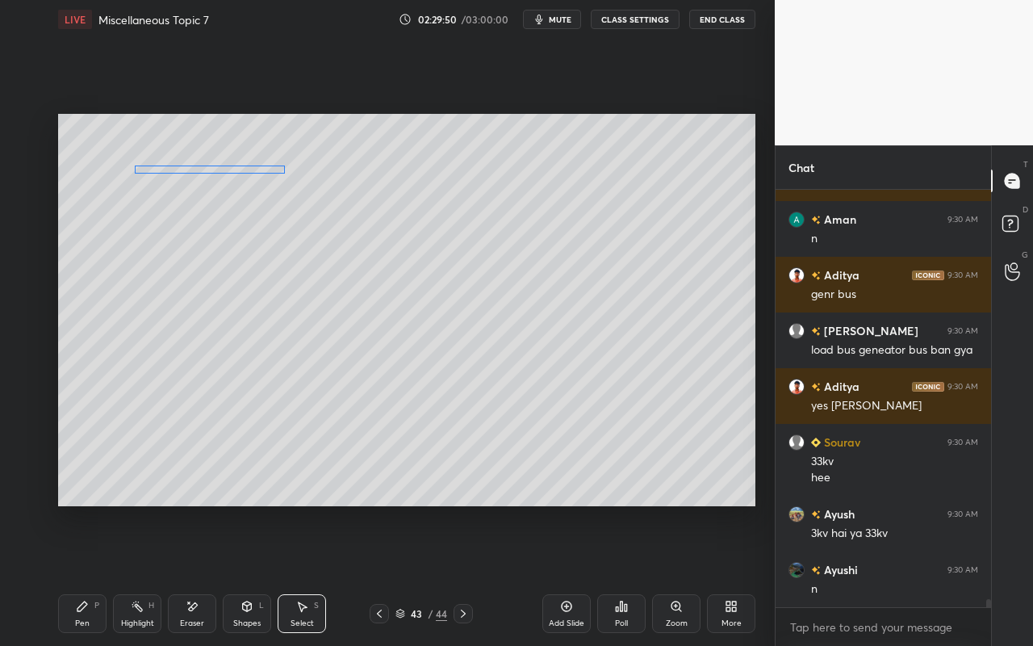
click at [277, 172] on div "0 ° Undo Copy Paste here Duplicate Duplicate to new slide Delete" at bounding box center [406, 310] width 697 height 392
drag, startPoint x: 282, startPoint y: 173, endPoint x: 487, endPoint y: 190, distance: 204.8
click at [502, 178] on div "0 °" at bounding box center [314, 176] width 375 height 4
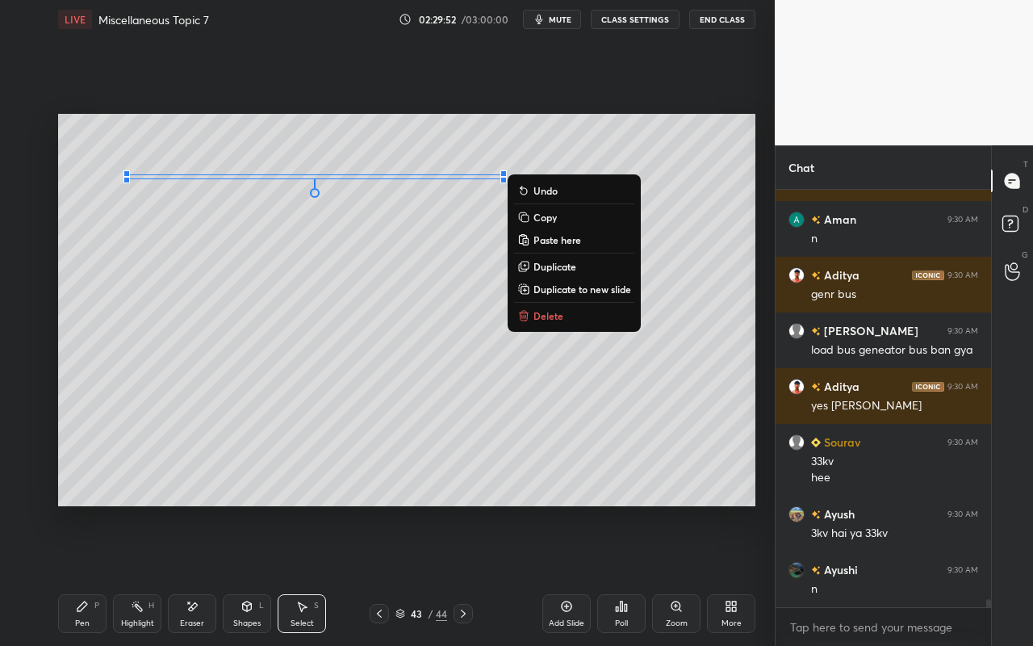
click at [394, 250] on div "0 ° Undo Copy Paste here Duplicate Duplicate to new slide Delete" at bounding box center [406, 310] width 697 height 392
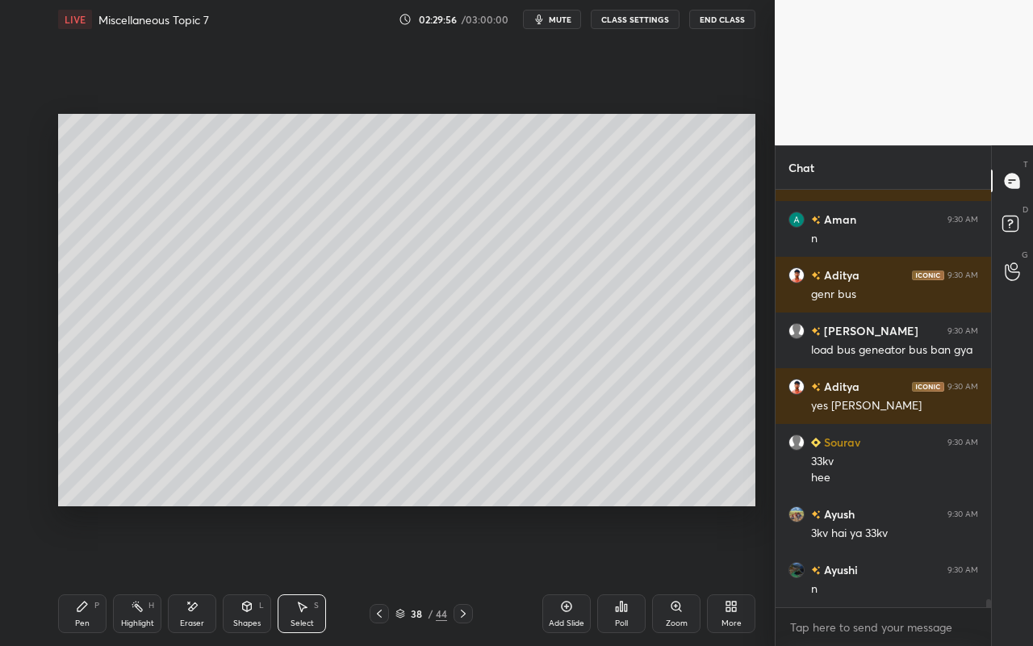
click at [306, 574] on div "Select" at bounding box center [301, 623] width 23 height 8
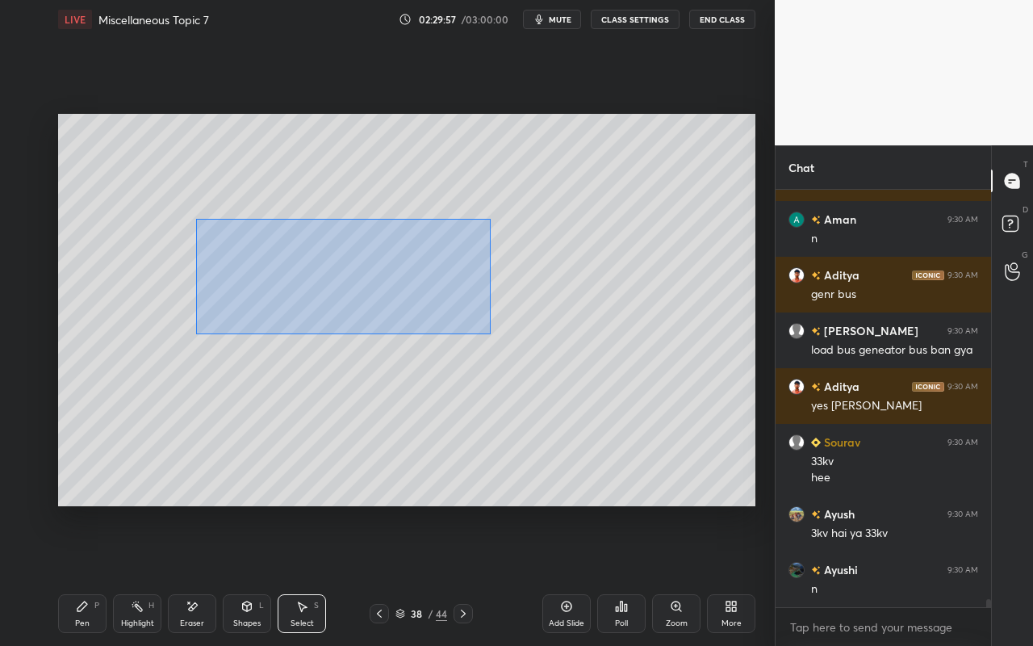
drag, startPoint x: 196, startPoint y: 219, endPoint x: 489, endPoint y: 303, distance: 304.7
click at [489, 333] on div "0 ° Undo Copy Paste here Duplicate Duplicate to new slide Delete" at bounding box center [406, 310] width 697 height 392
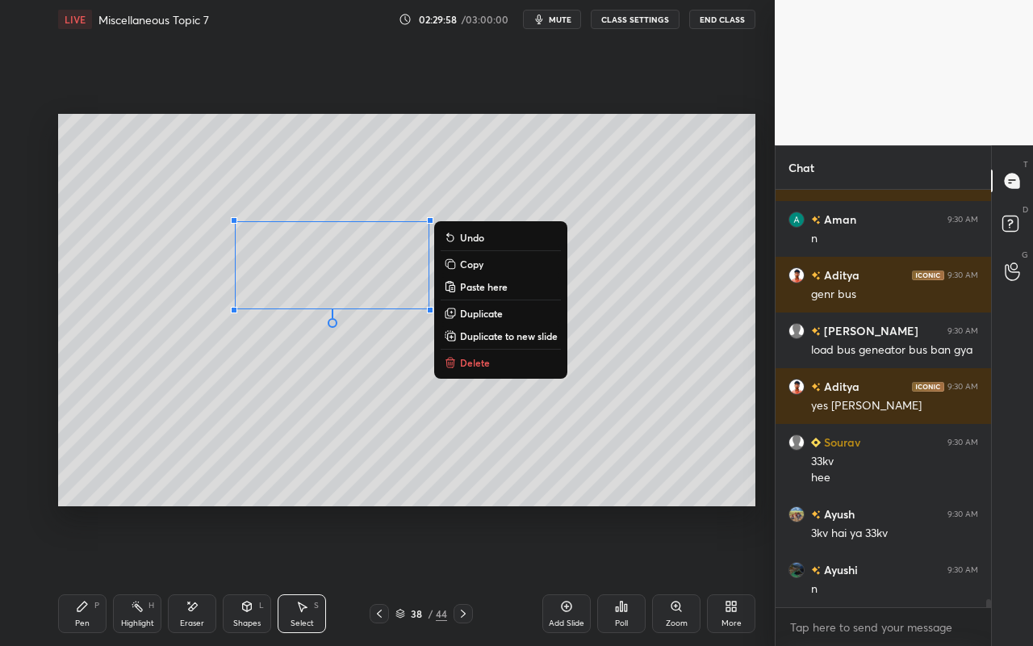
click at [494, 266] on button "Copy" at bounding box center [501, 263] width 120 height 19
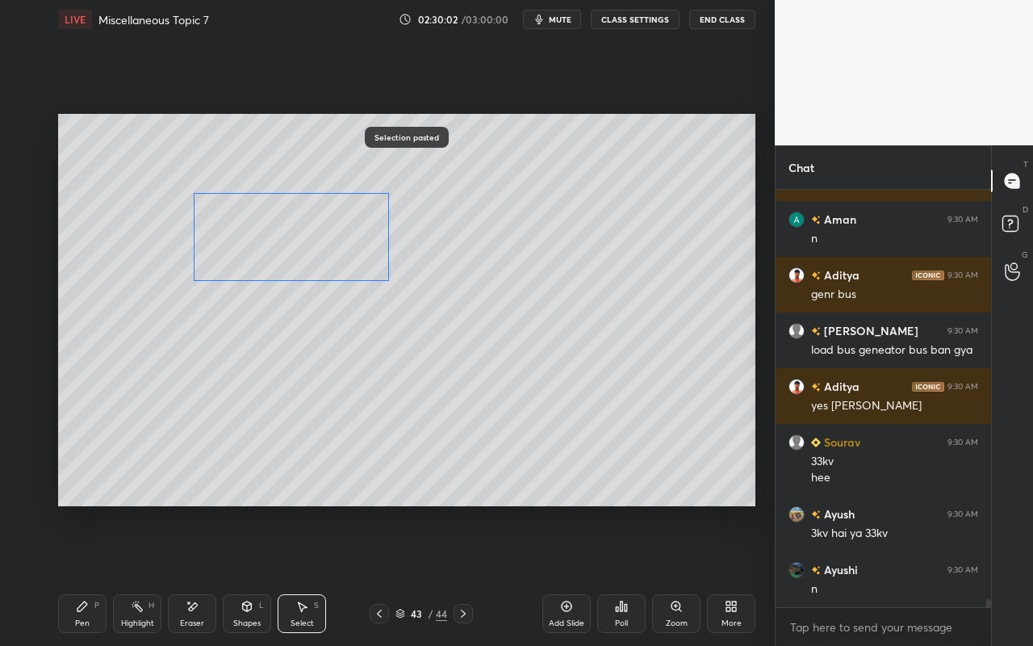
drag, startPoint x: 366, startPoint y: 275, endPoint x: 329, endPoint y: 253, distance: 43.5
click at [329, 249] on div "0 ° Undo Copy Paste here Duplicate Duplicate to new slide Delete" at bounding box center [406, 310] width 697 height 392
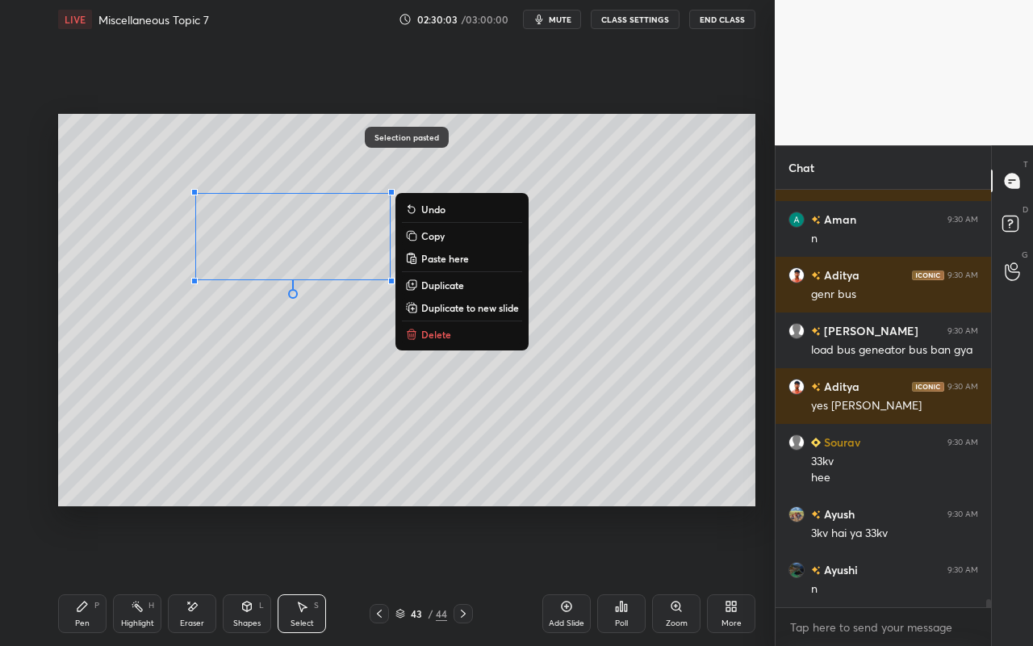
click at [297, 402] on div "0 ° Undo Copy Paste here Duplicate Duplicate to new slide Delete" at bounding box center [406, 310] width 697 height 392
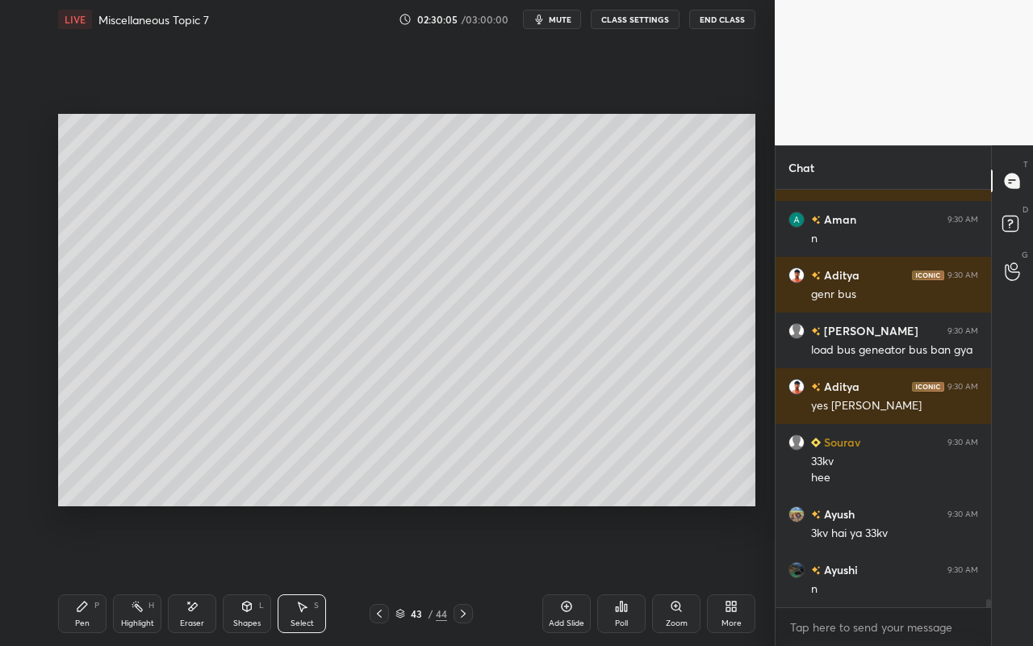
click at [82, 574] on div "Pen P" at bounding box center [82, 613] width 48 height 39
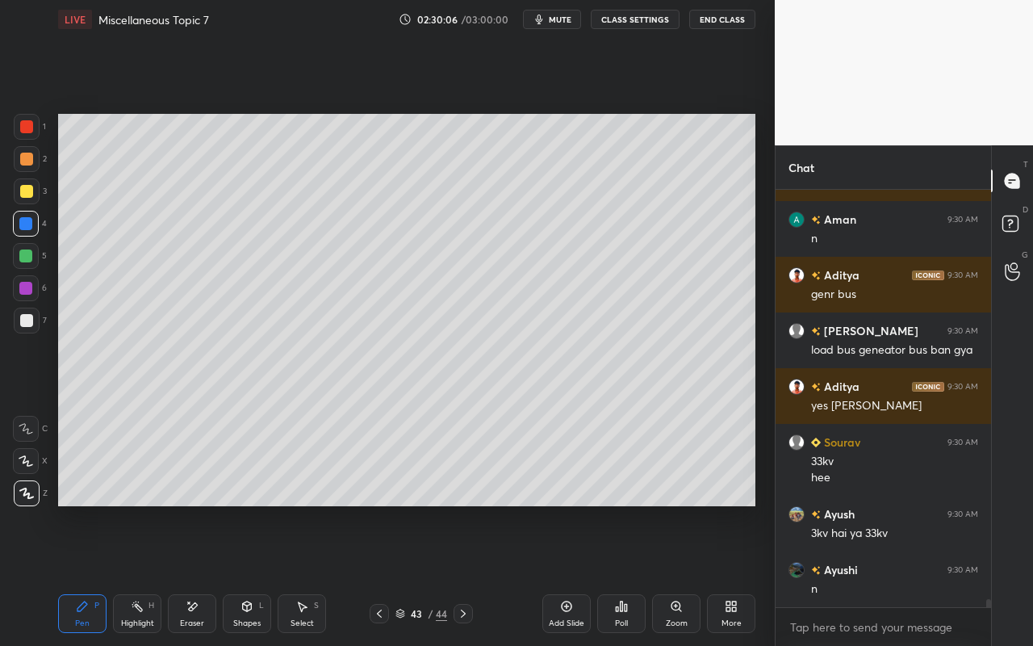
drag, startPoint x: 136, startPoint y: 623, endPoint x: 140, endPoint y: 594, distance: 29.2
click at [136, 574] on div "Highlight" at bounding box center [137, 623] width 33 height 8
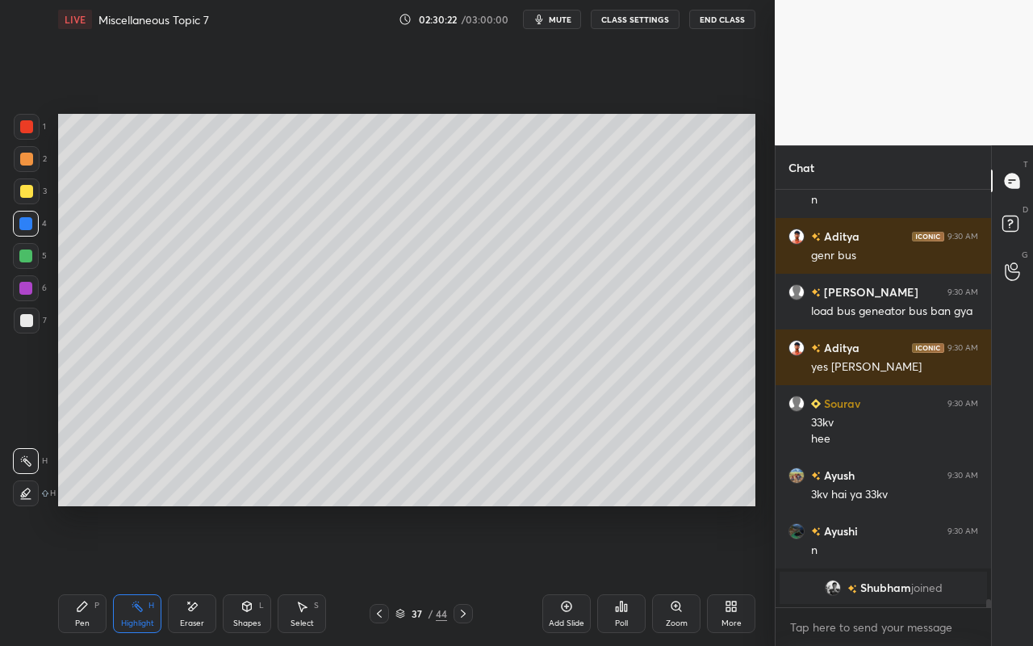
drag, startPoint x: 135, startPoint y: 611, endPoint x: 198, endPoint y: 516, distance: 114.6
click at [138, 574] on icon at bounding box center [137, 606] width 13 height 13
drag, startPoint x: 80, startPoint y: 614, endPoint x: 140, endPoint y: 538, distance: 97.0
click at [80, 574] on div "Pen P" at bounding box center [82, 613] width 48 height 39
click at [78, 574] on div "Pen" at bounding box center [82, 623] width 15 height 8
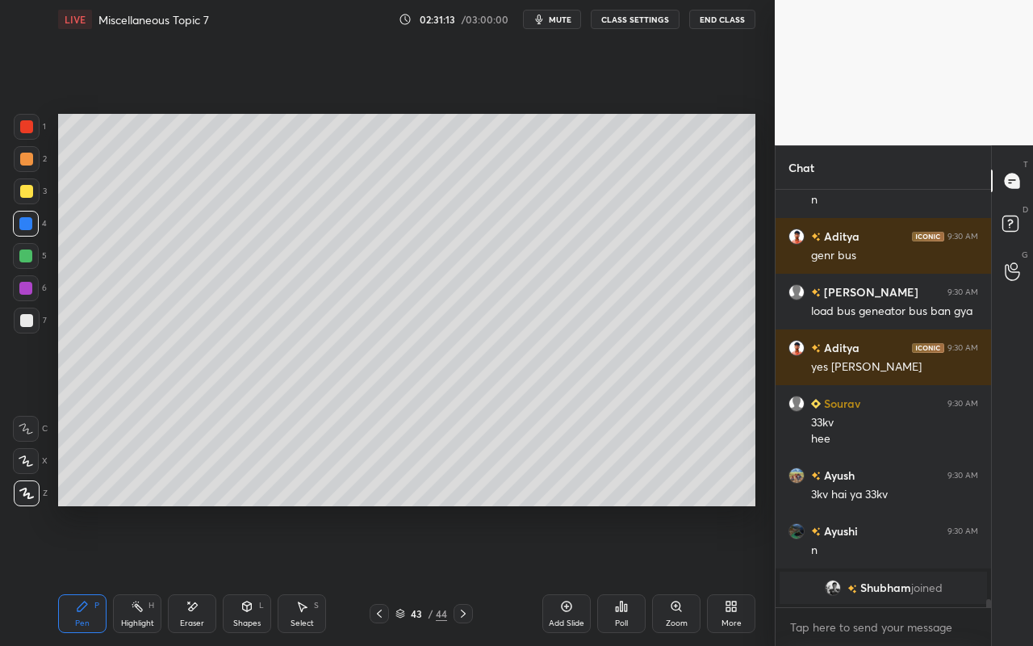
drag, startPoint x: 26, startPoint y: 194, endPoint x: 33, endPoint y: 219, distance: 25.3
click at [26, 194] on div at bounding box center [26, 191] width 13 height 13
click at [85, 574] on div "Pen P" at bounding box center [82, 613] width 48 height 39
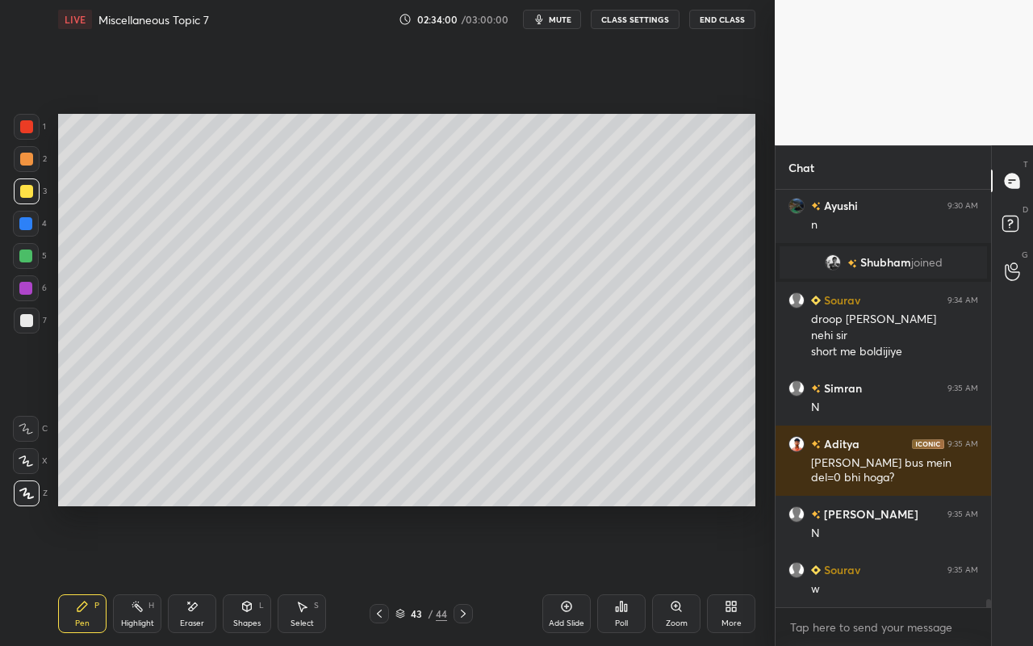
scroll to position [20487, 0]
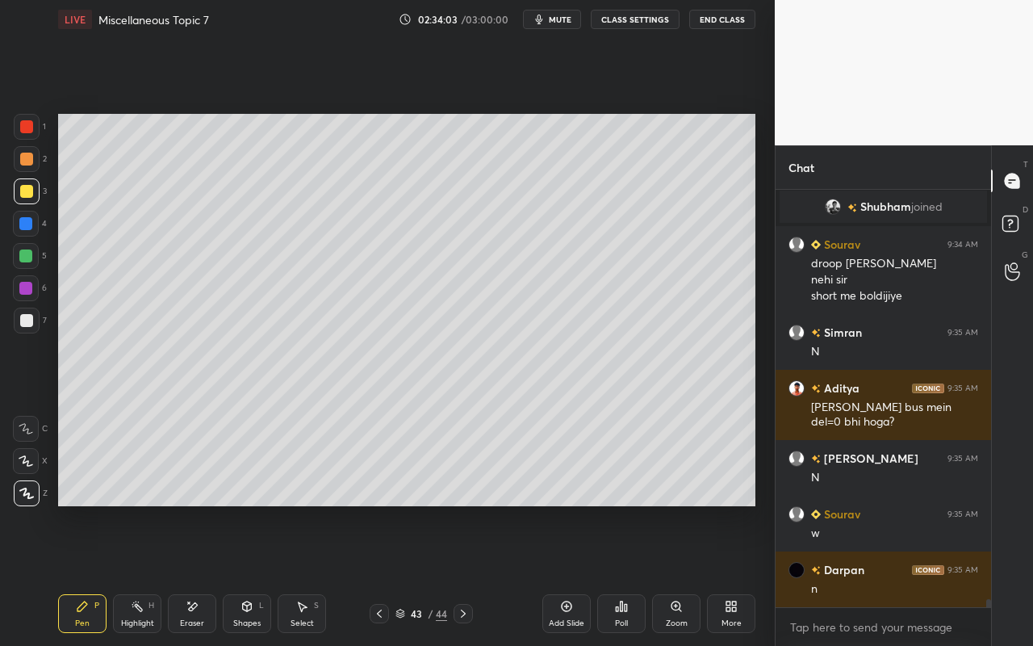
click at [81, 574] on icon at bounding box center [82, 606] width 13 height 13
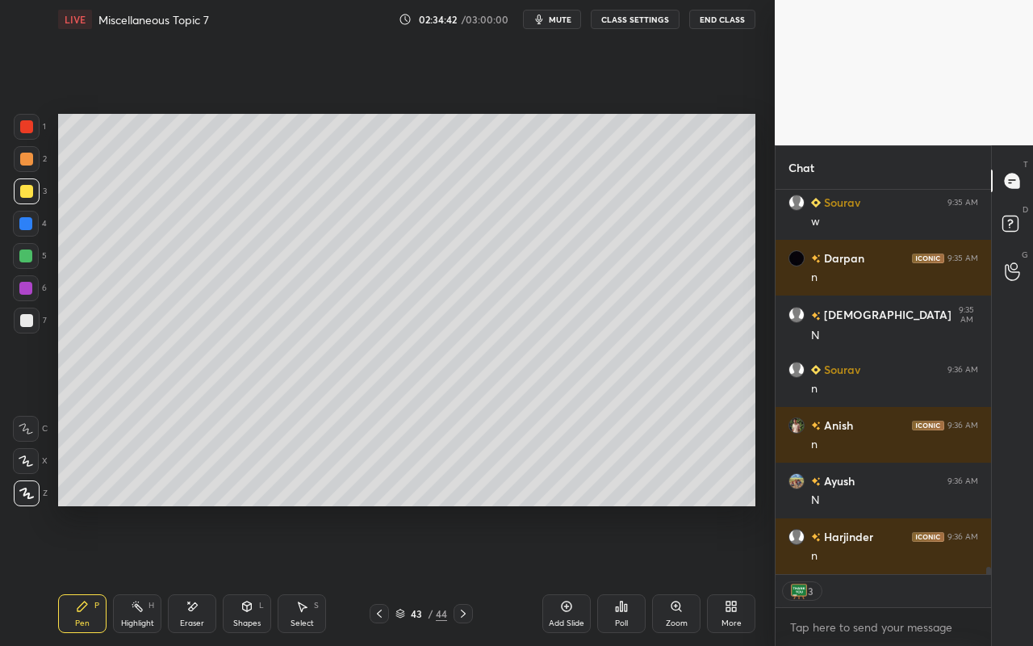
scroll to position [20854, 0]
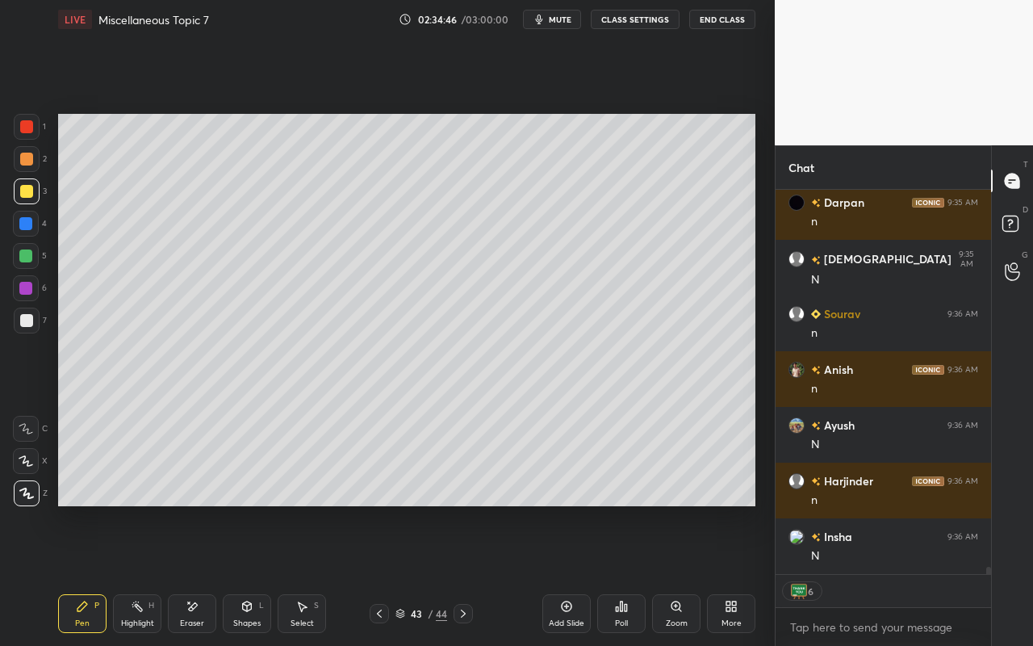
click at [563, 574] on icon at bounding box center [566, 606] width 13 height 13
click at [87, 574] on icon at bounding box center [82, 606] width 13 height 13
click at [31, 196] on div at bounding box center [27, 191] width 26 height 26
click at [258, 574] on div "Shapes L" at bounding box center [247, 613] width 48 height 39
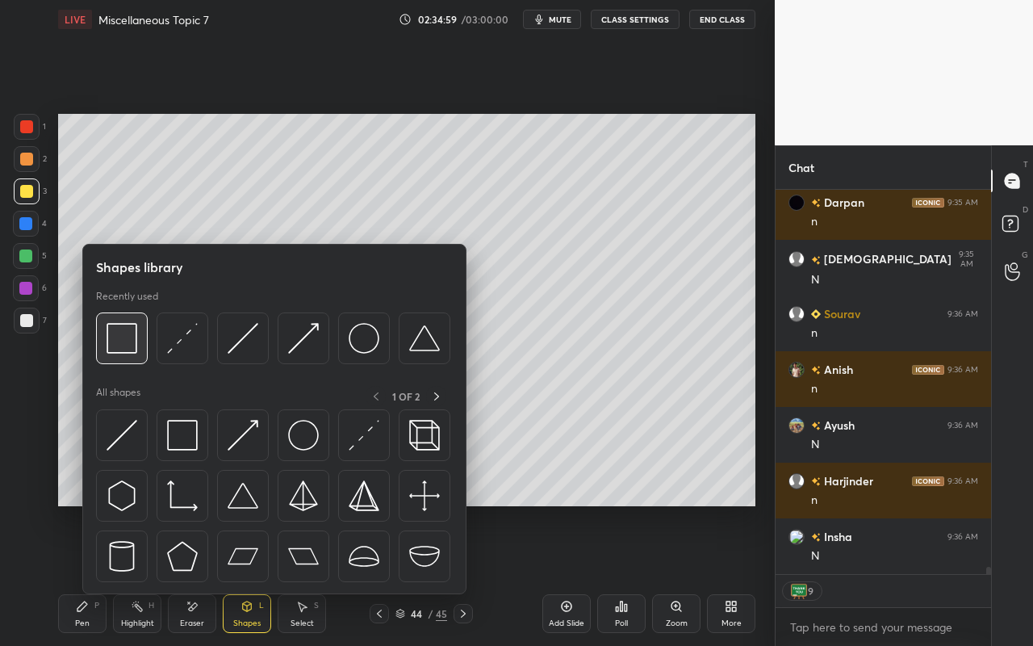
click at [136, 353] on div at bounding box center [122, 338] width 52 height 52
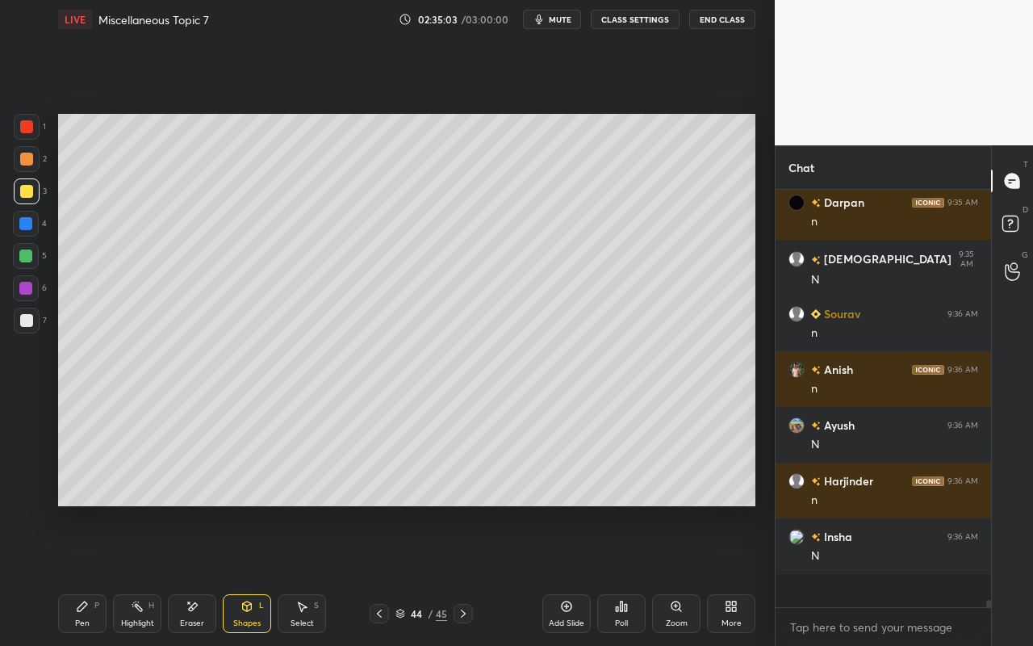
scroll to position [20821, 0]
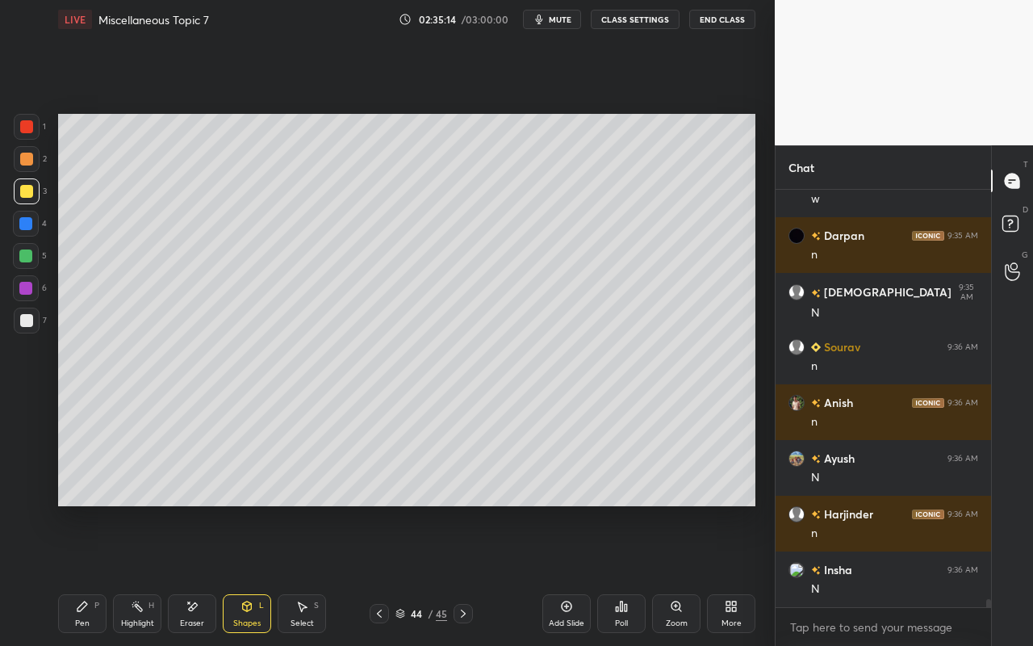
drag, startPoint x: 93, startPoint y: 621, endPoint x: 116, endPoint y: 600, distance: 31.4
click at [93, 574] on div "Pen P" at bounding box center [82, 613] width 48 height 39
click at [257, 574] on div "Shapes L" at bounding box center [247, 613] width 48 height 39
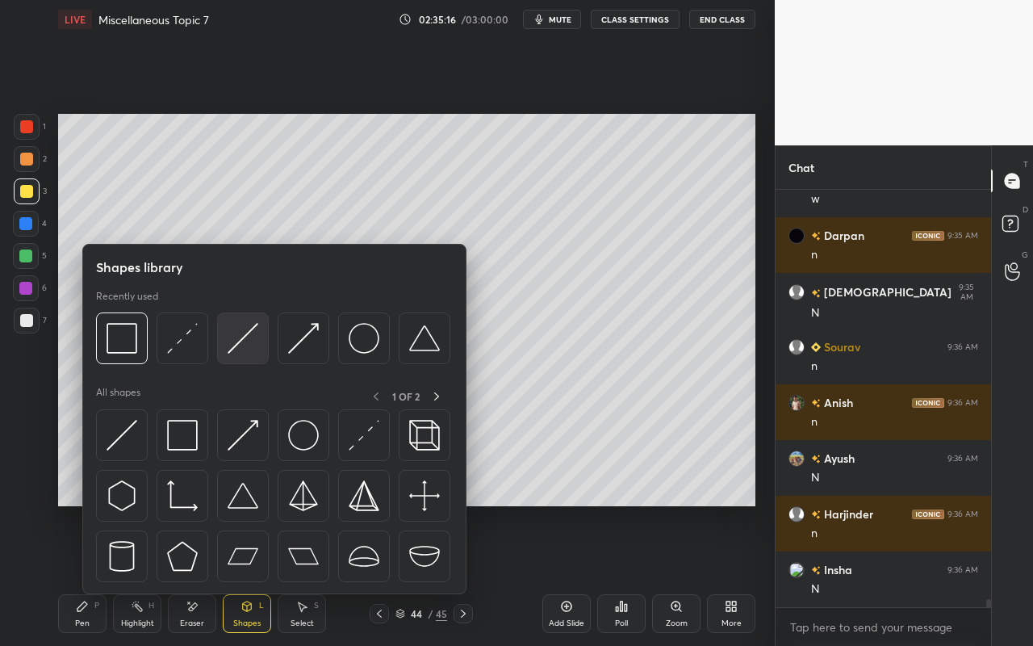
click at [256, 339] on img at bounding box center [243, 338] width 31 height 31
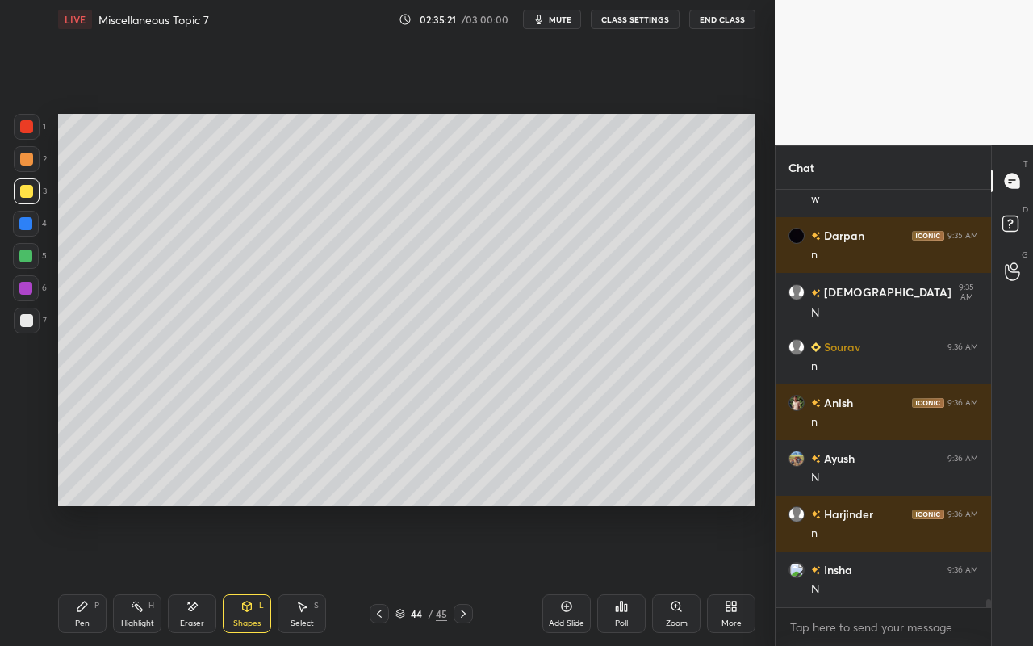
click at [108, 574] on div "Pen P Highlight H Eraser Shapes L Select S" at bounding box center [179, 613] width 242 height 39
click at [83, 574] on icon at bounding box center [82, 606] width 13 height 13
click at [30, 160] on div at bounding box center [26, 158] width 13 height 13
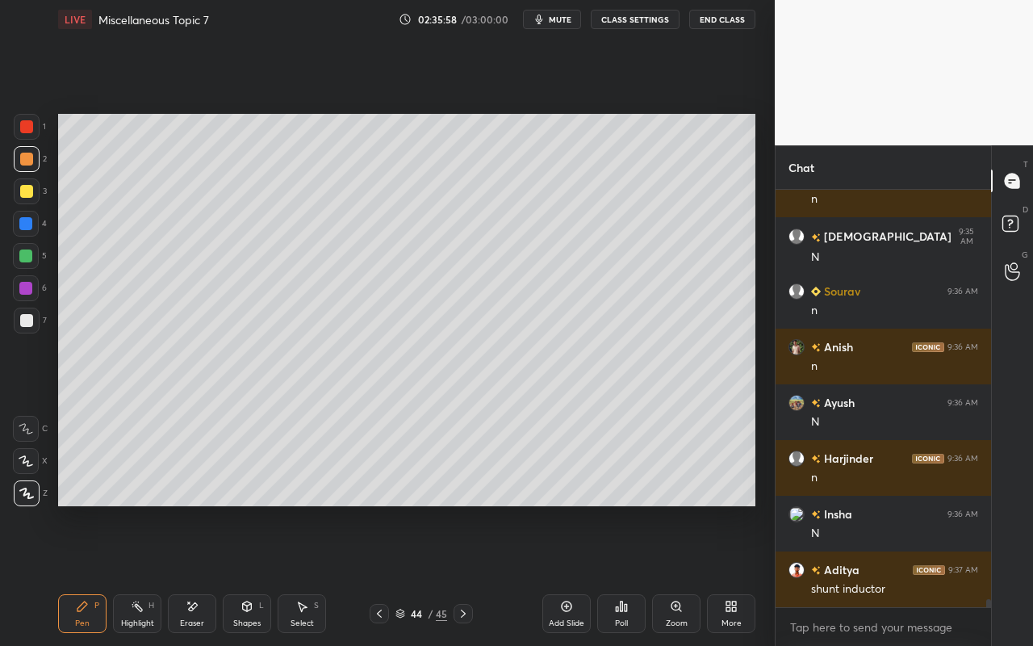
click at [290, 574] on div "Select S" at bounding box center [302, 613] width 48 height 39
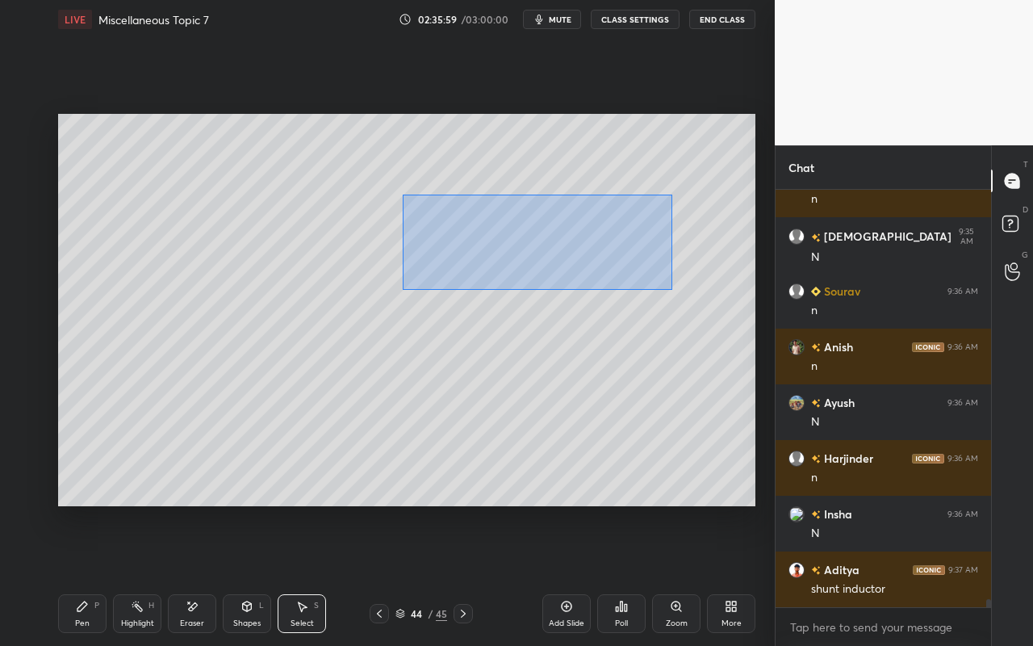
drag, startPoint x: 403, startPoint y: 194, endPoint x: 680, endPoint y: 282, distance: 291.4
click at [683, 288] on div "0 ° Undo Copy Paste here Duplicate Duplicate to new slide Delete" at bounding box center [406, 310] width 697 height 392
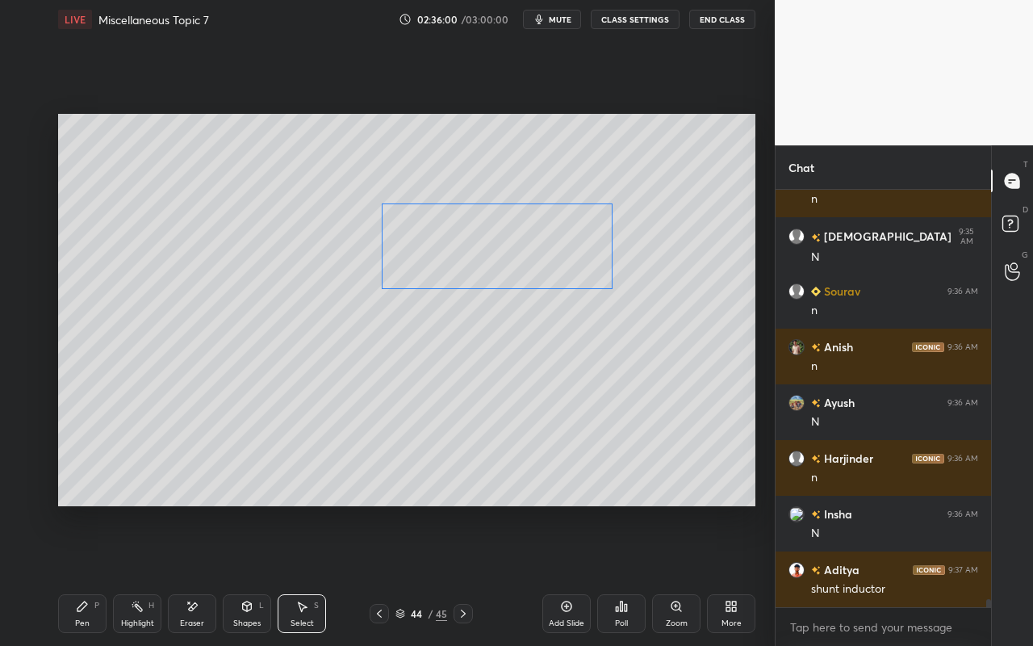
drag, startPoint x: 587, startPoint y: 253, endPoint x: 547, endPoint y: 256, distance: 40.4
click at [547, 256] on div "0 ° Undo Copy Paste here Duplicate Duplicate to new slide Delete" at bounding box center [406, 310] width 697 height 392
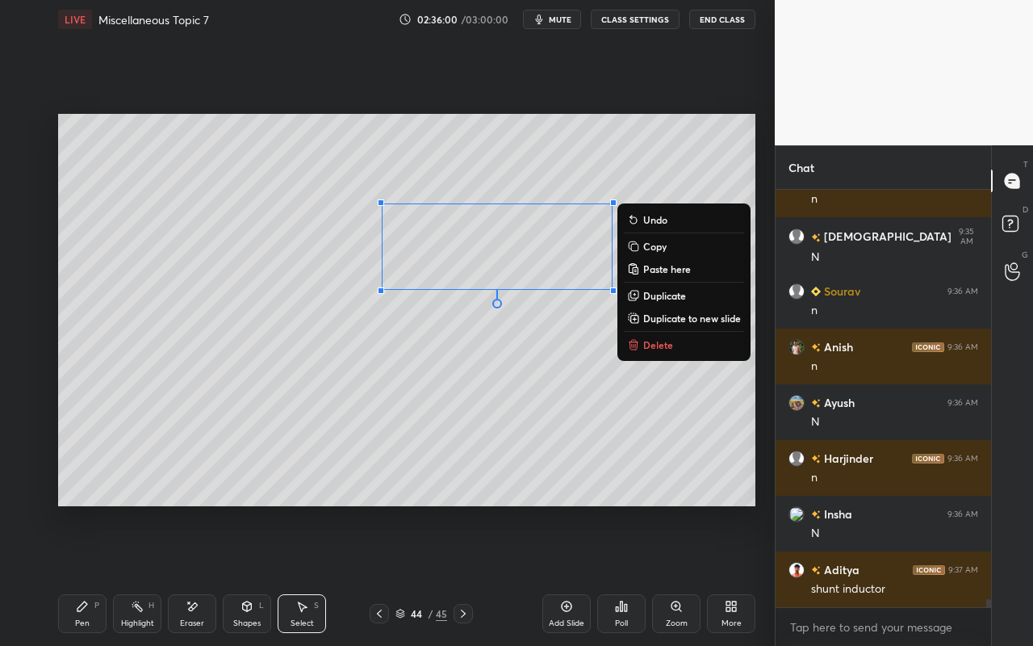
click at [67, 574] on div "Pen P" at bounding box center [82, 613] width 48 height 39
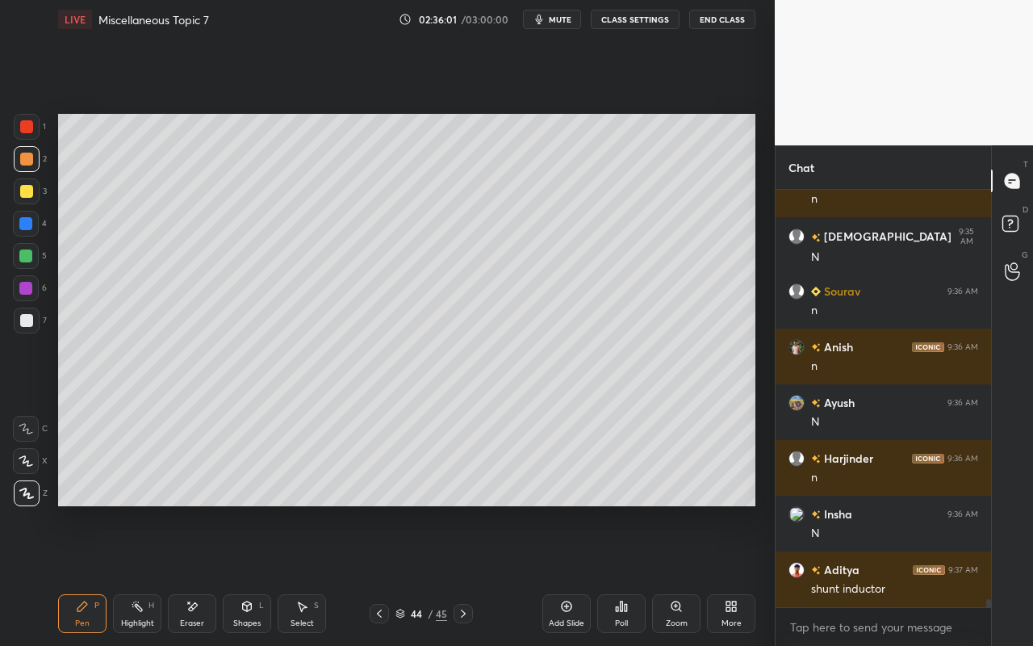
click at [27, 187] on div at bounding box center [26, 191] width 13 height 13
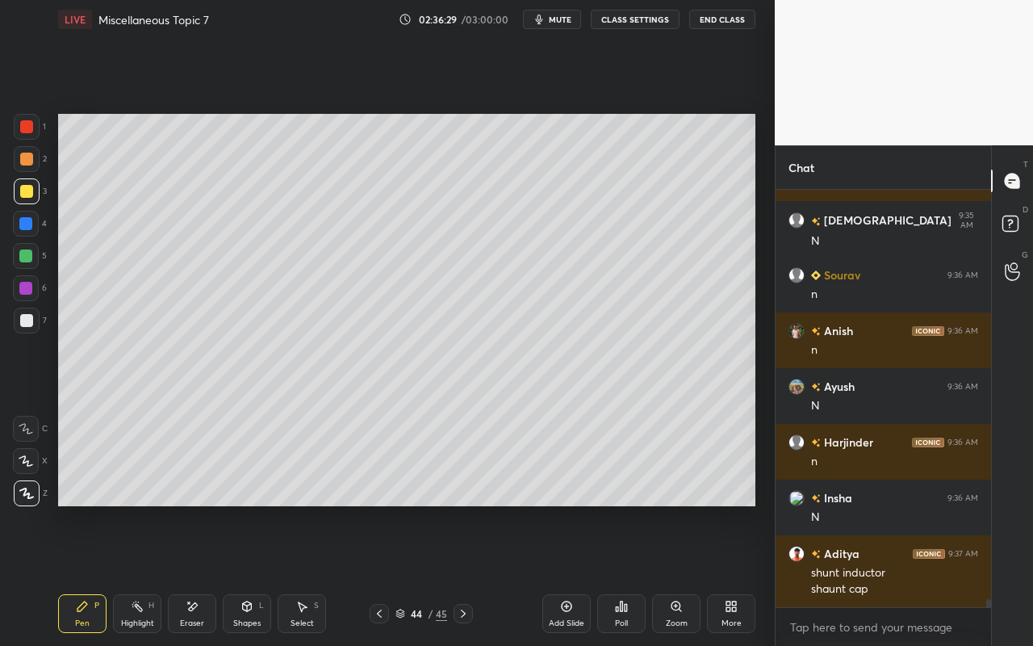
drag, startPoint x: 96, startPoint y: 621, endPoint x: 155, endPoint y: 539, distance: 101.2
click at [100, 574] on div "Pen P" at bounding box center [82, 613] width 48 height 39
click at [82, 574] on div "Pen" at bounding box center [82, 623] width 15 height 8
drag, startPoint x: 23, startPoint y: 193, endPoint x: 49, endPoint y: 265, distance: 76.6
click at [26, 197] on div at bounding box center [26, 191] width 13 height 13
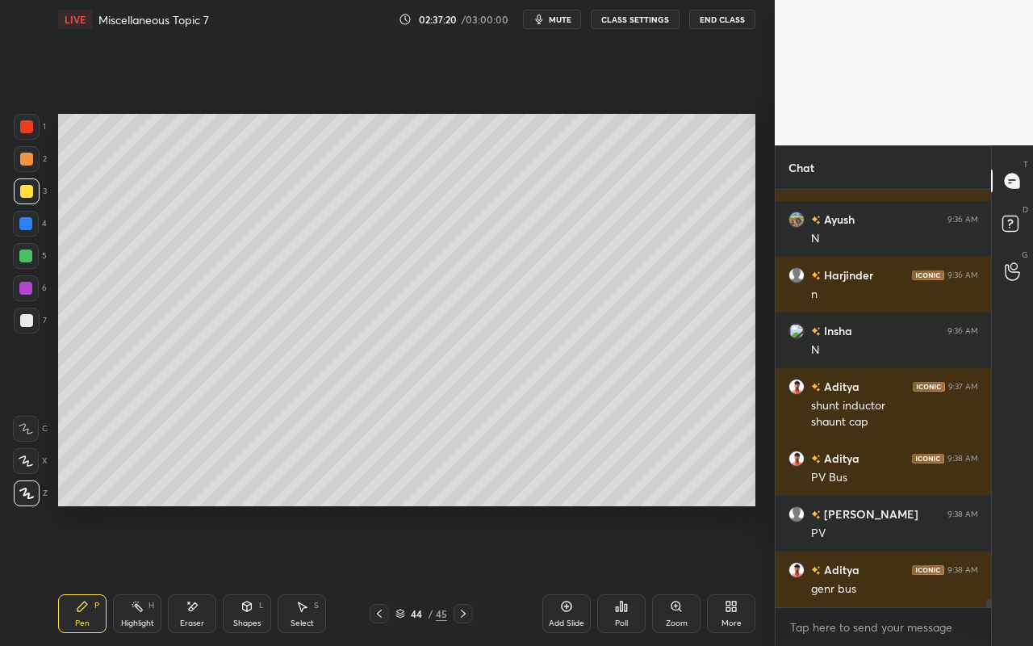
scroll to position [21115, 0]
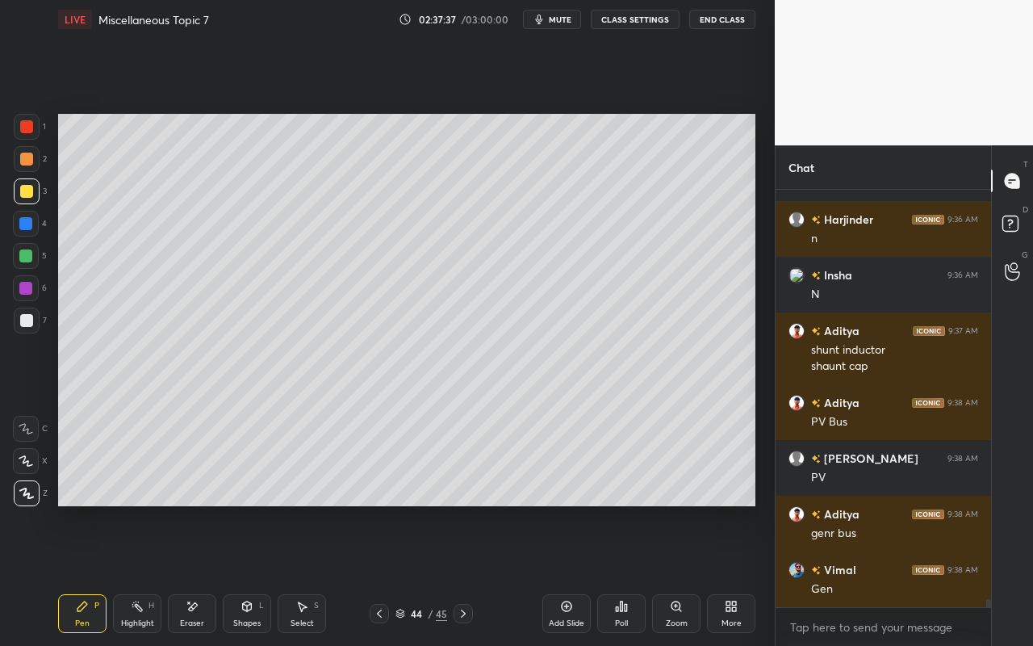
click at [144, 574] on div "Highlight H" at bounding box center [137, 613] width 48 height 39
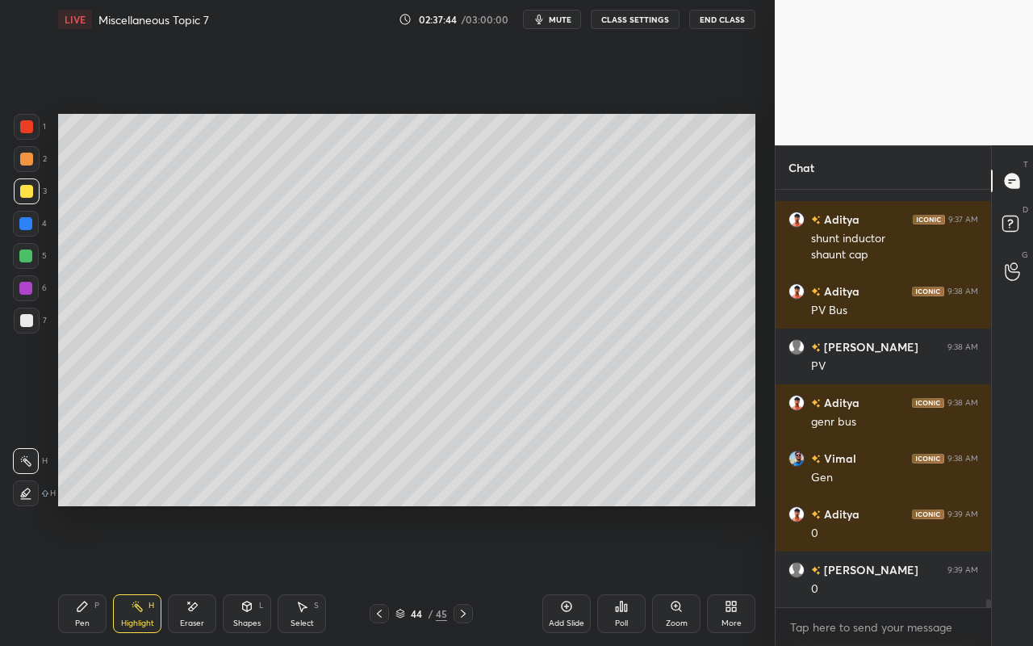
scroll to position [21282, 0]
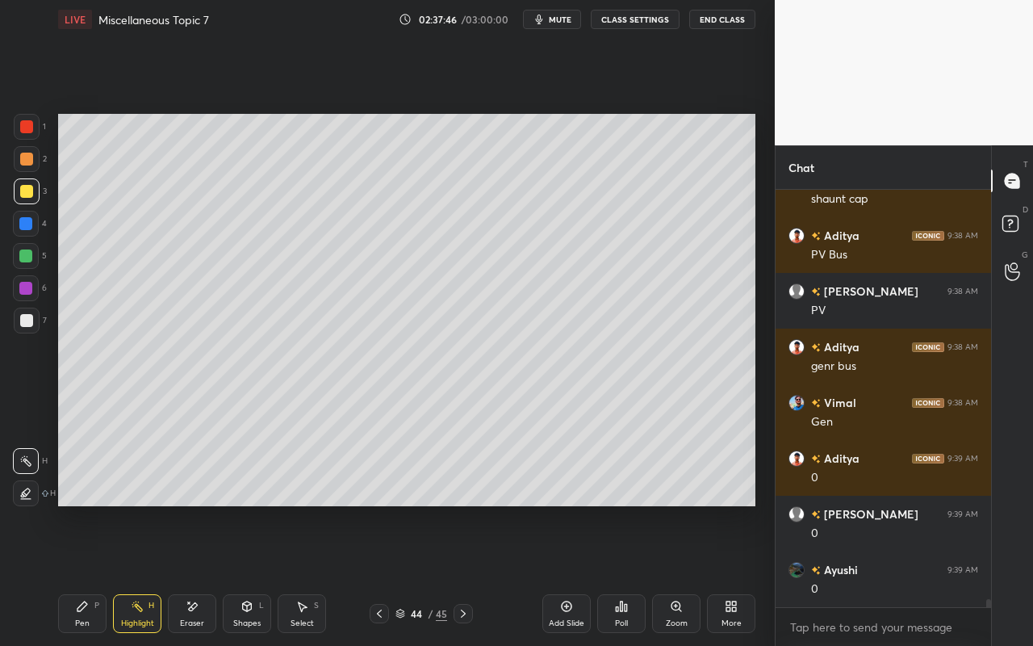
click at [81, 574] on div "Pen" at bounding box center [82, 623] width 15 height 8
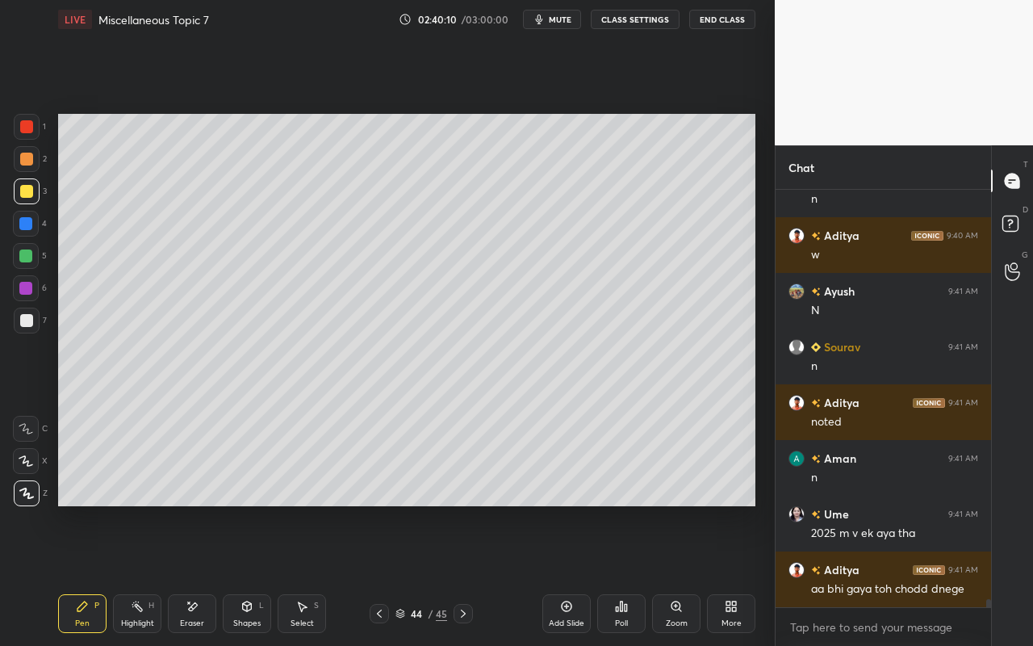
scroll to position [22094, 0]
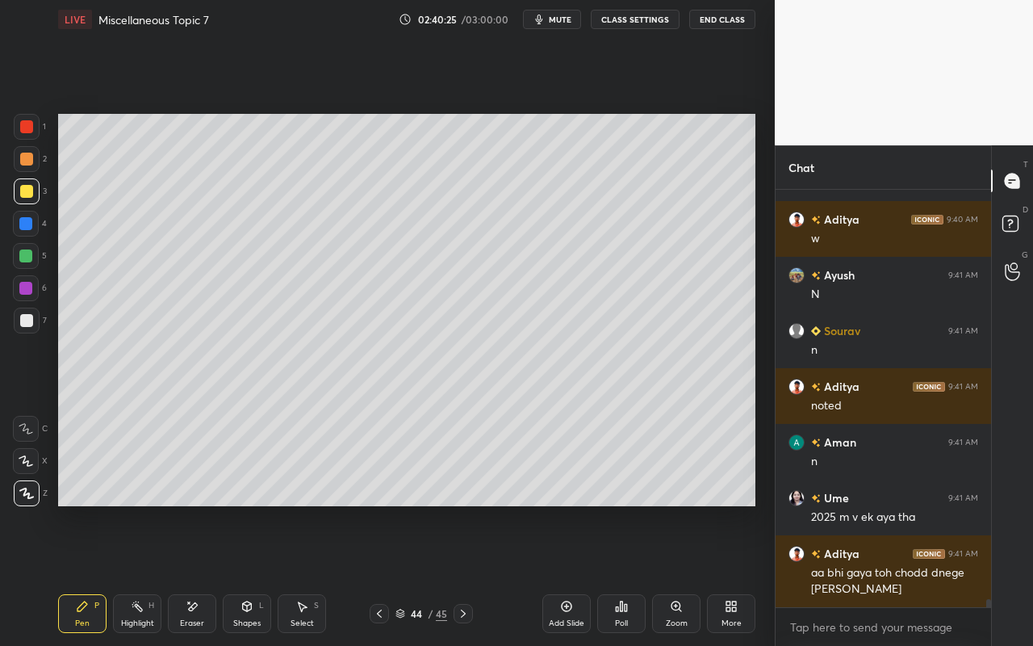
click at [569, 574] on div "Add Slide" at bounding box center [566, 613] width 48 height 39
click at [83, 574] on div "Pen" at bounding box center [82, 623] width 15 height 8
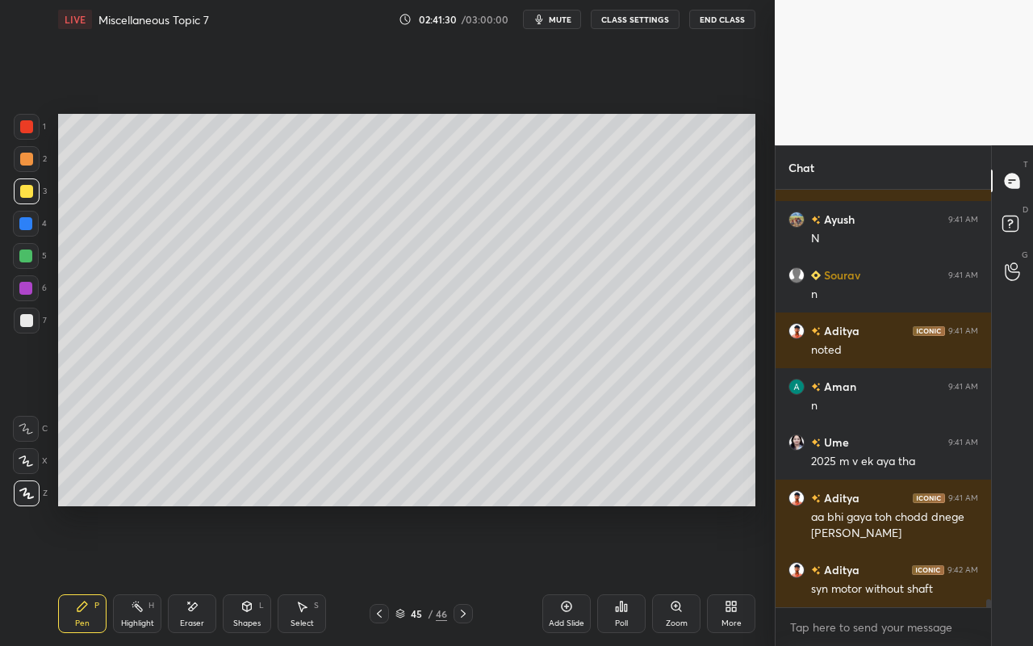
drag, startPoint x: 81, startPoint y: 629, endPoint x: 94, endPoint y: 608, distance: 23.5
click at [86, 574] on div "Pen P" at bounding box center [82, 613] width 48 height 39
click at [23, 195] on div at bounding box center [26, 191] width 13 height 13
click at [252, 574] on div "Shapes" at bounding box center [246, 623] width 27 height 8
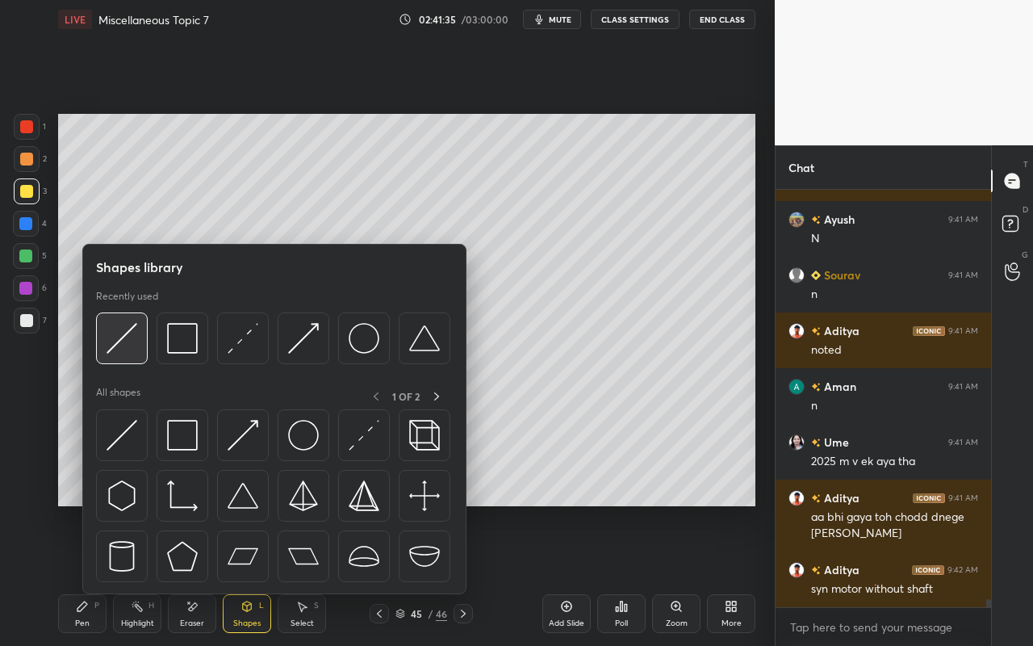
click at [136, 353] on div at bounding box center [122, 338] width 52 height 52
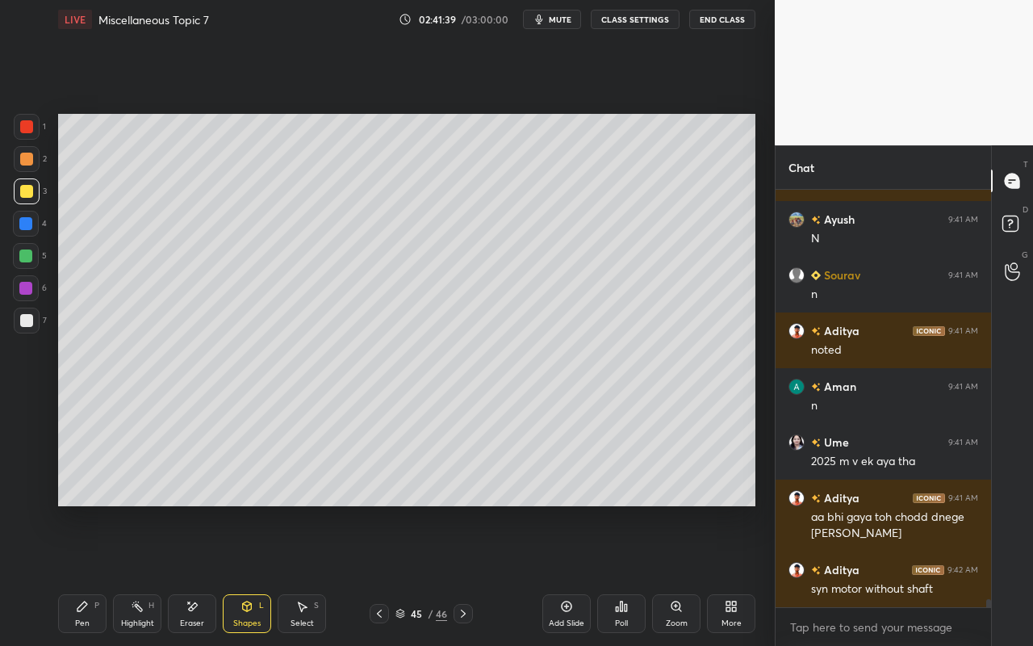
drag, startPoint x: 244, startPoint y: 633, endPoint x: 250, endPoint y: 596, distance: 36.7
click at [244, 574] on div "Pen P Highlight H Eraser Shapes L Select S 45 / 46 Add Slide Poll Zoom More" at bounding box center [406, 613] width 697 height 65
drag, startPoint x: 256, startPoint y: 627, endPoint x: 255, endPoint y: 617, distance: 9.7
click at [256, 574] on div "Shapes" at bounding box center [246, 623] width 27 height 8
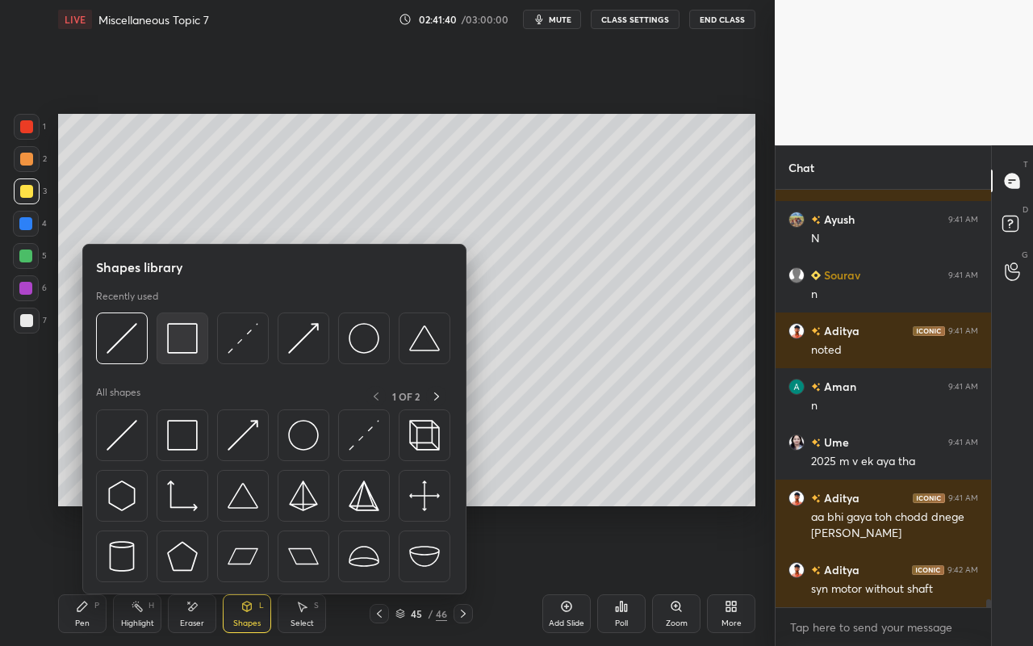
click at [188, 352] on img at bounding box center [182, 338] width 31 height 31
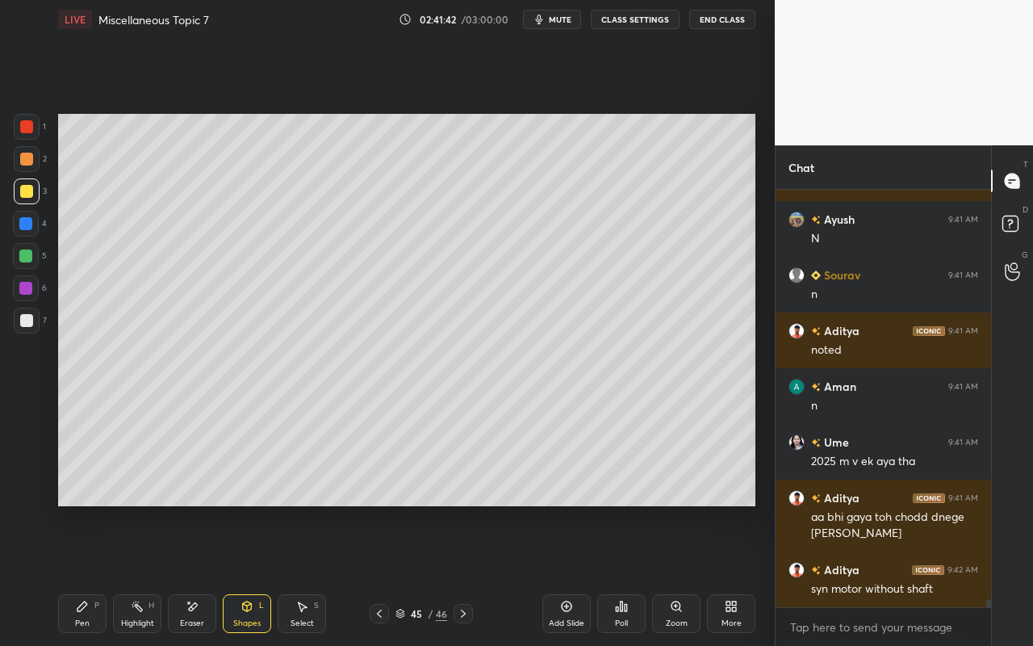
click at [86, 574] on div "Pen" at bounding box center [82, 623] width 15 height 8
click at [29, 261] on div at bounding box center [25, 255] width 13 height 13
drag, startPoint x: 149, startPoint y: 628, endPoint x: 253, endPoint y: 524, distance: 146.6
click at [156, 574] on div "Highlight H" at bounding box center [137, 613] width 48 height 39
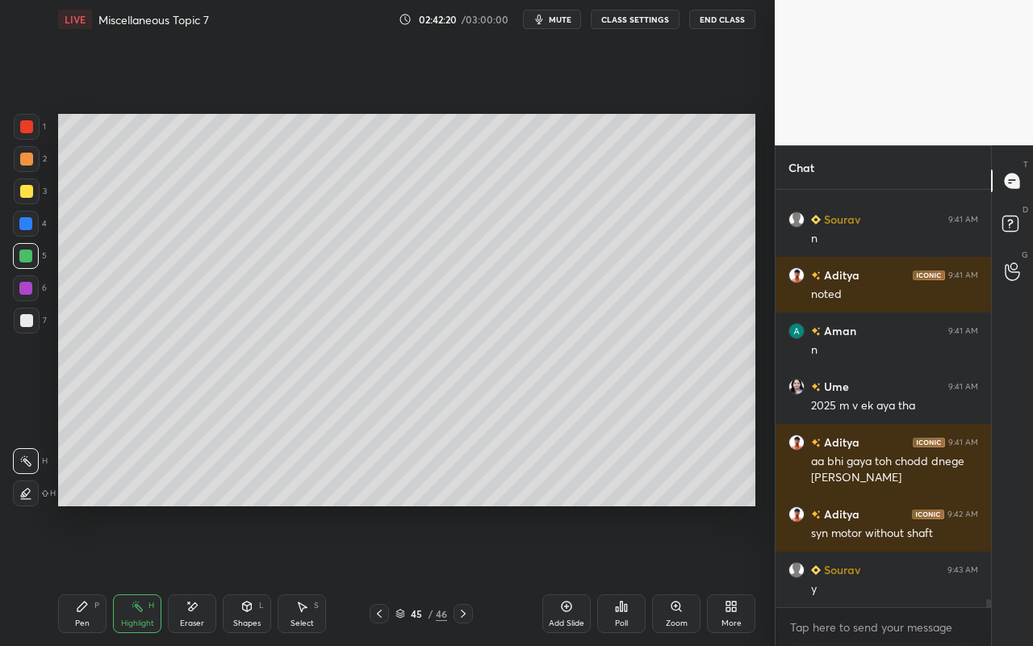
click at [77, 574] on div "Pen" at bounding box center [82, 623] width 15 height 8
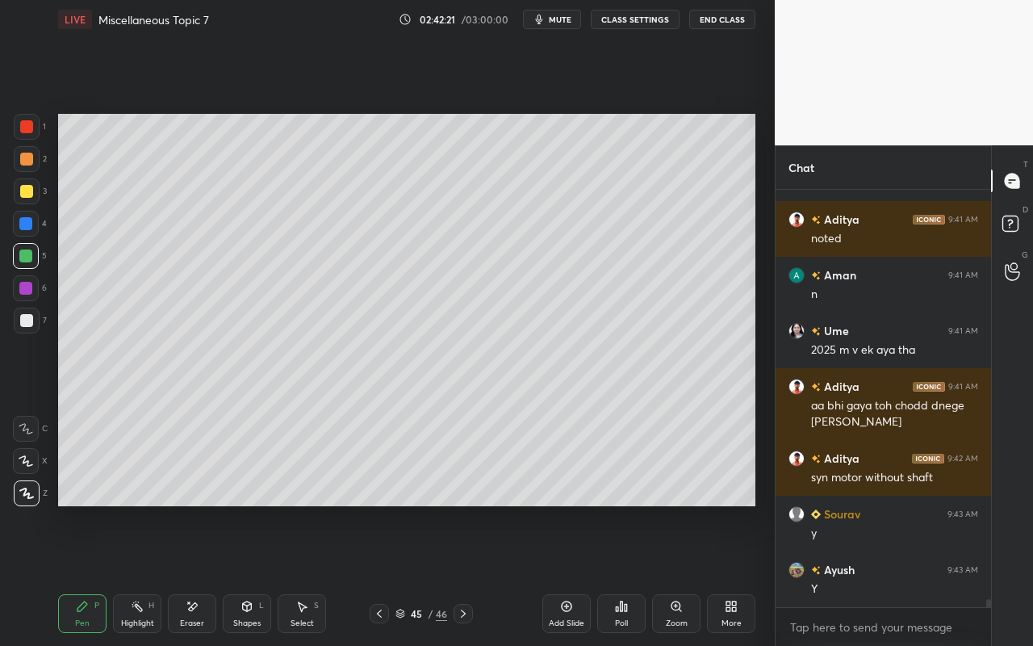
click at [27, 194] on div at bounding box center [26, 191] width 13 height 13
drag, startPoint x: 28, startPoint y: 124, endPoint x: 40, endPoint y: 132, distance: 14.5
click at [28, 124] on div at bounding box center [26, 126] width 13 height 13
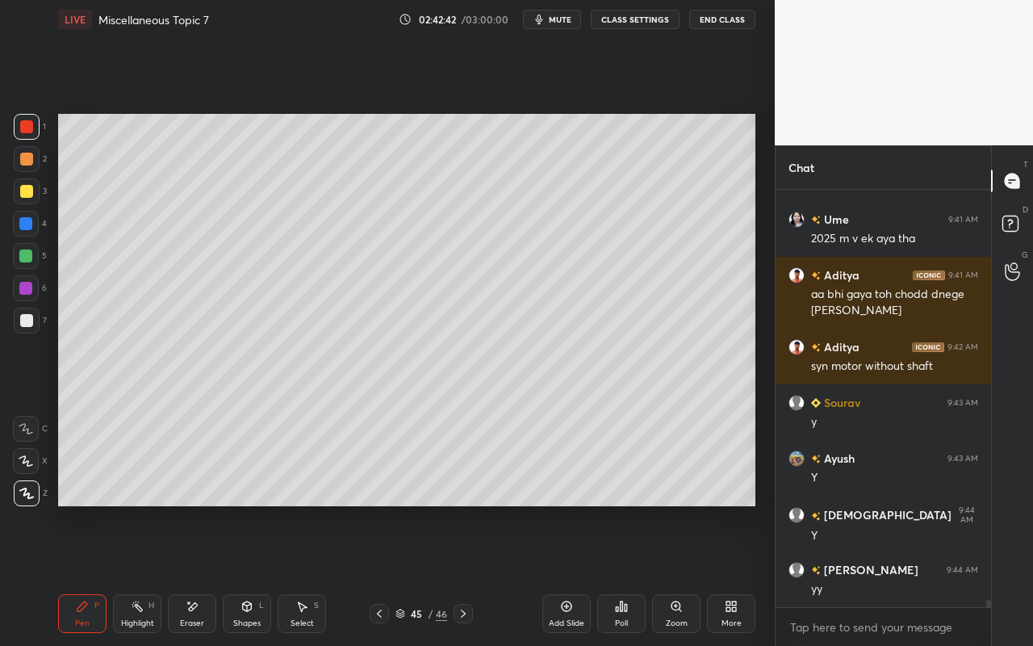
scroll to position [22428, 0]
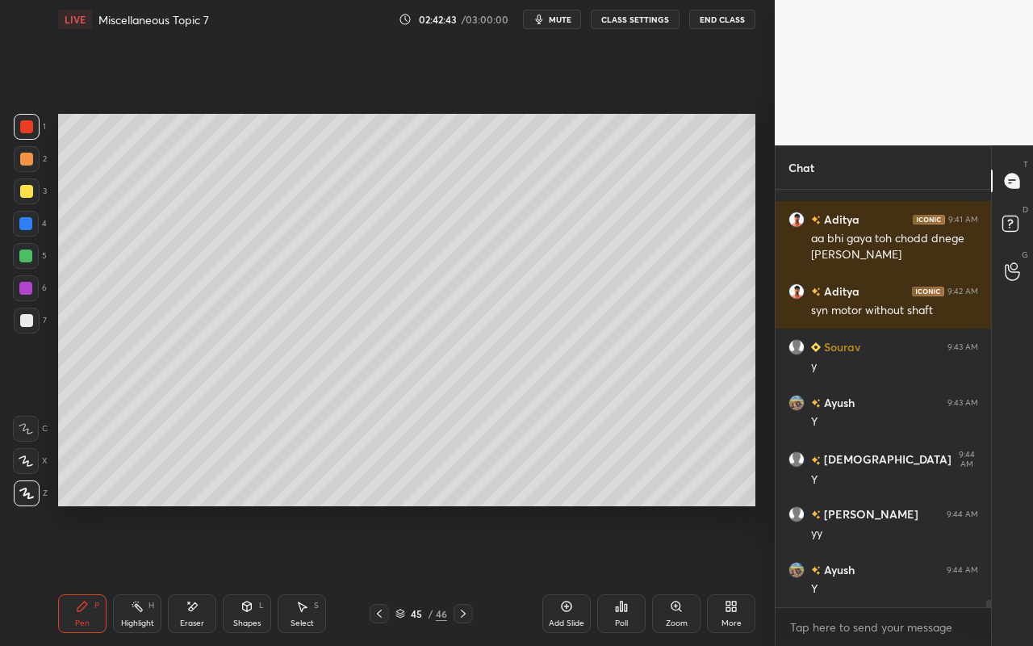
click at [138, 574] on div "Highlight H" at bounding box center [137, 613] width 48 height 39
click at [23, 164] on div at bounding box center [26, 158] width 13 height 13
drag, startPoint x: 83, startPoint y: 626, endPoint x: 98, endPoint y: 528, distance: 99.5
click at [86, 574] on div "Pen" at bounding box center [82, 623] width 15 height 8
drag, startPoint x: 30, startPoint y: 195, endPoint x: 42, endPoint y: 189, distance: 13.7
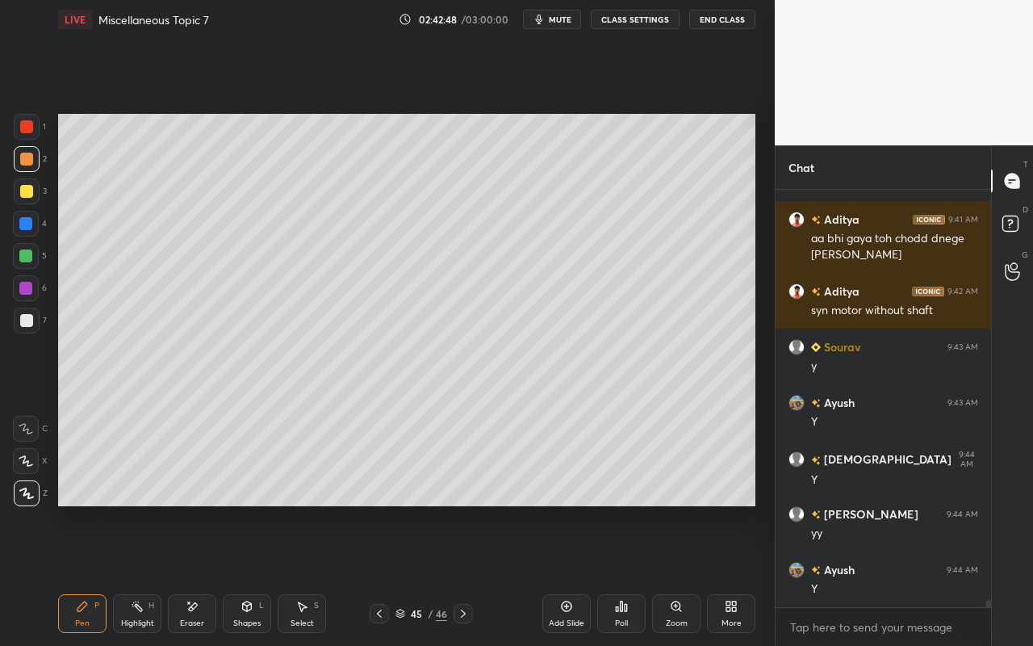
click at [30, 195] on div at bounding box center [26, 191] width 13 height 13
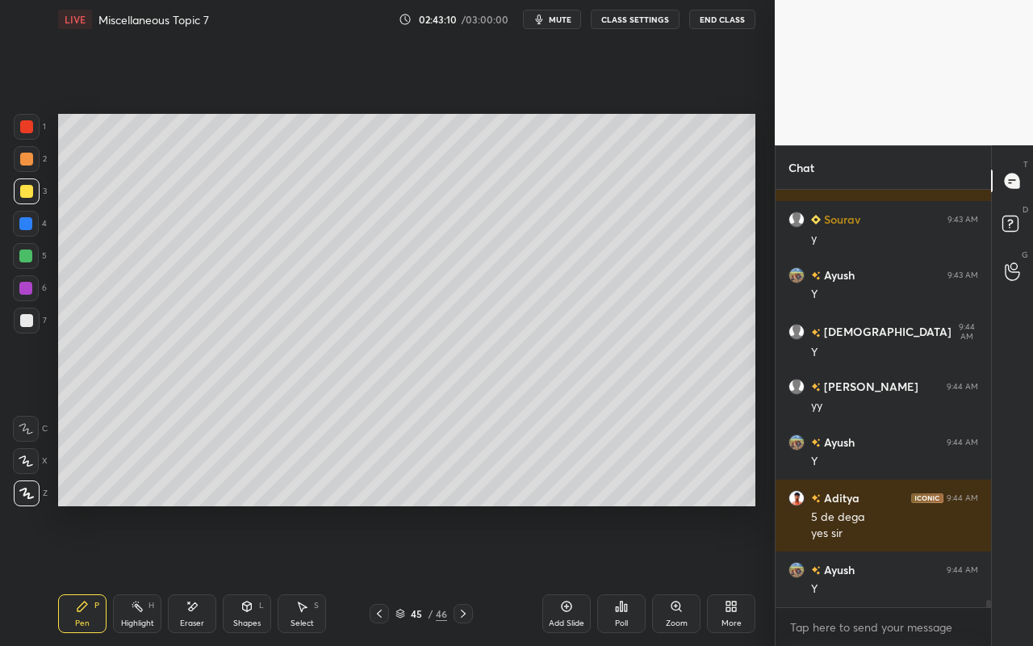
scroll to position [22611, 0]
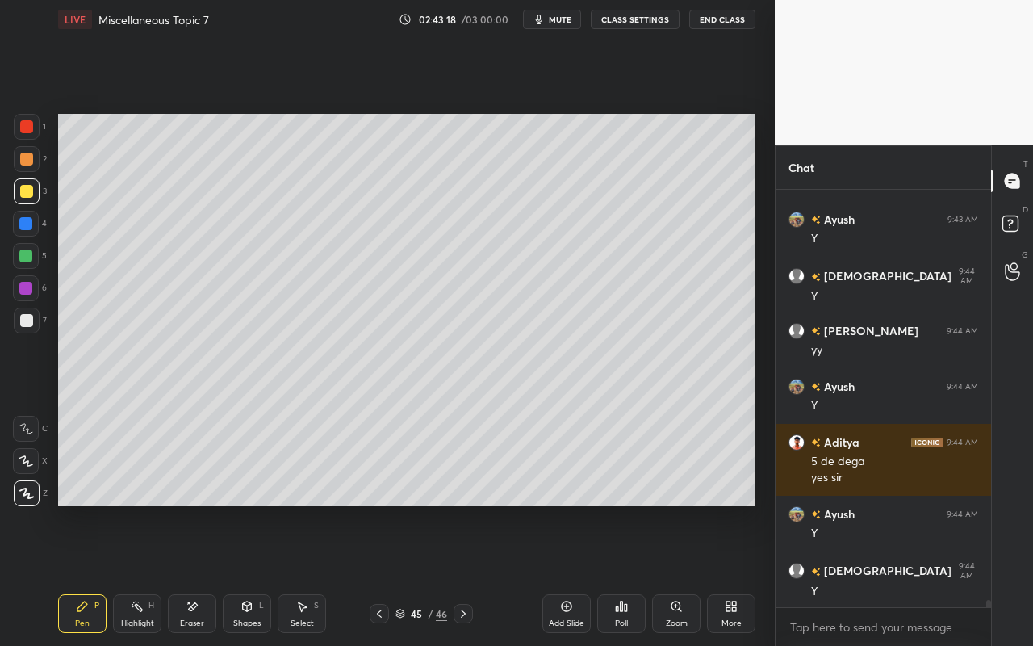
drag, startPoint x: 252, startPoint y: 621, endPoint x: 268, endPoint y: 595, distance: 30.4
click at [254, 574] on div "Shapes" at bounding box center [246, 623] width 27 height 8
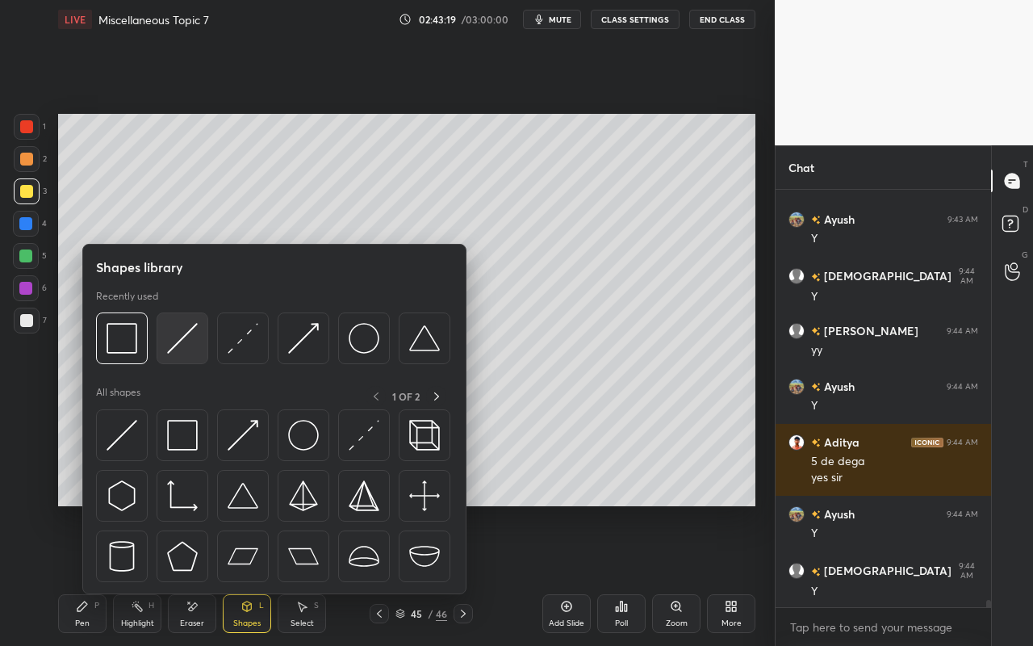
click at [178, 337] on img at bounding box center [182, 338] width 31 height 31
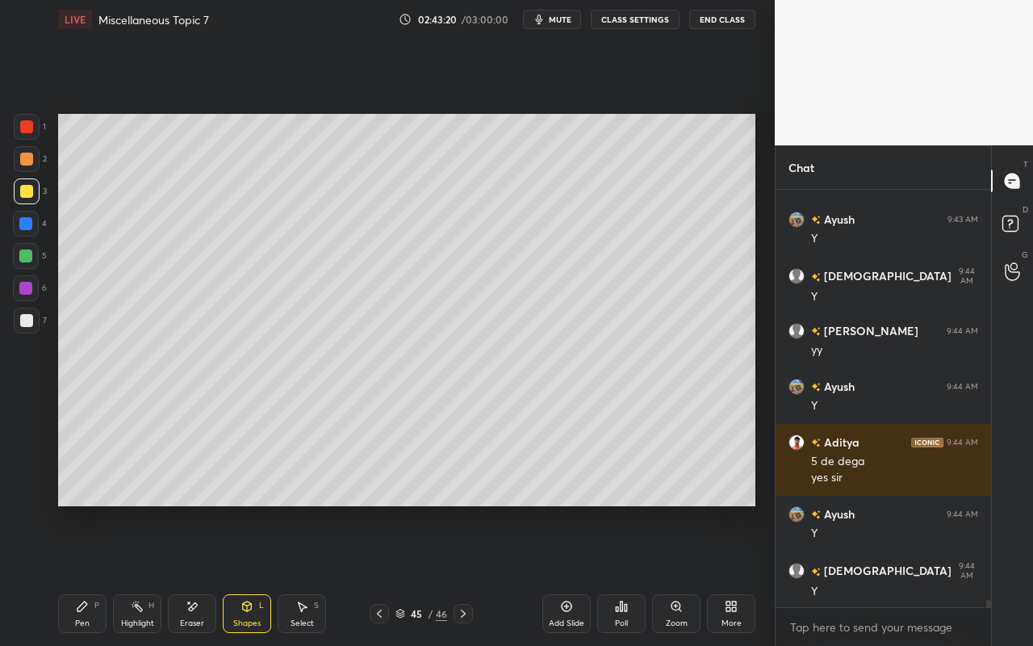
click at [19, 257] on div at bounding box center [26, 256] width 26 height 26
click at [253, 574] on div "Shapes" at bounding box center [246, 623] width 27 height 8
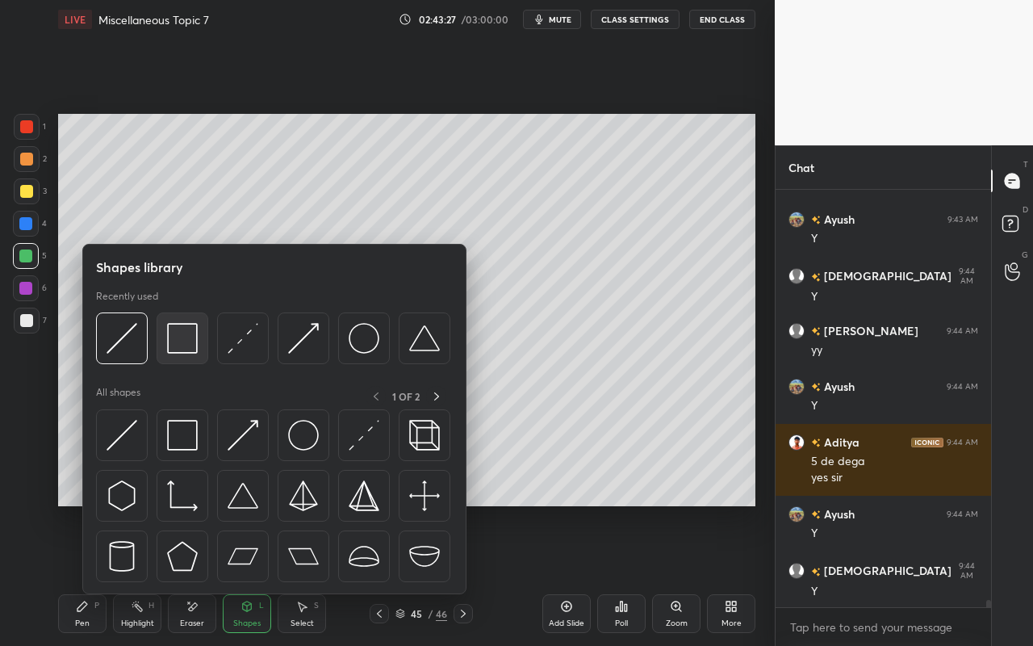
click at [191, 353] on div at bounding box center [183, 338] width 52 height 52
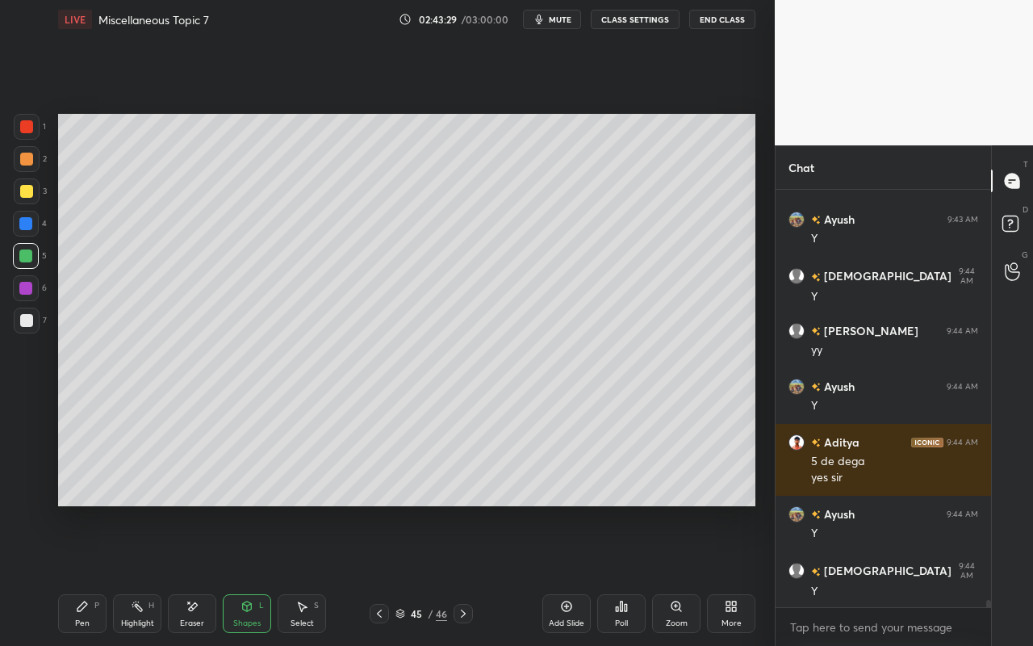
click at [81, 574] on div "Pen P" at bounding box center [82, 613] width 48 height 39
click at [195, 574] on div "Eraser" at bounding box center [192, 623] width 24 height 8
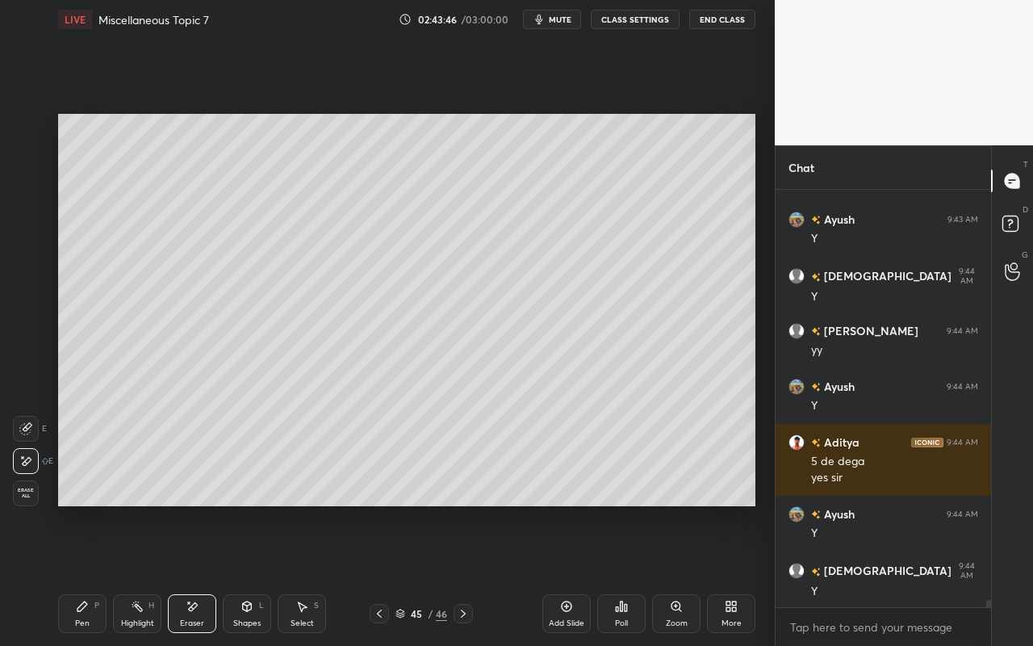
click at [80, 574] on div "Pen" at bounding box center [82, 623] width 15 height 8
click at [86, 574] on div "Pen" at bounding box center [82, 623] width 15 height 8
click at [21, 196] on div at bounding box center [26, 191] width 13 height 13
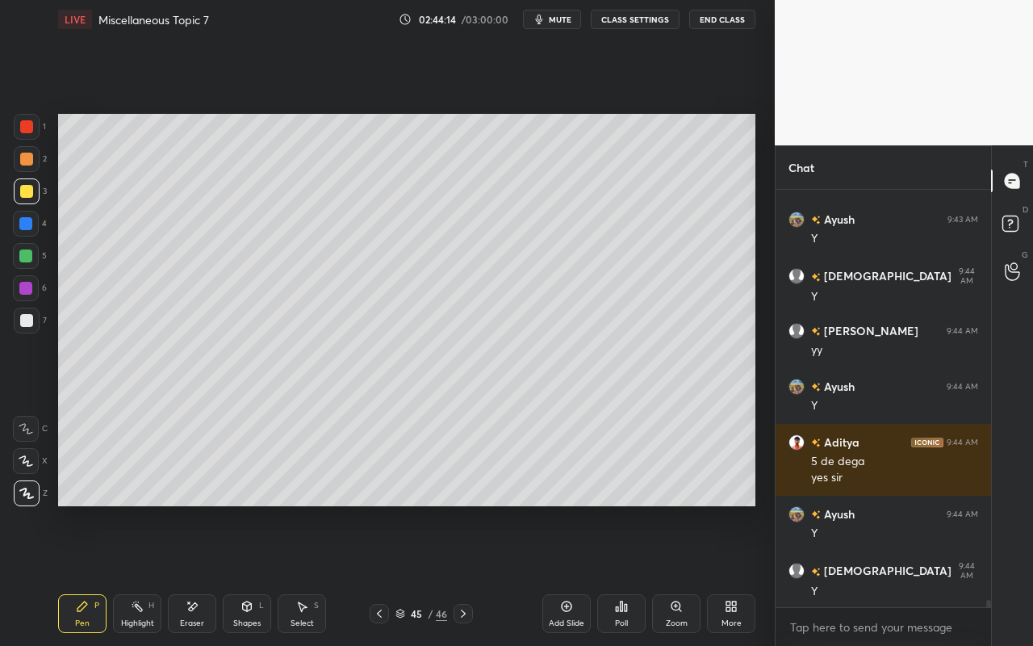
scroll to position [22667, 0]
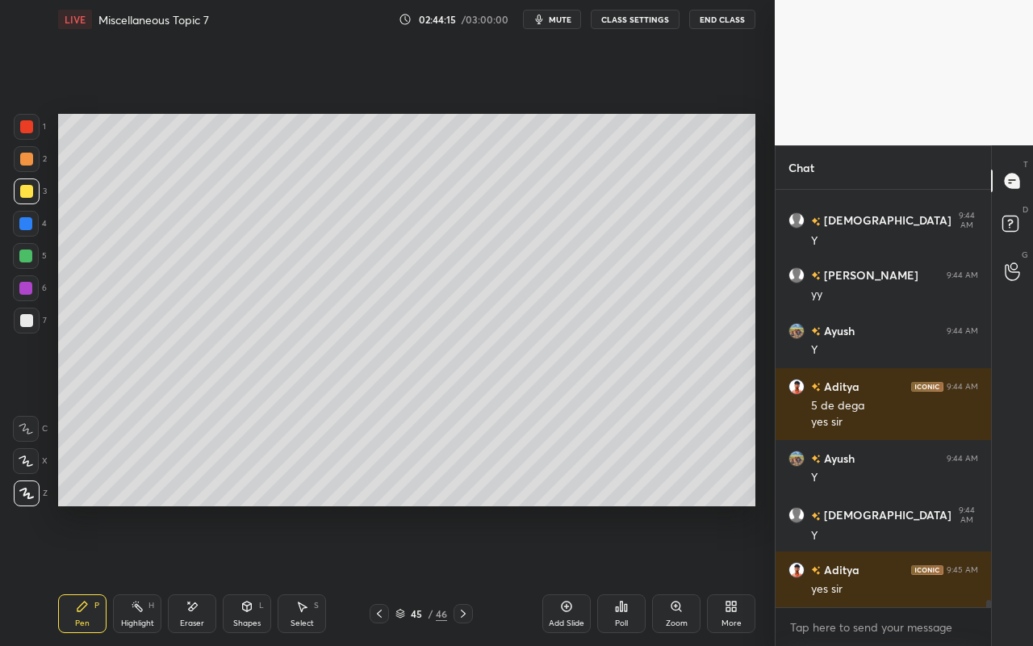
click at [91, 574] on div "Pen P" at bounding box center [82, 613] width 48 height 39
click at [27, 130] on div at bounding box center [26, 126] width 13 height 13
click at [757, 416] on div "Setting up your live class Poll for secs No correct answer Start poll" at bounding box center [407, 310] width 710 height 542
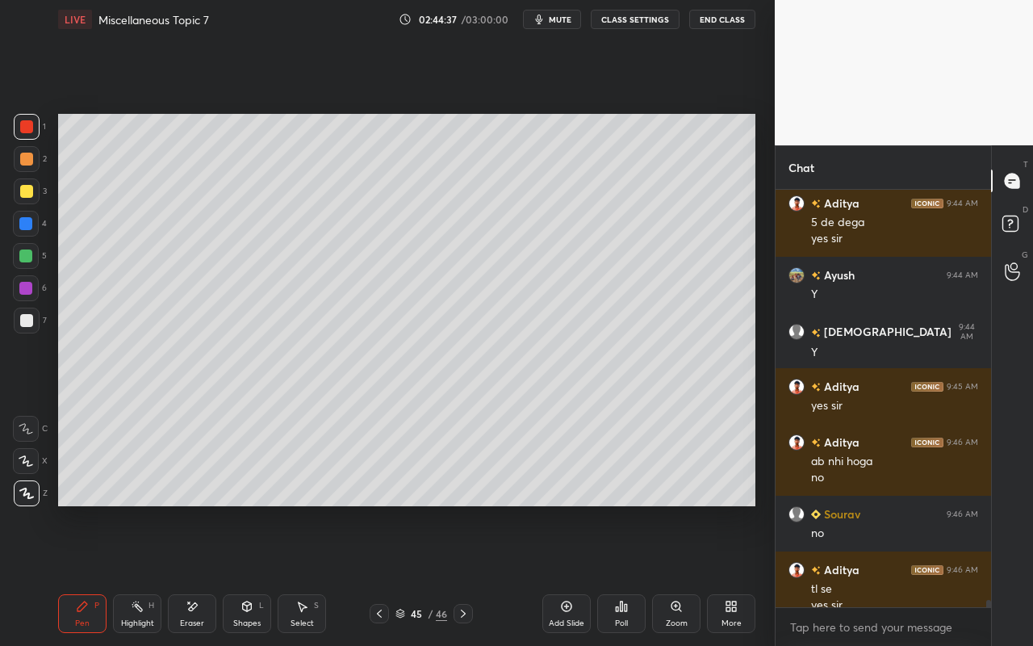
scroll to position [22866, 0]
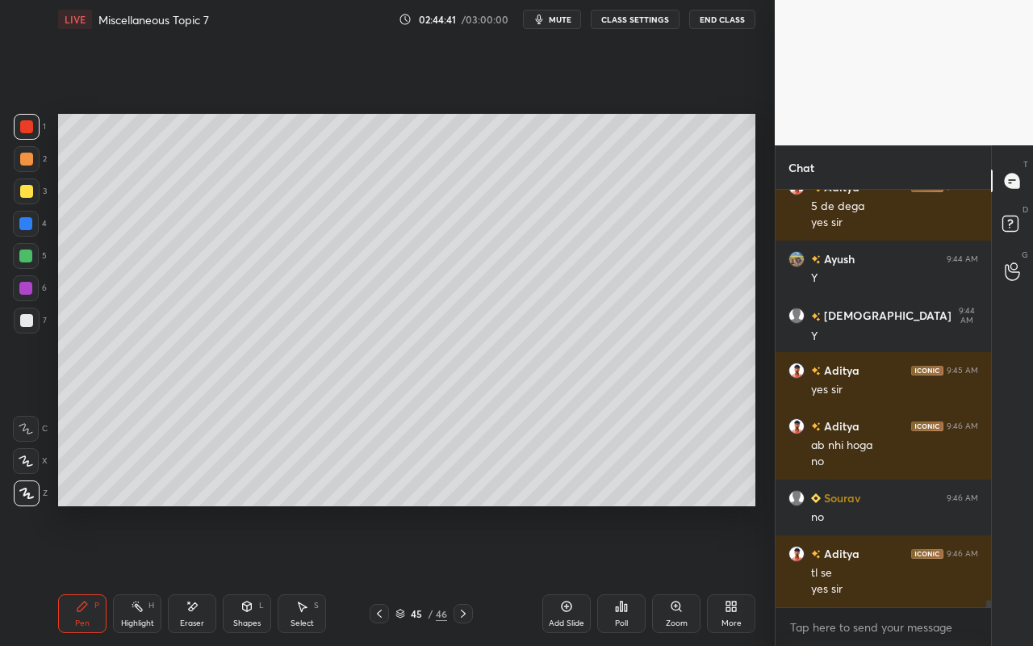
click at [140, 574] on div "Highlight" at bounding box center [137, 623] width 33 height 8
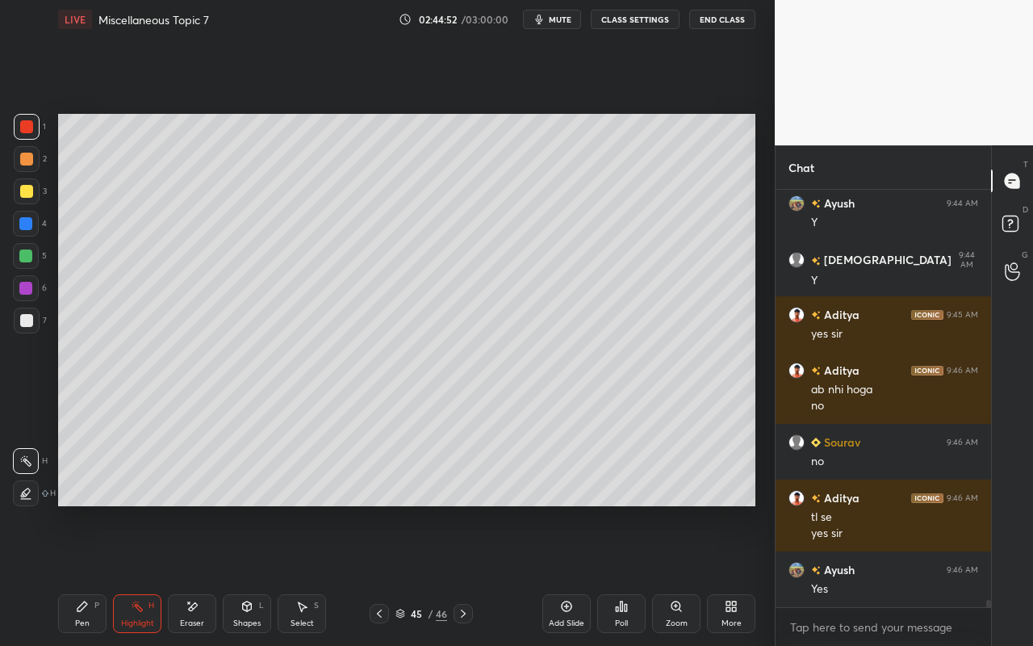
click at [62, 574] on div "Pen P" at bounding box center [82, 613] width 48 height 39
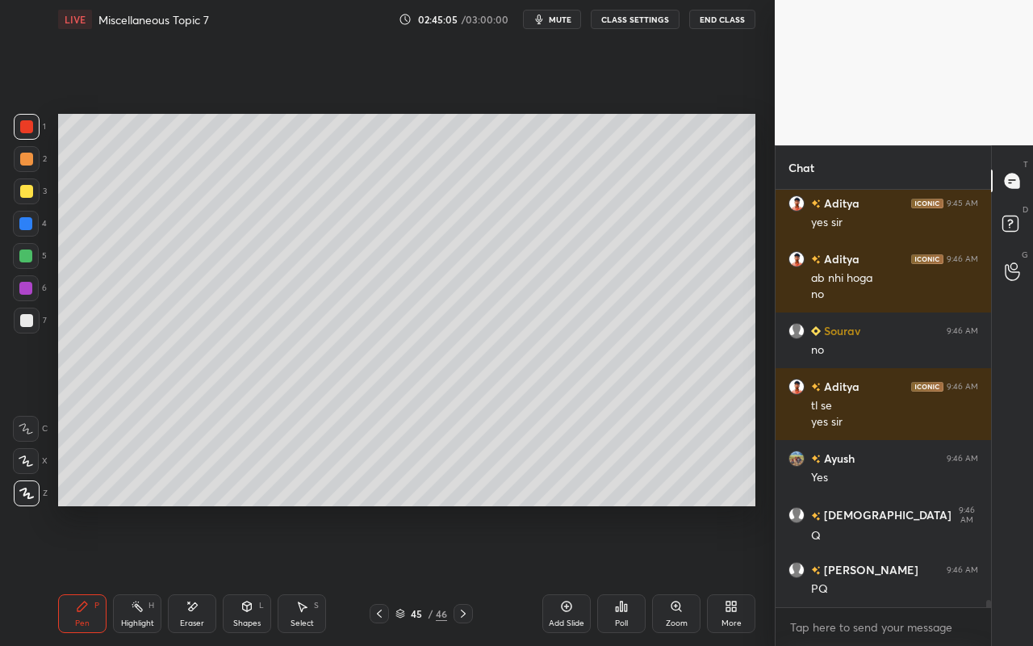
scroll to position [23089, 0]
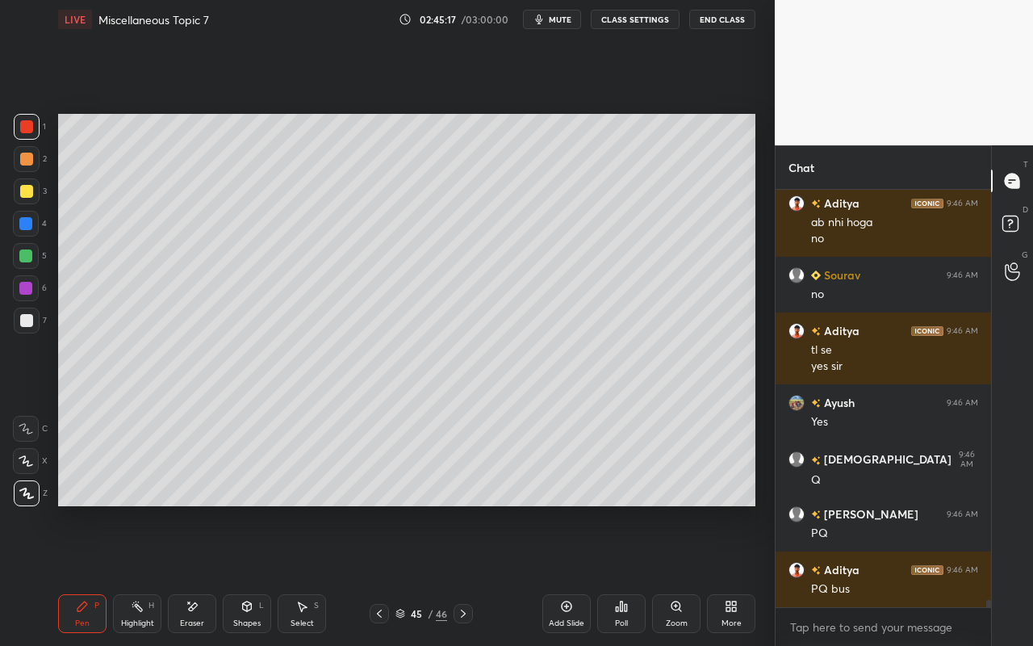
click at [81, 574] on div "Pen" at bounding box center [82, 623] width 15 height 8
click at [29, 195] on div at bounding box center [26, 191] width 13 height 13
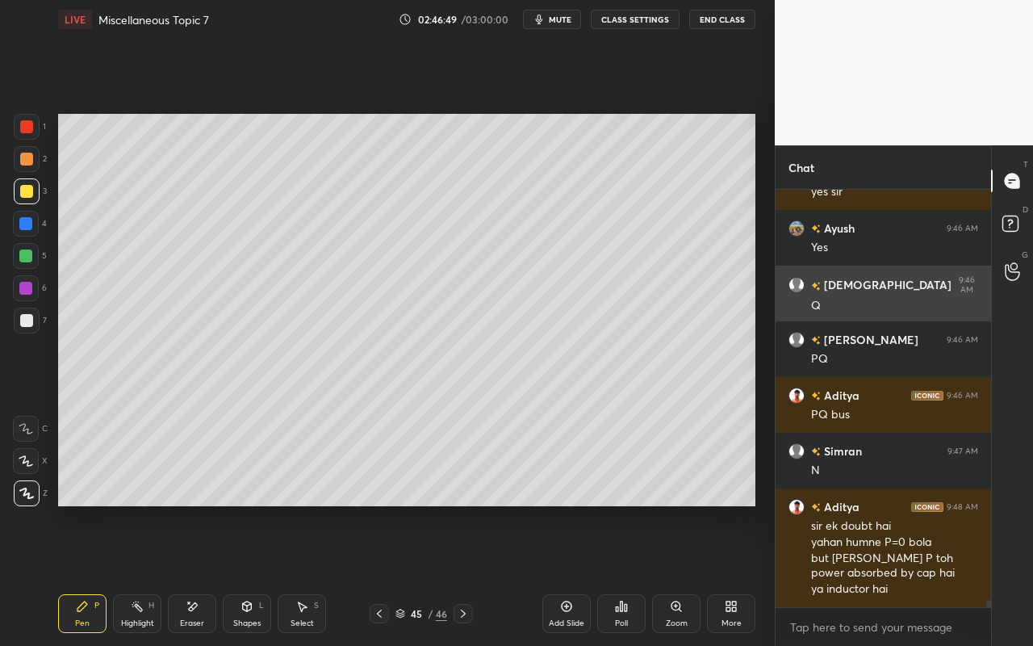
scroll to position [23319, 0]
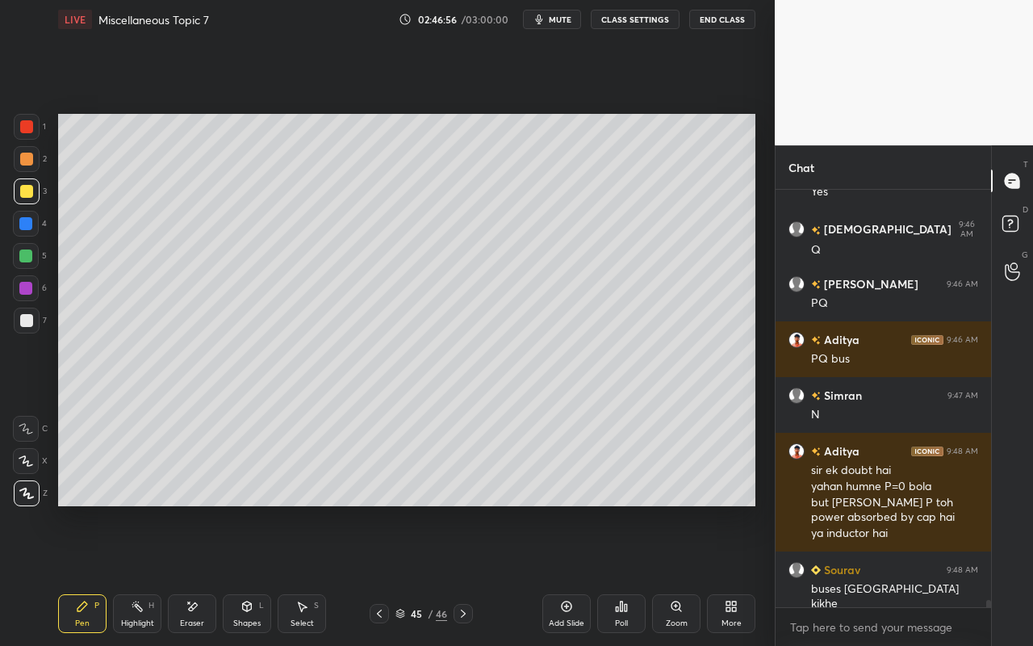
drag, startPoint x: 132, startPoint y: 616, endPoint x: 159, endPoint y: 588, distance: 38.8
click at [135, 574] on div "Highlight H" at bounding box center [137, 613] width 48 height 39
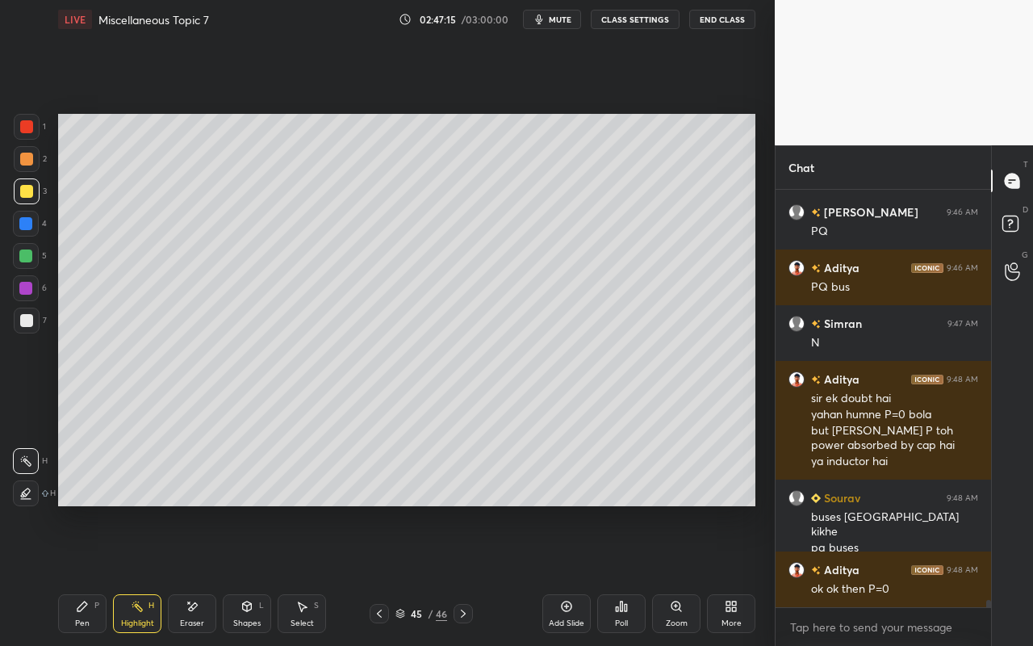
scroll to position [23407, 0]
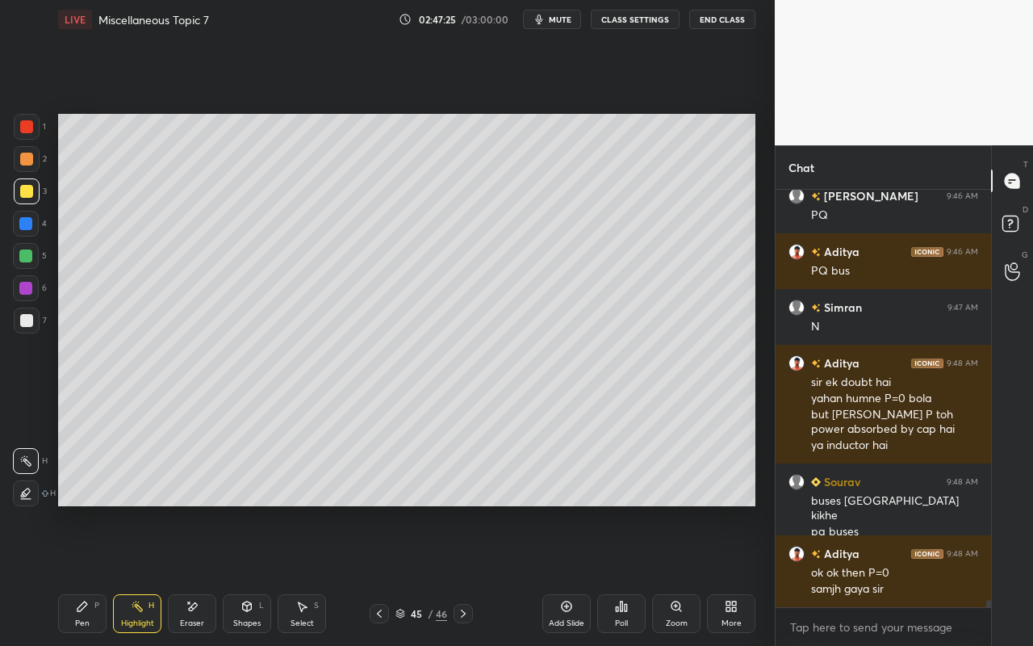
click at [143, 574] on div "Highlight H" at bounding box center [137, 613] width 48 height 39
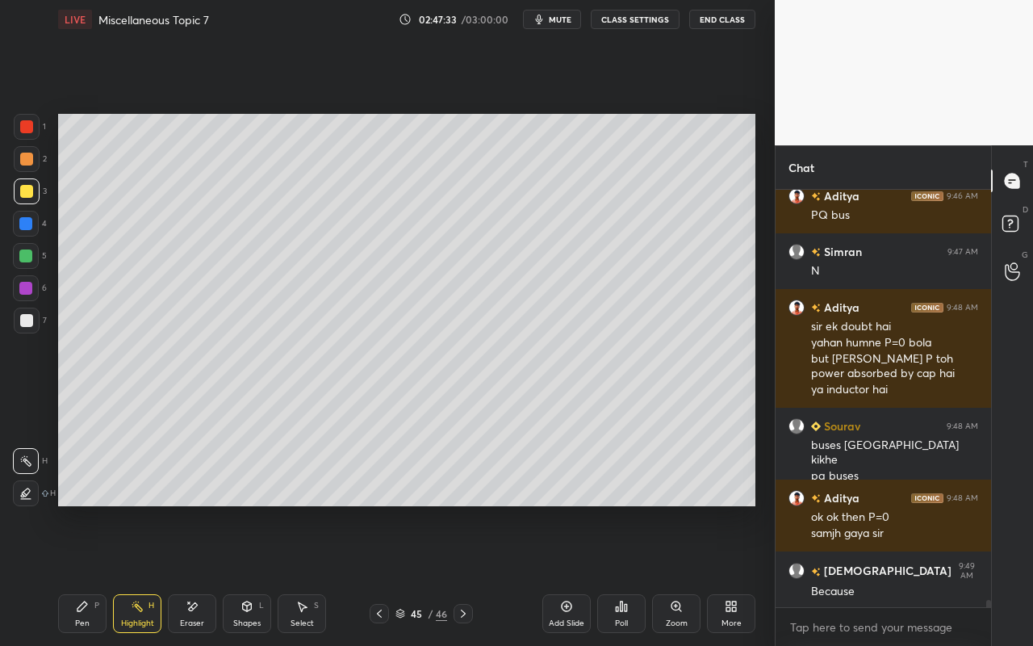
click at [307, 574] on div "Select S" at bounding box center [302, 613] width 48 height 39
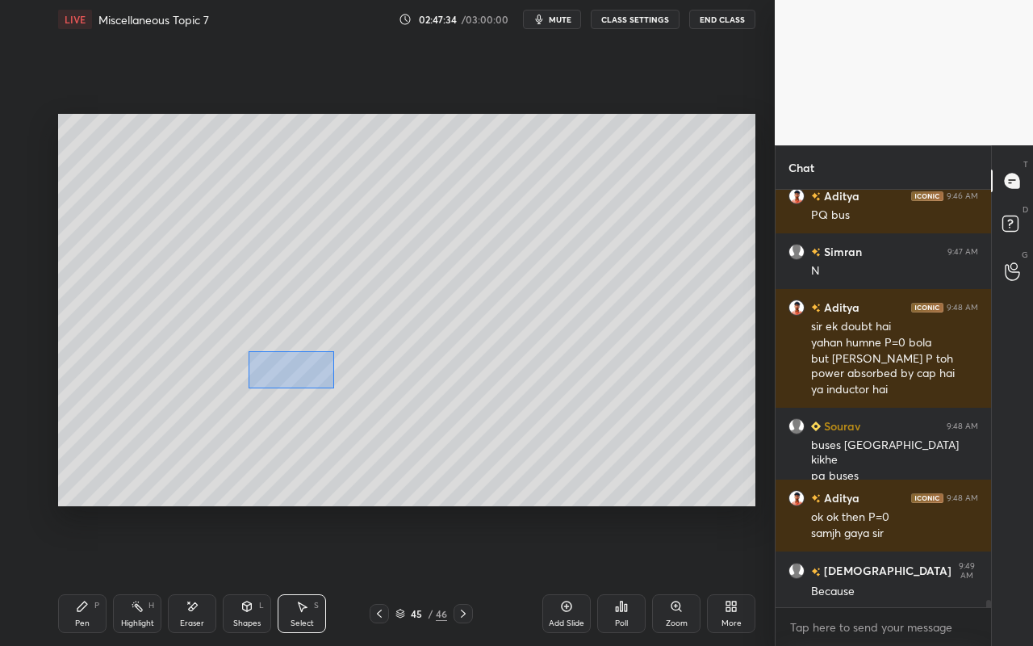
drag, startPoint x: 248, startPoint y: 350, endPoint x: 343, endPoint y: 399, distance: 106.8
click at [341, 388] on div "0 ° Undo Copy Paste here Duplicate Duplicate to new slide Delete" at bounding box center [406, 310] width 697 height 392
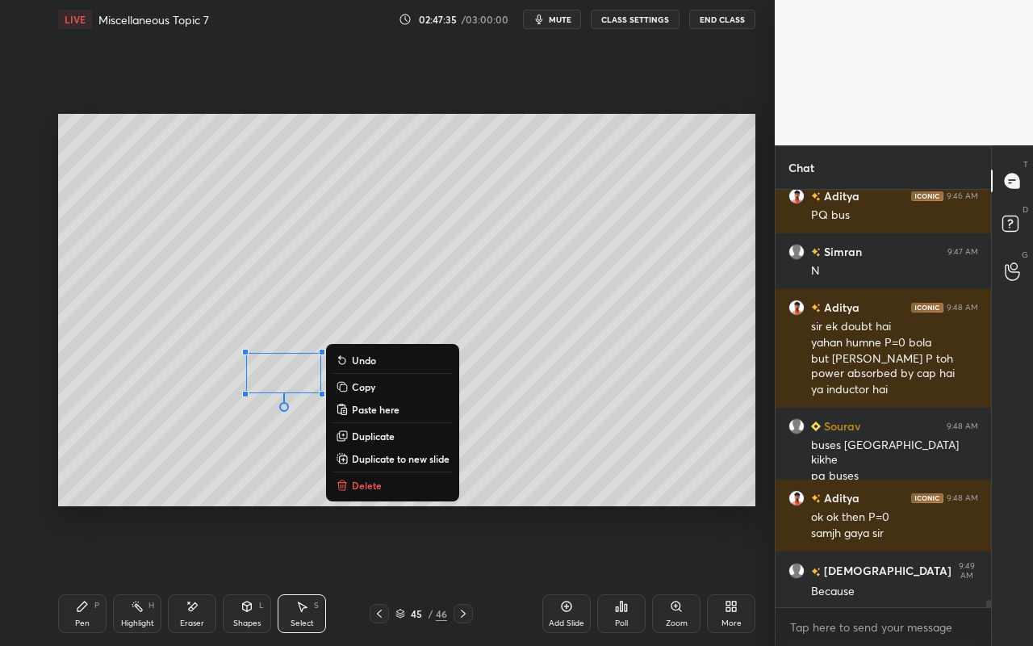
click at [387, 485] on button "Delete" at bounding box center [392, 484] width 120 height 19
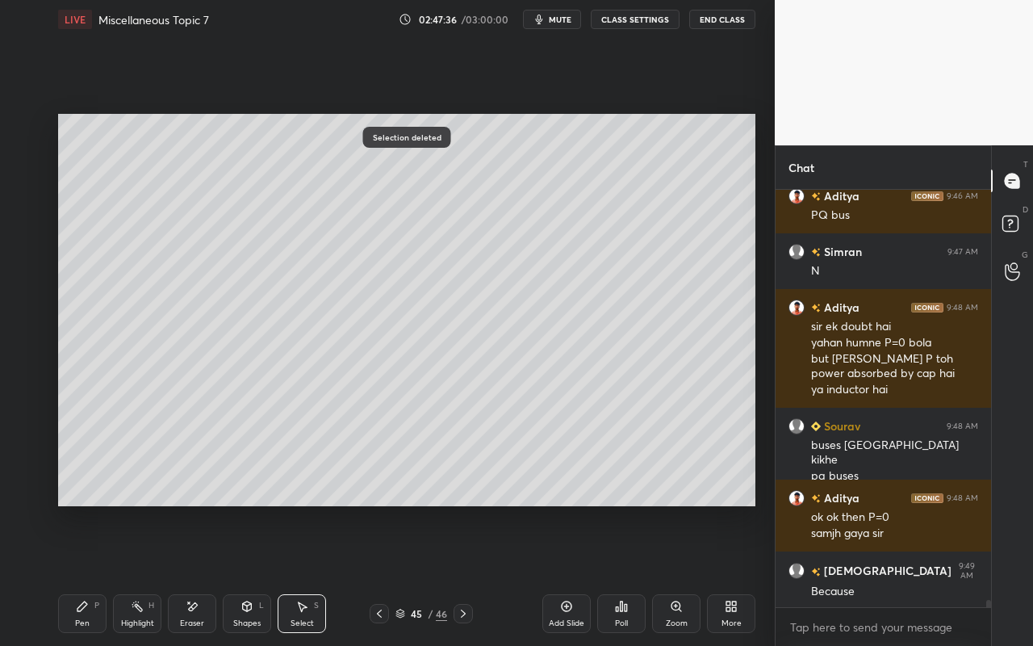
click at [69, 574] on div "Pen P" at bounding box center [82, 613] width 48 height 39
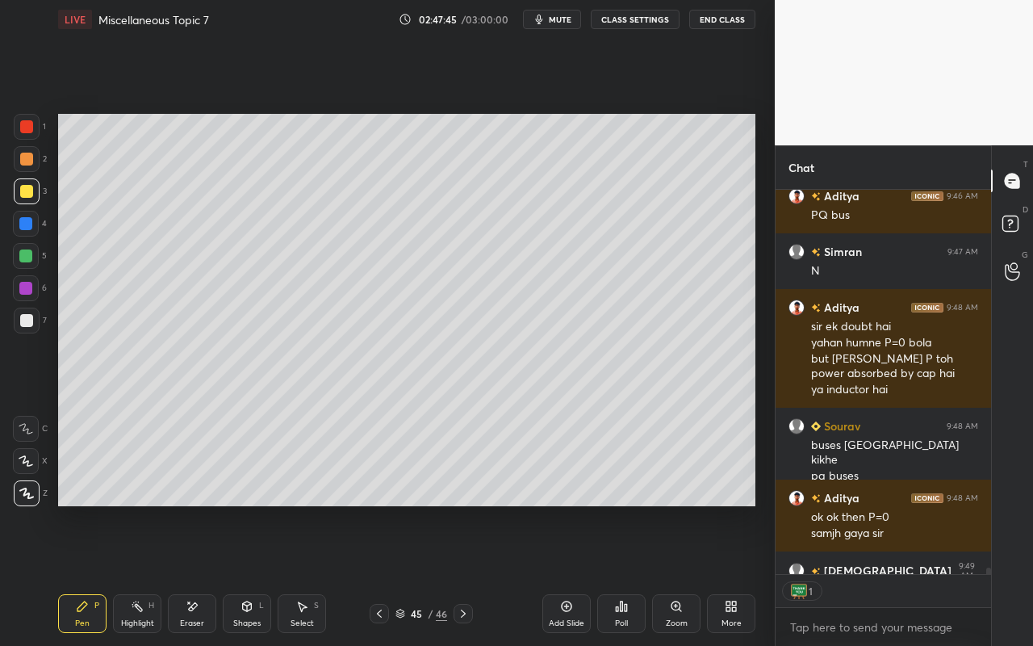
scroll to position [6, 6]
click at [309, 574] on div "Select S" at bounding box center [302, 613] width 48 height 39
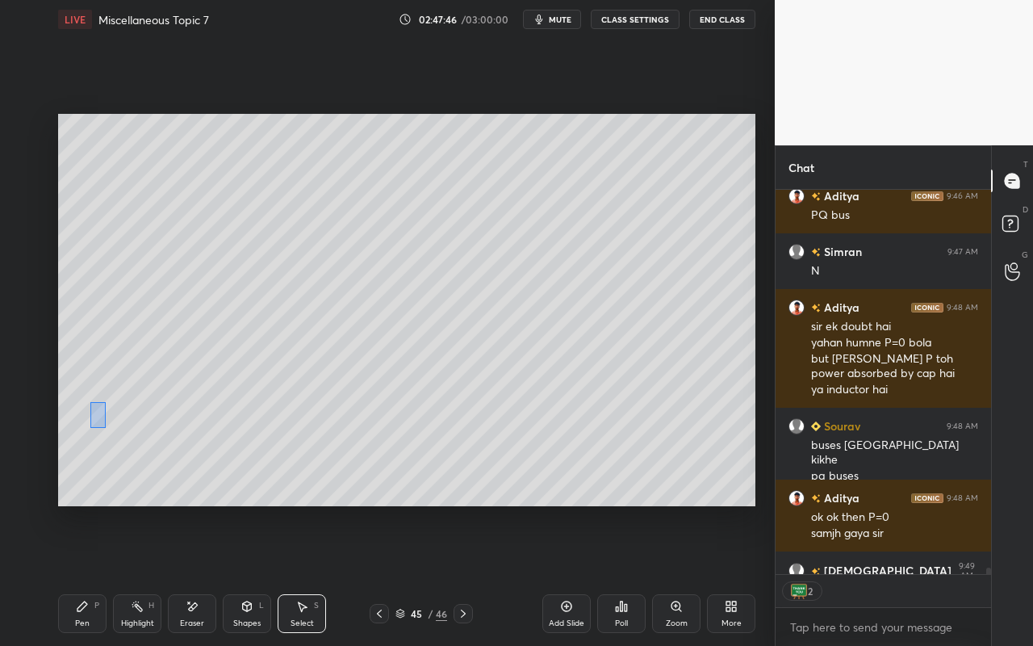
drag, startPoint x: 90, startPoint y: 401, endPoint x: 121, endPoint y: 442, distance: 51.8
click at [122, 443] on div "0 ° Undo Copy Paste here Duplicate Duplicate to new slide Delete" at bounding box center [406, 310] width 697 height 392
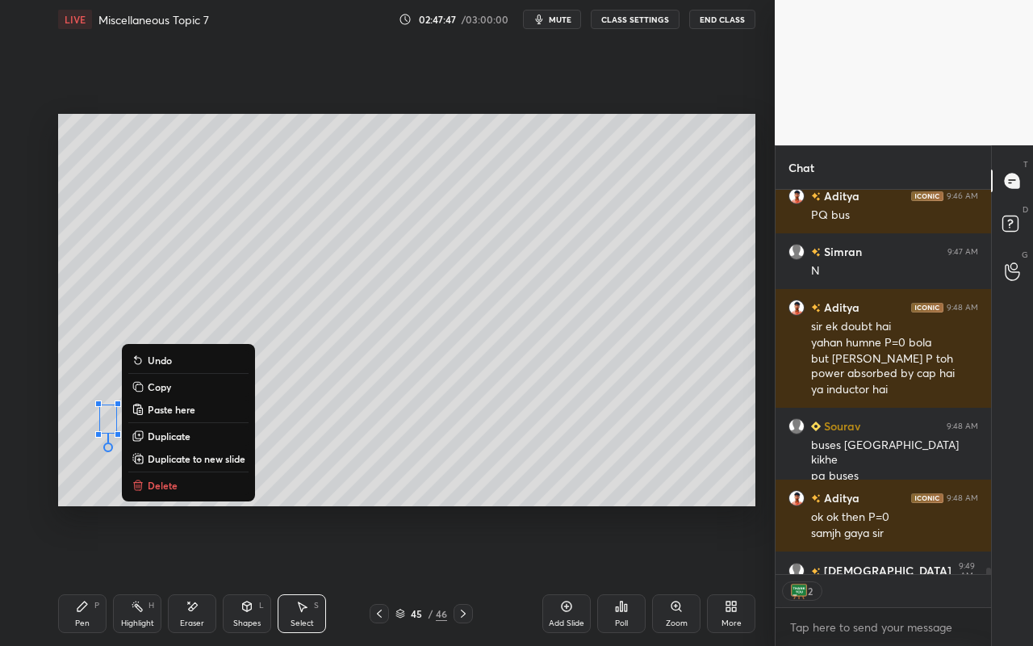
click at [190, 480] on button "Delete" at bounding box center [188, 484] width 120 height 19
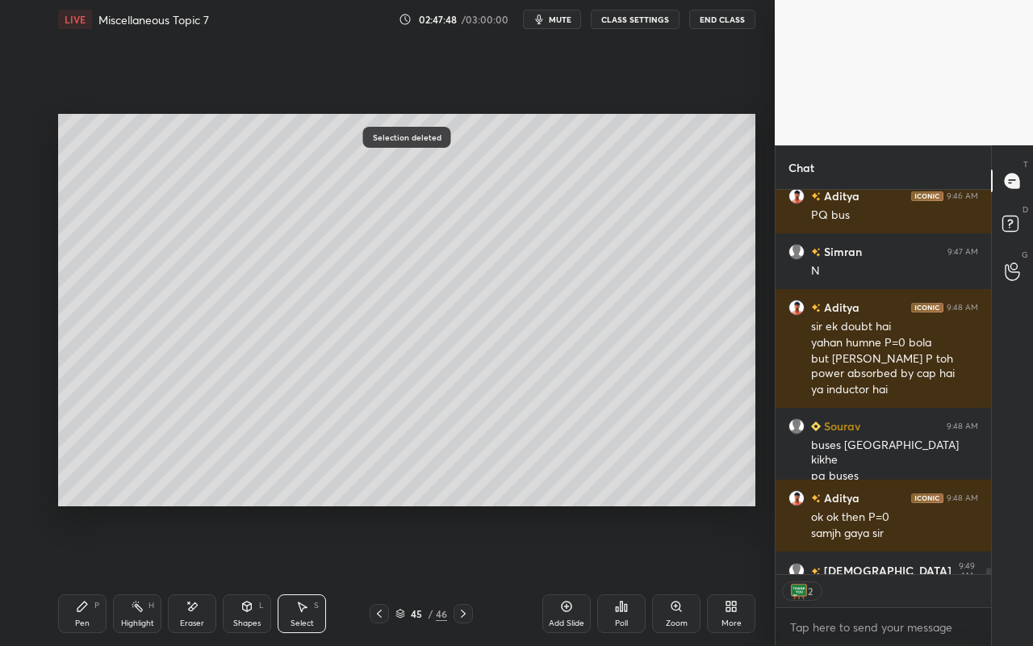
click at [75, 574] on div "Pen P" at bounding box center [82, 613] width 48 height 39
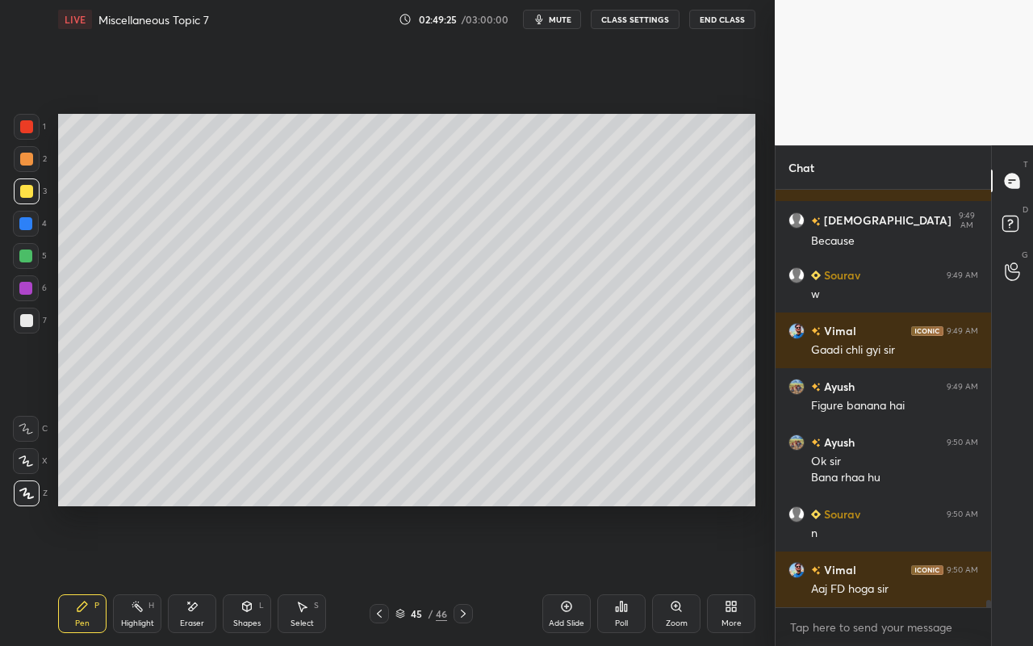
scroll to position [23868, 0]
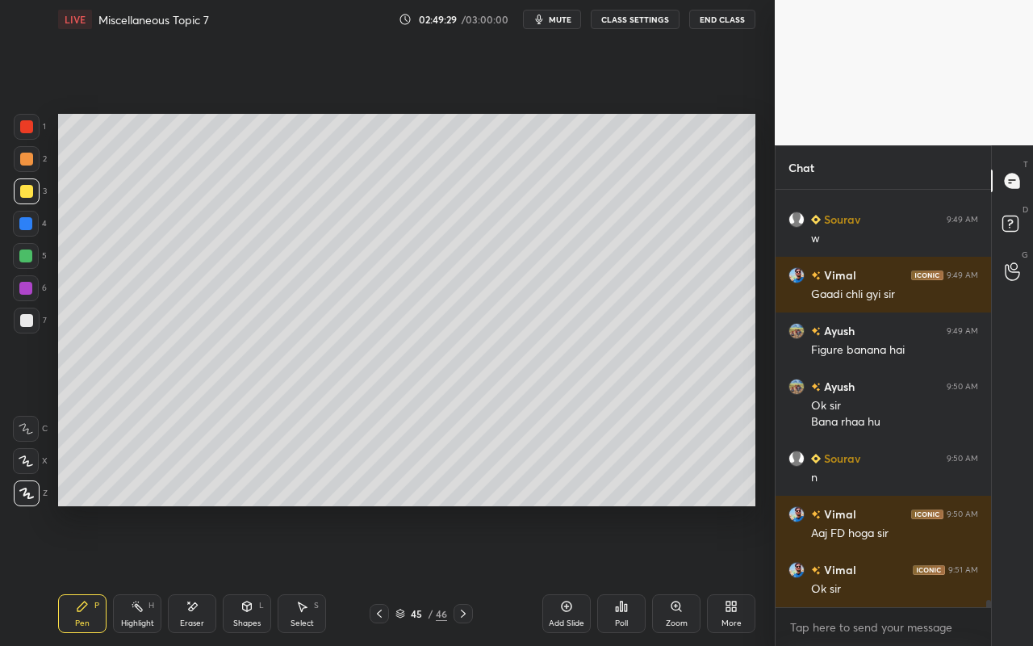
click at [570, 574] on icon at bounding box center [566, 606] width 13 height 13
click at [104, 574] on div "Pen P" at bounding box center [82, 613] width 48 height 39
drag, startPoint x: 34, startPoint y: 195, endPoint x: 48, endPoint y: 180, distance: 20.6
click at [34, 195] on div at bounding box center [27, 191] width 26 height 26
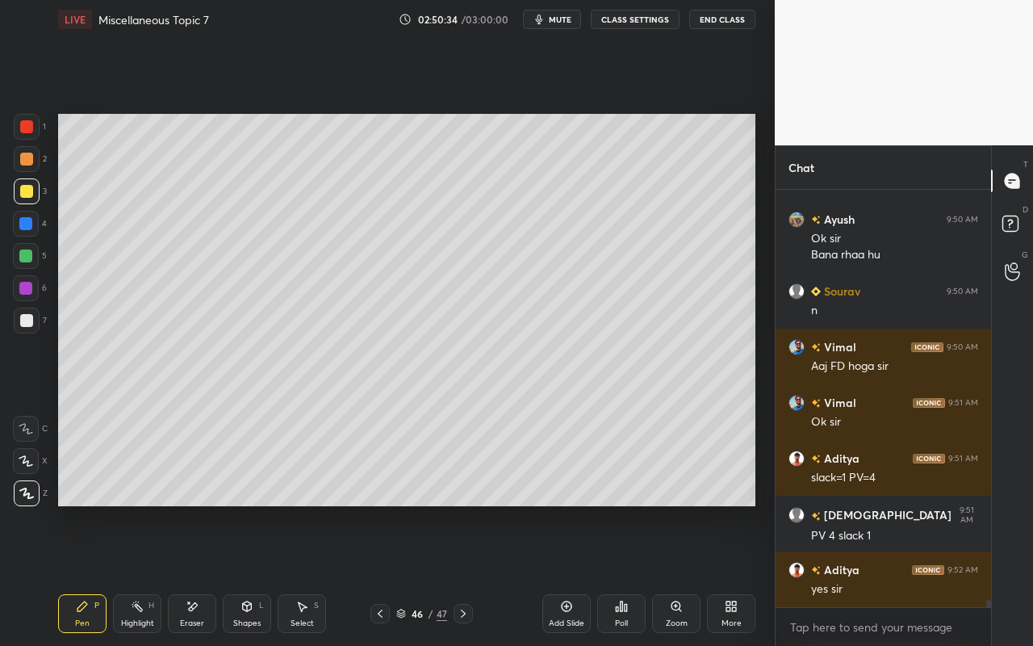
scroll to position [24091, 0]
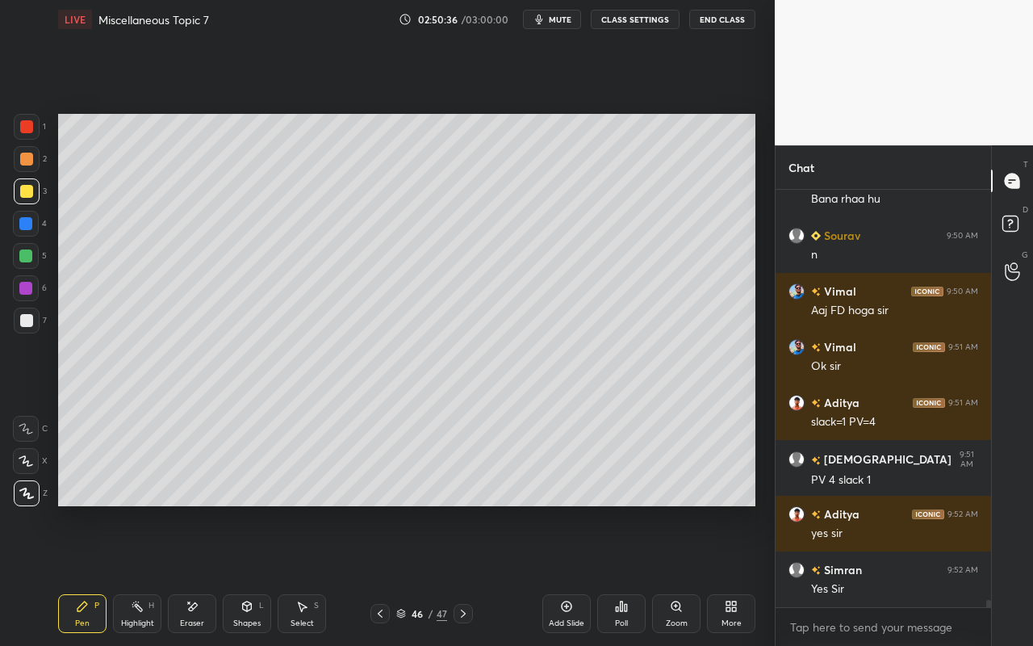
drag, startPoint x: 85, startPoint y: 612, endPoint x: 107, endPoint y: 541, distance: 75.0
click at [85, 574] on div "Pen P" at bounding box center [82, 613] width 48 height 39
click at [308, 574] on div "Select S" at bounding box center [302, 613] width 48 height 39
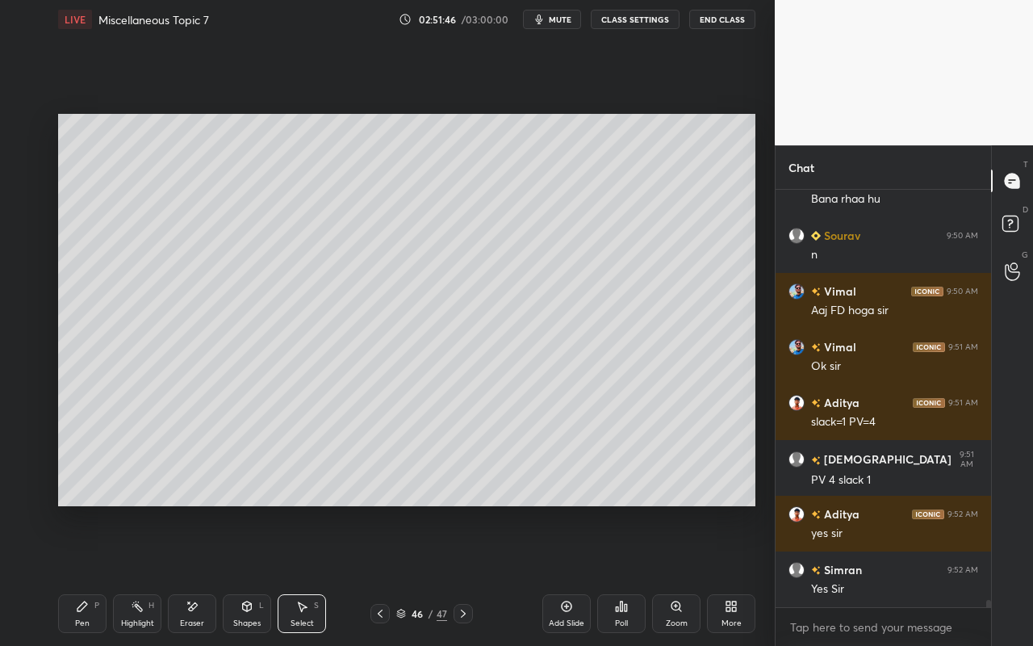
click at [314, 574] on div "Select S" at bounding box center [302, 613] width 48 height 39
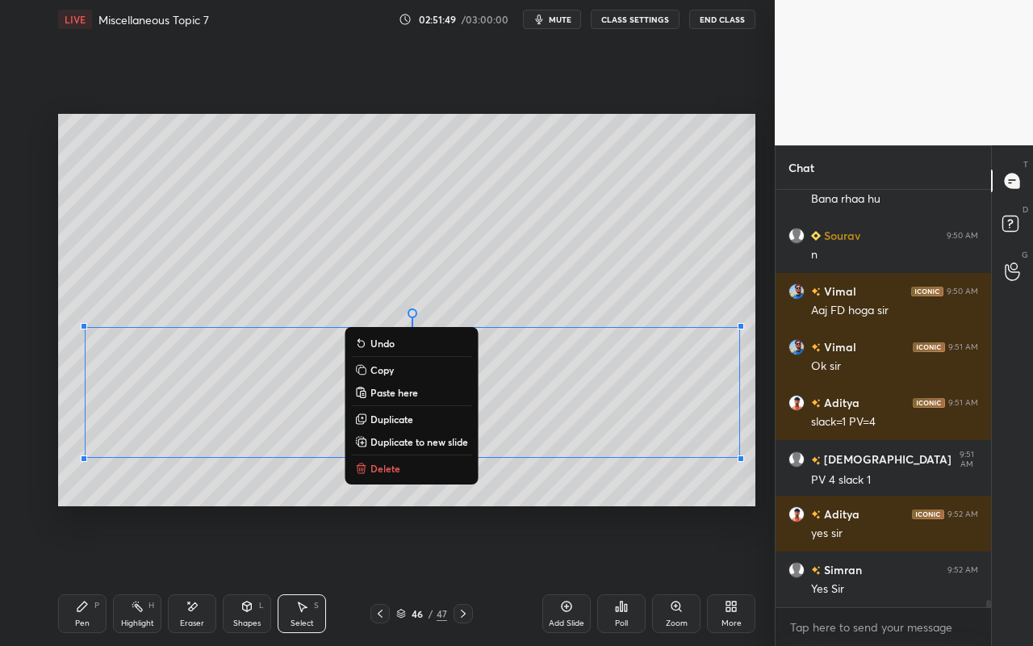
drag, startPoint x: 72, startPoint y: 324, endPoint x: 673, endPoint y: 431, distance: 610.6
click at [750, 472] on div "0 ° Undo Copy Paste here Duplicate Duplicate to new slide Delete" at bounding box center [406, 310] width 697 height 392
drag, startPoint x: 408, startPoint y: 365, endPoint x: 461, endPoint y: 424, distance: 79.5
click at [407, 369] on button "Copy" at bounding box center [411, 369] width 120 height 19
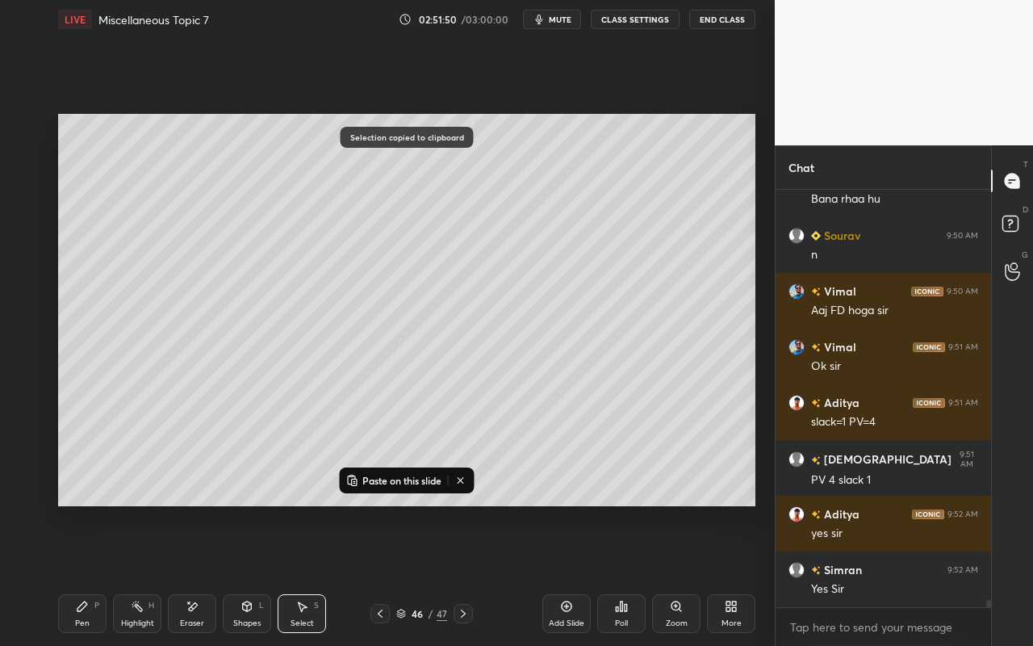
drag, startPoint x: 580, startPoint y: 610, endPoint x: 570, endPoint y: 597, distance: 16.6
click at [580, 574] on div "Add Slide" at bounding box center [566, 613] width 48 height 39
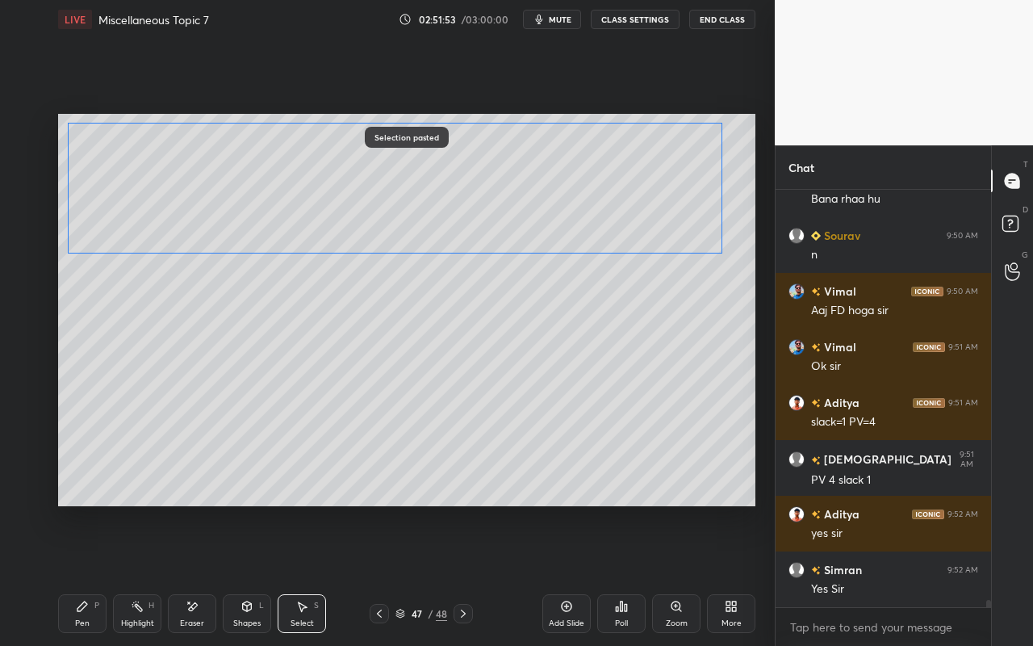
drag, startPoint x: 584, startPoint y: 400, endPoint x: 570, endPoint y: 195, distance: 205.4
click at [570, 195] on div "0 ° Undo Copy Paste here Duplicate Duplicate to new slide Delete" at bounding box center [406, 310] width 697 height 392
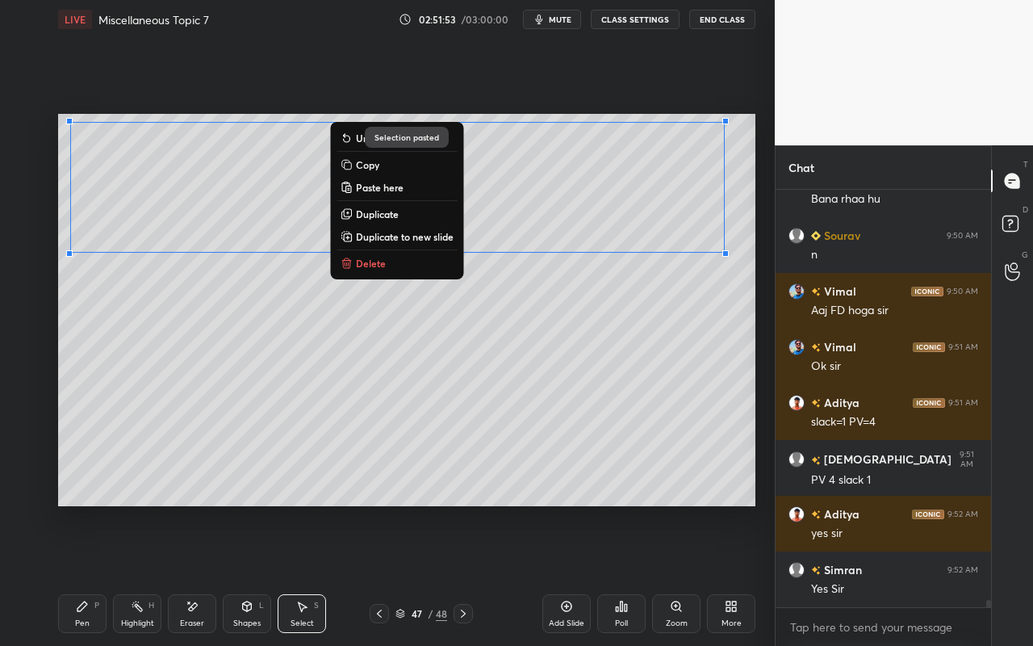
drag, startPoint x: 559, startPoint y: 326, endPoint x: 370, endPoint y: 440, distance: 221.1
click at [560, 325] on div "0 ° Undo Copy Paste here Duplicate Duplicate to new slide Delete" at bounding box center [406, 310] width 697 height 392
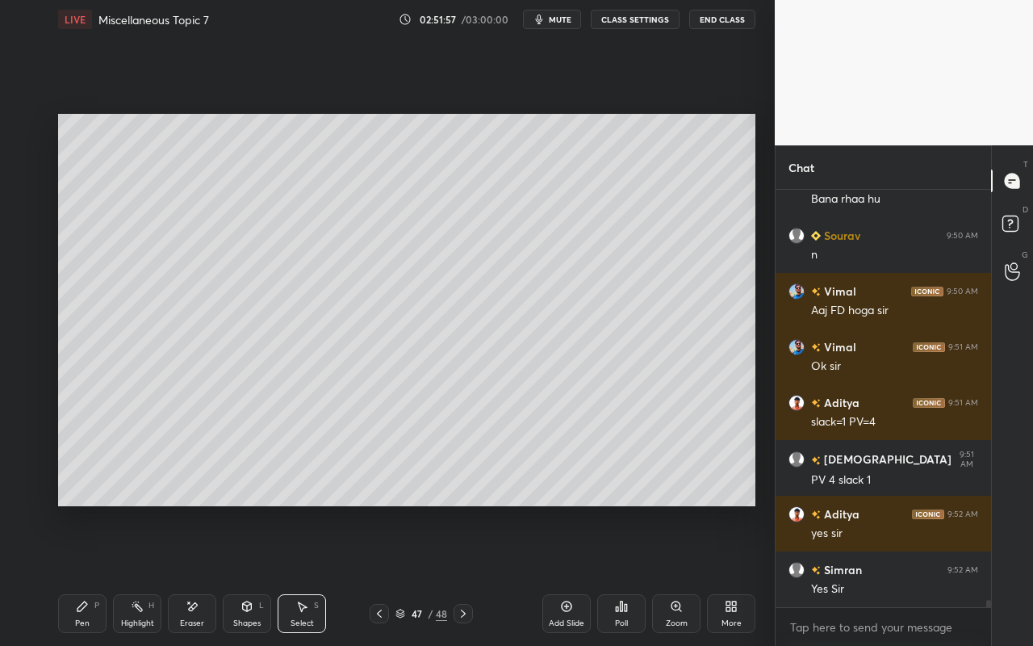
scroll to position [24161, 0]
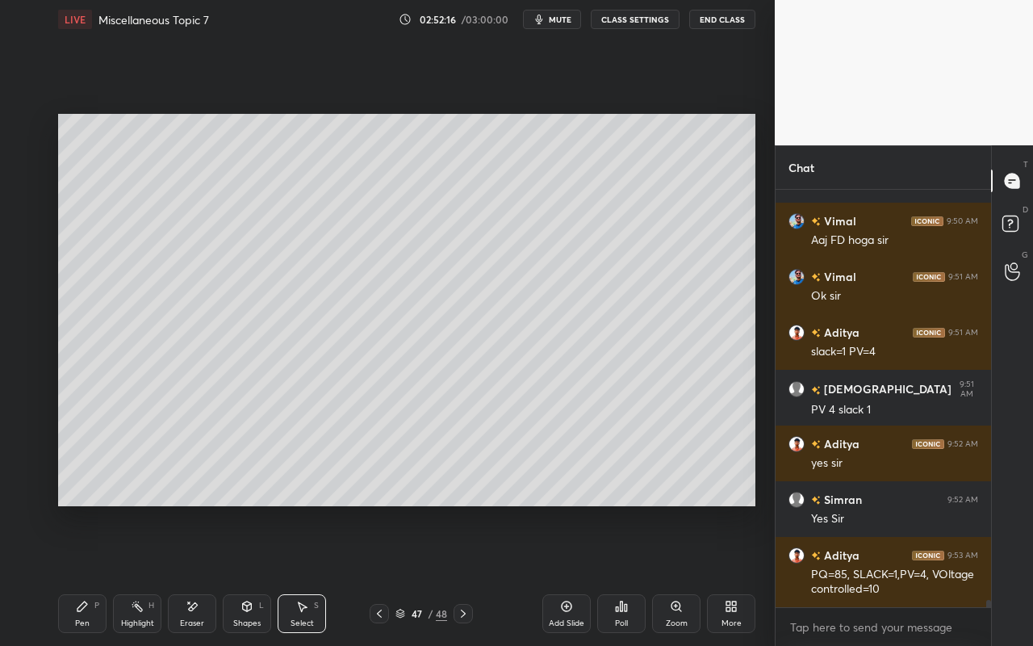
click at [84, 574] on div "Pen" at bounding box center [82, 623] width 15 height 8
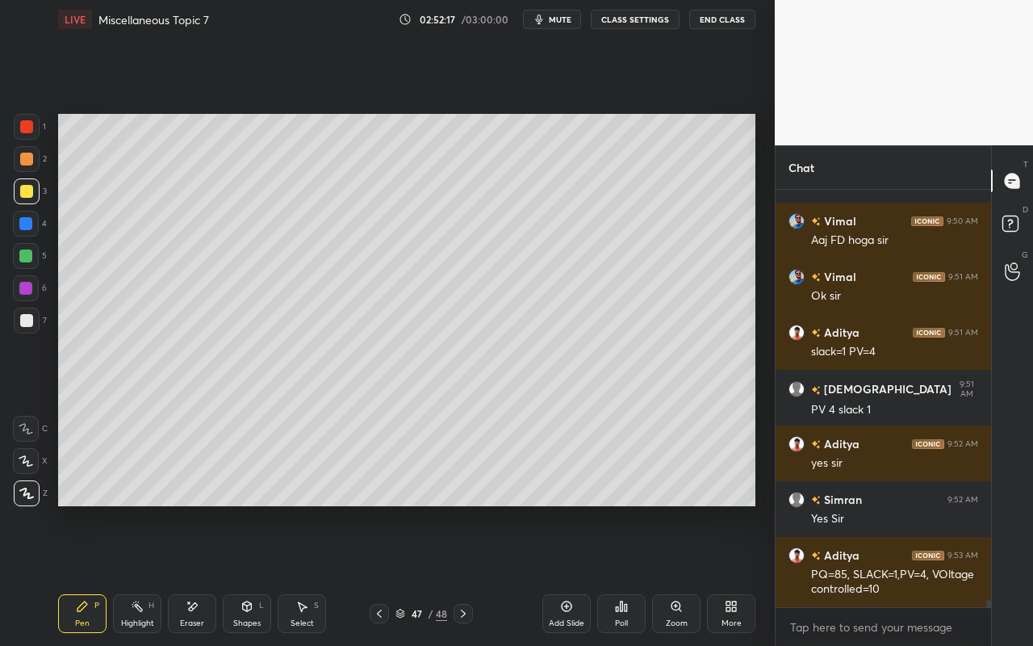
click at [25, 262] on div at bounding box center [26, 256] width 26 height 26
drag, startPoint x: 141, startPoint y: 609, endPoint x: 199, endPoint y: 524, distance: 102.7
click at [141, 574] on rect at bounding box center [139, 608] width 8 height 8
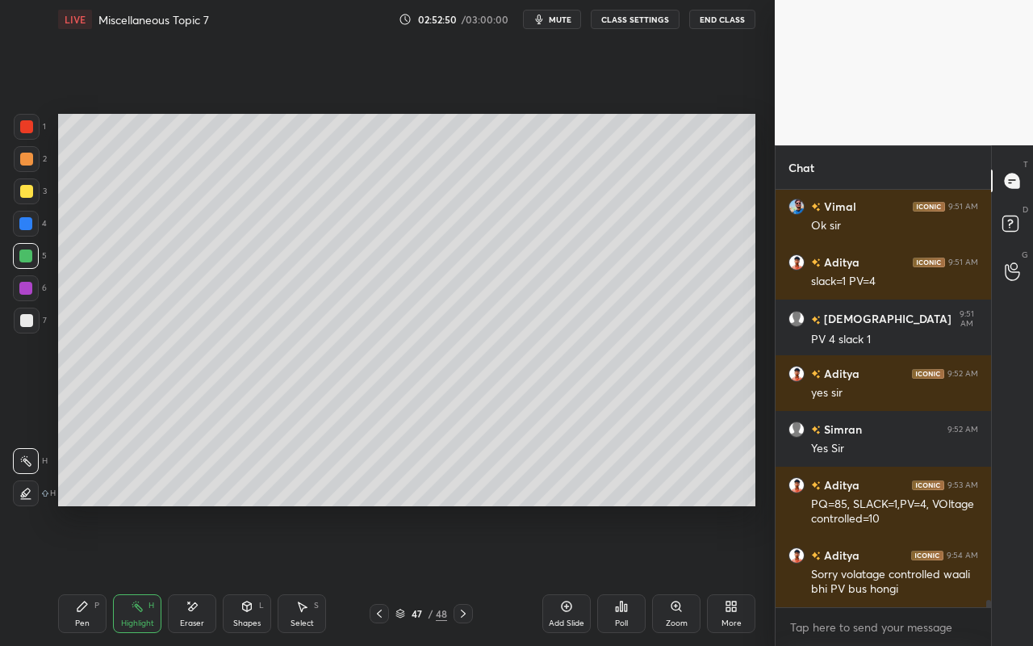
scroll to position [24287, 0]
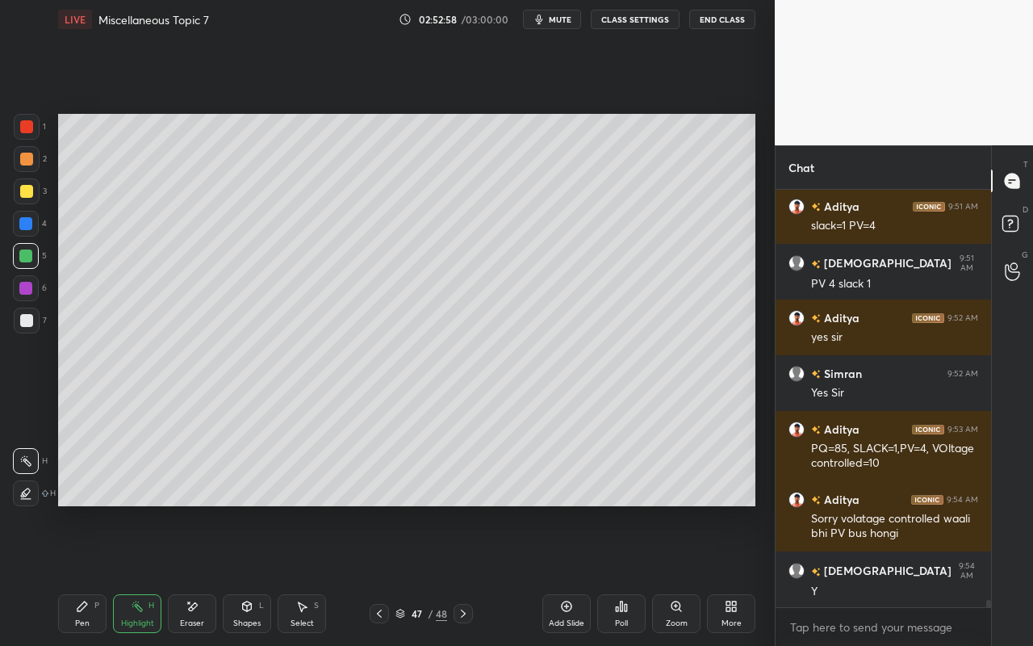
click at [75, 574] on div "Pen P" at bounding box center [82, 613] width 48 height 39
drag, startPoint x: 153, startPoint y: 589, endPoint x: 162, endPoint y: 563, distance: 27.3
click at [153, 574] on div "Pen P Highlight H Eraser Shapes L Select S 47 / 48 Add Slide Poll Zoom More" at bounding box center [406, 613] width 697 height 65
drag, startPoint x: 144, startPoint y: 613, endPoint x: 200, endPoint y: 514, distance: 113.8
click at [148, 574] on div "Highlight H" at bounding box center [137, 613] width 48 height 39
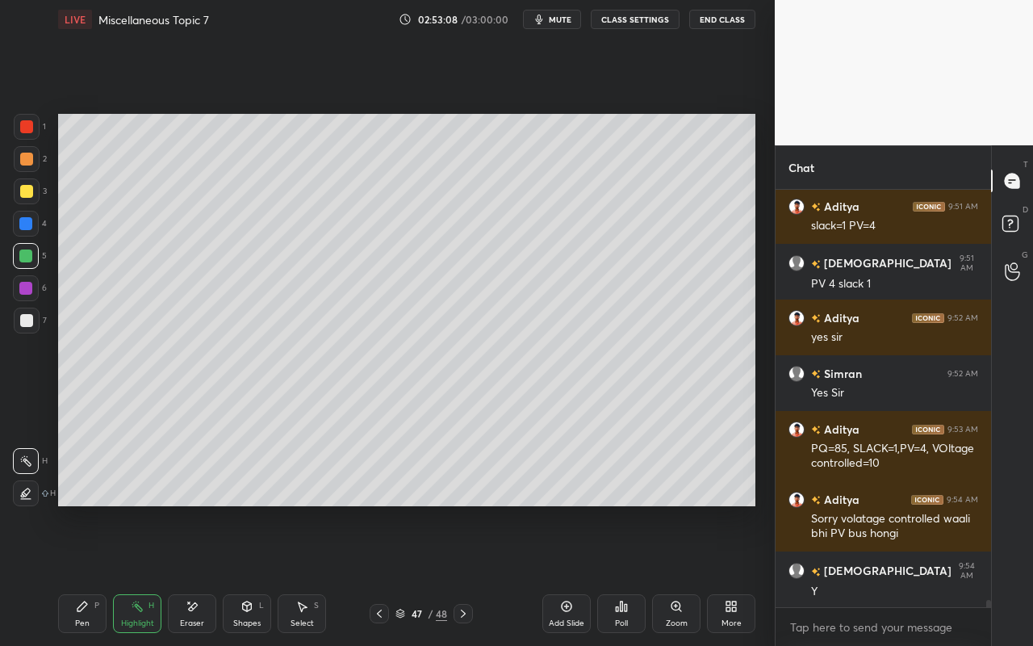
drag, startPoint x: 84, startPoint y: 616, endPoint x: 88, endPoint y: 605, distance: 12.0
click at [86, 574] on div "Pen P" at bounding box center [82, 613] width 48 height 39
drag, startPoint x: 135, startPoint y: 615, endPoint x: 198, endPoint y: 520, distance: 113.5
click at [144, 574] on div "Highlight H" at bounding box center [137, 613] width 48 height 39
click at [81, 574] on div "Pen P" at bounding box center [82, 613] width 48 height 39
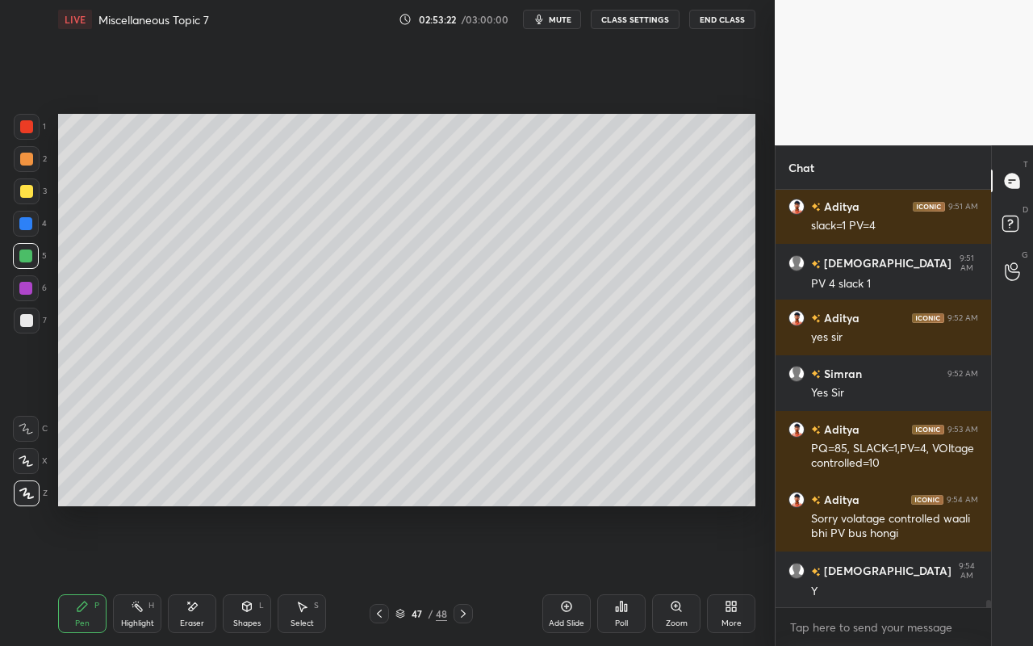
drag, startPoint x: 28, startPoint y: 197, endPoint x: 49, endPoint y: 200, distance: 21.2
click at [30, 198] on div at bounding box center [27, 191] width 26 height 26
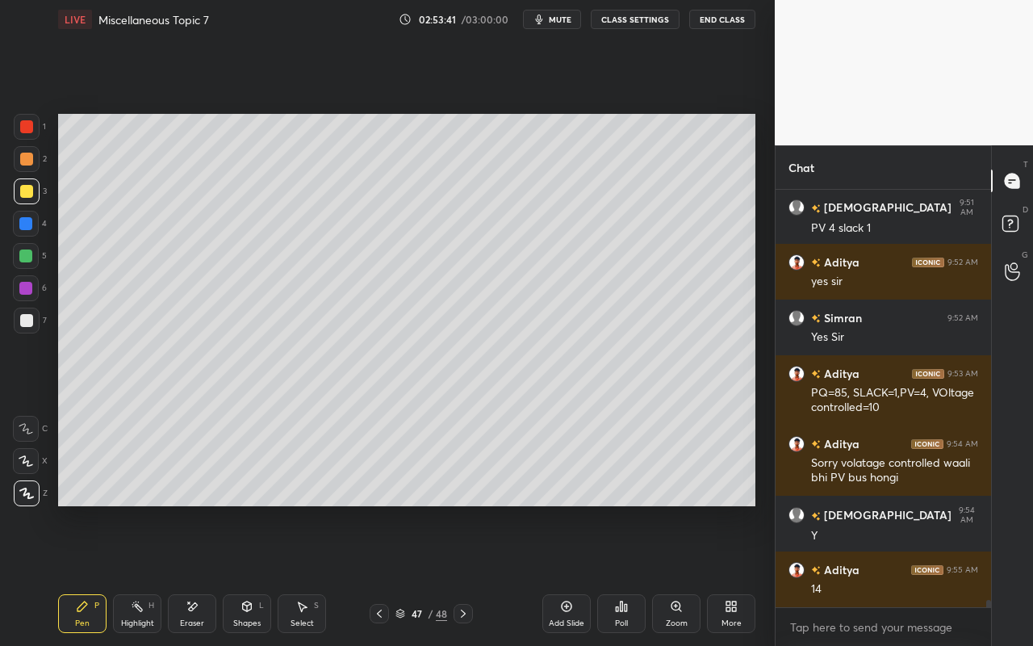
scroll to position [24398, 0]
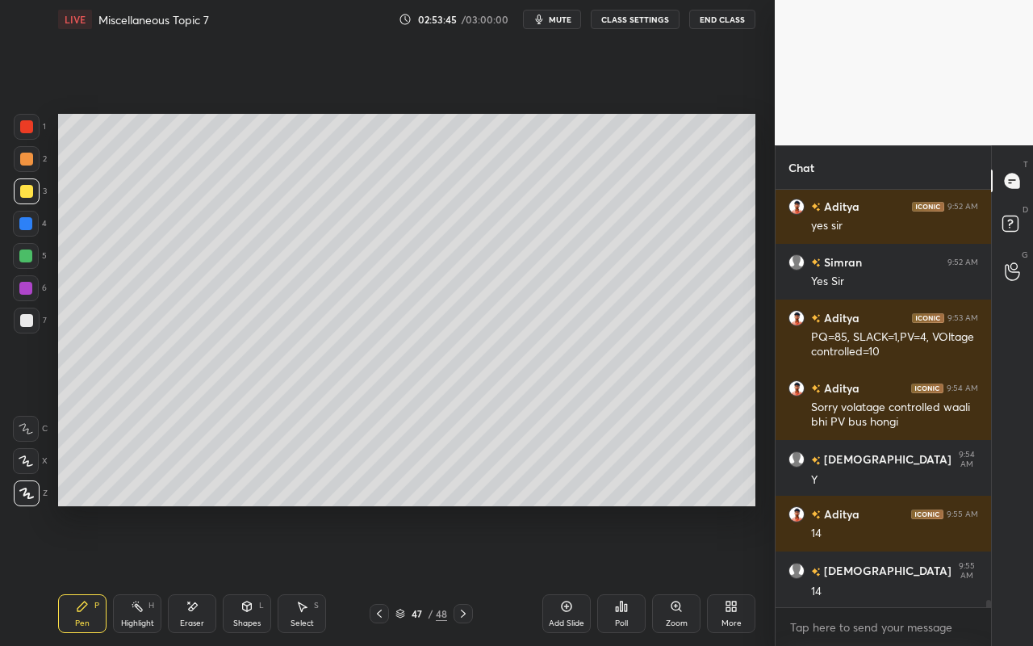
drag, startPoint x: 195, startPoint y: 606, endPoint x: 227, endPoint y: 582, distance: 39.7
click at [200, 574] on div "Eraser" at bounding box center [192, 613] width 48 height 39
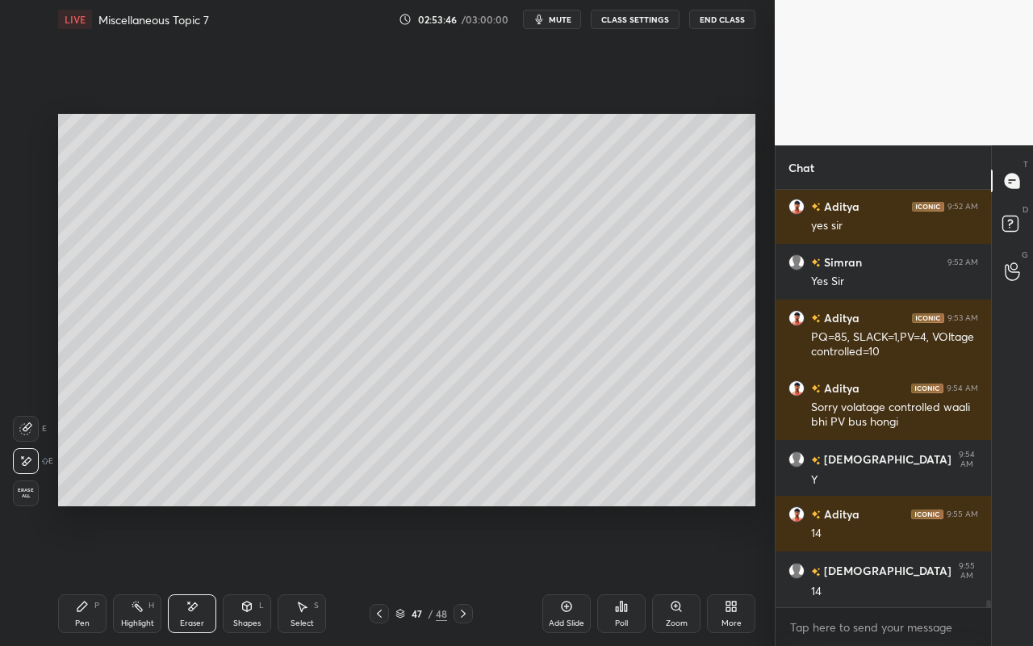
drag, startPoint x: 101, startPoint y: 616, endPoint x: 166, endPoint y: 562, distance: 84.8
click at [98, 574] on div "Pen P" at bounding box center [82, 613] width 48 height 39
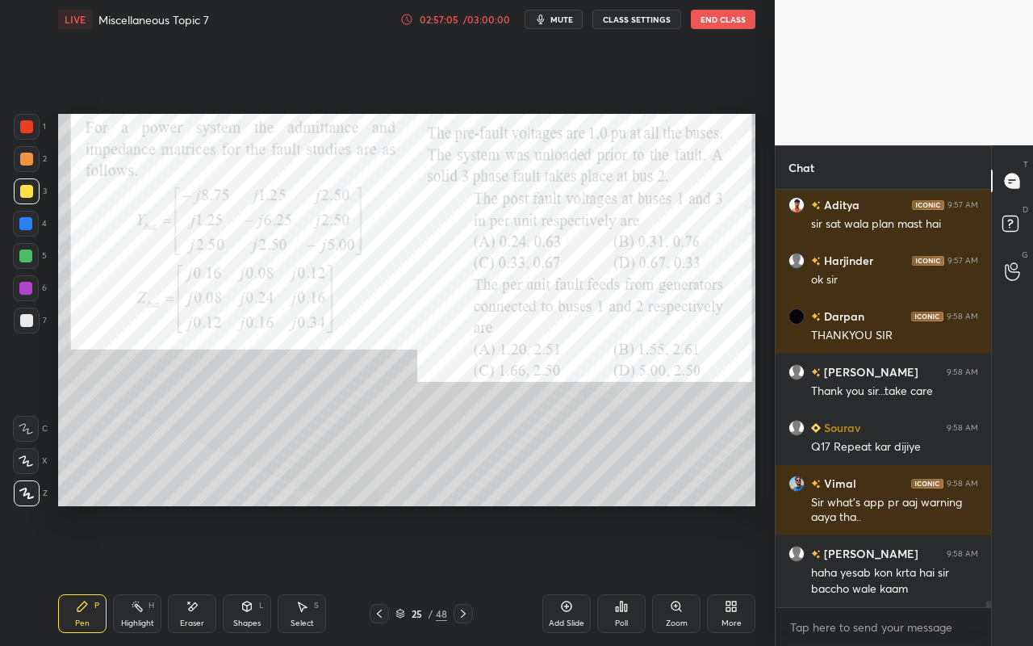
scroll to position [26148, 0]
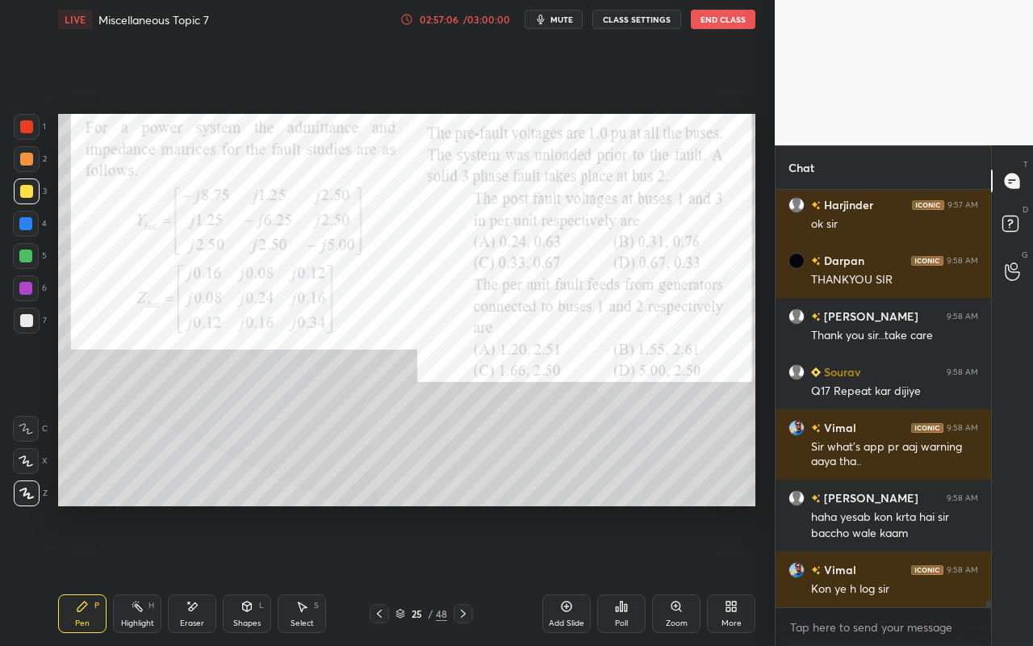
drag, startPoint x: 154, startPoint y: 630, endPoint x: 158, endPoint y: 620, distance: 11.2
click at [154, 574] on div "Highlight H" at bounding box center [137, 613] width 48 height 39
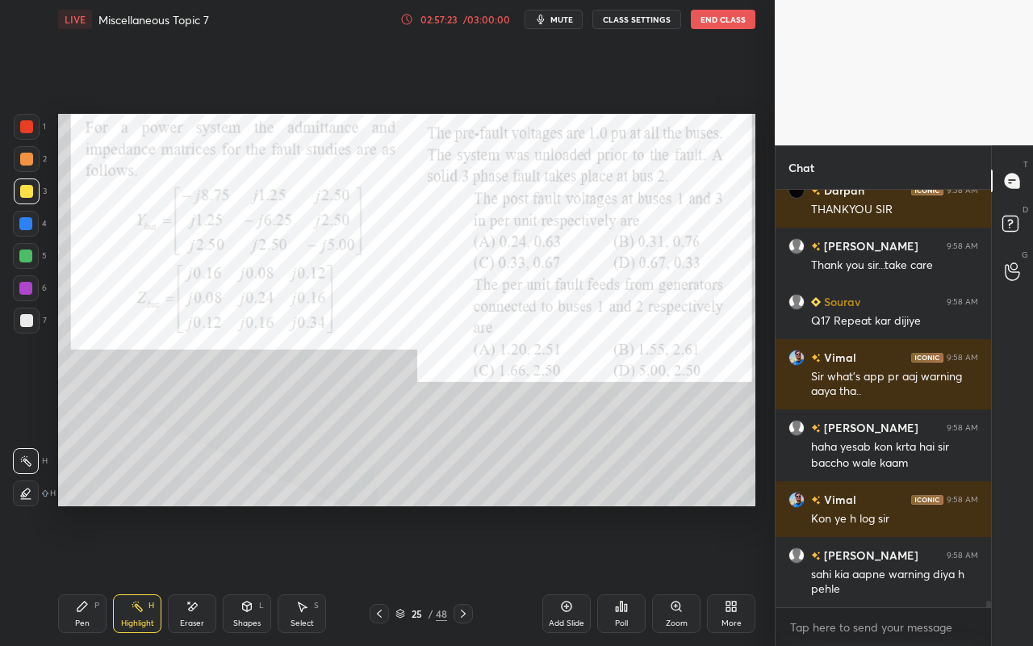
drag, startPoint x: 105, startPoint y: 614, endPoint x: 125, endPoint y: 606, distance: 21.7
click at [105, 574] on div "Pen P" at bounding box center [82, 613] width 48 height 39
click at [167, 574] on div "Pen P Highlight H Eraser Shapes L Select S" at bounding box center [179, 613] width 242 height 39
click at [144, 574] on div "Highlight H" at bounding box center [137, 613] width 48 height 39
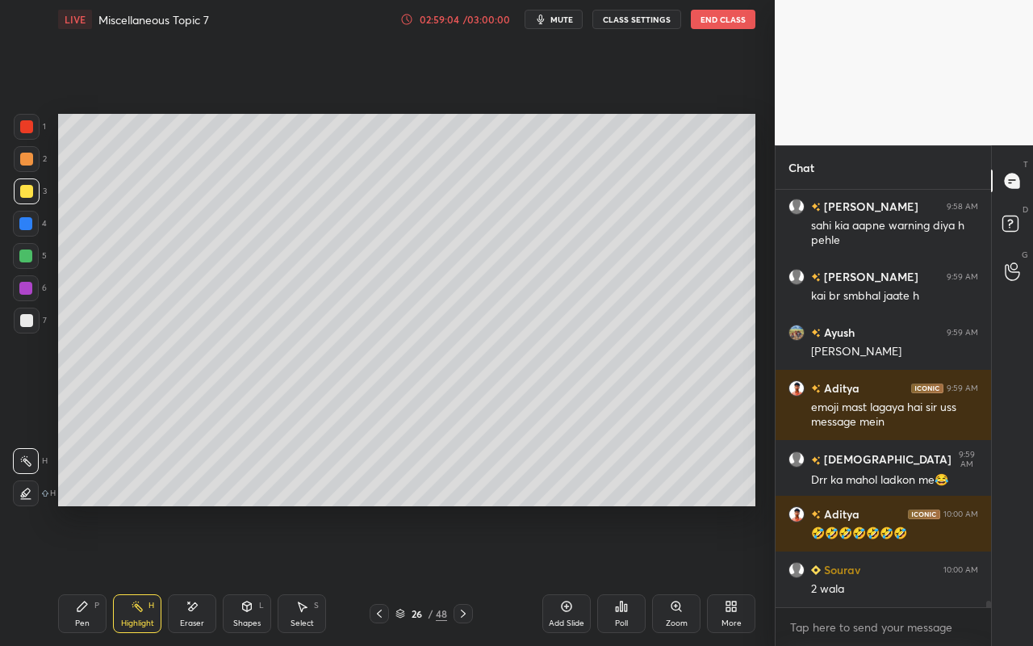
scroll to position [26583, 0]
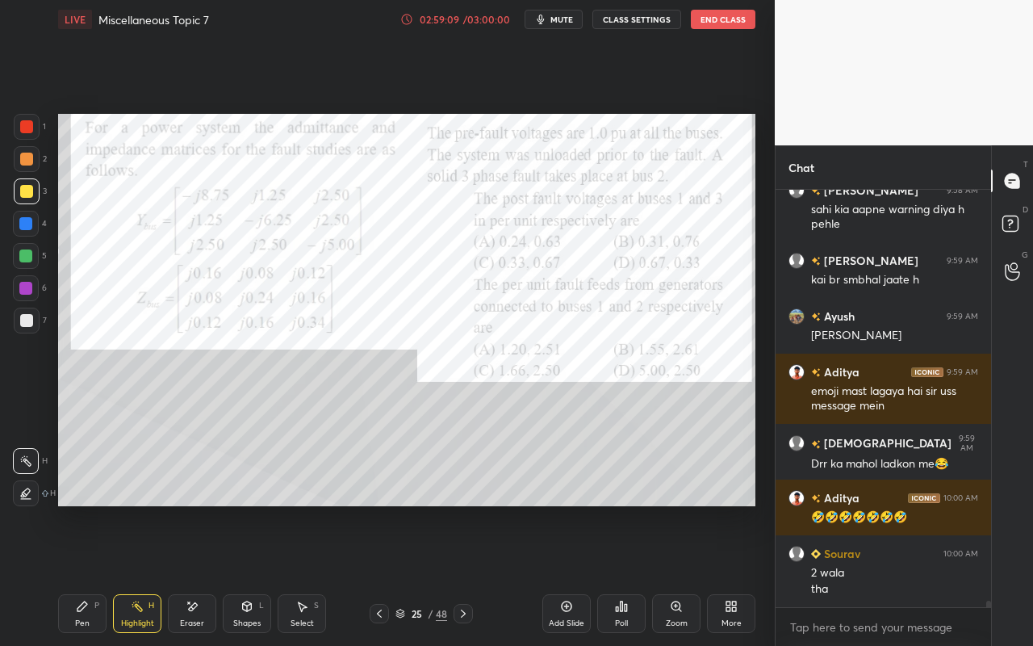
drag, startPoint x: 136, startPoint y: 613, endPoint x: 160, endPoint y: 590, distance: 33.7
click at [147, 574] on div "Highlight H" at bounding box center [137, 613] width 48 height 39
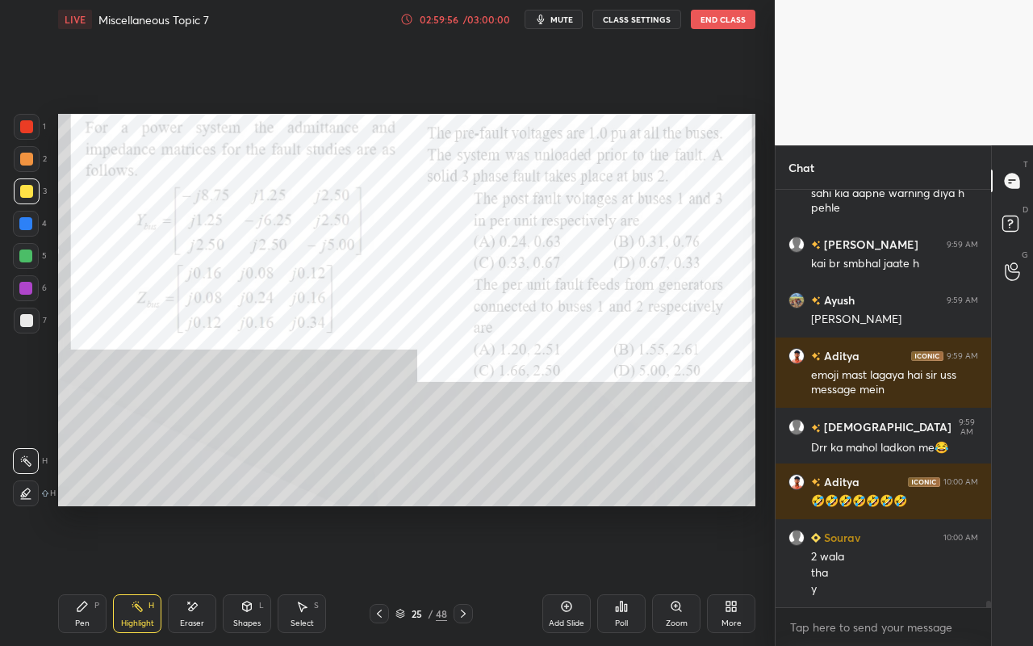
click at [316, 515] on div "Setting up your live class Poll for secs No correct answer Start poll" at bounding box center [407, 310] width 710 height 542
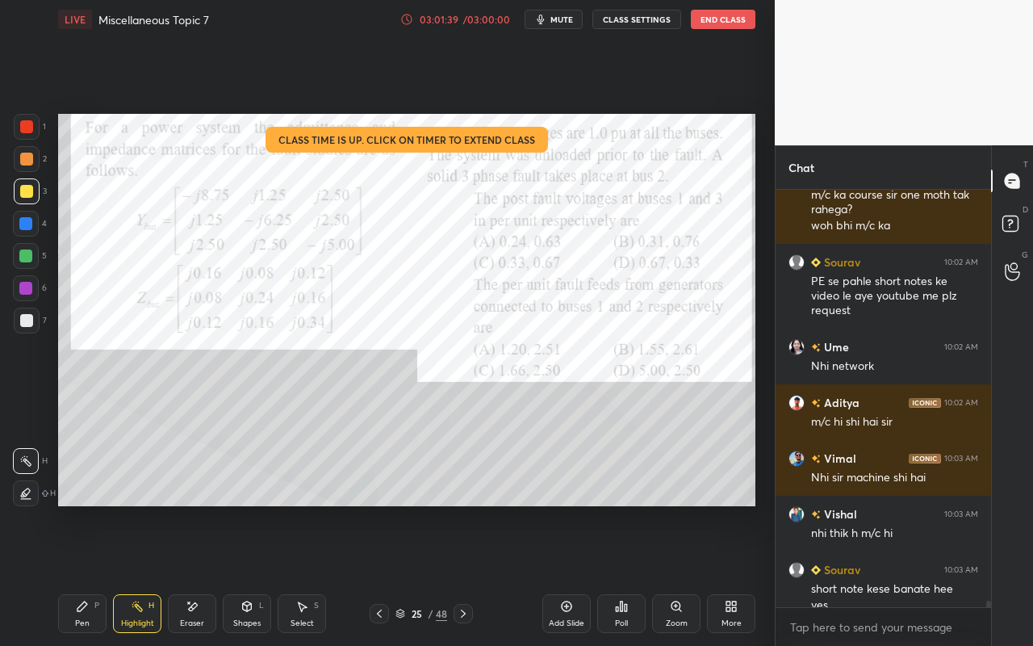
scroll to position [27678, 0]
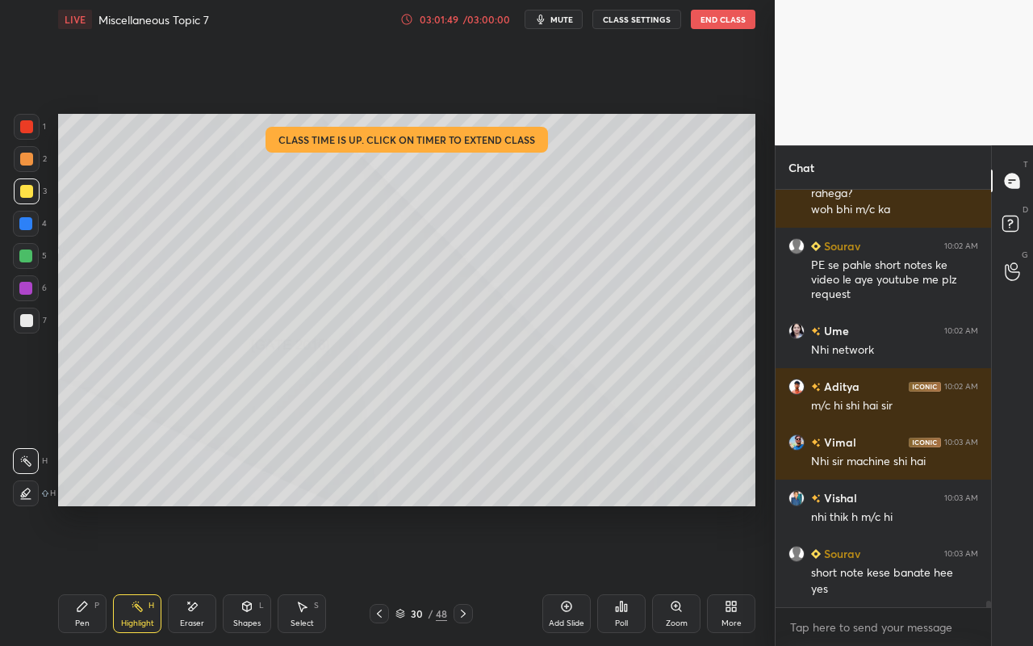
click at [186, 98] on div "Setting up your live class Class time is up. Click on timer to extend class Pol…" at bounding box center [407, 310] width 710 height 542
click at [470, 20] on div "/ 03:00:00" at bounding box center [487, 20] width 50 height 10
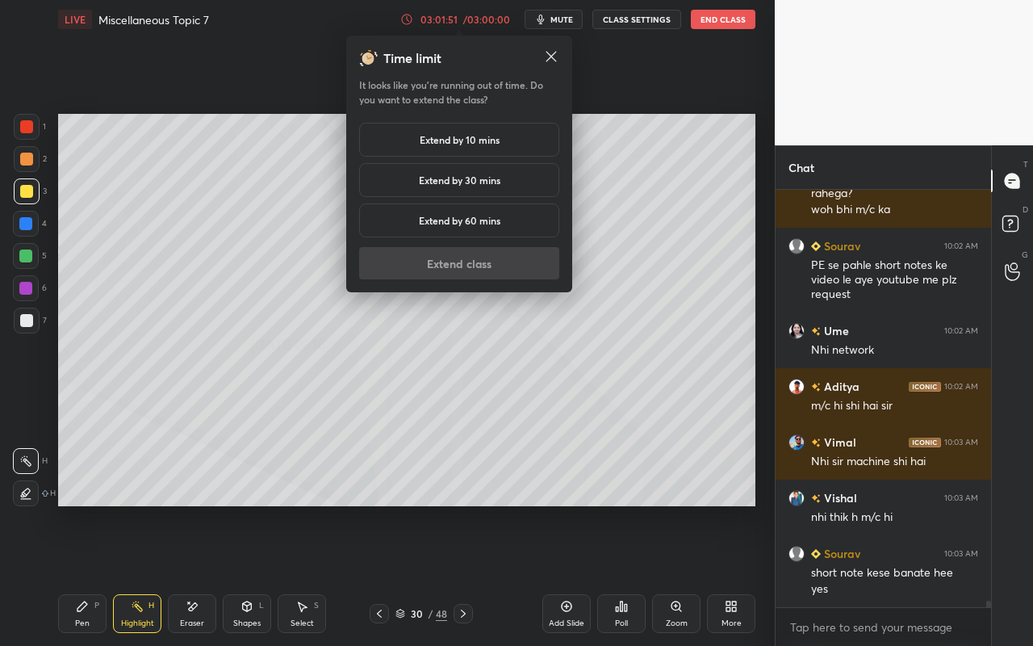
click at [467, 135] on div "Extend by 10 mins" at bounding box center [459, 140] width 200 height 34
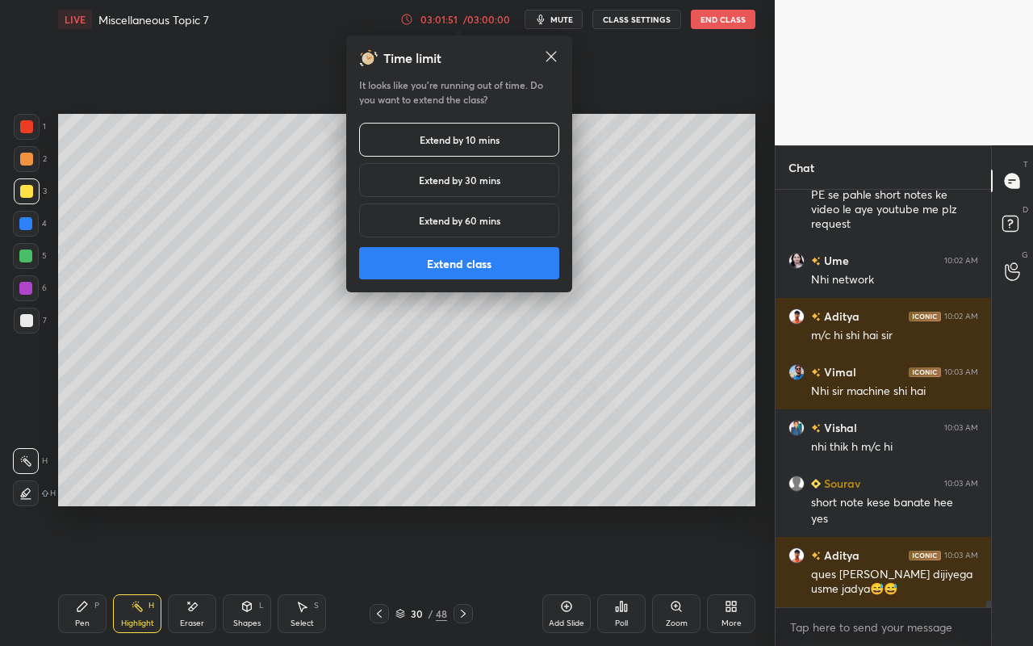
click at [493, 271] on button "Extend class" at bounding box center [459, 263] width 200 height 32
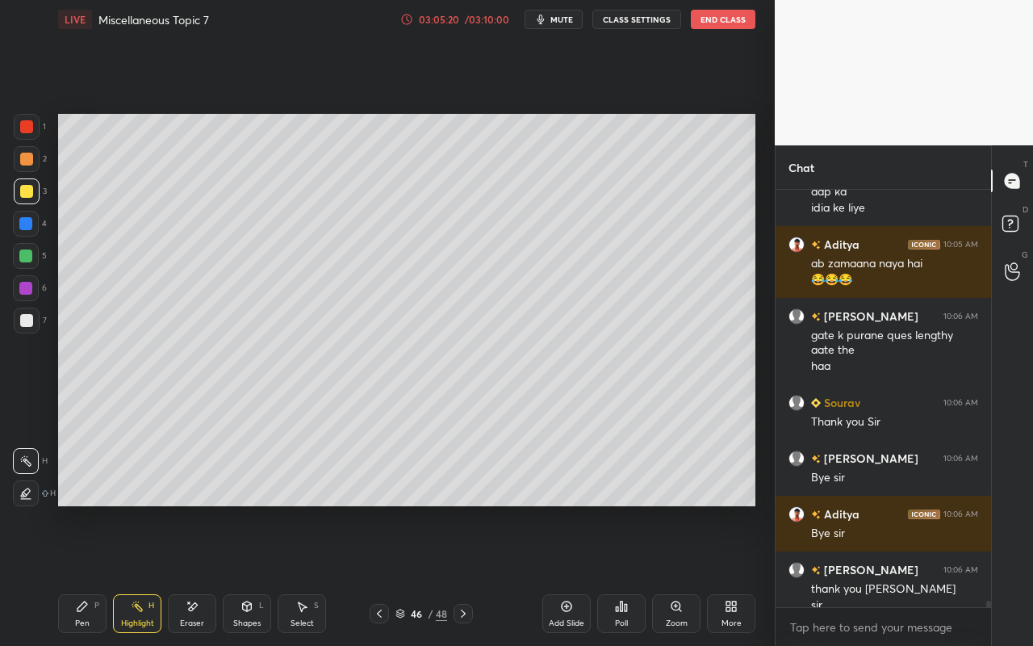
scroll to position [28288, 0]
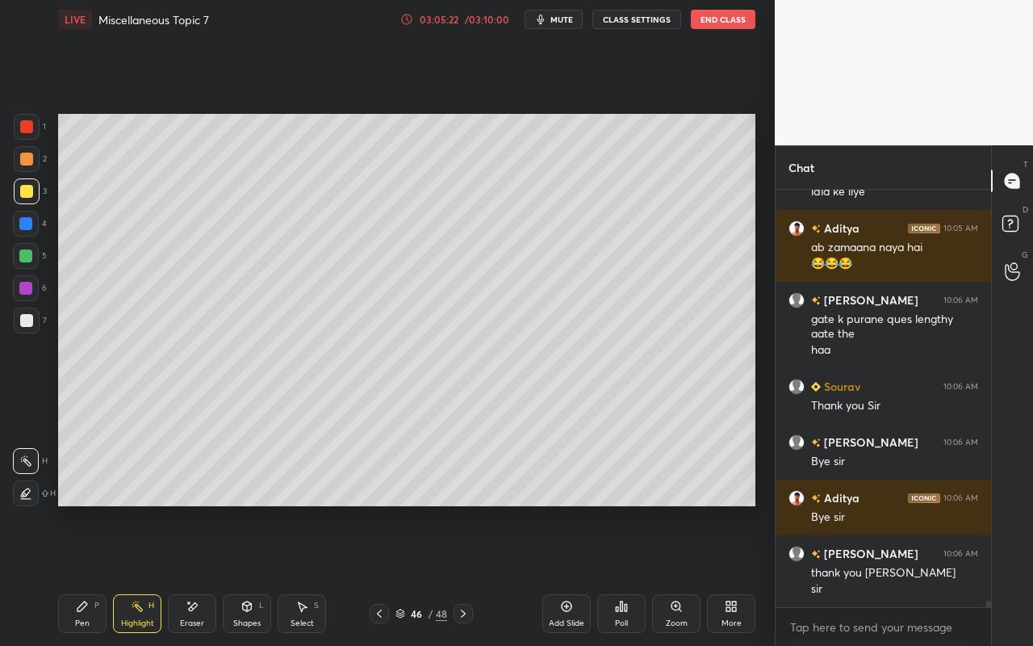
click at [722, 24] on button "End Class" at bounding box center [723, 19] width 65 height 19
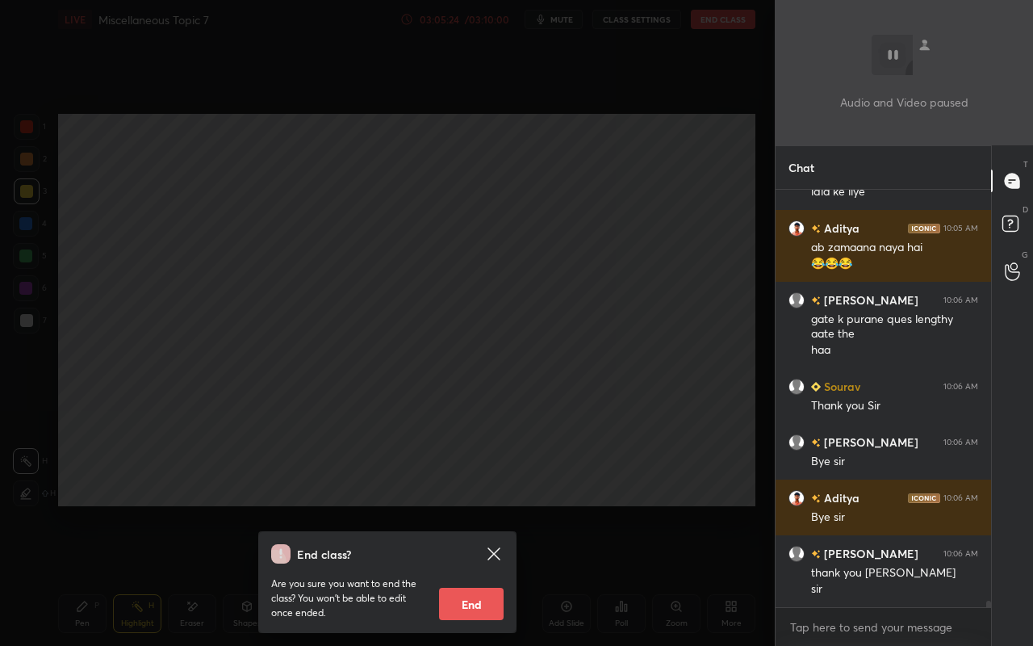
click at [452, 574] on button "End" at bounding box center [471, 603] width 65 height 32
type textarea "x"
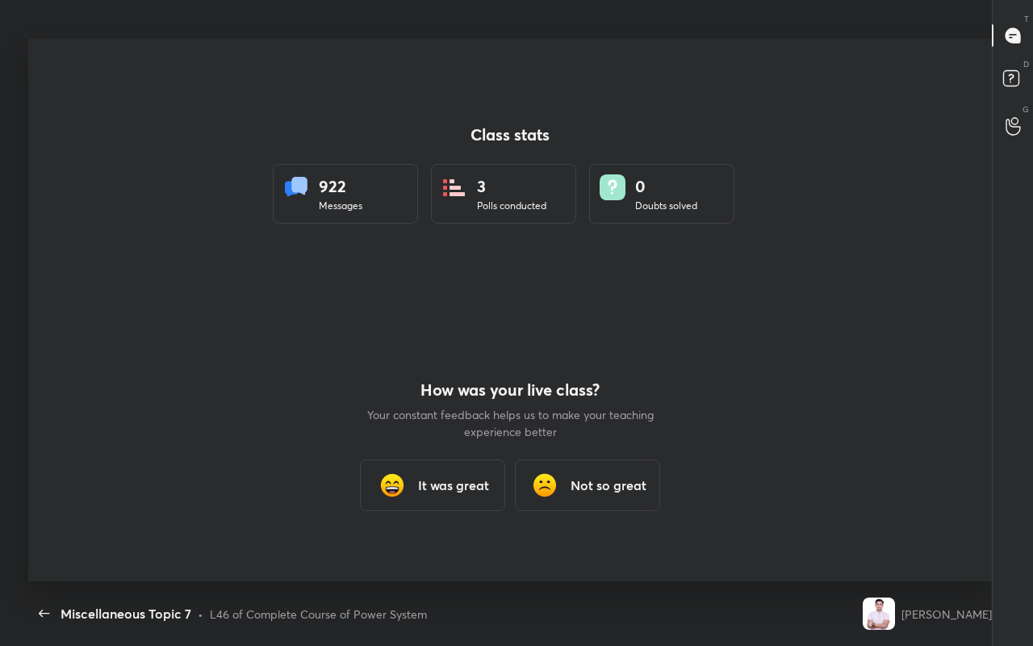
scroll to position [80146, 79668]
